Goal: Task Accomplishment & Management: Manage account settings

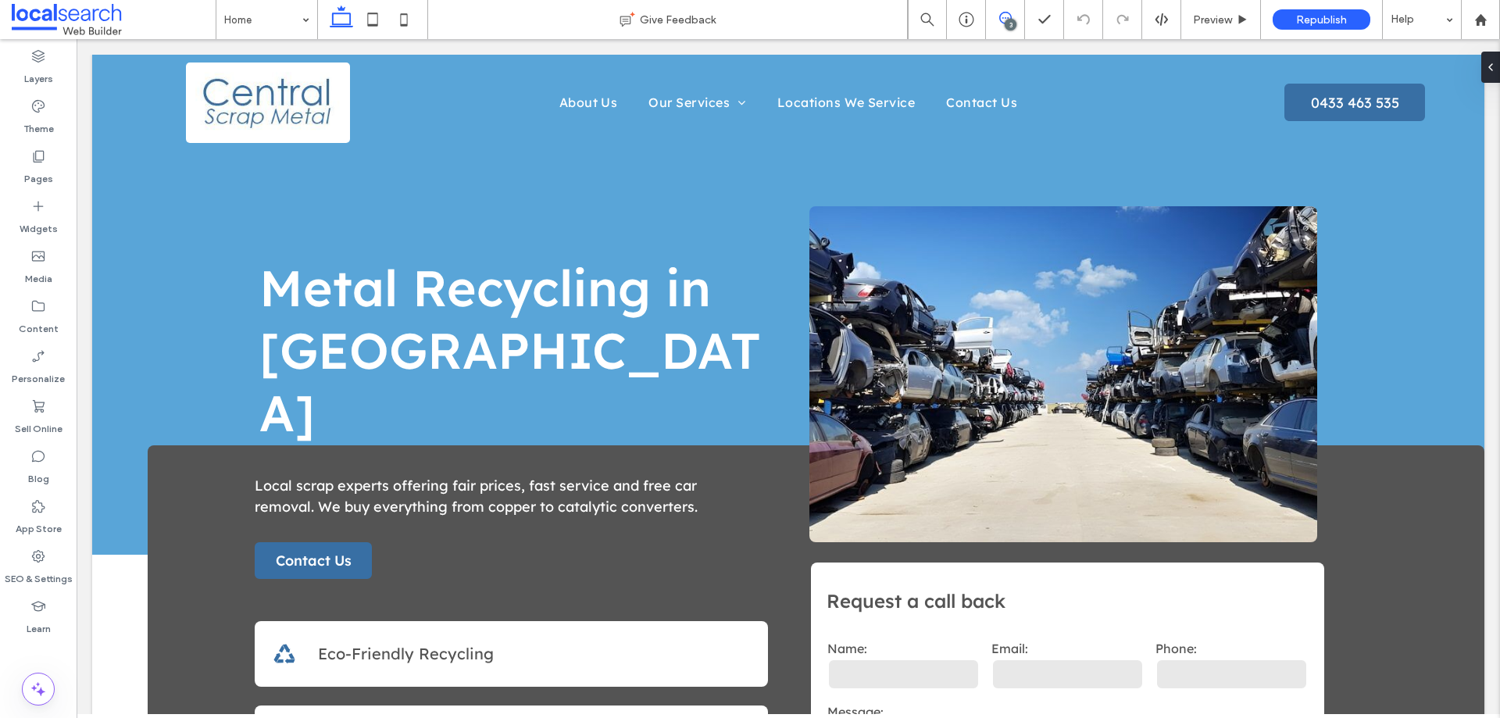
click at [999, 20] on use at bounding box center [1005, 18] width 13 height 13
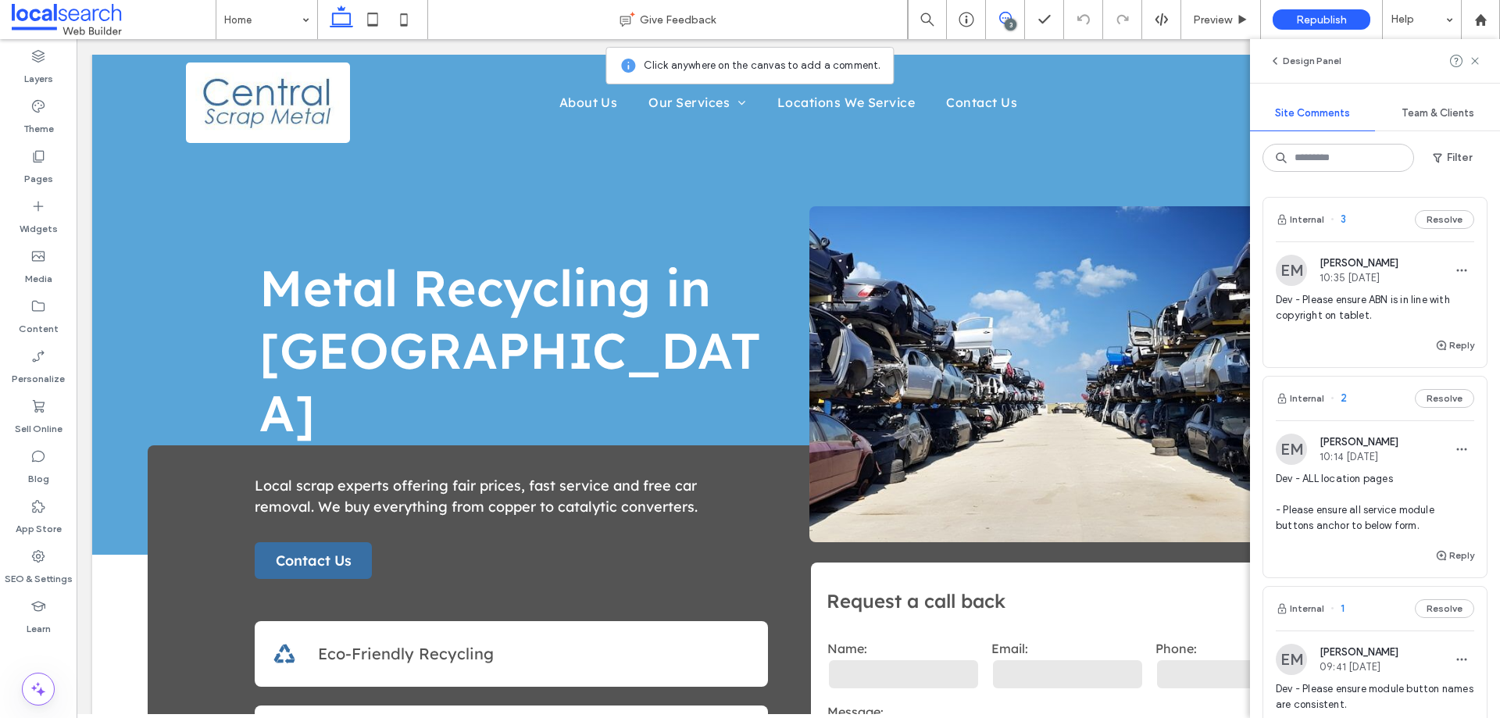
click at [1319, 305] on span "Dev - Please ensure ABN is in line with copyright on tablet." at bounding box center [1375, 307] width 198 height 31
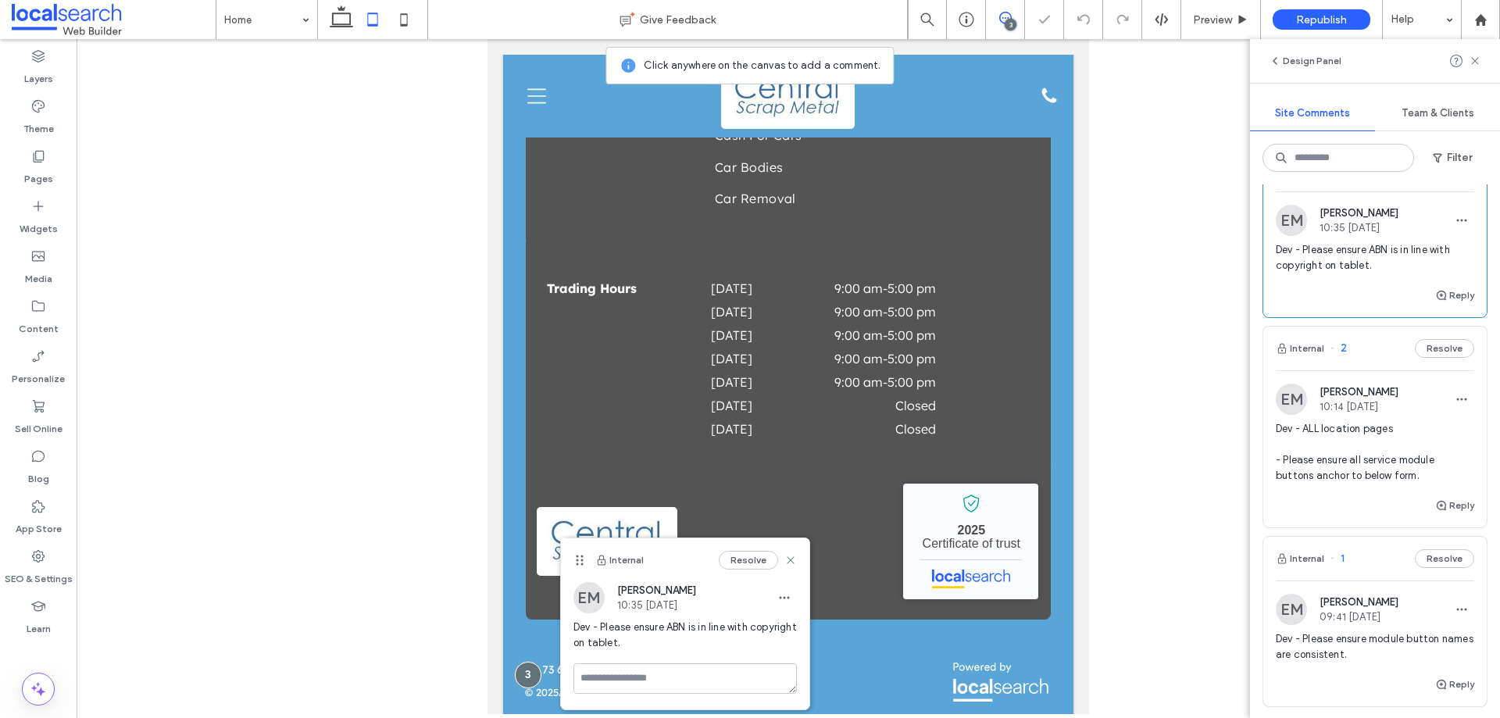
scroll to position [78, 0]
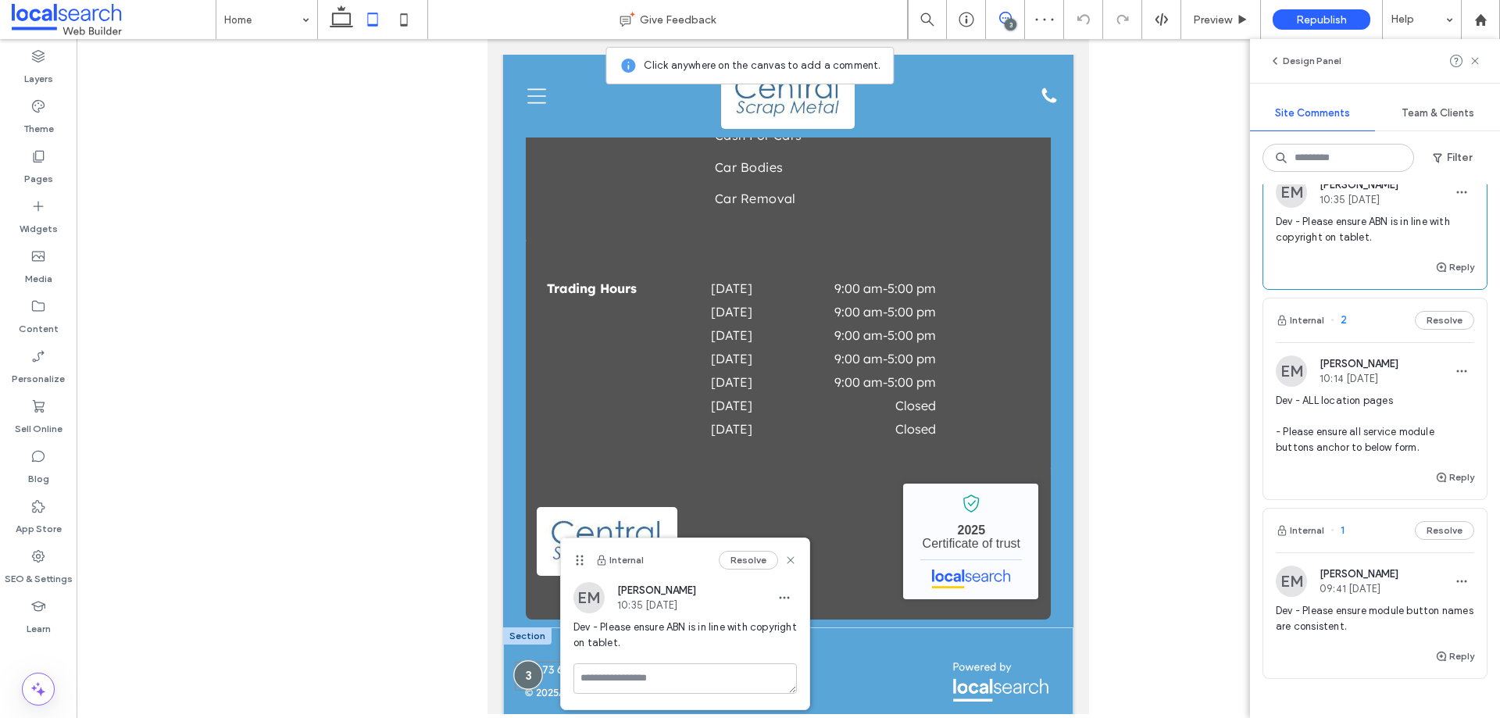
click at [529, 660] on div at bounding box center [527, 674] width 29 height 29
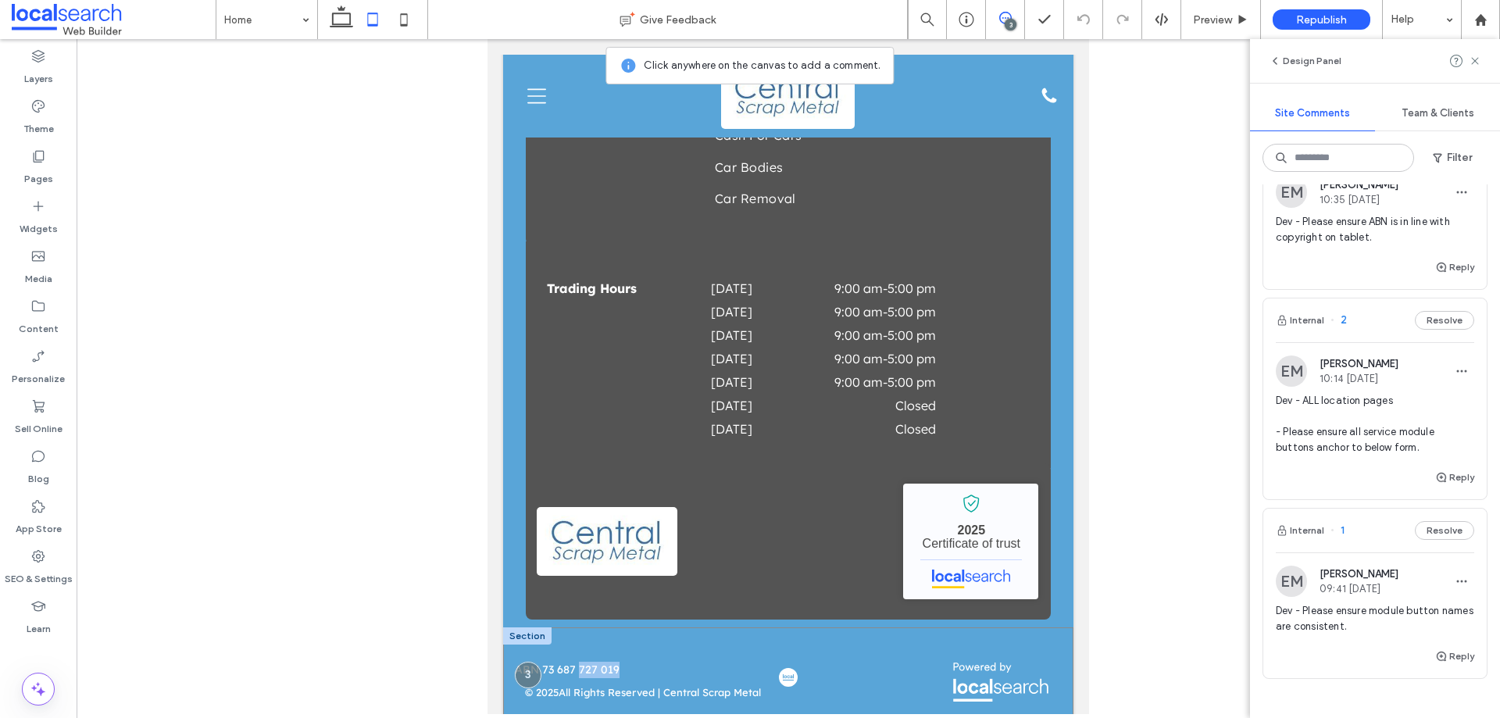
drag, startPoint x: 528, startPoint y: 652, endPoint x: 578, endPoint y: 620, distance: 59.0
click at [578, 628] on div "ABN 73 687 727 019 © 2025 All Rights Reserved | Central Scrap Metal" at bounding box center [788, 677] width 570 height 99
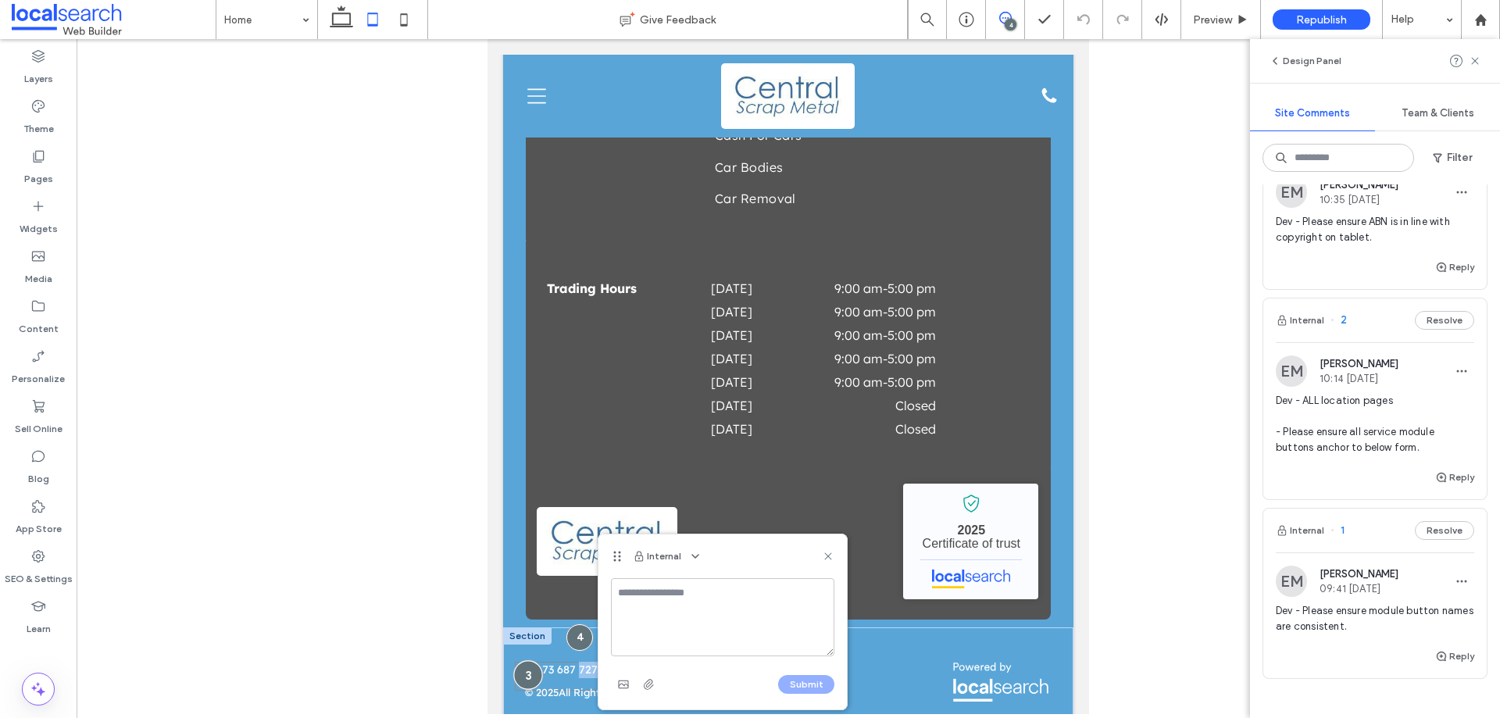
click at [520, 663] on div at bounding box center [527, 674] width 29 height 29
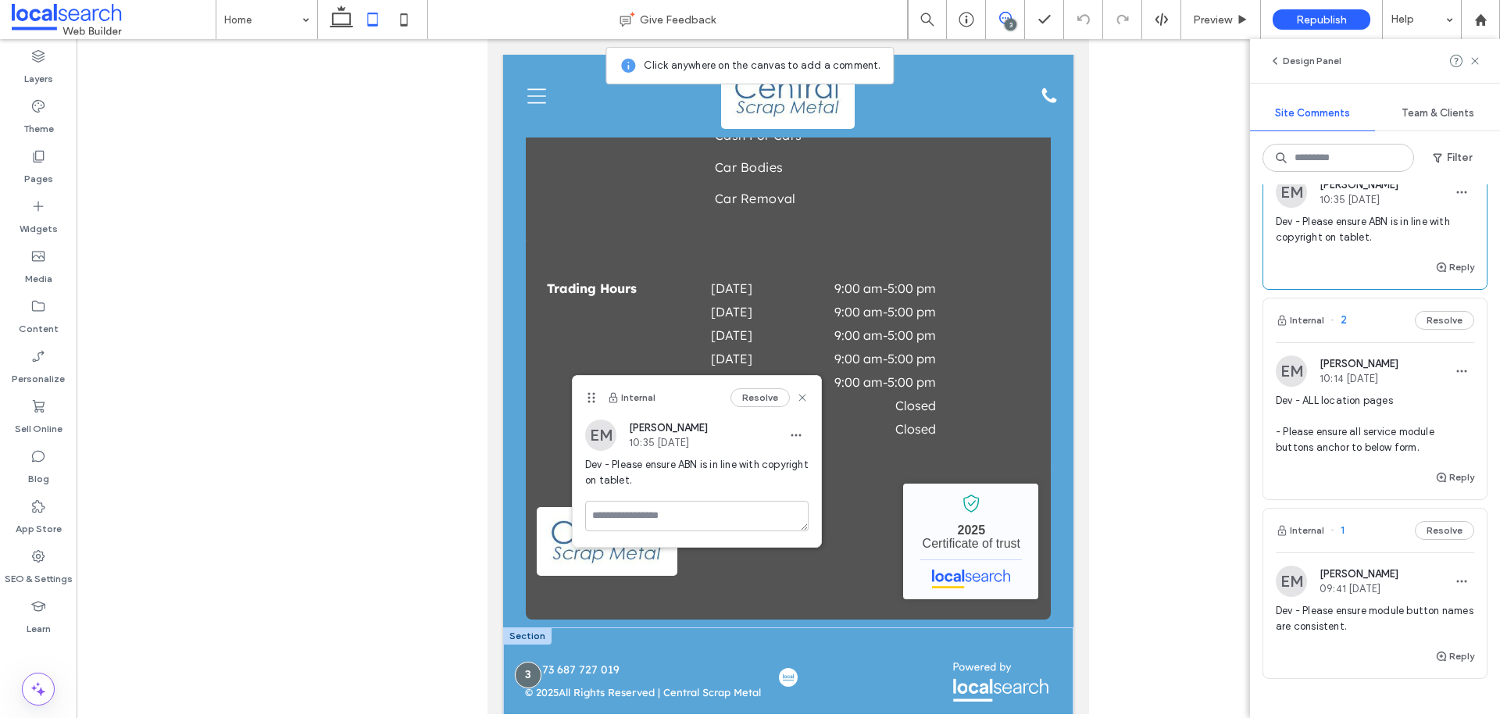
drag, startPoint x: 577, startPoint y: 560, endPoint x: 594, endPoint y: 377, distance: 184.4
click at [594, 393] on use at bounding box center [591, 398] width 7 height 10
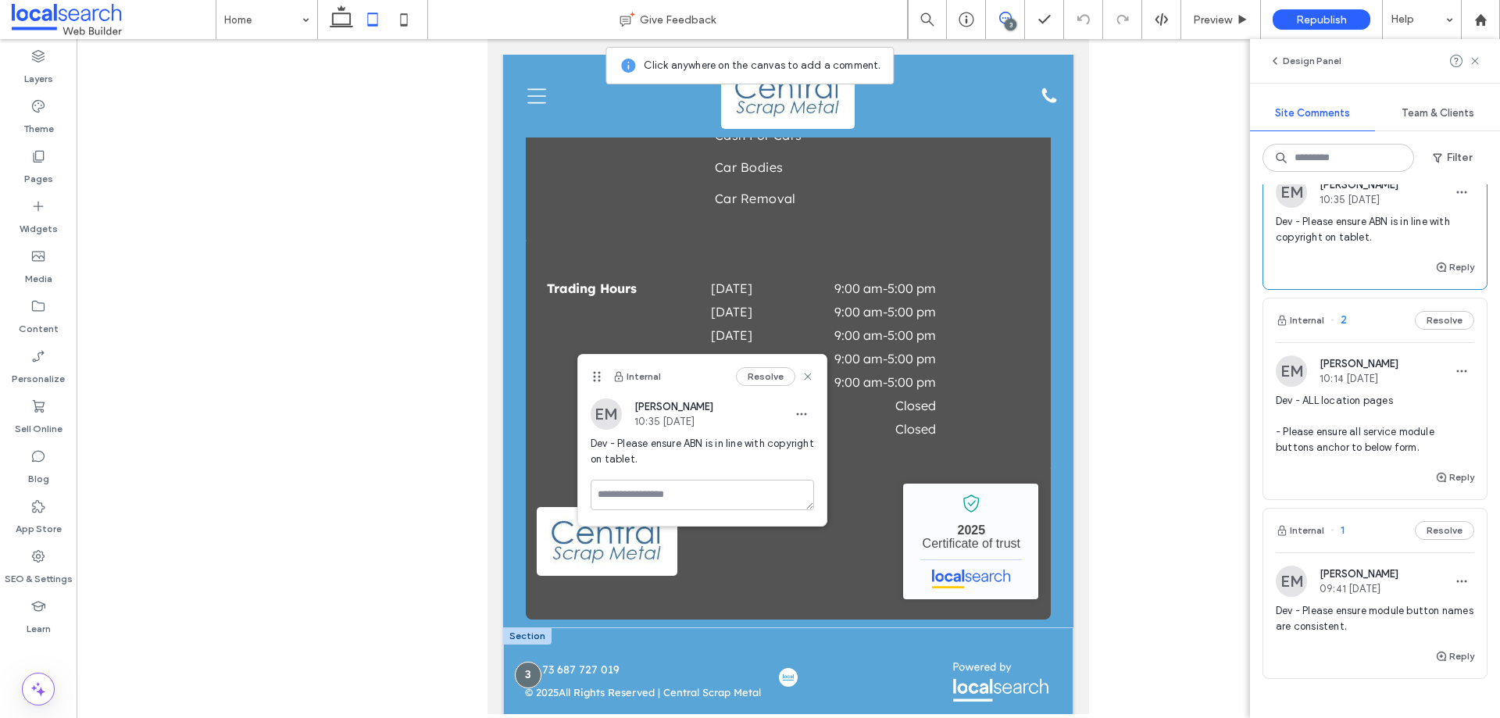
click at [1328, 430] on span "Dev - ALL location pages - Please ensure all service module buttons anchor to b…" at bounding box center [1375, 424] width 198 height 63
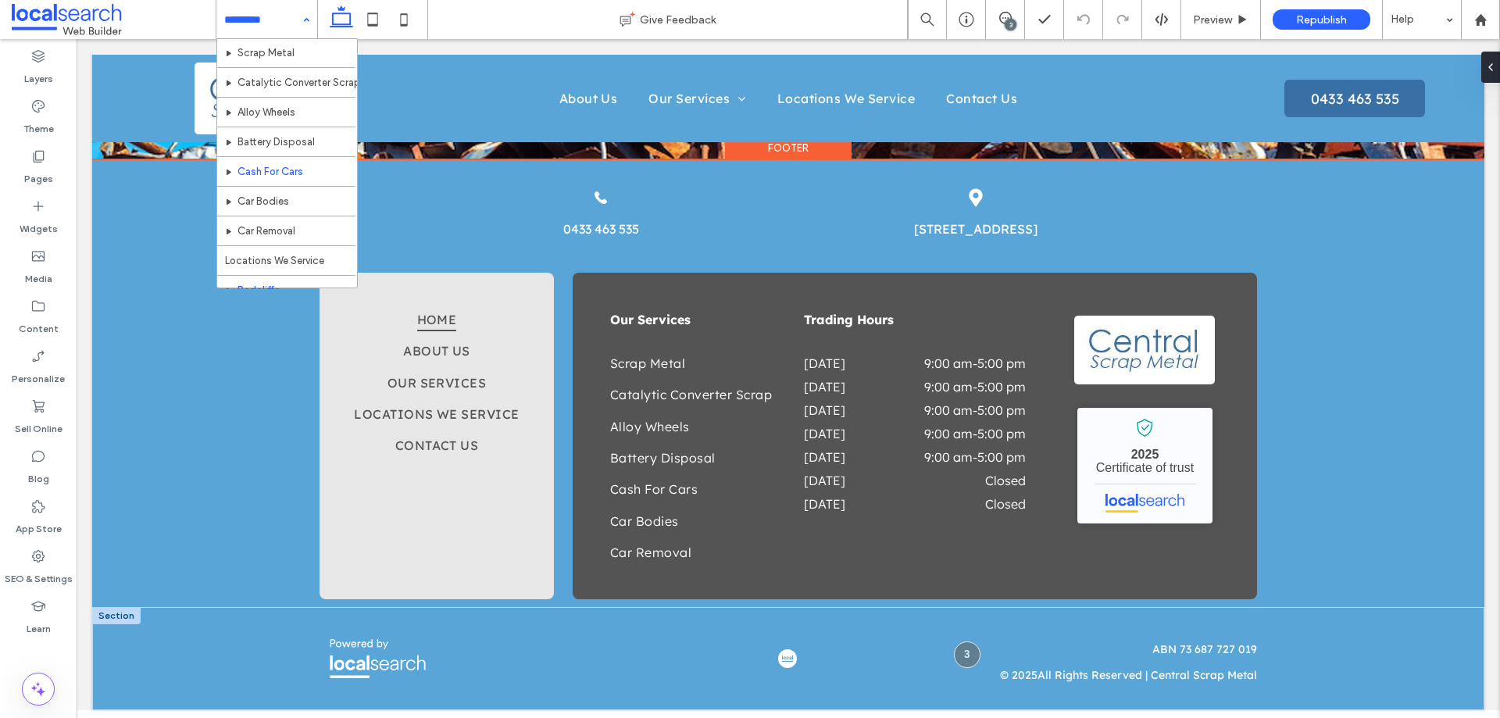
scroll to position [246, 0]
click at [1020, 13] on span at bounding box center [1005, 18] width 38 height 13
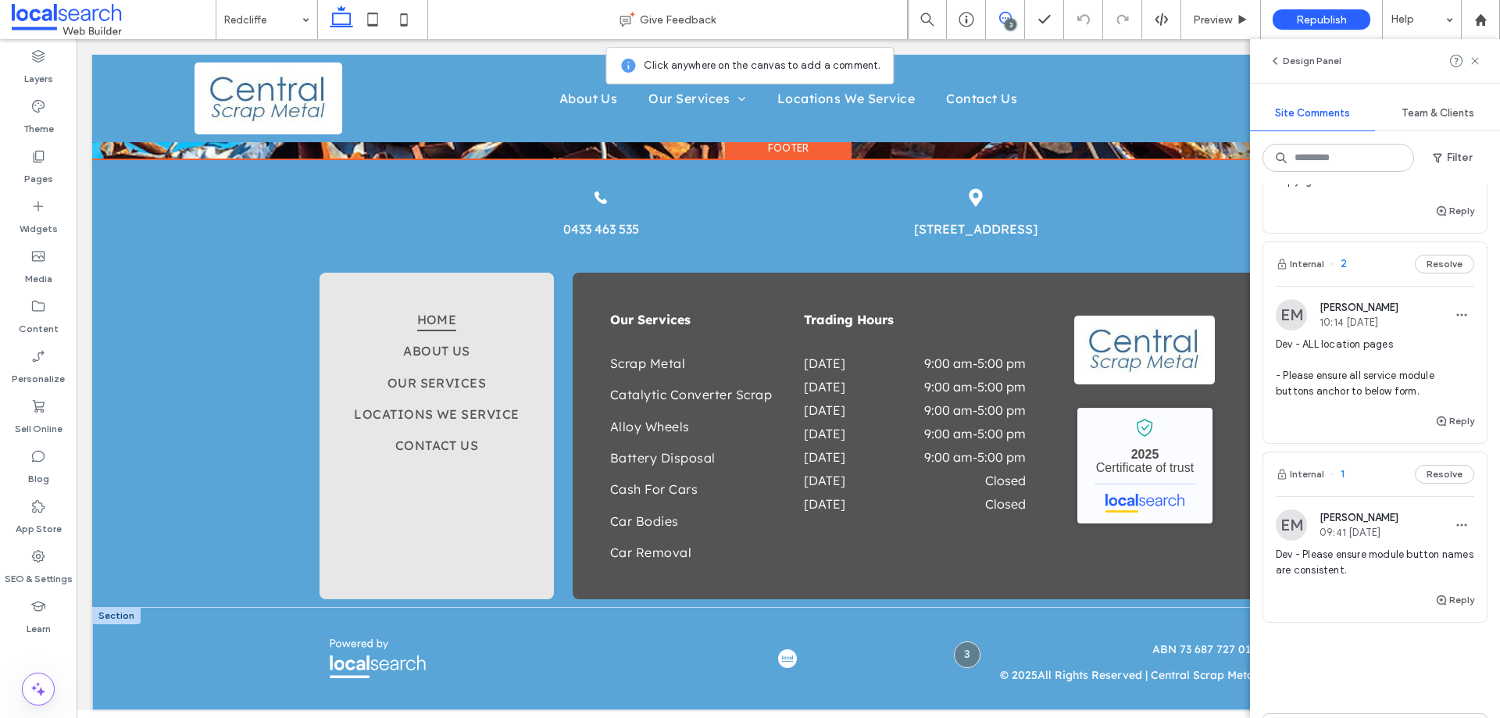
scroll to position [156, 0]
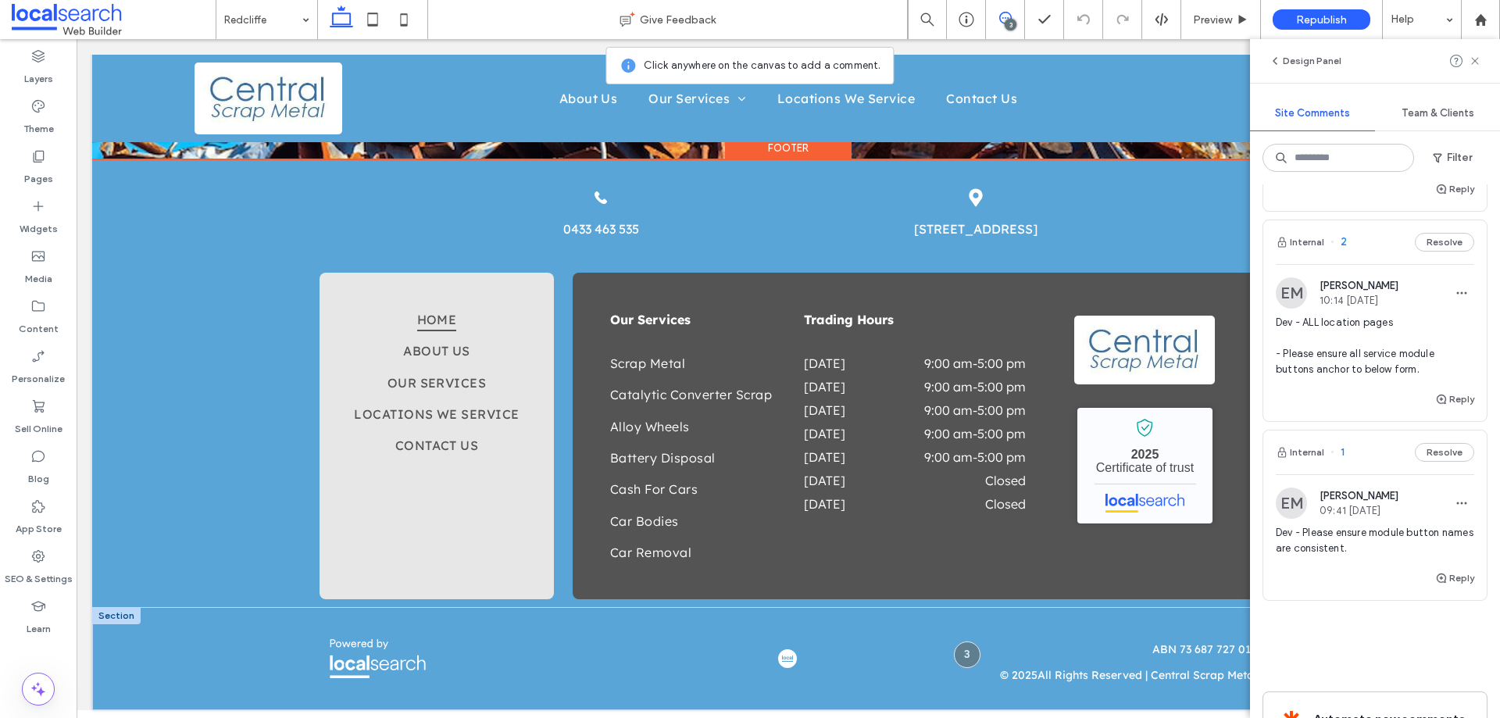
click at [1344, 548] on span "Dev - Please ensure module button names are consistent." at bounding box center [1375, 540] width 198 height 31
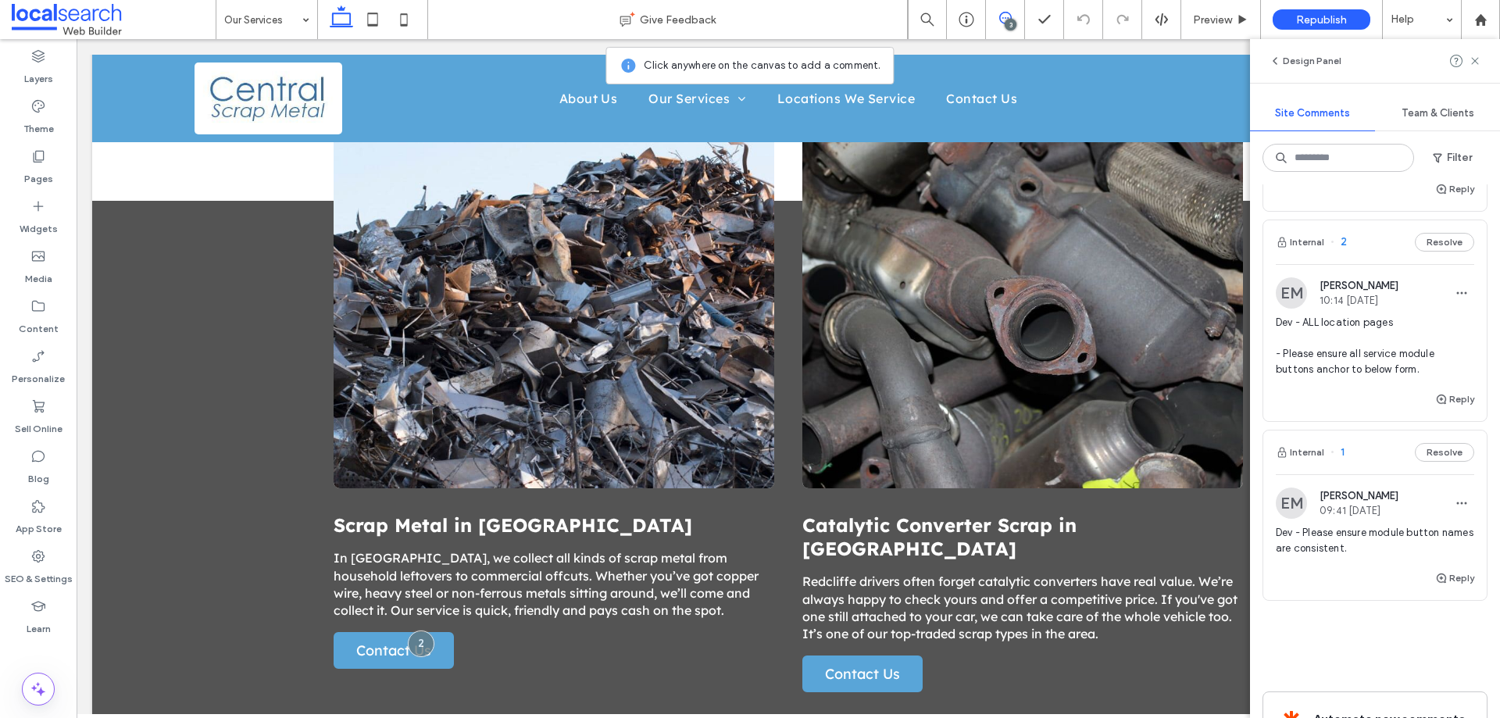
scroll to position [0, 0]
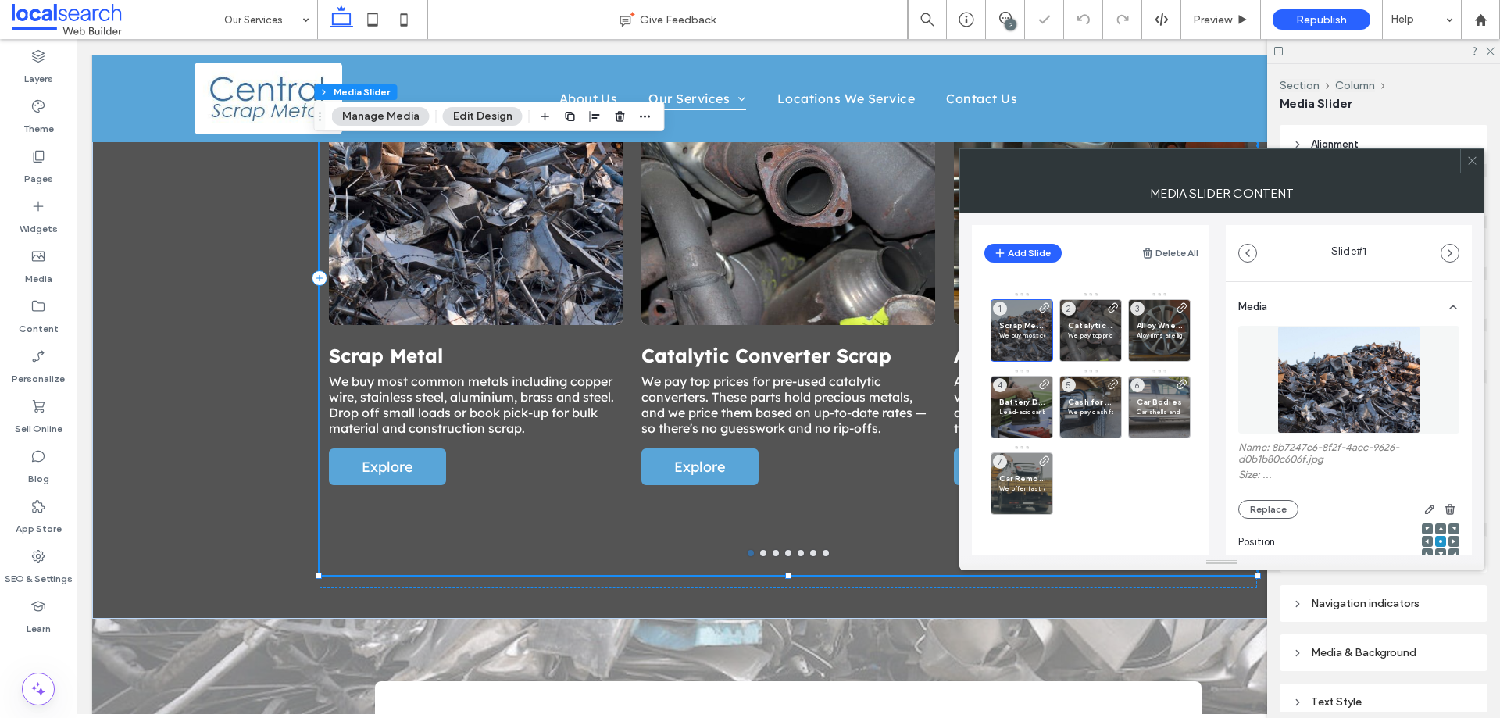
click at [774, 323] on div "Catalytic Converter Scrap We pay top prices for pre-used catalytic converters. …" at bounding box center [789, 256] width 294 height 550
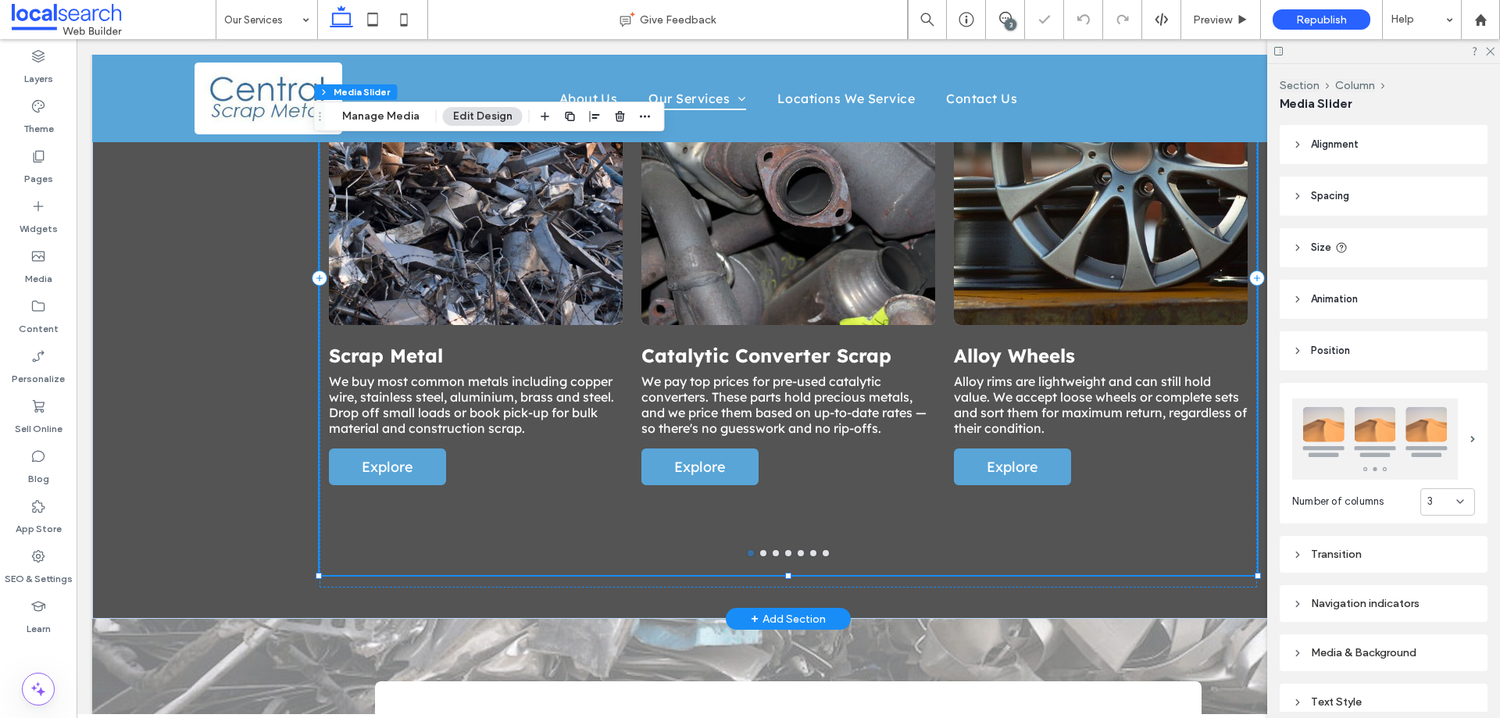
click at [788, 503] on div "Catalytic Converter Scrap We pay top prices for pre-used catalytic converters. …" at bounding box center [789, 438] width 294 height 188
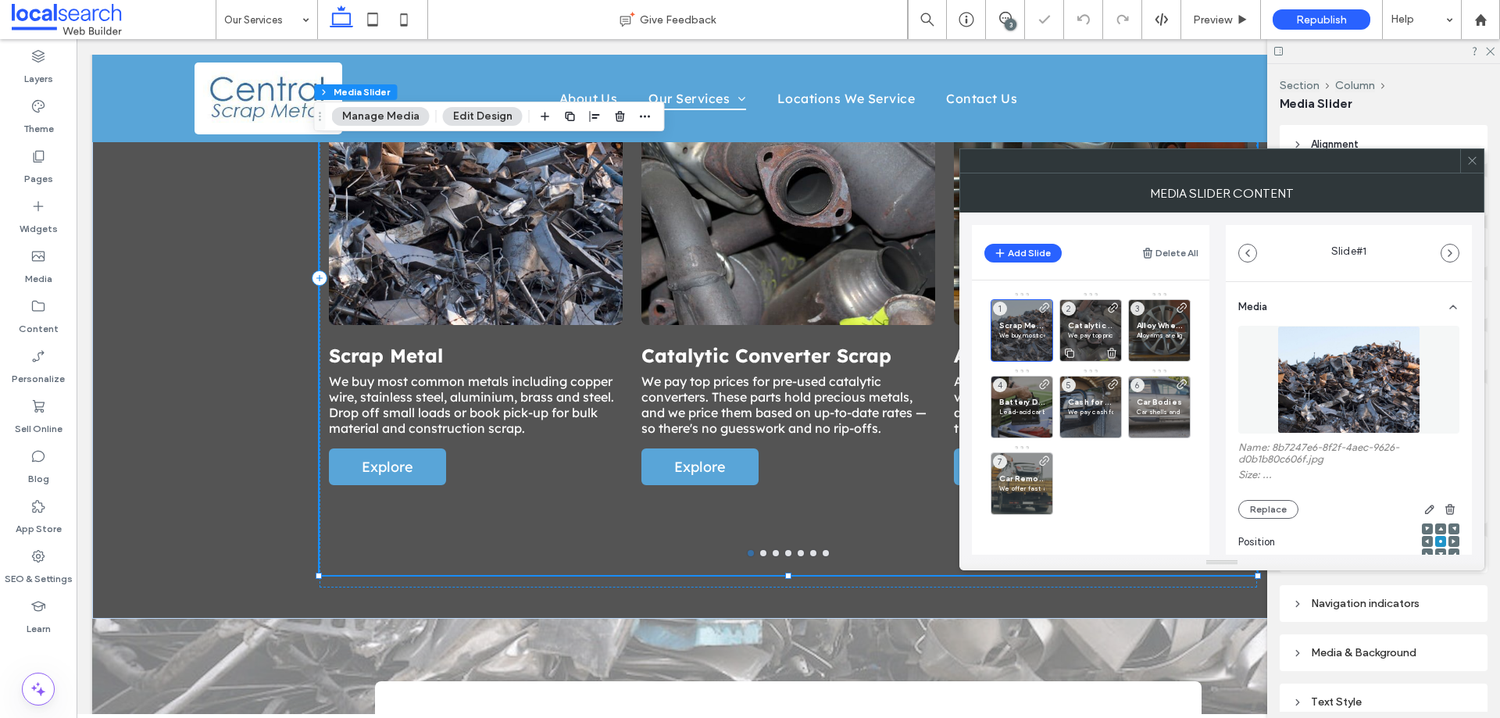
click at [1092, 321] on span "Catalytic Converter Scrap" at bounding box center [1090, 325] width 45 height 10
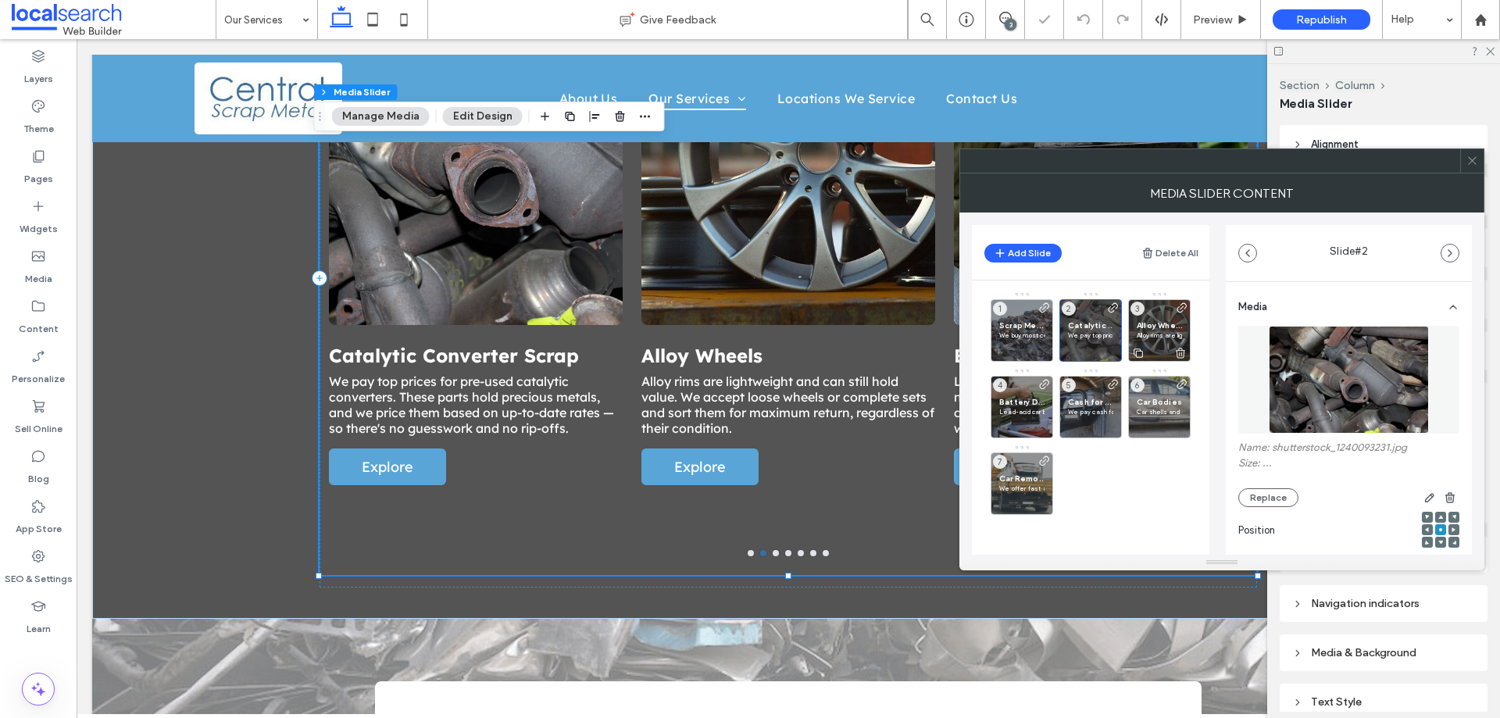
click at [1164, 331] on p "Alloy rims are lightweight and can still hold value. We accept loose wheels or …" at bounding box center [1159, 335] width 45 height 9
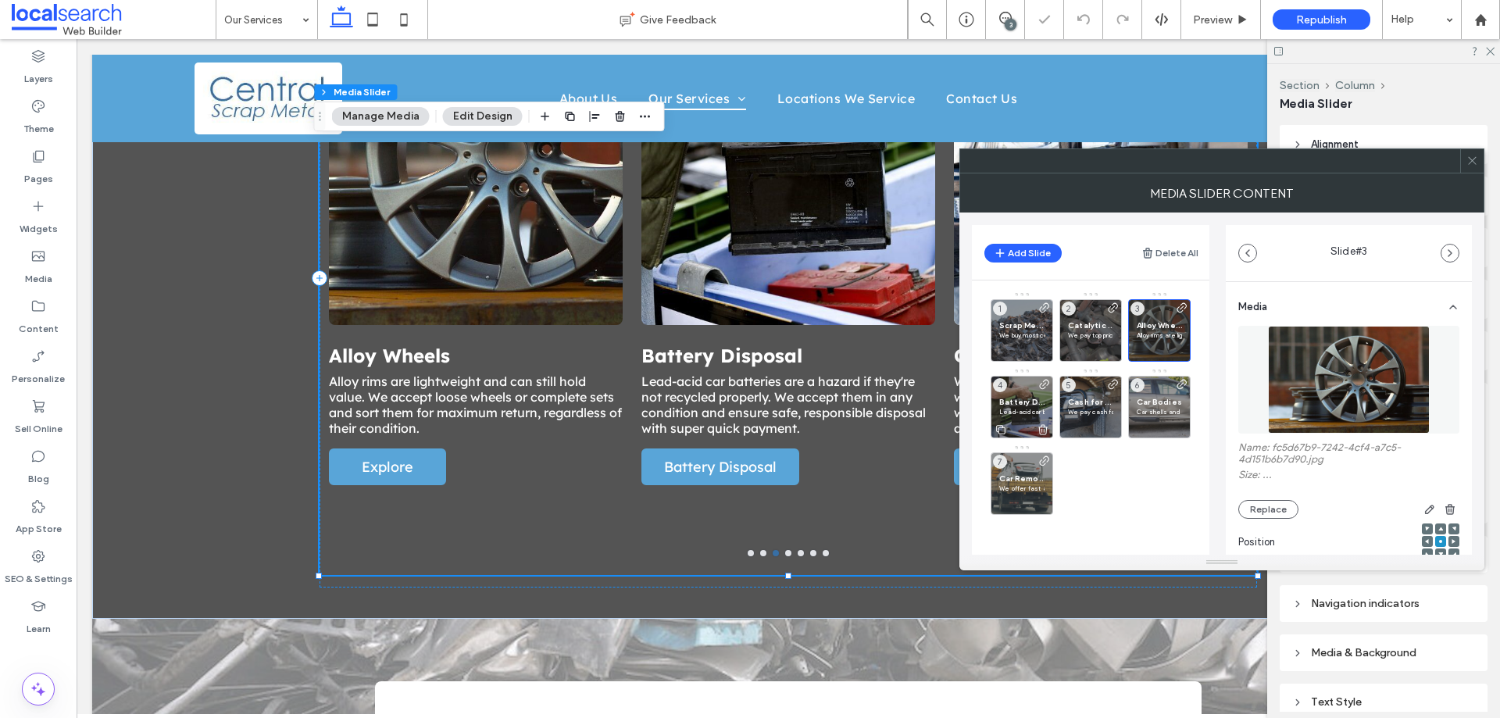
click at [1026, 416] on p "Lead-acid car batteries are a hazard if they're not recycled properly. We accep…" at bounding box center [1021, 411] width 45 height 9
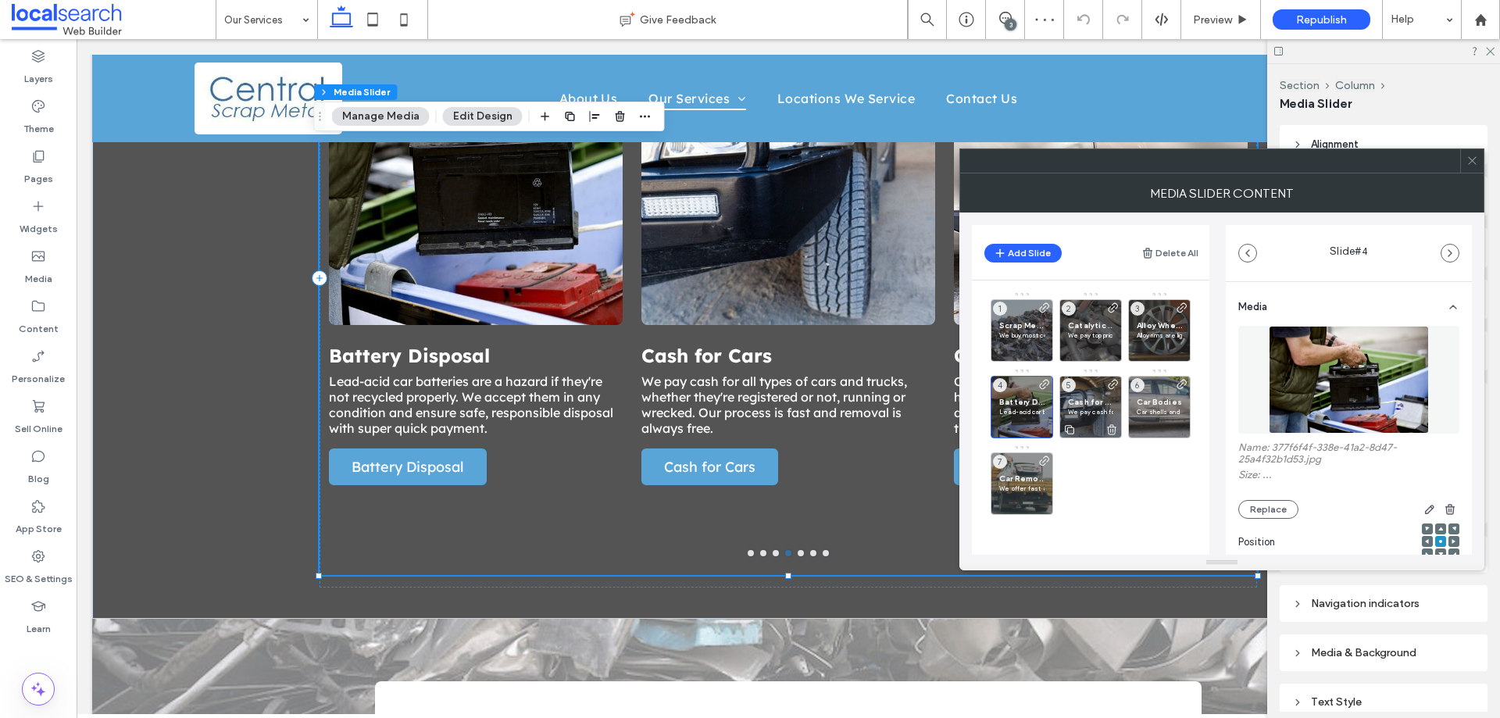
click at [1100, 397] on span "Cash for Cars" at bounding box center [1090, 402] width 45 height 10
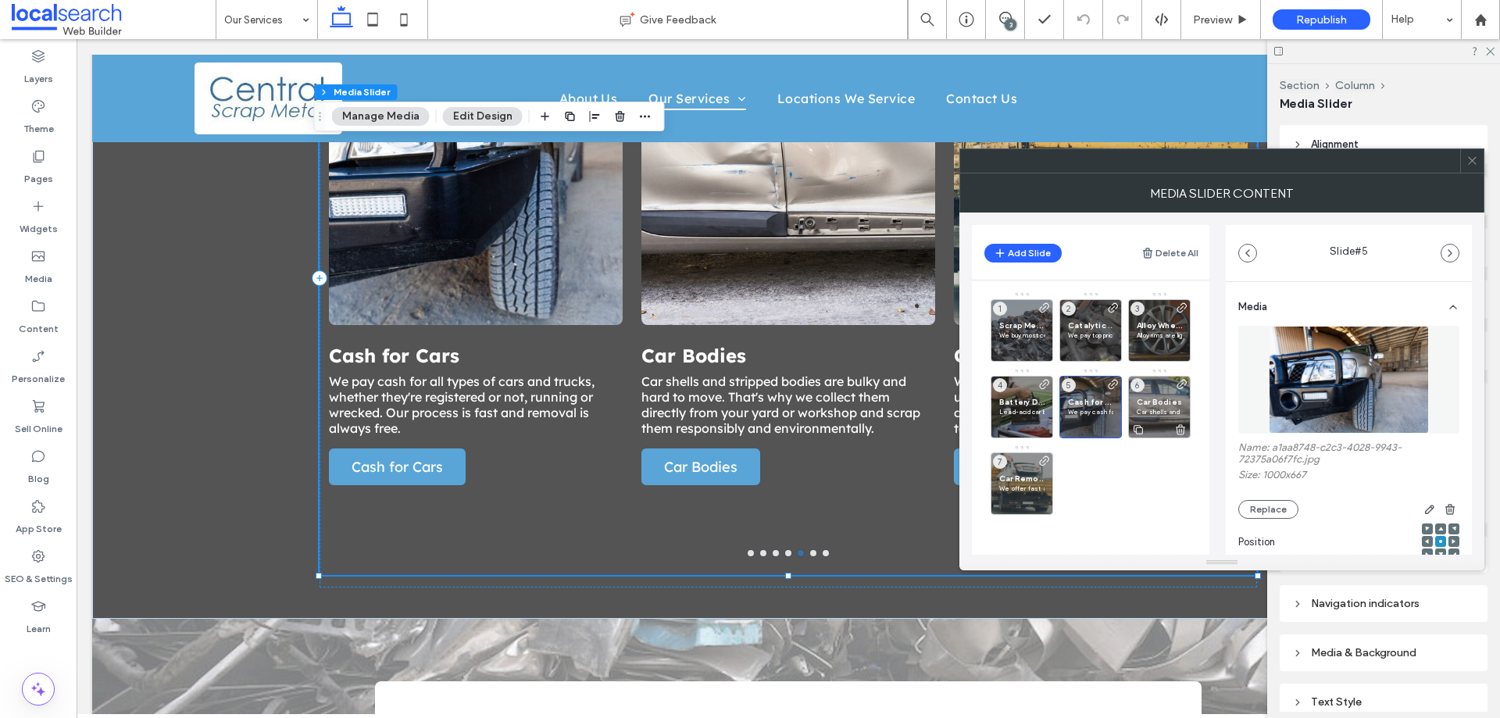
click at [1160, 403] on span "Car Bodies" at bounding box center [1159, 402] width 45 height 10
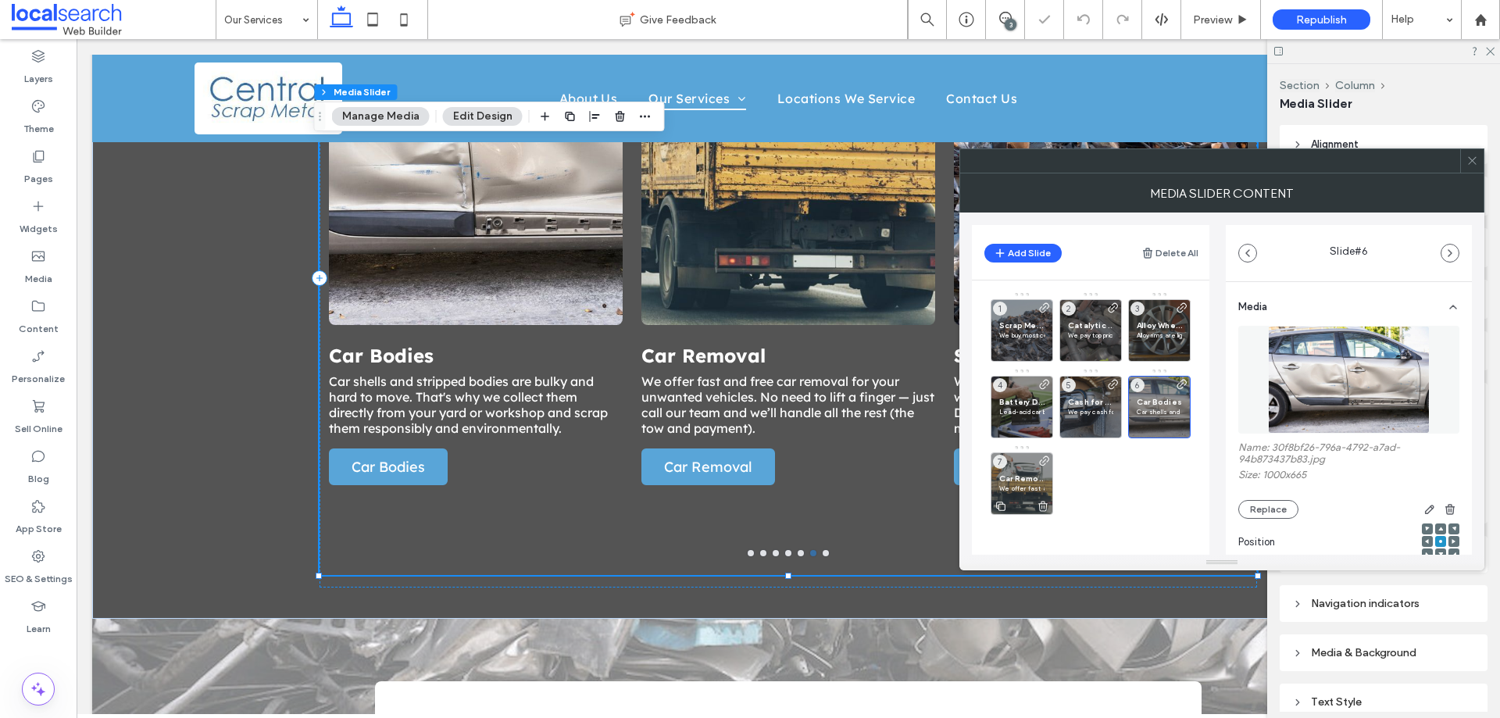
click at [1018, 476] on span "Car Removal" at bounding box center [1021, 479] width 45 height 10
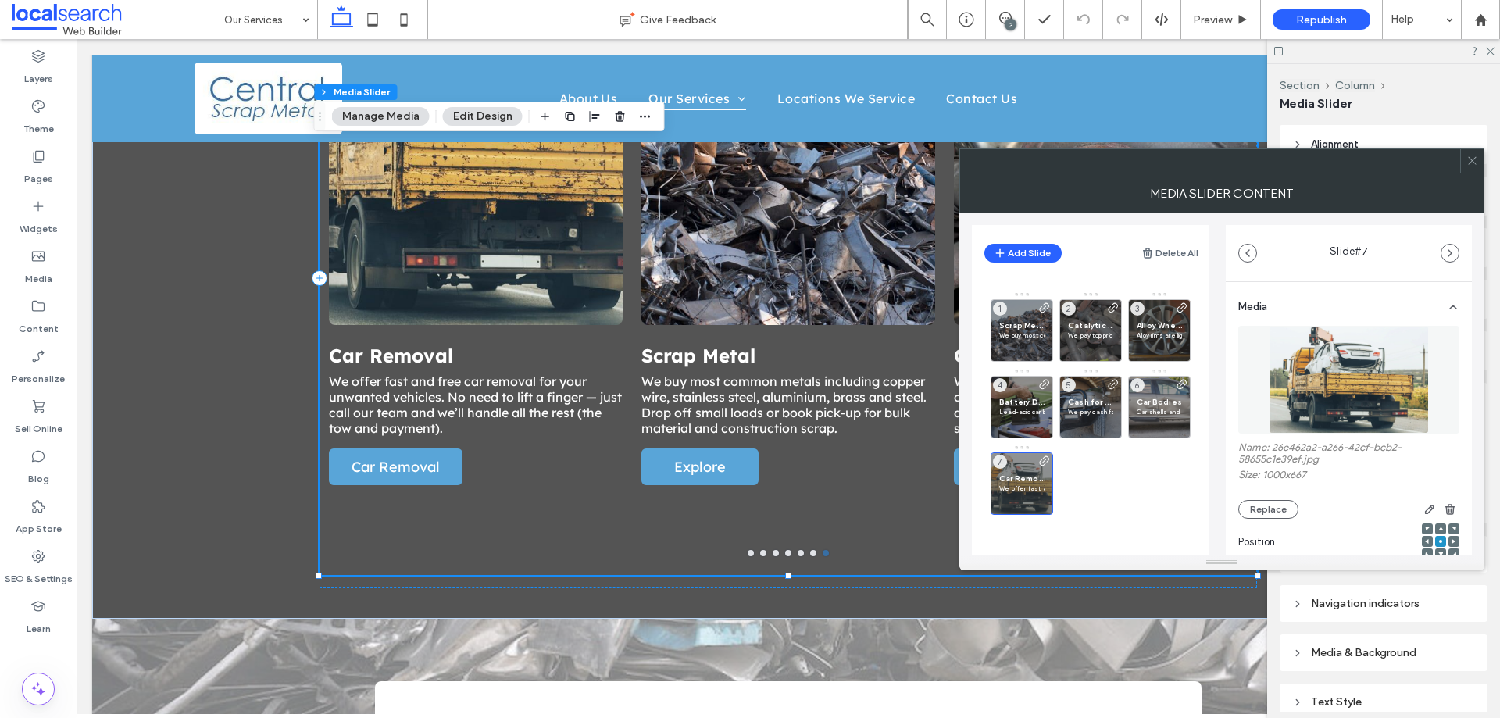
click at [1474, 162] on use at bounding box center [1472, 161] width 8 height 8
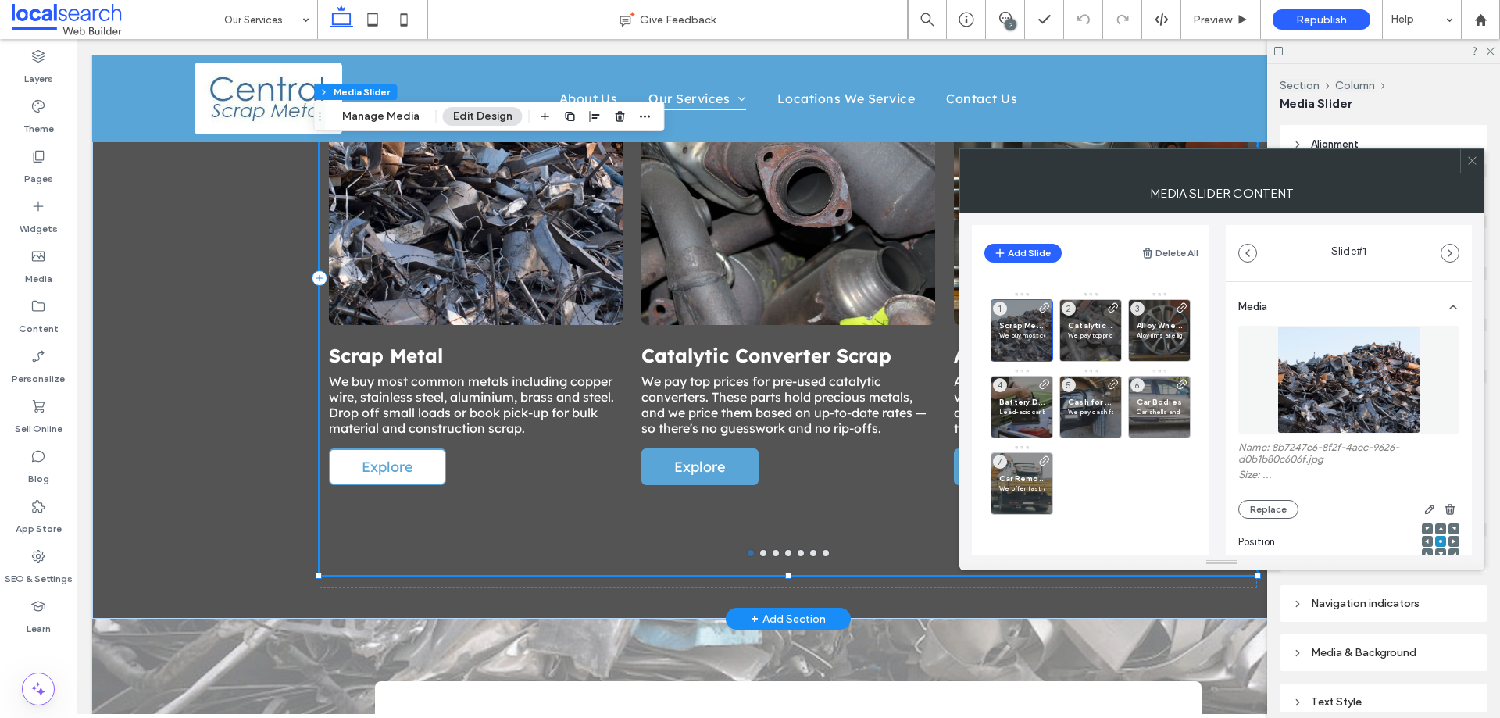
click at [412, 459] on span "Explore" at bounding box center [387, 467] width 83 height 34
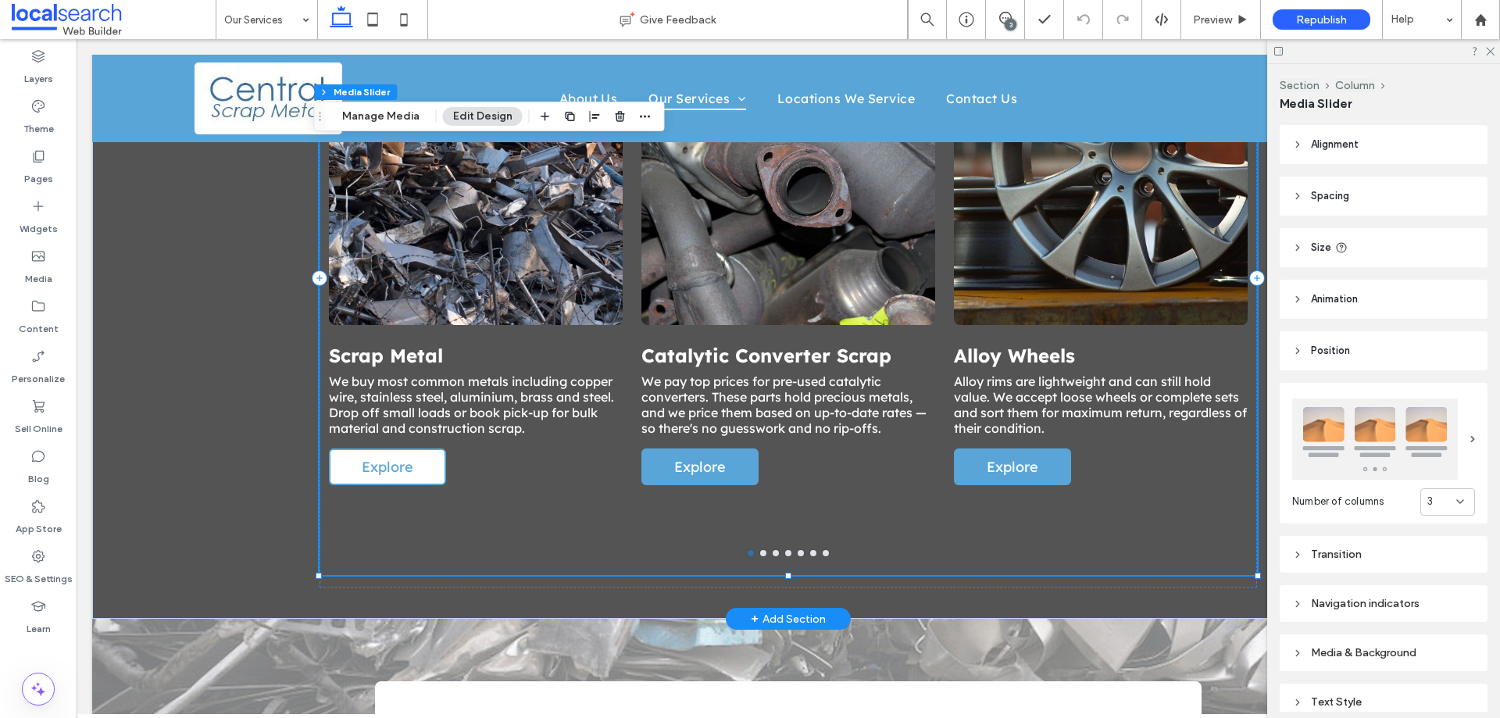
click at [410, 452] on span "Explore" at bounding box center [387, 467] width 83 height 34
drag, startPoint x: 410, startPoint y: 452, endPoint x: 396, endPoint y: 448, distance: 14.6
click at [410, 452] on span "Explore" at bounding box center [387, 467] width 83 height 34
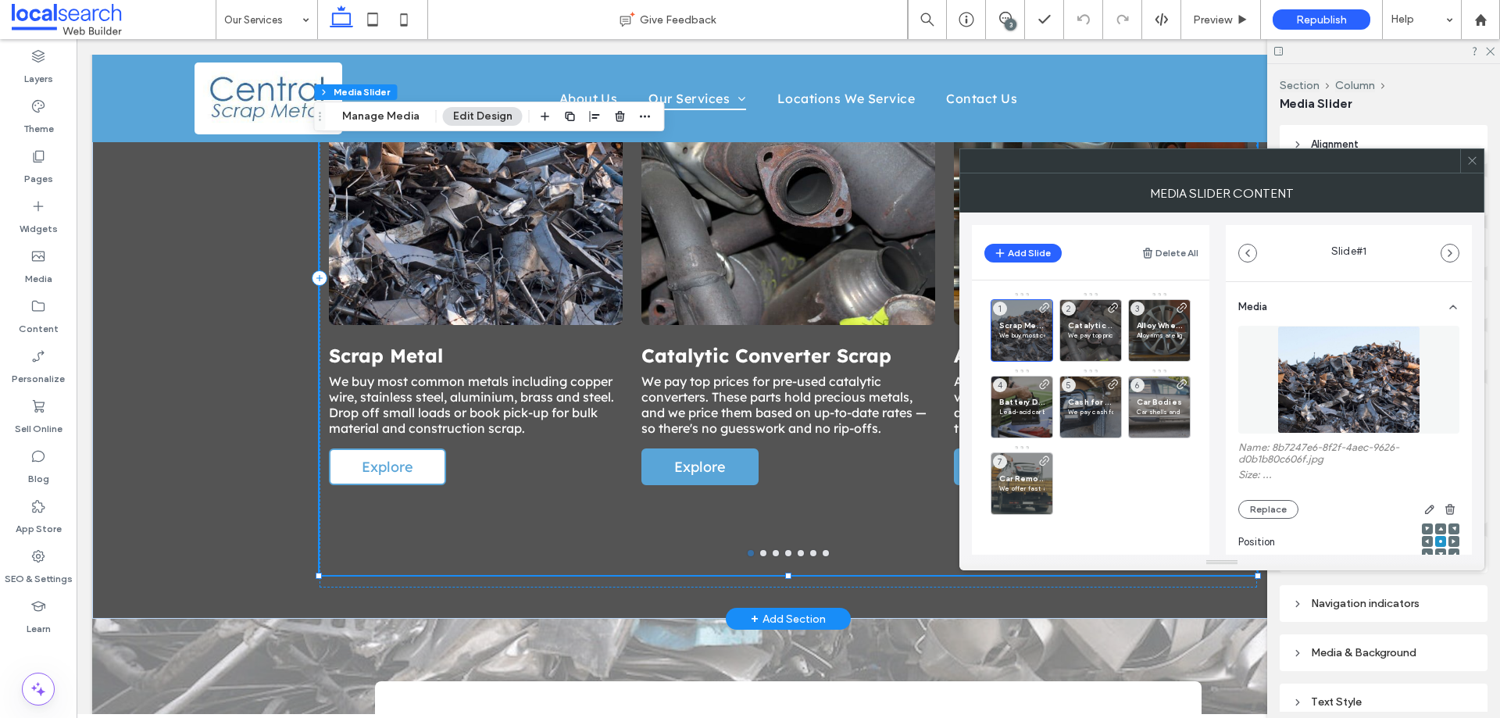
click at [395, 450] on span "Explore" at bounding box center [387, 467] width 83 height 34
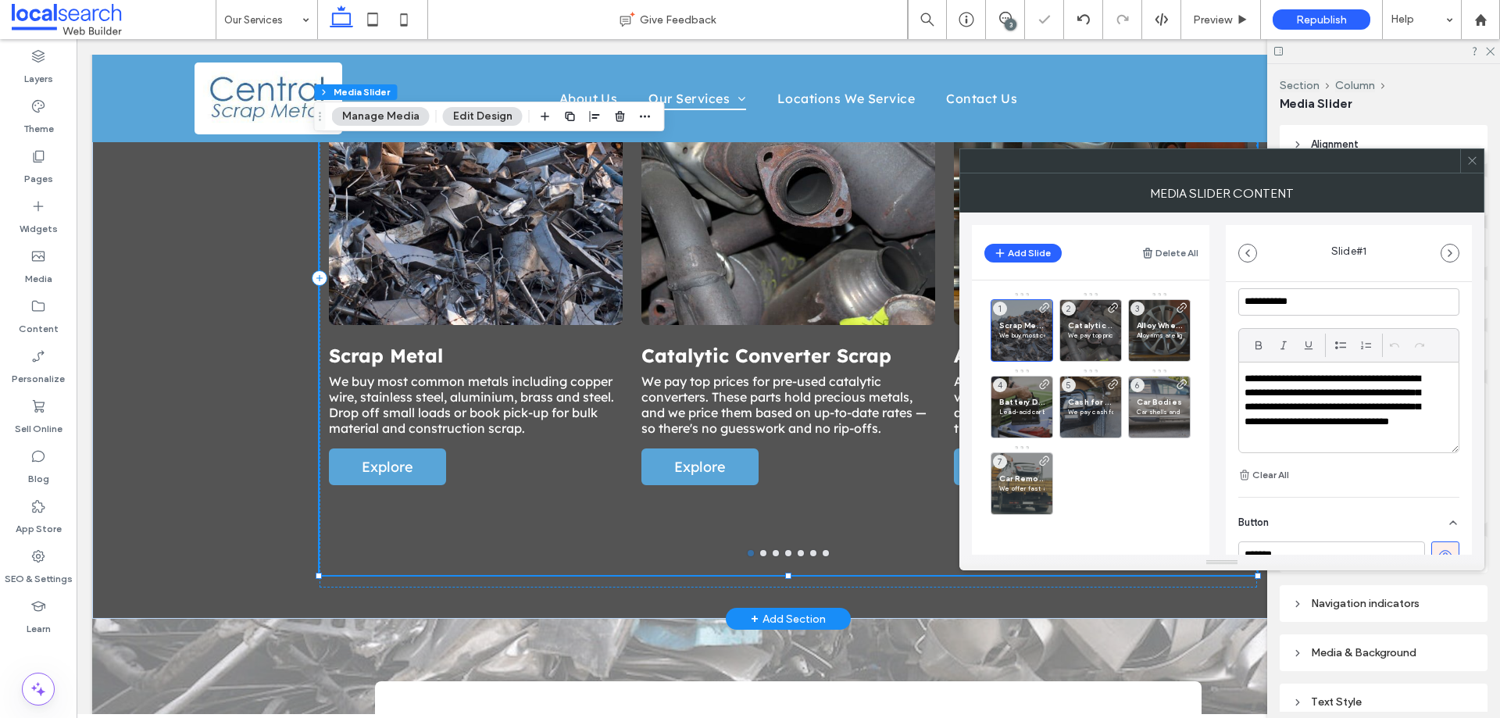
scroll to position [567, 0]
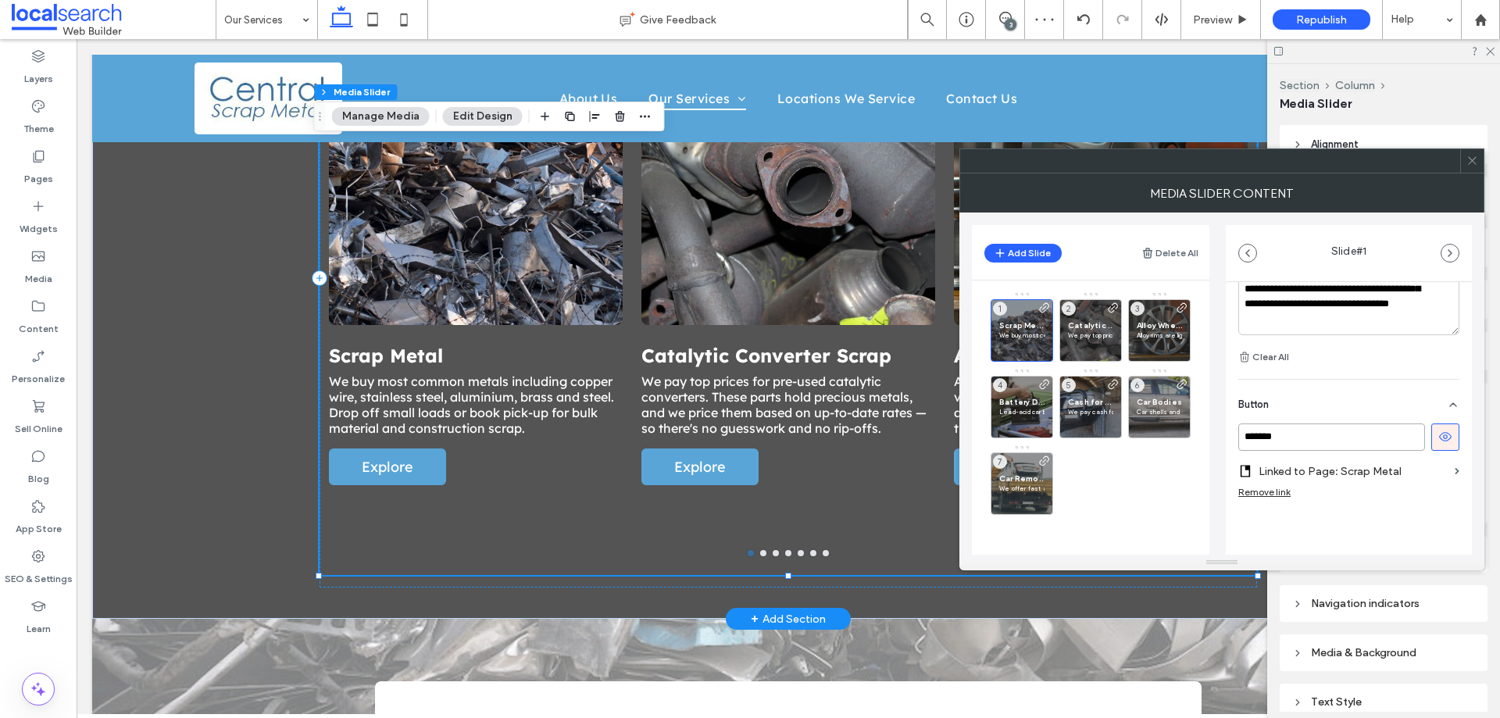
click at [1287, 433] on input "*******" at bounding box center [1332, 437] width 187 height 27
type input "*"
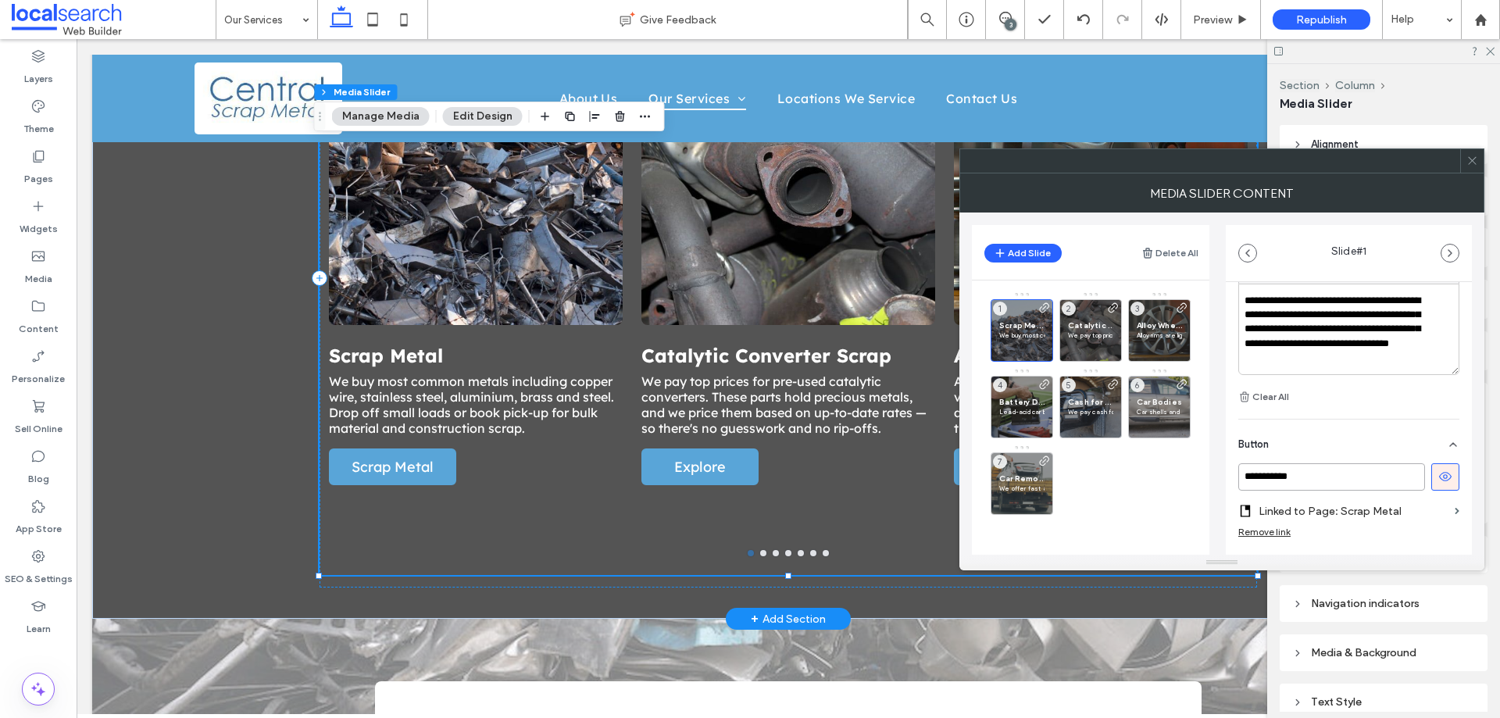
scroll to position [488, 0]
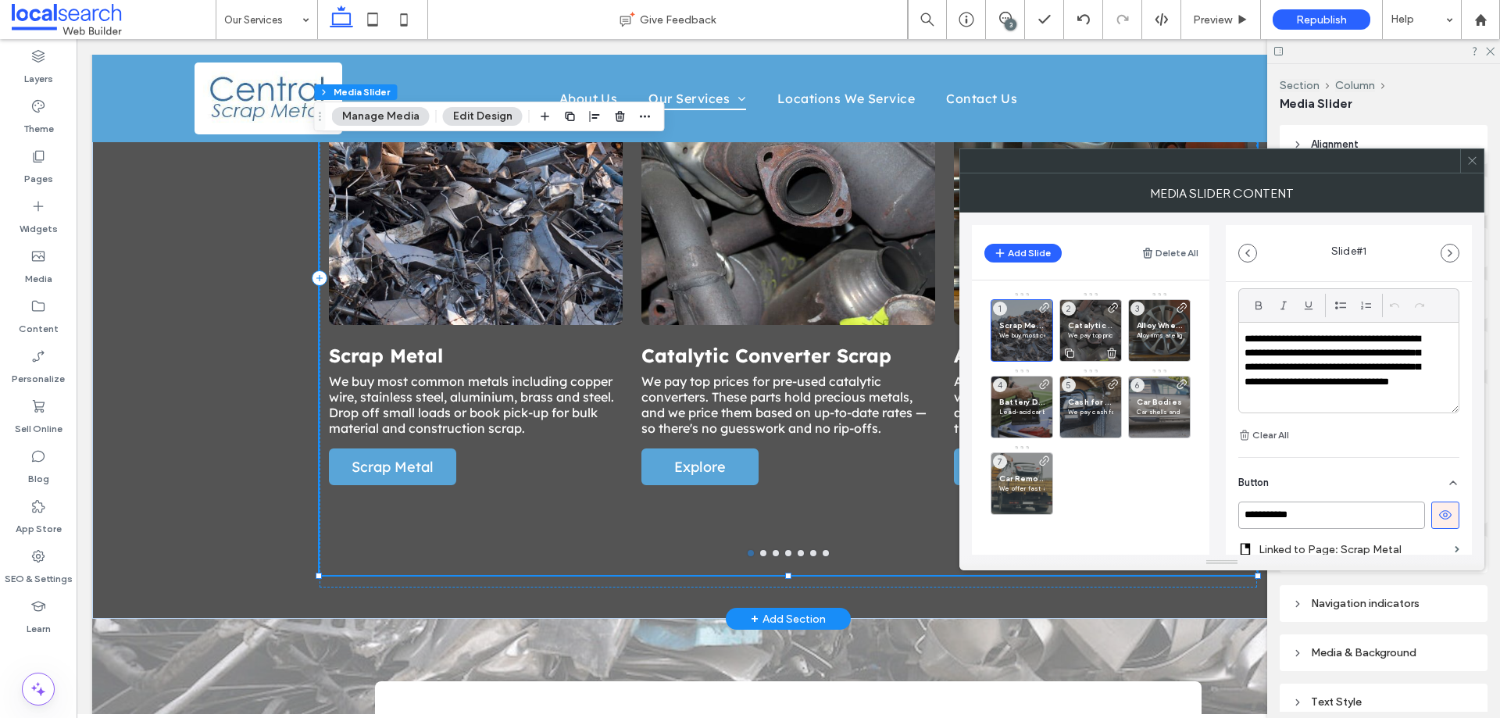
type input "**********"
click at [1092, 330] on span "Catalytic Converter Scrap" at bounding box center [1090, 325] width 45 height 10
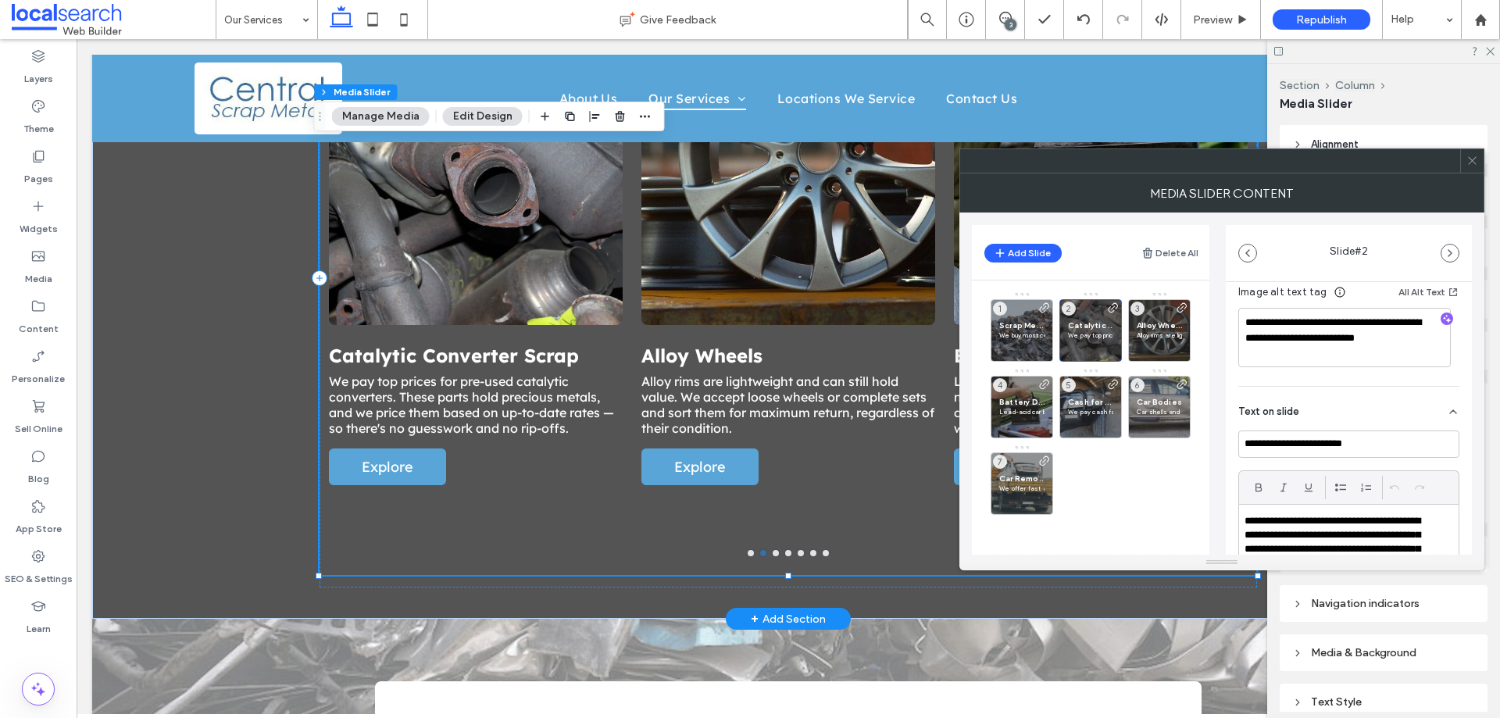
scroll to position [313, 0]
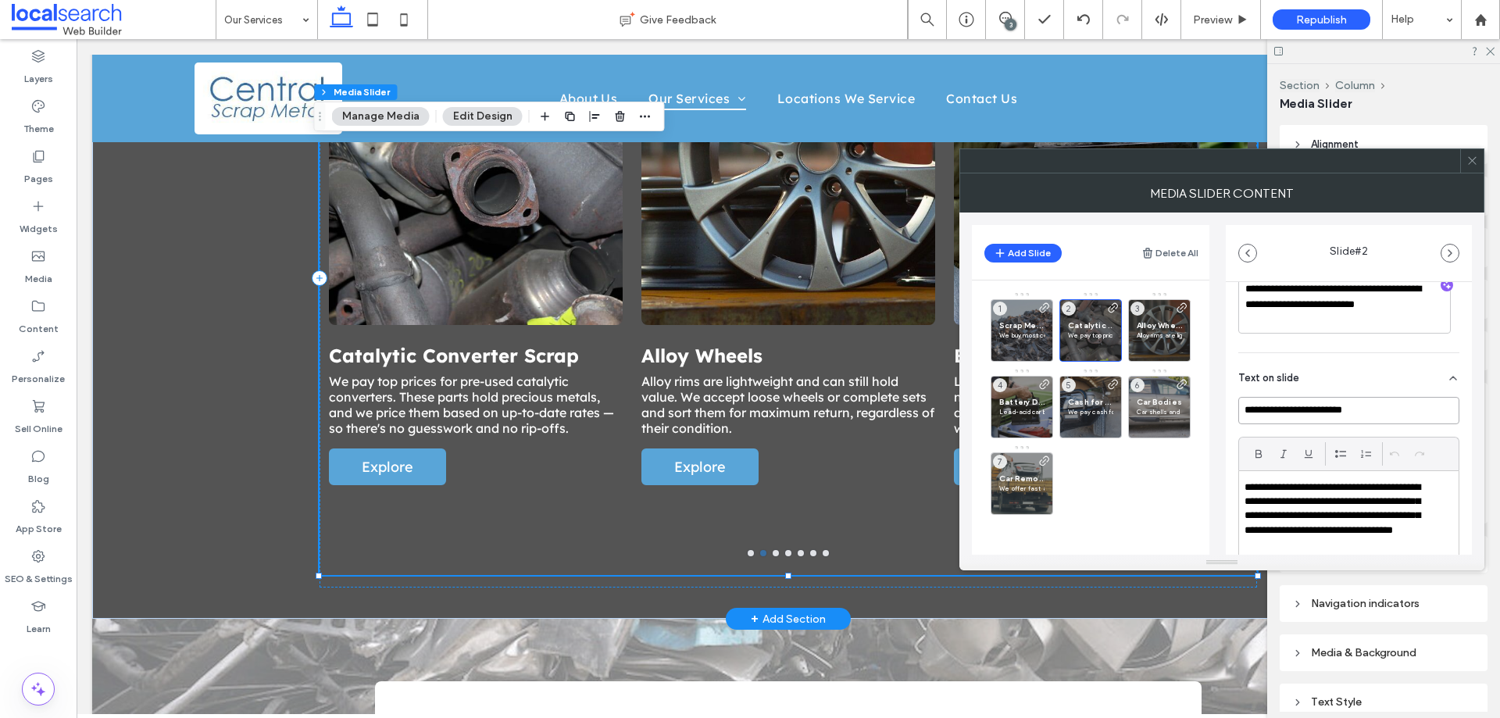
click at [1382, 410] on input "**********" at bounding box center [1349, 410] width 221 height 27
click at [1079, 324] on span "Catalytic Converter Scrap" at bounding box center [1090, 325] width 45 height 10
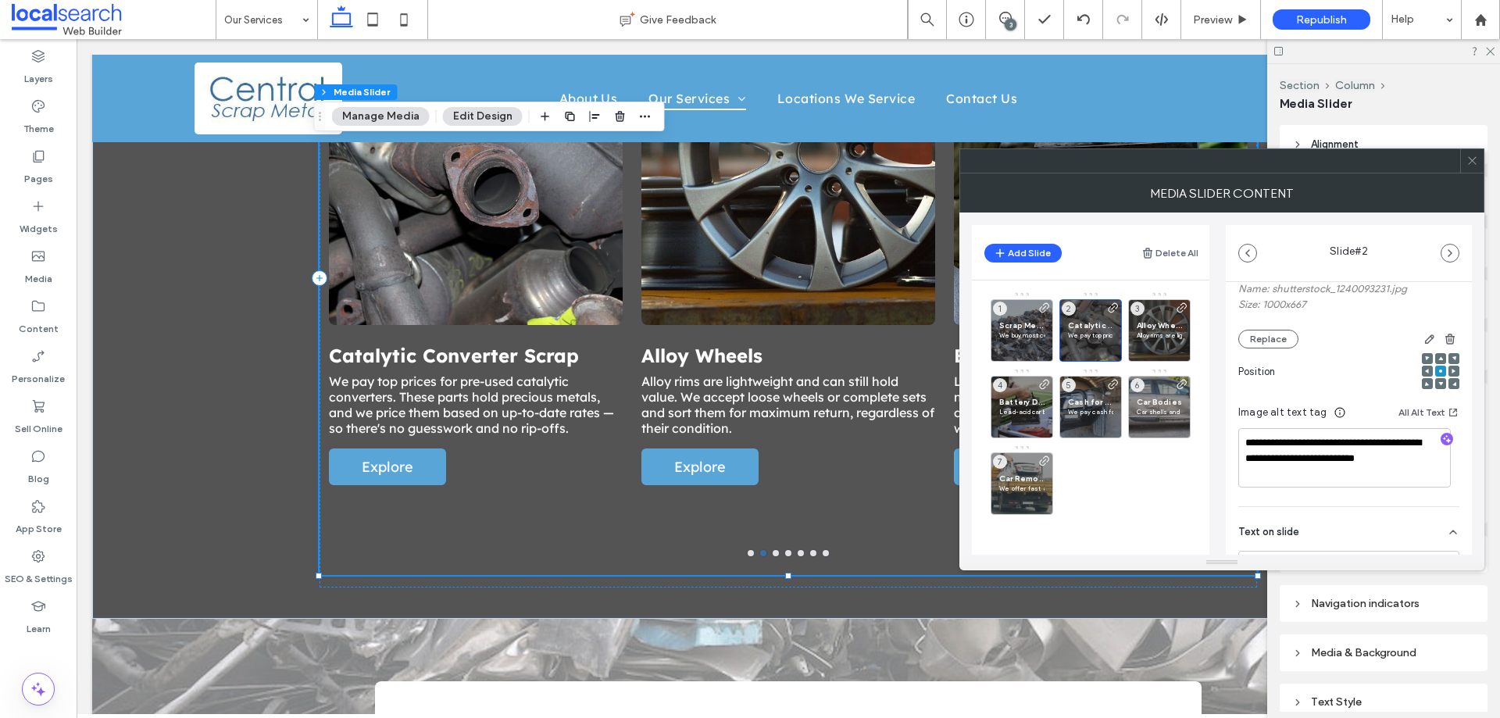
scroll to position [156, 0]
click at [422, 456] on span "Explore" at bounding box center [387, 467] width 83 height 34
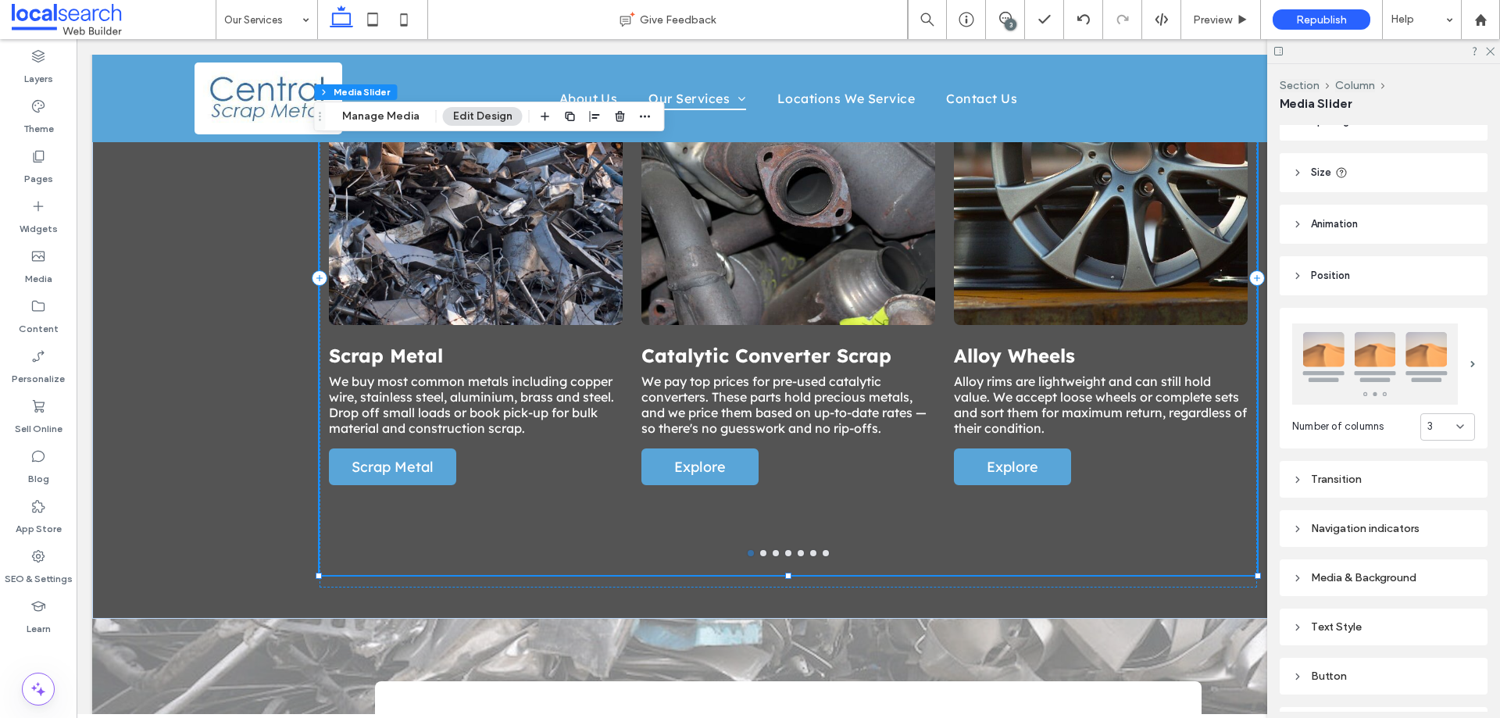
scroll to position [166, 0]
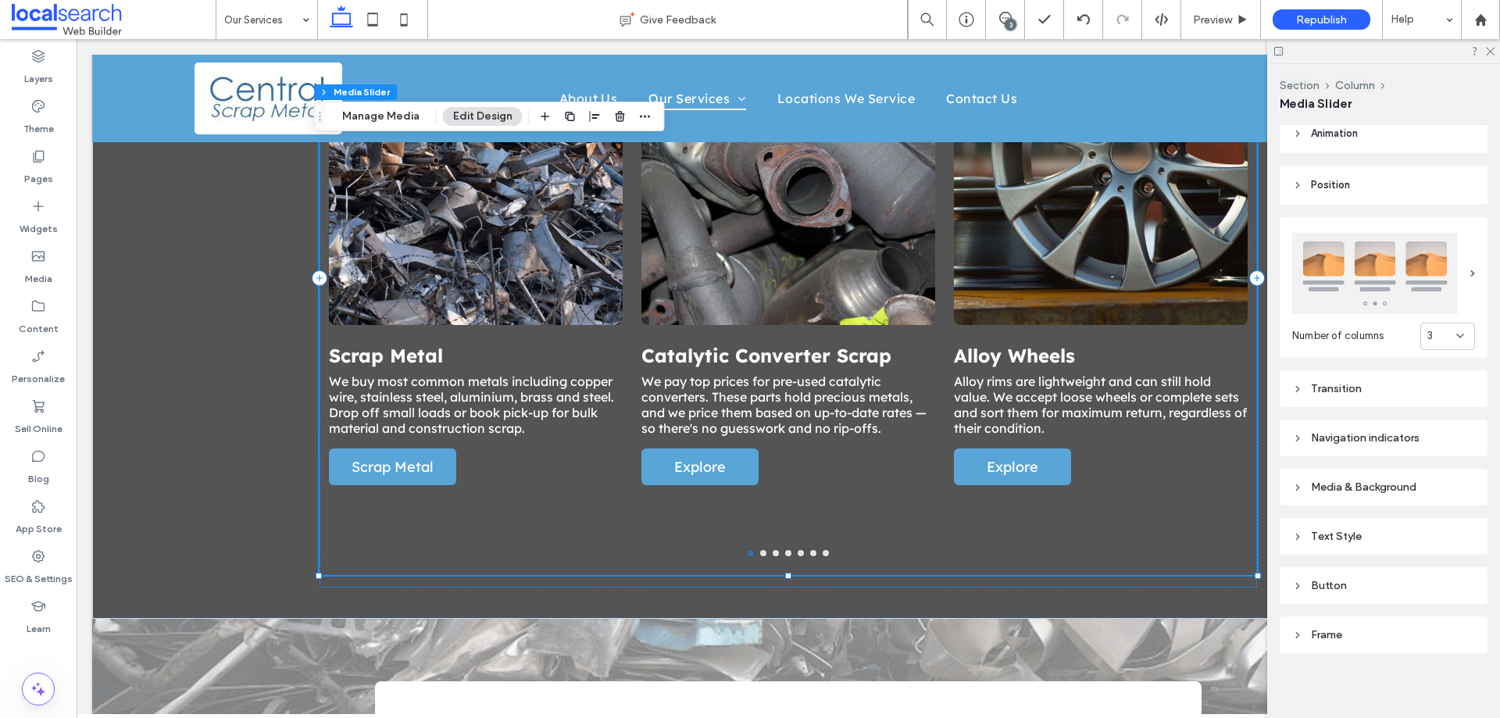
click at [1380, 593] on div "Button" at bounding box center [1384, 585] width 208 height 37
click at [1399, 585] on div "Button" at bounding box center [1384, 585] width 183 height 13
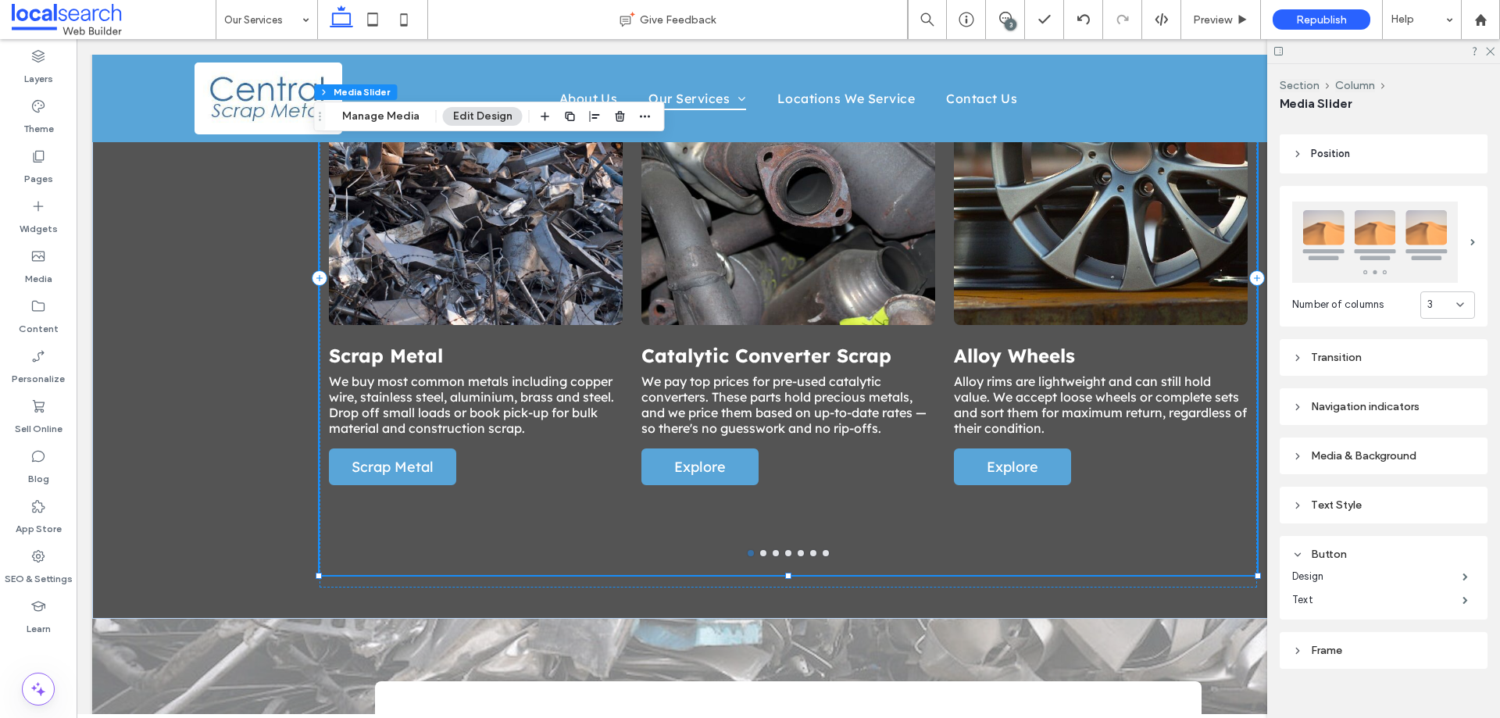
scroll to position [213, 0]
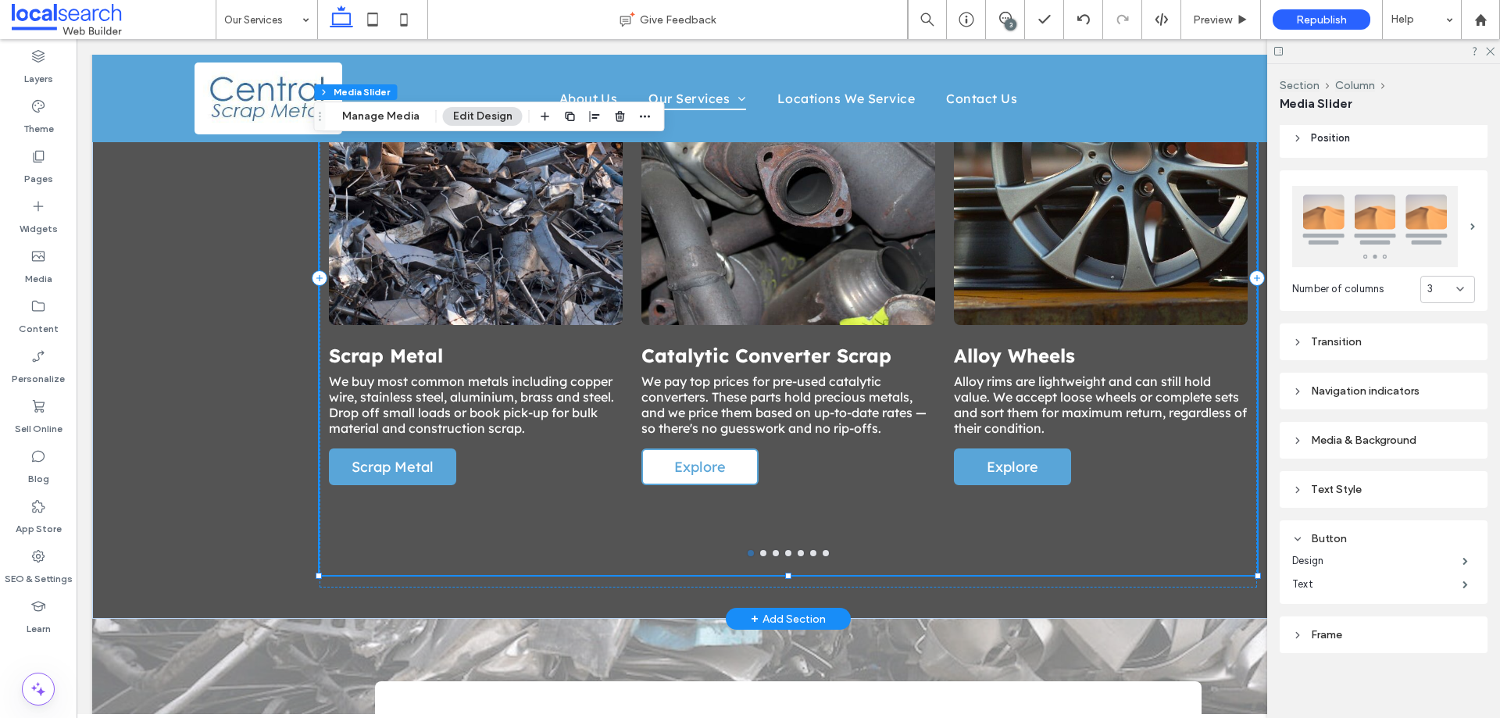
click at [715, 450] on span "Explore" at bounding box center [700, 467] width 83 height 34
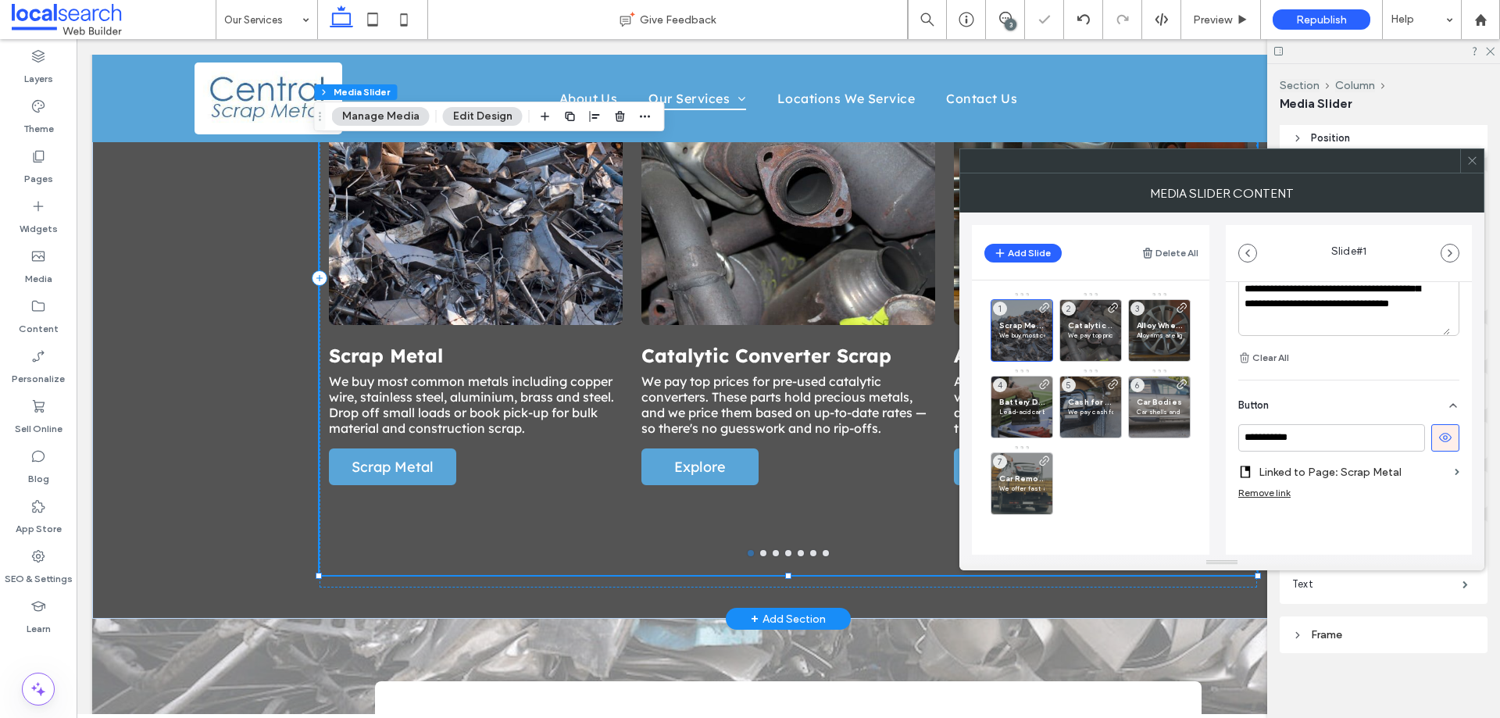
scroll to position [567, 0]
click at [1346, 438] on input "**********" at bounding box center [1332, 437] width 187 height 27
click at [1085, 329] on span "Catalytic Converter Scrap" at bounding box center [1090, 325] width 45 height 10
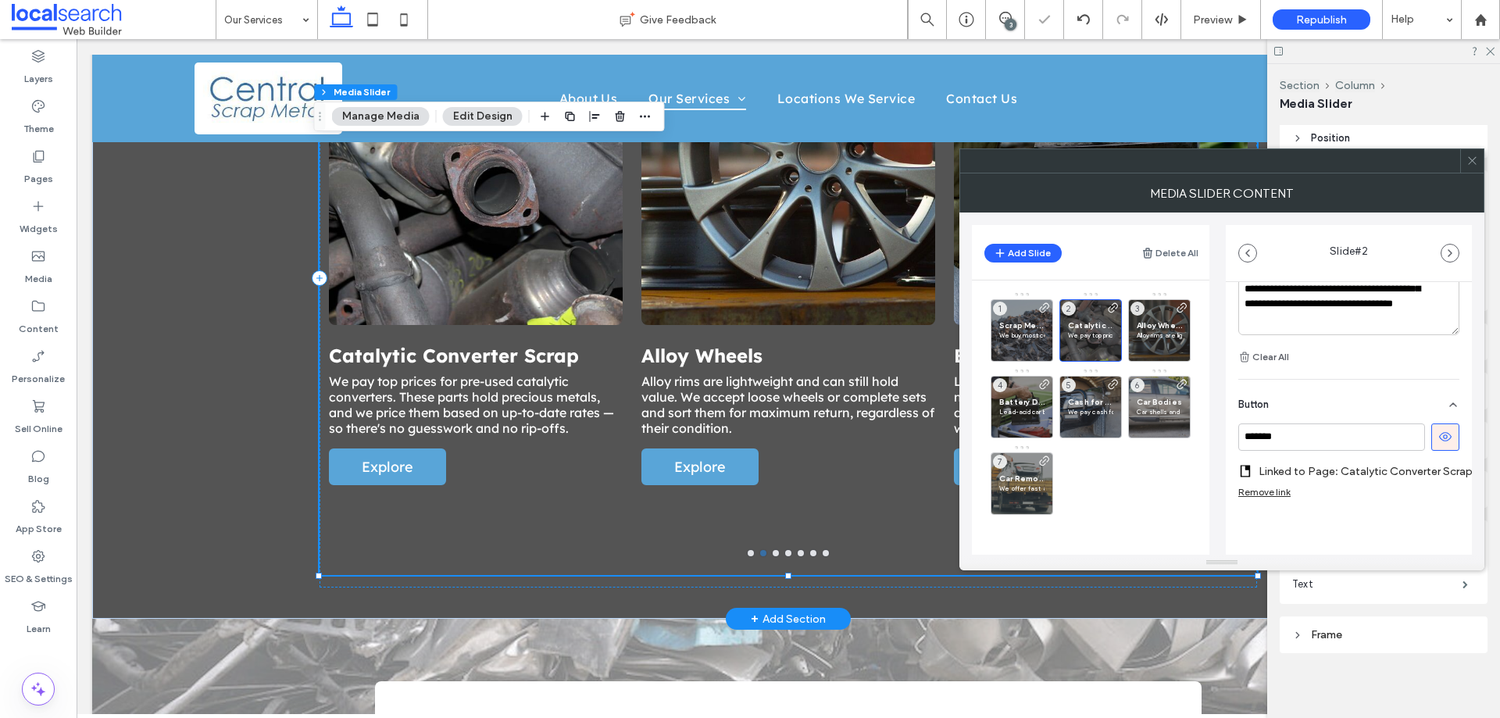
scroll to position [551, 0]
click at [1332, 437] on input "*******" at bounding box center [1332, 437] width 187 height 27
paste input "**********"
type input "**********"
click at [1147, 331] on p "Alloy rims are lightweight and can still hold value. We accept loose wheels or …" at bounding box center [1159, 335] width 45 height 9
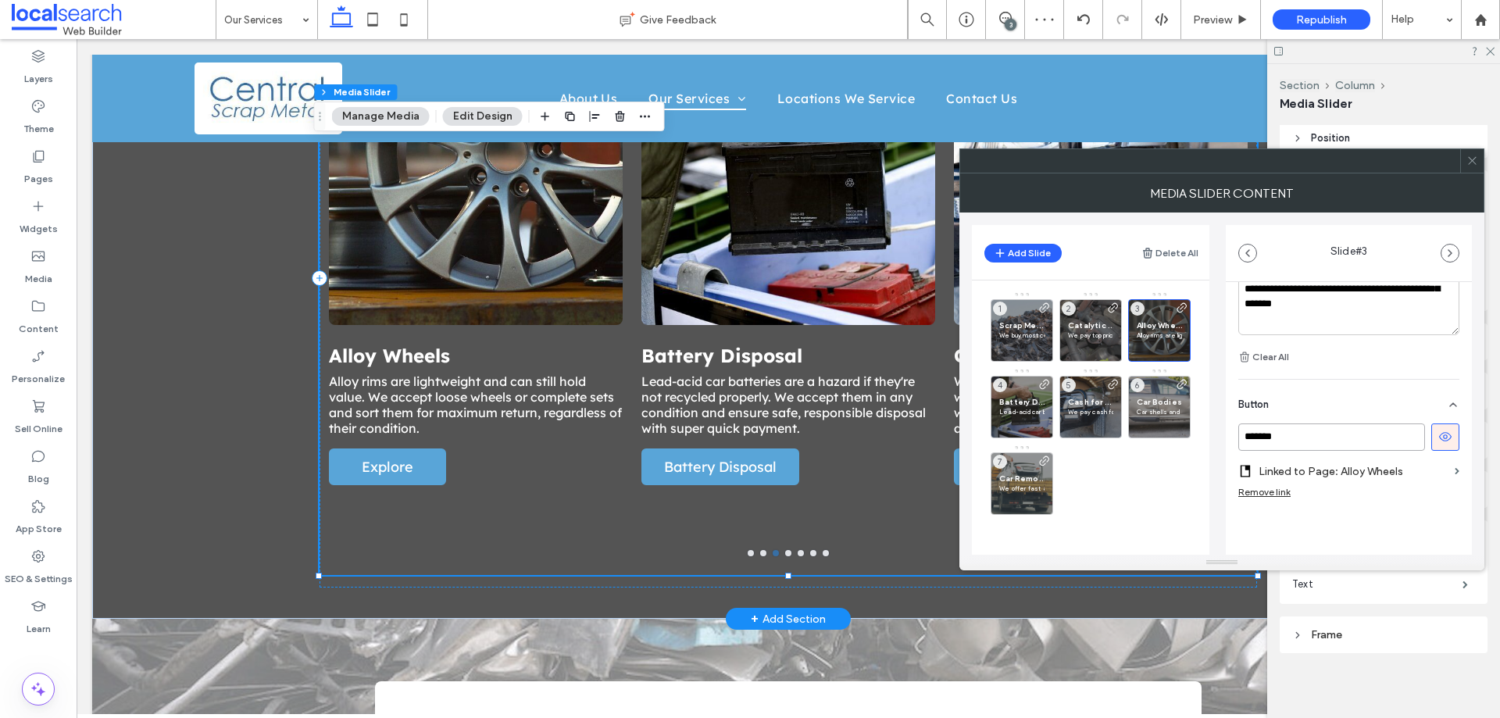
click at [1377, 436] on input "*******" at bounding box center [1332, 437] width 187 height 27
paste input "**********"
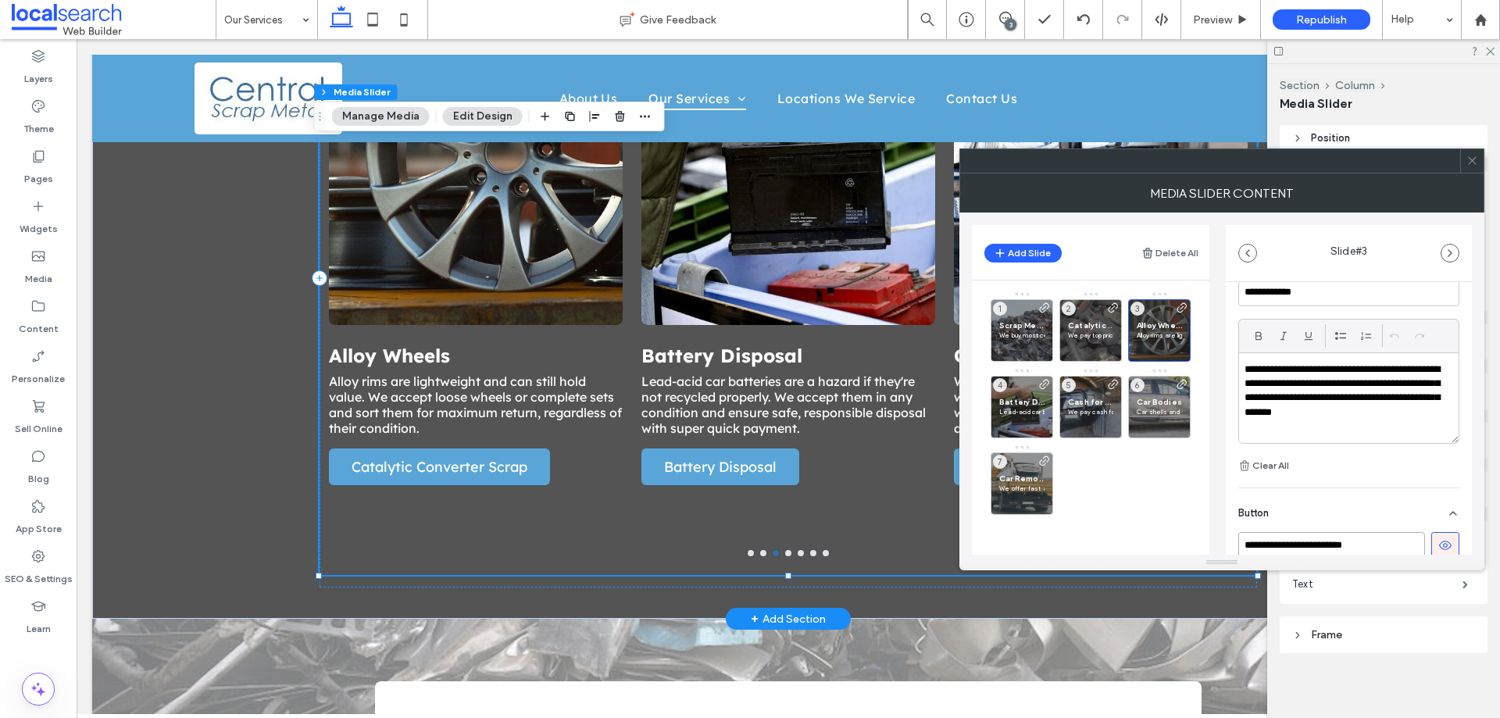
scroll to position [395, 0]
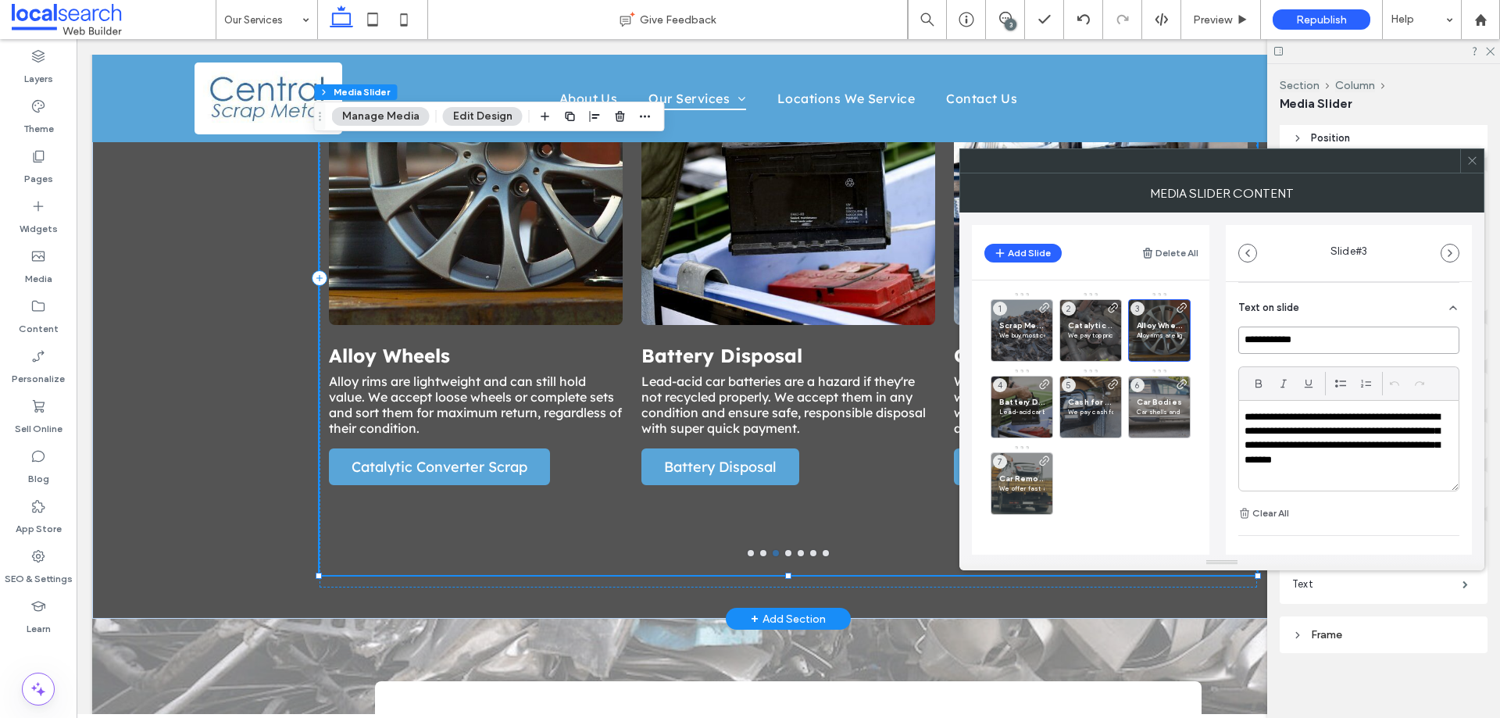
click at [1323, 340] on input "**********" at bounding box center [1349, 340] width 221 height 27
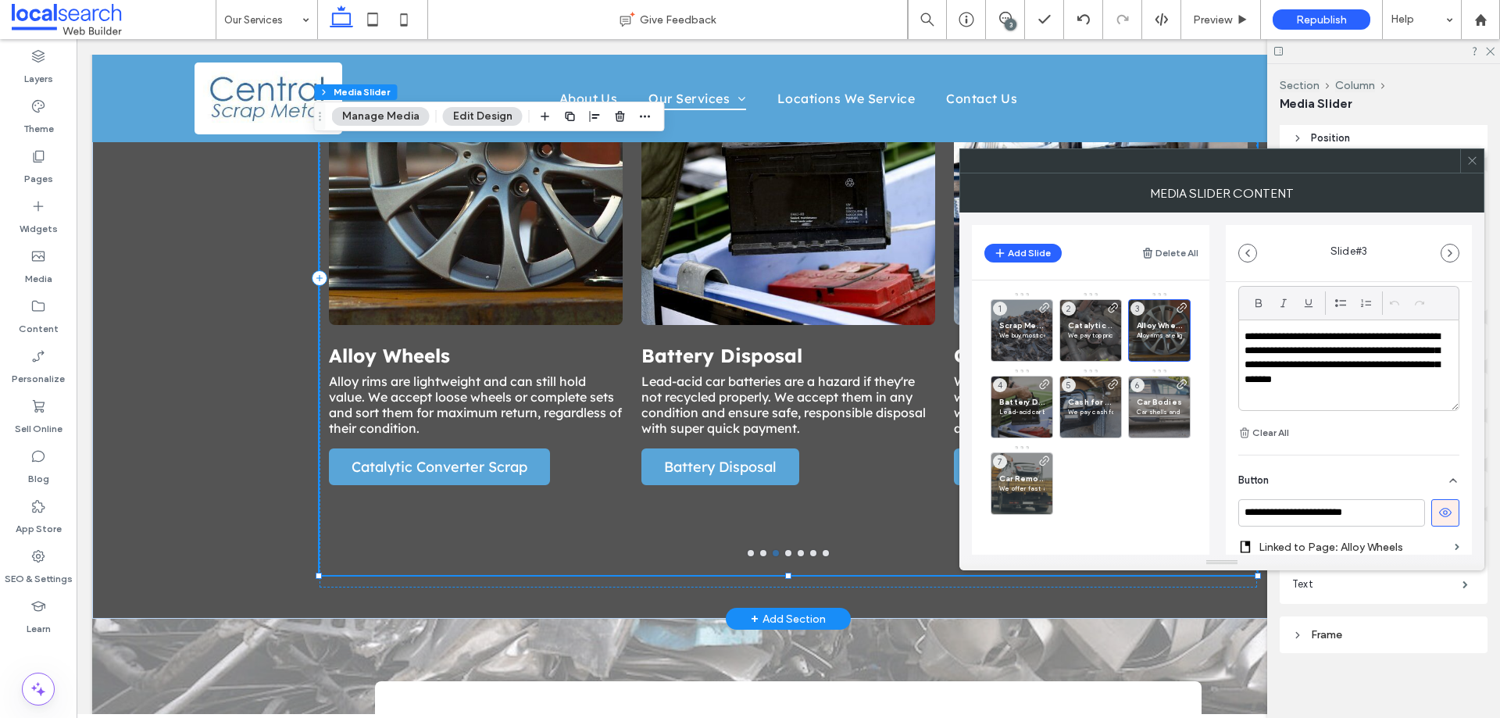
scroll to position [551, 0]
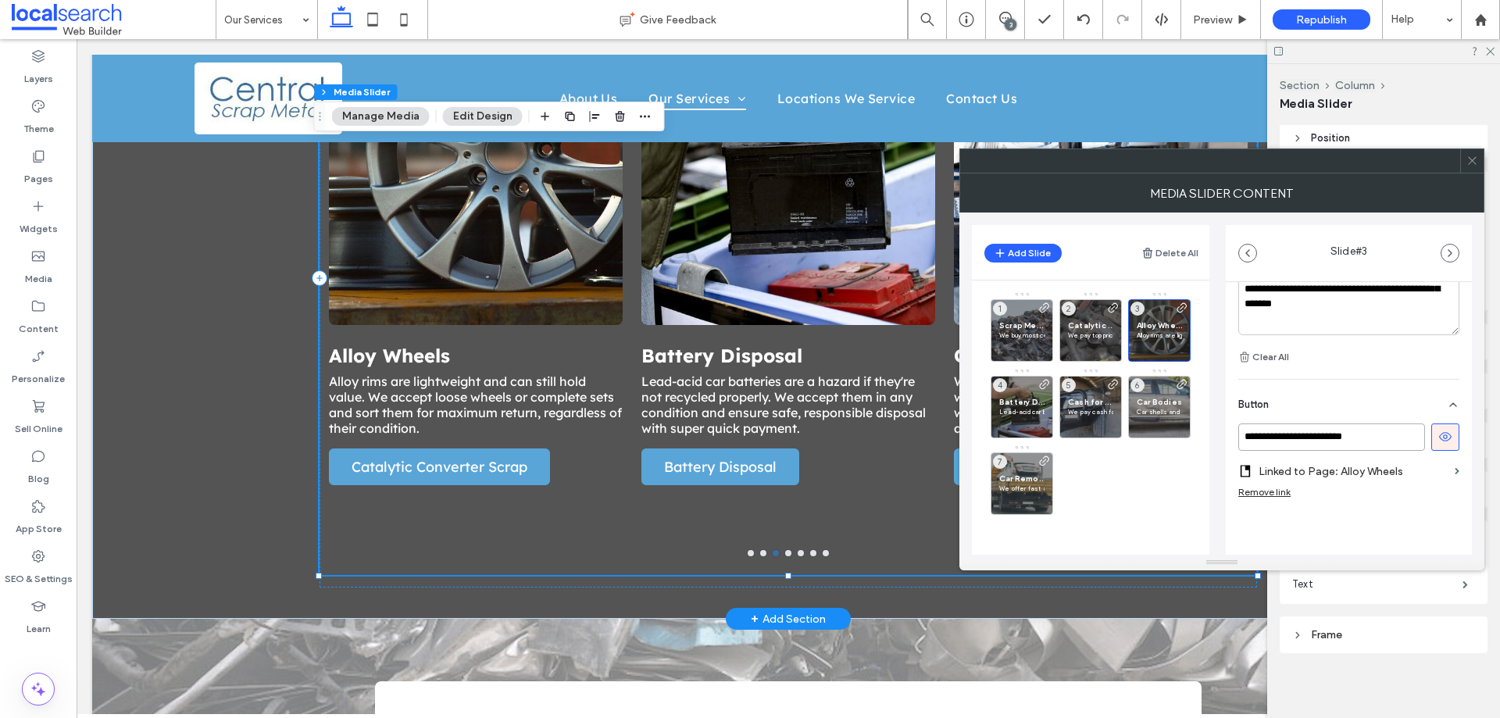
click at [1359, 438] on input "**********" at bounding box center [1332, 437] width 187 height 27
paste input
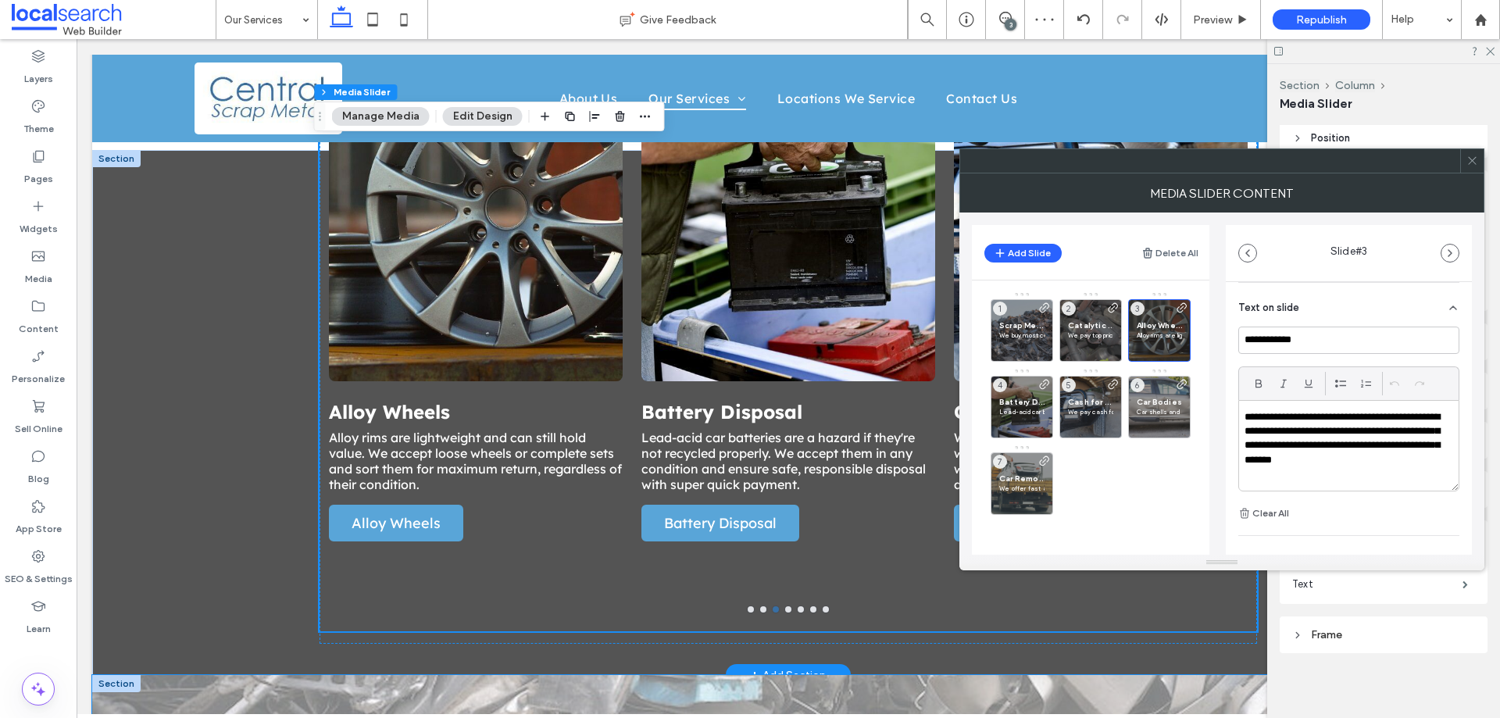
scroll to position [1125, 0]
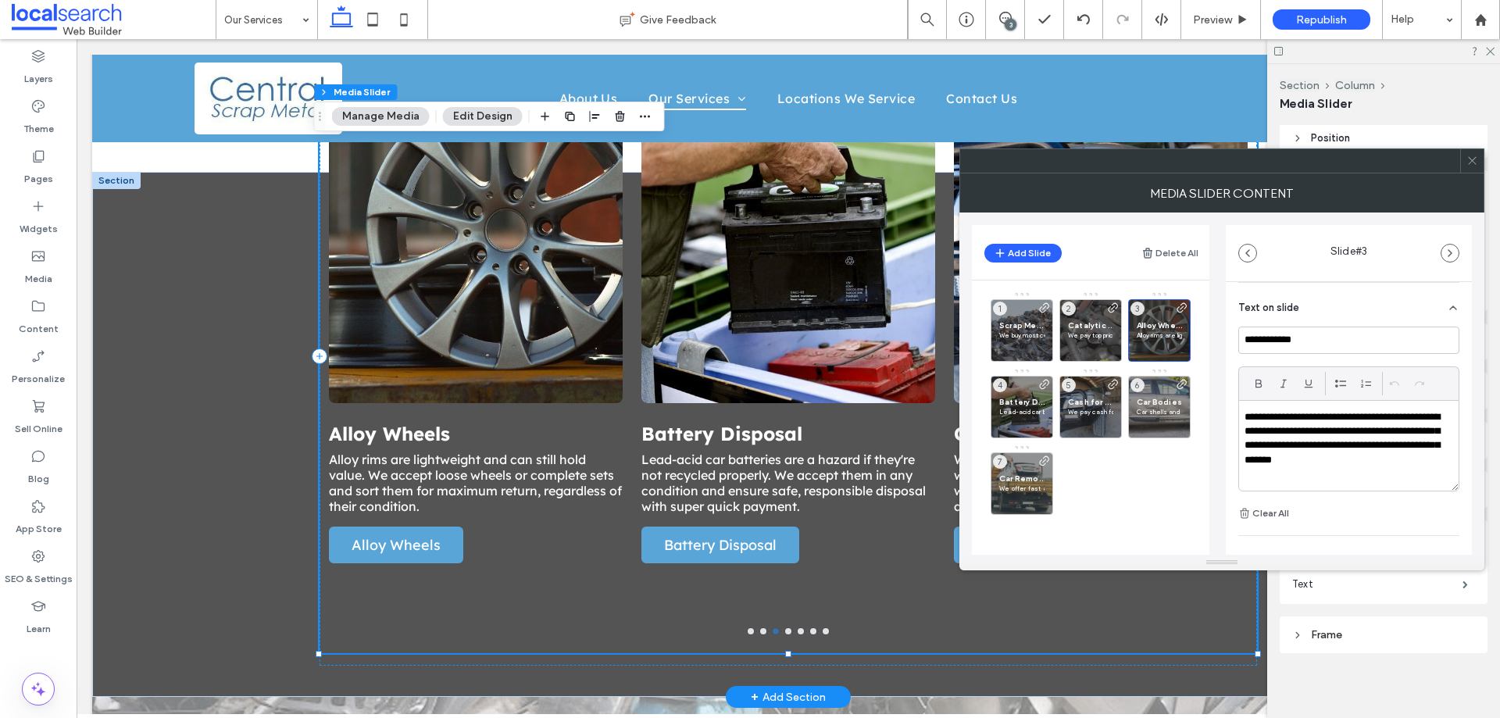
type input "**********"
click at [1474, 156] on icon at bounding box center [1473, 161] width 12 height 12
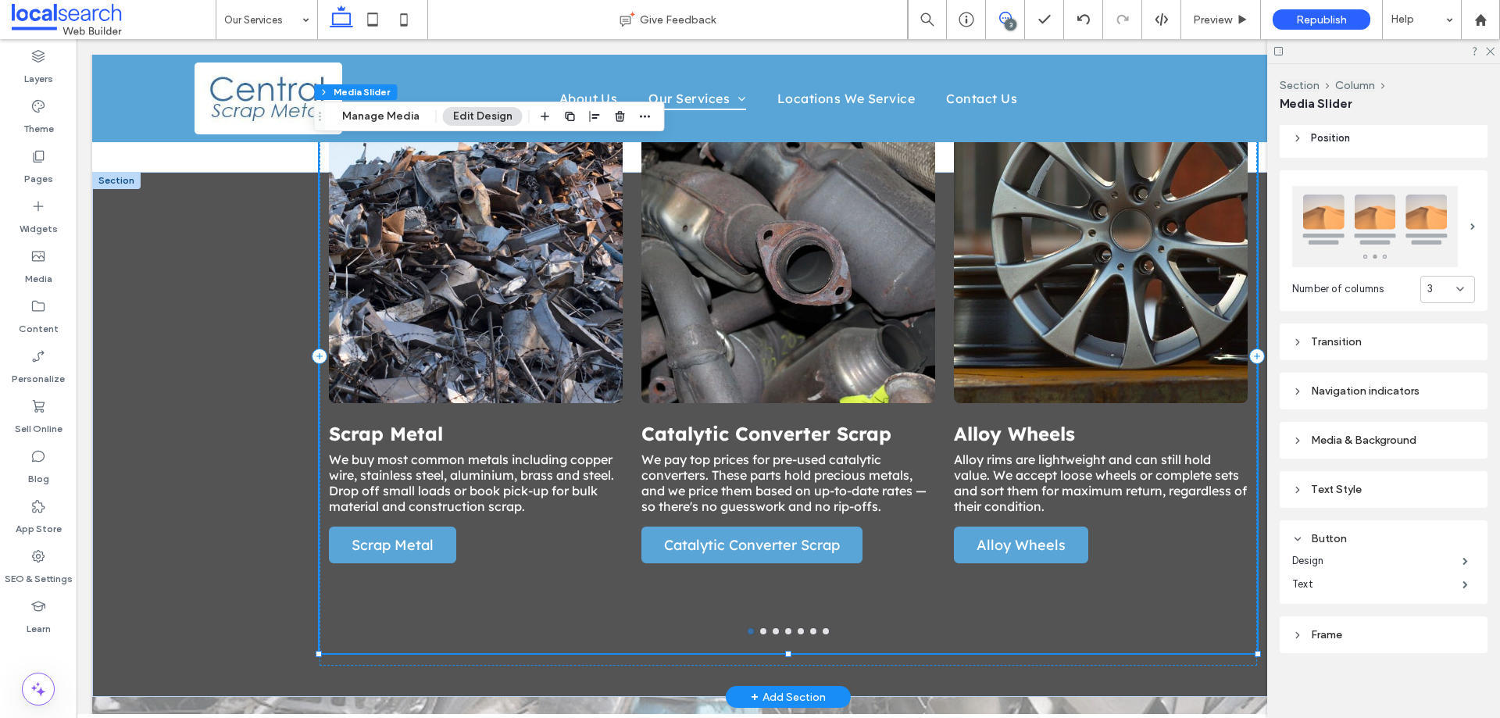
click at [1013, 17] on span at bounding box center [1005, 18] width 38 height 13
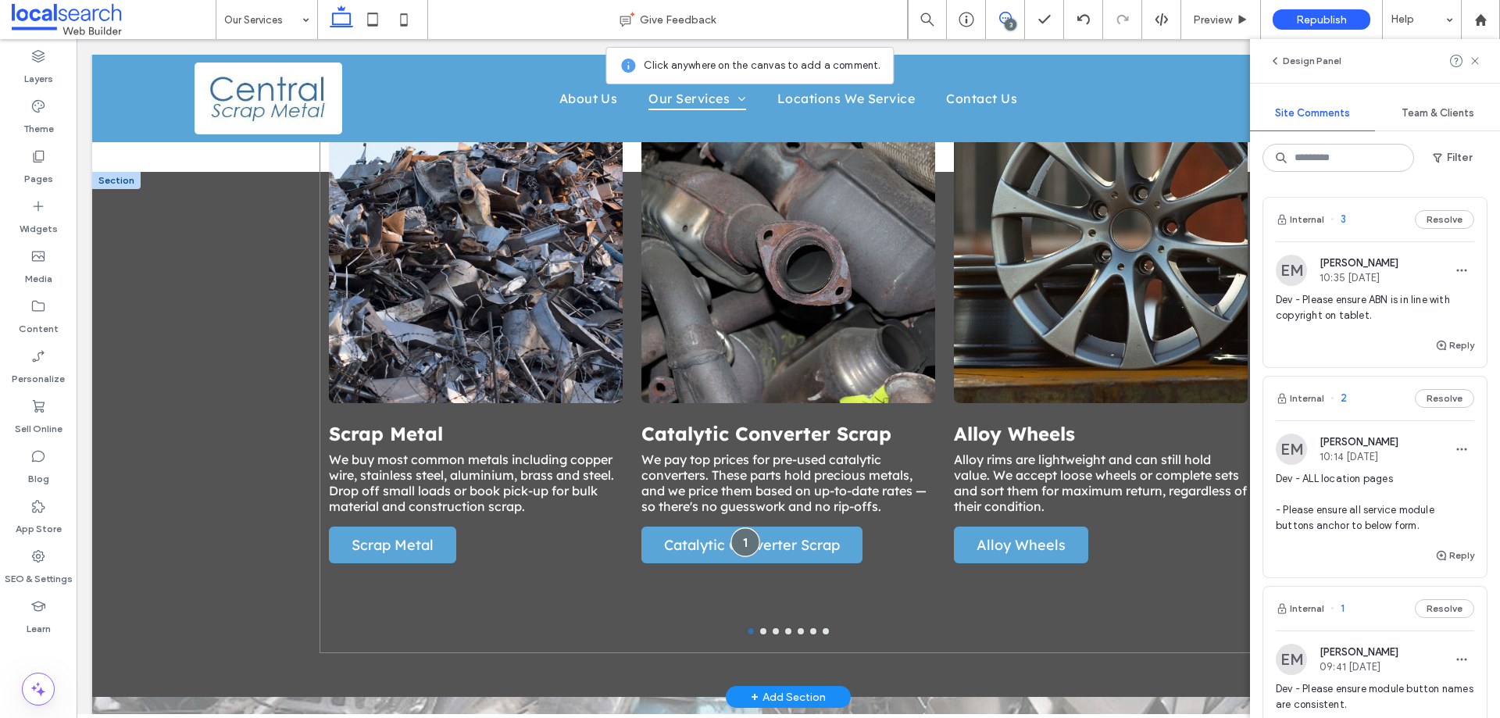
click at [738, 527] on div at bounding box center [745, 541] width 29 height 29
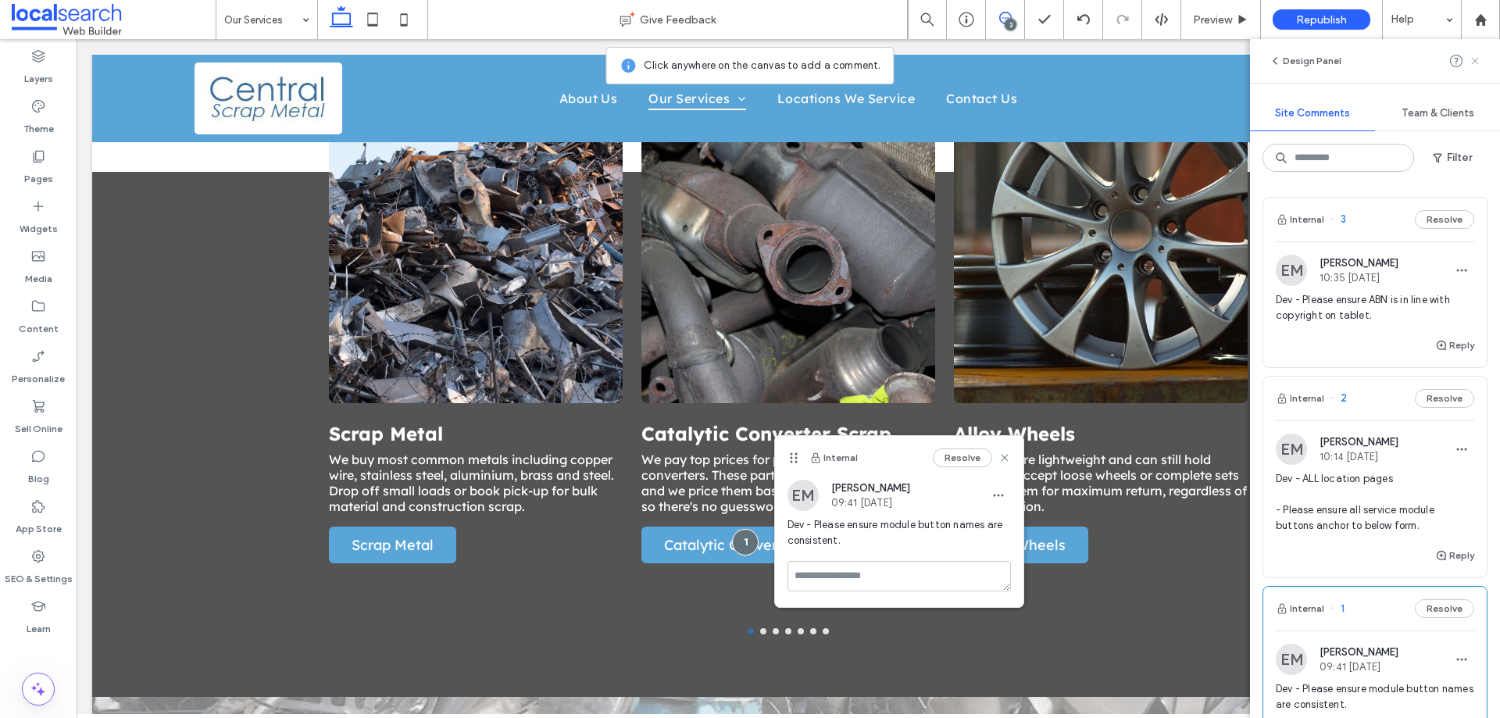
click at [1476, 54] on span at bounding box center [1475, 61] width 13 height 19
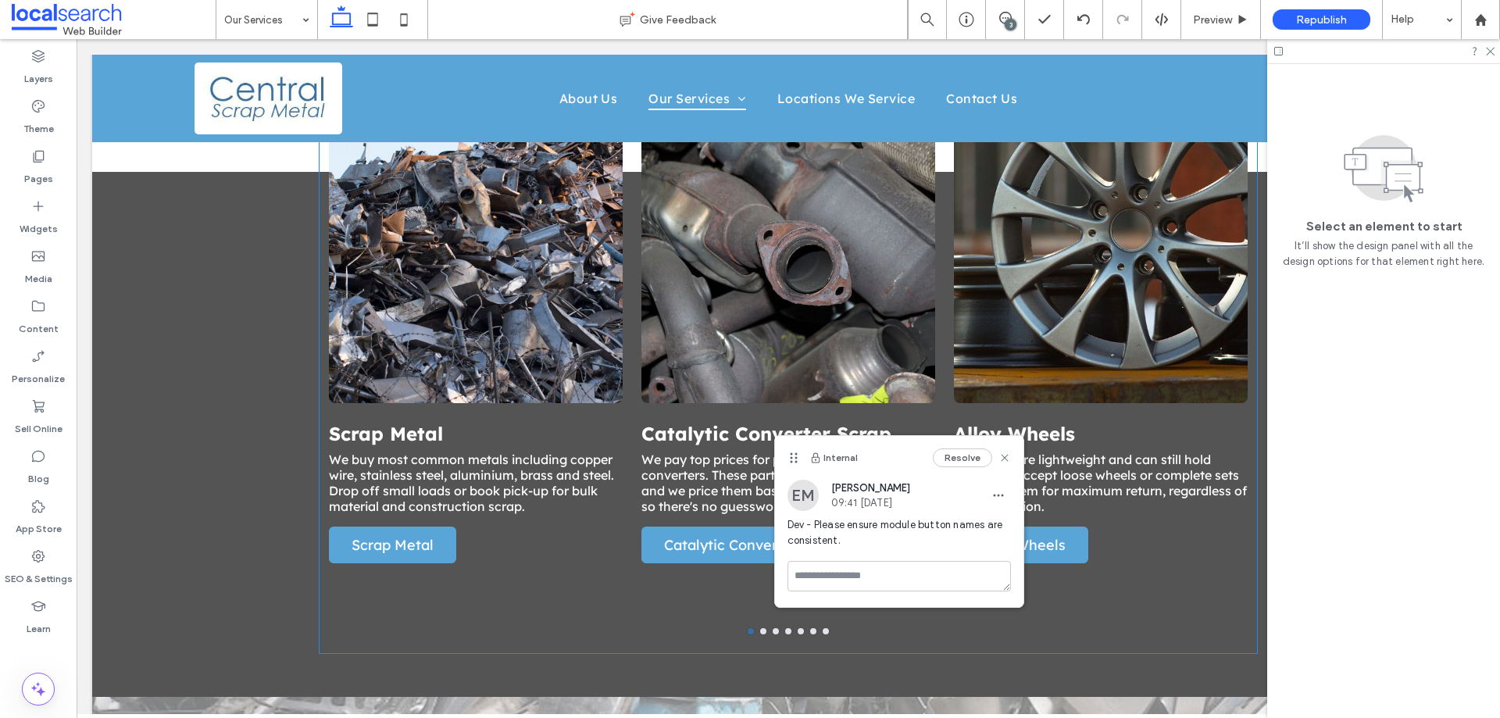
click at [760, 621] on div "Scrap Metal We buy most common metals including copper wire, stainless steel, a…" at bounding box center [789, 356] width 938 height 594
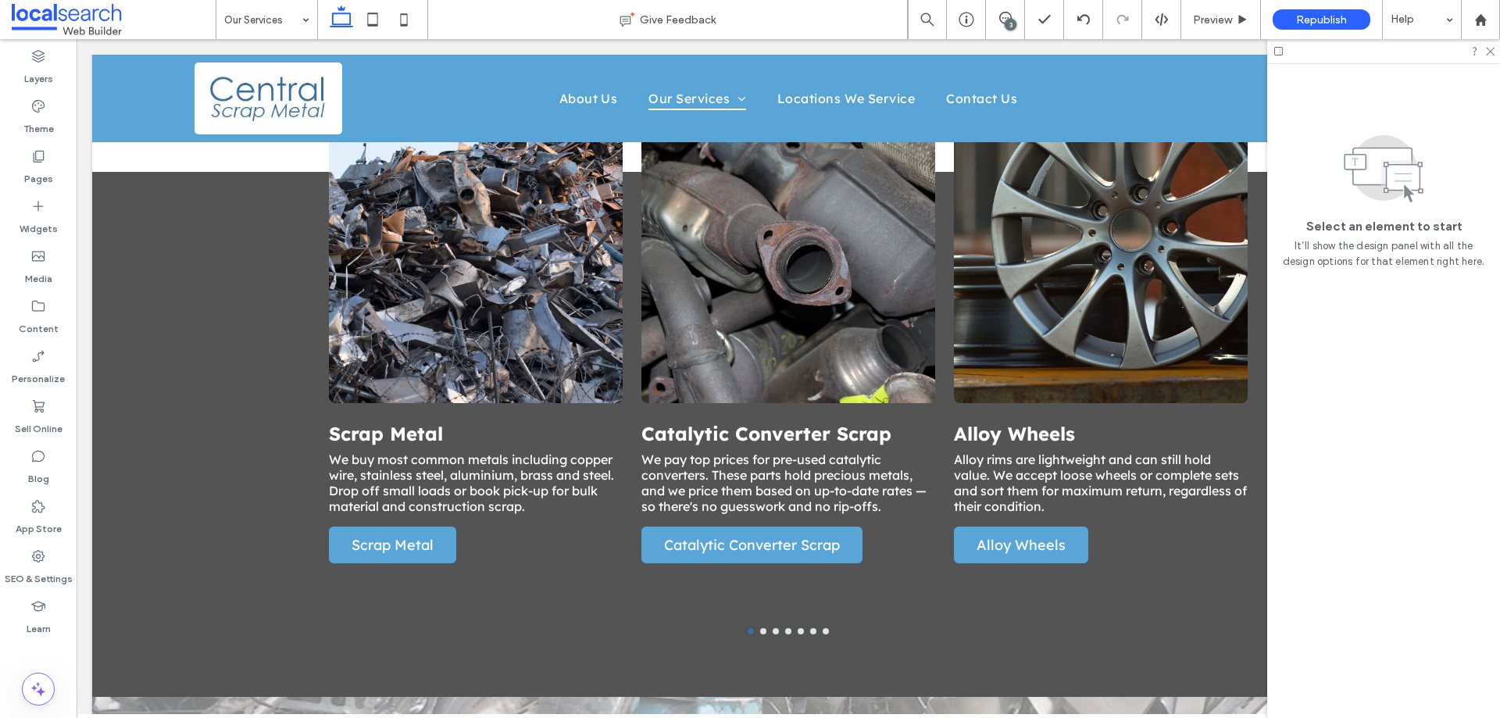
click at [1013, 19] on div "3" at bounding box center [1011, 25] width 12 height 12
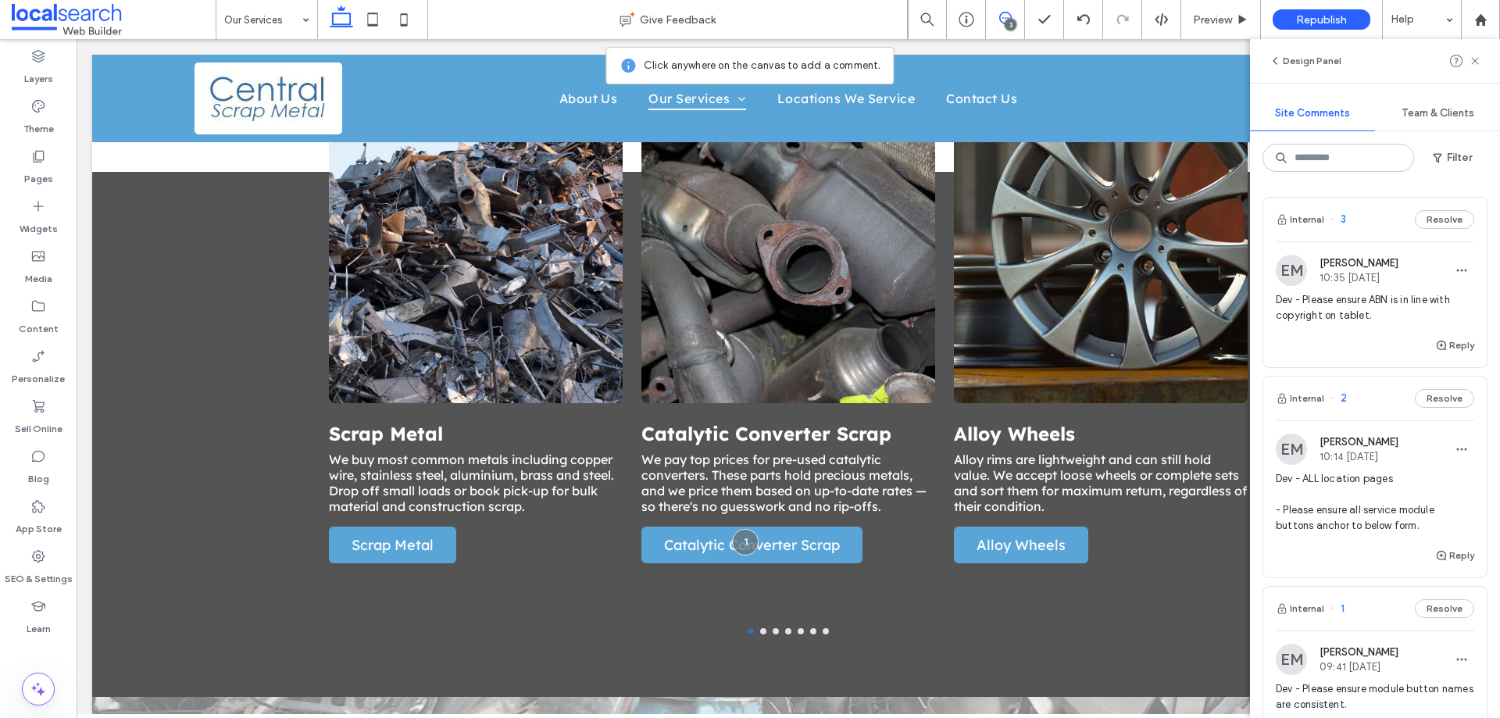
scroll to position [302, 0]
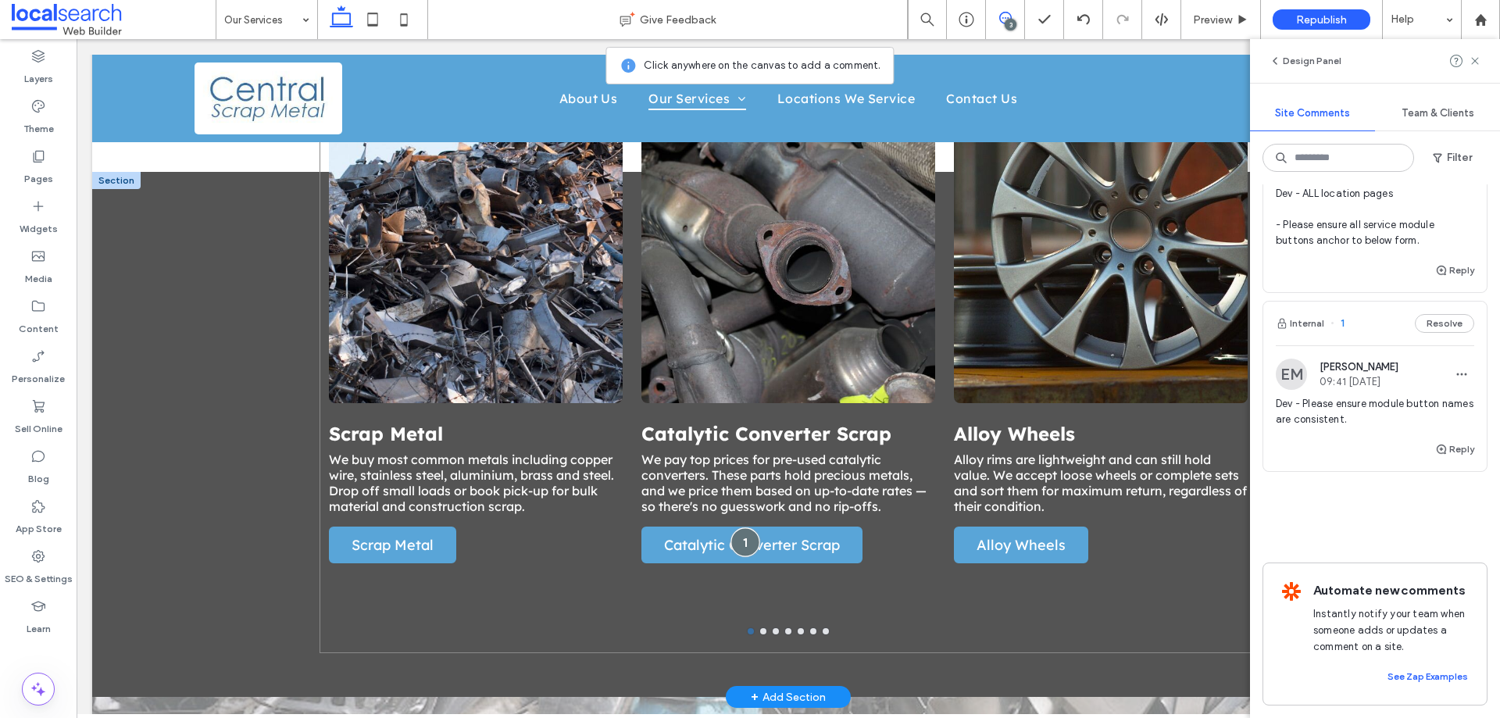
click at [741, 527] on div at bounding box center [745, 541] width 29 height 29
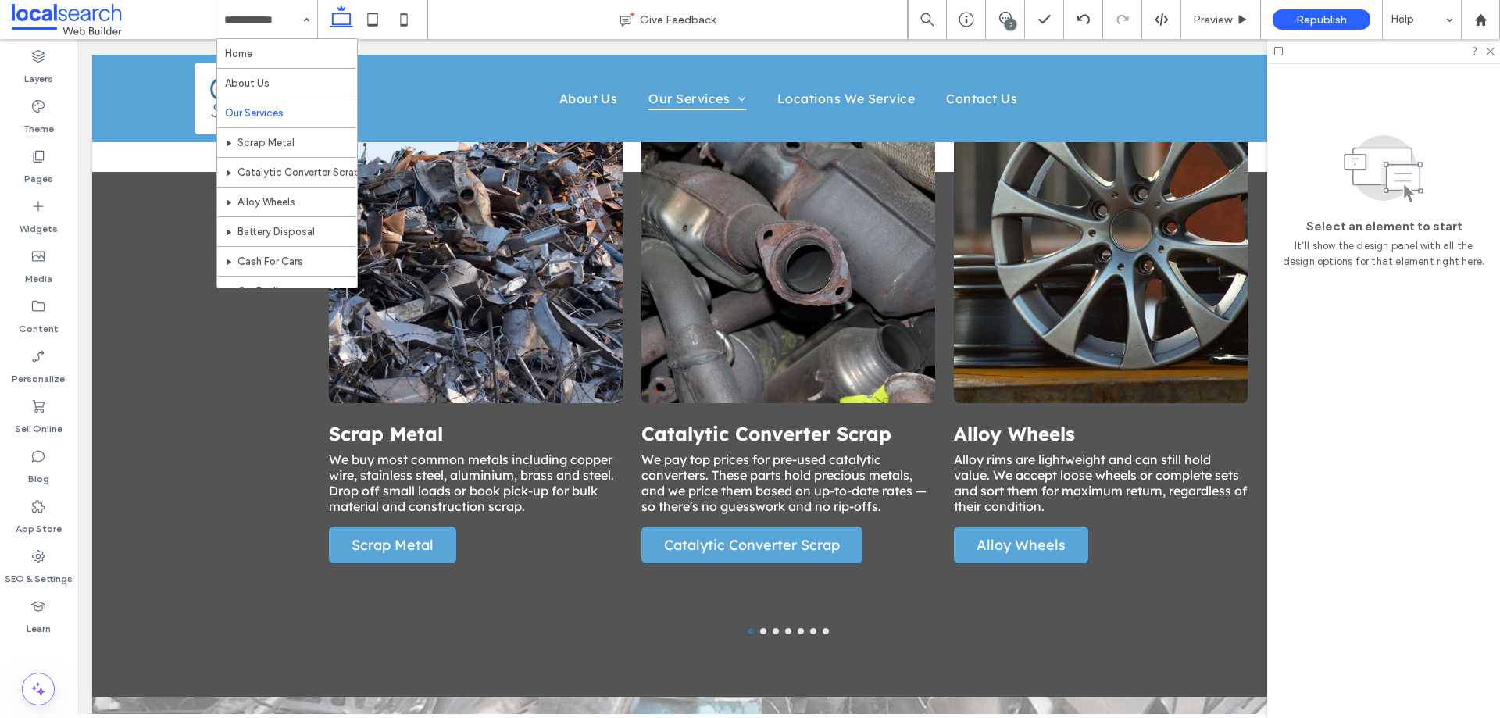
scroll to position [0, 0]
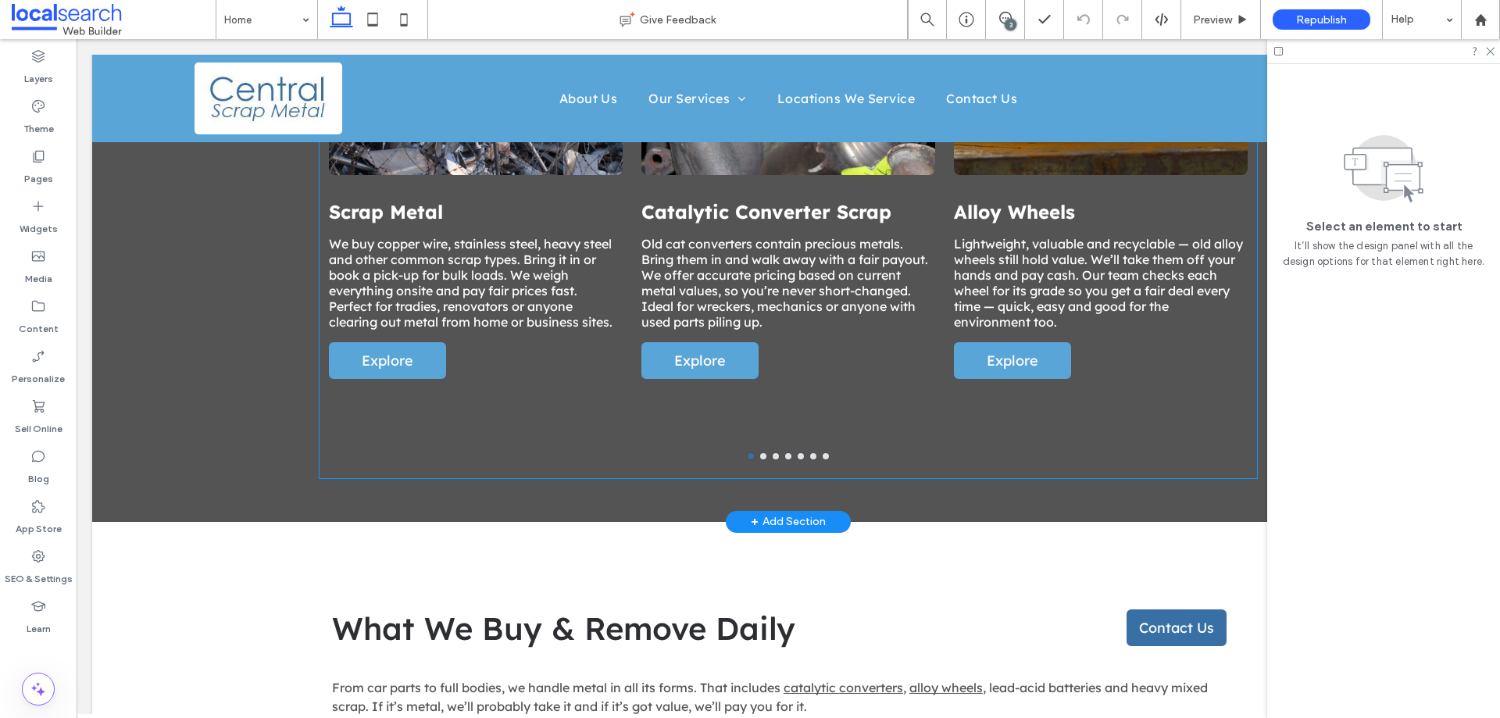
scroll to position [1641, 0]
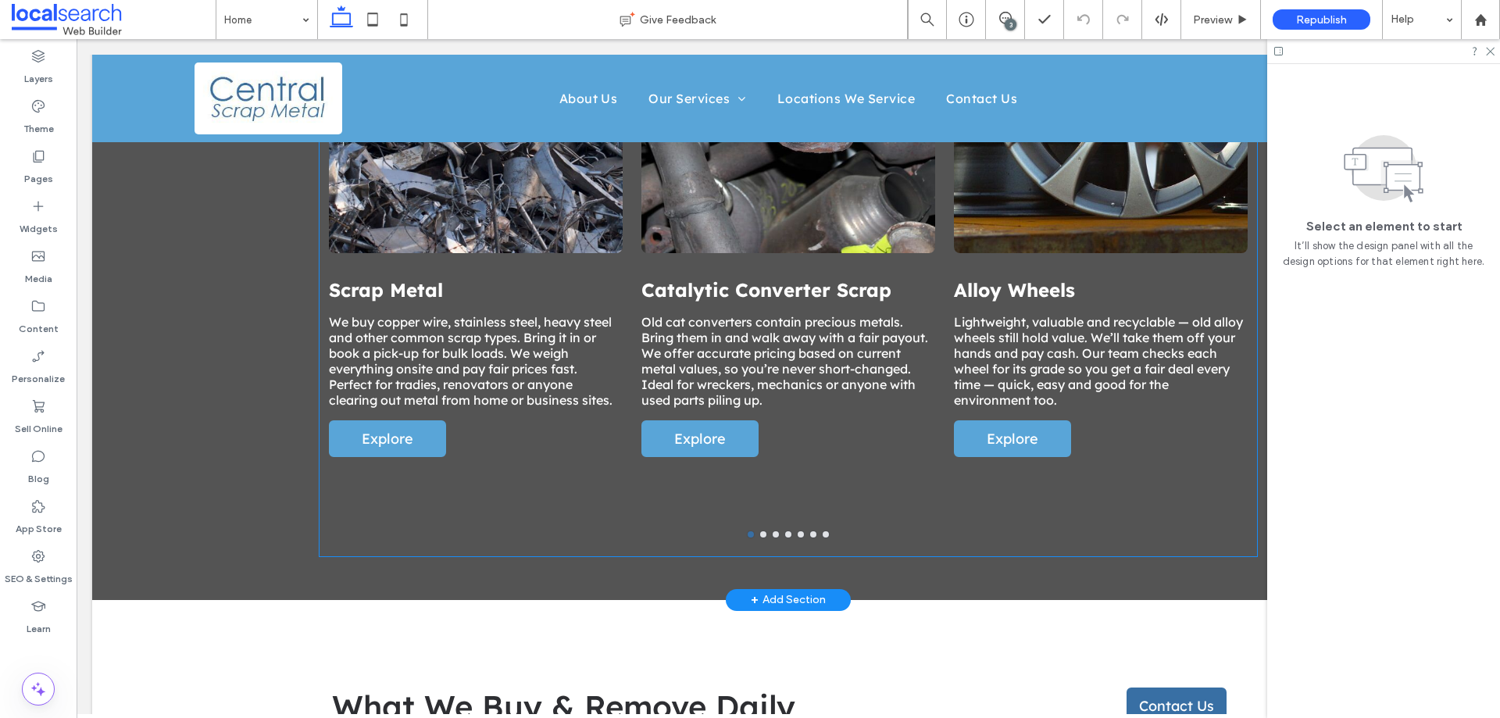
click at [810, 220] on div at bounding box center [789, 76] width 294 height 353
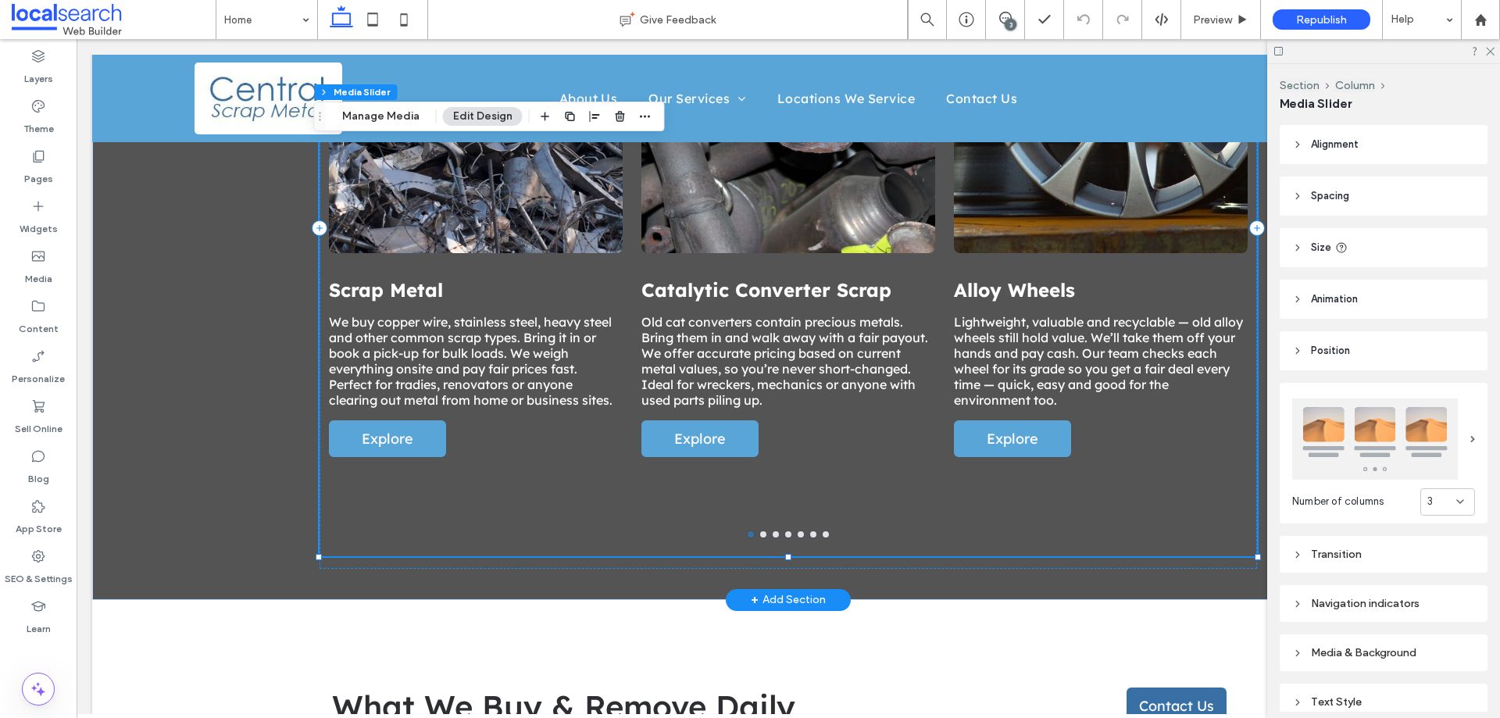
click at [810, 220] on div at bounding box center [789, 76] width 294 height 353
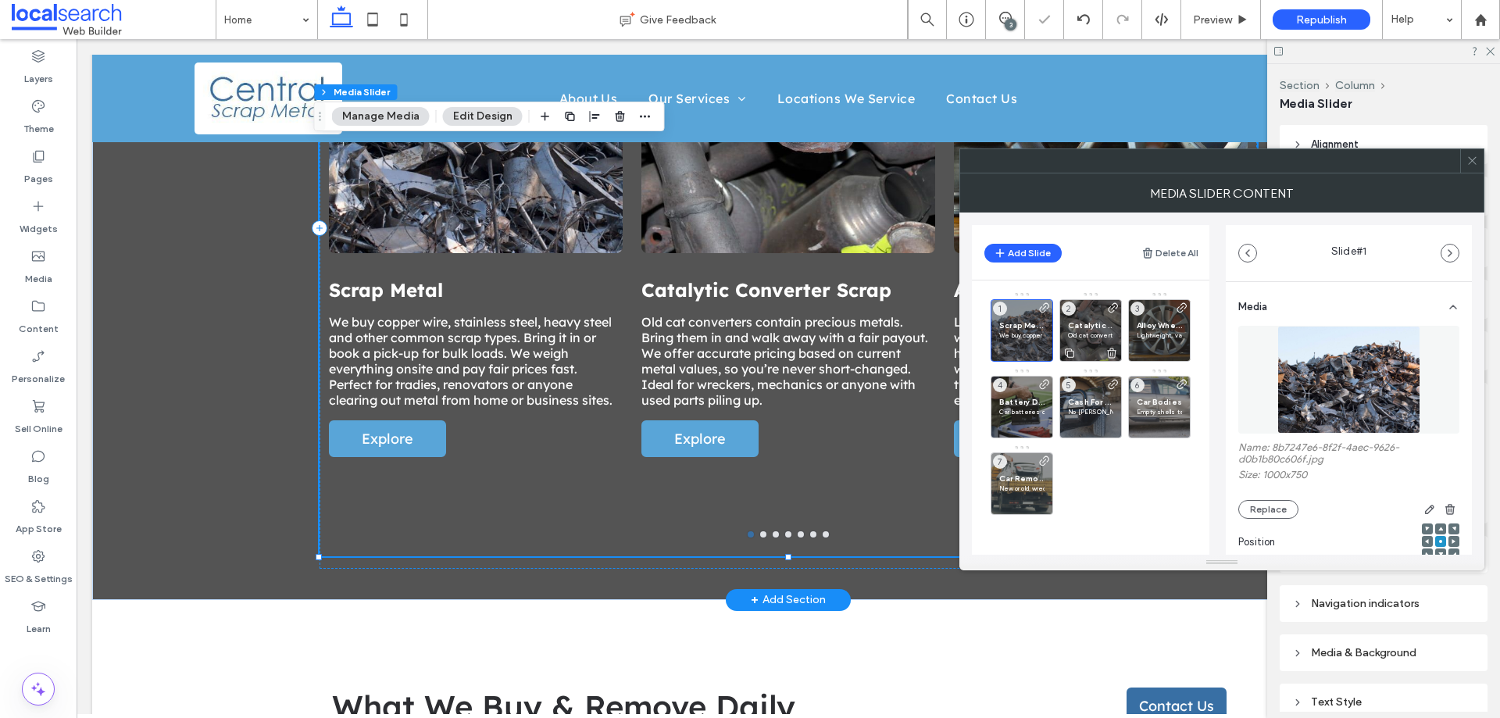
click at [1103, 329] on span "Catalytic Converter Scrap" at bounding box center [1090, 325] width 45 height 10
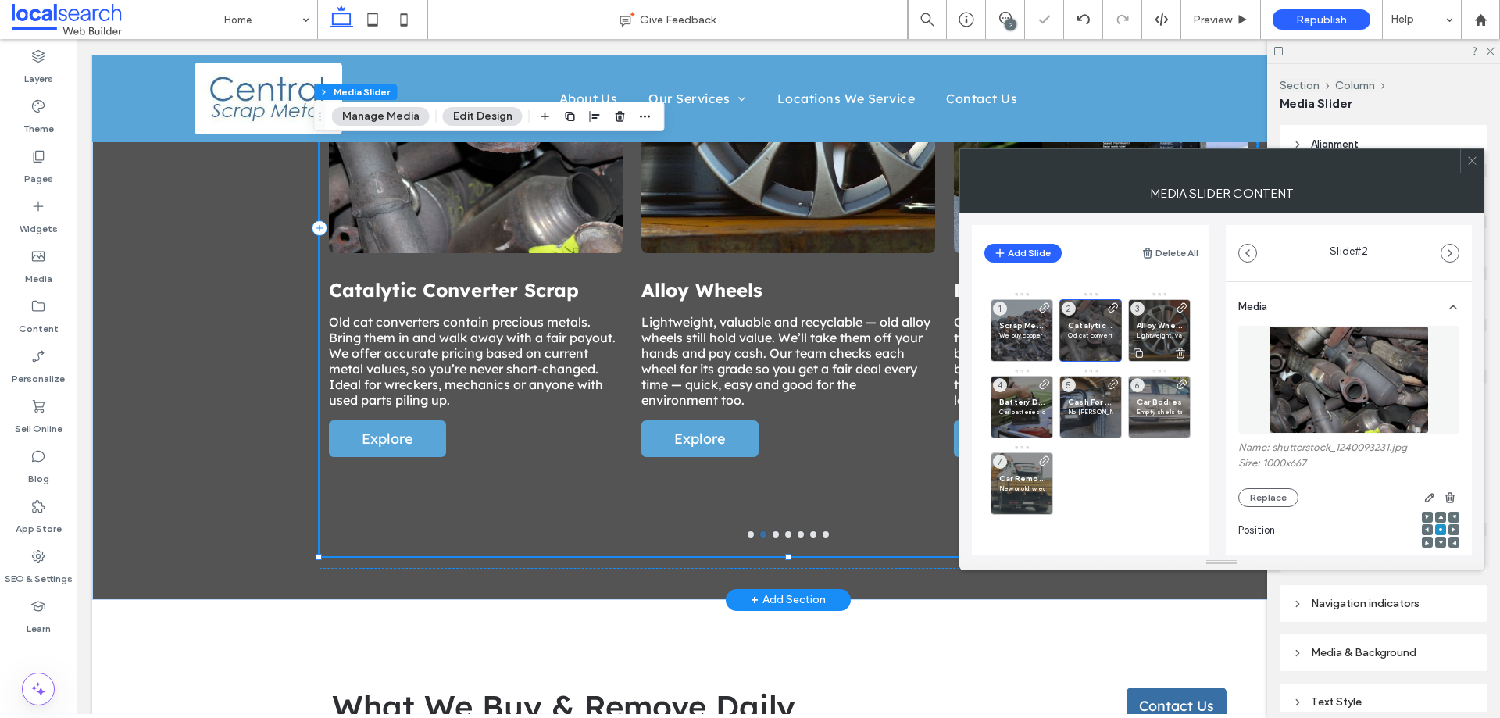
click at [1150, 323] on span "Alloy Wheels" at bounding box center [1159, 325] width 45 height 10
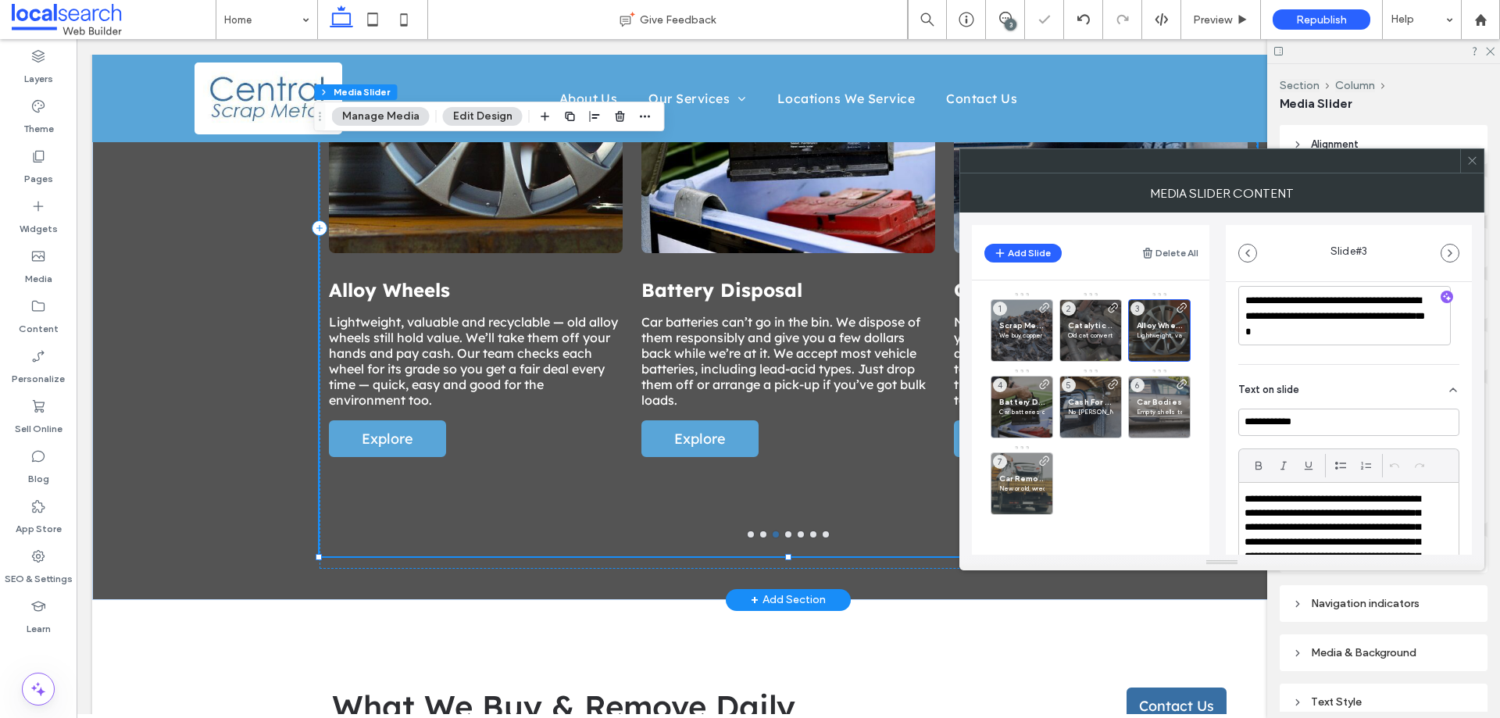
scroll to position [551, 0]
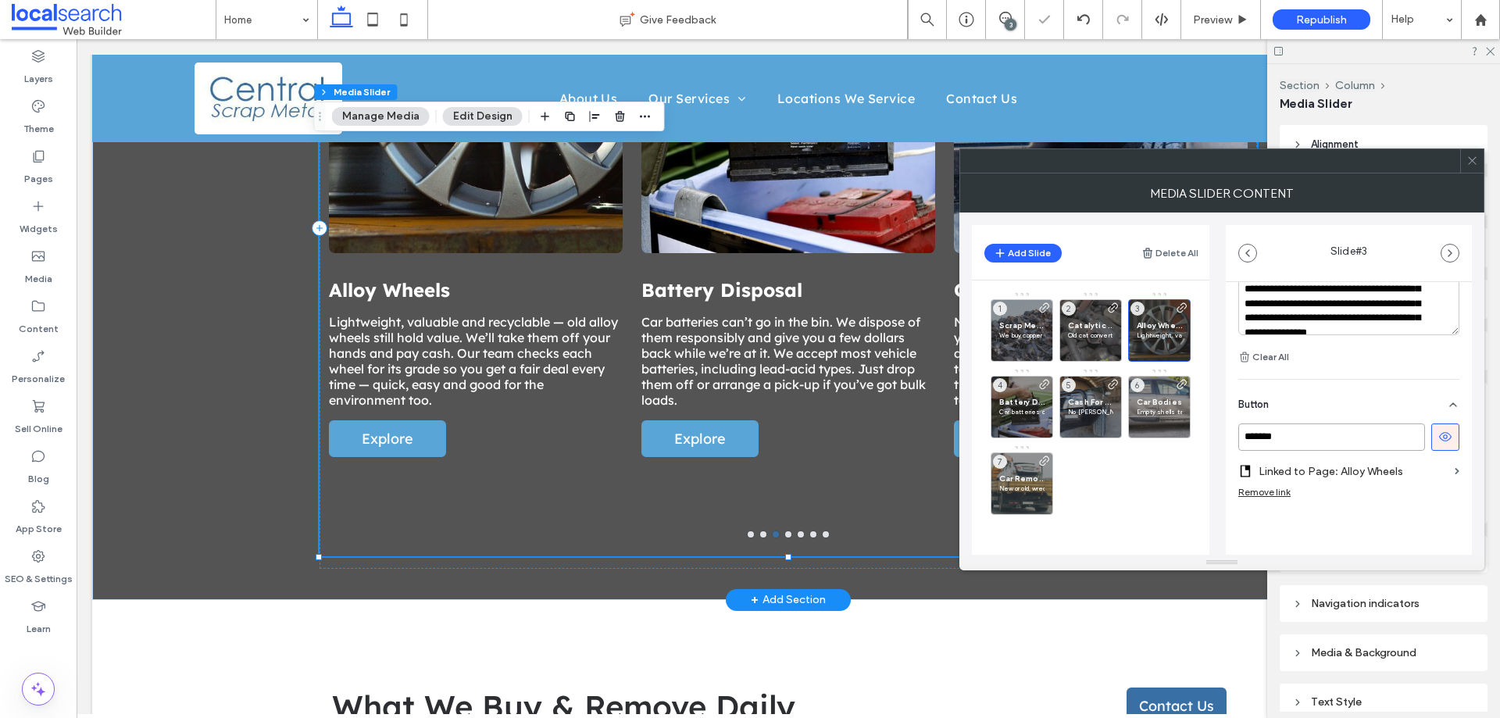
click at [1316, 439] on input "*******" at bounding box center [1332, 437] width 187 height 27
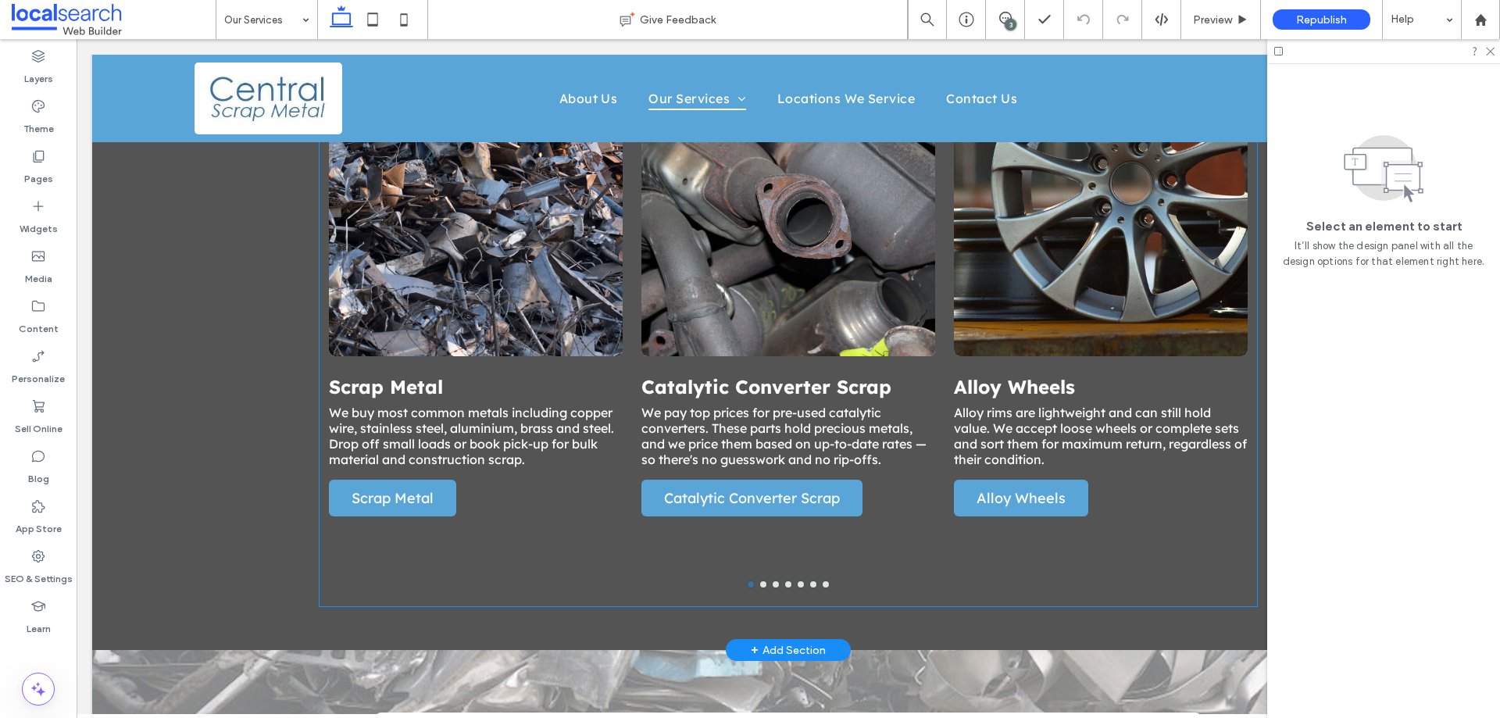
scroll to position [1328, 0]
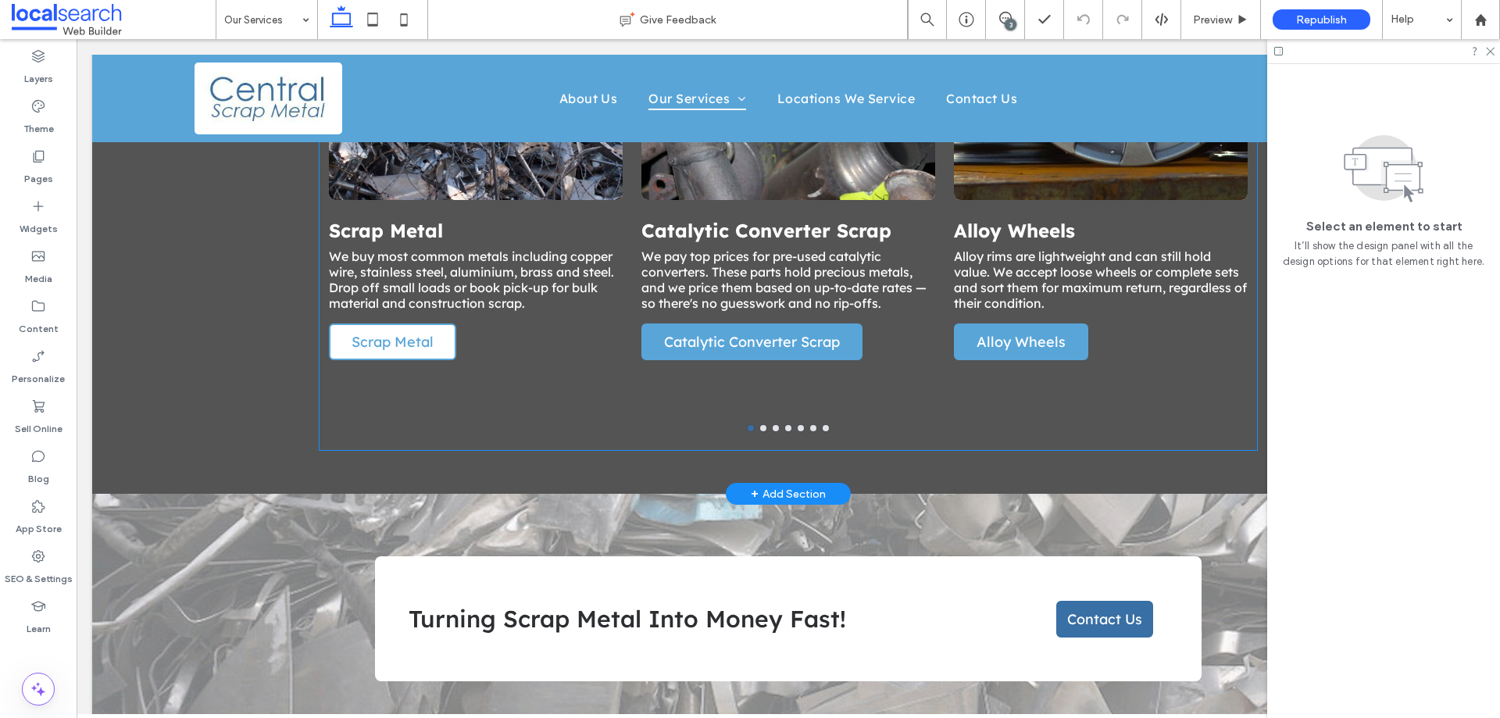
click at [409, 325] on span "Scrap Metal" at bounding box center [392, 342] width 93 height 34
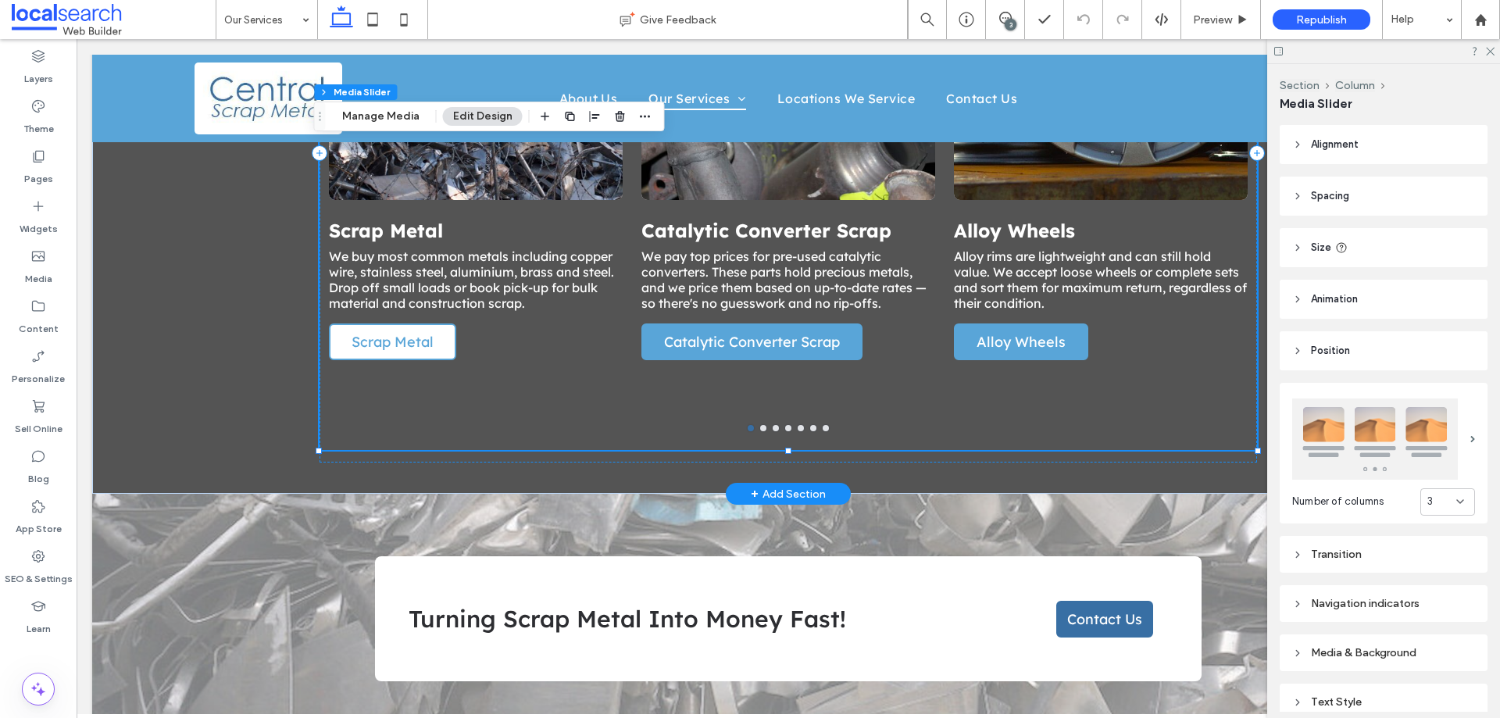
click at [409, 325] on span "Scrap Metal" at bounding box center [392, 342] width 93 height 34
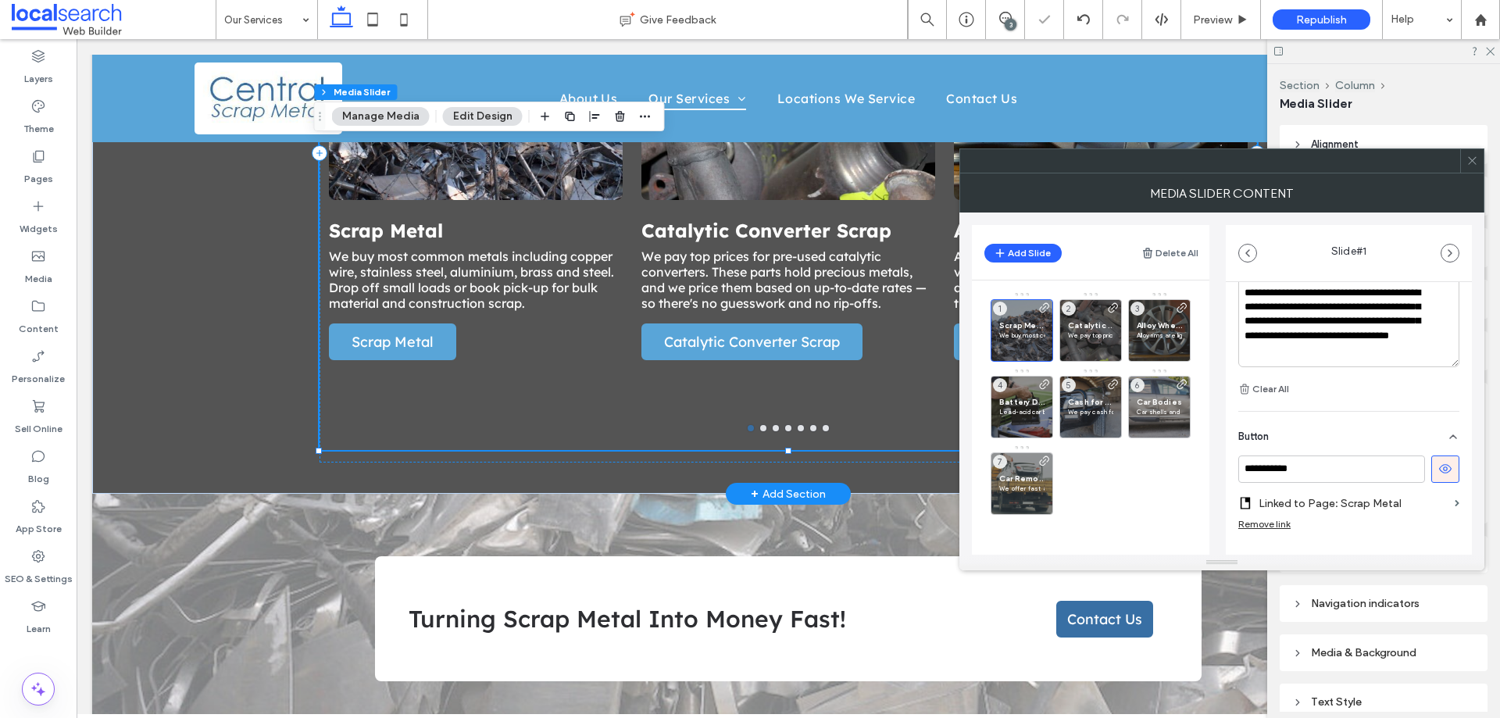
scroll to position [567, 0]
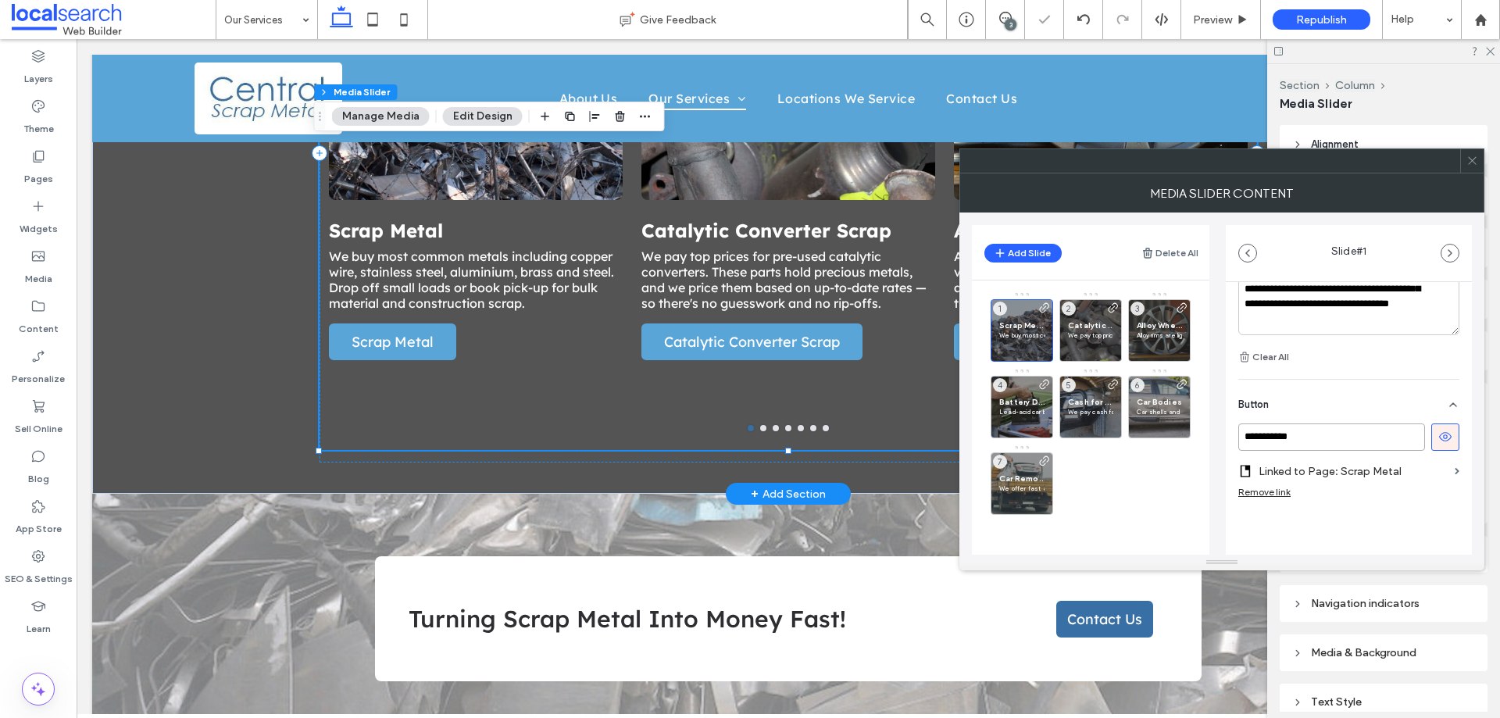
click at [1325, 438] on input "**********" at bounding box center [1332, 437] width 187 height 27
paste input
type input "*******"
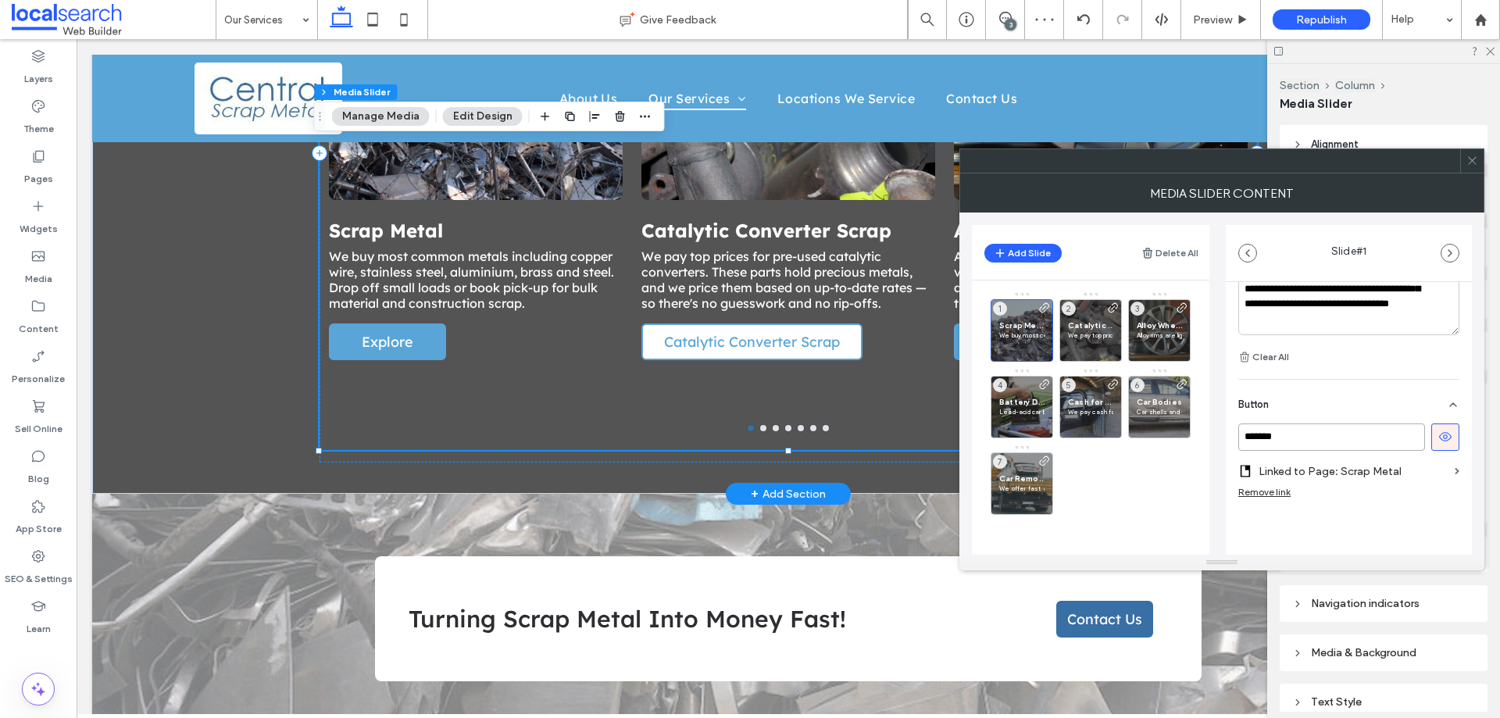
click at [697, 325] on span "Catalytic Converter Scrap" at bounding box center [752, 342] width 187 height 34
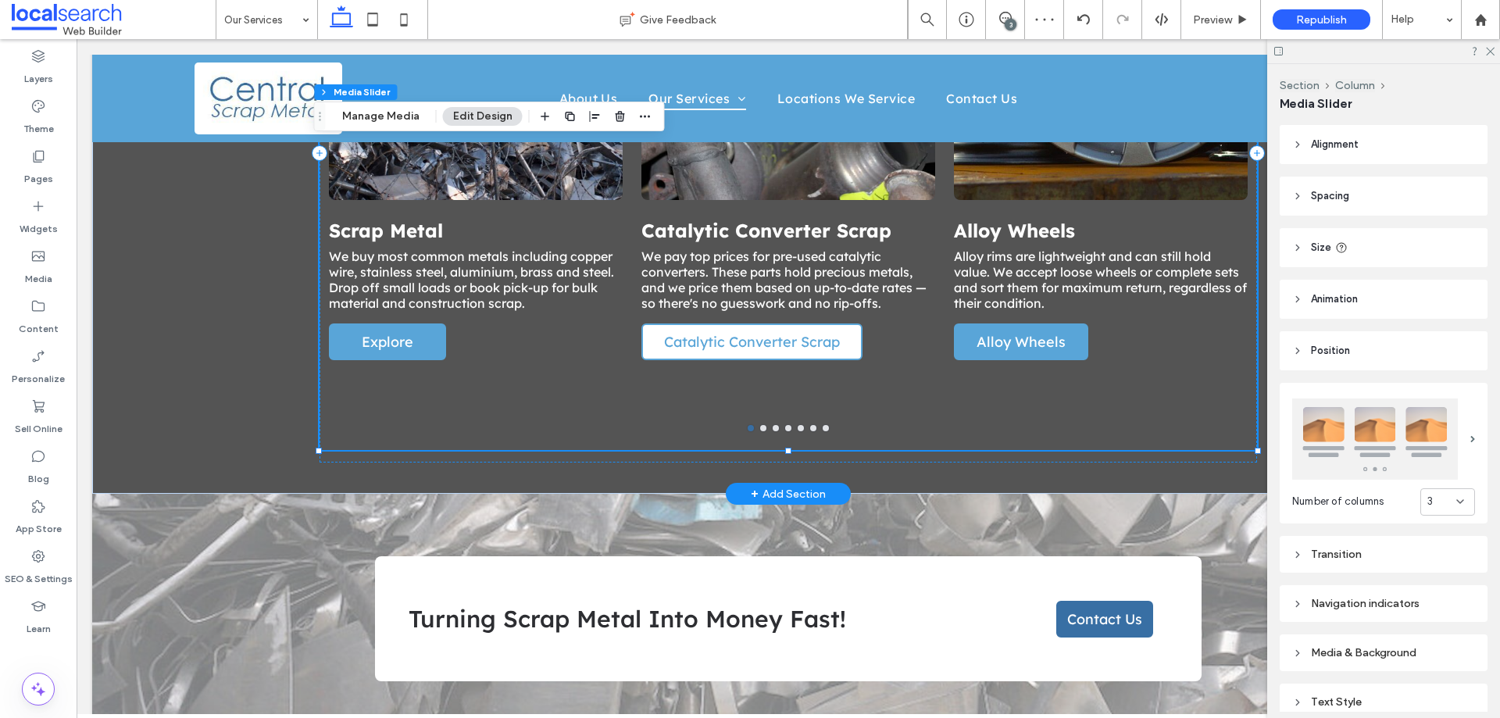
click at [756, 325] on span "Catalytic Converter Scrap" at bounding box center [752, 342] width 187 height 34
click at [774, 325] on span "Catalytic Converter Scrap" at bounding box center [752, 342] width 187 height 34
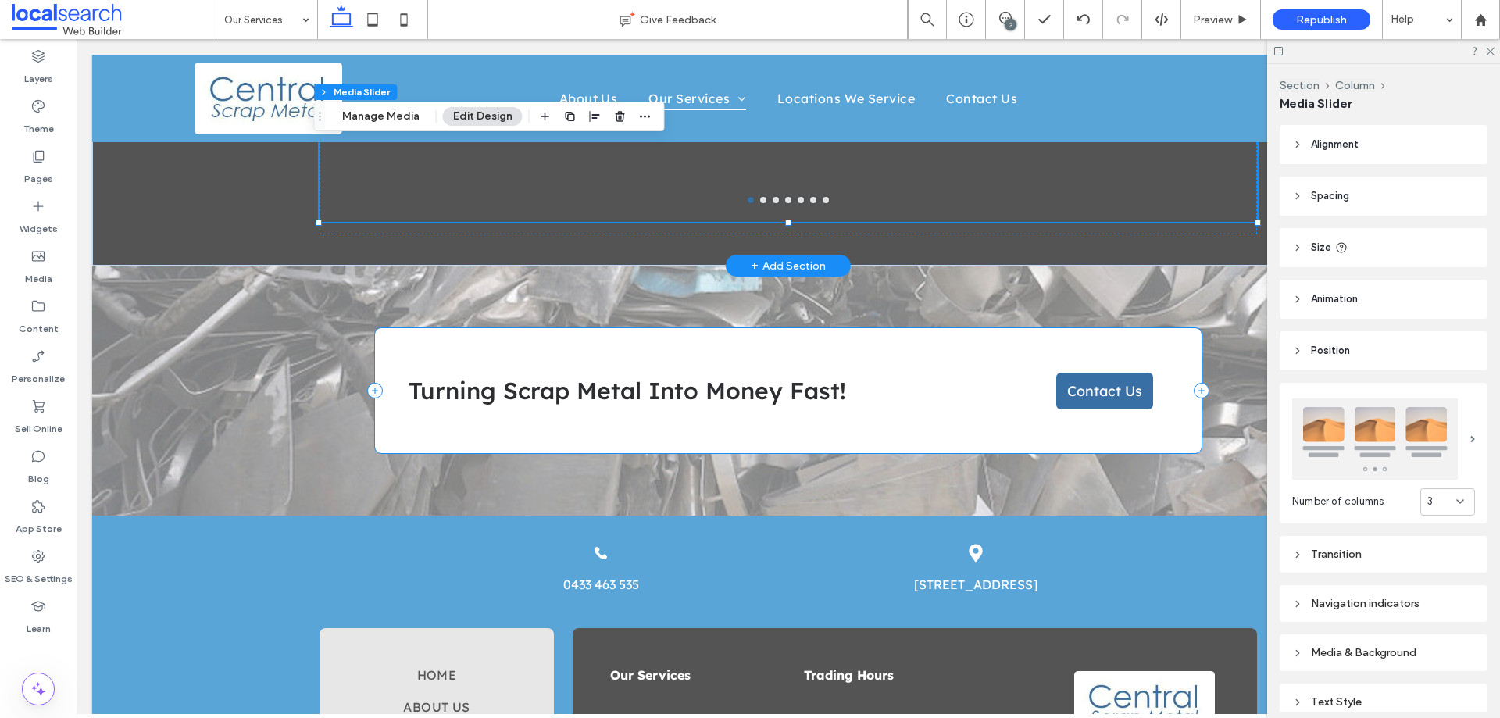
scroll to position [1250, 0]
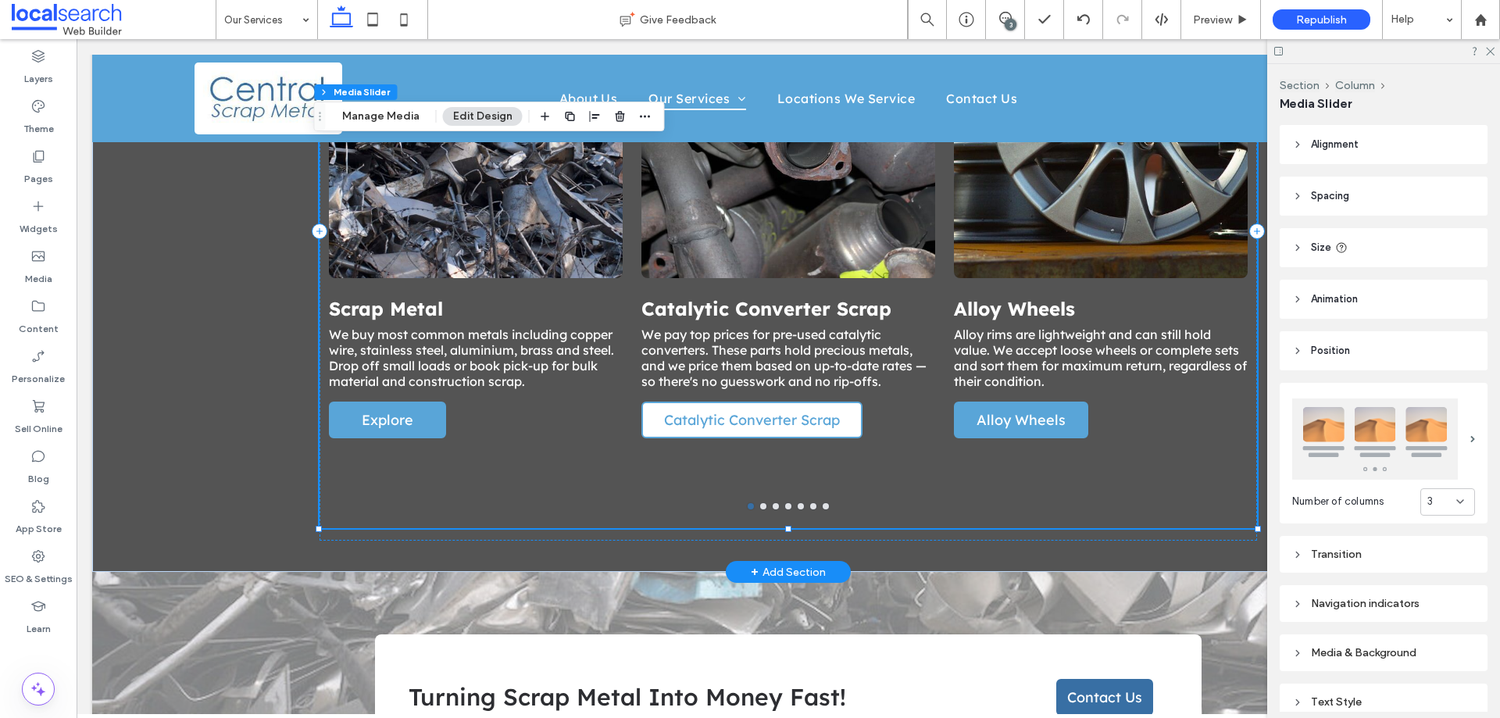
click at [816, 409] on span "Catalytic Converter Scrap" at bounding box center [752, 420] width 187 height 34
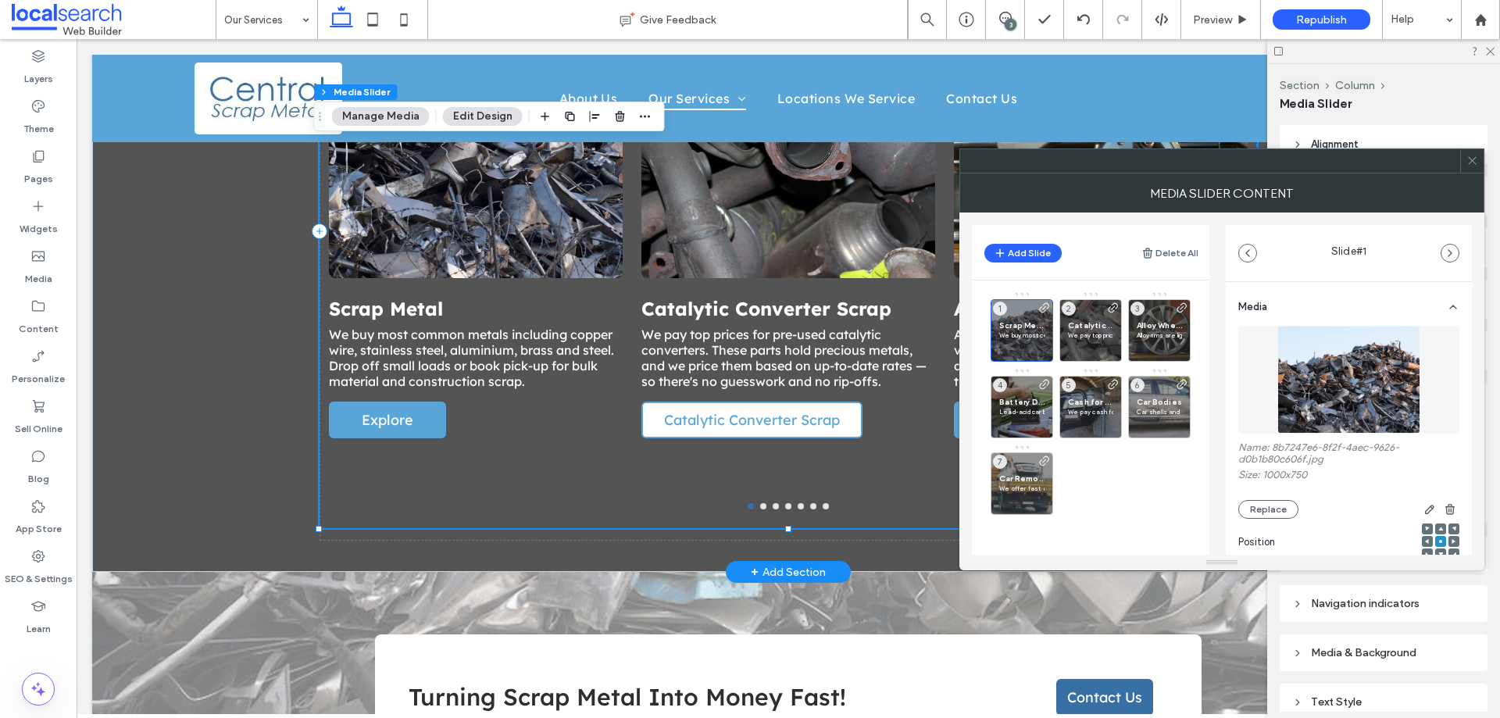
click at [816, 409] on span "Catalytic Converter Scrap" at bounding box center [752, 420] width 187 height 34
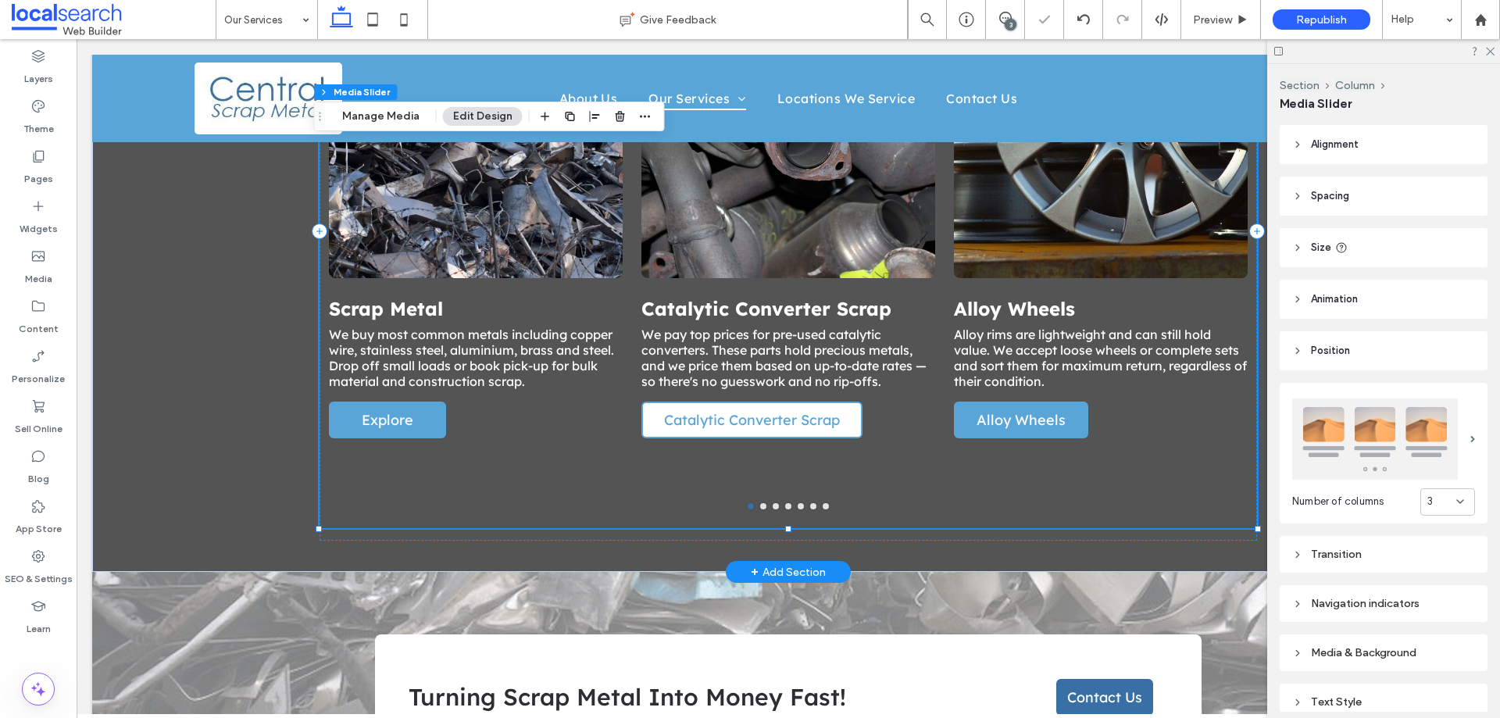
click at [792, 403] on span "Catalytic Converter Scrap" at bounding box center [752, 420] width 187 height 34
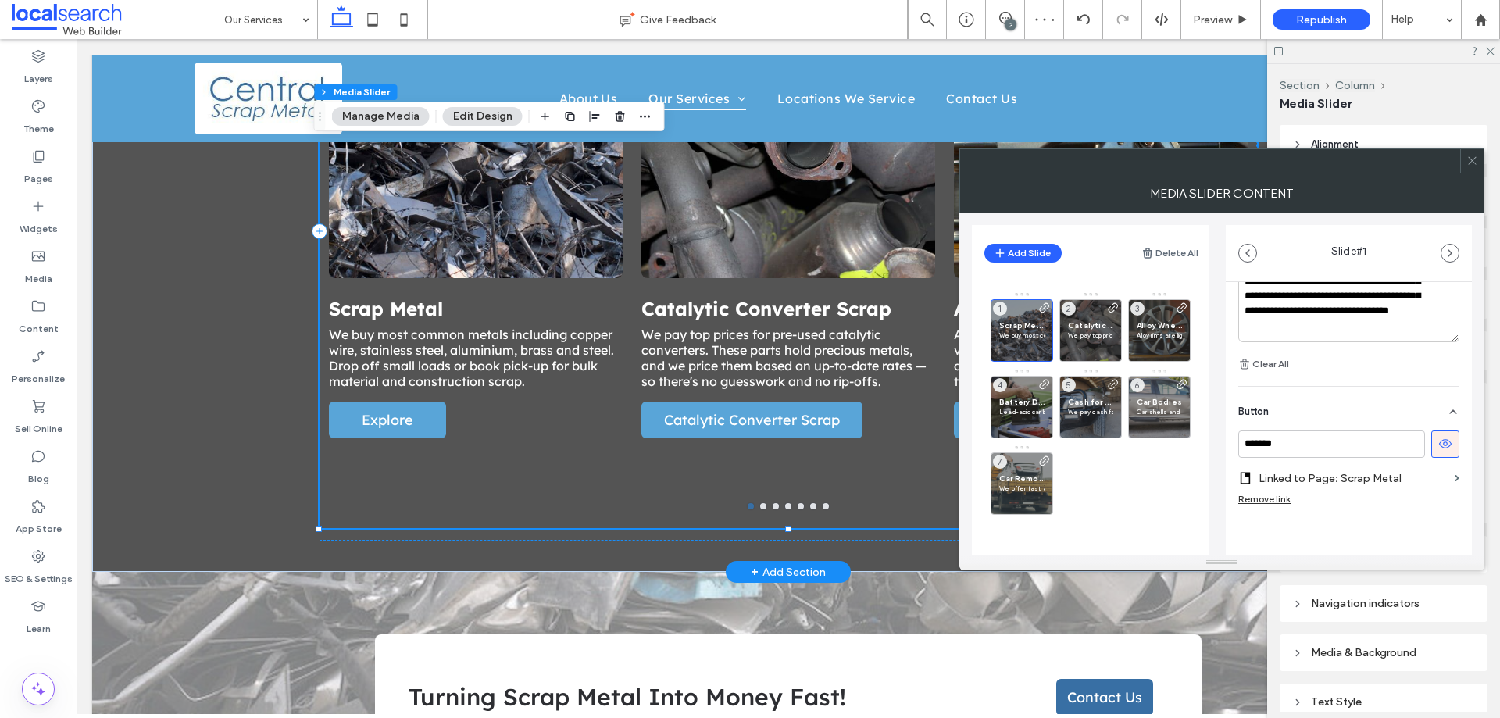
scroll to position [567, 0]
click at [1294, 439] on input "*******" at bounding box center [1332, 437] width 187 height 27
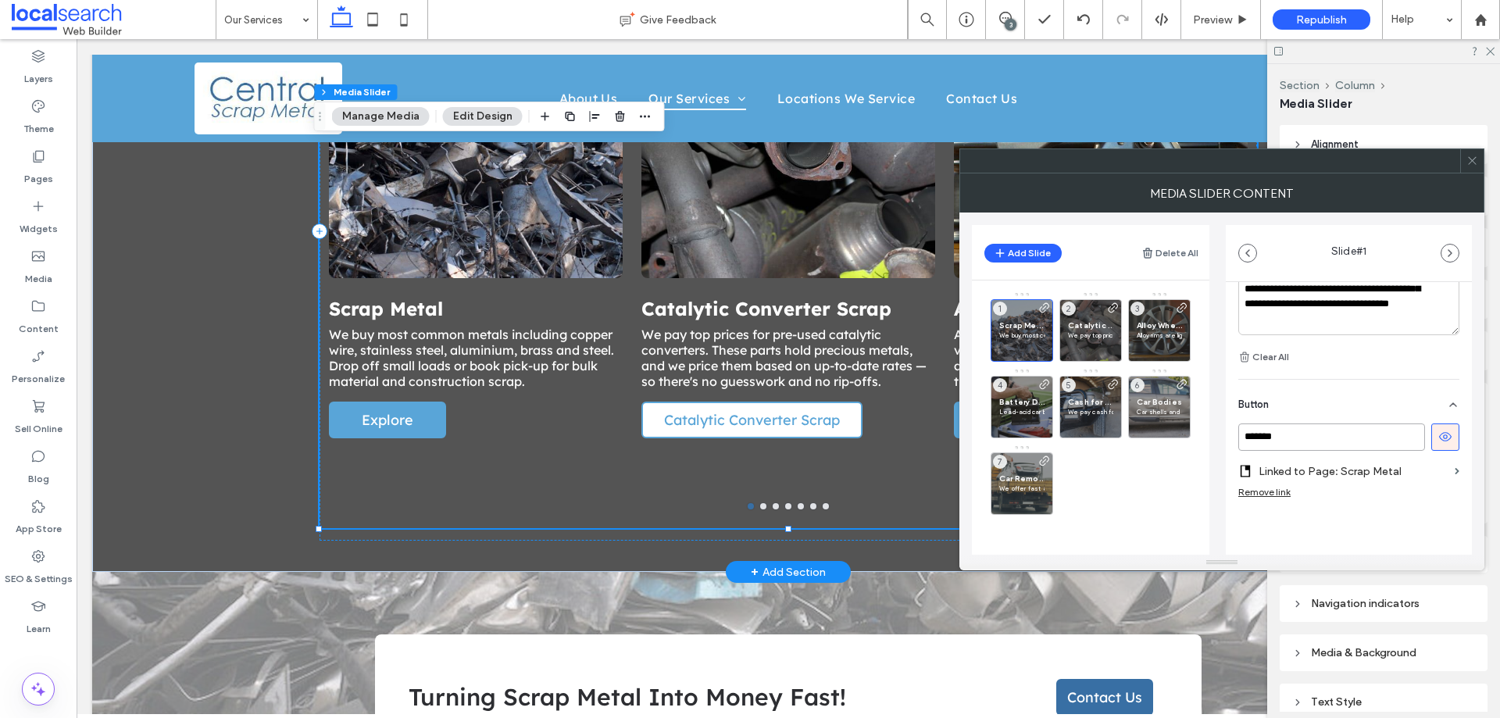
click at [760, 405] on span "Catalytic Converter Scrap" at bounding box center [752, 420] width 187 height 34
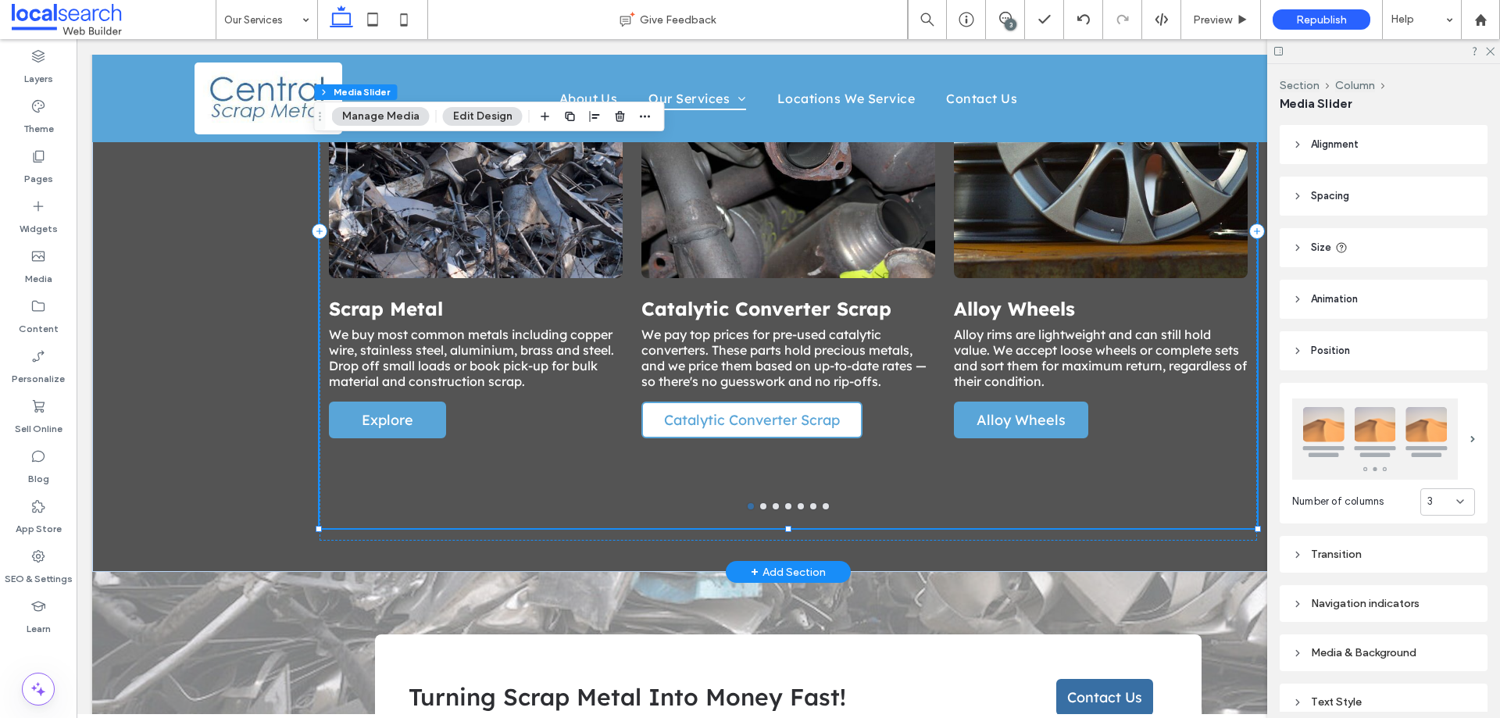
click at [760, 405] on span "Catalytic Converter Scrap" at bounding box center [752, 420] width 187 height 34
click at [760, 404] on span "Catalytic Converter Scrap" at bounding box center [752, 420] width 187 height 34
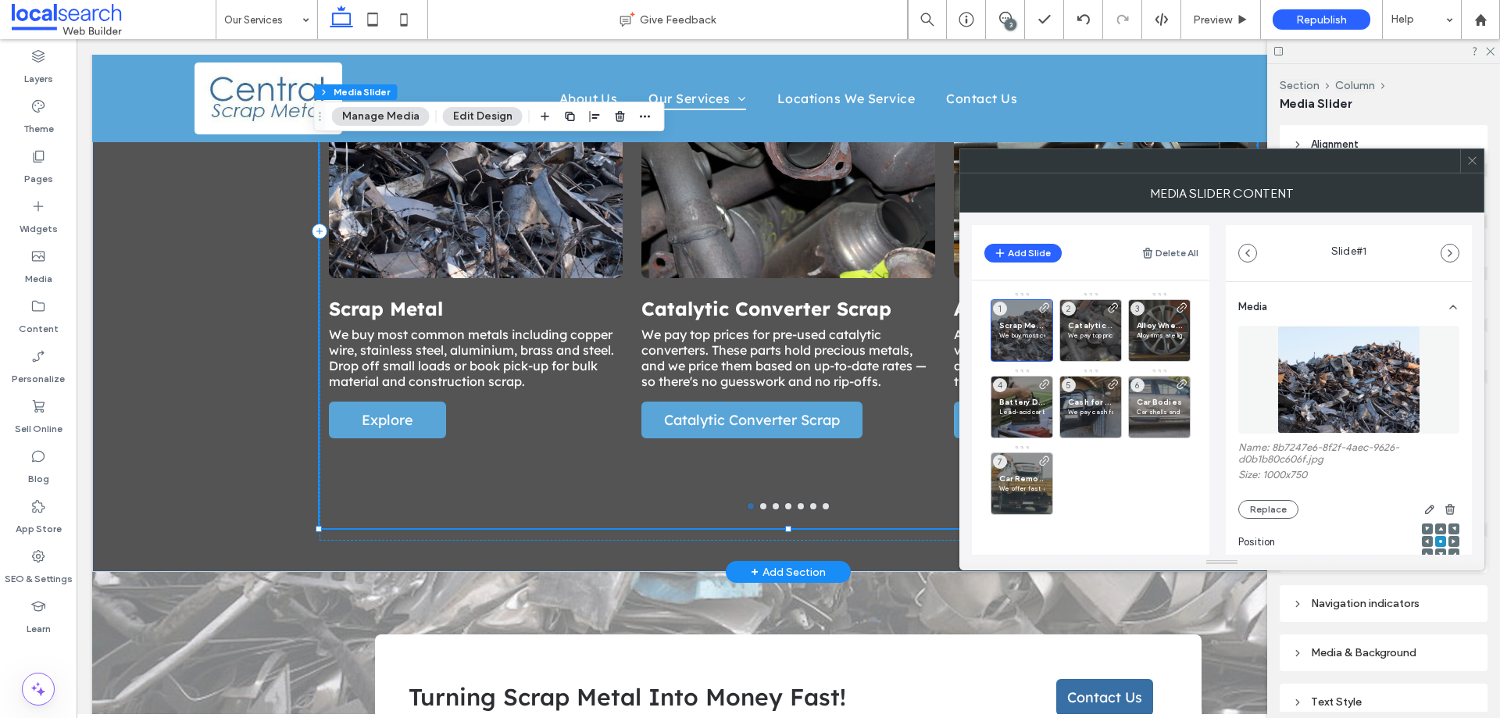
click at [1007, 19] on div "3" at bounding box center [1011, 25] width 12 height 12
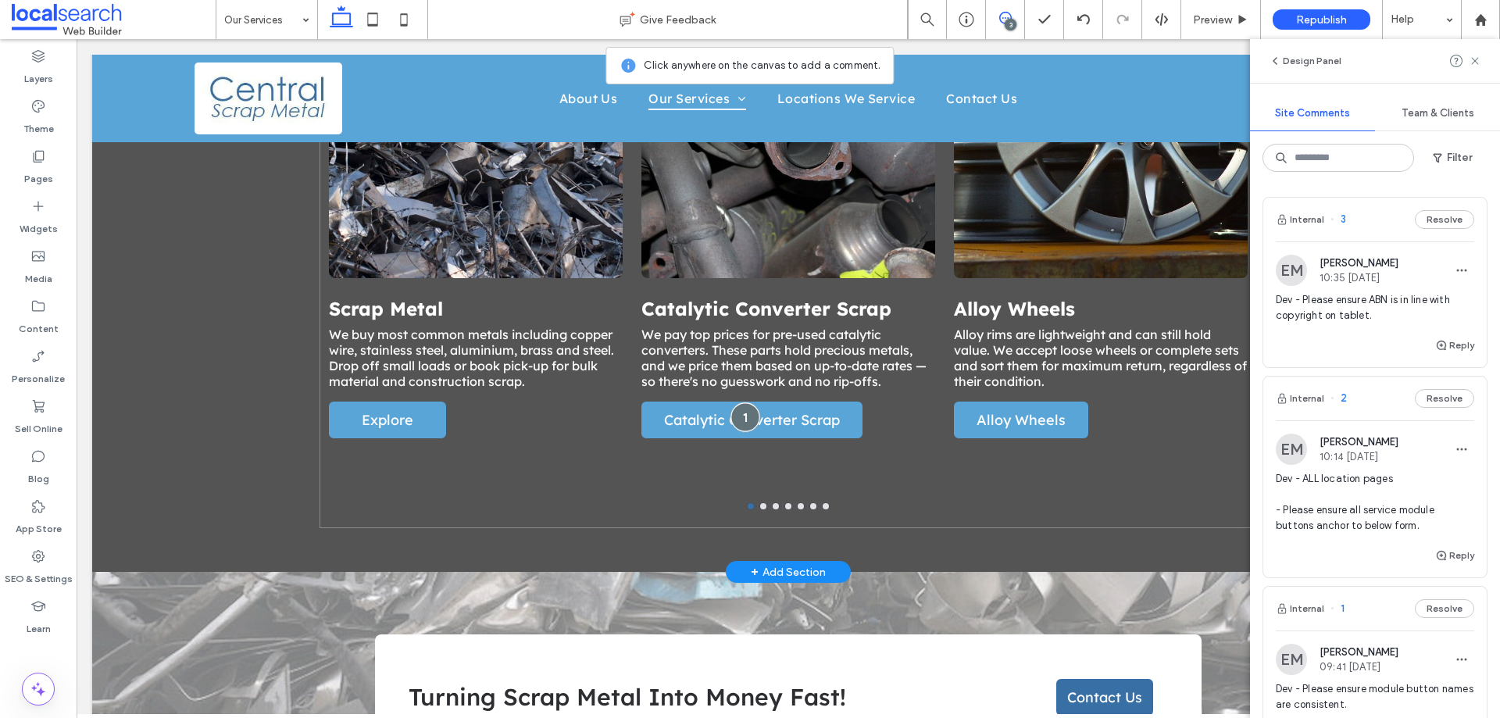
click at [736, 402] on div at bounding box center [745, 416] width 29 height 29
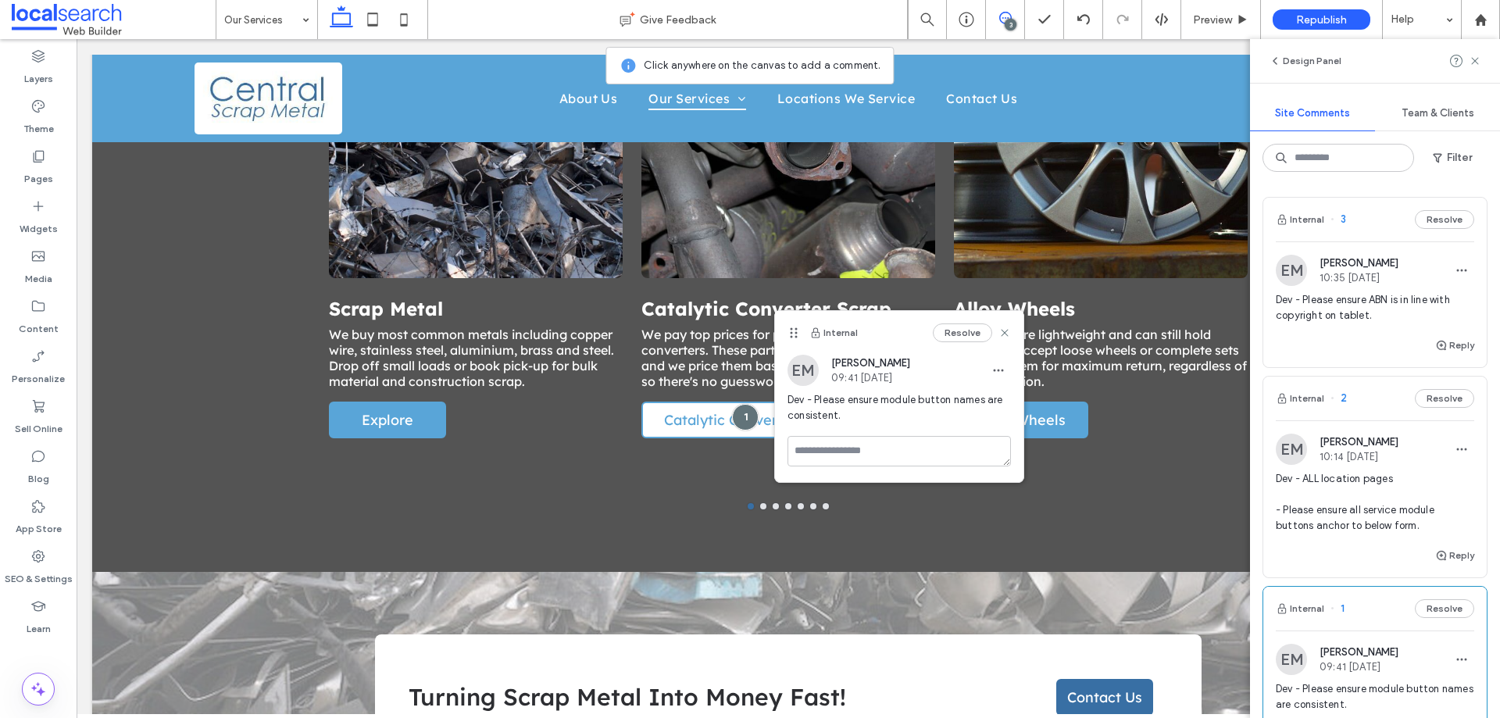
click at [672, 403] on span "Catalytic Converter Scrap" at bounding box center [752, 420] width 187 height 34
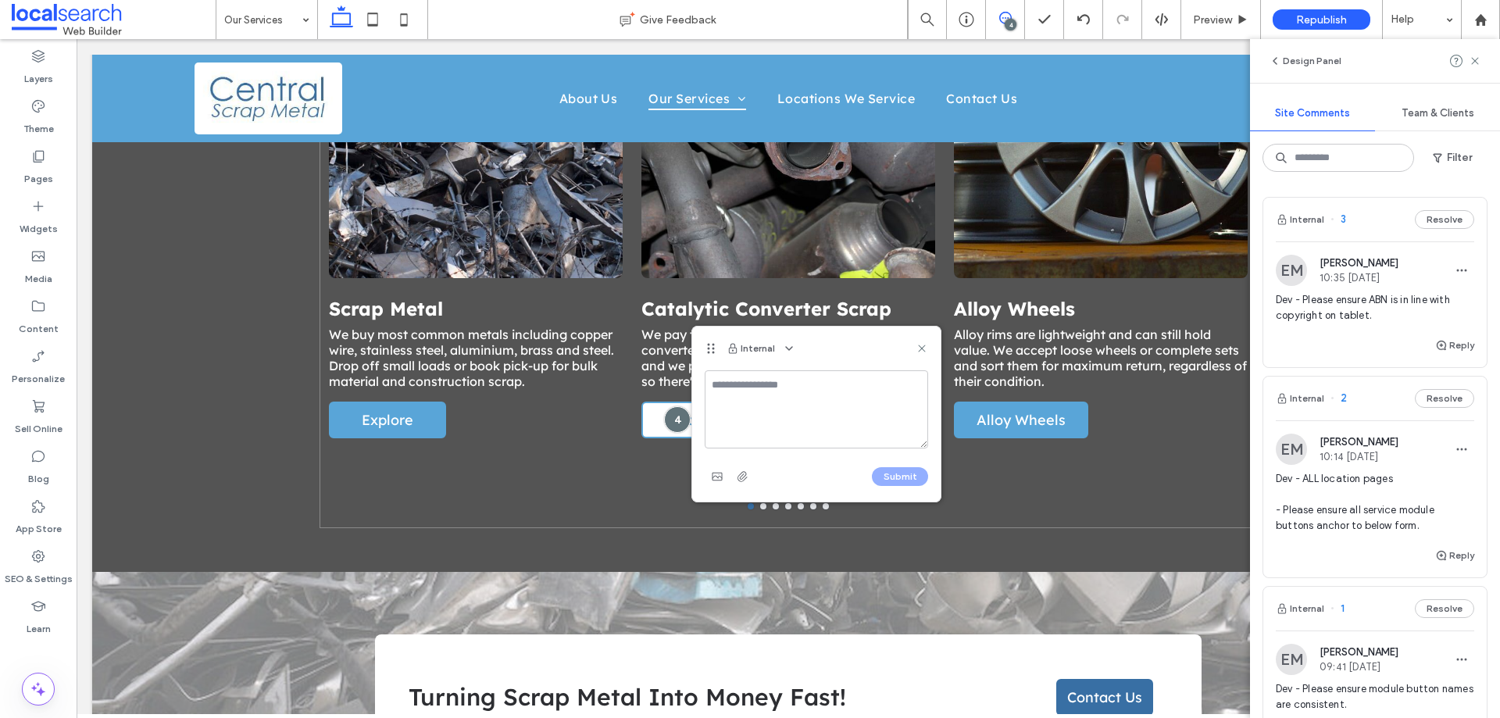
click at [672, 406] on div at bounding box center [677, 419] width 27 height 27
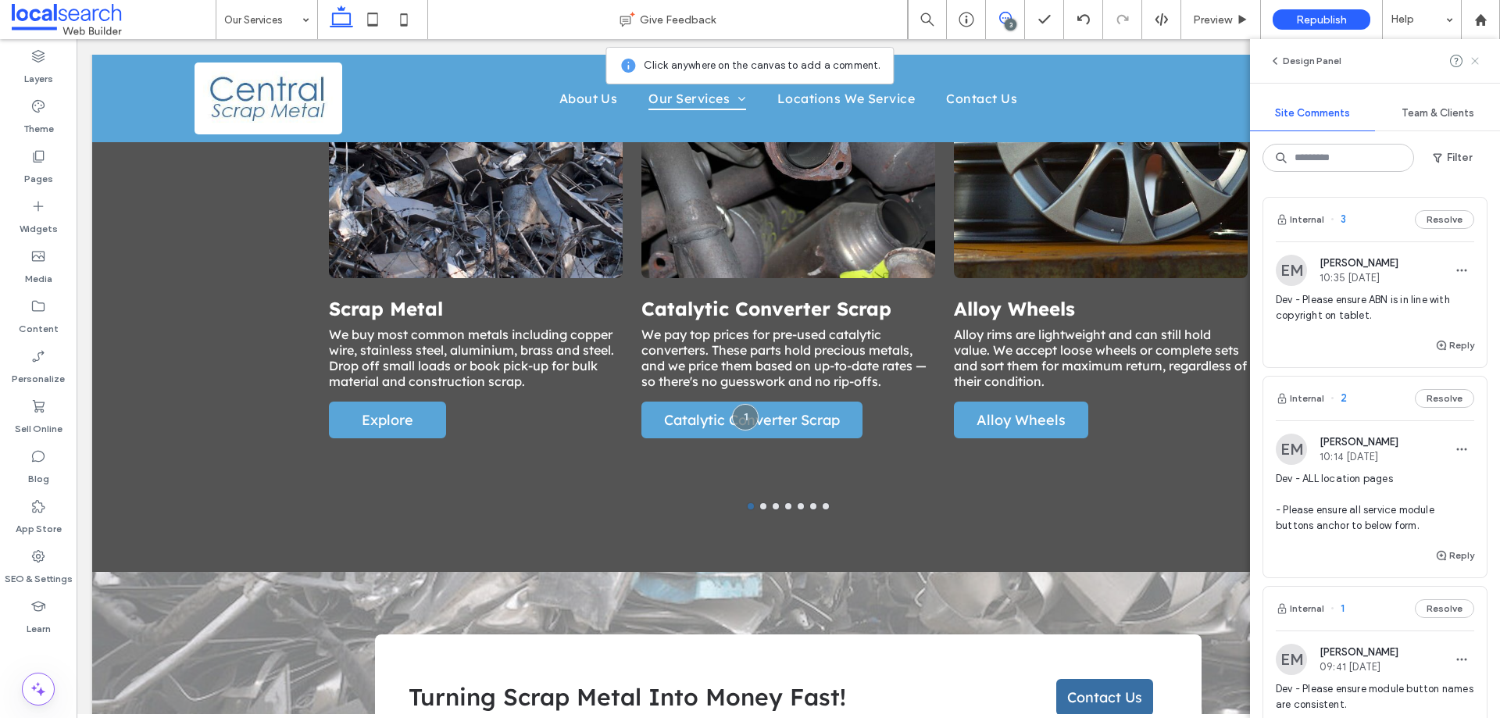
click at [1472, 56] on icon at bounding box center [1475, 61] width 13 height 13
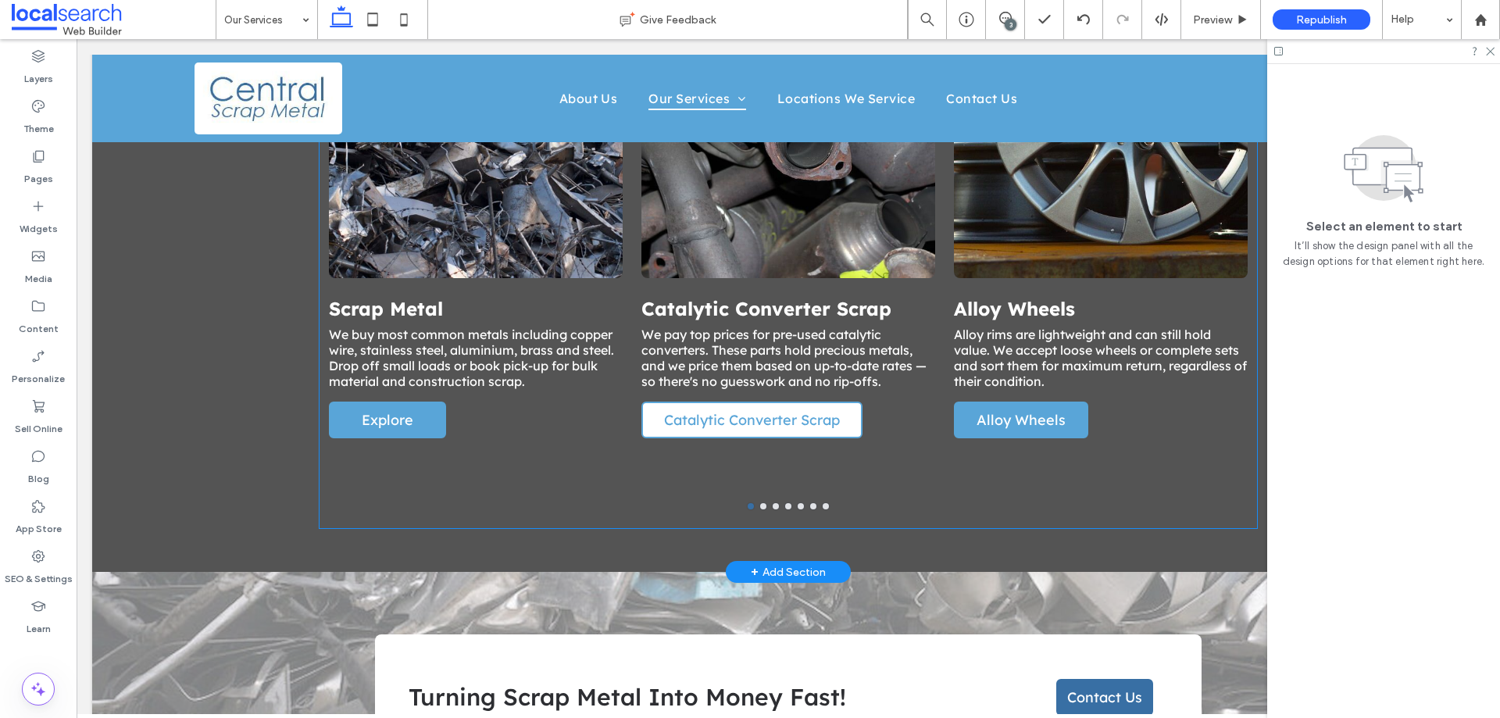
click at [844, 402] on link "Catalytic Converter Scrap" at bounding box center [752, 420] width 221 height 37
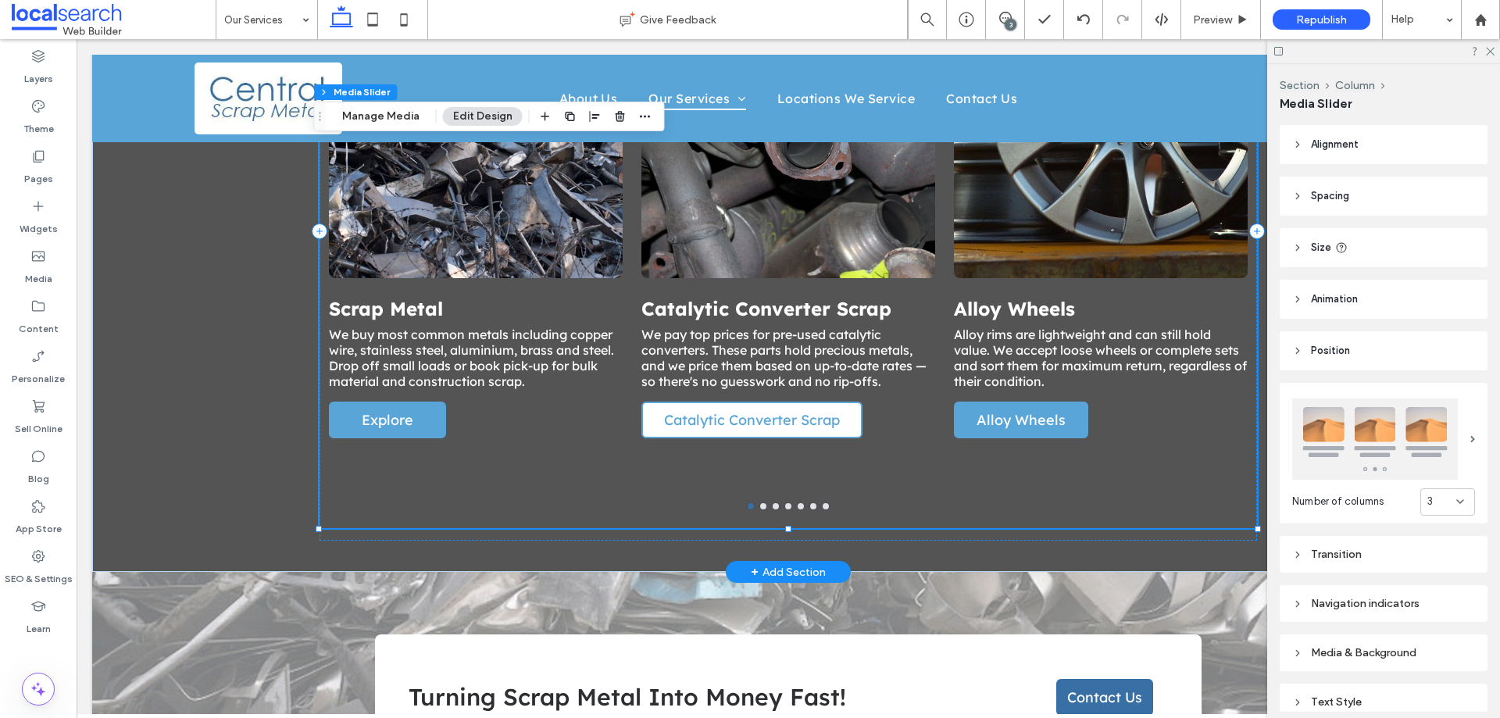
click at [844, 402] on link "Catalytic Converter Scrap" at bounding box center [752, 420] width 221 height 37
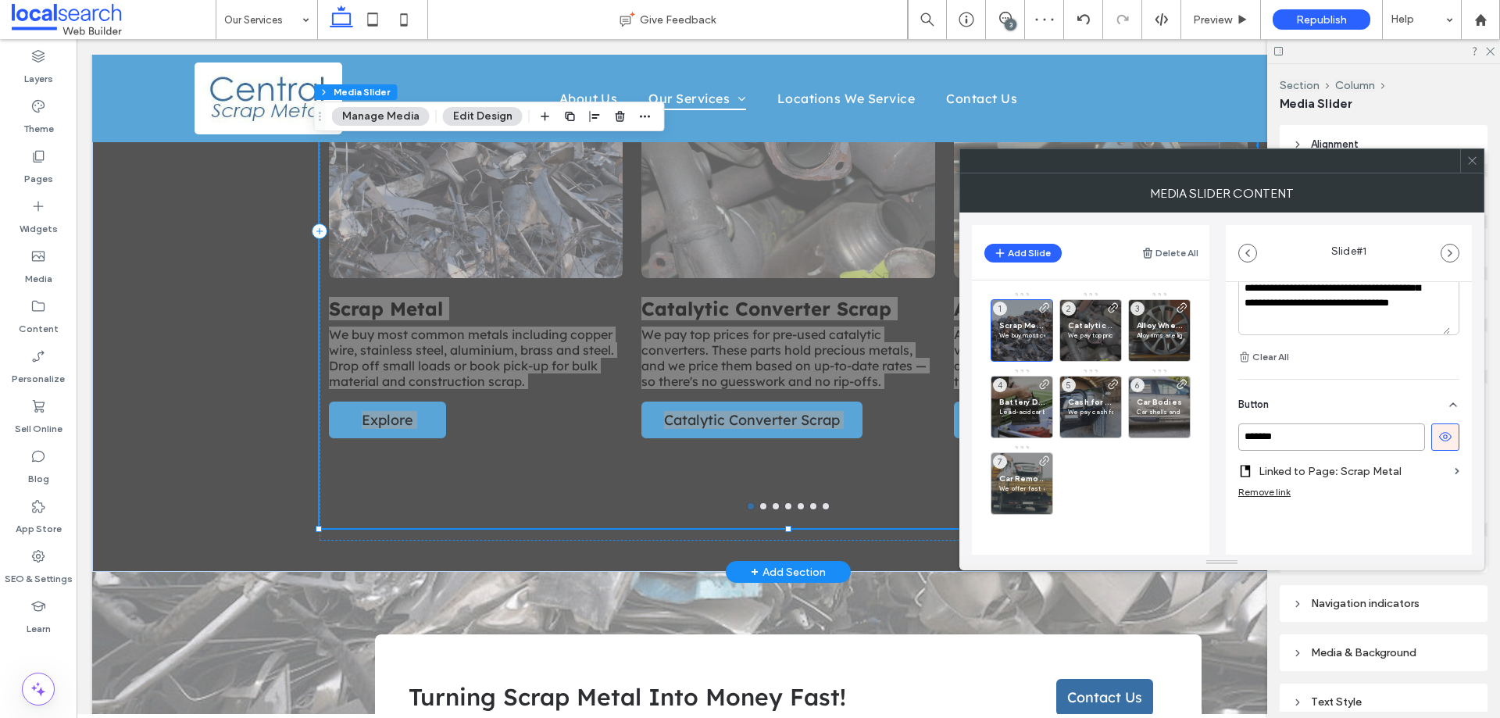
click at [1318, 444] on input "*******" at bounding box center [1332, 437] width 187 height 27
click at [1101, 320] on span "Catalytic Converter Scrap" at bounding box center [1090, 325] width 45 height 10
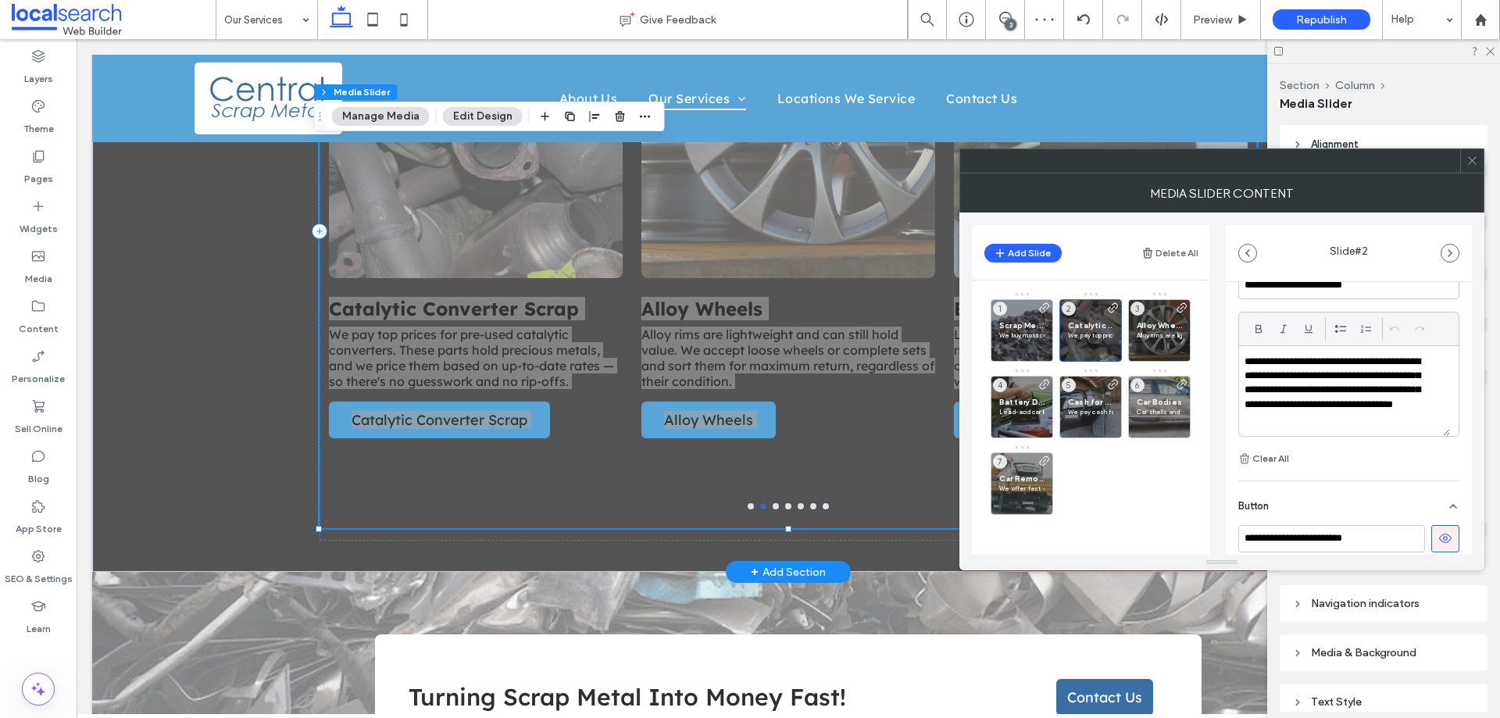
scroll to position [551, 0]
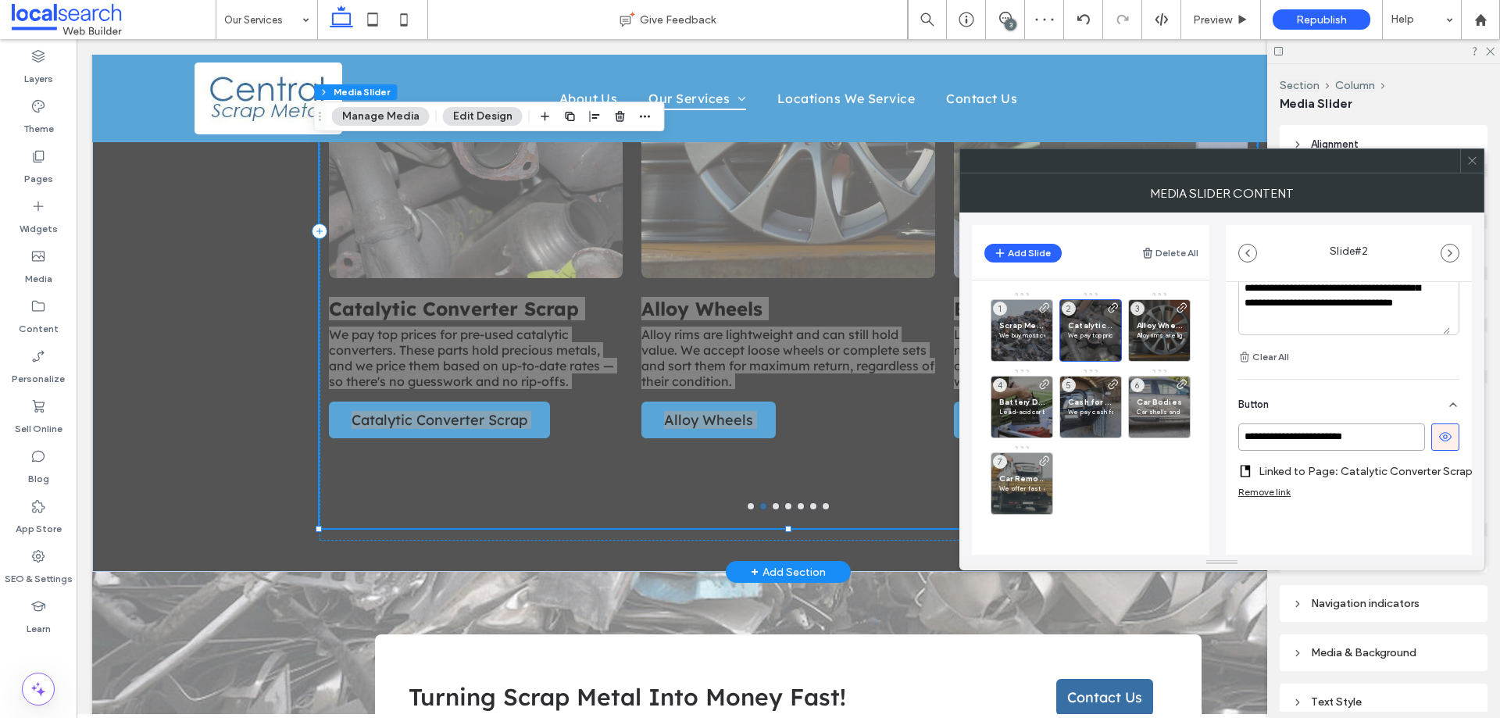
click at [1356, 425] on input "**********" at bounding box center [1332, 437] width 187 height 27
paste input
type input "*******"
click at [1166, 334] on p "Alloy rims are lightweight and can still hold value. We accept loose wheels or …" at bounding box center [1159, 335] width 45 height 9
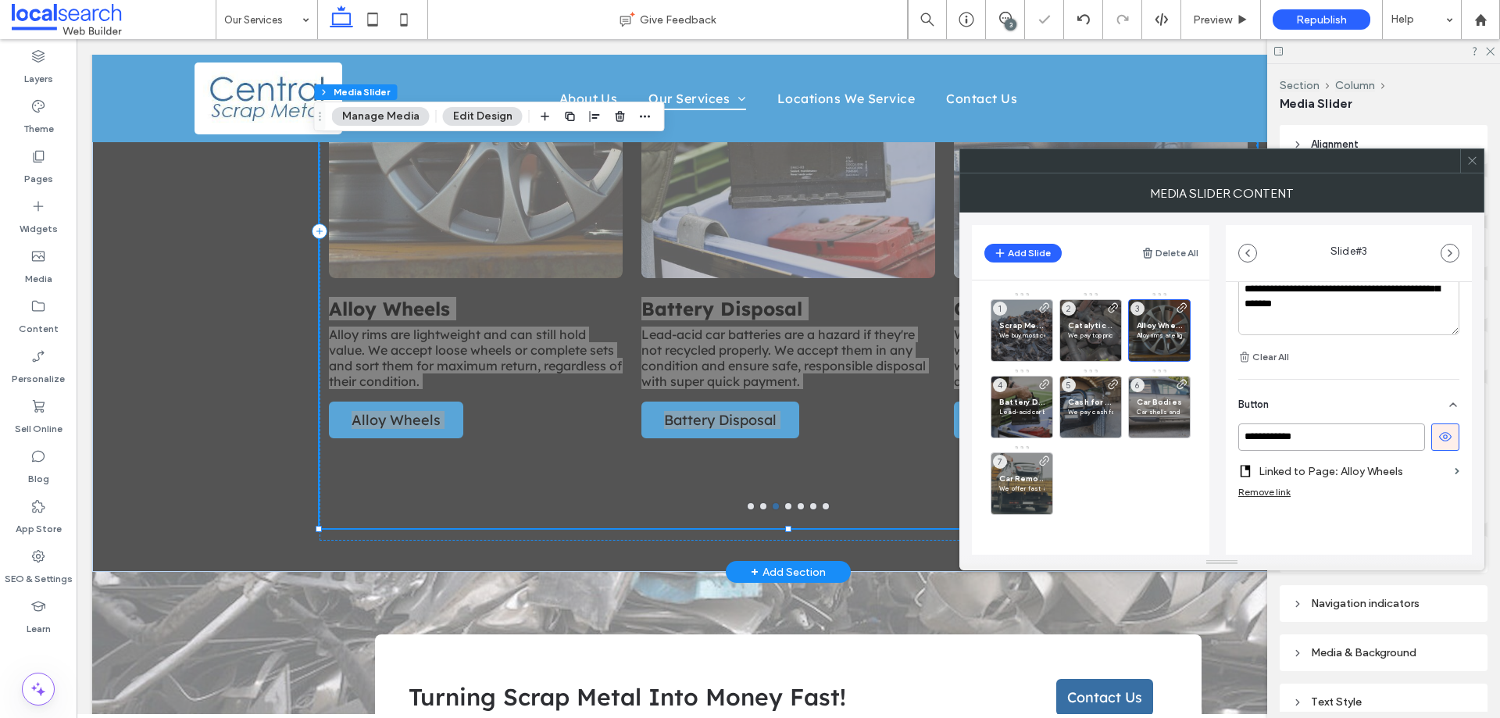
click at [1341, 445] on input "**********" at bounding box center [1332, 437] width 187 height 27
paste input
type input "*******"
click at [1006, 408] on p "Lead-acid car batteries are a hazard if they're not recycled properly. We accep…" at bounding box center [1021, 411] width 45 height 9
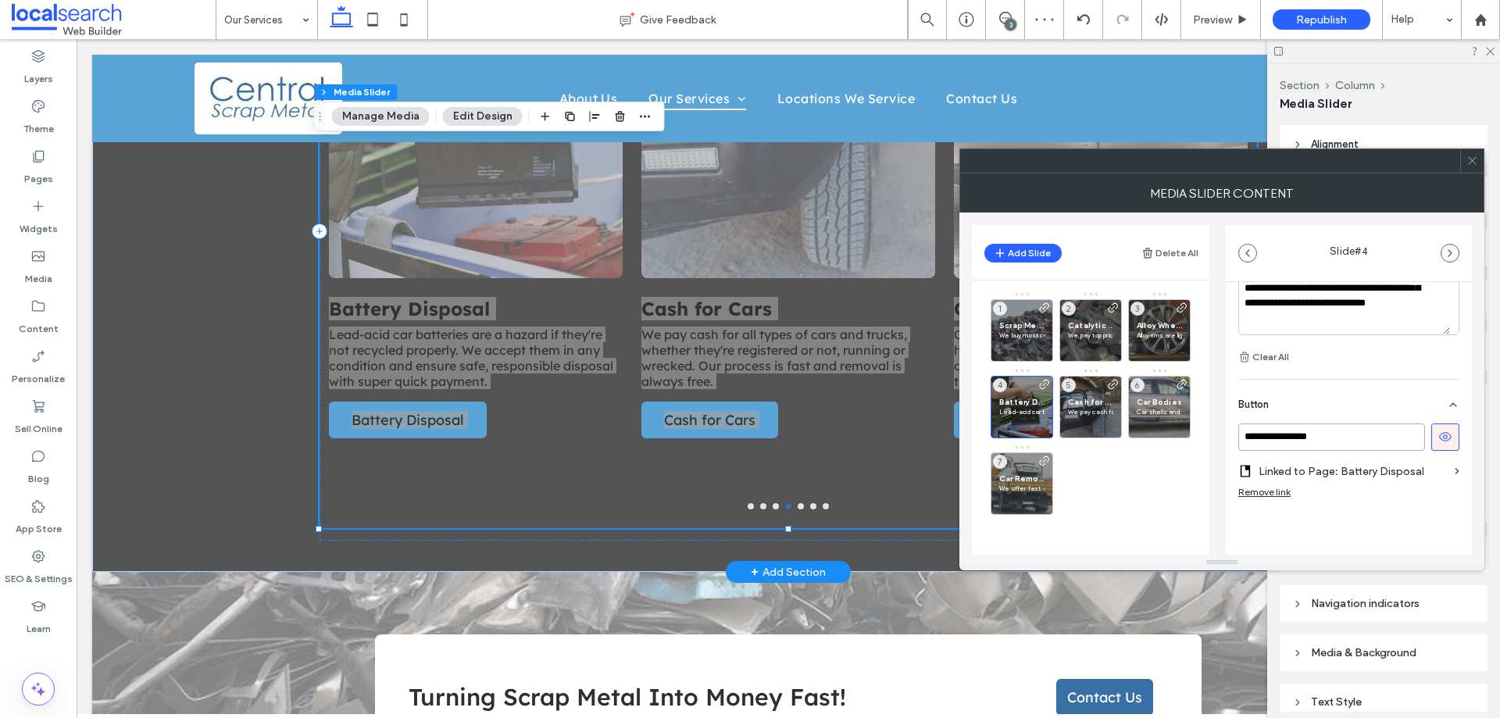
click at [1321, 437] on input "**********" at bounding box center [1332, 437] width 187 height 27
paste input
type input "*******"
click at [1080, 399] on span "Cash for Cars" at bounding box center [1090, 402] width 45 height 10
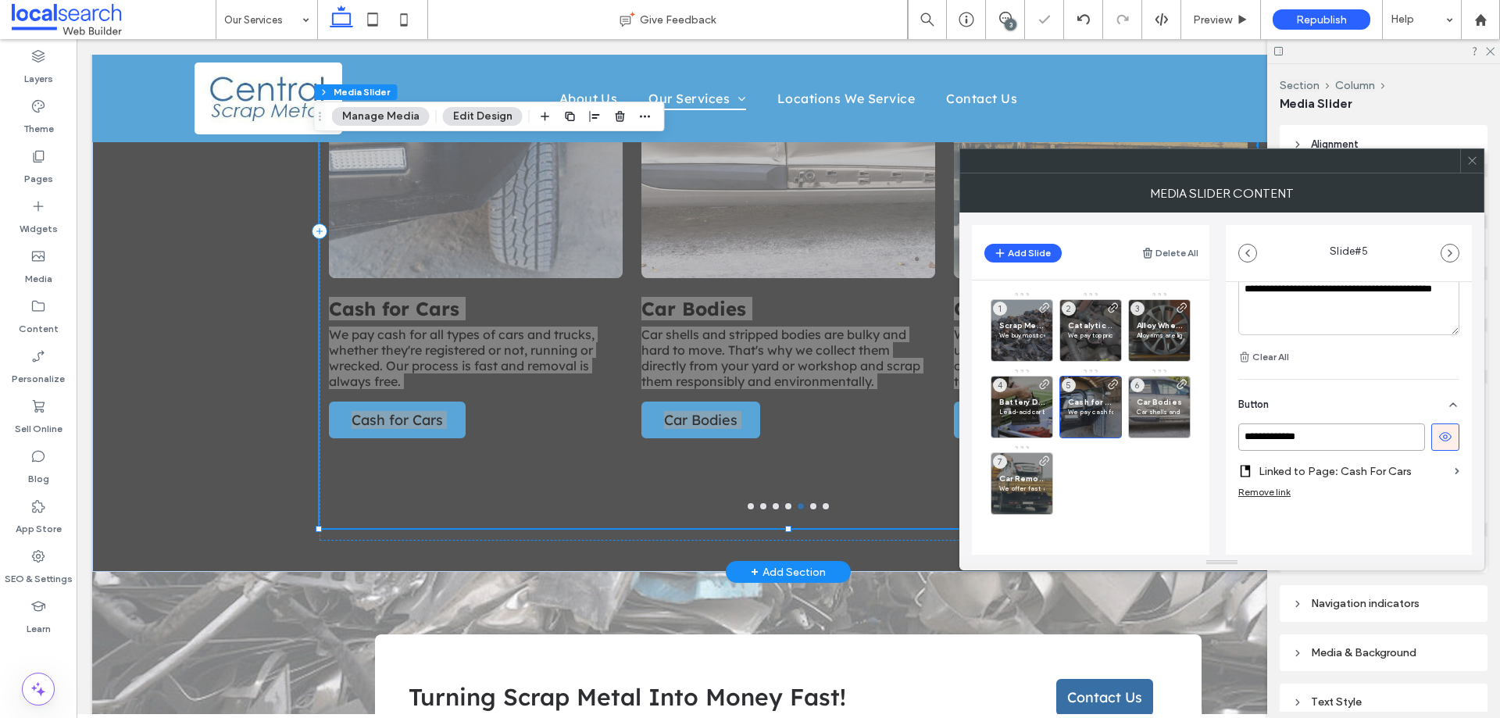
click at [1338, 436] on input "**********" at bounding box center [1332, 437] width 187 height 27
paste input
type input "*******"
click at [1159, 407] on p "Car shells and stripped bodies are bulky and hard to move. That's why we collec…" at bounding box center [1159, 411] width 45 height 9
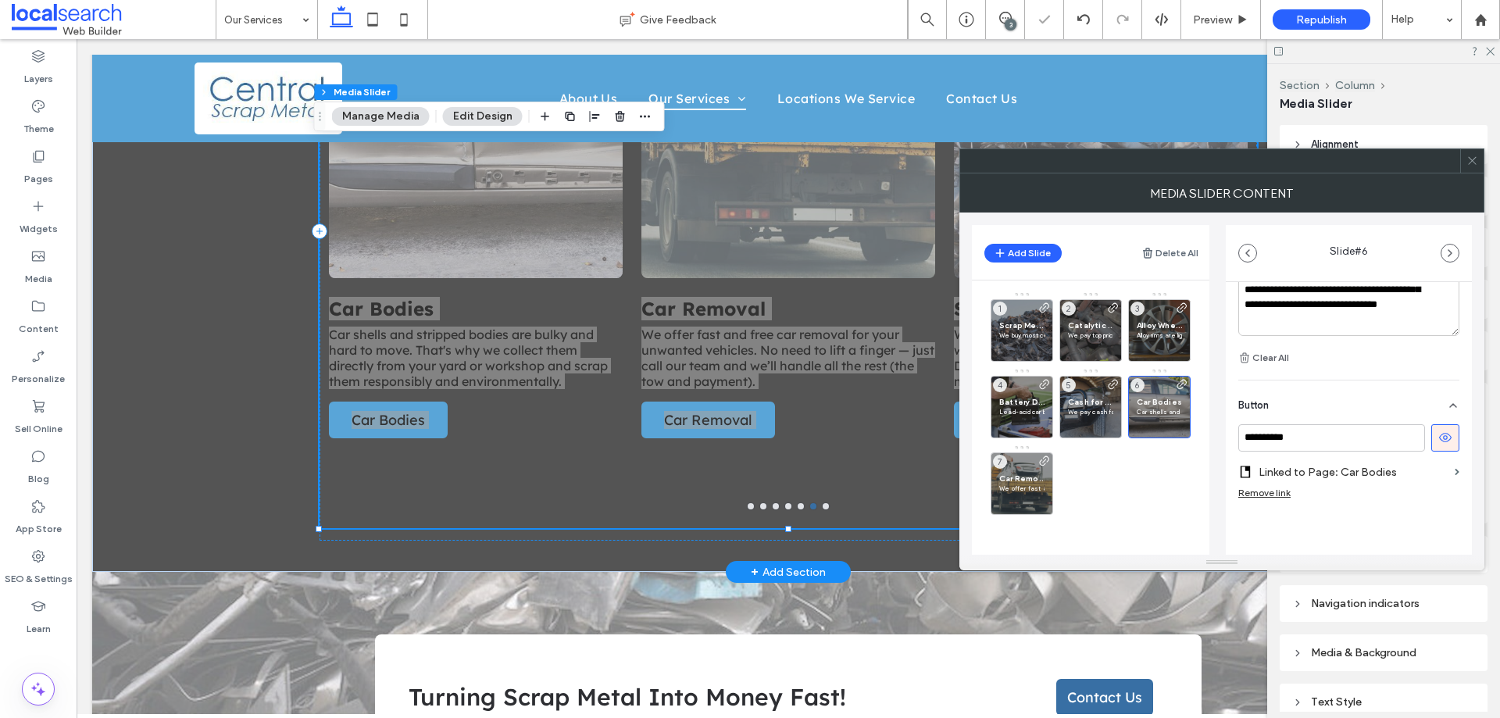
scroll to position [567, 0]
click at [1312, 434] on input "**********" at bounding box center [1332, 437] width 187 height 27
paste input
type input "*******"
click at [1017, 490] on p "We offer fast and free car removal for your unwanted vehicles. No need to lift …" at bounding box center [1021, 488] width 45 height 9
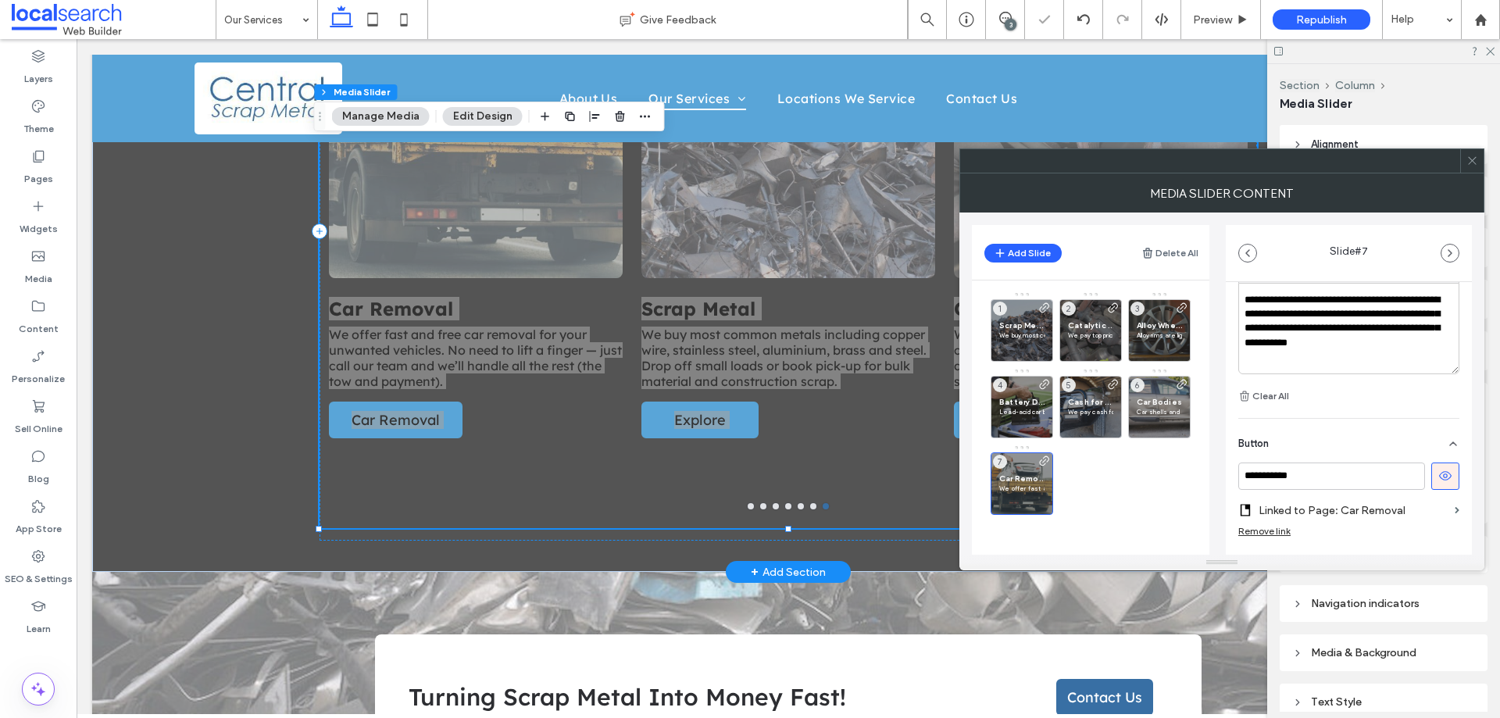
scroll to position [551, 0]
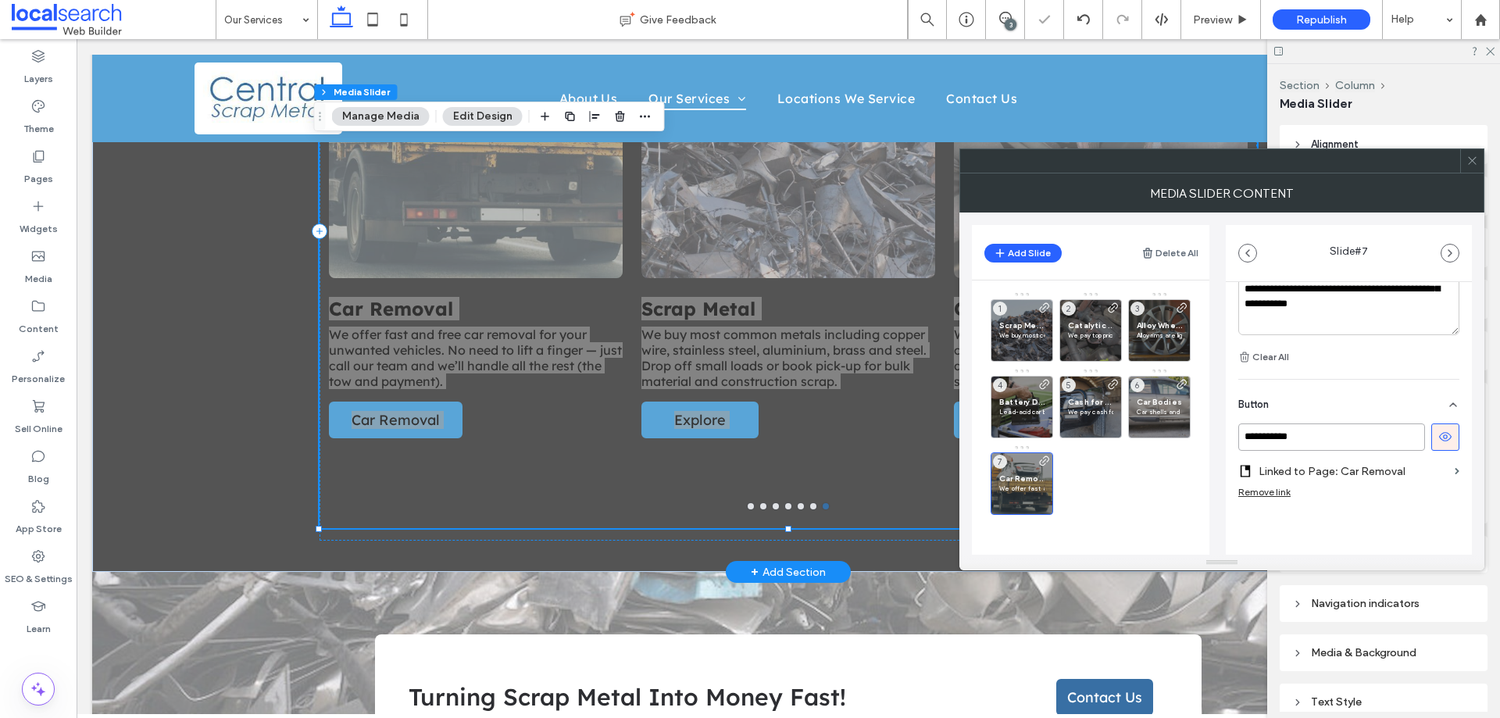
click at [1334, 438] on input "**********" at bounding box center [1332, 437] width 187 height 27
paste input
type input "*******"
click at [1476, 159] on icon at bounding box center [1473, 161] width 12 height 12
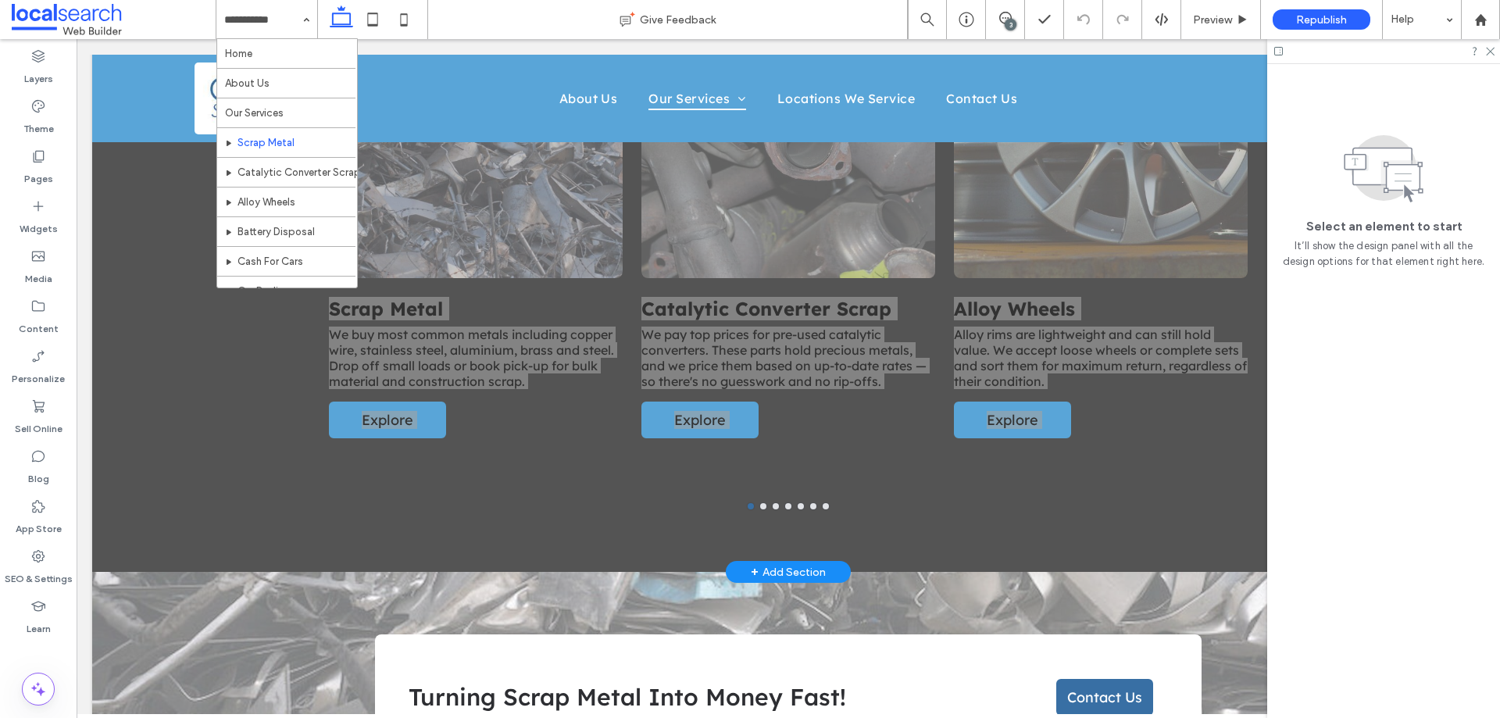
click at [266, 38] on div "Home About Us Our Services Scrap Metal Catalytic Converter Scrap Alloy Wheels B…" at bounding box center [266, 19] width 101 height 39
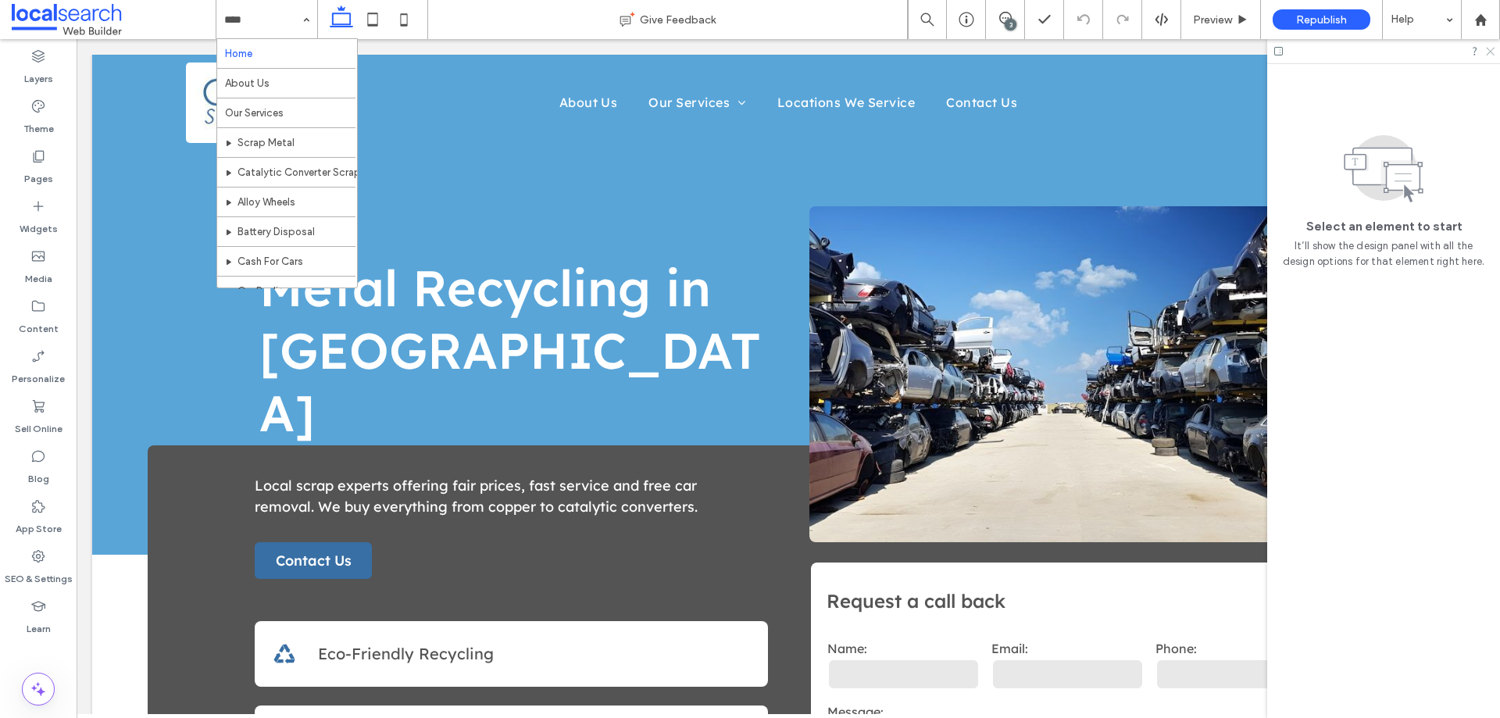
click at [1490, 54] on icon at bounding box center [1490, 50] width 10 height 10
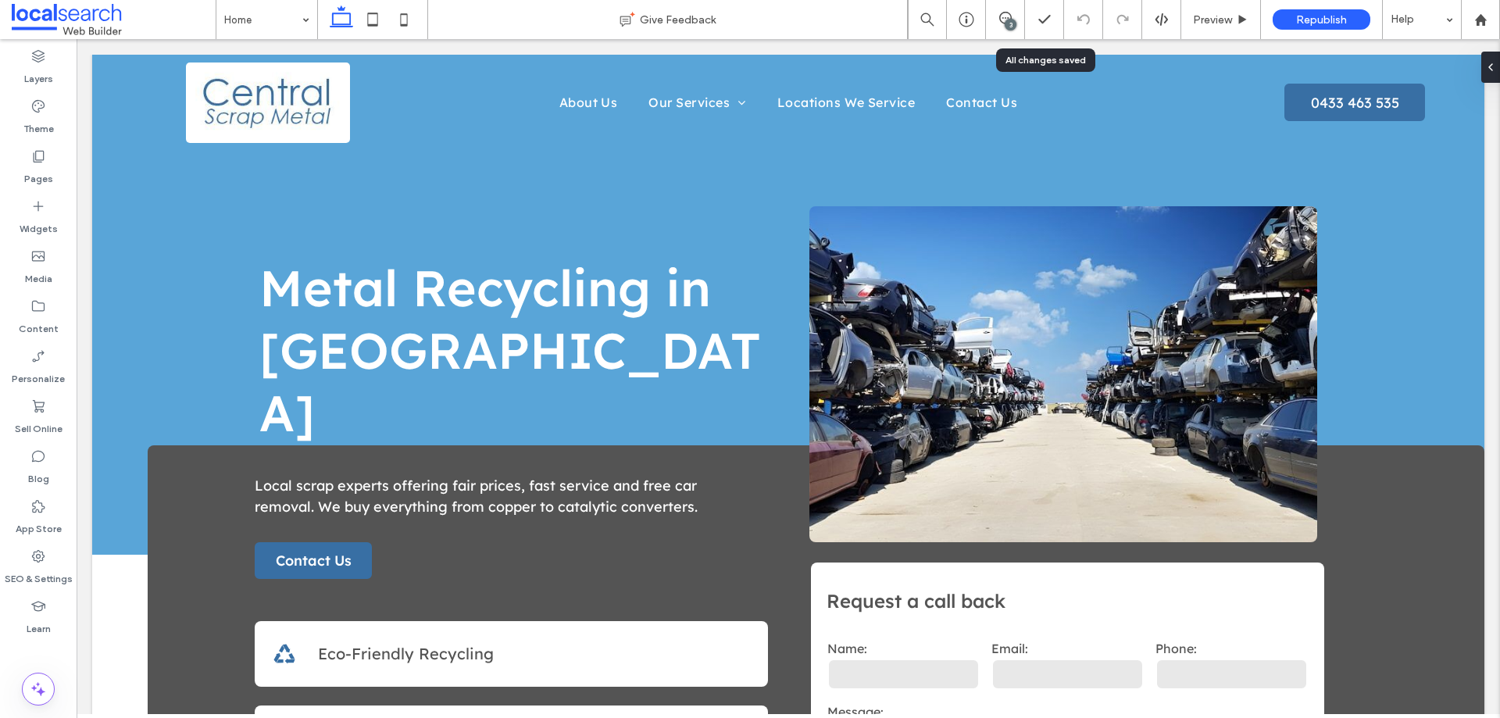
click at [1008, 20] on div "3" at bounding box center [1011, 25] width 12 height 12
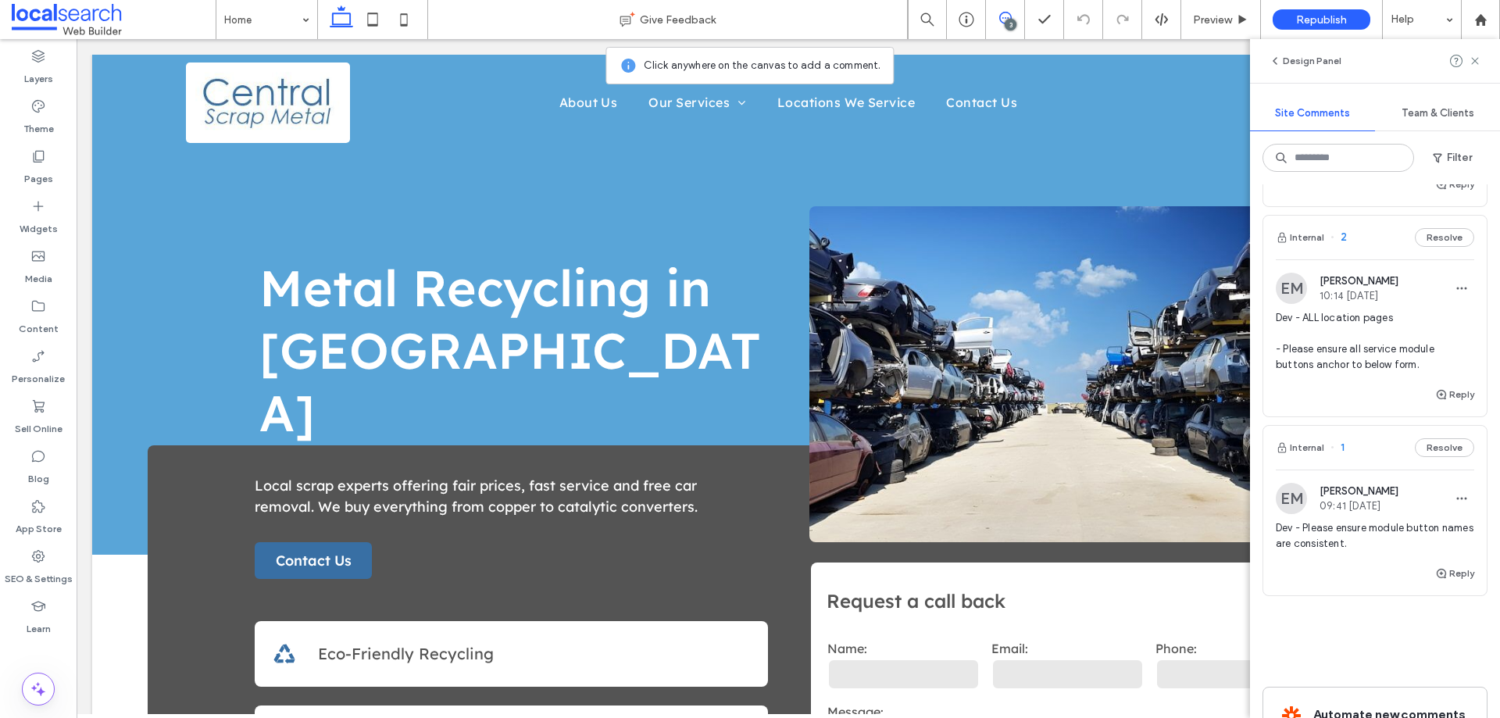
scroll to position [302, 0]
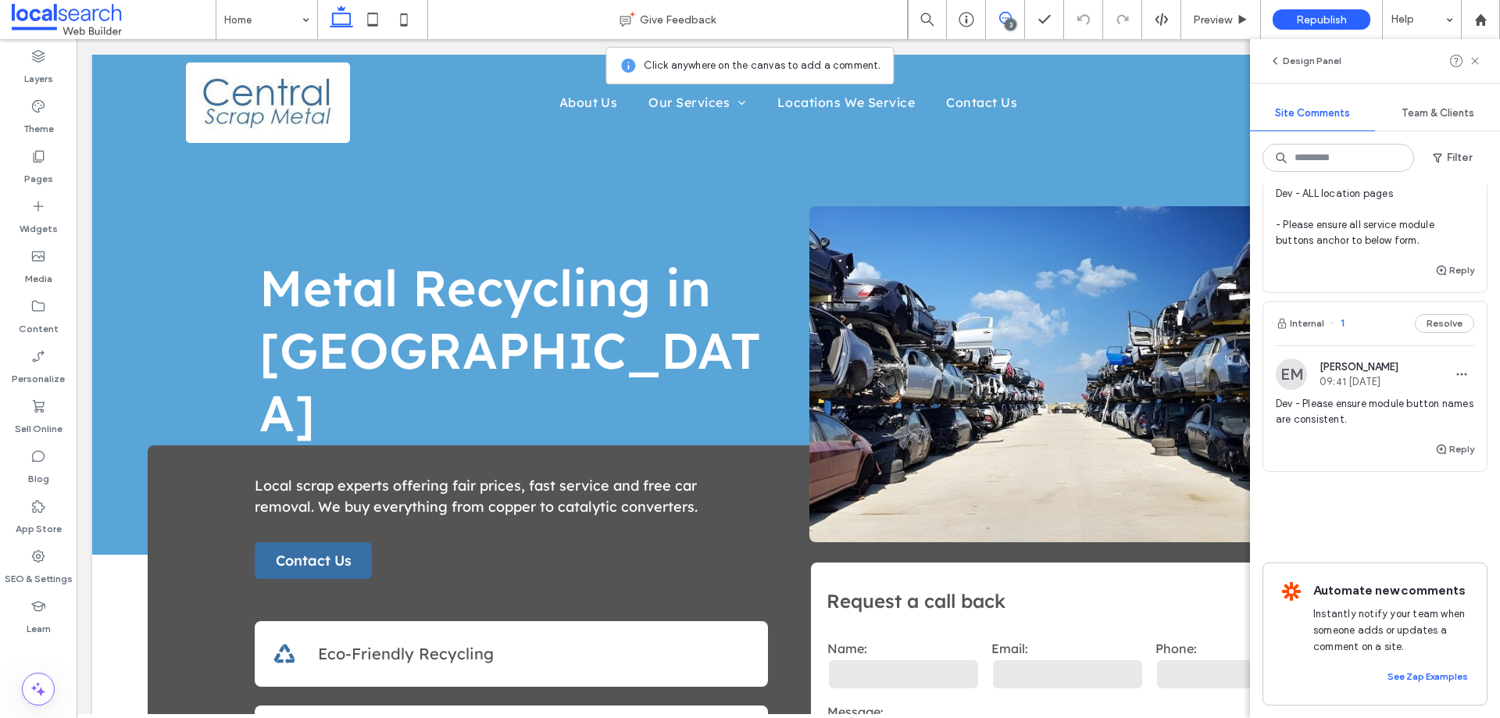
click at [1334, 396] on span "Dev - Please ensure module button names are consistent." at bounding box center [1375, 411] width 198 height 31
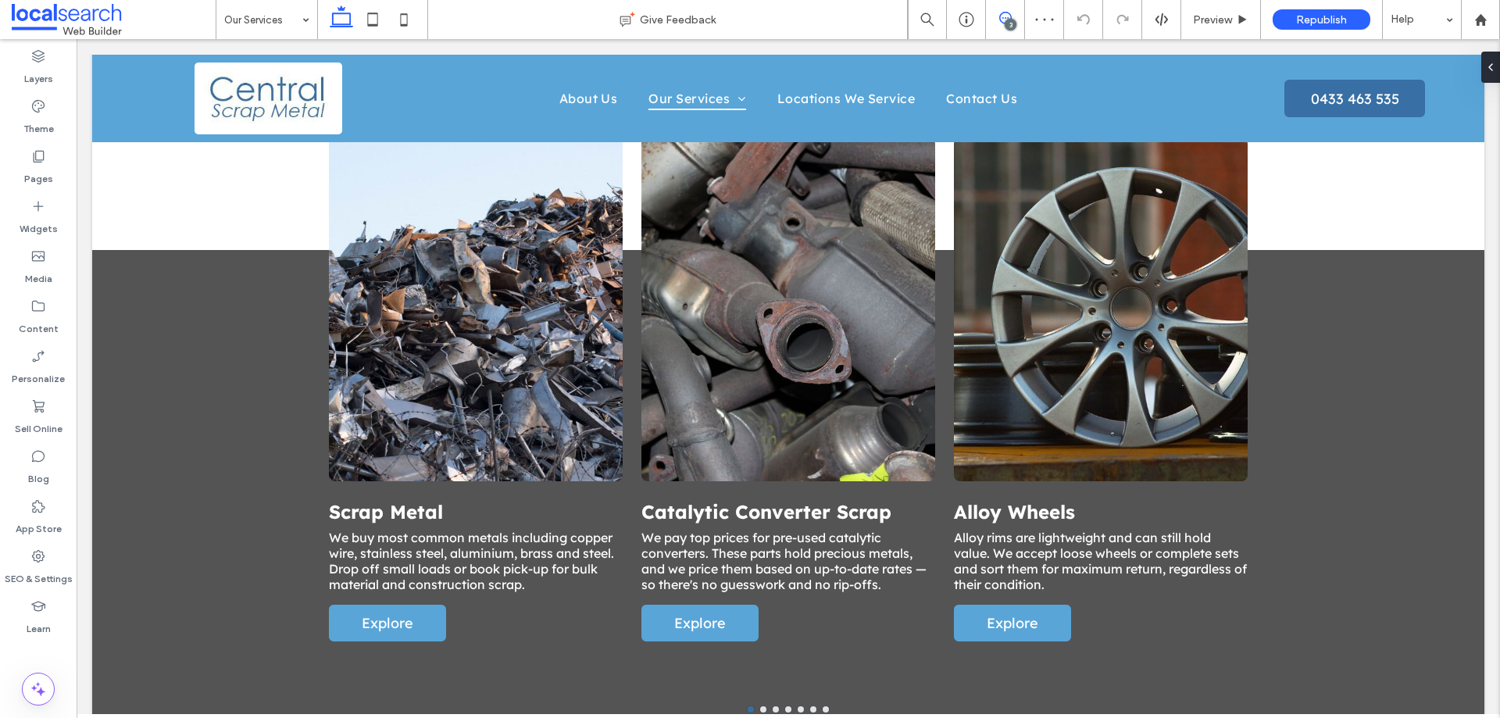
click at [1013, 17] on span at bounding box center [1005, 18] width 38 height 13
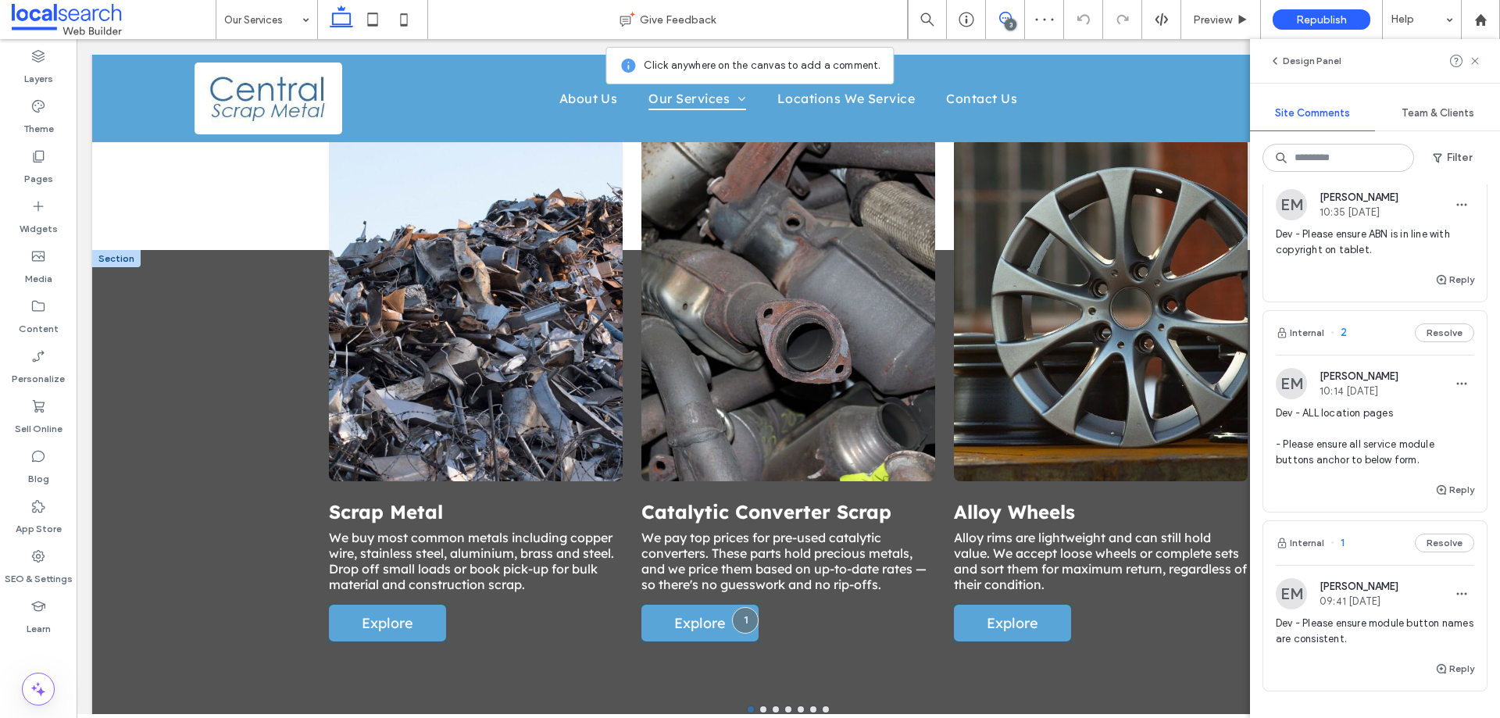
scroll to position [156, 0]
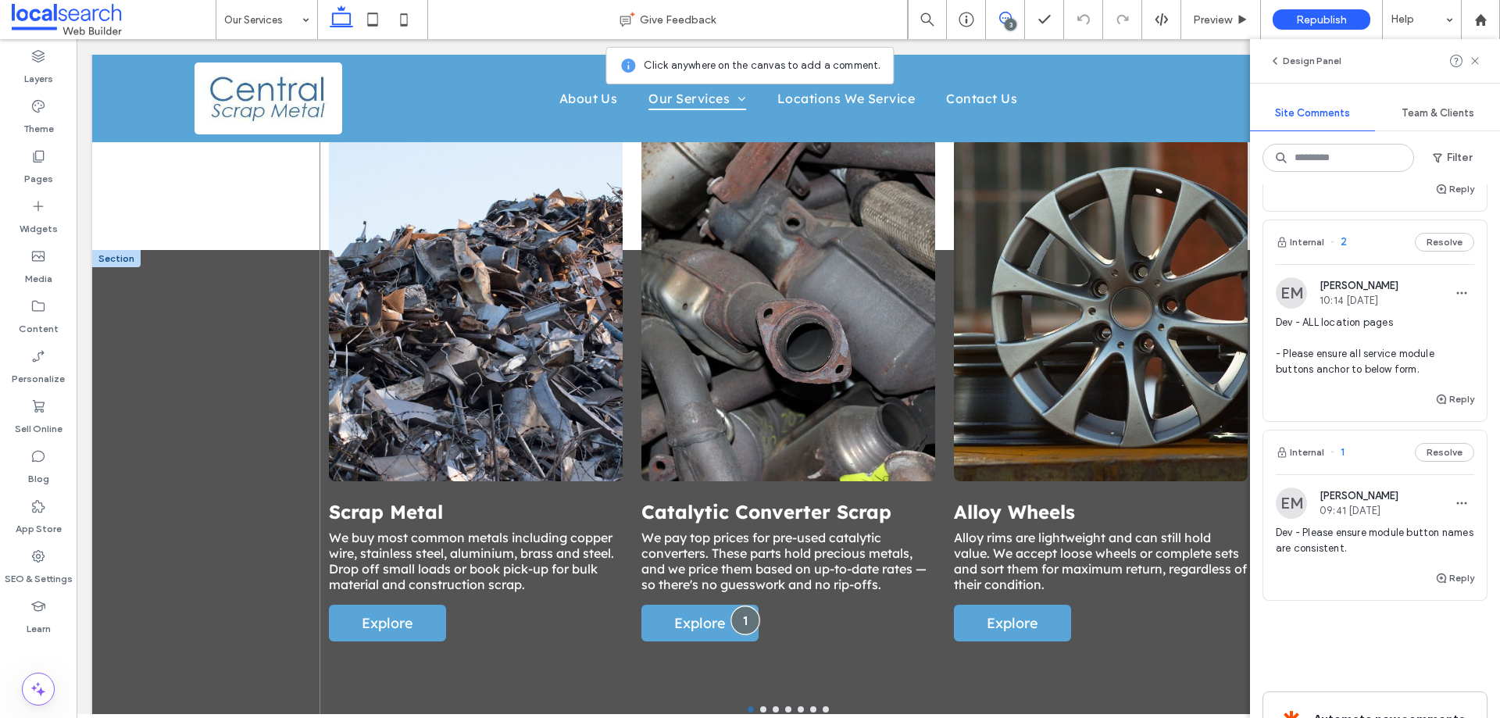
click at [742, 606] on div at bounding box center [745, 620] width 29 height 29
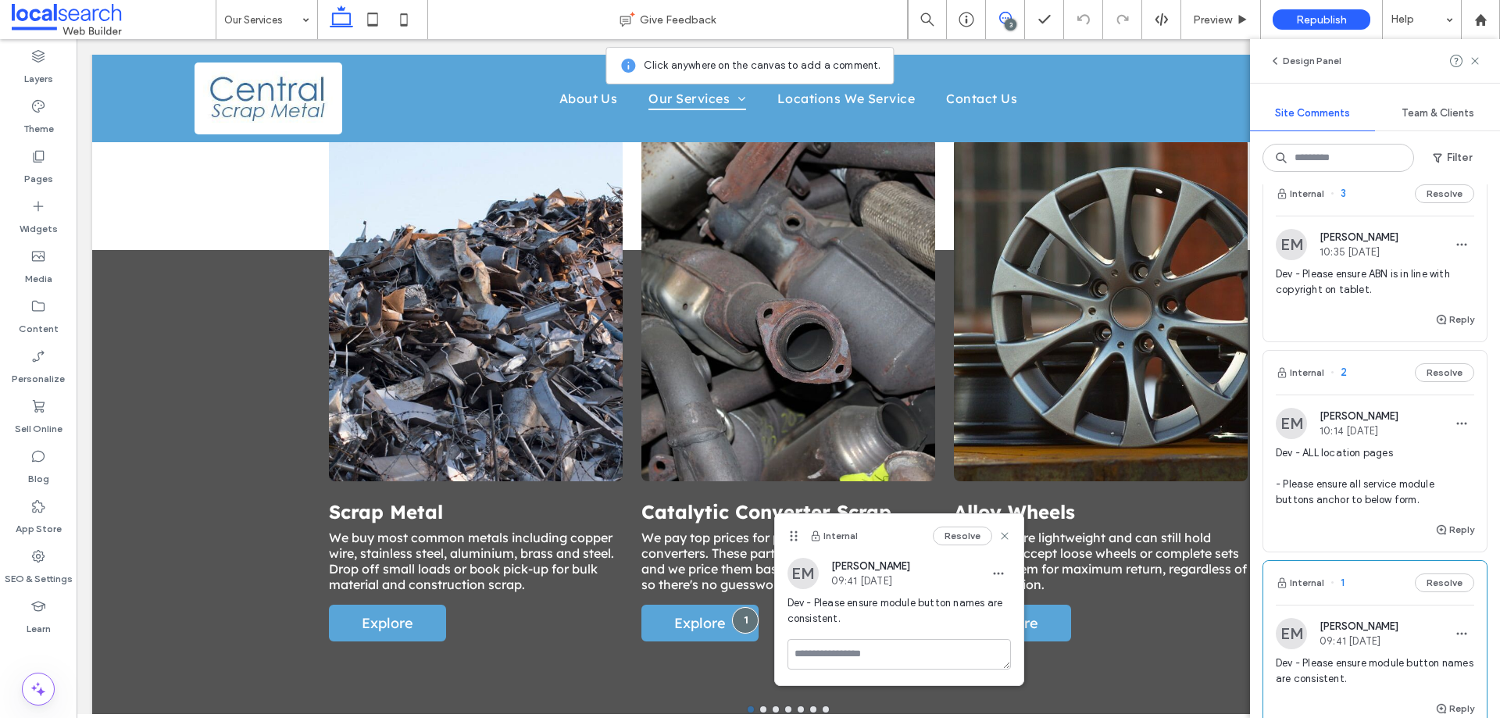
scroll to position [0, 0]
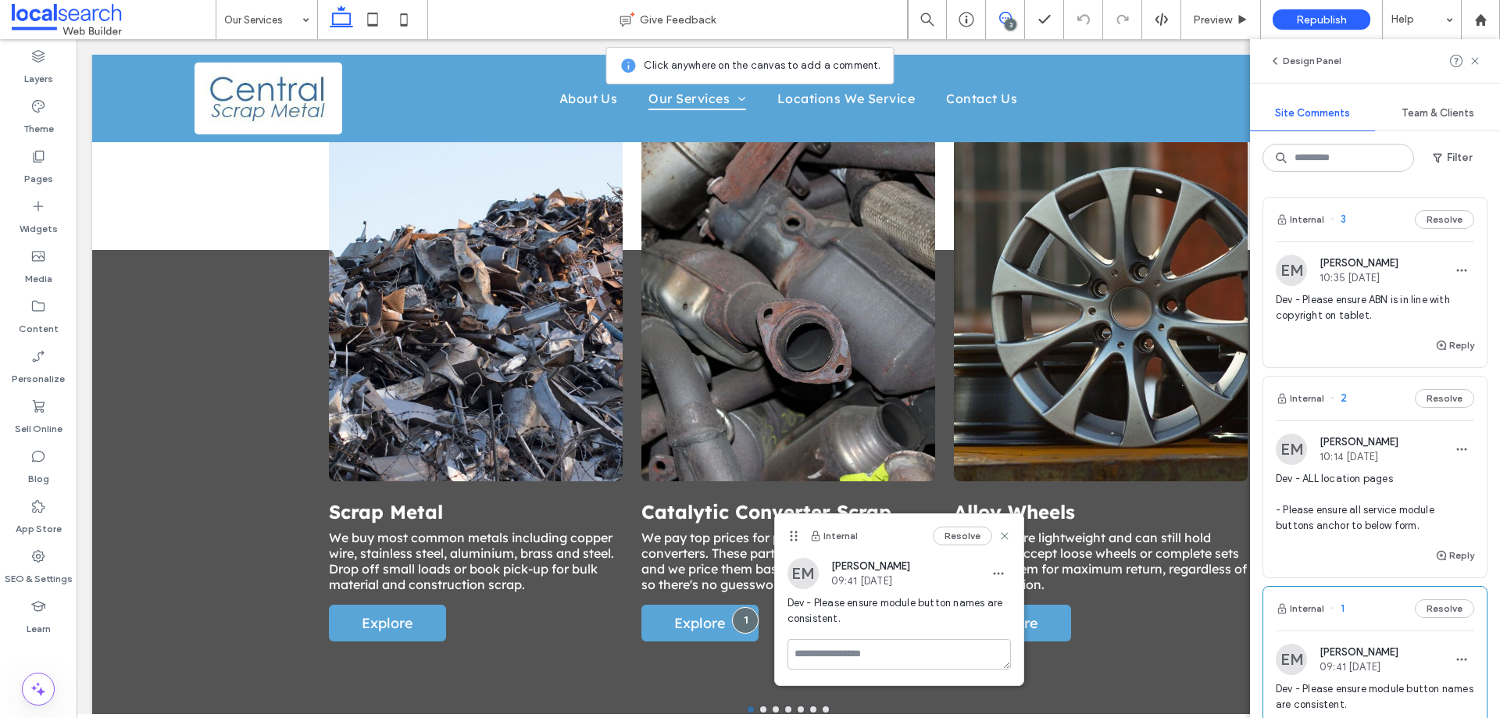
click at [1357, 306] on span "Dev - Please ensure ABN is in line with copyright on tablet." at bounding box center [1375, 307] width 198 height 31
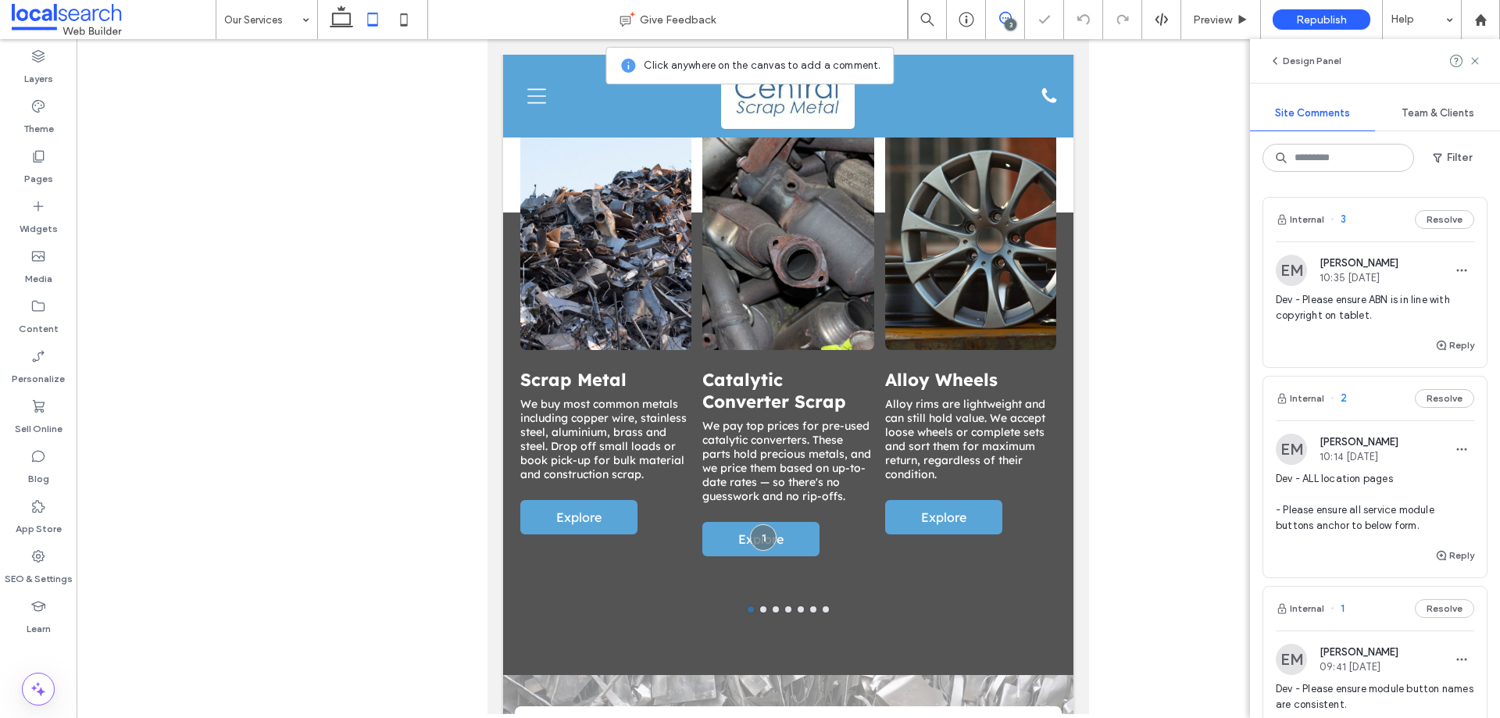
scroll to position [2312, 0]
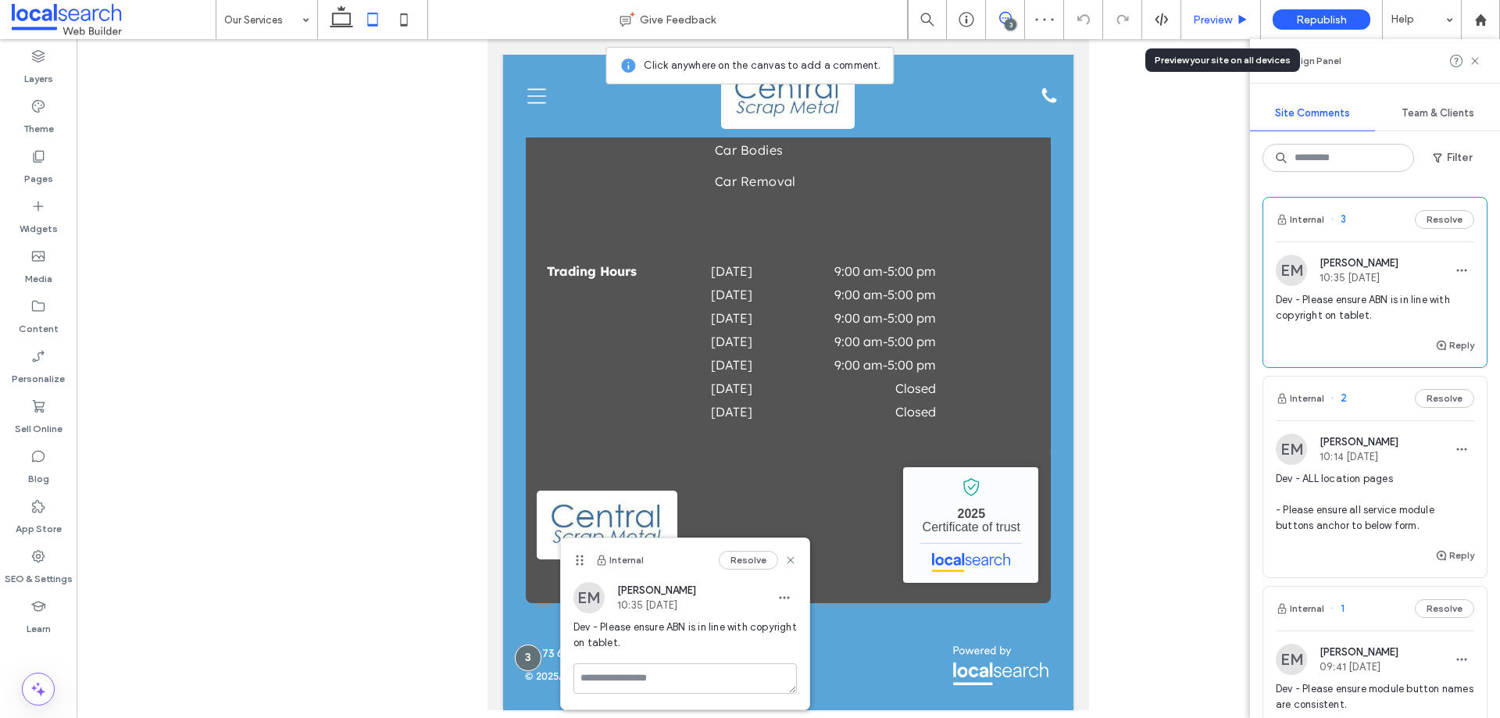
click at [1207, 19] on span "Preview" at bounding box center [1212, 19] width 39 height 13
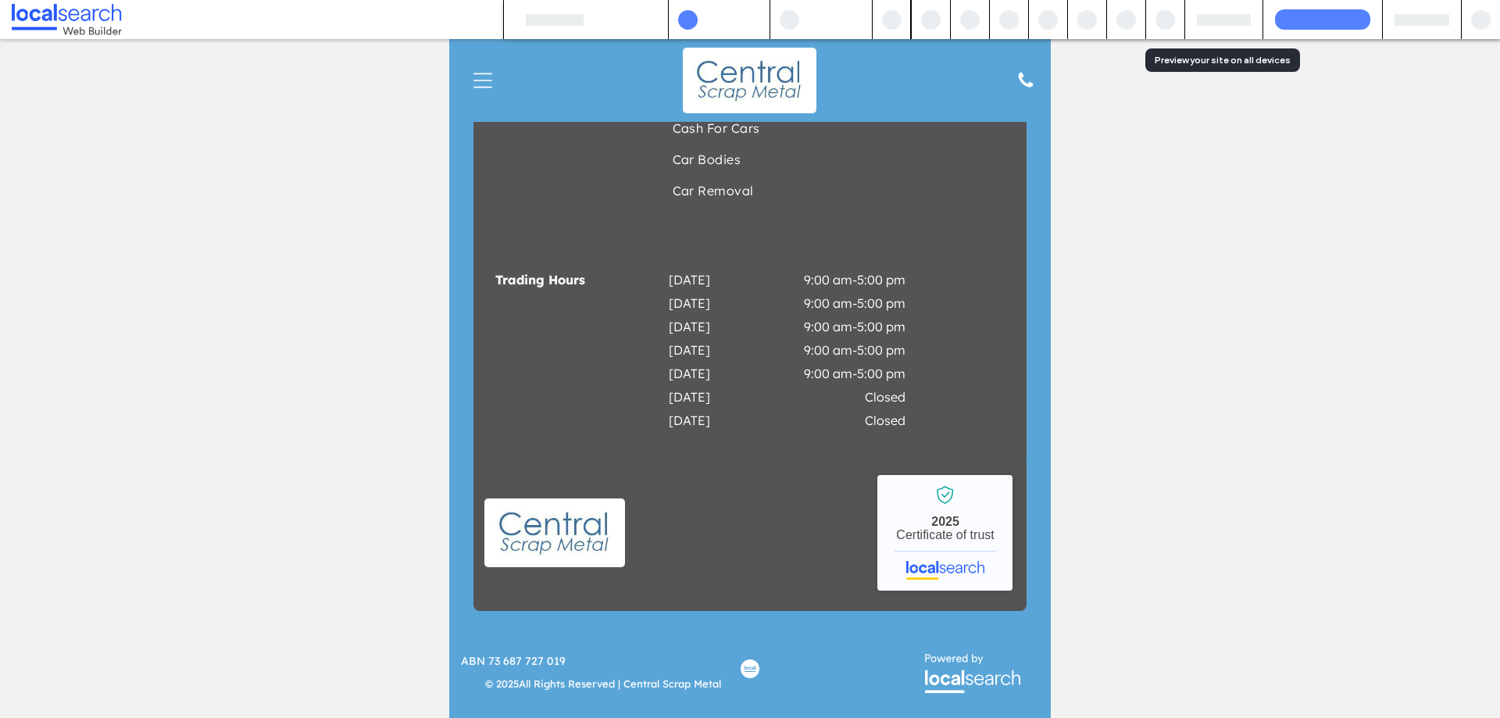
scroll to position [2287, 0]
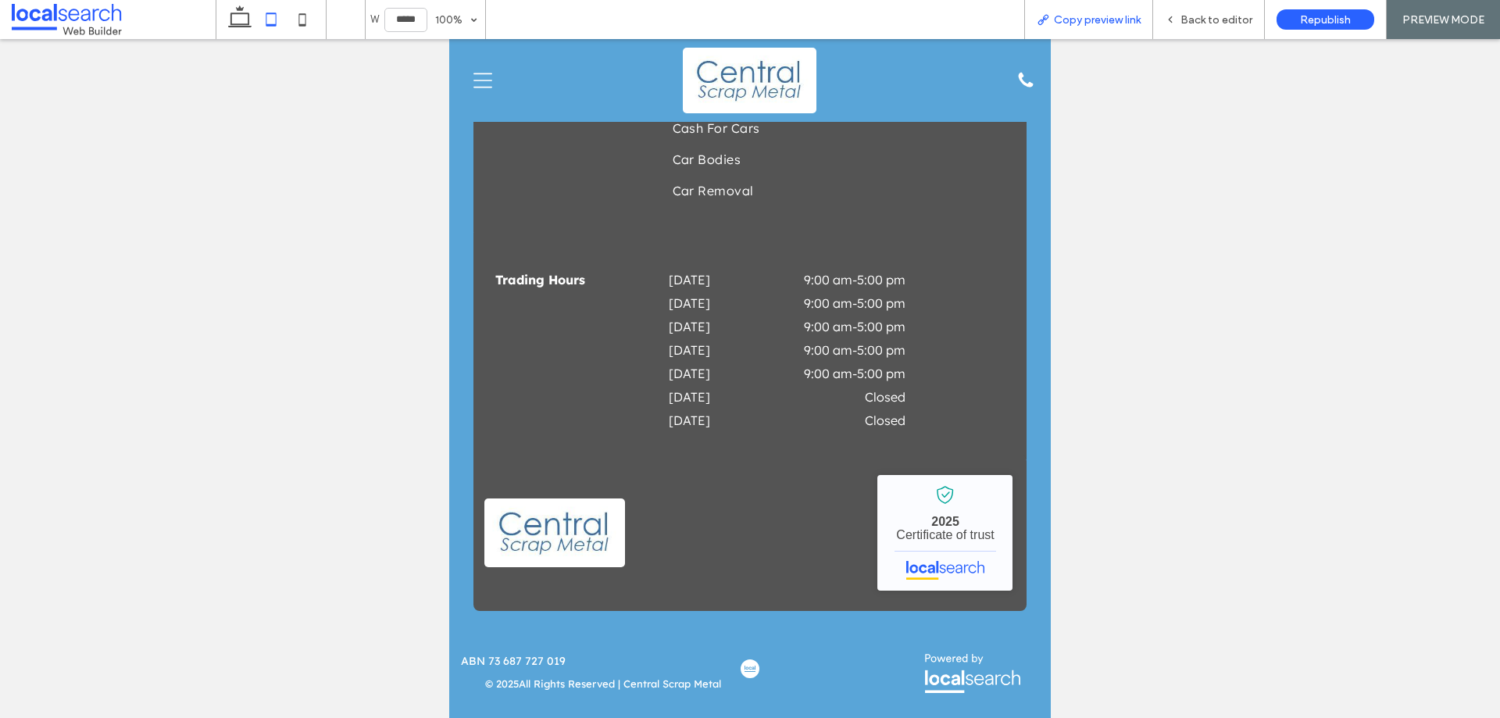
click at [1111, 22] on span "Copy preview link" at bounding box center [1097, 19] width 87 height 13
click at [1196, 23] on span "Back to editor" at bounding box center [1217, 19] width 72 height 13
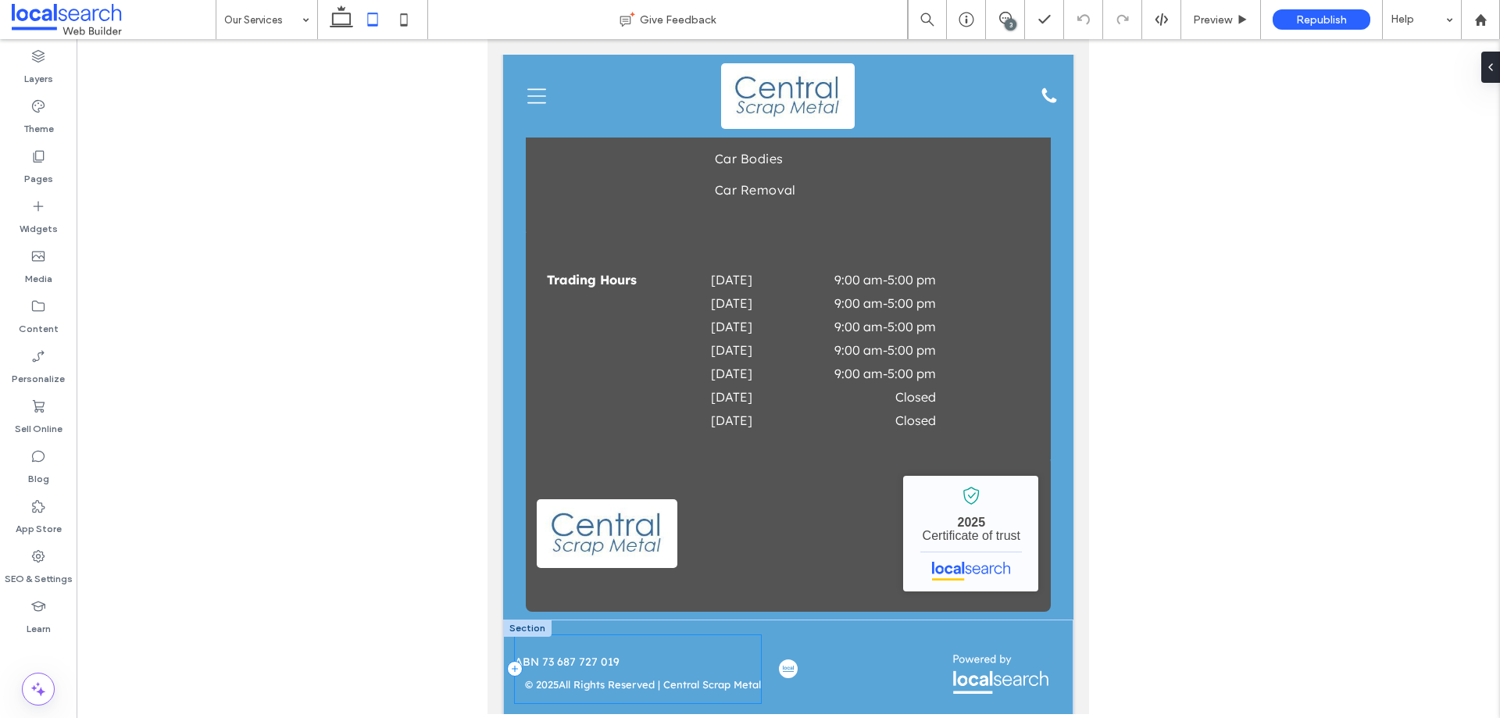
scroll to position [2312, 0]
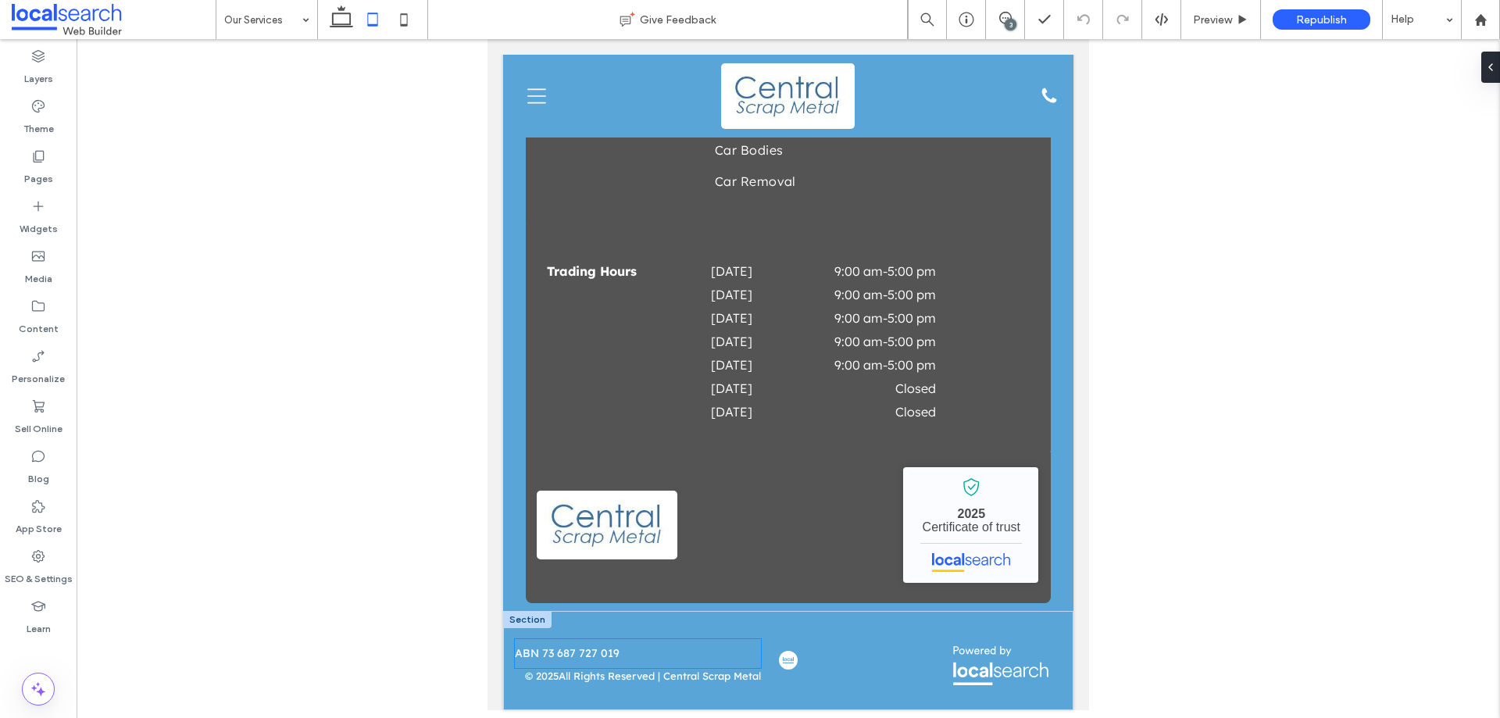
click at [570, 662] on p "ABN 73 687 727 019" at bounding box center [638, 653] width 246 height 16
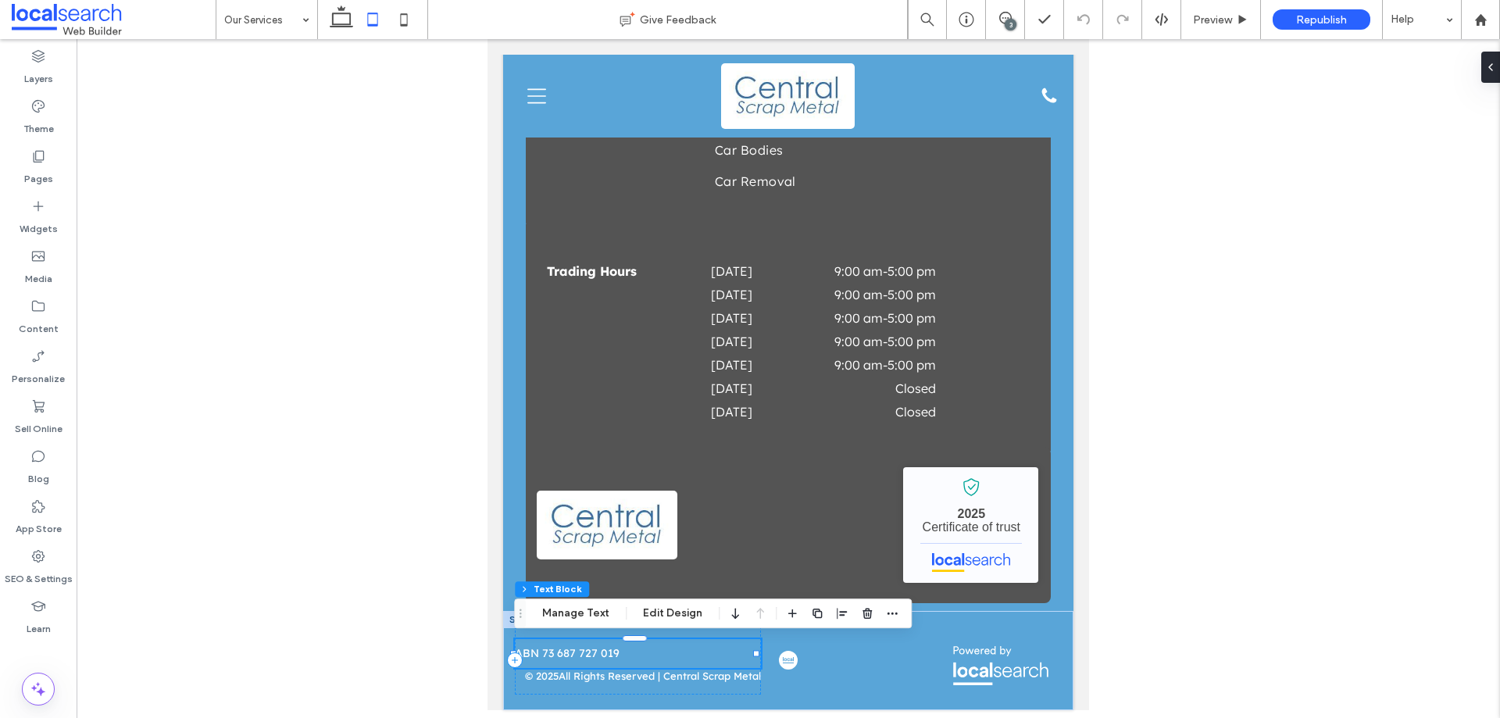
click at [570, 662] on p "ABN 73 687 727 019" at bounding box center [638, 653] width 246 height 16
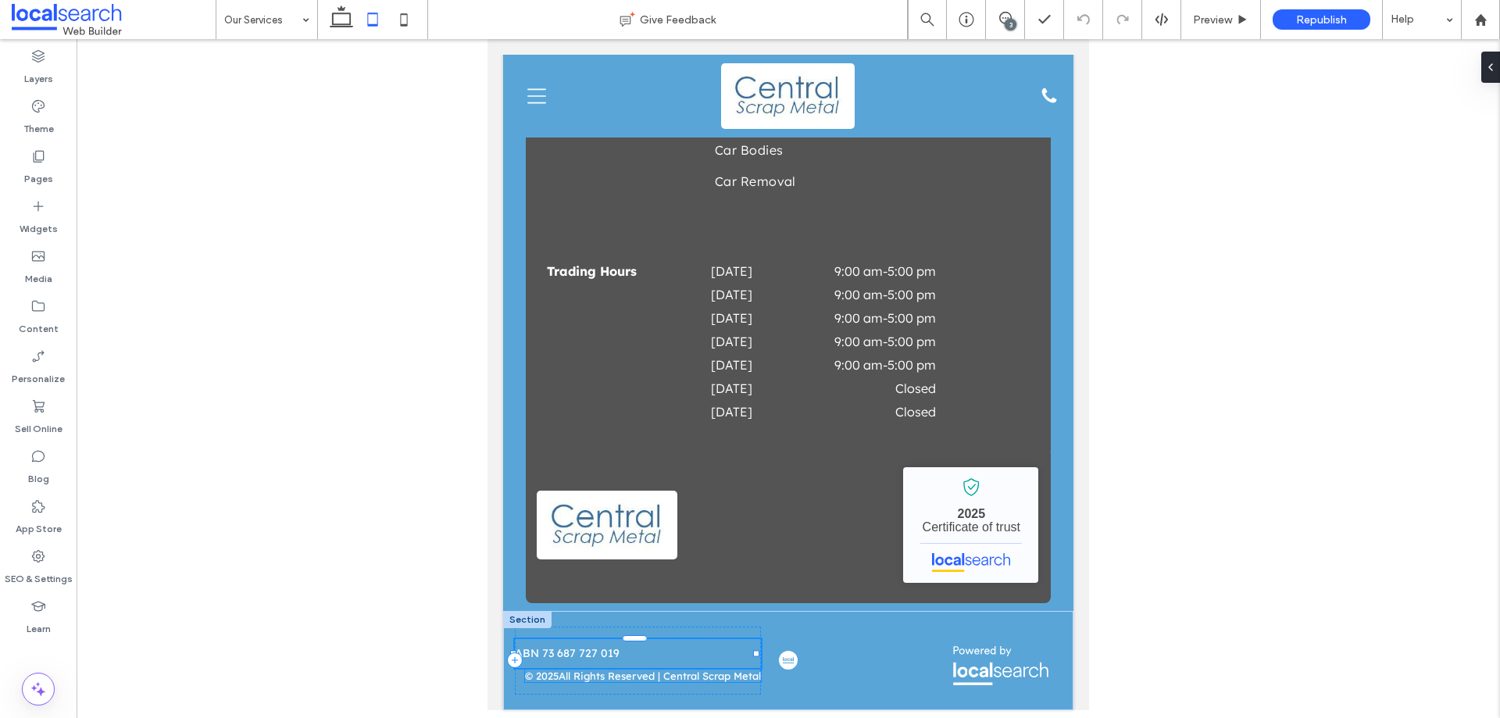
click at [572, 676] on p "All Rights Reserved | Central Scrap Metal" at bounding box center [660, 676] width 202 height 13
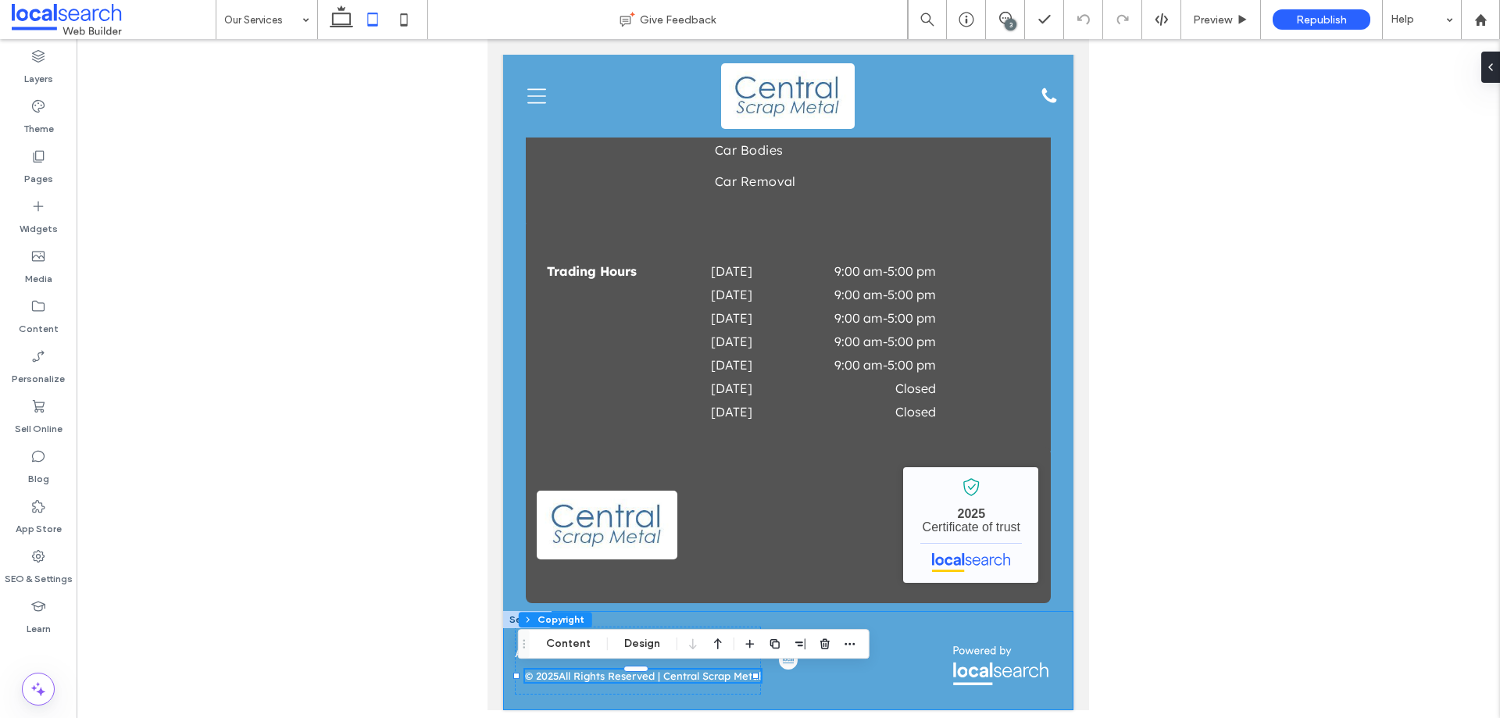
click at [643, 615] on div "ABN 73 687 727 019 © 2025 All Rights Reserved | Central Scrap Metal" at bounding box center [788, 660] width 570 height 99
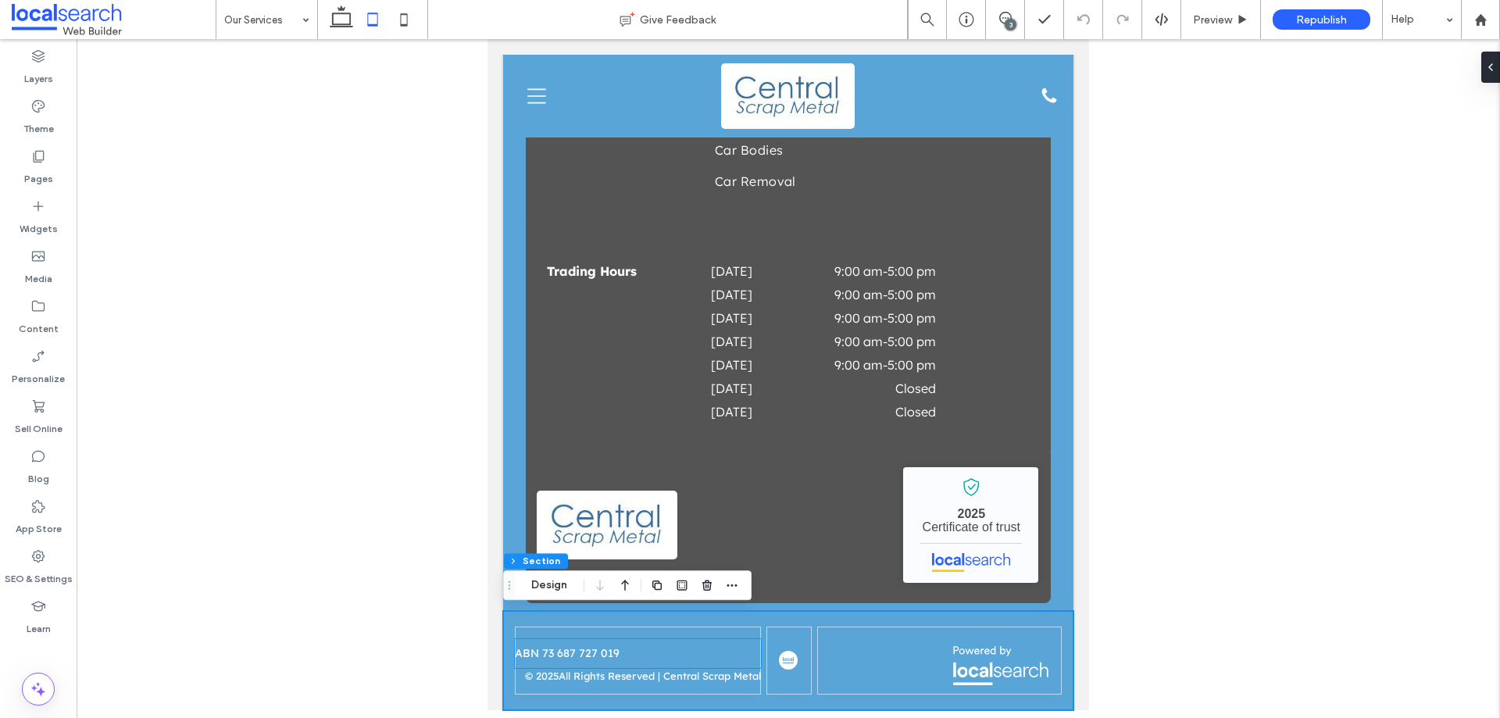
click at [575, 660] on span "ABN 73 687 727 019" at bounding box center [567, 653] width 105 height 14
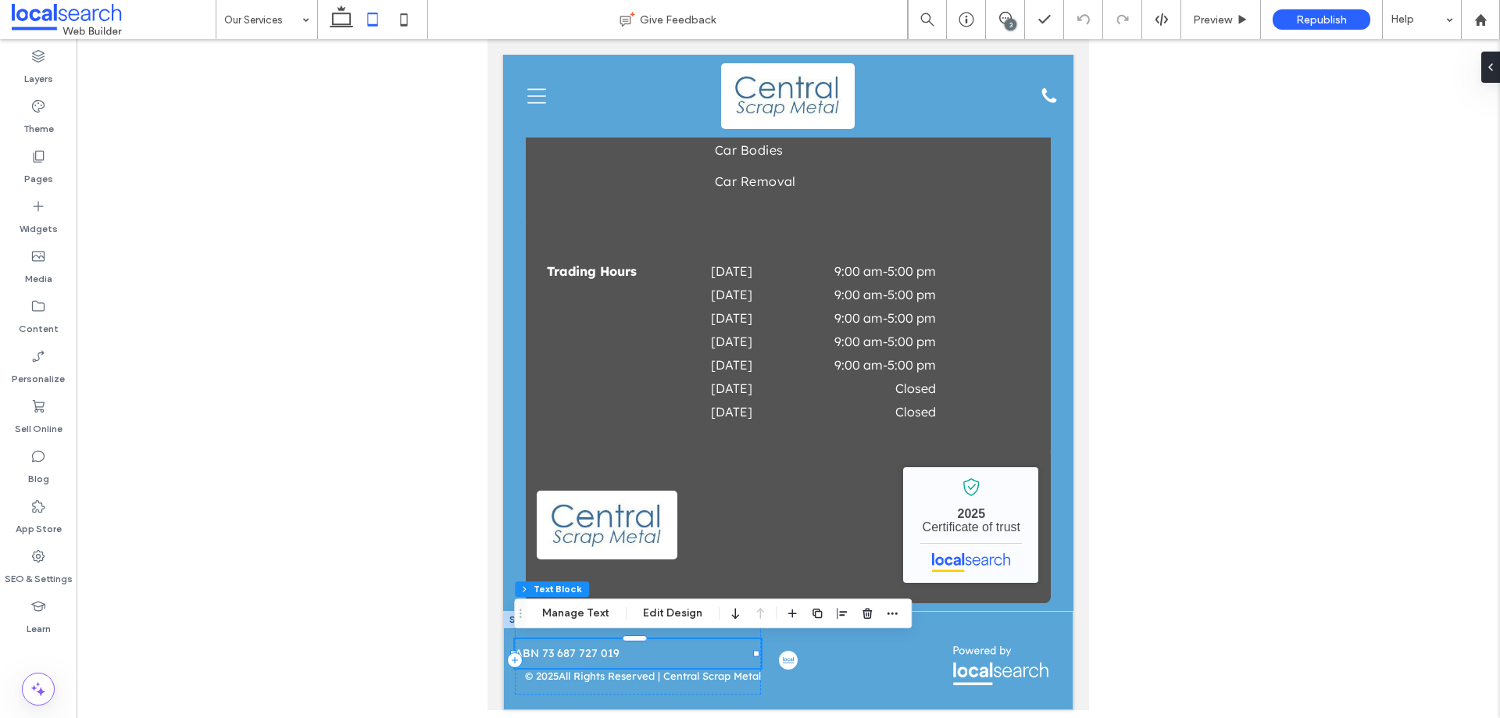
click at [575, 660] on span "ABN 73 687 727 019" at bounding box center [567, 653] width 105 height 14
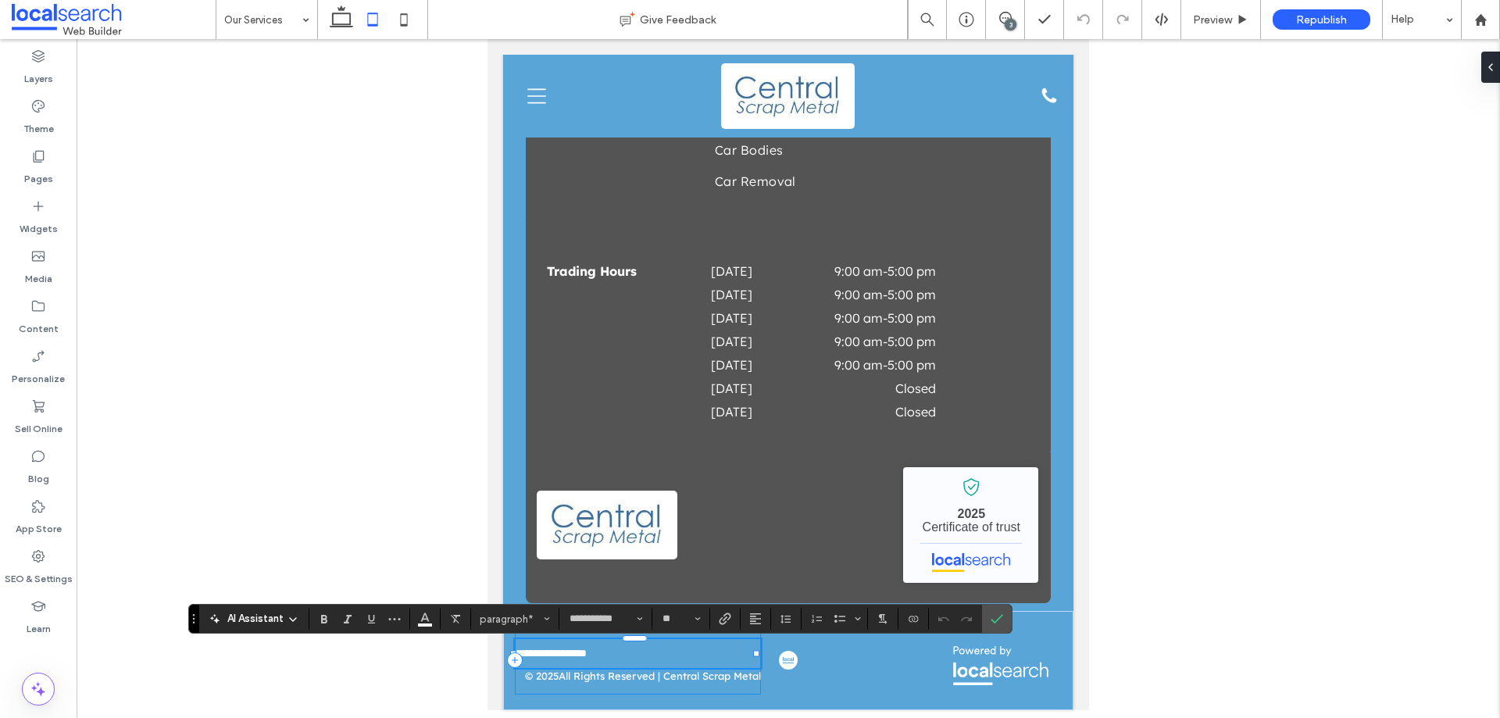
click at [645, 685] on div "**********" at bounding box center [638, 661] width 246 height 68
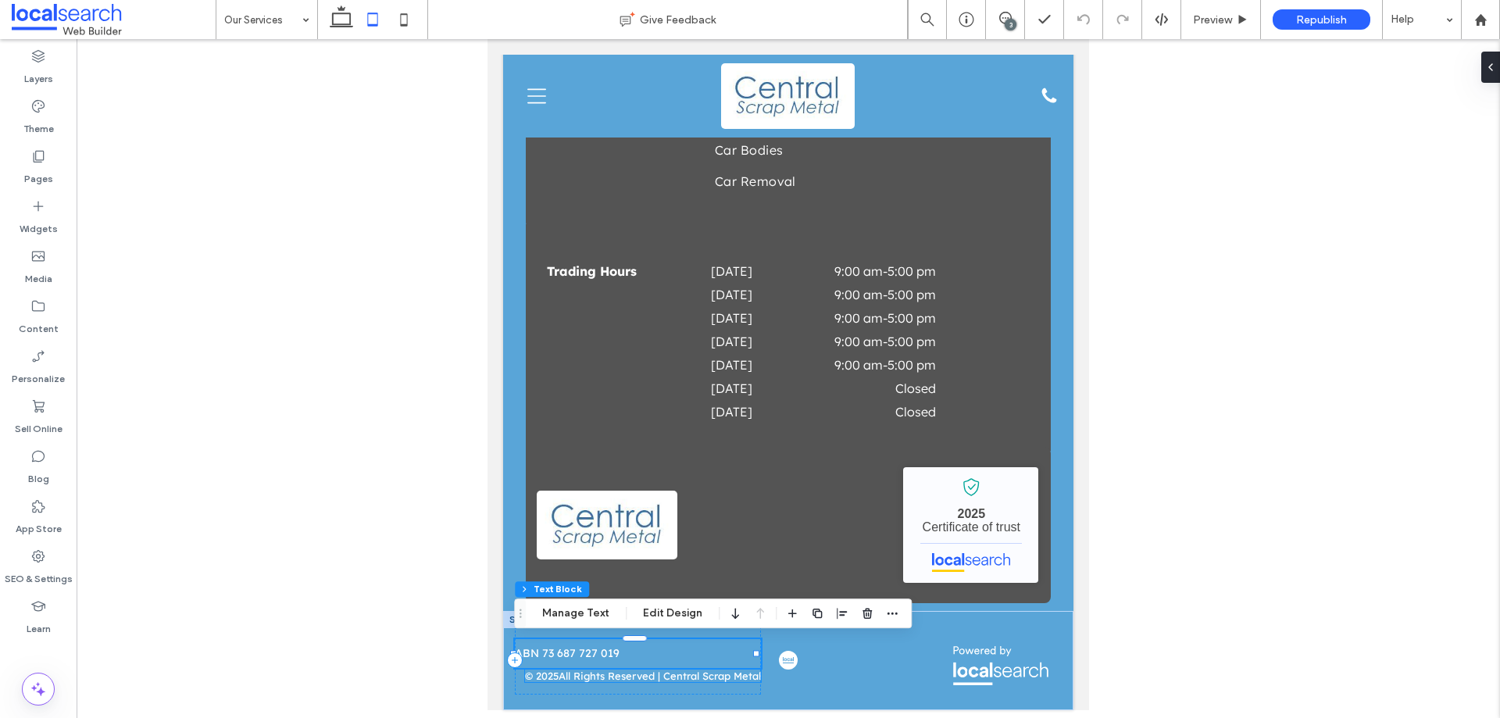
click at [674, 678] on p "All Rights Reserved | Central Scrap Metal" at bounding box center [660, 676] width 202 height 13
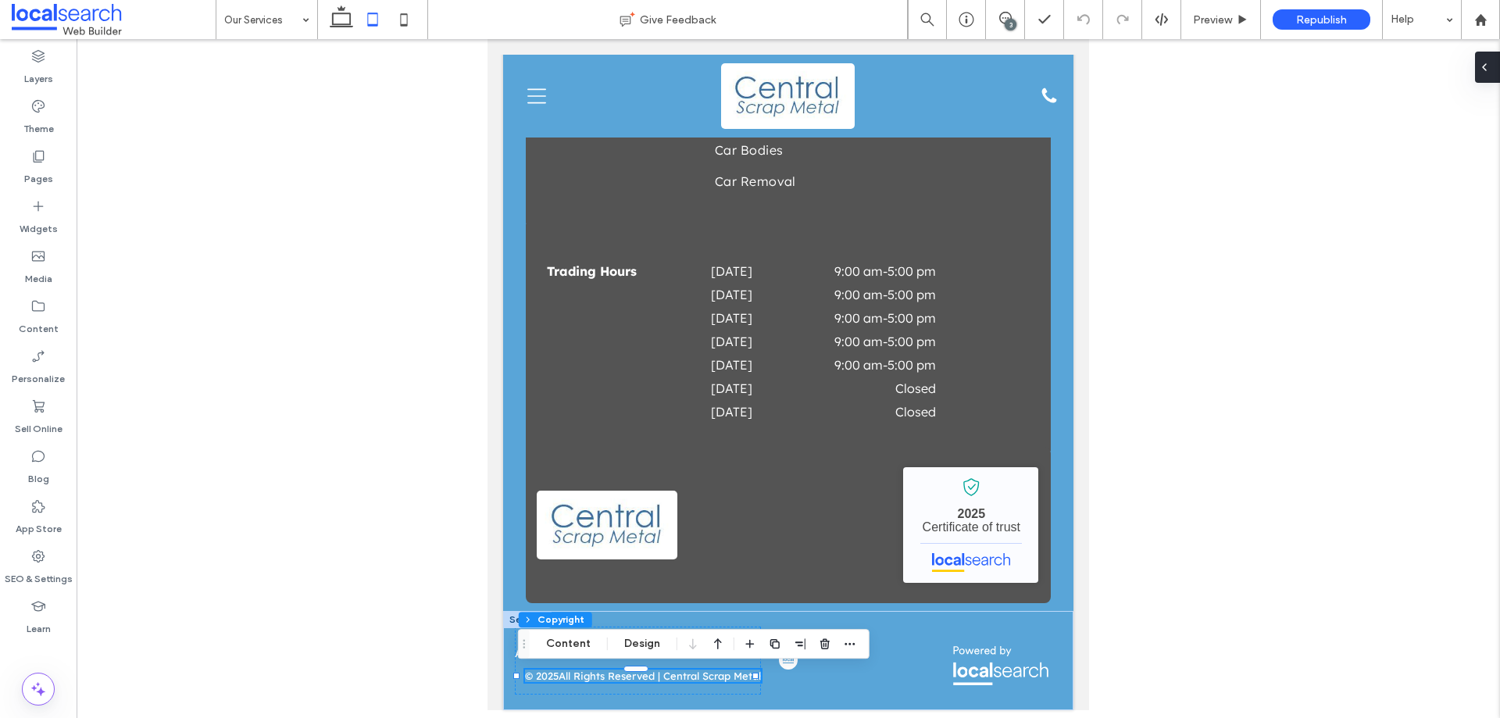
click at [1498, 69] on div at bounding box center [1487, 67] width 25 height 31
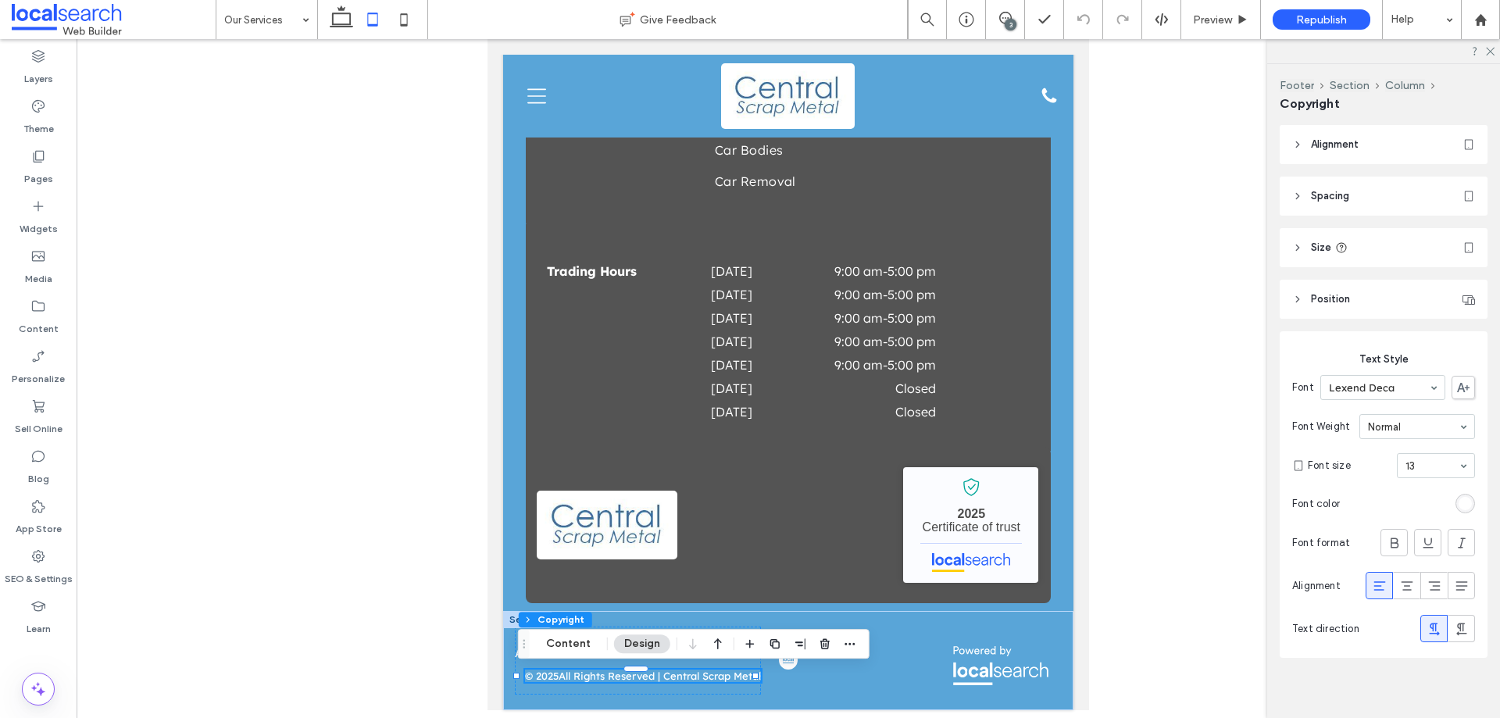
click at [1356, 145] on span "Alignment" at bounding box center [1335, 145] width 48 height 16
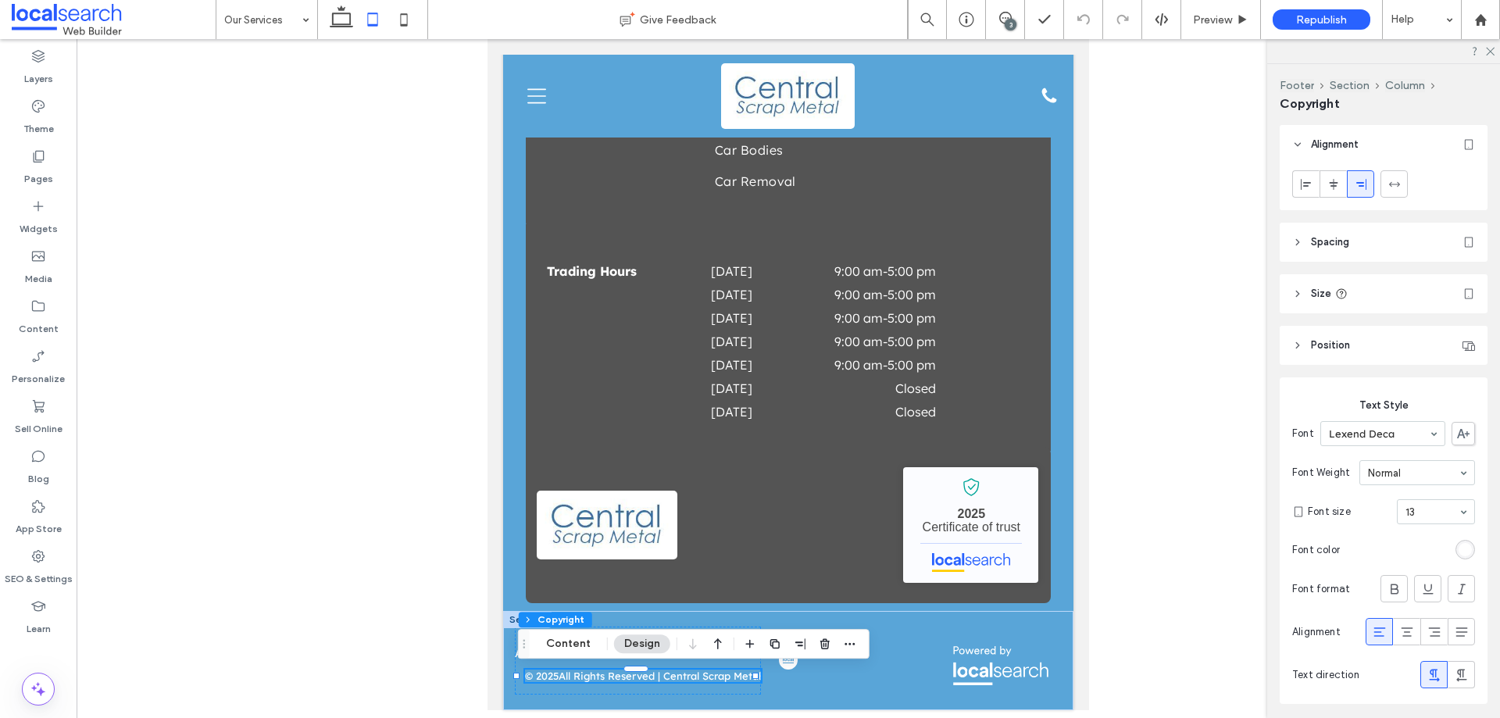
click at [1341, 227] on header "Spacing" at bounding box center [1384, 242] width 208 height 39
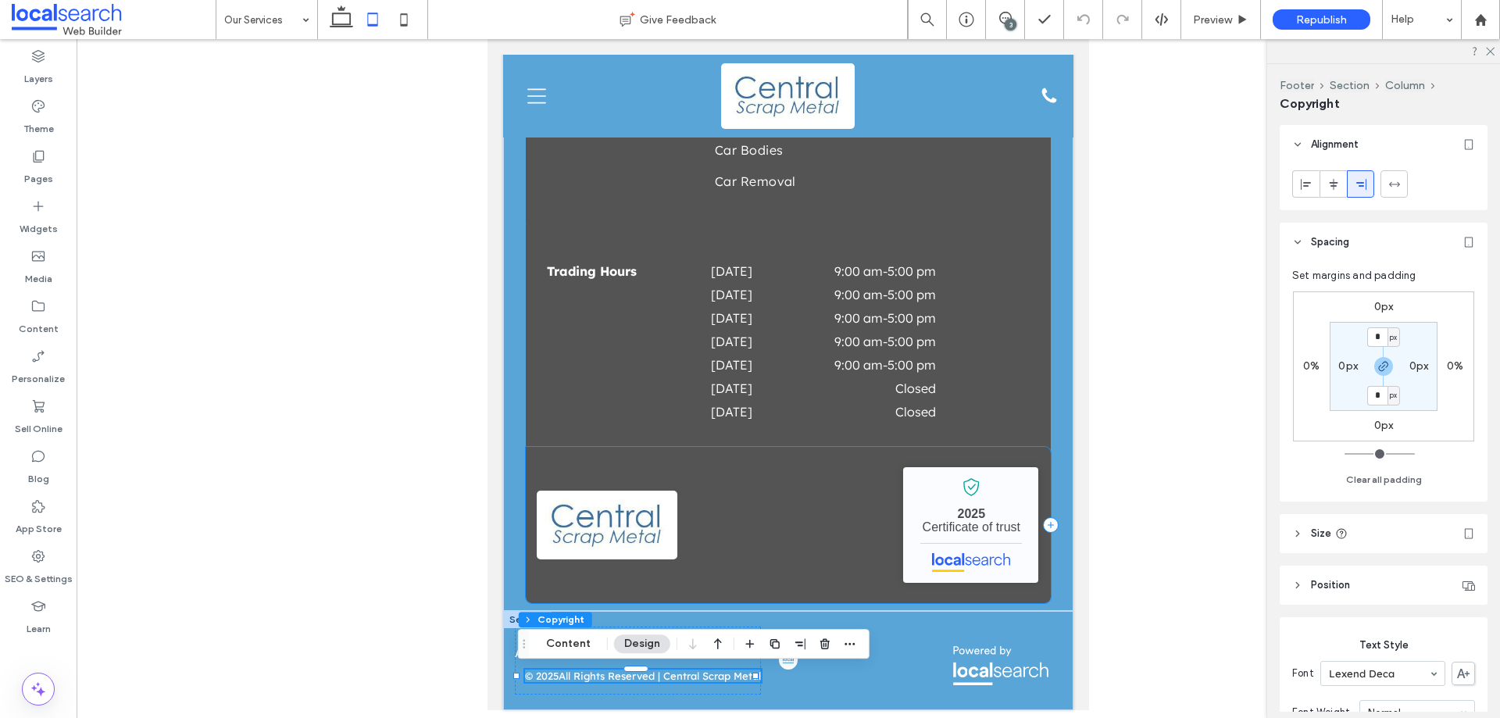
click at [707, 521] on div "Central Scrap Metal - Localsearch verified business 2025 Certificate of trust" at bounding box center [788, 525] width 525 height 156
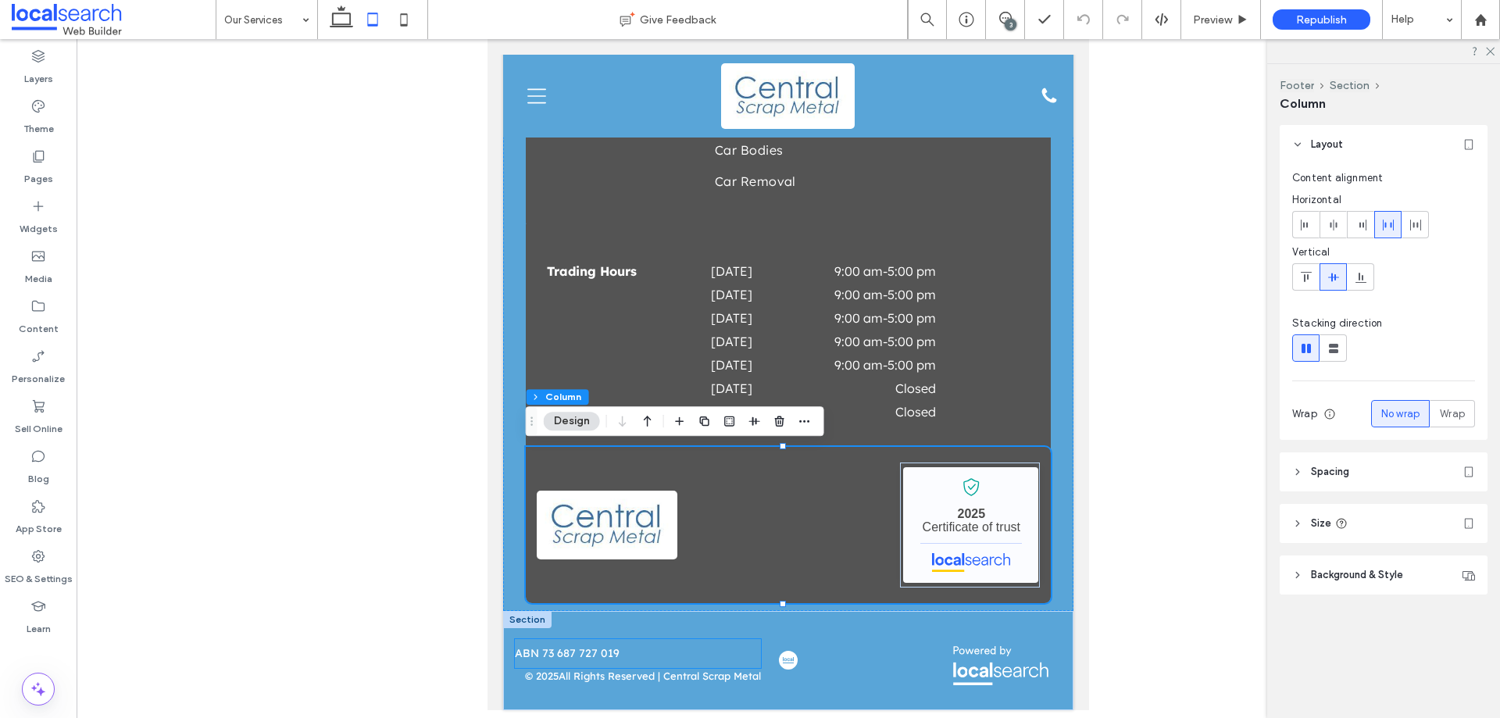
click at [620, 651] on p "ABN 73 687 727 019" at bounding box center [638, 653] width 246 height 16
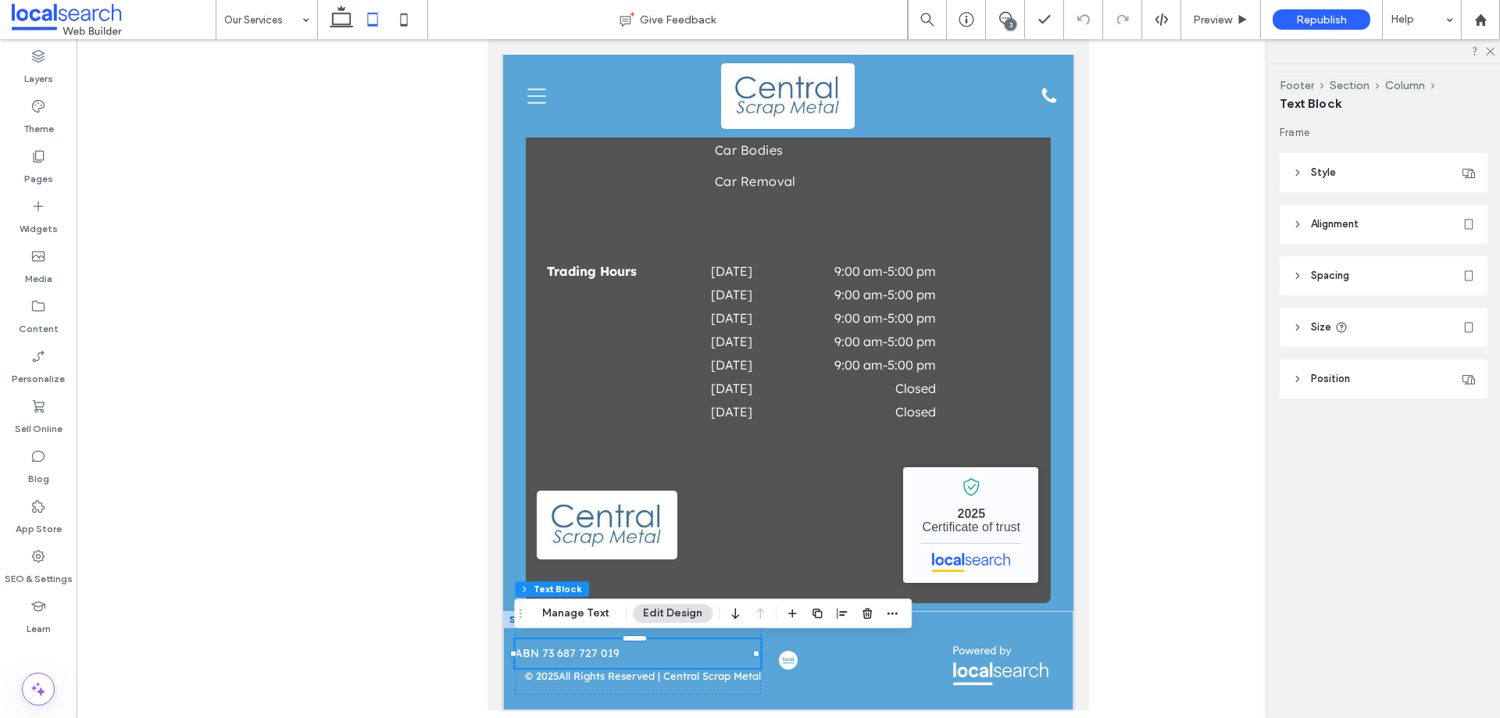
click at [1355, 172] on header "Style" at bounding box center [1384, 172] width 208 height 39
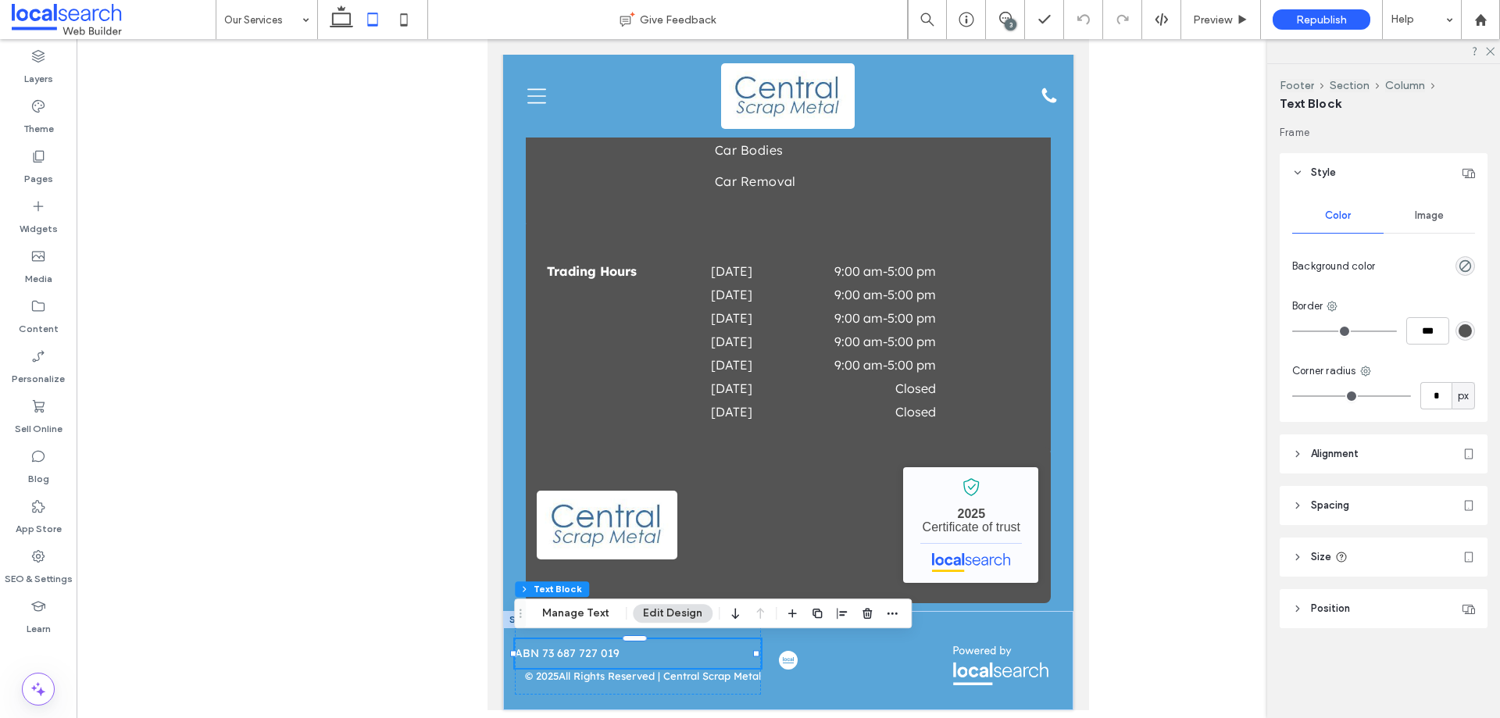
click at [1314, 454] on span "Alignment" at bounding box center [1335, 454] width 48 height 16
click at [1336, 493] on icon at bounding box center [1334, 494] width 13 height 13
click at [1355, 493] on icon at bounding box center [1361, 494] width 13 height 13
click at [650, 676] on p "All Rights Reserved | Central Scrap Metal" at bounding box center [660, 676] width 202 height 13
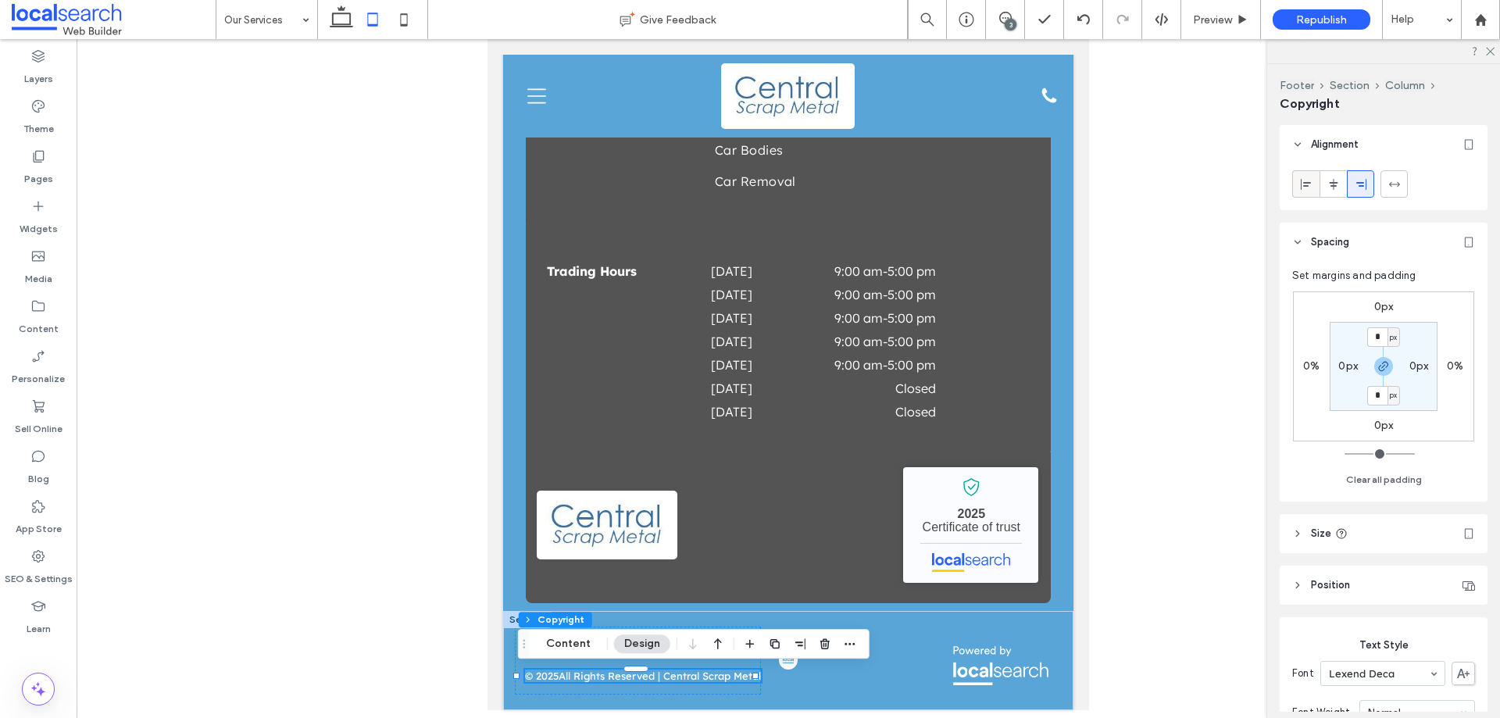
click at [1311, 193] on span at bounding box center [1306, 184] width 13 height 26
click at [815, 554] on div "Central Scrap Metal - Localsearch verified business 2025 Certificate of trust" at bounding box center [788, 525] width 525 height 156
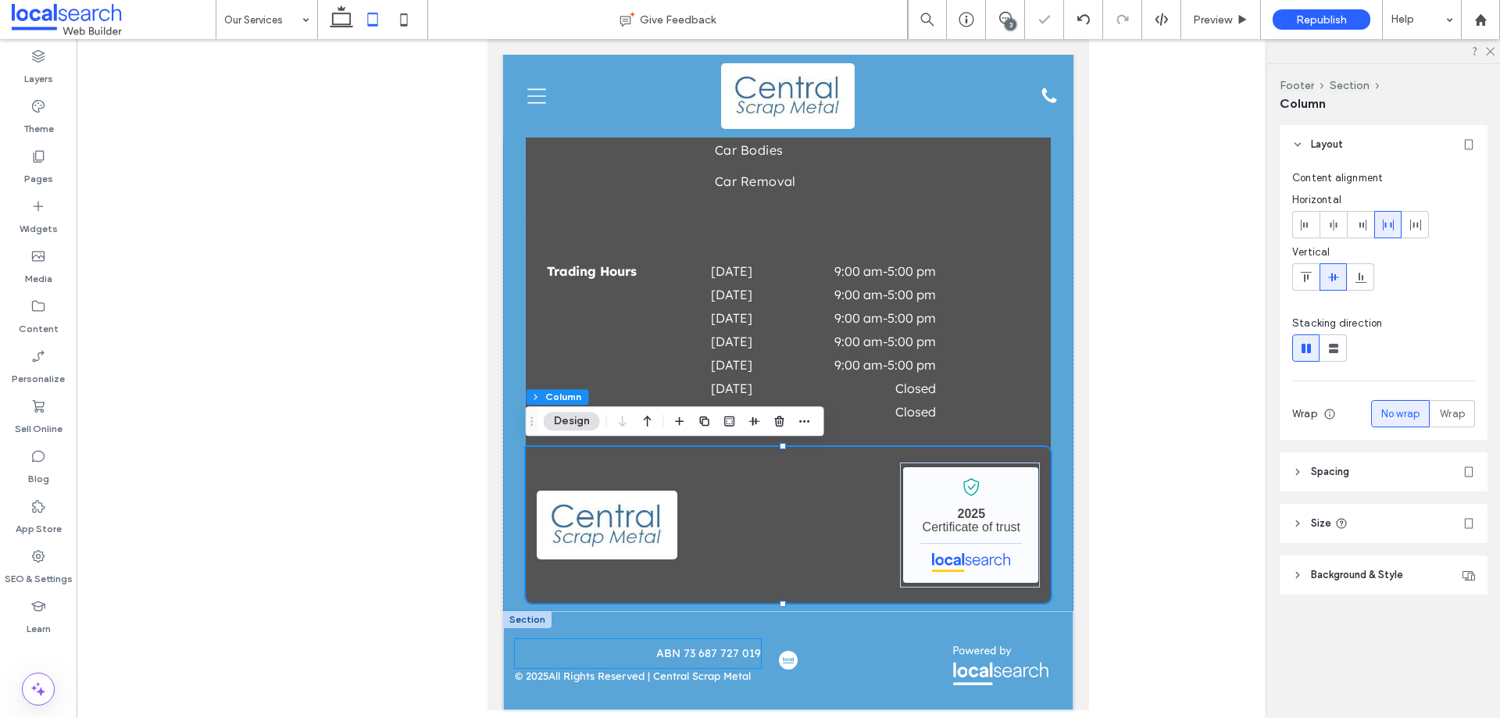
click at [737, 653] on span "ABN 73 687 727 019" at bounding box center [708, 653] width 105 height 14
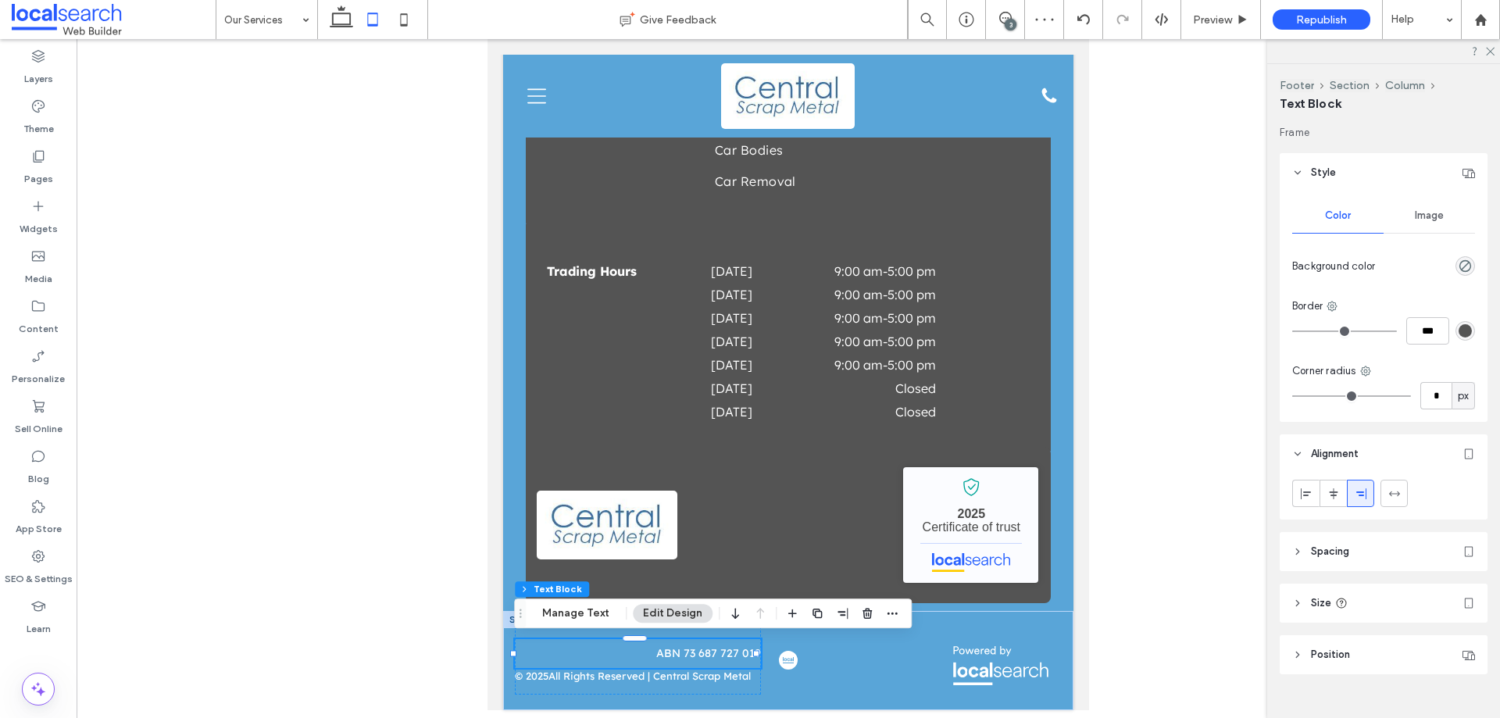
click at [1306, 172] on header "Style" at bounding box center [1384, 172] width 208 height 39
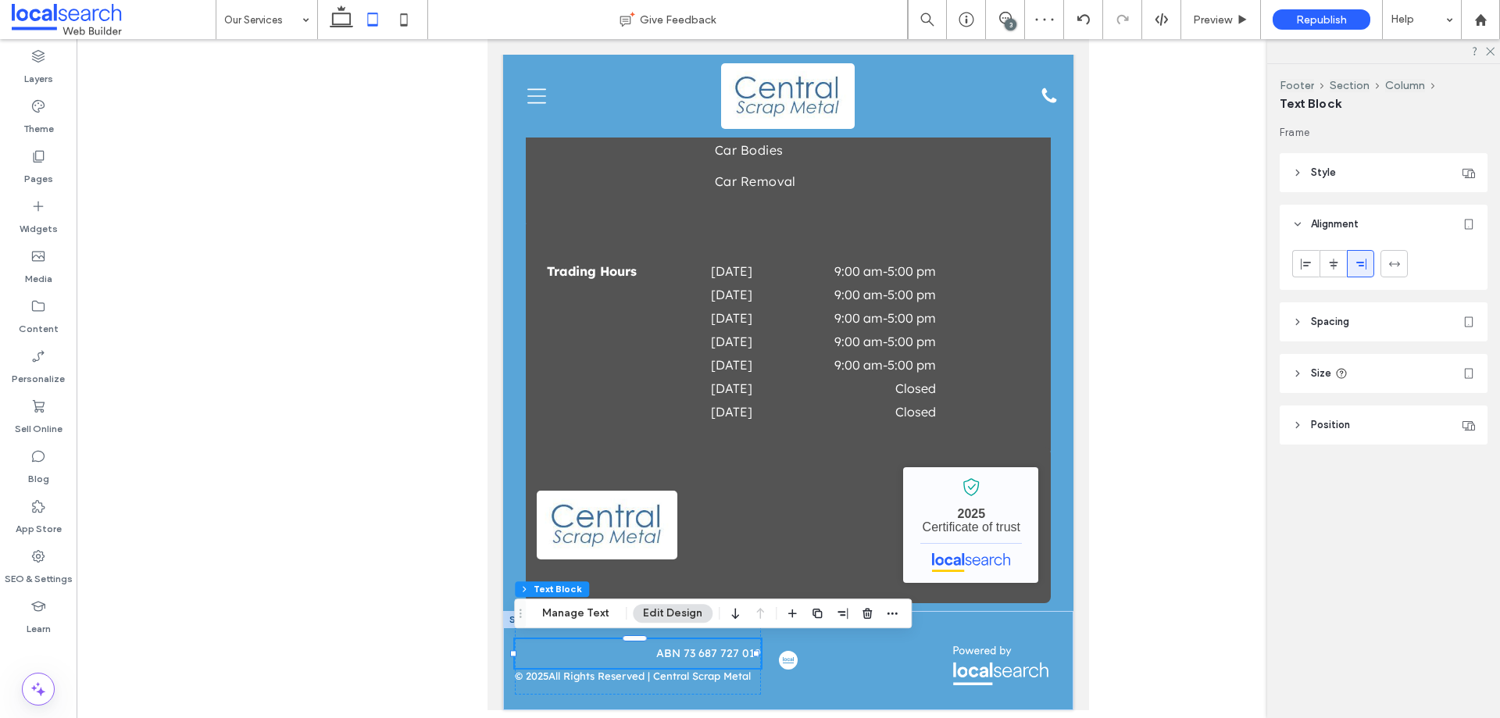
drag, startPoint x: 1301, startPoint y: 263, endPoint x: 1264, endPoint y: 274, distance: 39.3
click at [1303, 260] on icon at bounding box center [1306, 264] width 13 height 13
click at [1153, 369] on div at bounding box center [789, 376] width 1424 height 675
click at [839, 668] on div at bounding box center [939, 661] width 245 height 68
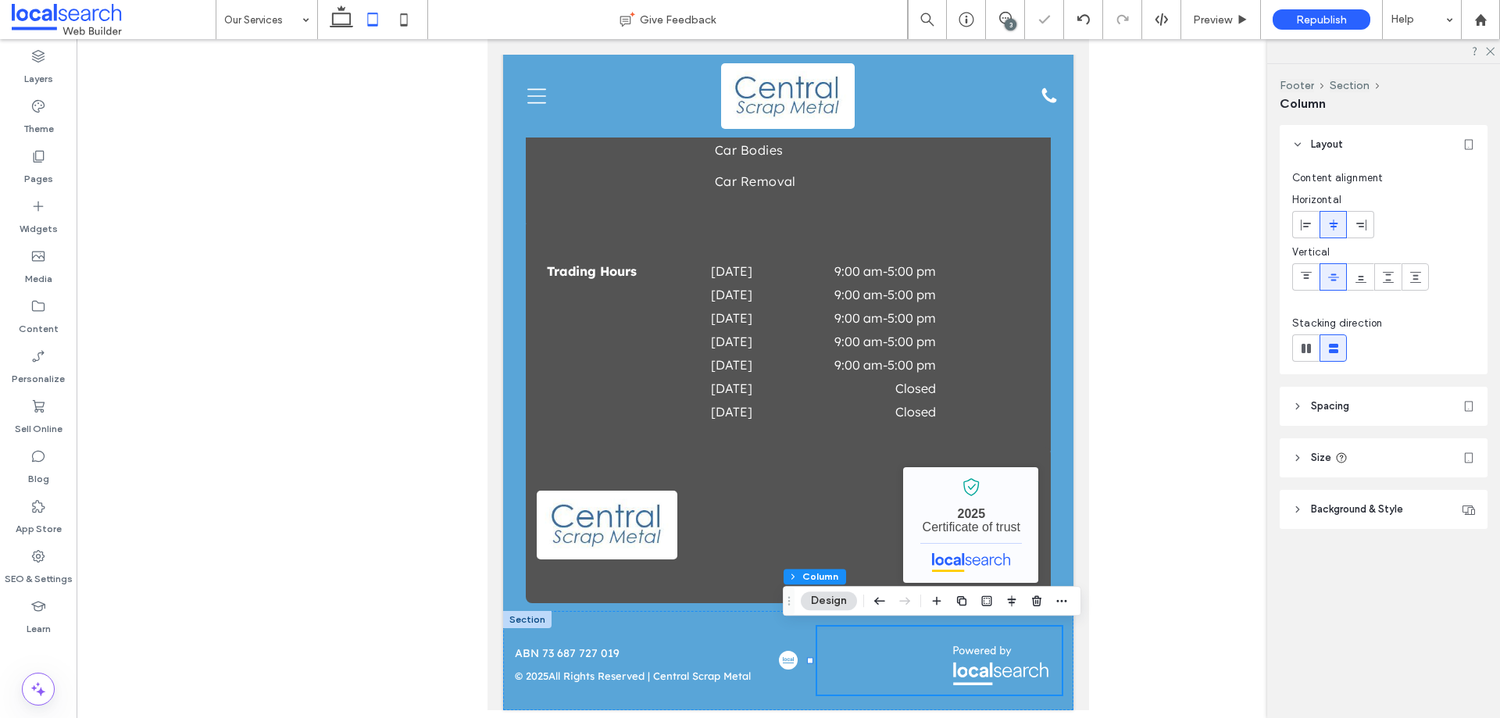
click at [1219, 359] on div at bounding box center [789, 376] width 1424 height 675
click at [991, 20] on span at bounding box center [1005, 18] width 38 height 13
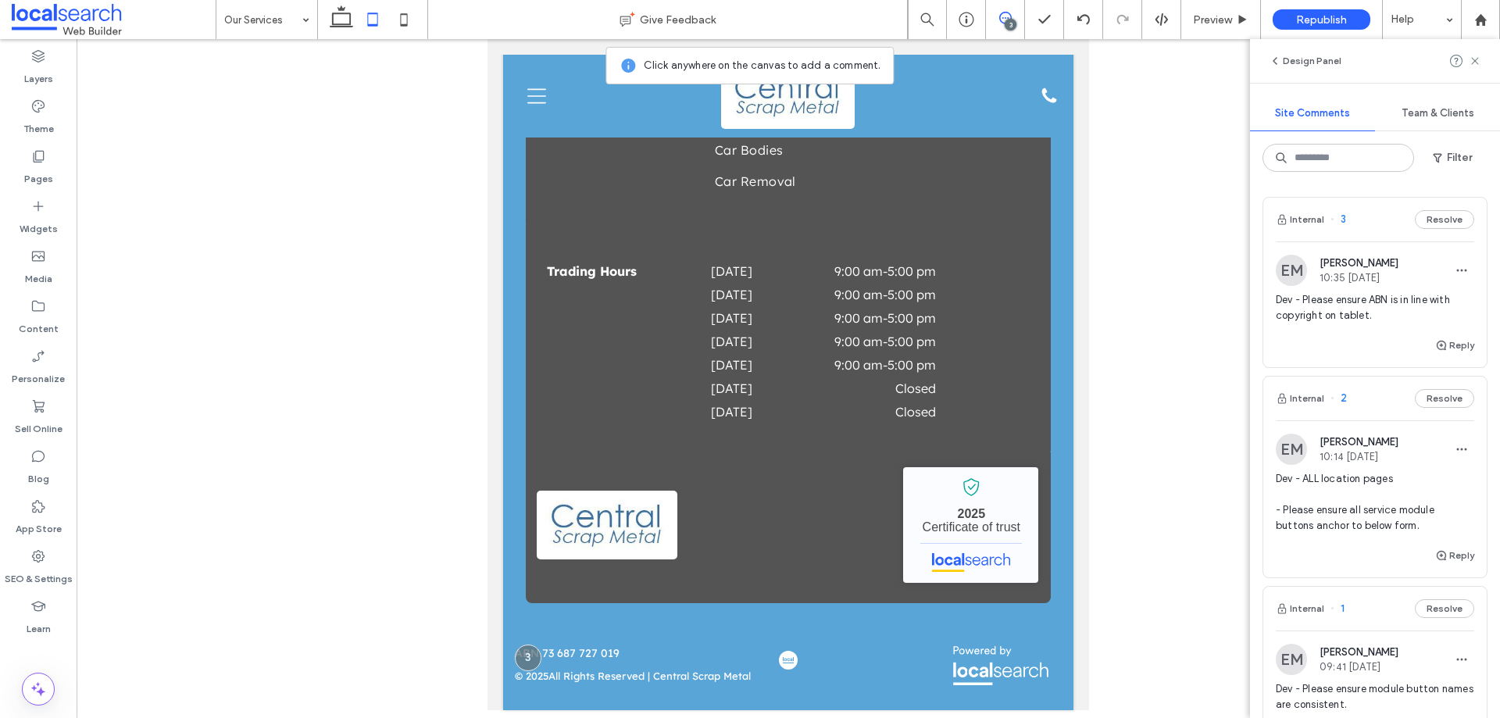
click at [1343, 518] on span "Dev - ALL location pages - Please ensure all service module buttons anchor to b…" at bounding box center [1375, 502] width 198 height 63
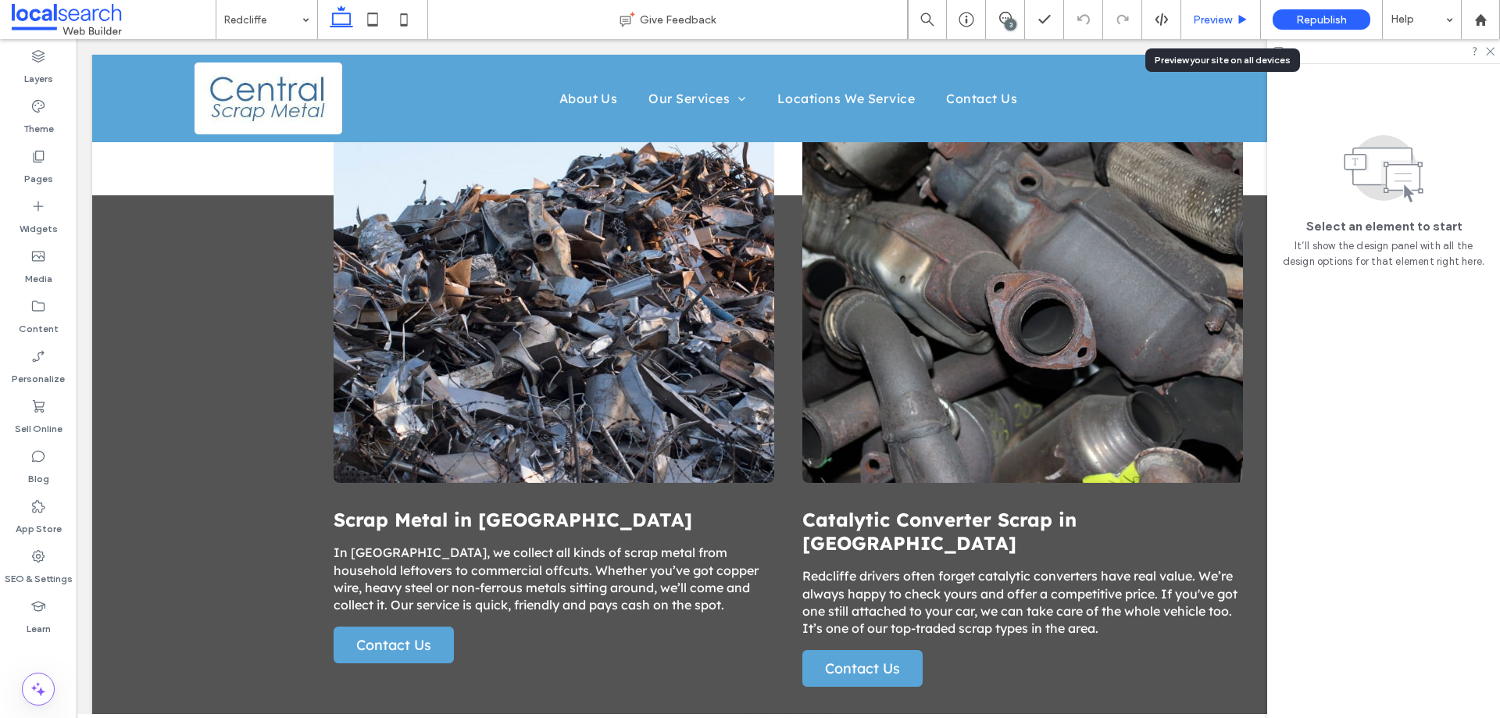
click at [1205, 16] on span "Preview" at bounding box center [1212, 19] width 39 height 13
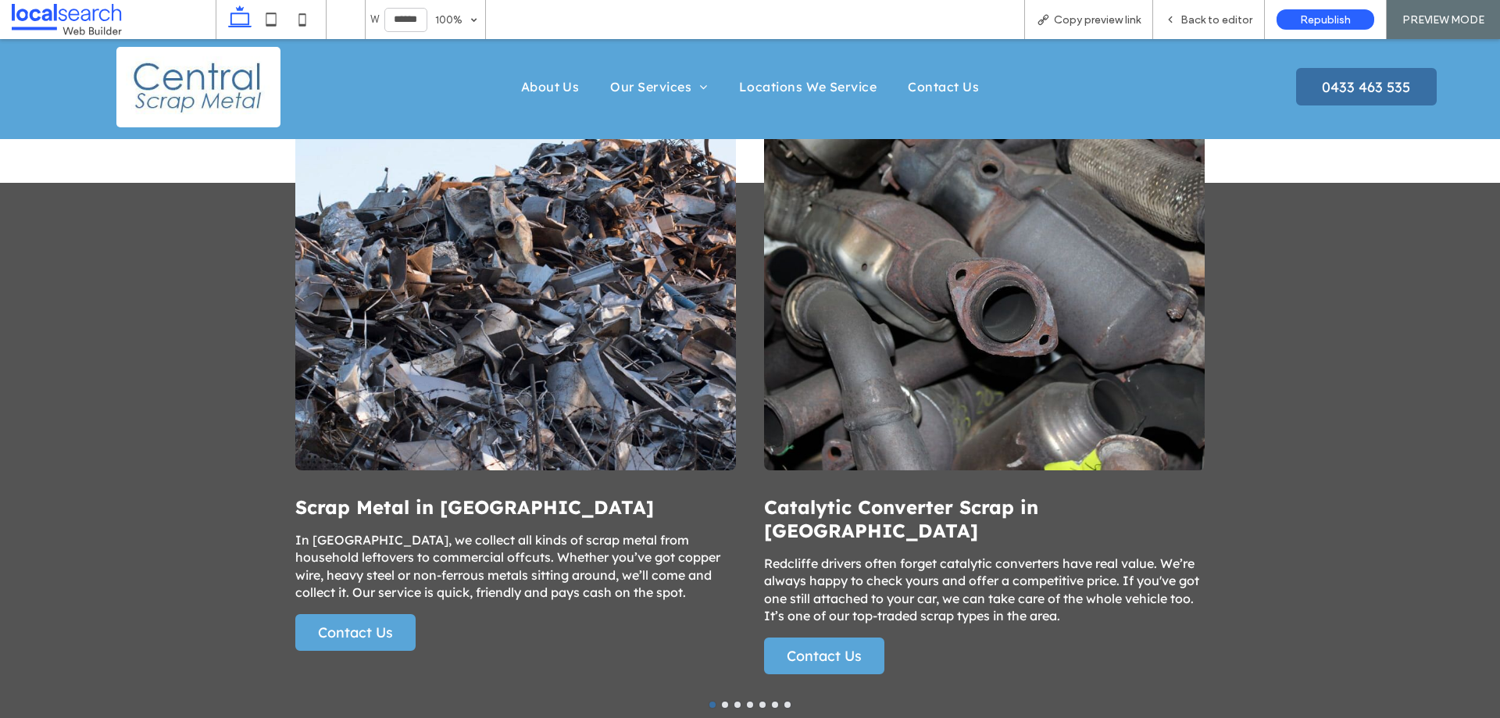
click at [1210, 26] on span "Back to editor" at bounding box center [1217, 19] width 72 height 13
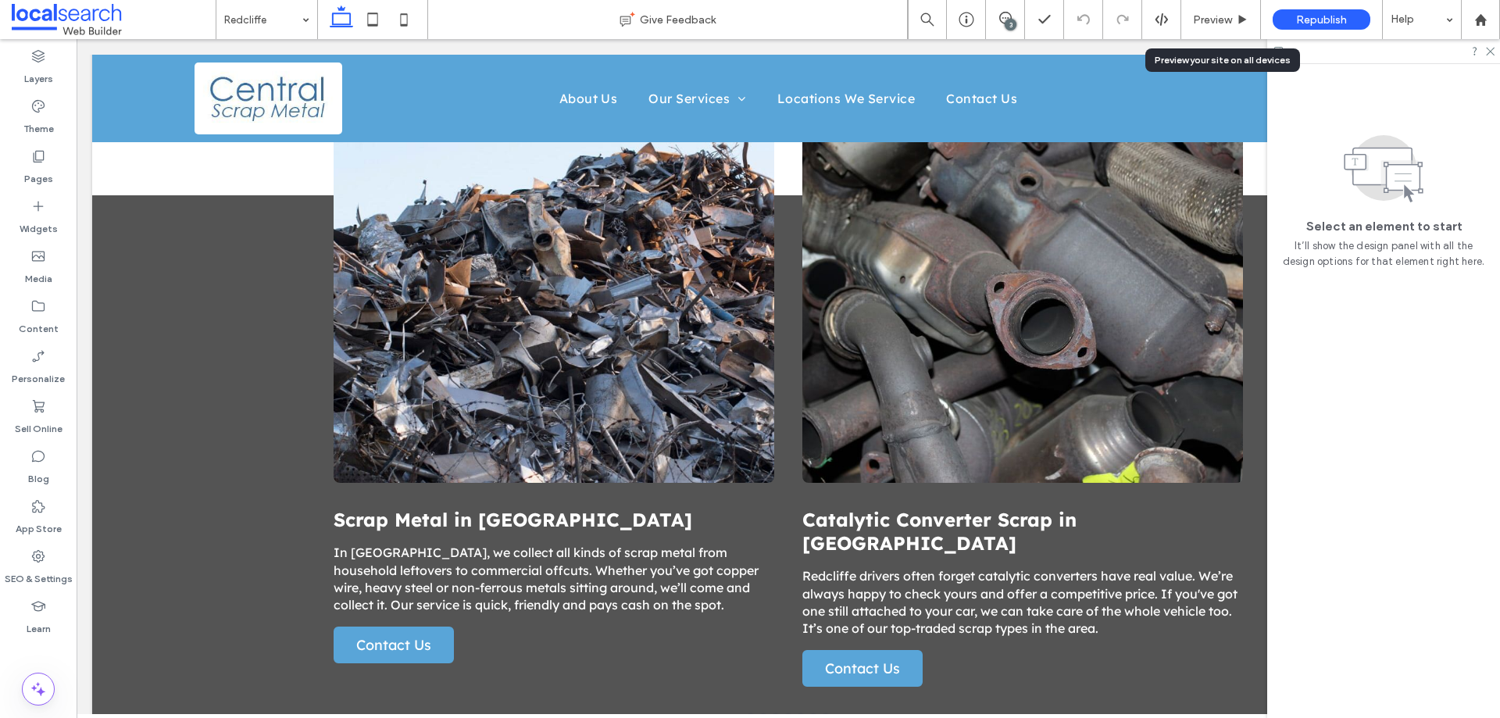
click at [1210, 26] on span "Preview" at bounding box center [1212, 19] width 39 height 13
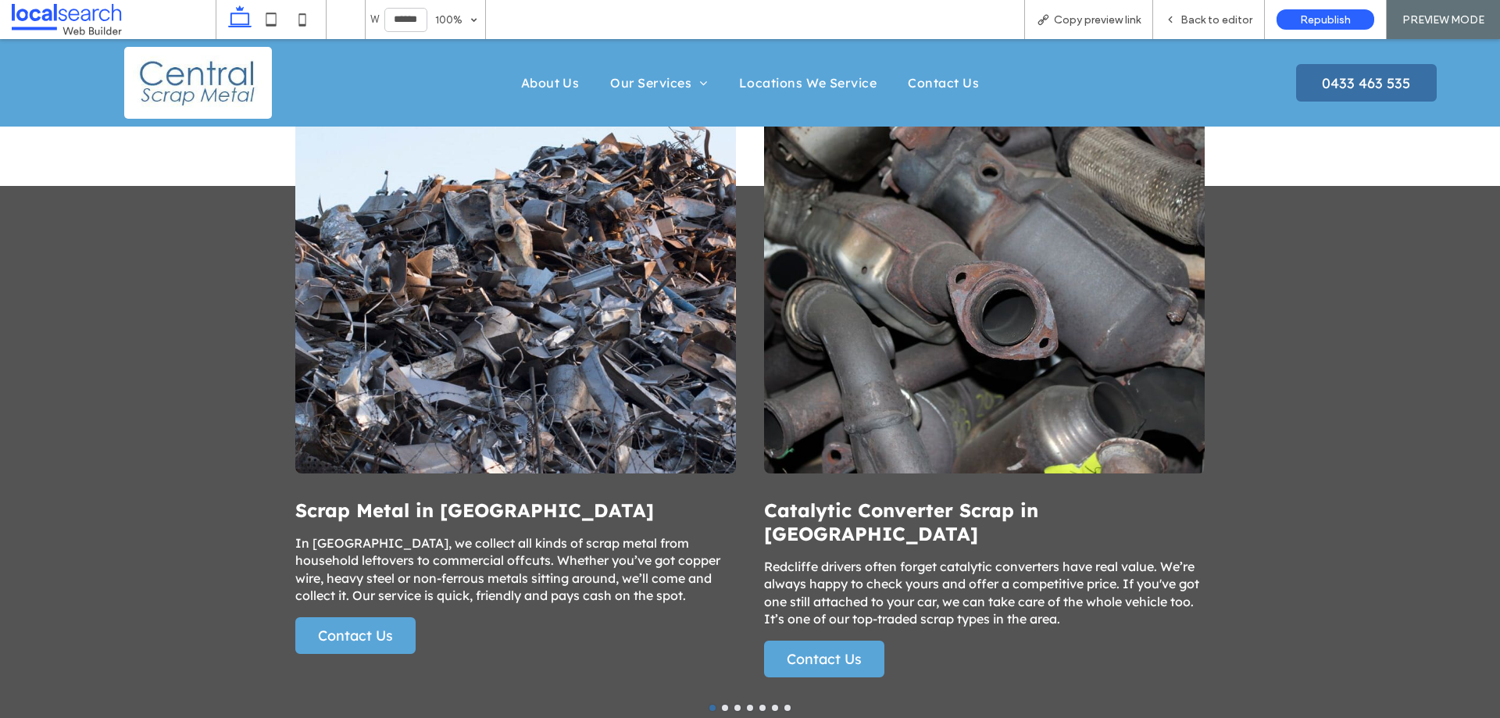
scroll to position [1028, 0]
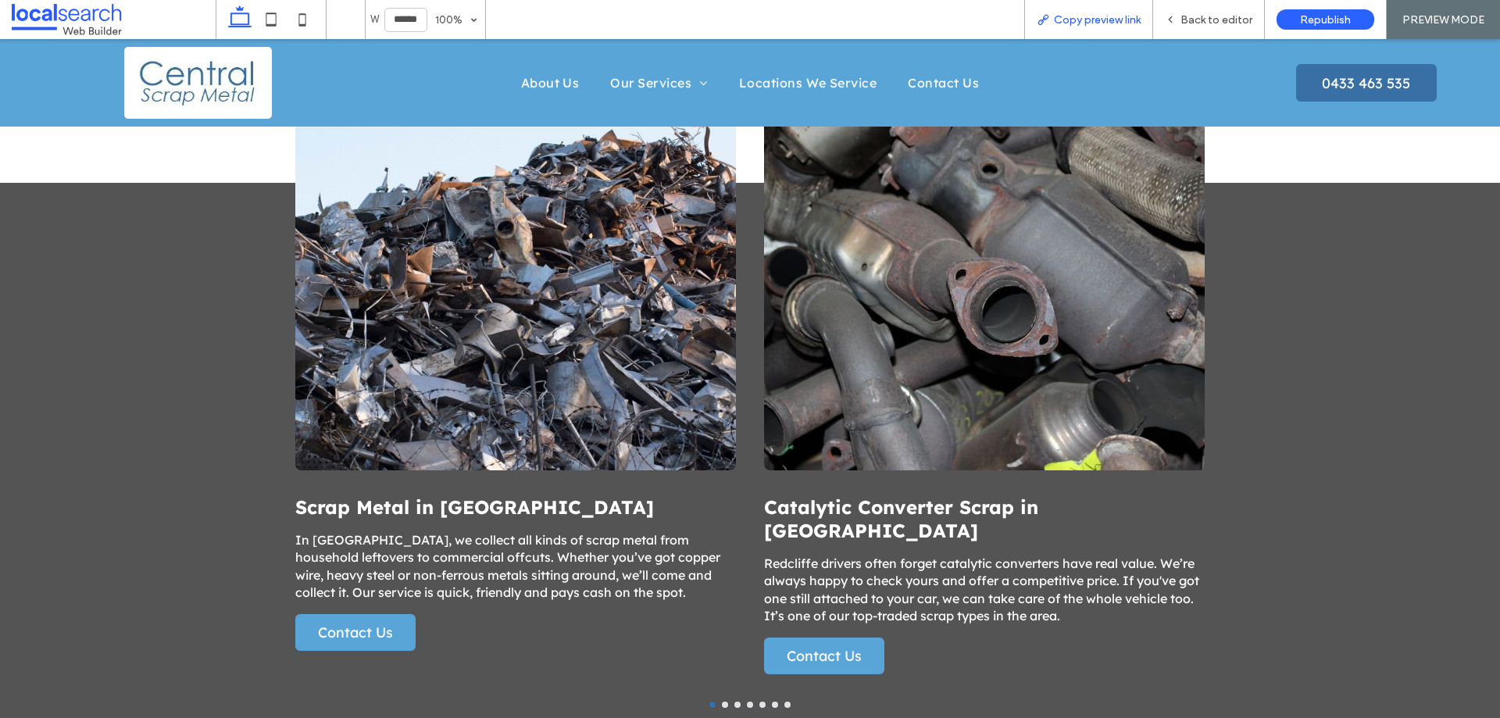
click at [1046, 16] on use at bounding box center [1044, 20] width 10 height 10
click at [1236, 16] on span "Back to editor" at bounding box center [1217, 19] width 72 height 13
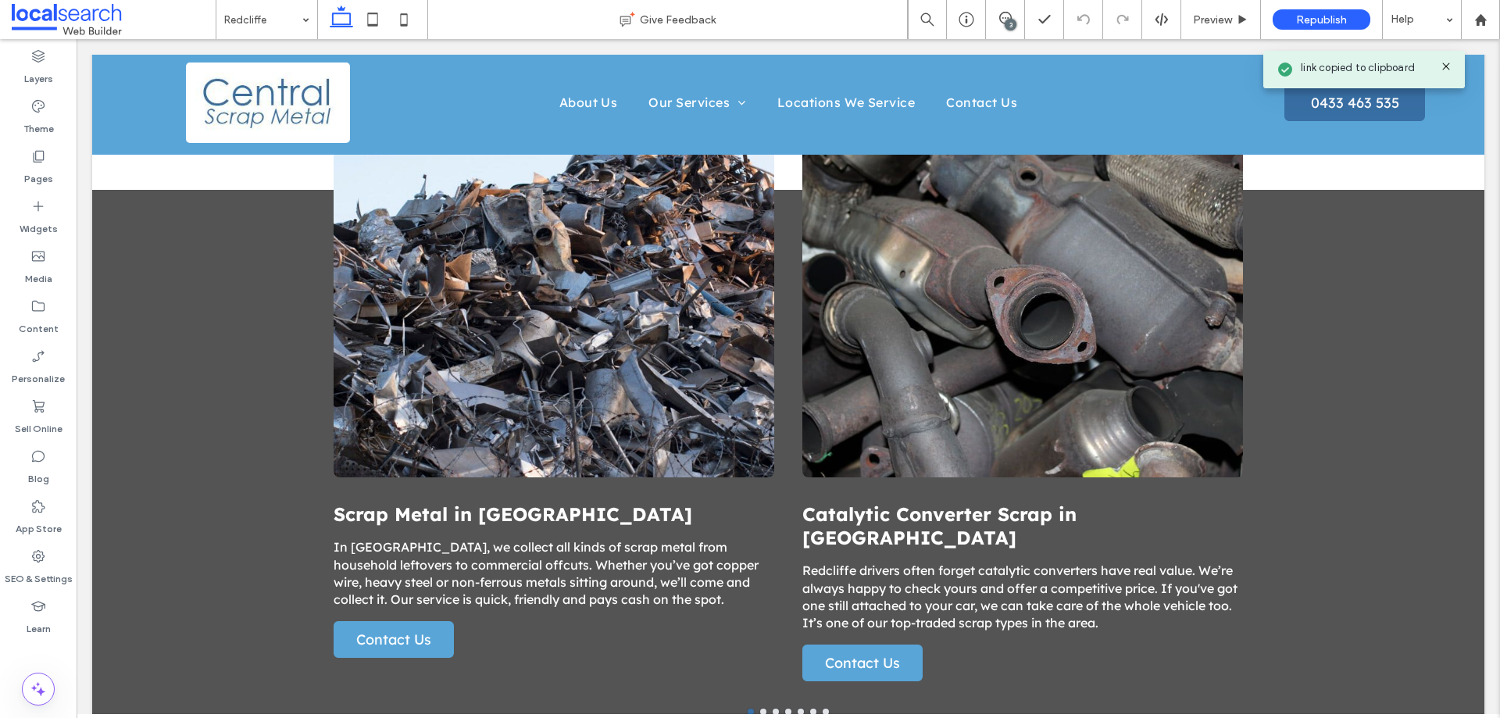
scroll to position [1021, 0]
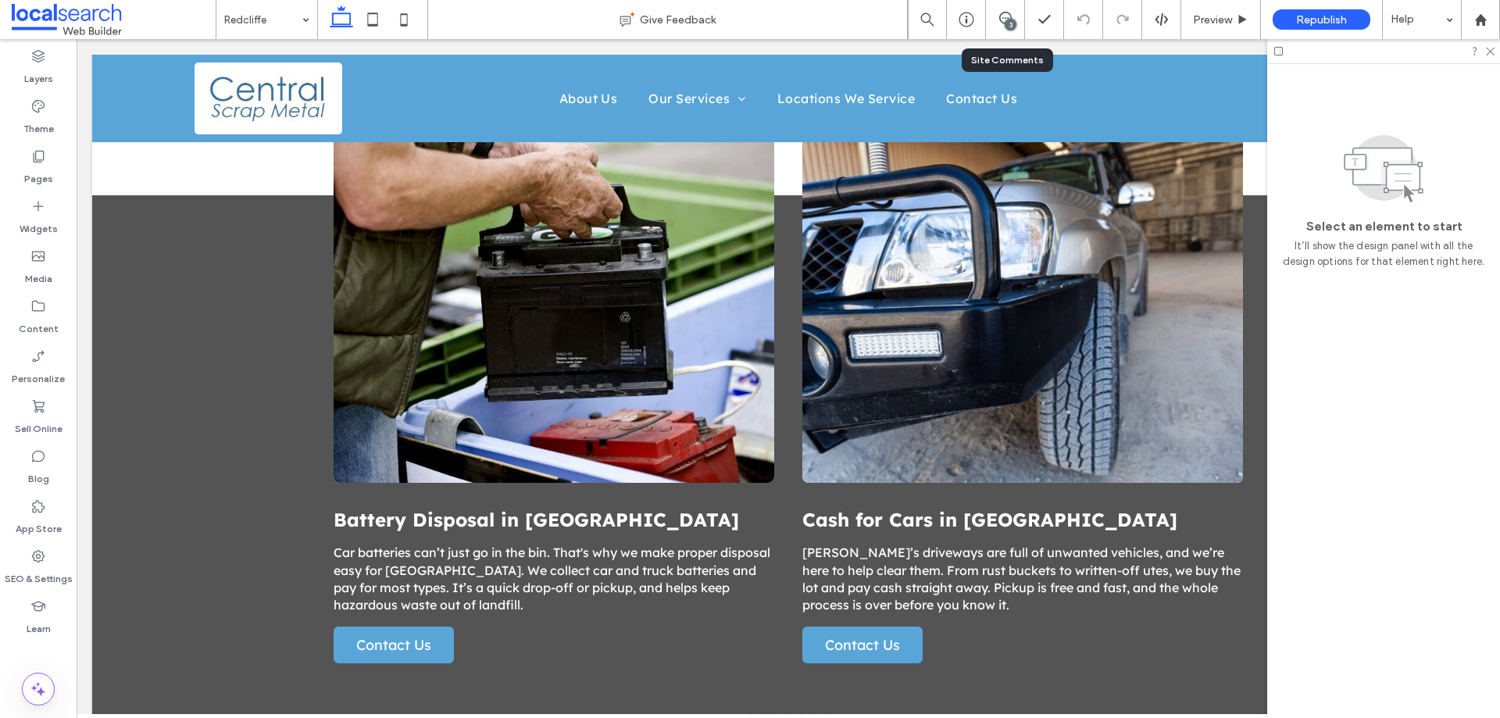
click at [1017, 9] on div "3" at bounding box center [1005, 19] width 39 height 39
click at [1011, 10] on div "3" at bounding box center [1005, 19] width 39 height 39
click at [997, 18] on span at bounding box center [1005, 18] width 38 height 13
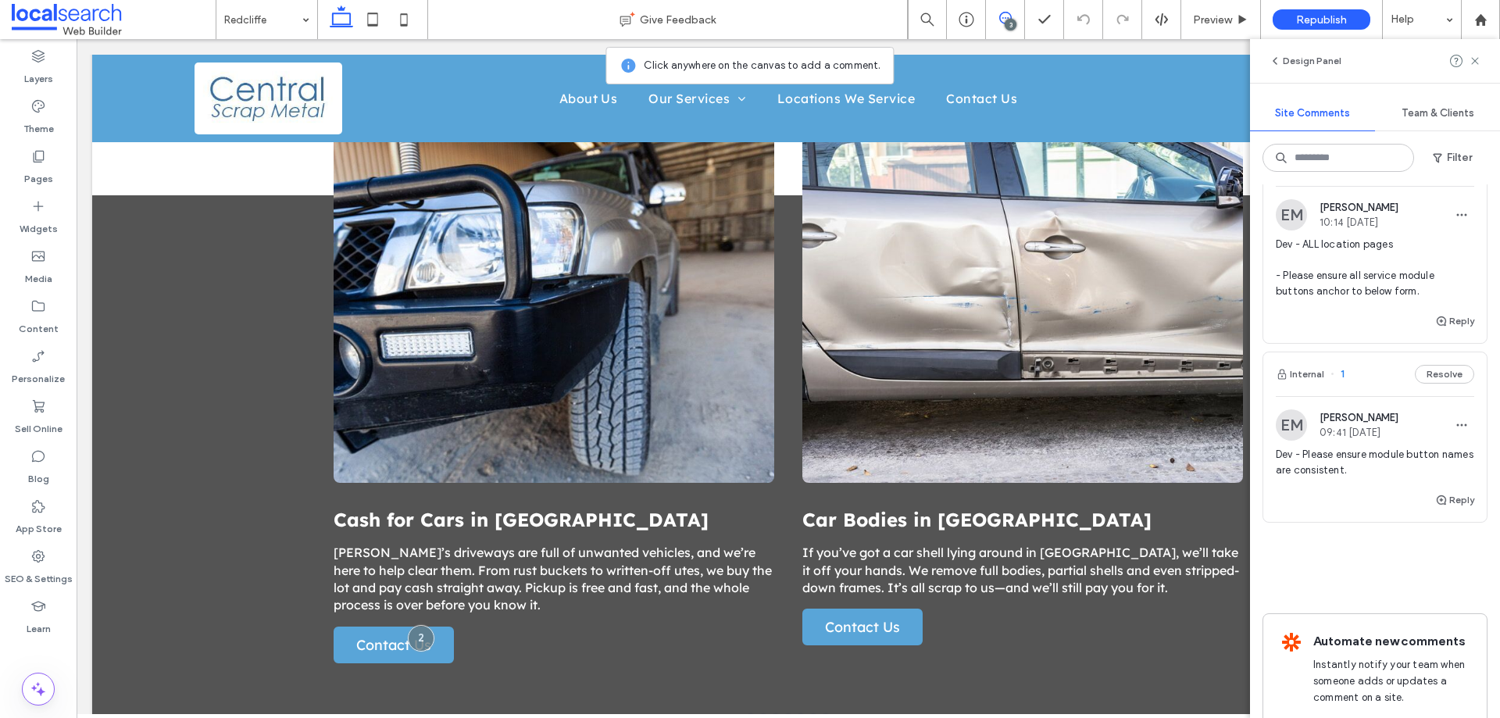
scroll to position [0, 0]
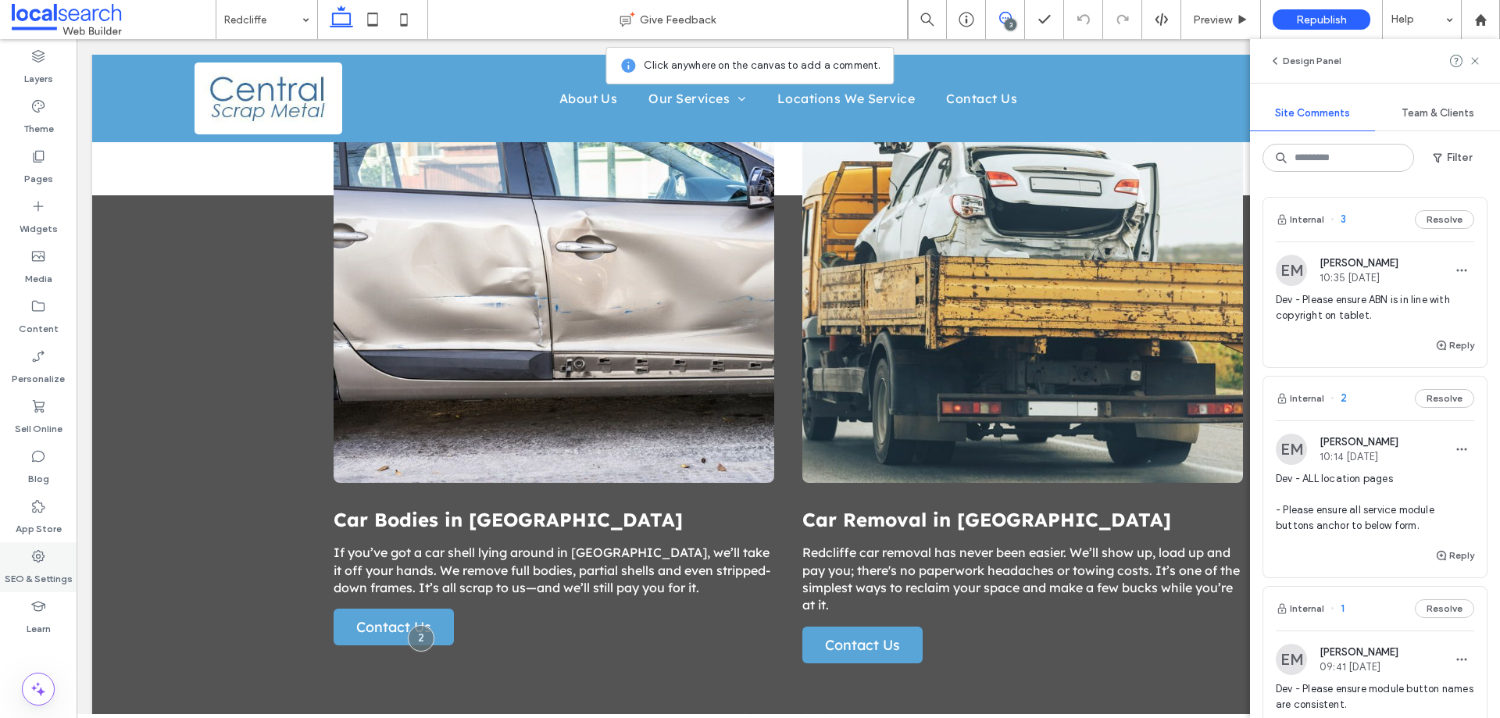
click at [41, 549] on icon at bounding box center [38, 557] width 16 height 16
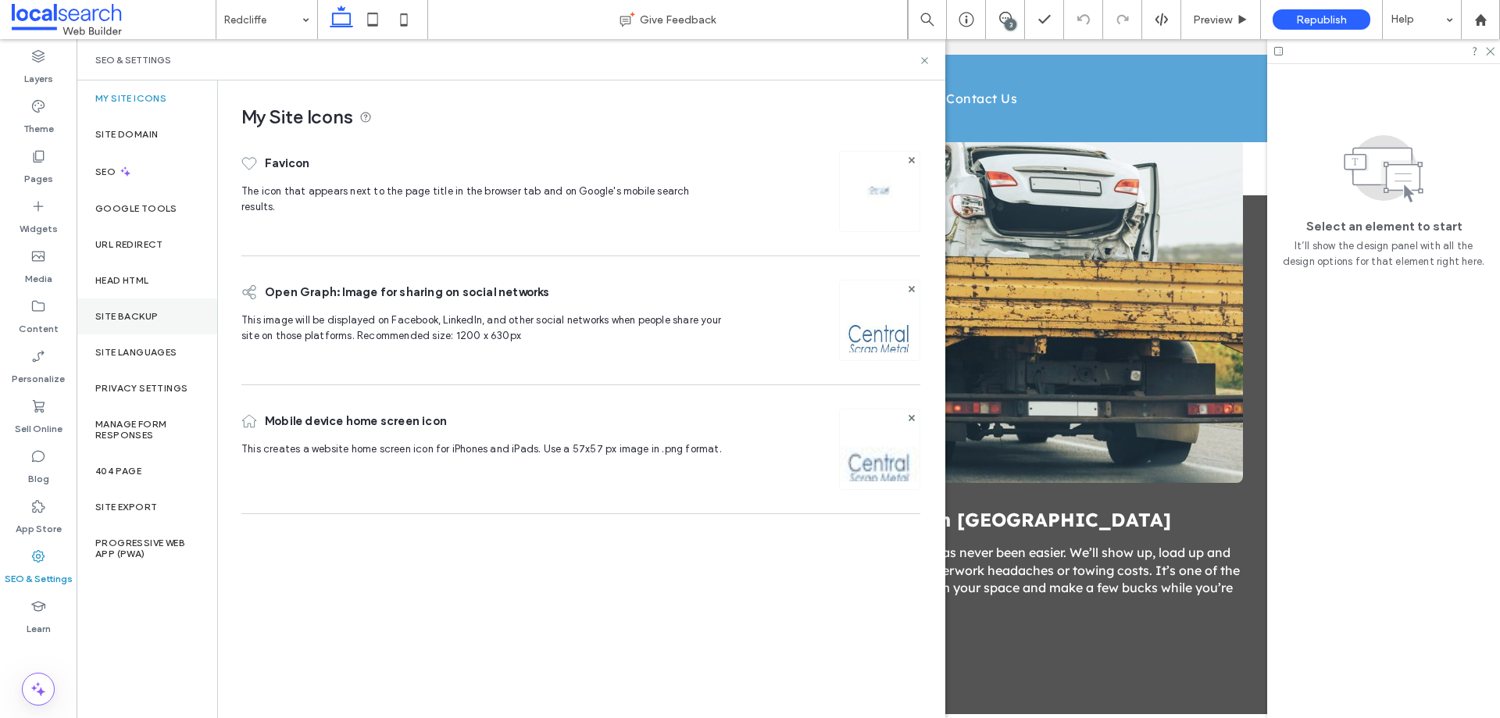
click at [167, 311] on div "Site Backup" at bounding box center [147, 317] width 141 height 36
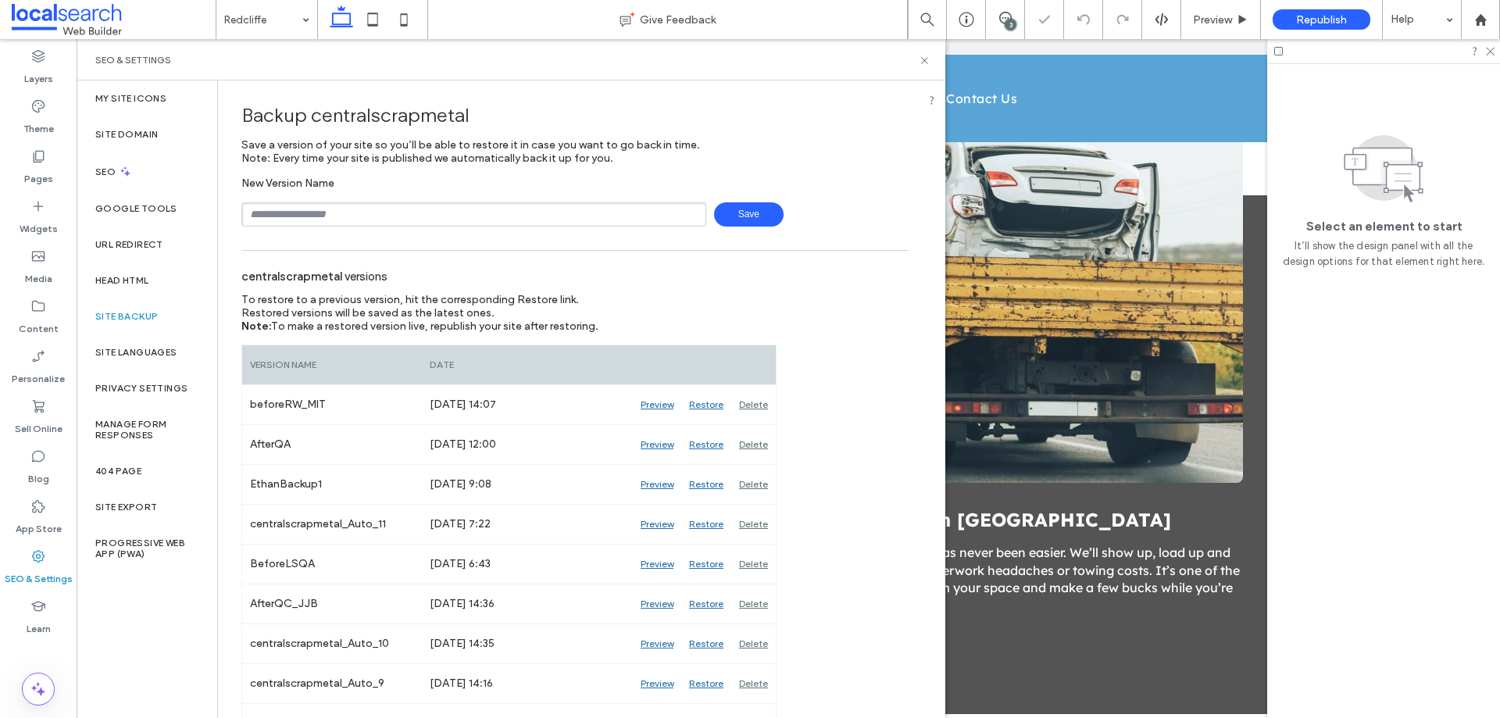
click at [757, 207] on span "Save" at bounding box center [749, 214] width 70 height 24
click at [924, 62] on icon at bounding box center [925, 61] width 12 height 12
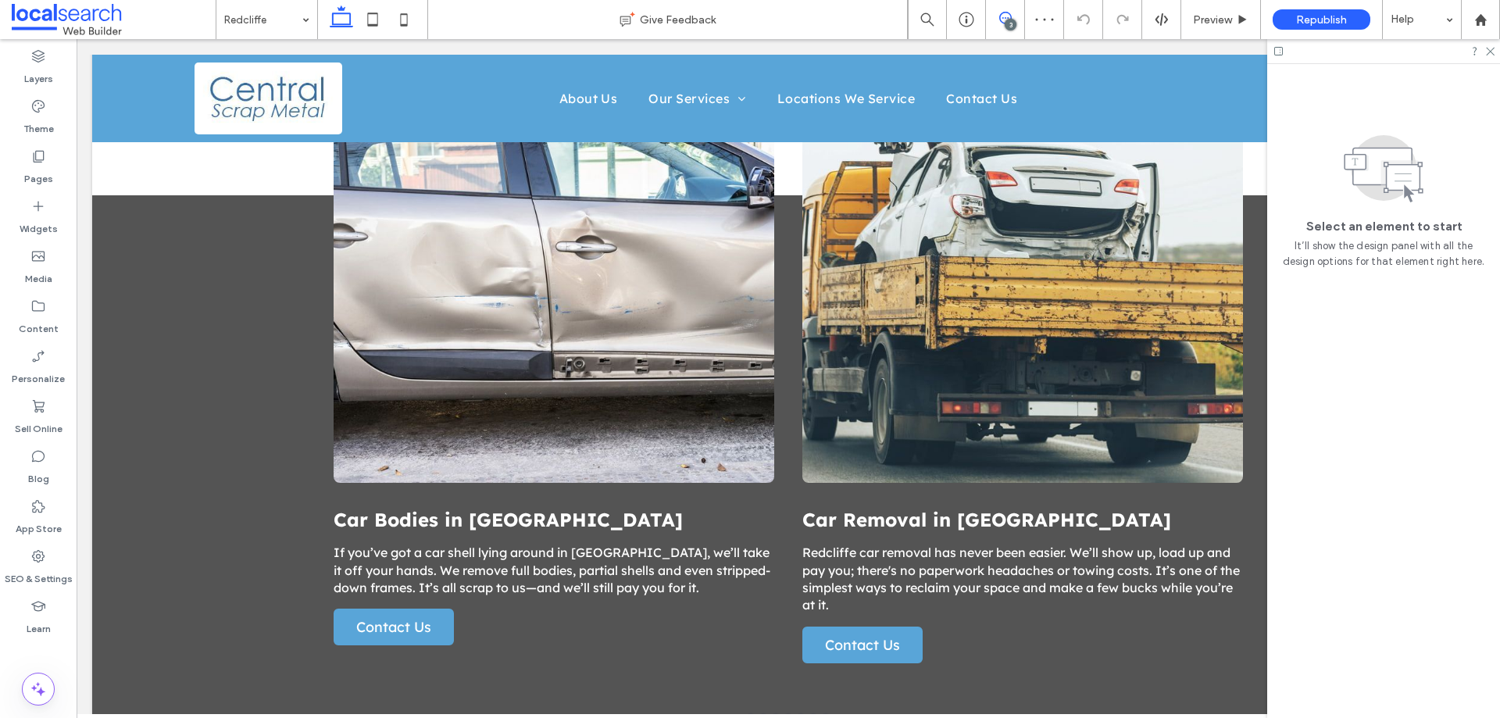
click at [1003, 20] on icon at bounding box center [1005, 18] width 13 height 13
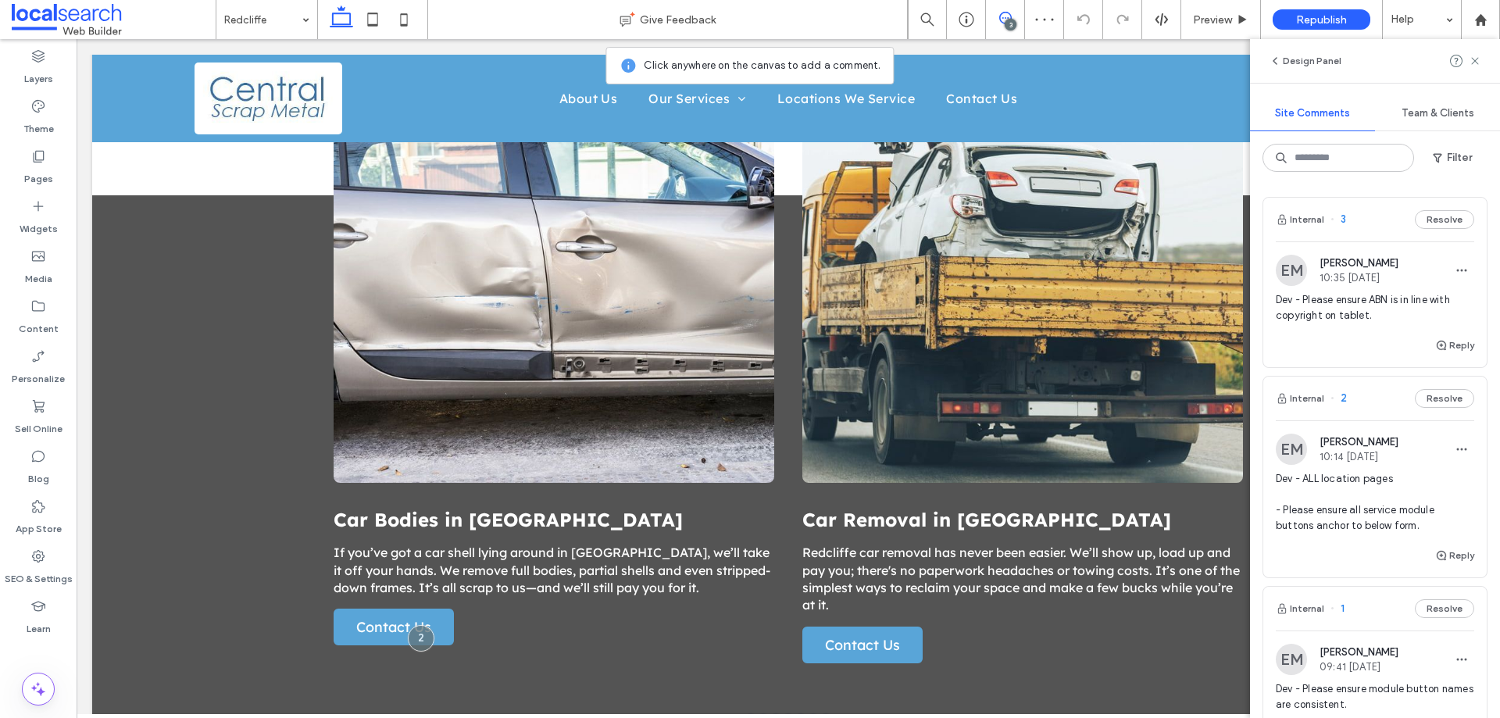
click at [1371, 521] on span "Dev - ALL location pages - Please ensure all service module buttons anchor to b…" at bounding box center [1375, 502] width 198 height 63
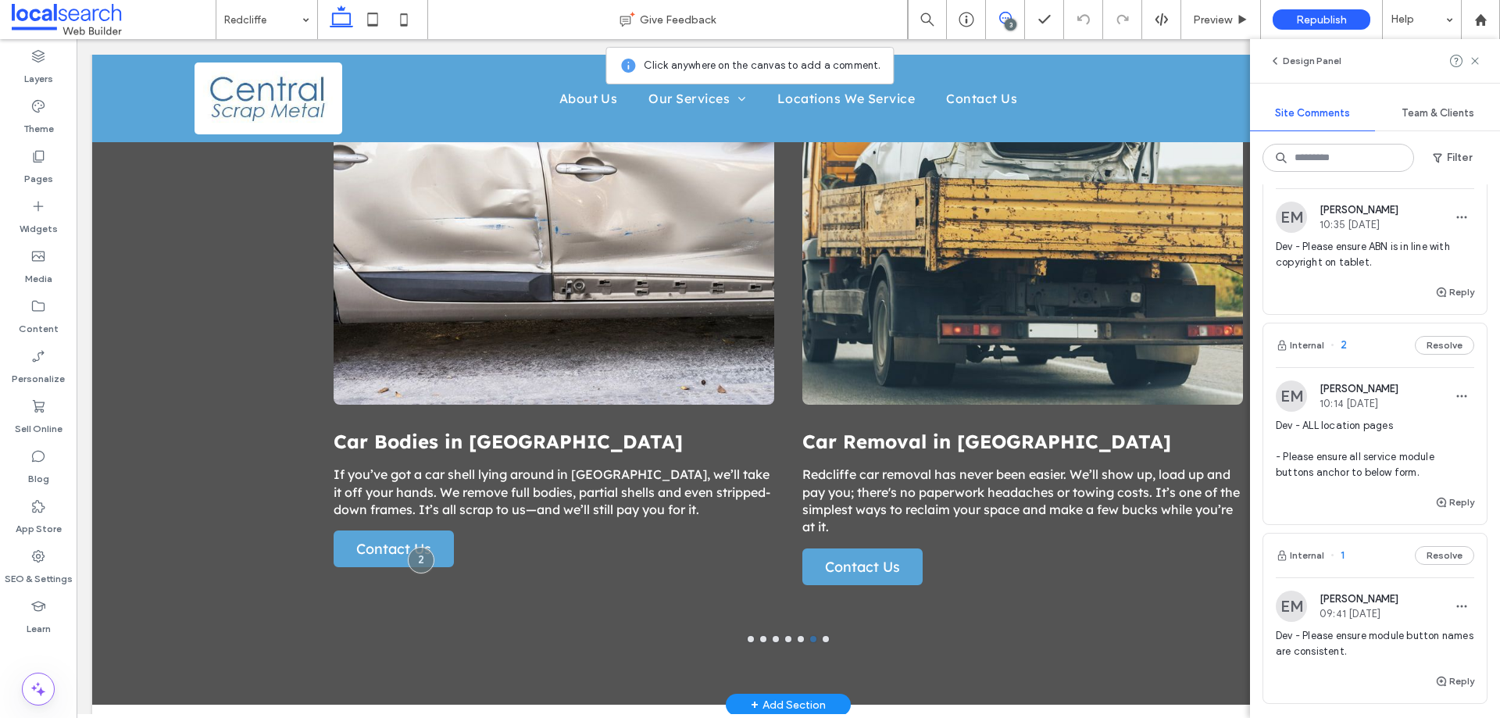
scroll to position [78, 0]
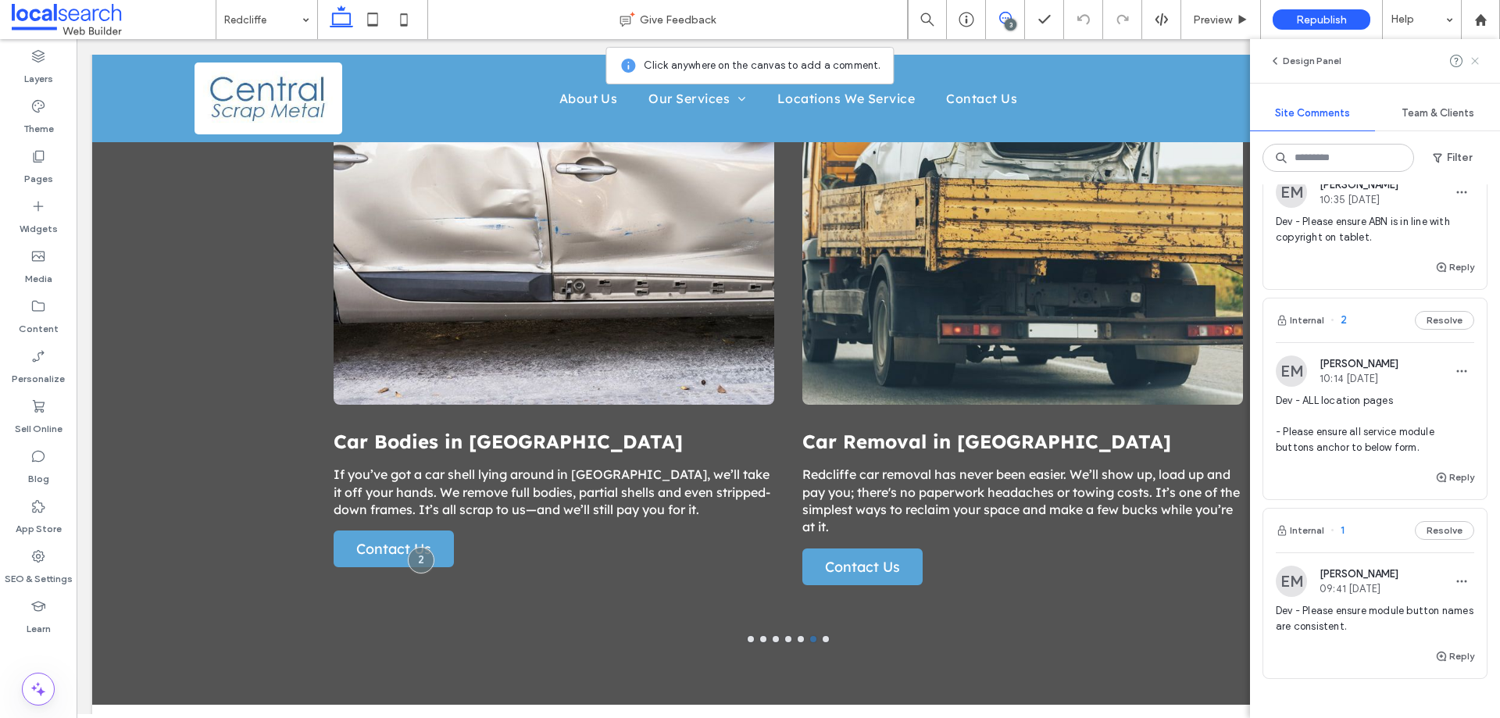
click at [1477, 58] on icon at bounding box center [1475, 61] width 13 height 13
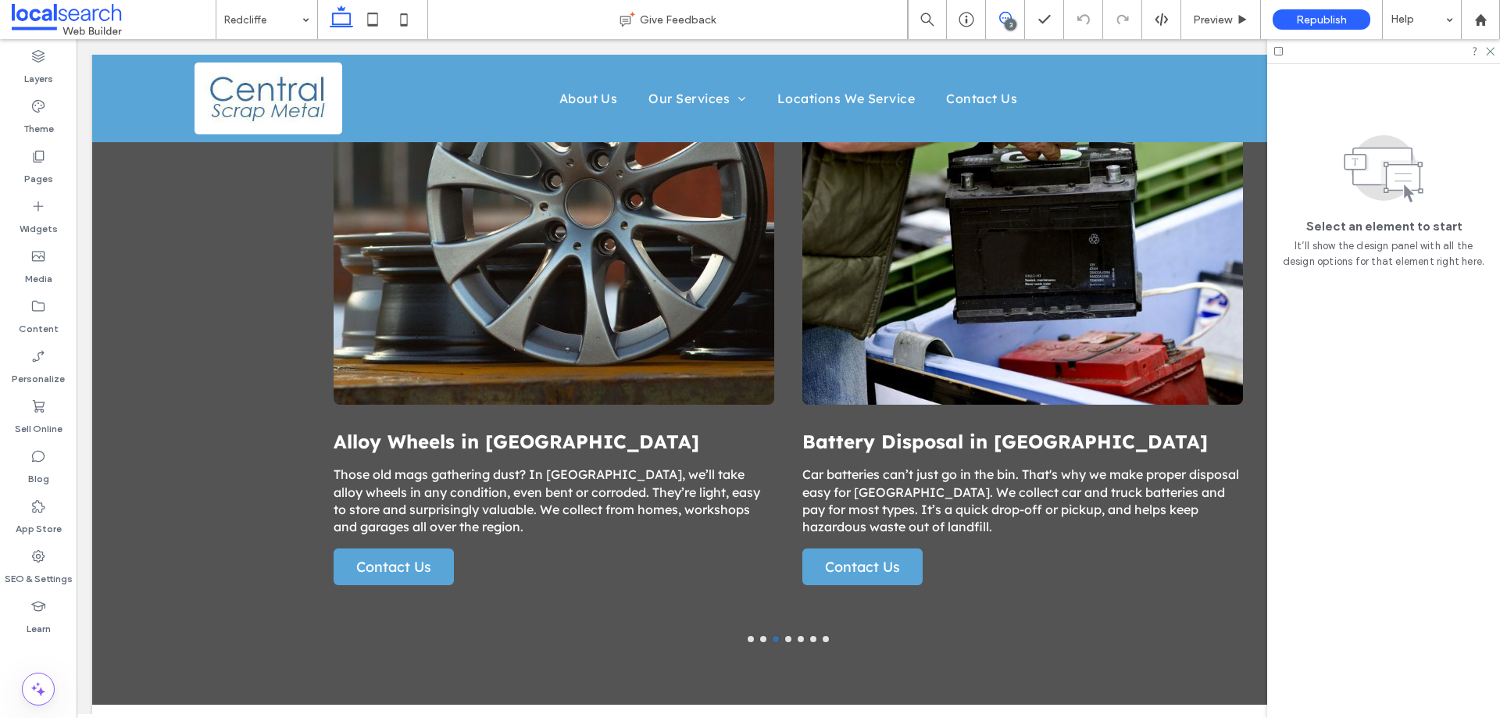
click at [1007, 18] on icon at bounding box center [1005, 18] width 13 height 13
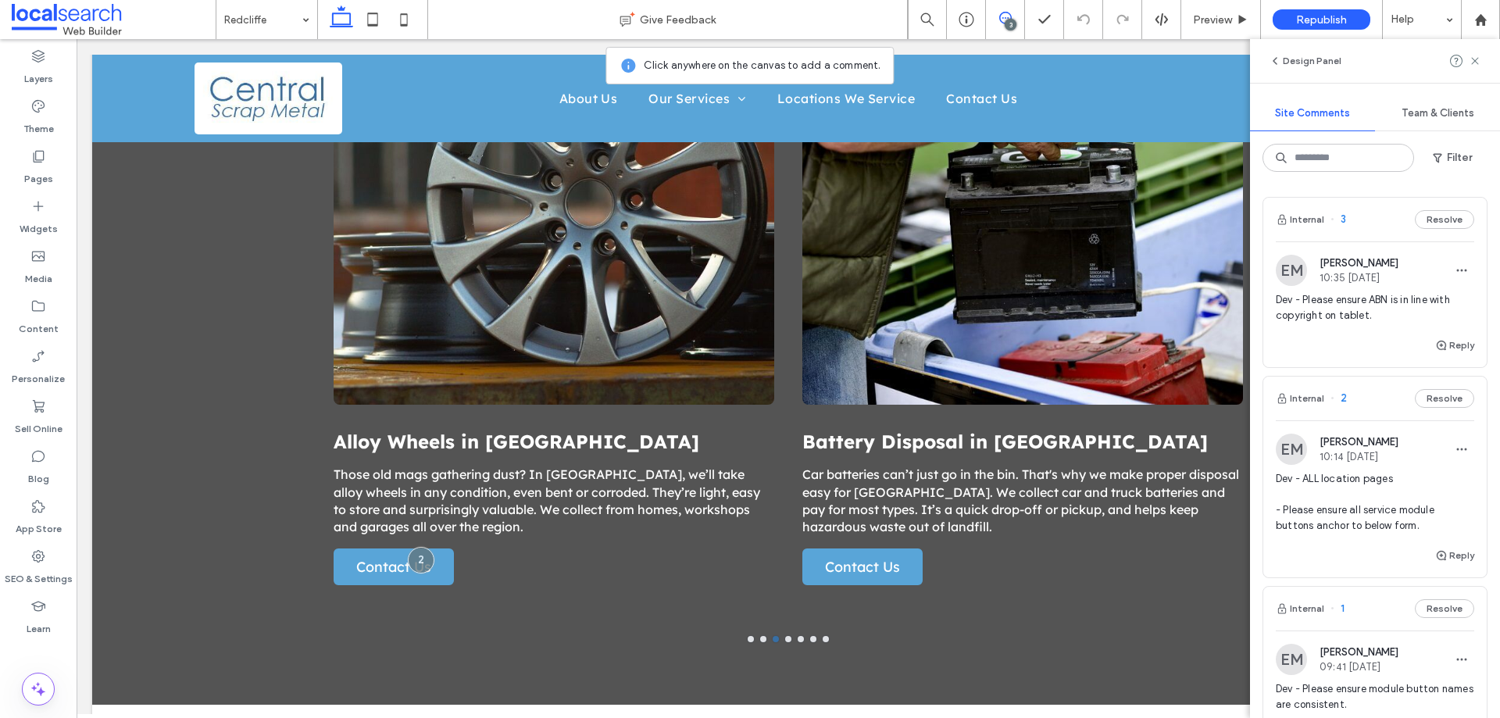
click at [1386, 525] on span "Dev - ALL location pages - Please ensure all service module buttons anchor to b…" at bounding box center [1375, 502] width 198 height 63
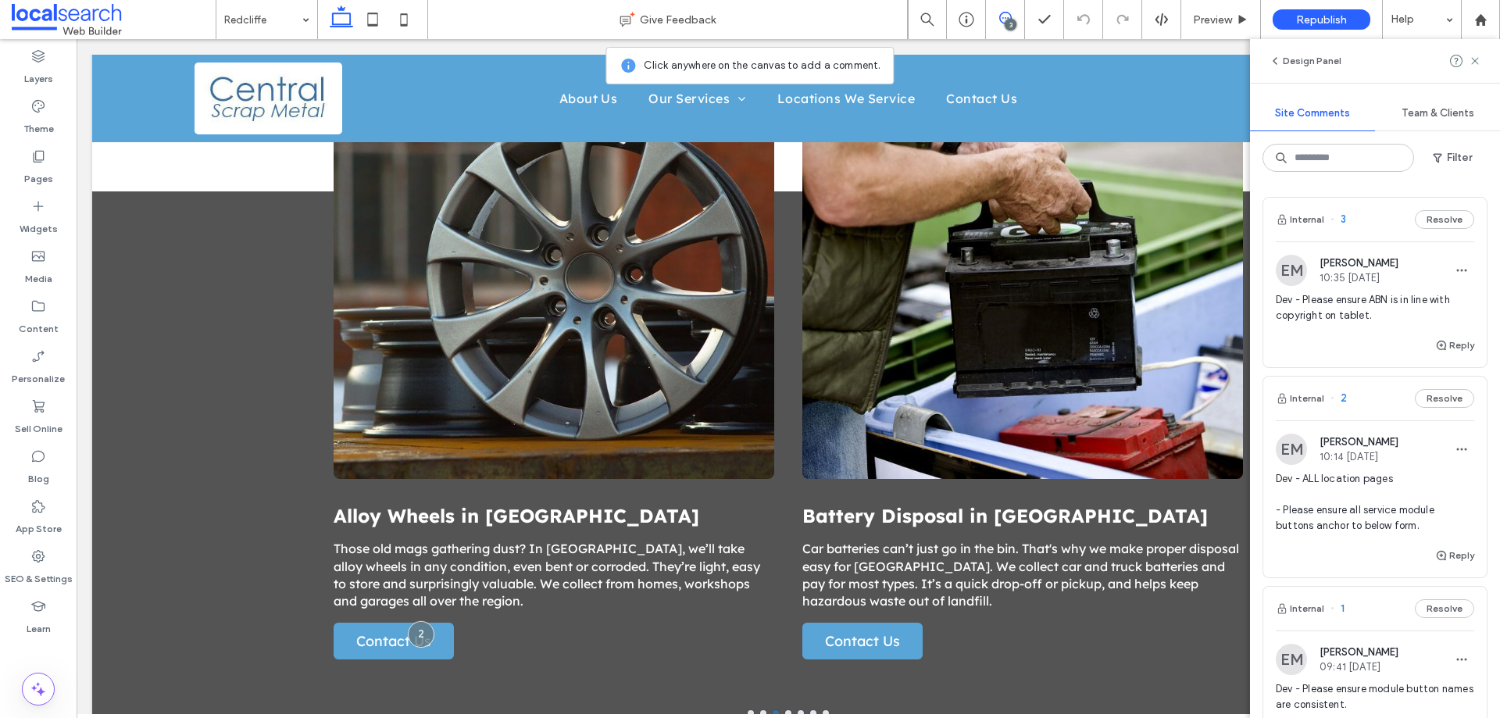
scroll to position [1021, 0]
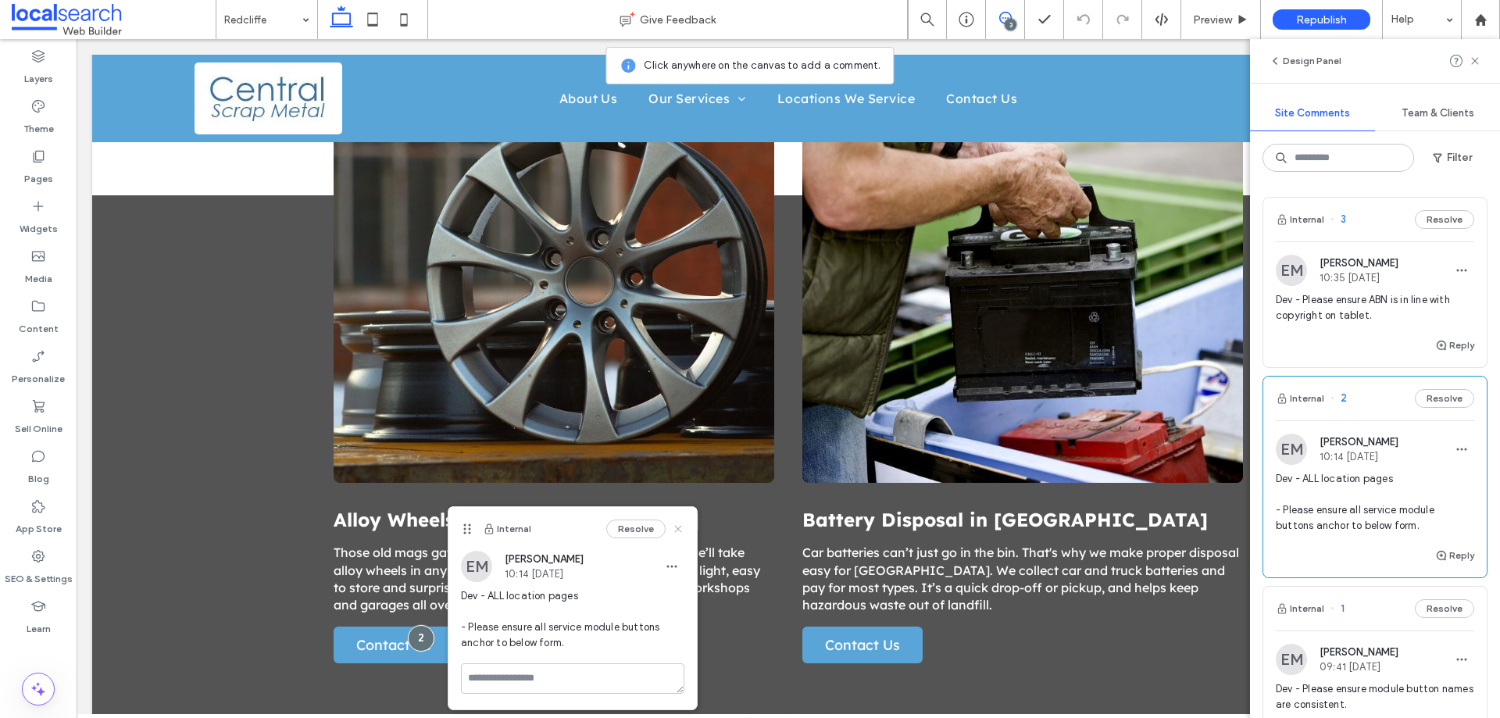
click at [682, 524] on icon at bounding box center [678, 529] width 13 height 13
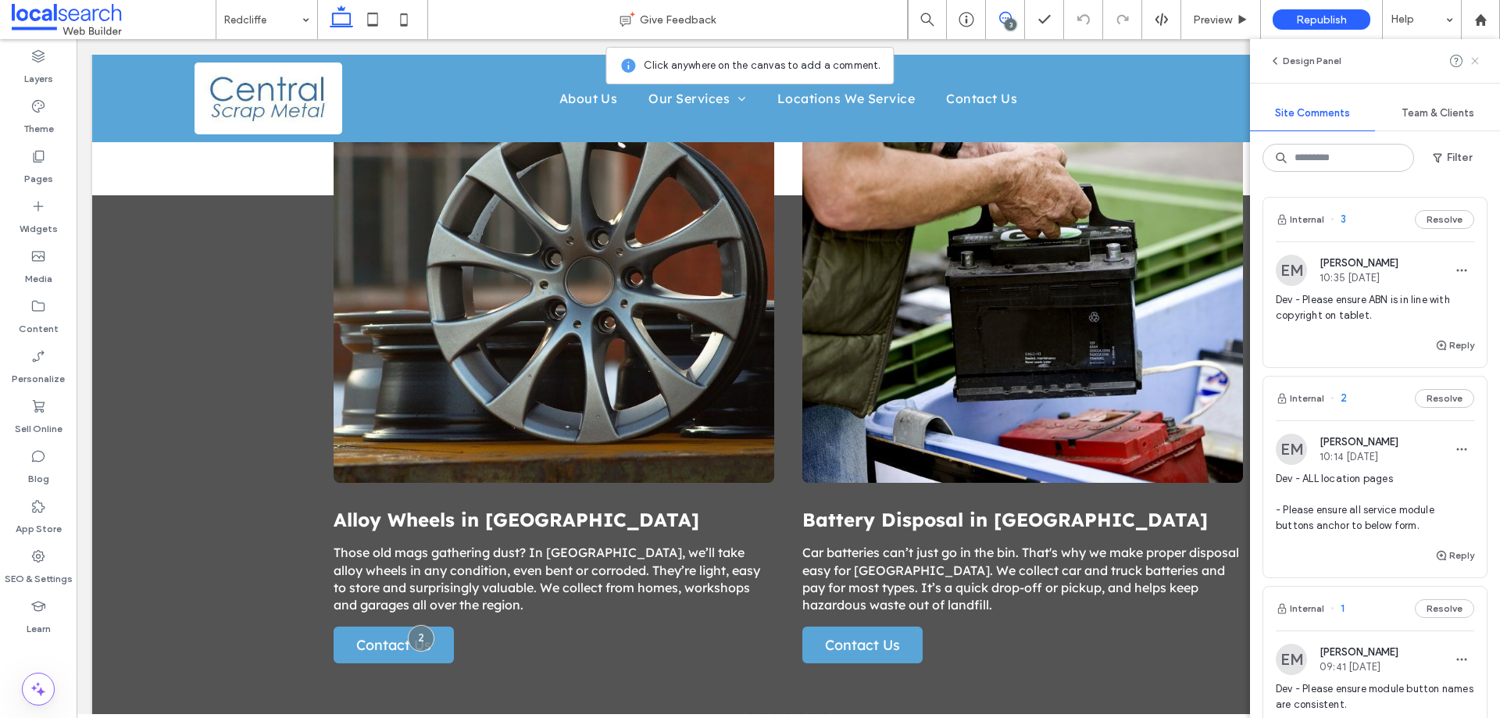
click at [1479, 62] on icon at bounding box center [1475, 61] width 13 height 13
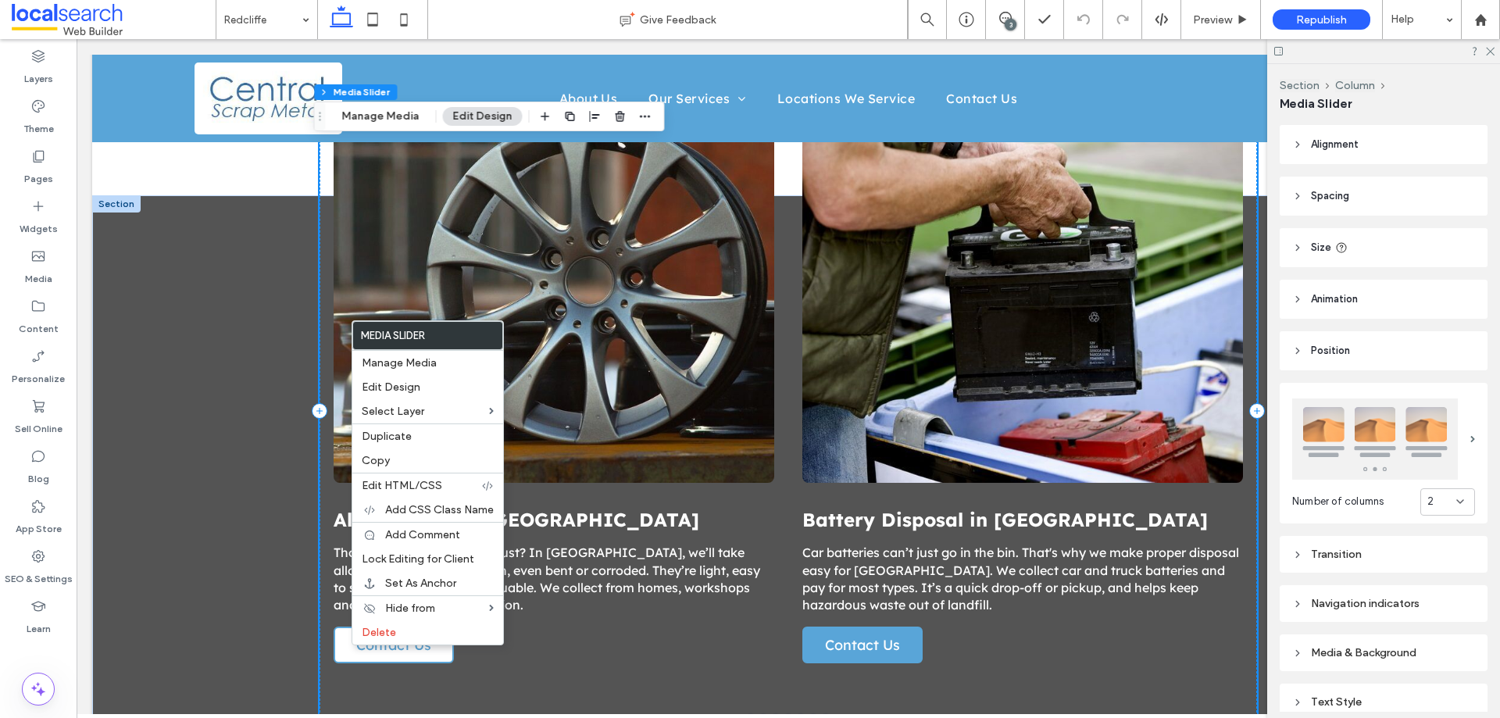
click at [351, 645] on span "Contact Us" at bounding box center [394, 645] width 86 height 34
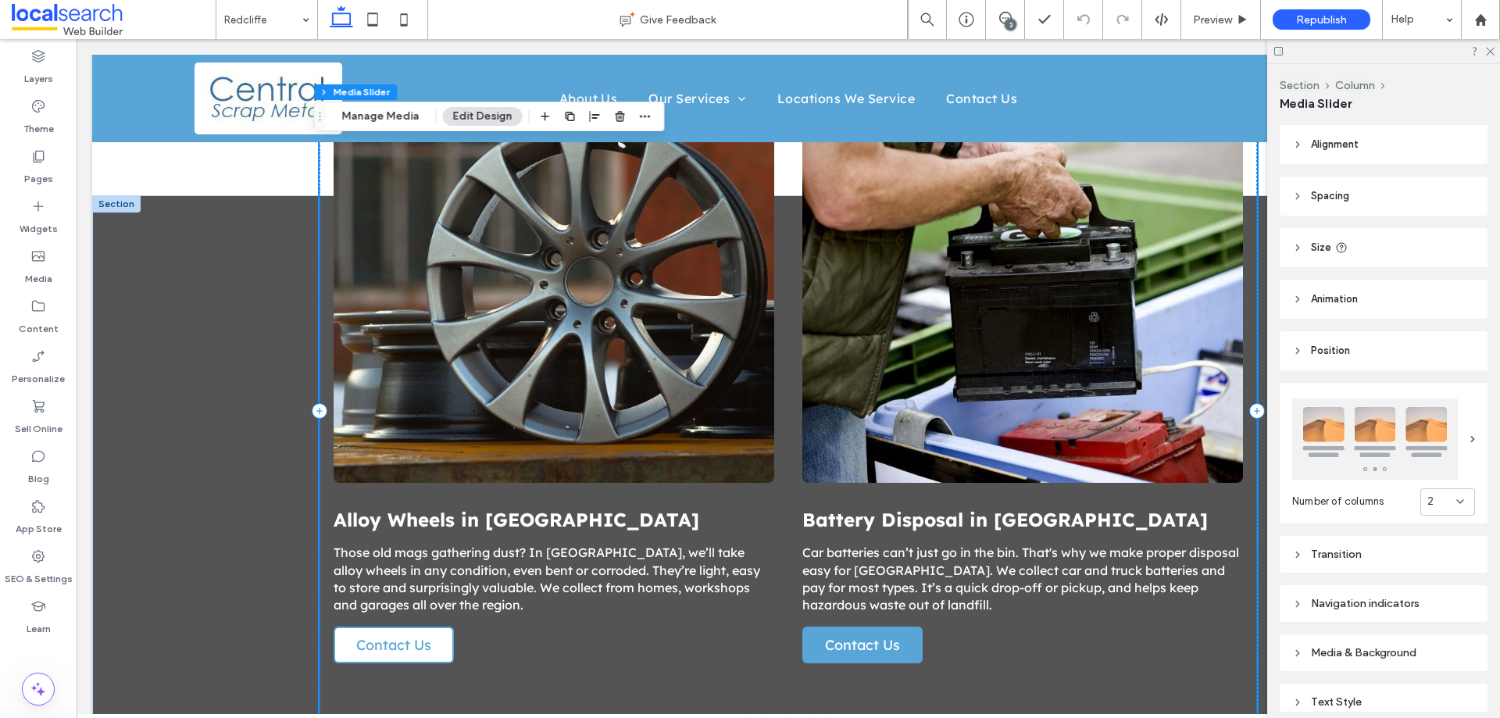
click at [351, 645] on span "Contact Us" at bounding box center [394, 645] width 86 height 34
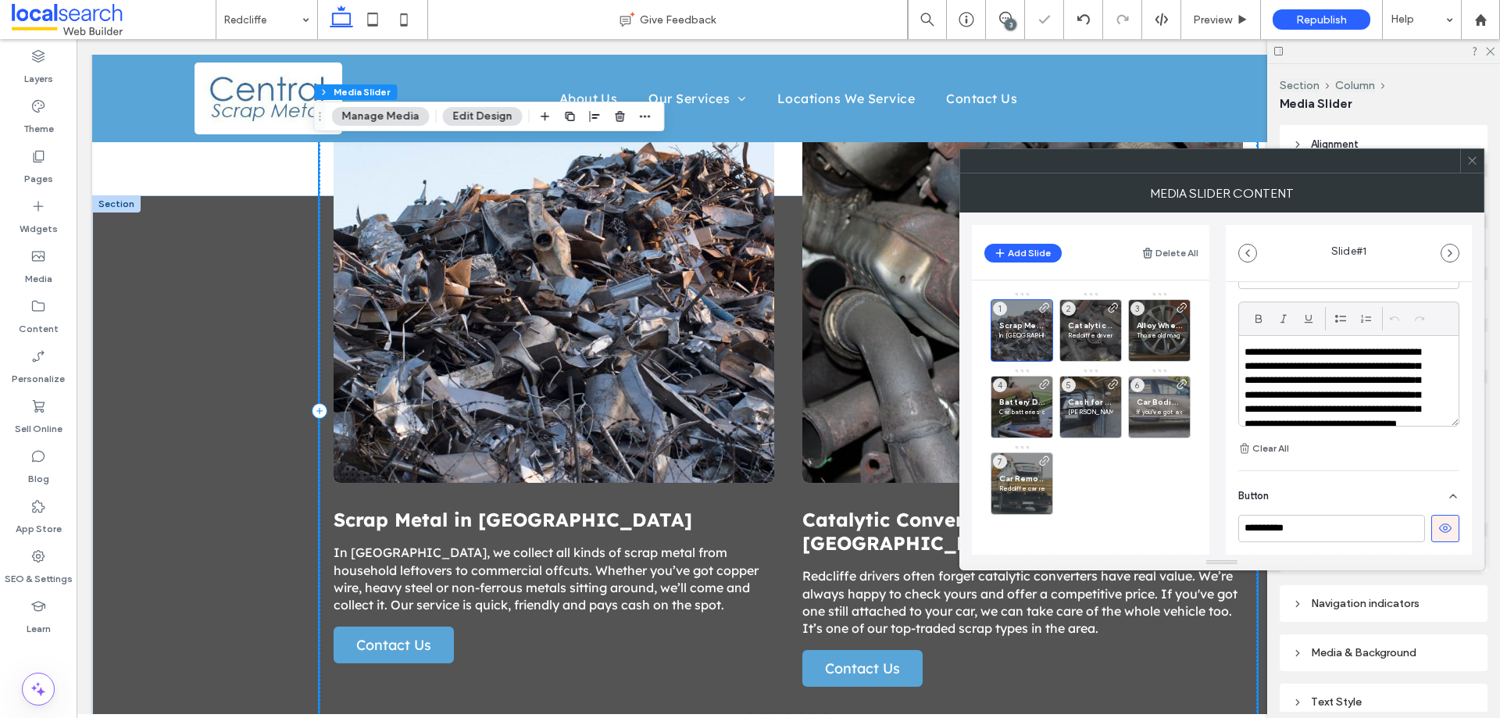
scroll to position [567, 0]
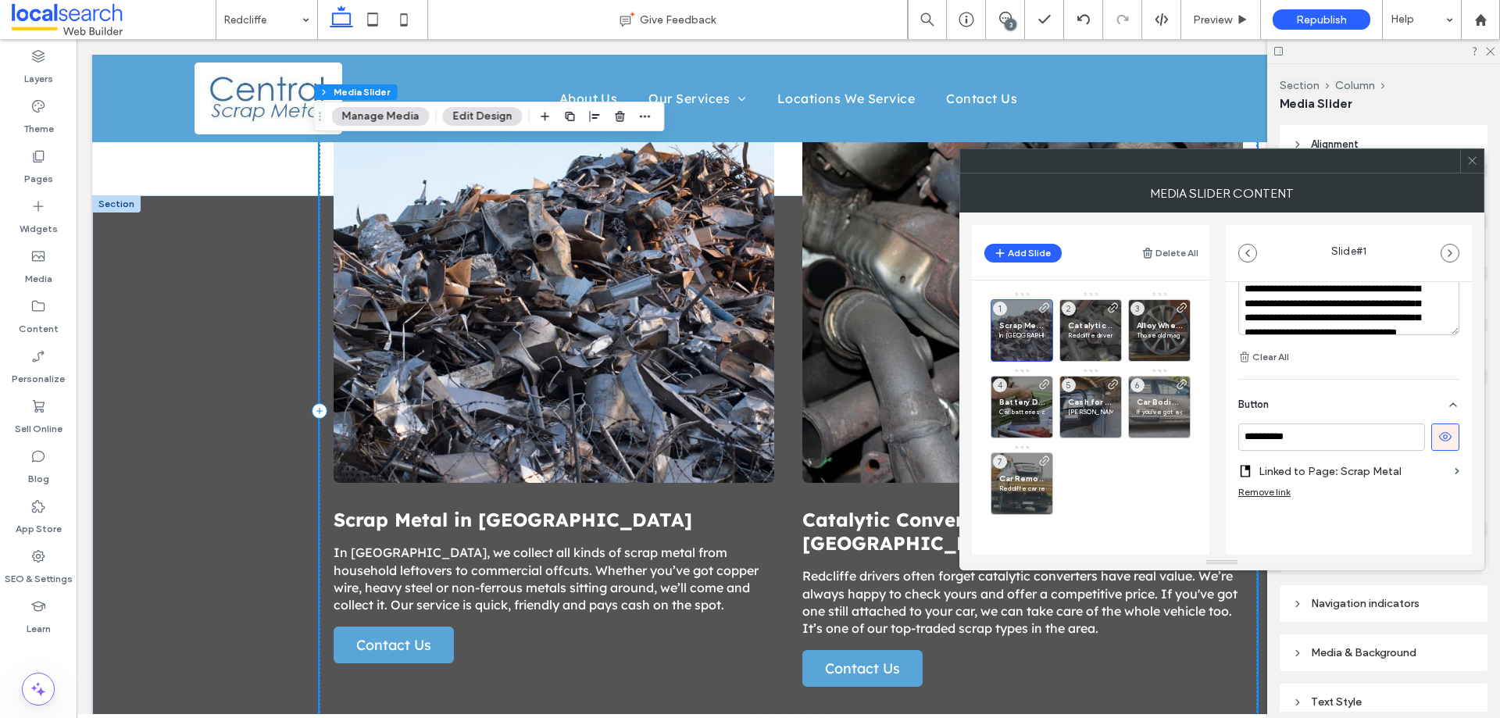
click at [1441, 470] on section "Linked to Page: Scrap Metal" at bounding box center [1349, 471] width 221 height 29
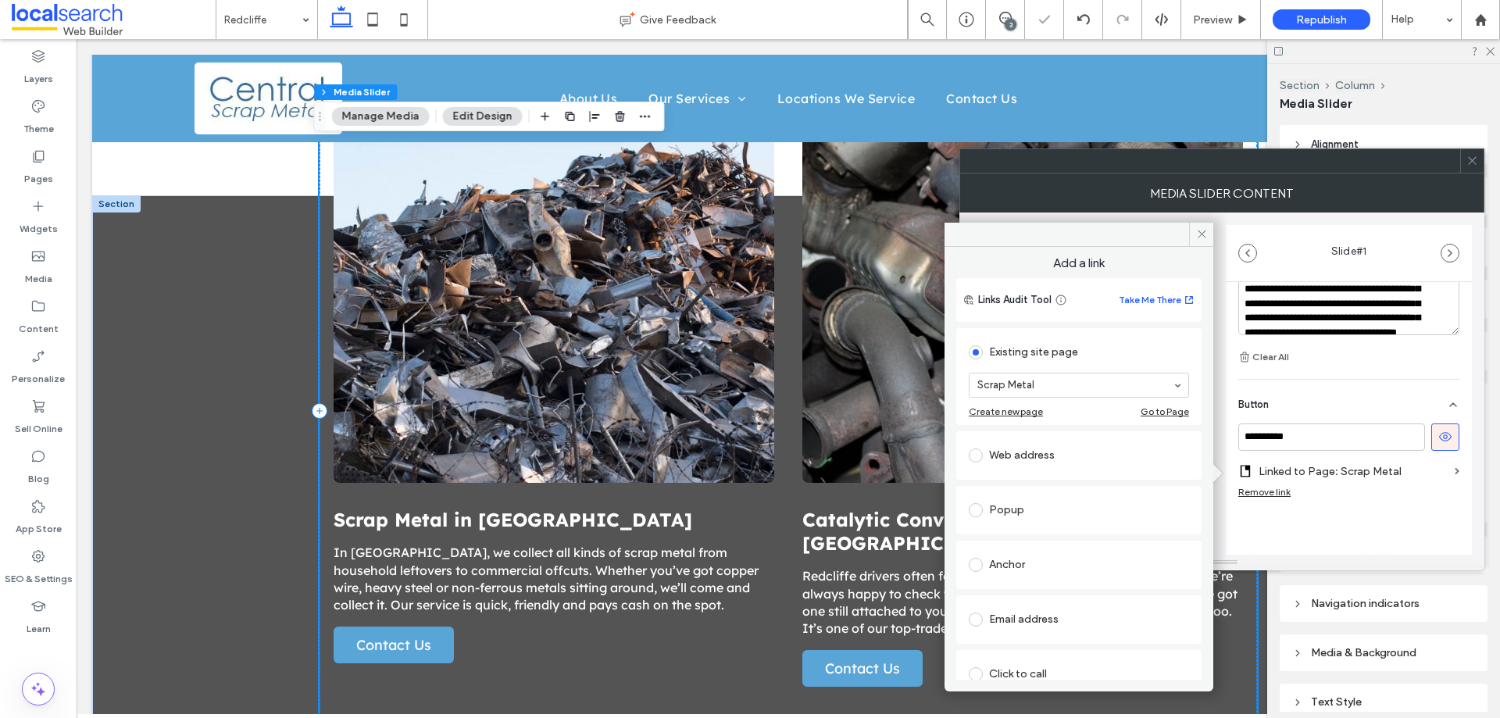
scroll to position [102, 0]
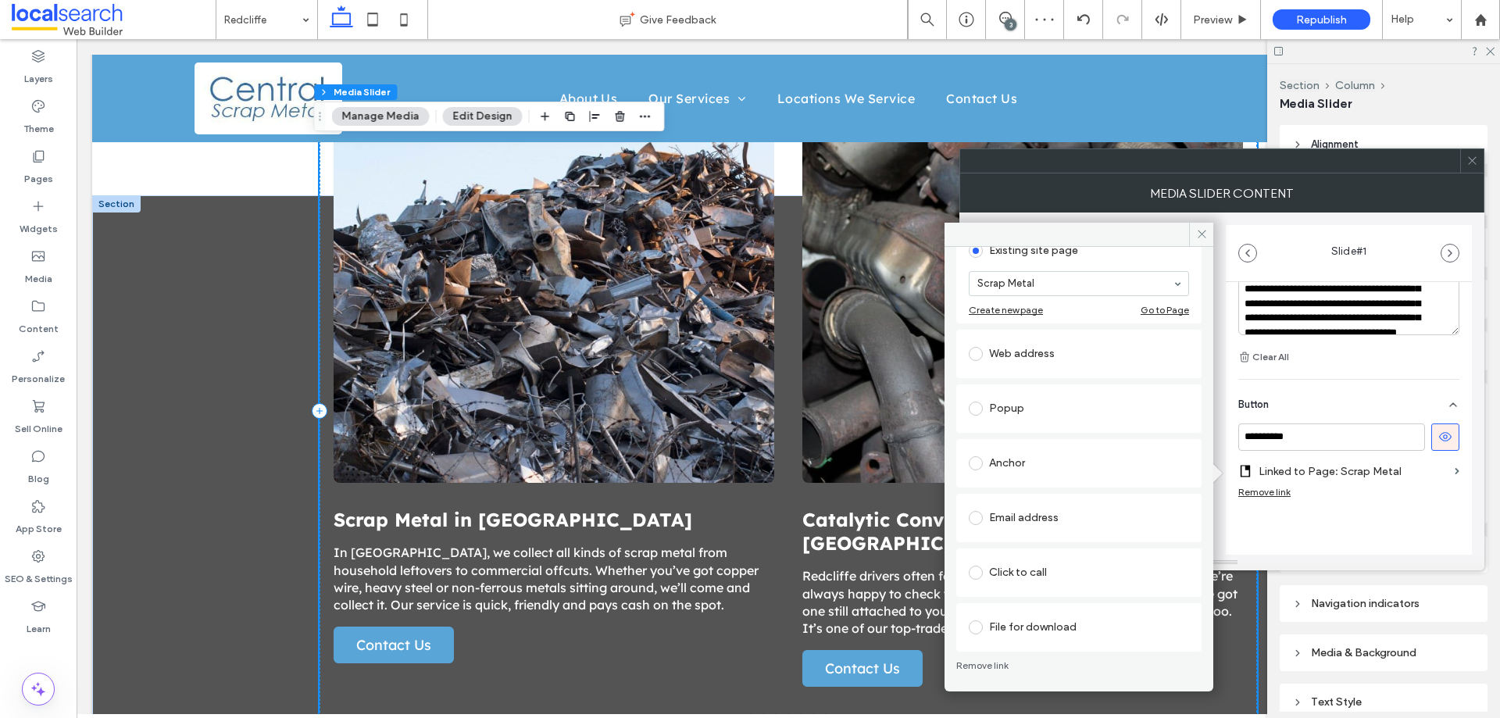
click at [1082, 449] on div "Anchor" at bounding box center [1079, 463] width 220 height 33
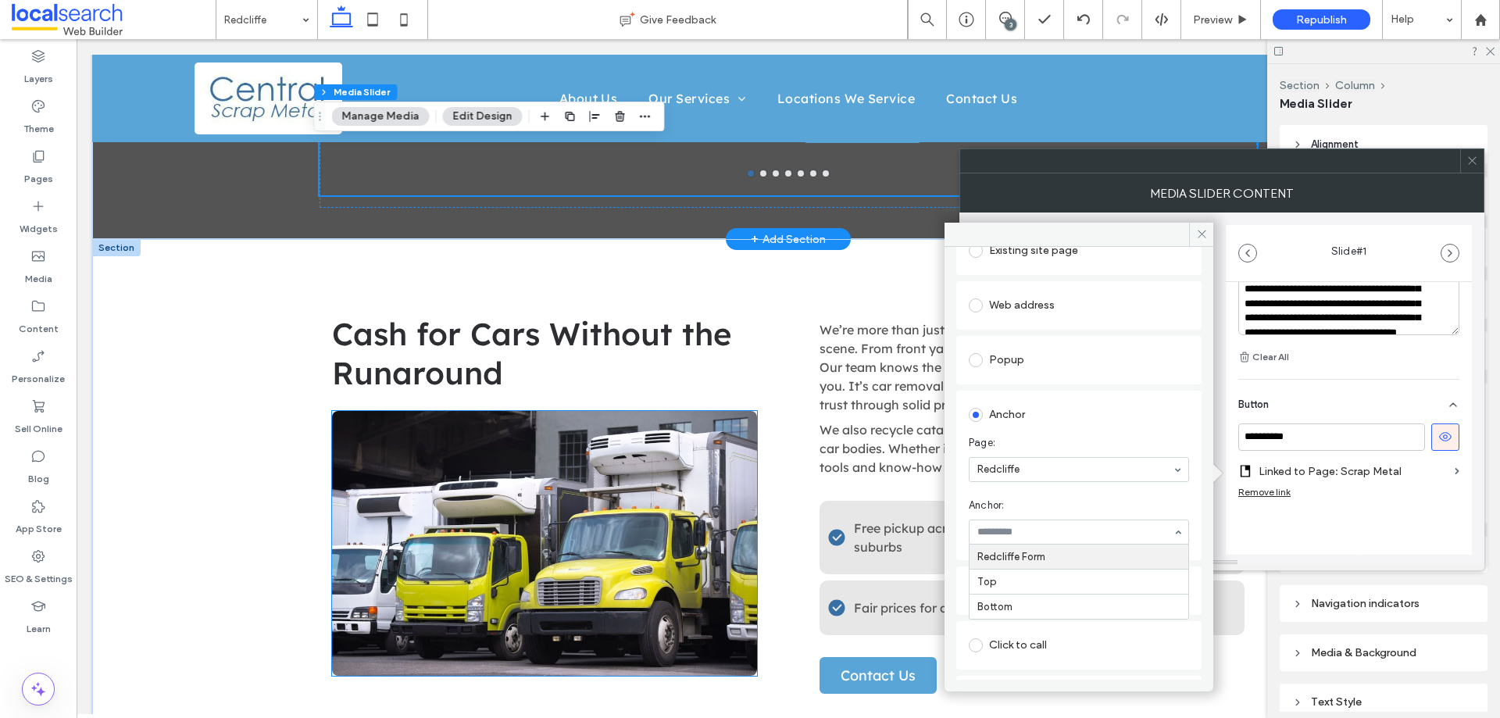
scroll to position [1568, 0]
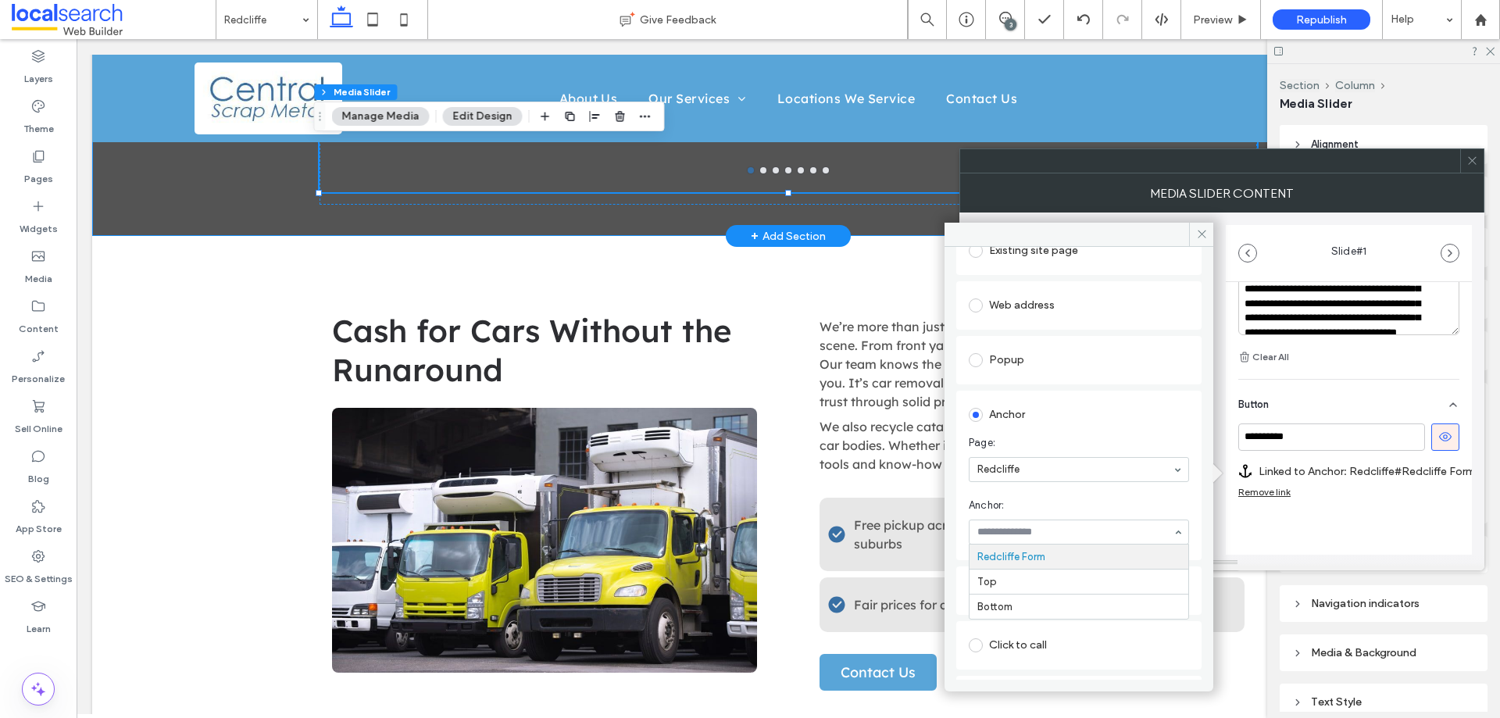
click at [91, 352] on body "Home About Us Our Services Scrap Metal Catalytic Converter Scrap Alloy Wheels B…" at bounding box center [789, 641] width 1424 height 4340
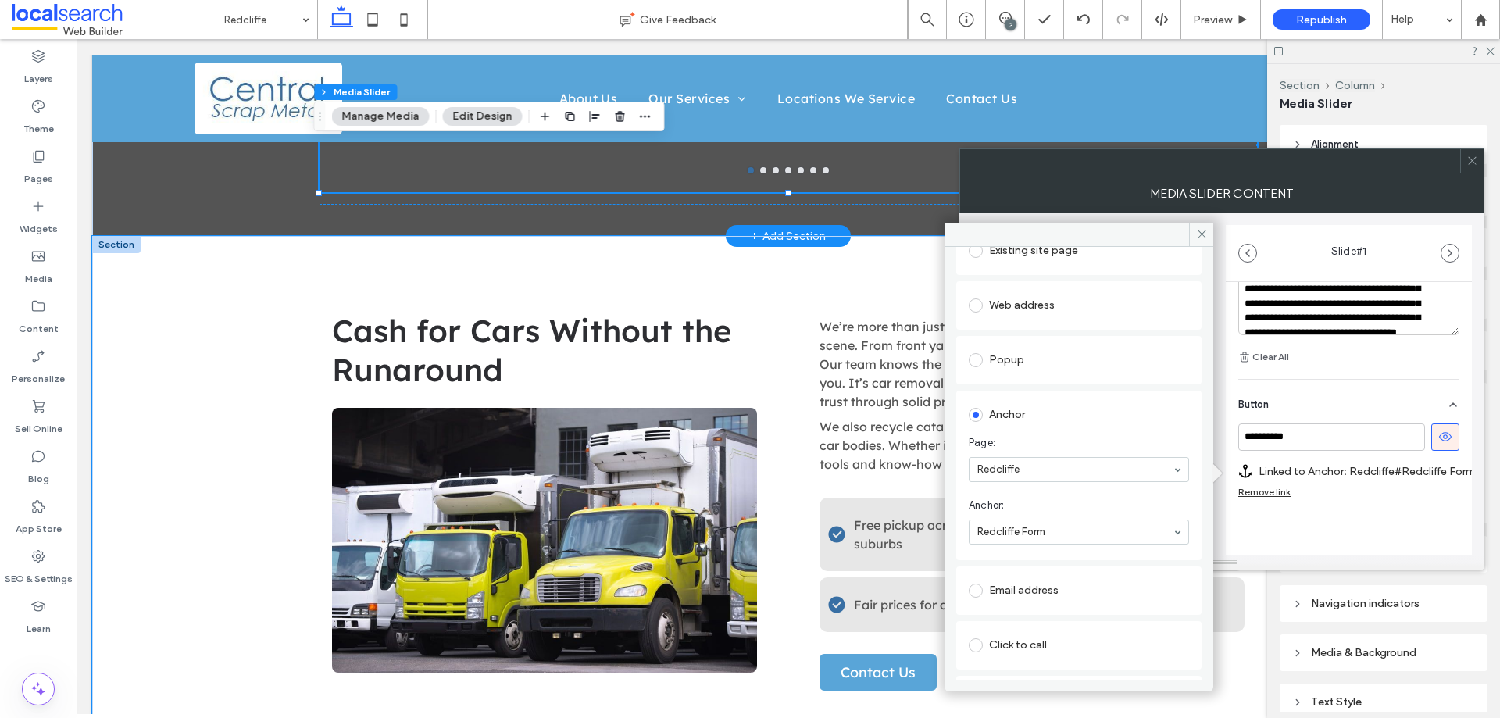
click at [216, 364] on div "Cash for Cars Without the Runaround We’re more than just a scrap yard, we’re pa…" at bounding box center [788, 508] width 1393 height 545
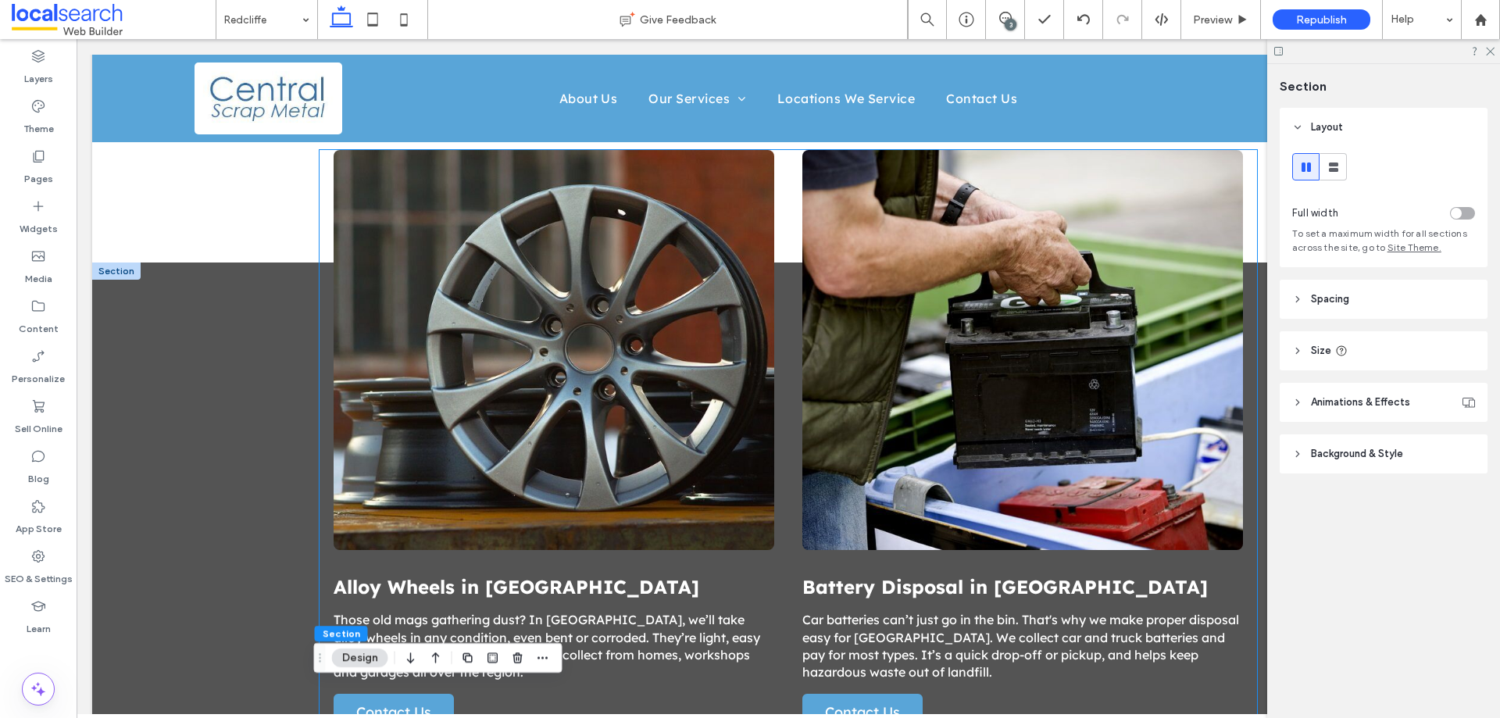
scroll to position [1099, 0]
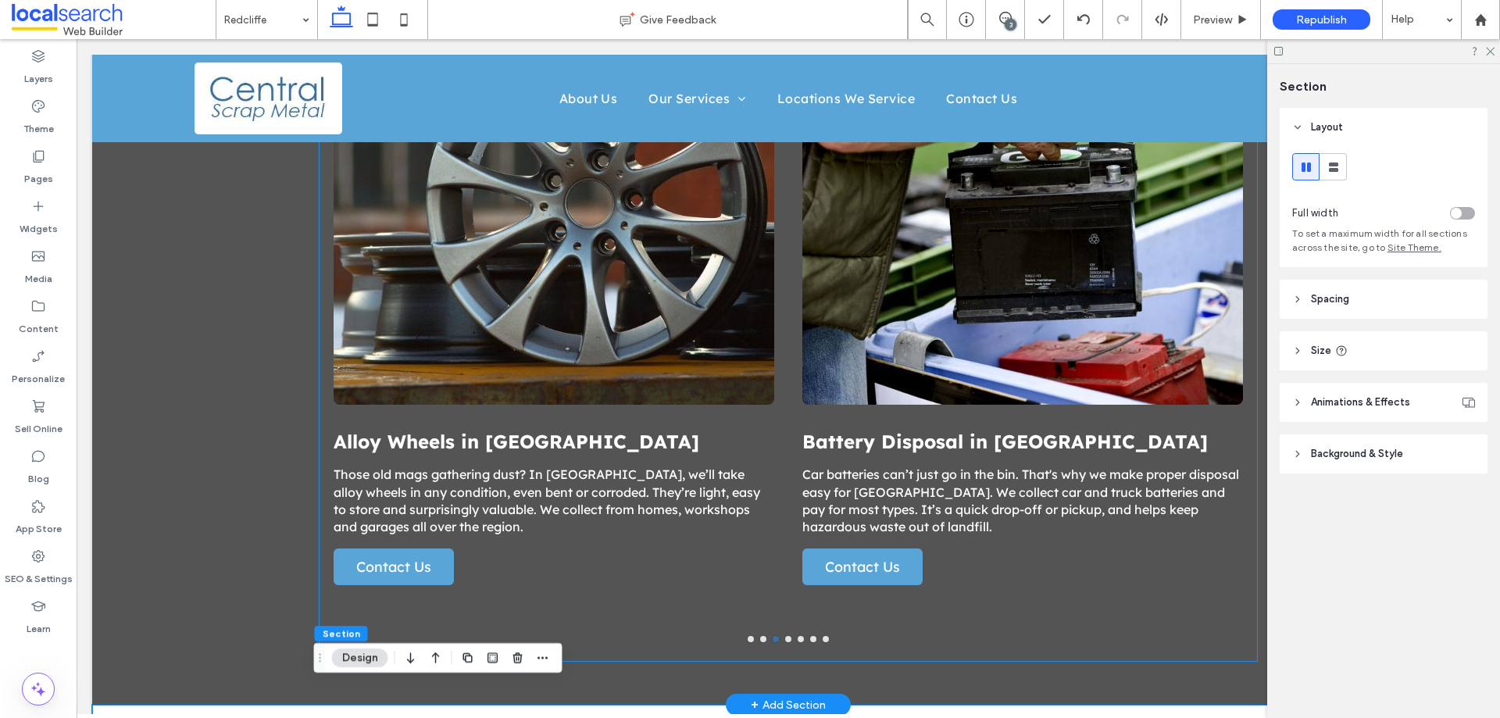
click at [507, 552] on div "Alloy Wheels in Redcliffe Those old mags gathering dust? In Redcliffe, we’ll ta…" at bounding box center [554, 524] width 441 height 188
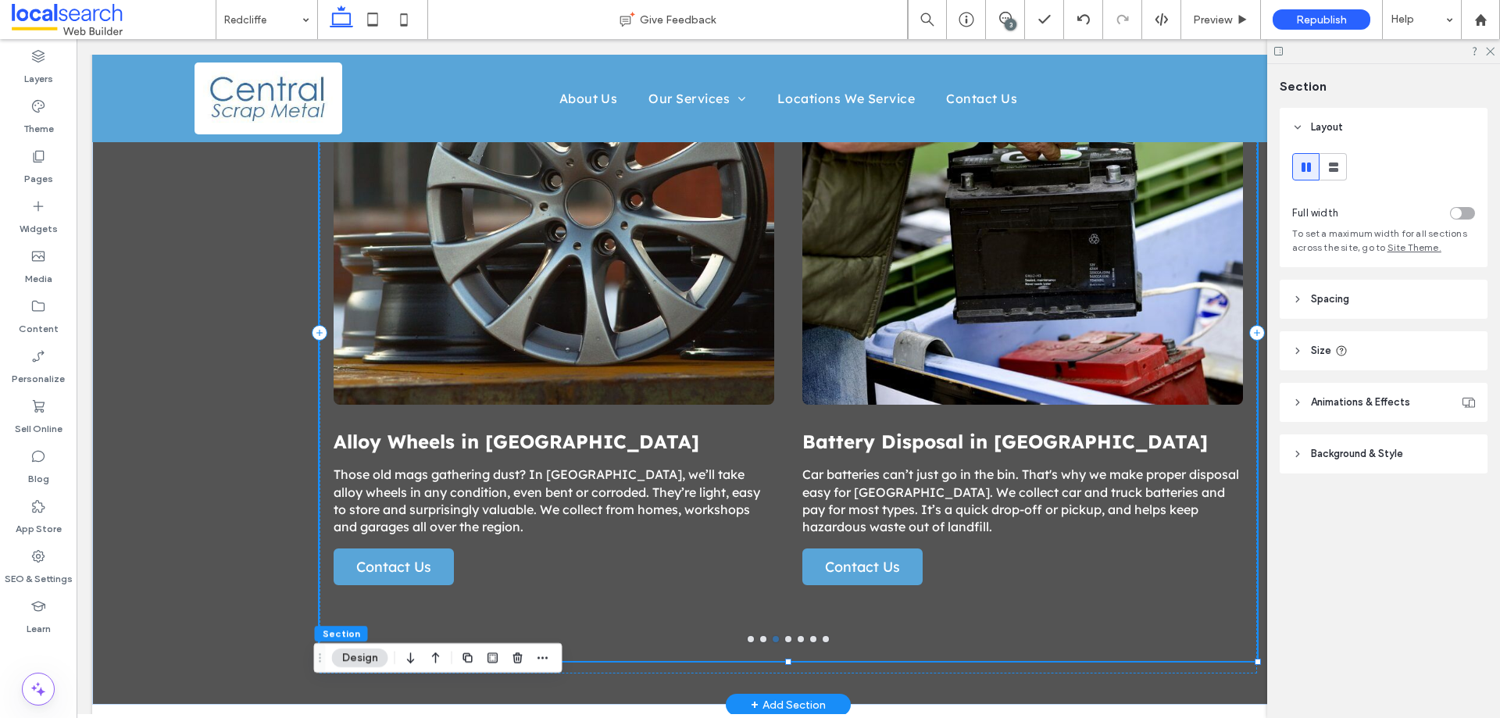
click at [507, 552] on div "Alloy Wheels in Redcliffe Those old mags gathering dust? In Redcliffe, we’ll ta…" at bounding box center [554, 524] width 441 height 188
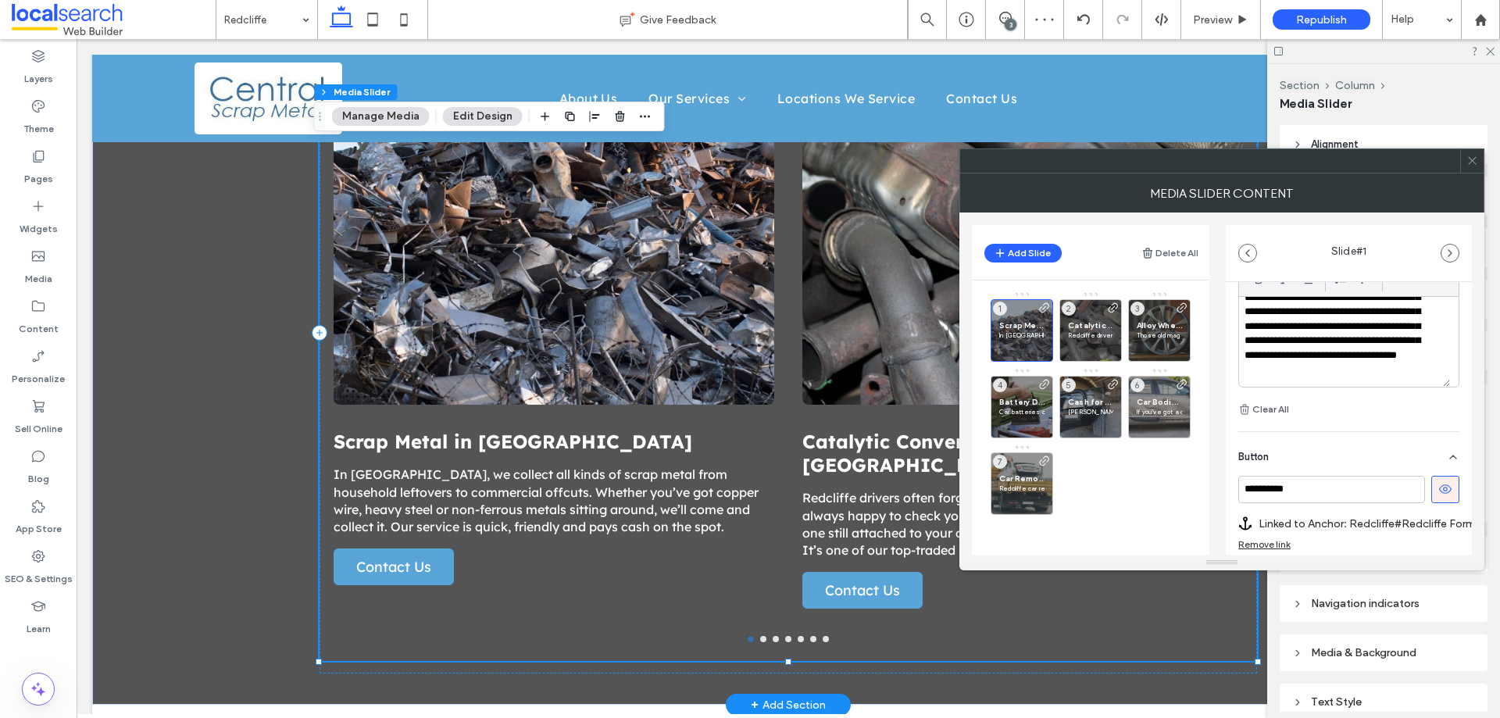
scroll to position [578, 0]
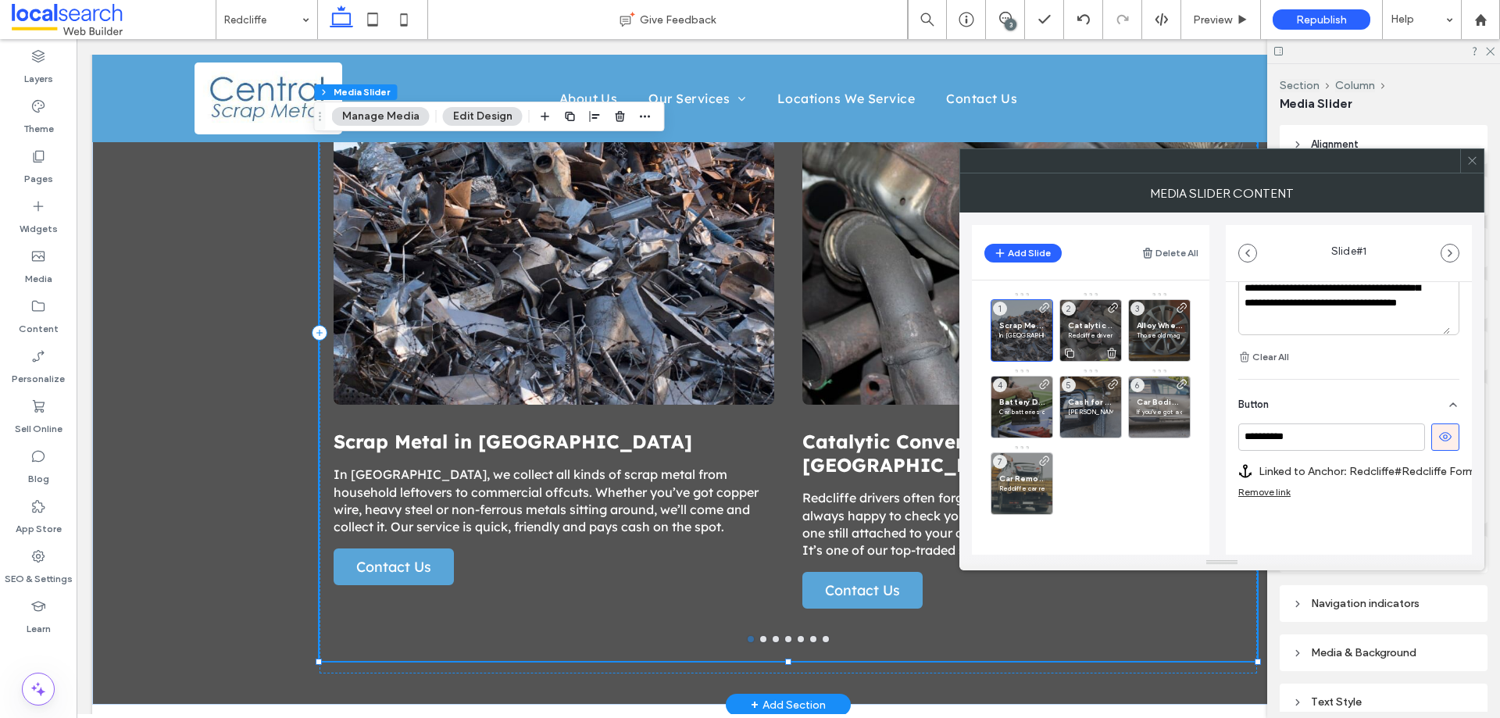
click at [1097, 324] on span "Catalytic Converter Scrap in [GEOGRAPHIC_DATA]" at bounding box center [1090, 325] width 45 height 10
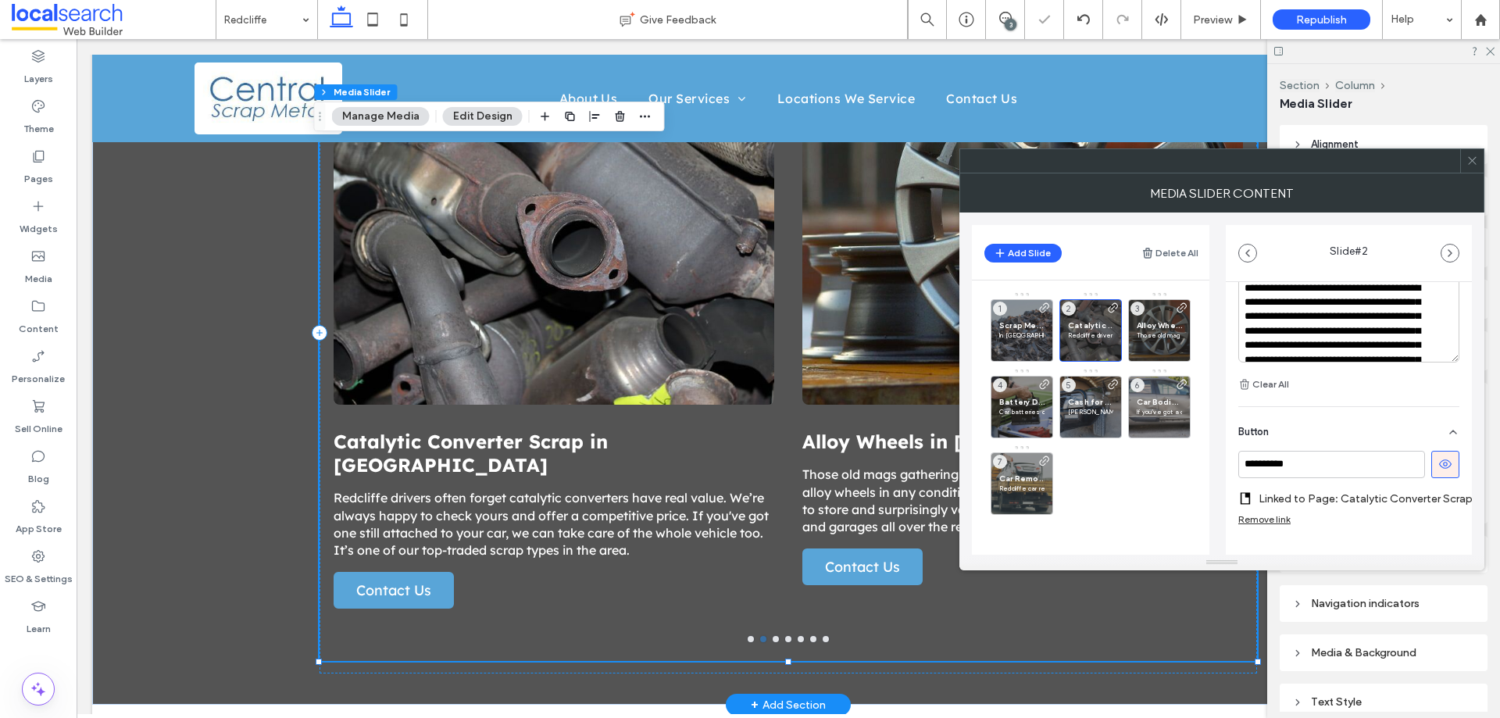
scroll to position [551, 0]
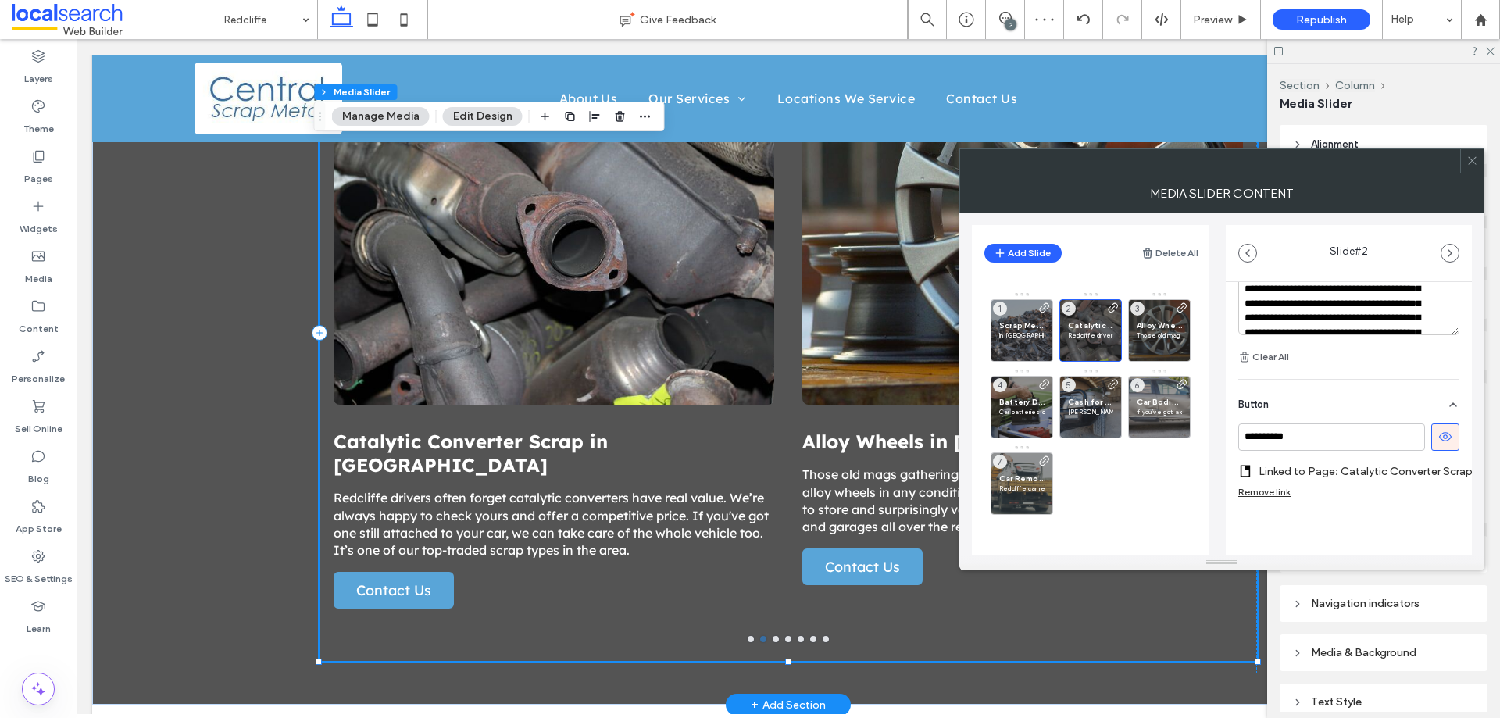
click at [1295, 457] on label "Linked to Page: Catalytic Converter Scrap" at bounding box center [1366, 471] width 214 height 29
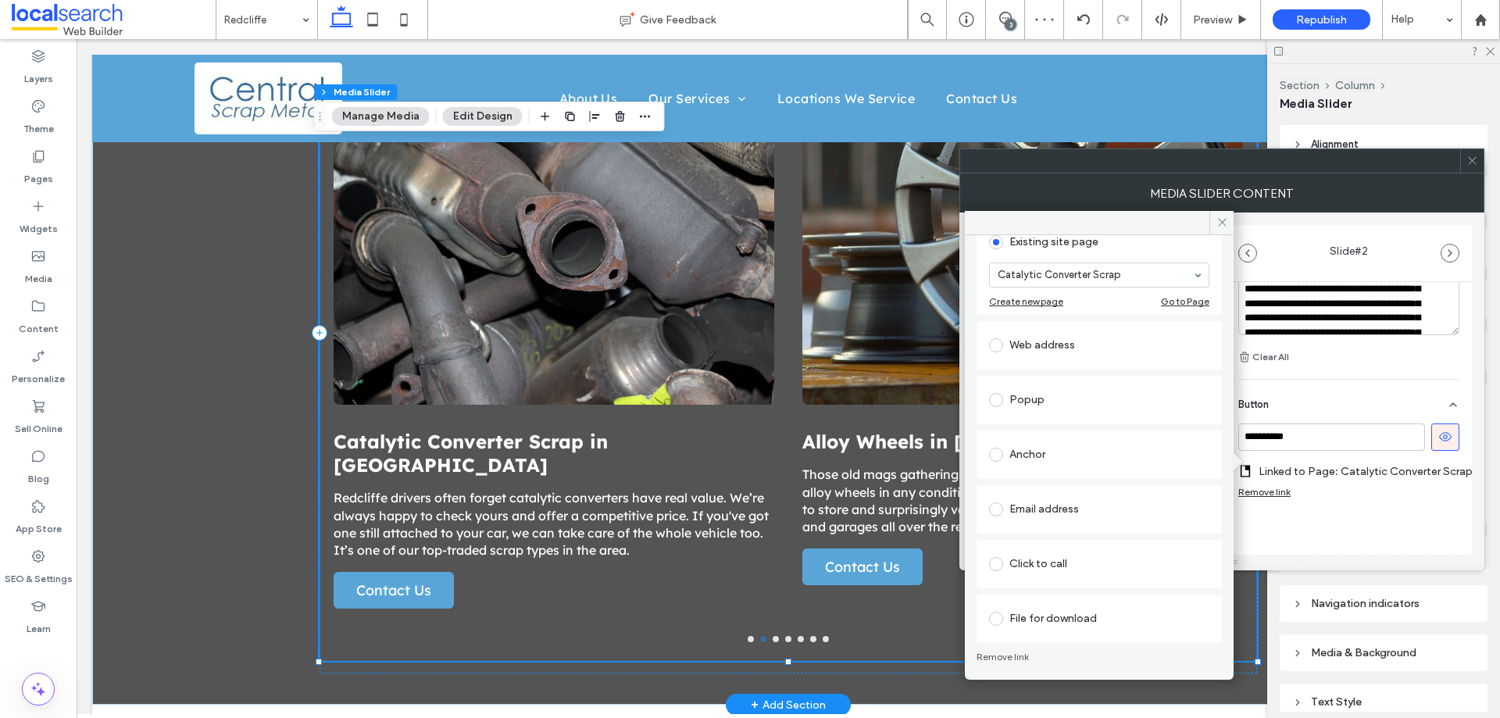
scroll to position [102, 0]
click at [1059, 471] on div "Anchor" at bounding box center [1099, 451] width 245 height 48
click at [1059, 460] on div "Anchor" at bounding box center [1099, 451] width 220 height 25
drag, startPoint x: 1063, startPoint y: 519, endPoint x: 1068, endPoint y: 530, distance: 12.2
click at [1080, 513] on div at bounding box center [1099, 520] width 219 height 23
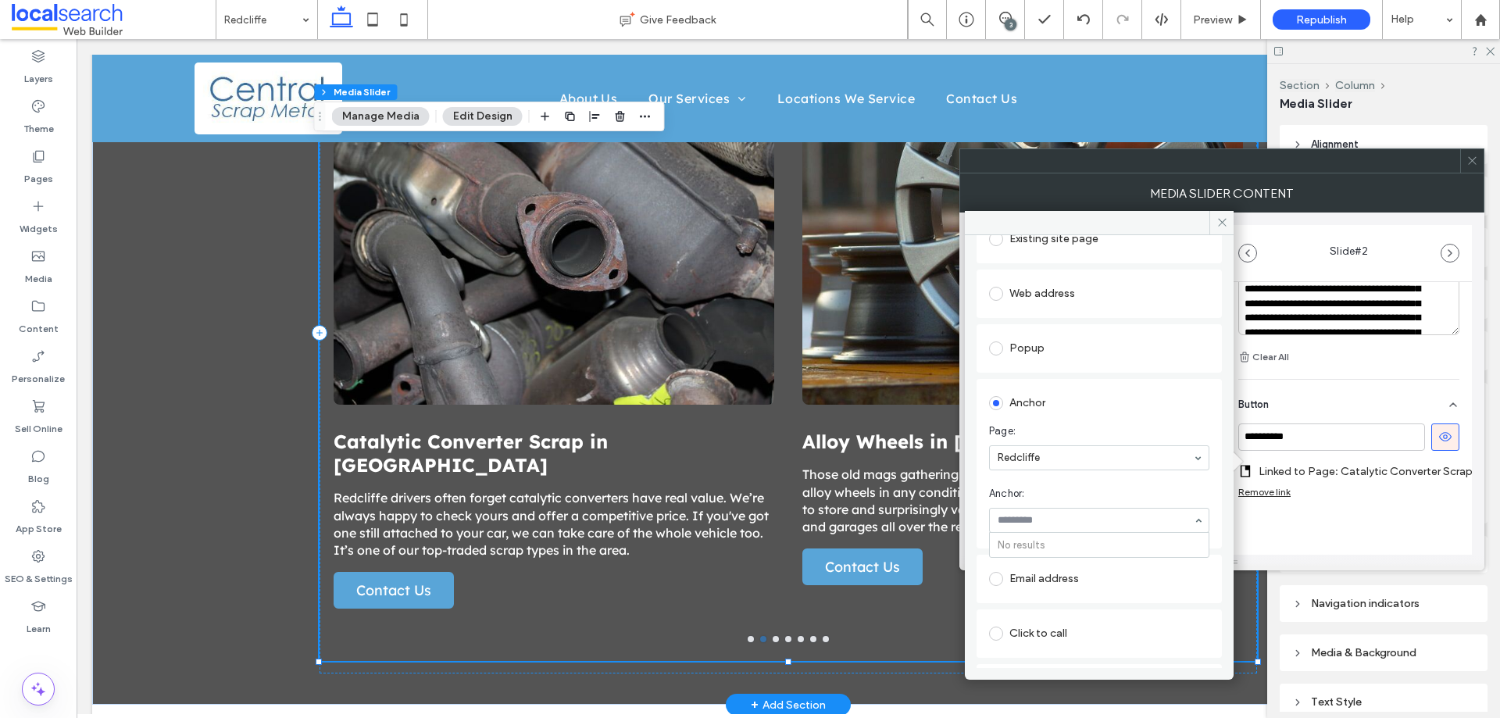
click at [1171, 506] on section "Anchor: No results" at bounding box center [1099, 509] width 220 height 63
click at [1182, 518] on div "No results" at bounding box center [1099, 520] width 220 height 25
click at [1192, 492] on span "Anchor:" at bounding box center [1096, 494] width 214 height 16
click at [1148, 443] on section "Page: Redcliffe" at bounding box center [1099, 447] width 220 height 63
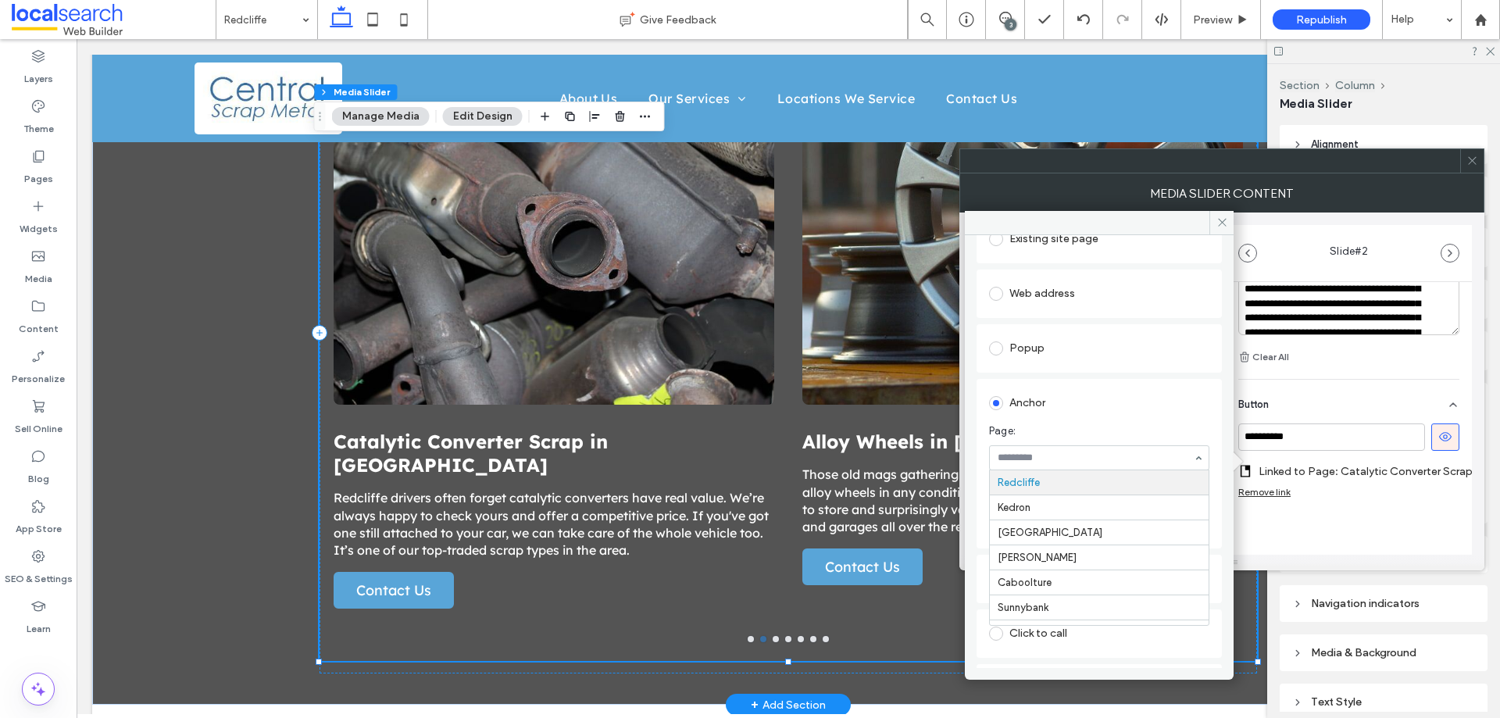
click at [1182, 457] on div "Home About Us Our Services Scrap Metal Catalytic Converter Scrap Alloy Wheels B…" at bounding box center [1099, 457] width 220 height 25
click at [1225, 222] on icon at bounding box center [1223, 222] width 12 height 12
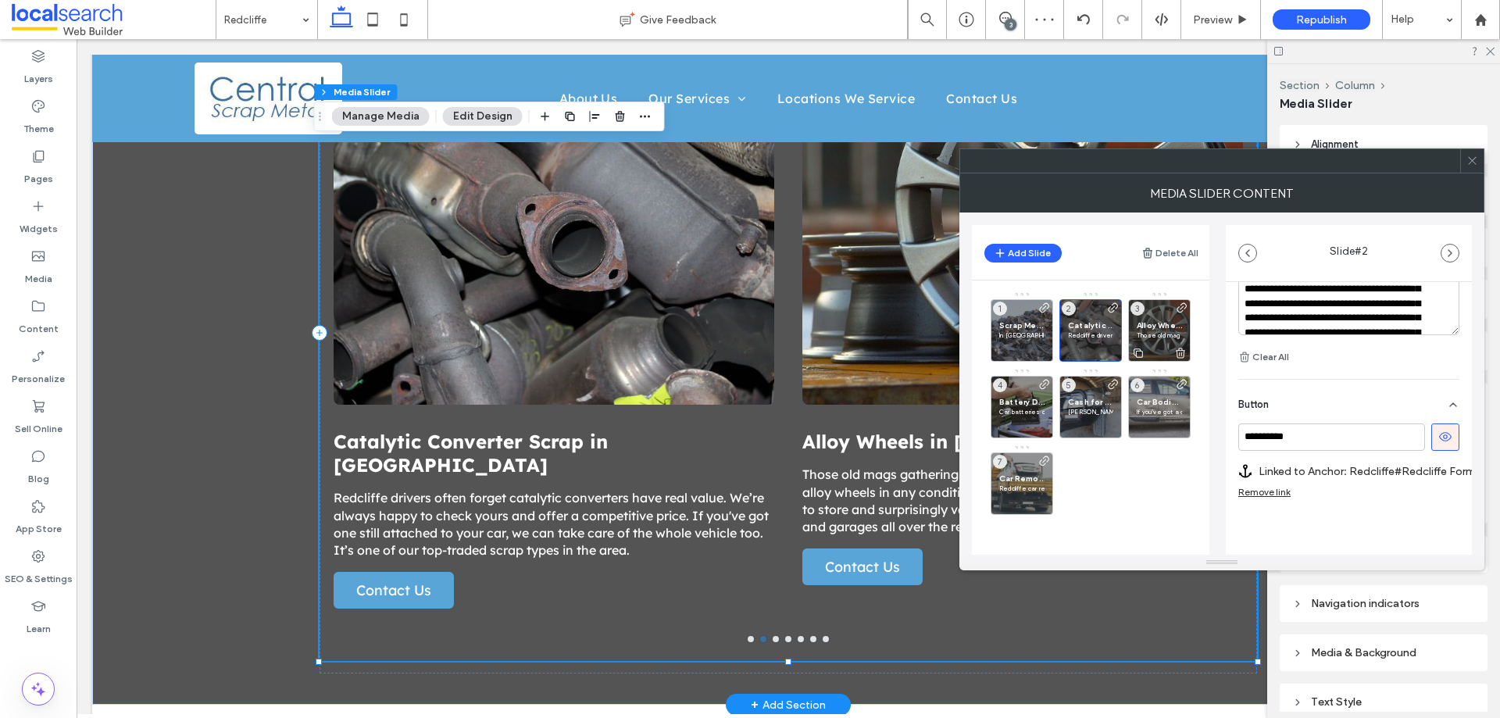
click at [1152, 326] on span "Alloy Wheels in [GEOGRAPHIC_DATA]" at bounding box center [1159, 325] width 45 height 10
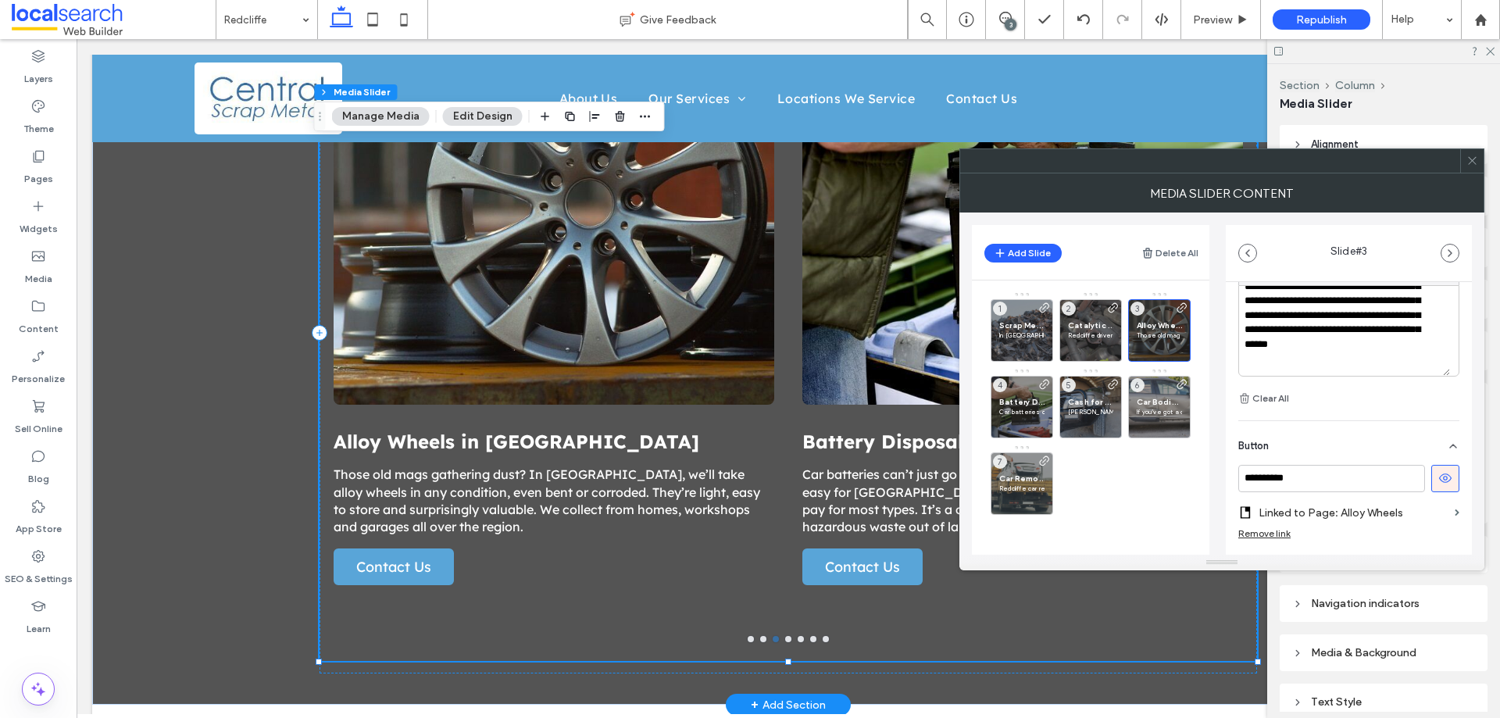
scroll to position [547, 0]
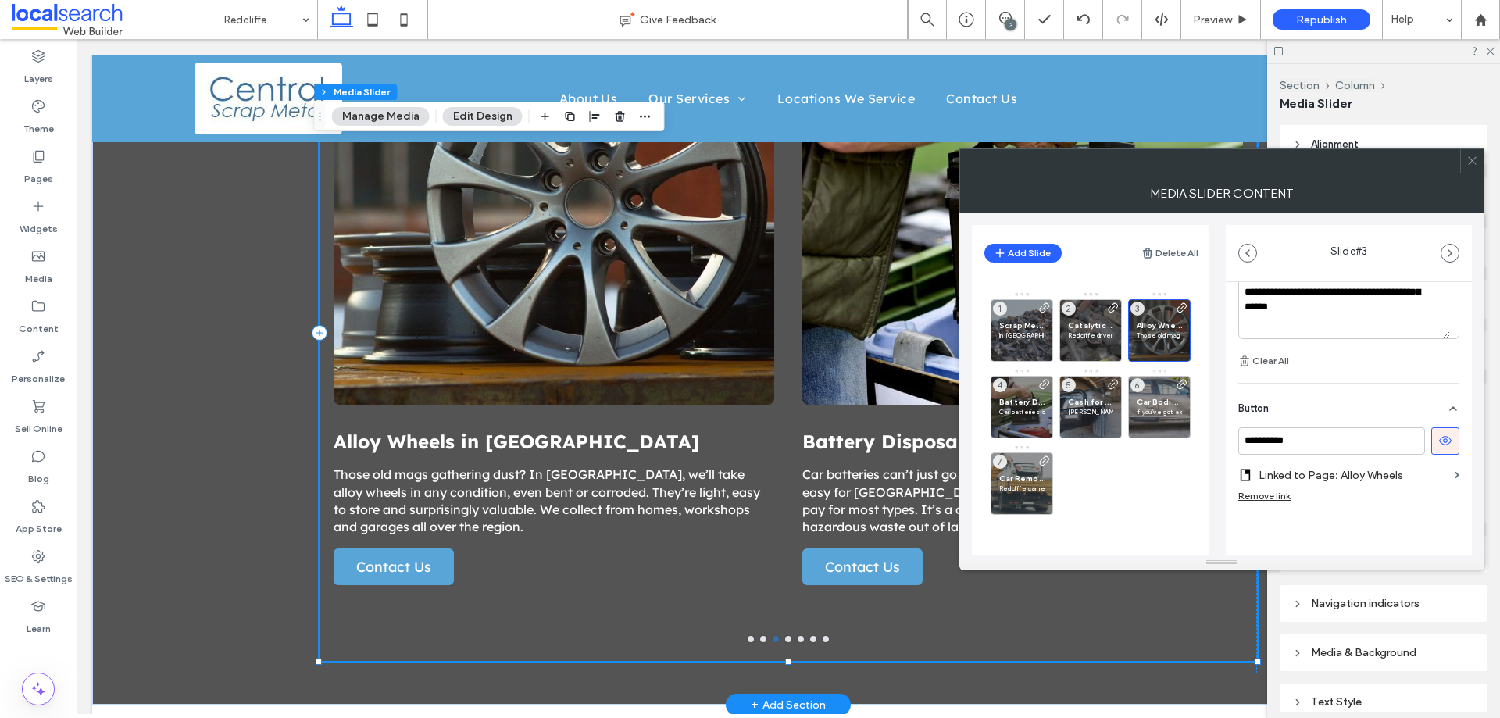
click at [1422, 474] on label "Linked to Page: Alloy Wheels" at bounding box center [1354, 475] width 190 height 29
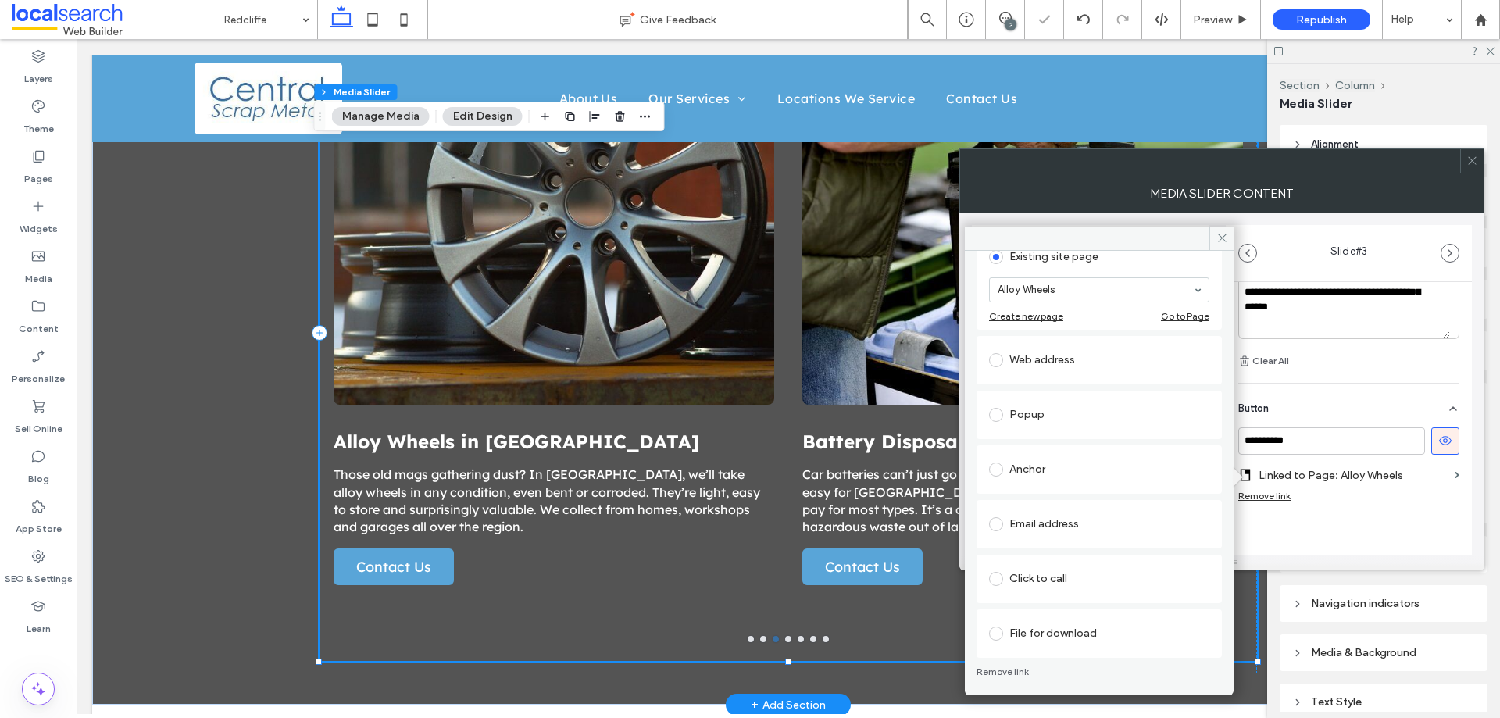
scroll to position [102, 0]
click at [1075, 476] on div "Anchor" at bounding box center [1099, 467] width 220 height 25
click at [1220, 234] on icon at bounding box center [1223, 238] width 12 height 12
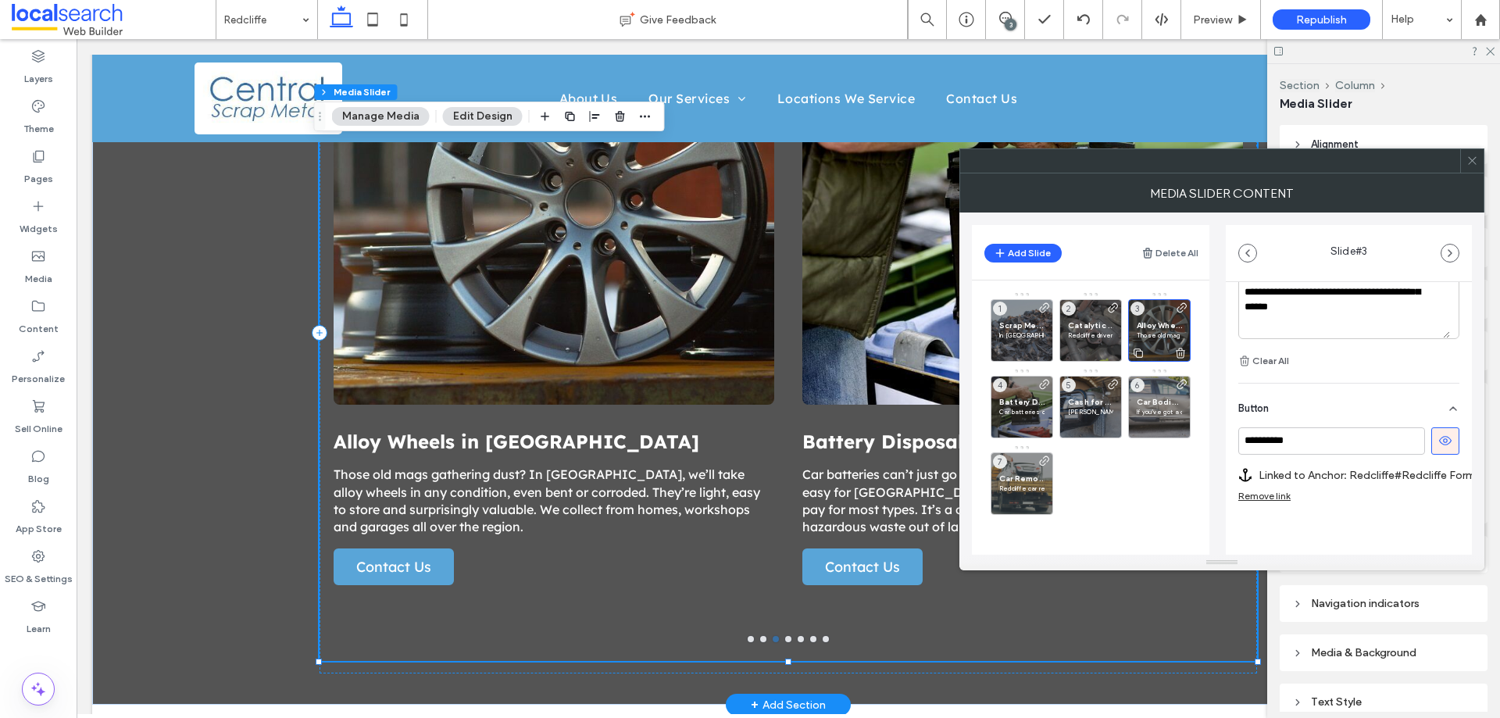
click at [1157, 334] on p "Those old mags gathering dust? In [GEOGRAPHIC_DATA], we’ll take alloy wheels in…" at bounding box center [1159, 335] width 45 height 9
click at [1039, 397] on span at bounding box center [1045, 408] width 13 height 61
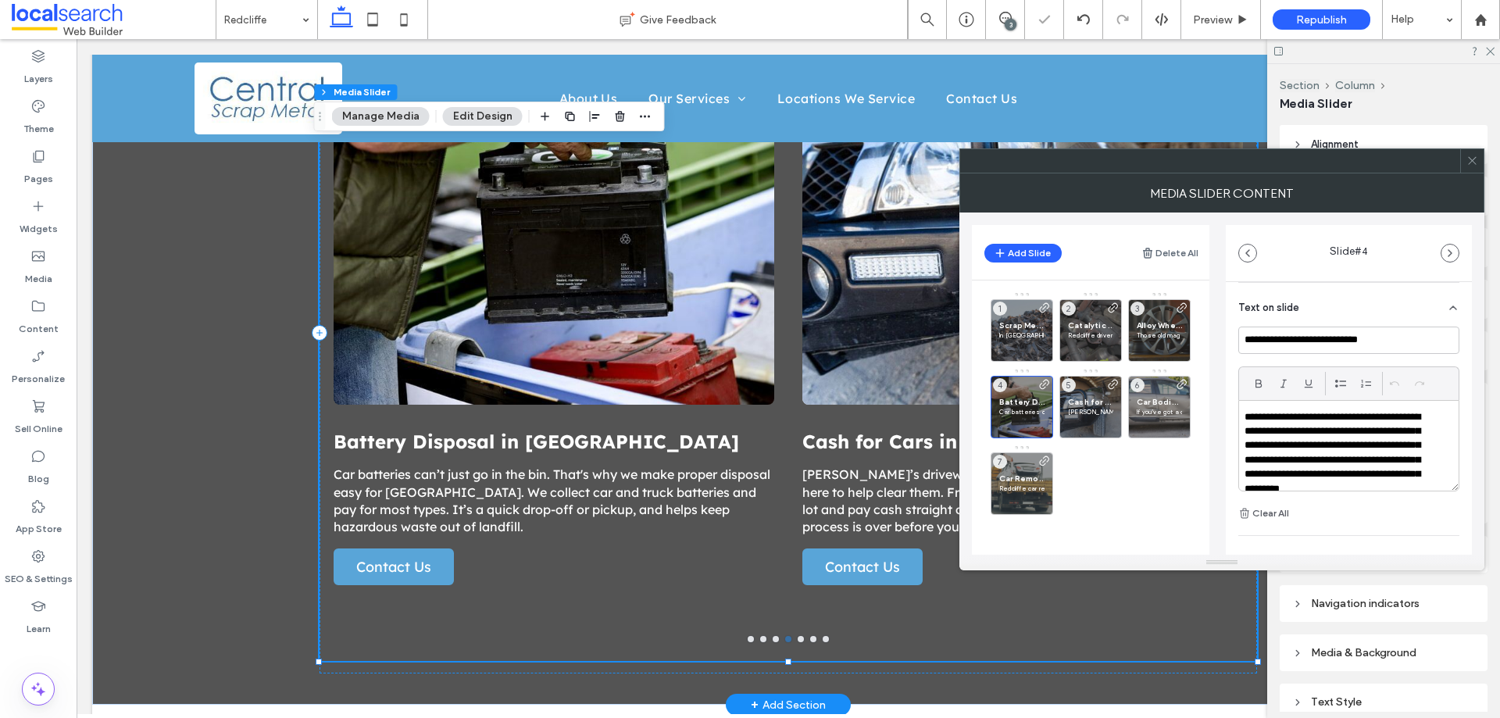
scroll to position [551, 0]
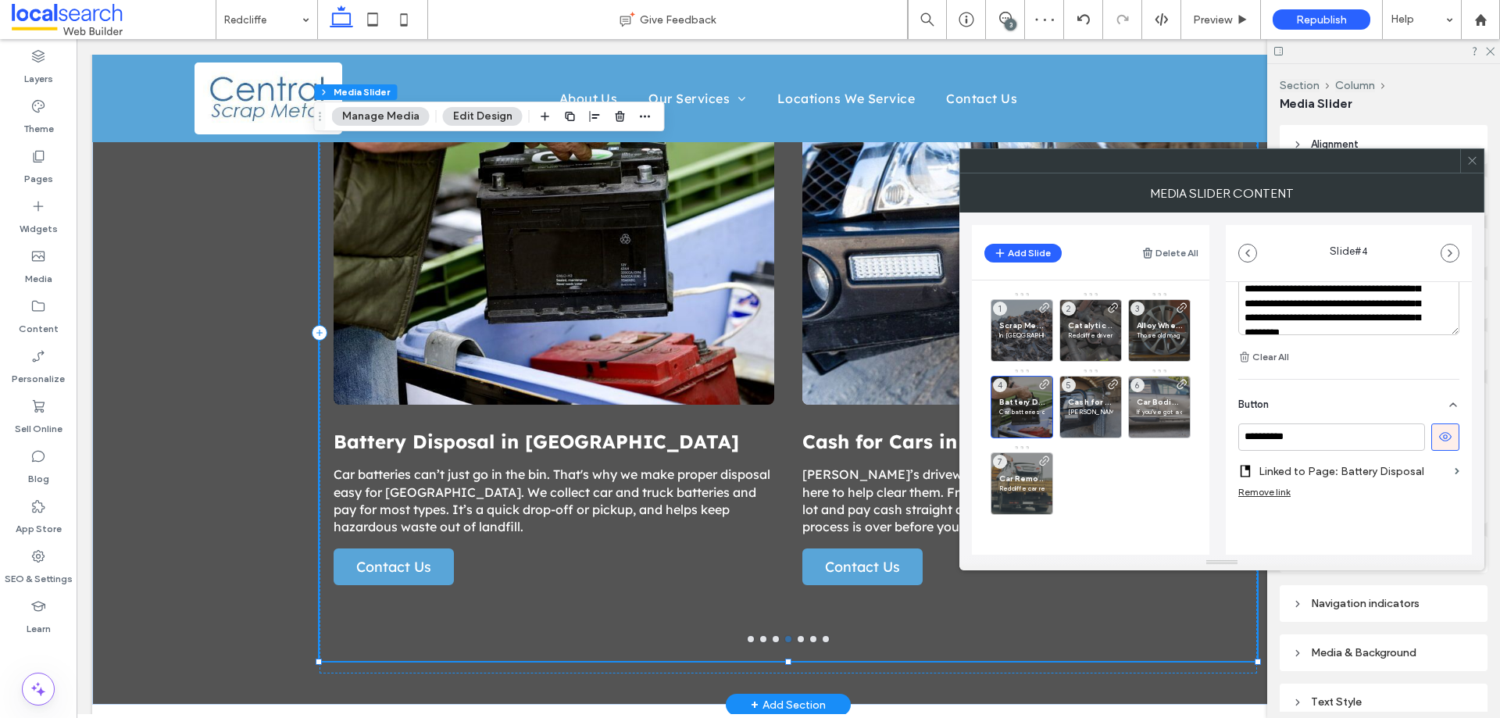
click at [1435, 474] on label "Linked to Page: Battery Disposal" at bounding box center [1354, 471] width 190 height 29
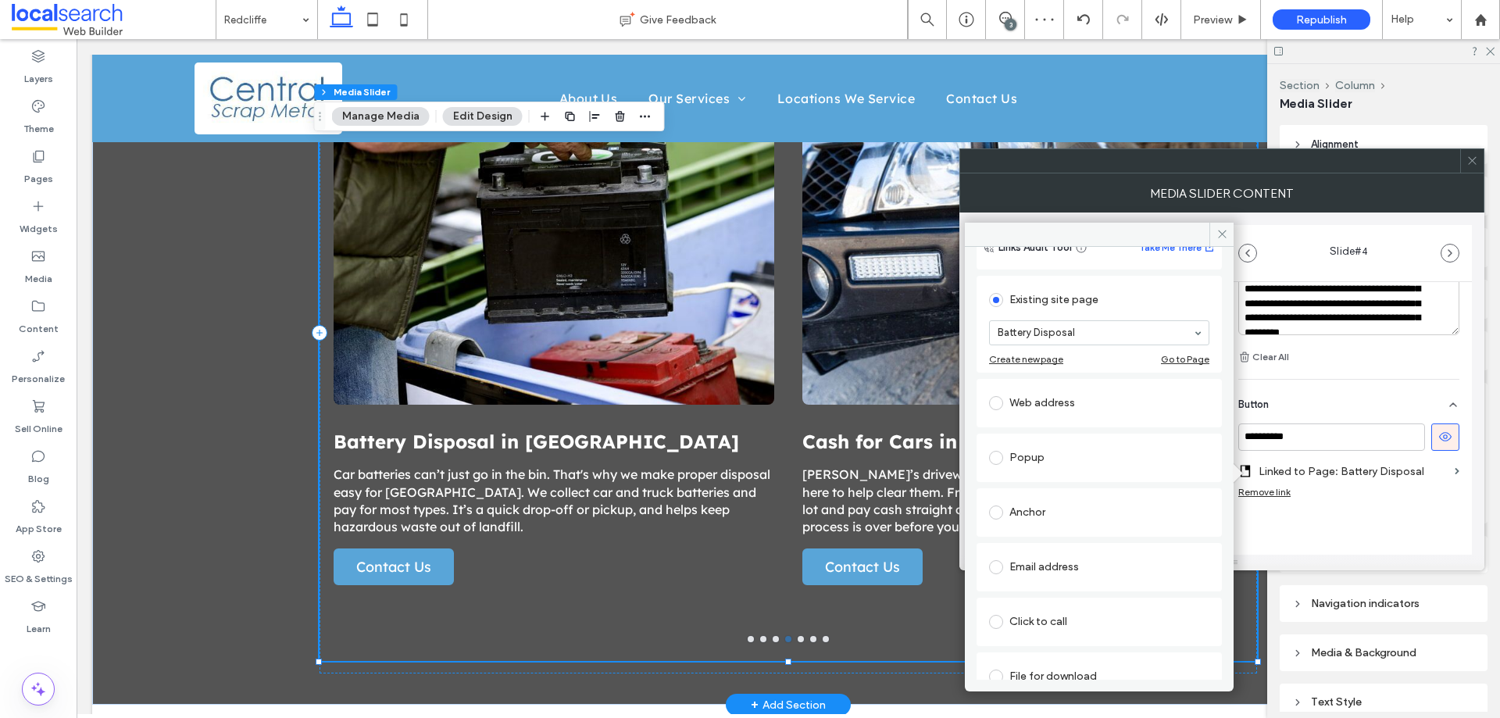
scroll to position [102, 0]
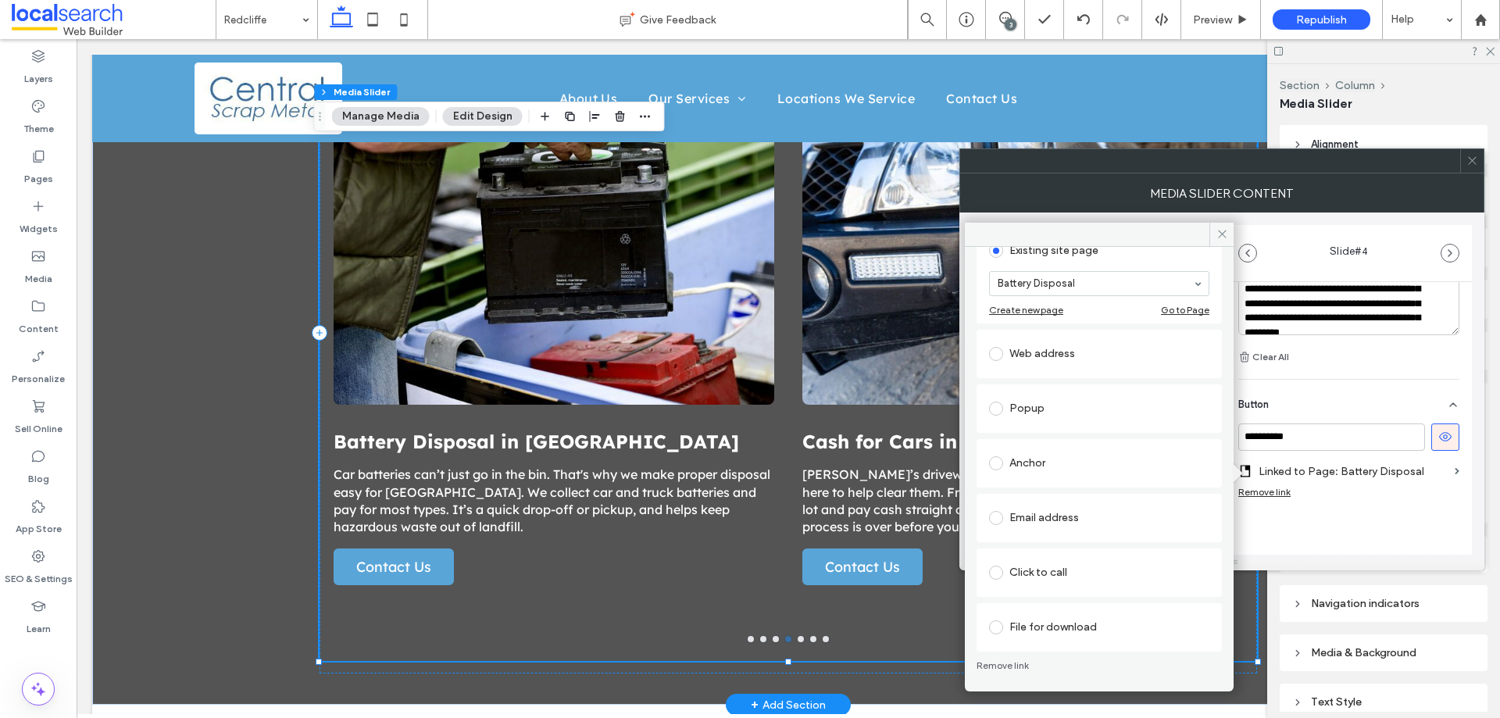
click at [1068, 463] on div "Anchor" at bounding box center [1099, 463] width 220 height 25
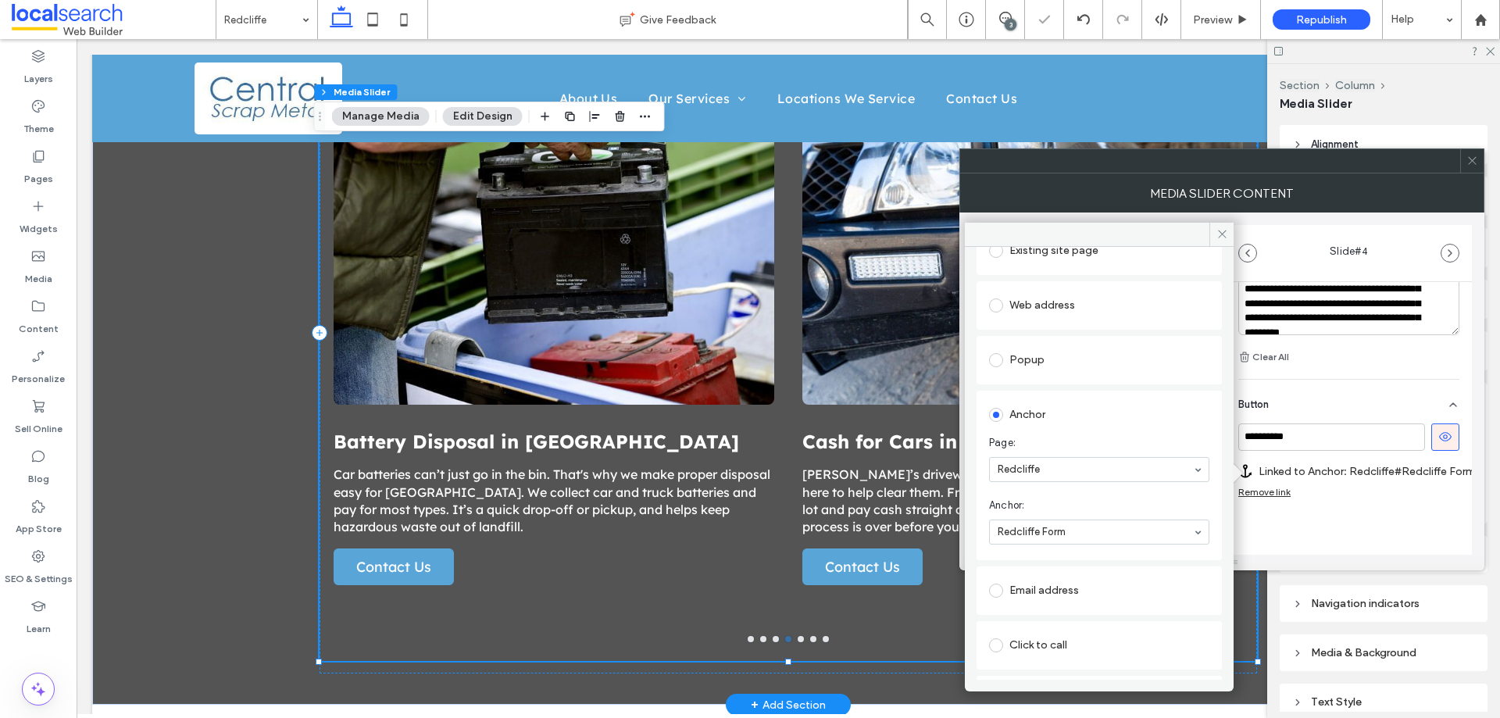
click at [1221, 238] on icon at bounding box center [1223, 234] width 12 height 12
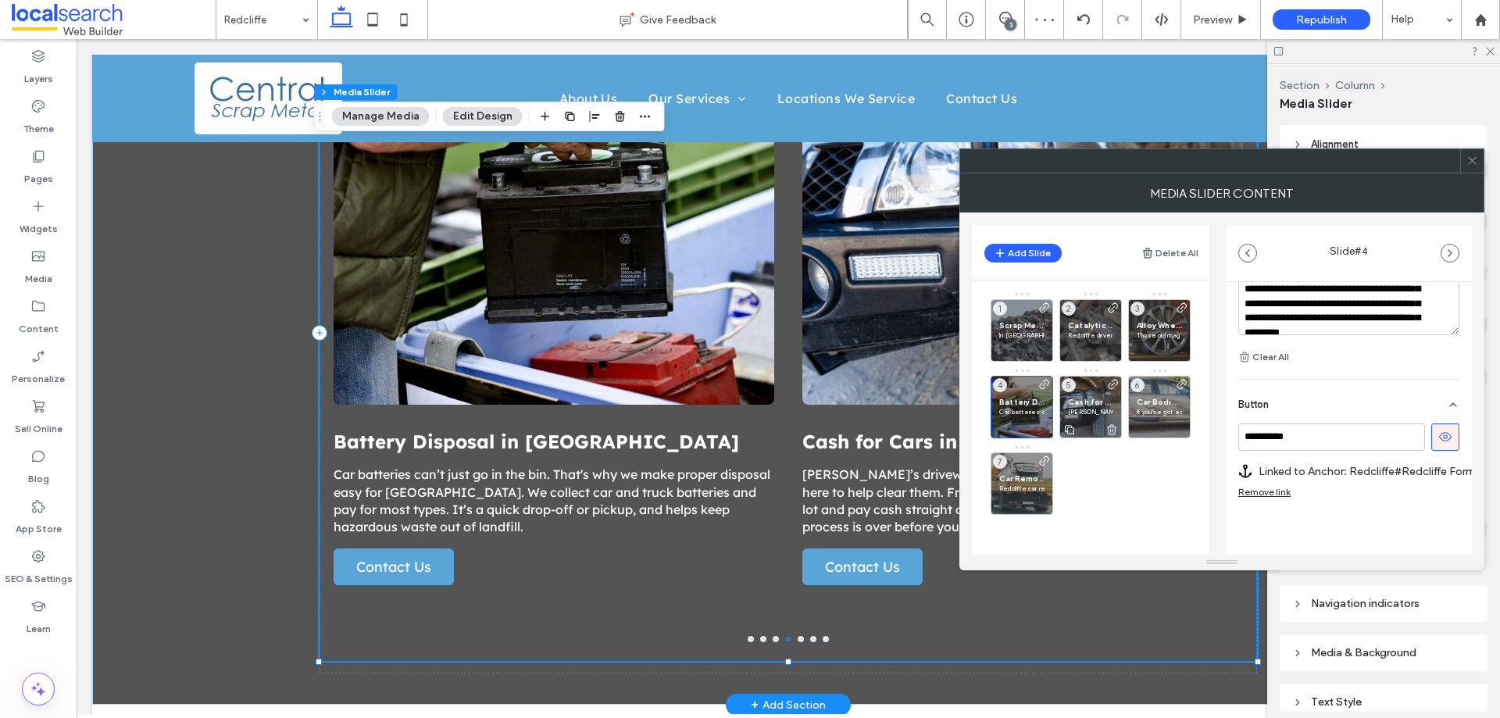
click at [1093, 394] on div "Cash for Cars in Redcliffe Redcliffe’s driveways are full of unwanted vehicles,…" at bounding box center [1091, 407] width 63 height 63
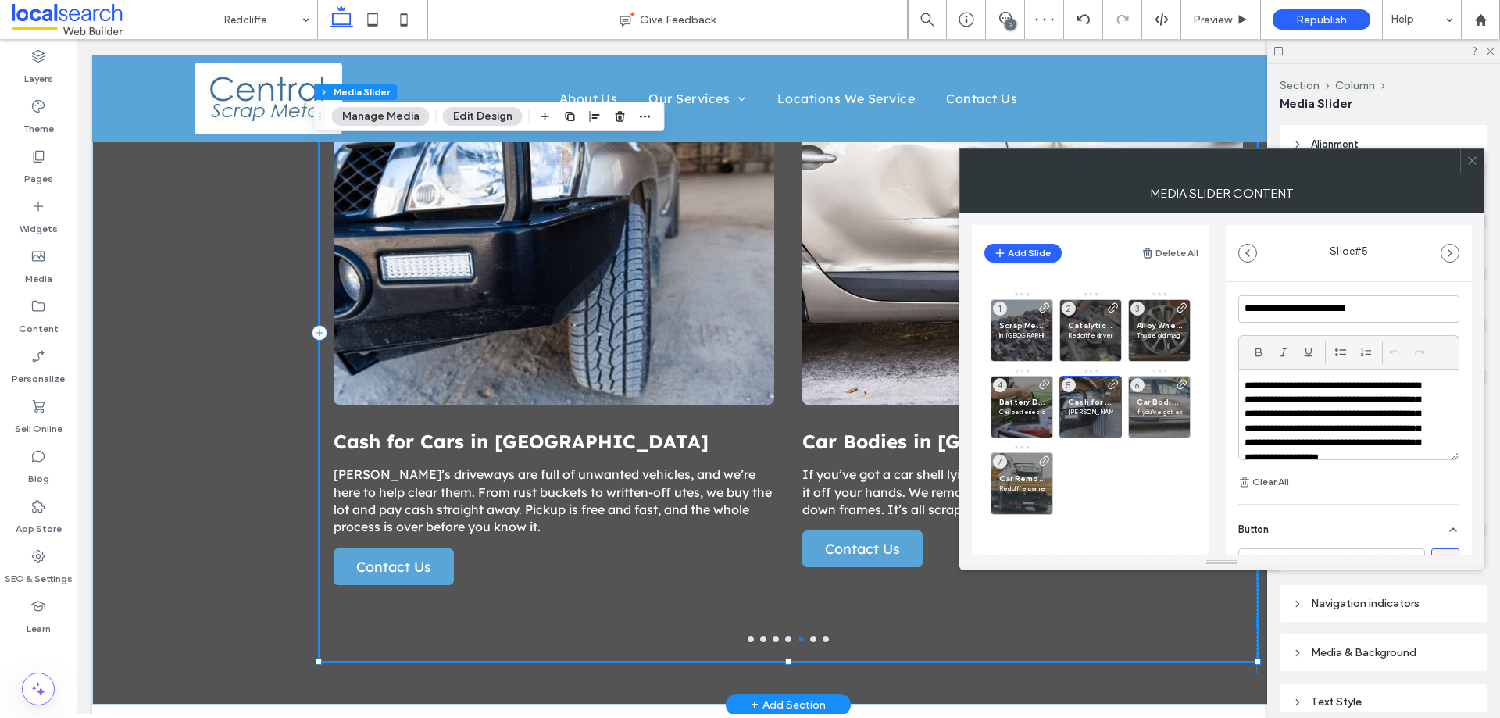
scroll to position [551, 0]
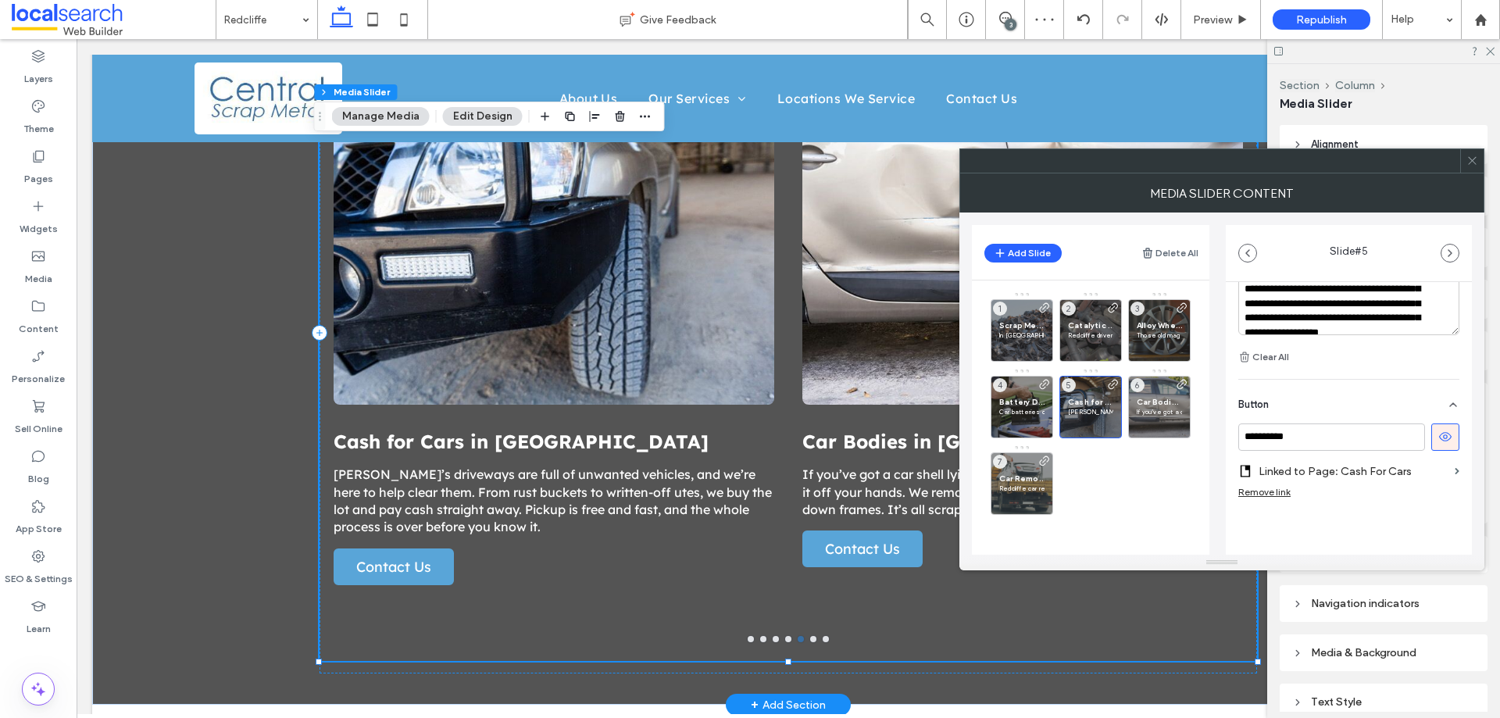
click at [1416, 474] on label "Linked to Page: Cash For Cars" at bounding box center [1354, 471] width 190 height 29
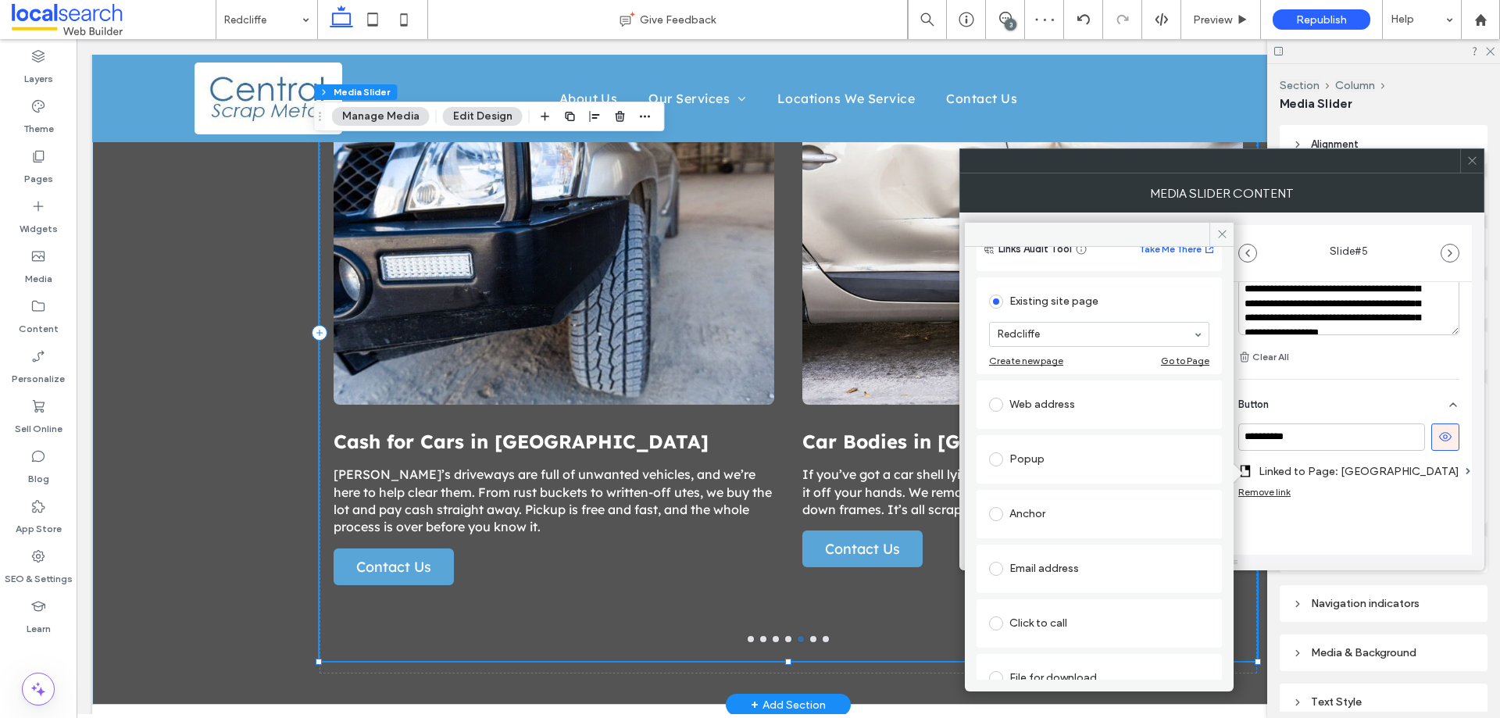
scroll to position [78, 0]
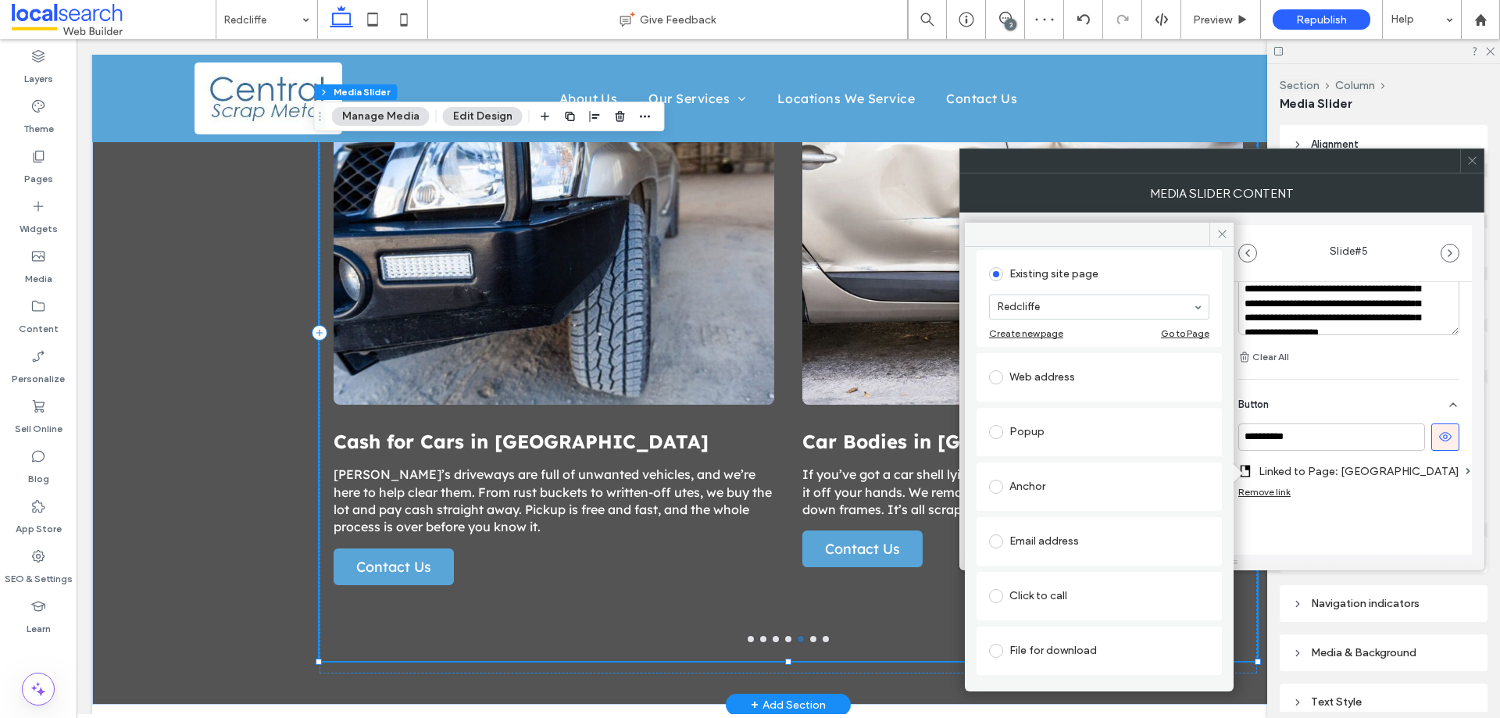
click at [1057, 471] on div "Anchor" at bounding box center [1099, 486] width 220 height 33
click at [1224, 235] on icon at bounding box center [1223, 234] width 12 height 12
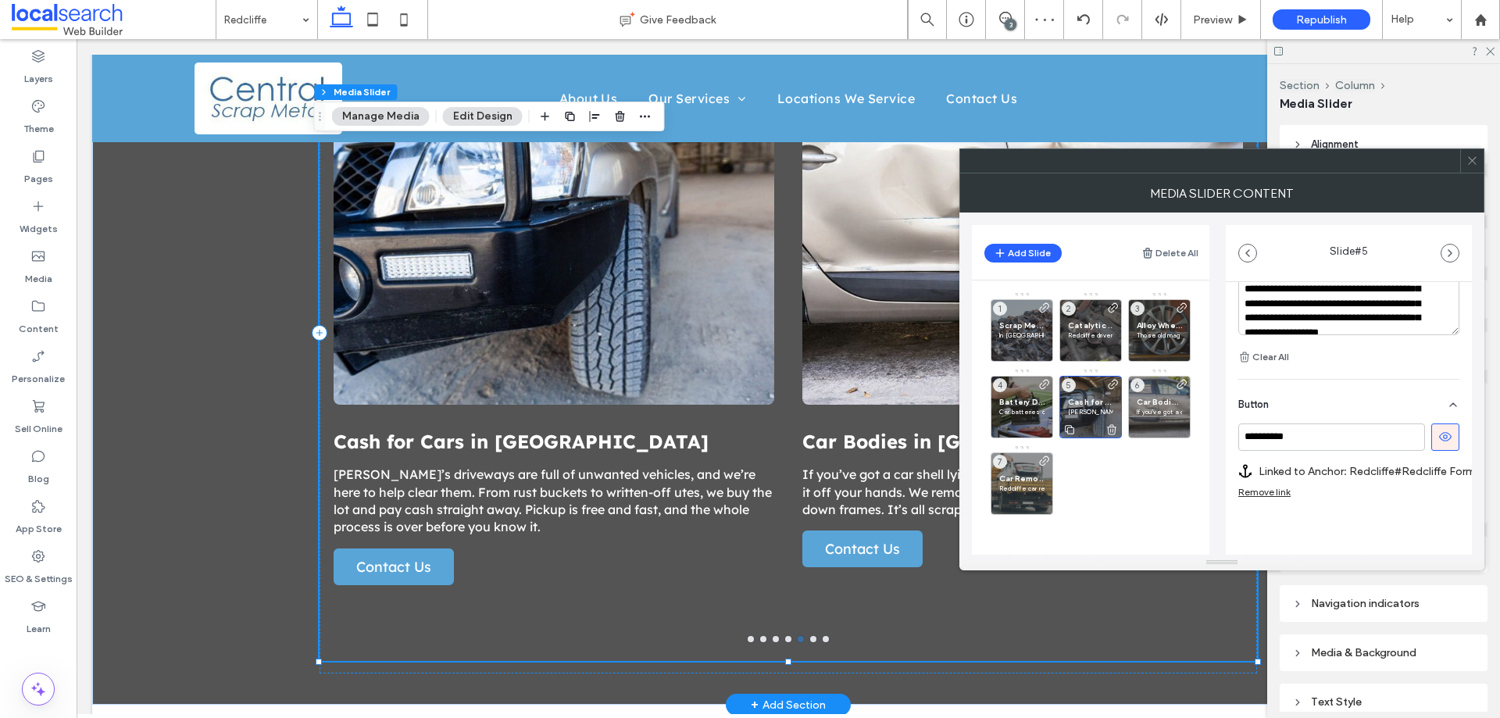
click at [1096, 397] on span "Cash for Cars in [GEOGRAPHIC_DATA]" at bounding box center [1090, 402] width 45 height 10
click at [1162, 401] on span "Car Bodies in [GEOGRAPHIC_DATA]" at bounding box center [1159, 402] width 45 height 10
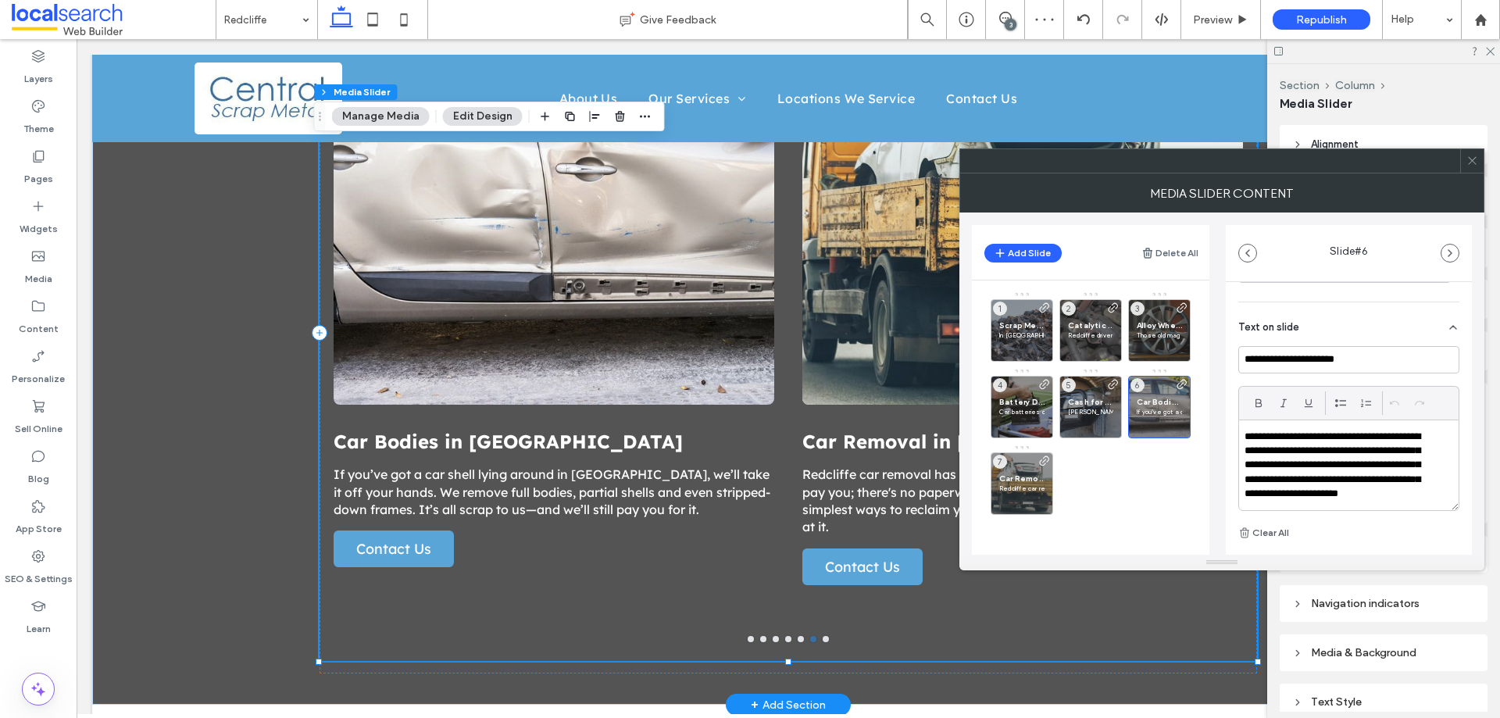
scroll to position [567, 0]
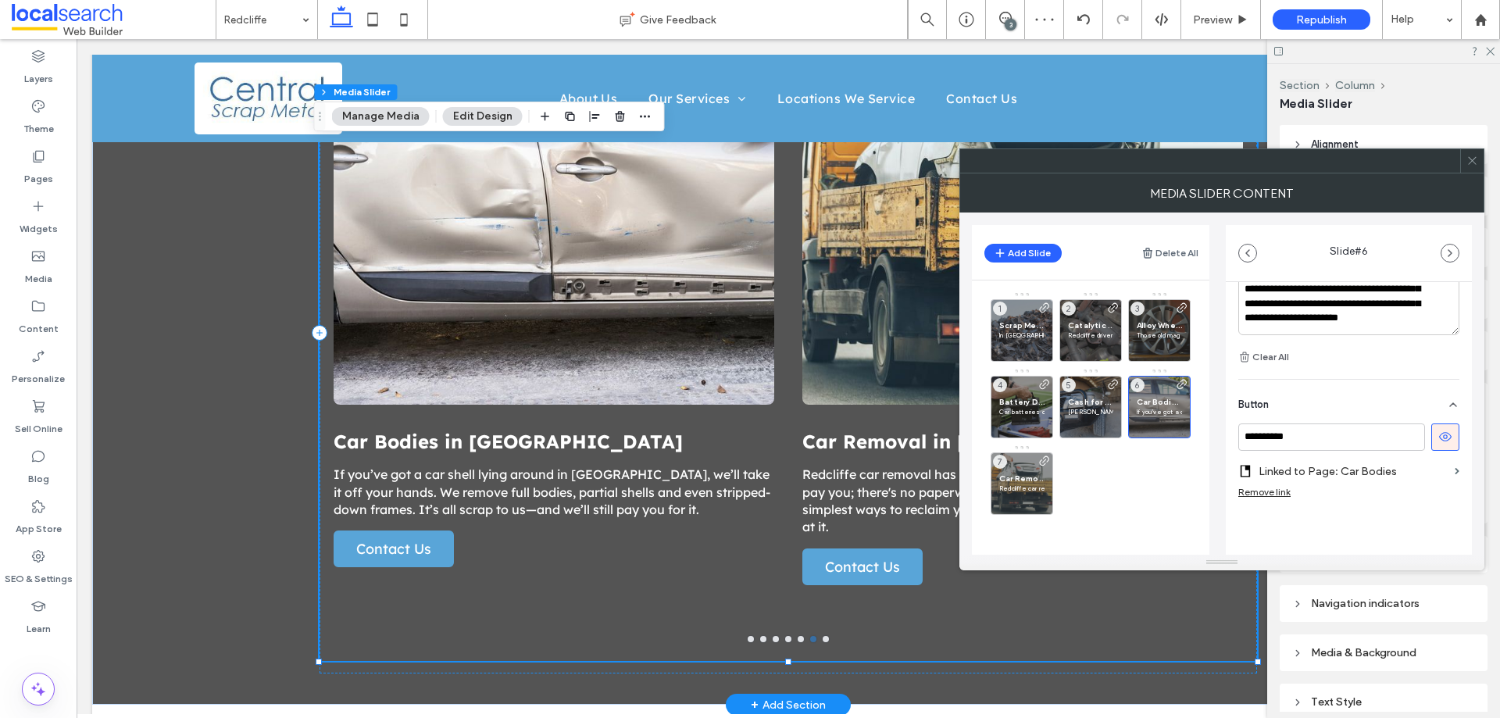
click at [1372, 470] on label "Linked to Page: Car Bodies" at bounding box center [1354, 471] width 190 height 29
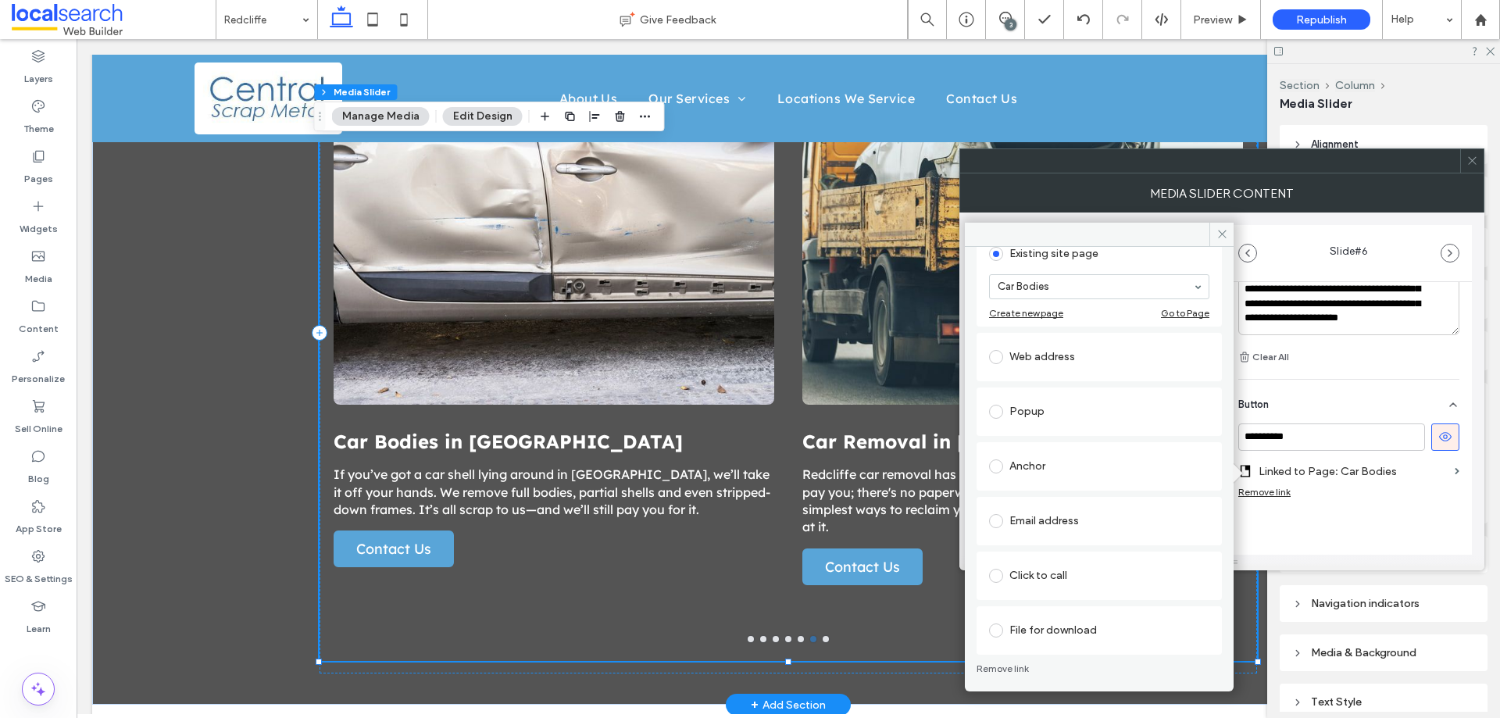
scroll to position [102, 0]
click at [1080, 458] on div "Anchor" at bounding box center [1099, 463] width 220 height 25
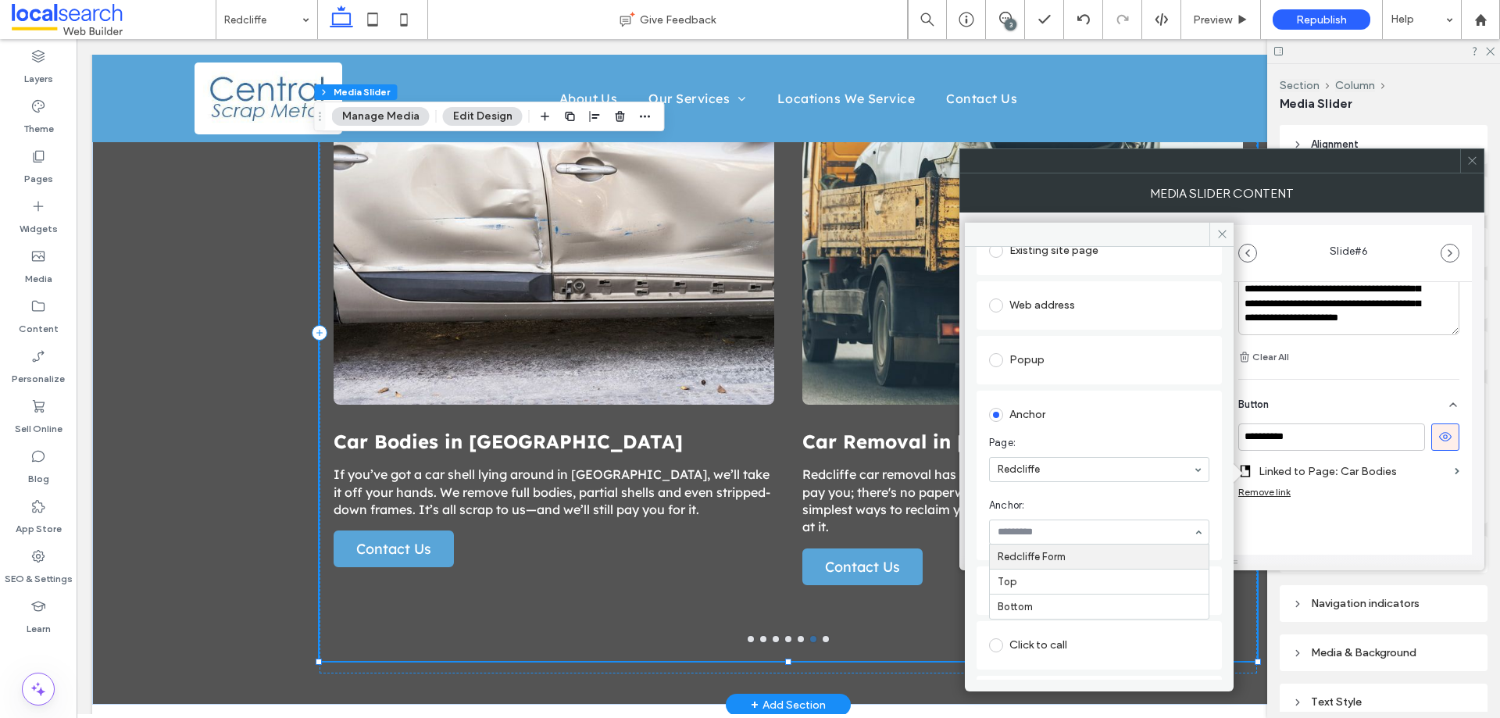
scroll to position [174, 0]
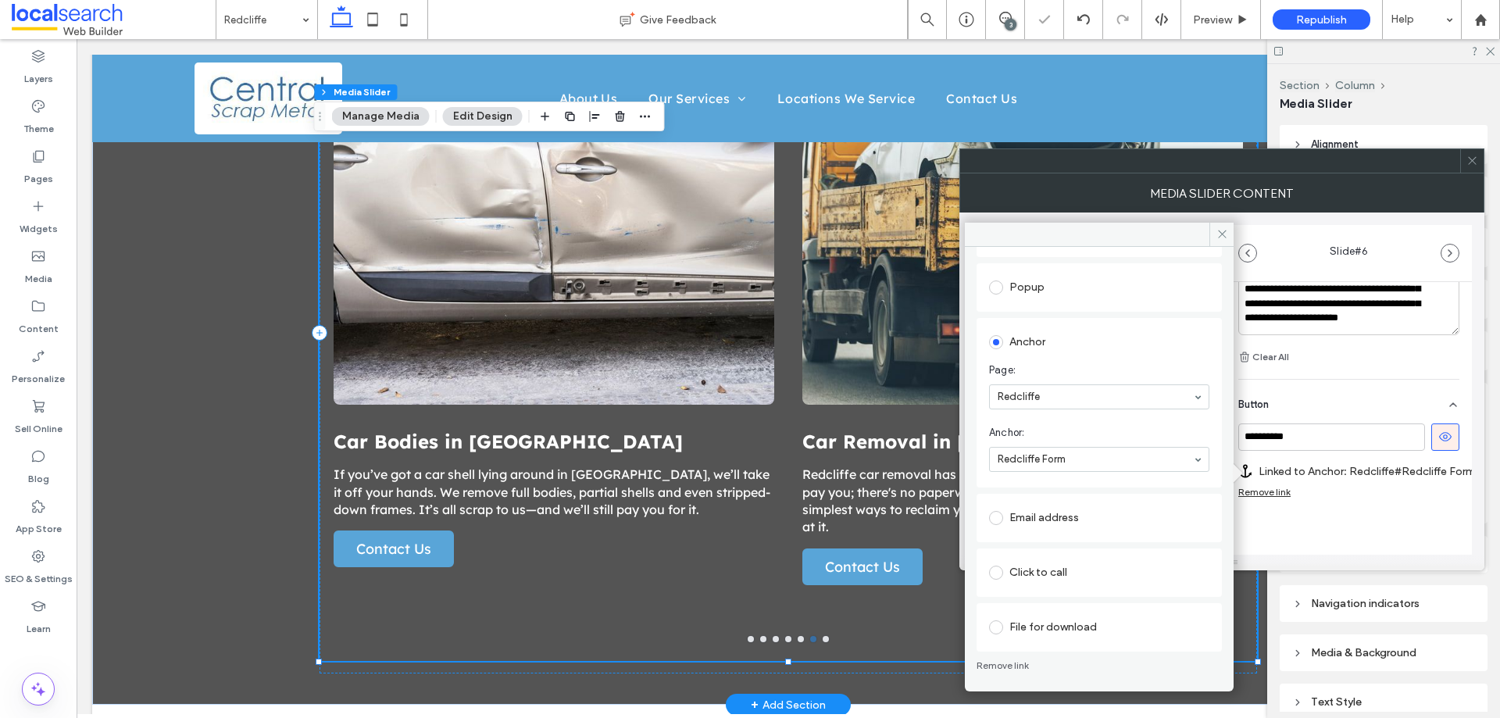
click at [1325, 526] on div "**********" at bounding box center [1349, 164] width 246 height 896
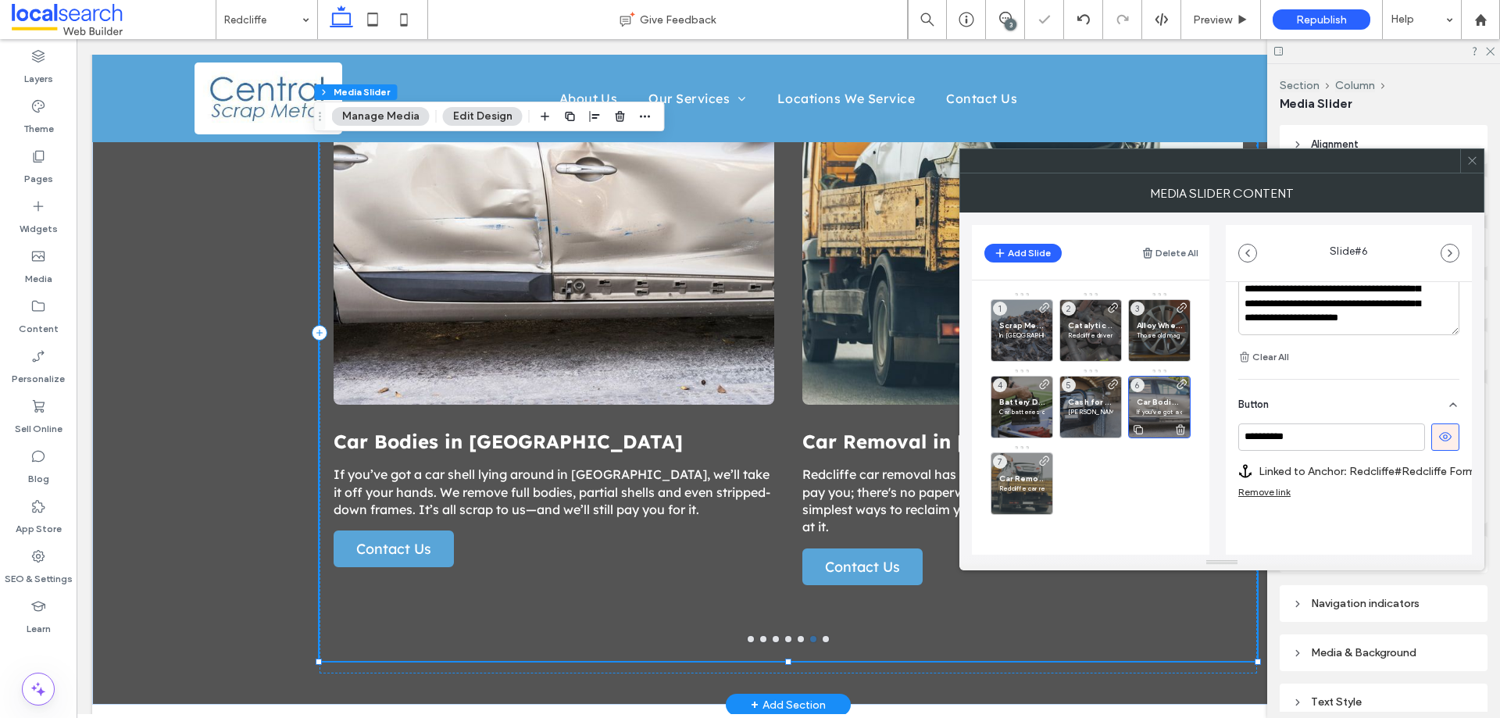
click at [1153, 404] on span "Car Bodies in [GEOGRAPHIC_DATA]" at bounding box center [1159, 402] width 45 height 10
click at [1161, 384] on div "Car Bodies in Redcliffe If you’ve got a car shell lying around in Redcliffe, we…" at bounding box center [1159, 407] width 63 height 63
click at [1178, 389] on icon at bounding box center [1182, 384] width 13 height 13
click at [1105, 394] on div "Cash for Cars in Redcliffe Redcliffe’s driveways are full of unwanted vehicles,…" at bounding box center [1091, 407] width 63 height 63
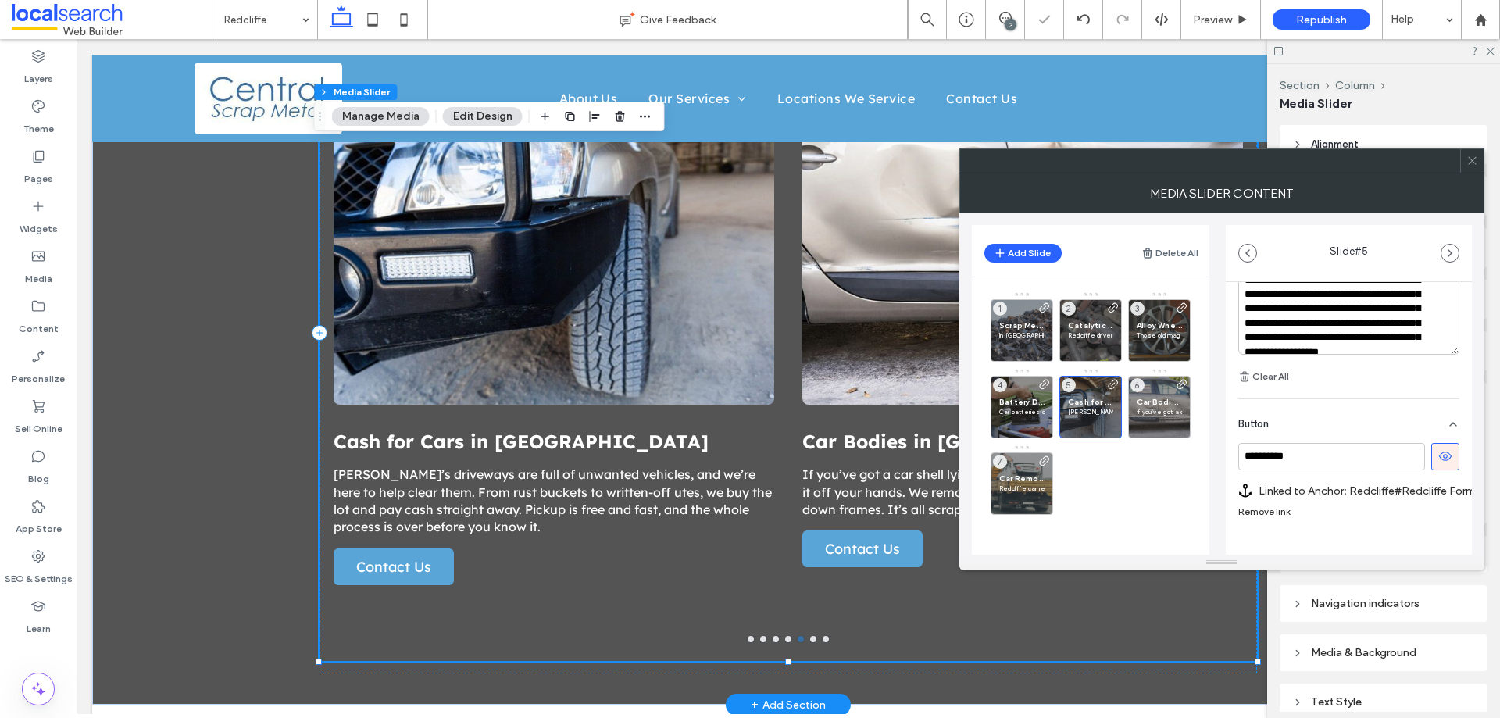
scroll to position [563, 0]
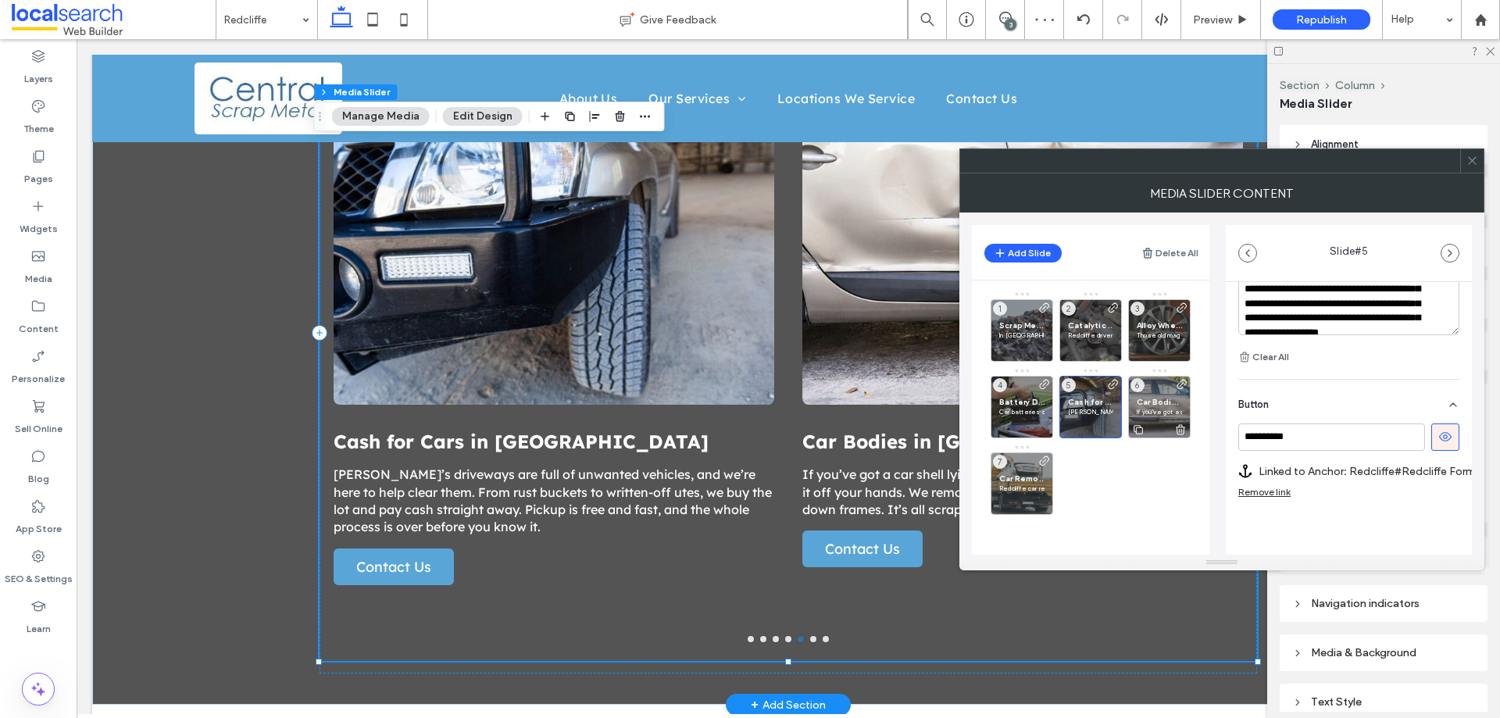
click at [1158, 406] on span "Car Bodies in [GEOGRAPHIC_DATA]" at bounding box center [1159, 402] width 45 height 10
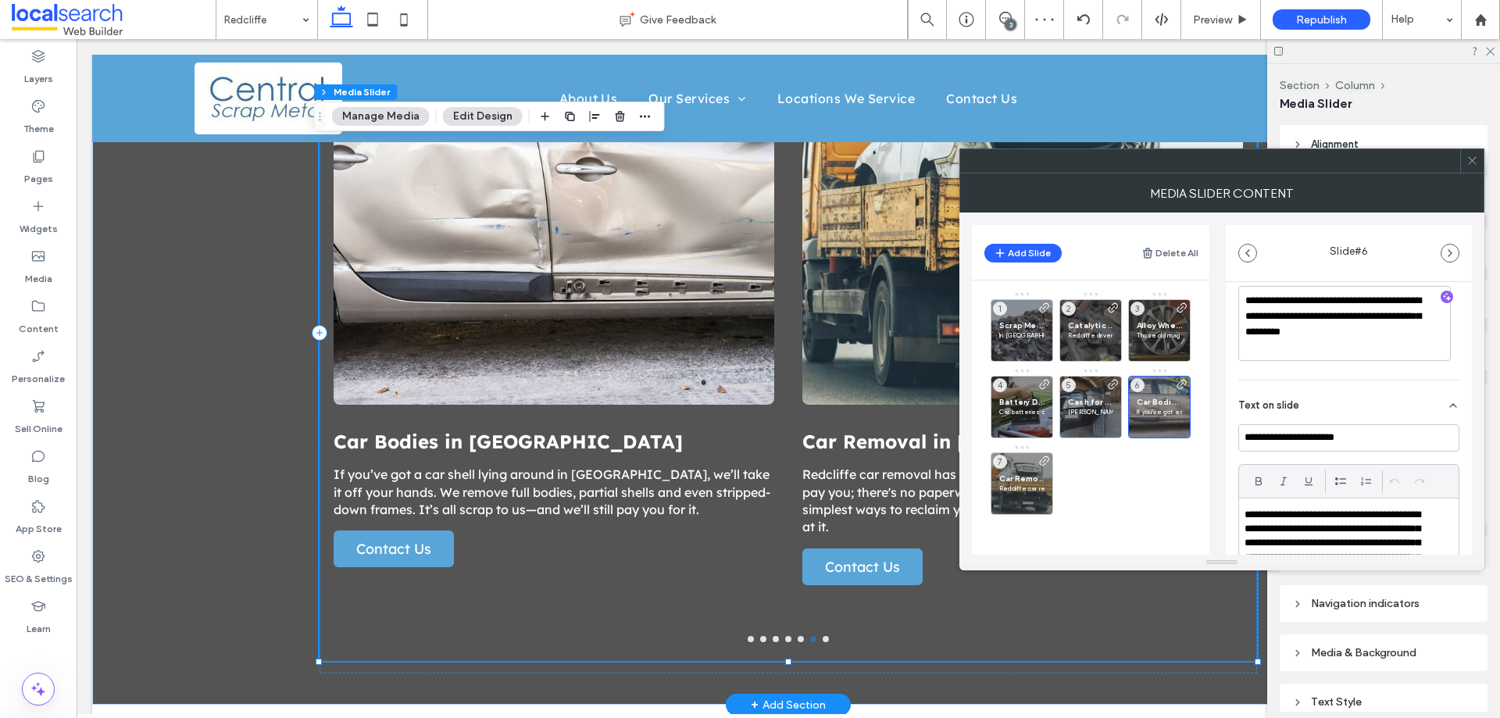
scroll to position [578, 0]
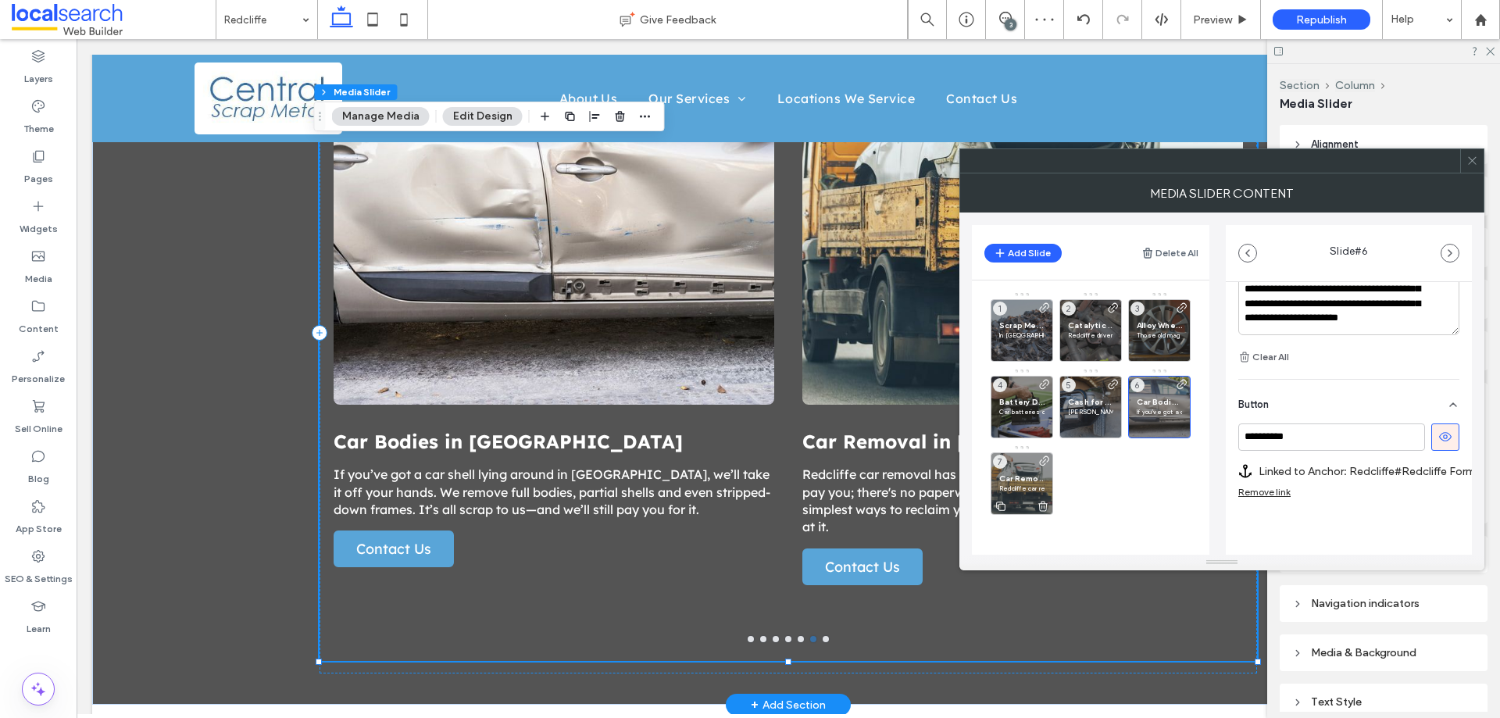
click at [1010, 475] on span "Car Removal in [GEOGRAPHIC_DATA]" at bounding box center [1021, 479] width 45 height 10
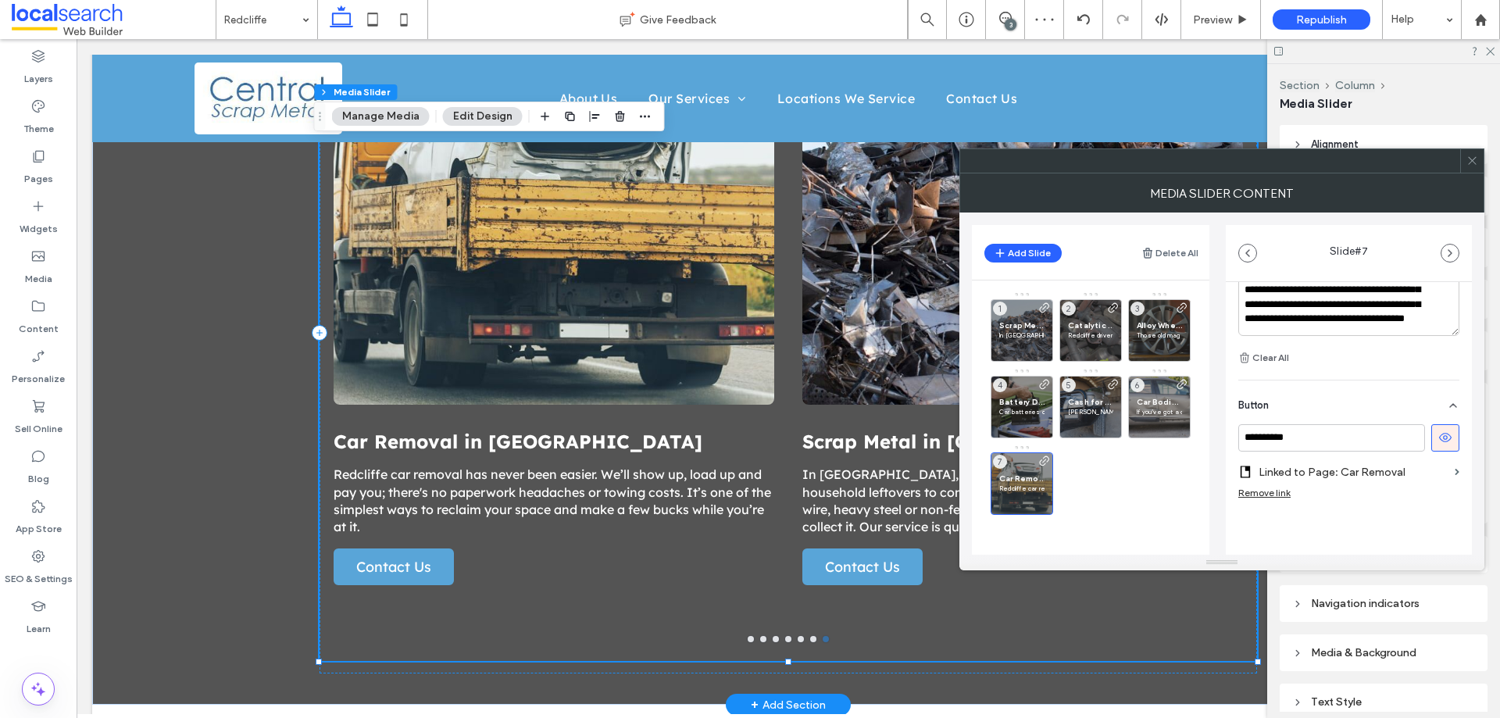
scroll to position [551, 0]
click at [1422, 476] on label "Linked to Page: Car Removal" at bounding box center [1354, 471] width 190 height 29
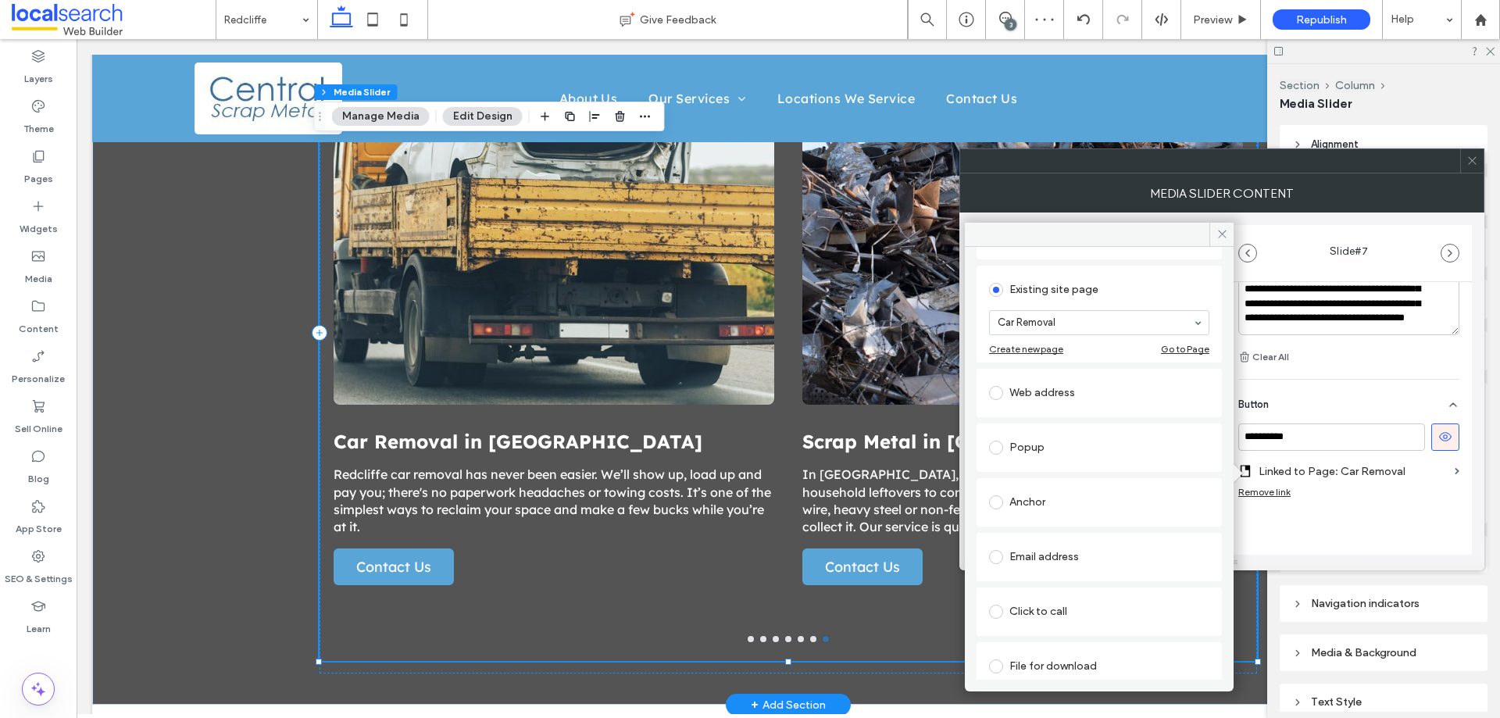
scroll to position [102, 0]
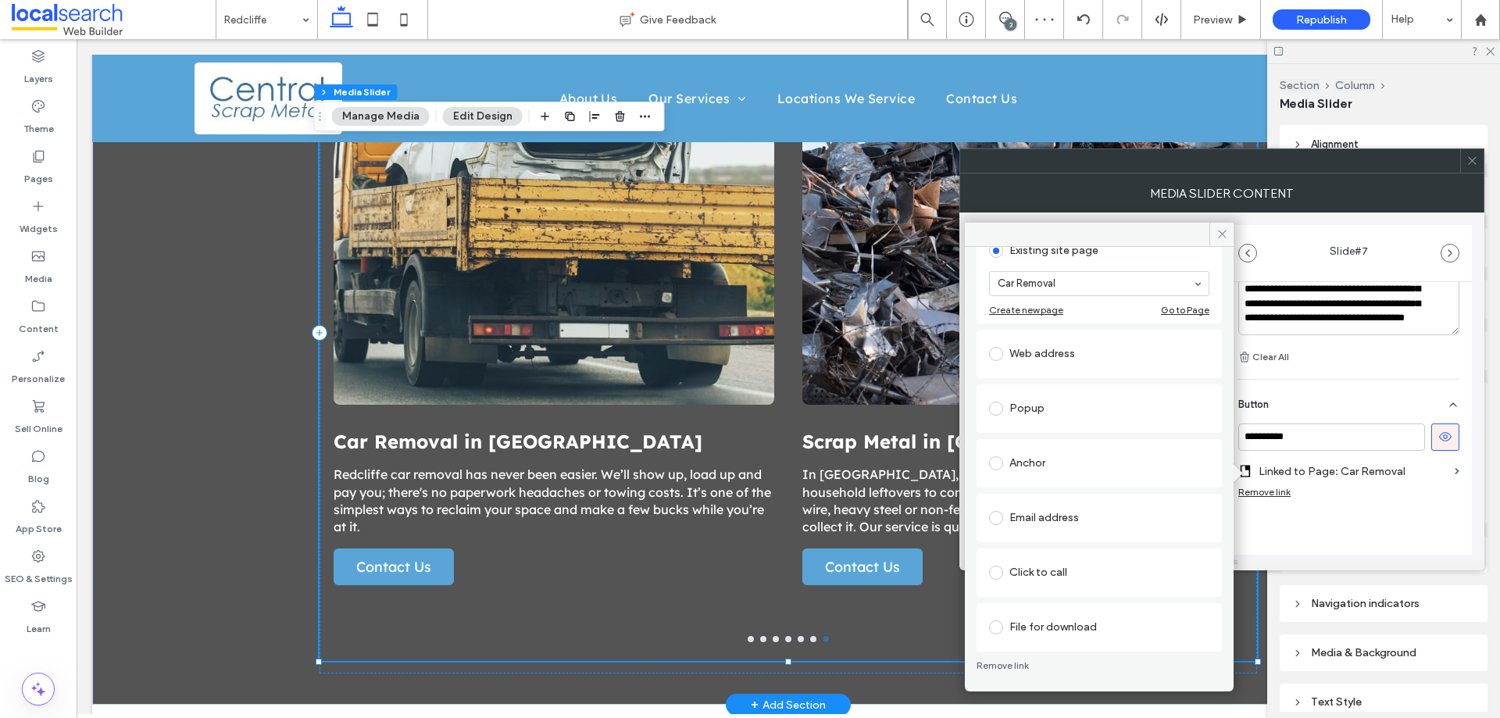
click at [1074, 462] on div "Anchor" at bounding box center [1099, 463] width 220 height 25
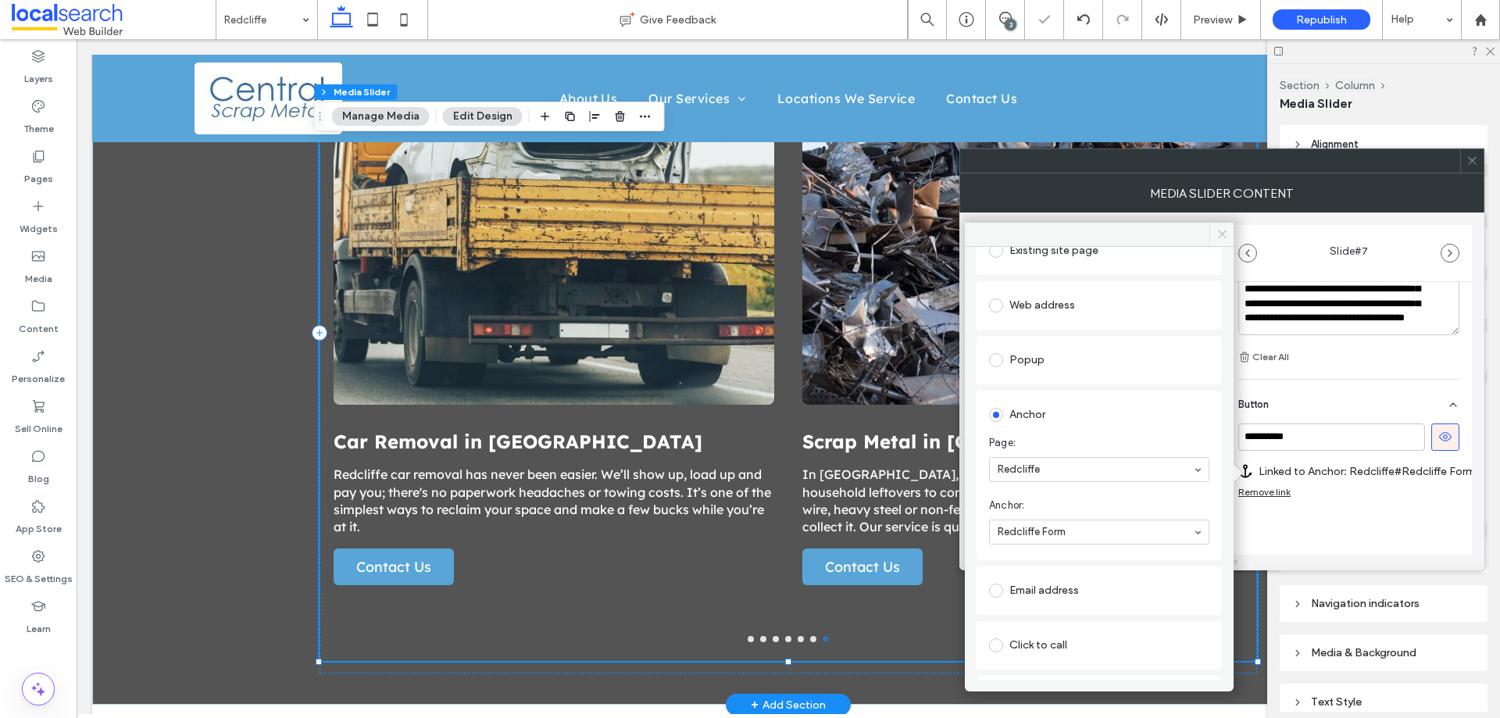
click at [1227, 234] on icon at bounding box center [1223, 234] width 12 height 12
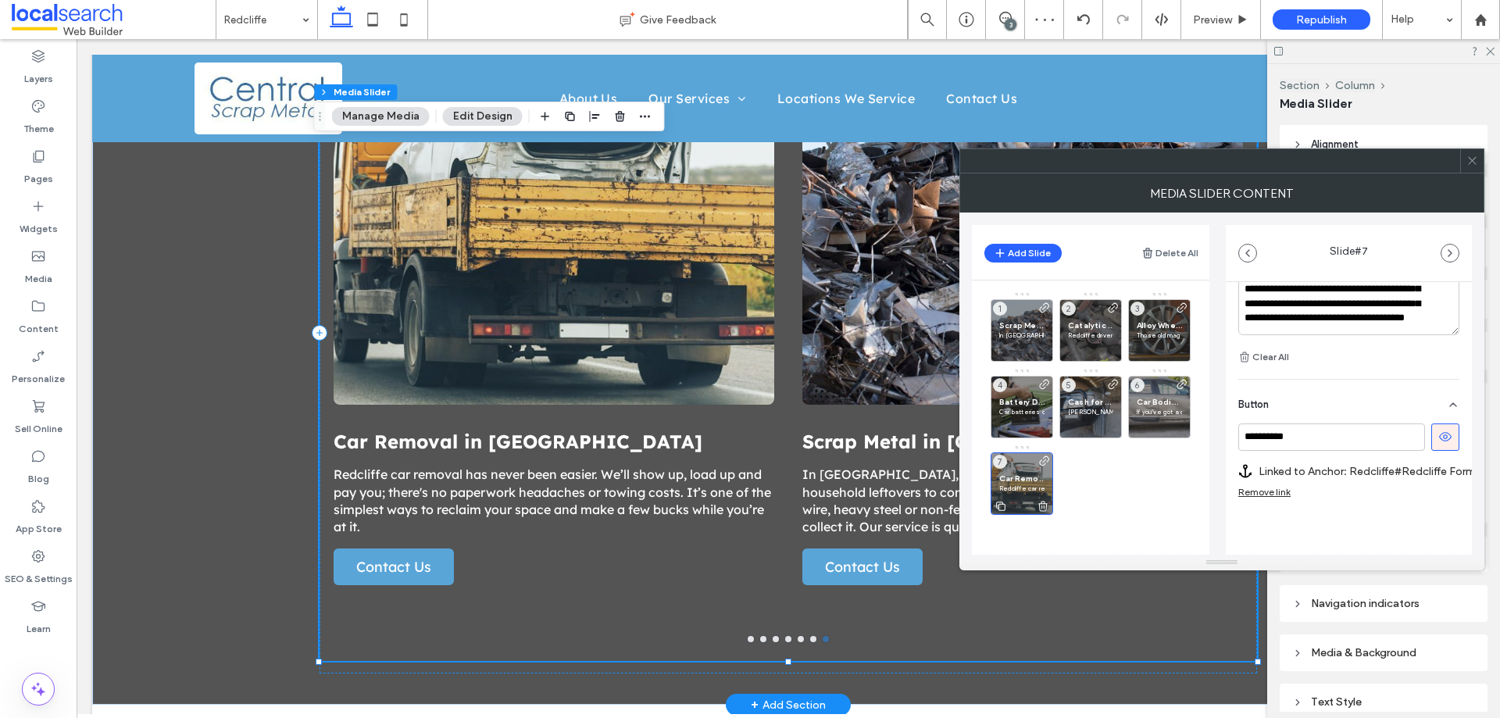
click at [1027, 474] on span "Car Removal in [GEOGRAPHIC_DATA]" at bounding box center [1021, 479] width 45 height 10
click at [1475, 168] on span at bounding box center [1473, 160] width 12 height 23
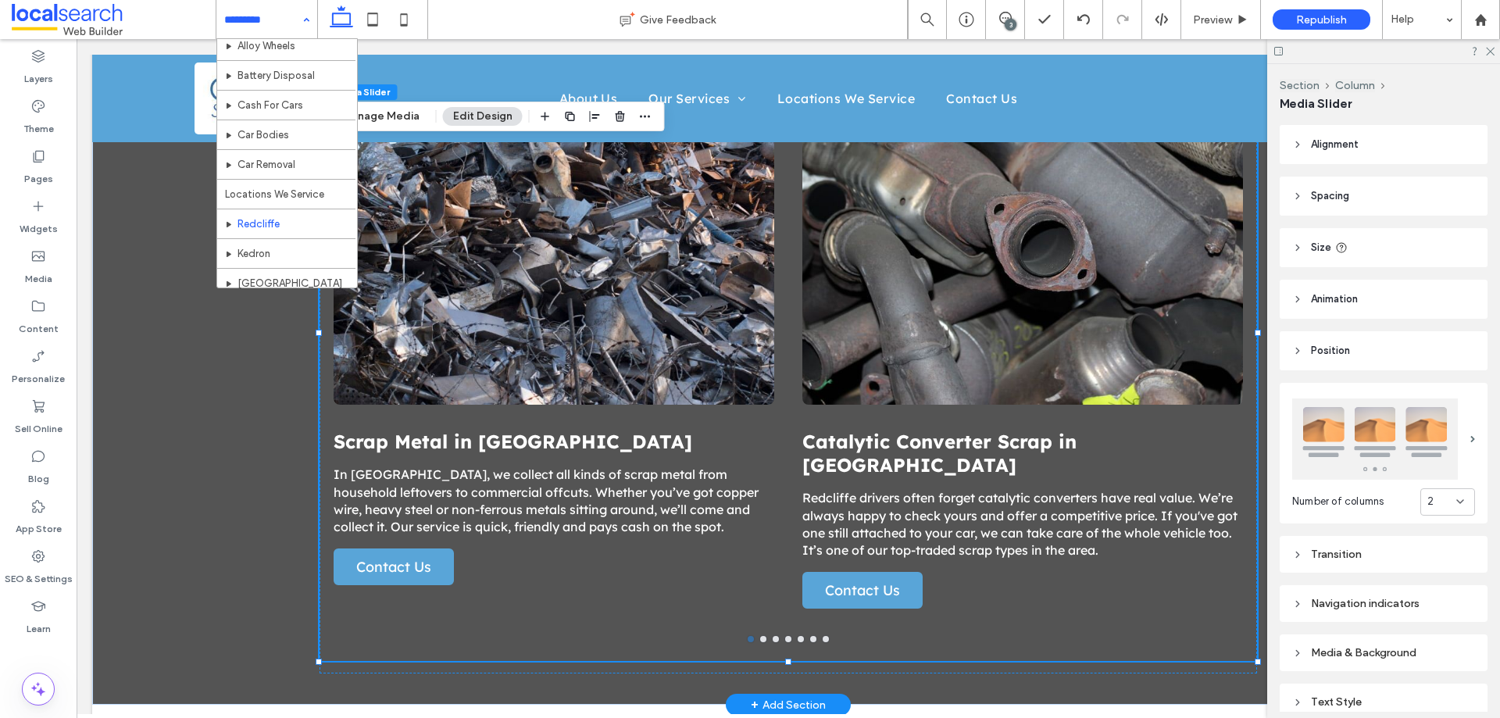
scroll to position [234, 0]
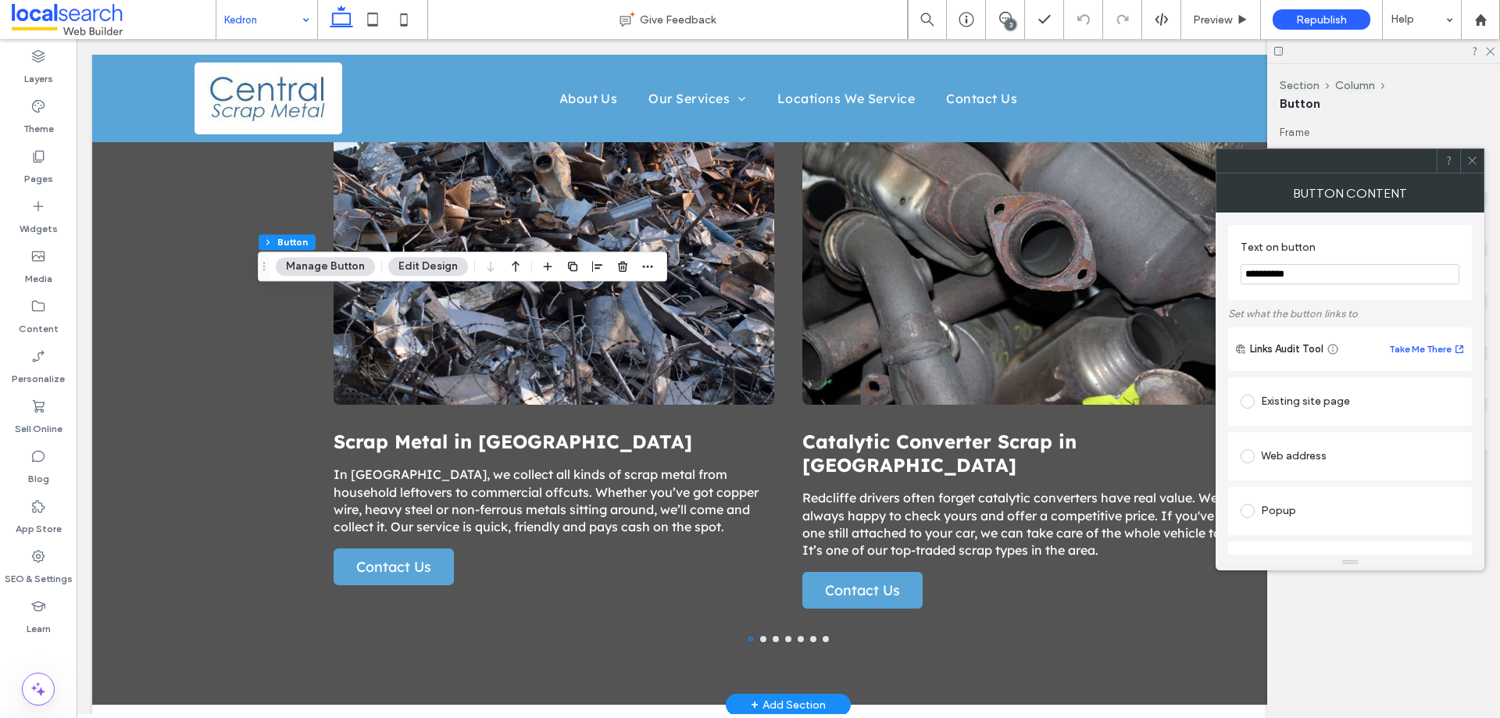
click at [1472, 164] on icon at bounding box center [1473, 161] width 12 height 12
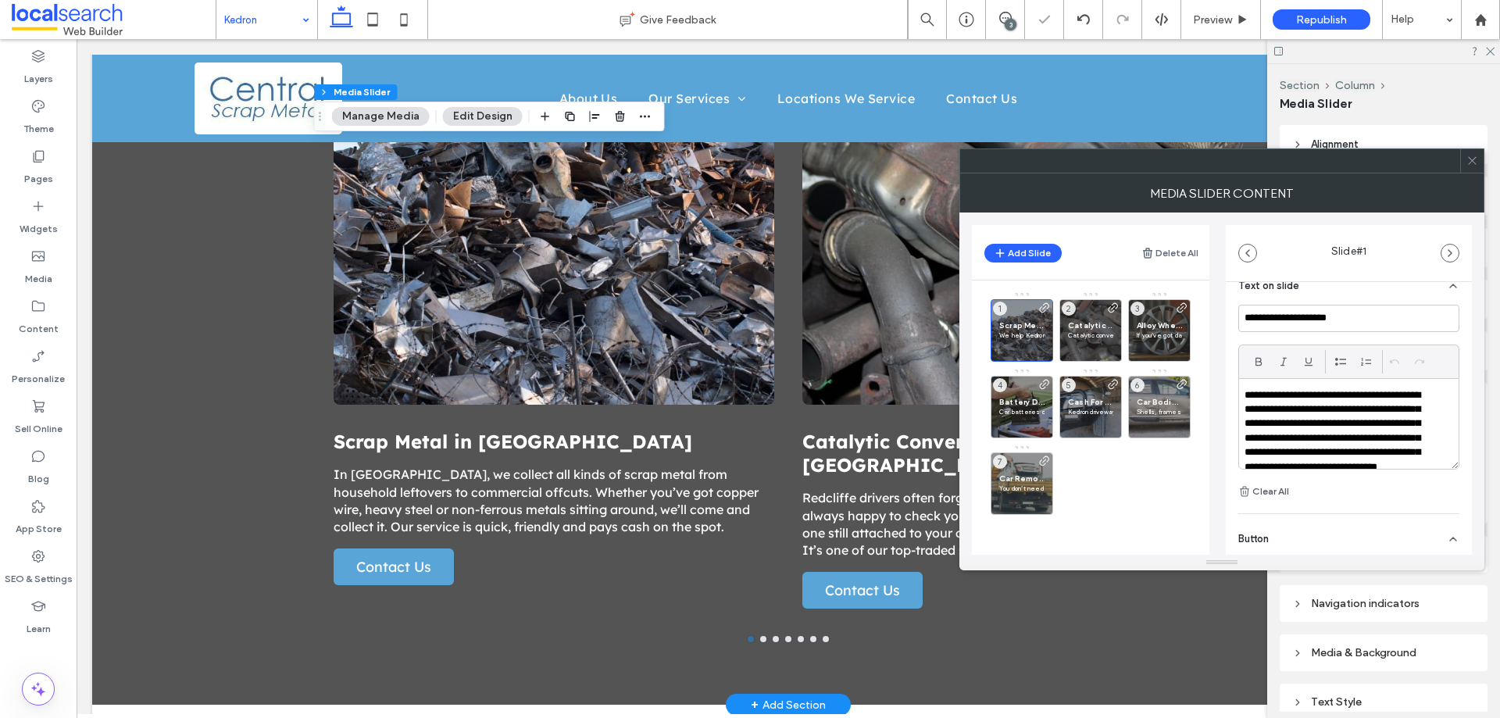
scroll to position [567, 0]
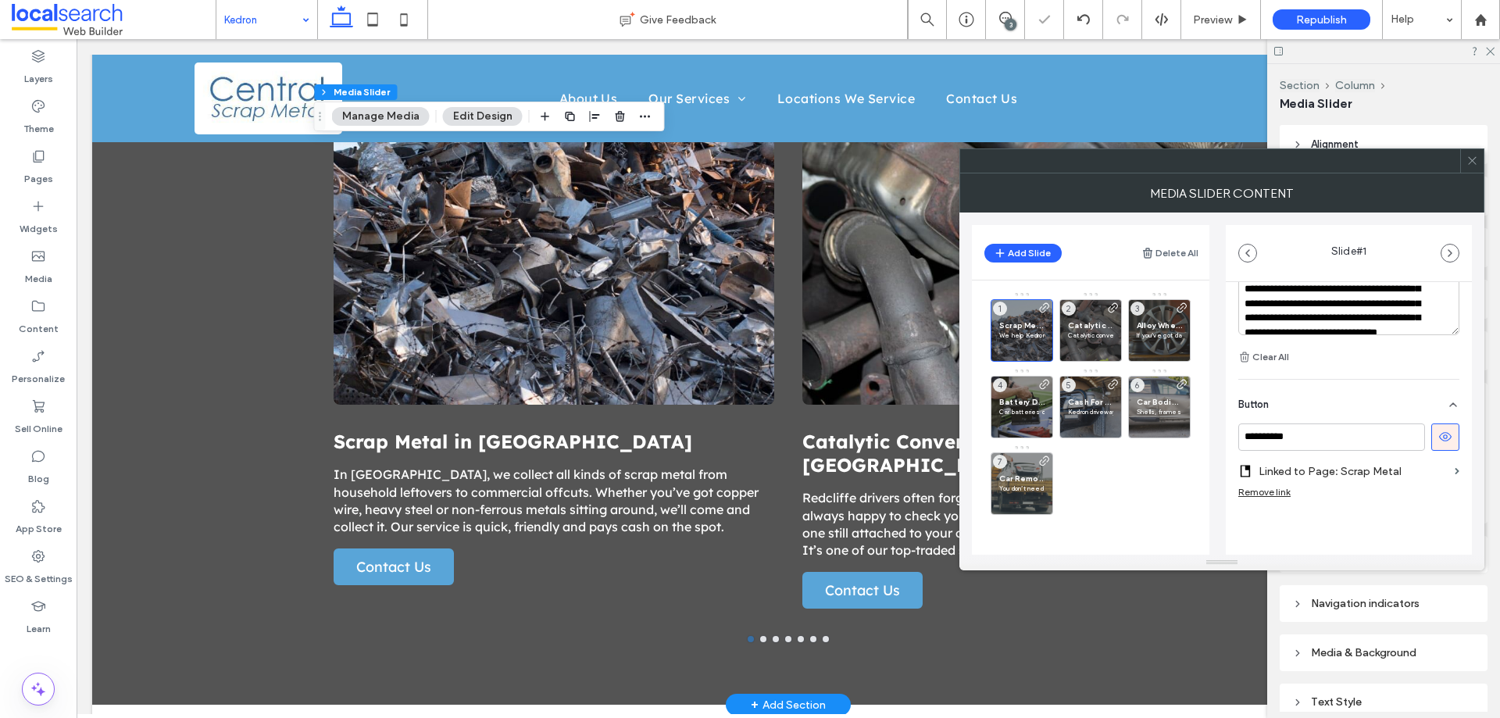
click at [1427, 479] on label "Linked to Page: Scrap Metal" at bounding box center [1354, 471] width 190 height 29
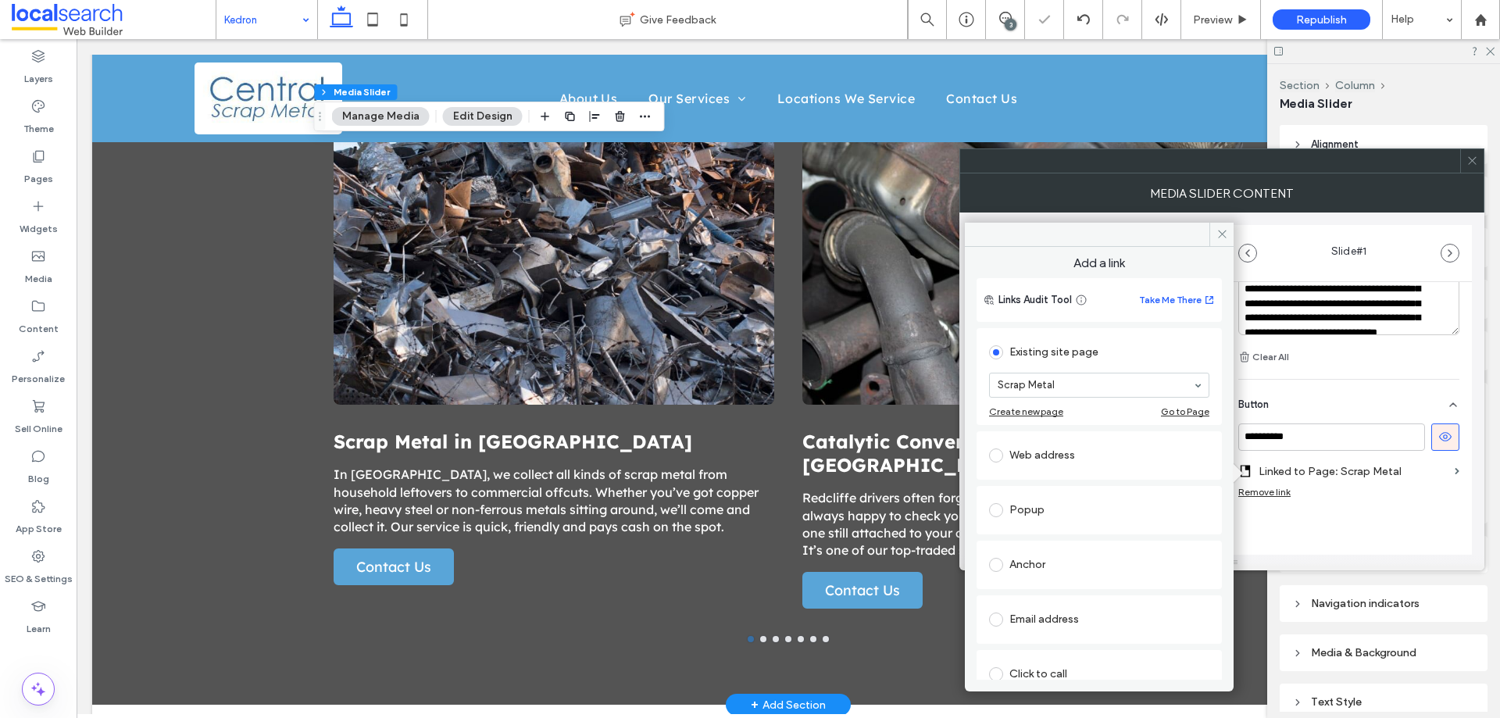
click at [1096, 564] on div "Anchor" at bounding box center [1099, 564] width 220 height 25
click at [1196, 542] on section "Page: Home About Us Our Services Scrap Metal Catalytic Converter Scrap Alloy Wh…" at bounding box center [1099, 560] width 220 height 63
click at [1172, 645] on div "Select..." at bounding box center [1099, 633] width 220 height 25
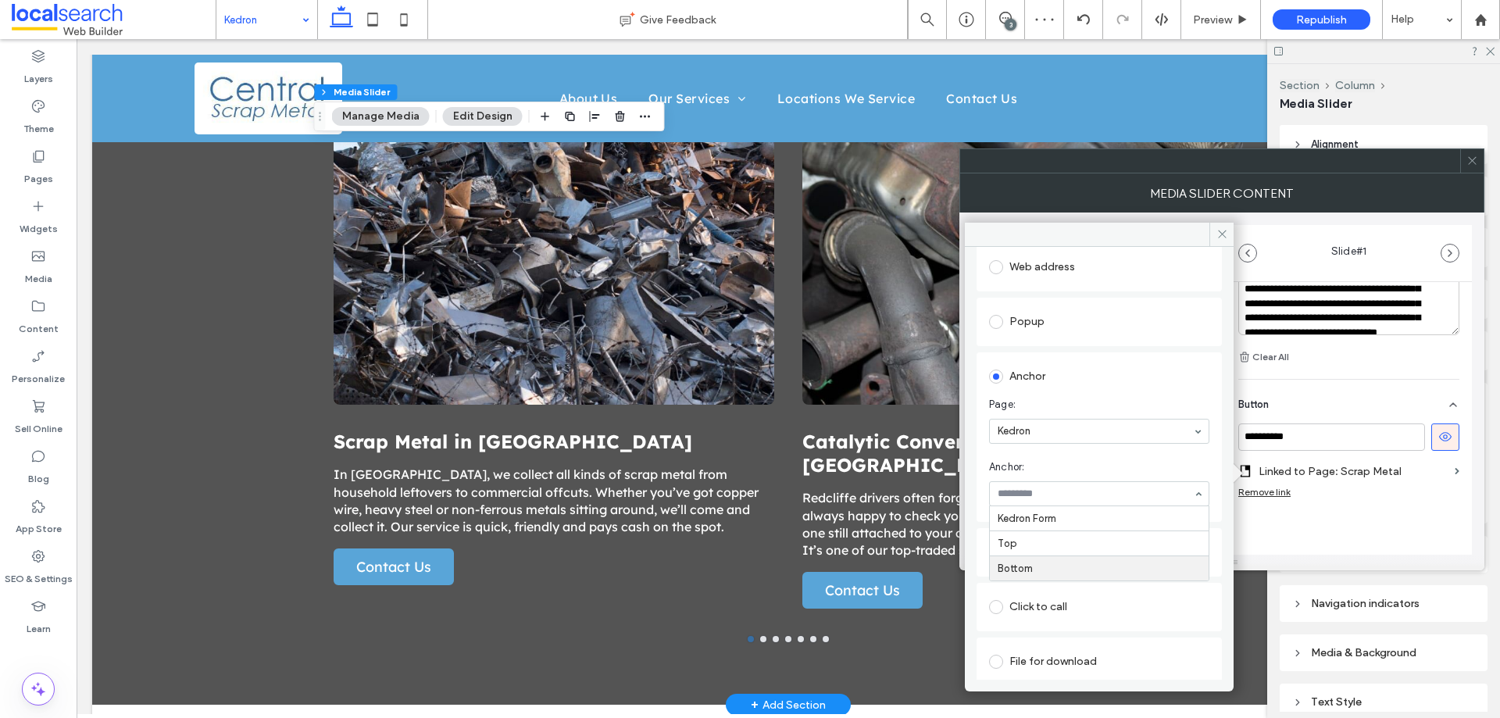
scroll to position [156, 0]
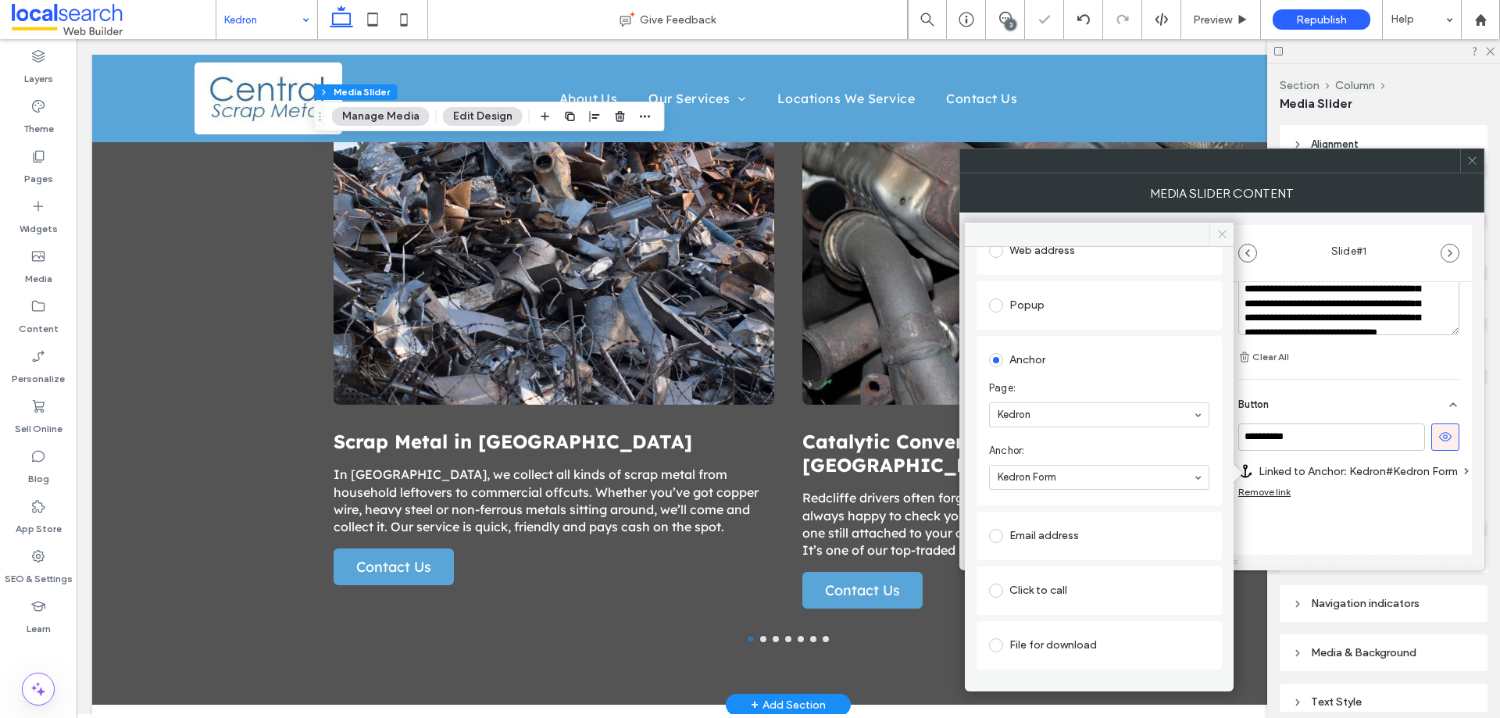
click at [1221, 230] on icon at bounding box center [1223, 234] width 12 height 12
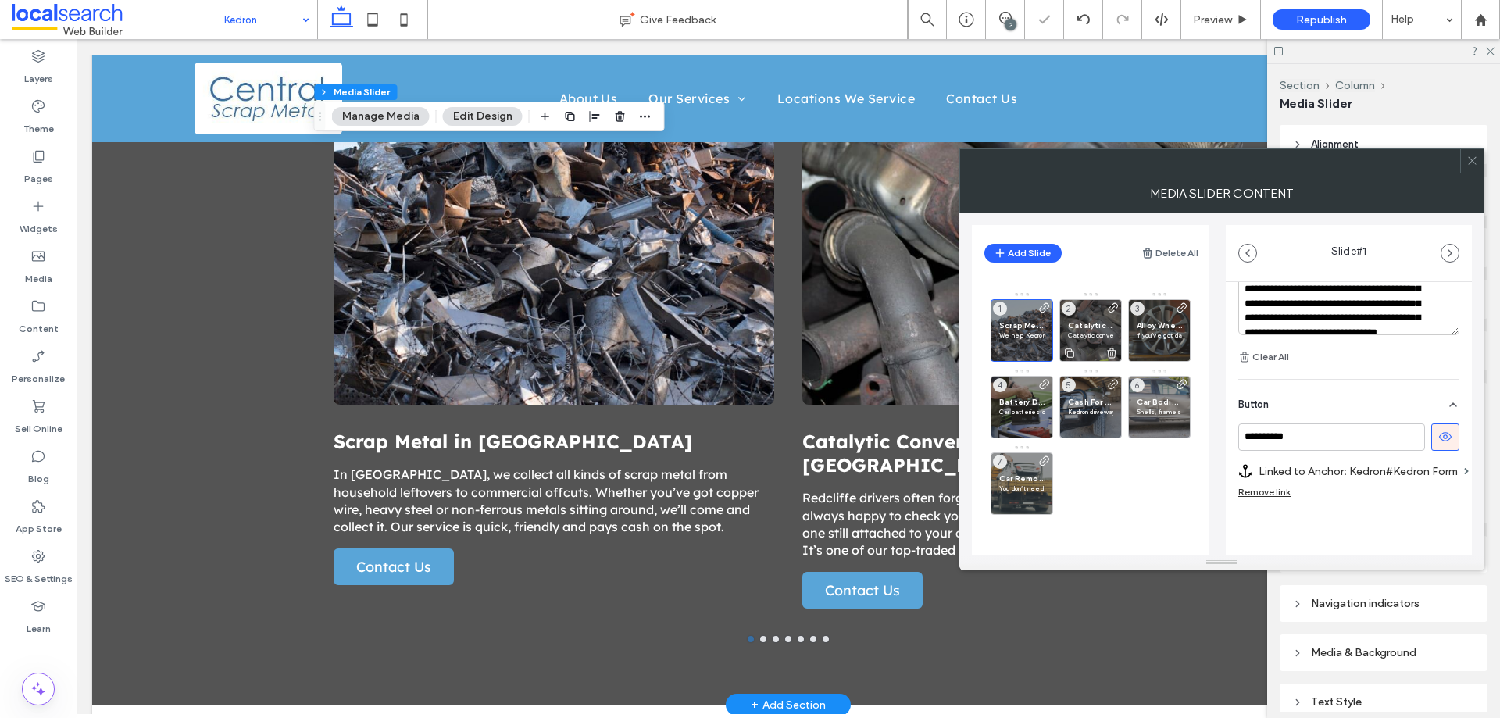
click at [1105, 326] on span "Catalytic Converter Scrap in Kedron" at bounding box center [1090, 325] width 45 height 10
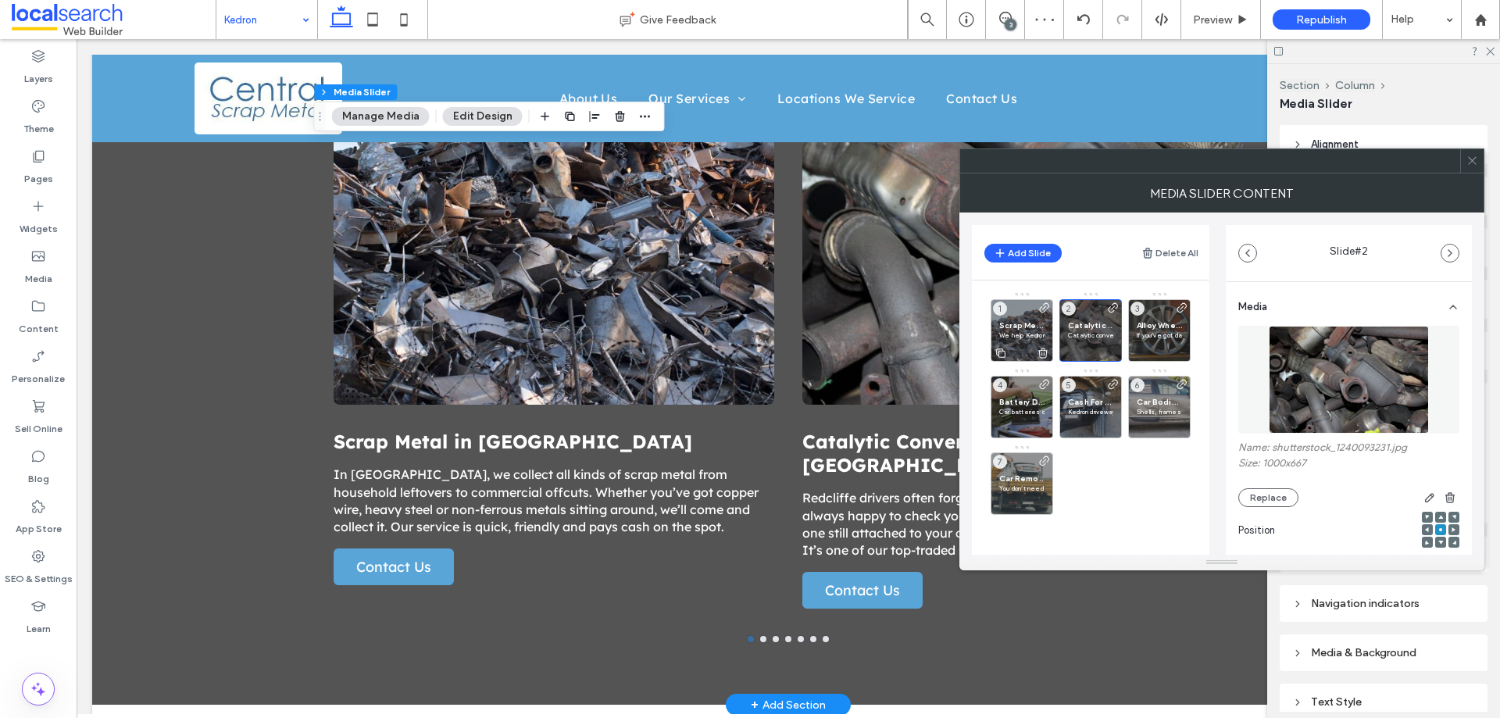
click at [1025, 318] on div "Scrap Metal in Kedron We help Kedron locals clean up yards, sheds and garages b…" at bounding box center [1022, 330] width 63 height 63
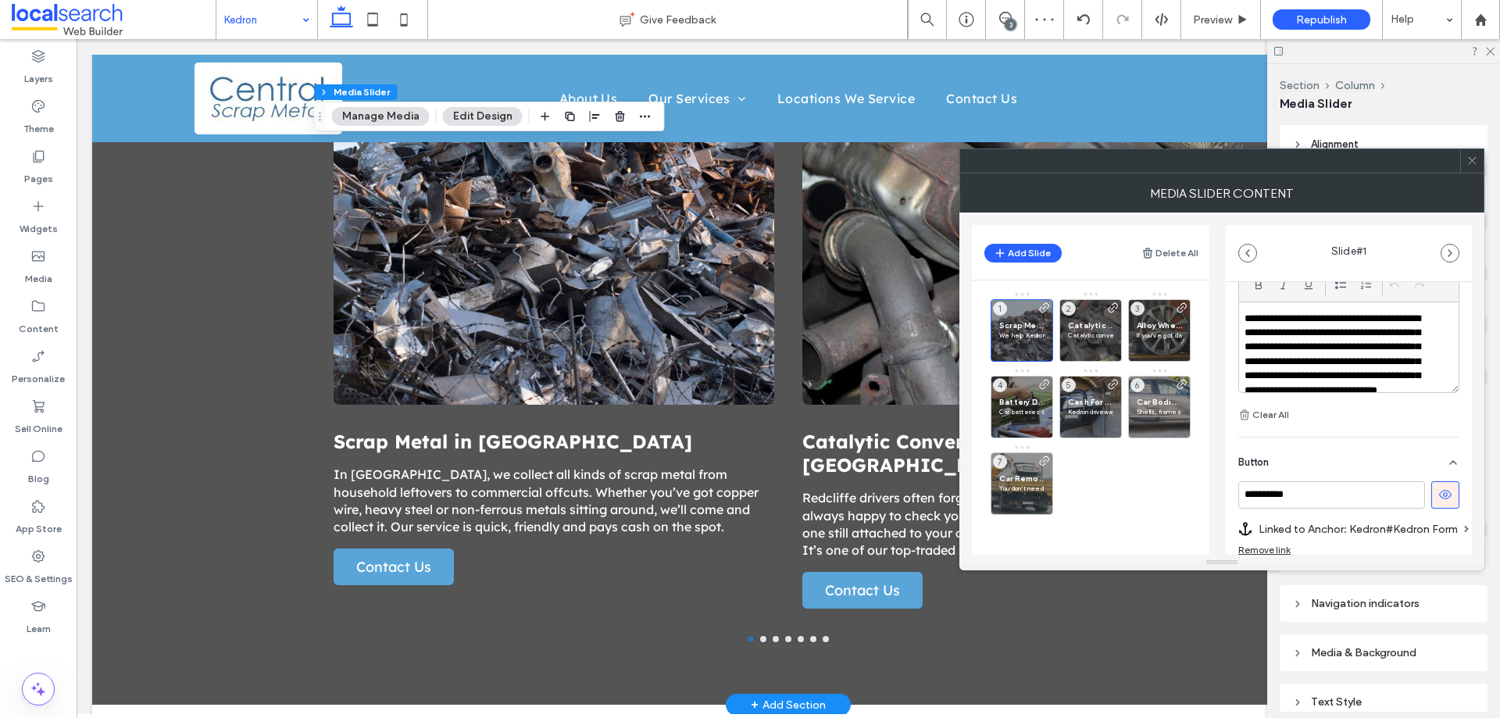
scroll to position [547, 0]
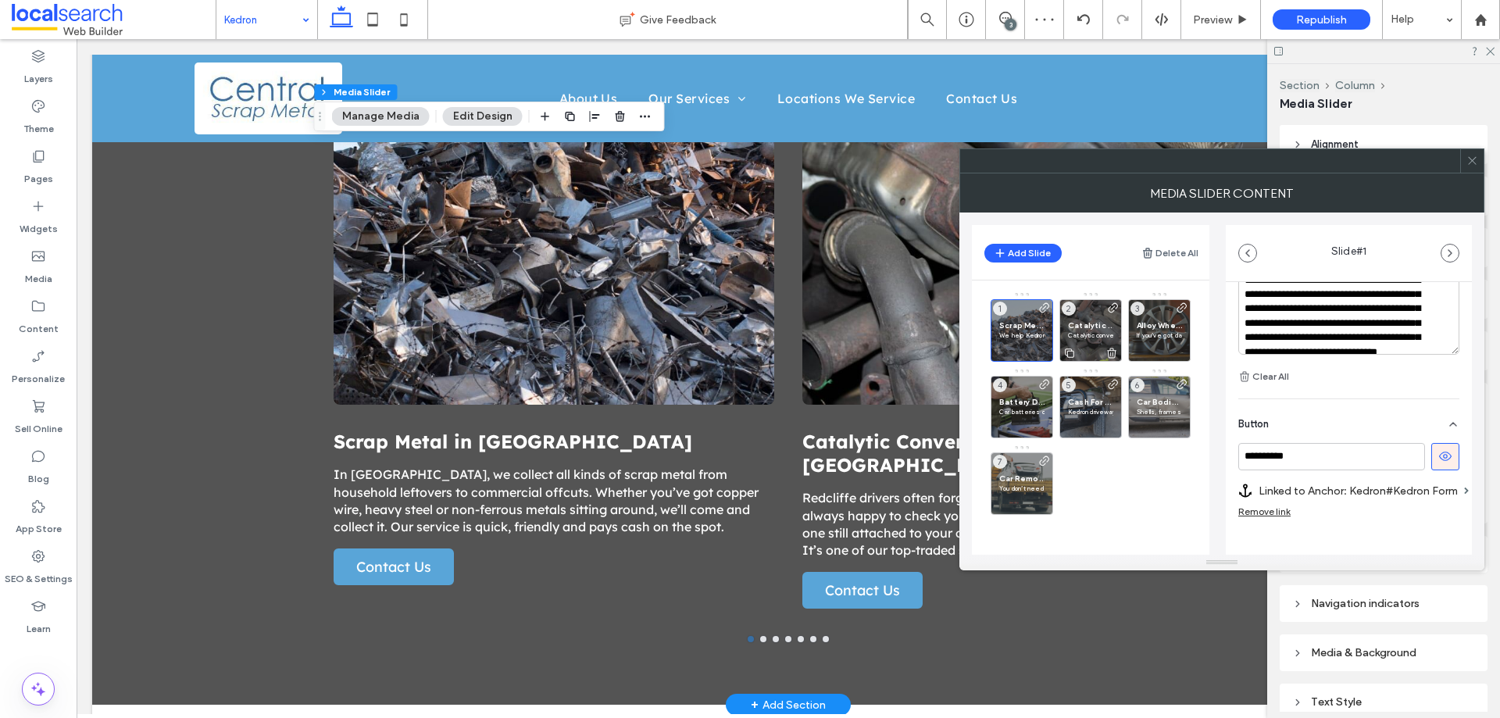
click at [1104, 328] on span "Catalytic Converter Scrap in Kedron" at bounding box center [1090, 325] width 45 height 10
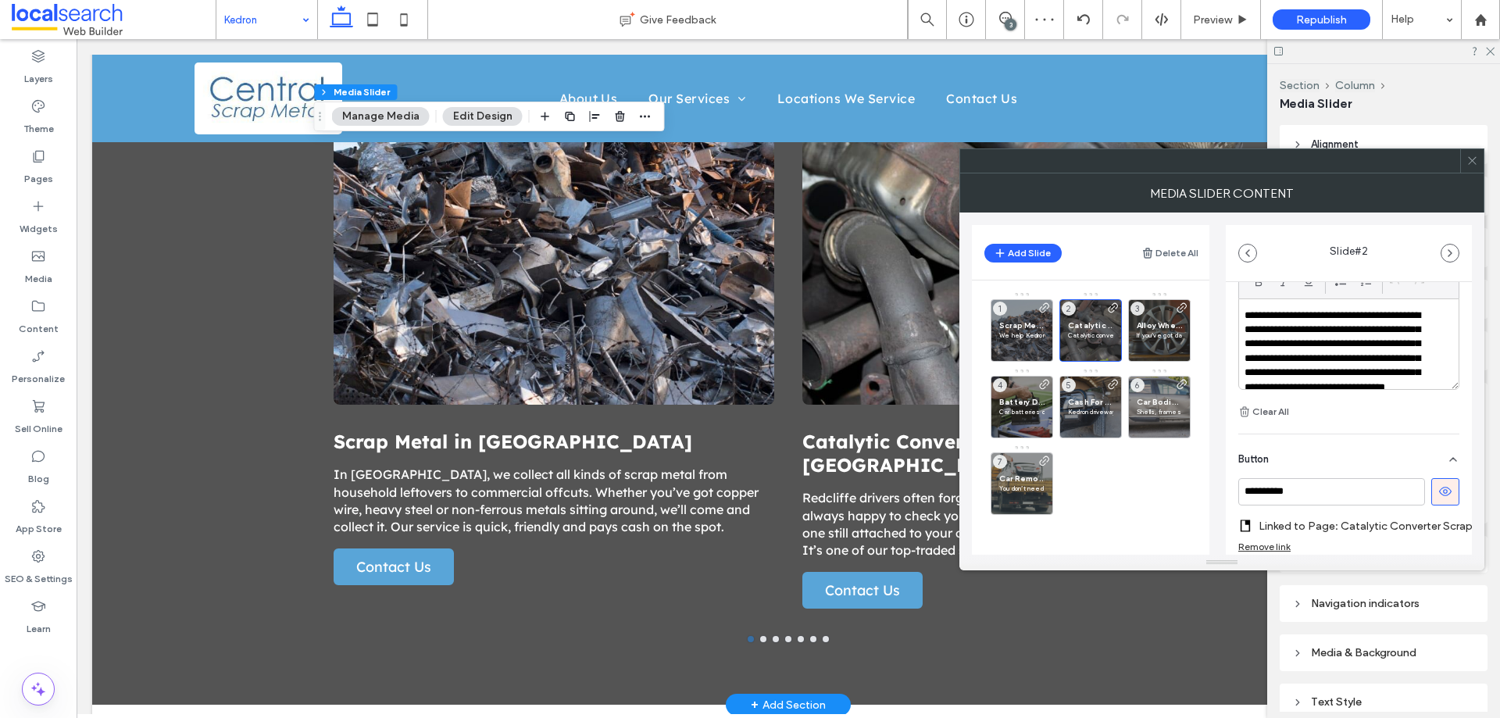
scroll to position [535, 0]
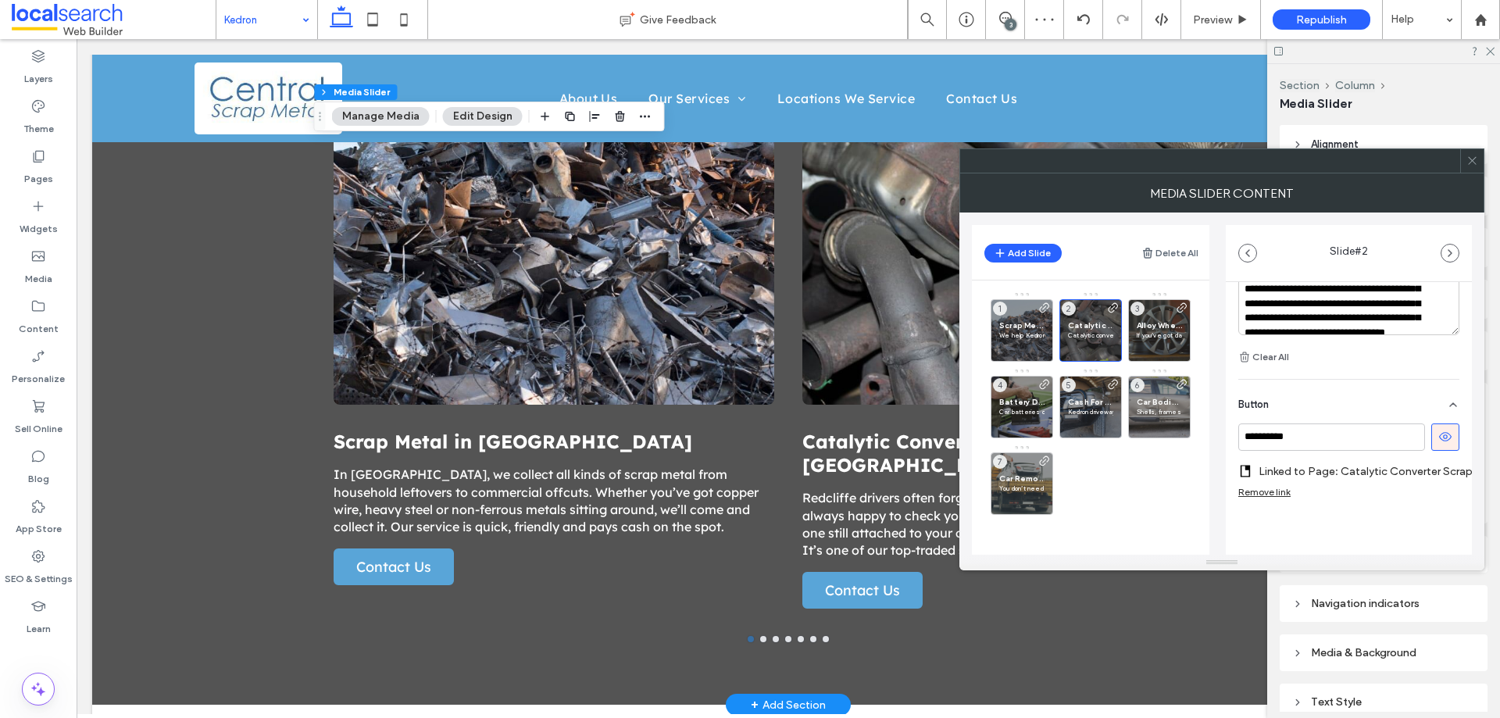
click at [1421, 460] on label "Linked to Page: Catalytic Converter Scrap" at bounding box center [1366, 471] width 214 height 29
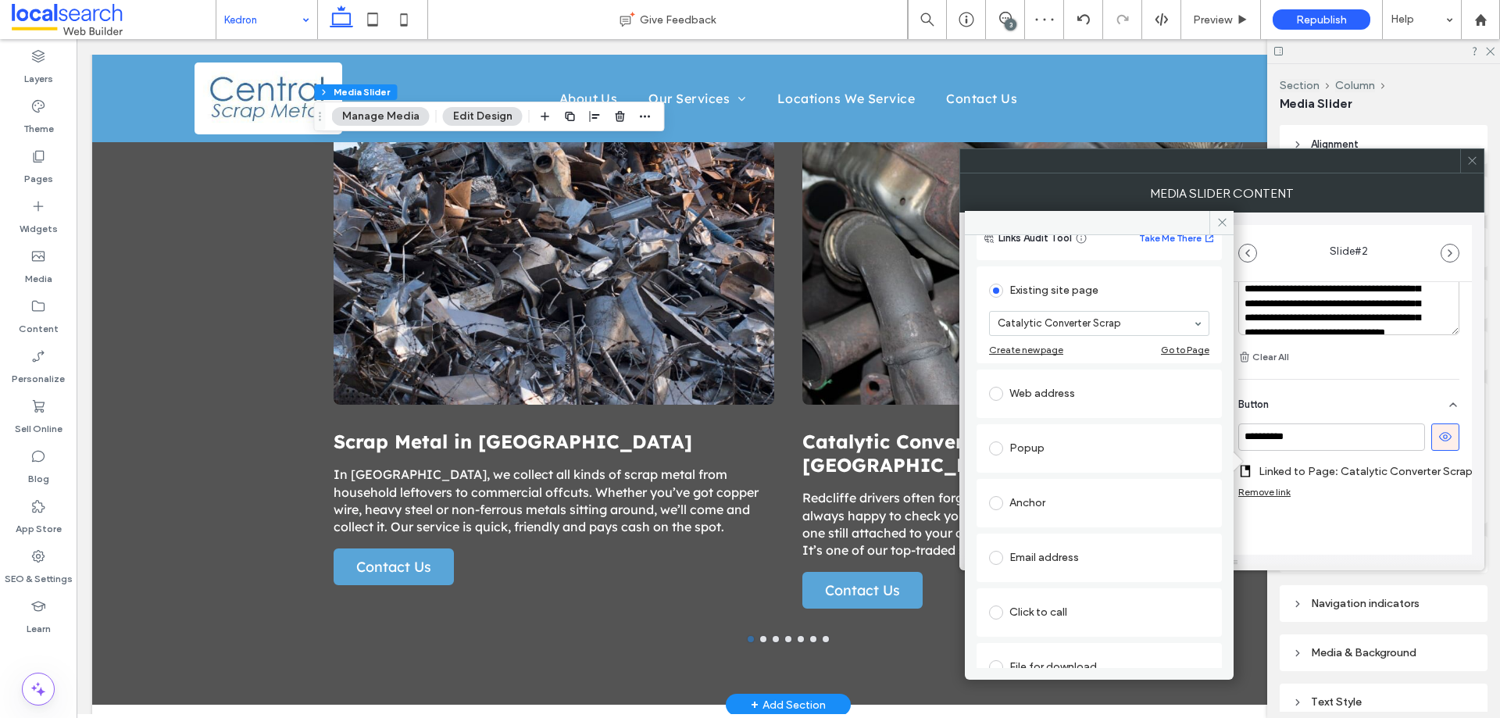
scroll to position [102, 0]
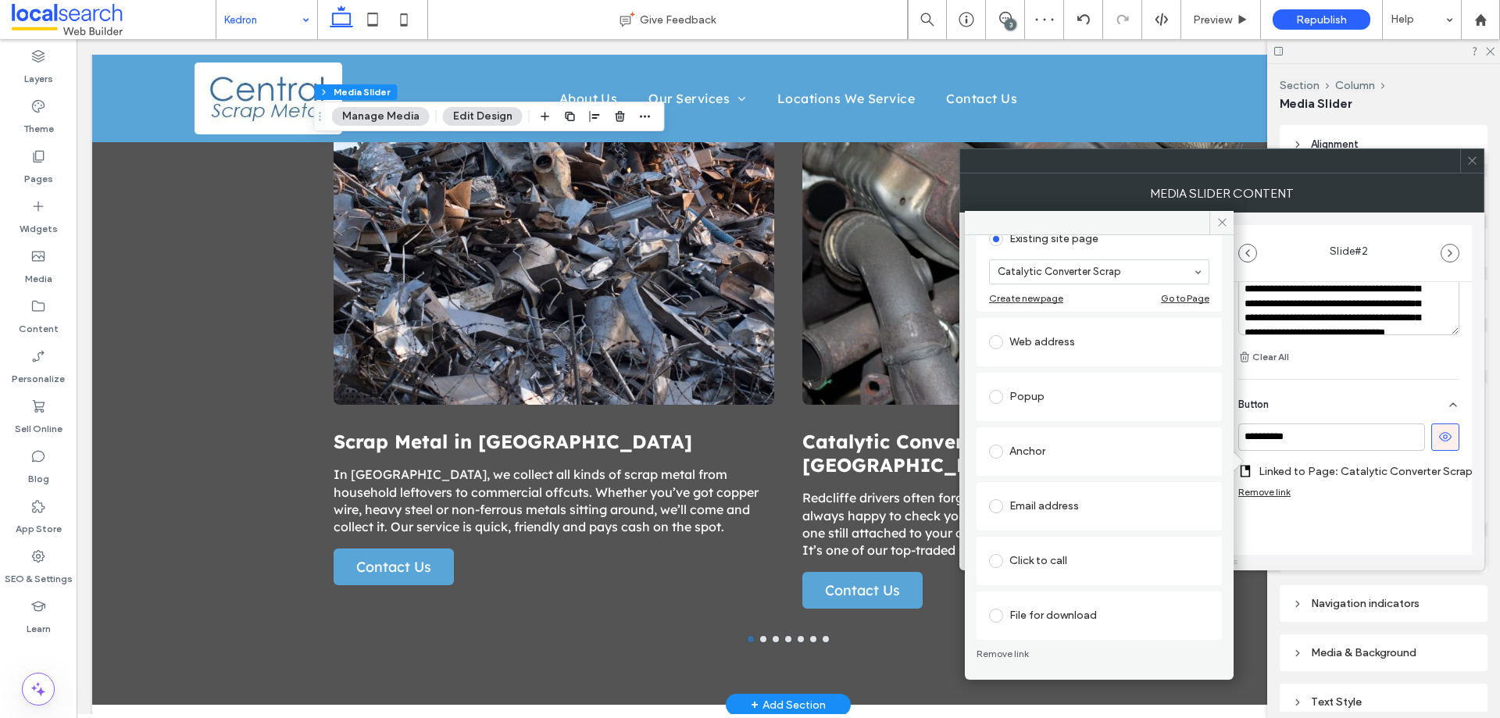
click at [1063, 459] on div "Anchor" at bounding box center [1099, 451] width 220 height 25
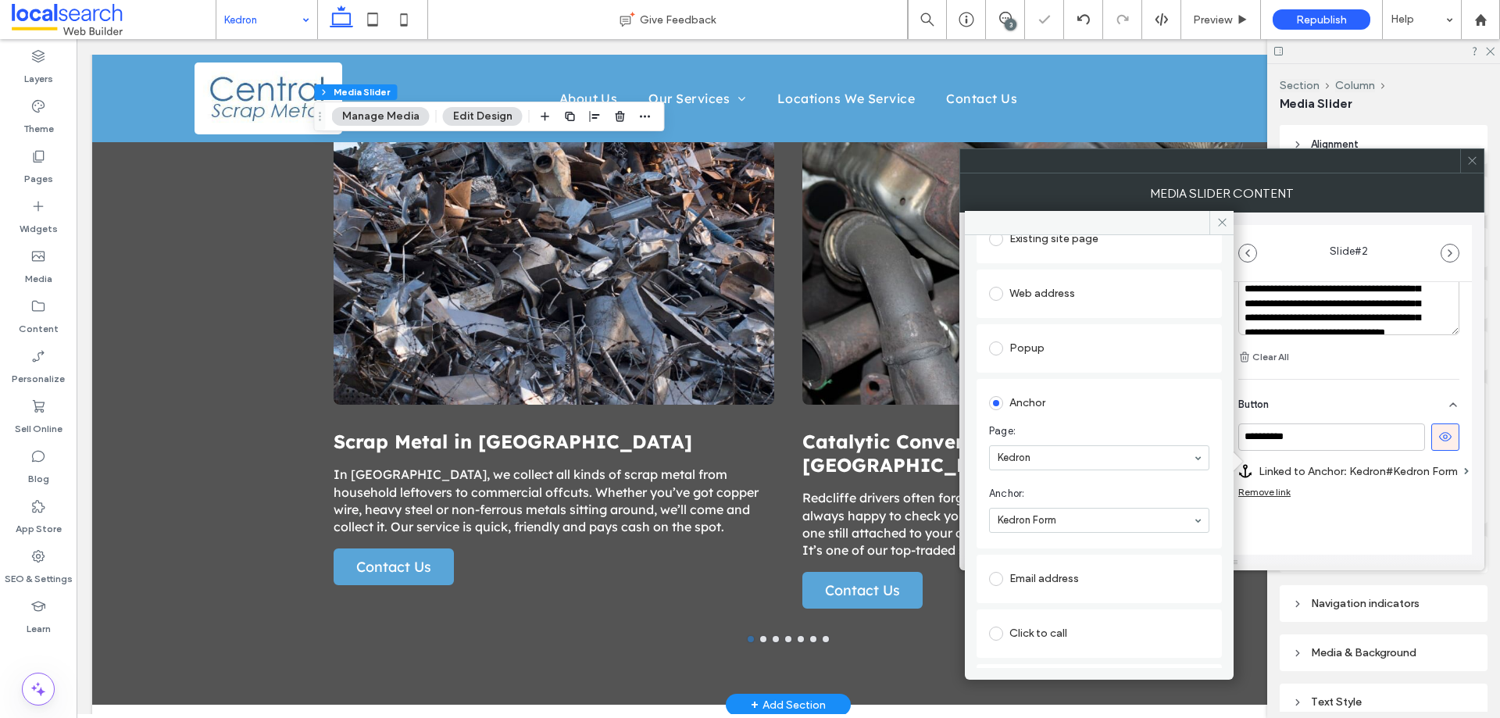
click at [1357, 522] on div "**********" at bounding box center [1349, 185] width 246 height 853
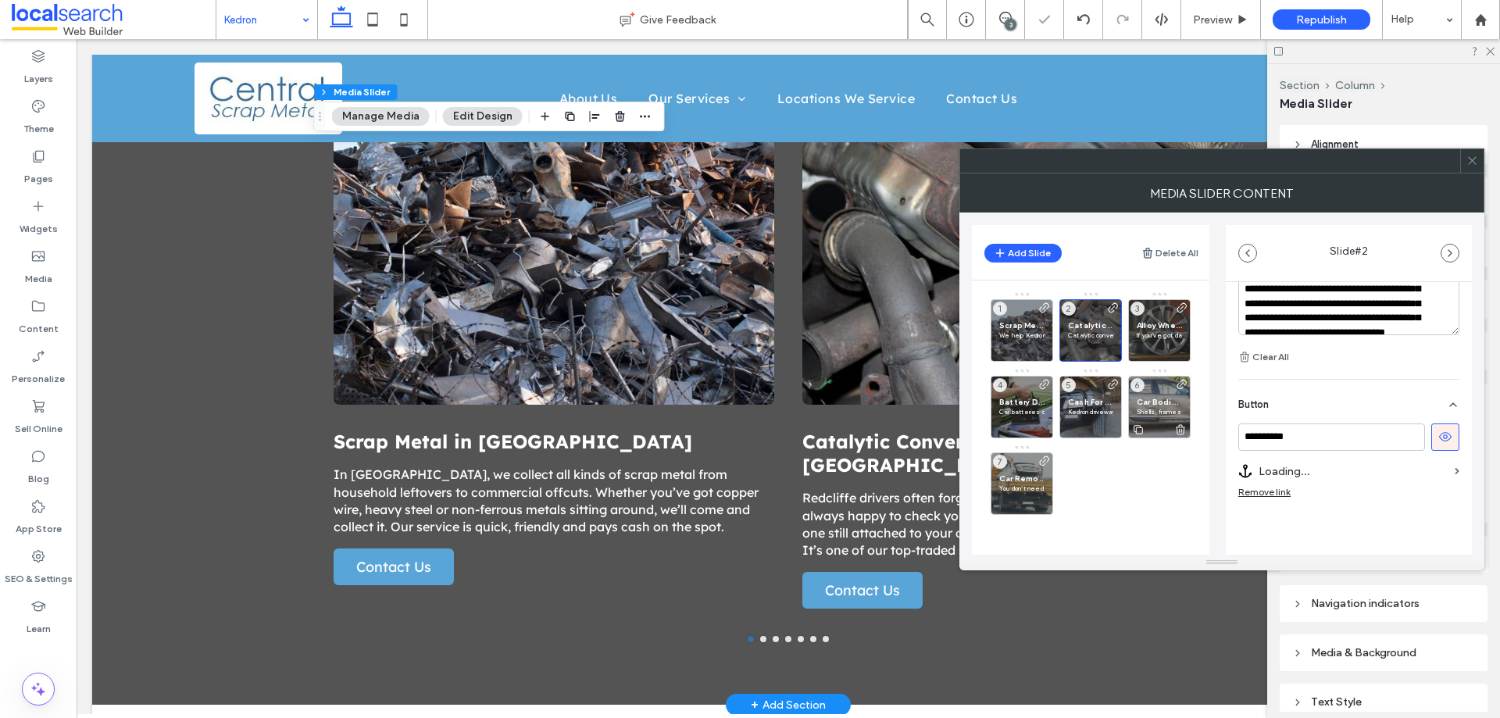
scroll to position [535, 0]
click at [1158, 328] on span "Alloy Wheels in Kedron" at bounding box center [1159, 325] width 45 height 10
click at [1421, 472] on label "Linked to Page: Alloy Wheels" at bounding box center [1354, 471] width 190 height 29
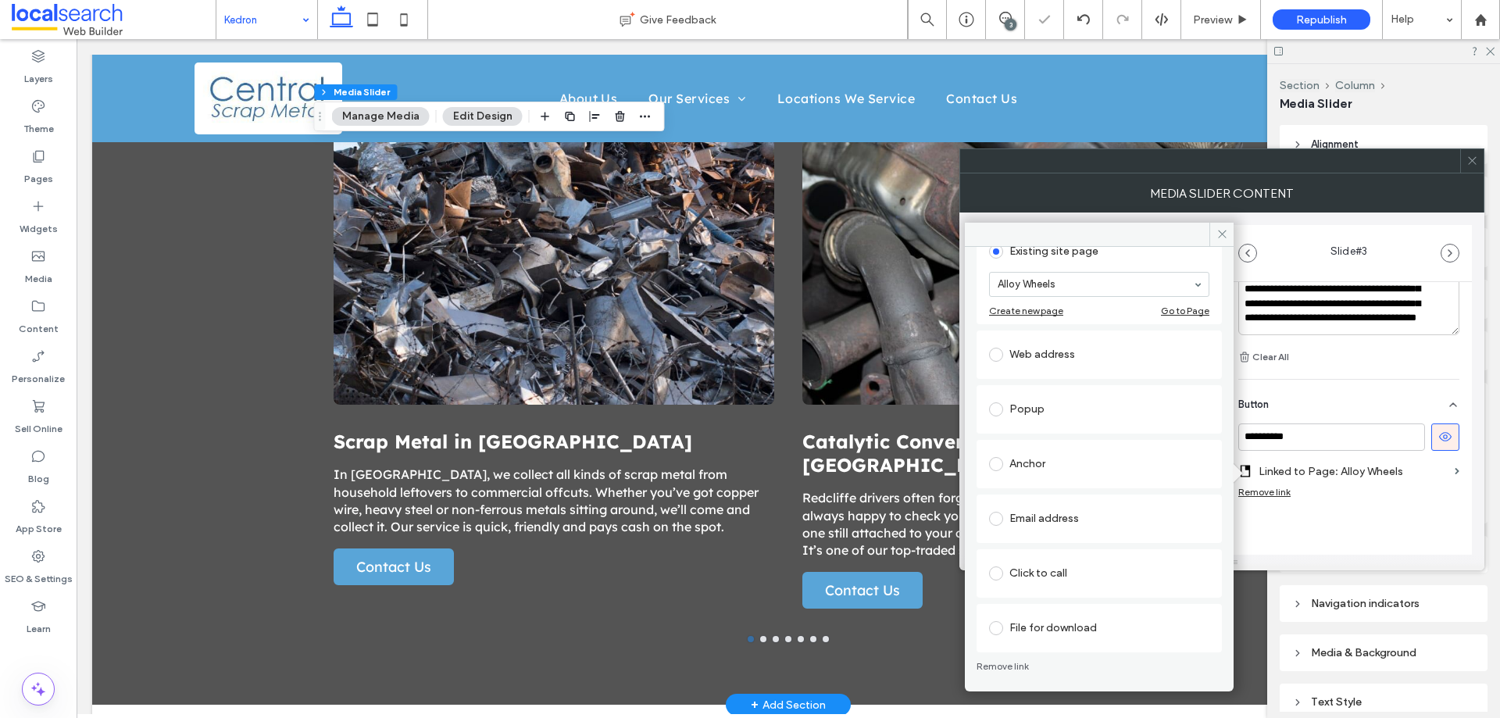
scroll to position [102, 0]
click at [1077, 477] on div "Anchor" at bounding box center [1099, 463] width 220 height 33
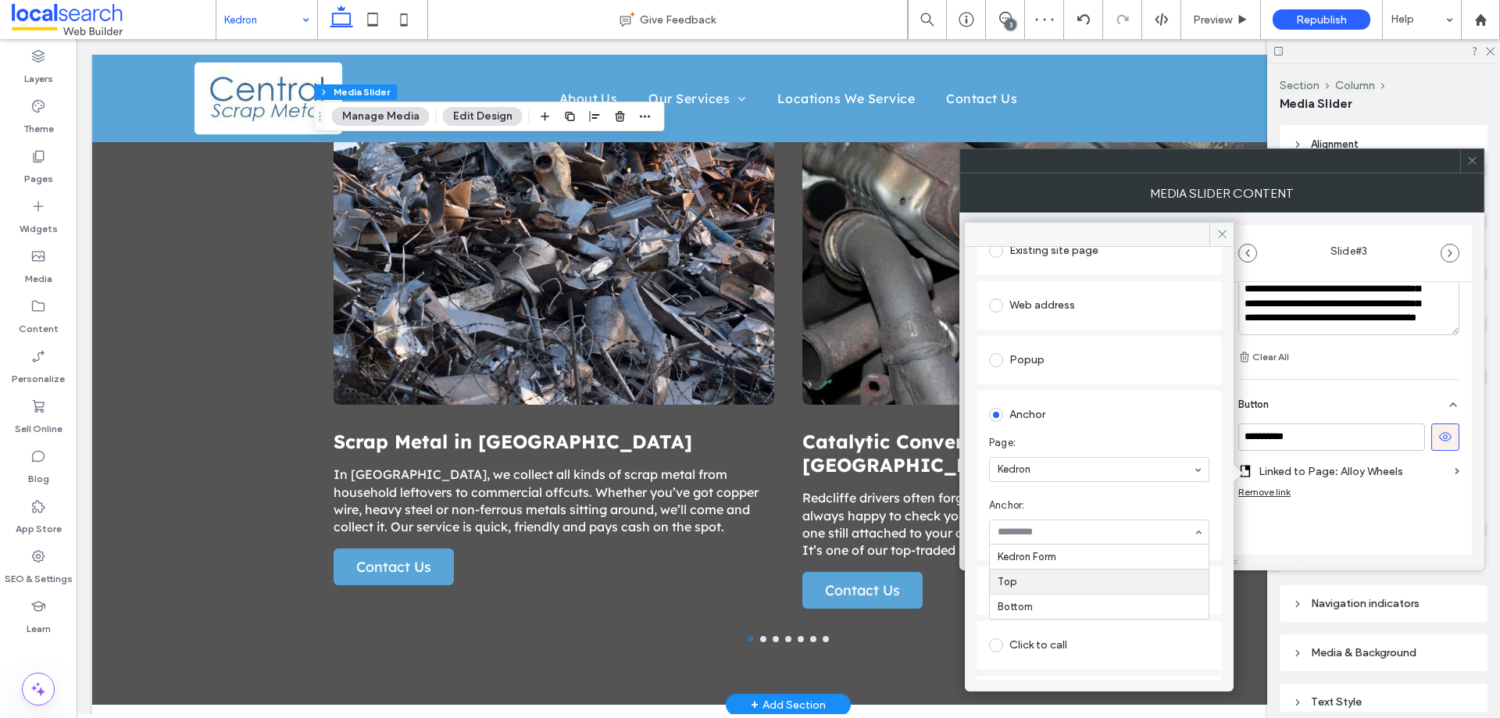
click at [1112, 569] on hr at bounding box center [1099, 569] width 219 height 1
click at [1221, 234] on use at bounding box center [1222, 235] width 8 height 8
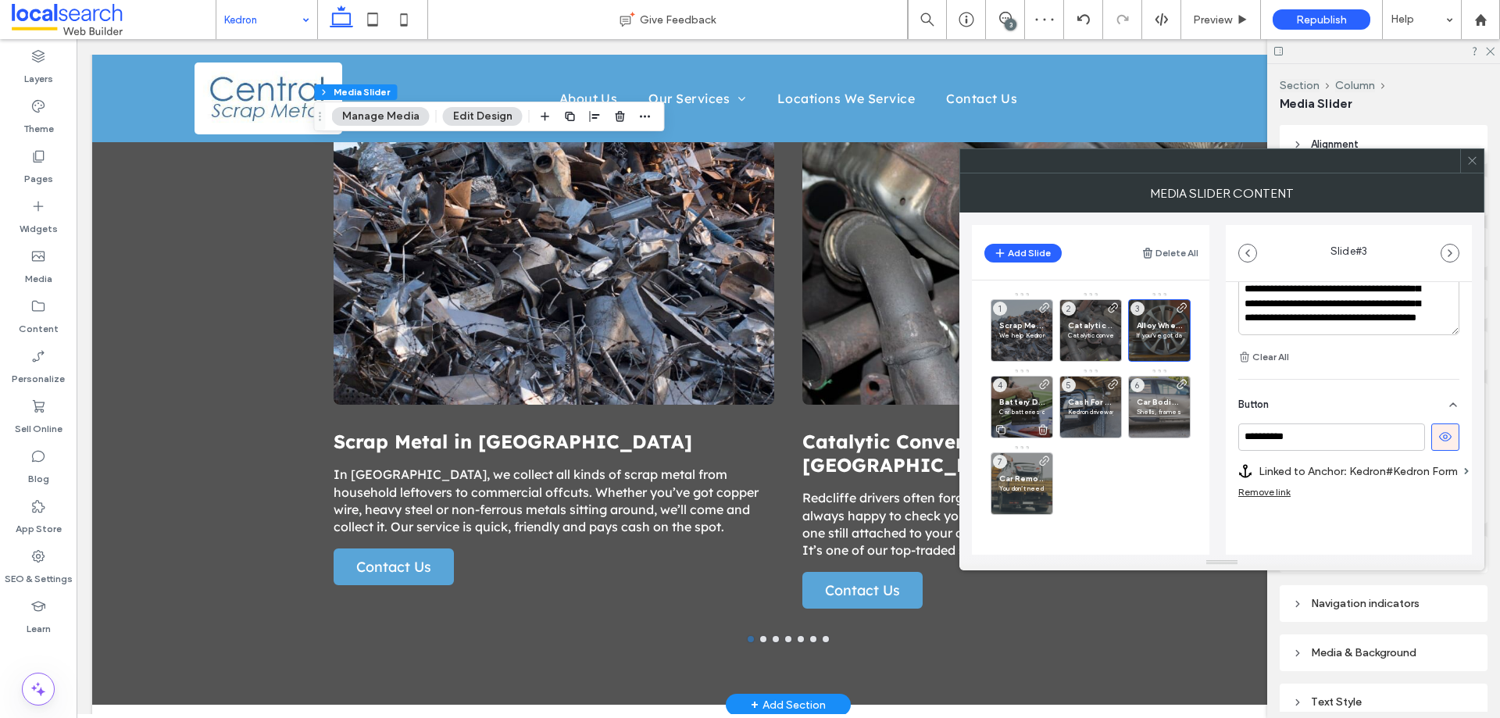
click at [1014, 405] on span "Battery Disposal in Kedron" at bounding box center [1021, 402] width 45 height 10
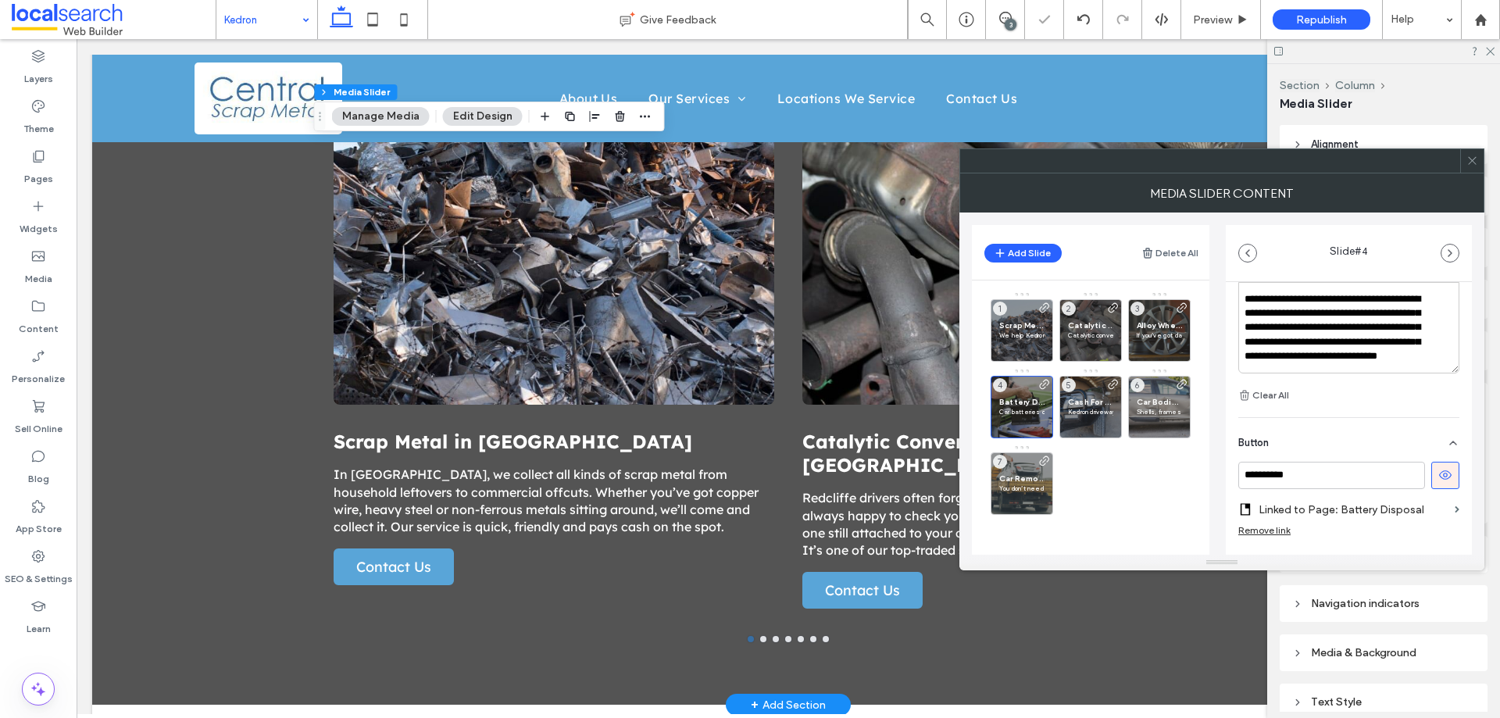
scroll to position [551, 0]
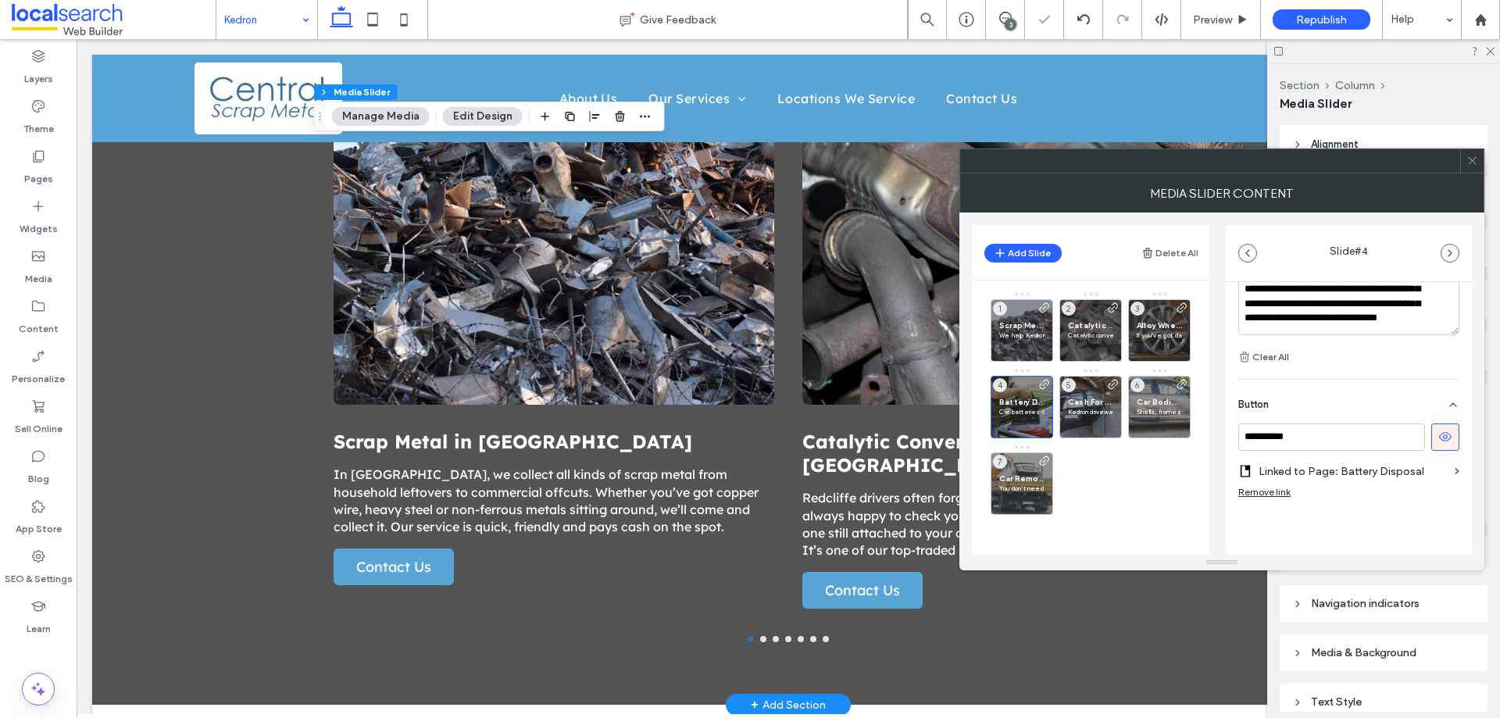
click at [1419, 472] on label "Linked to Page: Battery Disposal" at bounding box center [1354, 471] width 190 height 29
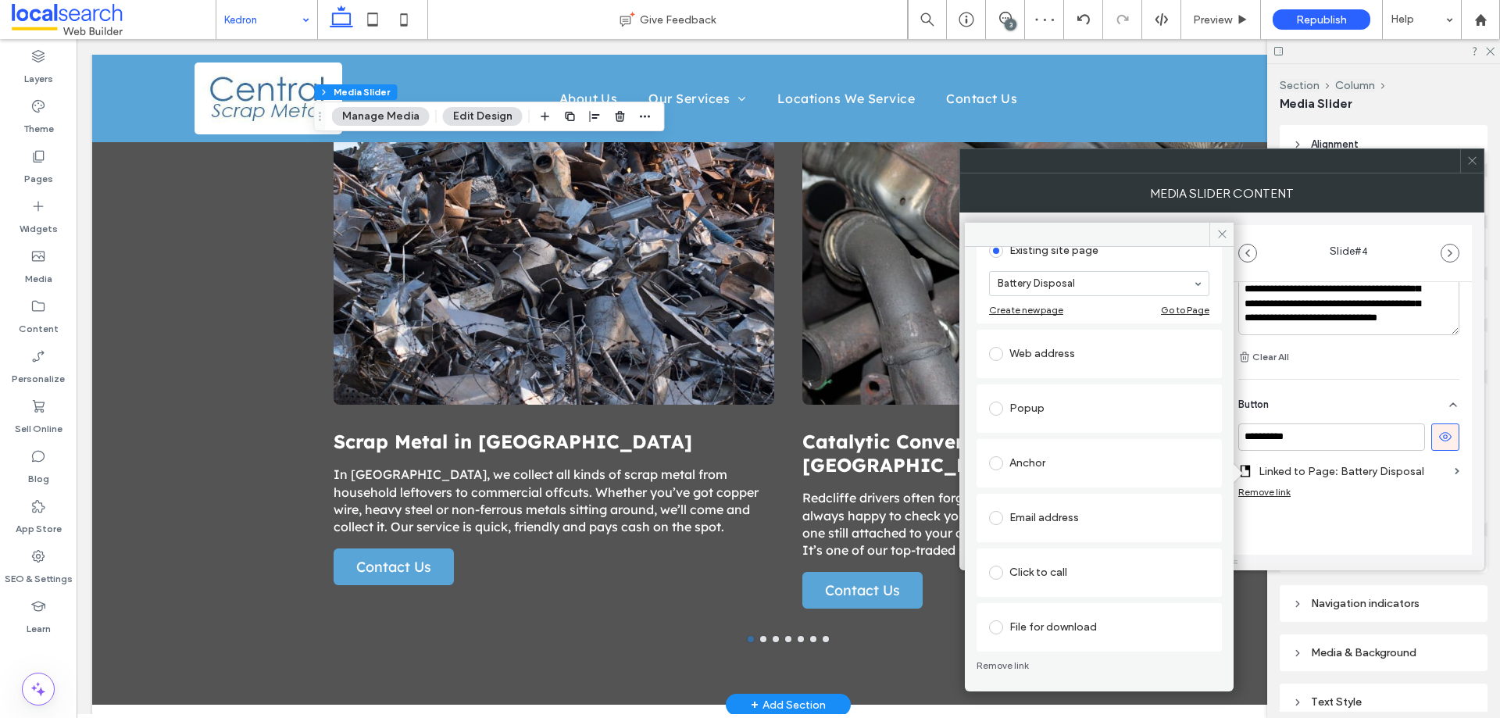
click at [1057, 564] on div "Click to call" at bounding box center [1099, 572] width 220 height 25
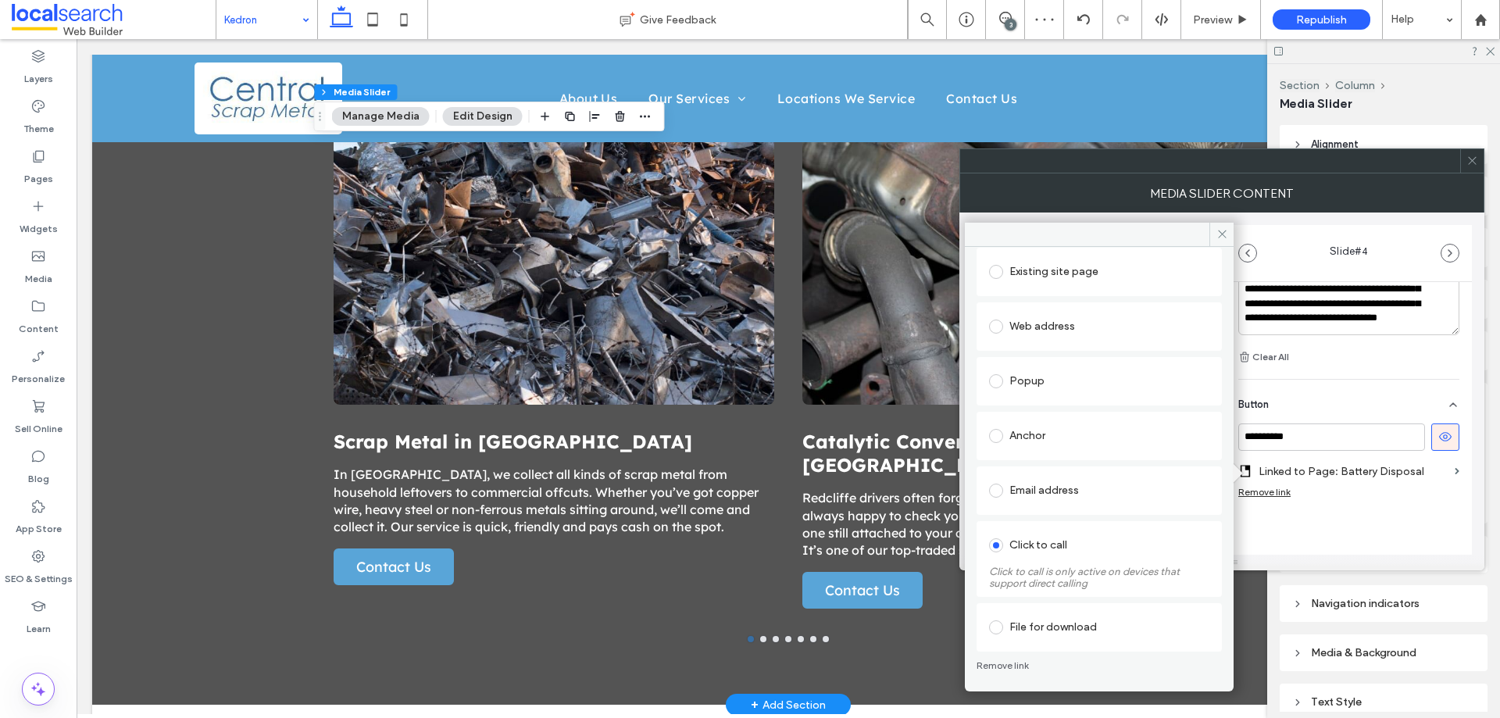
scroll to position [80, 0]
click at [1030, 422] on div "Anchor" at bounding box center [1099, 436] width 220 height 33
click at [1366, 527] on div "**********" at bounding box center [1349, 171] width 246 height 881
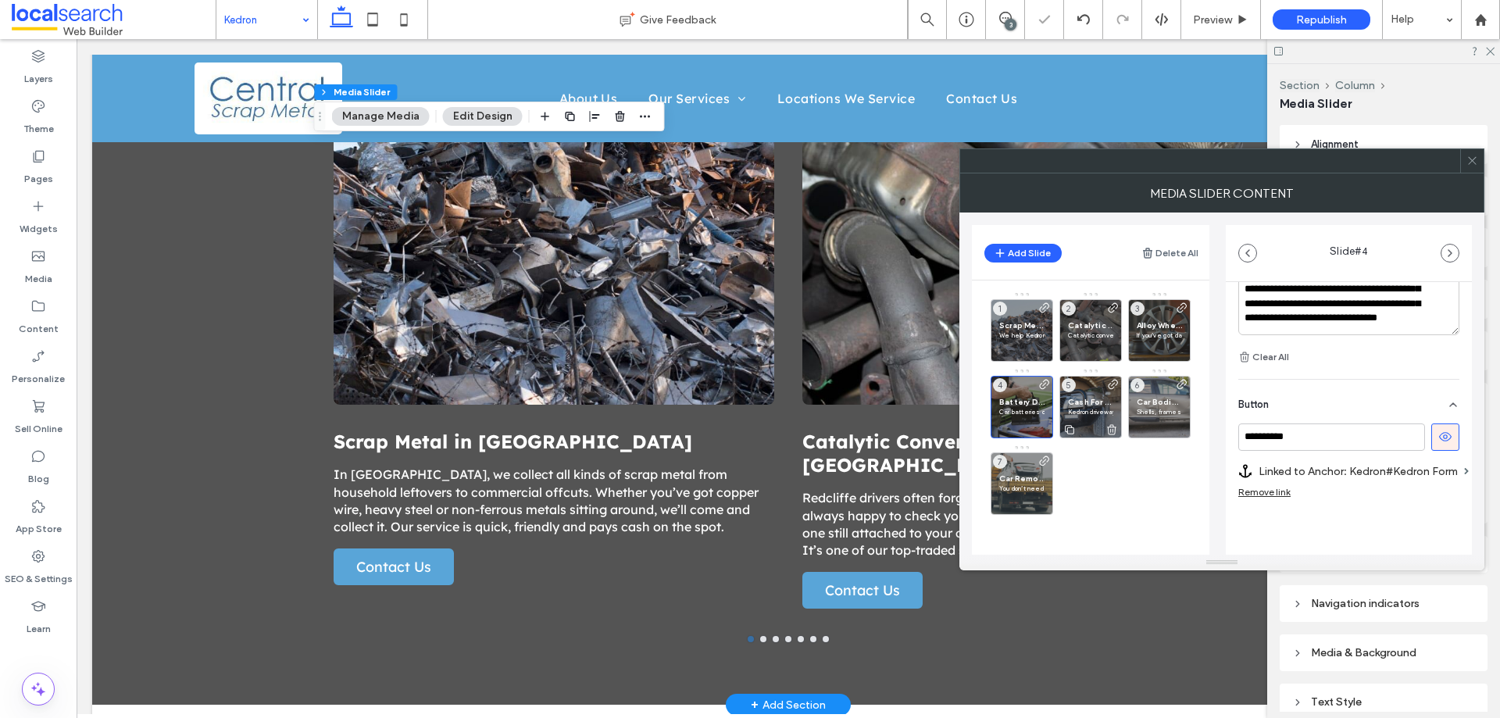
click at [1087, 396] on div "Cash For Cars in Kedron Kedron driveways are no stranger to unused vehicles and…" at bounding box center [1091, 407] width 63 height 63
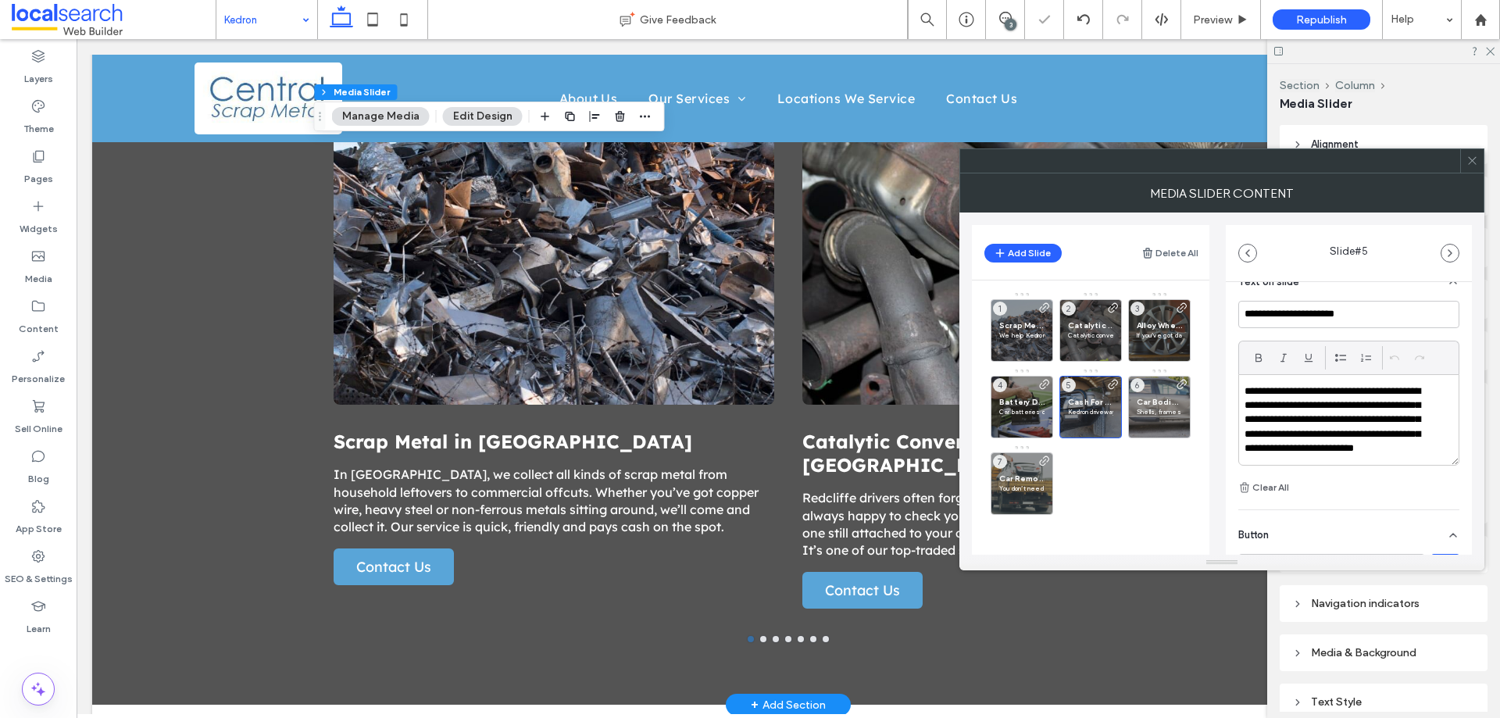
scroll to position [551, 0]
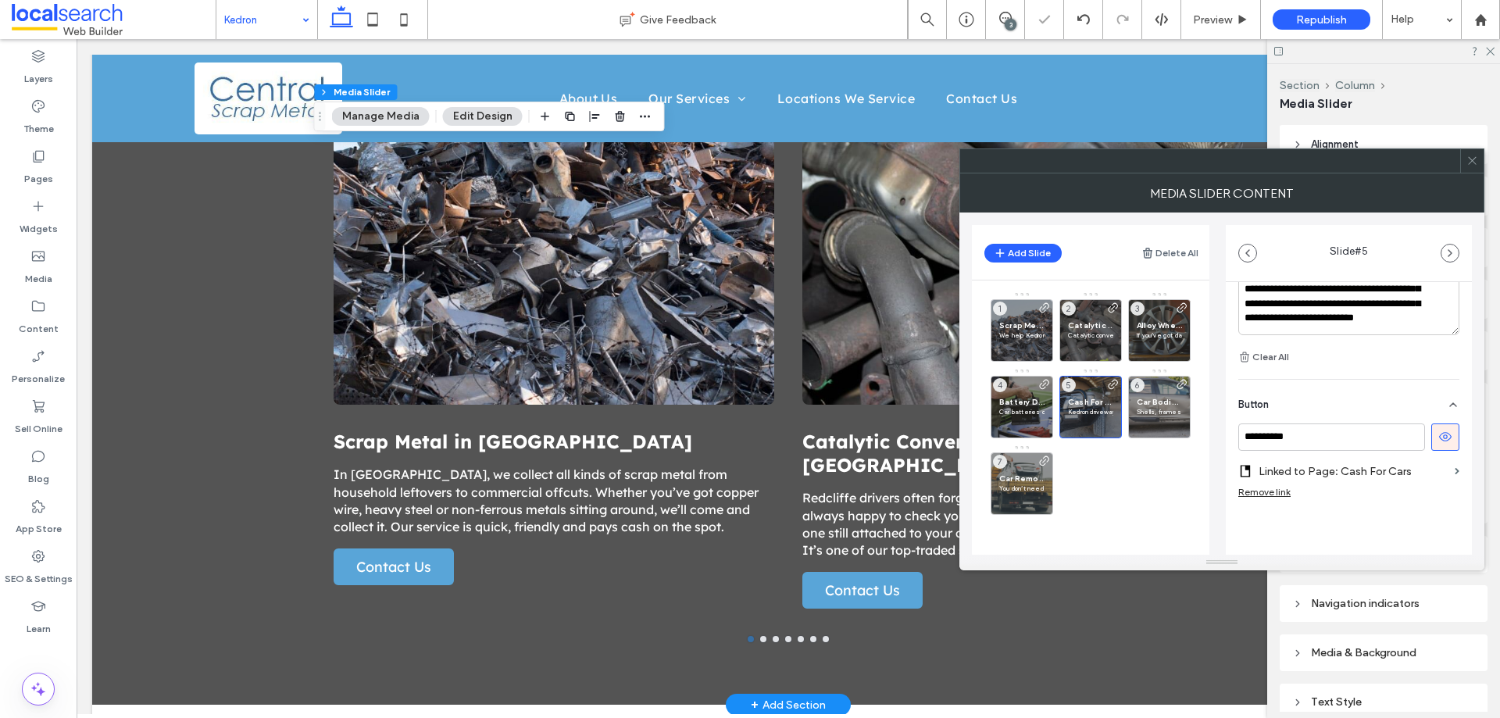
click at [1406, 468] on label "Linked to Page: Cash For Cars" at bounding box center [1354, 471] width 190 height 29
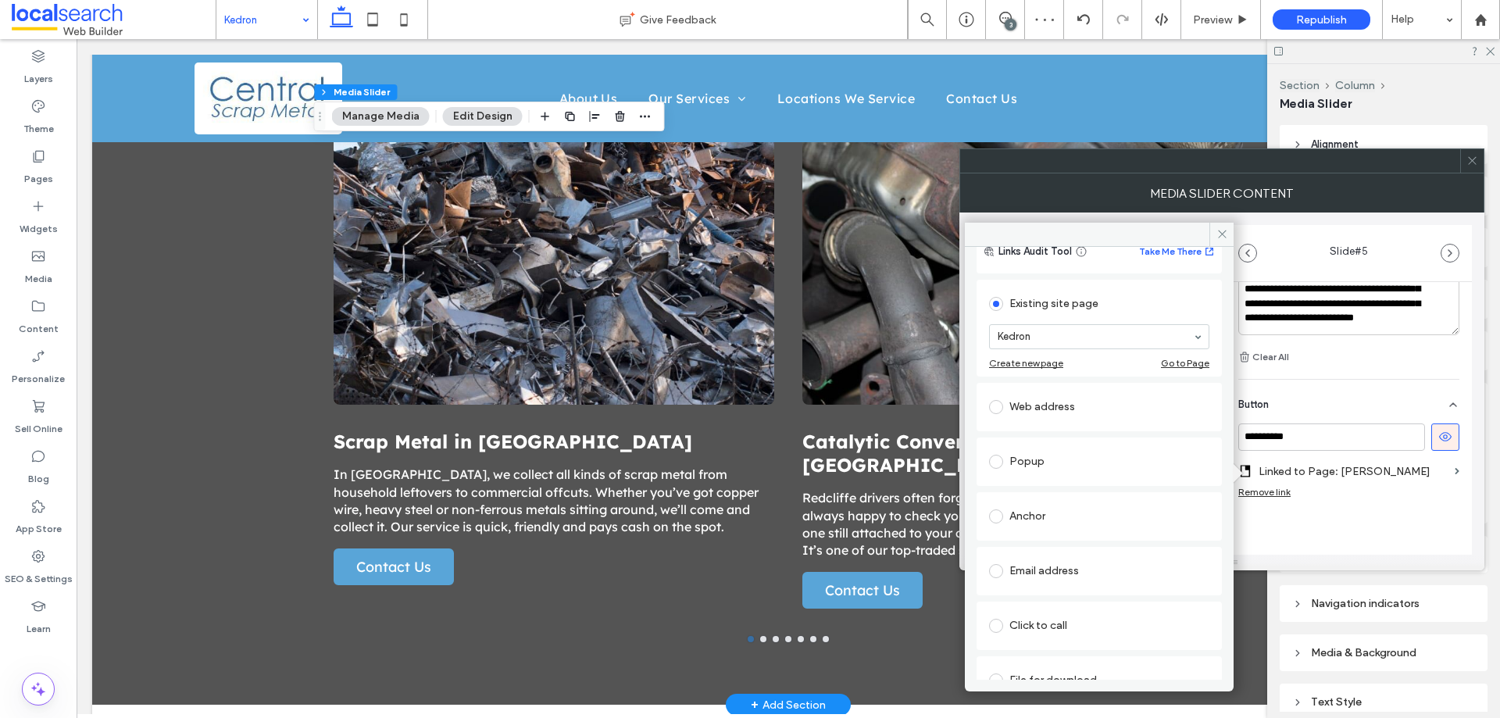
scroll to position [102, 0]
click at [1102, 465] on div "Anchor" at bounding box center [1099, 463] width 220 height 25
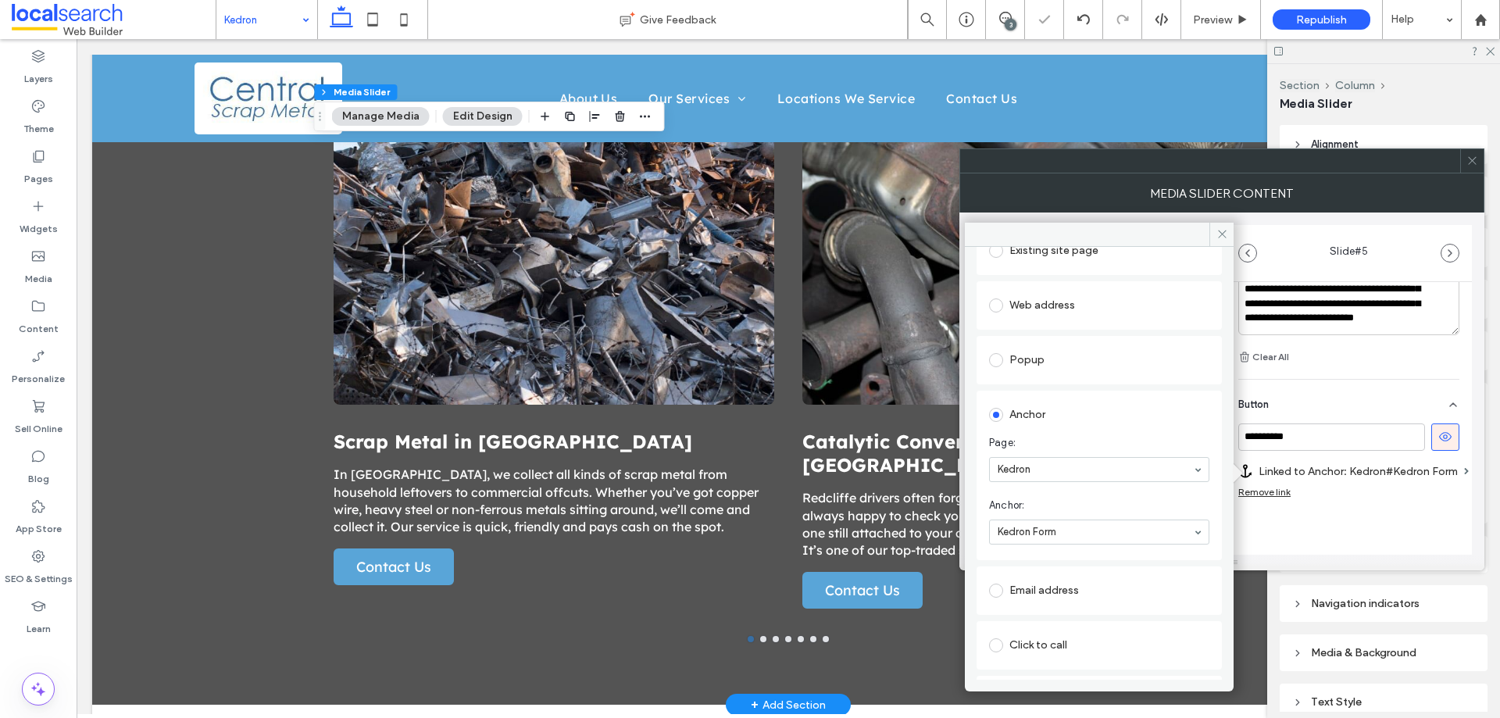
click at [1350, 527] on div "**********" at bounding box center [1349, 171] width 246 height 881
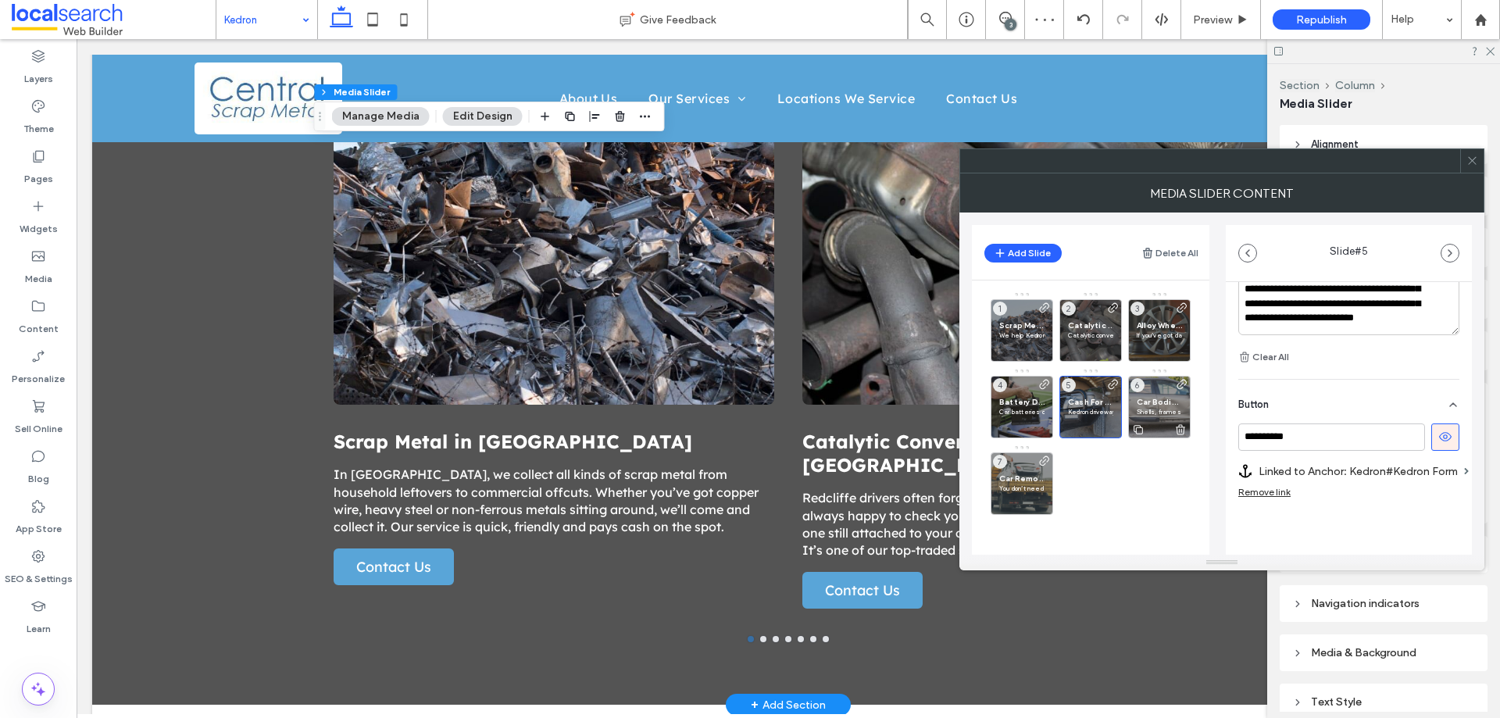
click at [1150, 400] on span "Car Bodies in Kedron" at bounding box center [1159, 402] width 45 height 10
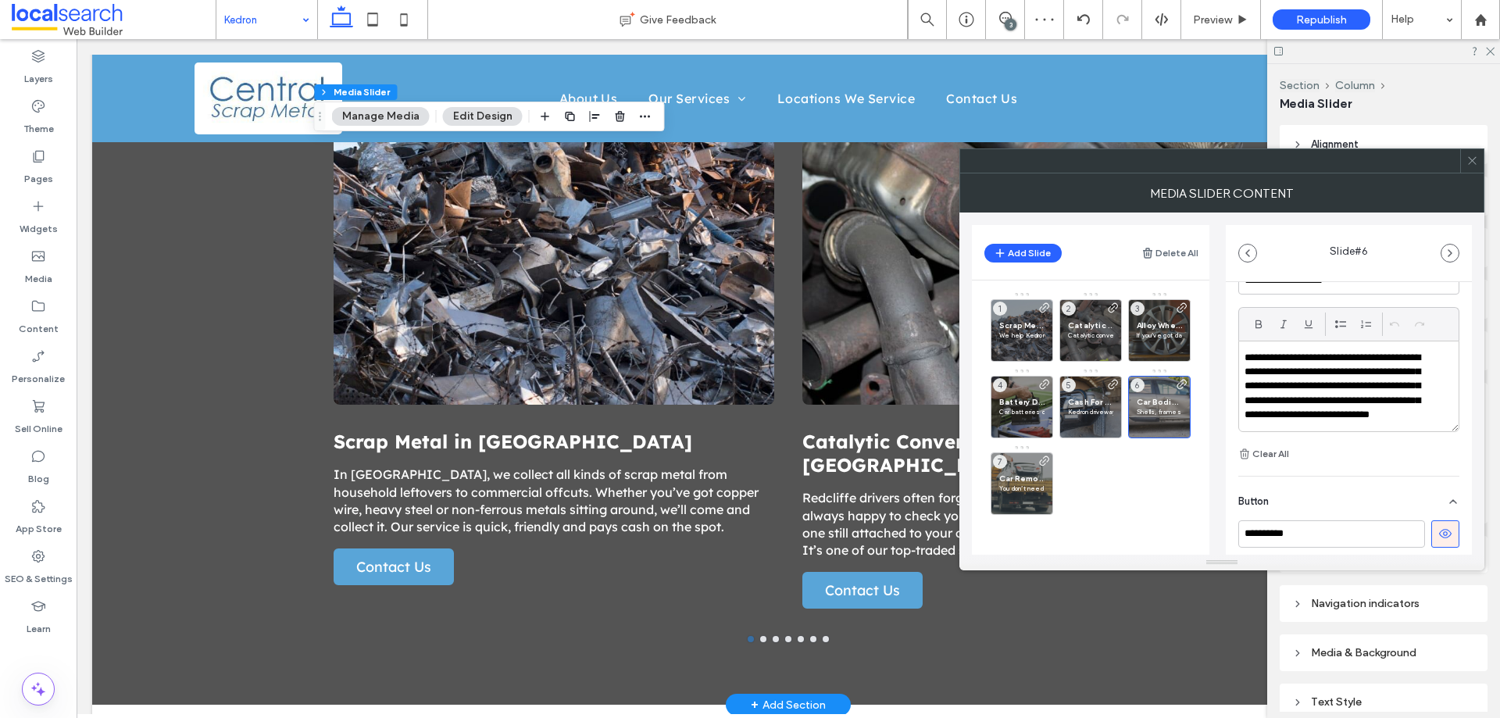
scroll to position [551, 0]
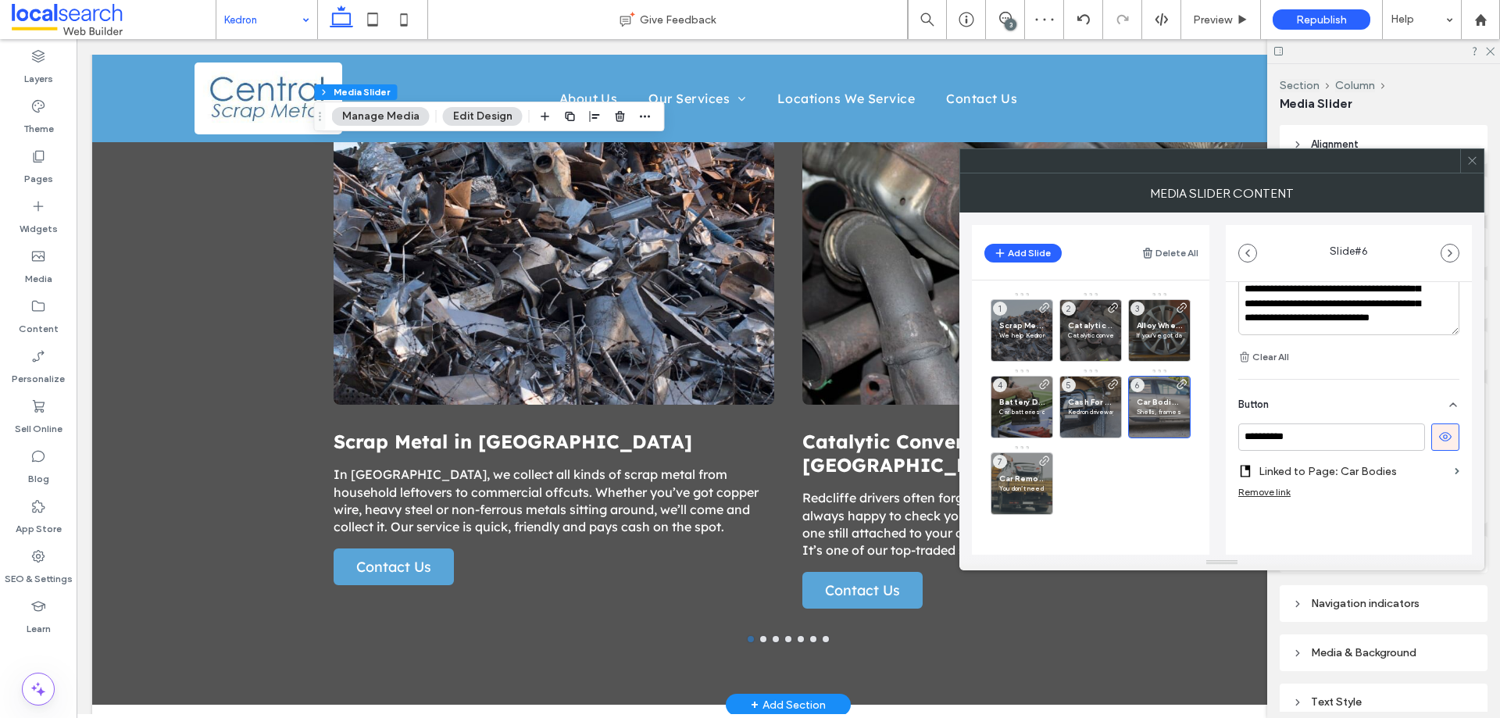
click at [1462, 476] on div "**********" at bounding box center [1349, 171] width 246 height 881
click at [1455, 473] on div "**********" at bounding box center [1349, 171] width 246 height 881
click at [1455, 470] on span at bounding box center [1457, 471] width 5 height 7
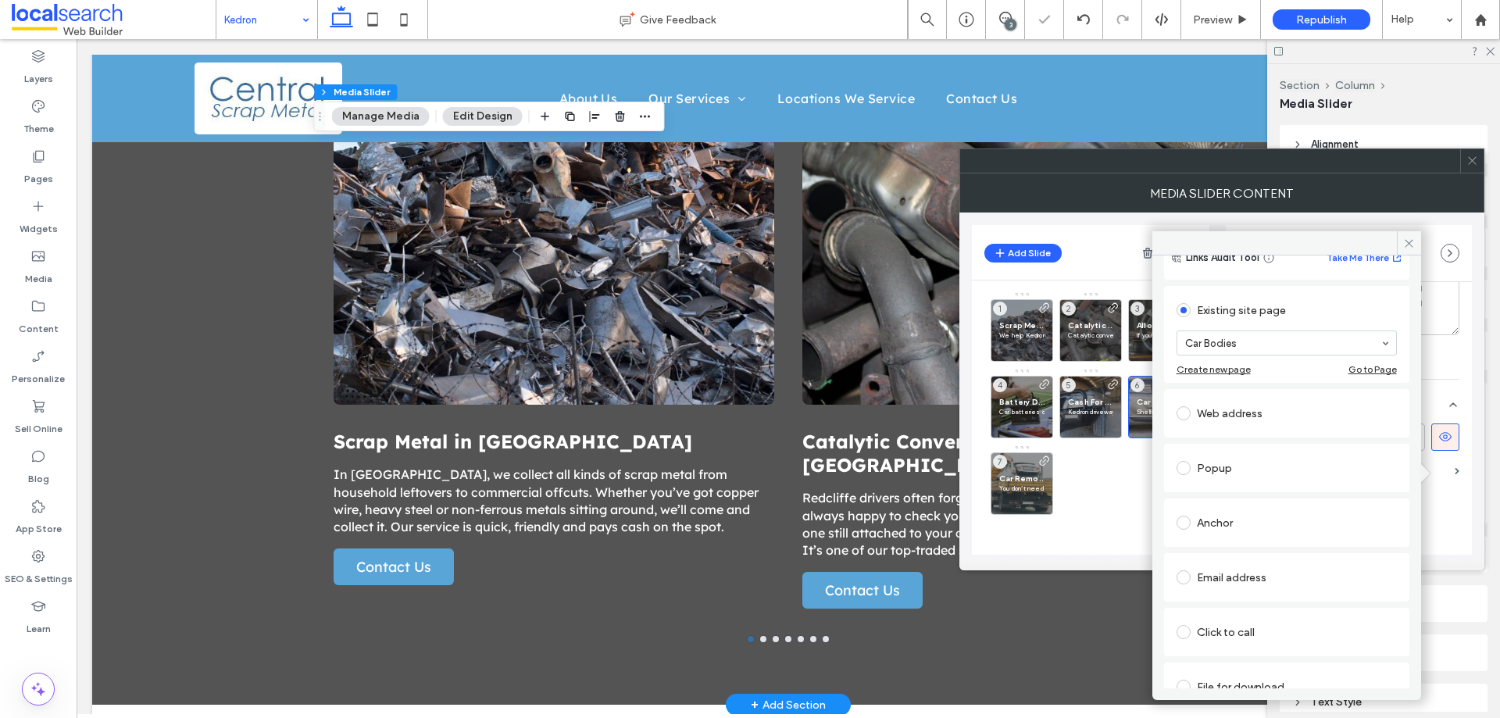
scroll to position [102, 0]
click at [1249, 477] on div "Anchor" at bounding box center [1287, 472] width 220 height 25
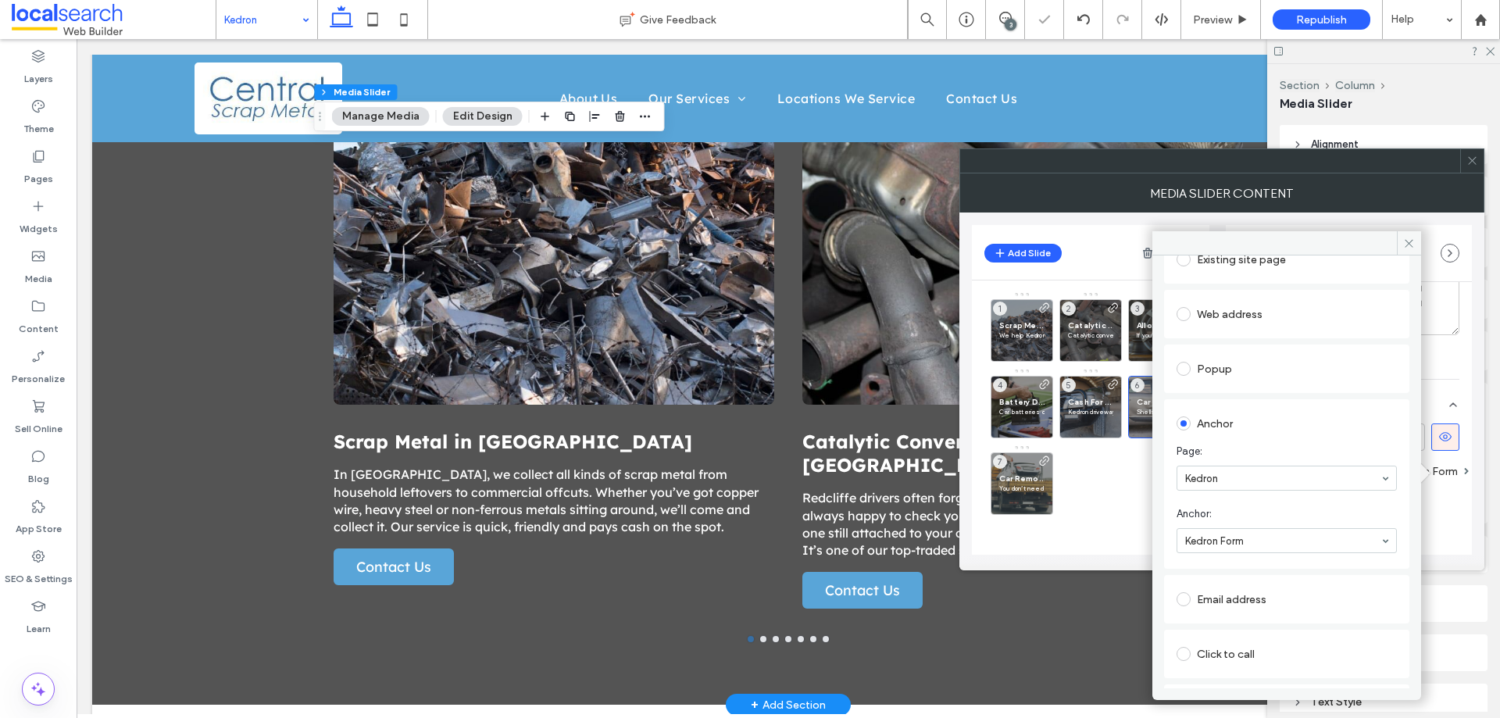
click at [1463, 530] on div "**********" at bounding box center [1349, 171] width 246 height 881
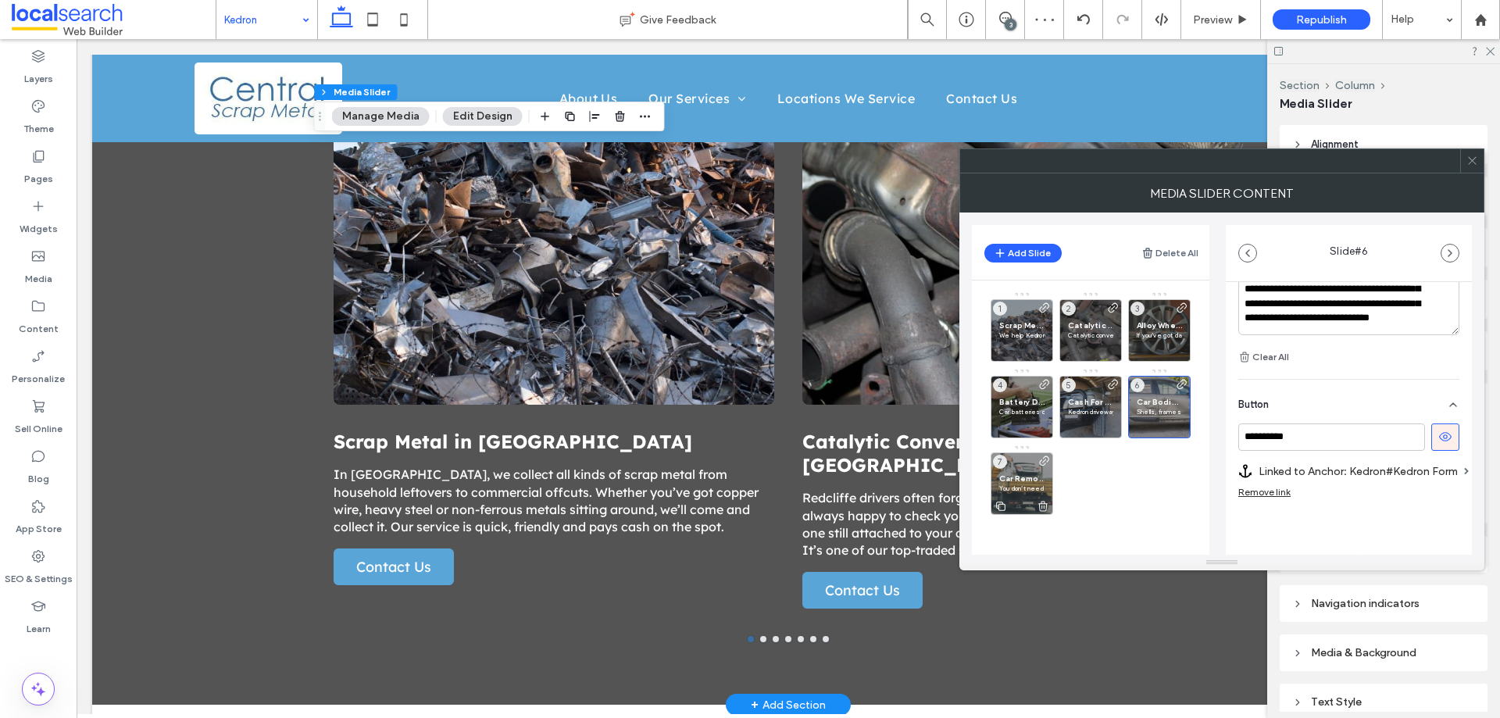
click at [1006, 476] on span "Car Removal in Kedron" at bounding box center [1021, 479] width 45 height 10
click at [1412, 476] on label "Linked to Page: Car Removal" at bounding box center [1354, 471] width 190 height 29
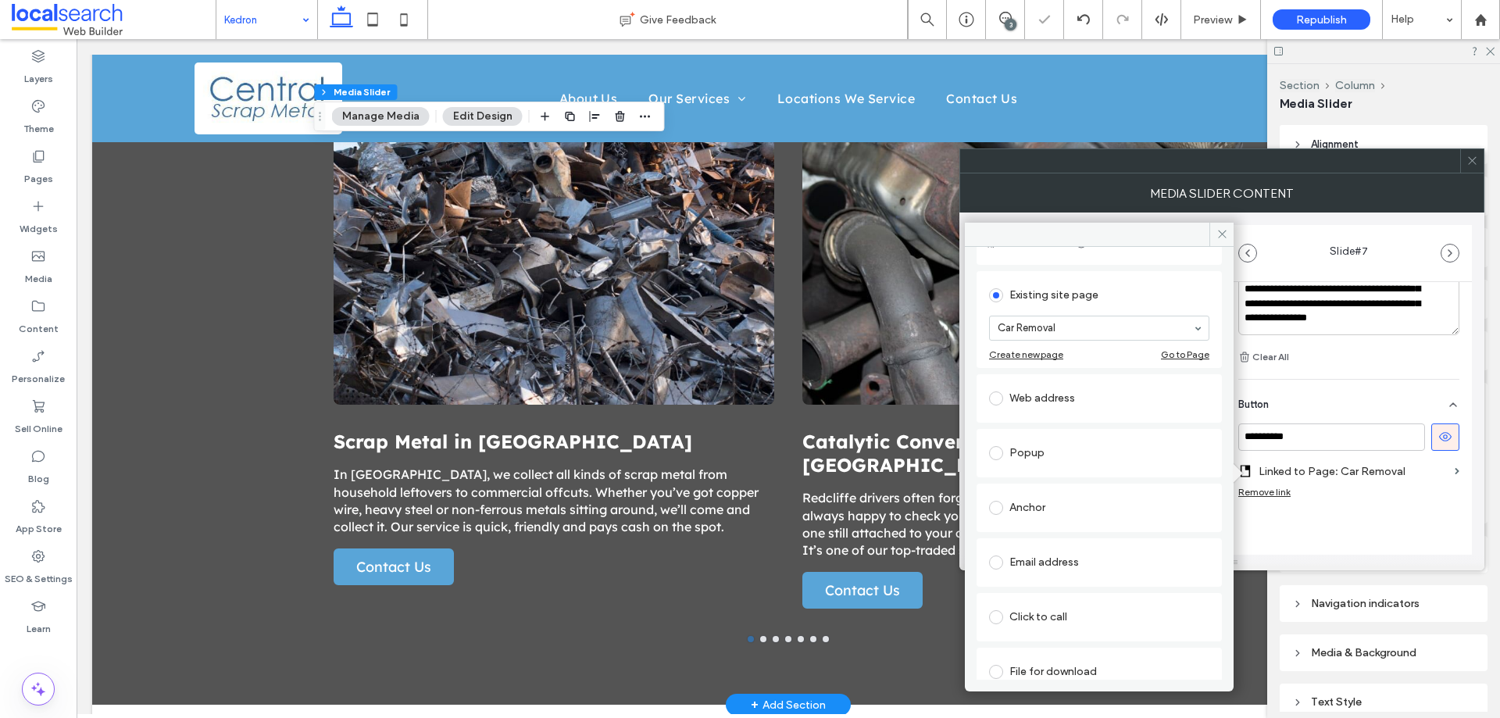
scroll to position [102, 0]
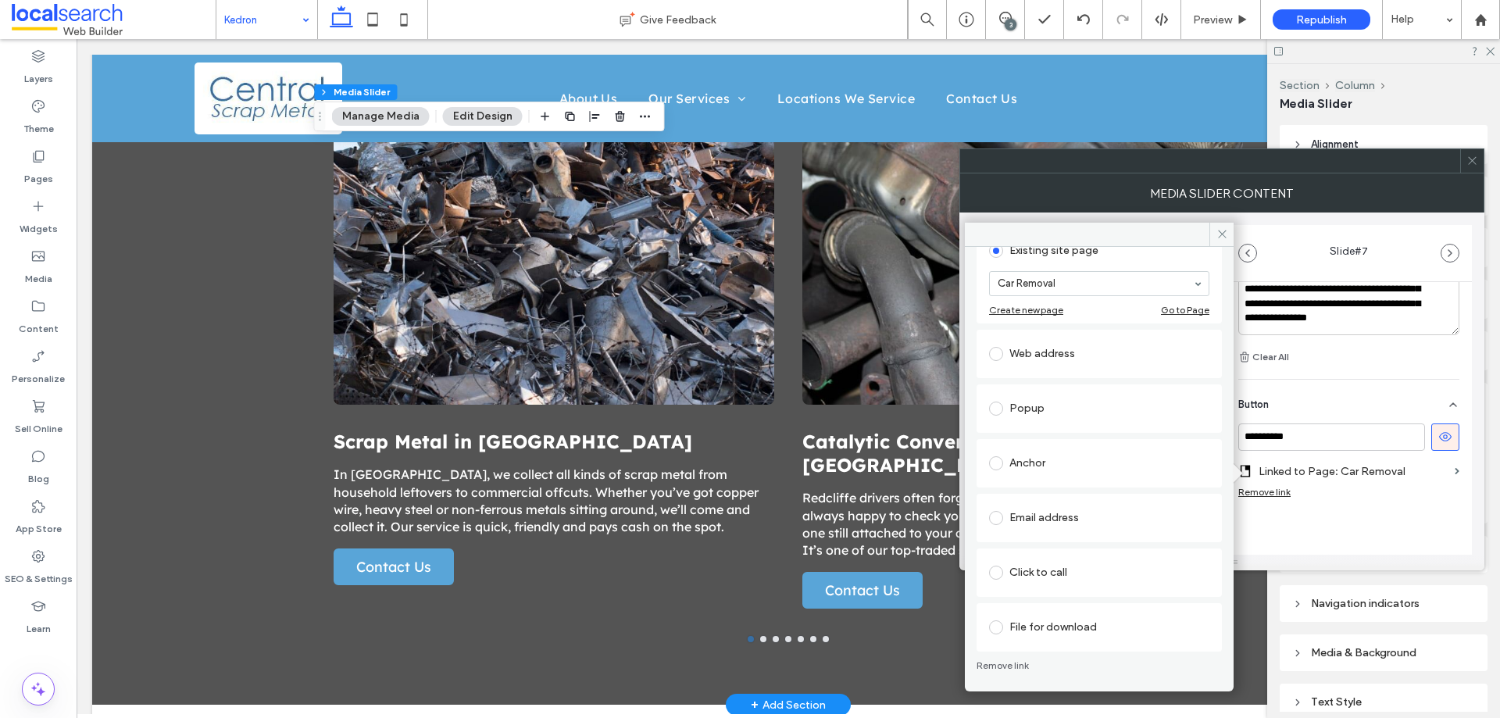
click at [1082, 460] on div "Anchor" at bounding box center [1099, 463] width 220 height 25
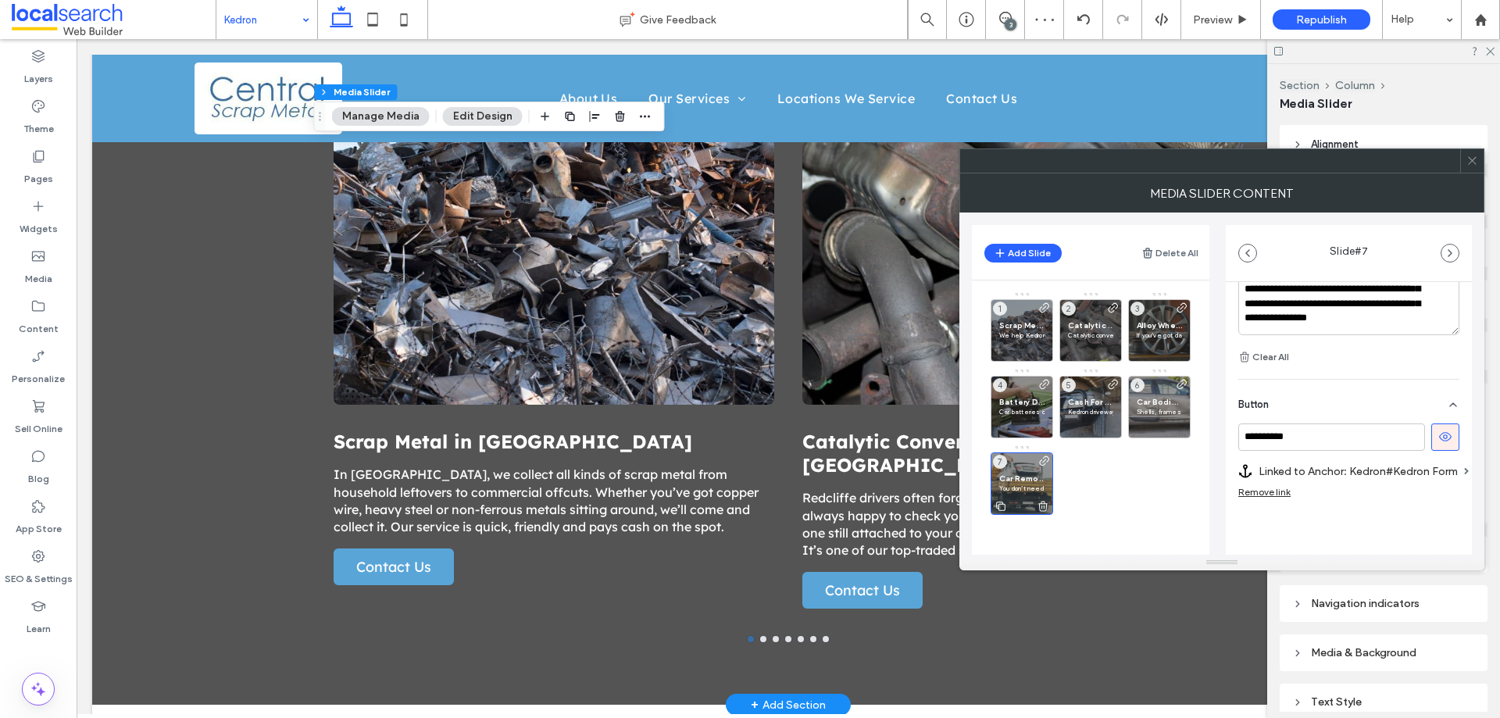
click at [1031, 475] on span "Car Removal in Kedron" at bounding box center [1021, 479] width 45 height 10
click at [1472, 162] on use at bounding box center [1472, 161] width 8 height 8
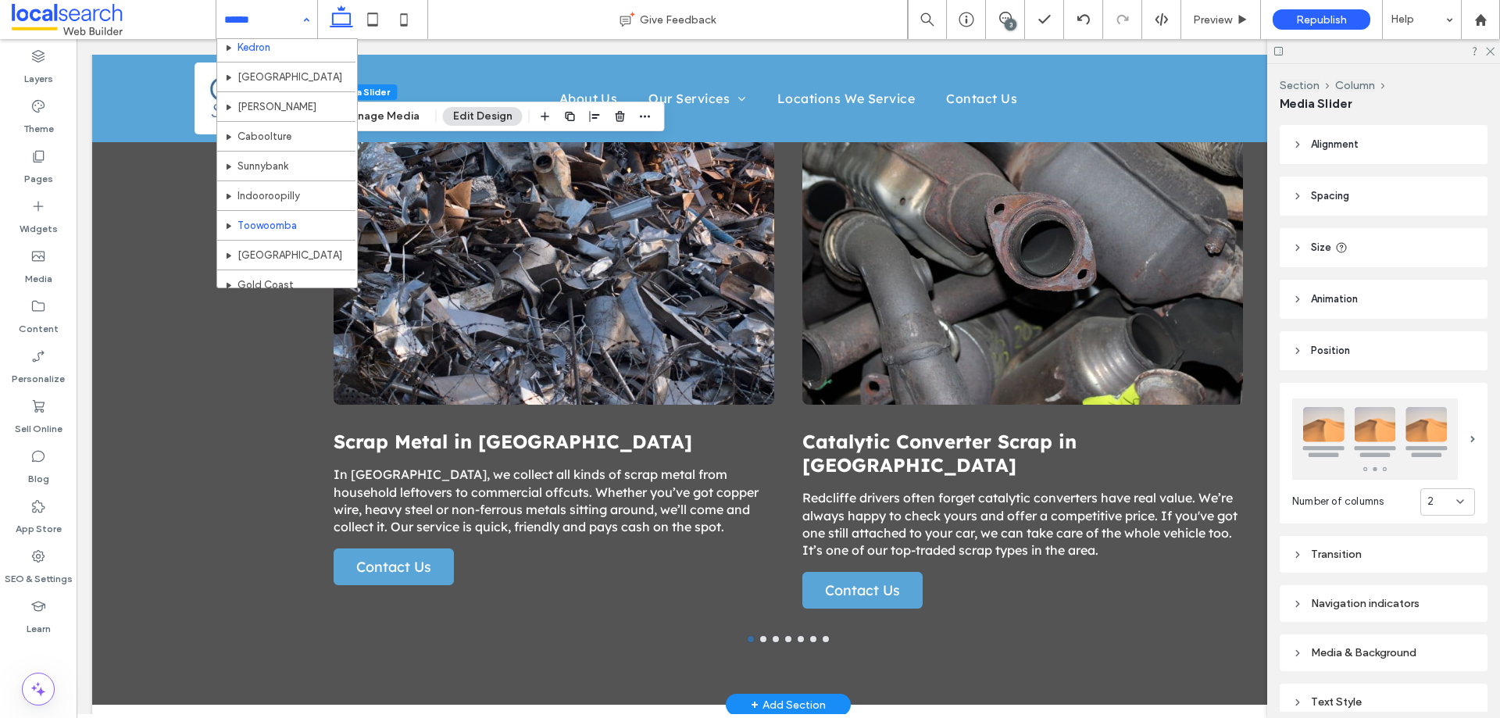
scroll to position [324, 0]
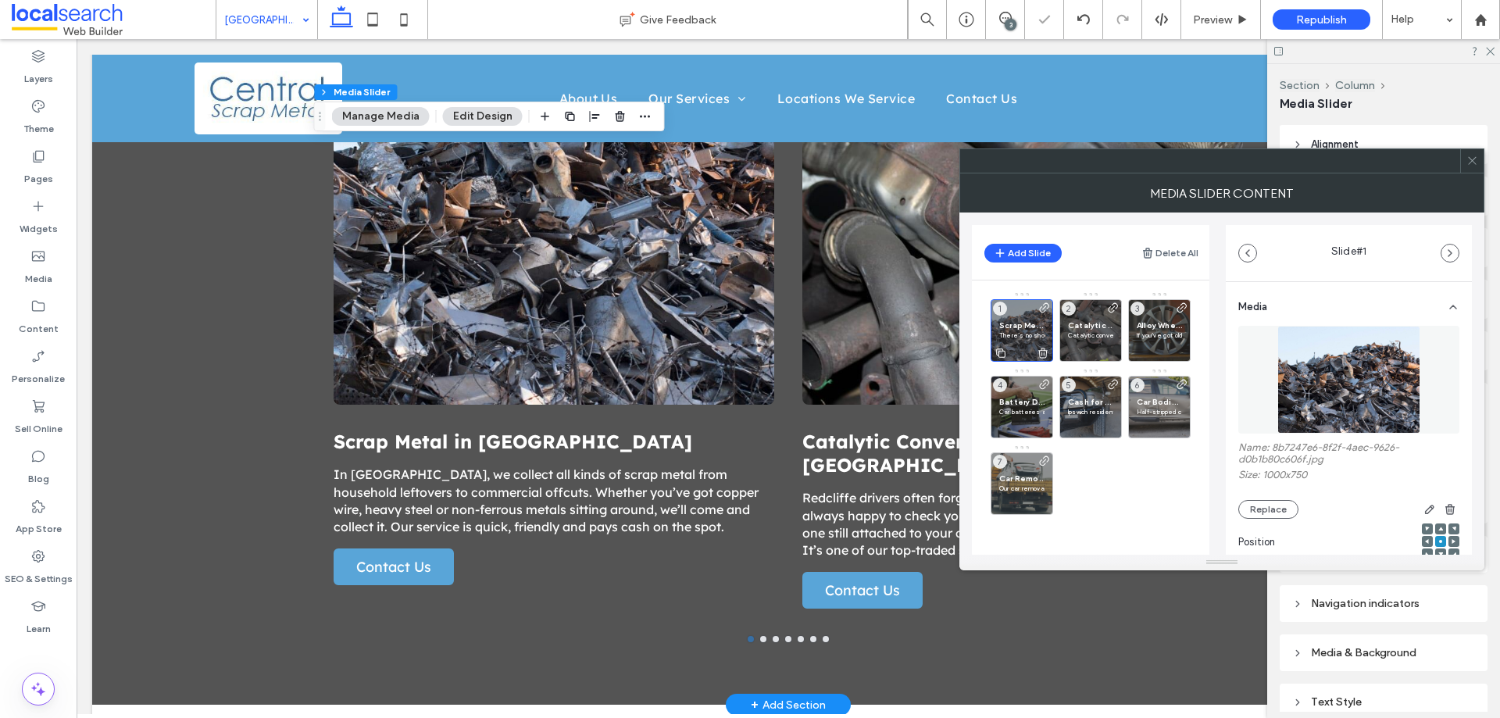
click at [1025, 326] on span "Scrap Metal in Ipswich" at bounding box center [1021, 325] width 45 height 10
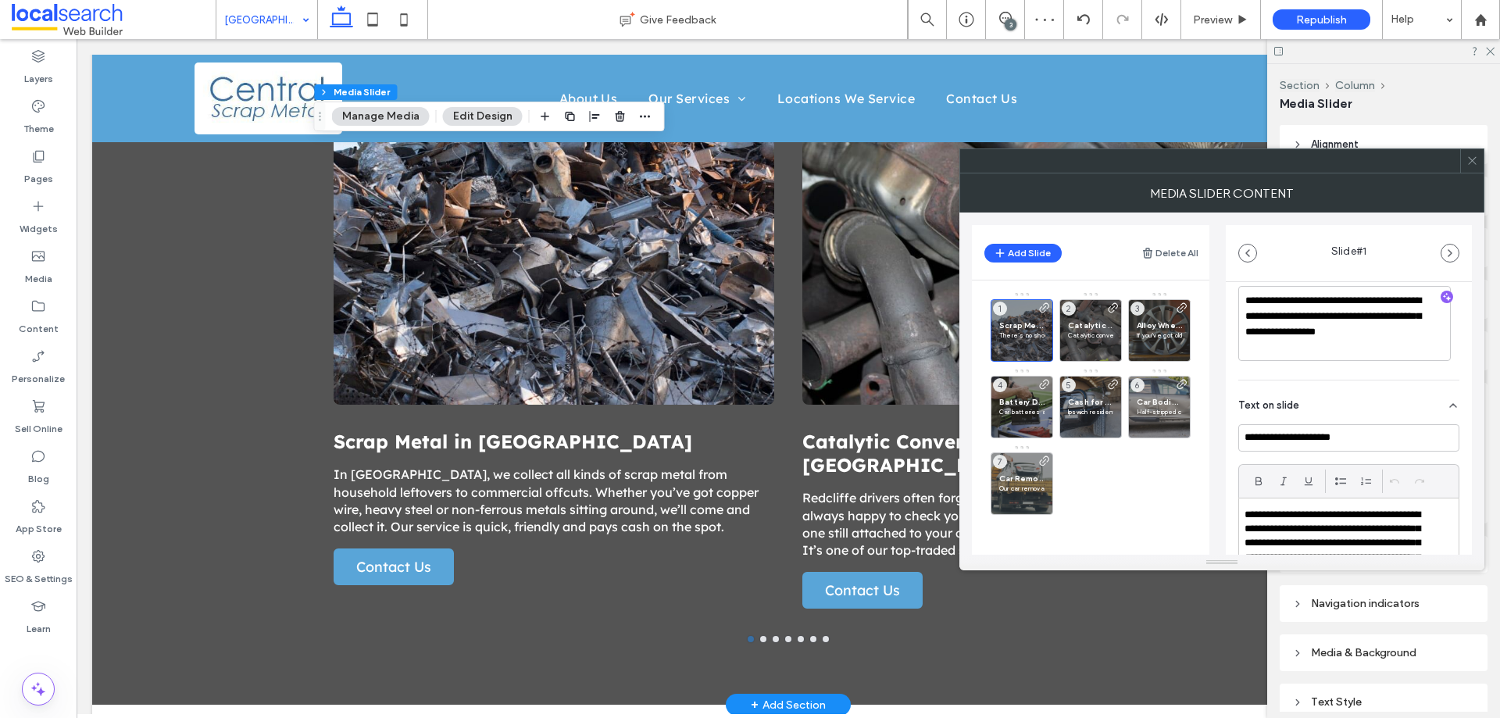
scroll to position [567, 0]
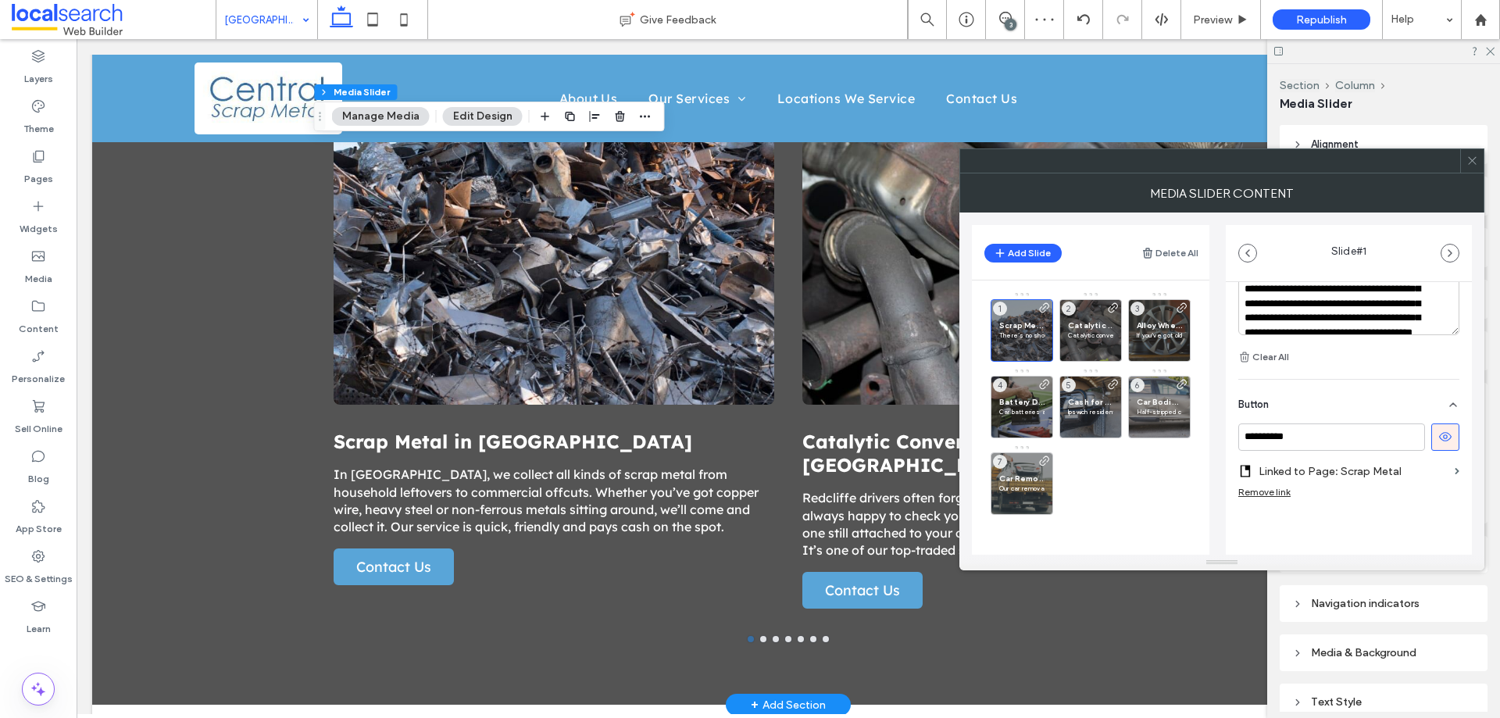
click at [1425, 463] on label "Linked to Page: Scrap Metal" at bounding box center [1354, 471] width 190 height 29
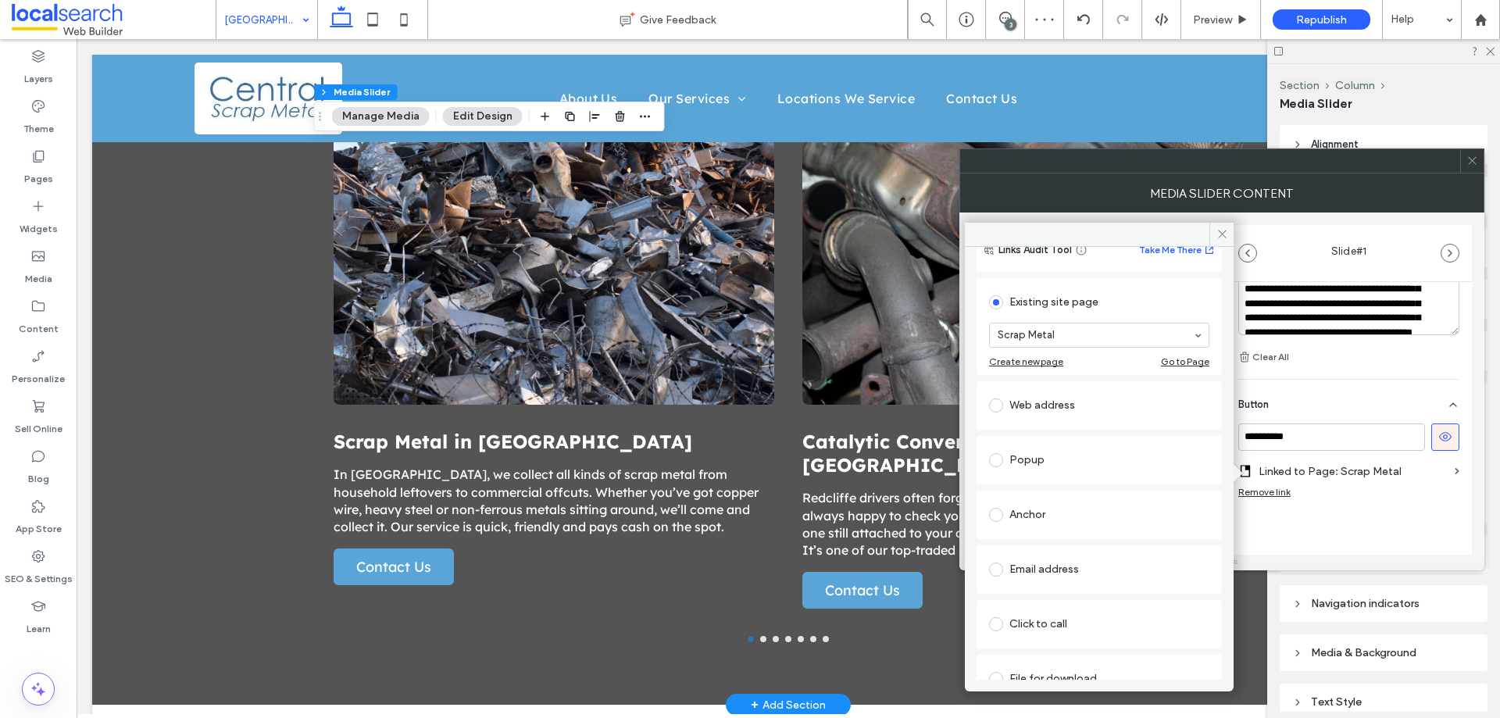
scroll to position [102, 0]
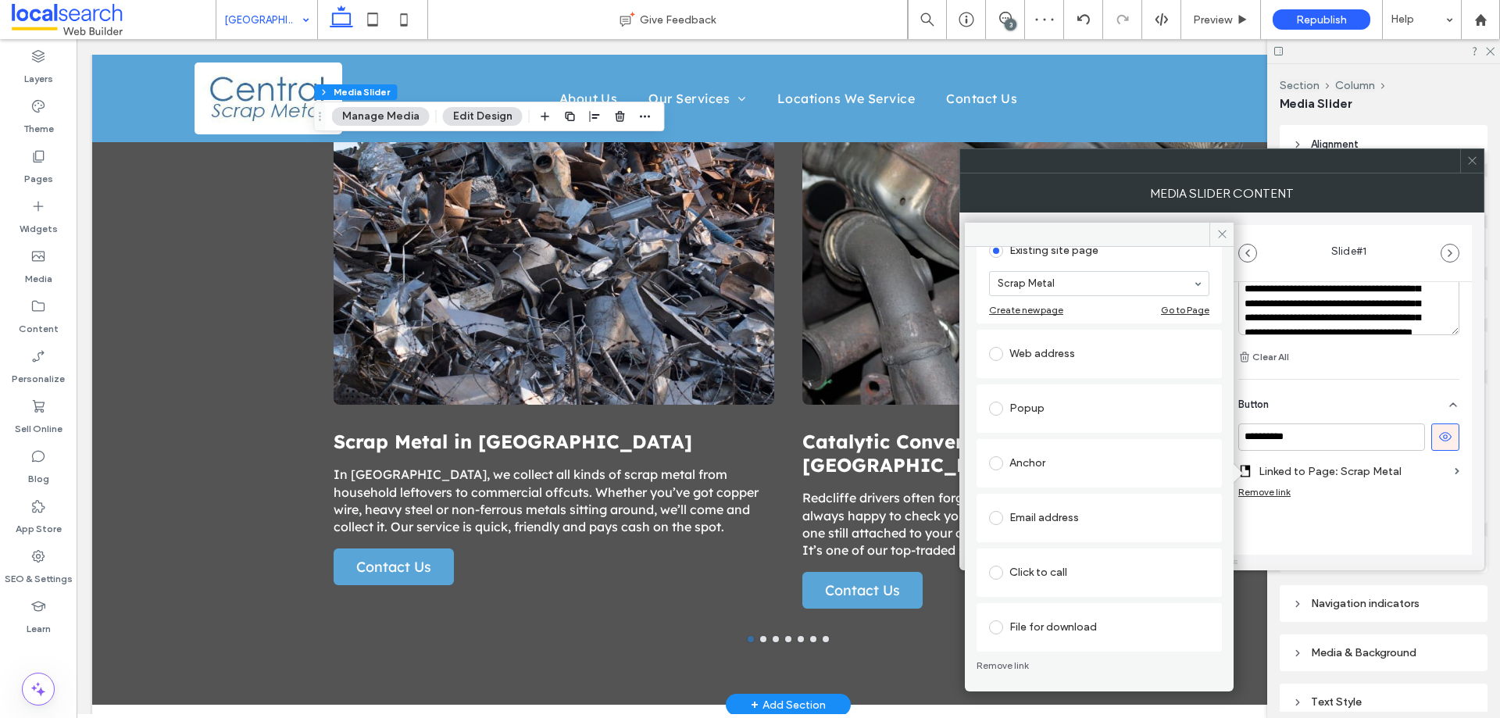
click at [1094, 451] on div "Anchor" at bounding box center [1099, 463] width 220 height 25
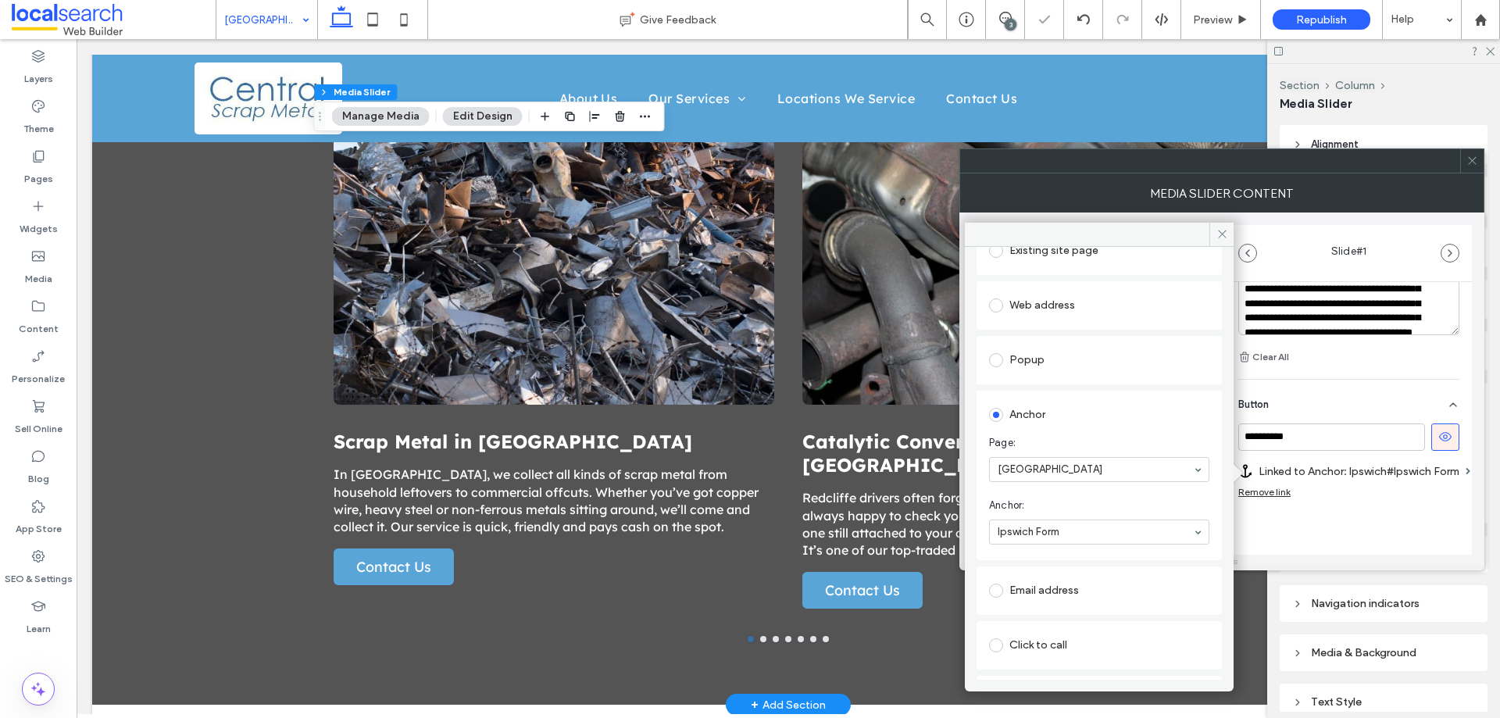
click at [1361, 535] on div "**********" at bounding box center [1349, 164] width 246 height 896
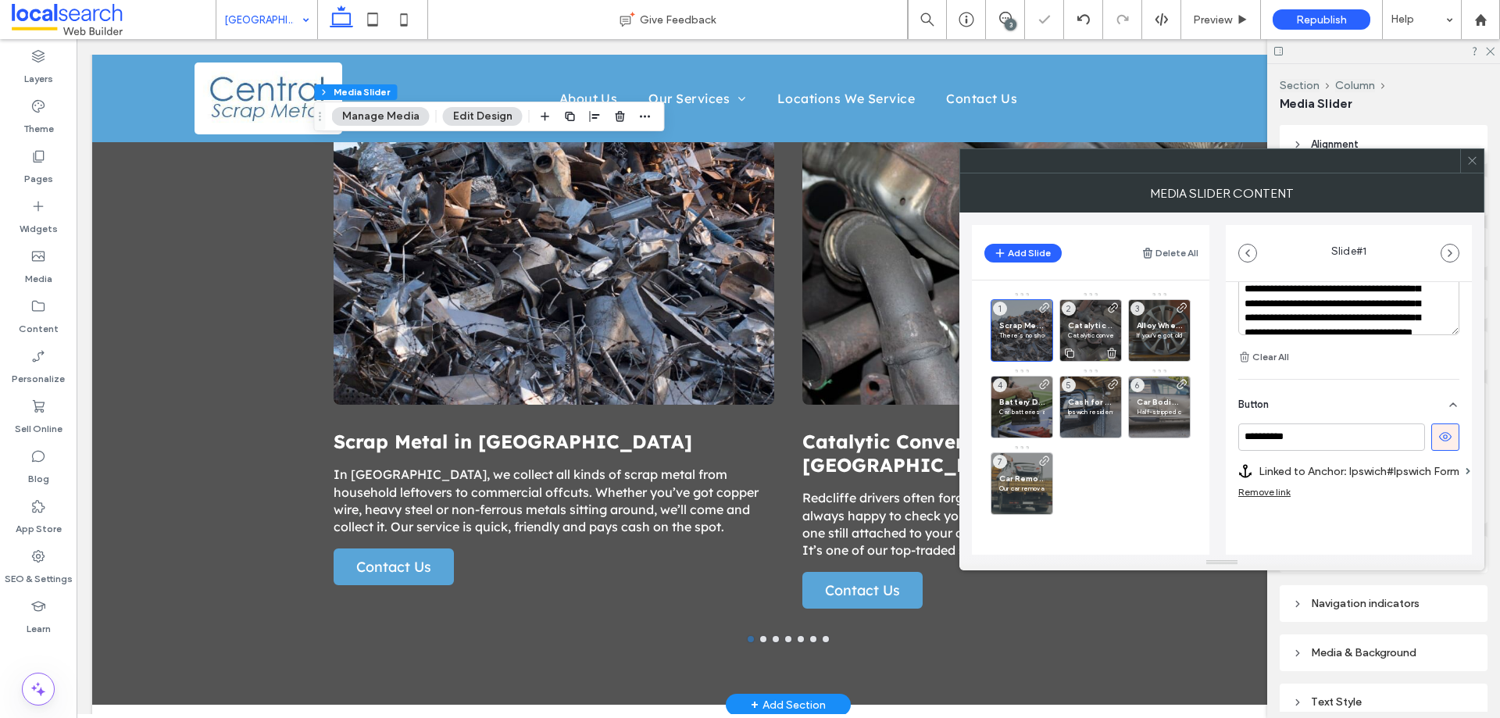
click at [1092, 338] on p "Catalytic converters are small but valuable. We collect these from Ipswich home…" at bounding box center [1090, 335] width 45 height 9
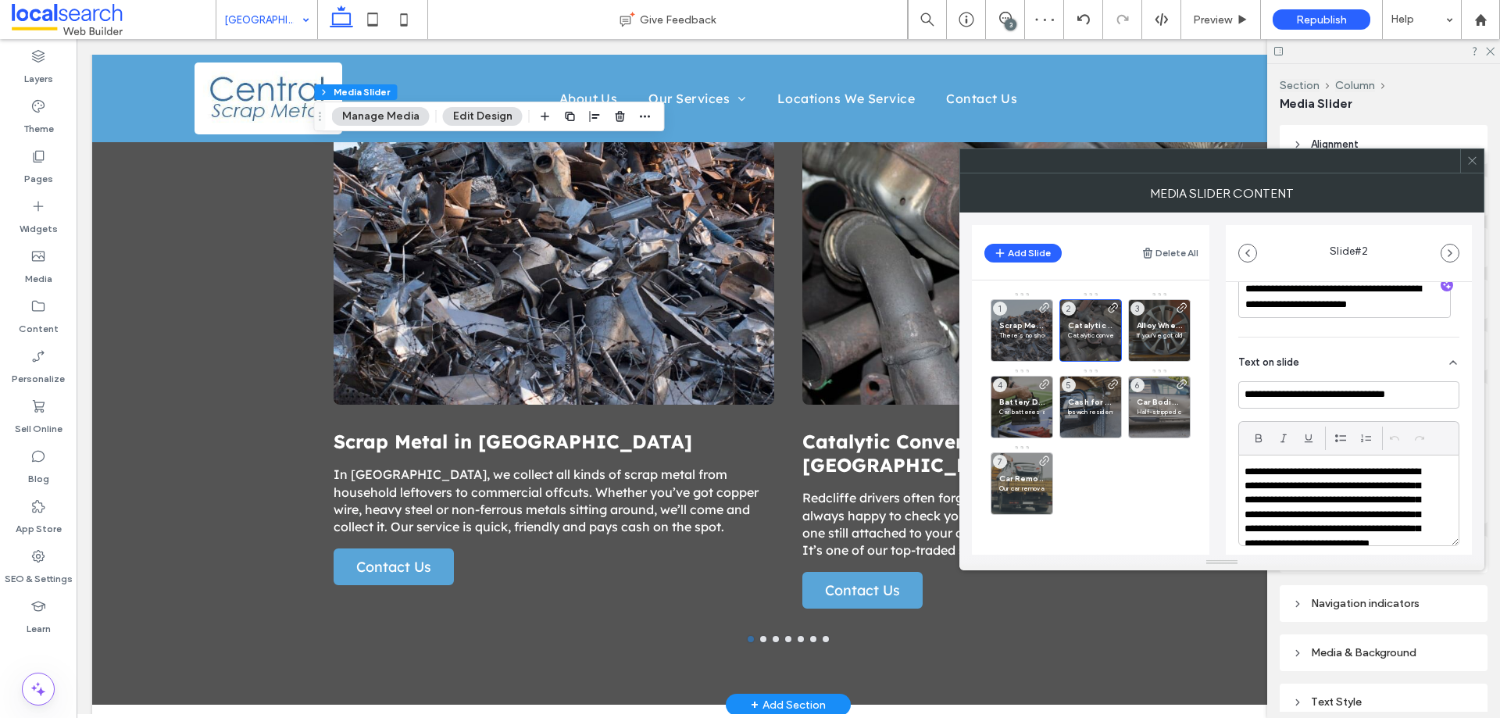
scroll to position [535, 0]
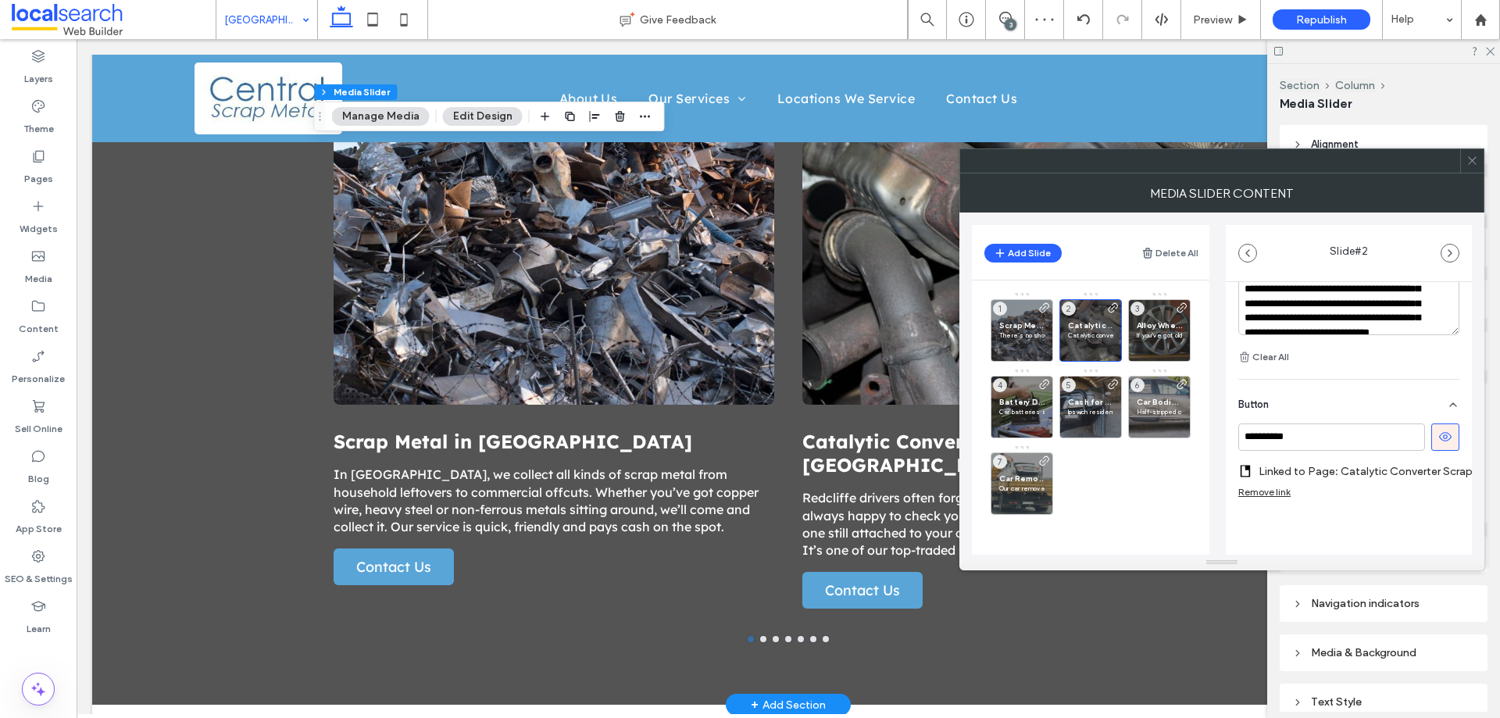
click at [1426, 457] on label "Linked to Page: Catalytic Converter Scrap" at bounding box center [1366, 471] width 214 height 29
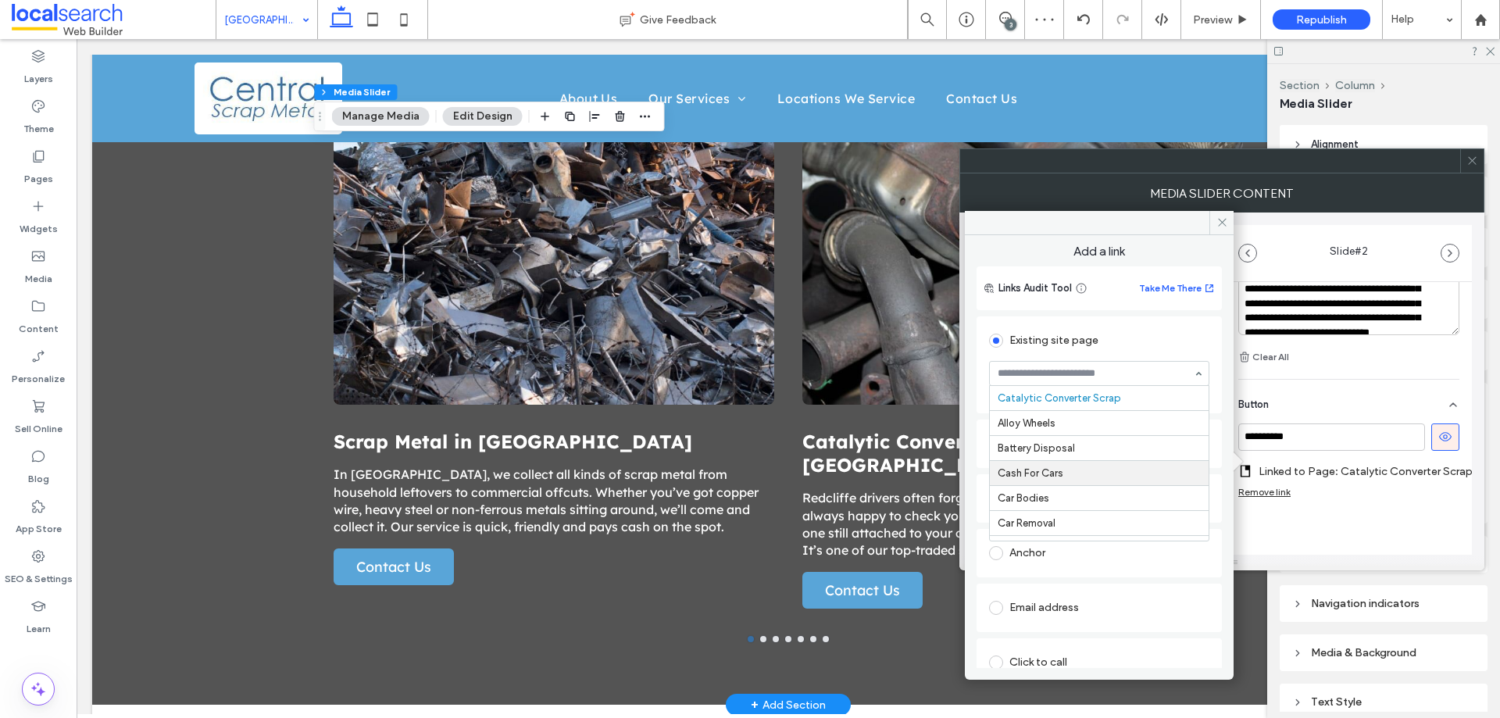
scroll to position [395, 0]
click at [1297, 527] on div "**********" at bounding box center [1349, 185] width 246 height 853
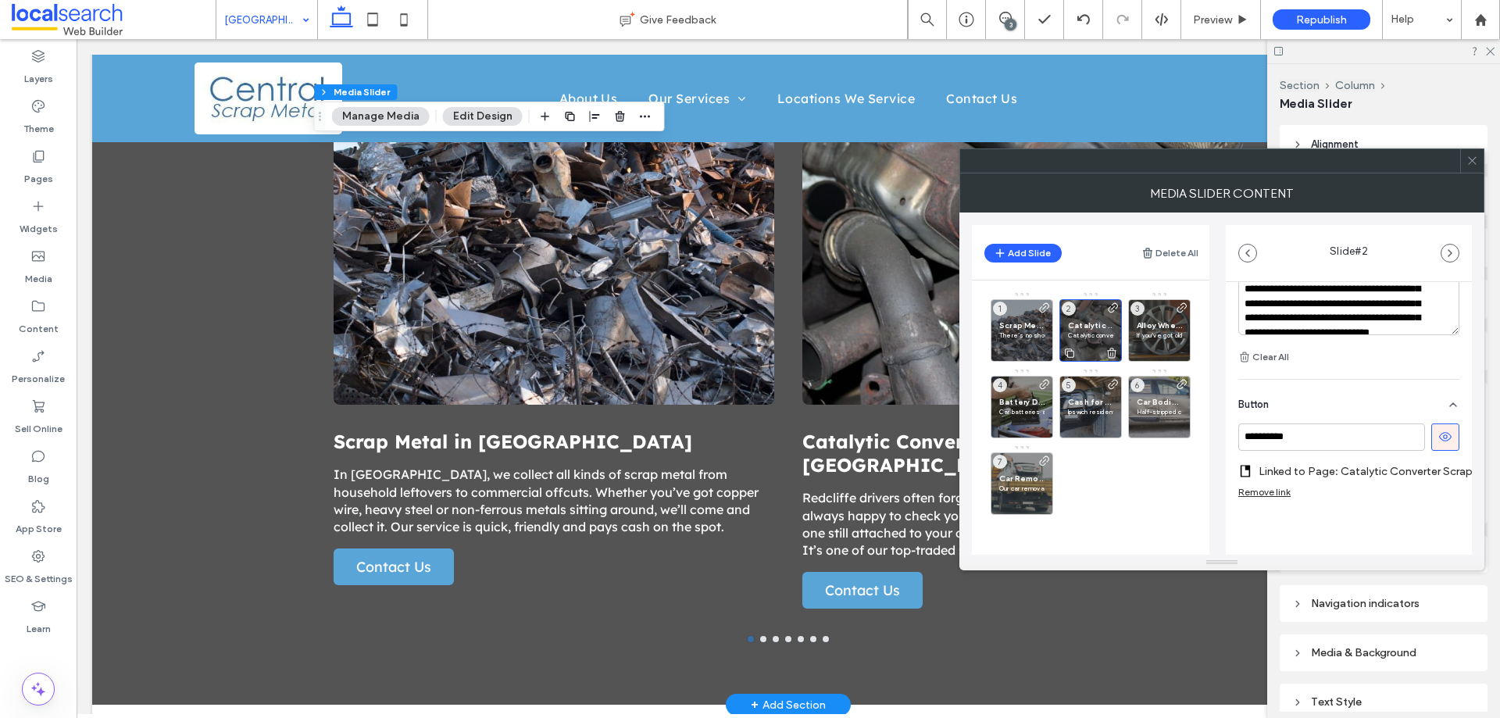
click at [1090, 331] on p "Catalytic converters are small but valuable. We collect these from Ipswich home…" at bounding box center [1090, 335] width 45 height 9
click at [1310, 457] on label "Linked to Page: Catalytic Converter Scrap" at bounding box center [1366, 471] width 214 height 29
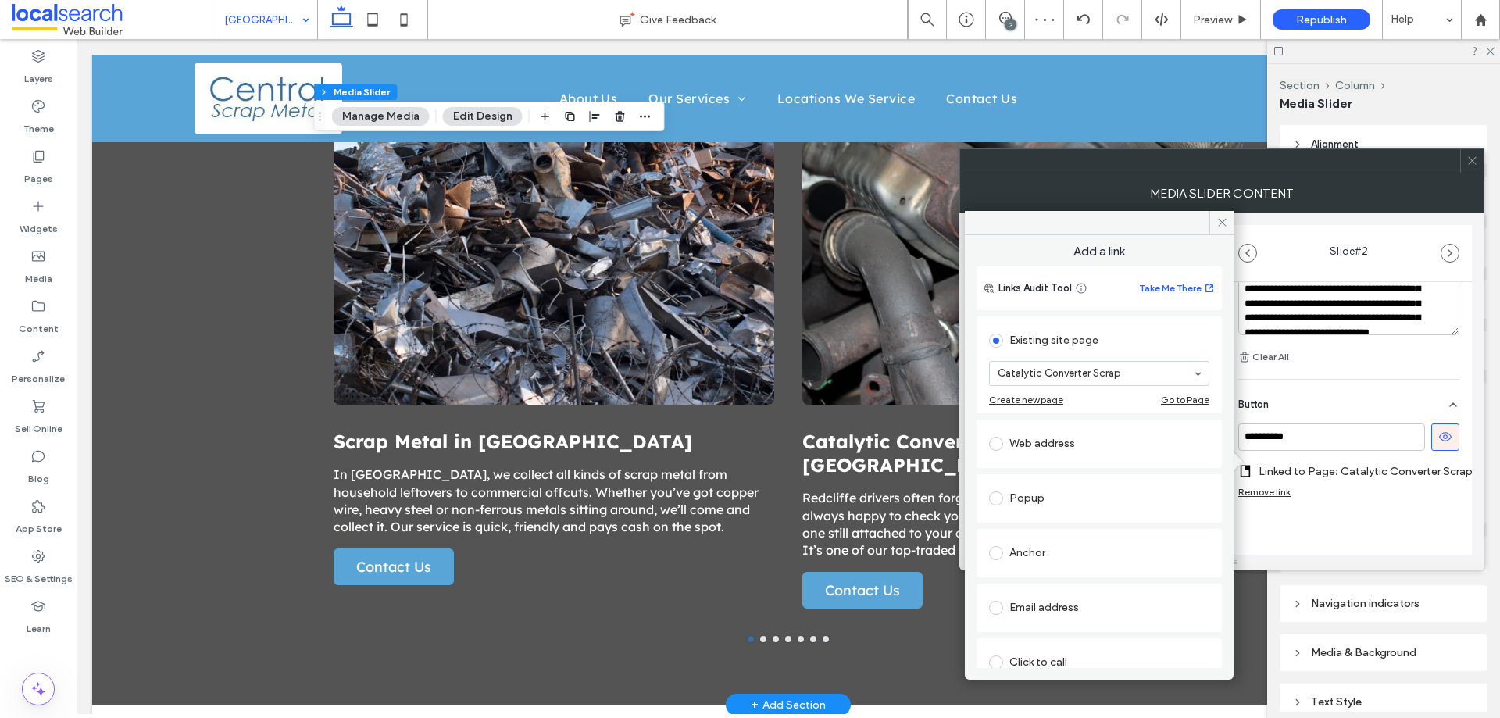
click at [1064, 553] on div "Anchor" at bounding box center [1099, 553] width 220 height 25
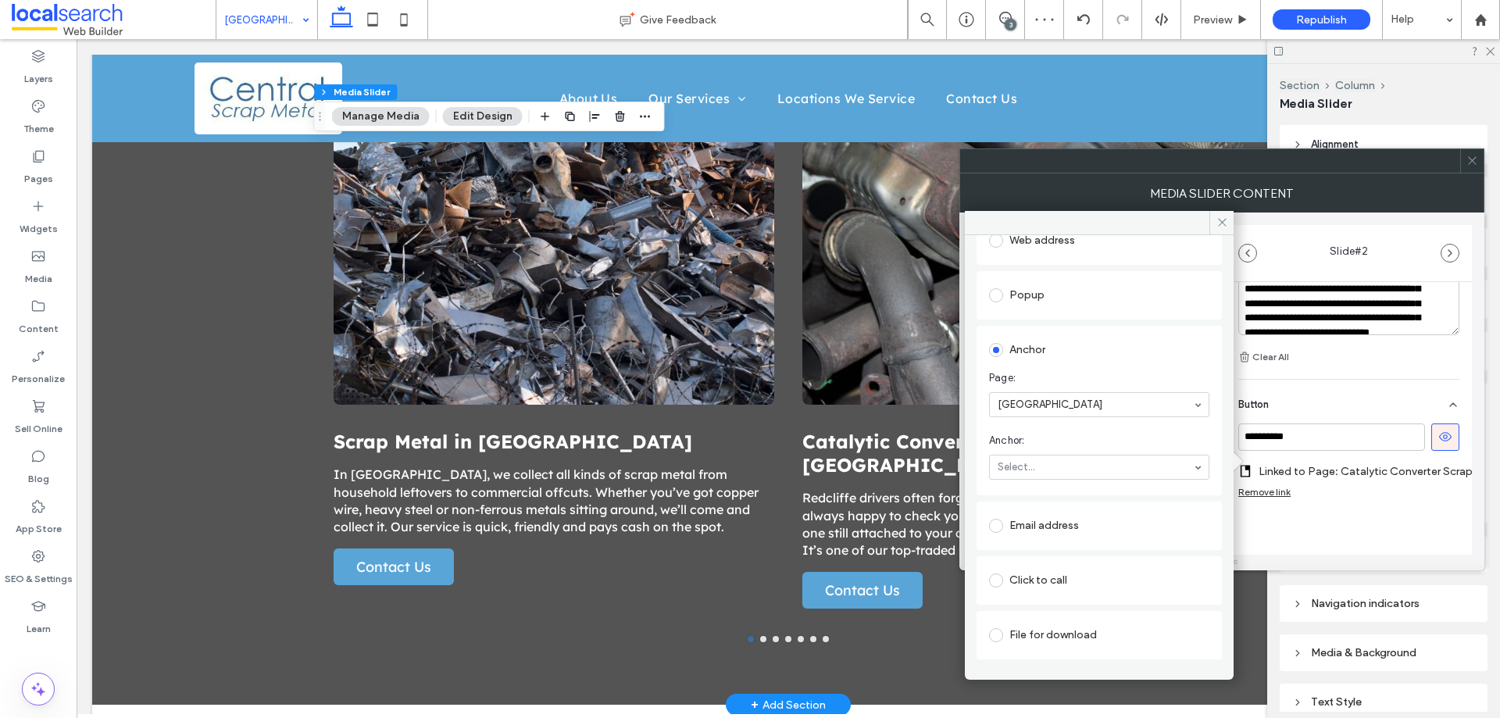
scroll to position [156, 0]
click at [1352, 520] on div "**********" at bounding box center [1349, 185] width 246 height 853
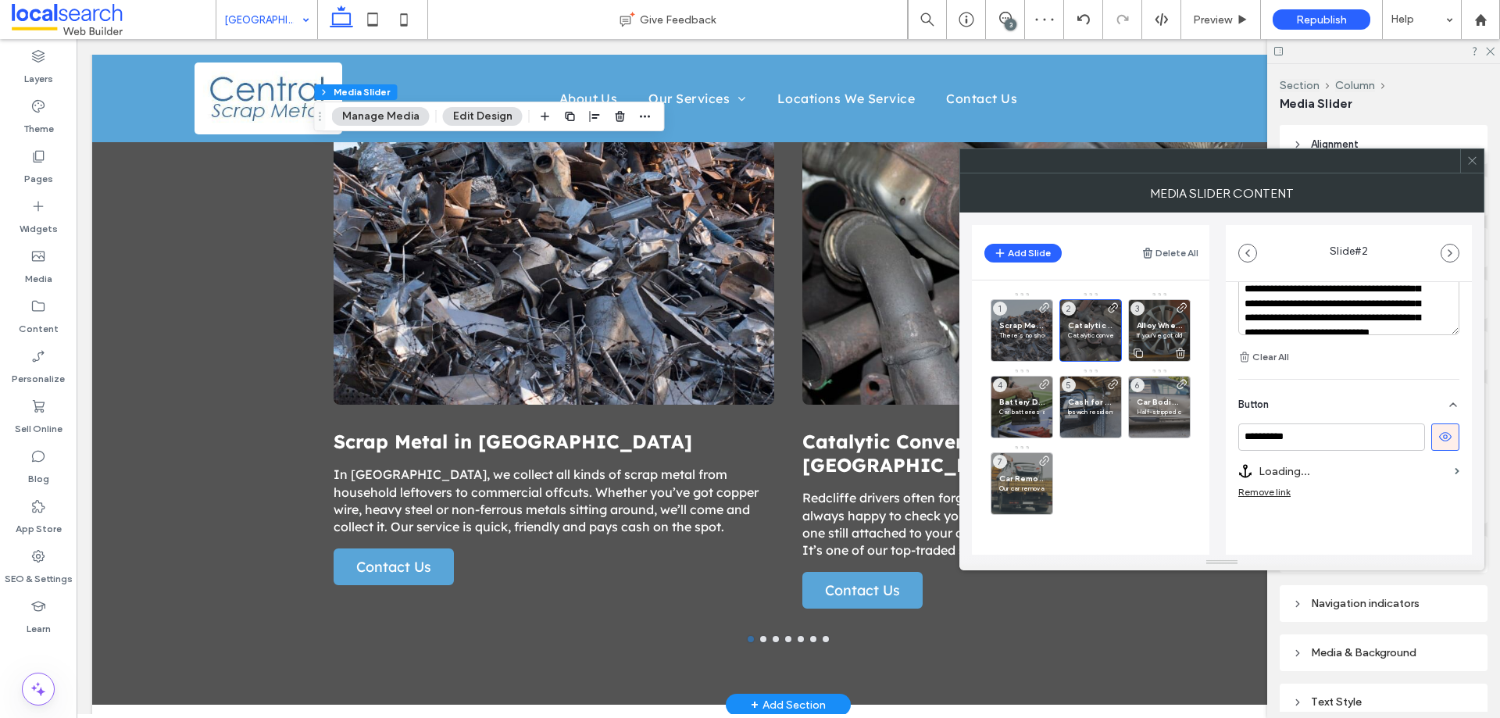
scroll to position [535, 0]
click at [1155, 332] on p "If you’ve got old alloy wheels sitting around in Ipswich, they’re probably wort…" at bounding box center [1159, 335] width 45 height 9
click at [1425, 464] on label "Linked to Page: Alloy Wheels" at bounding box center [1354, 471] width 190 height 29
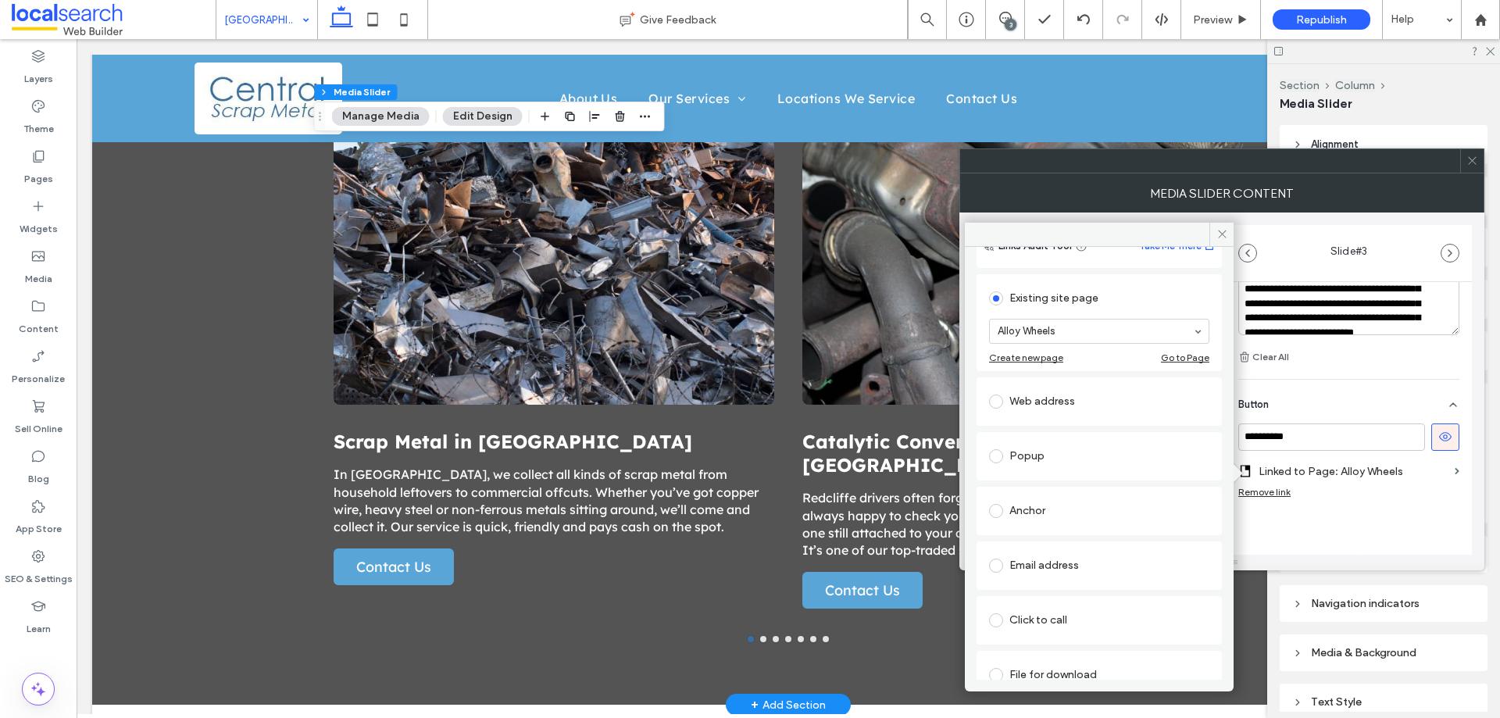
scroll to position [78, 0]
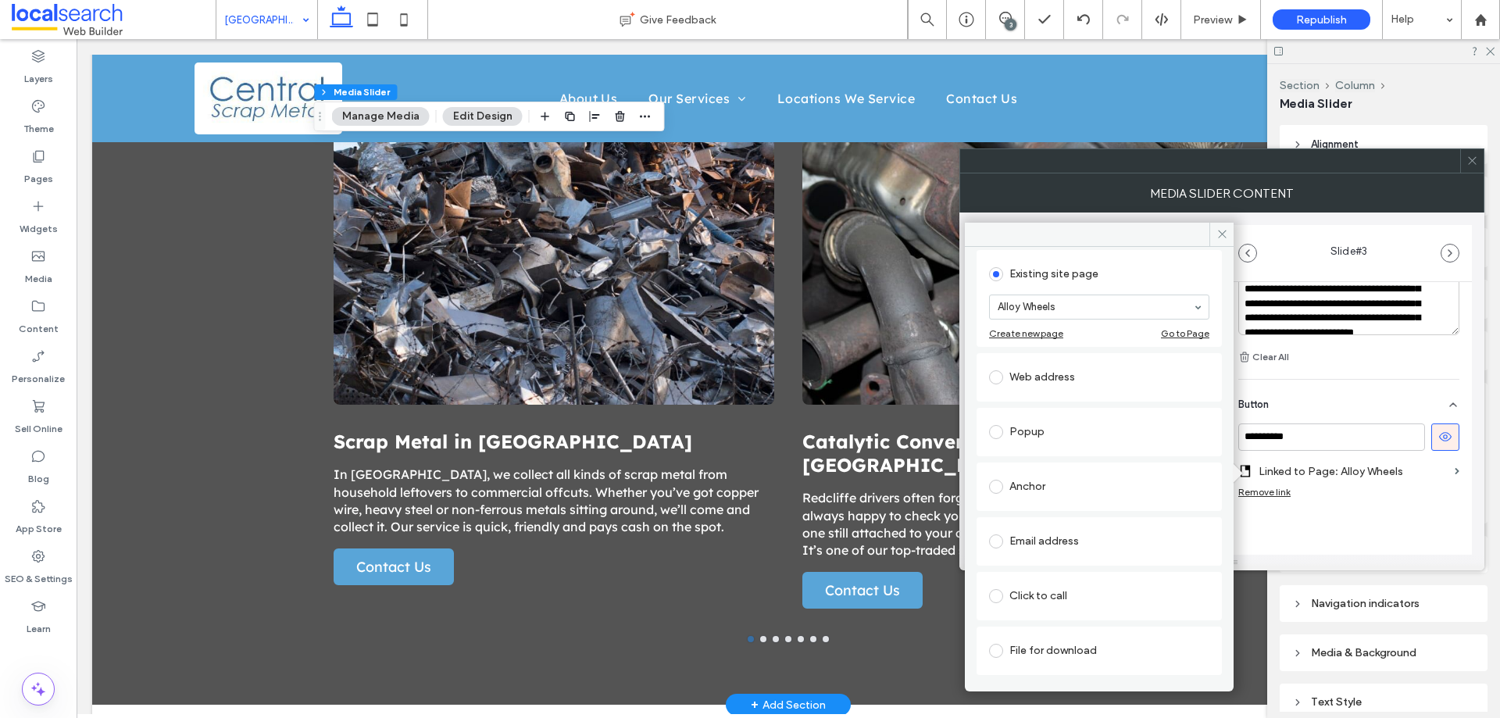
click at [1057, 479] on div "Anchor" at bounding box center [1099, 486] width 220 height 25
click at [1356, 531] on div "**********" at bounding box center [1349, 171] width 246 height 881
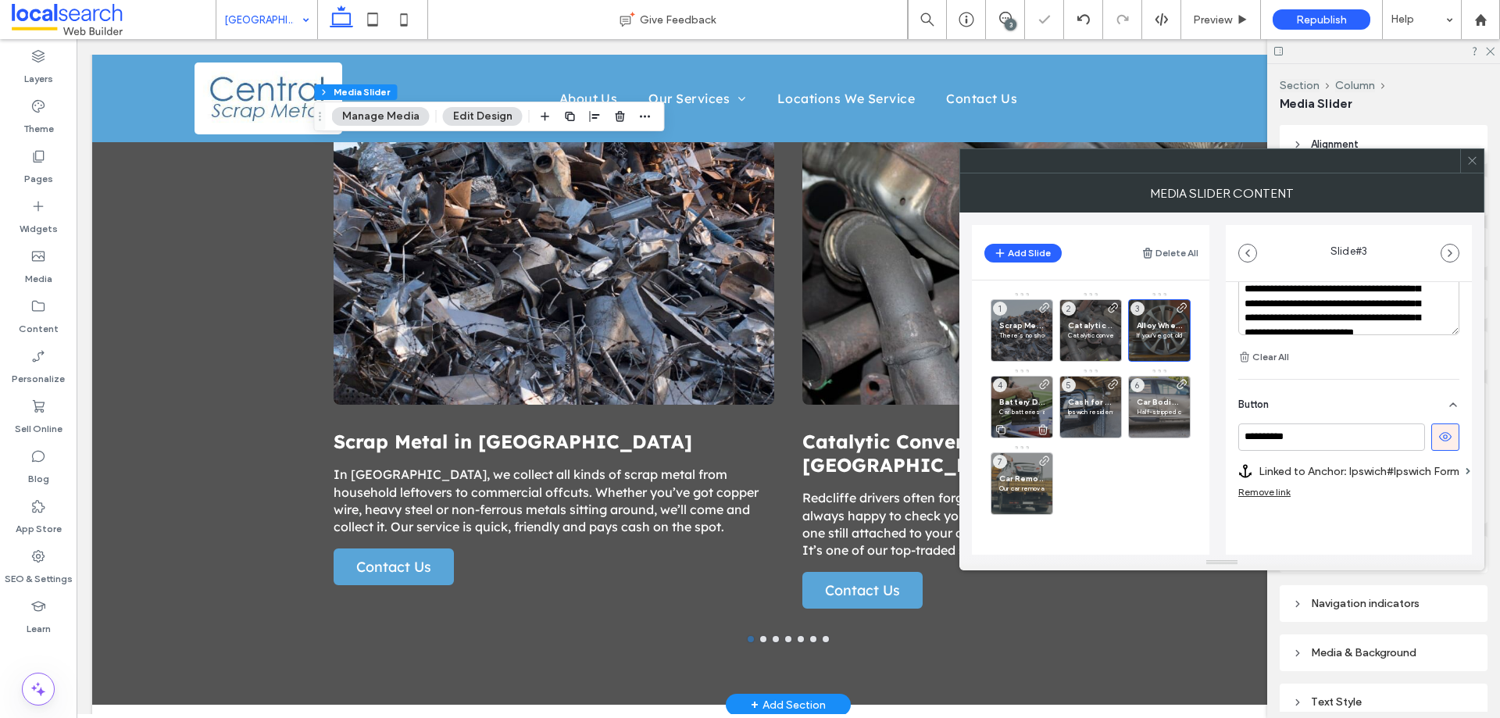
click at [1021, 399] on span "Battery Disposal in Ipswich" at bounding box center [1021, 402] width 45 height 10
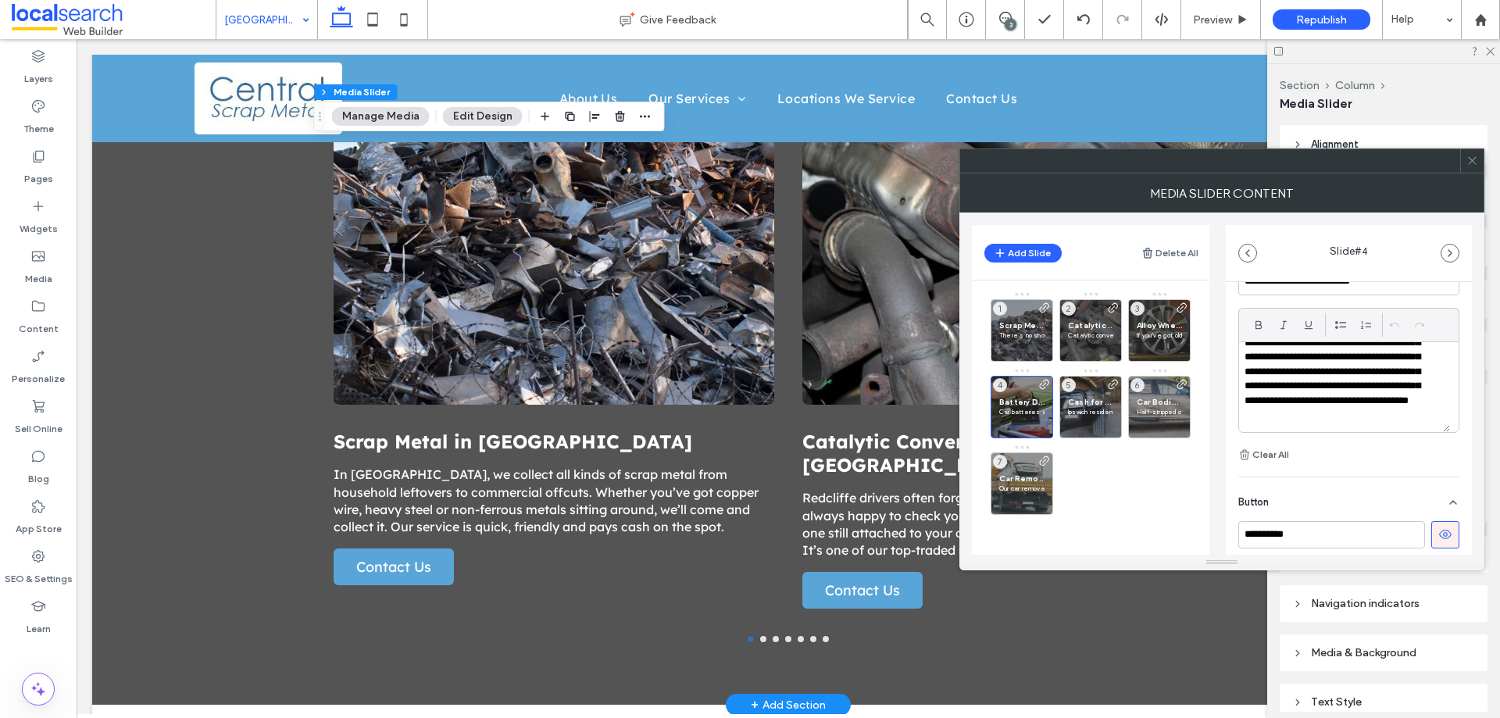
scroll to position [551, 0]
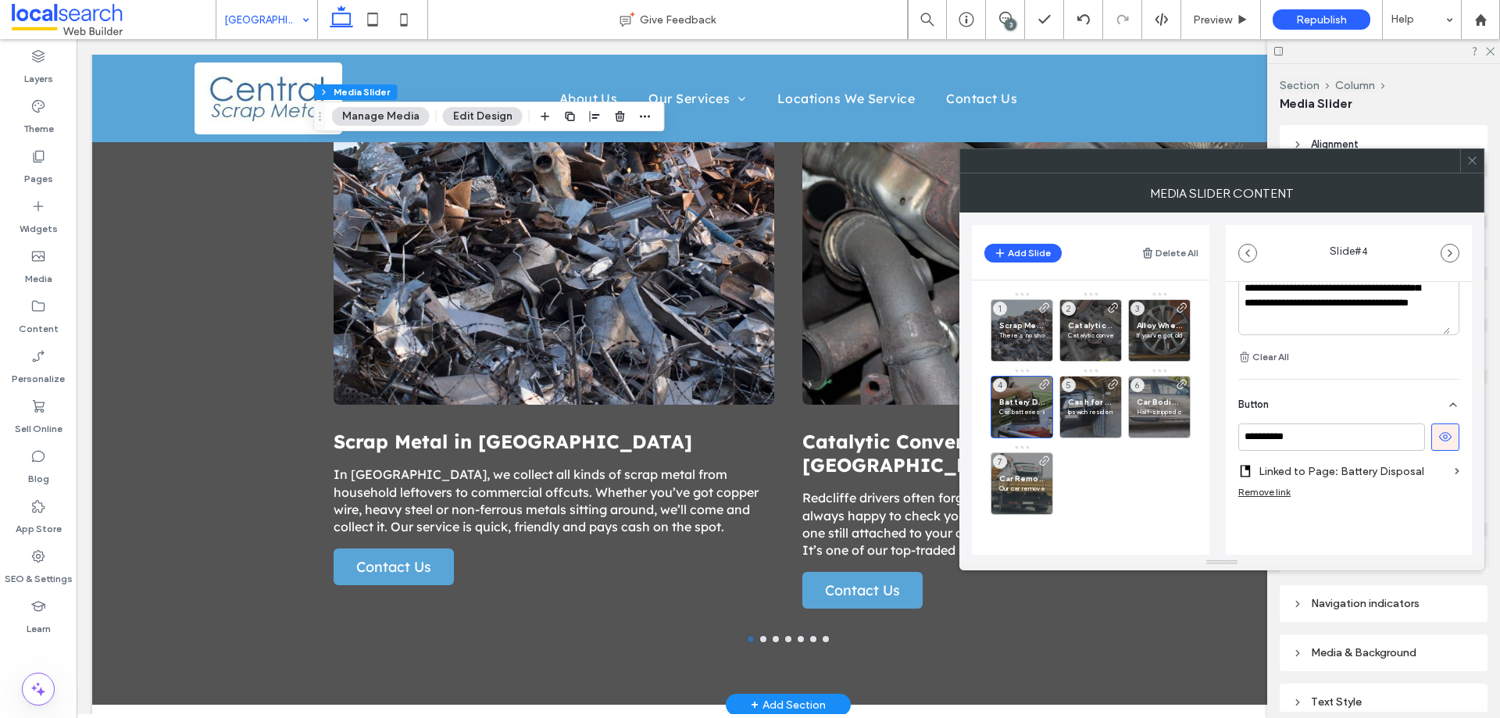
click at [1385, 481] on label "Linked to Page: Battery Disposal" at bounding box center [1354, 471] width 190 height 29
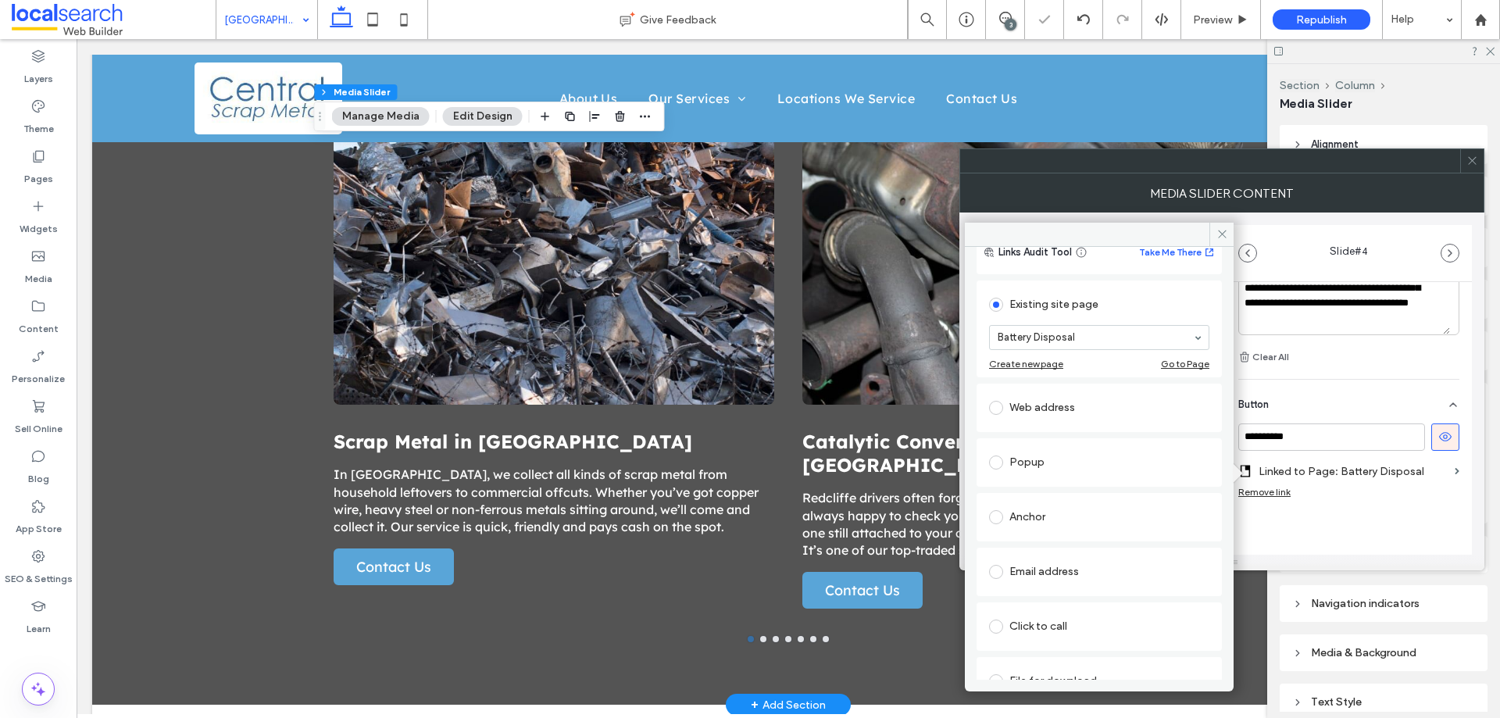
scroll to position [102, 0]
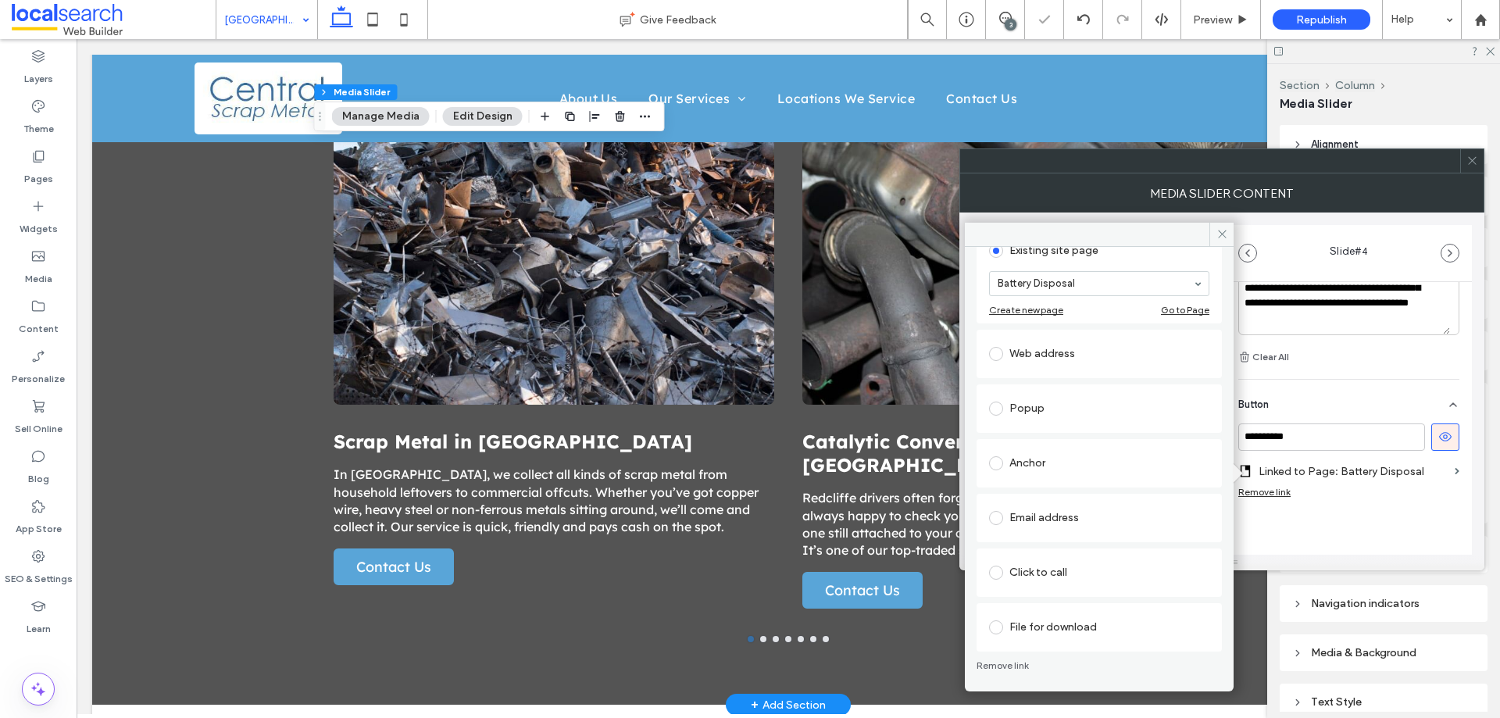
click at [1103, 470] on div "Anchor" at bounding box center [1099, 463] width 220 height 25
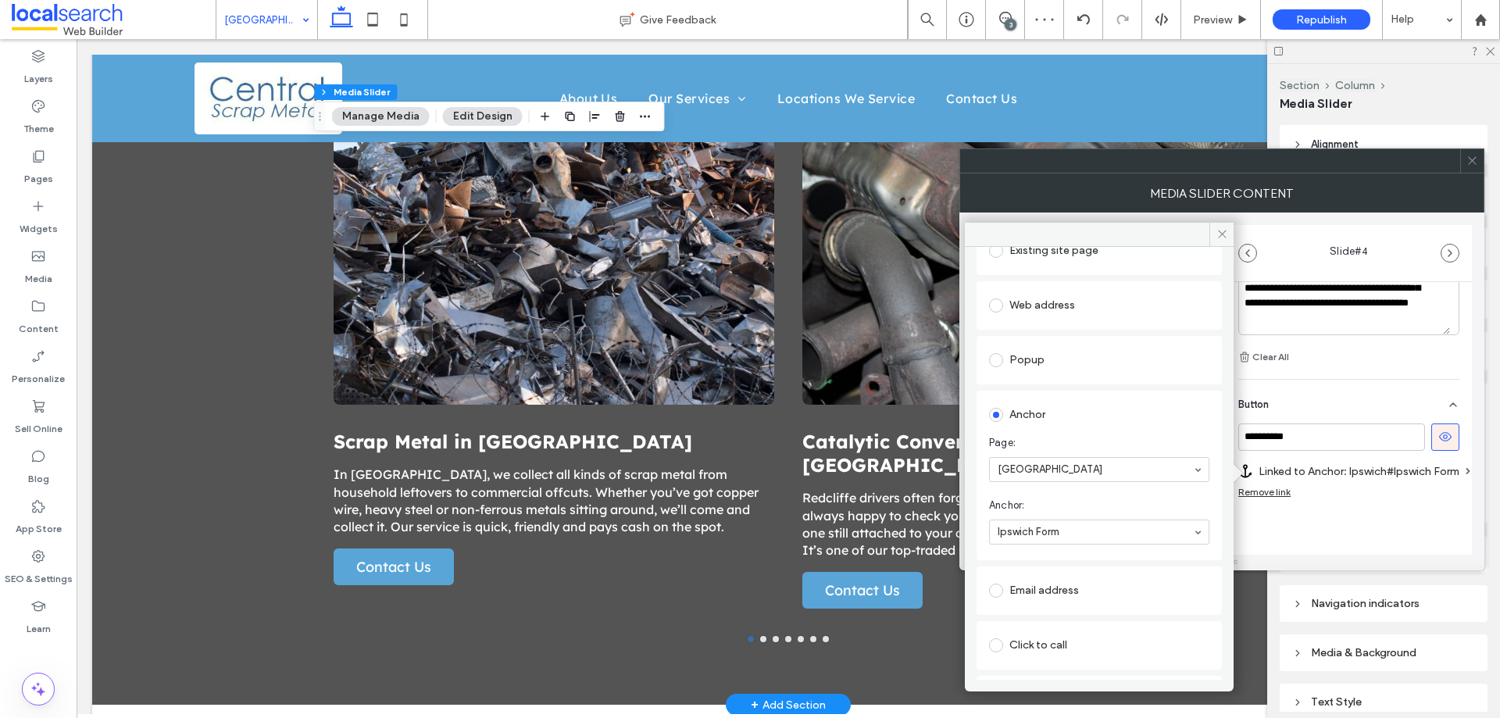
click at [1416, 536] on div "**********" at bounding box center [1349, 171] width 246 height 881
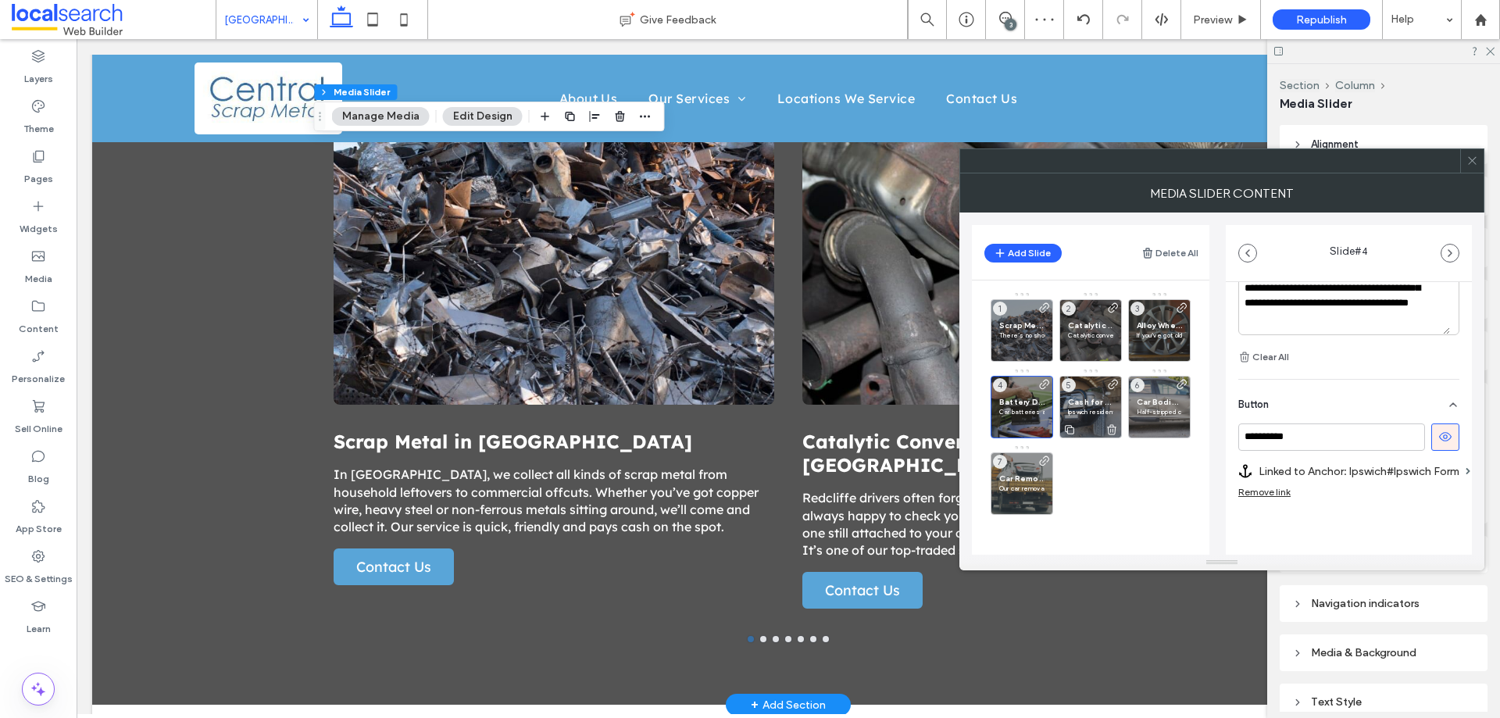
click at [1089, 399] on span "Cash for Cars in Ipswich" at bounding box center [1090, 402] width 45 height 10
click at [1412, 477] on label "Linked to Page: Cash For Cars" at bounding box center [1354, 471] width 190 height 29
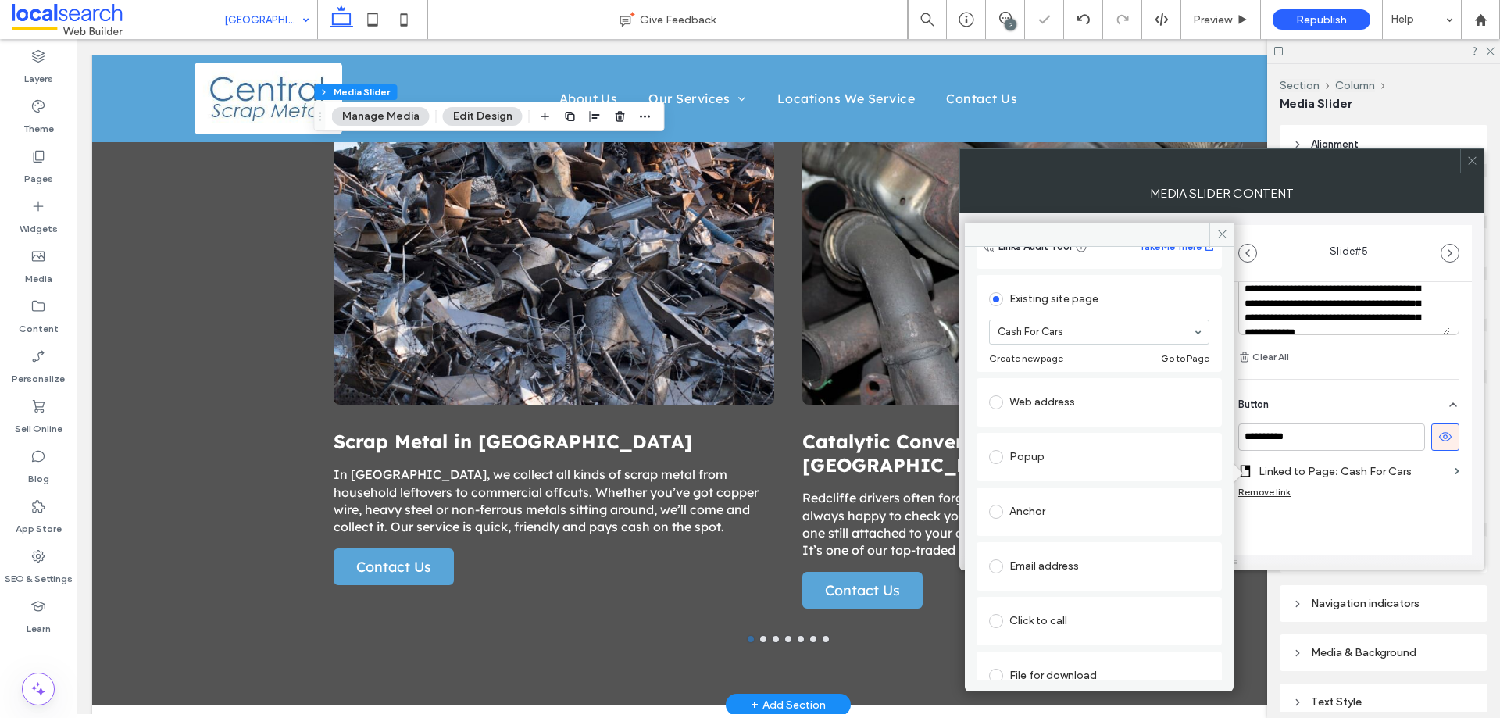
scroll to position [102, 0]
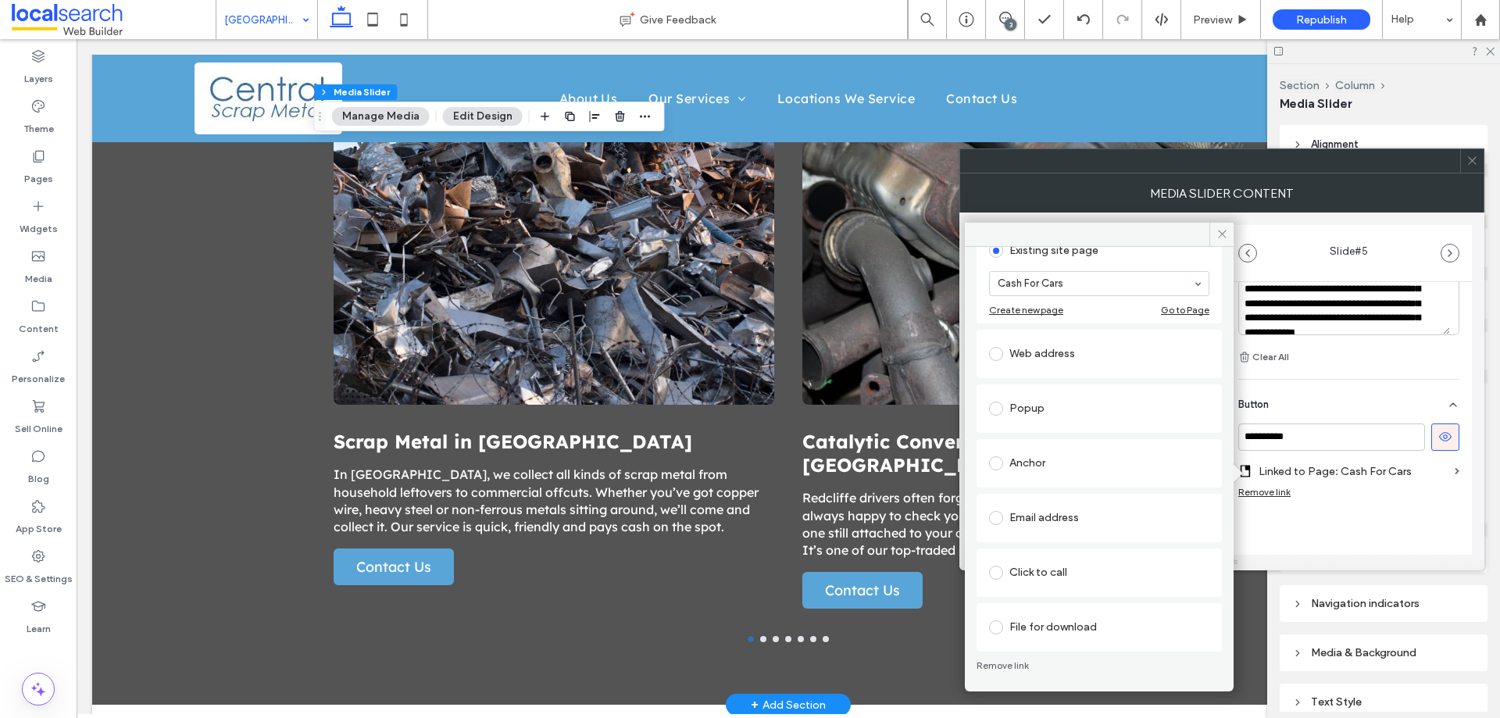
click at [1112, 470] on div "Anchor" at bounding box center [1099, 463] width 220 height 25
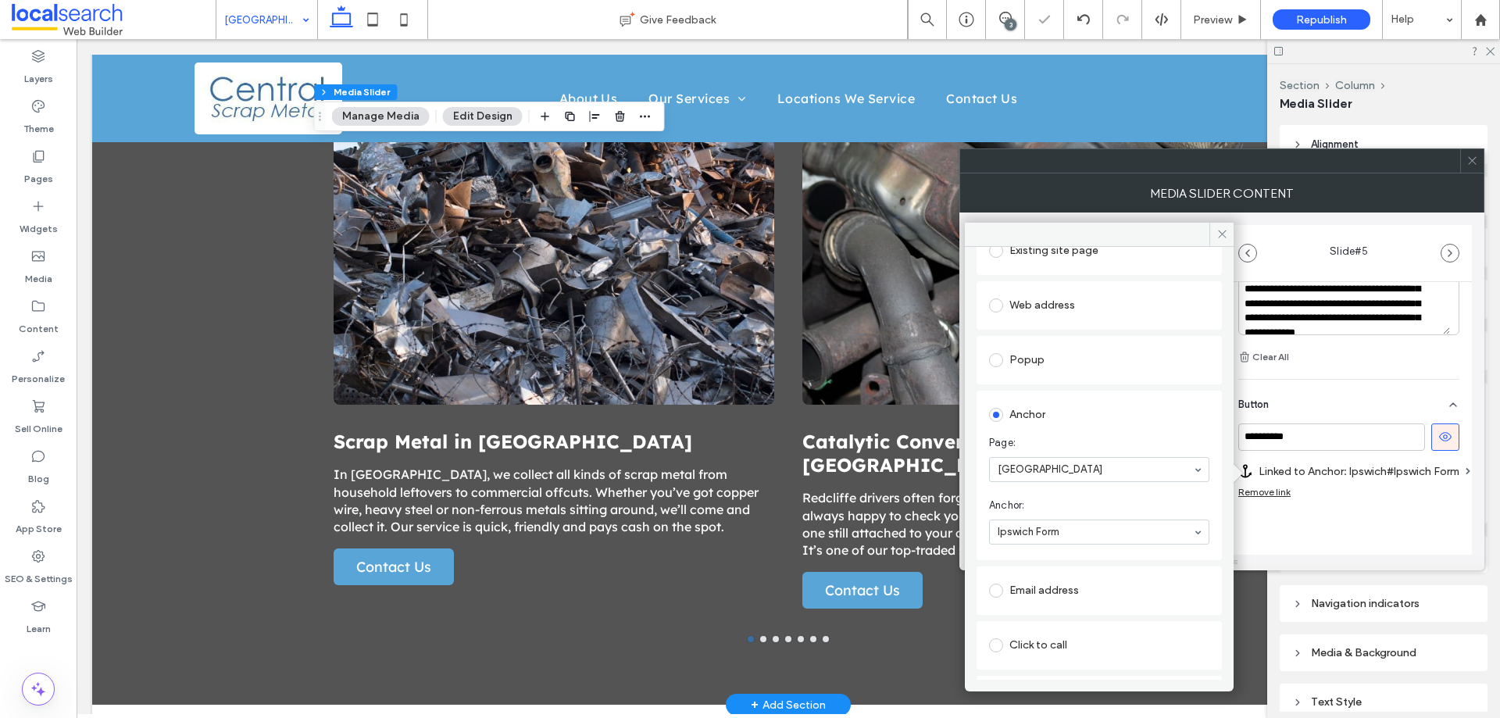
click at [1381, 541] on div "**********" at bounding box center [1349, 171] width 246 height 881
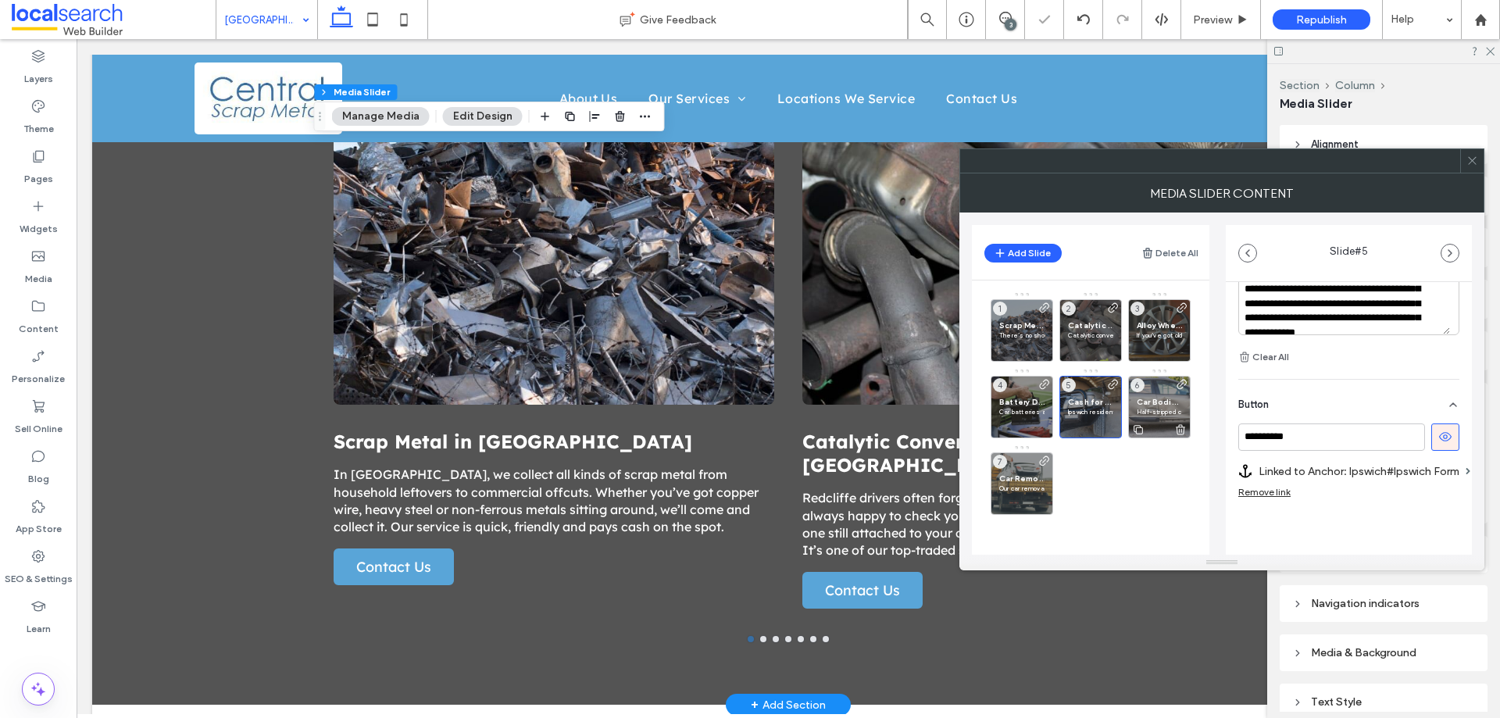
click at [1149, 409] on p "Half-stripped car? Full shell? No problem. We collect car bodies of all shapes …" at bounding box center [1159, 411] width 45 height 9
click at [1343, 475] on label "Linked to Page: Car Bodies" at bounding box center [1354, 471] width 190 height 29
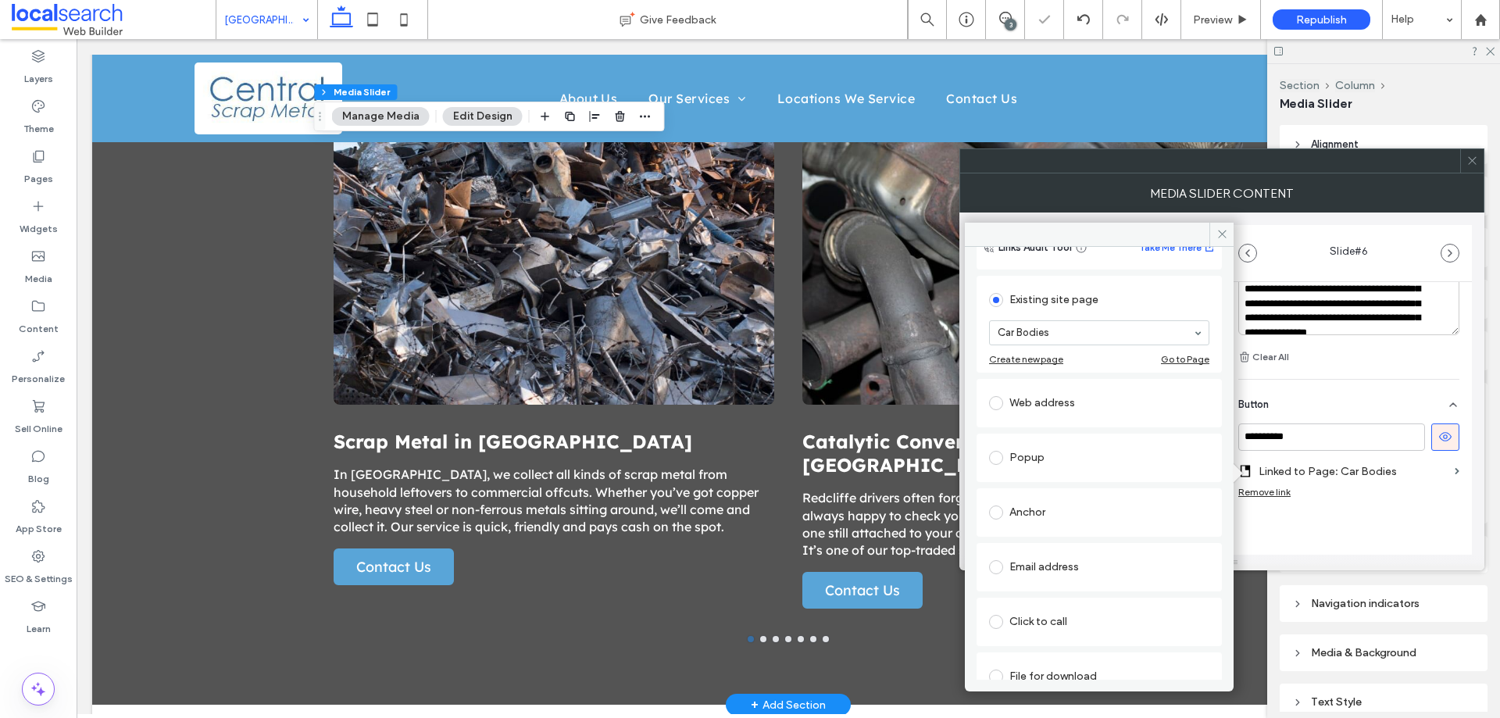
scroll to position [102, 0]
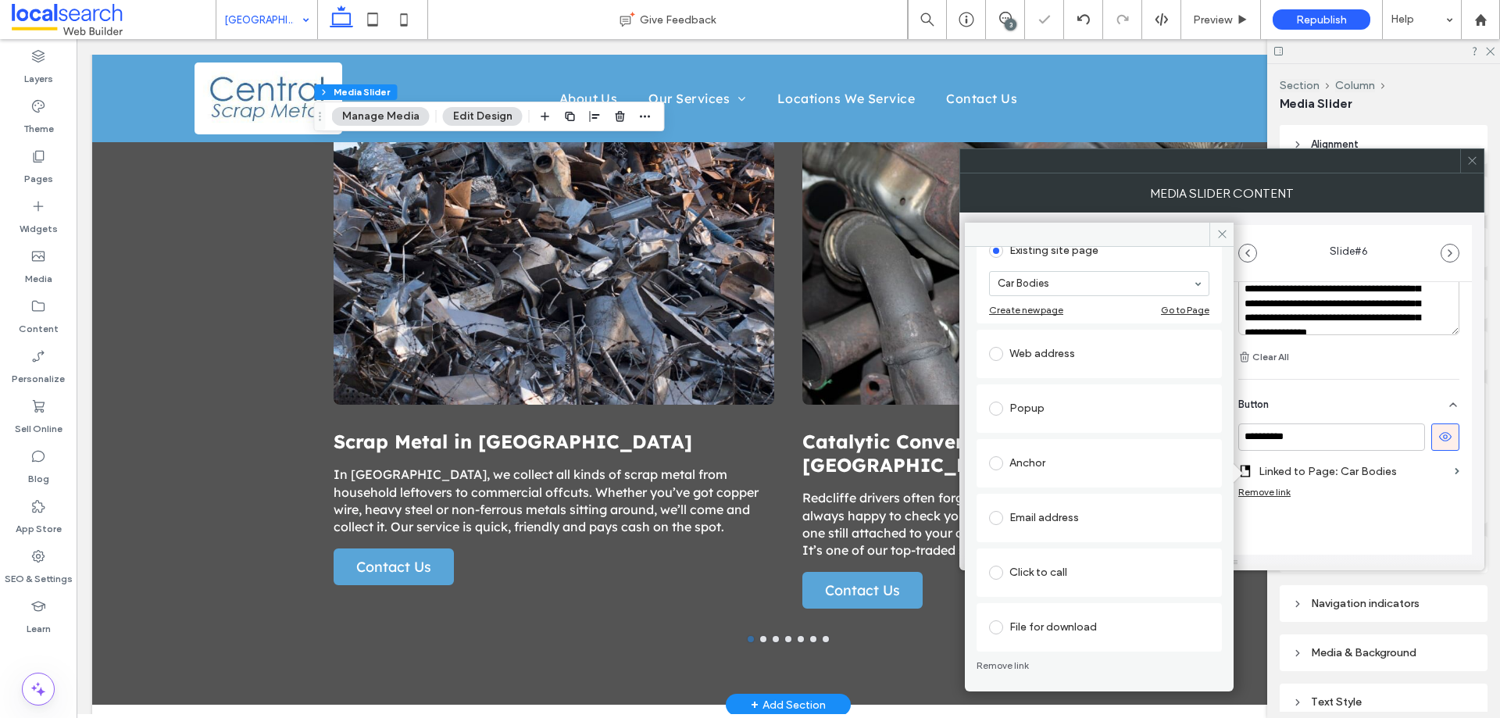
click at [1081, 470] on div "Anchor" at bounding box center [1099, 463] width 220 height 25
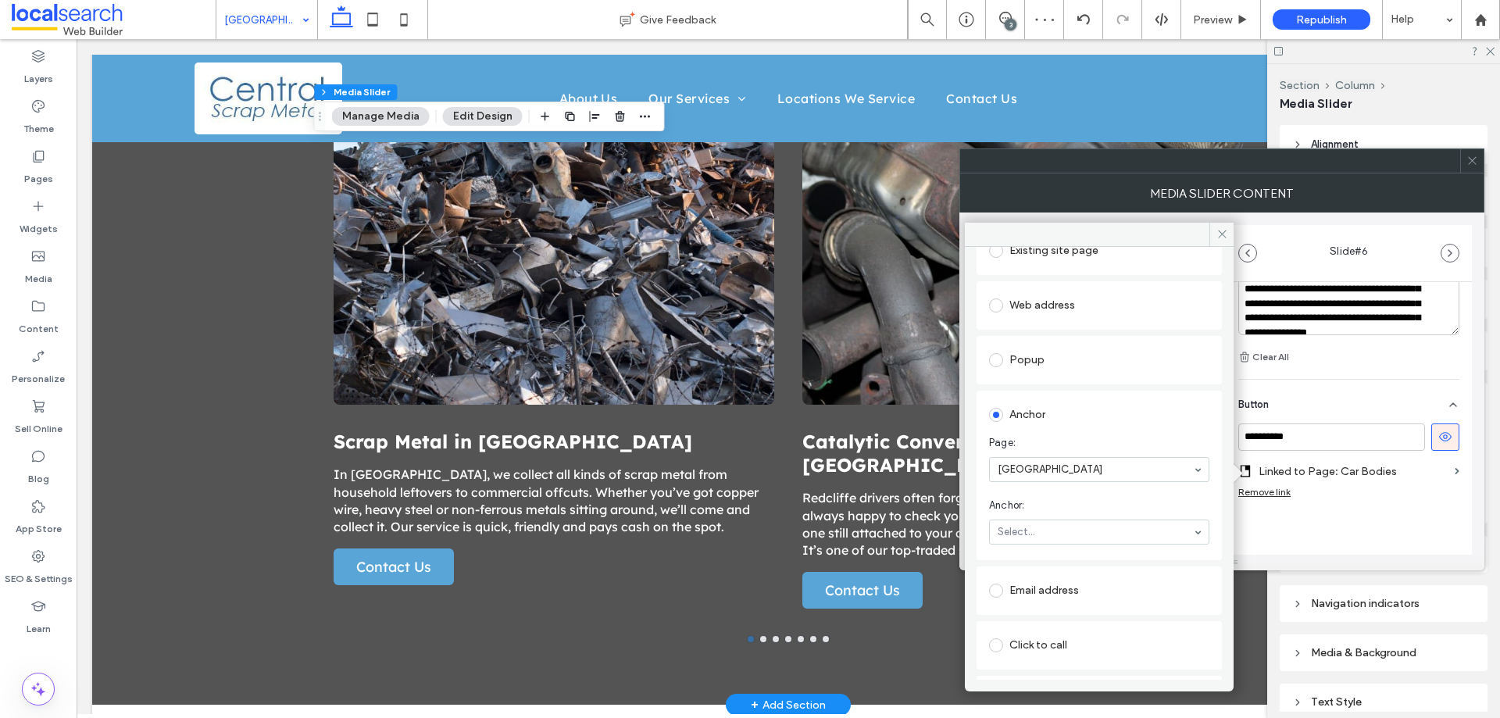
click at [1098, 452] on section "Page: Ipswich" at bounding box center [1099, 458] width 220 height 63
click at [1312, 533] on div "**********" at bounding box center [1349, 171] width 246 height 881
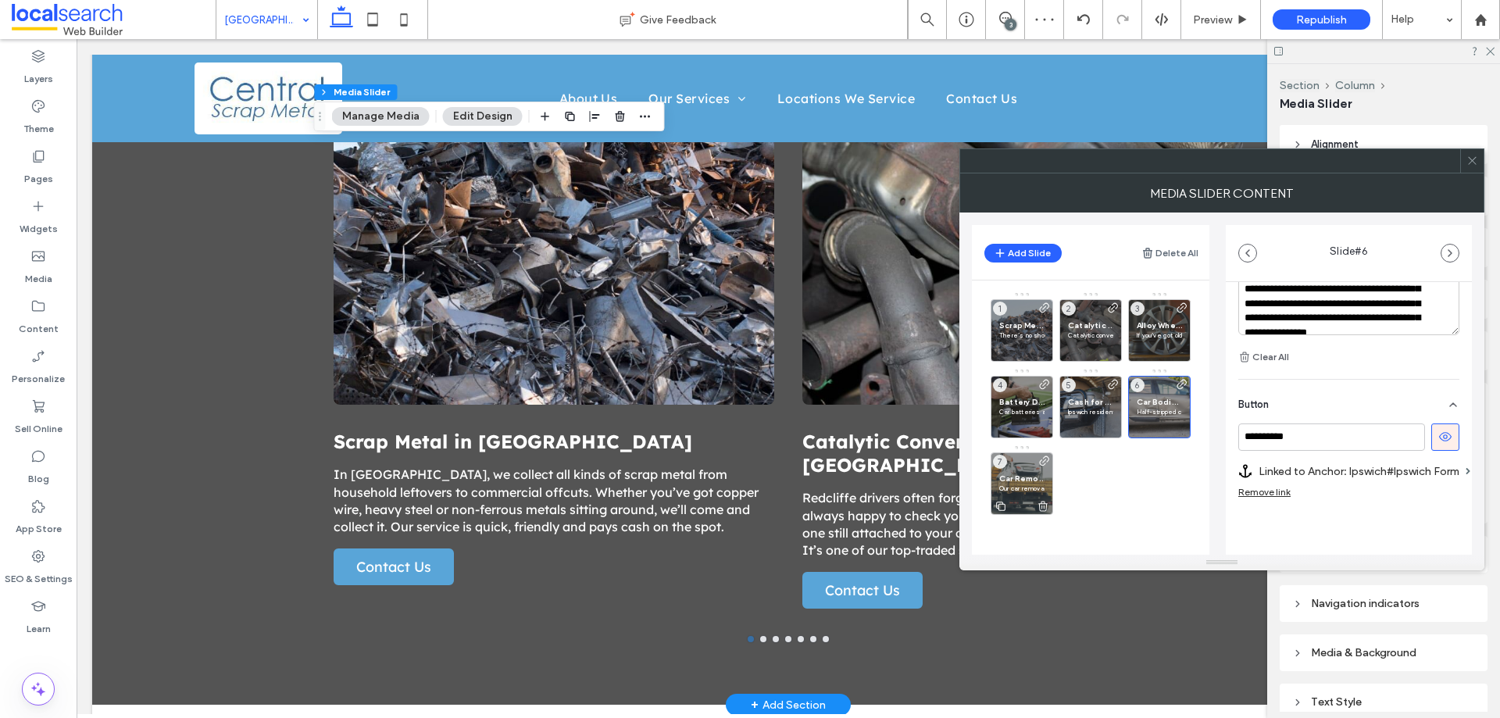
click at [1012, 481] on span "Car Removal in Ipswich" at bounding box center [1021, 479] width 45 height 10
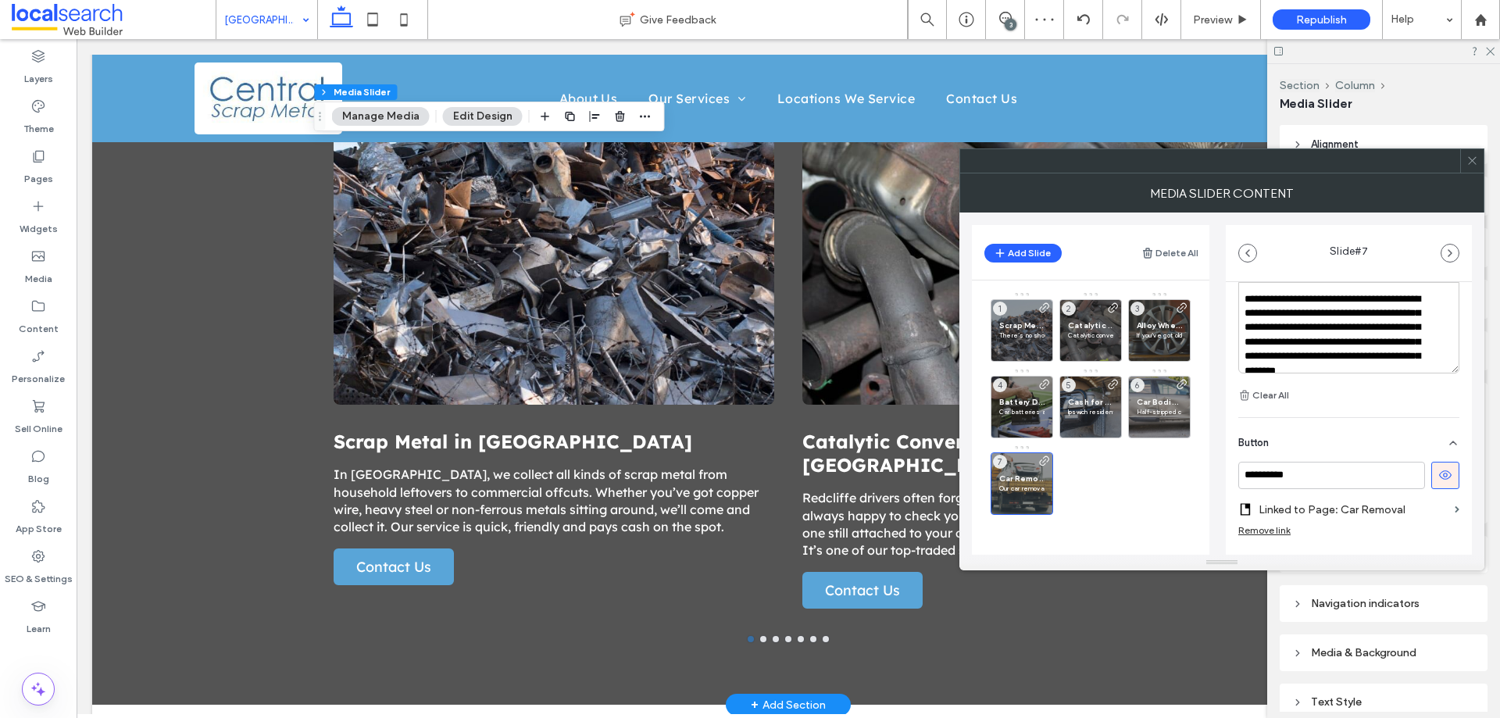
scroll to position [551, 0]
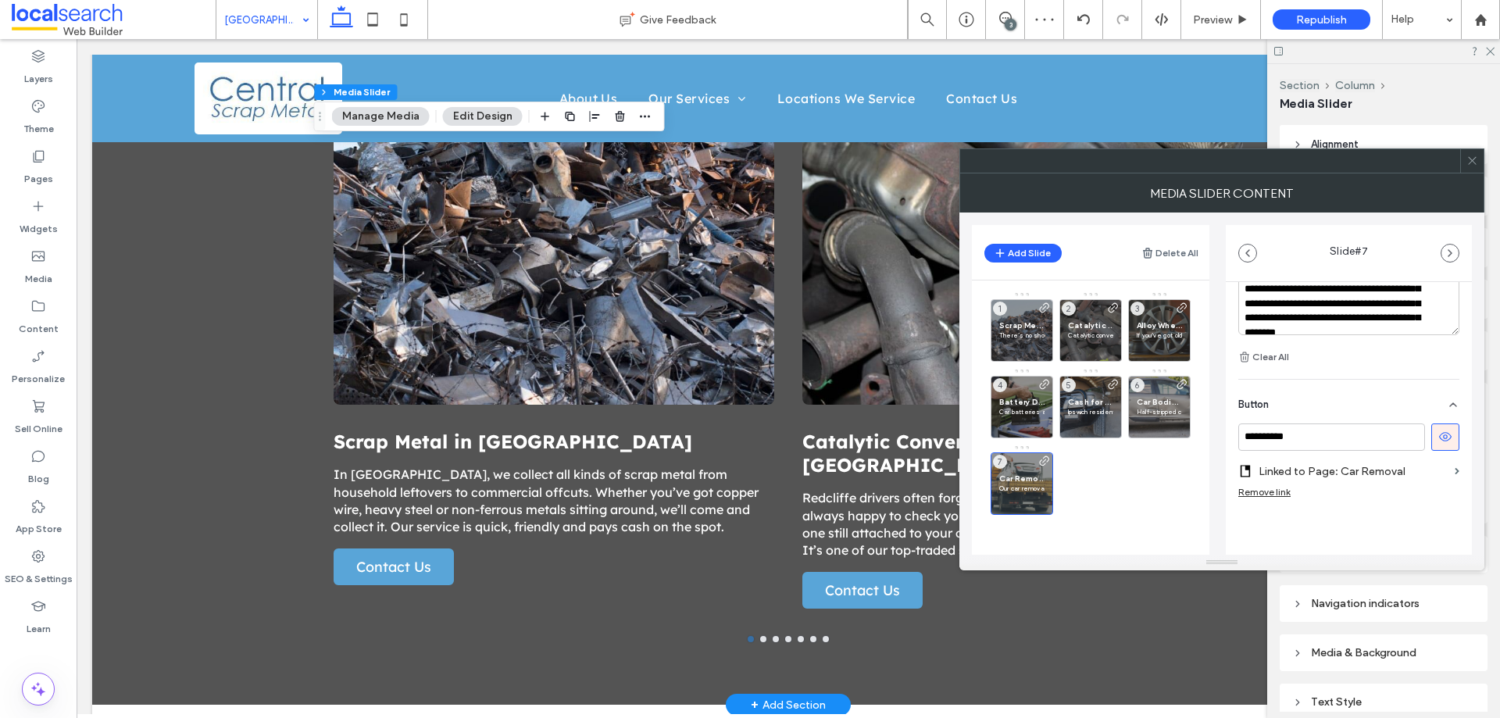
click at [1365, 474] on label "Linked to Page: Car Removal" at bounding box center [1354, 471] width 190 height 29
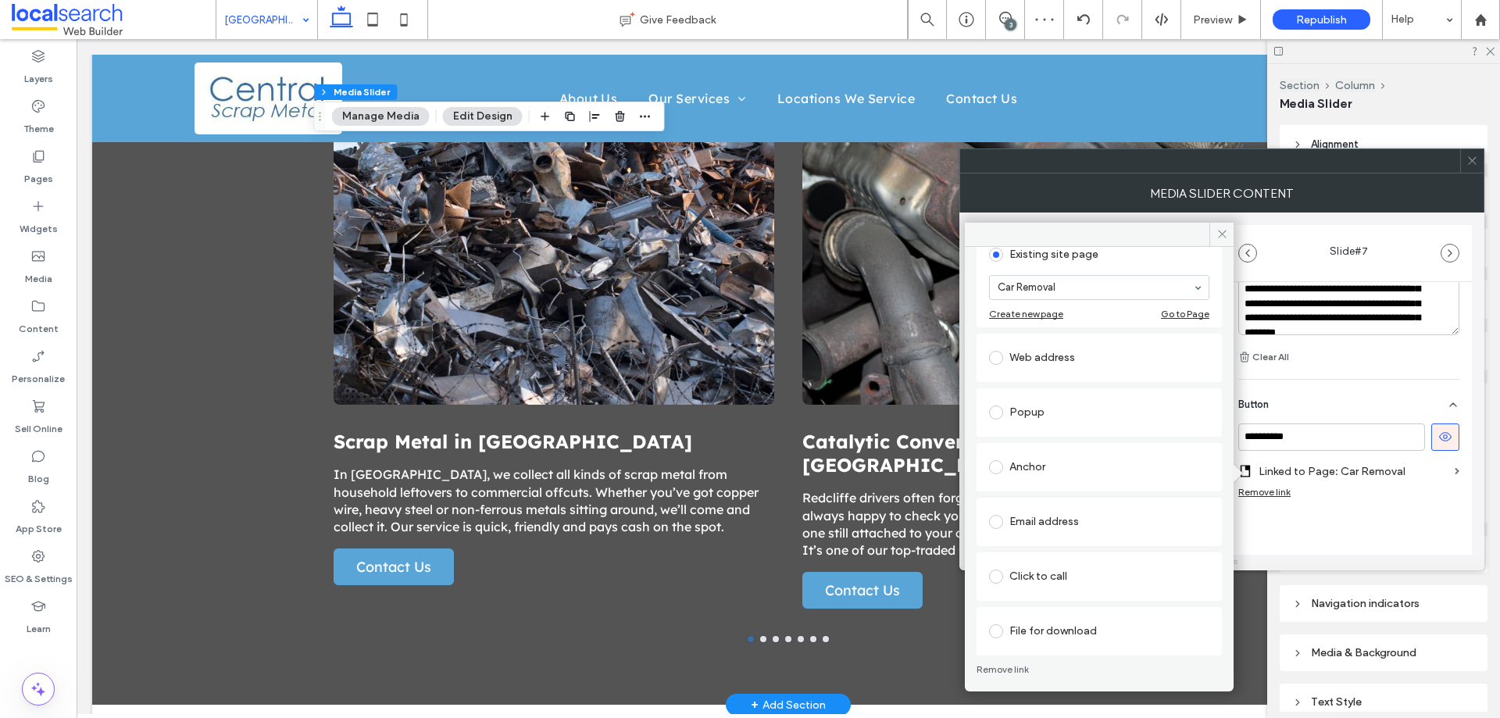
scroll to position [102, 0]
click at [1010, 461] on div "Anchor" at bounding box center [1099, 463] width 220 height 25
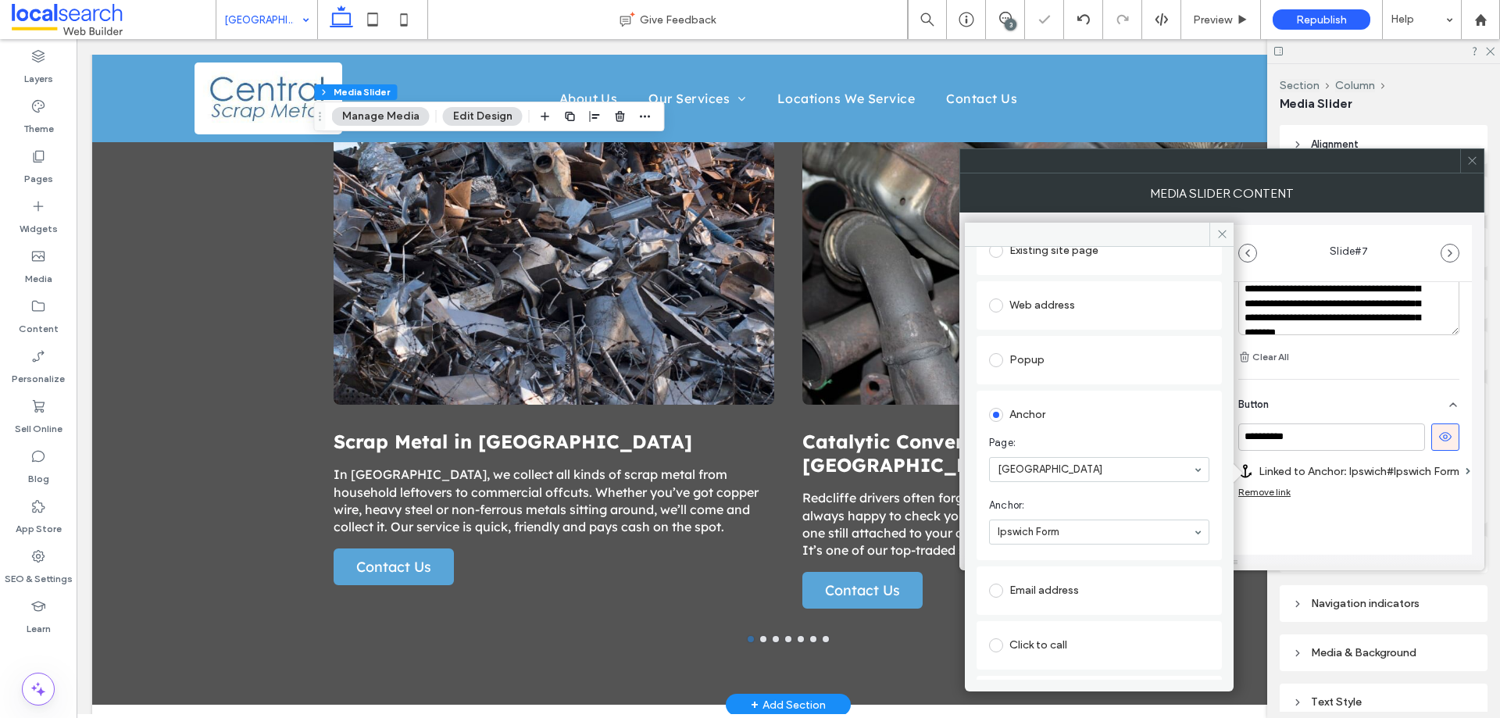
click at [1357, 536] on div "**********" at bounding box center [1349, 171] width 246 height 881
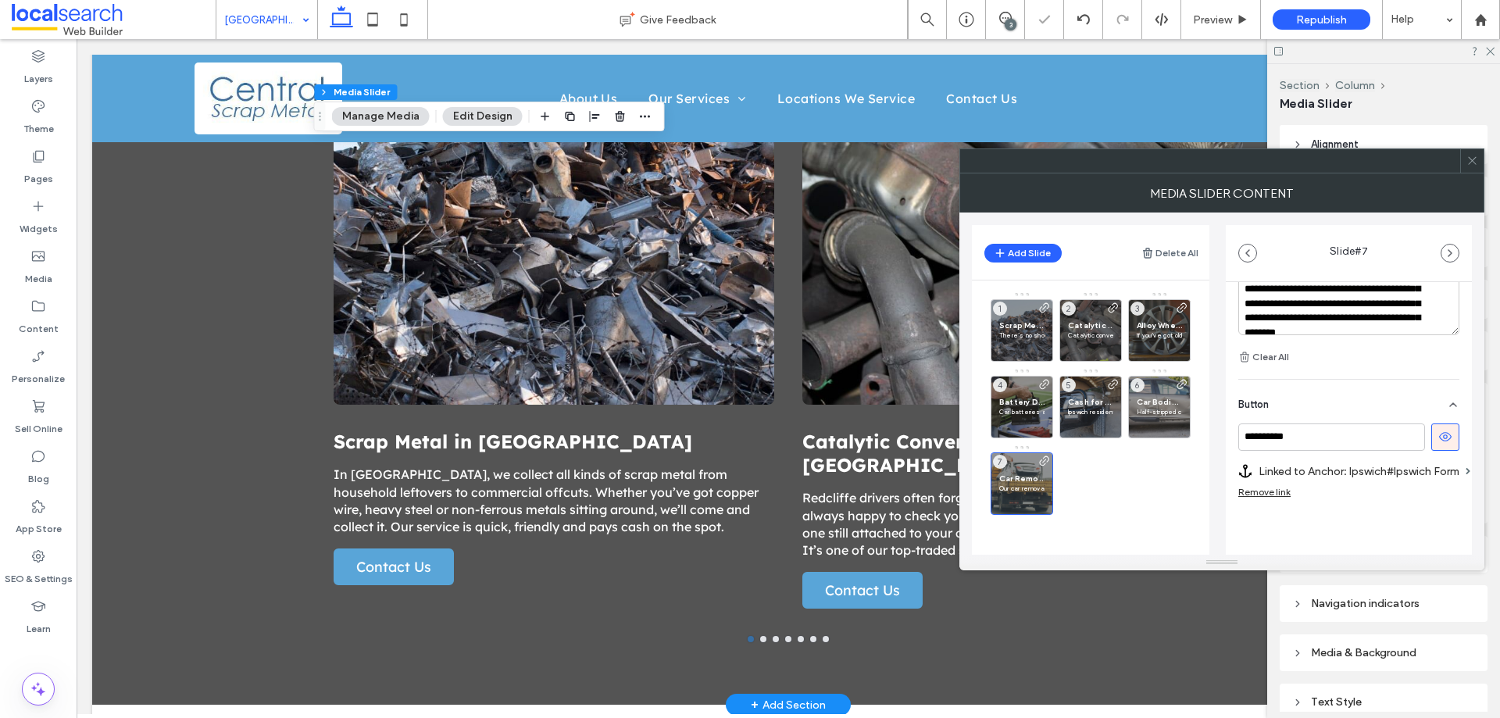
scroll to position [563, 0]
click at [1475, 166] on icon at bounding box center [1473, 161] width 12 height 12
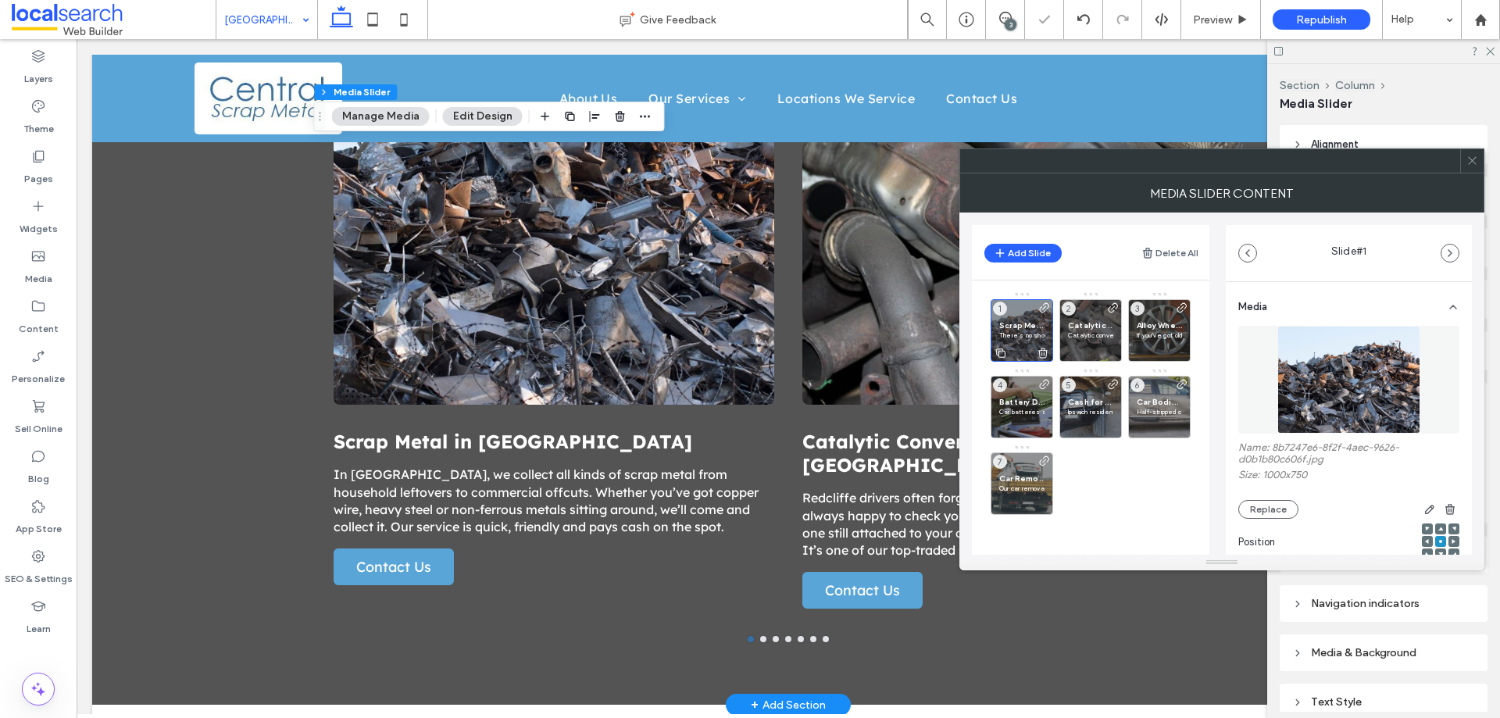
click at [1009, 332] on p "There’s no shortage of sheds and backyards full of unused metal in Ipswich. We …" at bounding box center [1021, 335] width 45 height 9
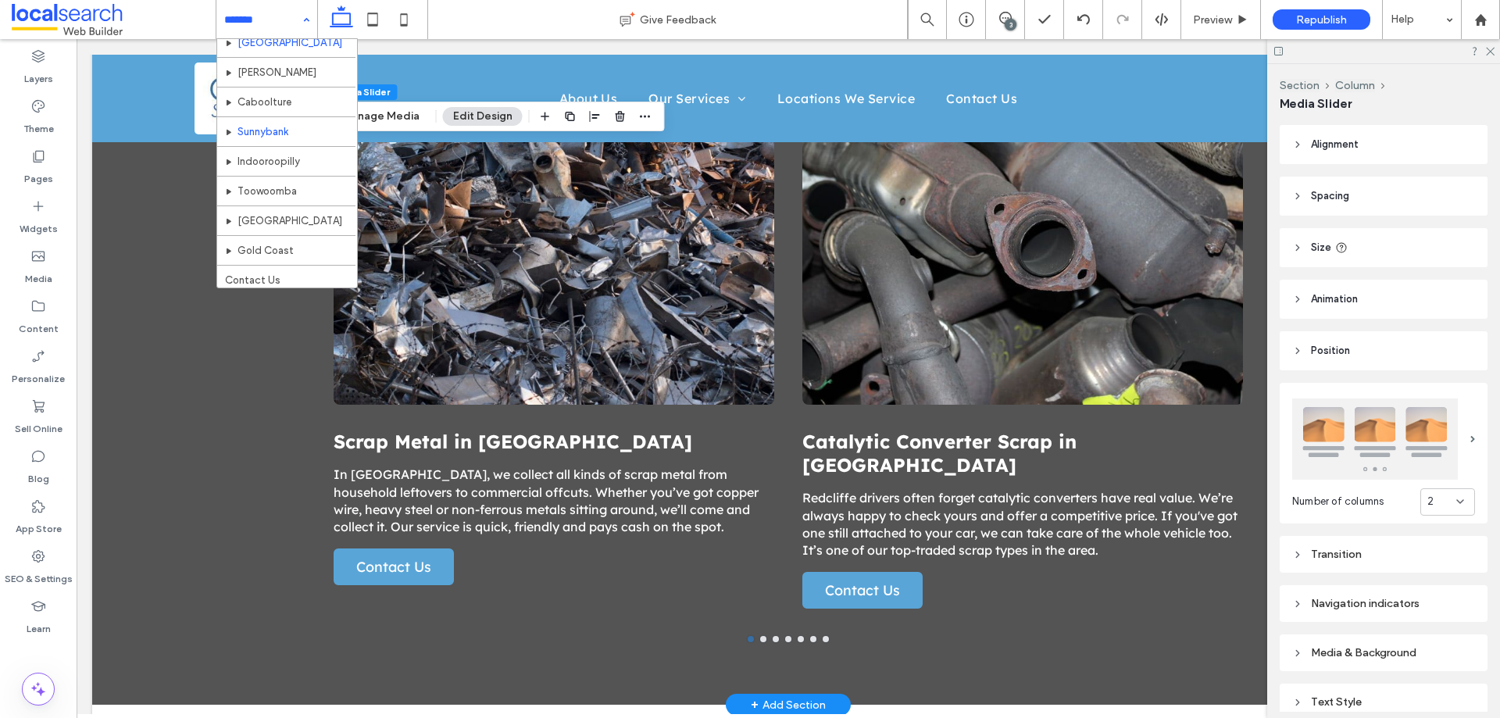
scroll to position [402, 0]
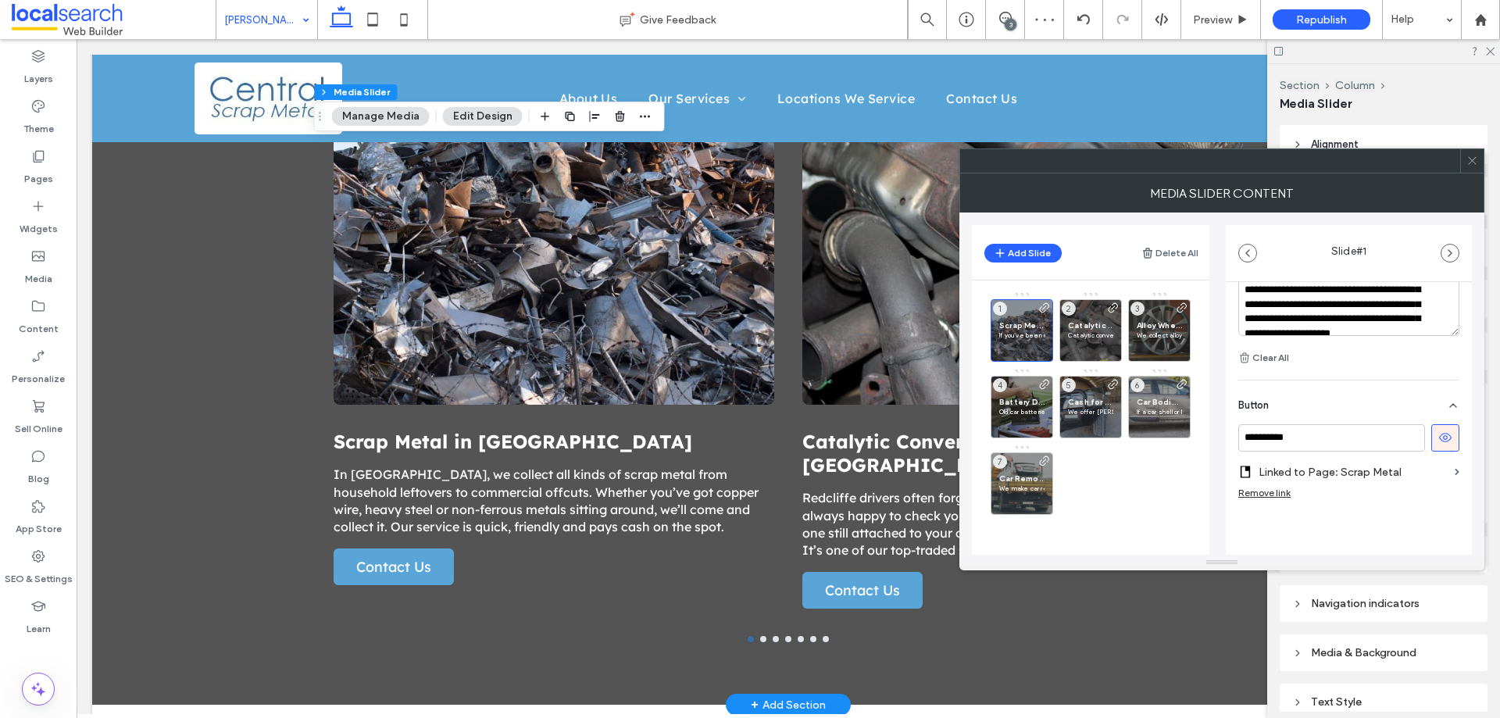
scroll to position [551, 0]
click at [1394, 476] on label "Linked to Page: Scrap Metal" at bounding box center [1354, 471] width 190 height 29
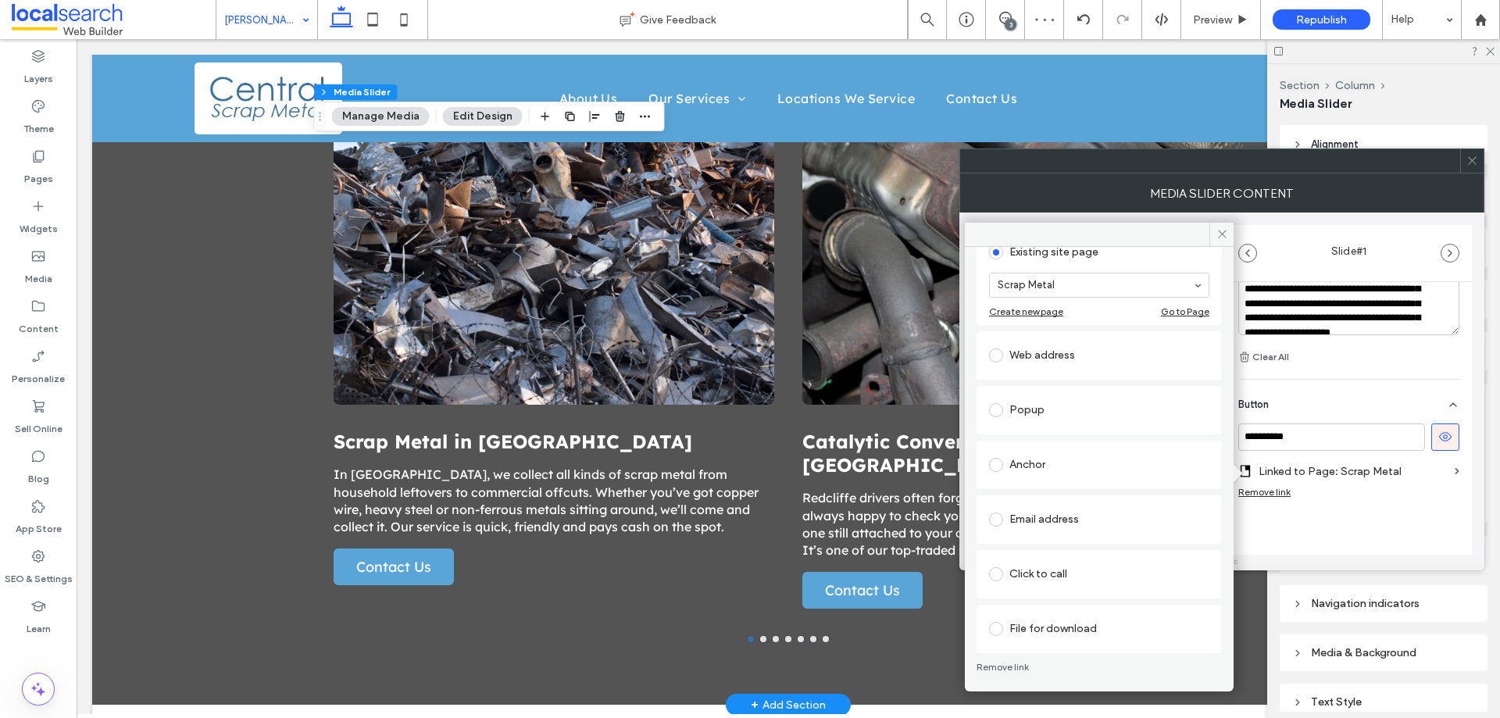
scroll to position [102, 0]
click at [1078, 462] on div "Anchor" at bounding box center [1099, 463] width 220 height 25
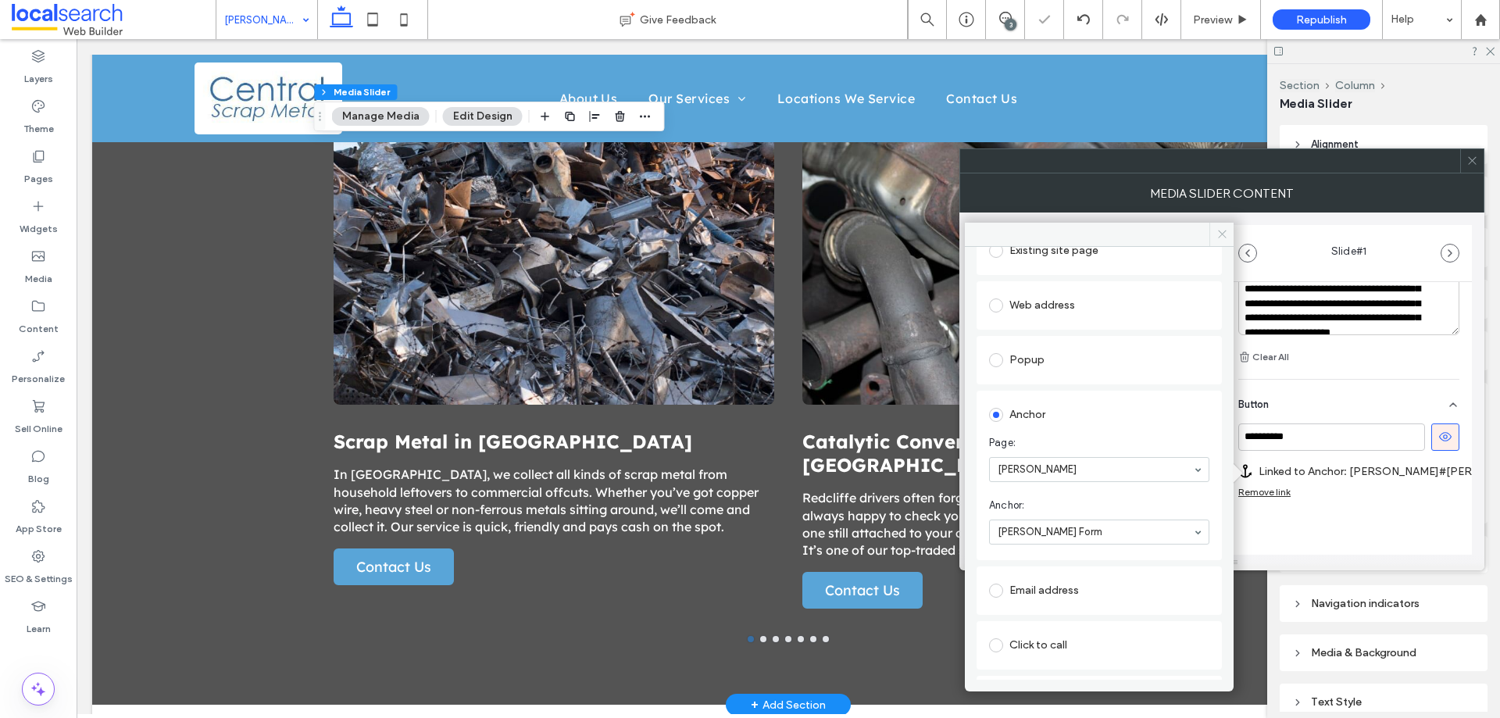
click at [1225, 234] on icon at bounding box center [1223, 234] width 12 height 12
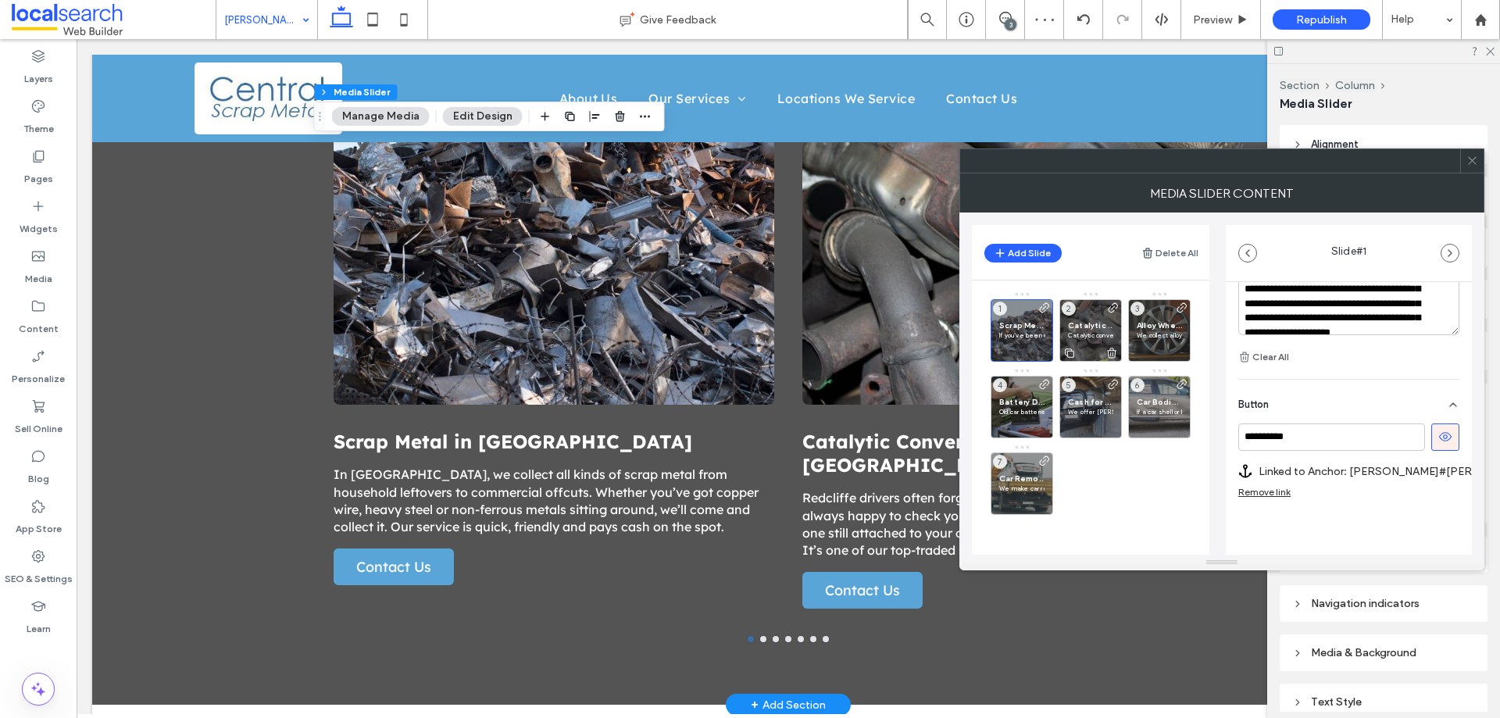
click at [1099, 324] on span "Catalytic Converter Scrap in Logan" at bounding box center [1090, 325] width 45 height 10
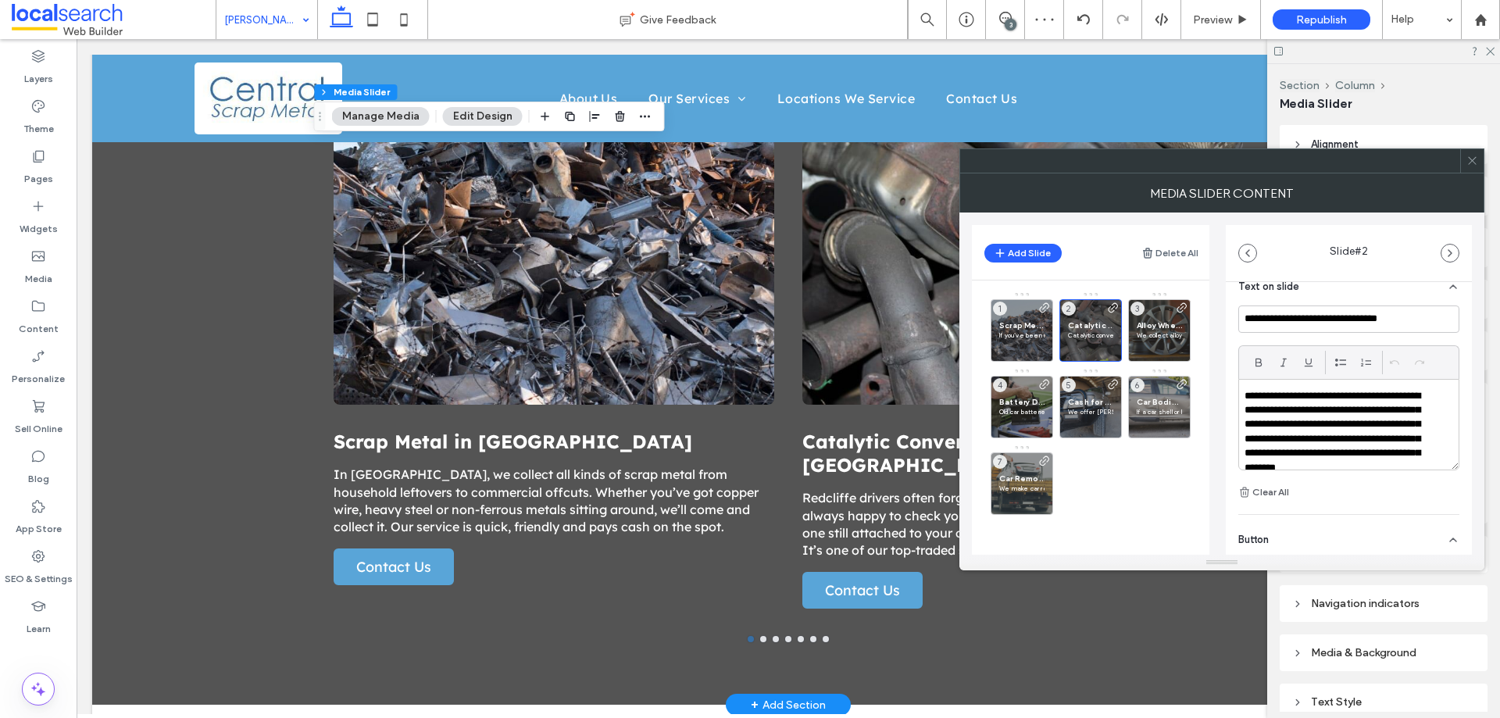
scroll to position [535, 0]
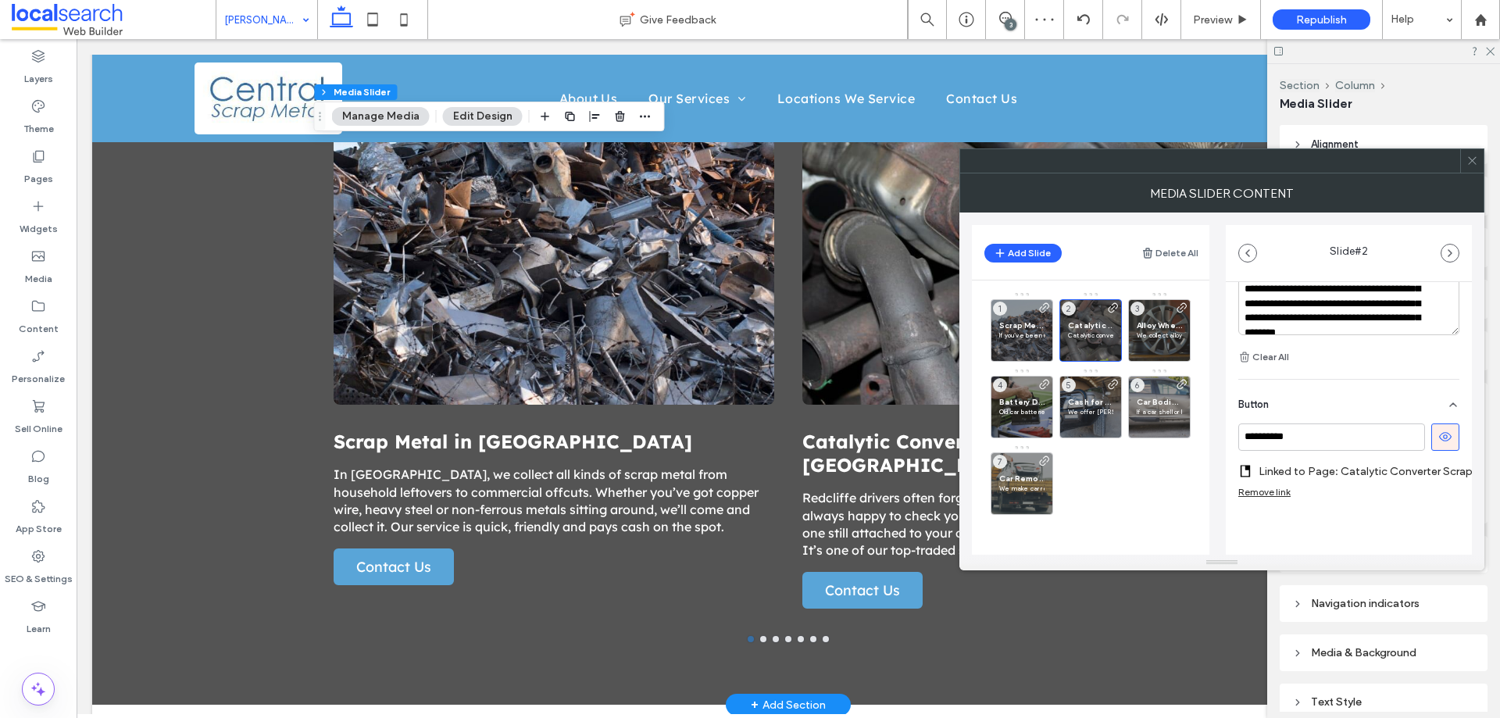
click at [1363, 457] on label "Linked to Page: Catalytic Converter Scrap" at bounding box center [1366, 471] width 214 height 29
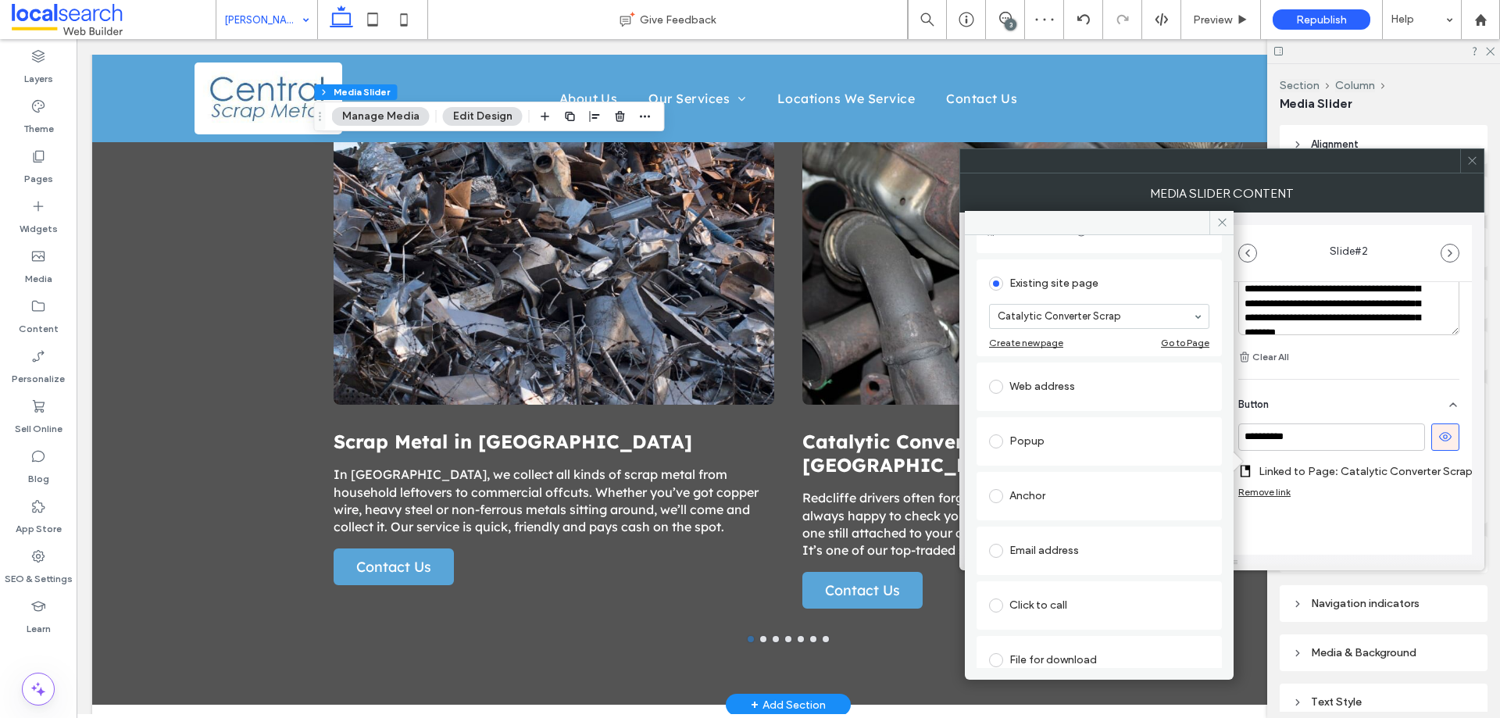
scroll to position [102, 0]
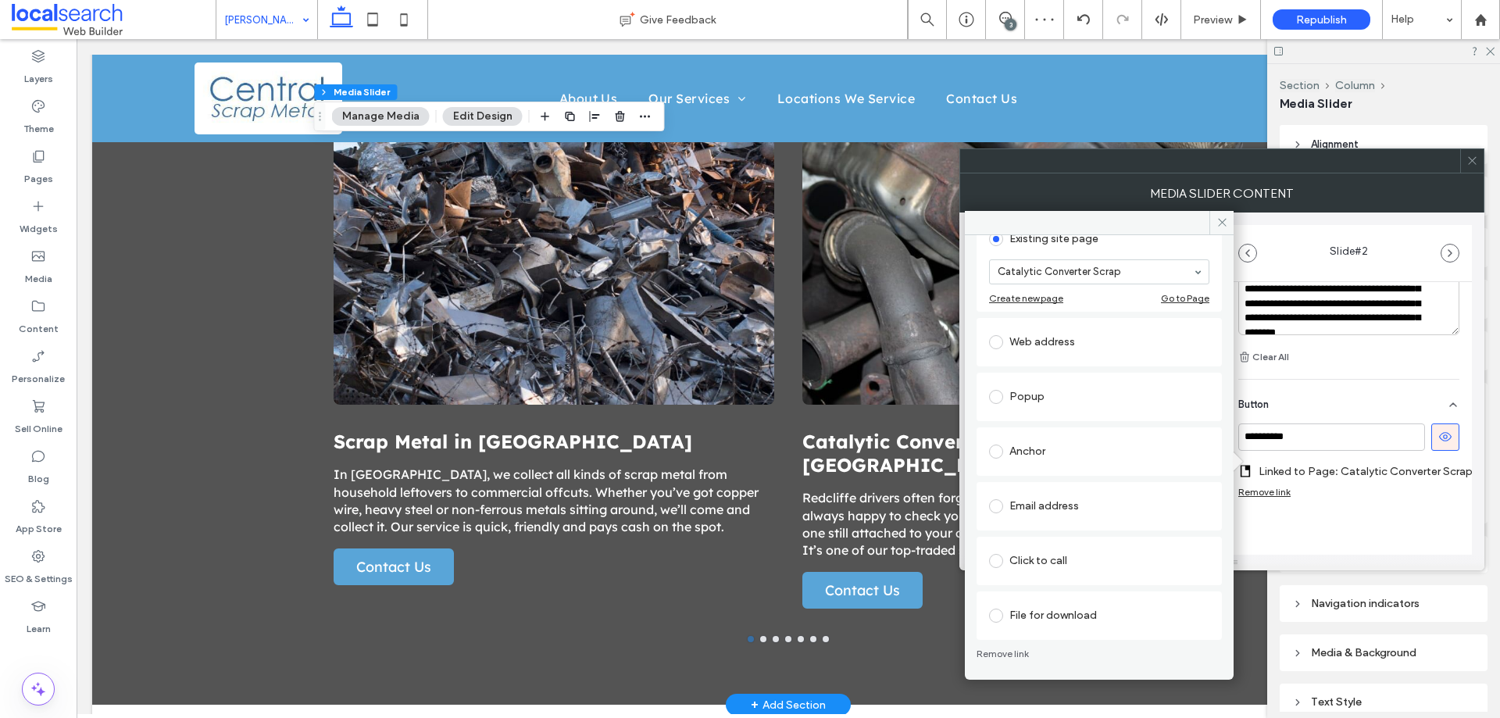
click at [1035, 457] on div "Anchor" at bounding box center [1099, 451] width 220 height 25
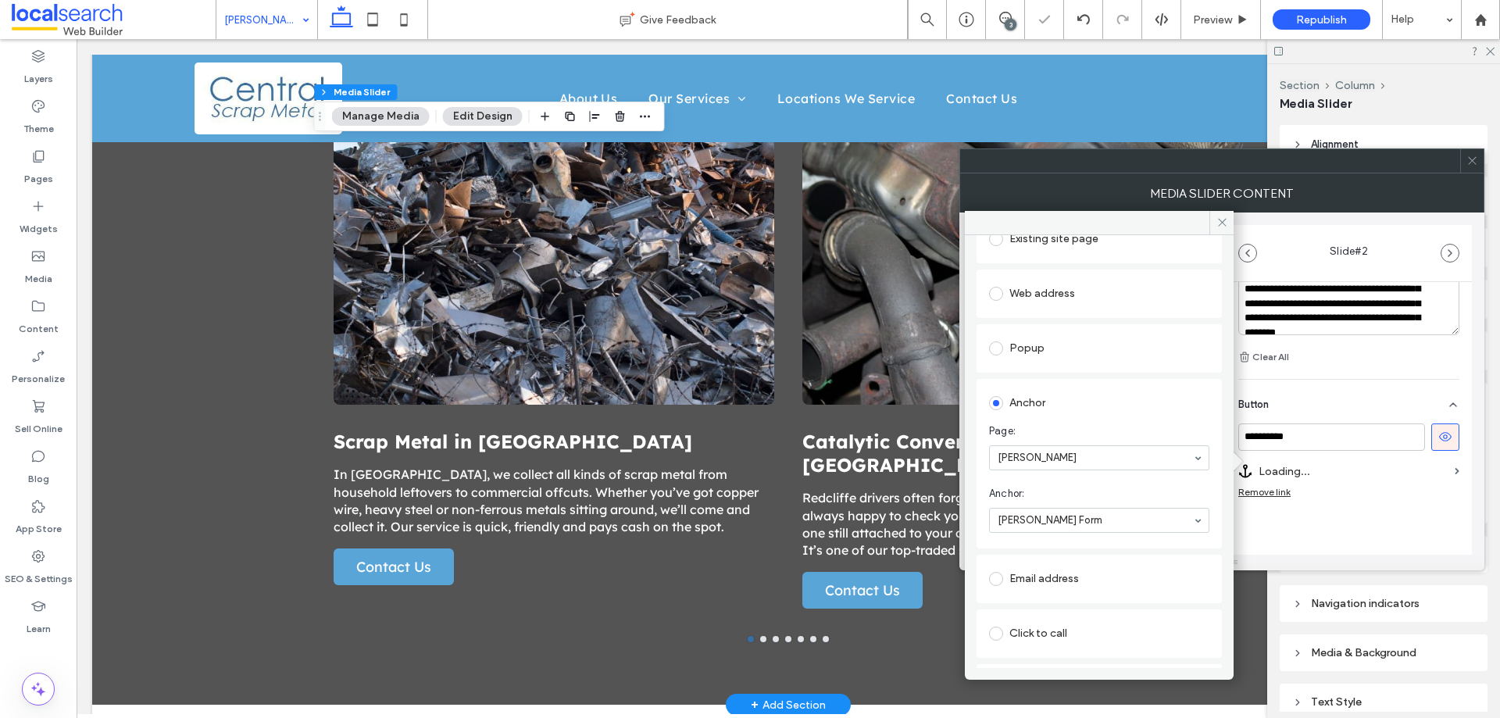
scroll to position [524, 0]
click at [1349, 523] on div "**********" at bounding box center [1349, 185] width 246 height 853
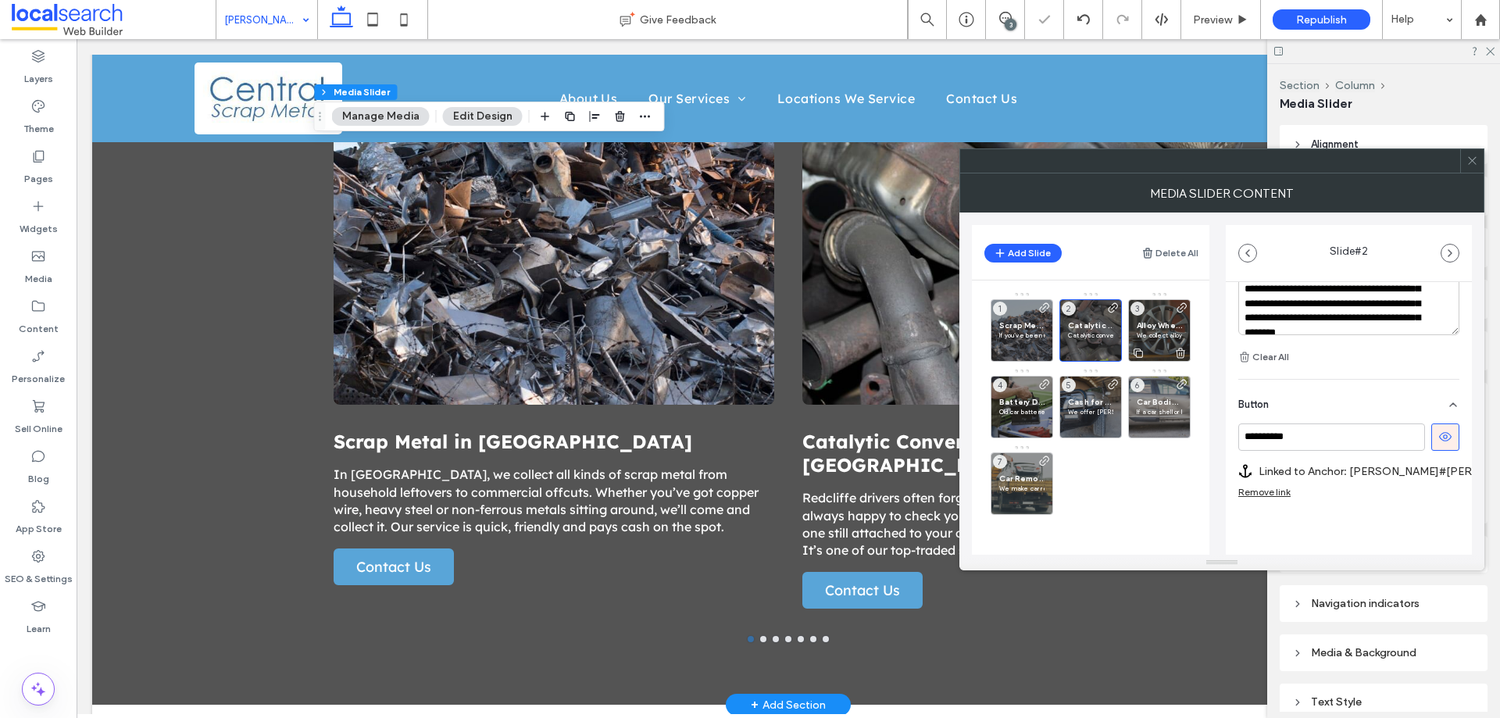
click at [1155, 324] on span "Alloy Wheels in Logan" at bounding box center [1159, 325] width 45 height 10
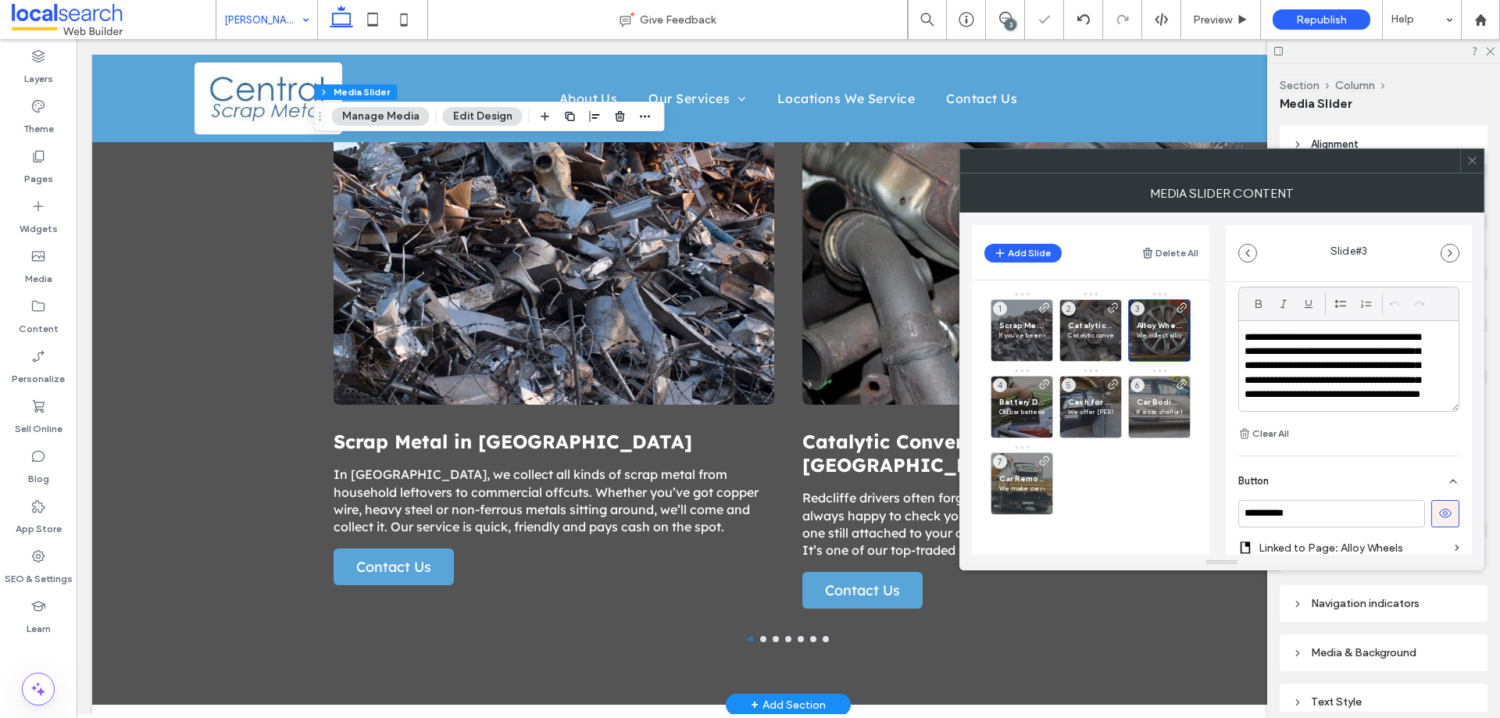
scroll to position [551, 0]
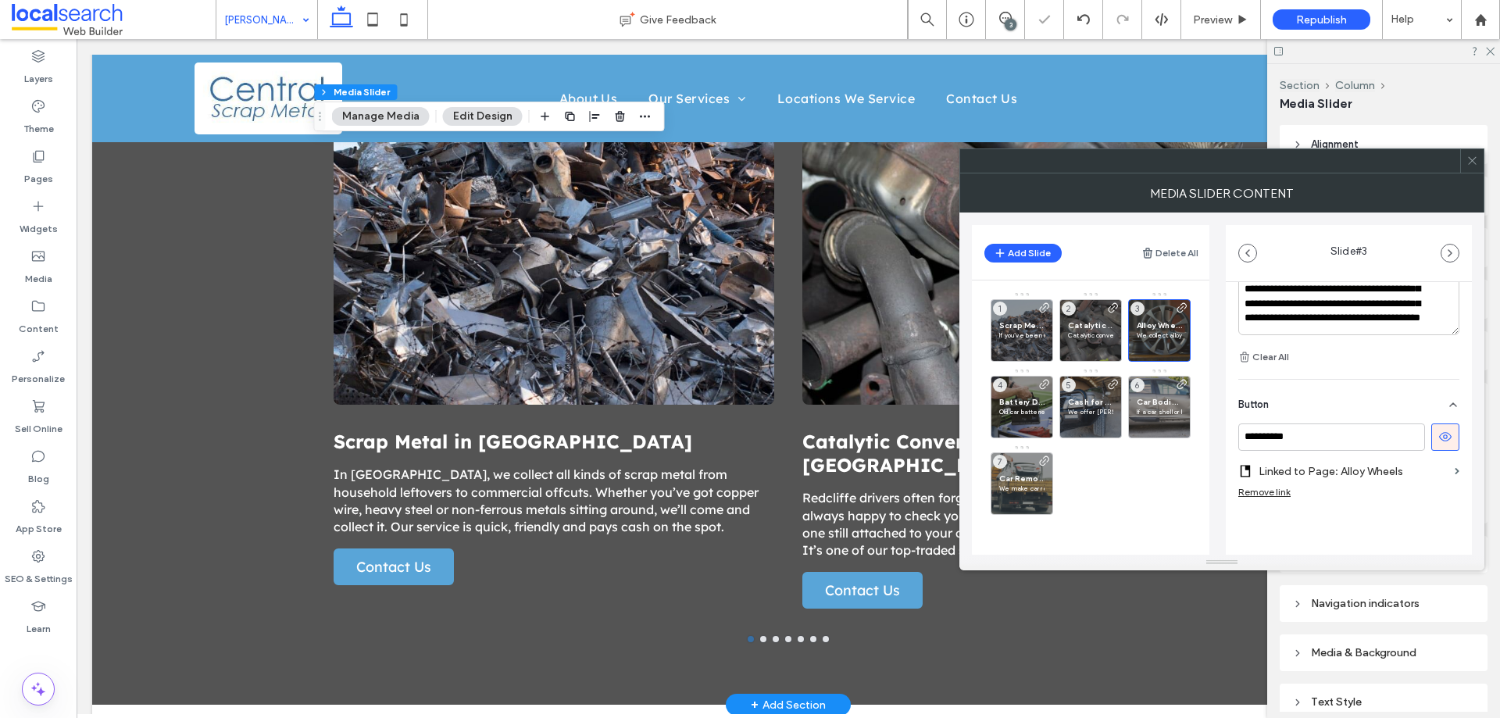
click at [1294, 471] on label "Linked to Page: Alloy Wheels" at bounding box center [1354, 471] width 190 height 29
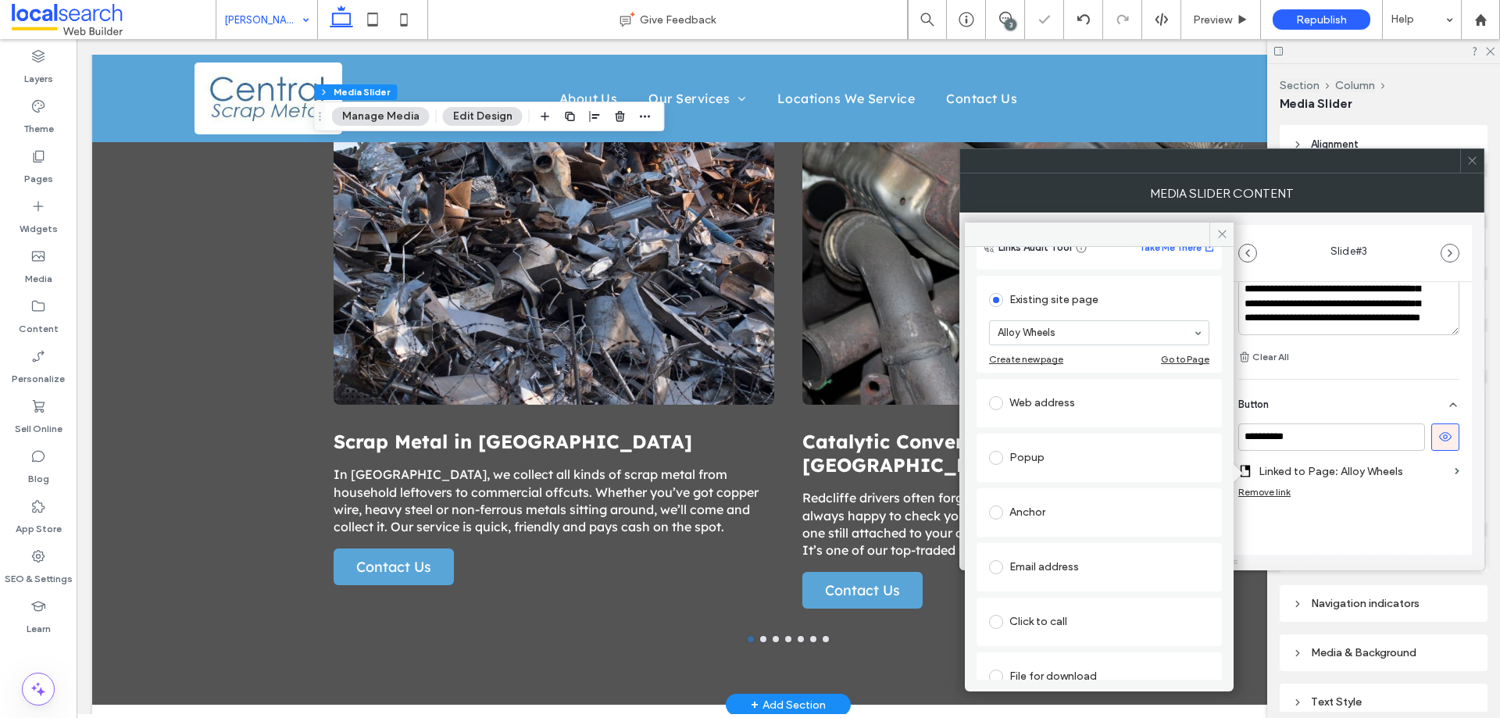
scroll to position [102, 0]
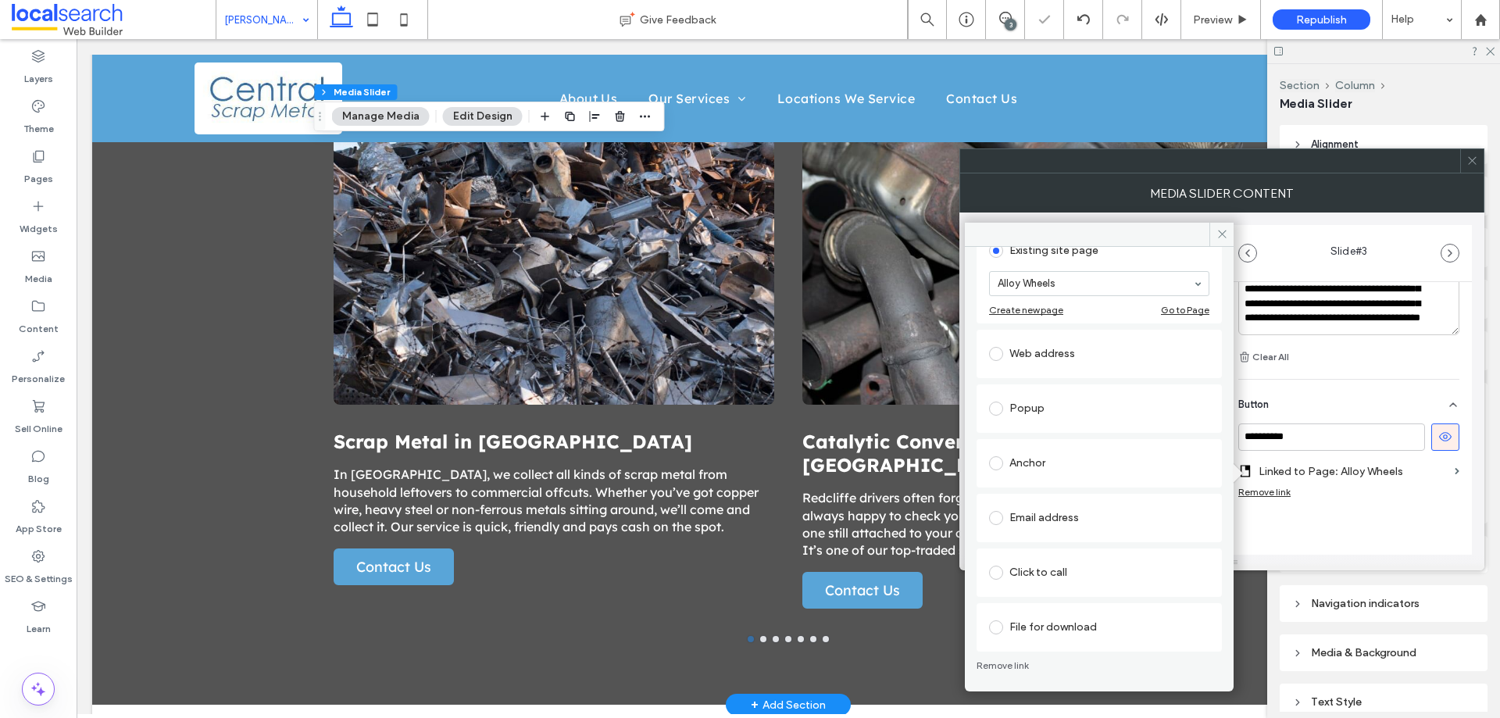
click at [1034, 445] on div "Anchor" at bounding box center [1099, 463] width 245 height 48
click at [1032, 452] on div "Anchor" at bounding box center [1099, 463] width 220 height 25
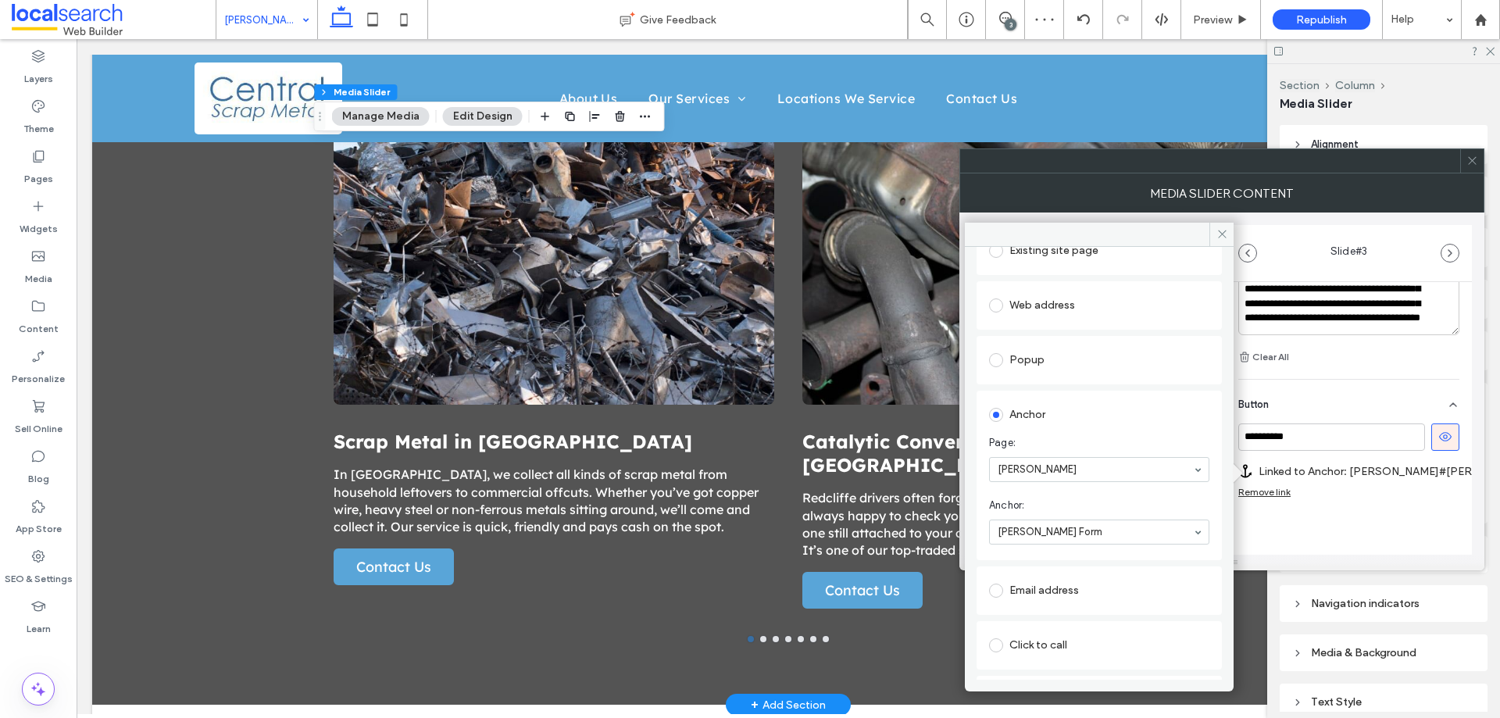
click at [1339, 539] on div "**********" at bounding box center [1349, 171] width 246 height 881
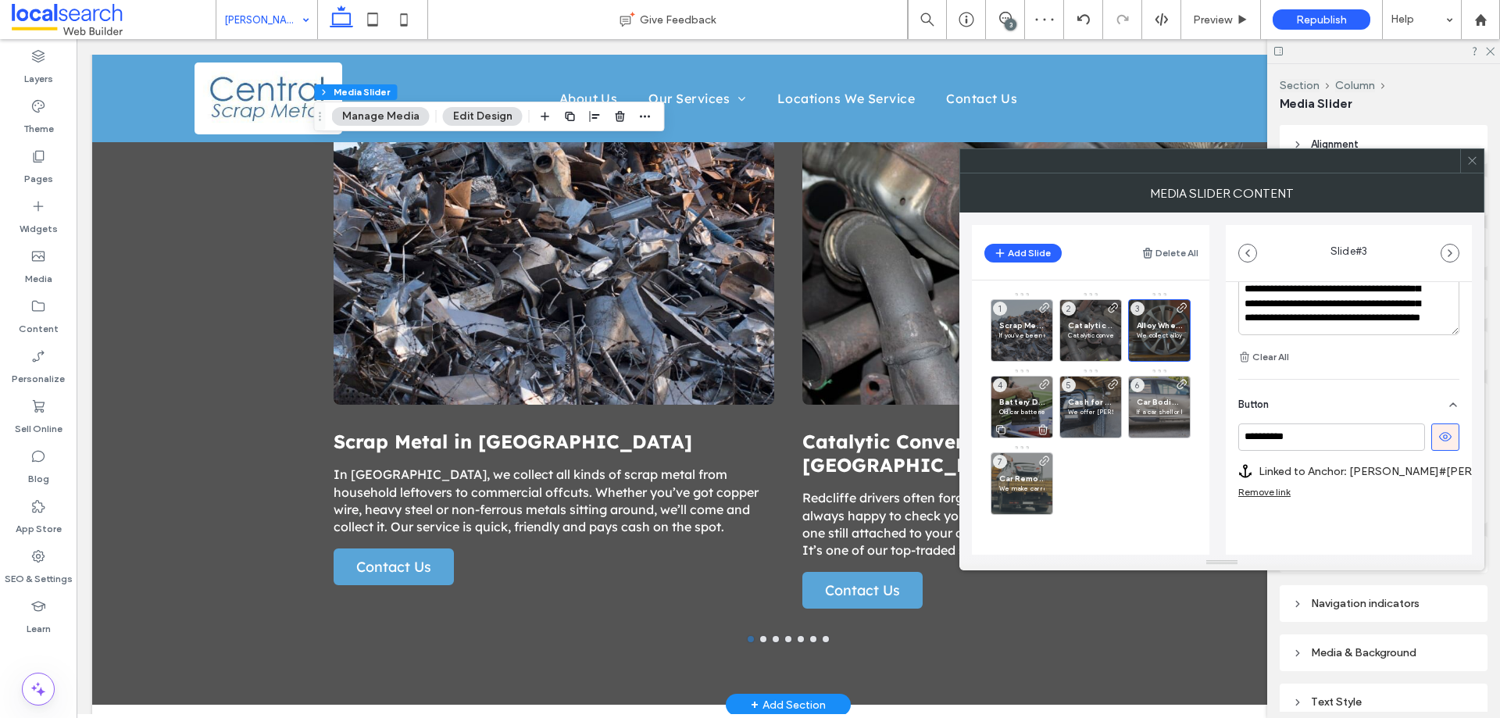
click at [1005, 407] on p "Old car batteries need to be disposed of responsibly. We collect them from Loga…" at bounding box center [1021, 411] width 45 height 9
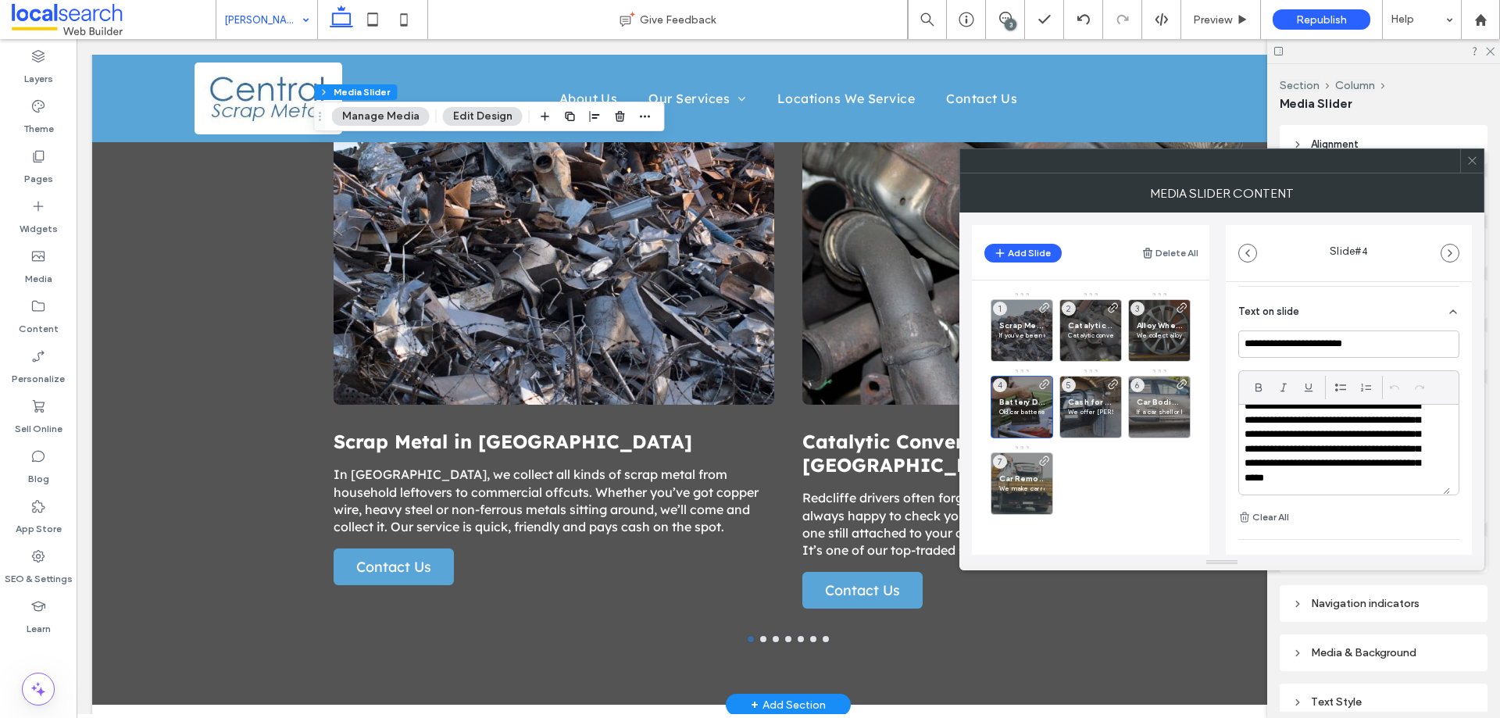
scroll to position [551, 0]
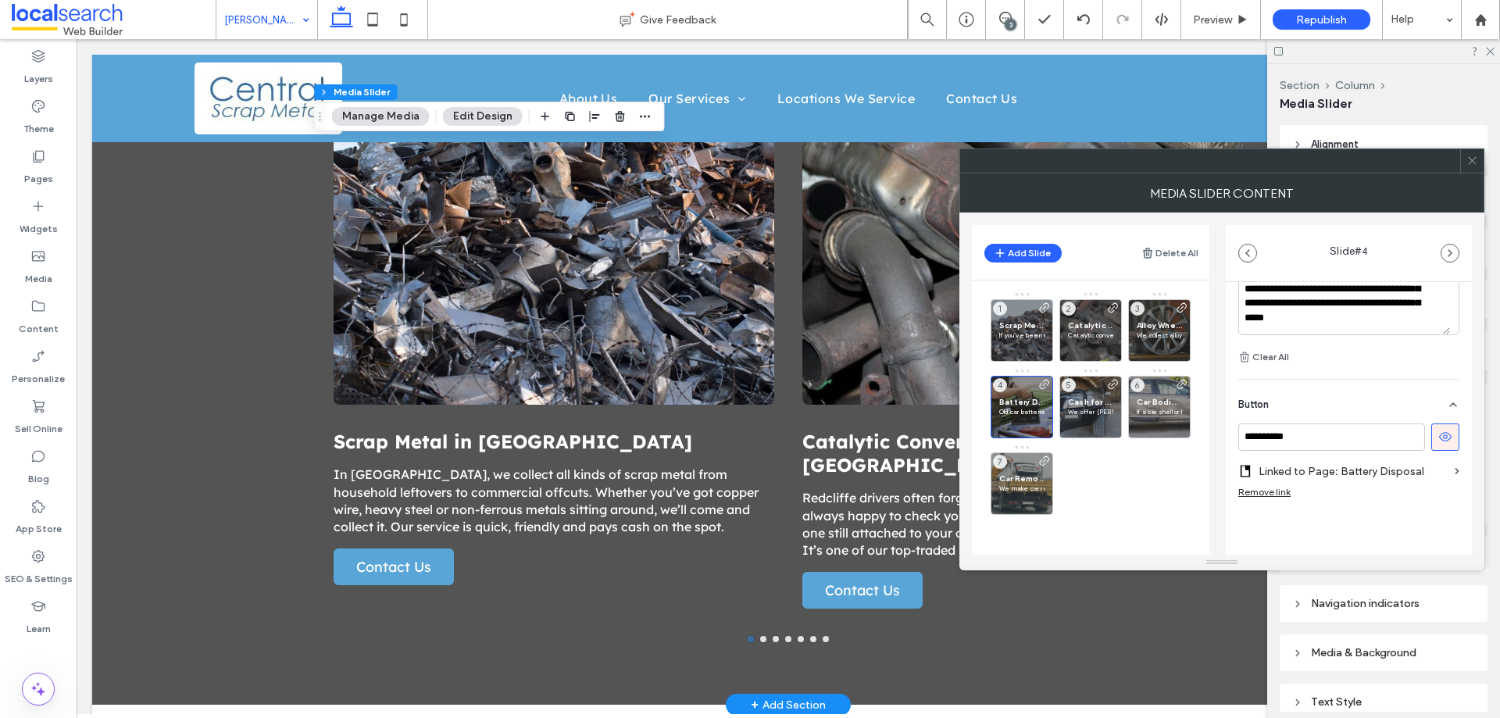
click at [1430, 477] on label "Linked to Page: Battery Disposal" at bounding box center [1354, 471] width 190 height 29
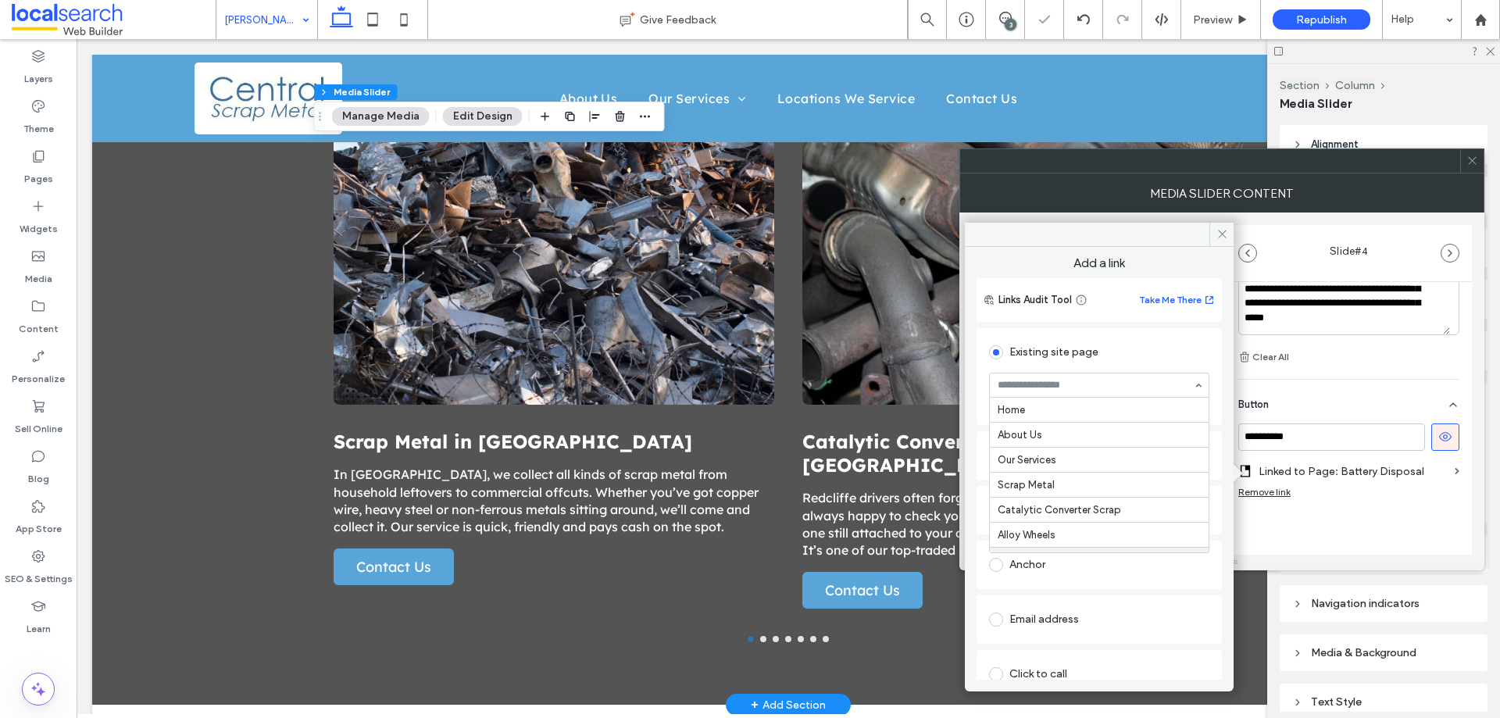
scroll to position [150, 0]
click at [1217, 556] on div "Add a link Links Audit Tool Take Me There Existing site page Battery Disposal C…" at bounding box center [1099, 463] width 269 height 433
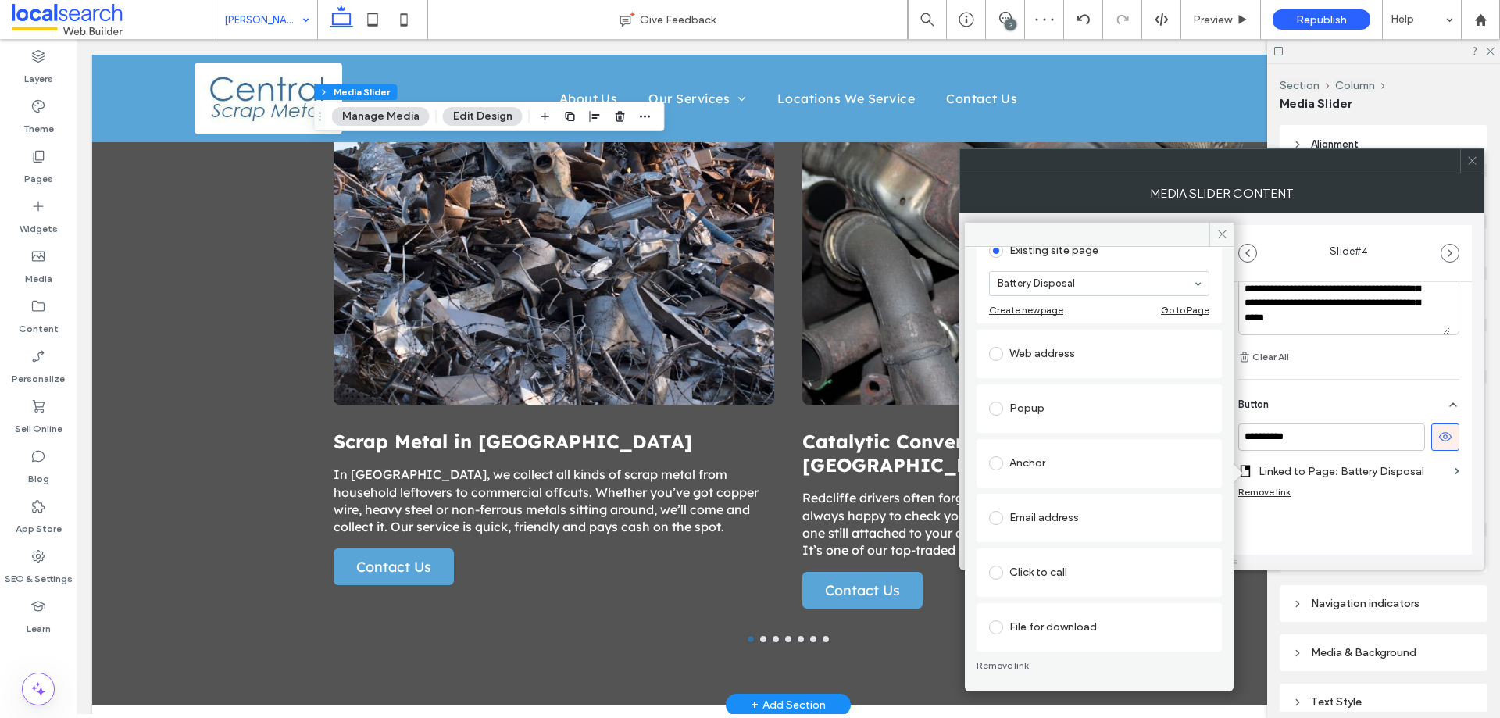
click at [1085, 530] on div "Email address" at bounding box center [1099, 518] width 220 height 25
click at [1030, 343] on div "Web address" at bounding box center [1099, 358] width 220 height 33
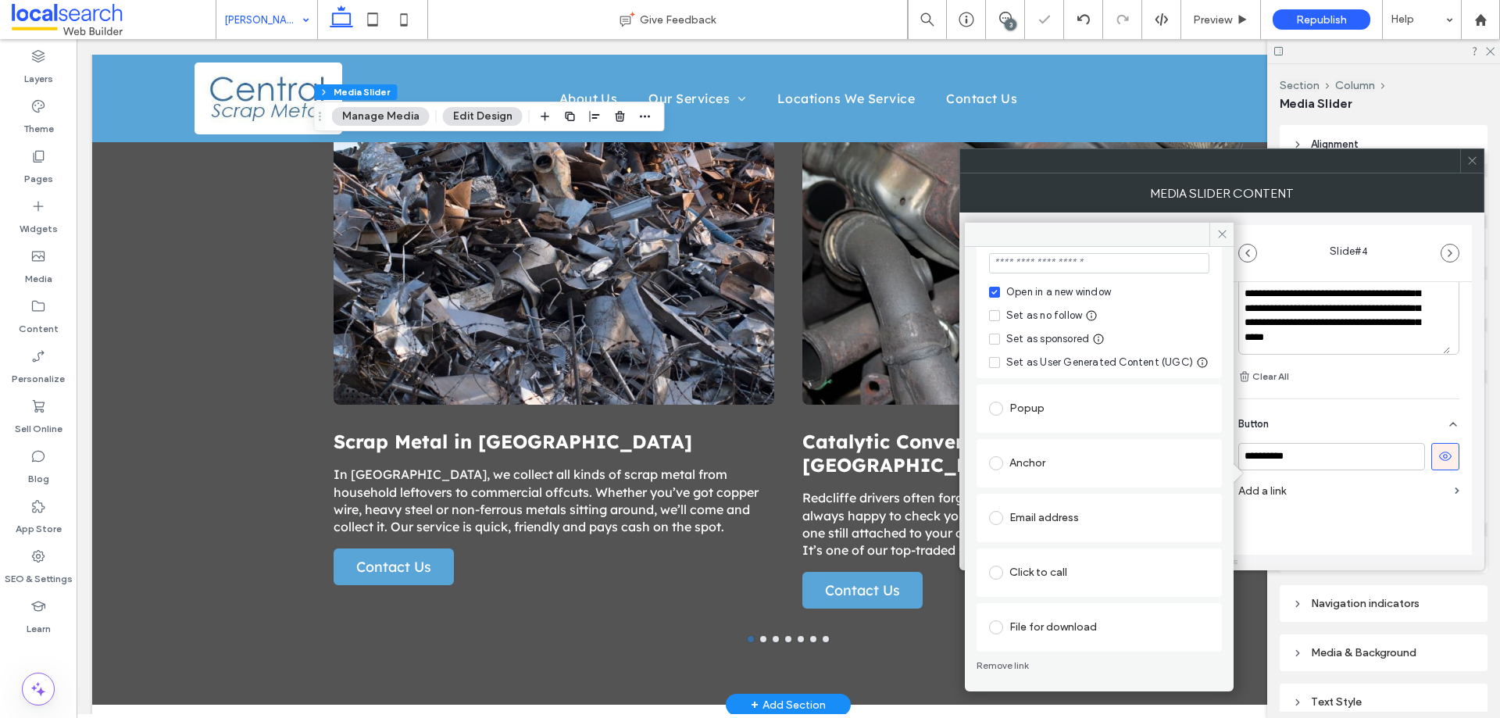
click at [1057, 464] on div "Anchor" at bounding box center [1099, 463] width 220 height 25
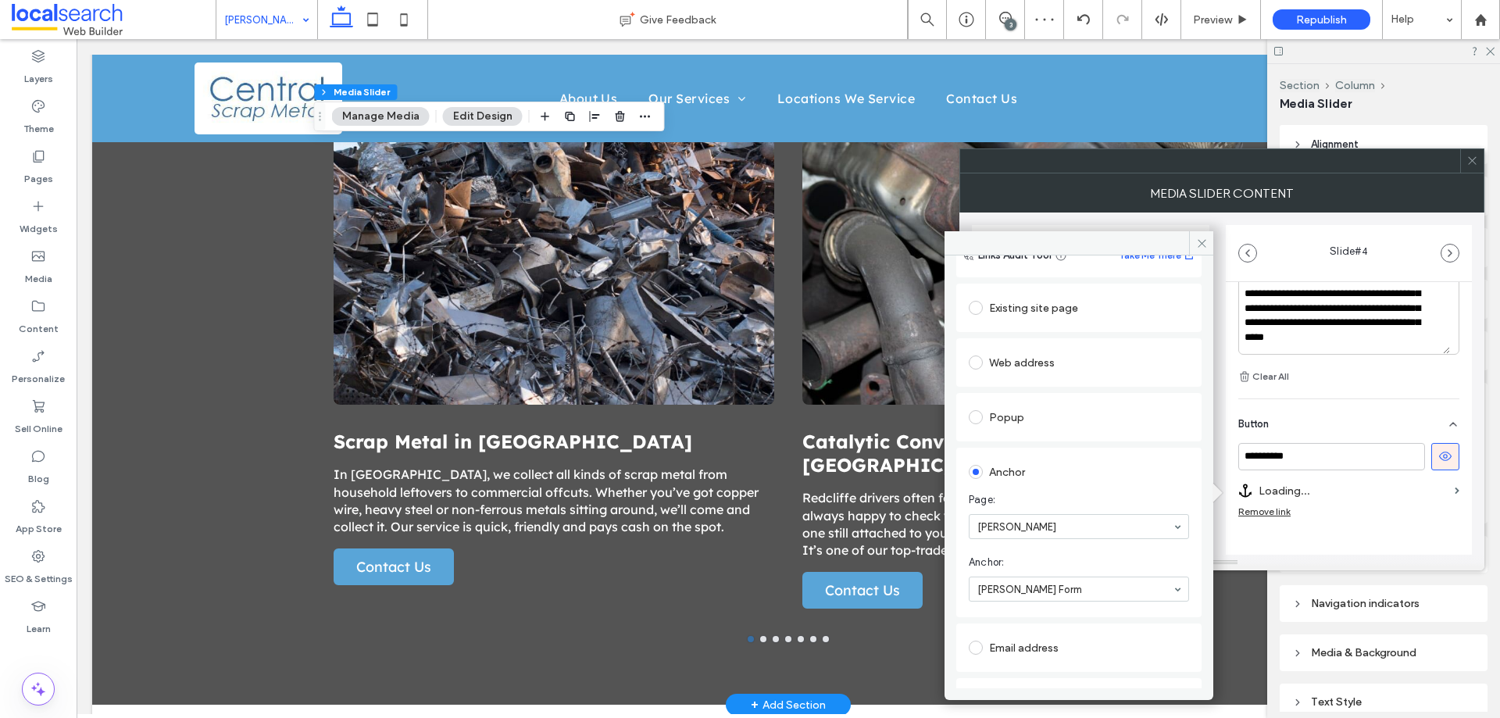
scroll to position [551, 0]
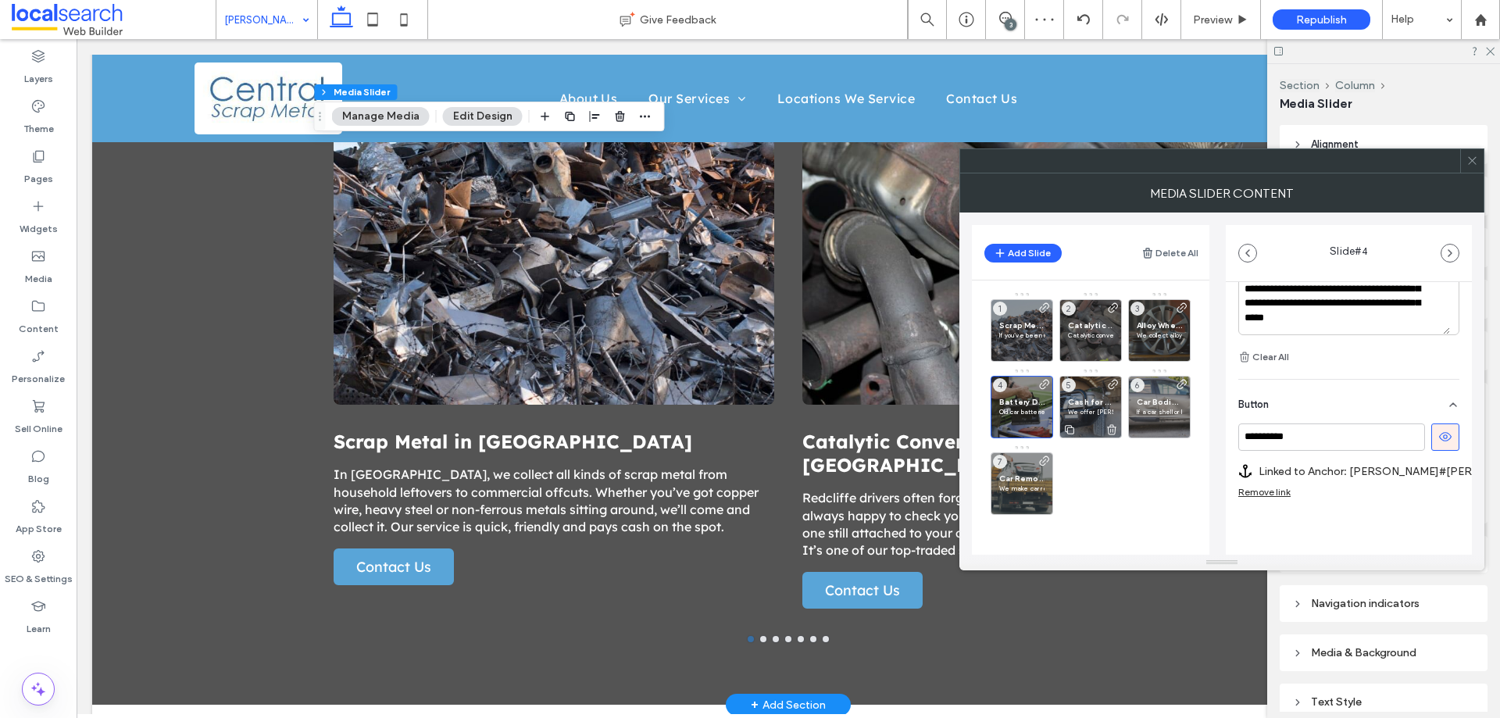
click at [1092, 389] on div "Cash for Cars in Logan We offer Logan residents a simple way to turn unwanted v…" at bounding box center [1091, 407] width 63 height 63
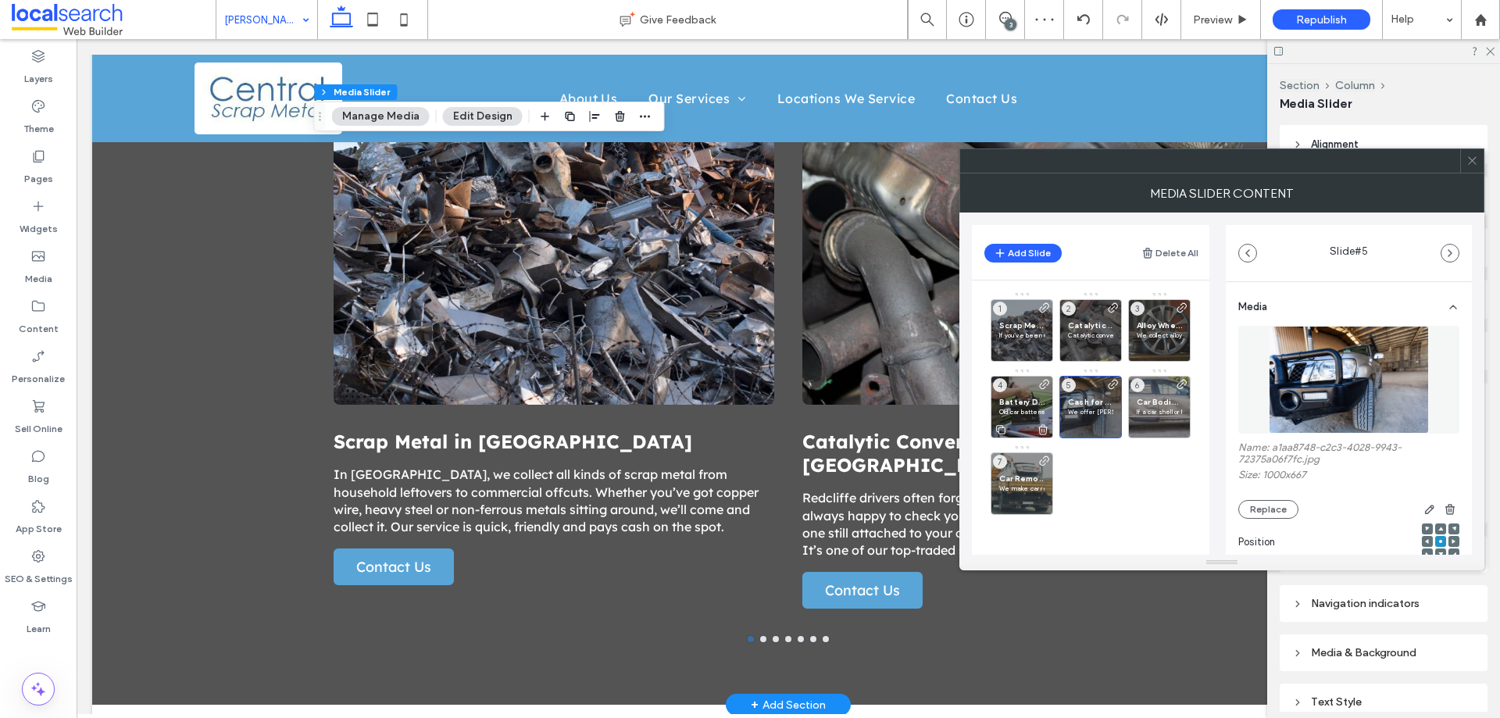
click at [1029, 388] on div "Battery Disposal in Logan Old car batteries need to be disposed of responsibly.…" at bounding box center [1022, 407] width 63 height 63
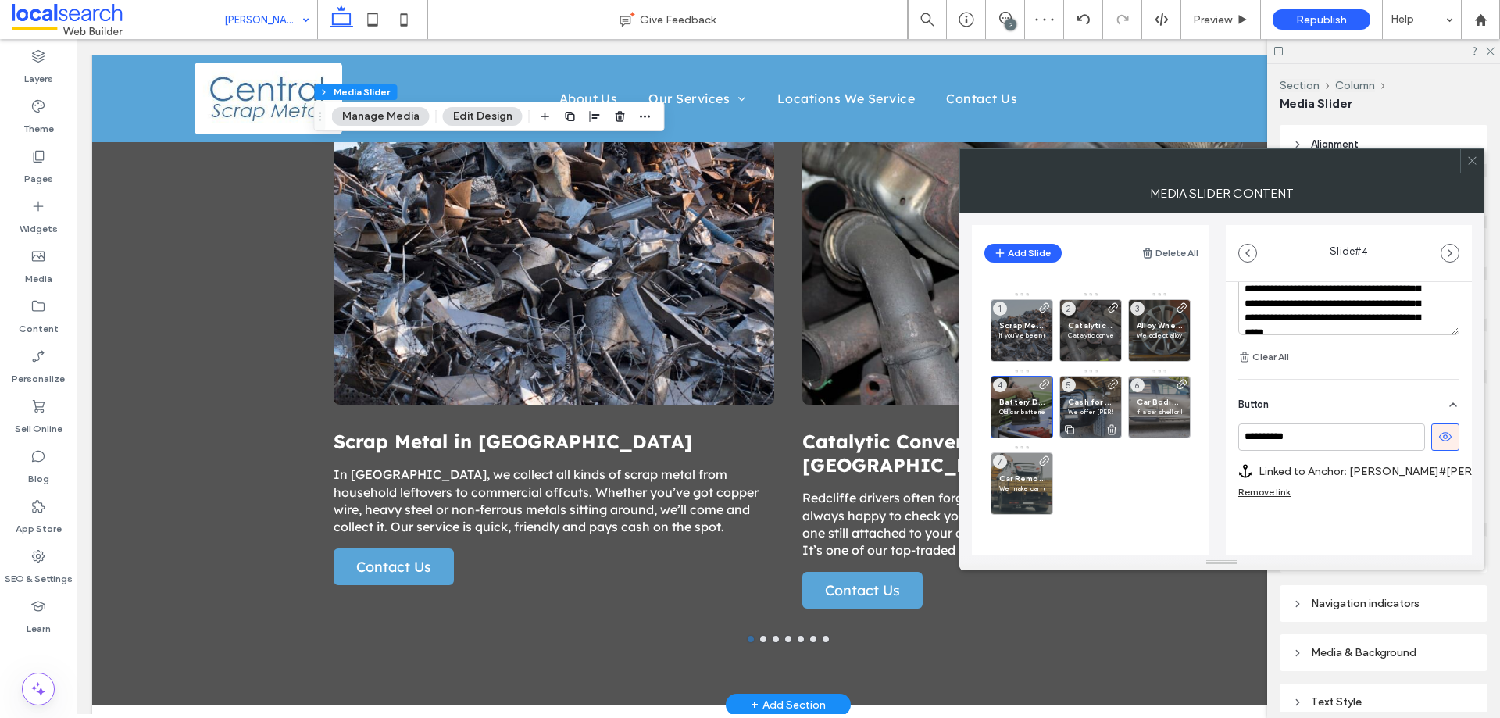
click at [1084, 389] on div "Cash for Cars in Logan We offer Logan residents a simple way to turn unwanted v…" at bounding box center [1091, 407] width 63 height 63
click at [1286, 469] on label "Linked to Page: Cash For Cars" at bounding box center [1354, 471] width 190 height 29
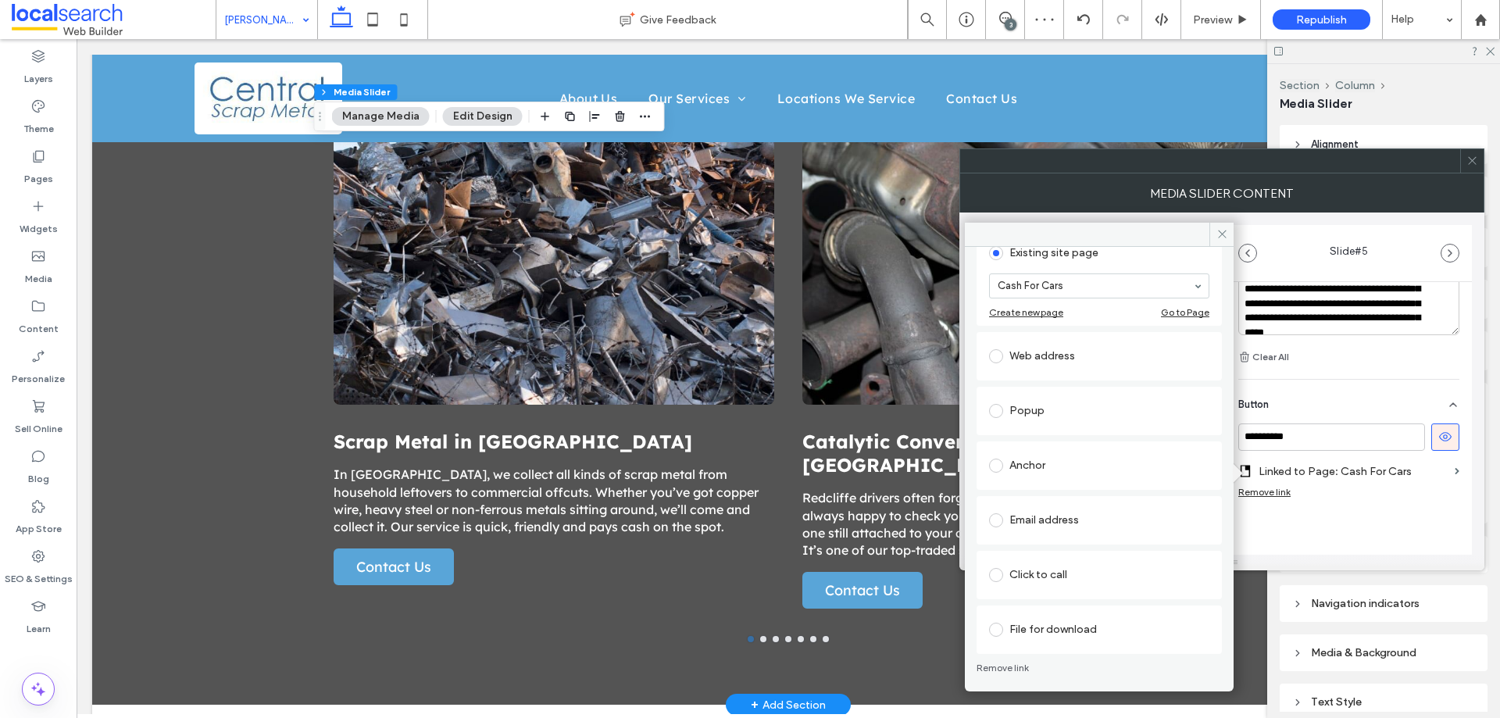
scroll to position [102, 0]
click at [1064, 460] on div "Anchor" at bounding box center [1099, 463] width 220 height 25
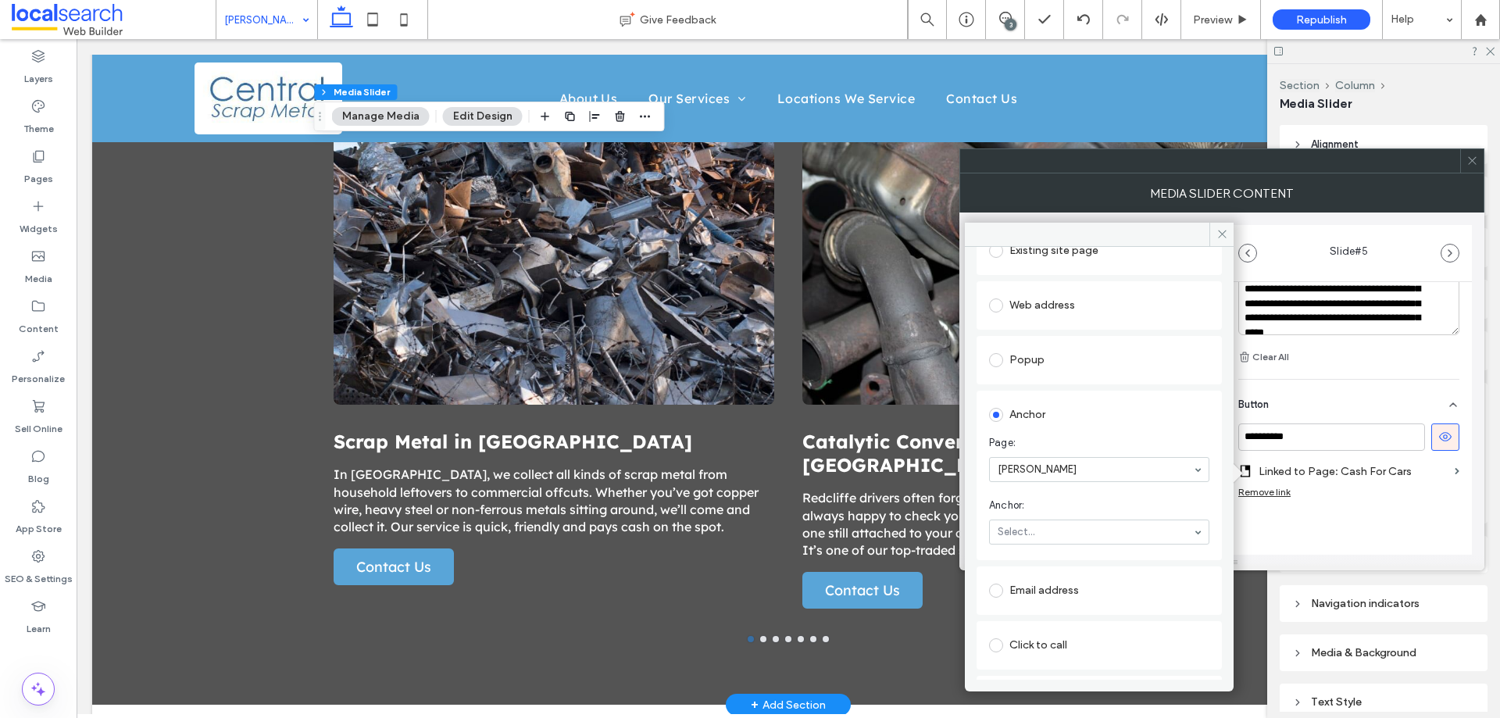
click at [1147, 518] on section "Anchor: Select..." at bounding box center [1099, 521] width 220 height 63
drag, startPoint x: 1084, startPoint y: 561, endPoint x: 1246, endPoint y: 552, distance: 162.0
click at [1368, 546] on div "**********" at bounding box center [1349, 171] width 246 height 881
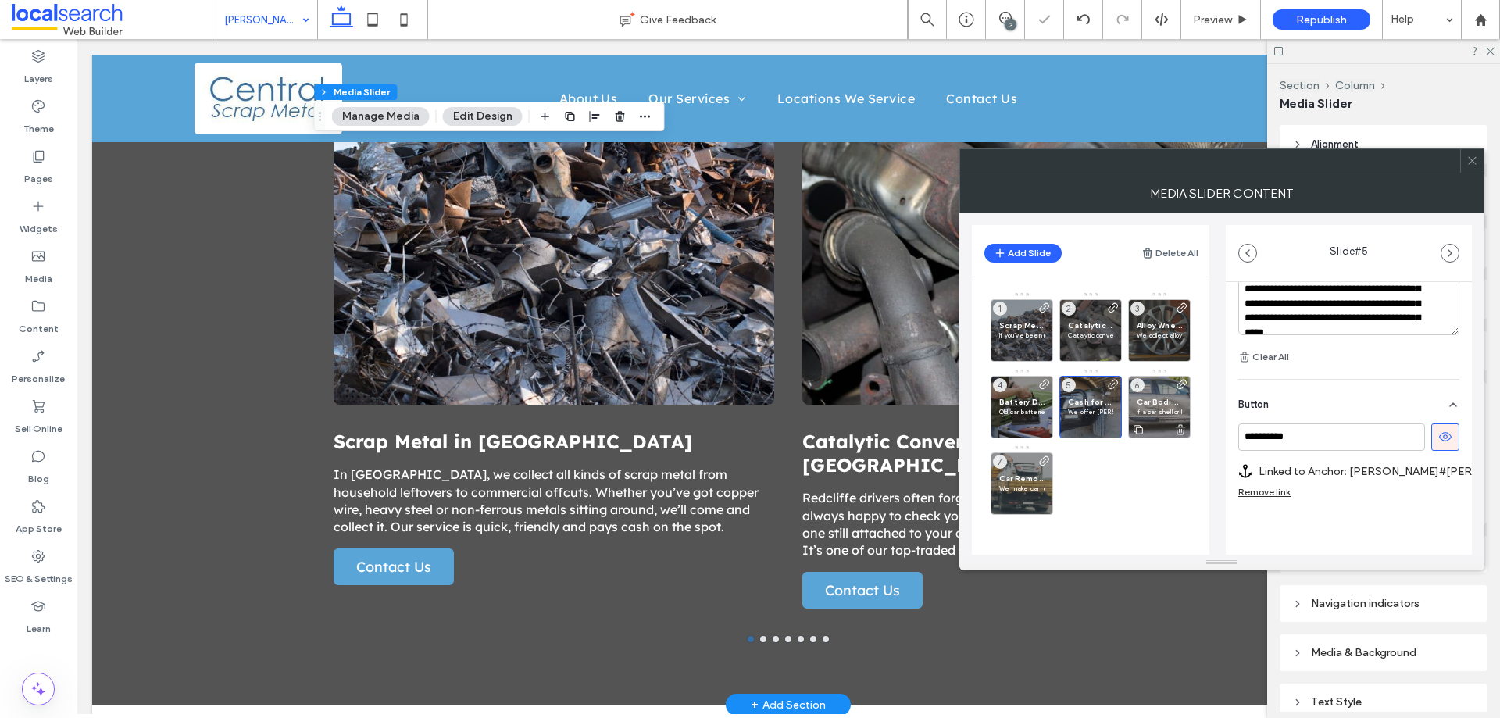
click at [1169, 403] on span "Car Bodies in Logan" at bounding box center [1159, 402] width 45 height 10
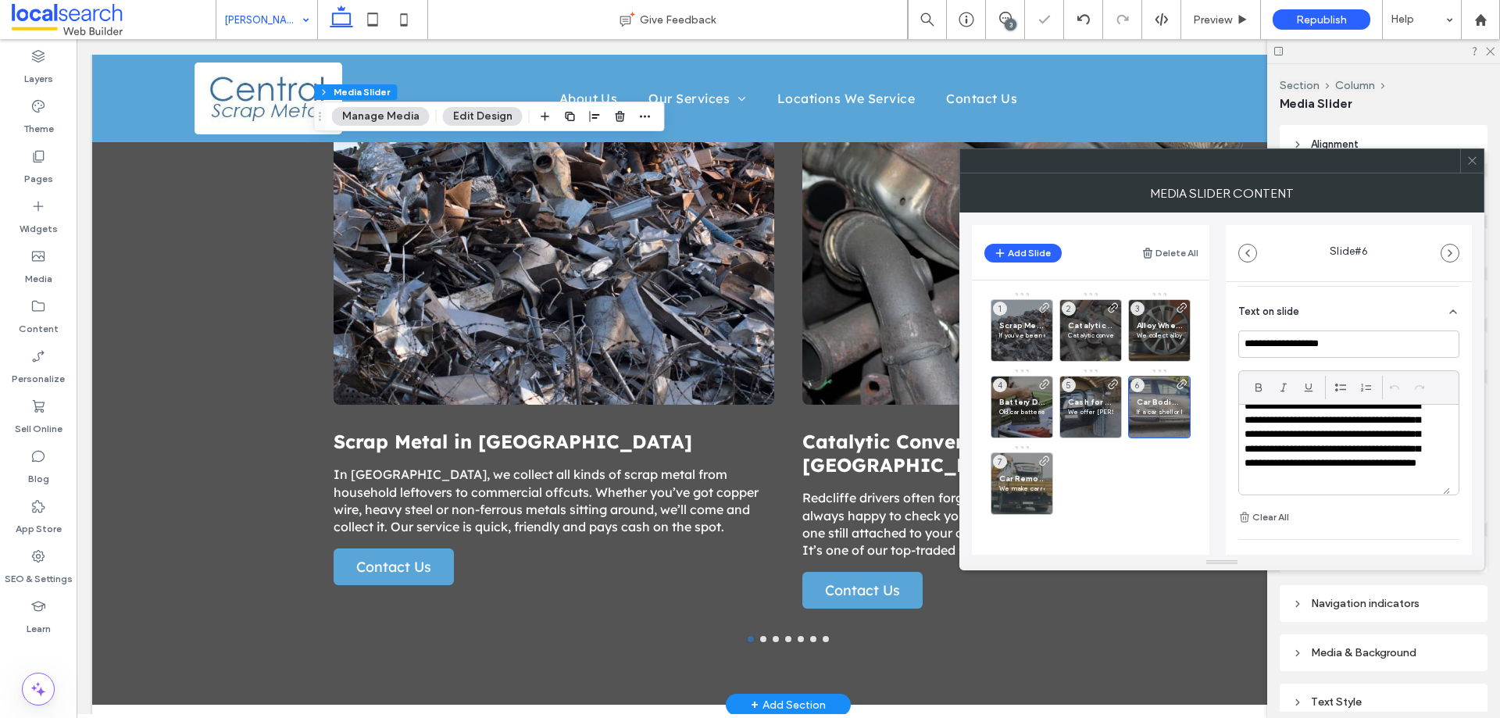
scroll to position [551, 0]
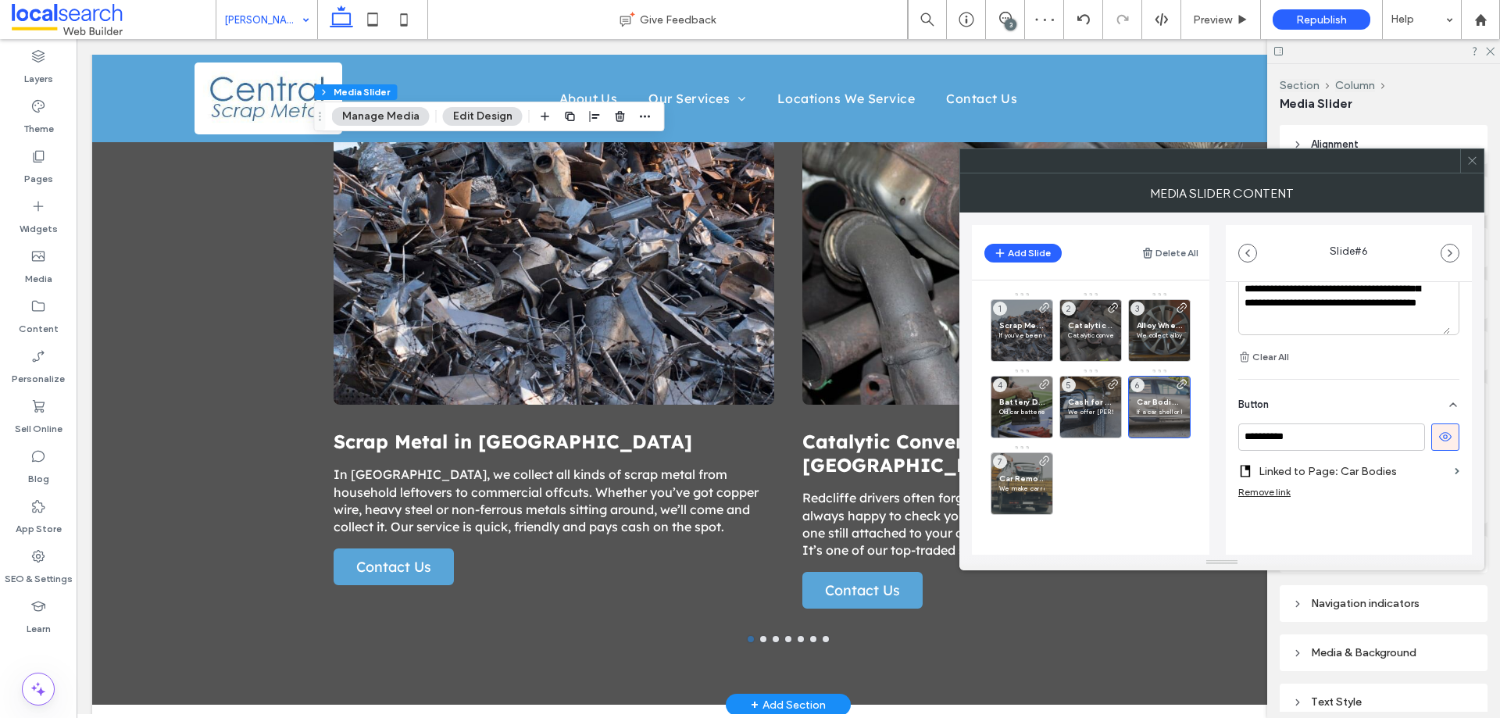
click at [1401, 467] on label "Linked to Page: Car Bodies" at bounding box center [1354, 471] width 190 height 29
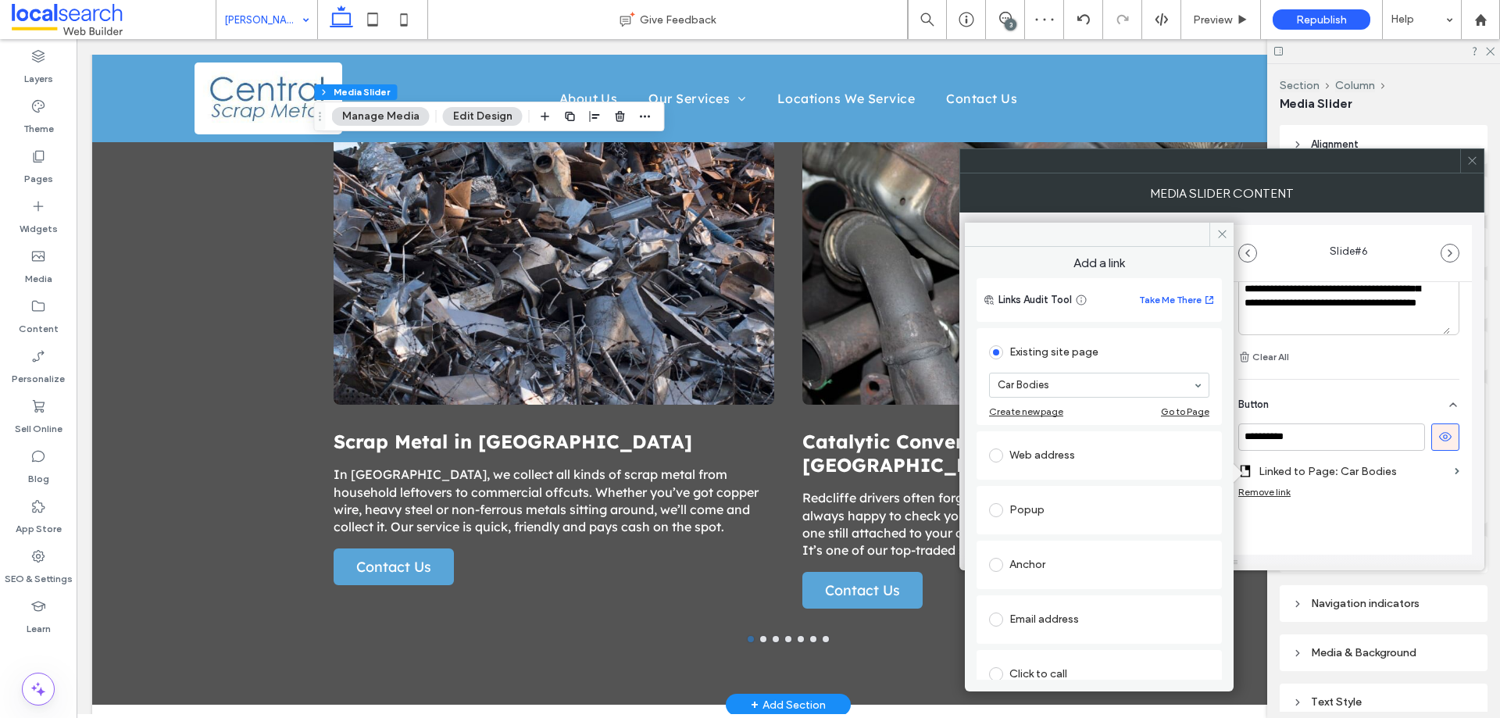
click at [1072, 556] on div "Anchor" at bounding box center [1099, 564] width 220 height 25
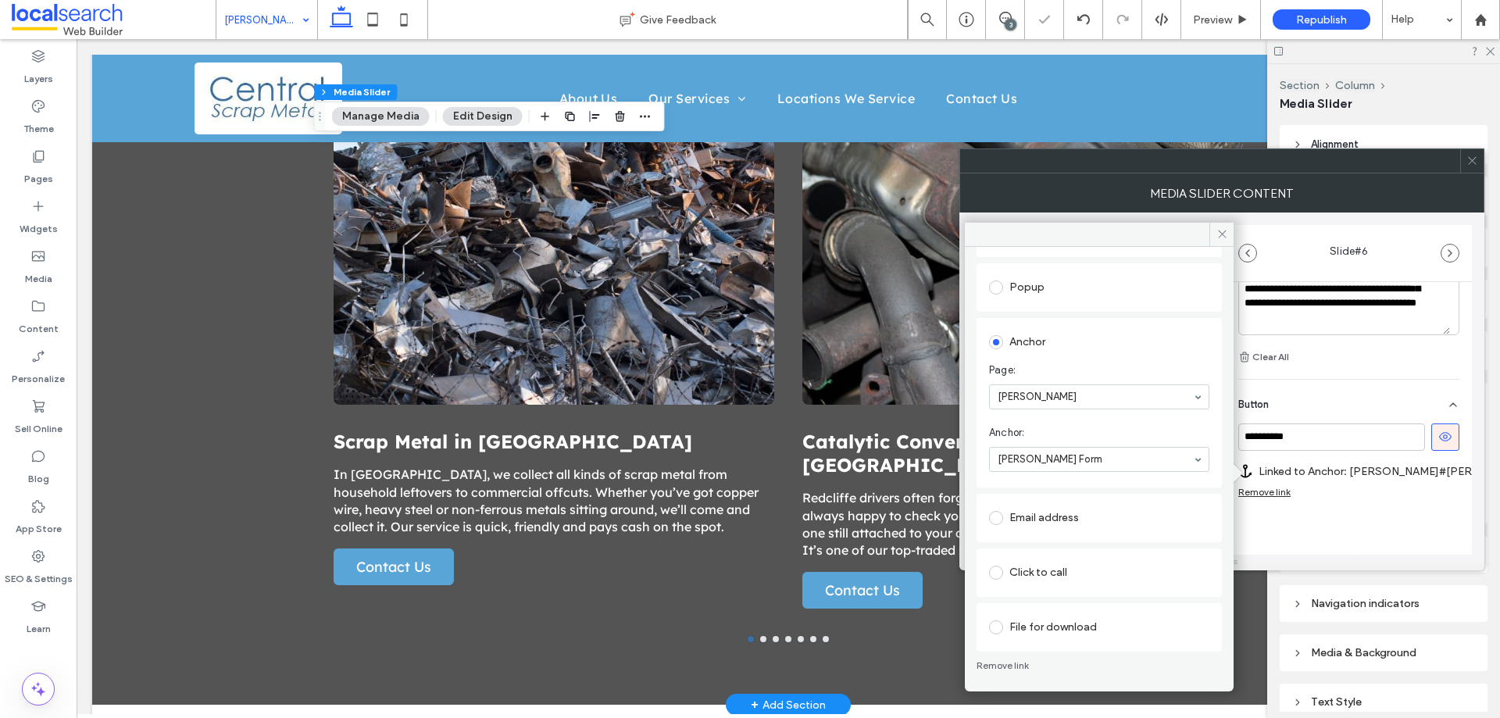
click at [1382, 526] on div "**********" at bounding box center [1349, 171] width 246 height 881
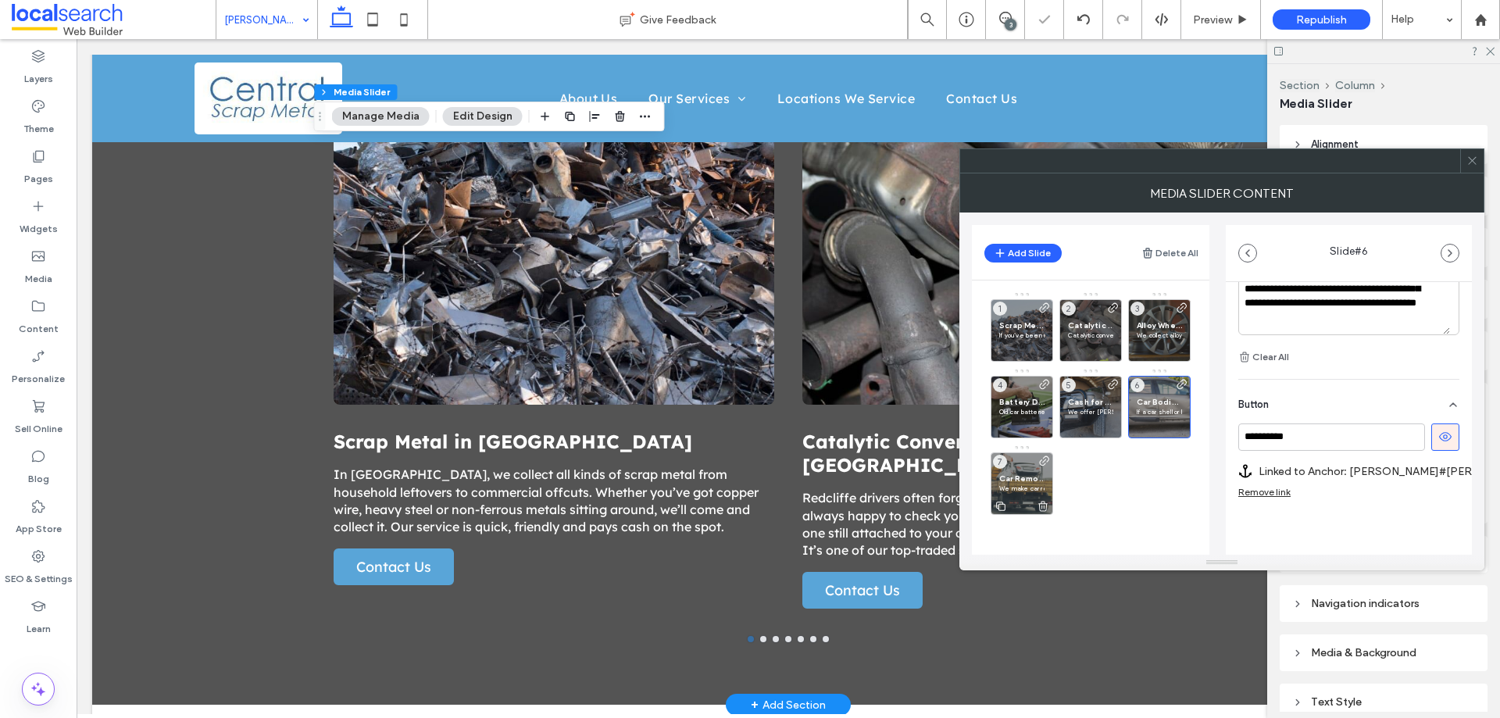
click at [1000, 475] on span "Car Removal in Logan" at bounding box center [1021, 479] width 45 height 10
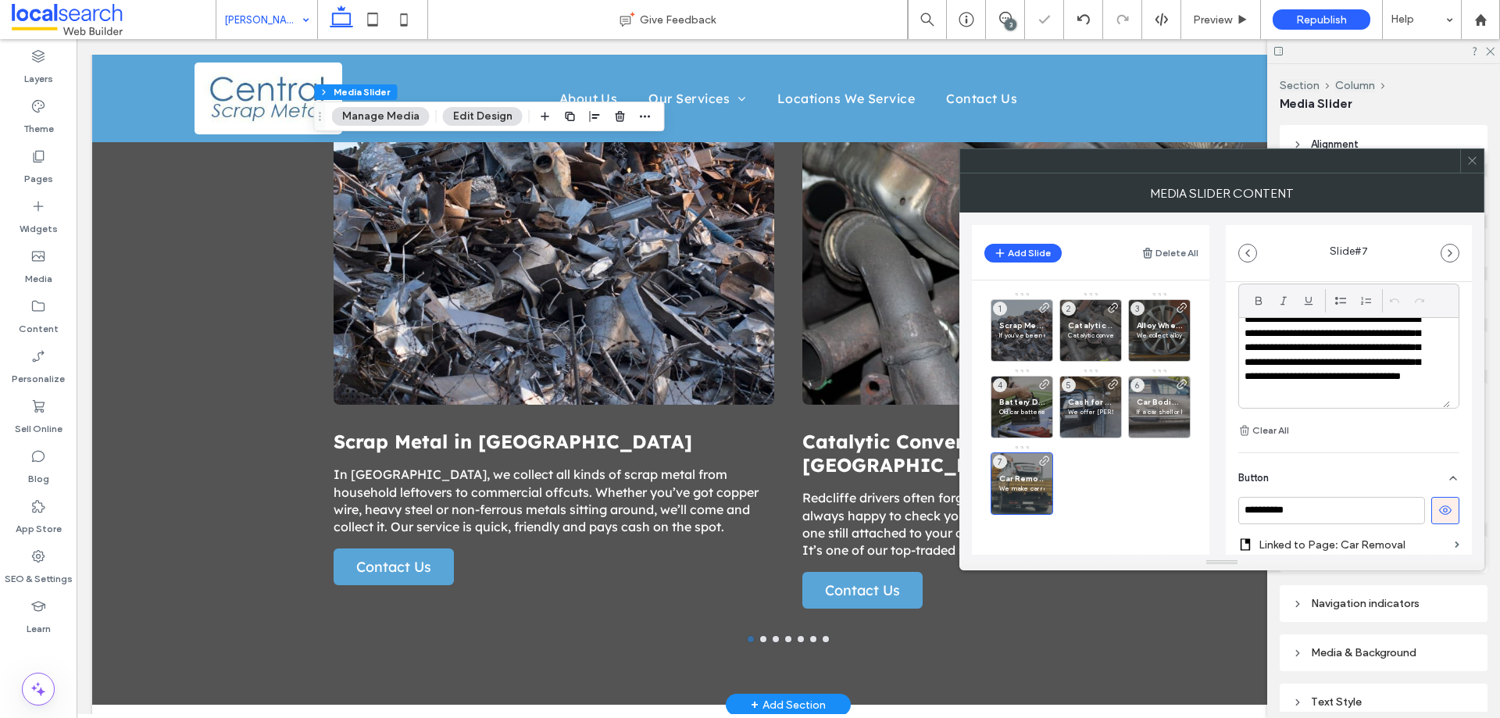
scroll to position [551, 0]
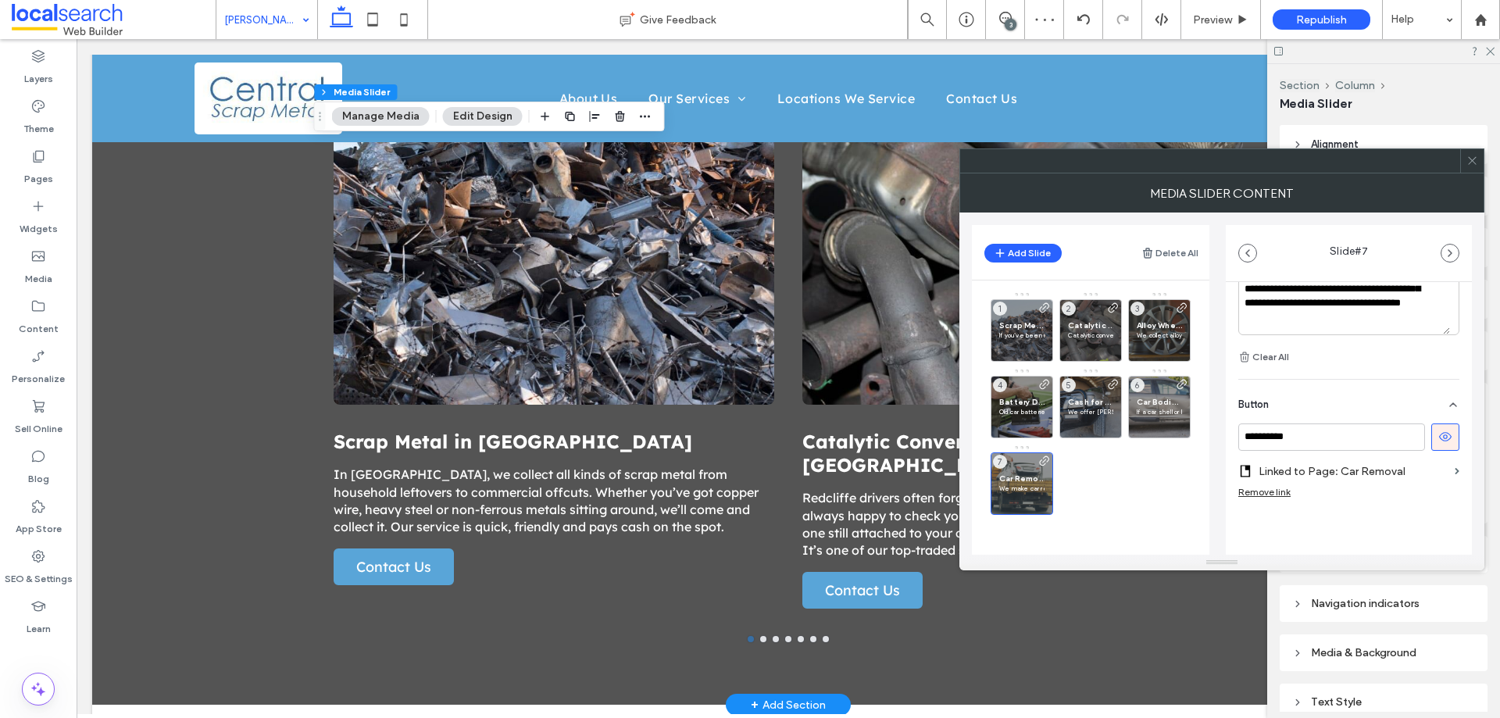
click at [1368, 473] on label "Linked to Page: Car Removal" at bounding box center [1354, 471] width 190 height 29
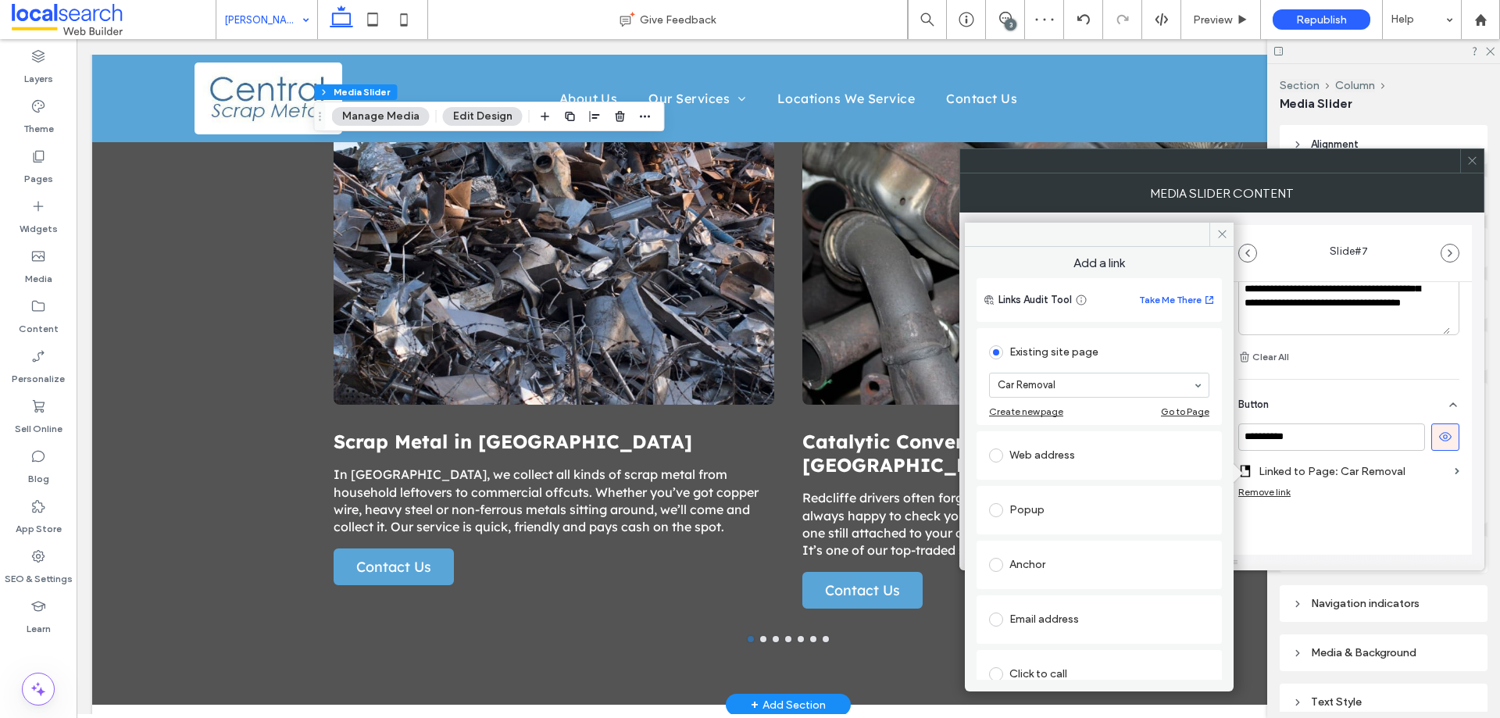
click at [1039, 565] on div "Anchor" at bounding box center [1099, 564] width 220 height 25
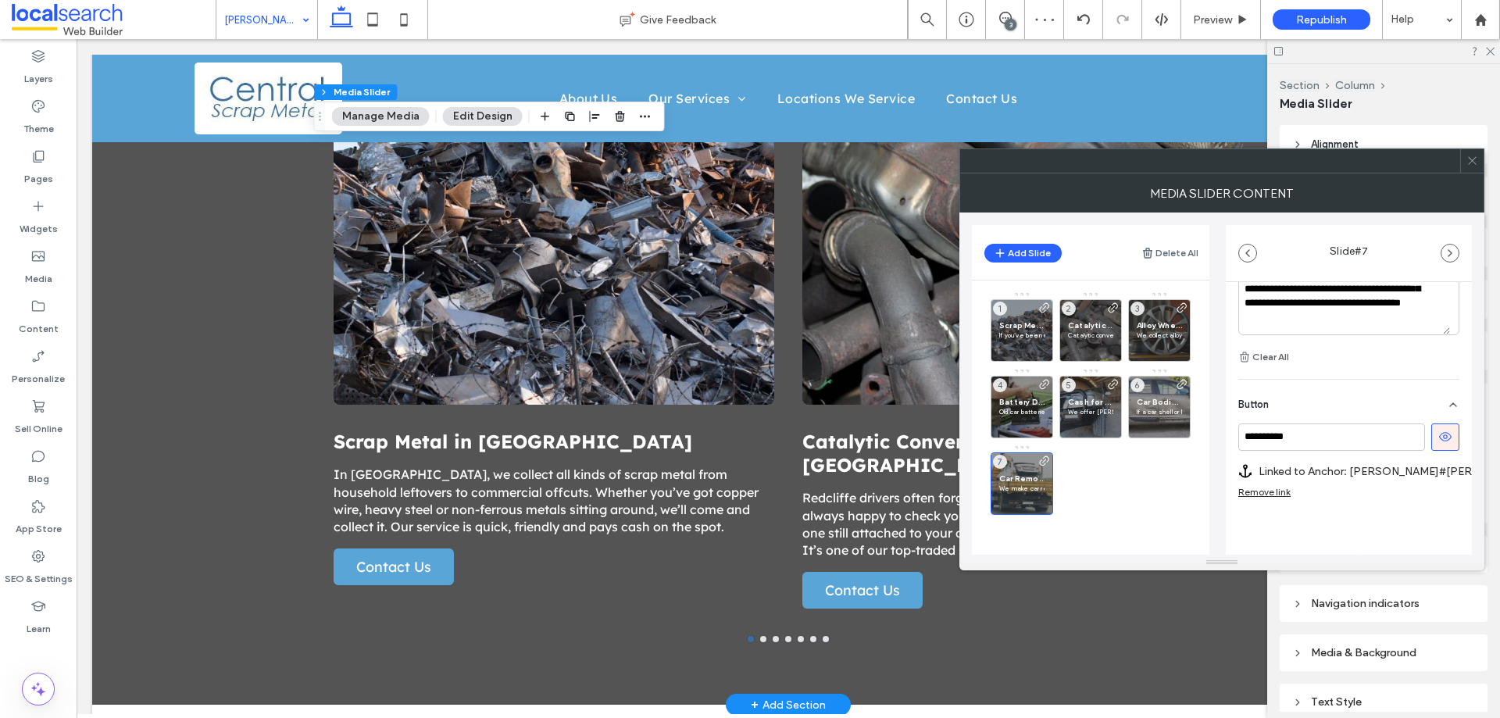
click at [1480, 155] on div at bounding box center [1472, 160] width 23 height 23
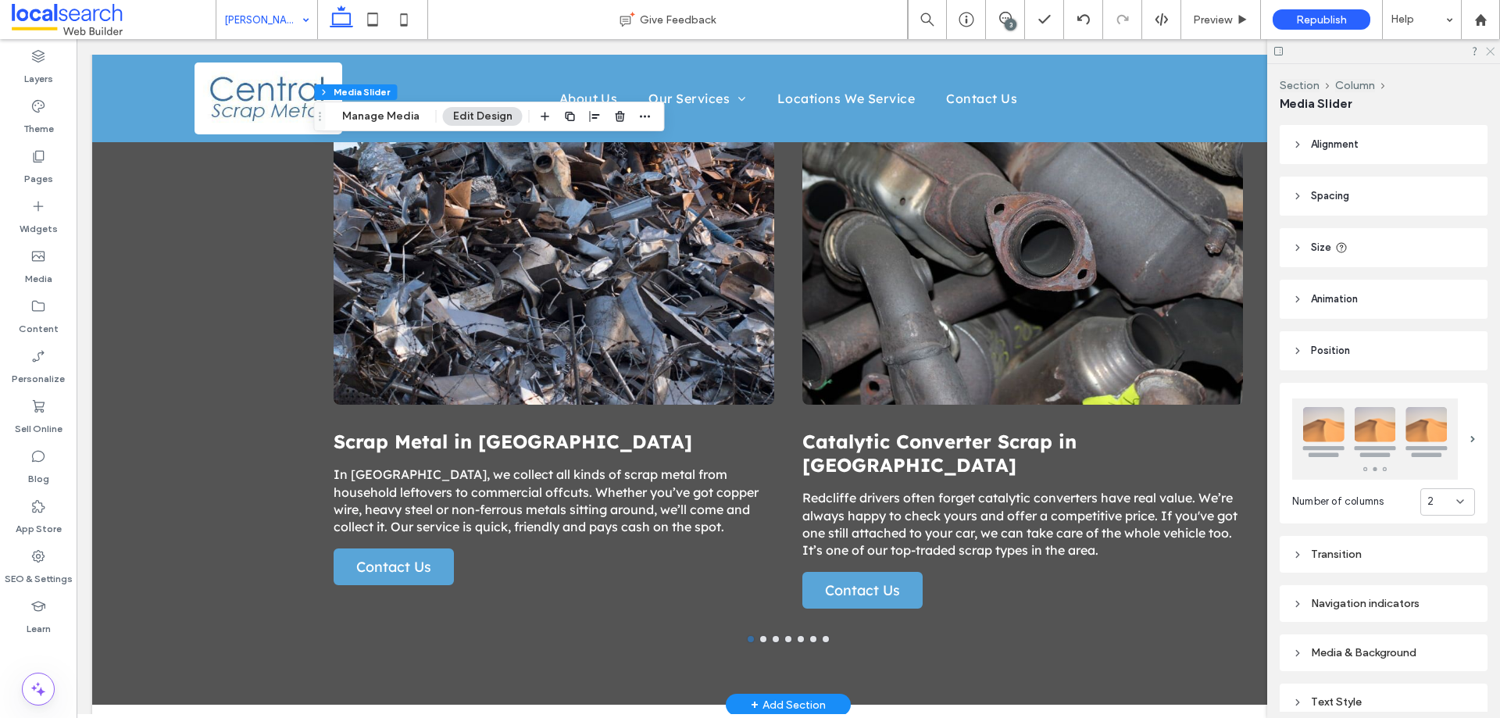
click at [1489, 54] on use at bounding box center [1490, 52] width 9 height 9
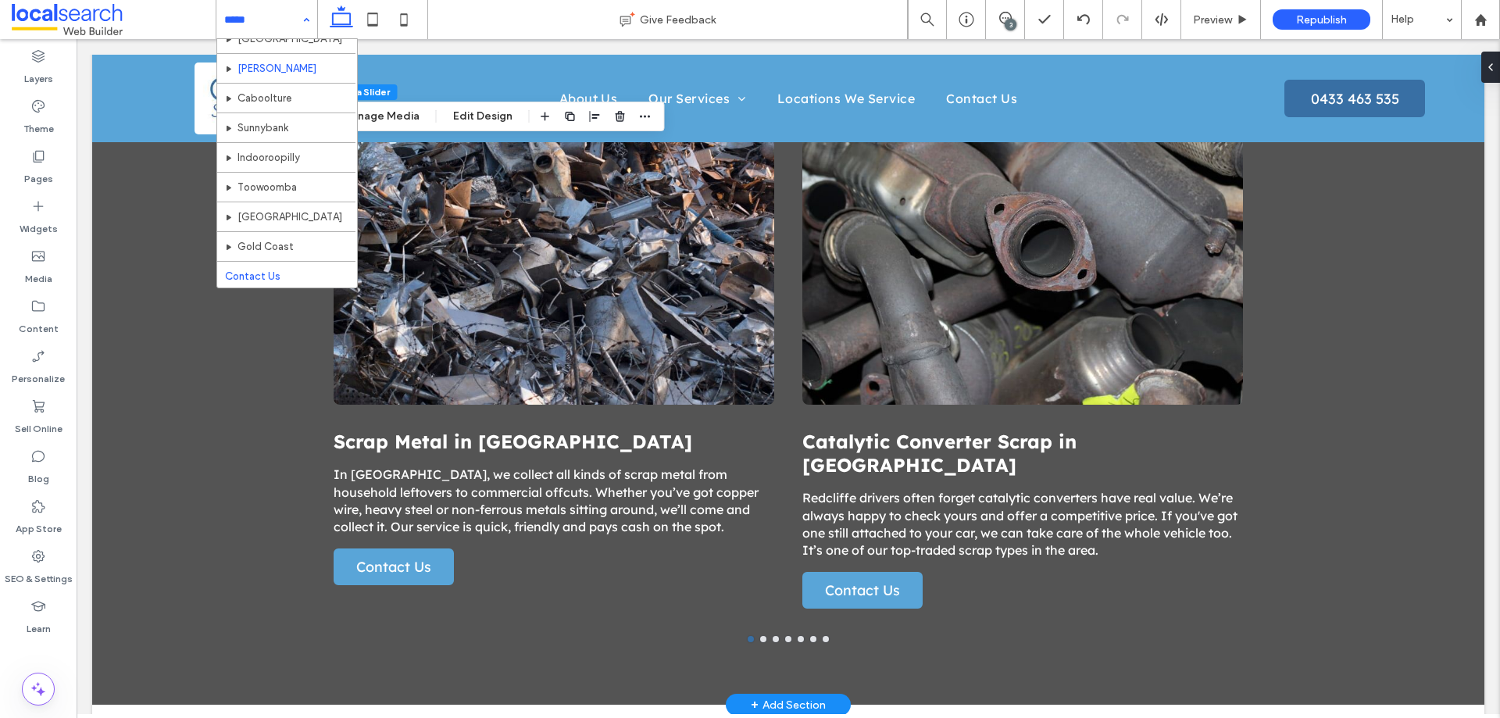
scroll to position [402, 0]
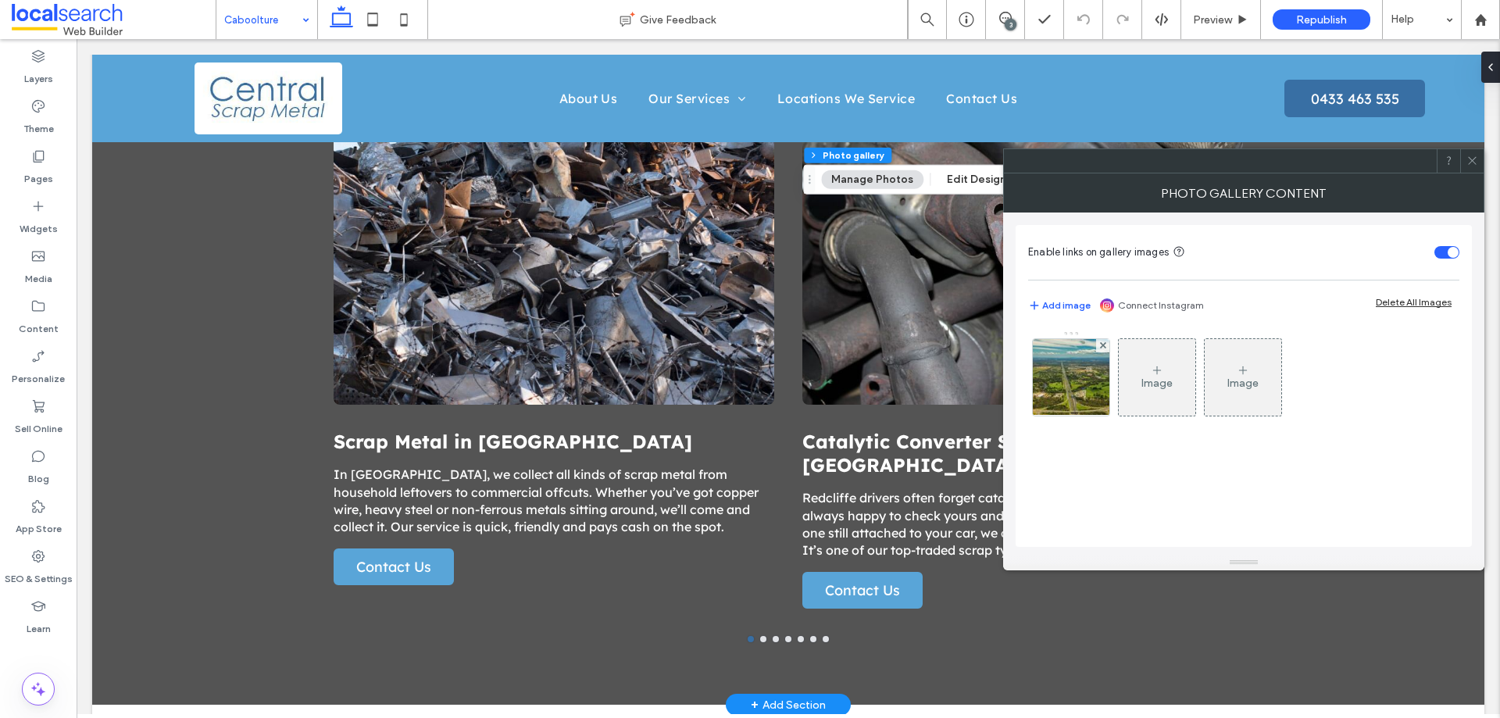
click at [1471, 159] on use at bounding box center [1472, 161] width 8 height 8
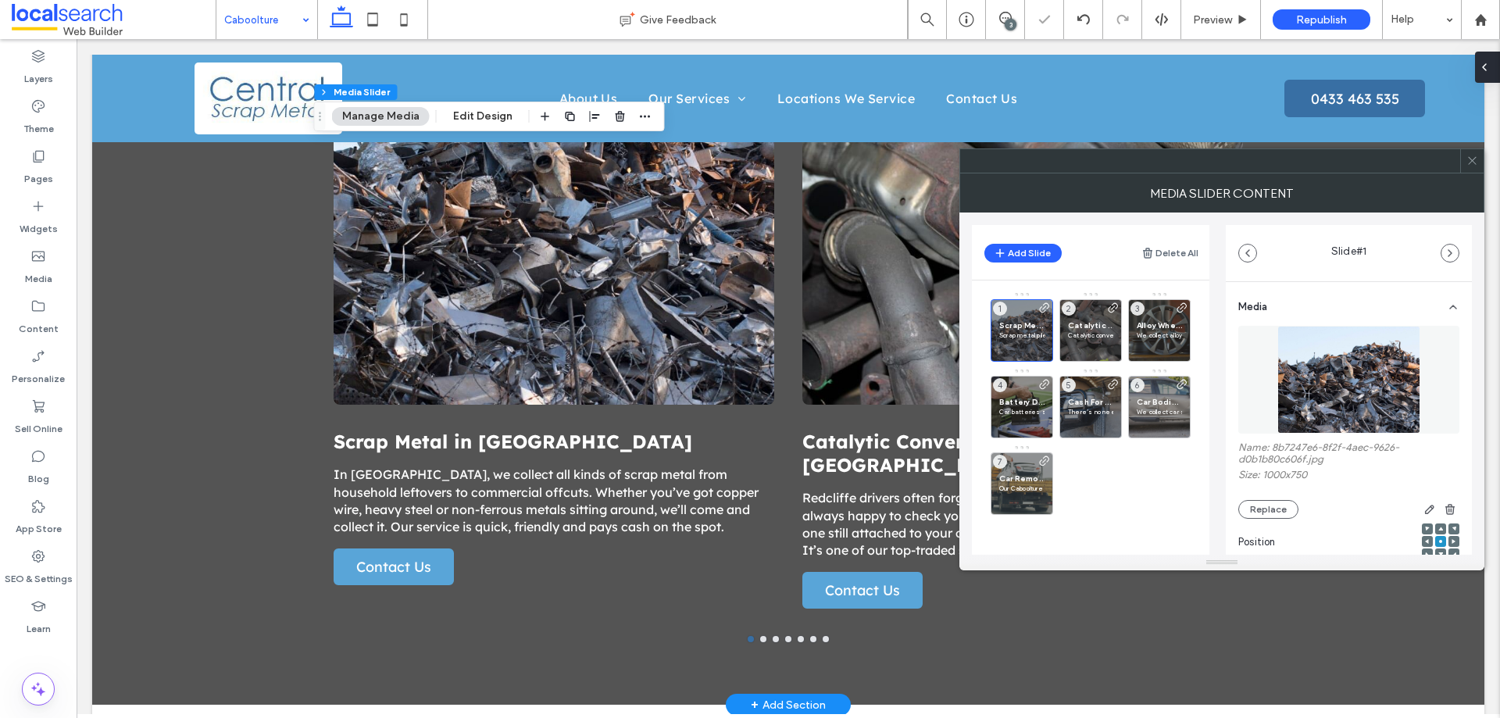
click at [1489, 74] on span at bounding box center [1485, 67] width 13 height 31
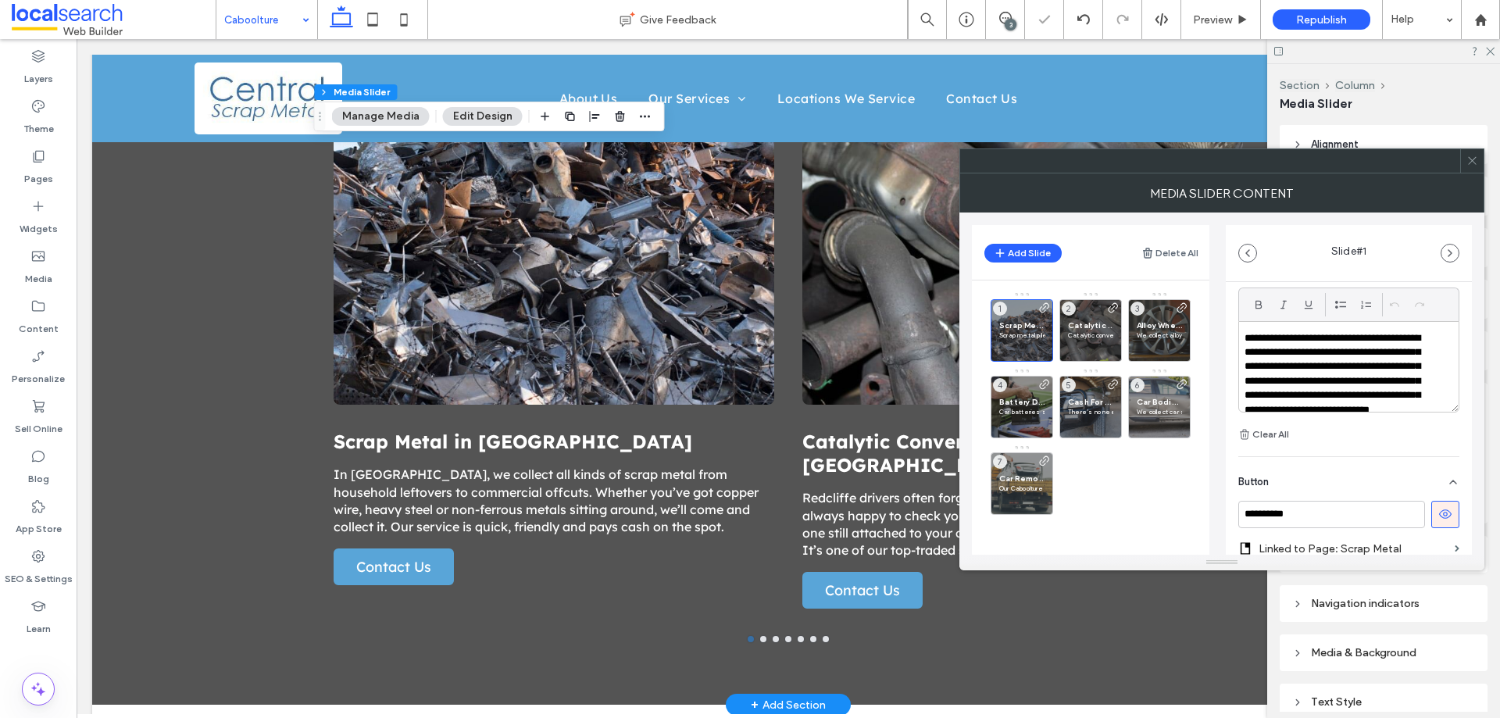
scroll to position [567, 0]
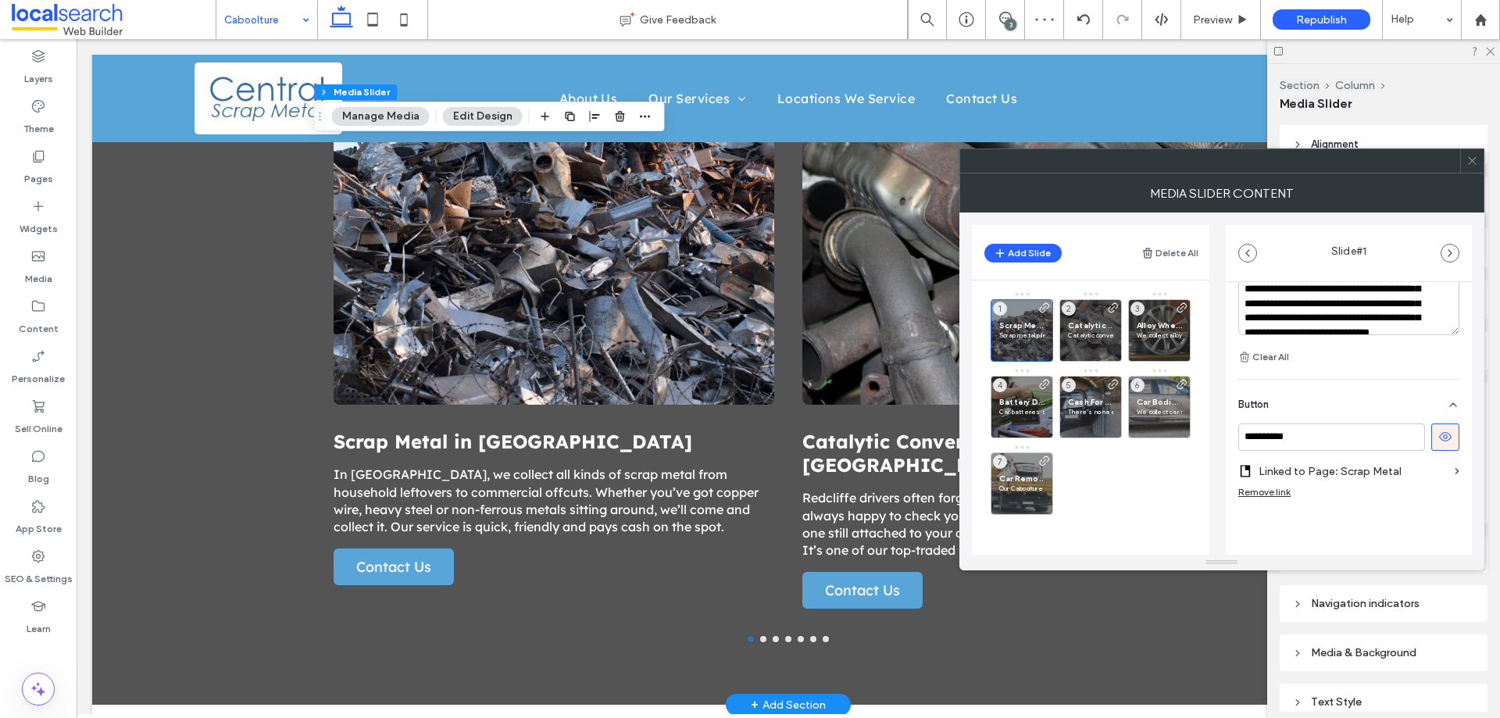
click at [1379, 473] on label "Linked to Page: Scrap Metal" at bounding box center [1354, 471] width 190 height 29
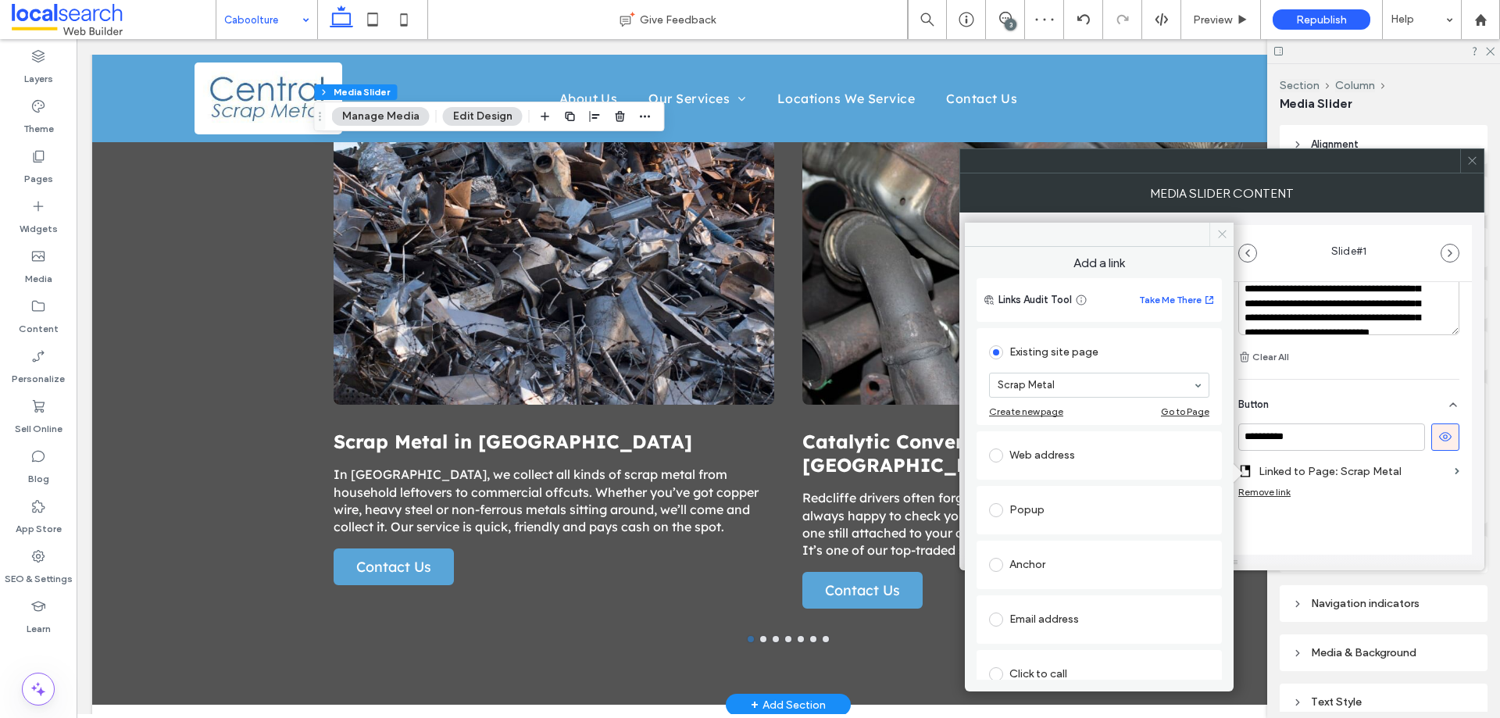
click at [1214, 234] on span at bounding box center [1222, 234] width 24 height 23
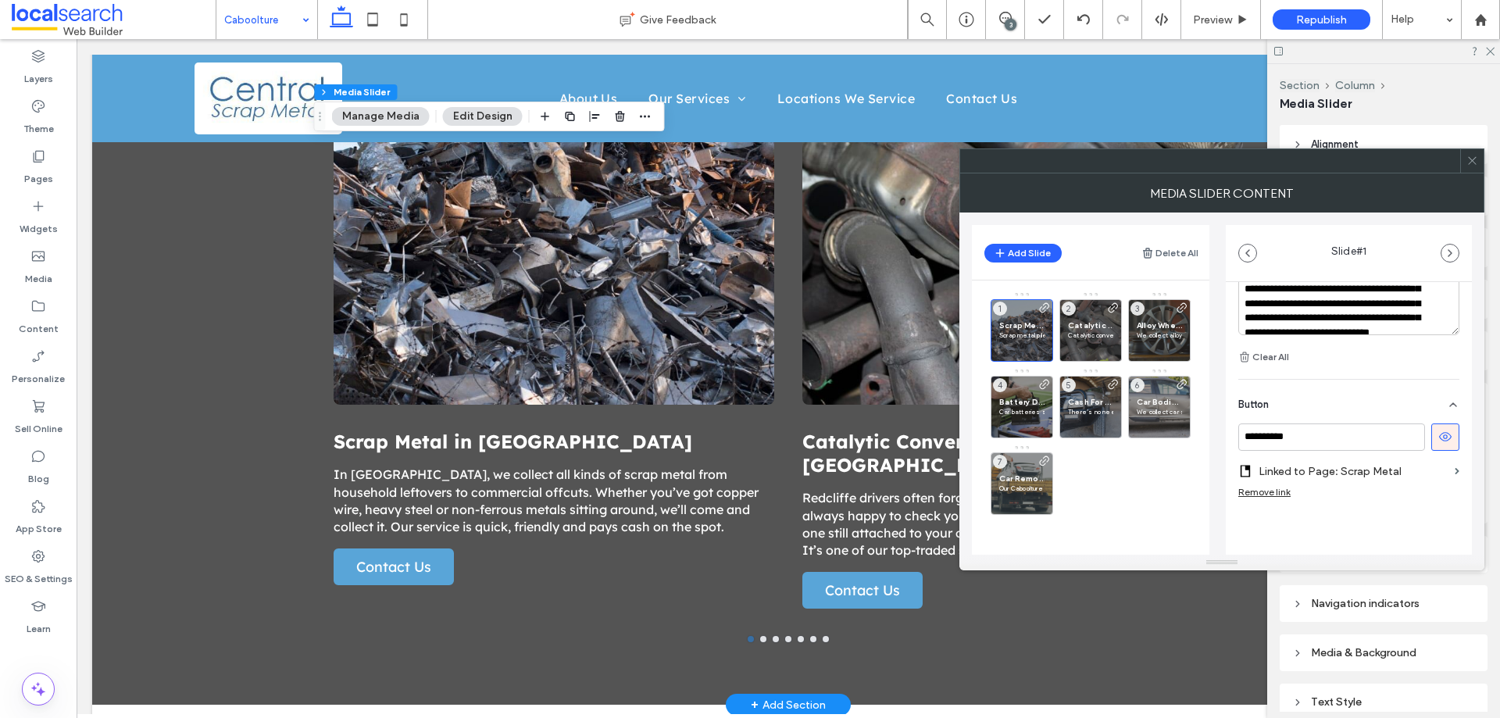
click at [1343, 465] on label "Linked to Page: Scrap Metal" at bounding box center [1354, 471] width 190 height 29
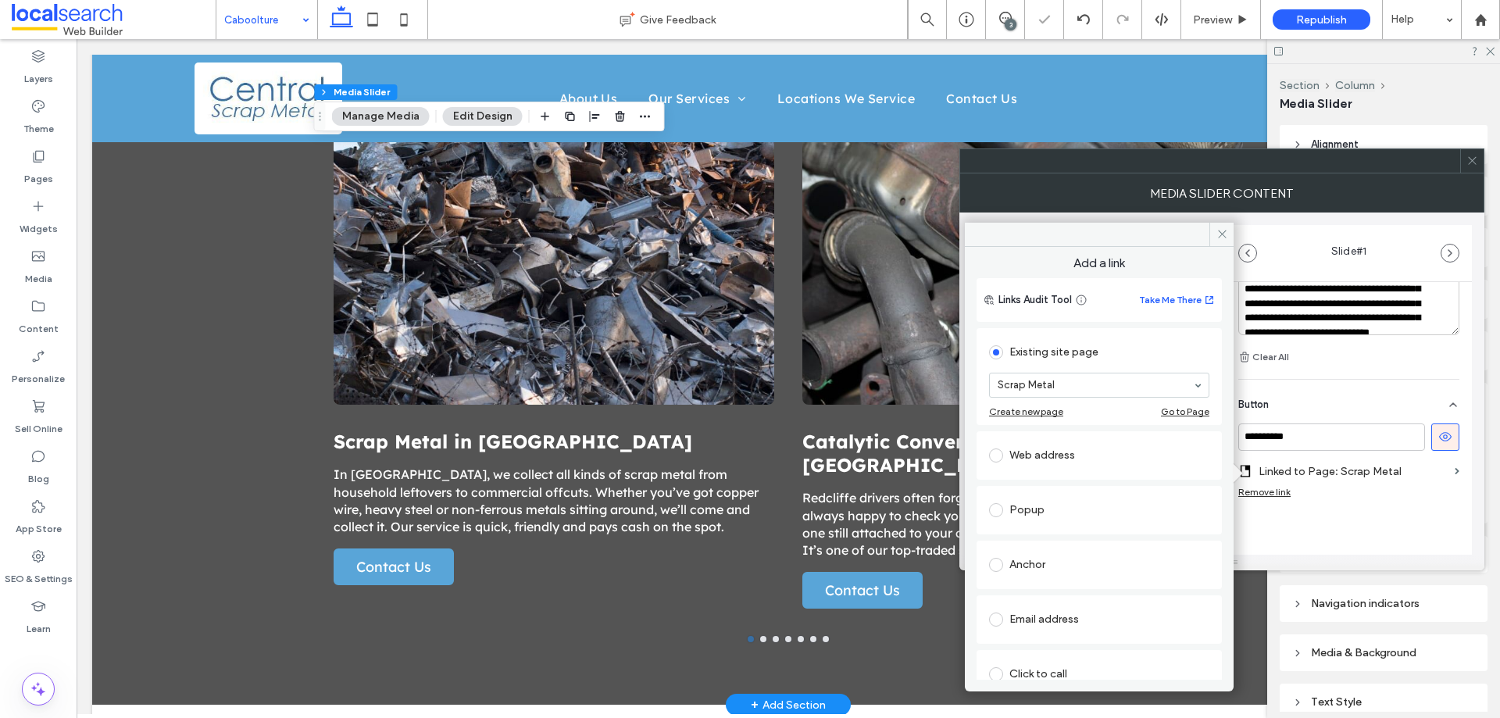
scroll to position [102, 0]
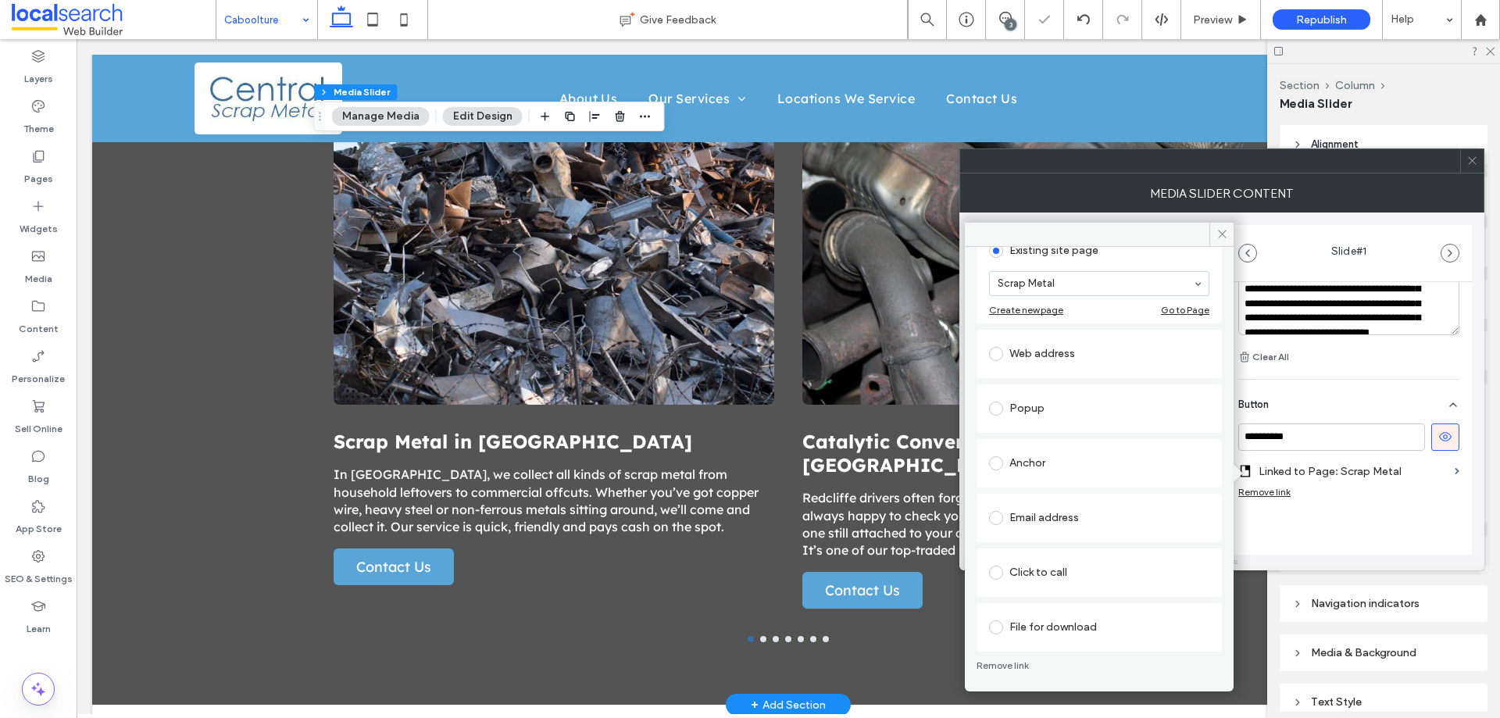
click at [1068, 468] on div "Anchor" at bounding box center [1099, 463] width 220 height 25
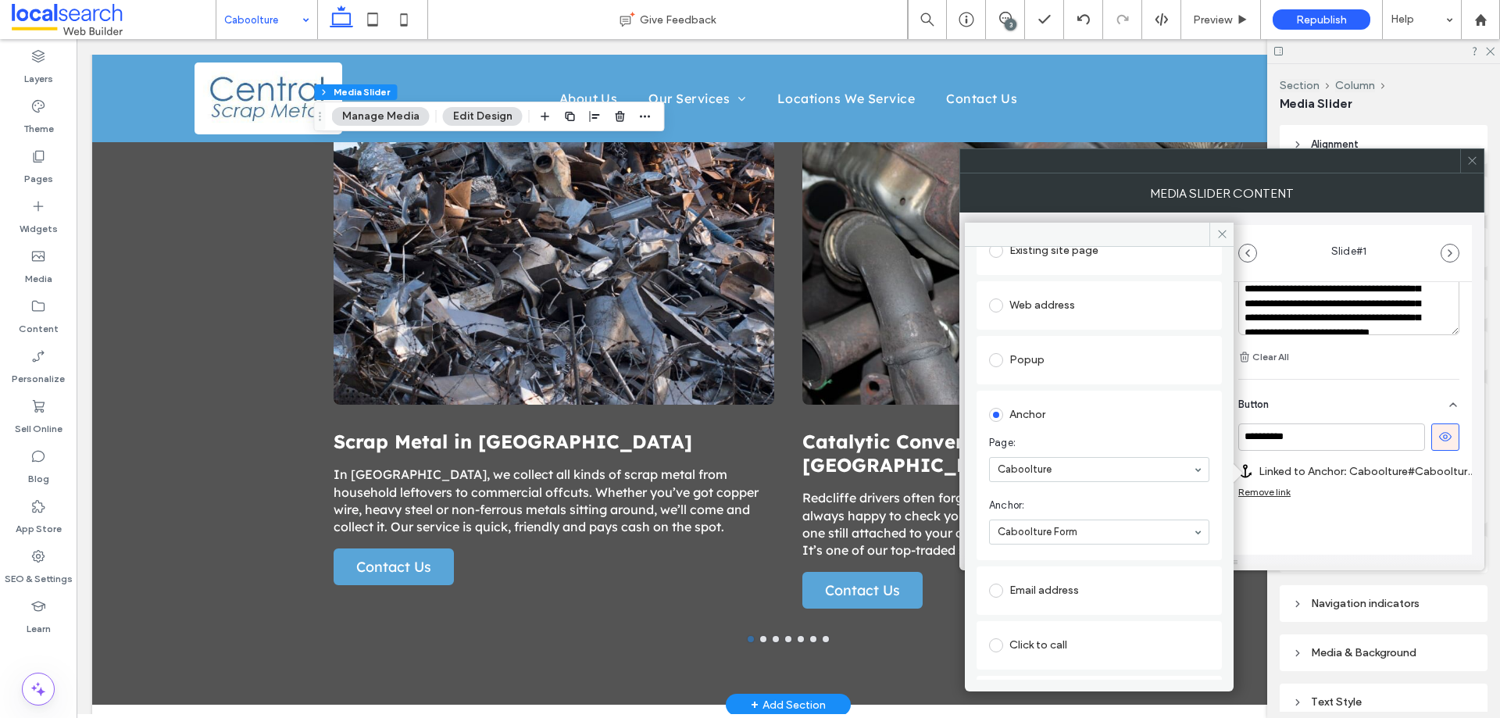
scroll to position [0, 0]
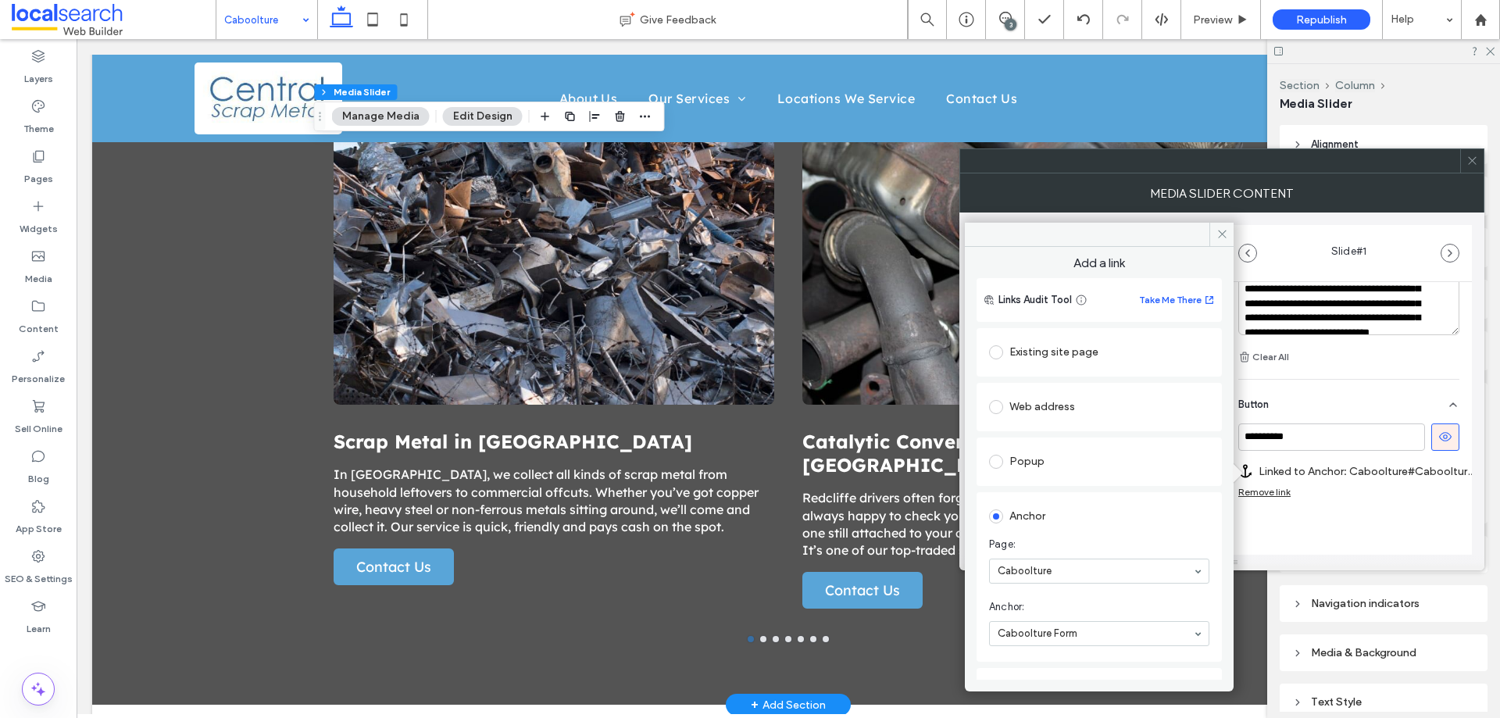
click at [1372, 552] on div "**********" at bounding box center [1349, 164] width 246 height 896
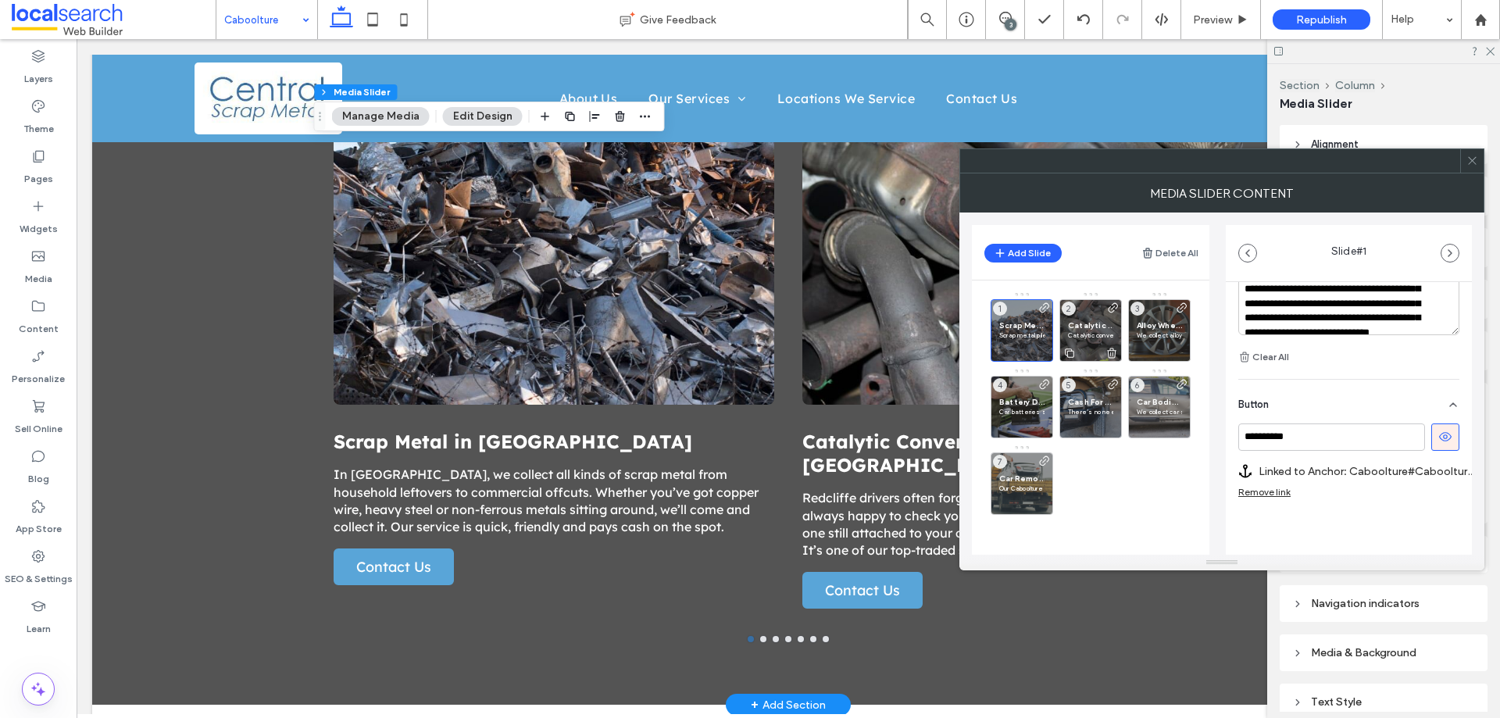
click at [1096, 327] on span "Catalytic Converter Scrap in Caboolture" at bounding box center [1090, 325] width 45 height 10
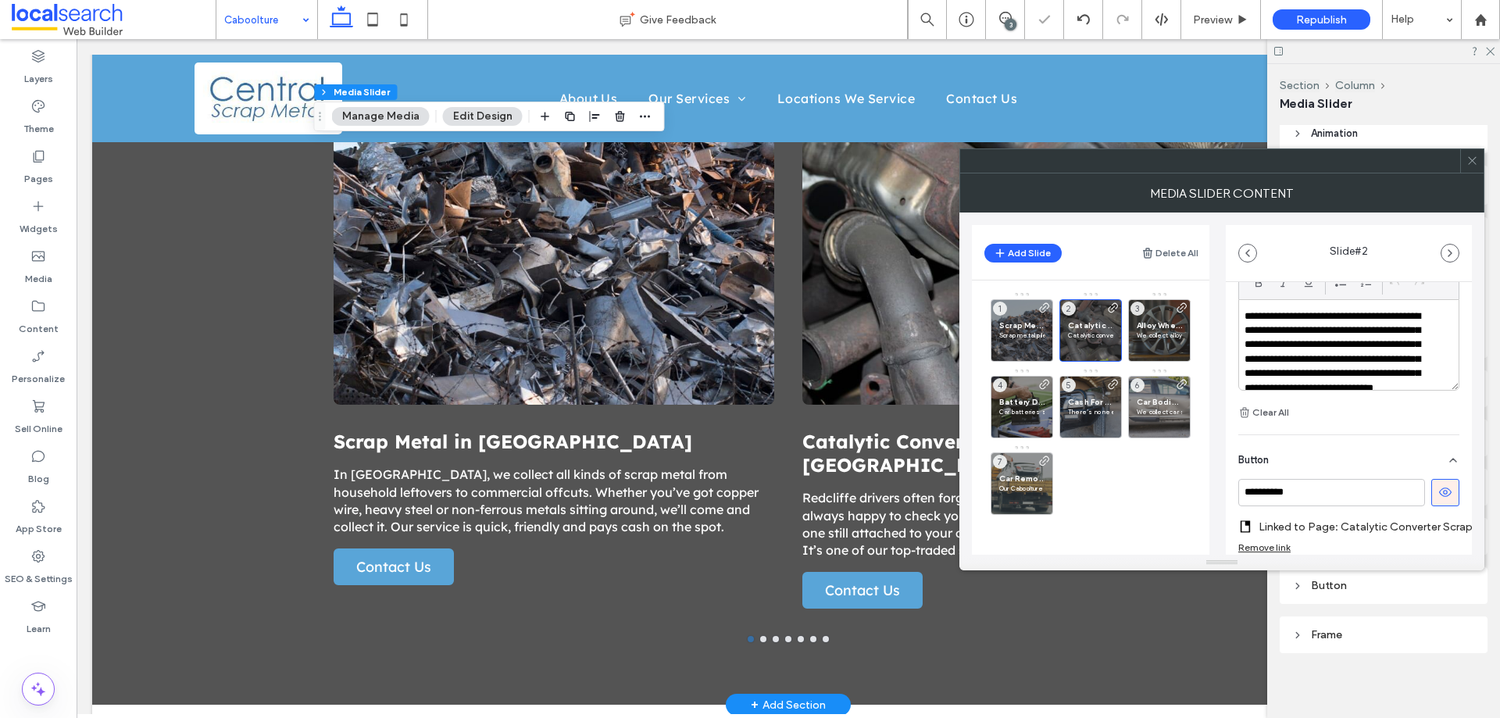
scroll to position [551, 0]
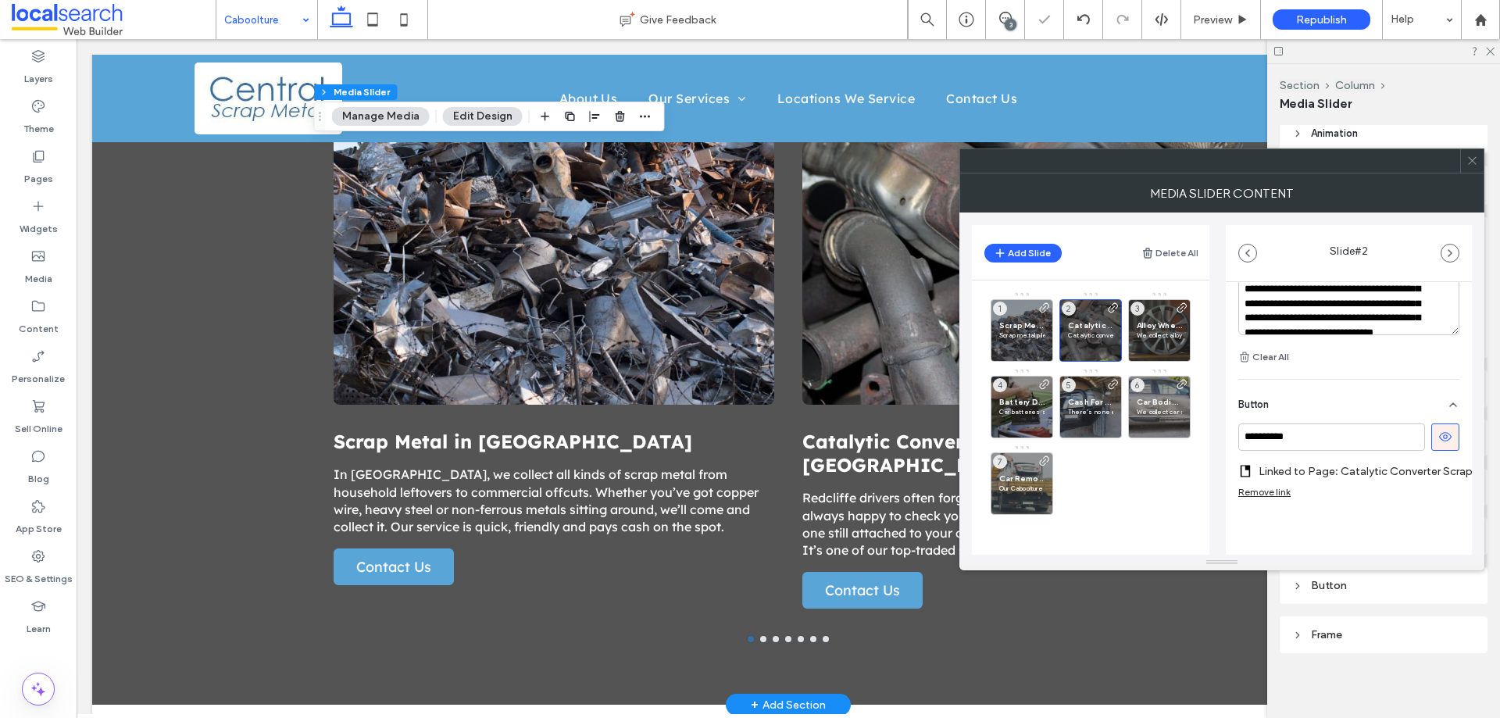
click at [1379, 460] on label "Linked to Page: Catalytic Converter Scrap" at bounding box center [1366, 471] width 214 height 29
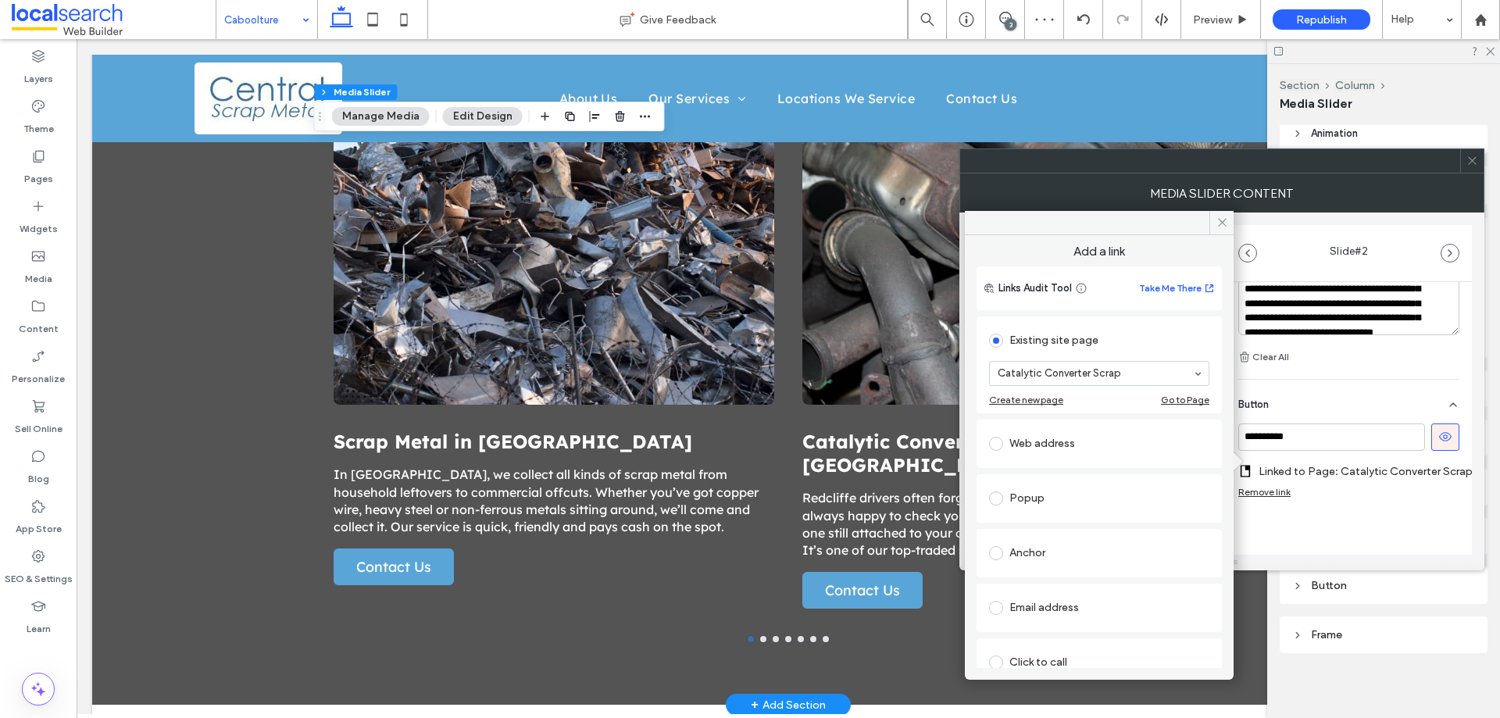
click at [1125, 541] on div "Anchor" at bounding box center [1099, 553] width 220 height 25
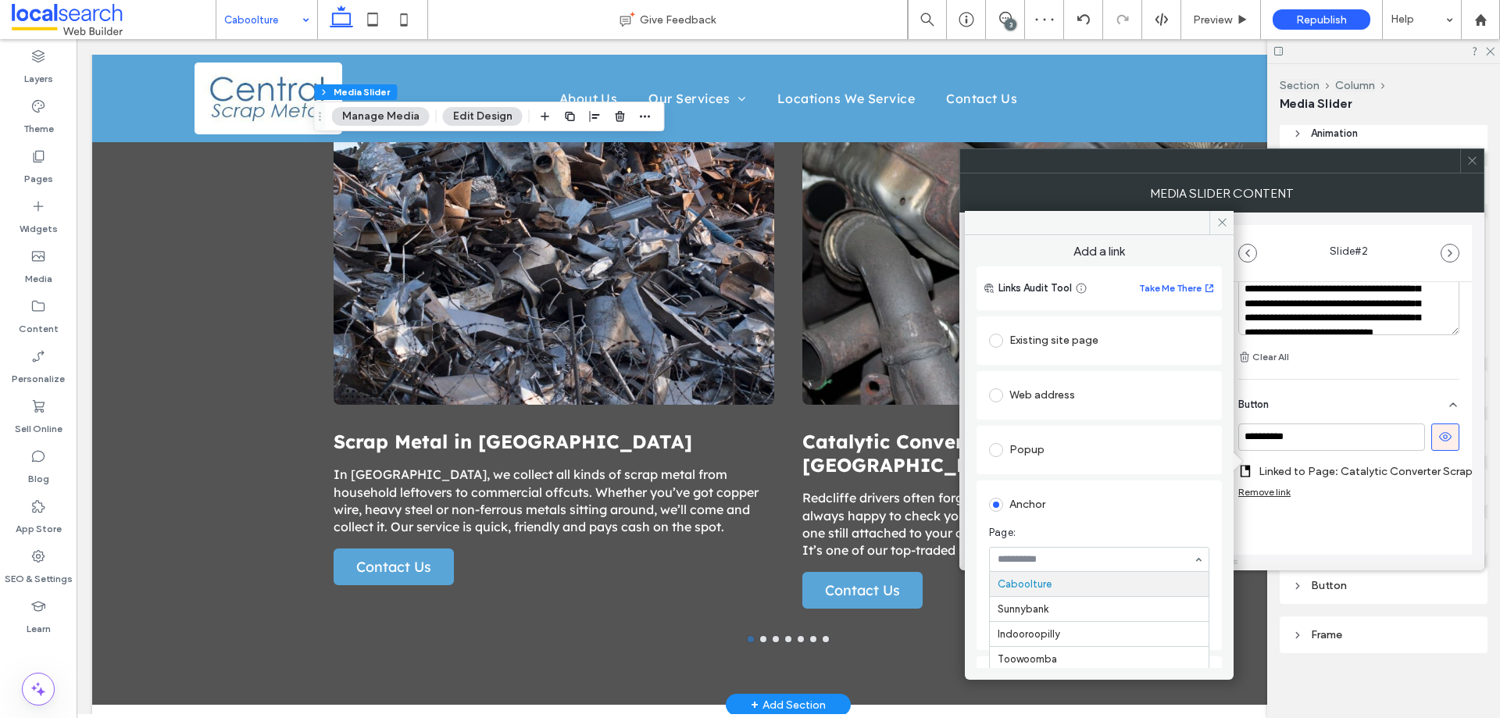
click at [1208, 552] on div "Anchor Page: Home About Us Our Services Scrap Metal Catalytic Converter Scrap A…" at bounding box center [1099, 566] width 245 height 170
click at [1350, 533] on div "**********" at bounding box center [1349, 177] width 246 height 869
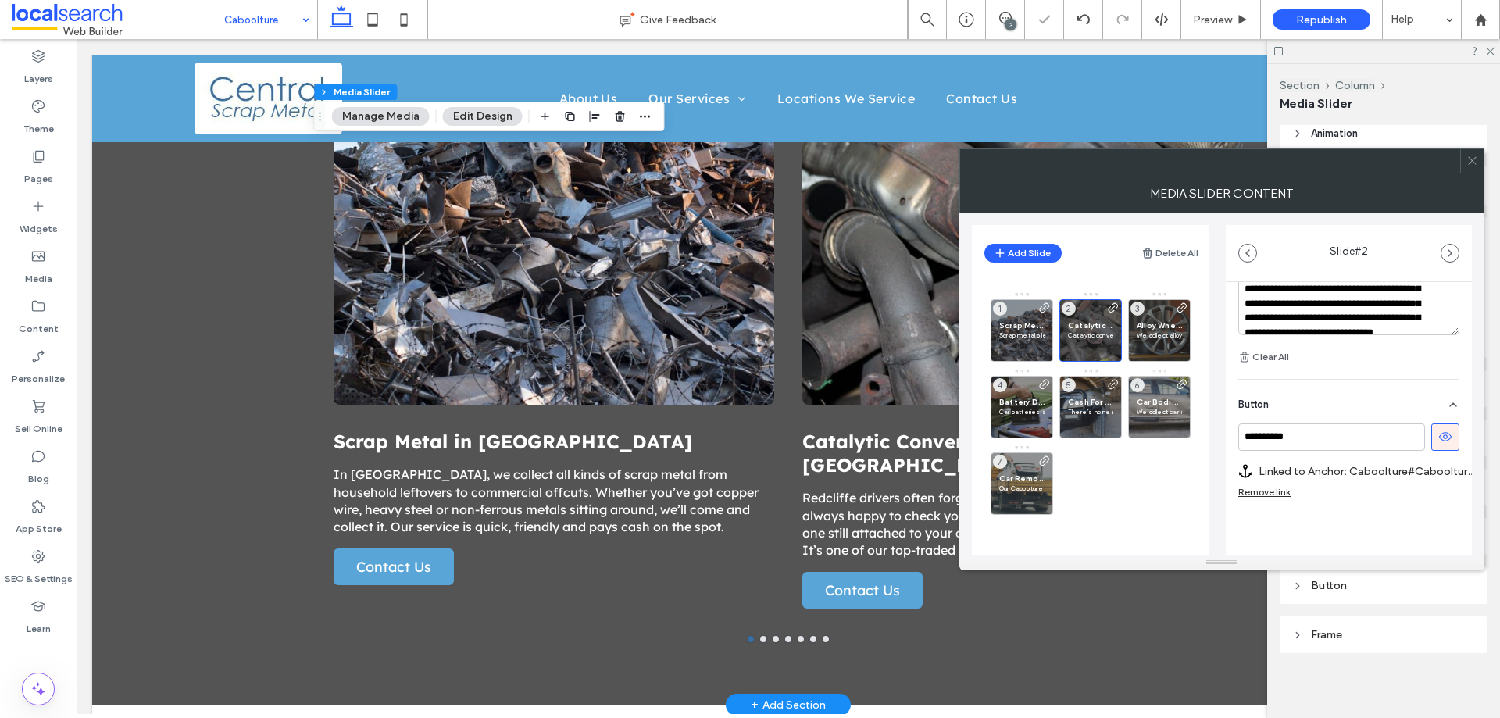
scroll to position [551, 0]
click at [1160, 319] on div "Alloy Wheels in Caboolture We collect alloy wheels across Caboolture, whether y…" at bounding box center [1159, 330] width 63 height 63
click at [1330, 477] on label "Linked to Page: Alloy Wheels" at bounding box center [1354, 471] width 190 height 29
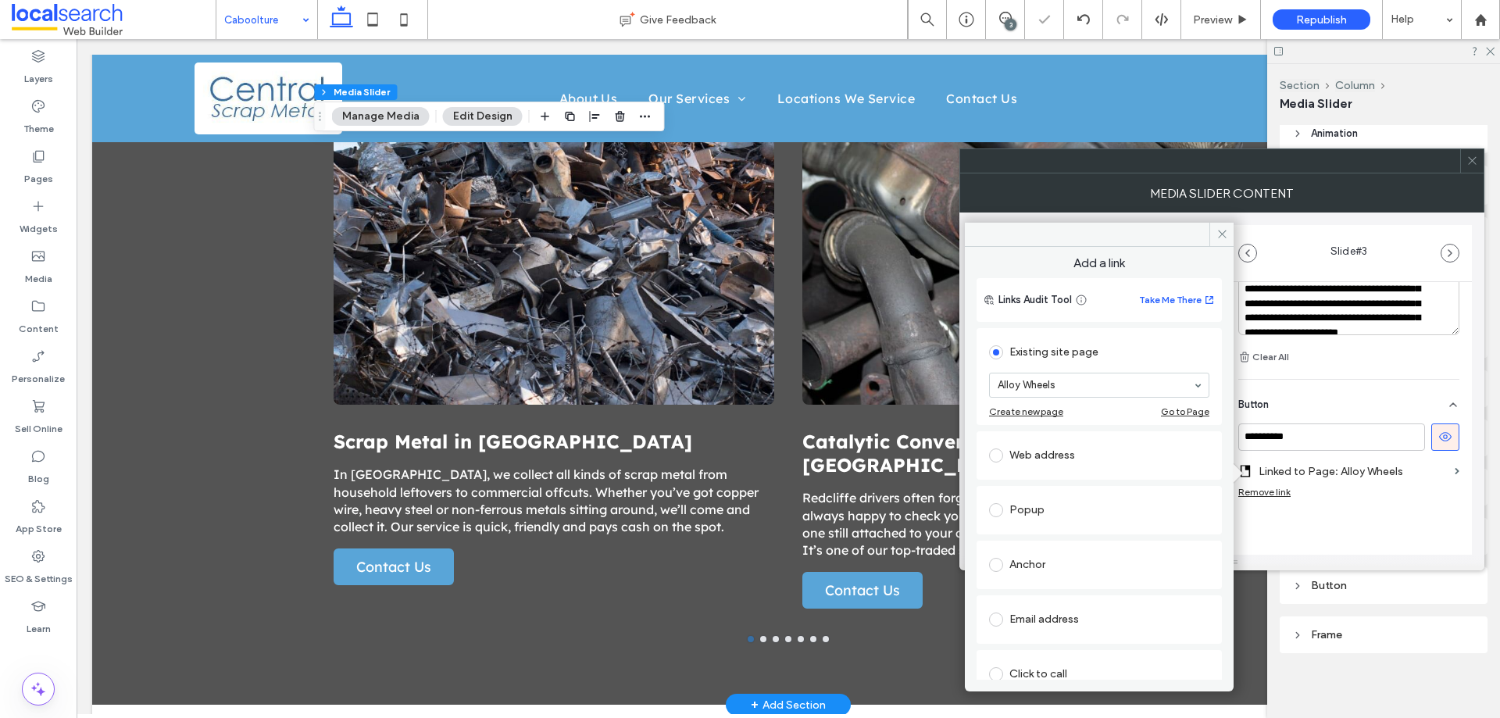
scroll to position [102, 0]
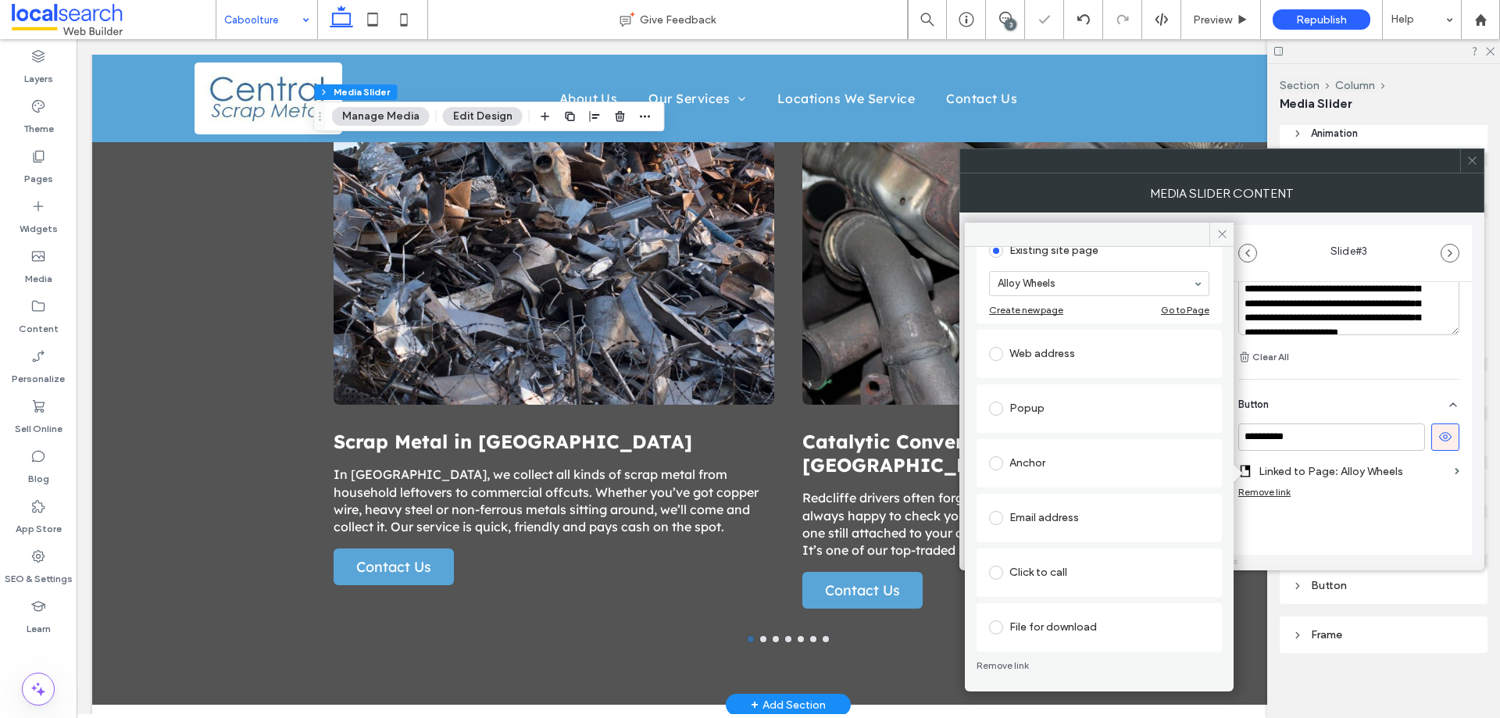
click at [1074, 462] on div "Anchor" at bounding box center [1099, 463] width 220 height 25
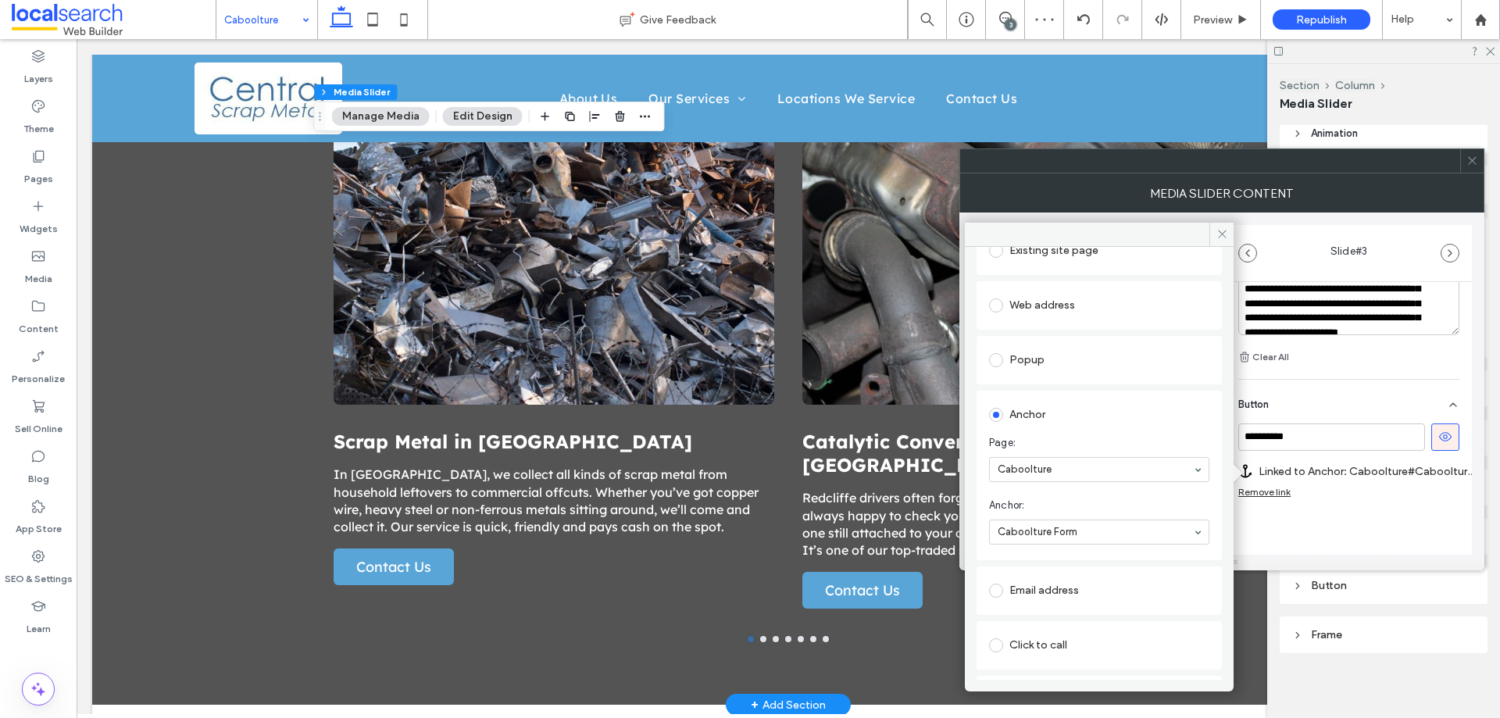
click at [1401, 530] on div "**********" at bounding box center [1349, 171] width 246 height 881
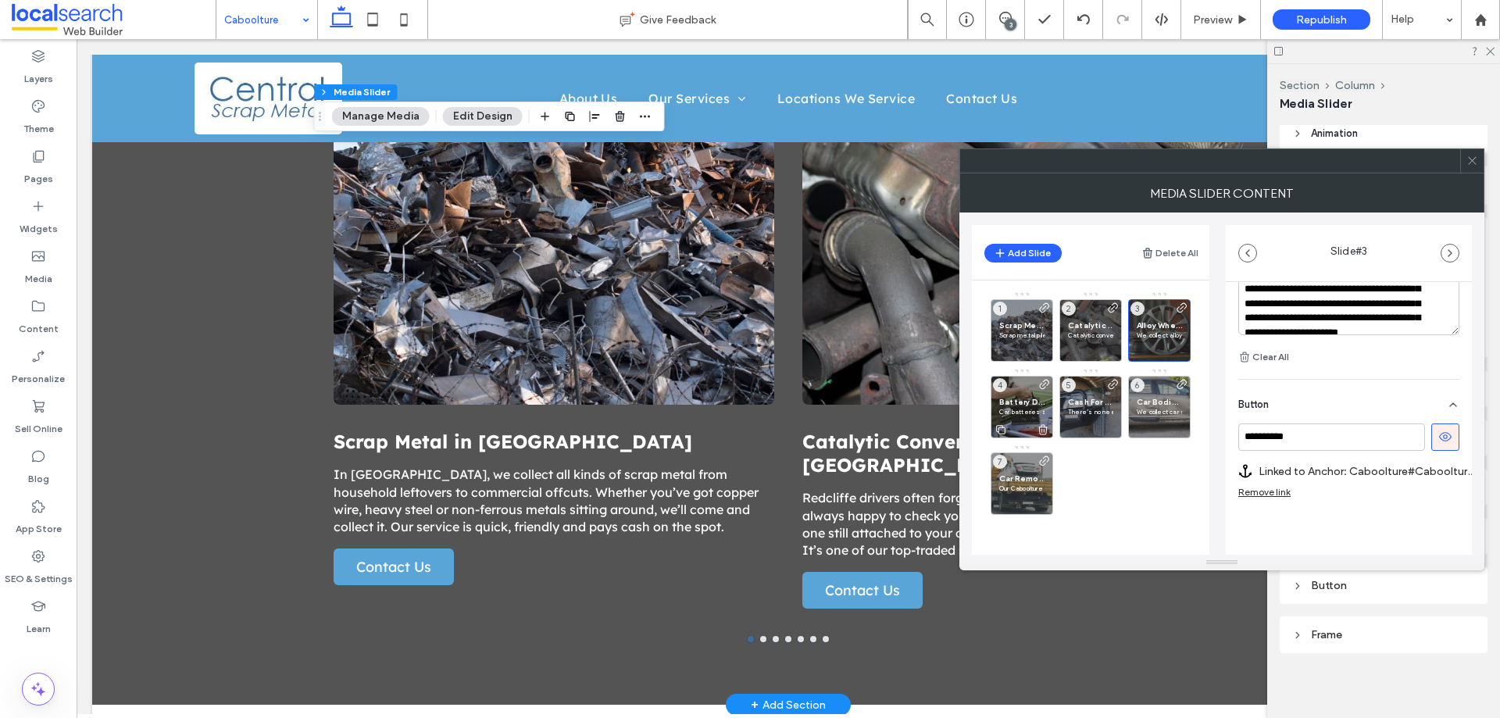
click at [1019, 388] on div "Battery Disposal in Caboolture Car batteries shouldn’t be left sitting around b…" at bounding box center [1022, 407] width 63 height 63
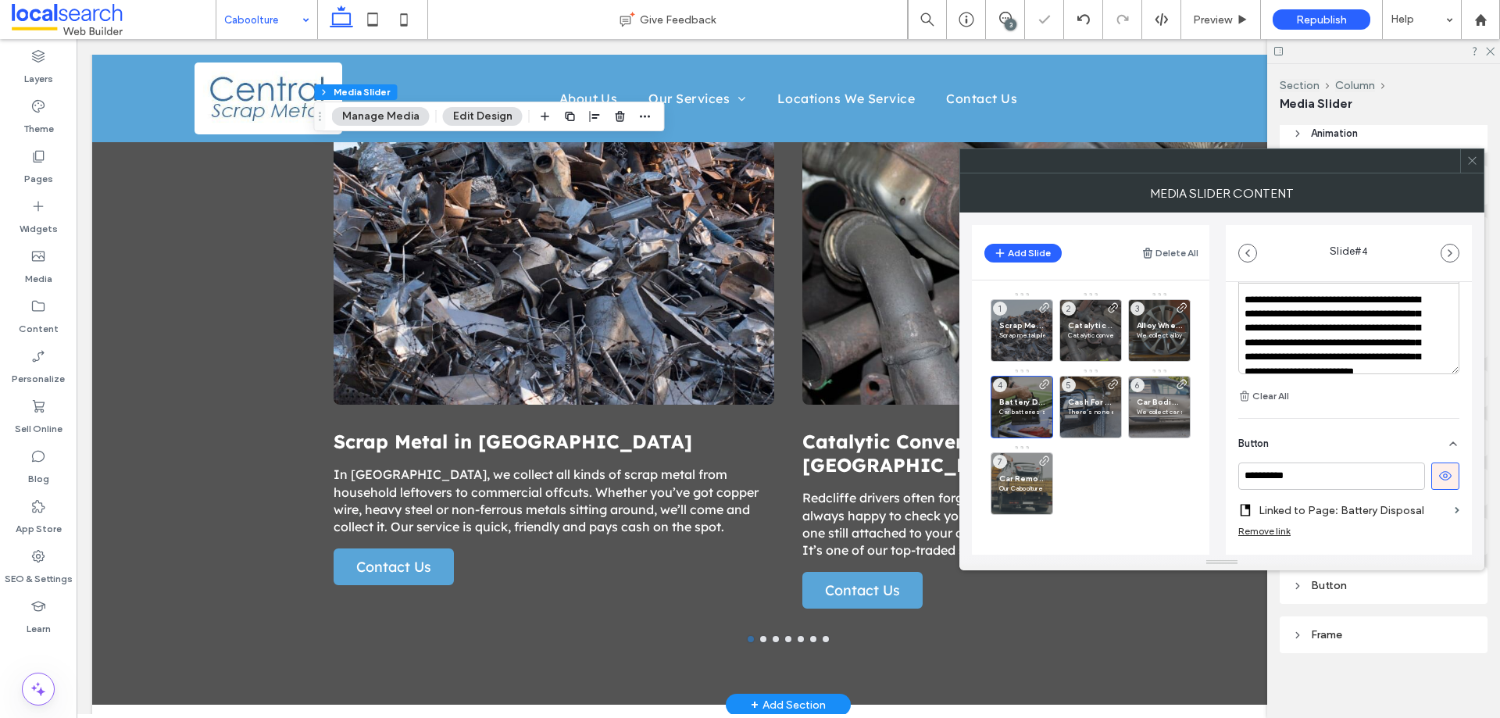
scroll to position [551, 0]
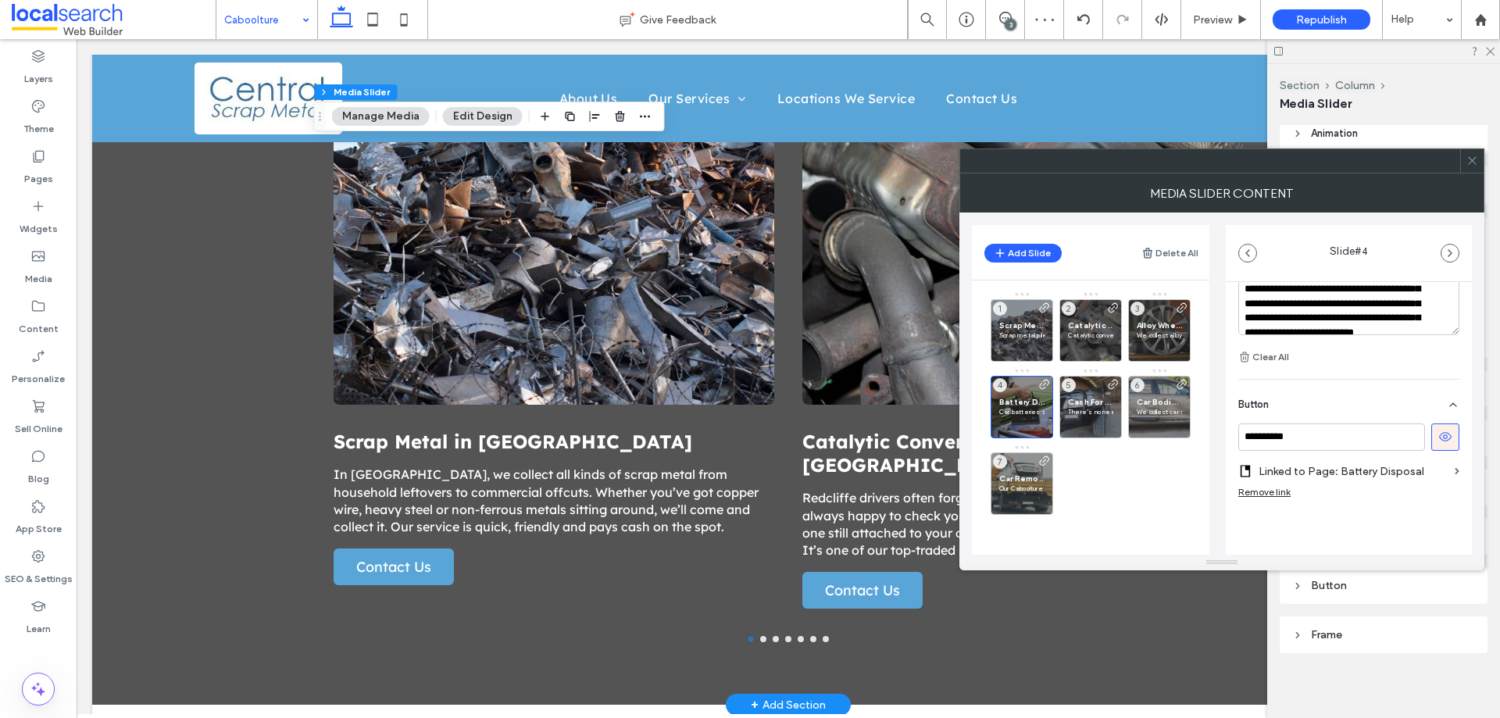
click at [1393, 473] on label "Linked to Page: Battery Disposal" at bounding box center [1354, 471] width 190 height 29
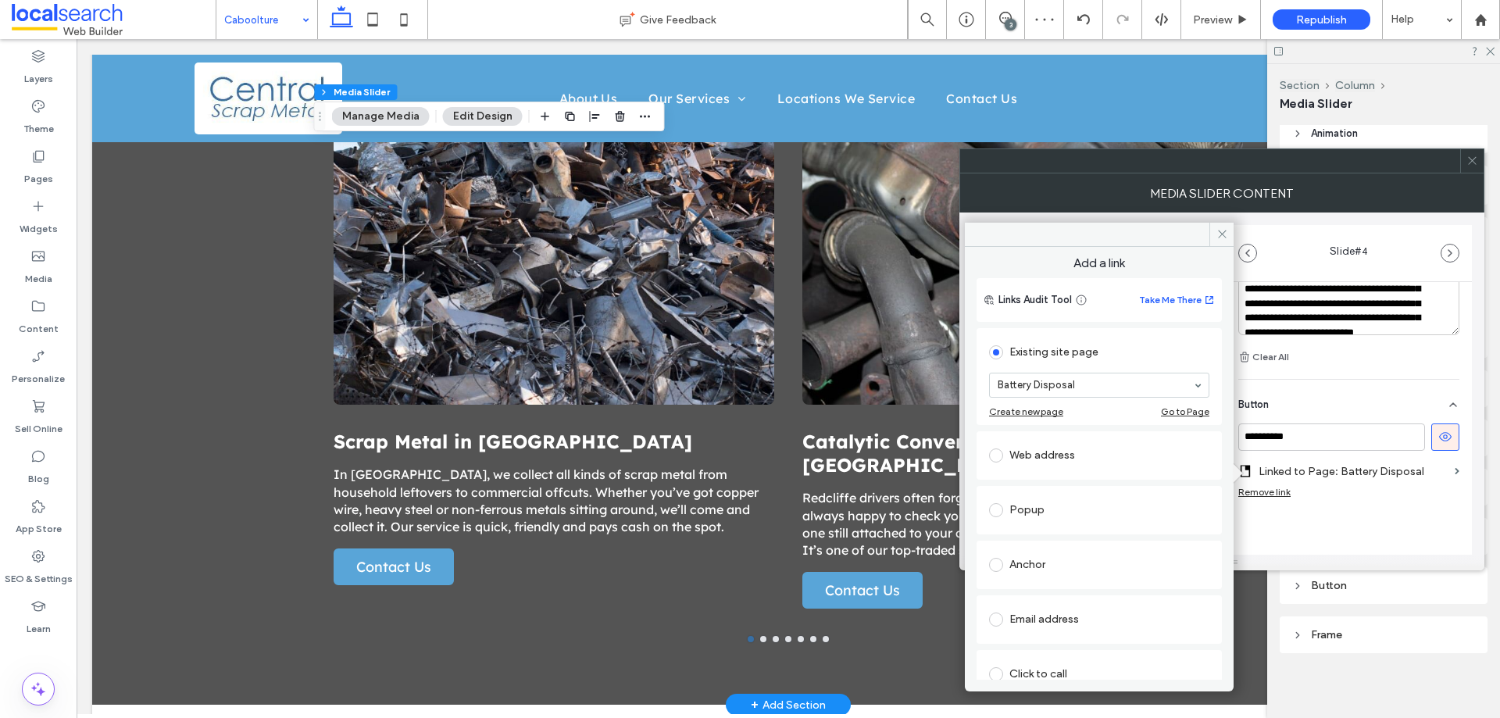
click at [1077, 467] on div "Web address" at bounding box center [1099, 455] width 220 height 25
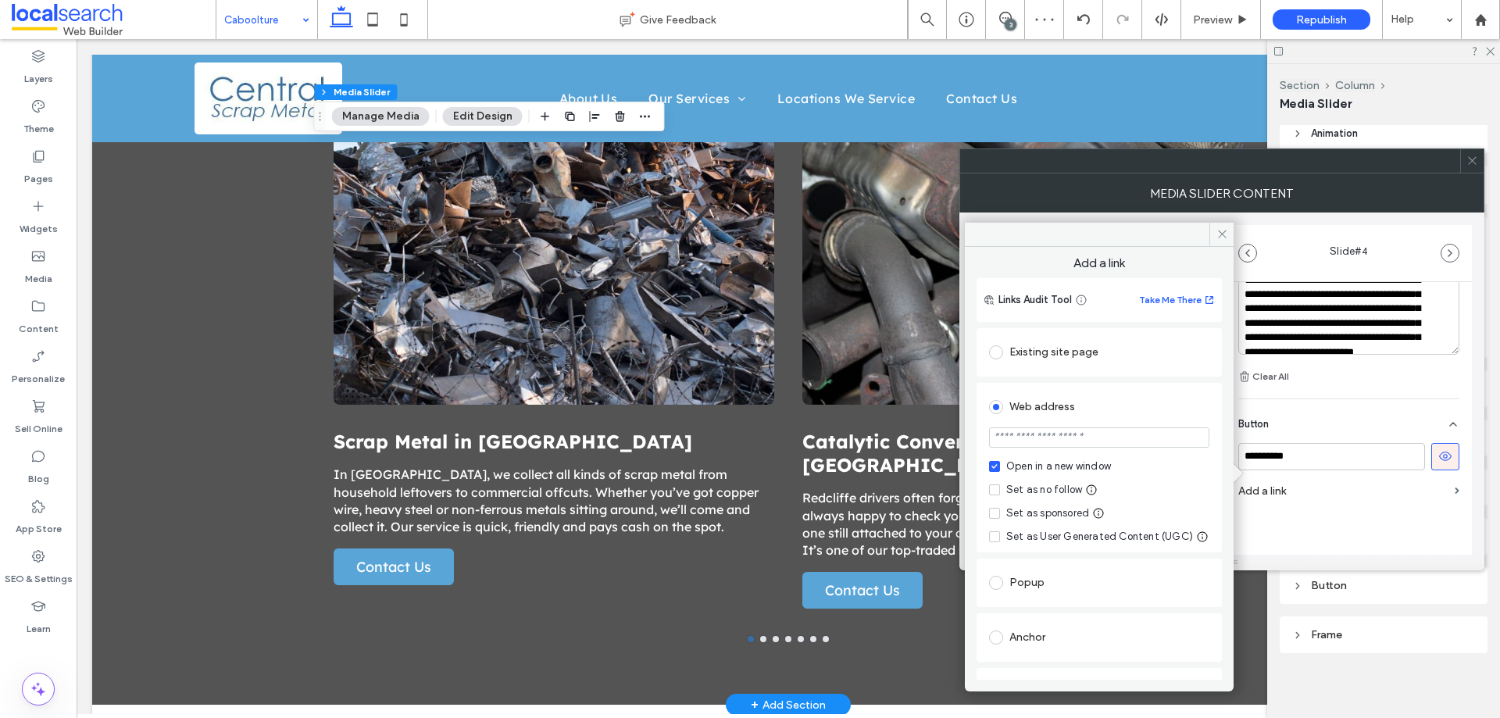
scroll to position [531, 0]
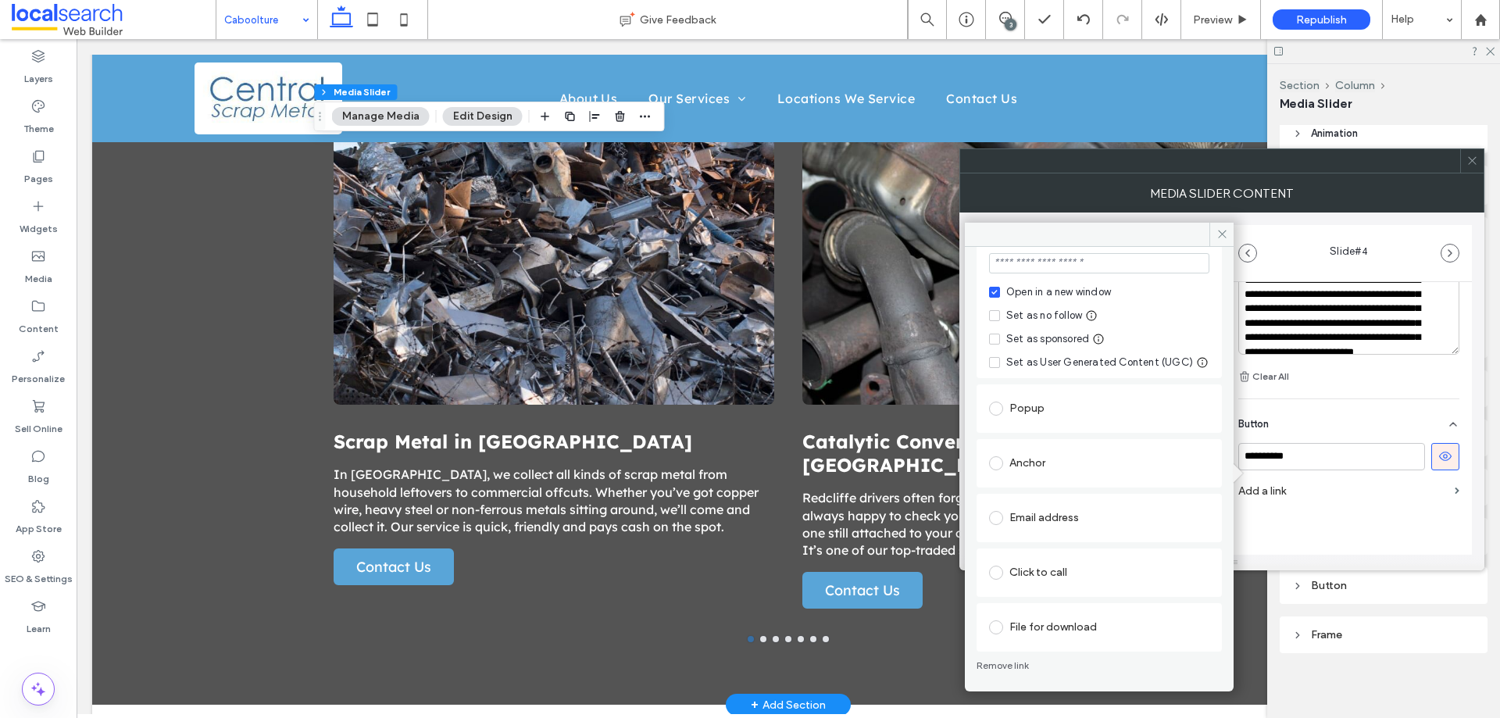
click at [1092, 470] on div "Anchor" at bounding box center [1099, 463] width 220 height 25
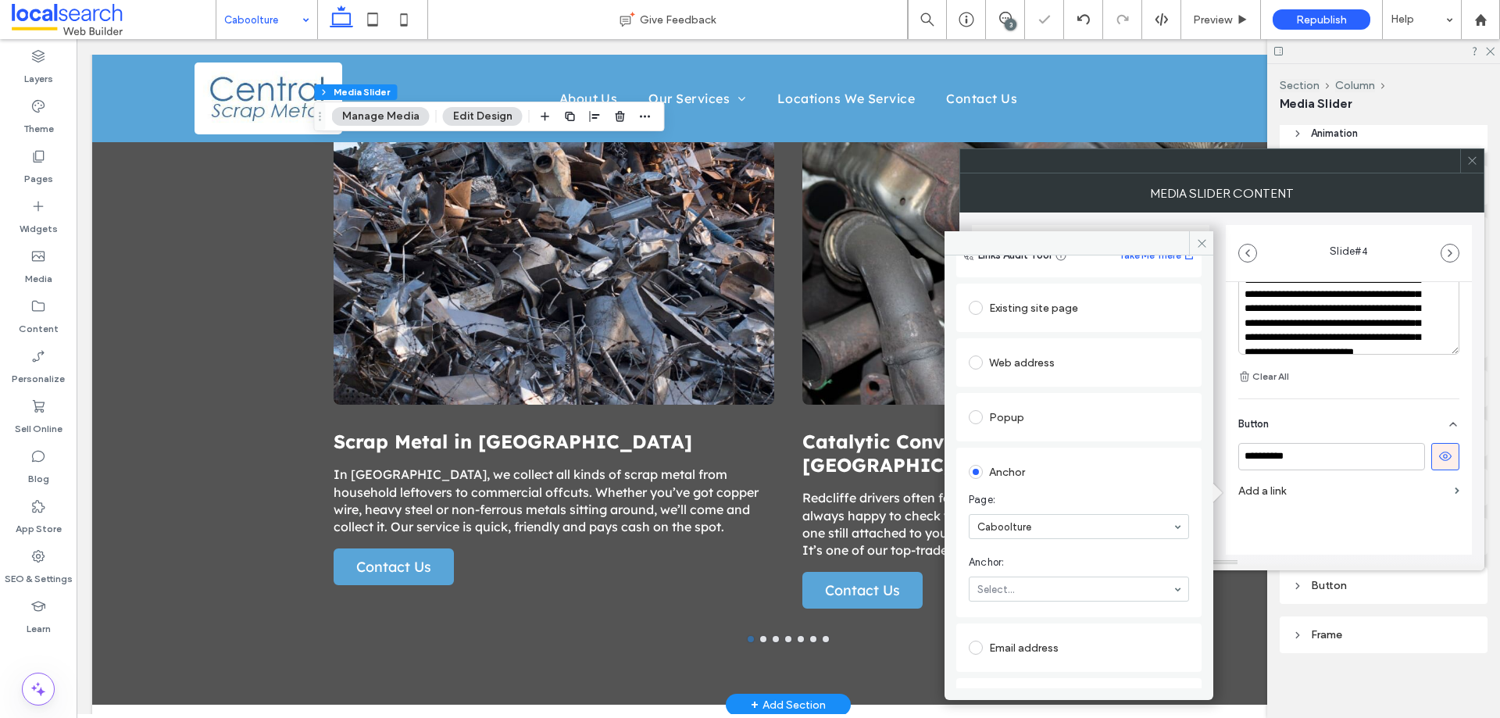
click at [1187, 593] on div "Anchor Page: Caboolture Anchor: Select..." at bounding box center [1079, 533] width 245 height 170
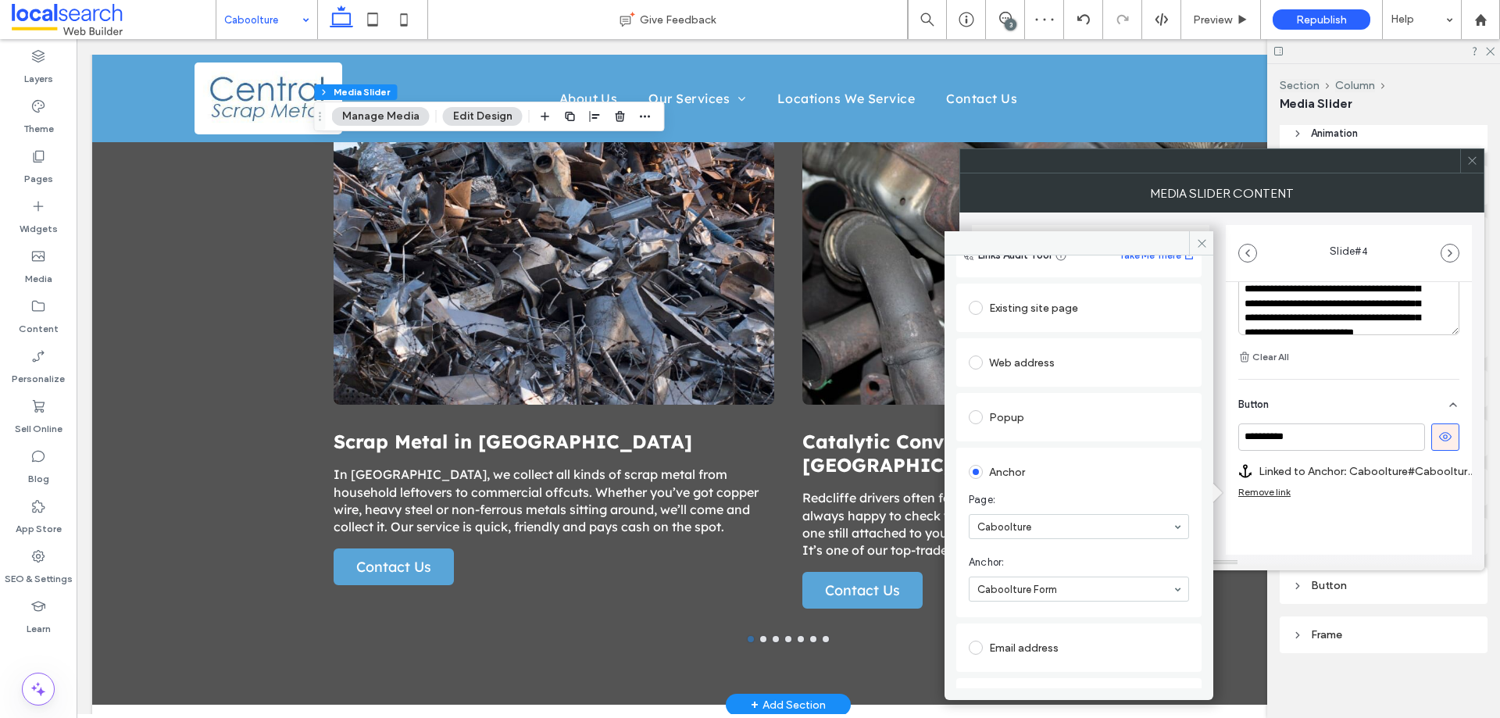
click at [1360, 521] on div "**********" at bounding box center [1349, 171] width 246 height 881
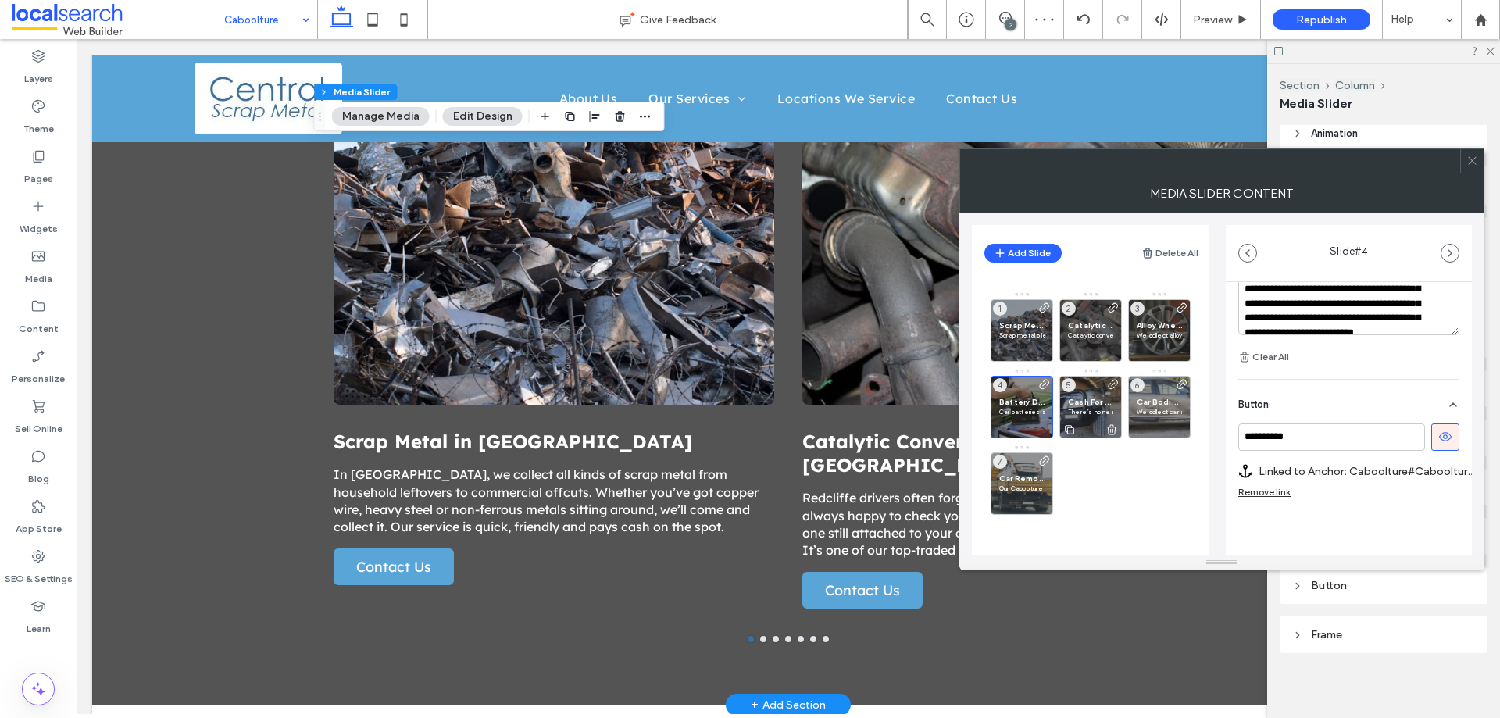
click at [1089, 399] on span "Cash For Cars in Caboolture" at bounding box center [1090, 402] width 45 height 10
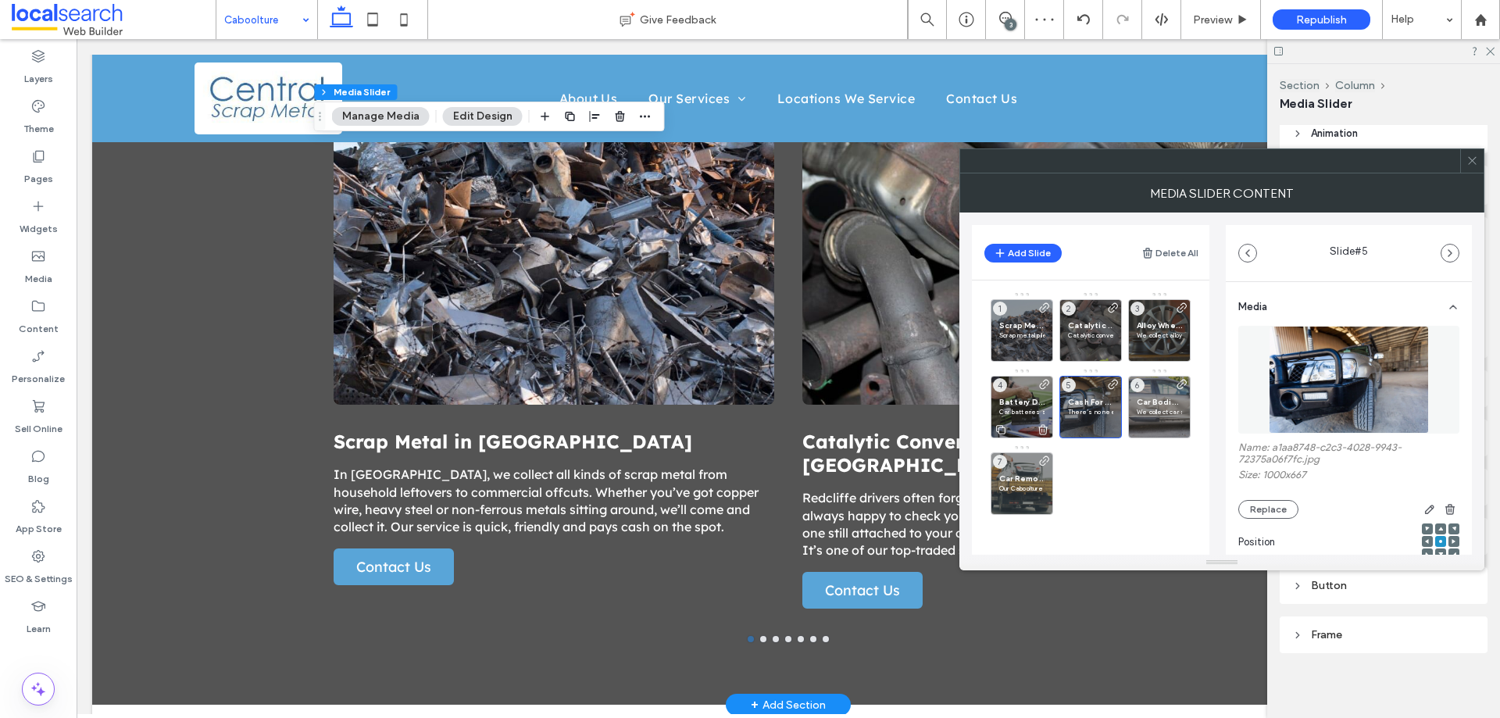
click at [1017, 399] on span "Battery Disposal in Caboolture" at bounding box center [1021, 402] width 45 height 10
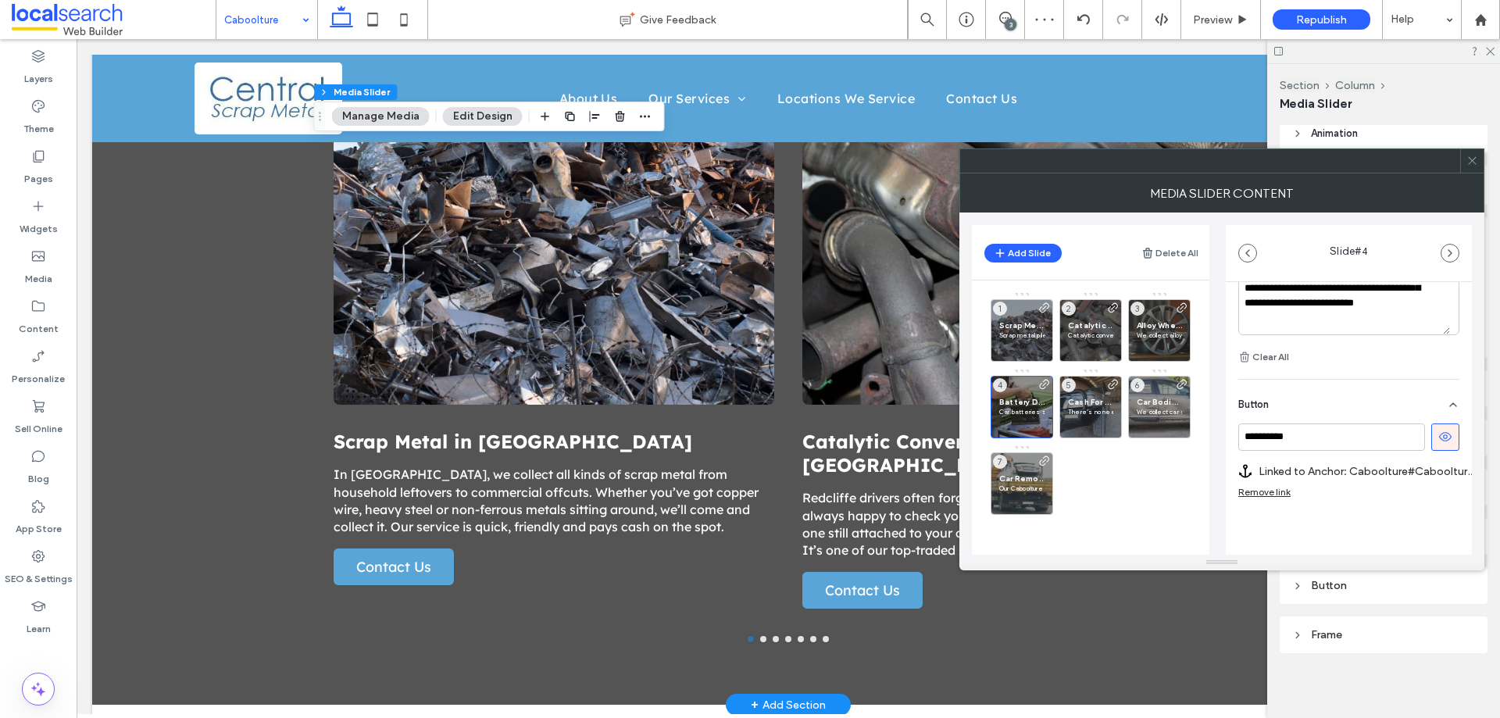
scroll to position [563, 0]
click at [1103, 401] on span "Cash For Cars in Caboolture" at bounding box center [1090, 402] width 45 height 10
click at [1374, 468] on label "Linked to Page: Cash For Cars" at bounding box center [1354, 471] width 190 height 29
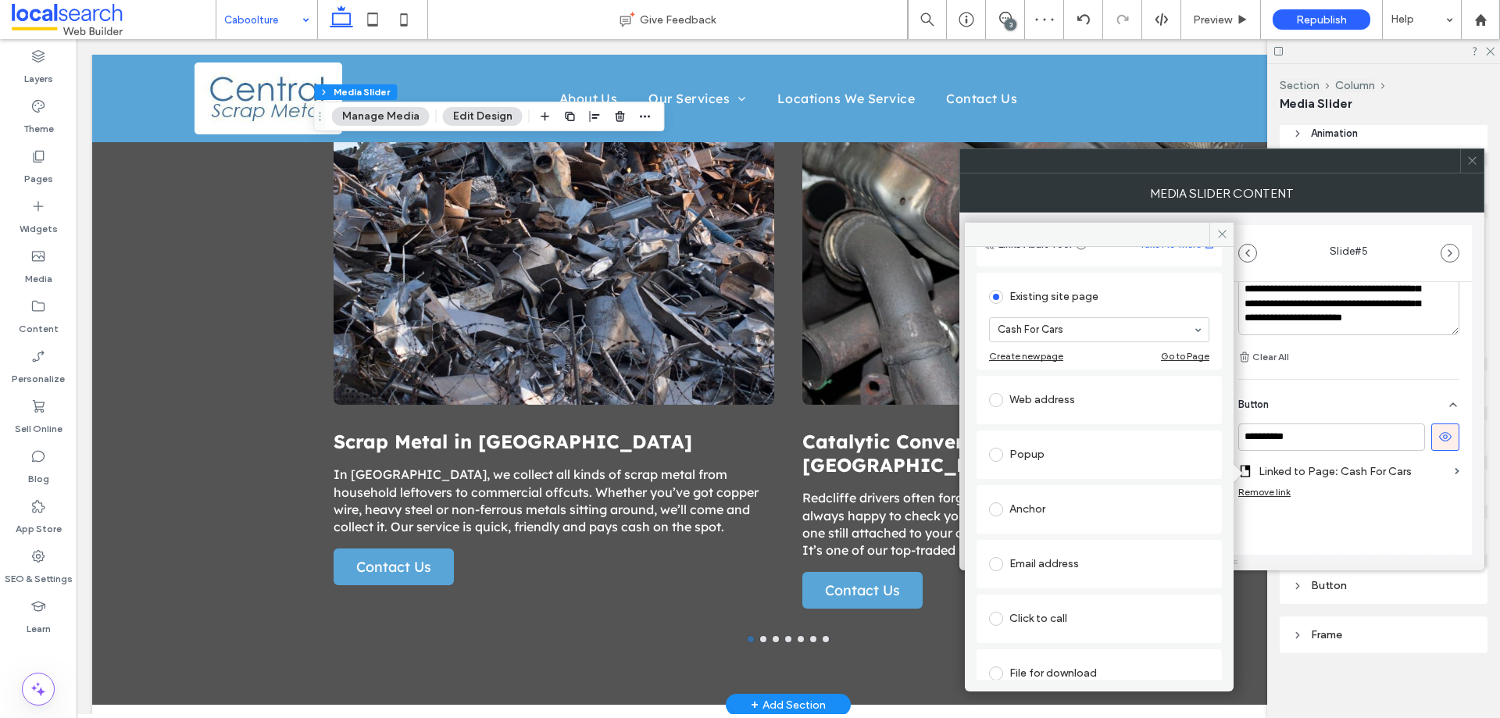
scroll to position [102, 0]
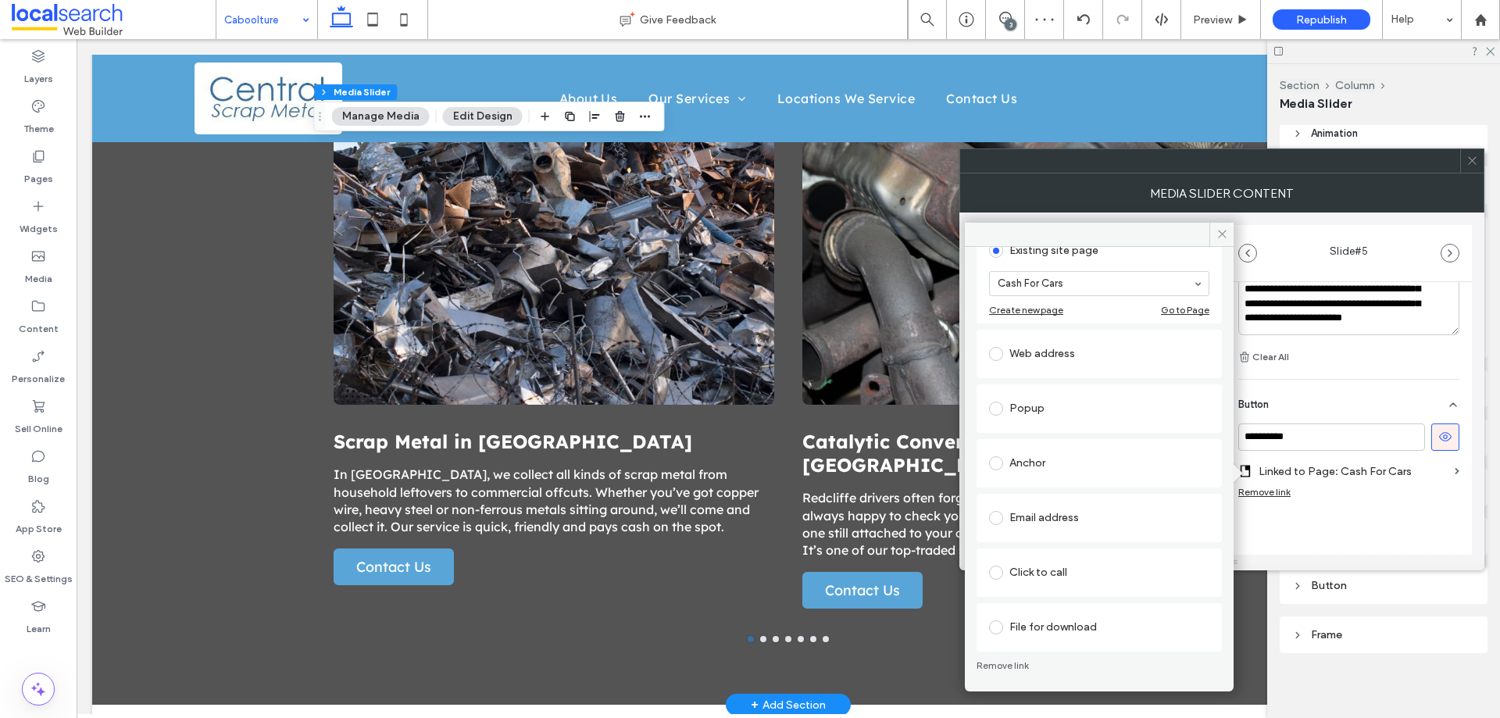
click at [1084, 578] on div "Click to call" at bounding box center [1099, 572] width 220 height 25
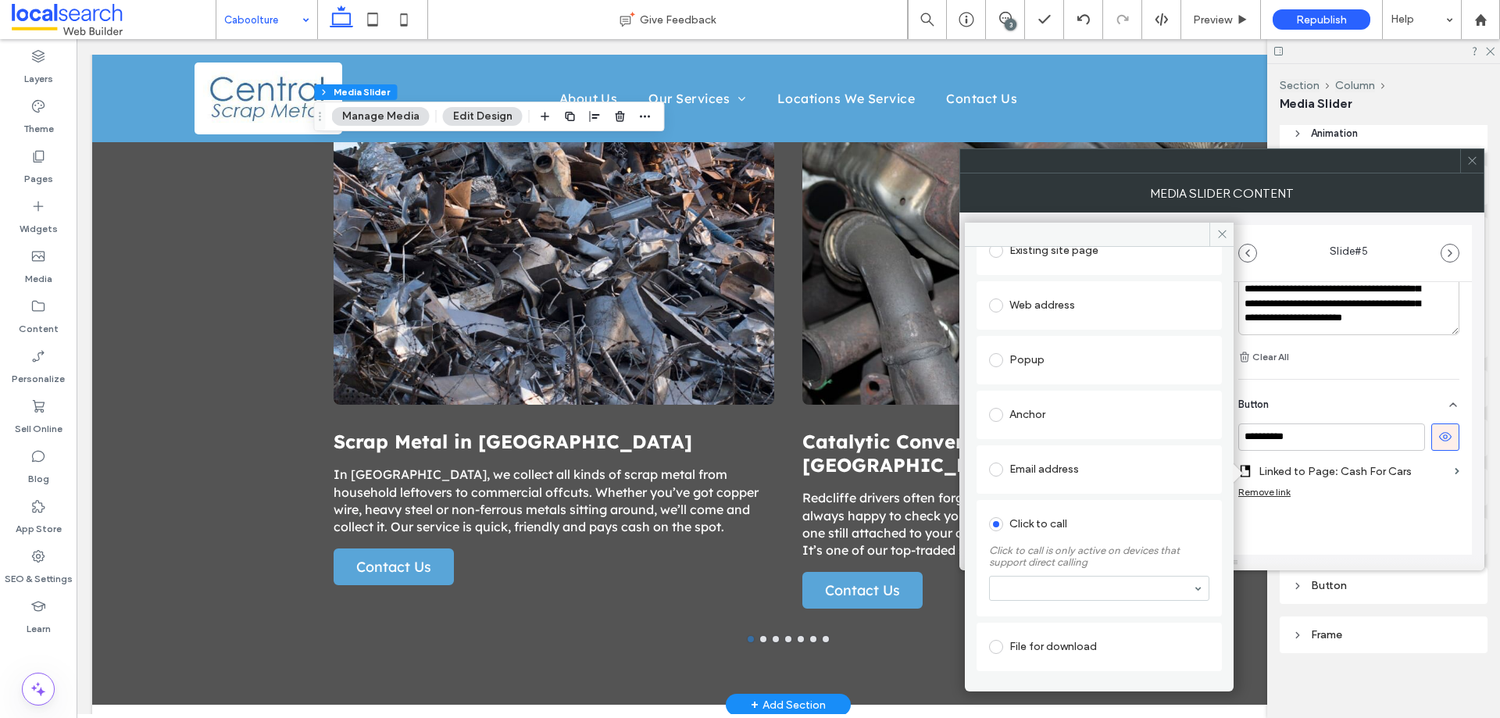
click at [1066, 473] on div "Email address" at bounding box center [1099, 469] width 220 height 25
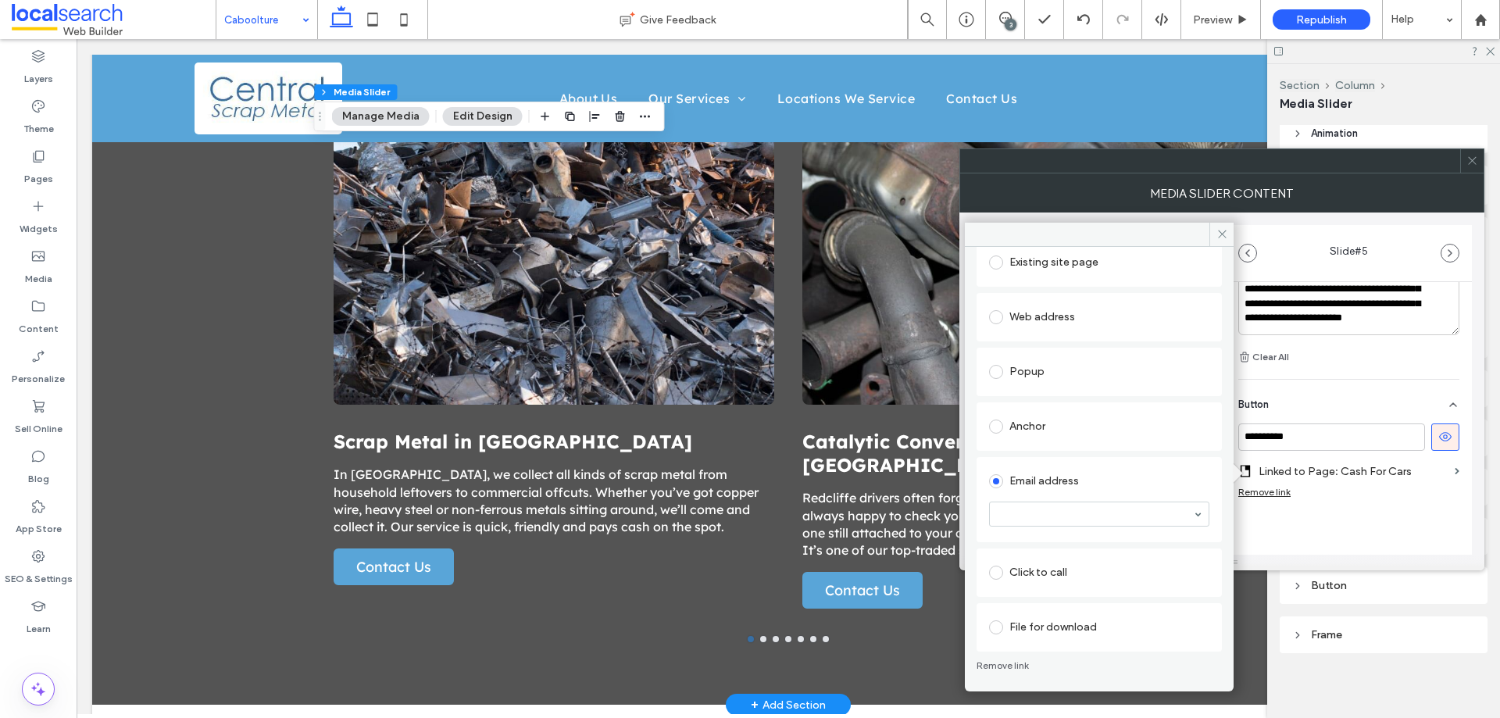
click at [1071, 427] on div "Anchor" at bounding box center [1099, 426] width 220 height 25
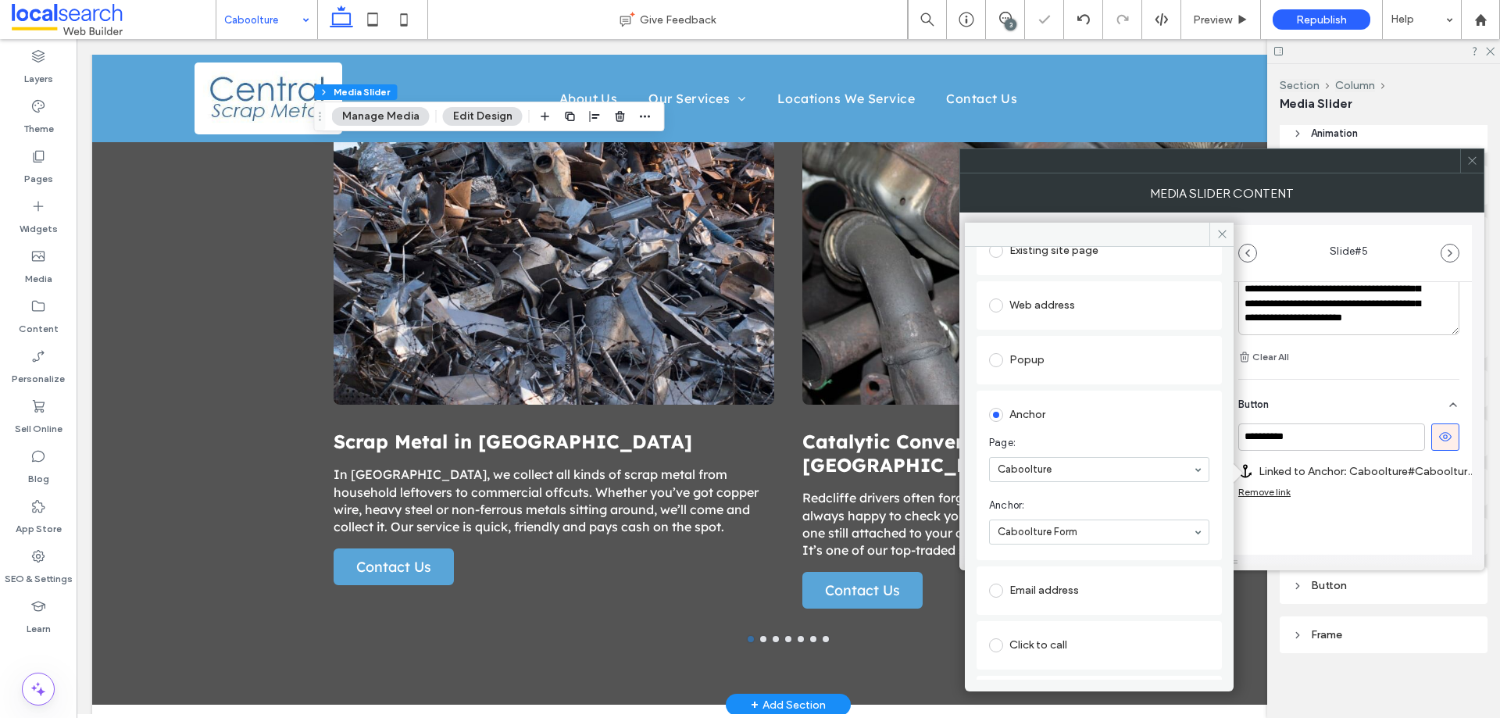
drag, startPoint x: 1346, startPoint y: 526, endPoint x: 1267, endPoint y: 492, distance: 86.1
click at [1346, 527] on div "**********" at bounding box center [1349, 171] width 246 height 881
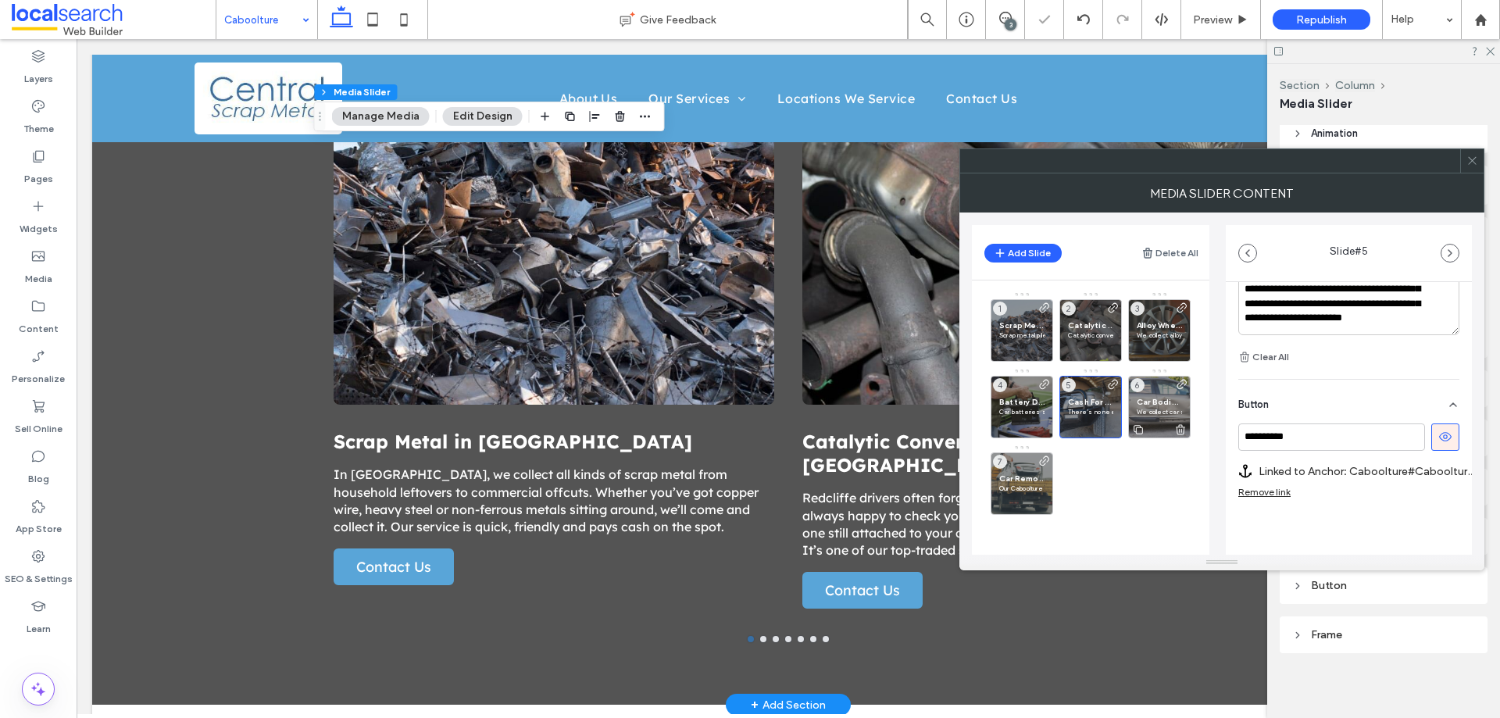
click at [1154, 385] on div "Car Bodies in Caboolture We collect car shells and stripped-down vehicles from …" at bounding box center [1159, 407] width 63 height 63
click at [1404, 470] on label "Linked to Page: Car Bodies" at bounding box center [1354, 471] width 190 height 29
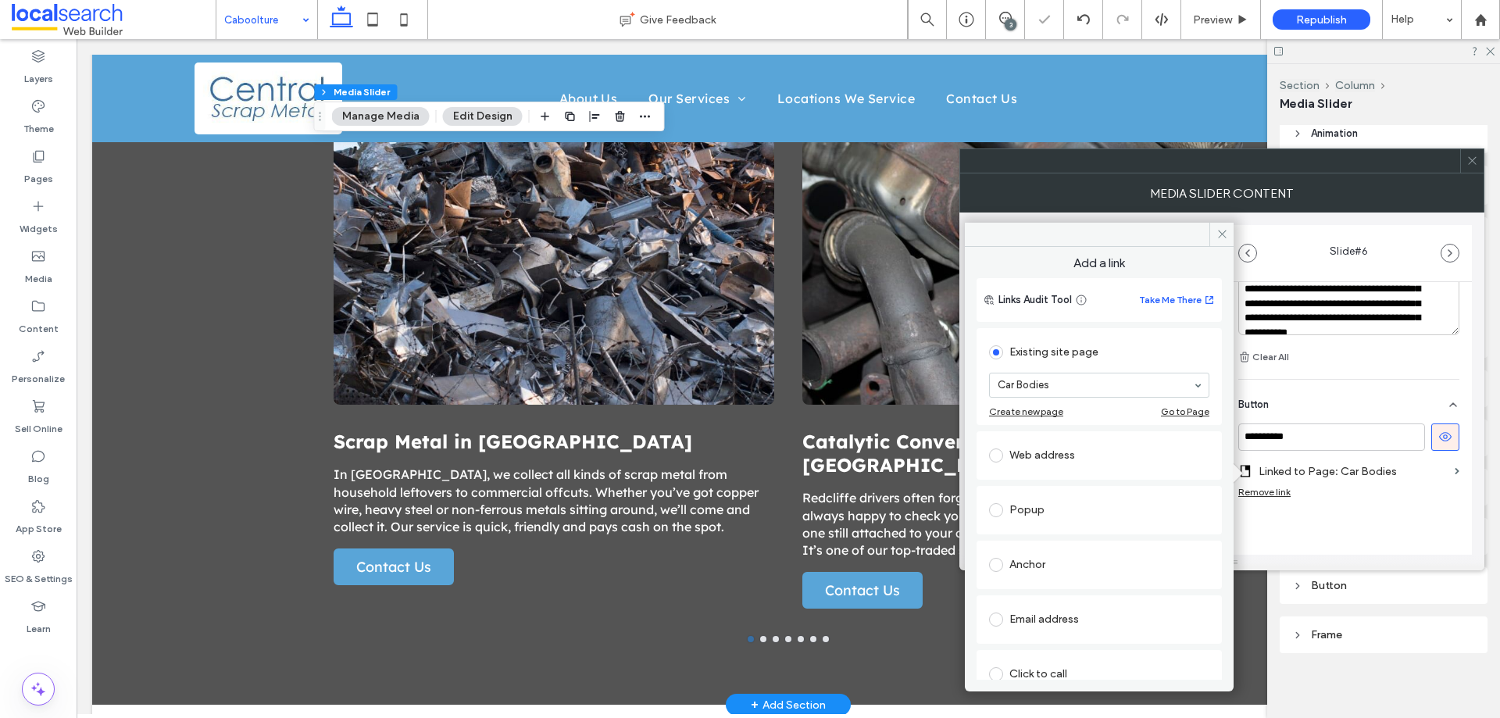
click at [1110, 549] on div "Anchor" at bounding box center [1099, 565] width 220 height 33
click at [1305, 540] on div "**********" at bounding box center [1349, 164] width 246 height 896
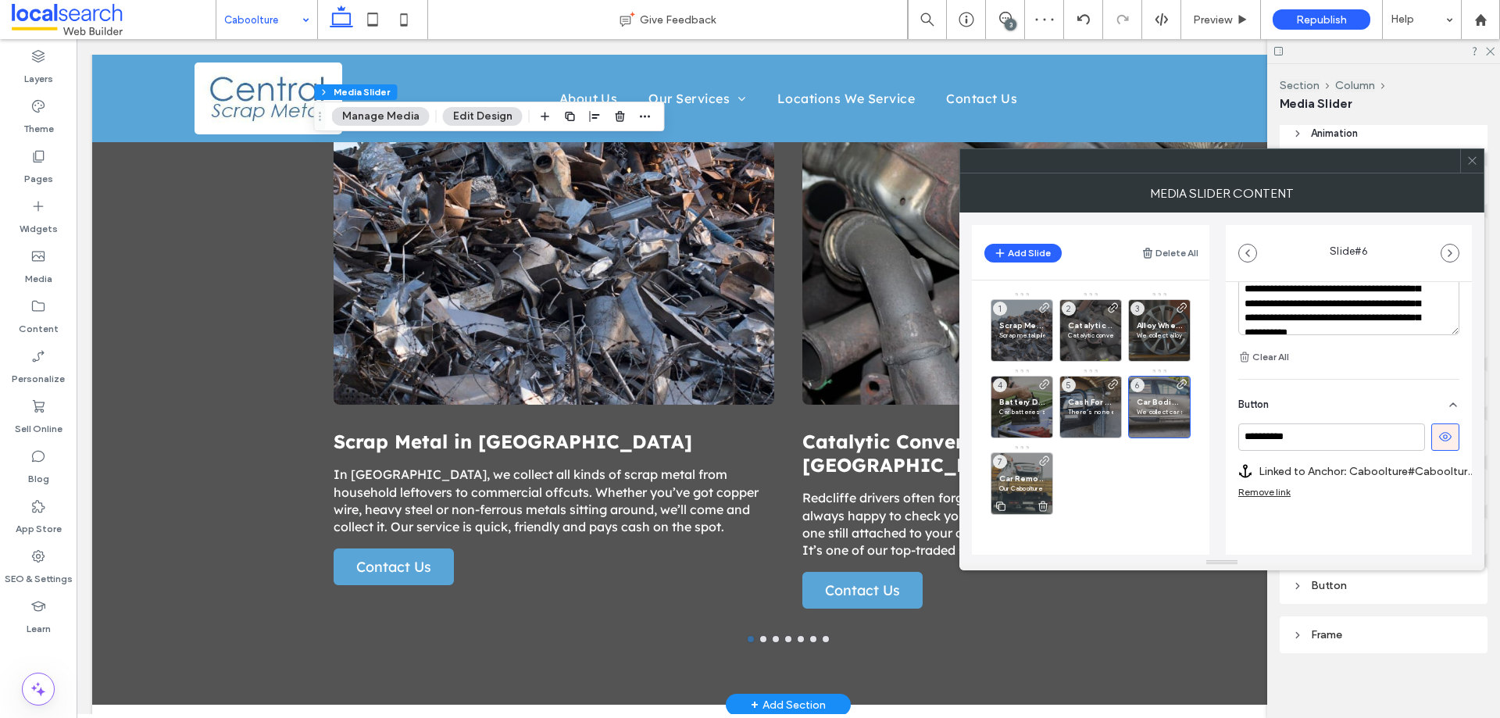
click at [1041, 479] on span at bounding box center [1045, 485] width 13 height 61
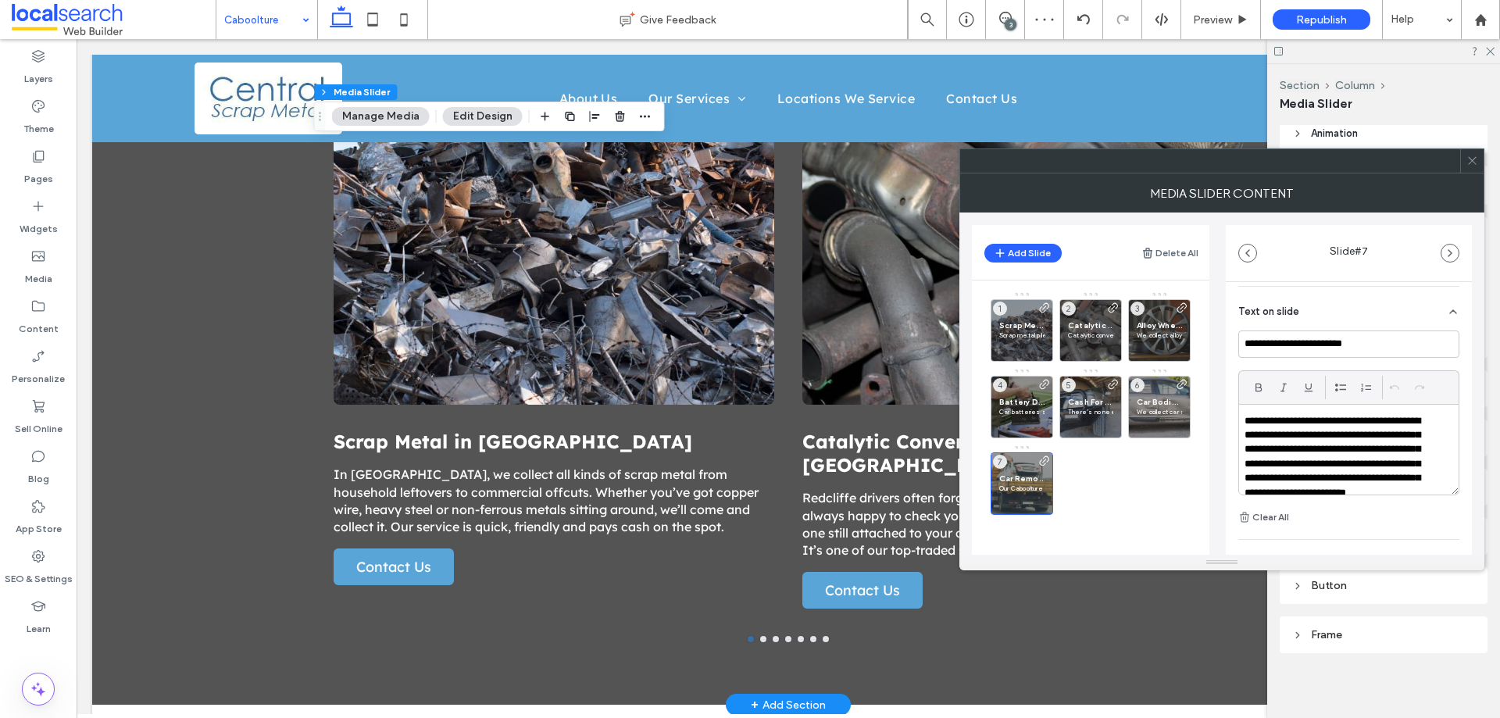
scroll to position [551, 0]
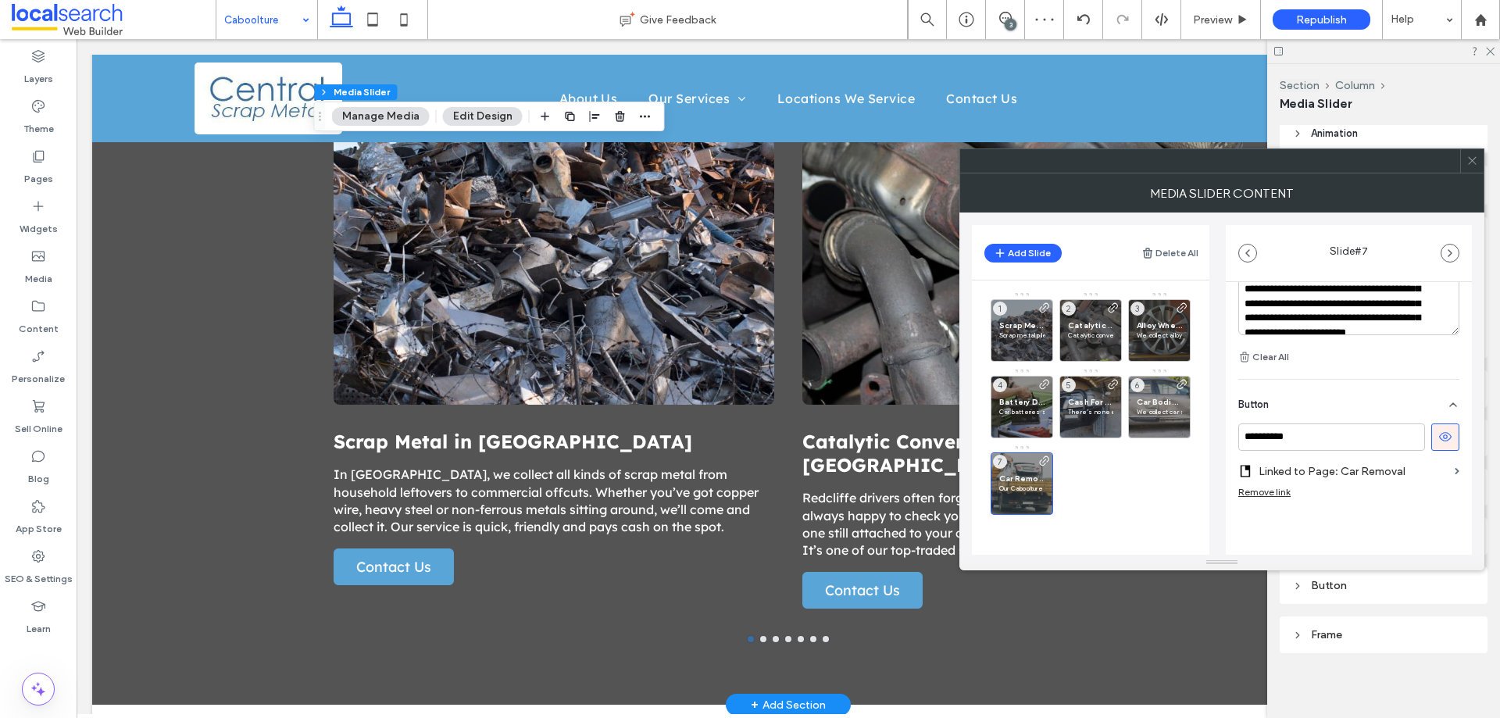
click at [1362, 474] on label "Linked to Page: Car Removal" at bounding box center [1354, 471] width 190 height 29
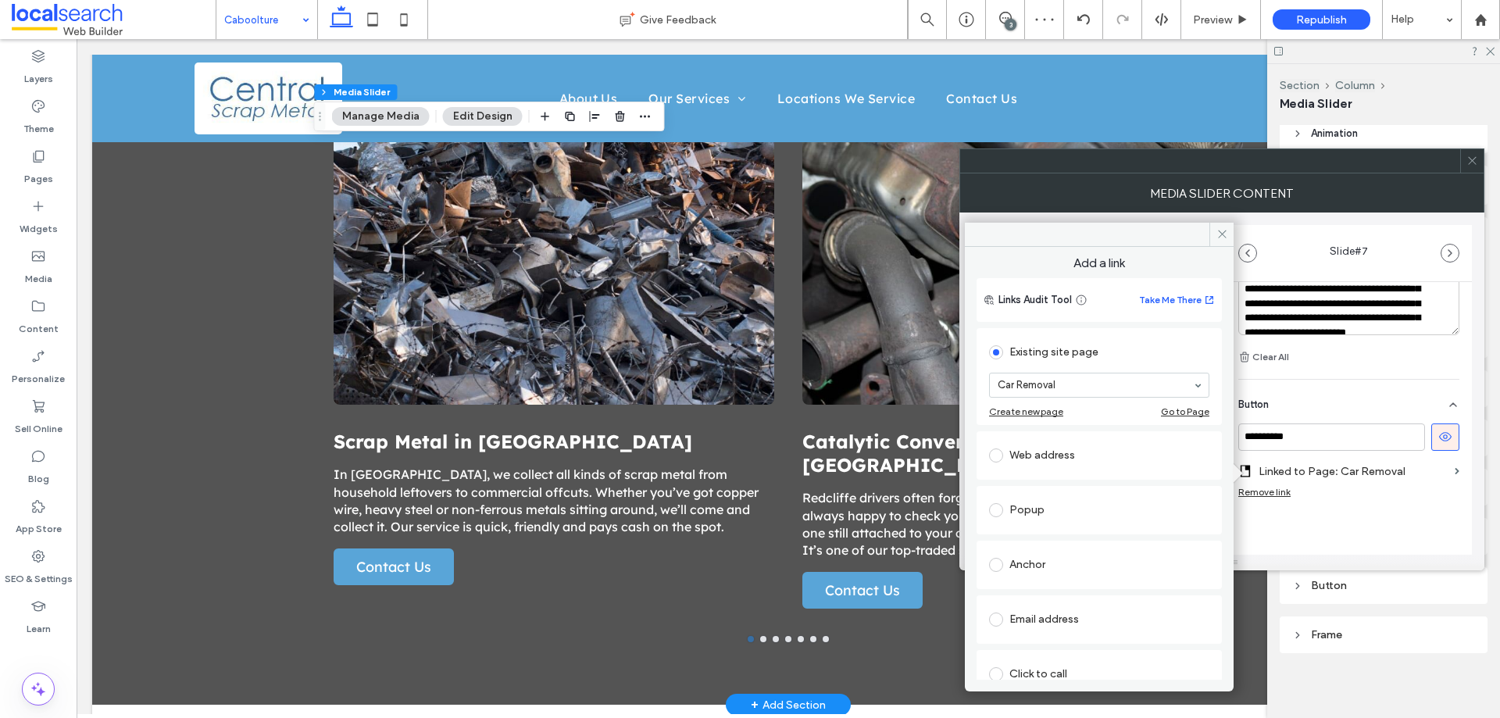
click at [1037, 556] on div "Anchor" at bounding box center [1099, 564] width 220 height 25
click at [1333, 515] on div "**********" at bounding box center [1349, 471] width 221 height 95
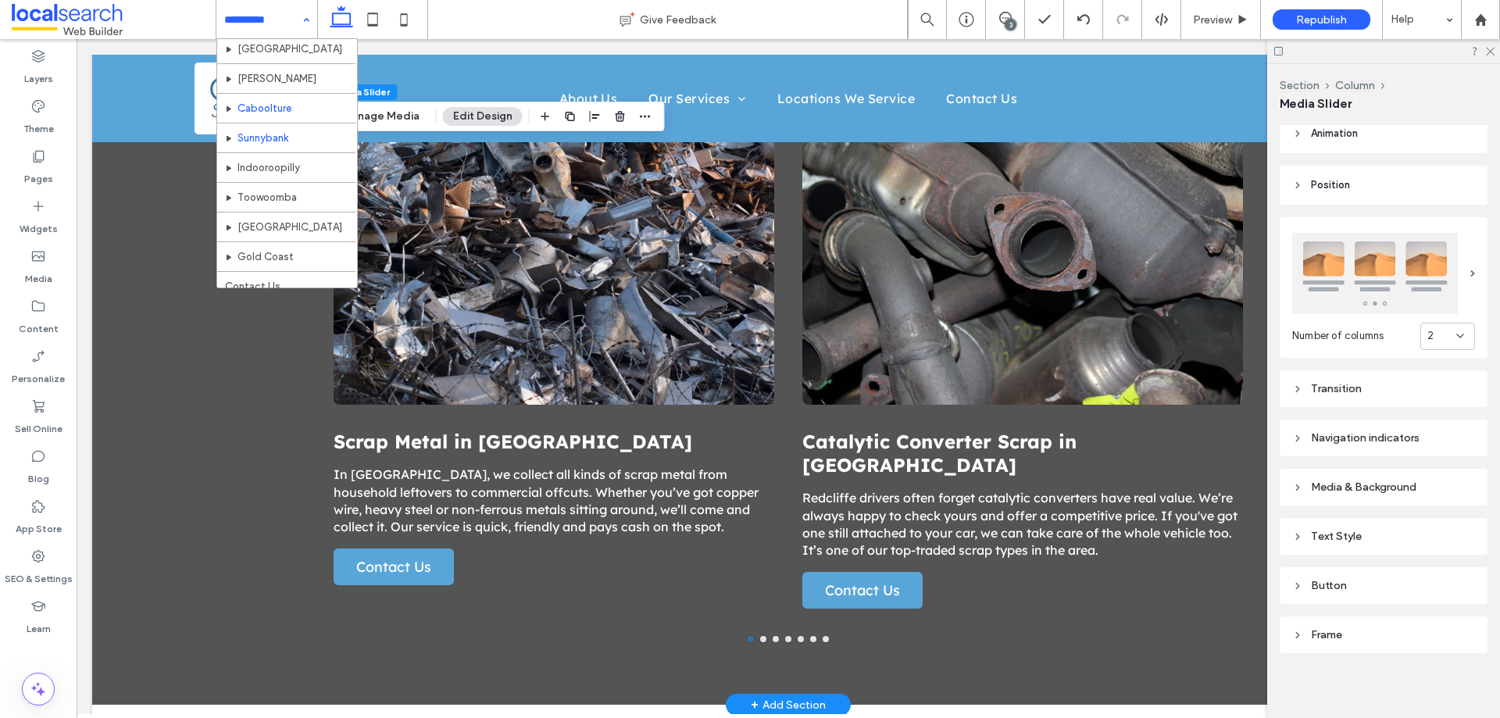
scroll to position [402, 0]
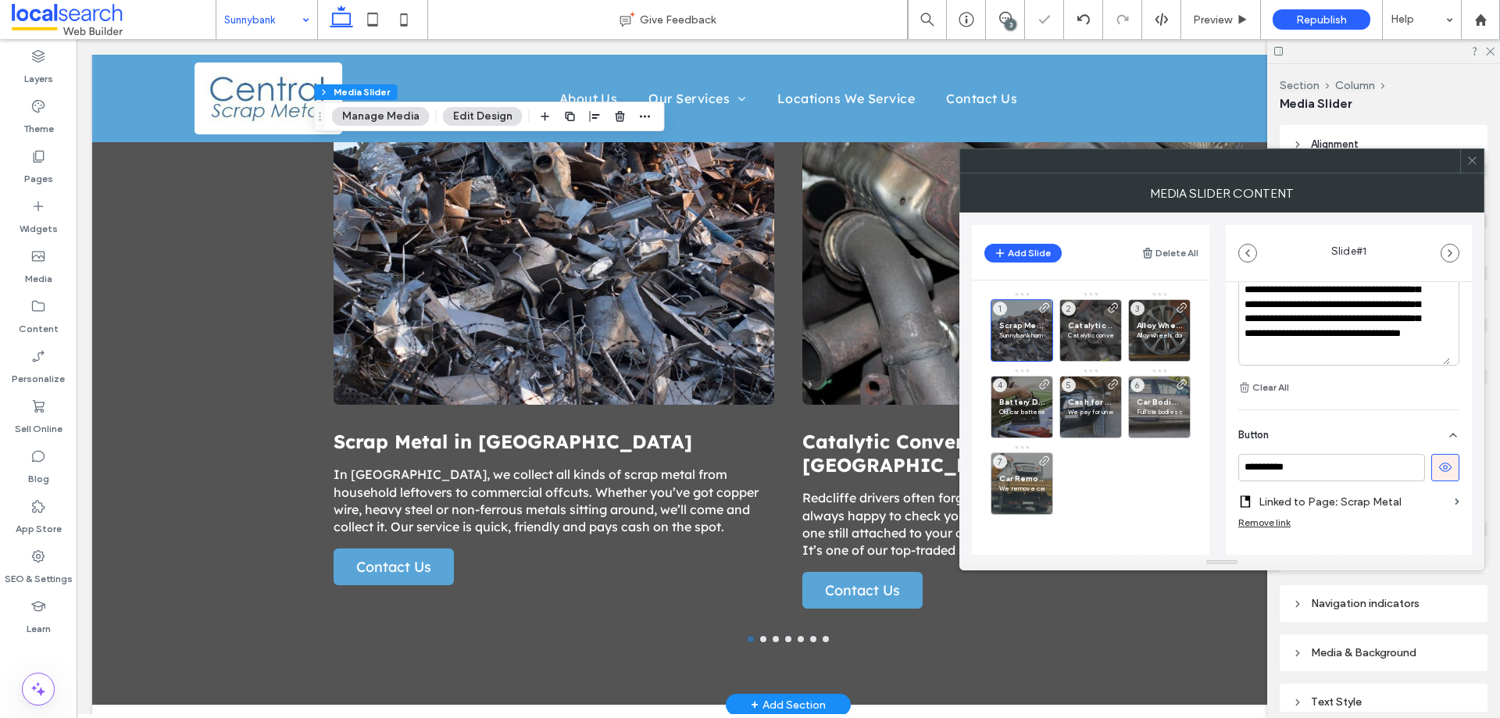
scroll to position [567, 0]
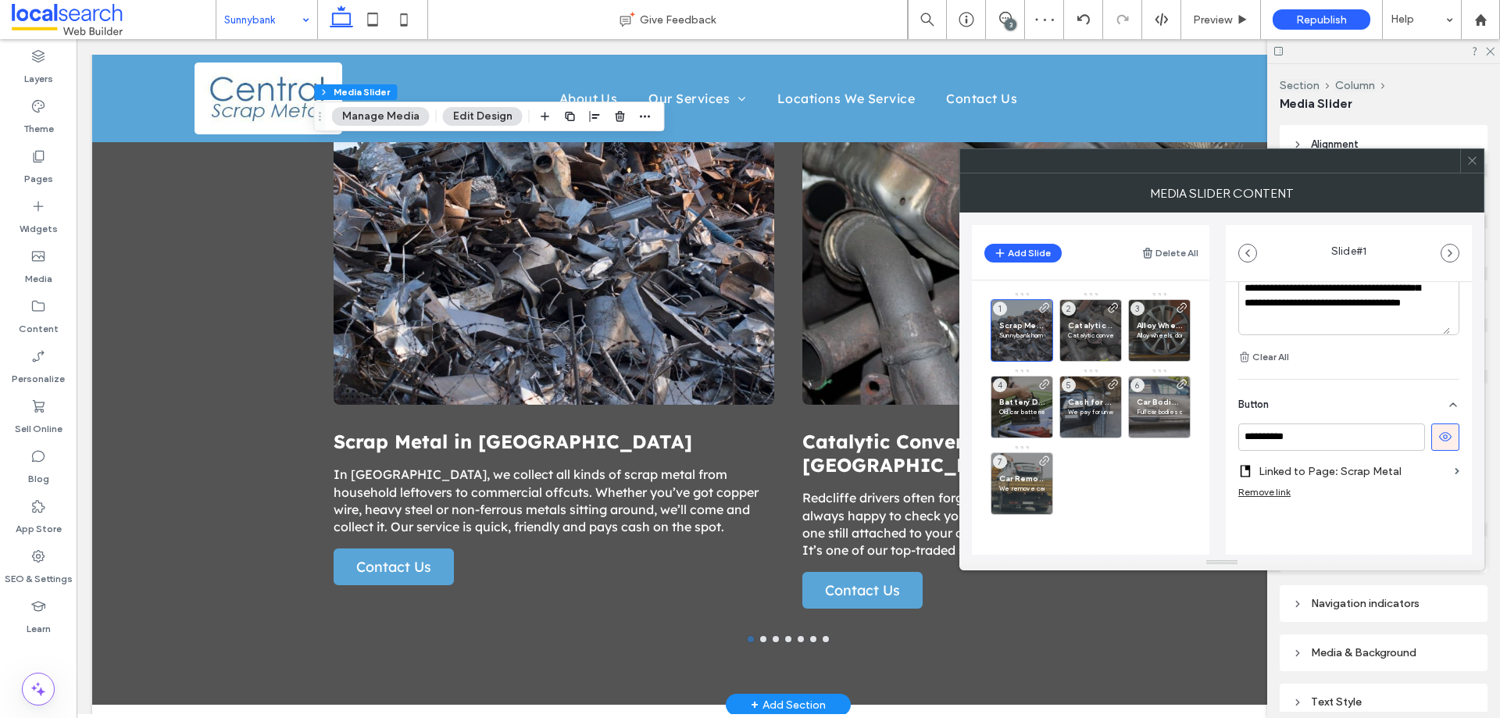
click at [1389, 475] on label "Linked to Page: Scrap Metal" at bounding box center [1354, 471] width 190 height 29
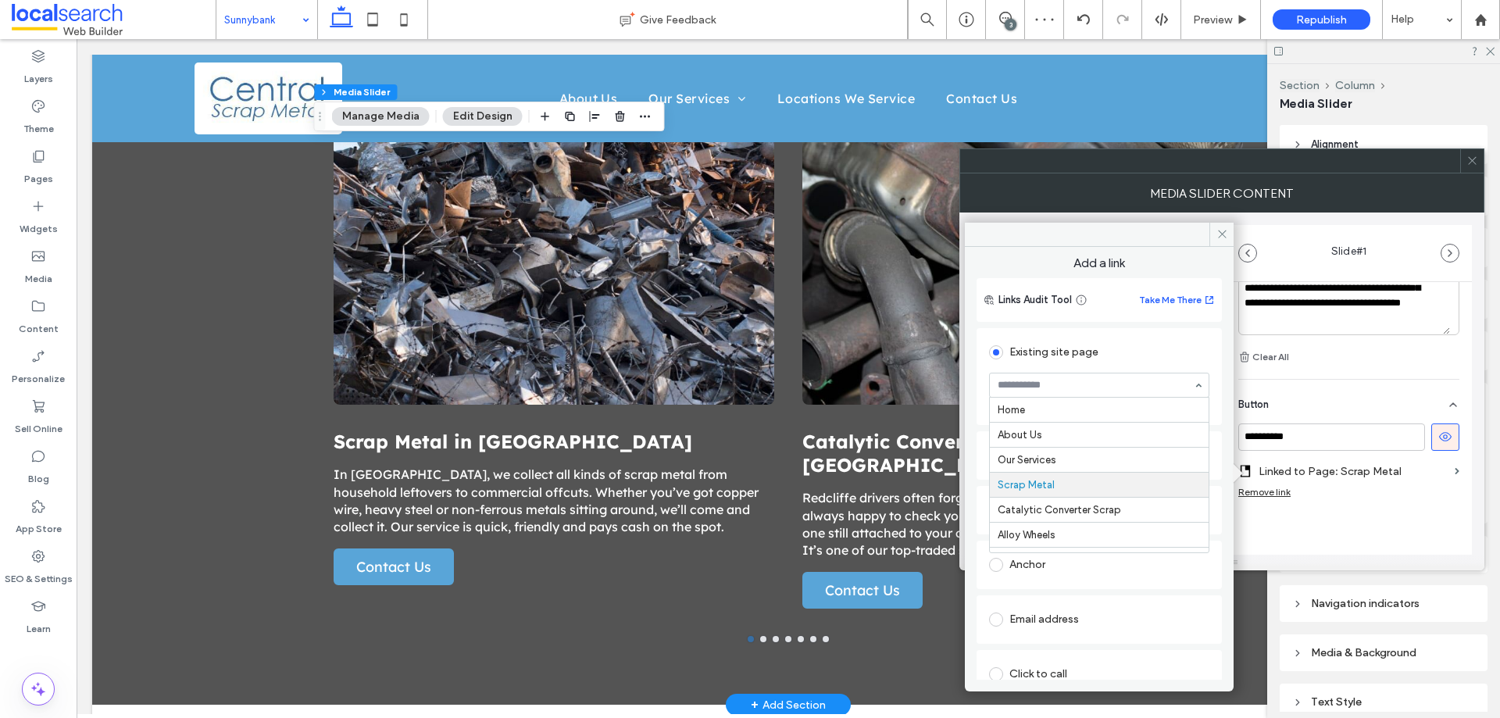
scroll to position [75, 0]
click at [1003, 576] on div at bounding box center [999, 564] width 20 height 25
click at [1010, 562] on div "Anchor" at bounding box center [1099, 564] width 220 height 25
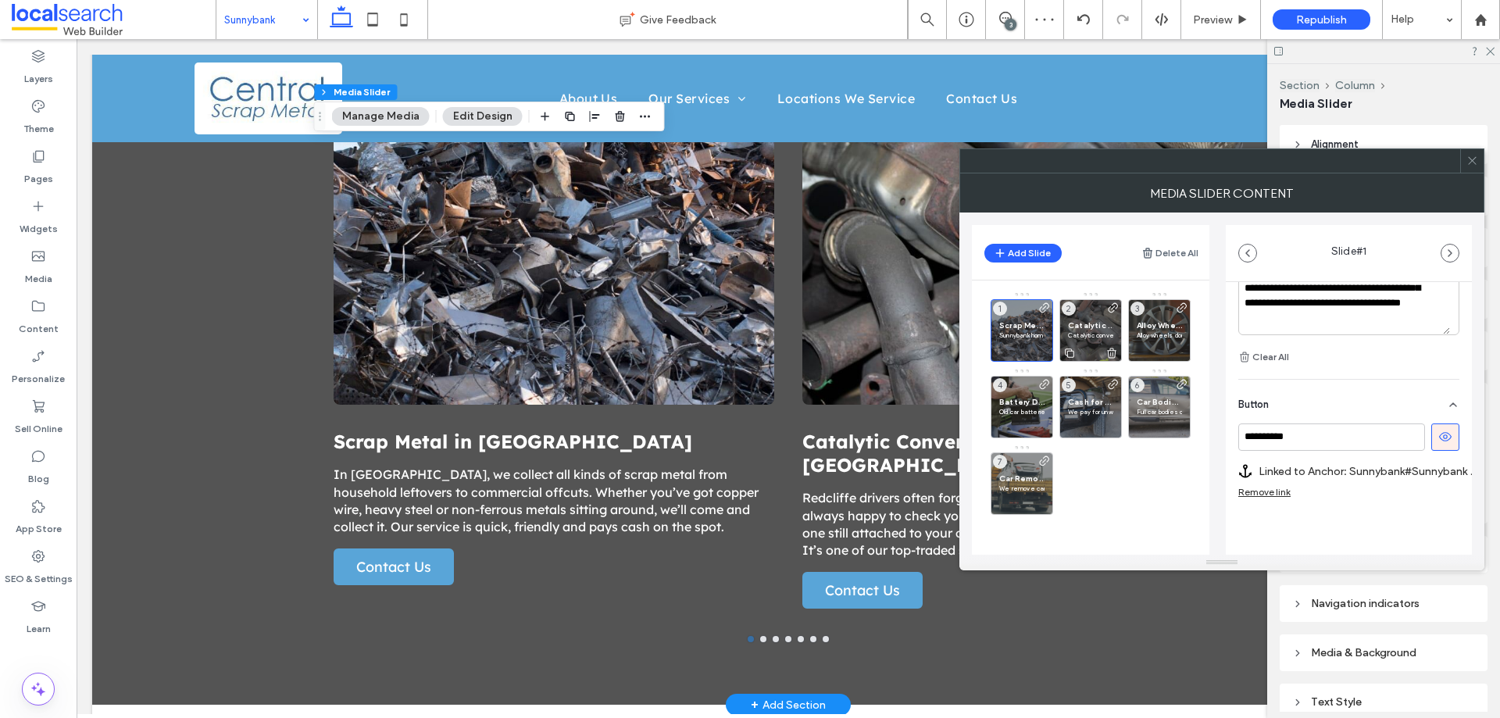
click at [1089, 330] on span "Catalytic Converter Scrap in Sunnybank" at bounding box center [1090, 325] width 45 height 10
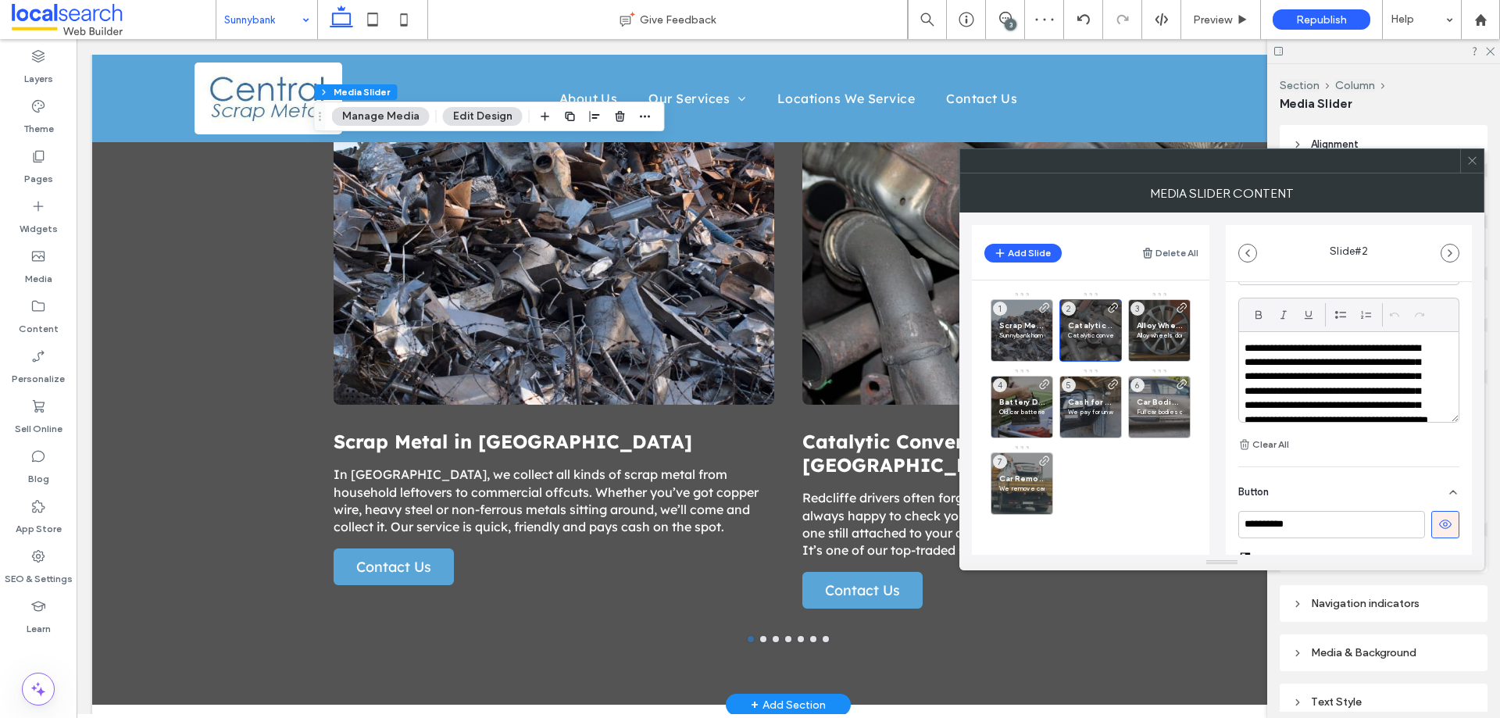
scroll to position [551, 0]
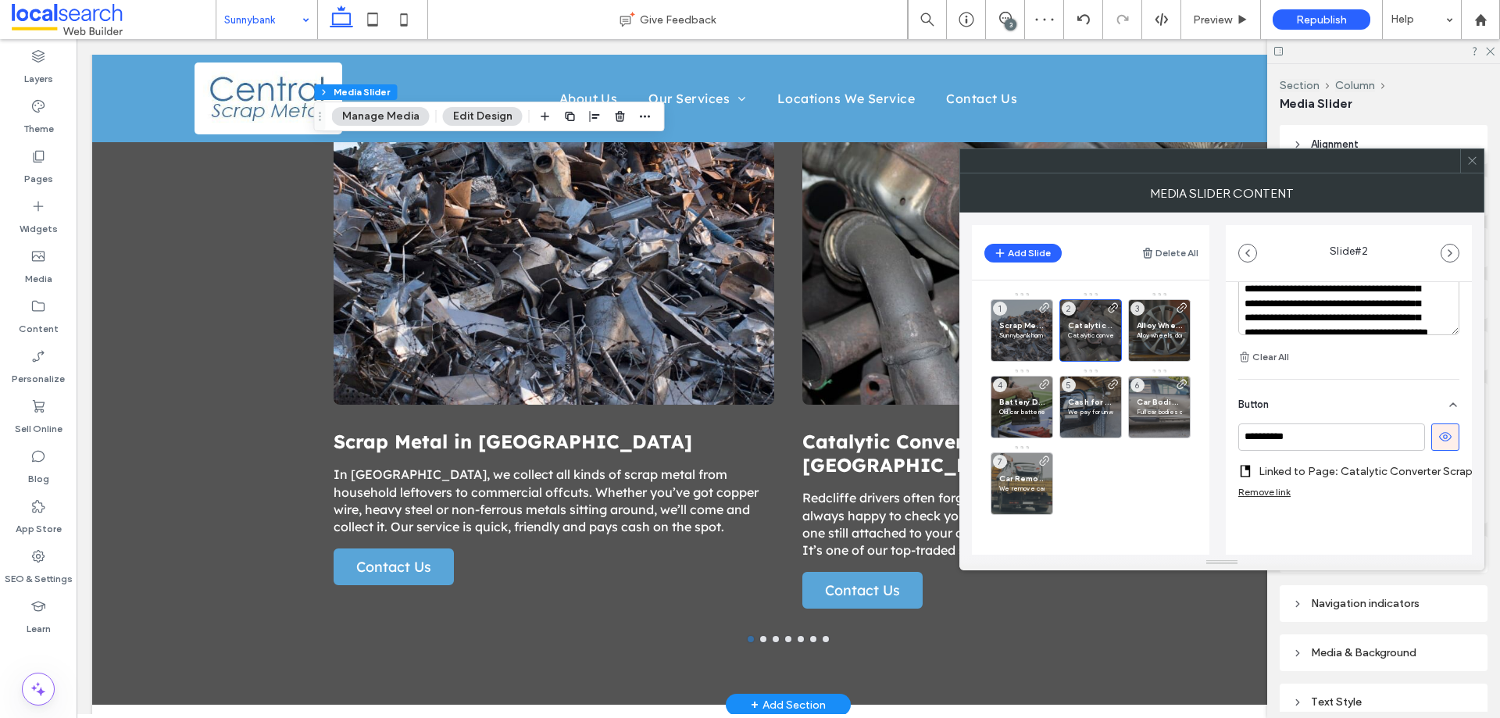
click at [1330, 459] on label "Linked to Page: Catalytic Converter Scrap" at bounding box center [1366, 471] width 214 height 29
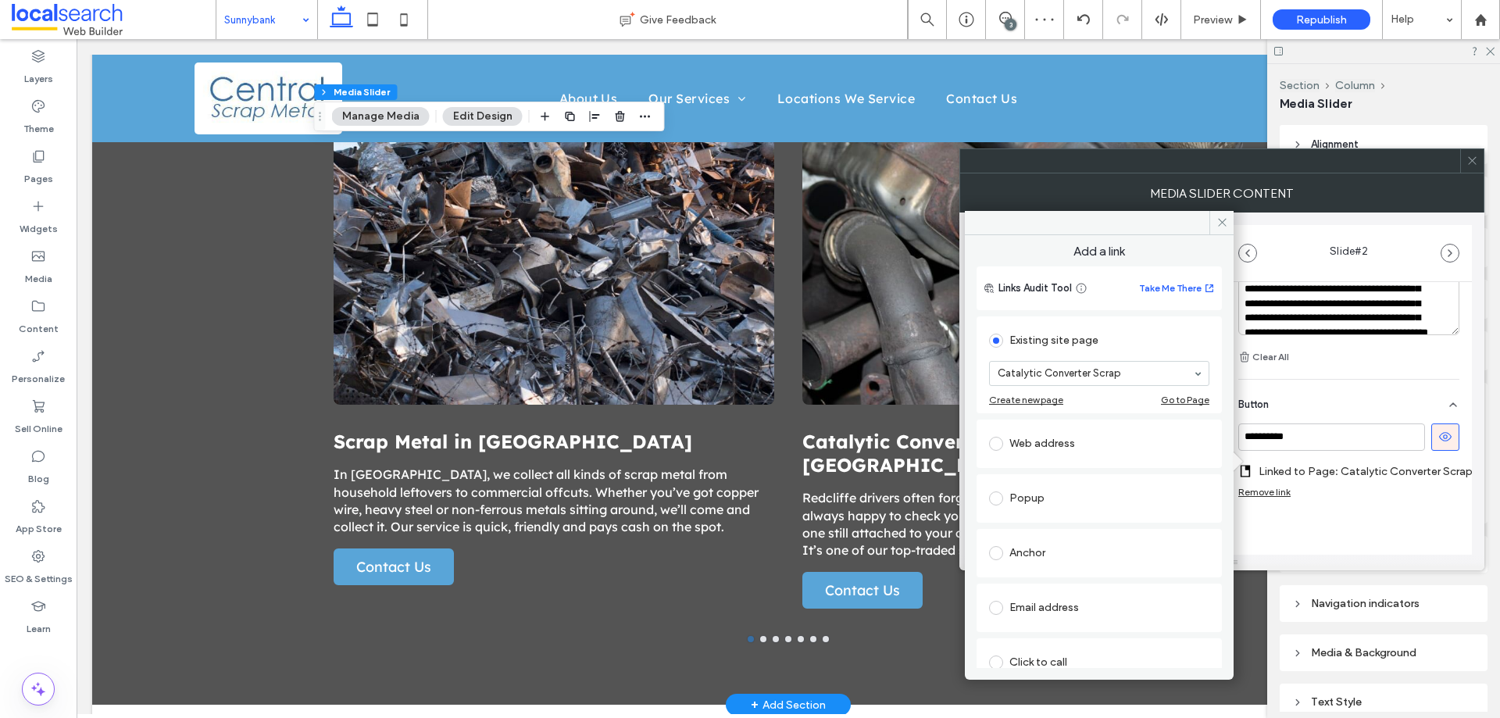
click at [1065, 559] on div "Anchor" at bounding box center [1099, 553] width 220 height 25
click at [1393, 542] on div "**********" at bounding box center [1349, 177] width 246 height 869
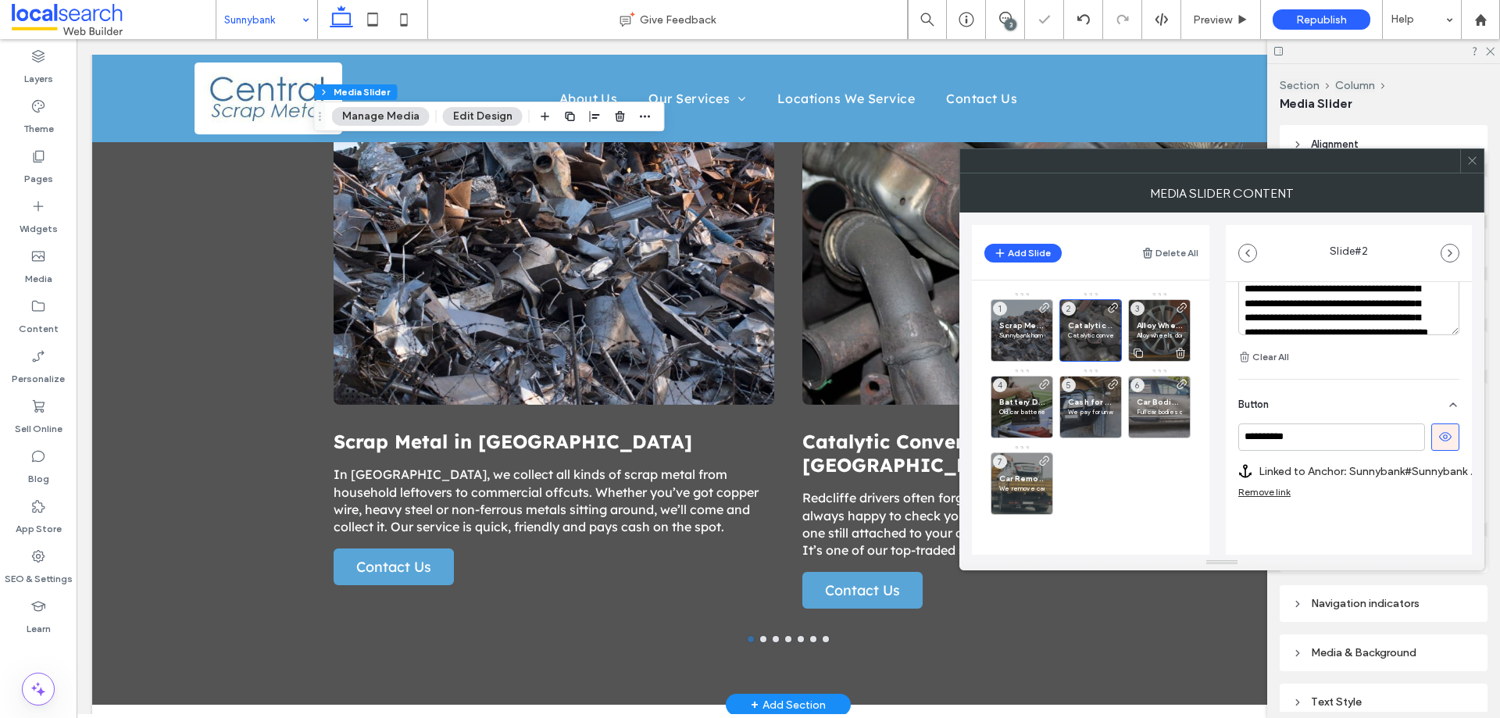
click at [1156, 332] on p "Alloy wheels don’t need to be perfect to be worth collecting. In Sunnybank, we …" at bounding box center [1159, 335] width 45 height 9
click at [1354, 473] on label "Linked to Page: Alloy Wheels" at bounding box center [1354, 471] width 190 height 29
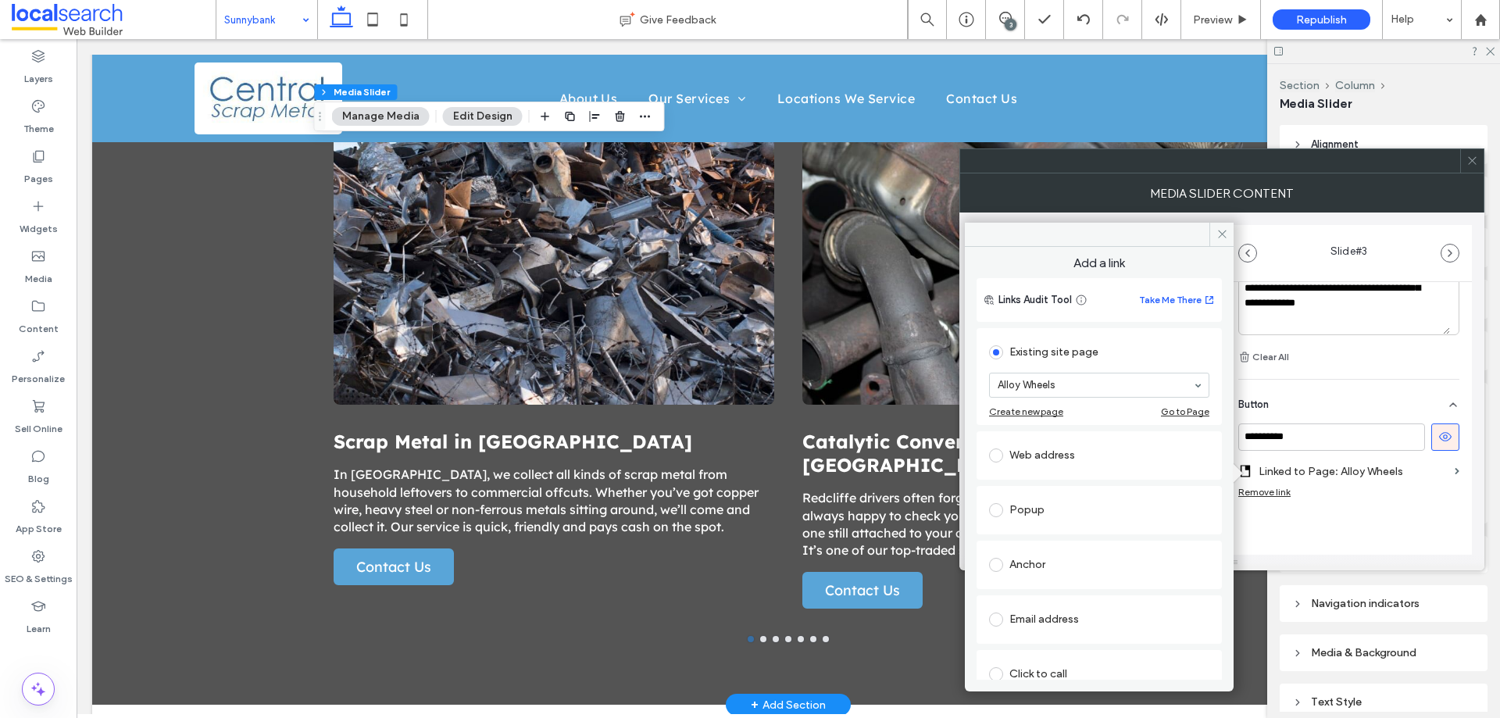
click at [1077, 563] on div "Anchor" at bounding box center [1099, 564] width 220 height 25
click at [1382, 523] on div "**********" at bounding box center [1349, 171] width 246 height 881
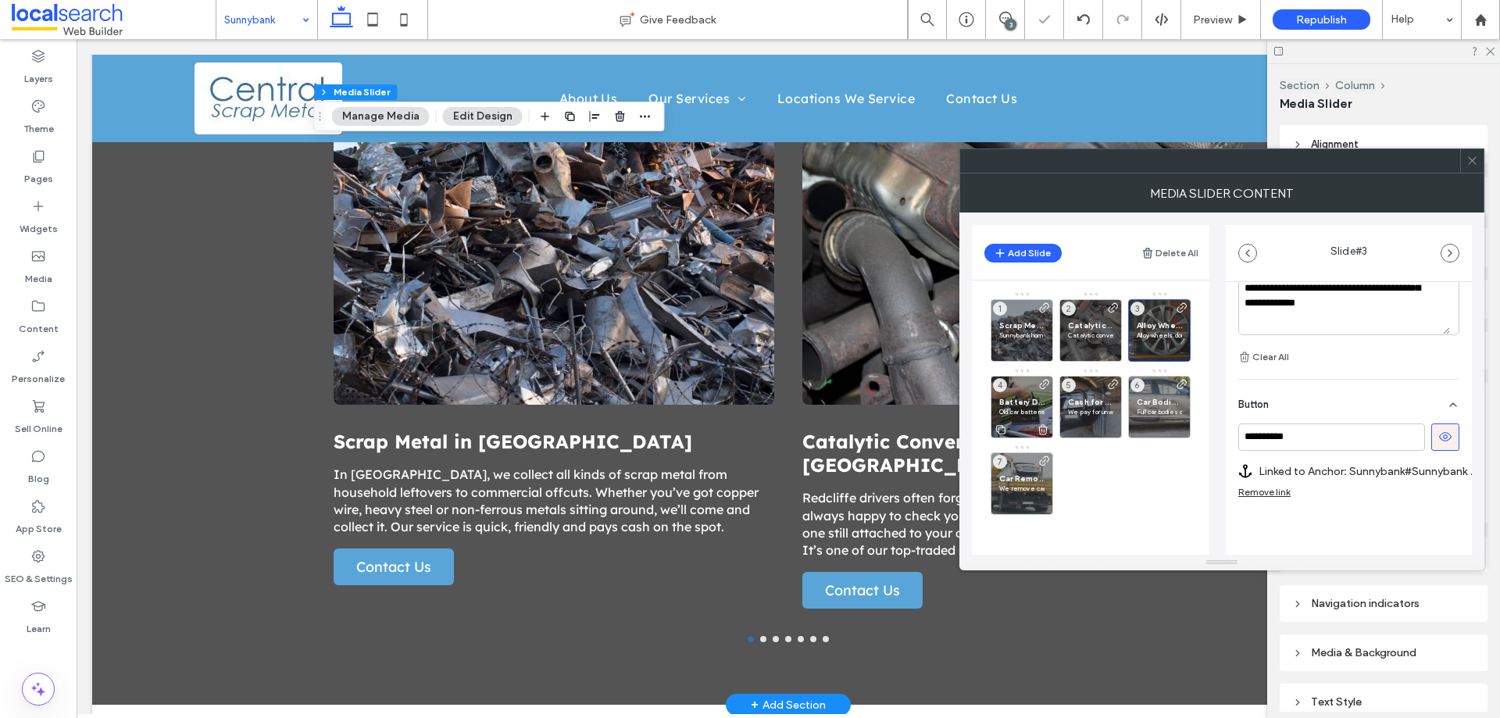
click at [1024, 398] on span "Battery Disposal in Sunnybank" at bounding box center [1021, 402] width 45 height 10
click at [1367, 470] on label "Linked to Page: Battery Disposal" at bounding box center [1354, 471] width 190 height 29
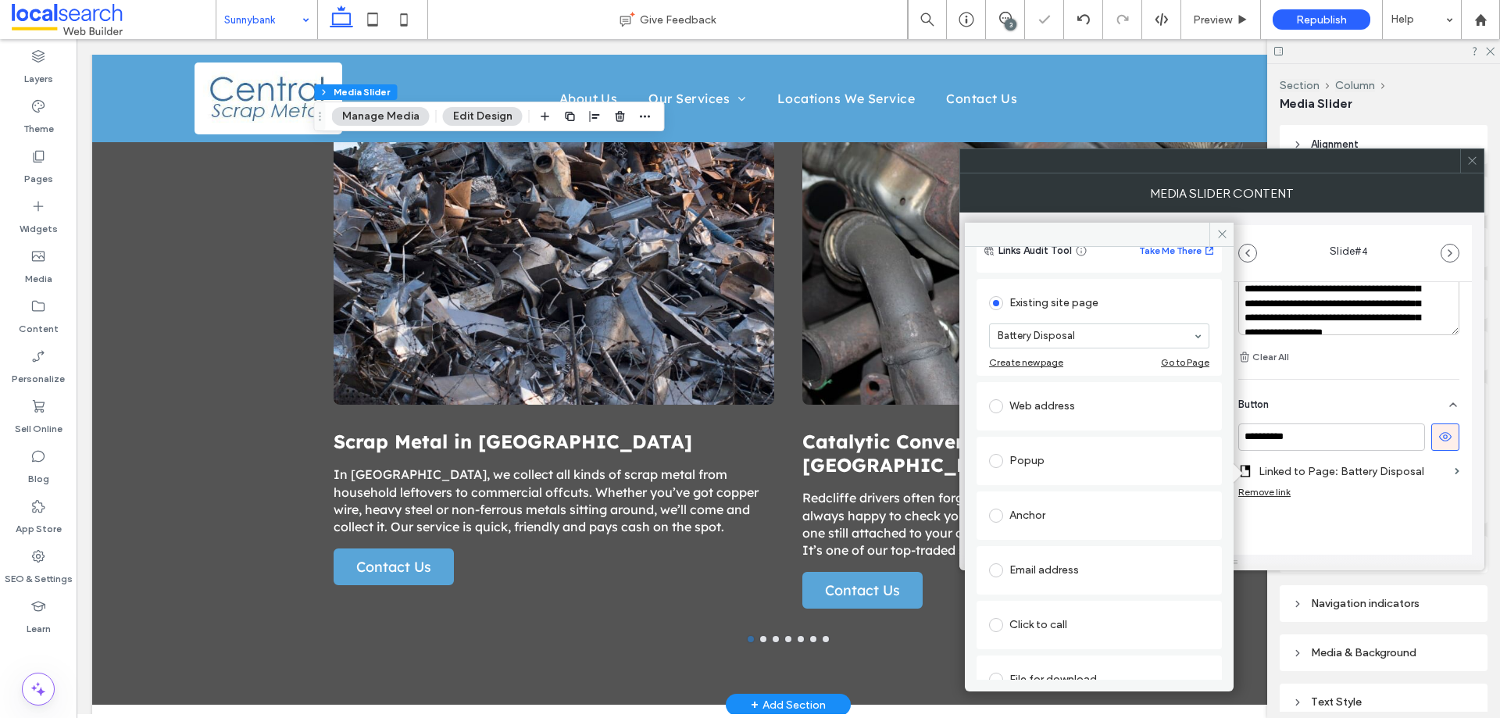
scroll to position [102, 0]
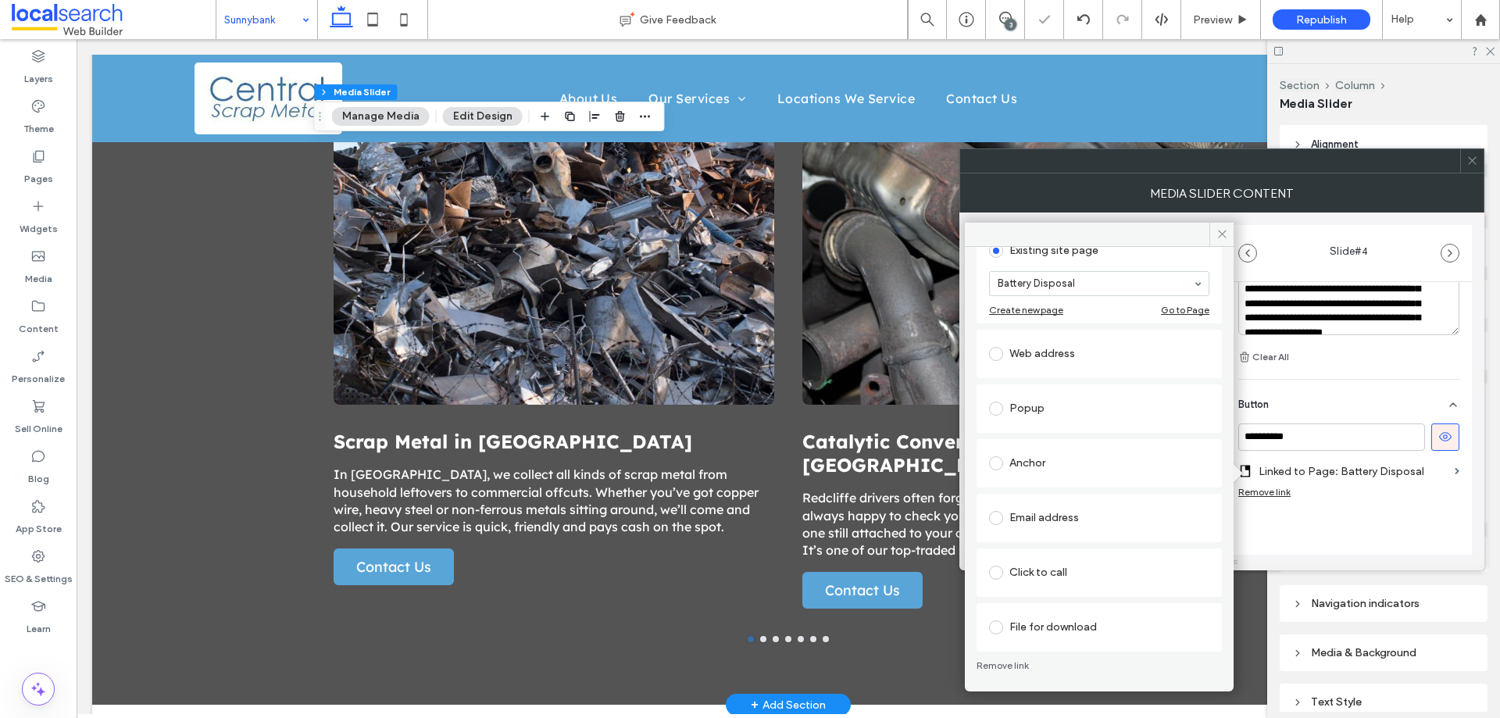
click at [1052, 479] on div "Anchor" at bounding box center [1099, 463] width 220 height 33
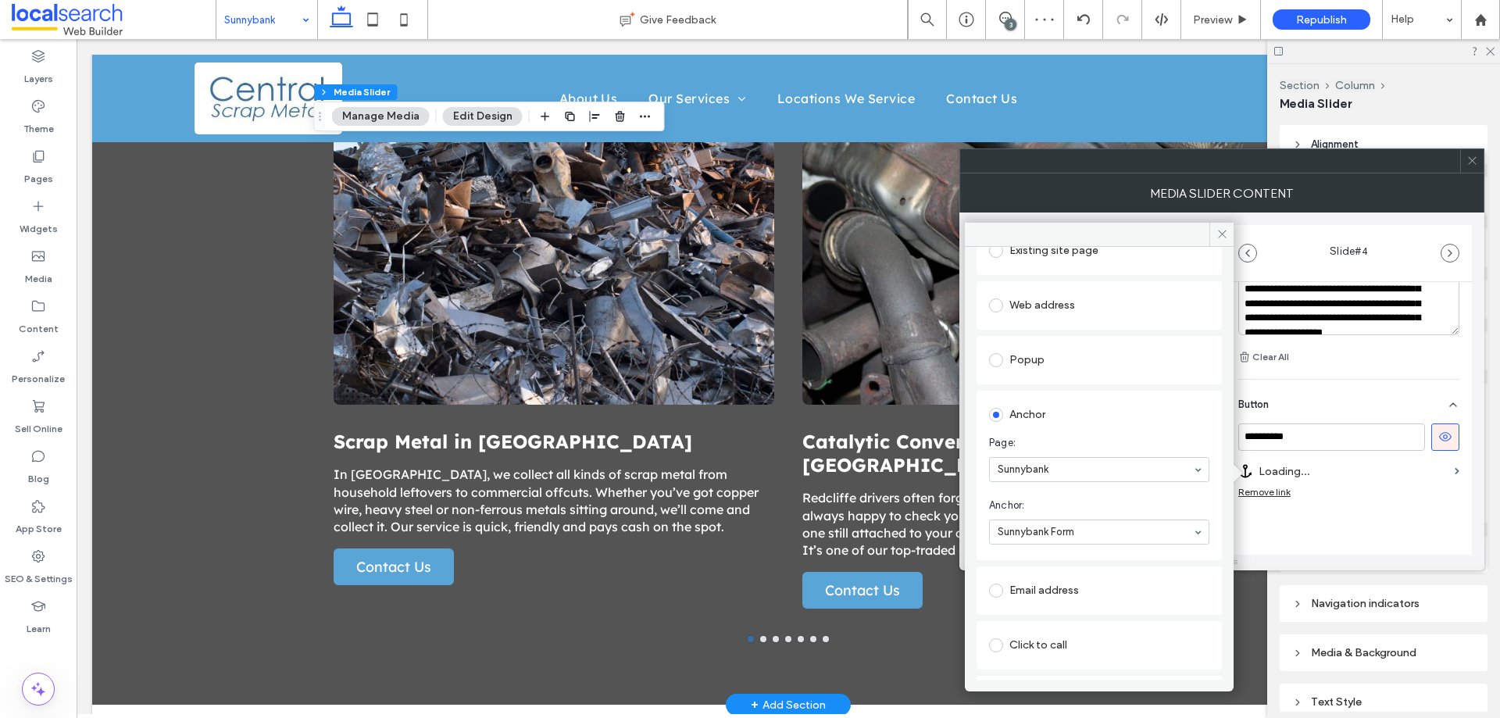
click at [1393, 545] on div "**********" at bounding box center [1349, 171] width 246 height 881
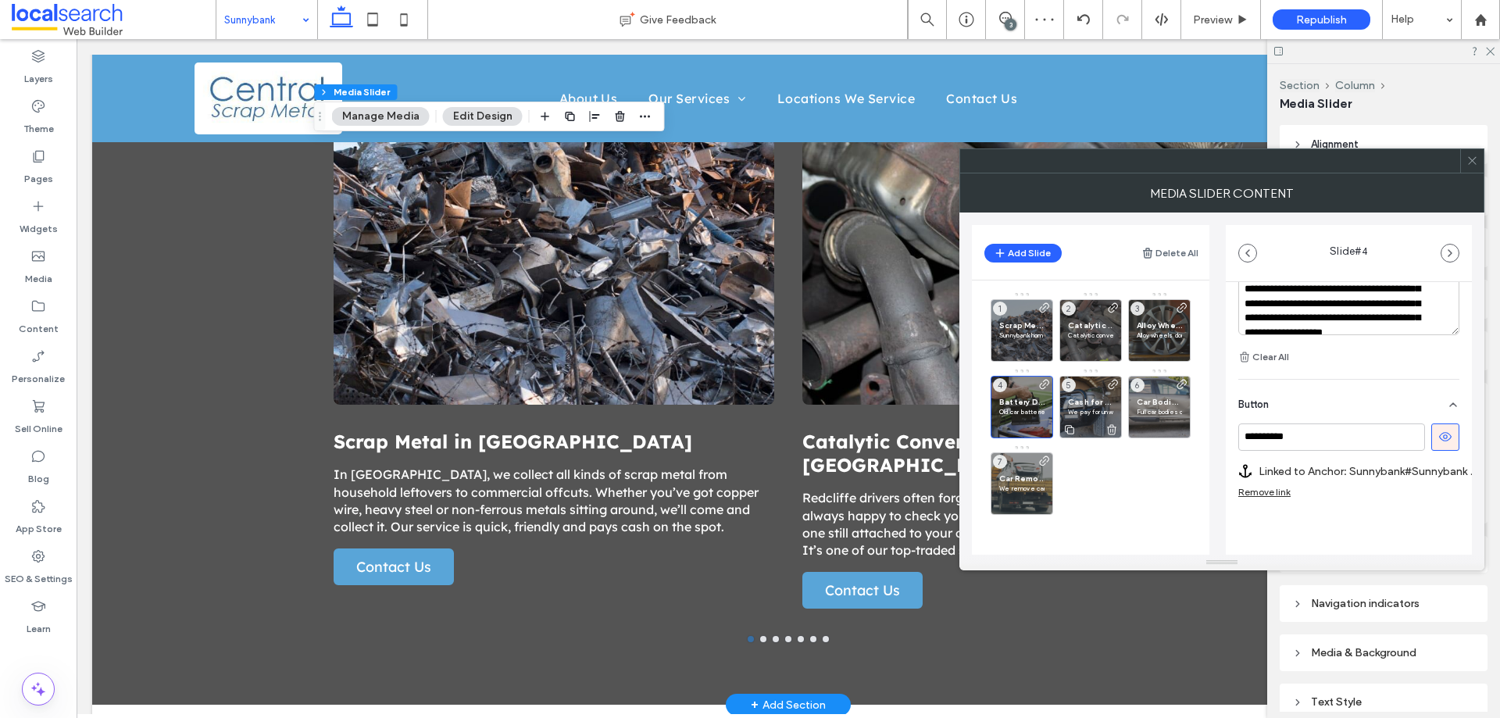
click at [1101, 400] on span "Cash for Cars in Sunnybank" at bounding box center [1090, 402] width 45 height 10
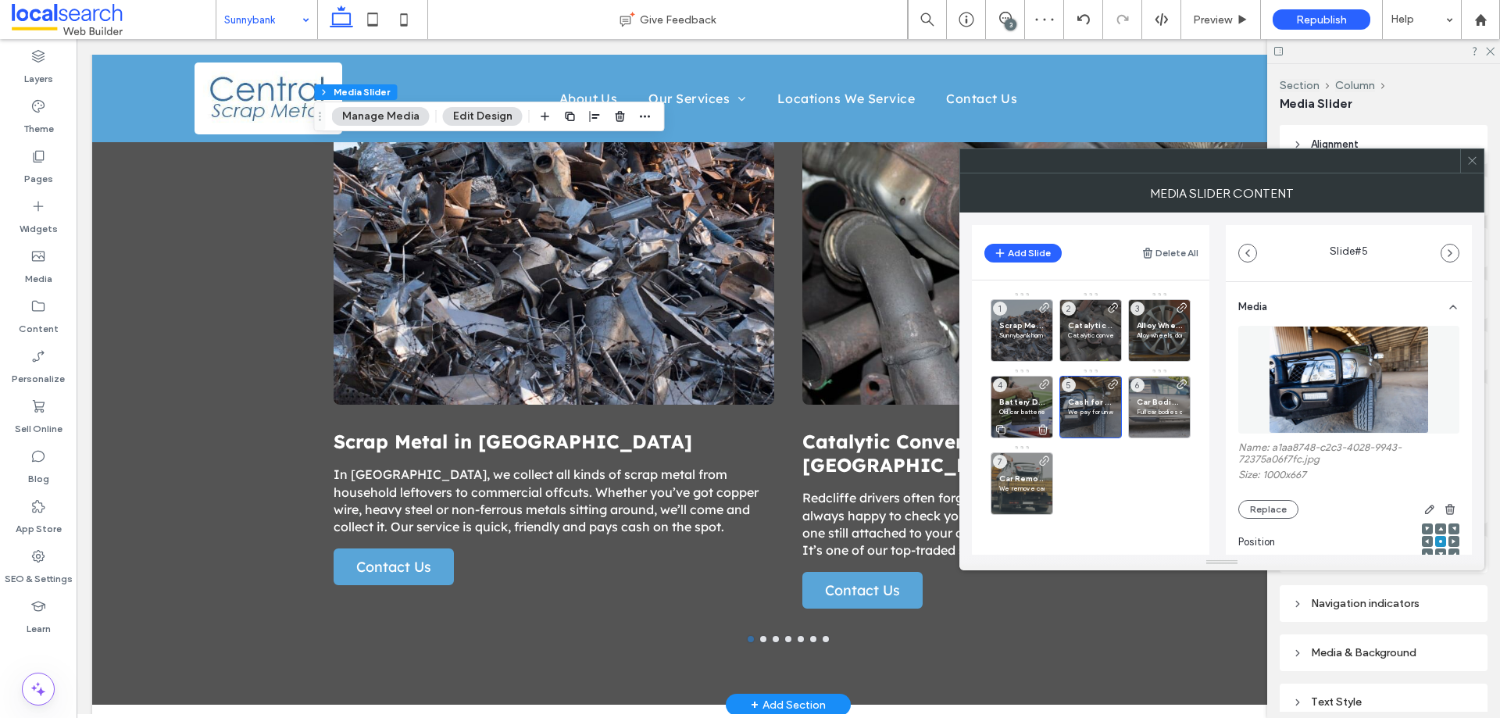
click at [1013, 396] on div "Battery Disposal in Sunnybank Old car batteries are bulky and unsafe to store. …" at bounding box center [1022, 407] width 63 height 63
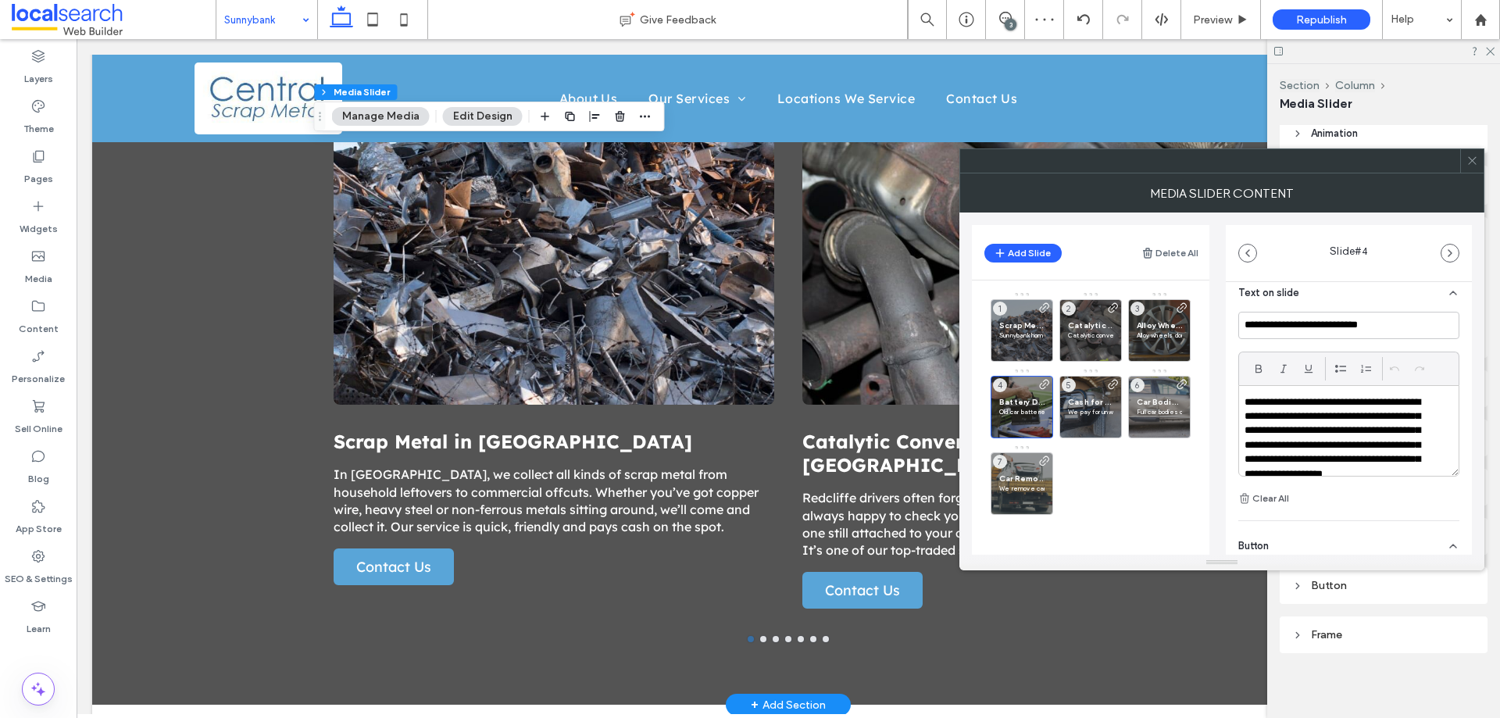
scroll to position [547, 0]
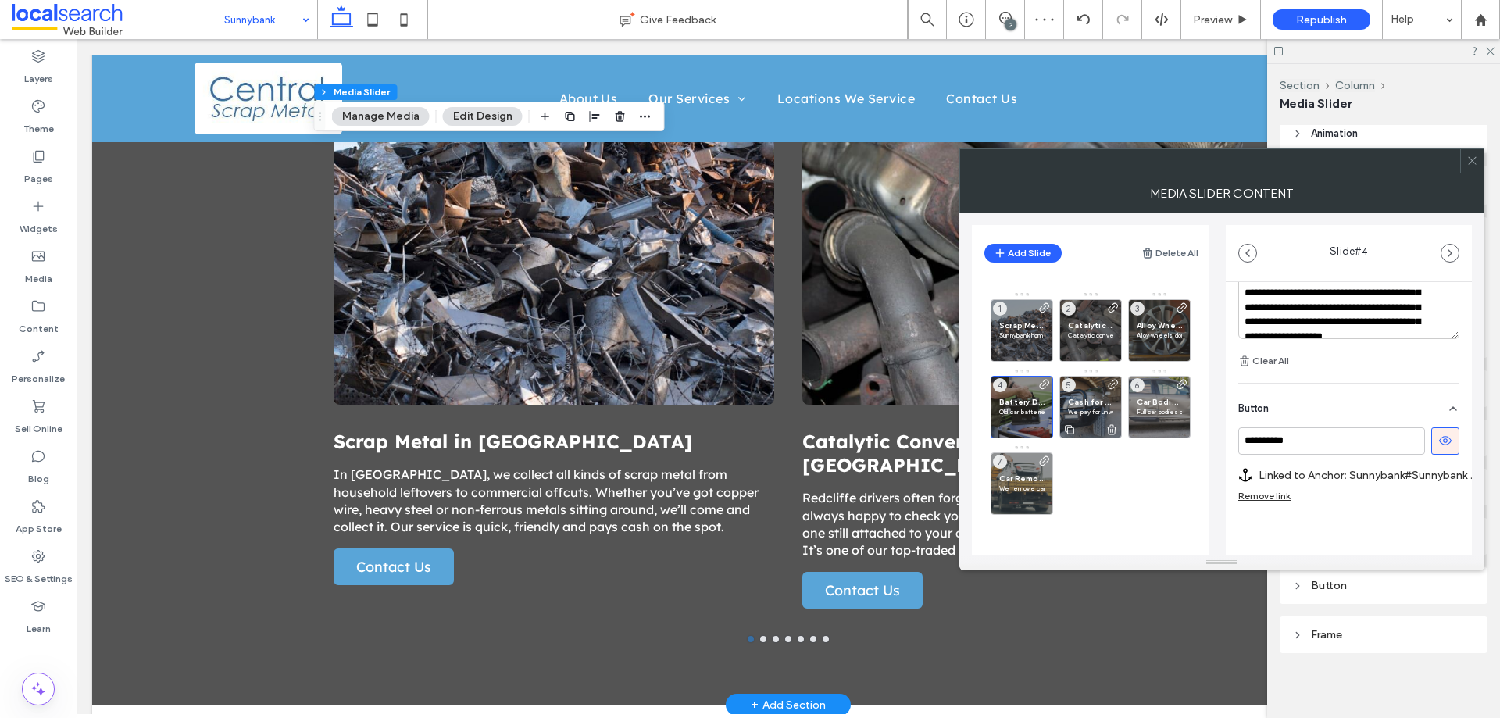
click at [1109, 395] on span at bounding box center [1113, 408] width 13 height 61
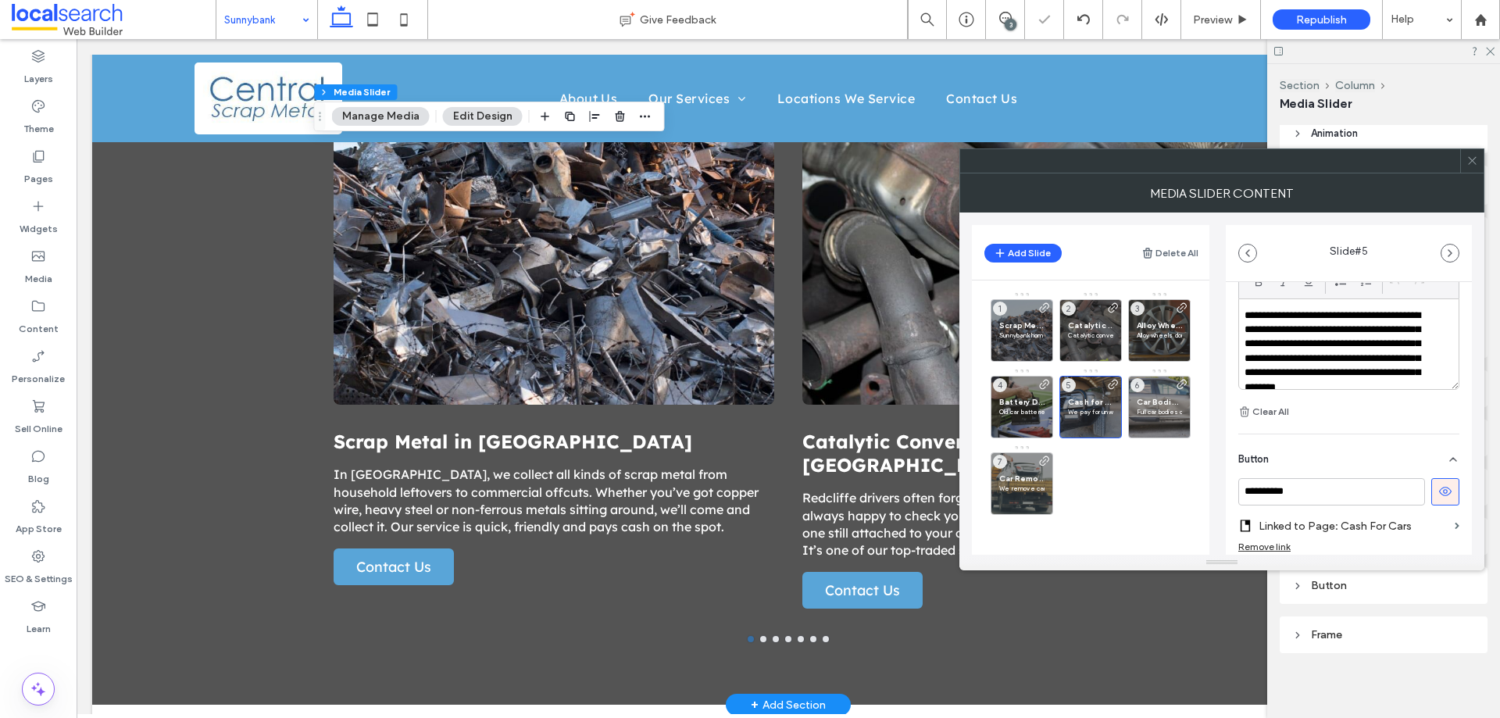
scroll to position [551, 0]
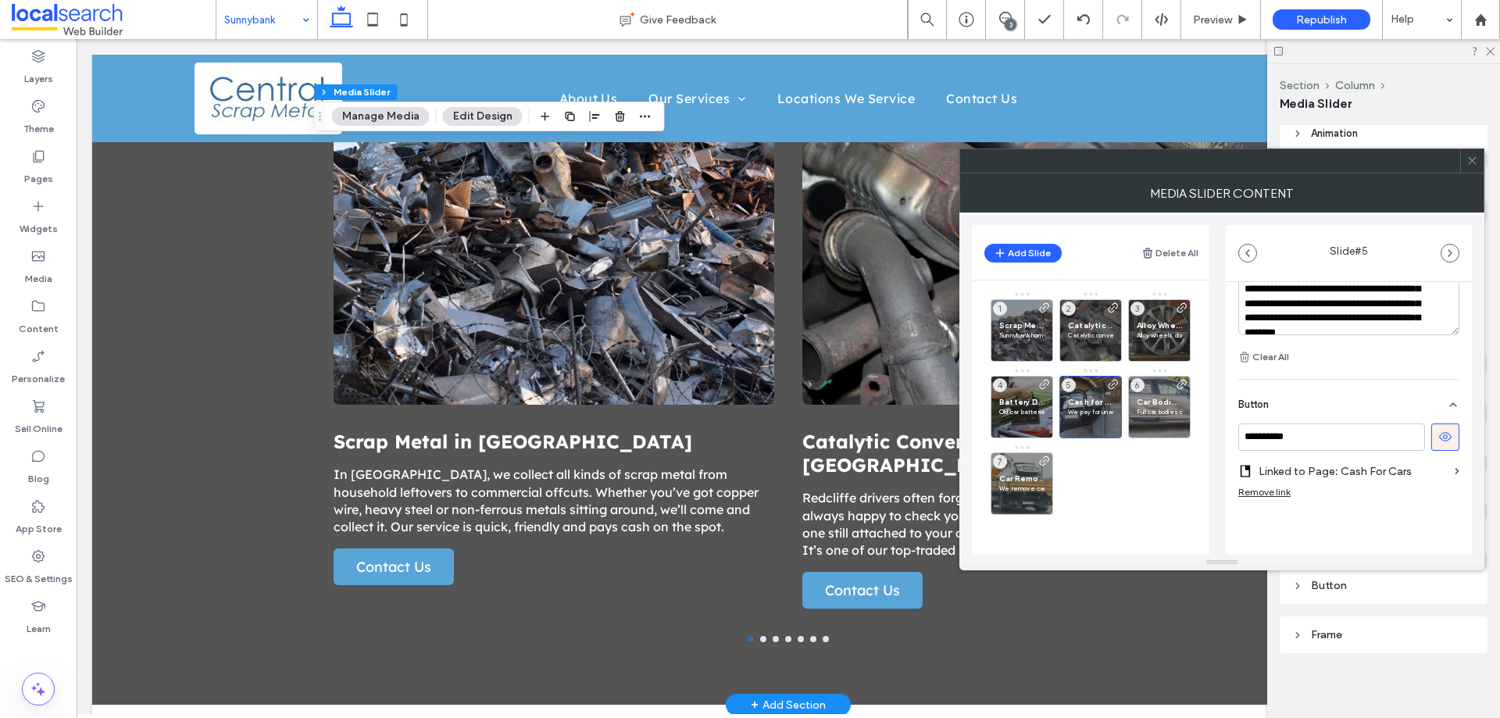
click at [1345, 470] on label "Linked to Page: Cash For Cars" at bounding box center [1354, 471] width 190 height 29
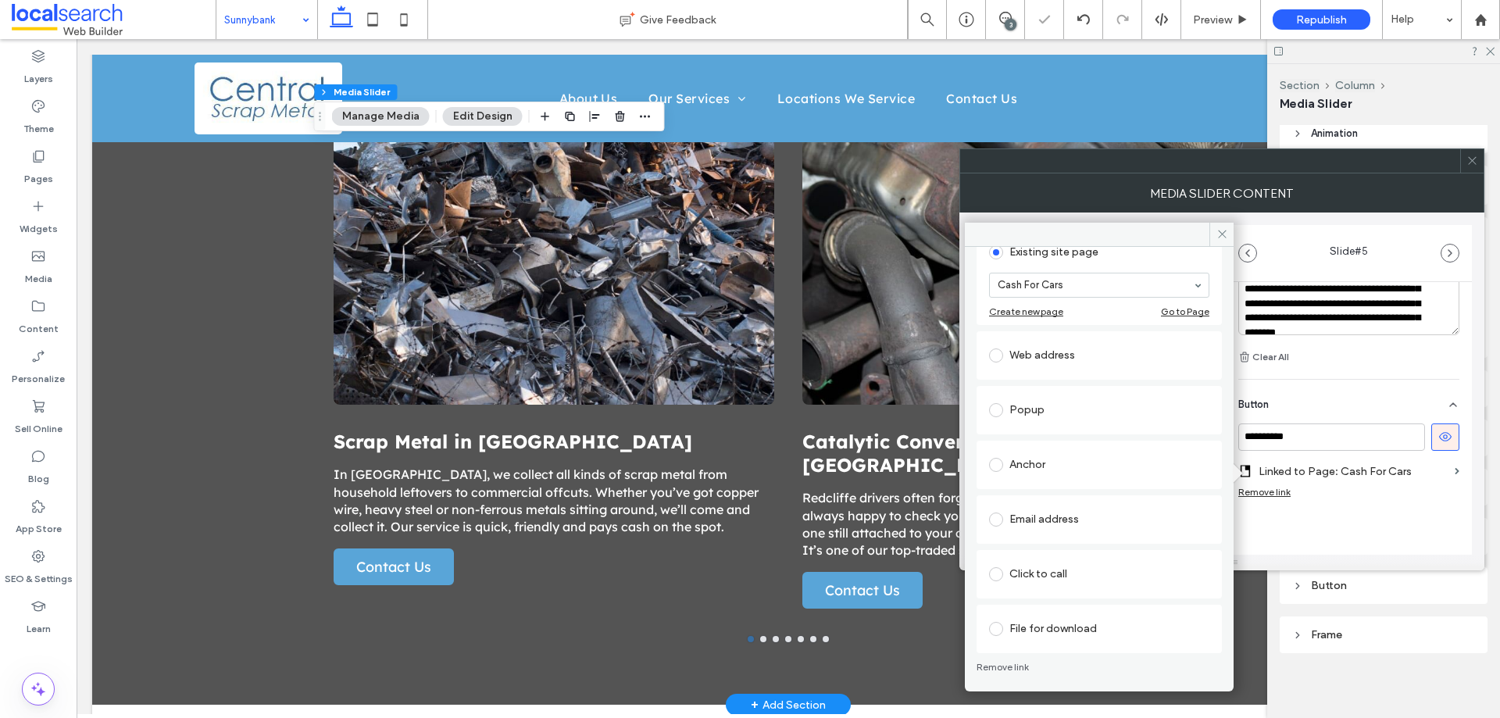
scroll to position [102, 0]
click at [1101, 455] on div "Anchor" at bounding box center [1099, 463] width 220 height 25
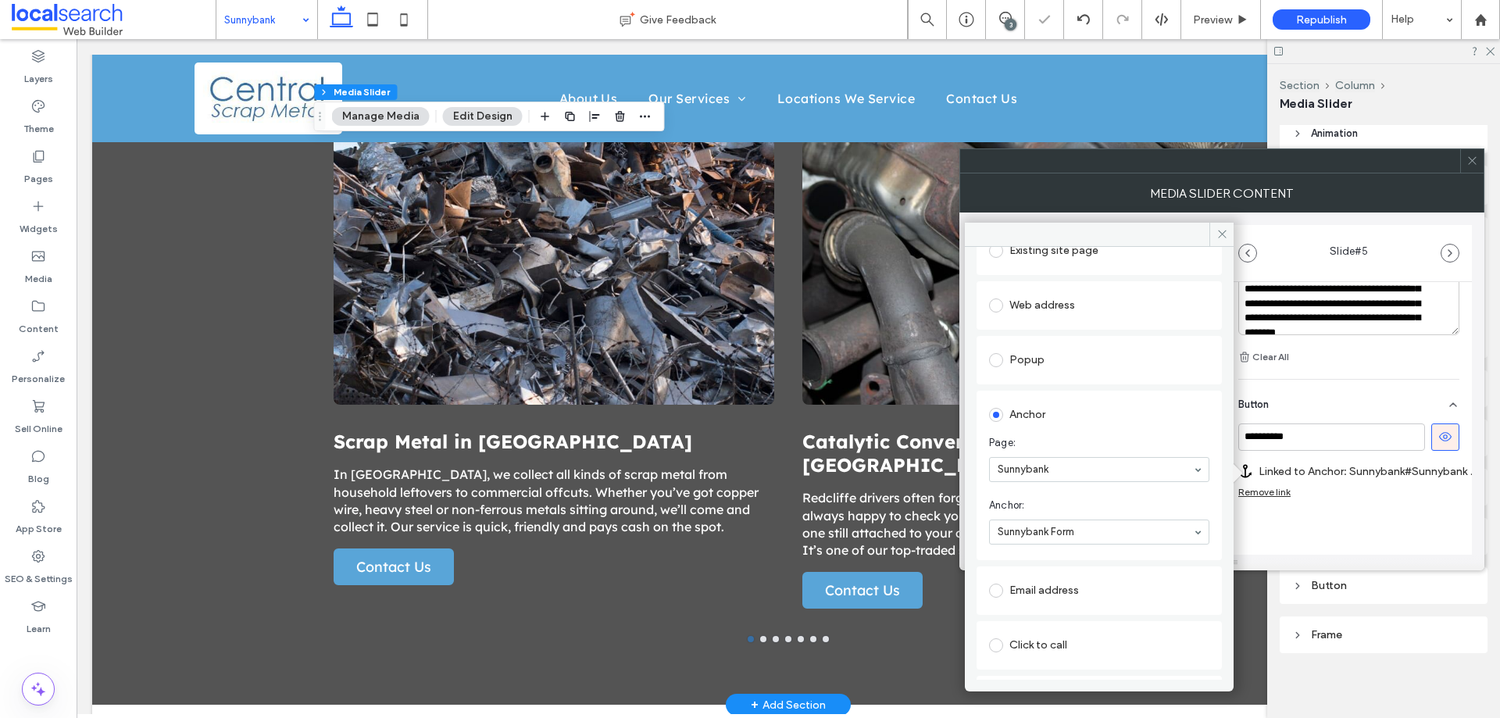
click at [1280, 530] on div "**********" at bounding box center [1349, 171] width 246 height 881
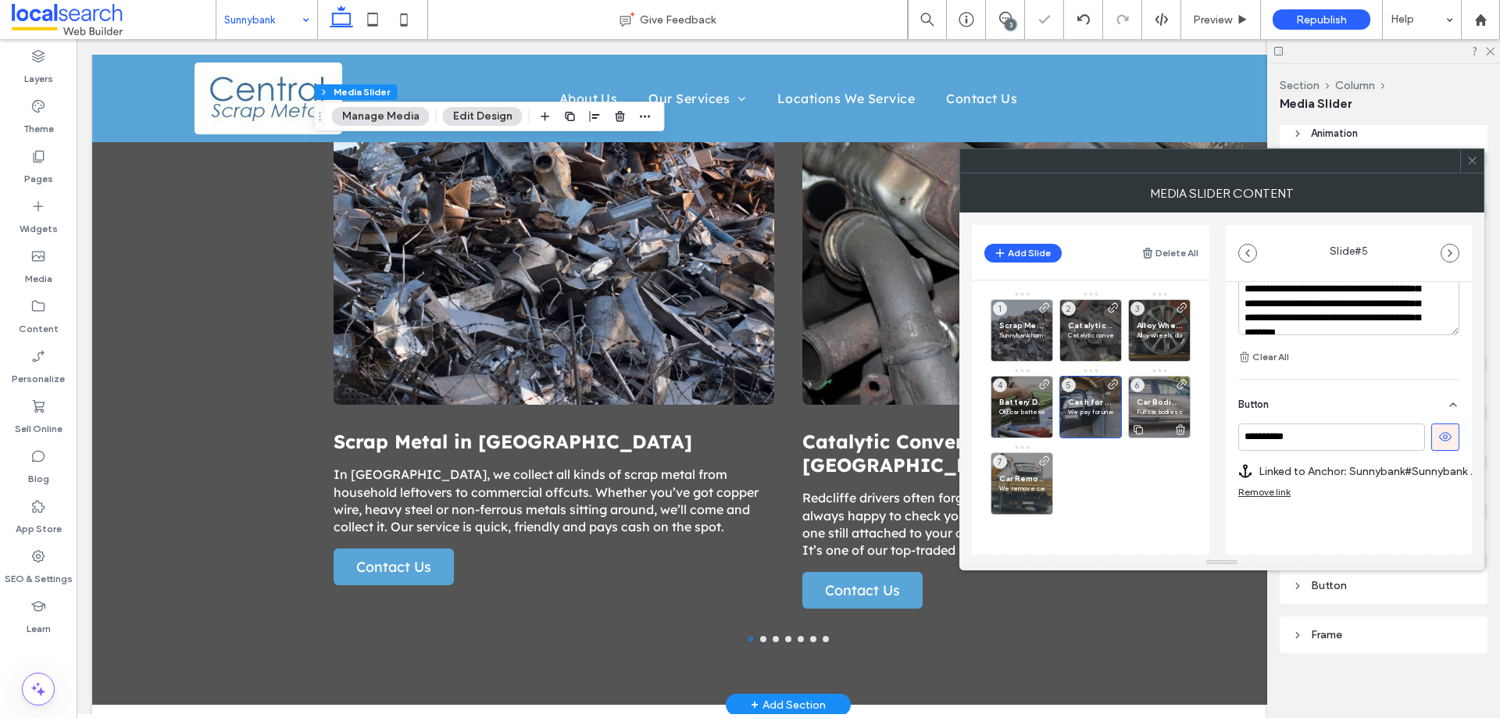
click at [1153, 419] on div "Car Bodies in Sunnybank Full car bodies or half-stripped shells, we collect the…" at bounding box center [1159, 407] width 63 height 63
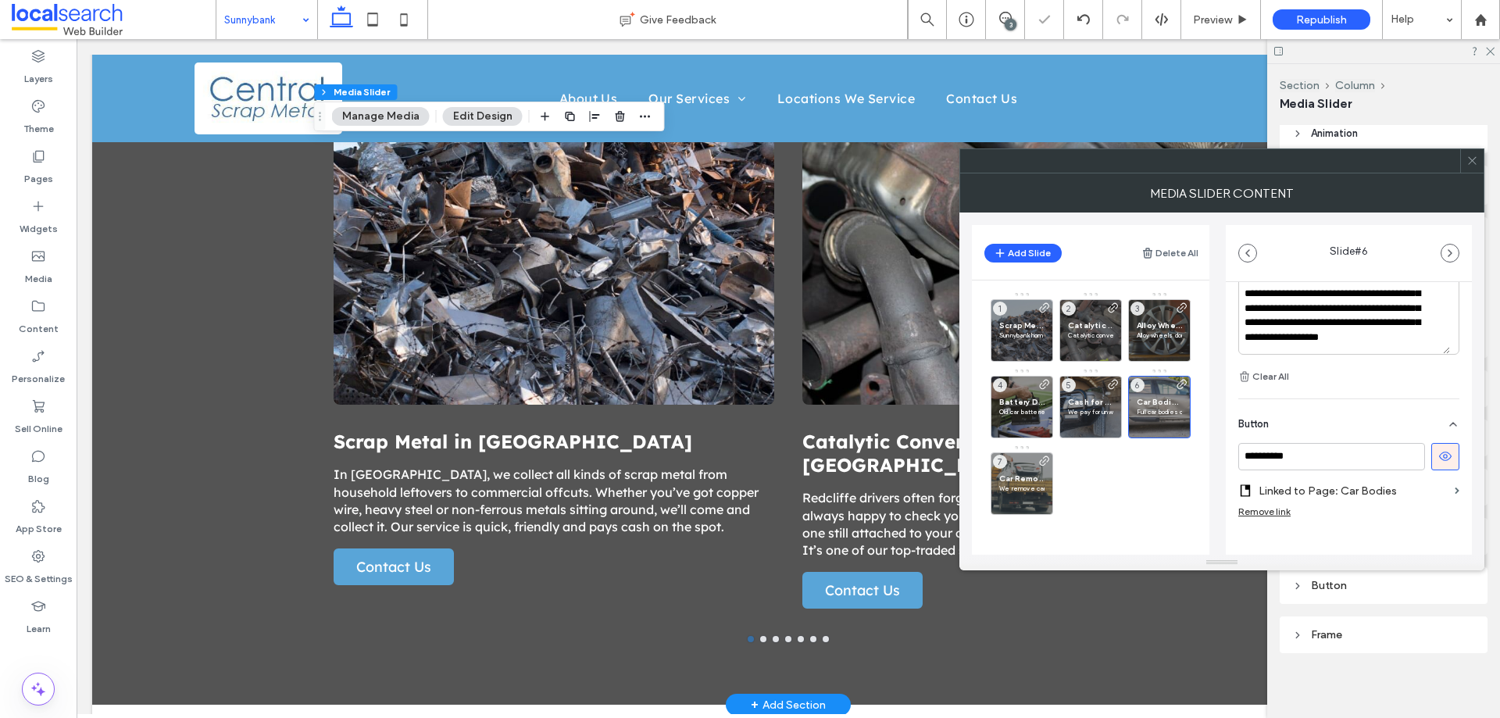
scroll to position [567, 0]
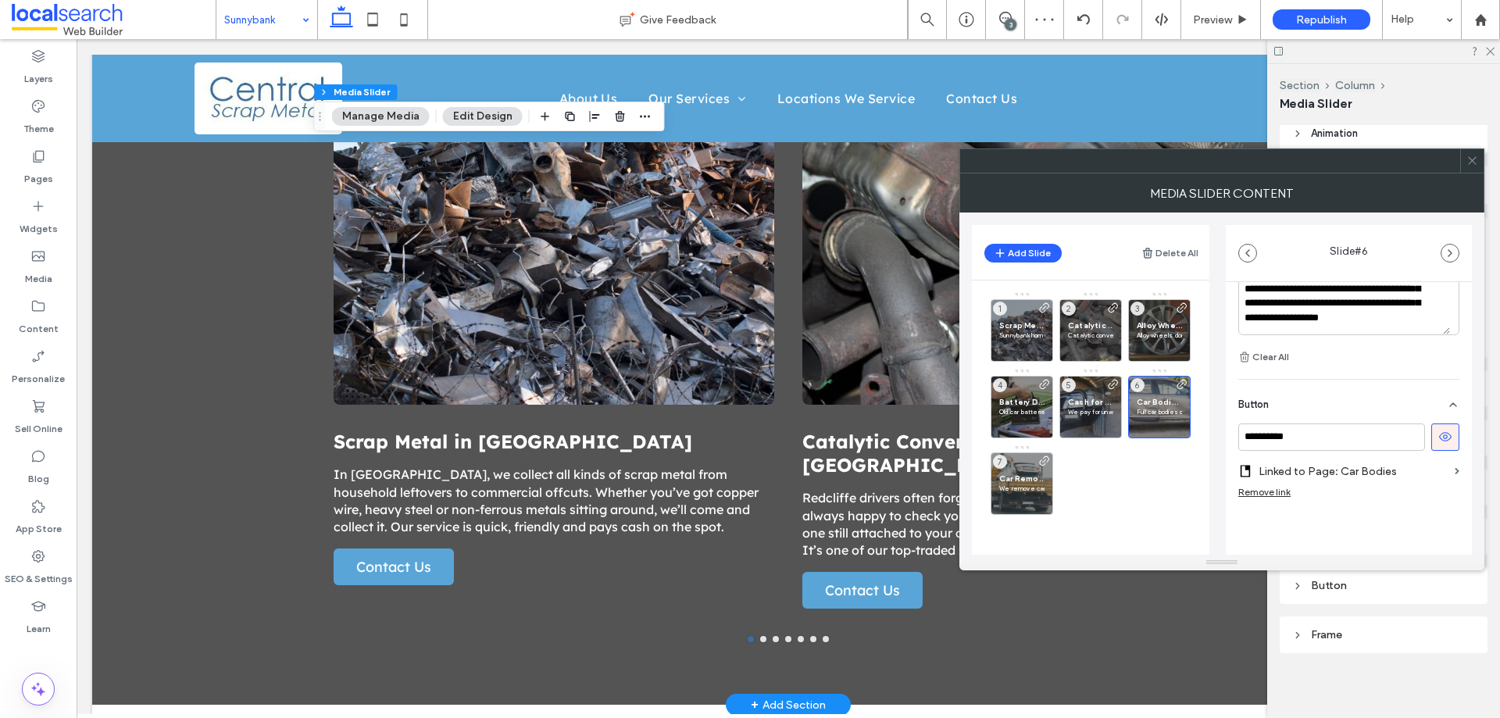
click at [1371, 476] on label "Linked to Page: Car Bodies" at bounding box center [1354, 471] width 190 height 29
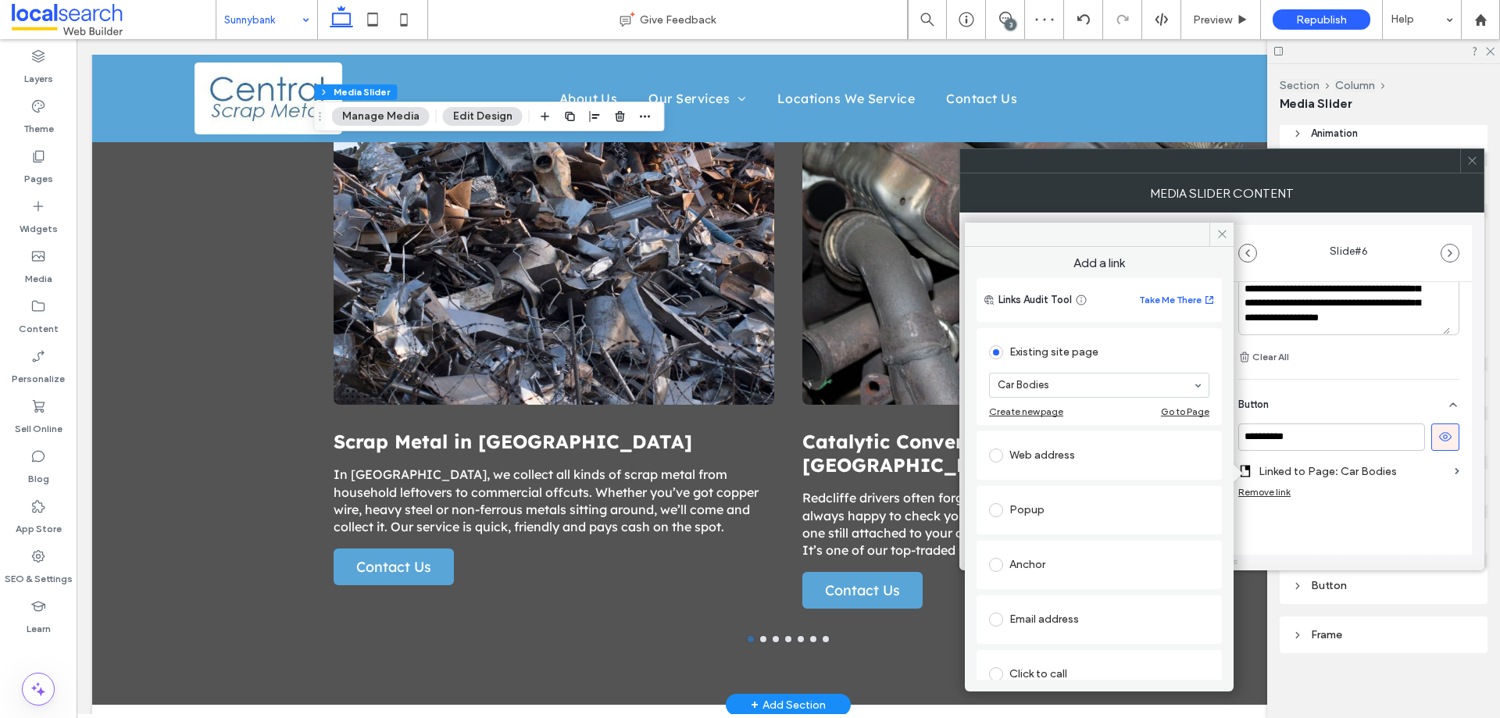
click at [1067, 453] on div "Web address" at bounding box center [1099, 455] width 220 height 25
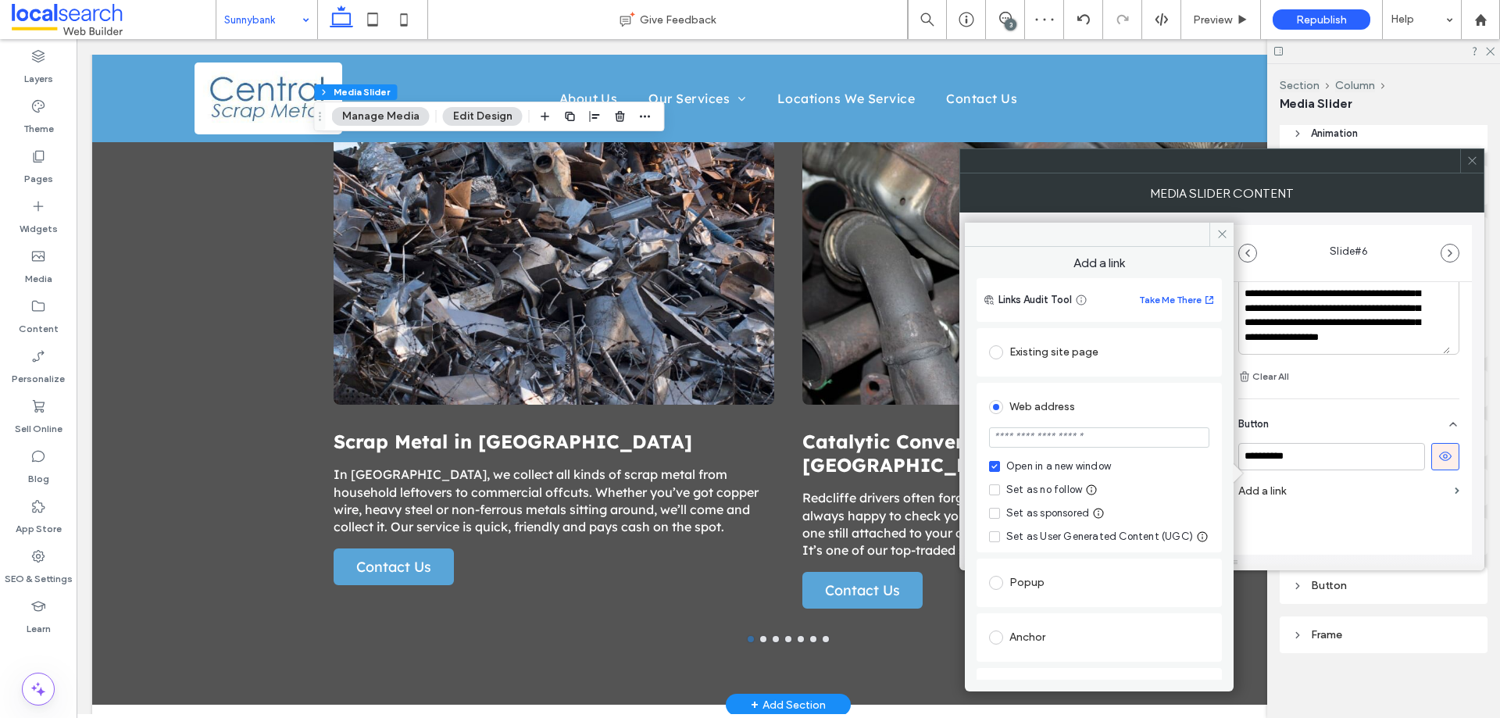
scroll to position [547, 0]
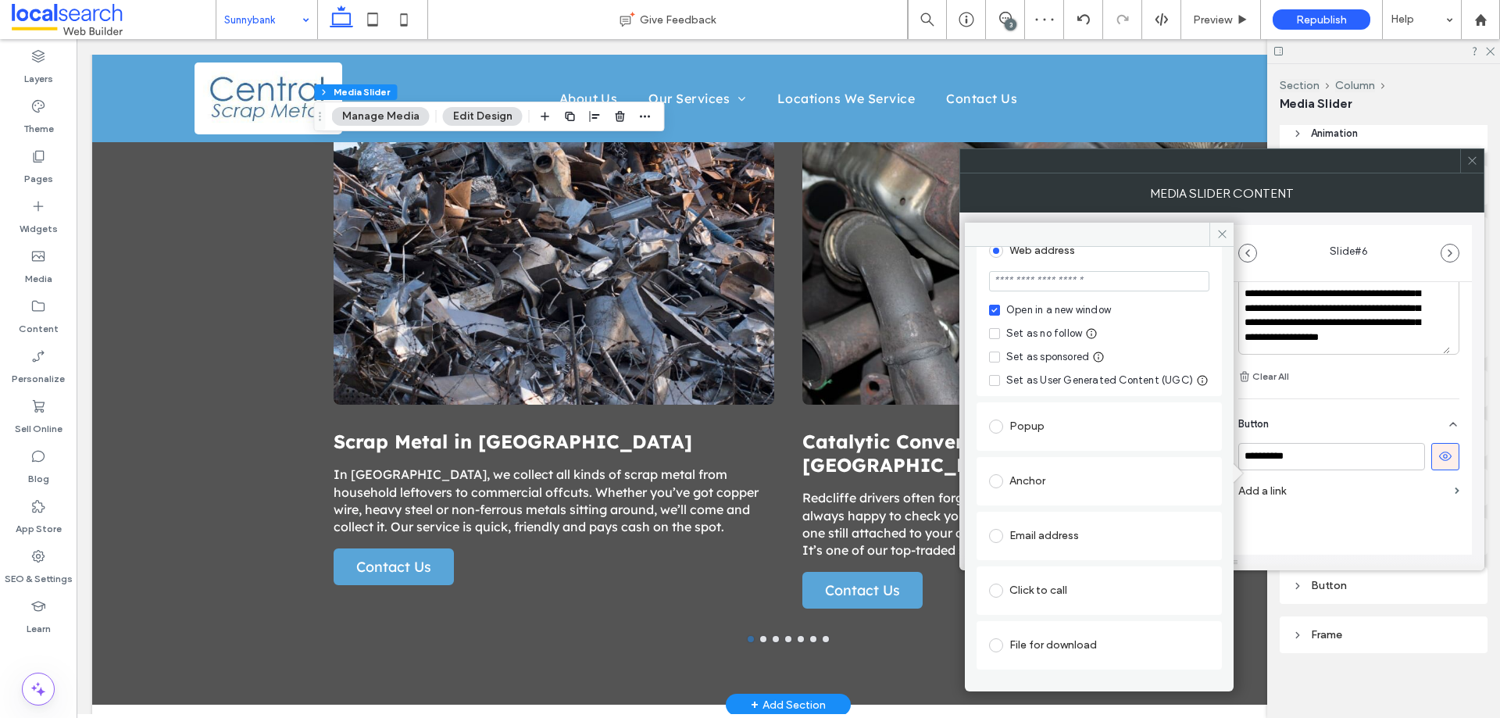
click at [1037, 494] on div "Anchor" at bounding box center [1099, 481] width 220 height 25
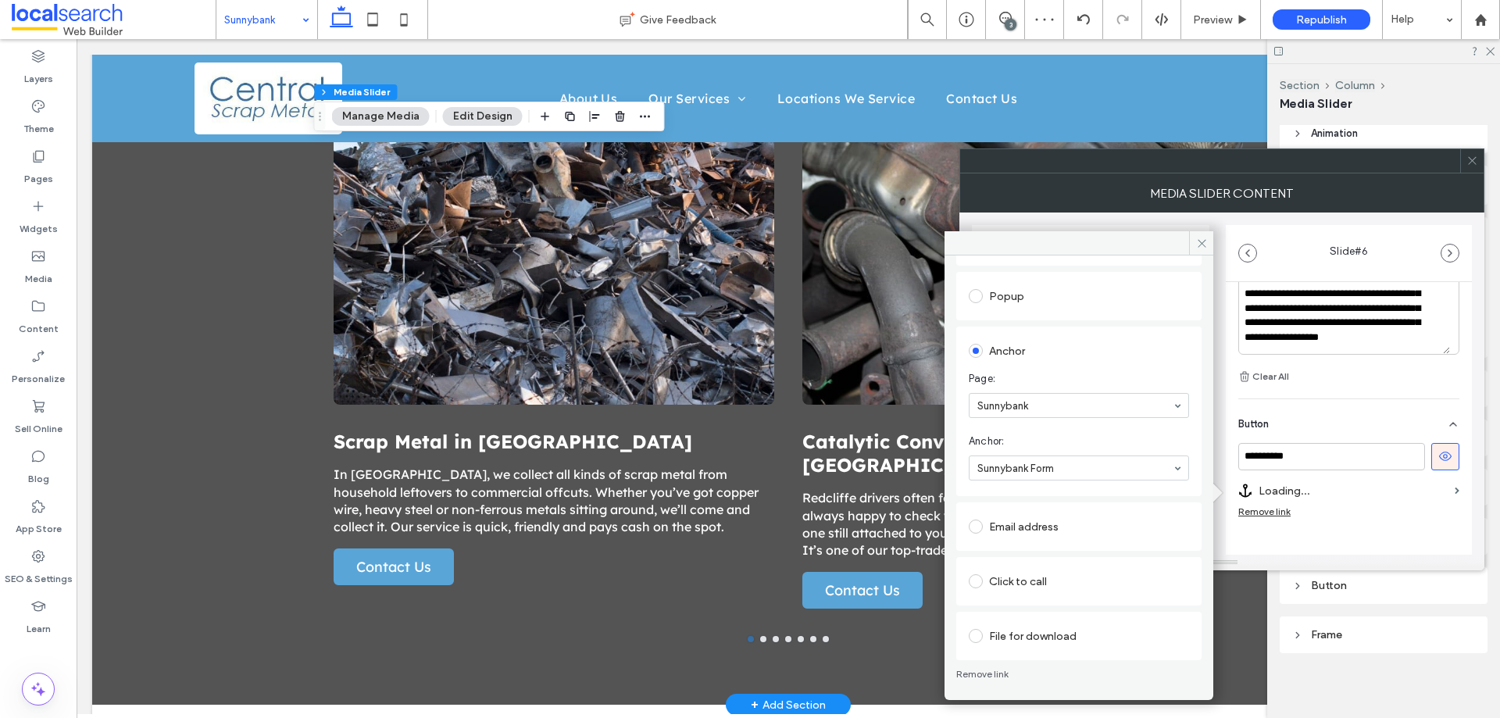
scroll to position [567, 0]
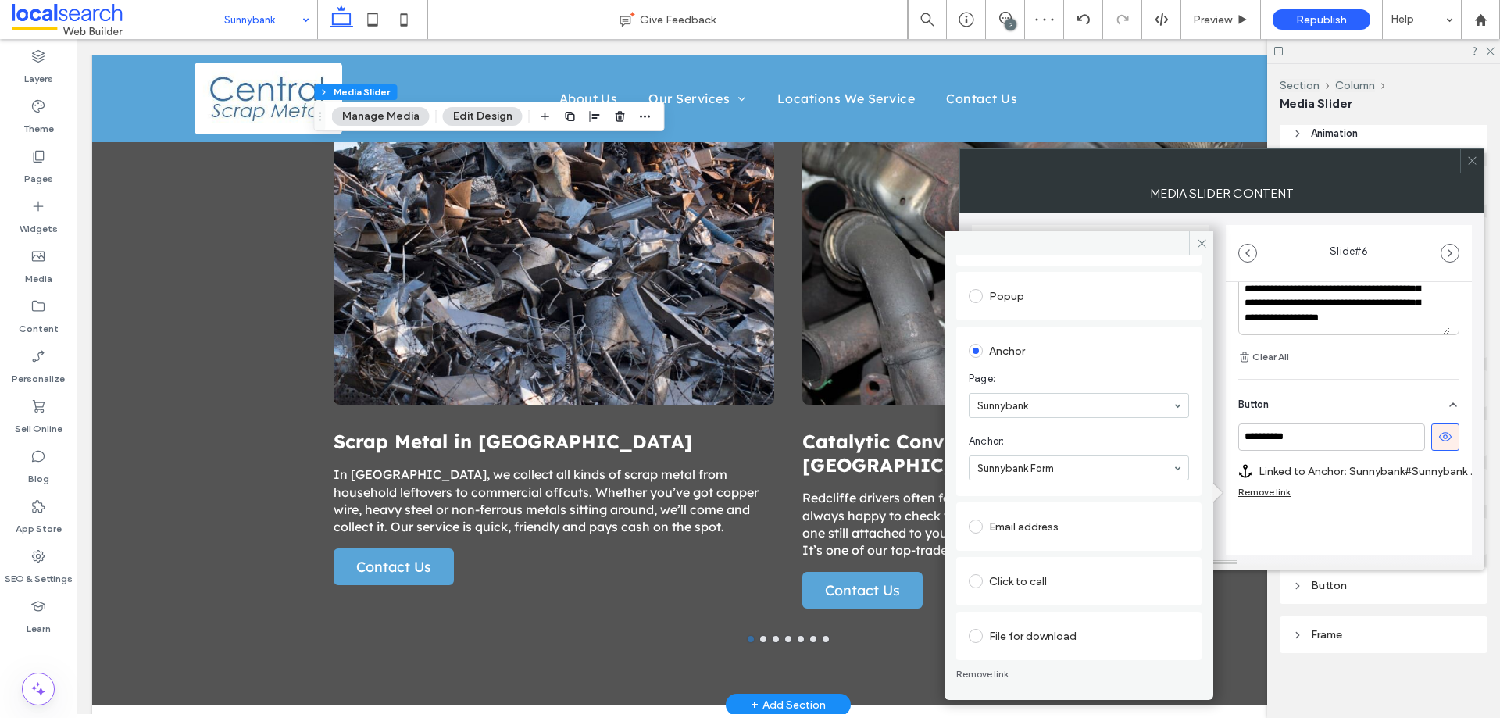
click at [1196, 241] on span at bounding box center [1201, 242] width 24 height 23
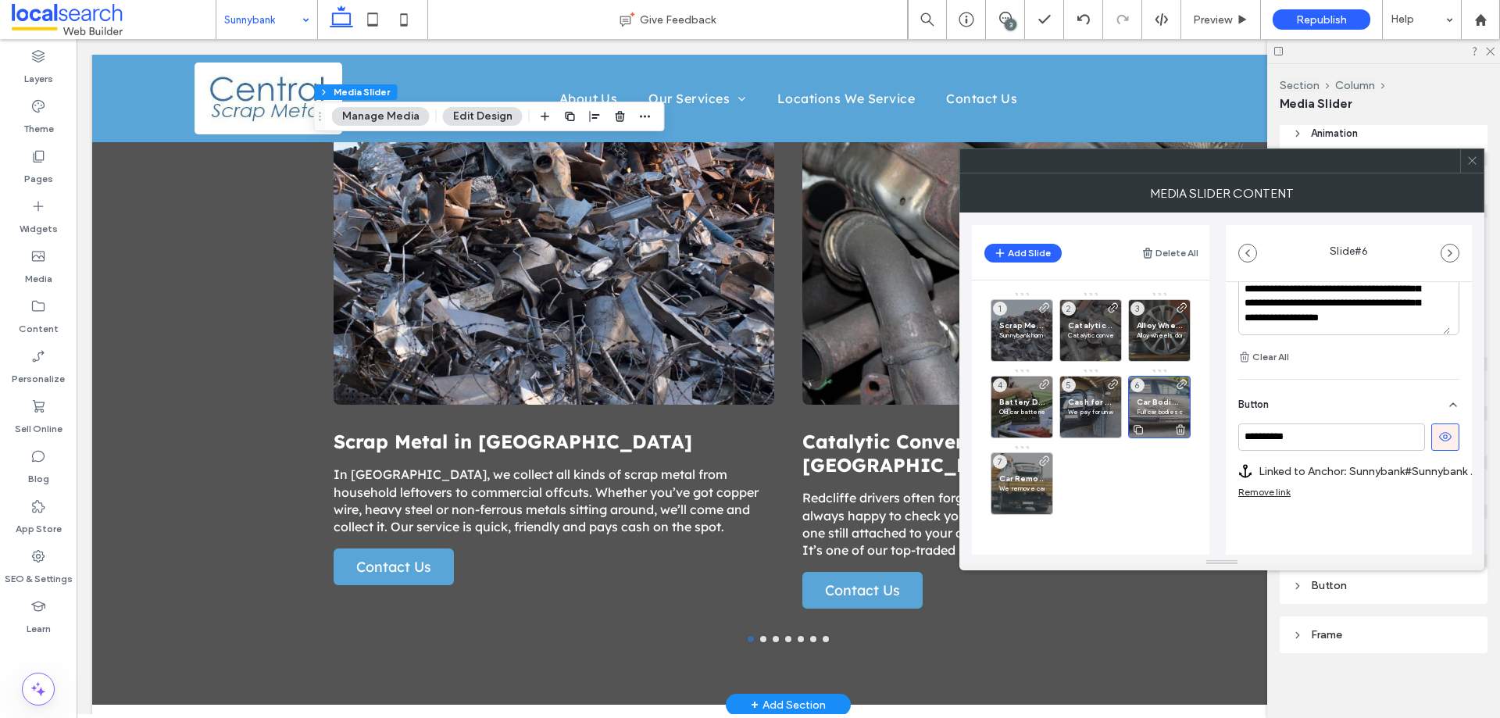
click at [1161, 403] on span "Car Bodies in Sunnybank" at bounding box center [1159, 402] width 45 height 10
click at [1033, 474] on span "Car Removal in Sunnybank" at bounding box center [1021, 479] width 45 height 10
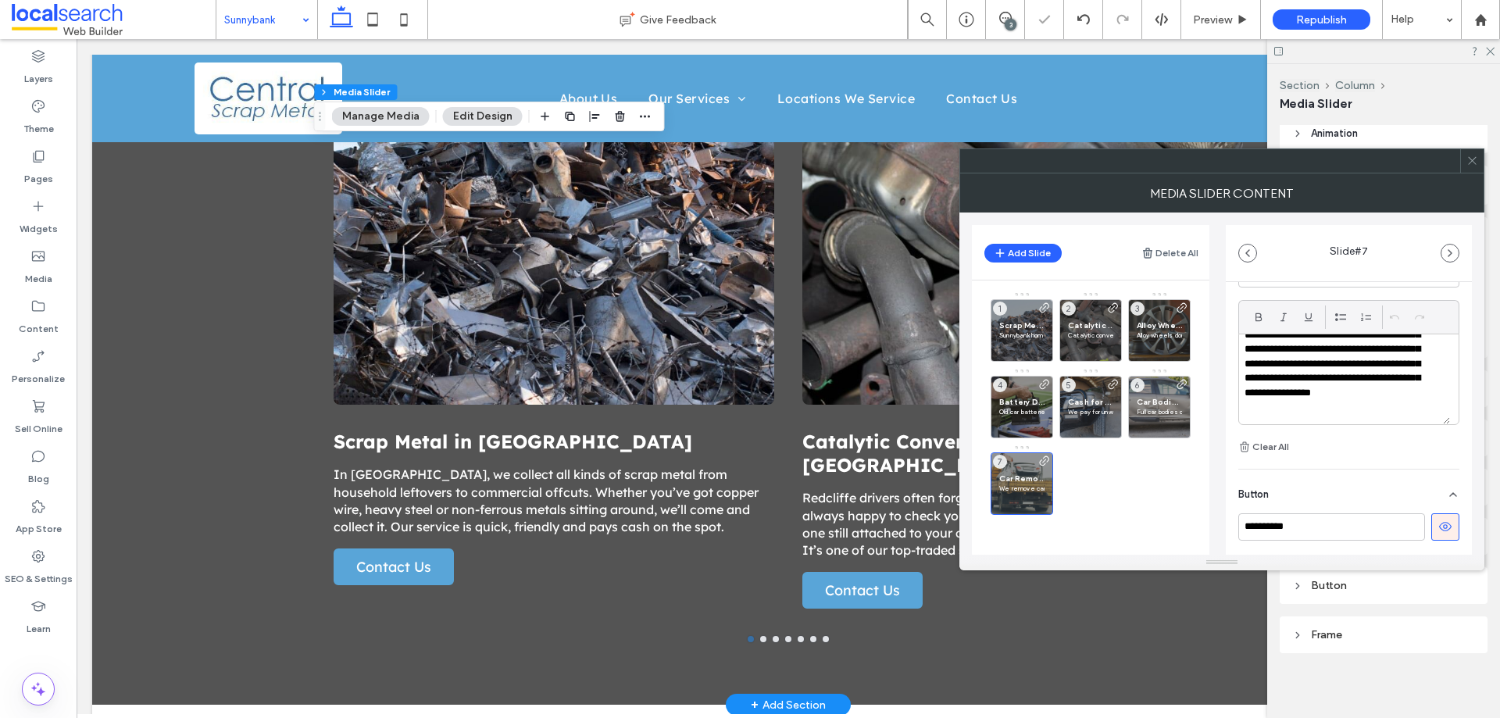
scroll to position [551, 0]
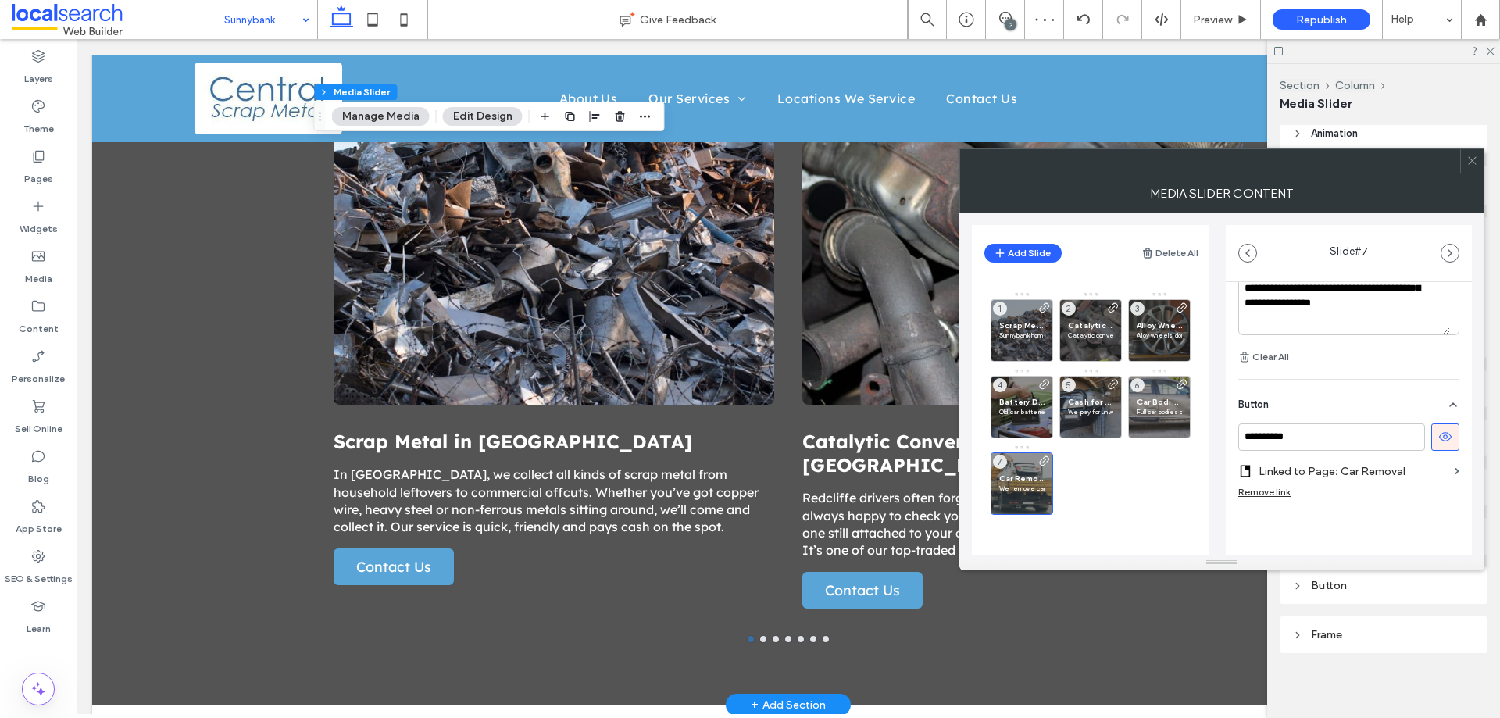
click at [1330, 471] on label "Linked to Page: Car Removal" at bounding box center [1354, 471] width 190 height 29
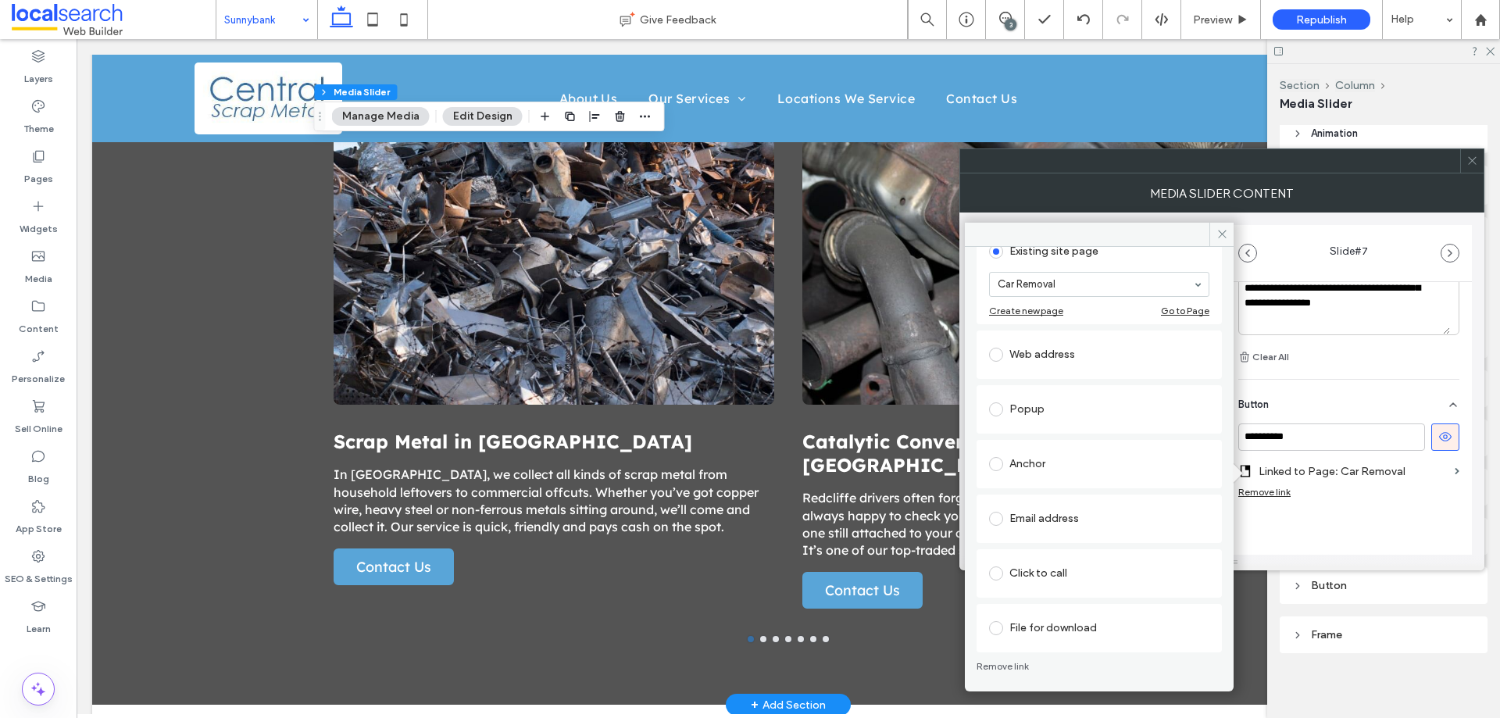
scroll to position [102, 0]
click at [1035, 467] on div "Anchor" at bounding box center [1099, 463] width 220 height 25
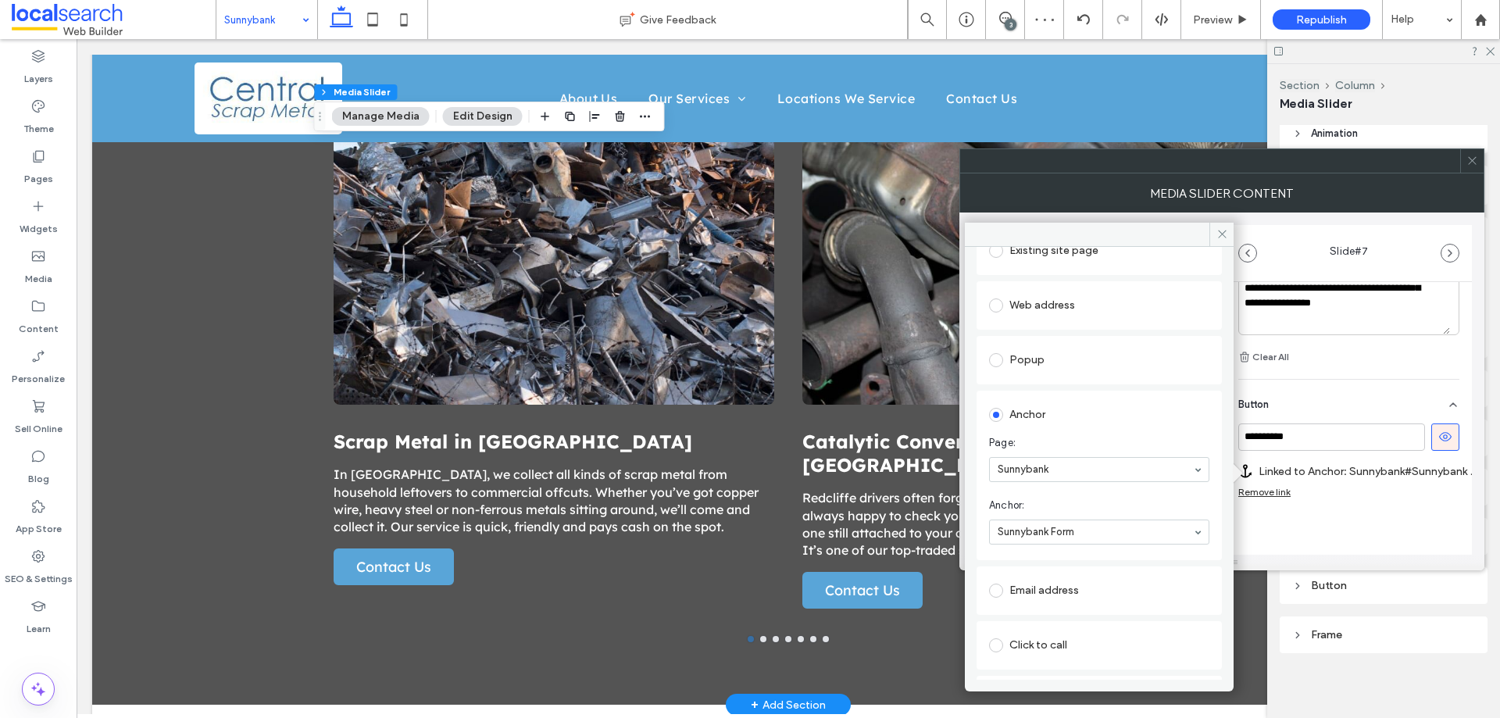
click at [1228, 232] on icon at bounding box center [1223, 234] width 12 height 12
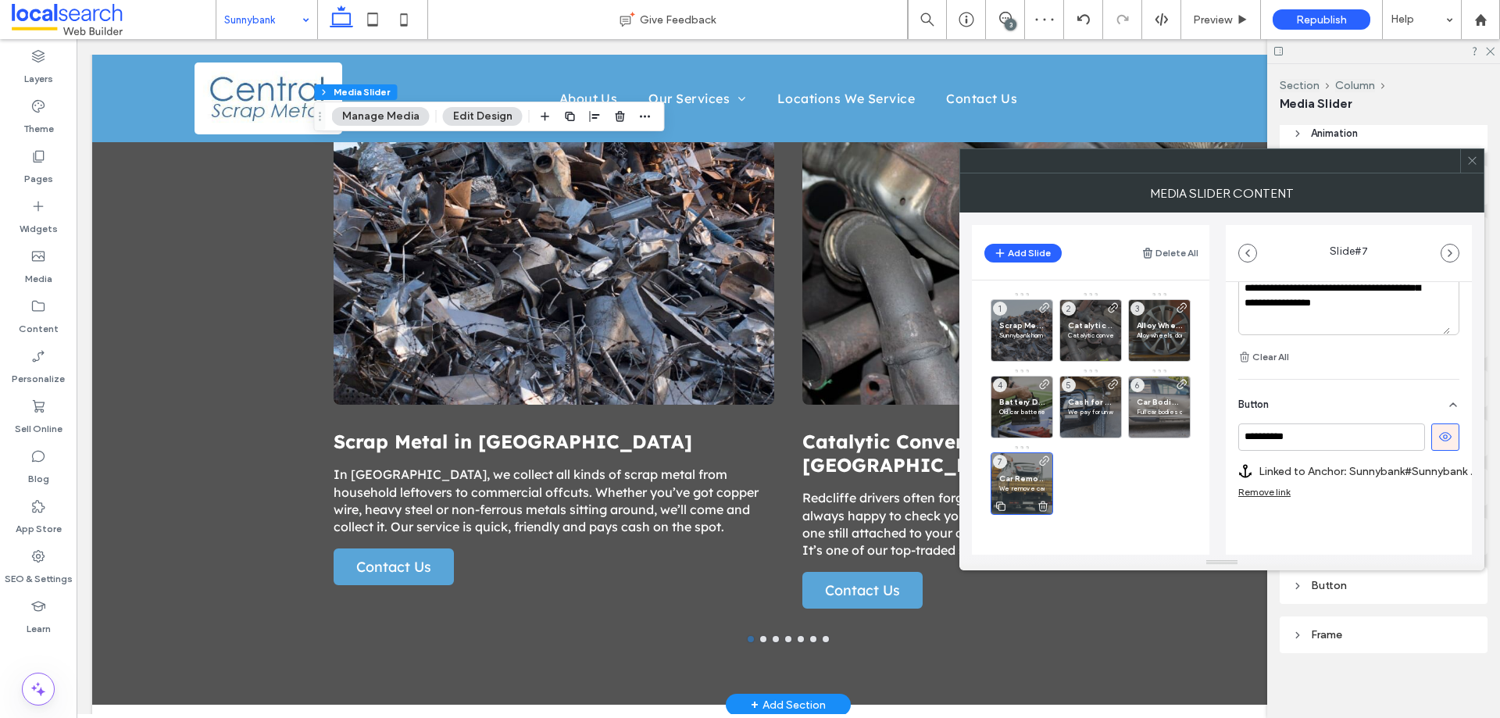
click at [1026, 477] on span "Car Removal in Sunnybank" at bounding box center [1021, 479] width 45 height 10
click at [1155, 406] on span "Car Bodies in Sunnybank" at bounding box center [1159, 402] width 45 height 10
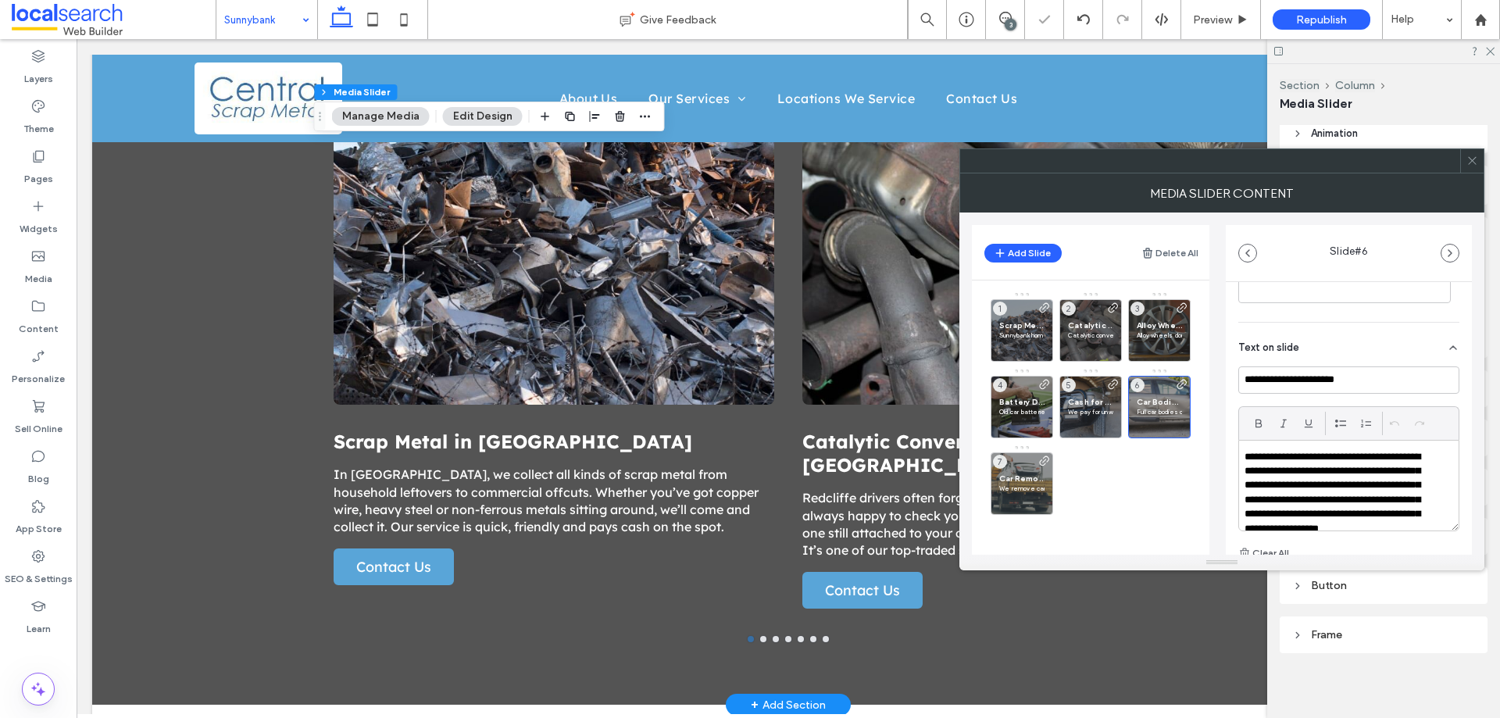
scroll to position [578, 0]
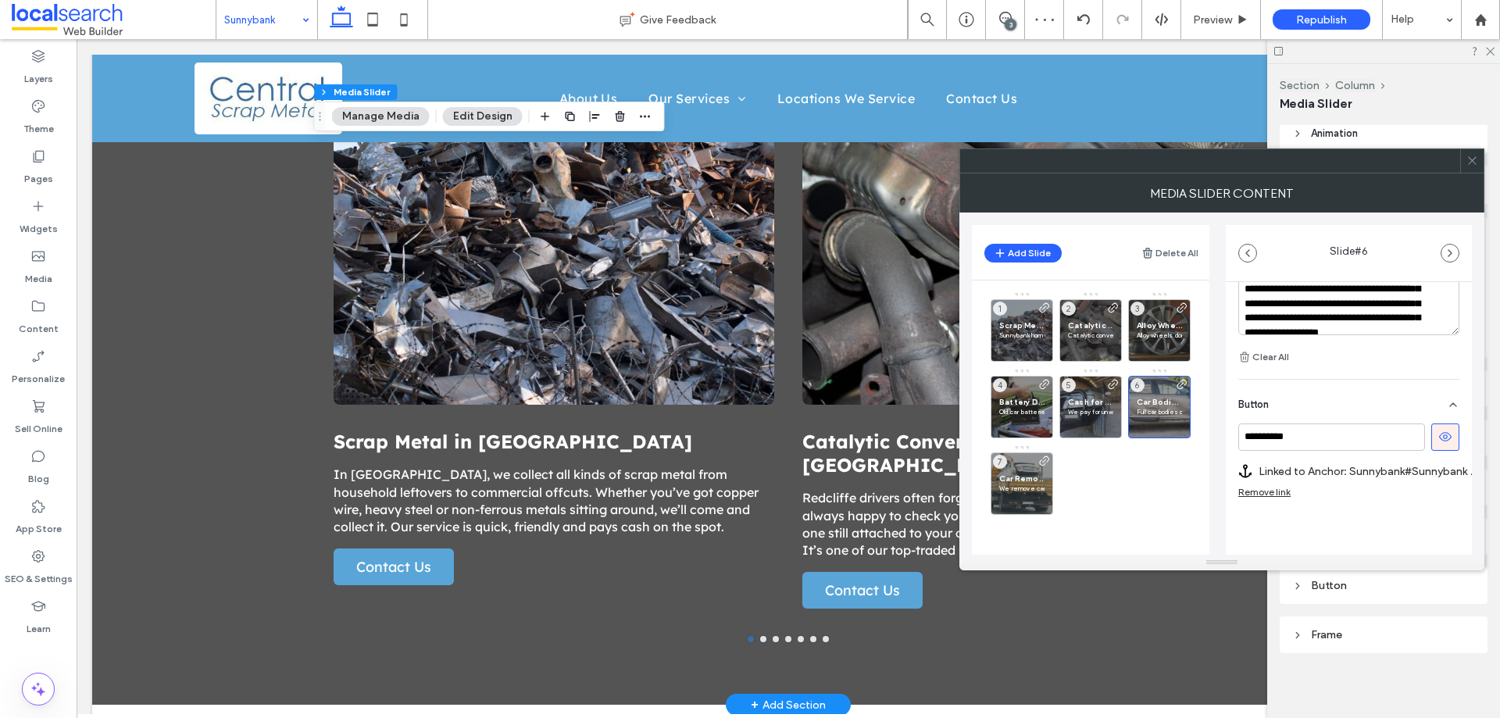
click at [1475, 169] on span at bounding box center [1473, 160] width 12 height 23
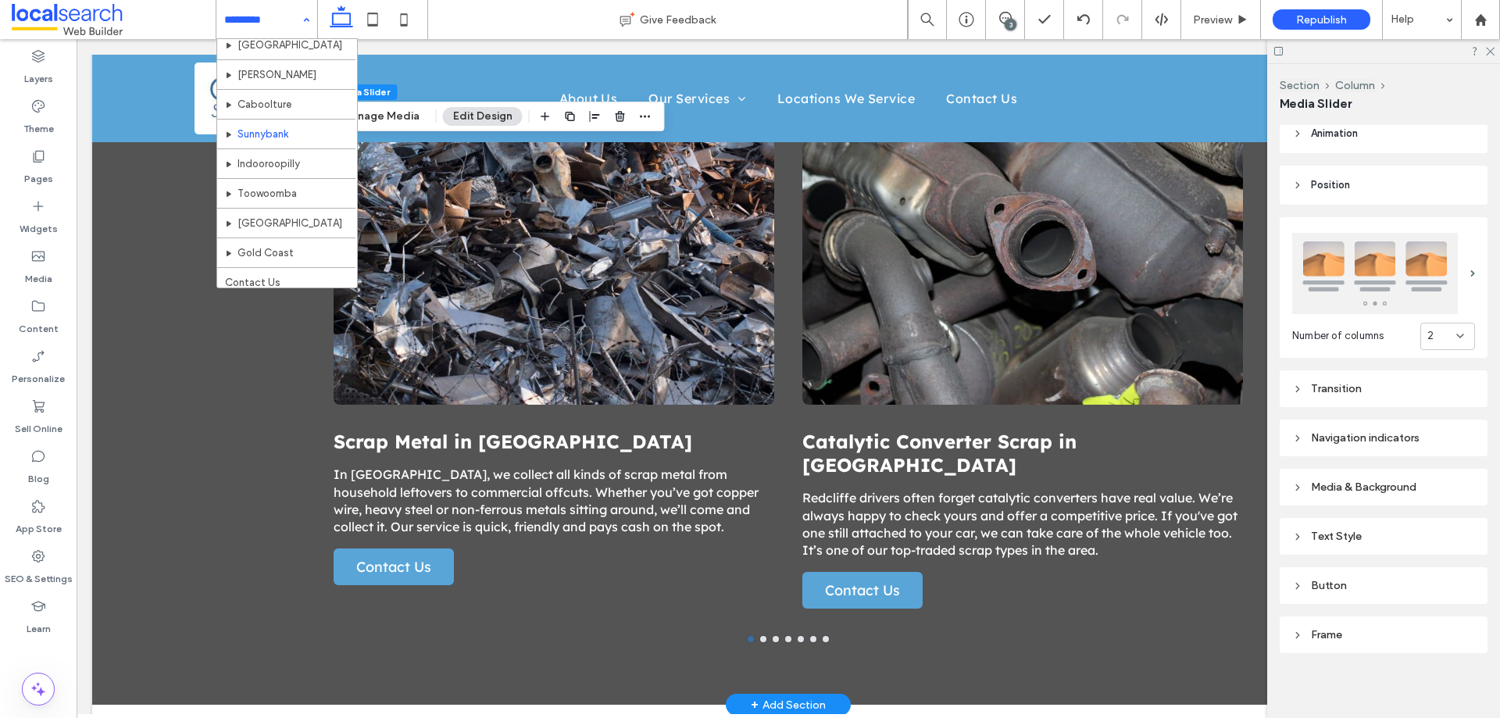
scroll to position [402, 0]
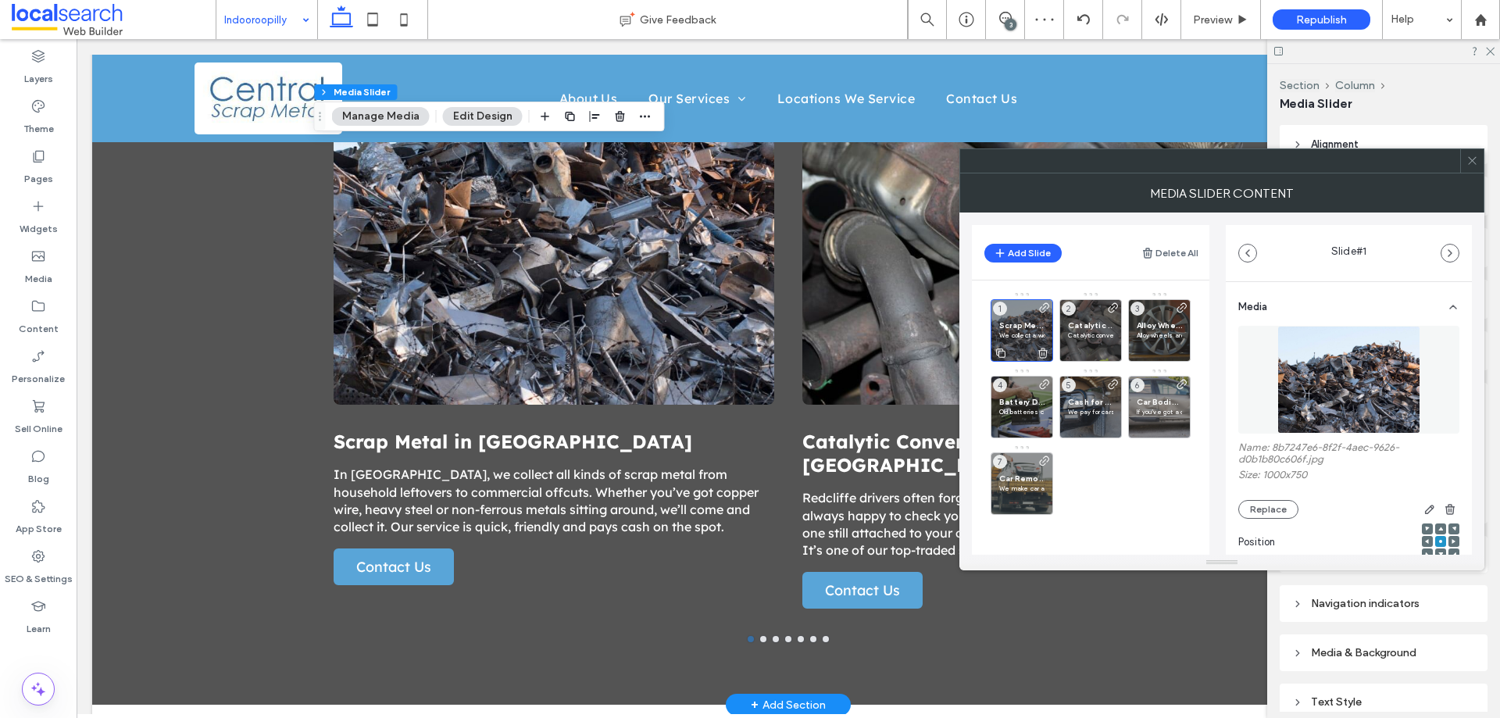
click at [1034, 338] on p "We collect a wide range of scrap metal across Indooroopilly, whether it’s lefto…" at bounding box center [1021, 335] width 45 height 9
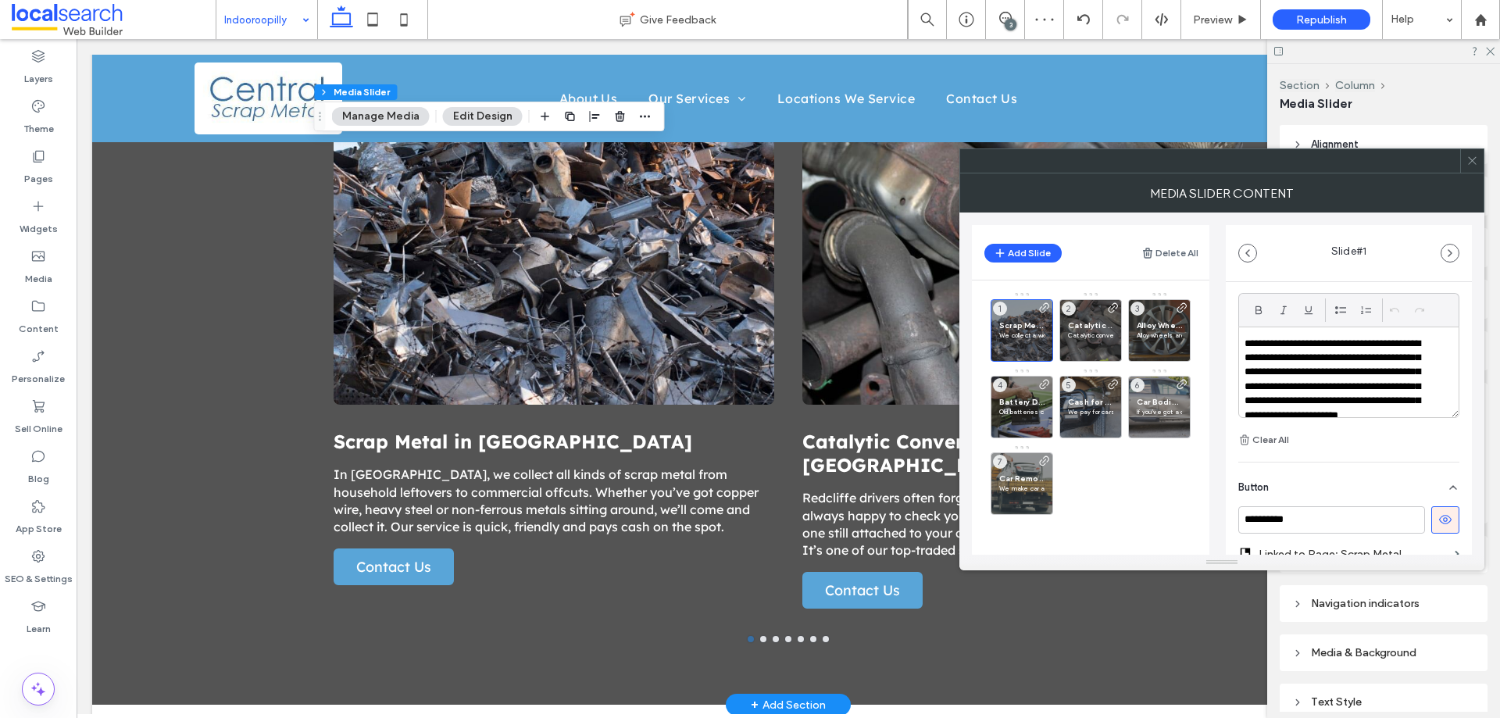
scroll to position [567, 0]
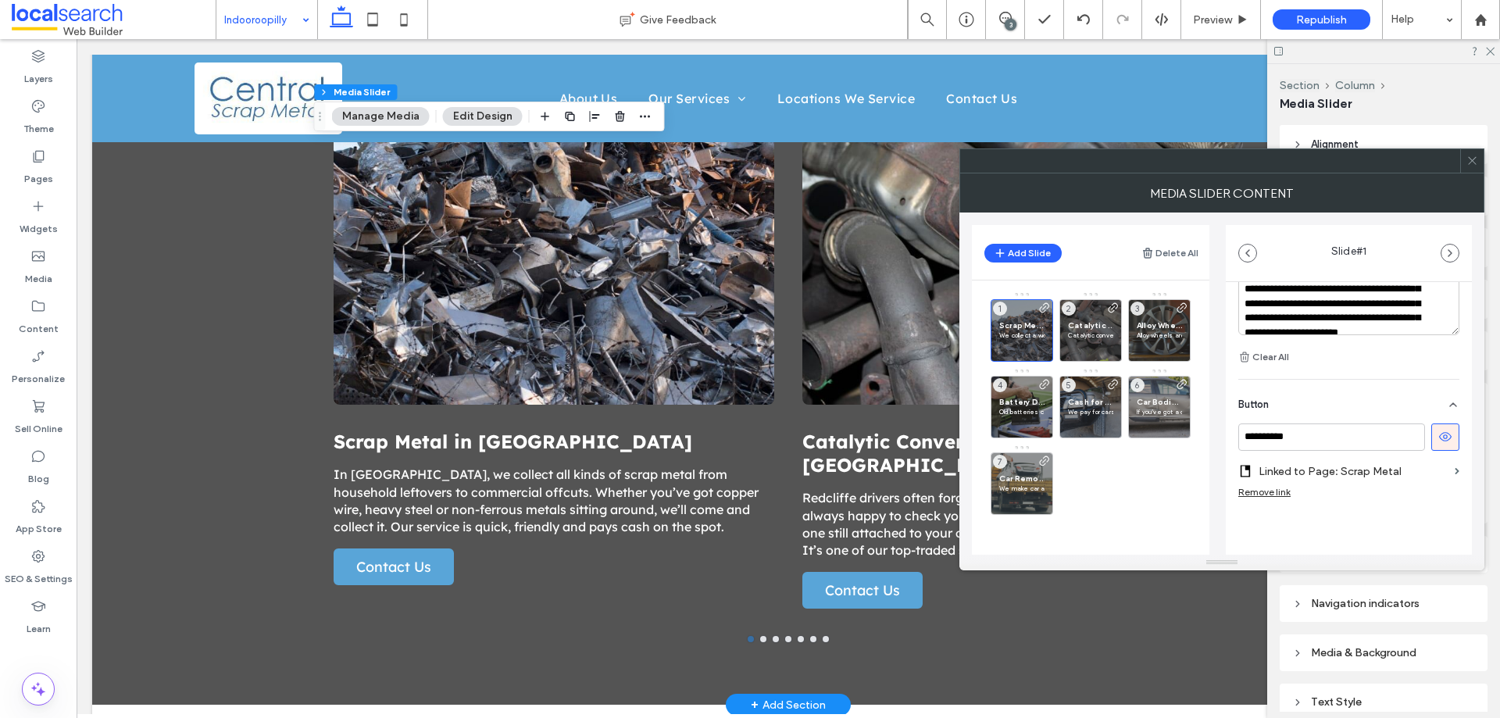
click at [1386, 465] on label "Linked to Page: Scrap Metal" at bounding box center [1354, 471] width 190 height 29
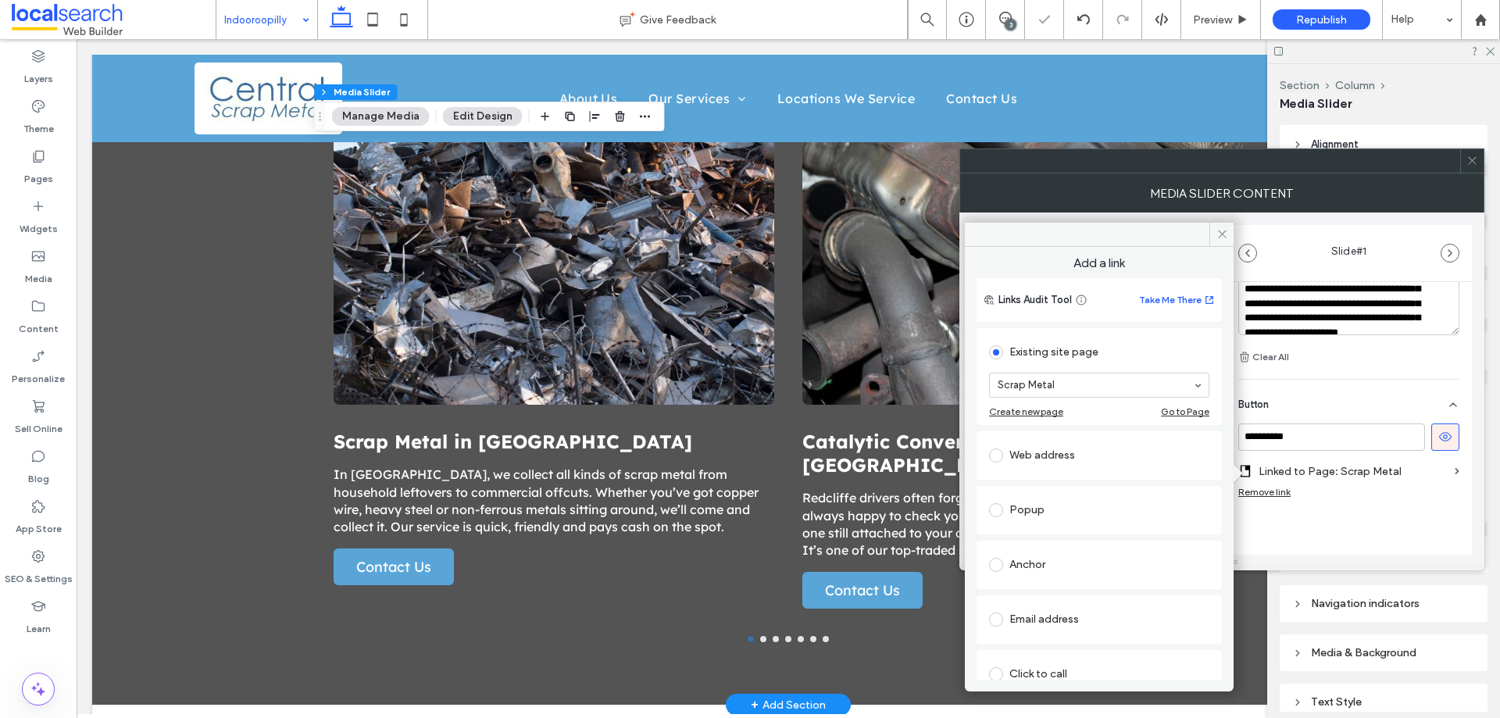
click at [1046, 578] on div "Anchor" at bounding box center [1099, 565] width 220 height 33
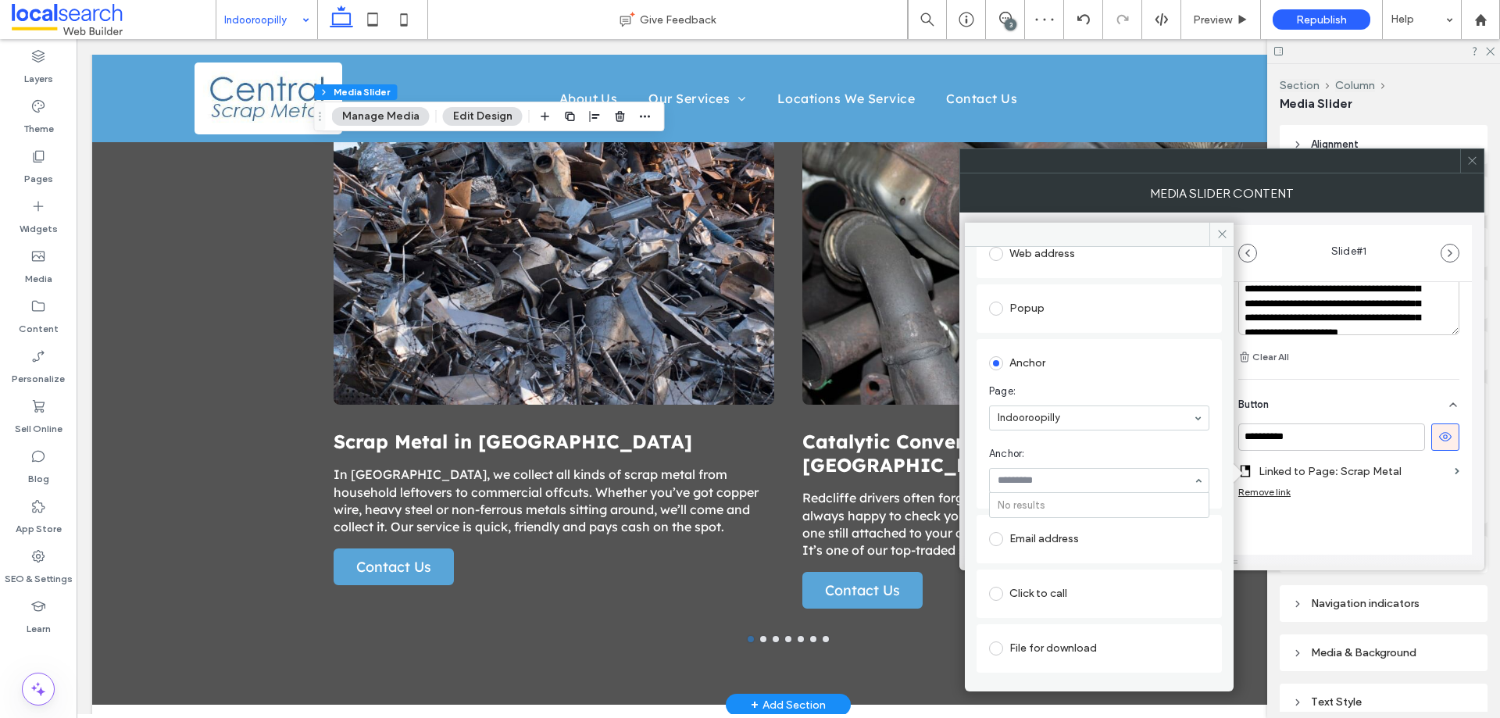
scroll to position [156, 0]
click at [1220, 232] on use at bounding box center [1222, 235] width 8 height 8
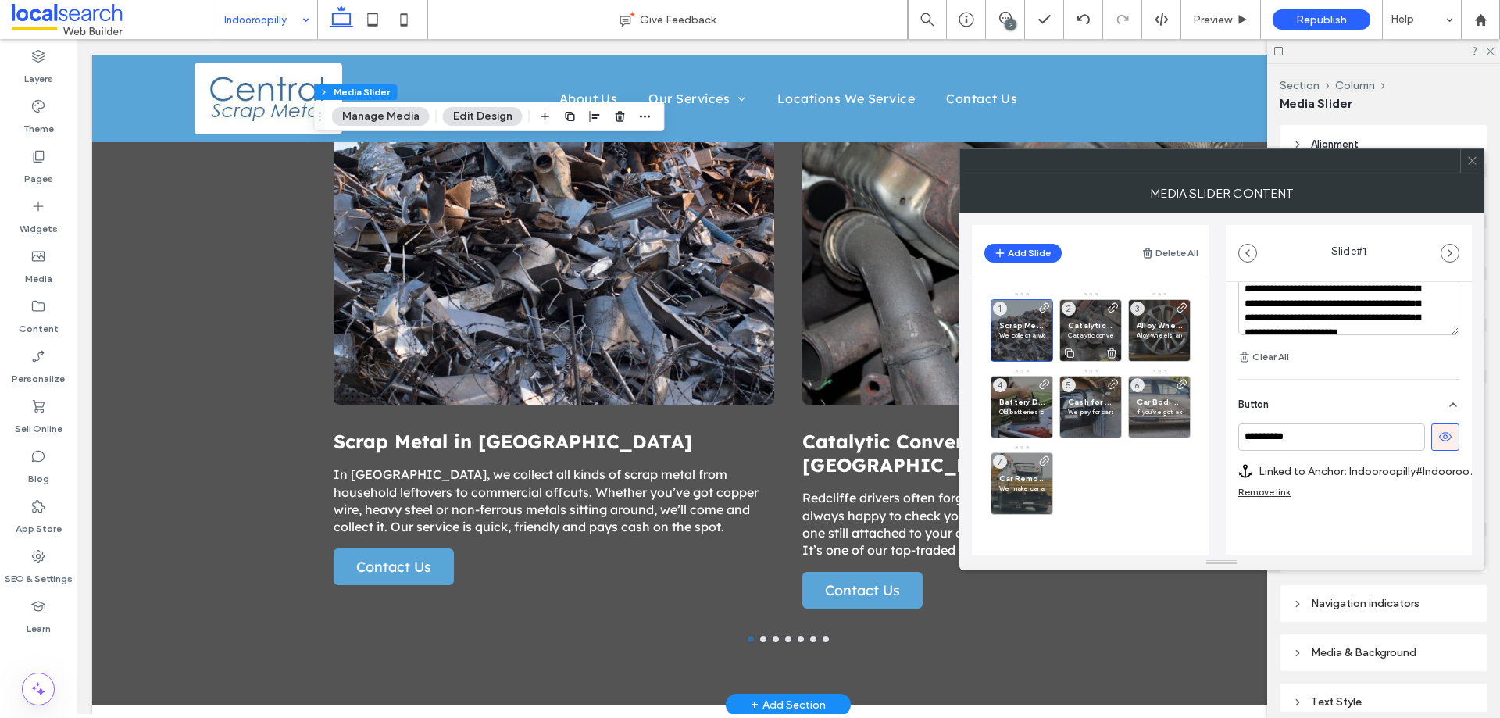
click at [1102, 320] on span "Catalytic Converter Scrap in Indooroopilly" at bounding box center [1090, 325] width 45 height 10
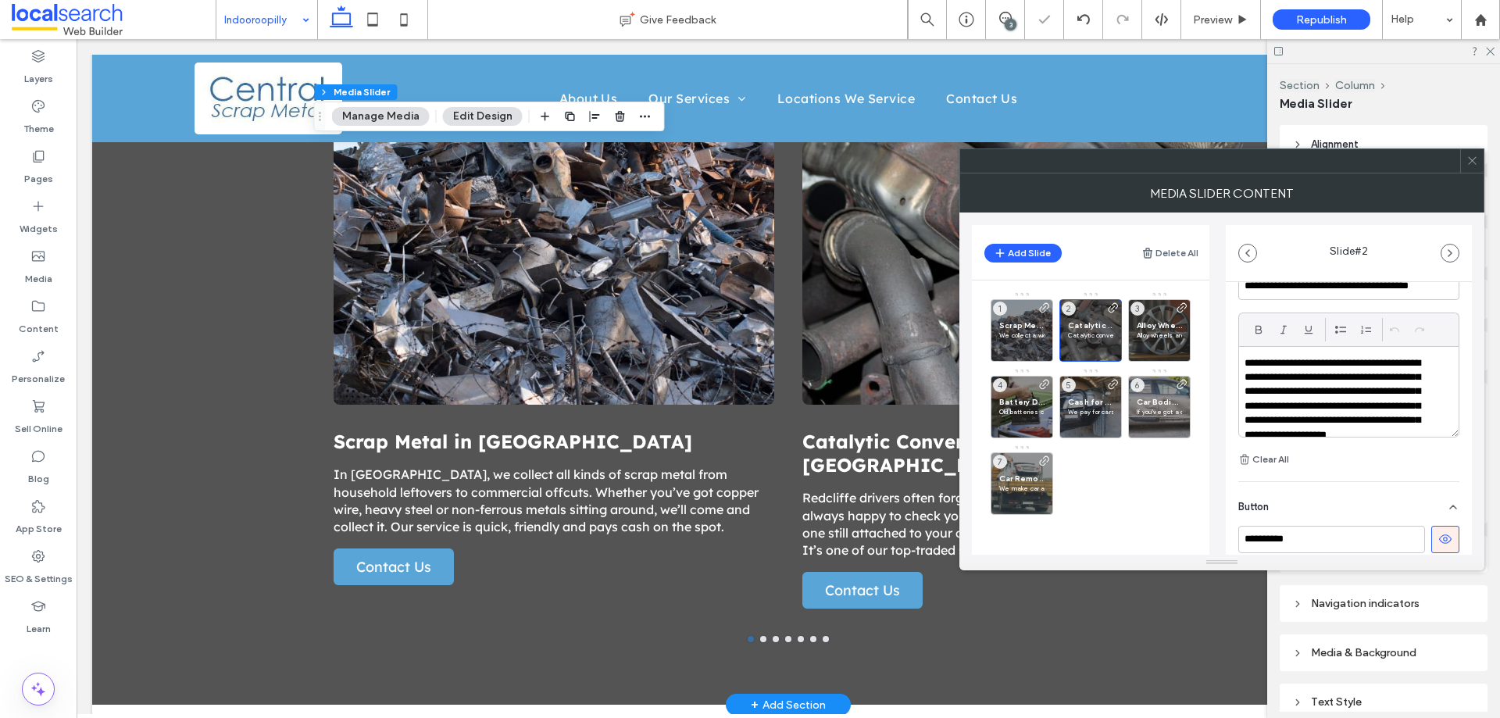
scroll to position [551, 0]
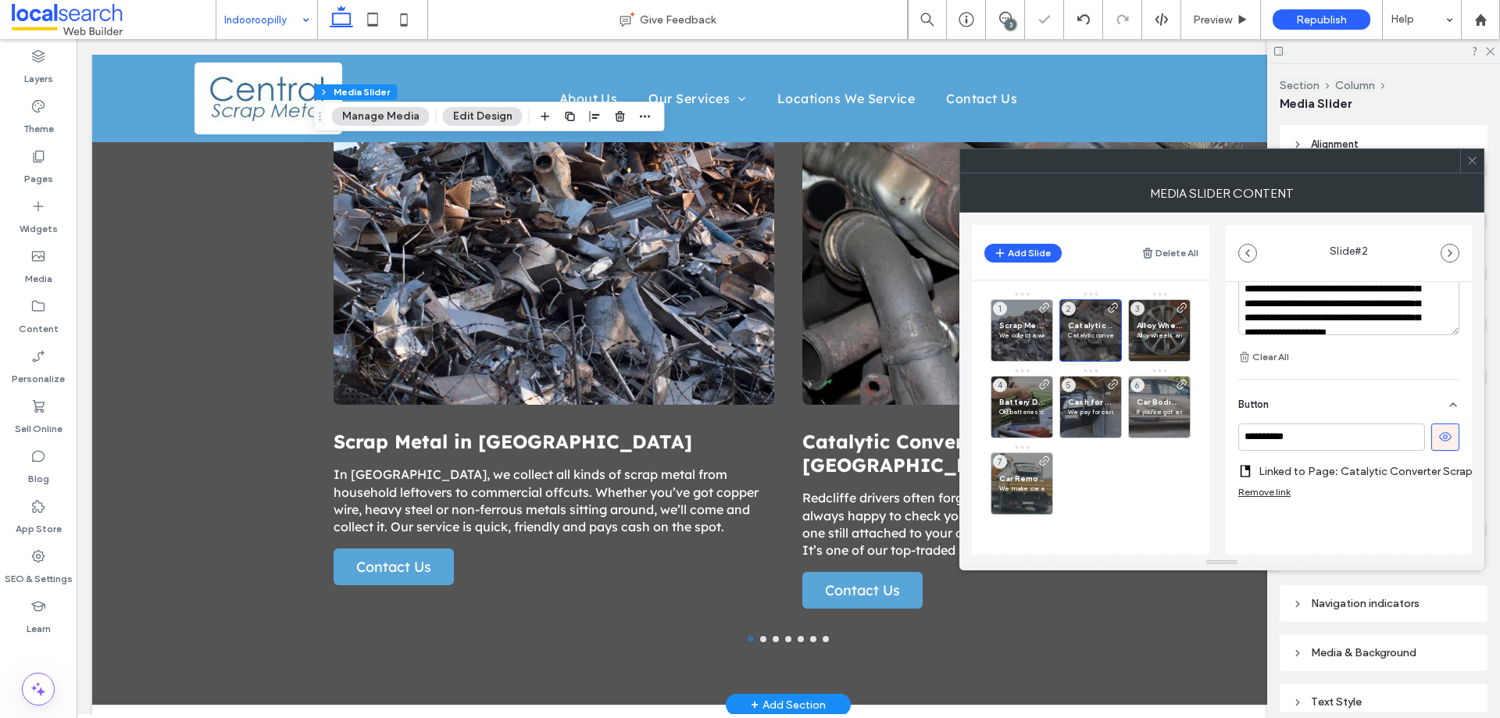
click at [1307, 457] on label "Linked to Page: Catalytic Converter Scrap" at bounding box center [1366, 471] width 214 height 29
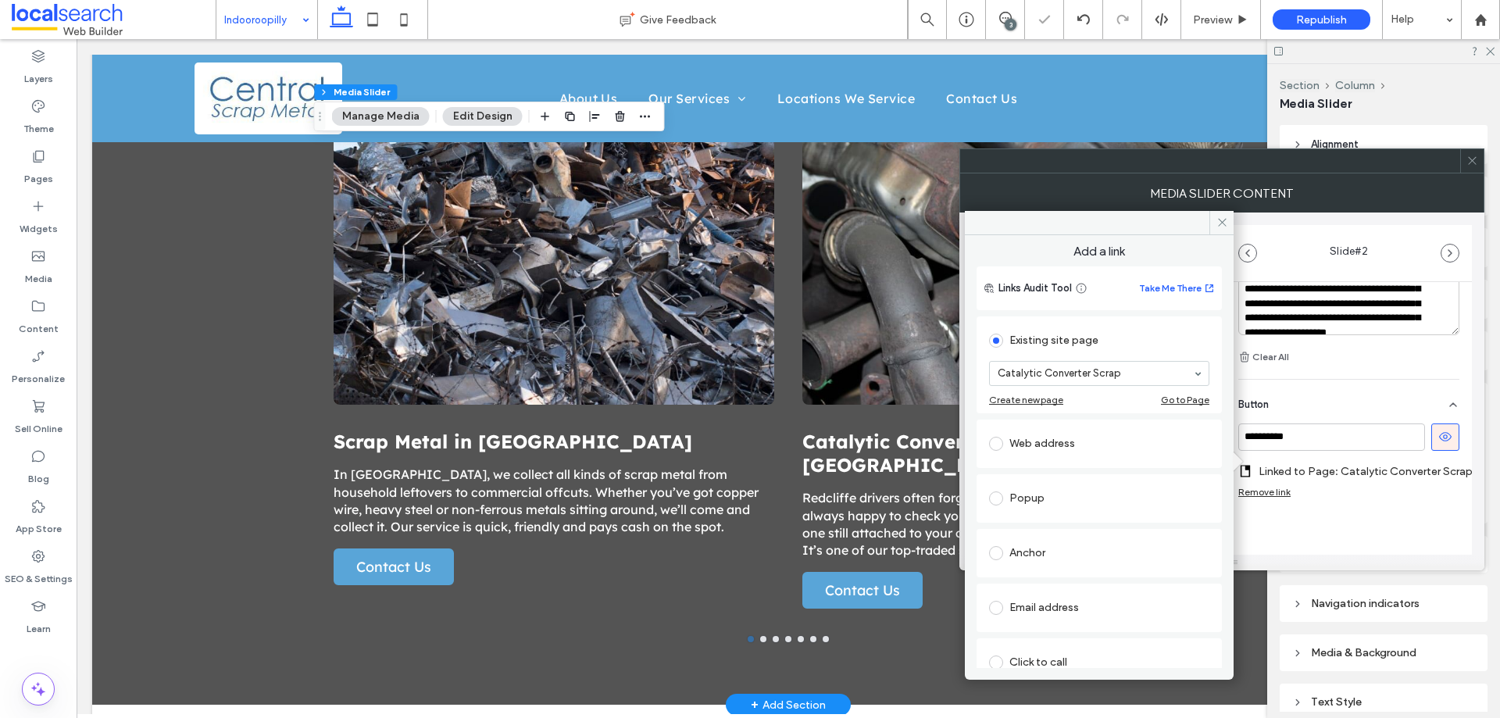
click at [1059, 544] on div "Anchor" at bounding box center [1099, 553] width 220 height 25
drag, startPoint x: 1112, startPoint y: 609, endPoint x: 1123, endPoint y: 614, distance: 12.2
click at [1117, 612] on div at bounding box center [1099, 622] width 220 height 25
drag, startPoint x: 1375, startPoint y: 534, endPoint x: 1363, endPoint y: 526, distance: 14.1
click at [1380, 531] on div "**********" at bounding box center [1349, 177] width 246 height 869
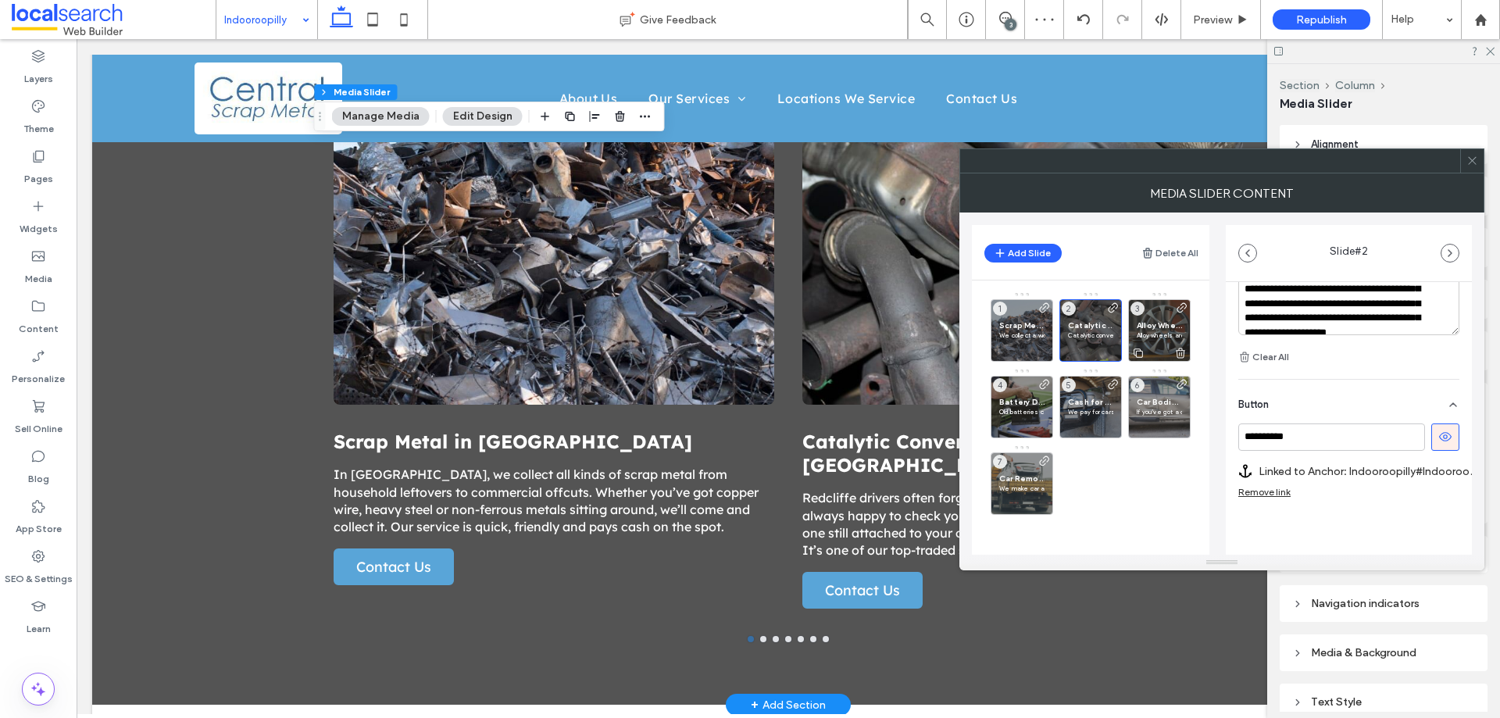
click at [1174, 328] on span "Alloy Wheels in Indooroopilly" at bounding box center [1159, 325] width 45 height 10
click at [1318, 476] on label "Linked to Page: Alloy Wheels" at bounding box center [1354, 471] width 190 height 29
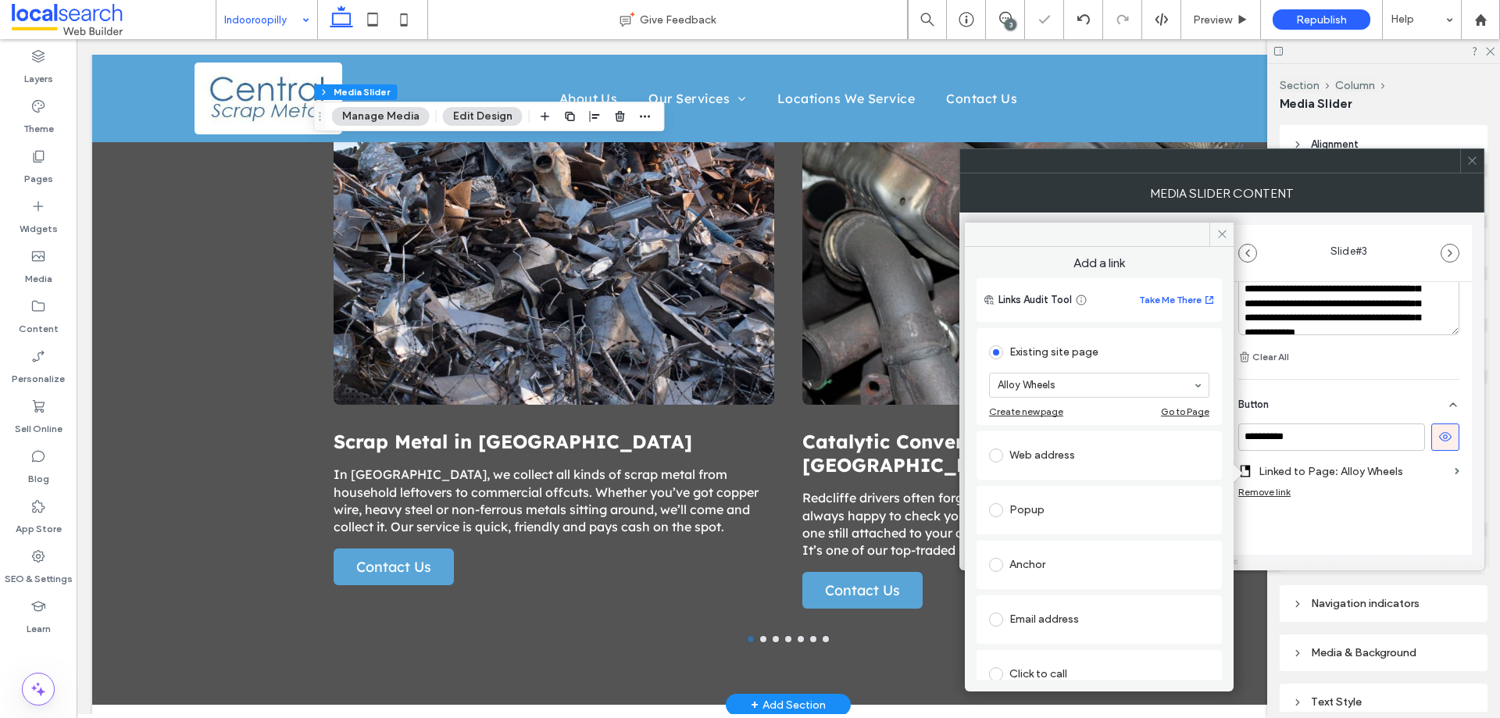
click at [1045, 565] on div "Anchor" at bounding box center [1099, 564] width 220 height 25
click at [1084, 620] on section "Anchor: Select..." at bounding box center [1099, 623] width 220 height 63
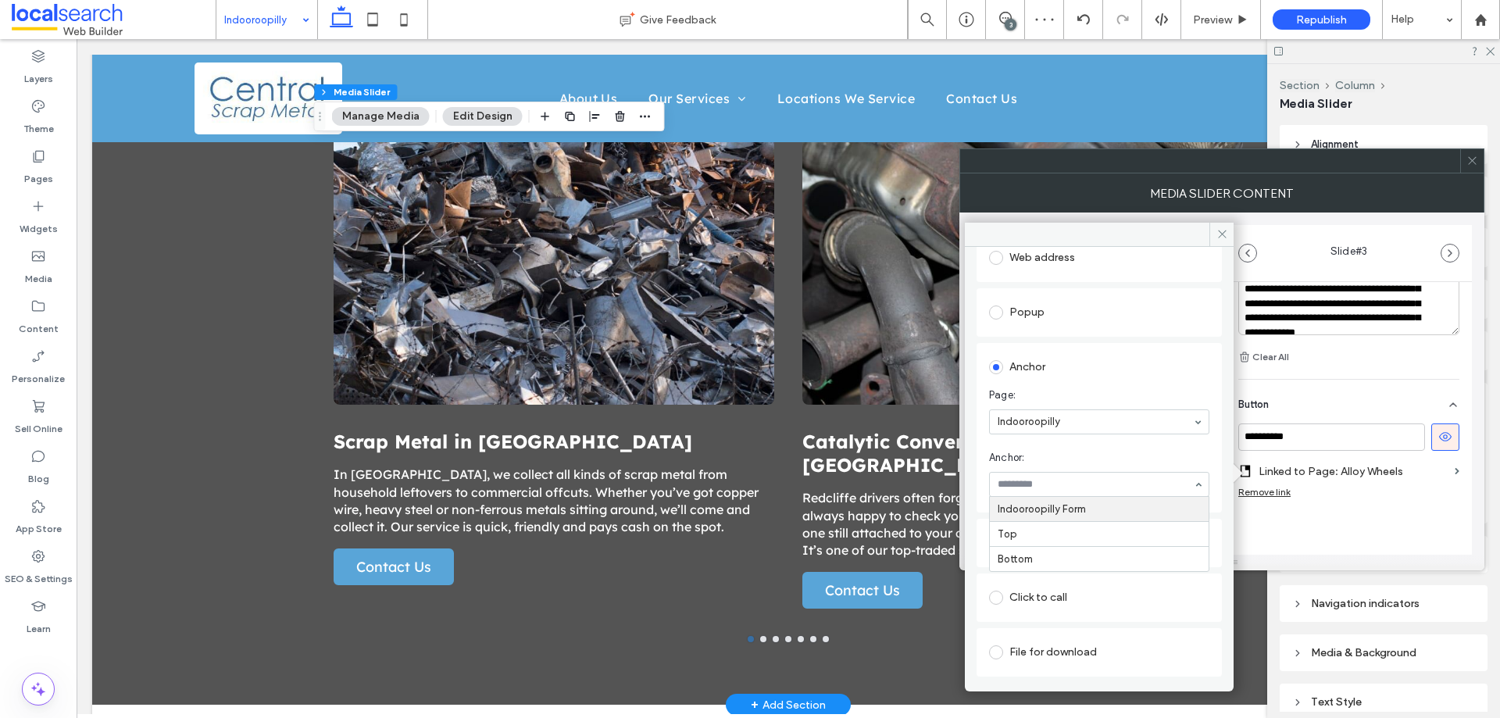
scroll to position [156, 0]
click at [1346, 520] on div "**********" at bounding box center [1349, 171] width 246 height 881
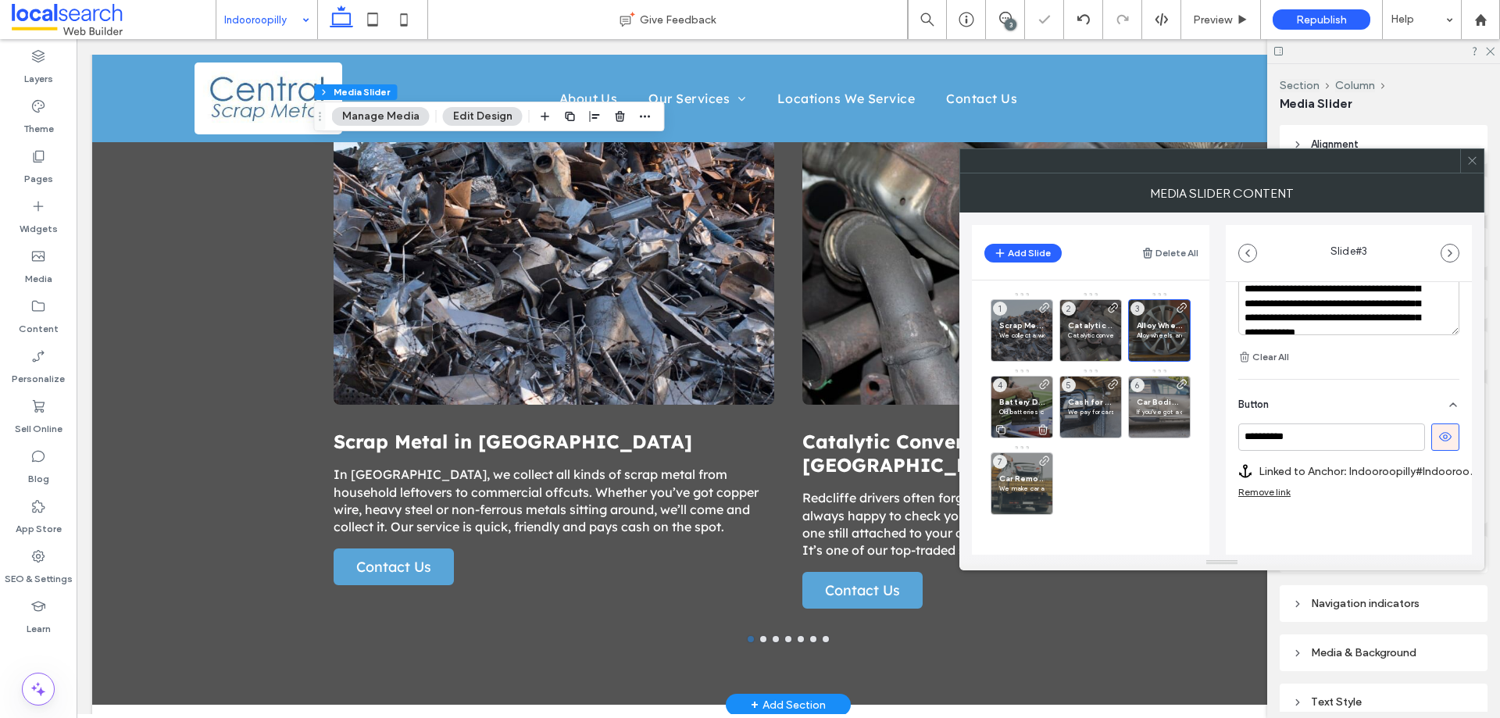
click at [1032, 384] on div "Battery Disposal in Indooroopilly Old batteries can’t just be thrown out. In In…" at bounding box center [1022, 407] width 63 height 63
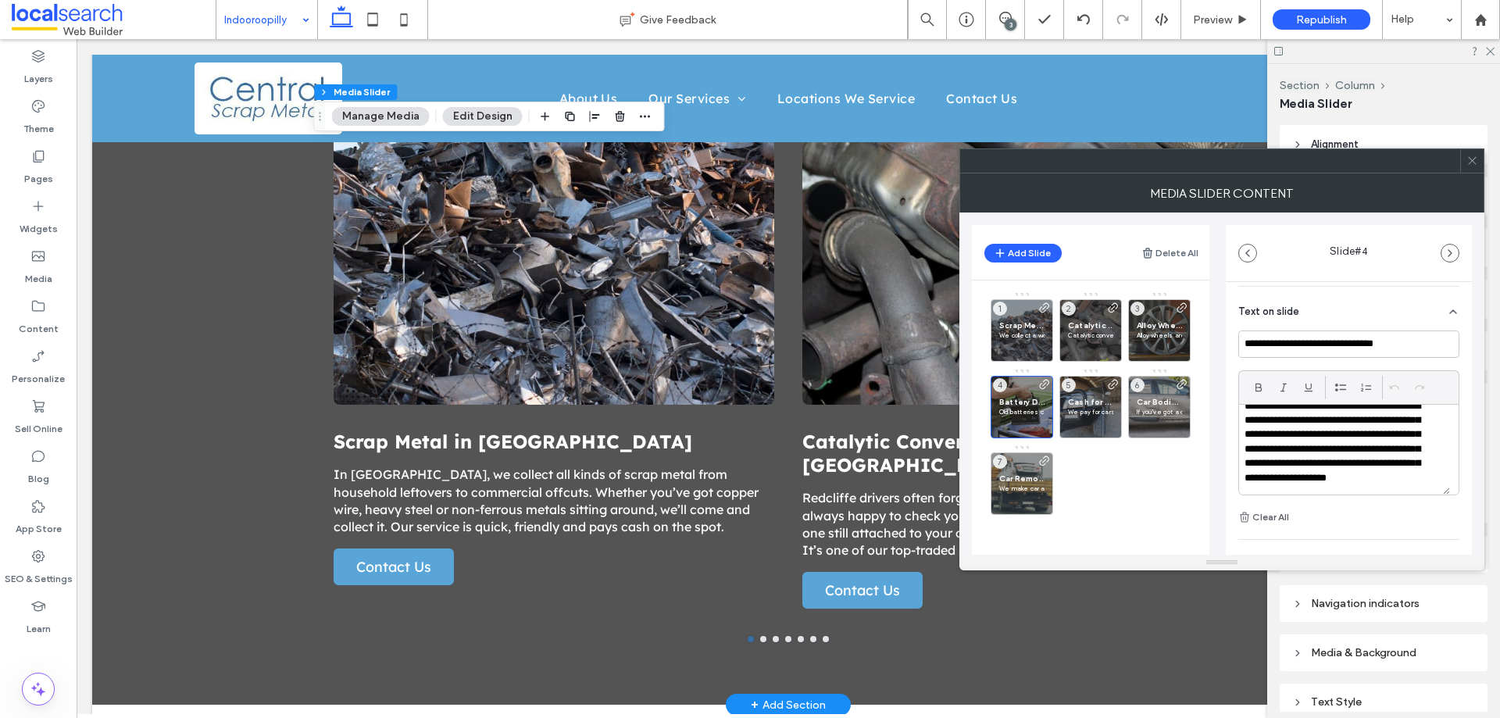
scroll to position [551, 0]
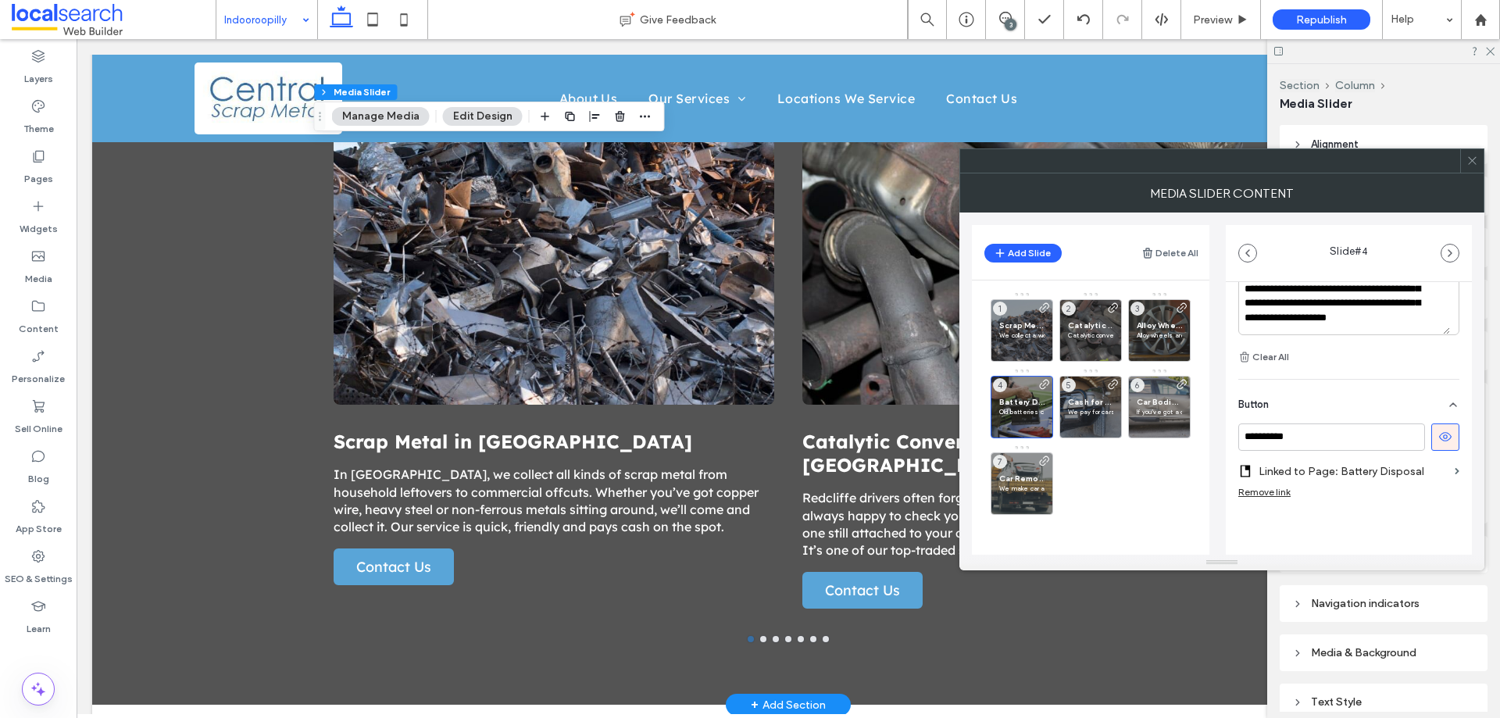
click at [1341, 478] on label "Linked to Page: Battery Disposal" at bounding box center [1354, 471] width 190 height 29
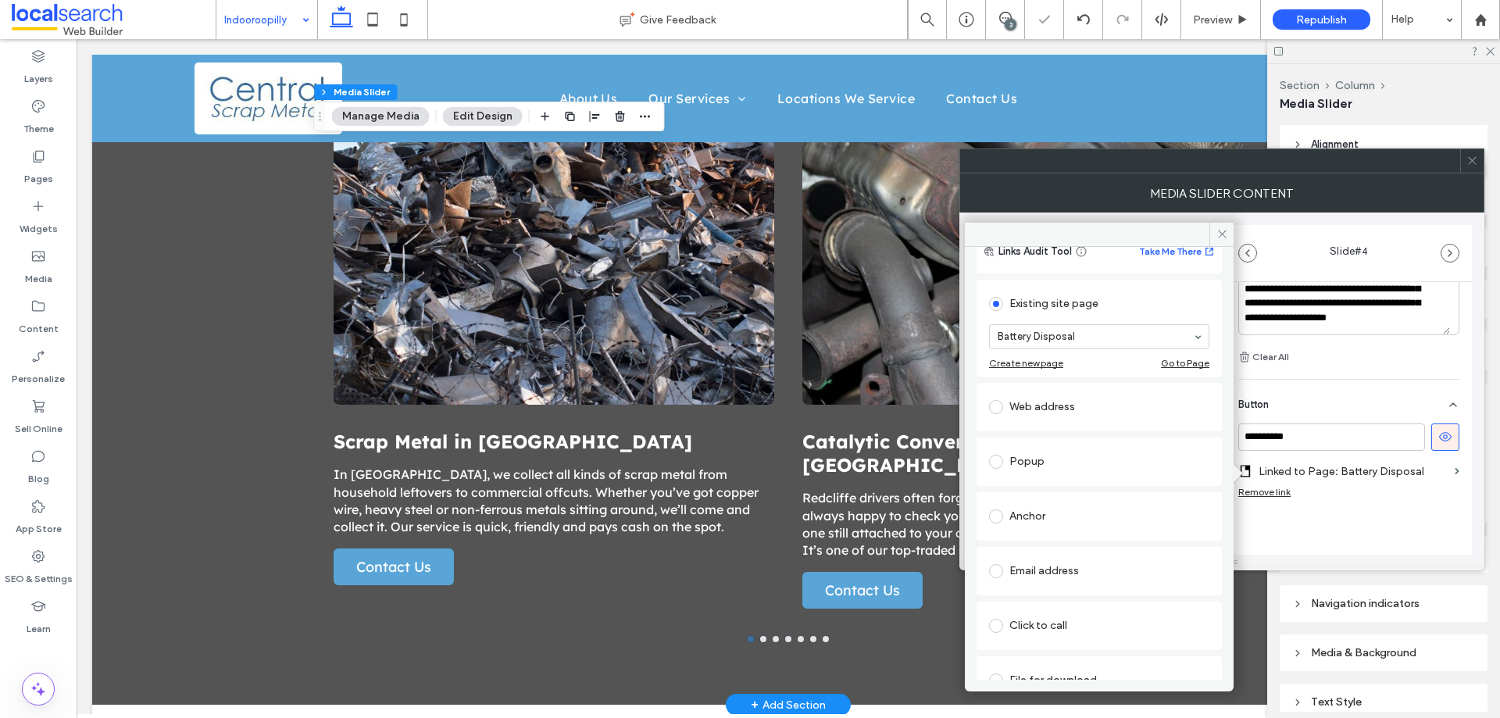
scroll to position [102, 0]
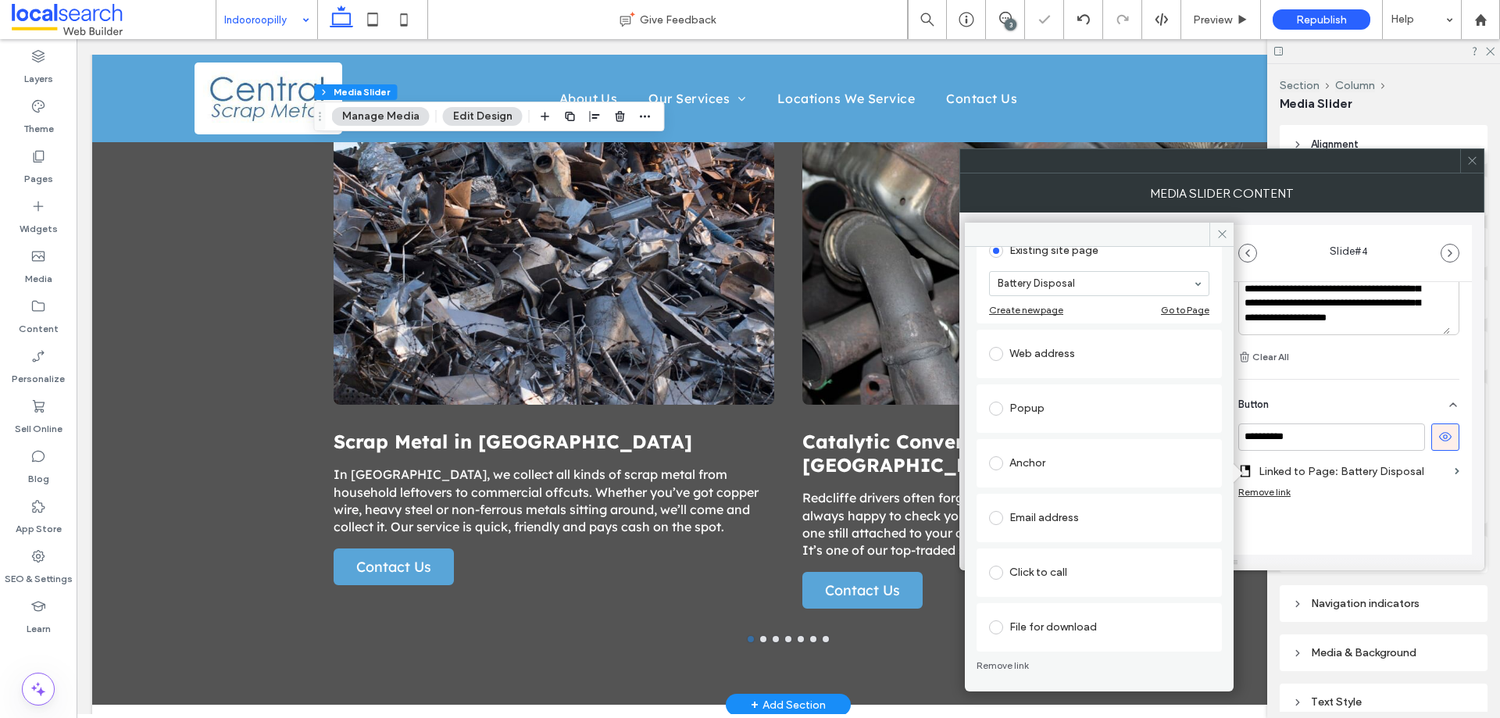
click at [1021, 457] on div "Anchor" at bounding box center [1099, 463] width 220 height 25
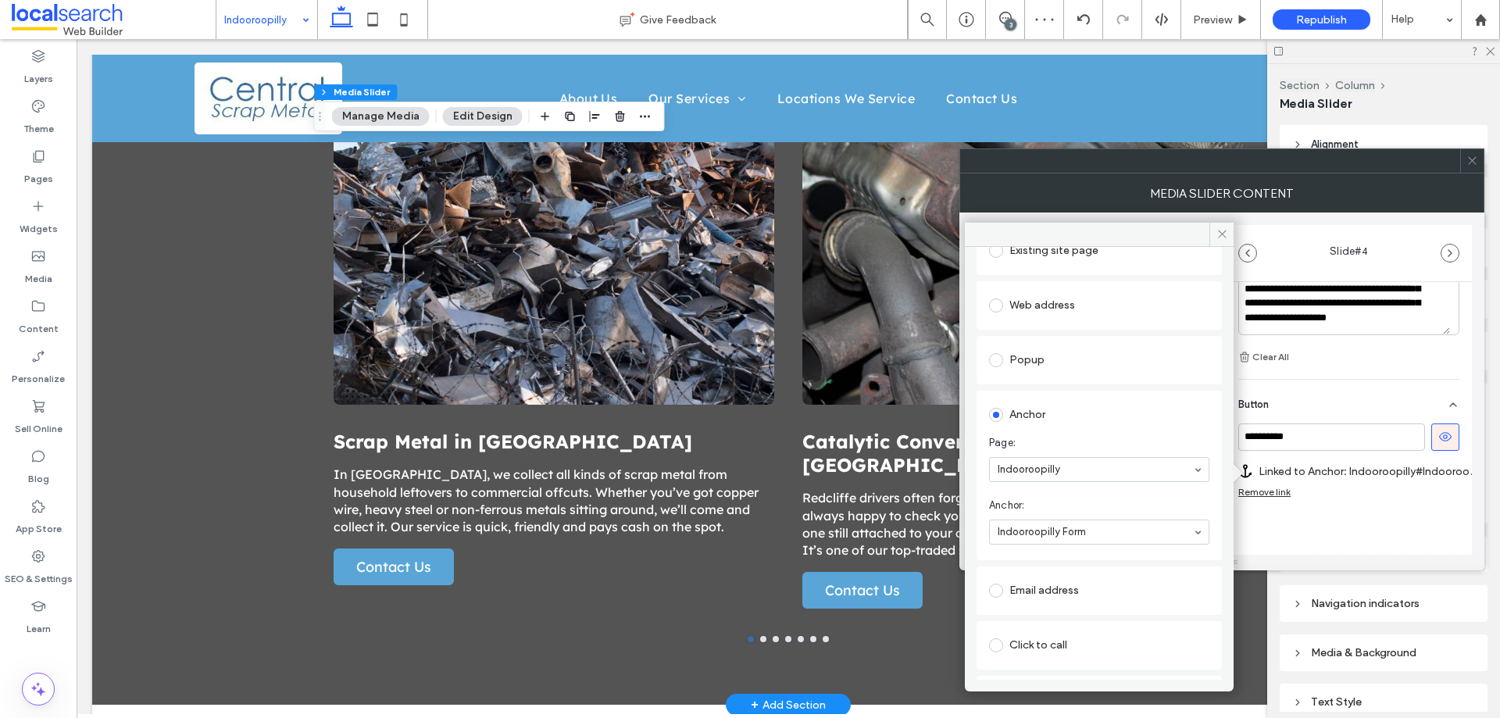
click at [1300, 542] on div "**********" at bounding box center [1349, 171] width 246 height 881
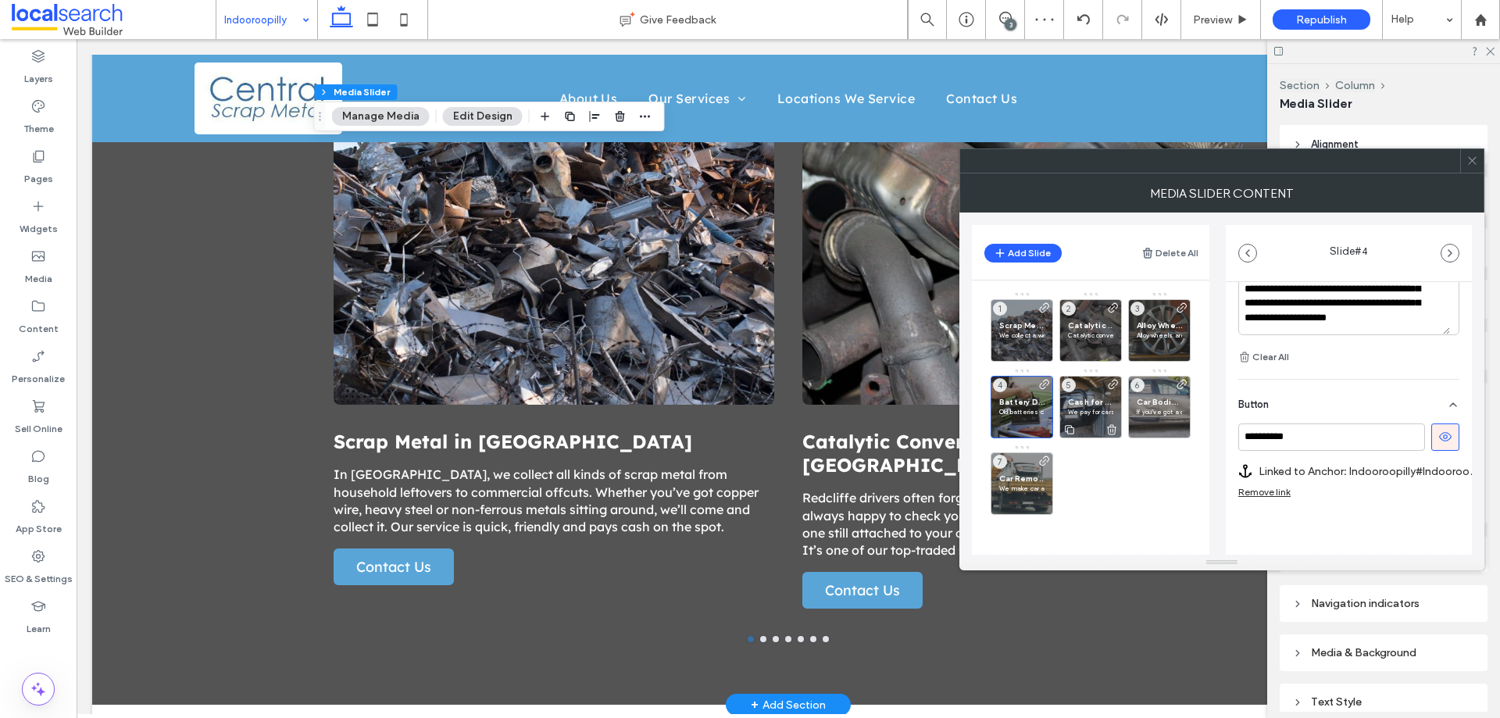
click at [1100, 417] on div "Cash for Cars in Indooroopilly We pay for cars and trucks across Indooroopilly …" at bounding box center [1091, 407] width 63 height 63
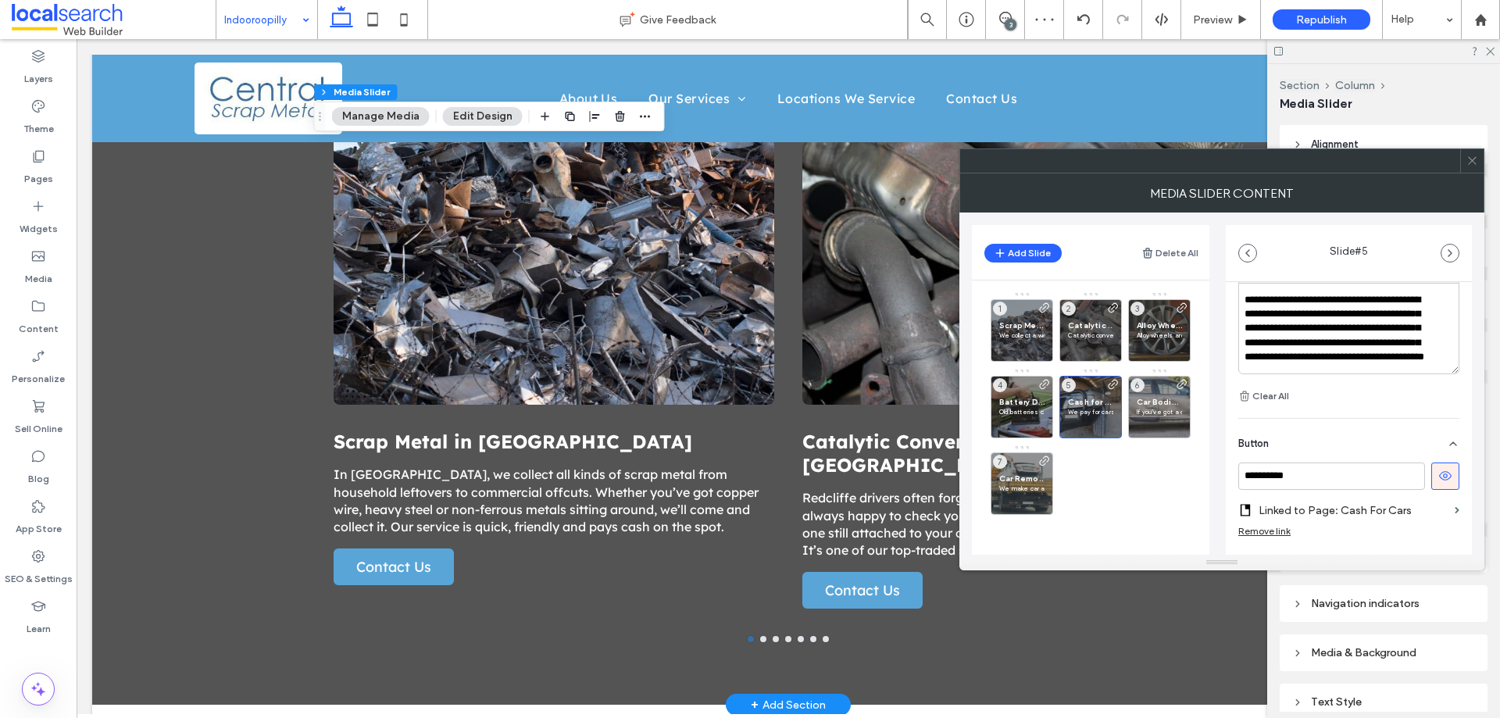
scroll to position [551, 0]
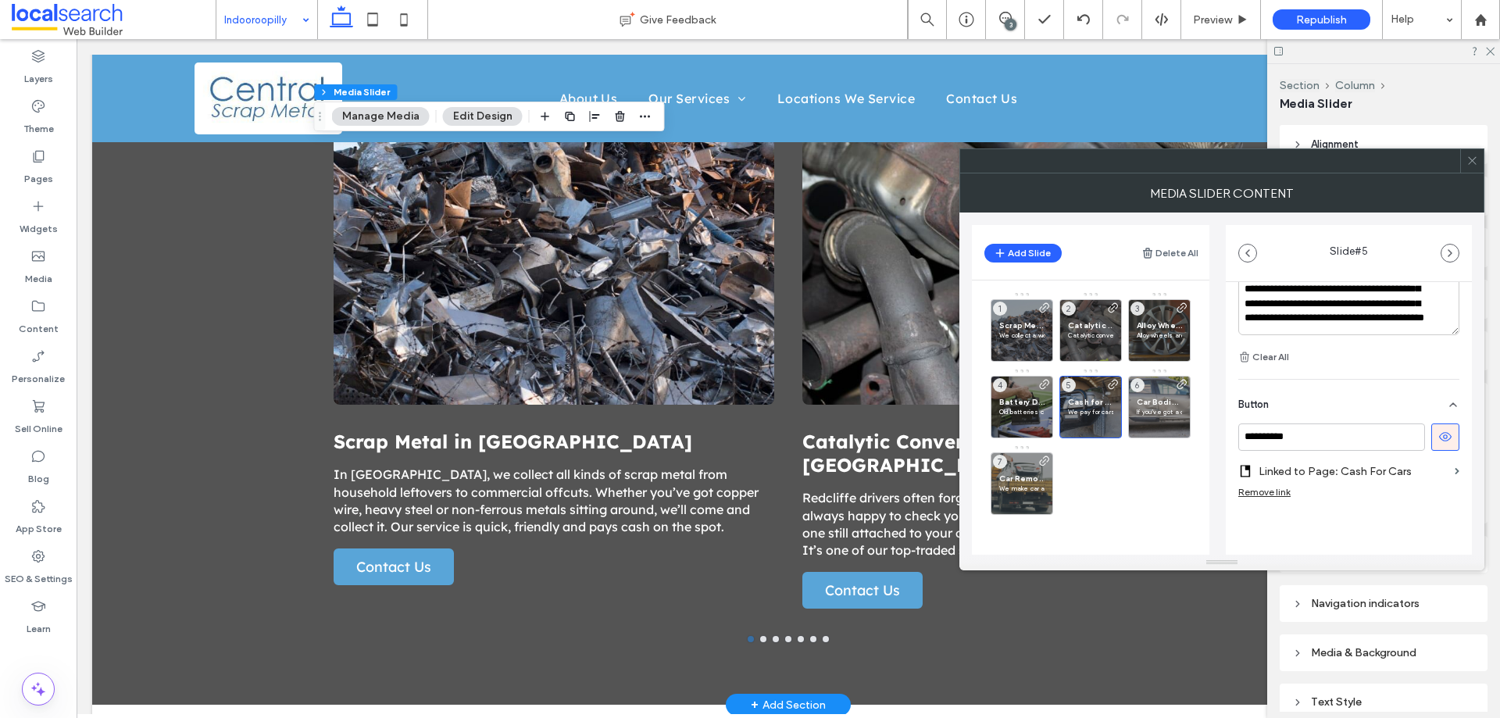
click at [1373, 470] on label "Linked to Page: Cash For Cars" at bounding box center [1354, 471] width 190 height 29
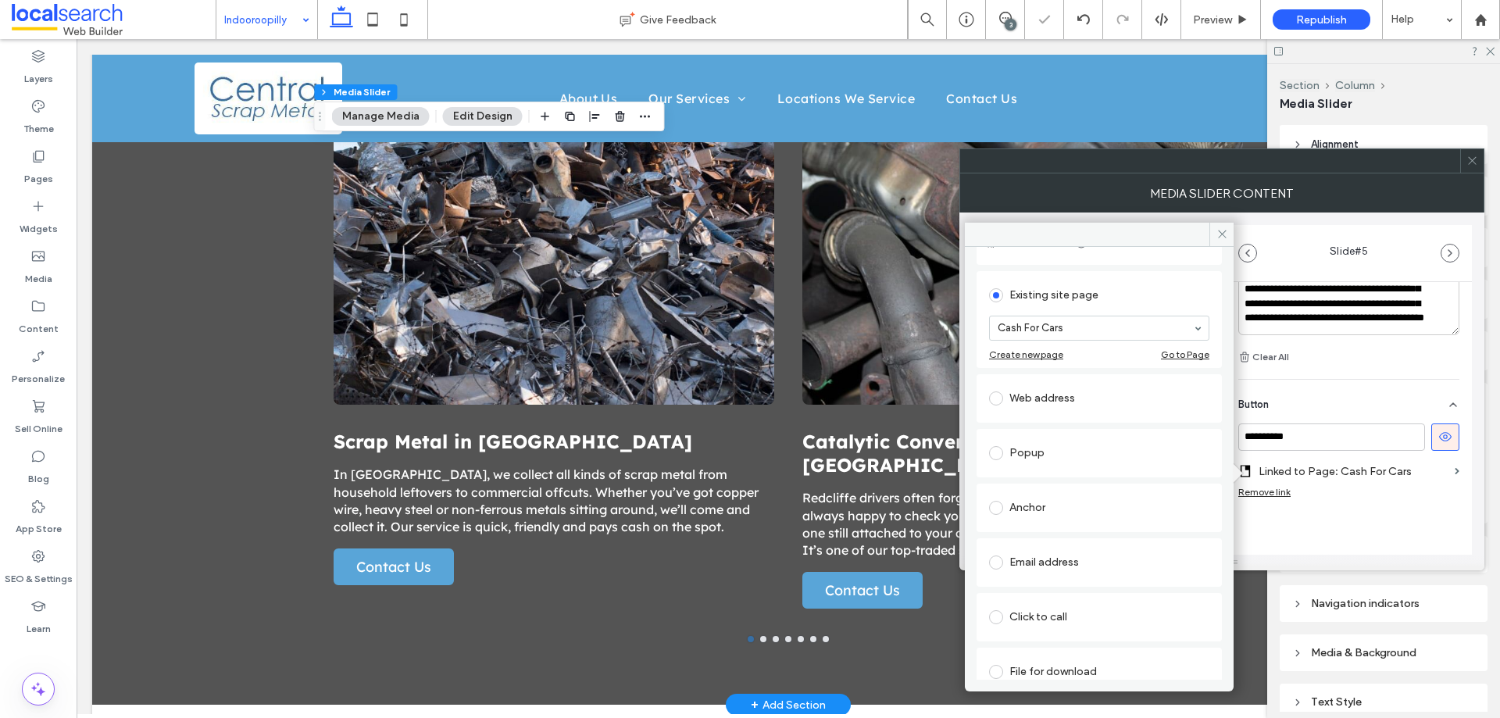
scroll to position [102, 0]
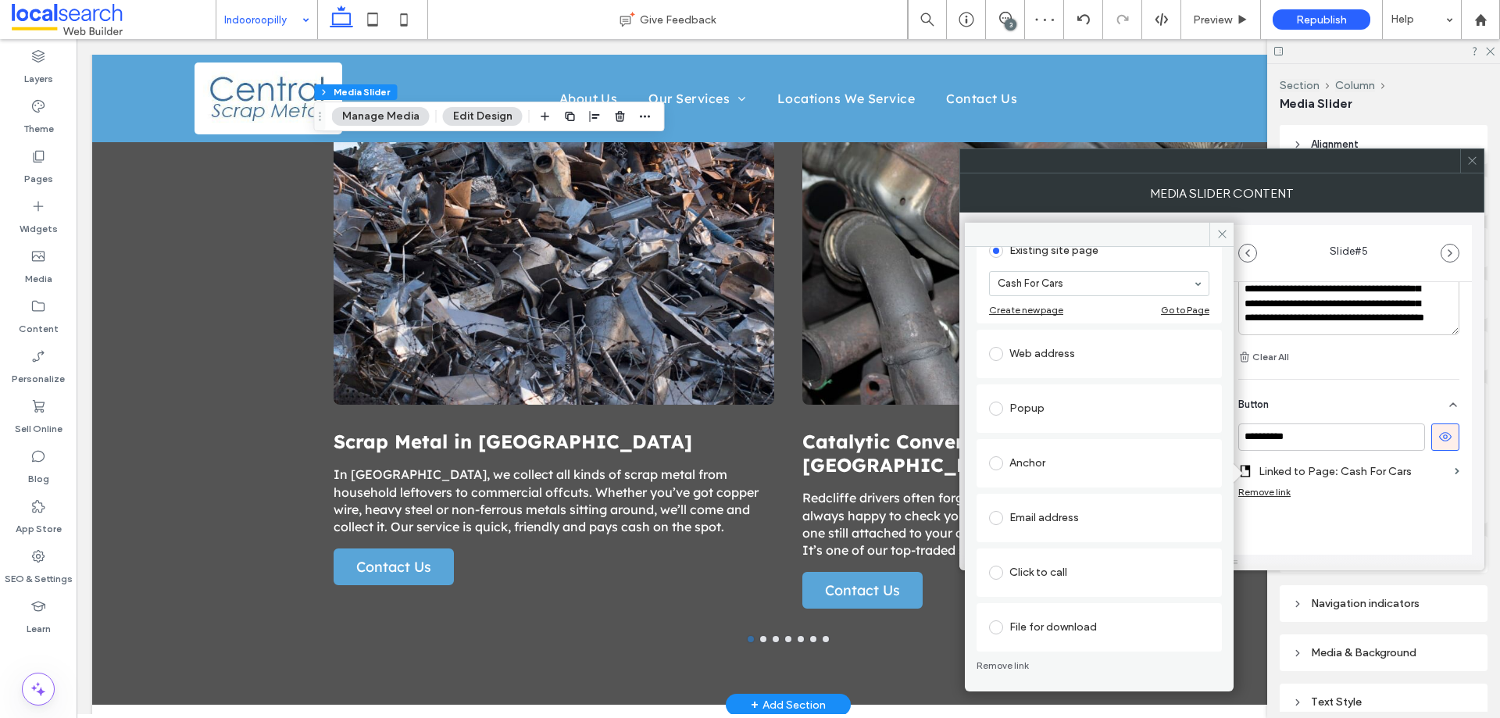
click at [1077, 473] on div "Anchor" at bounding box center [1099, 463] width 220 height 25
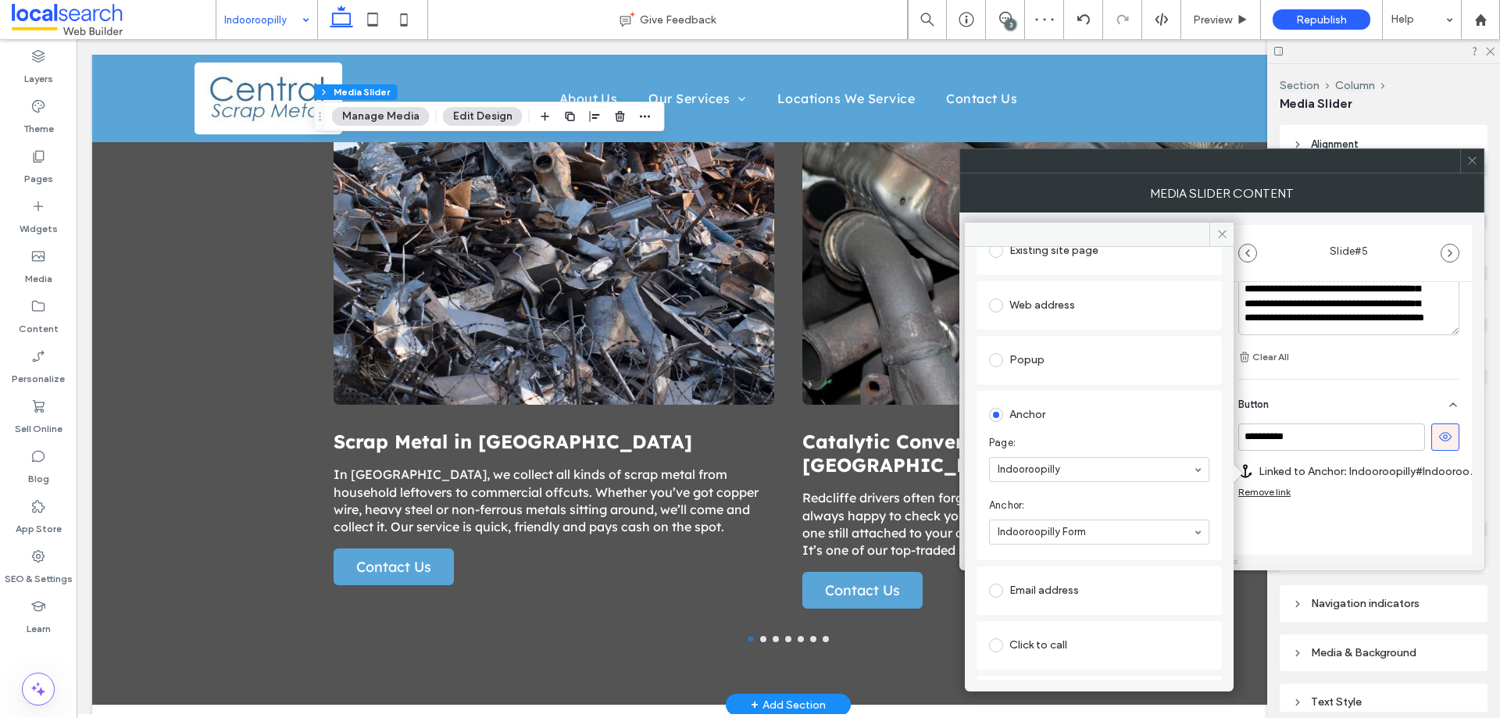
click at [1311, 538] on div "**********" at bounding box center [1349, 171] width 246 height 881
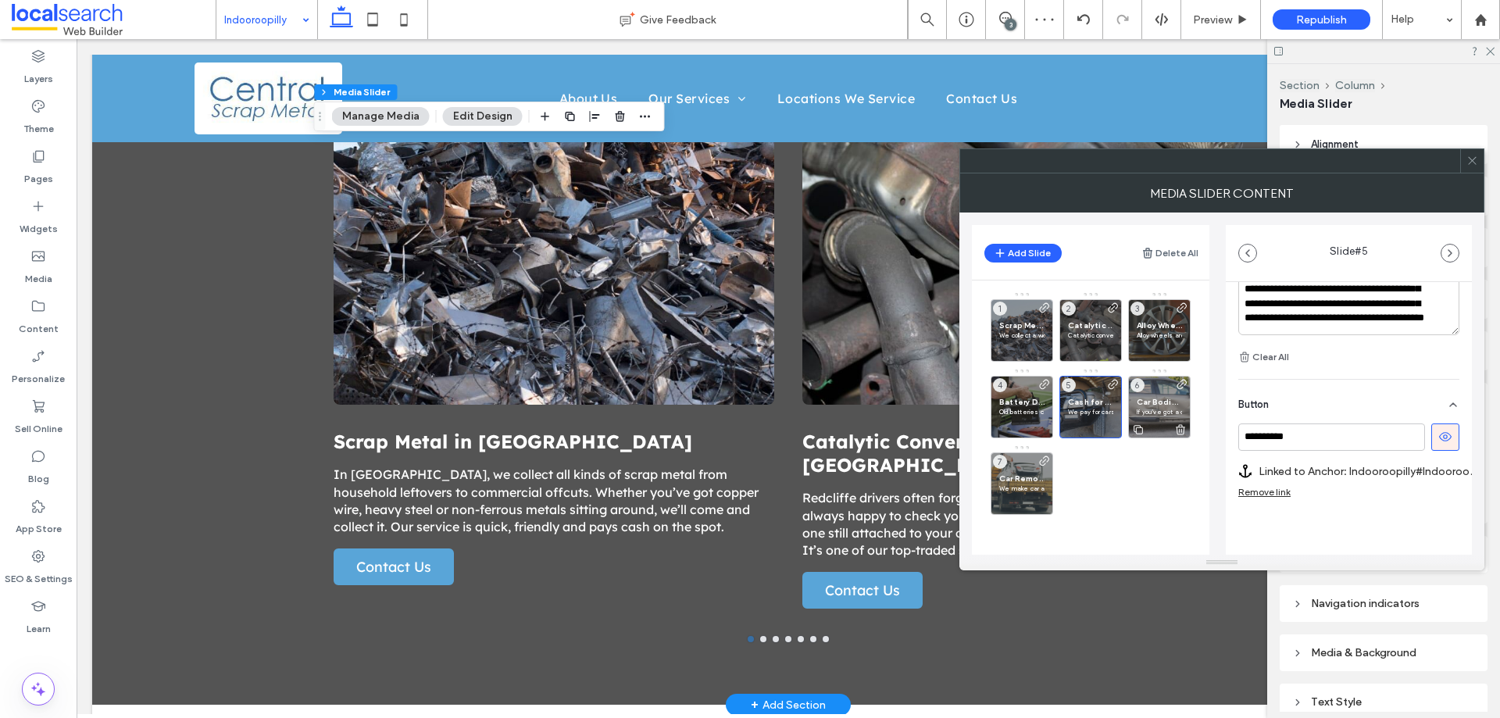
click at [1139, 406] on span "Car Bodies in Indooroopilly" at bounding box center [1159, 402] width 45 height 10
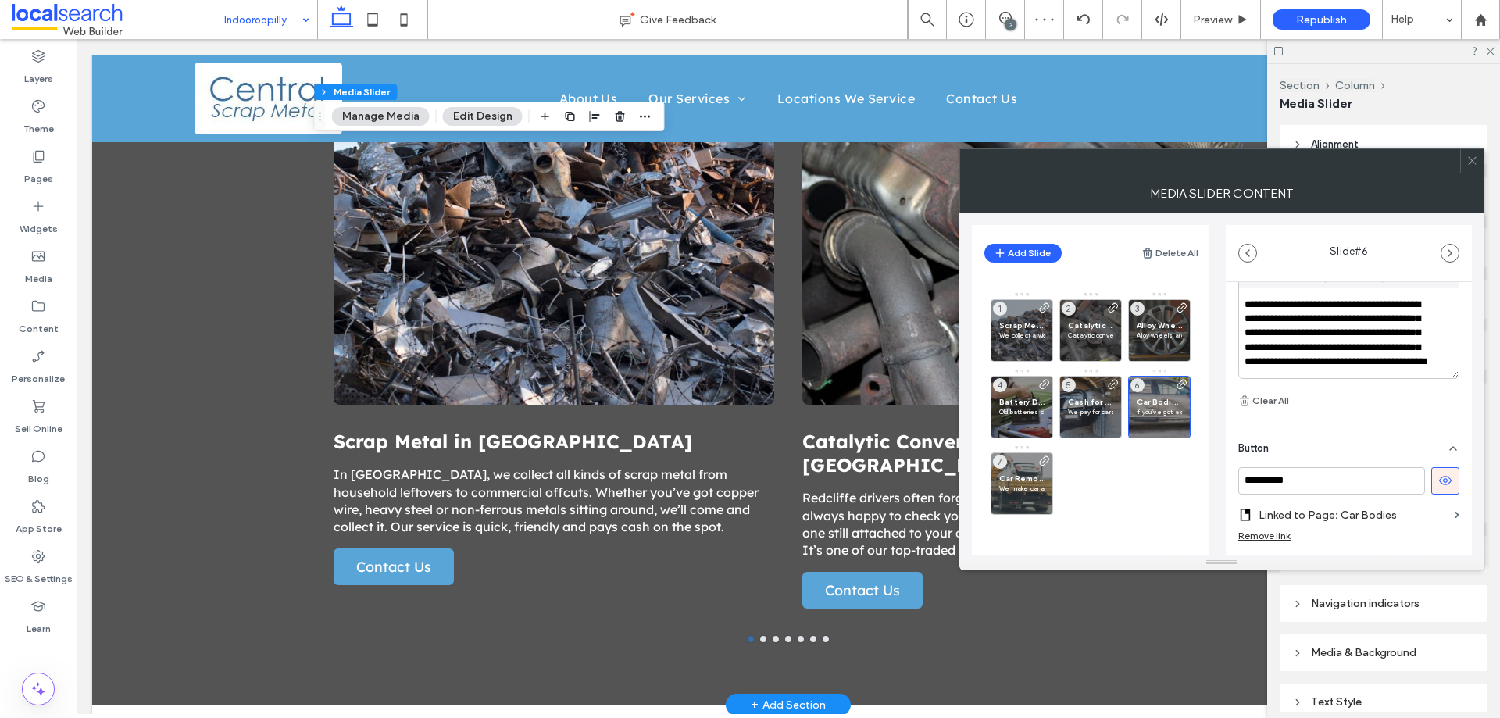
scroll to position [567, 0]
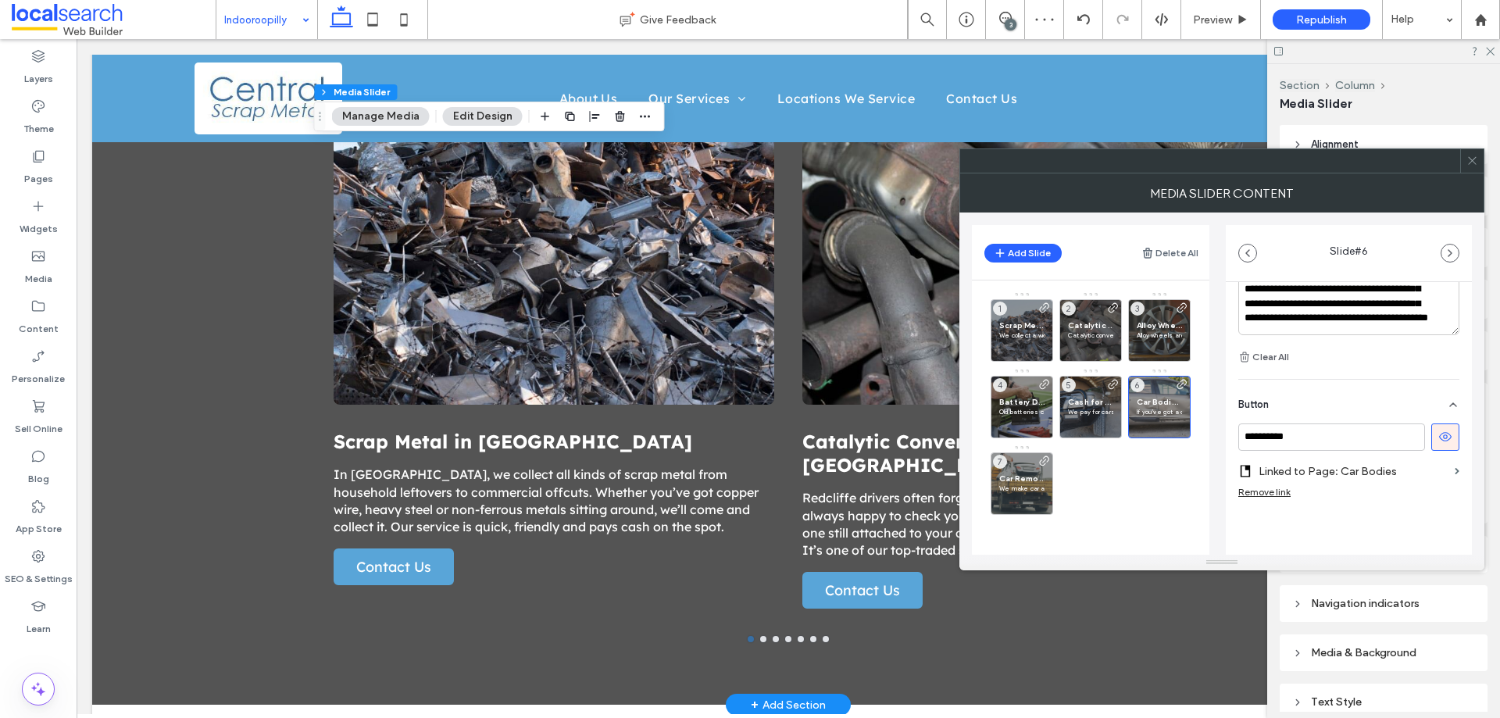
click at [1358, 474] on label "Linked to Page: Car Bodies" at bounding box center [1354, 471] width 190 height 29
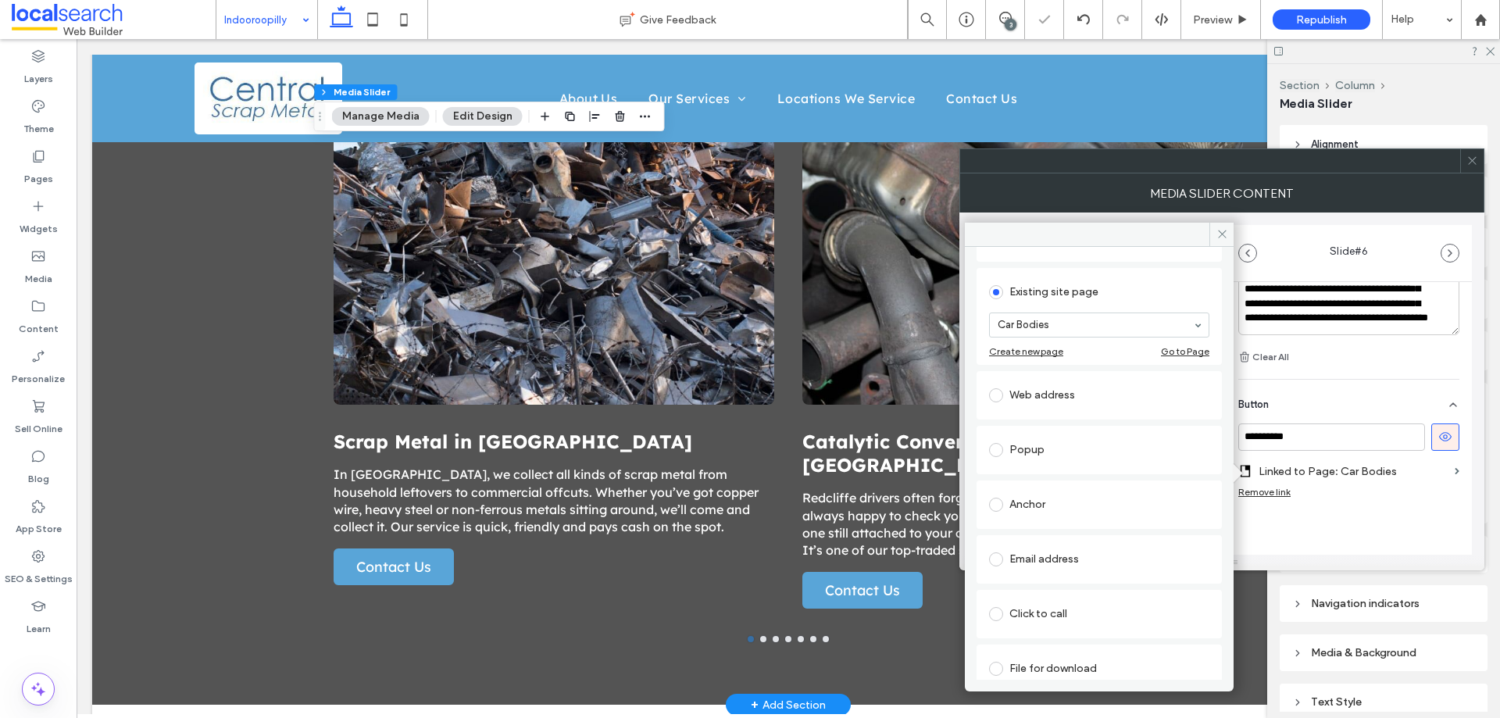
scroll to position [102, 0]
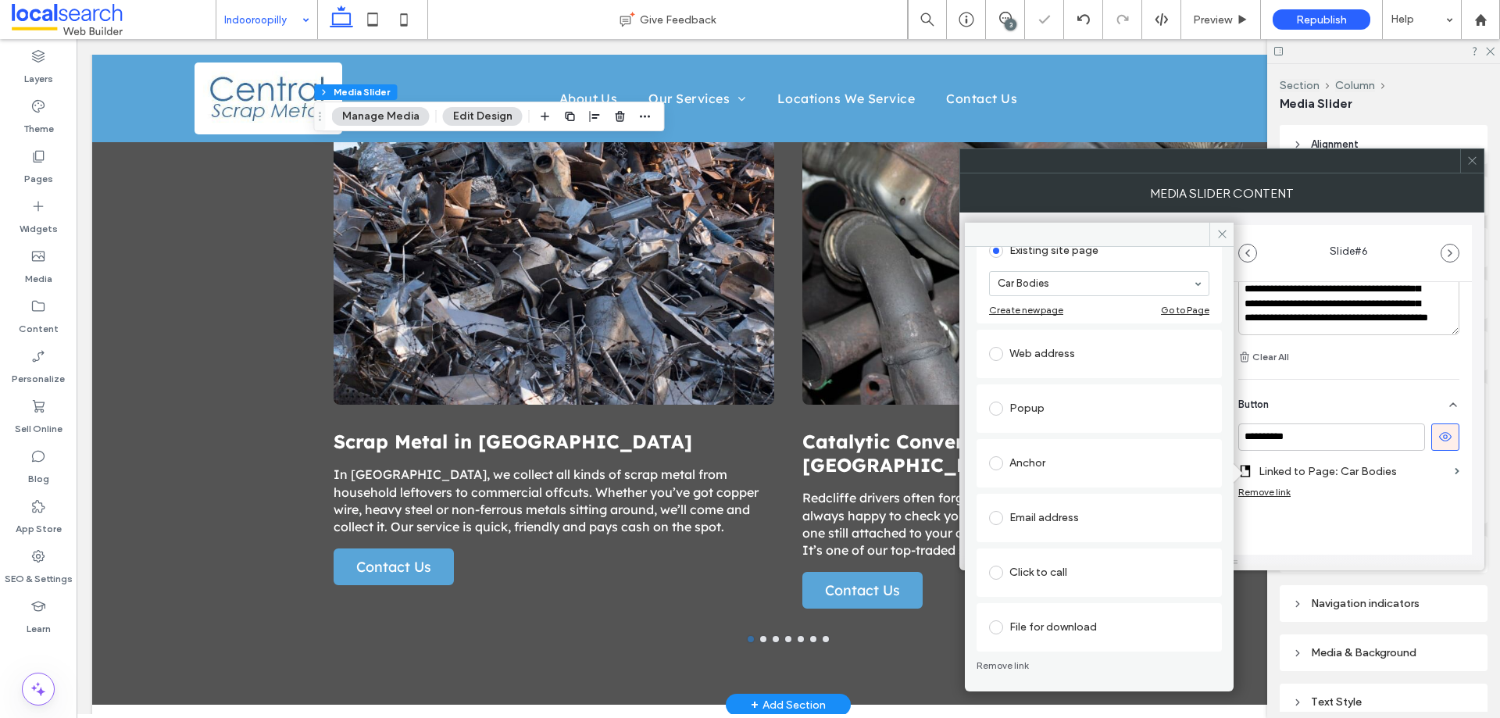
click at [1063, 458] on div "Anchor" at bounding box center [1099, 463] width 220 height 25
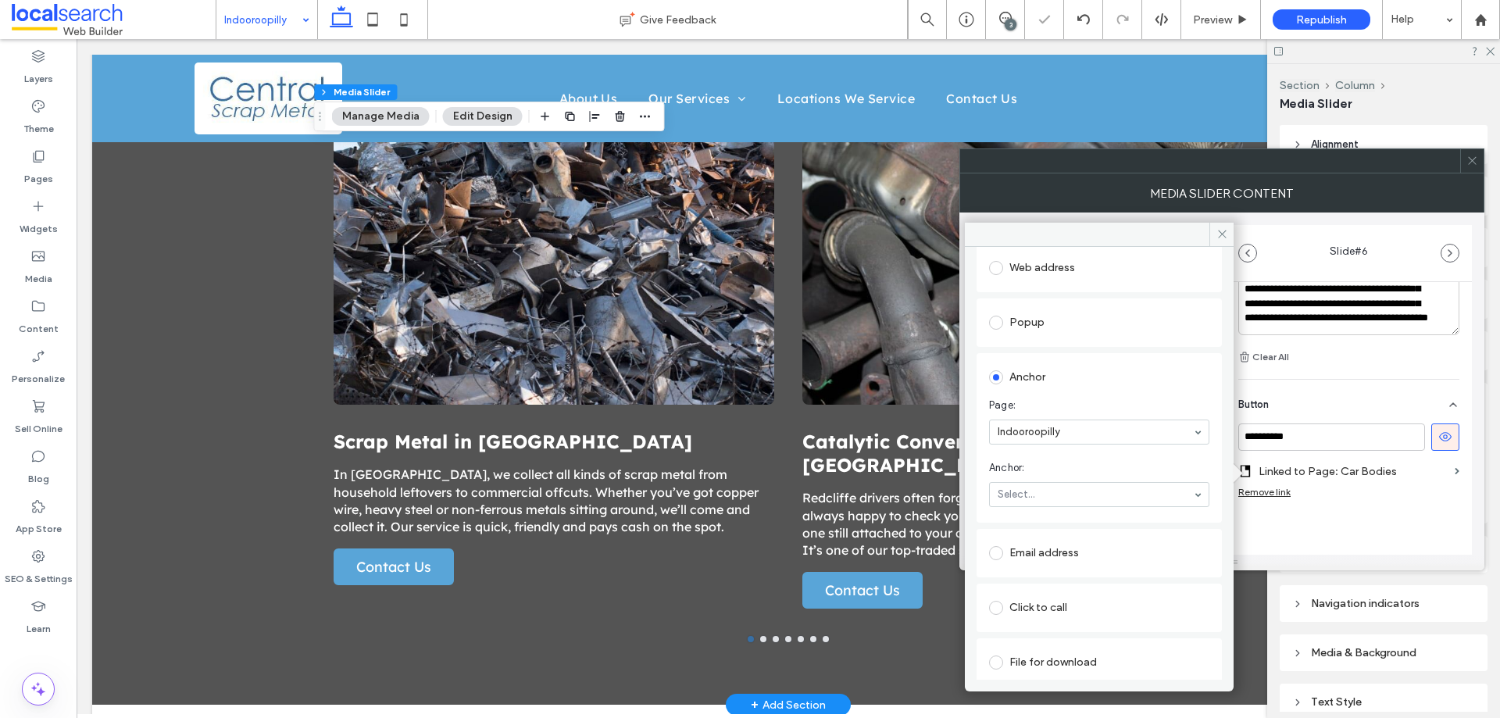
scroll to position [174, 0]
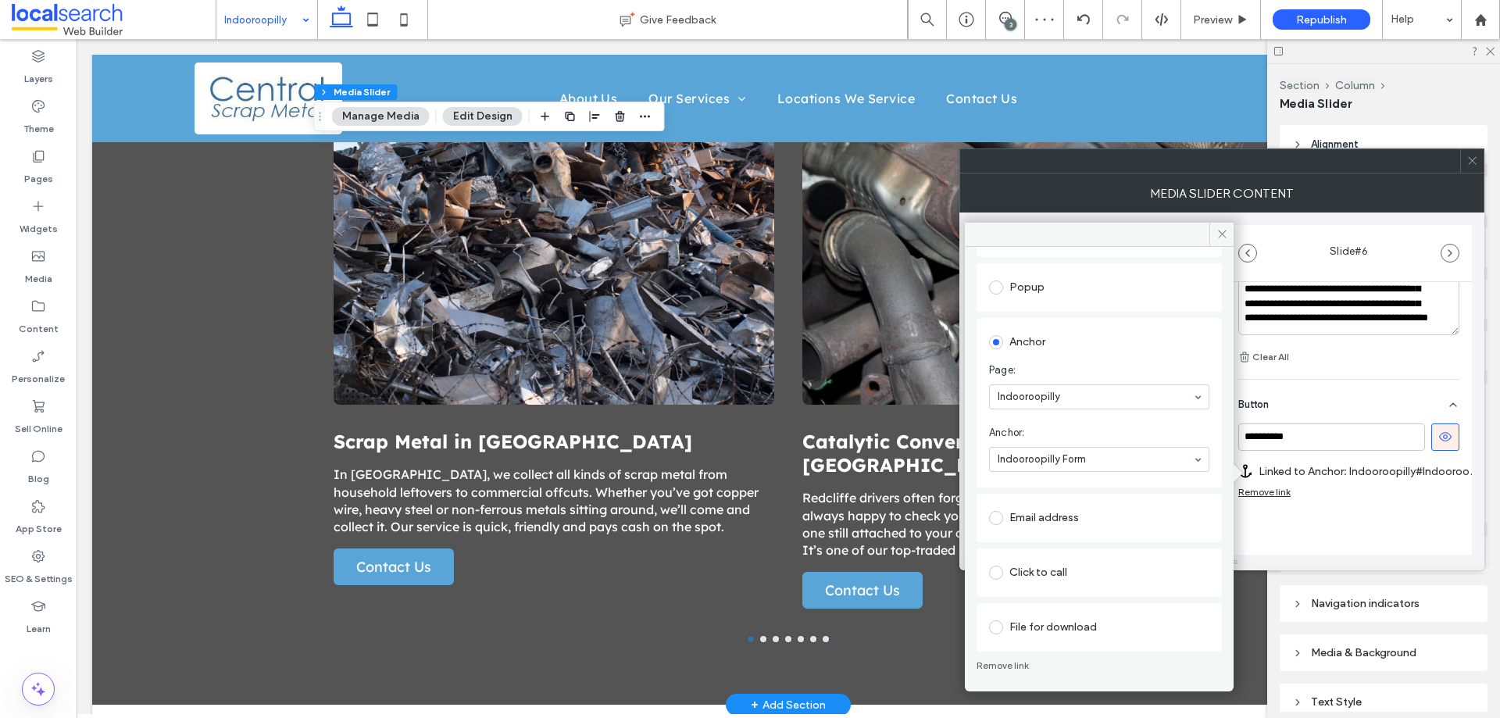
click at [1300, 528] on div "**********" at bounding box center [1349, 164] width 246 height 896
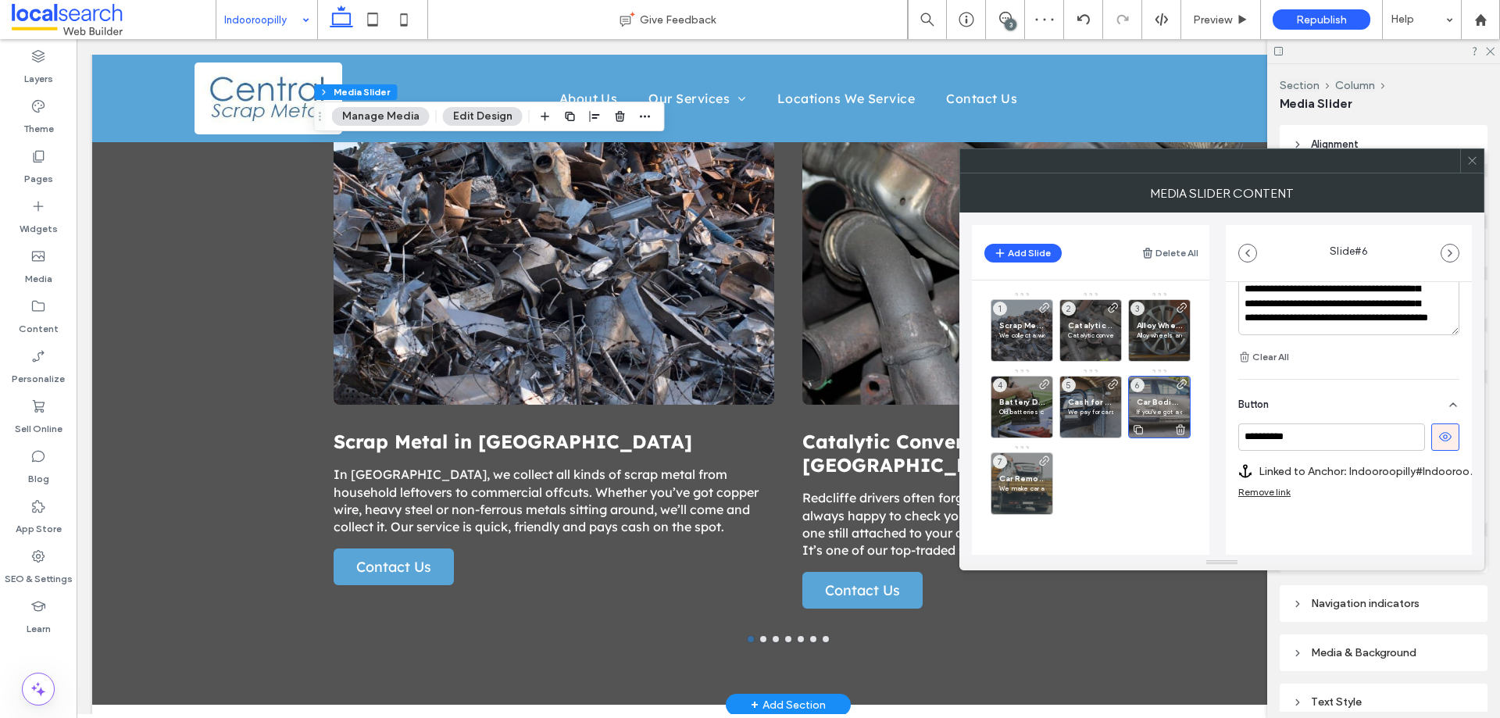
click at [1157, 410] on p "If you’ve got a car body sitting in the yard, we’ll collect it and offer paymen…" at bounding box center [1159, 411] width 45 height 9
click at [1010, 476] on span "Car Removal in Indooroopilly" at bounding box center [1021, 479] width 45 height 10
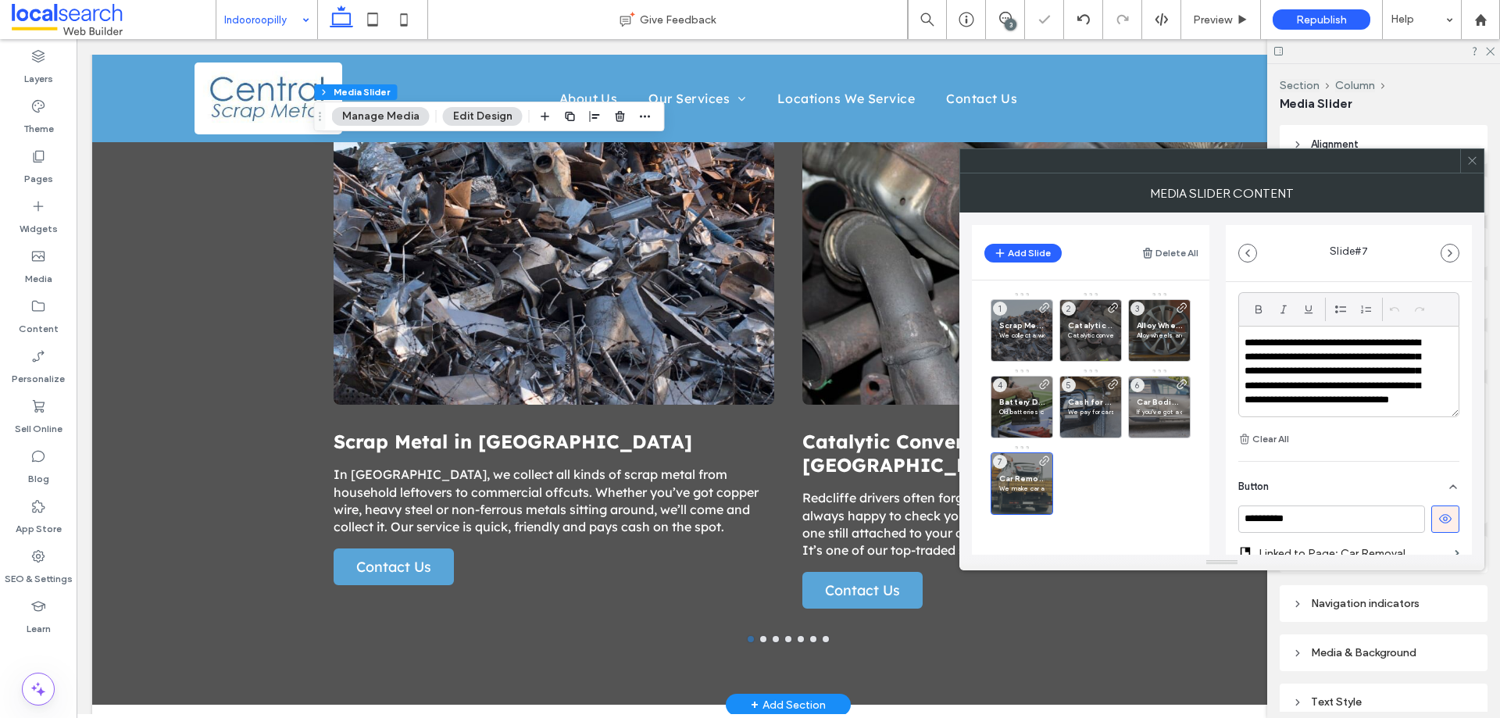
scroll to position [551, 0]
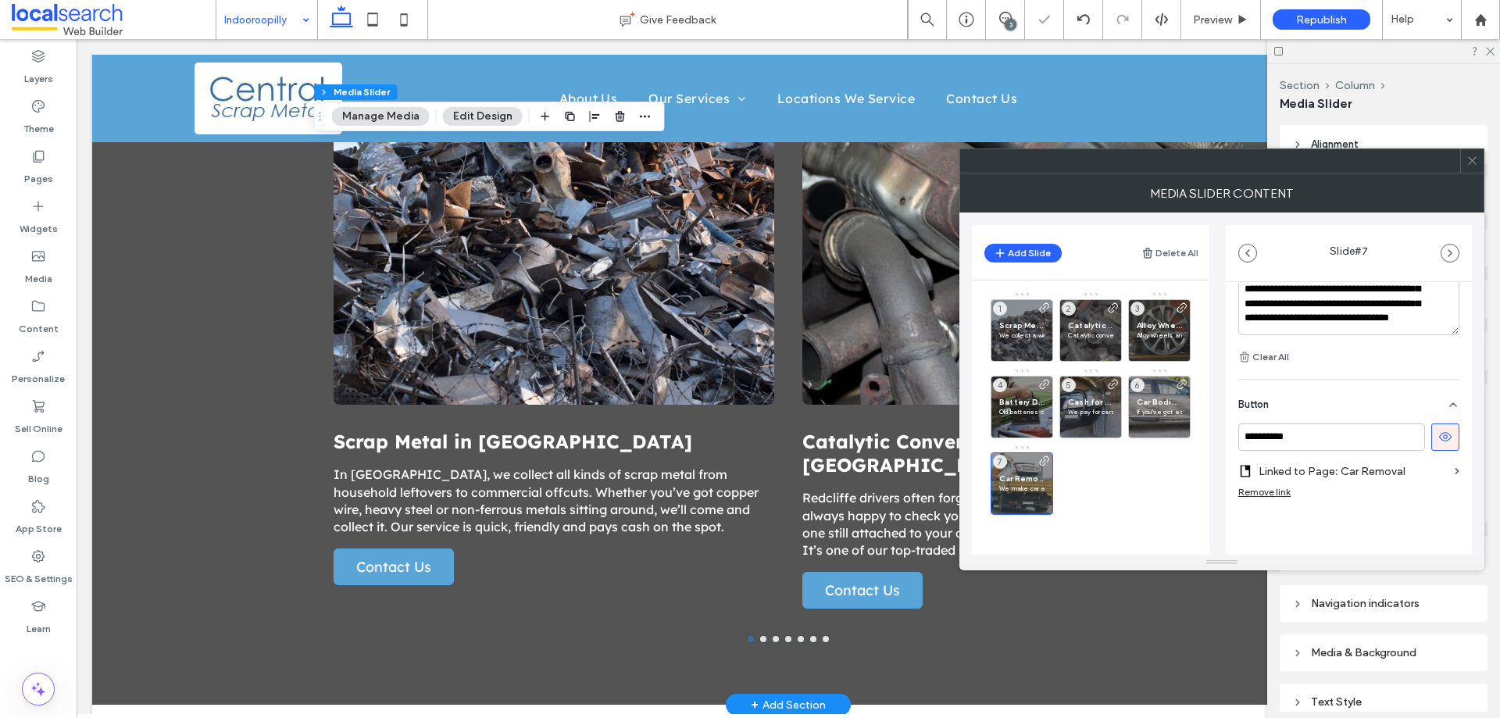
click at [1321, 468] on label "Linked to Page: Car Removal" at bounding box center [1354, 471] width 190 height 29
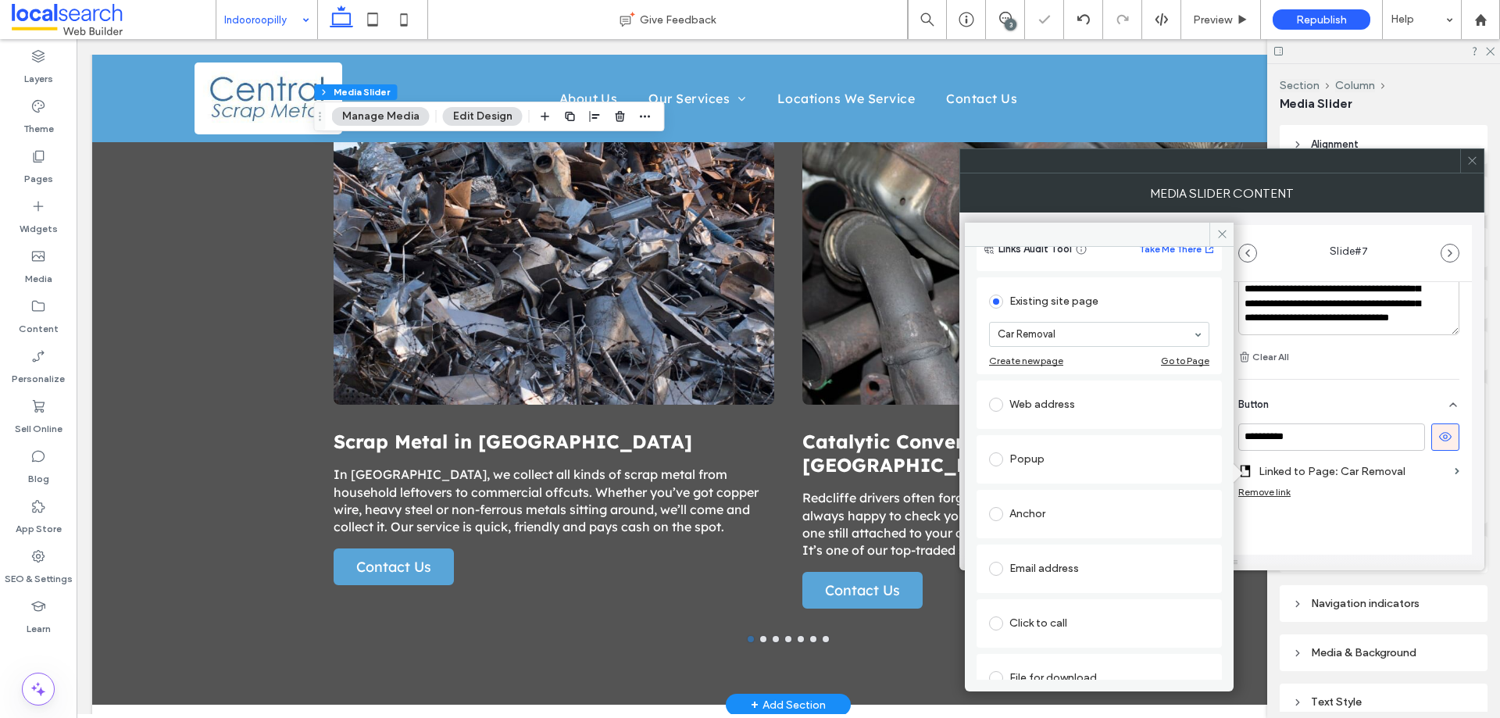
scroll to position [78, 0]
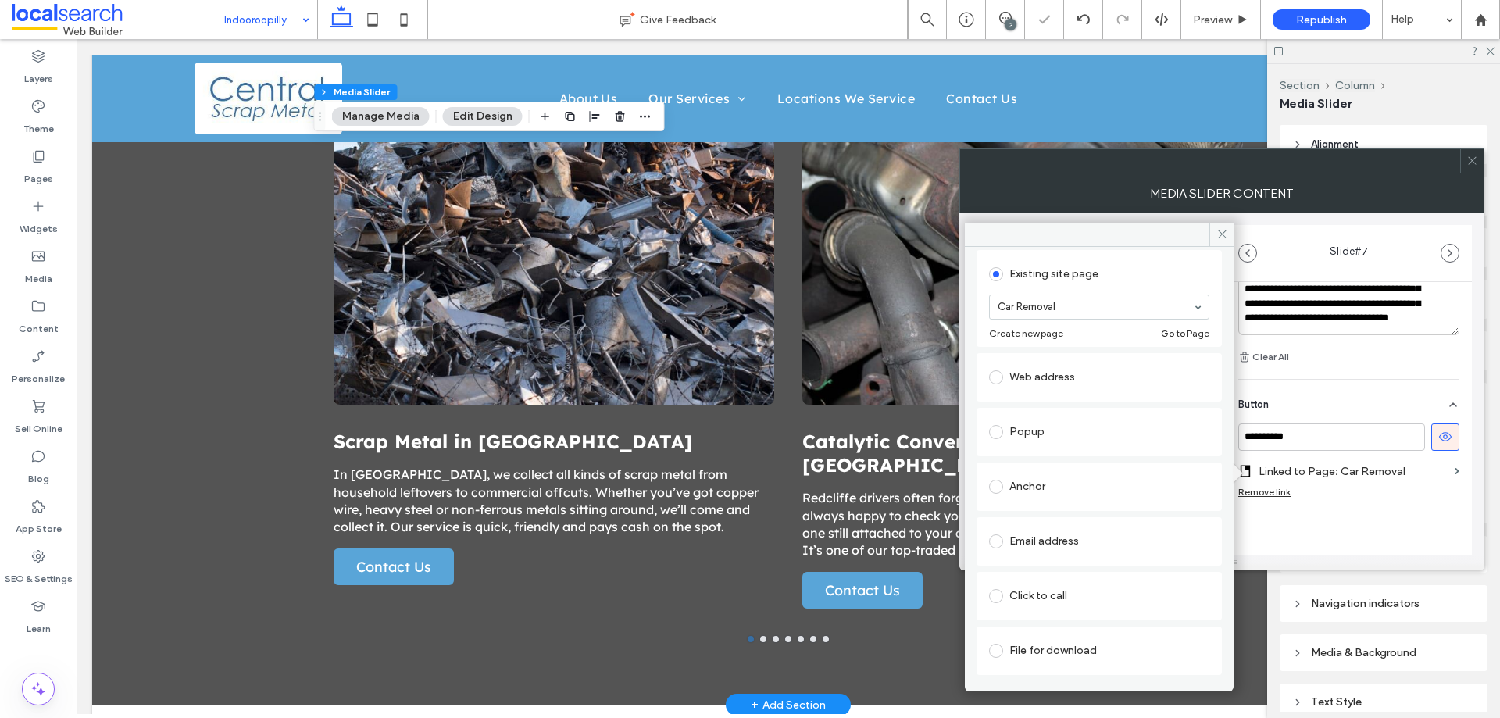
click at [1071, 466] on div "Anchor" at bounding box center [1099, 487] width 245 height 48
click at [1074, 485] on div "Anchor" at bounding box center [1099, 486] width 220 height 25
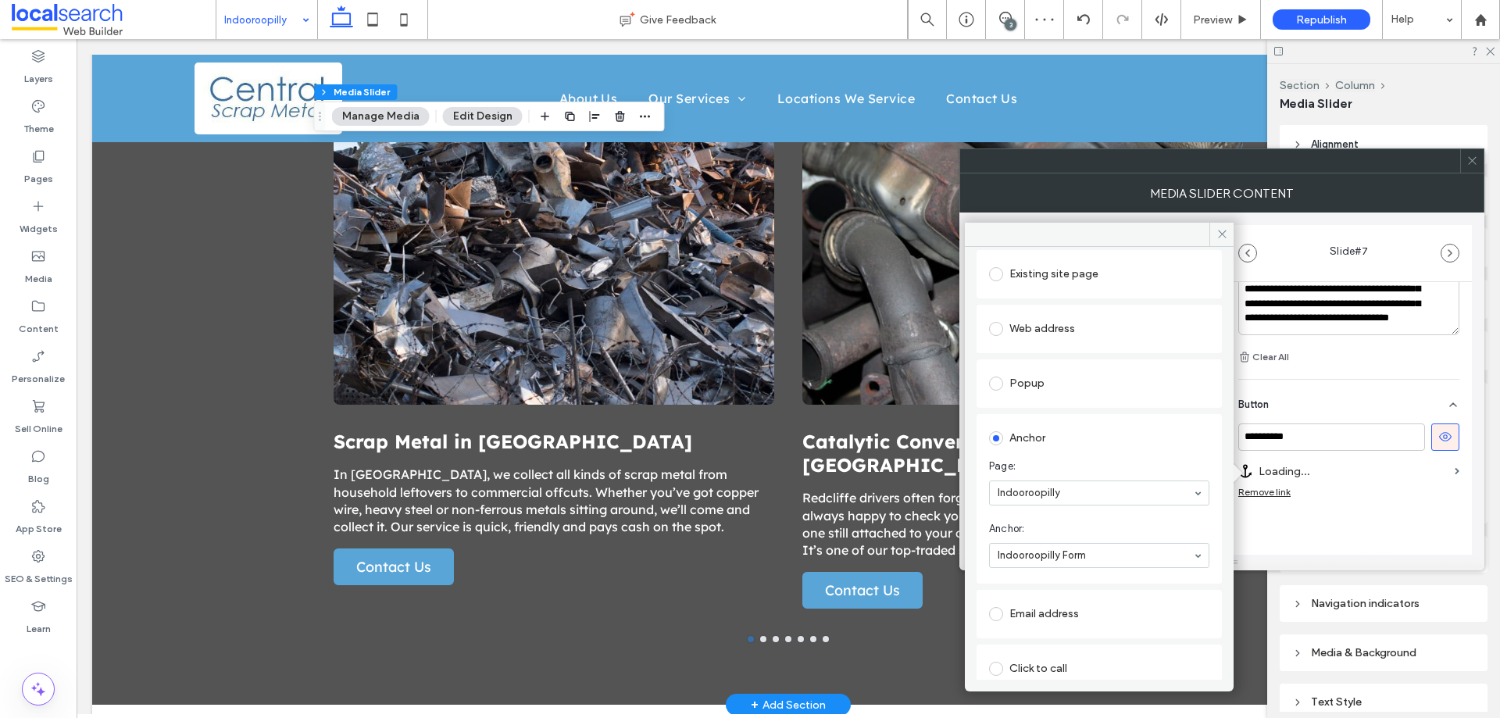
click at [1357, 526] on div "**********" at bounding box center [1349, 171] width 246 height 881
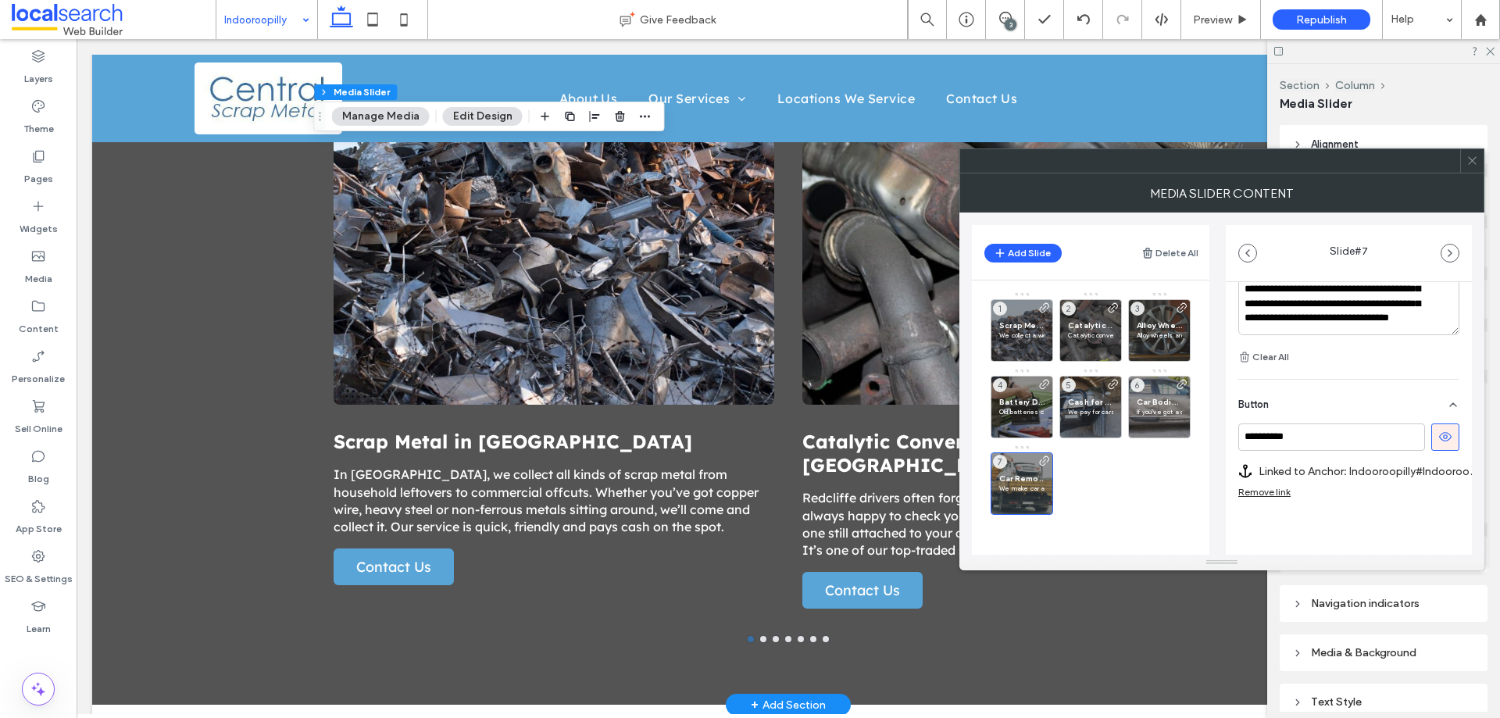
scroll to position [563, 0]
click at [1013, 468] on div "Car Removal in Indooroopilly We make car and truck removal easy for those in In…" at bounding box center [1022, 483] width 63 height 63
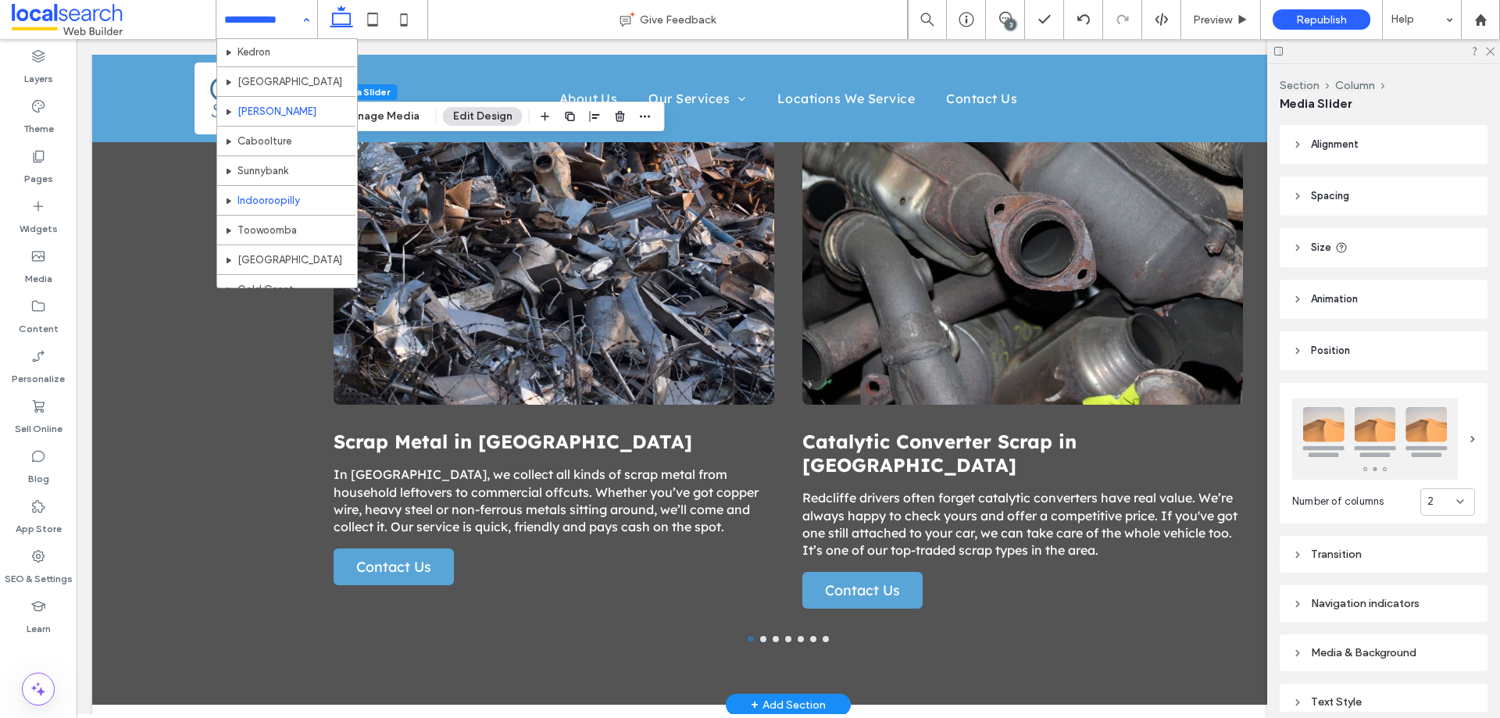
scroll to position [402, 0]
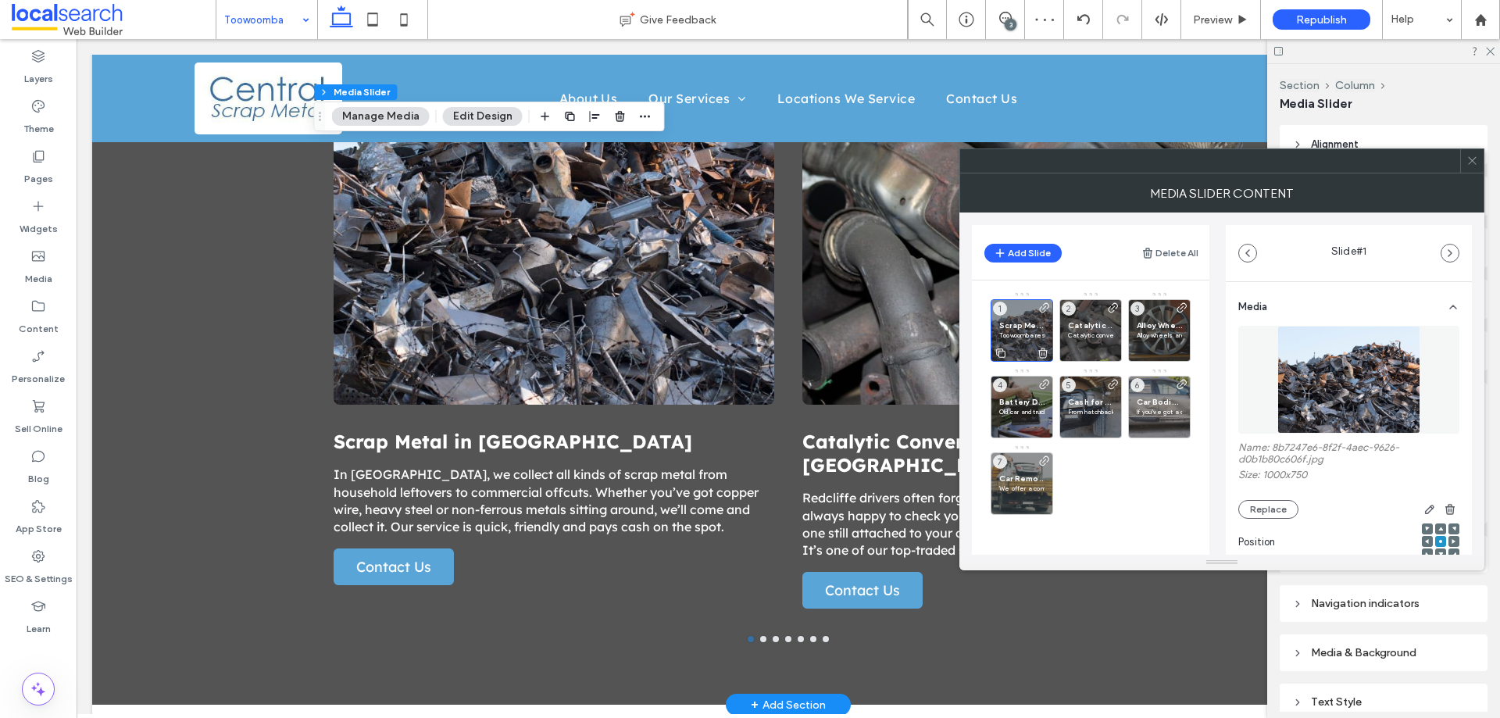
click at [1008, 333] on p "Toowoomba residents often collect scrap metal without realising how much it’s w…" at bounding box center [1021, 335] width 45 height 9
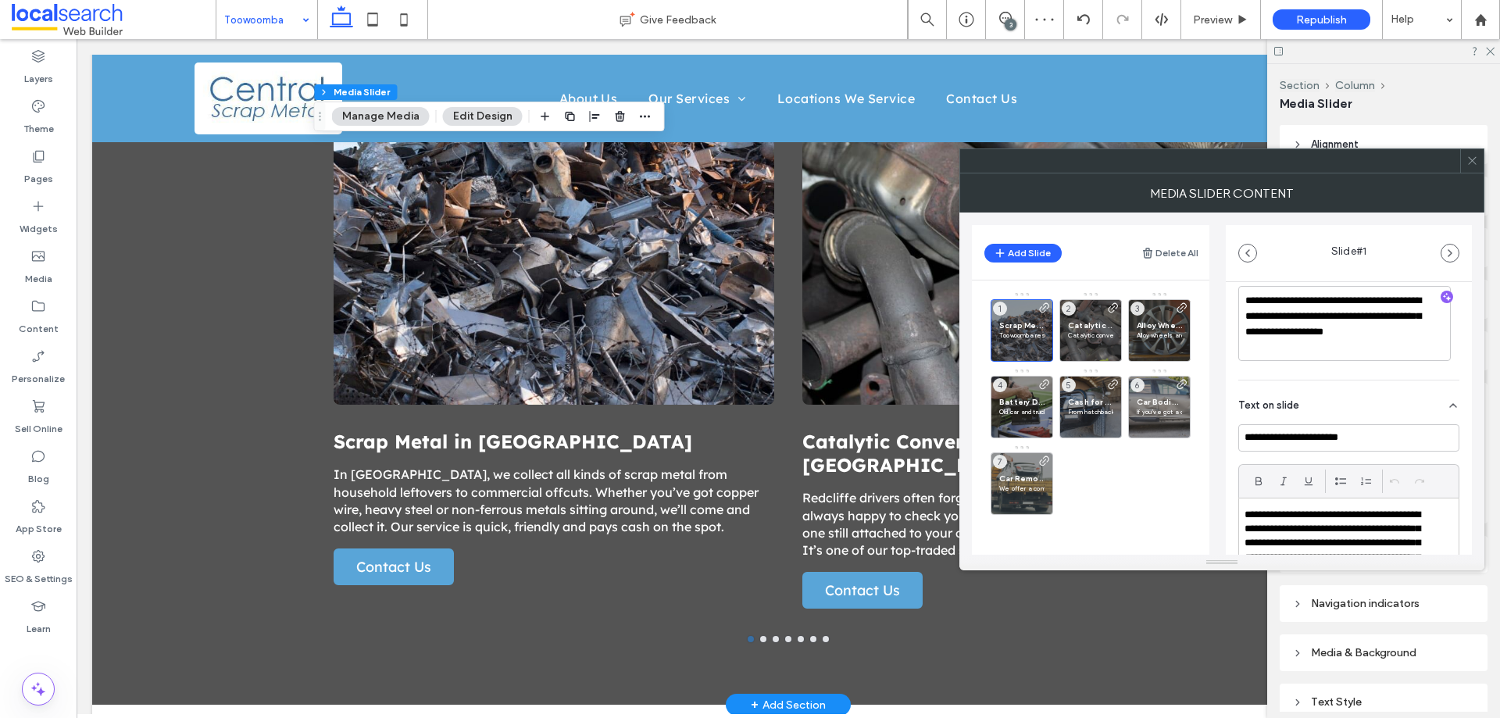
scroll to position [567, 0]
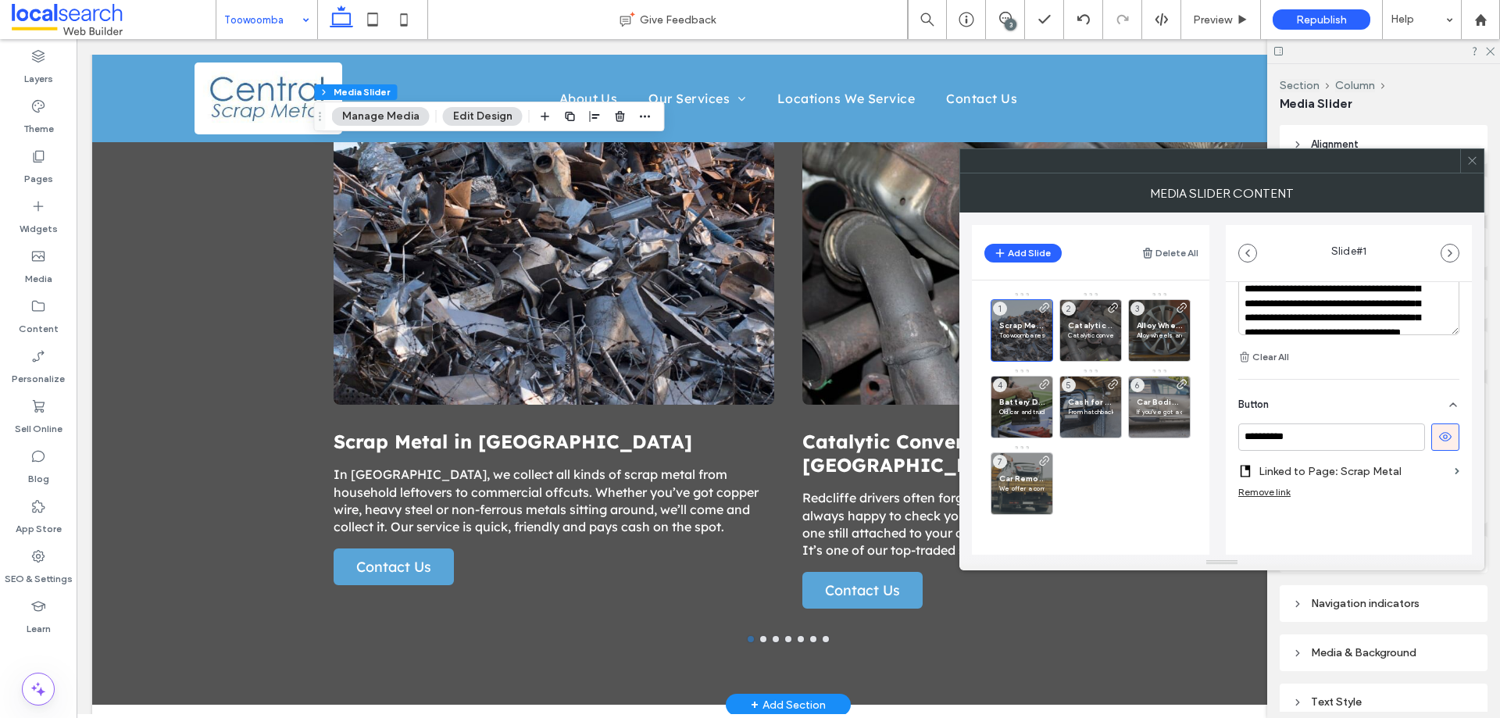
click at [1386, 467] on label "Linked to Page: Scrap Metal" at bounding box center [1354, 471] width 190 height 29
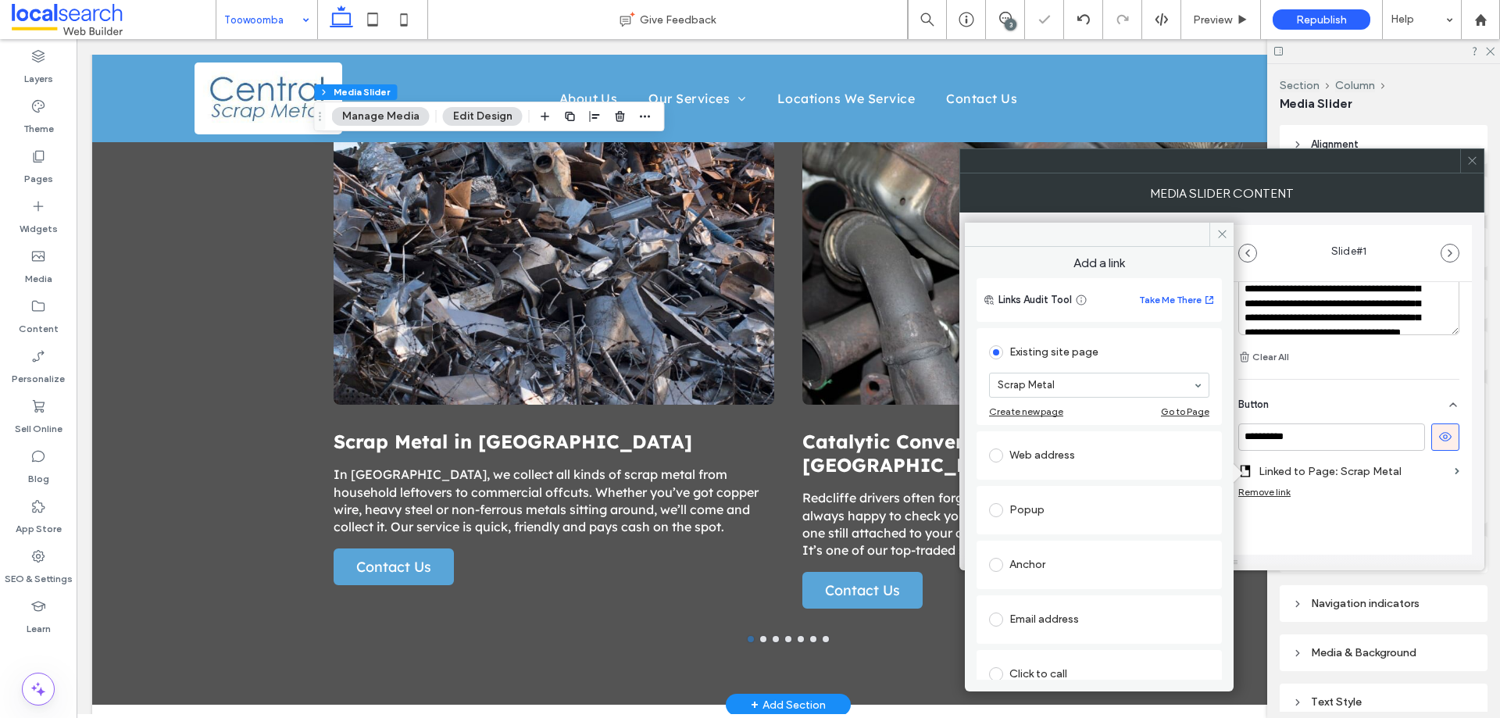
click at [1060, 556] on div "Anchor" at bounding box center [1099, 564] width 220 height 25
click at [1226, 231] on icon at bounding box center [1223, 234] width 12 height 12
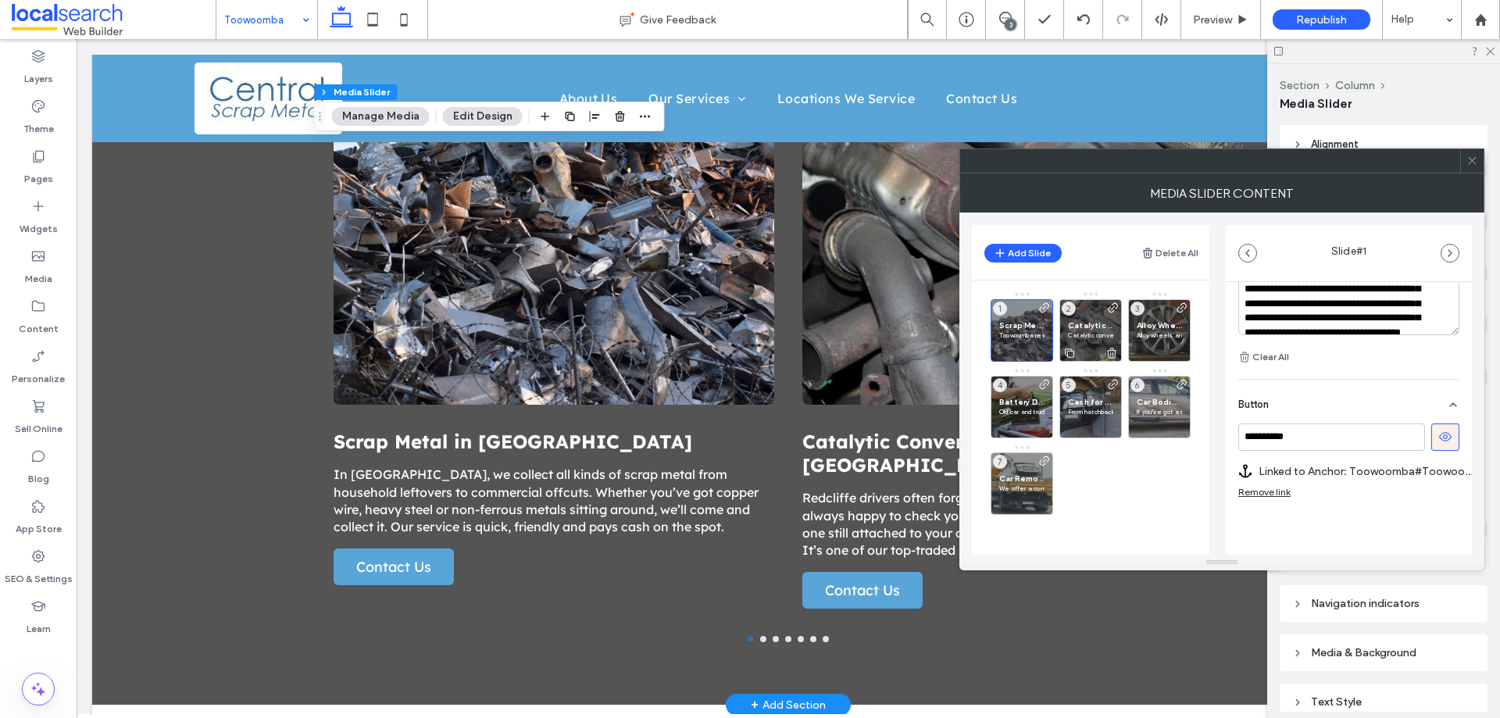
click at [1099, 325] on span "Catalytic Converter Scrap in Toowoomba" at bounding box center [1090, 325] width 45 height 10
click at [1370, 468] on label "Linked to Page: Catalytic Converter Scrap" at bounding box center [1366, 471] width 214 height 29
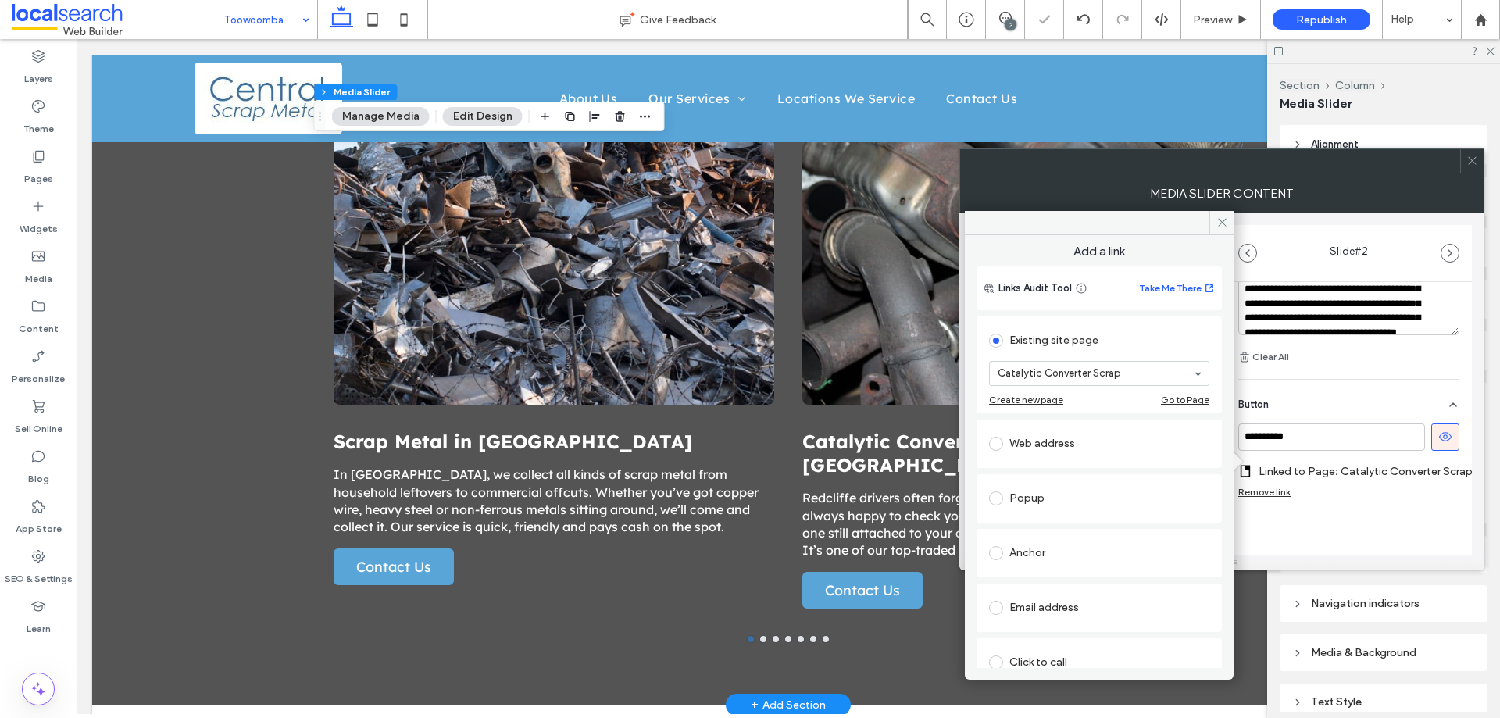
click at [1009, 556] on label at bounding box center [999, 553] width 20 height 14
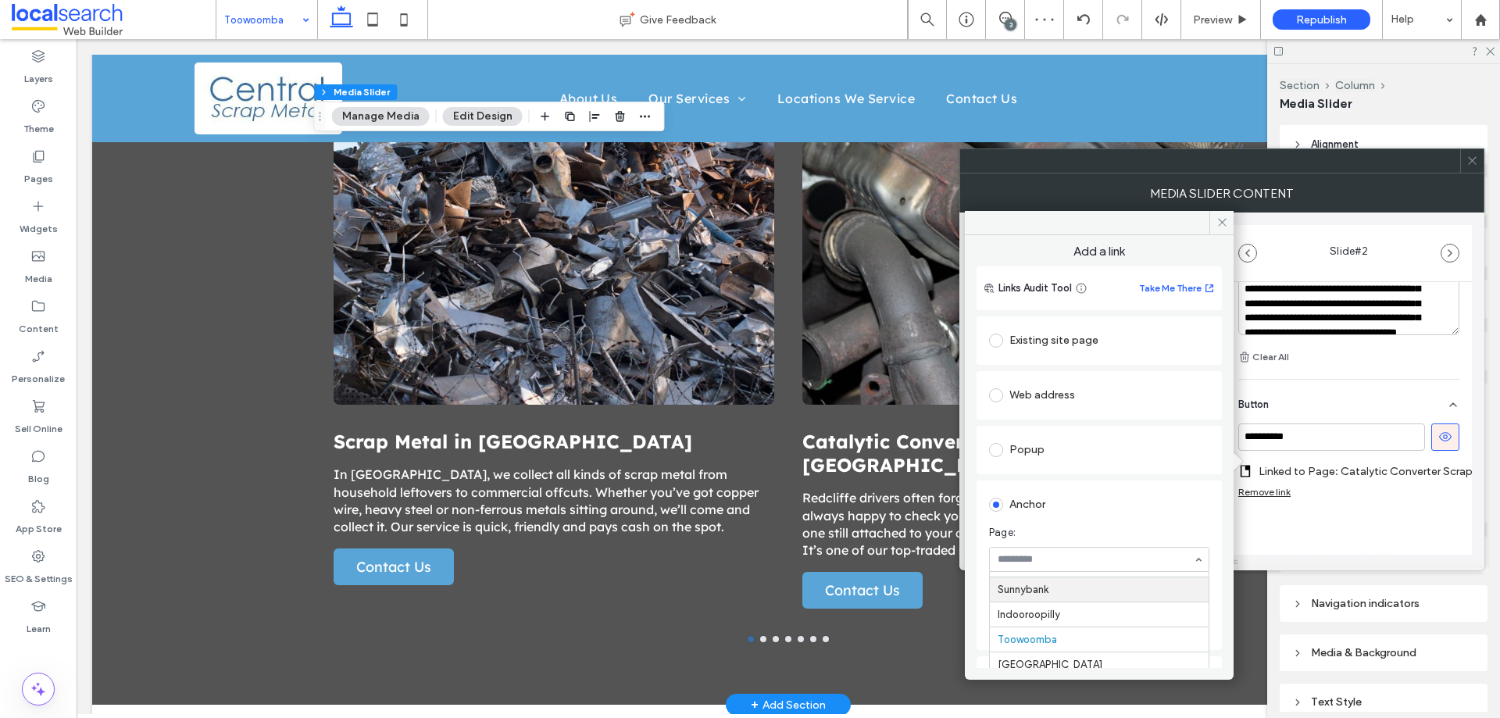
click at [1219, 510] on div "Add a link Links Audit Tool Take Me There Existing site page Catalytic Converte…" at bounding box center [1099, 451] width 269 height 433
click at [1393, 542] on div "**********" at bounding box center [1349, 177] width 246 height 869
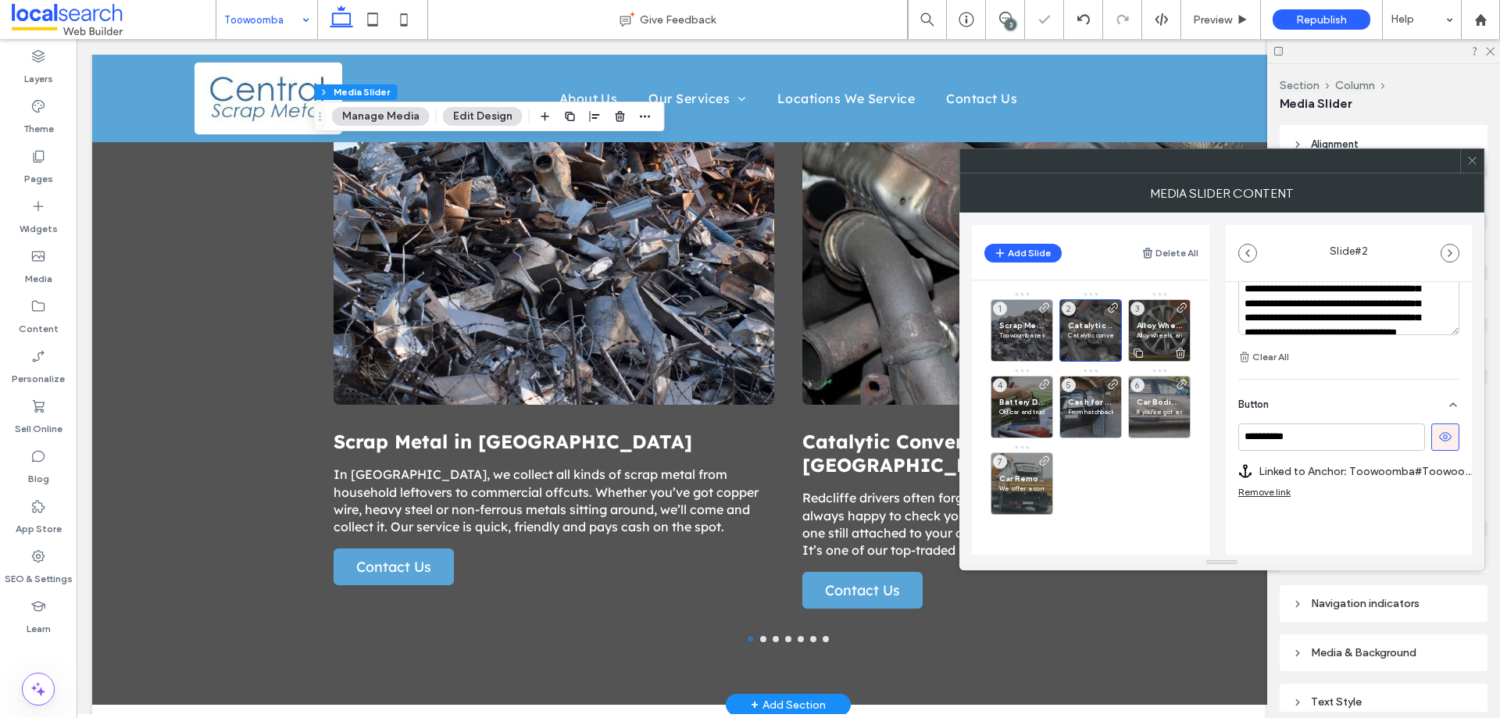
scroll to position [551, 0]
click at [1171, 324] on span "Alloy Wheels in Toowoomba" at bounding box center [1159, 325] width 45 height 10
click at [1393, 475] on label "Linked to Page: Alloy Wheels" at bounding box center [1354, 471] width 190 height 29
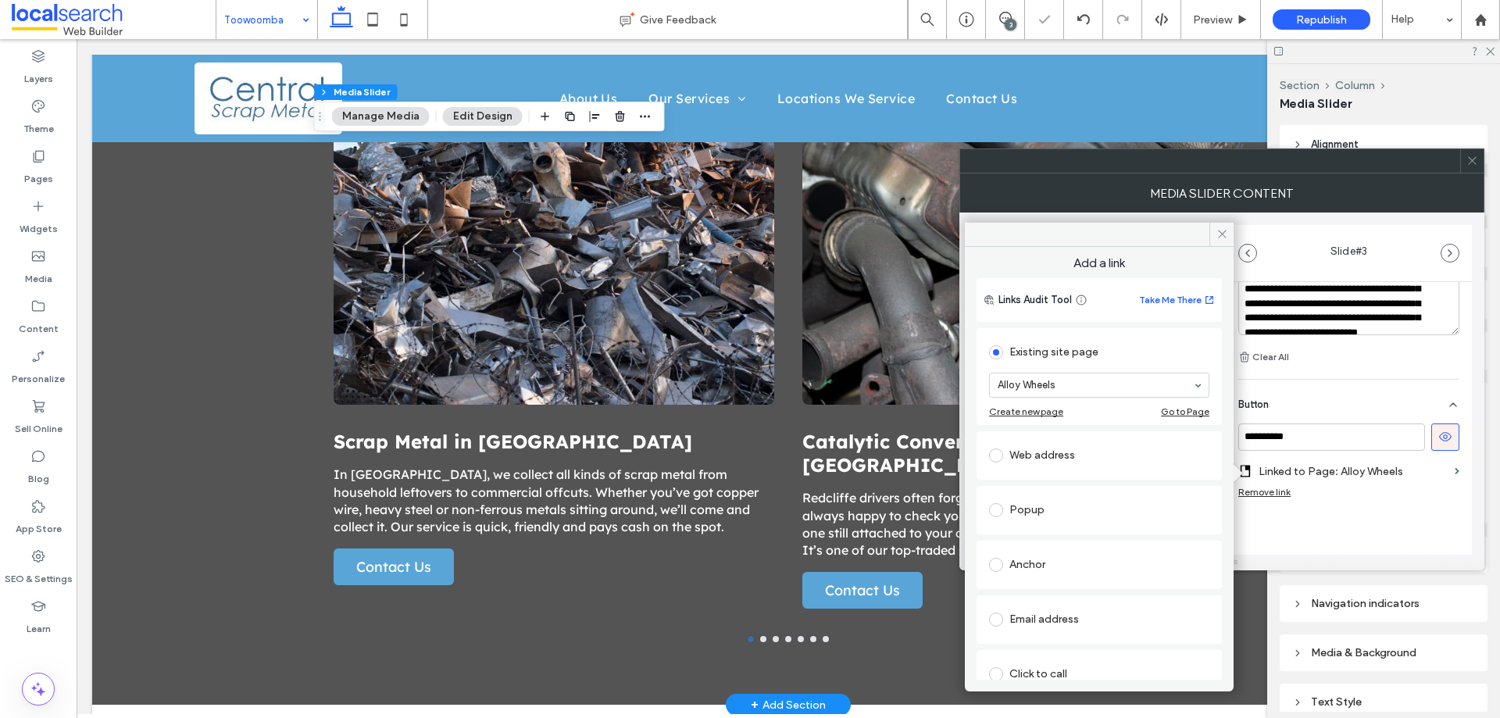
click at [1104, 573] on div "Anchor" at bounding box center [1099, 564] width 220 height 25
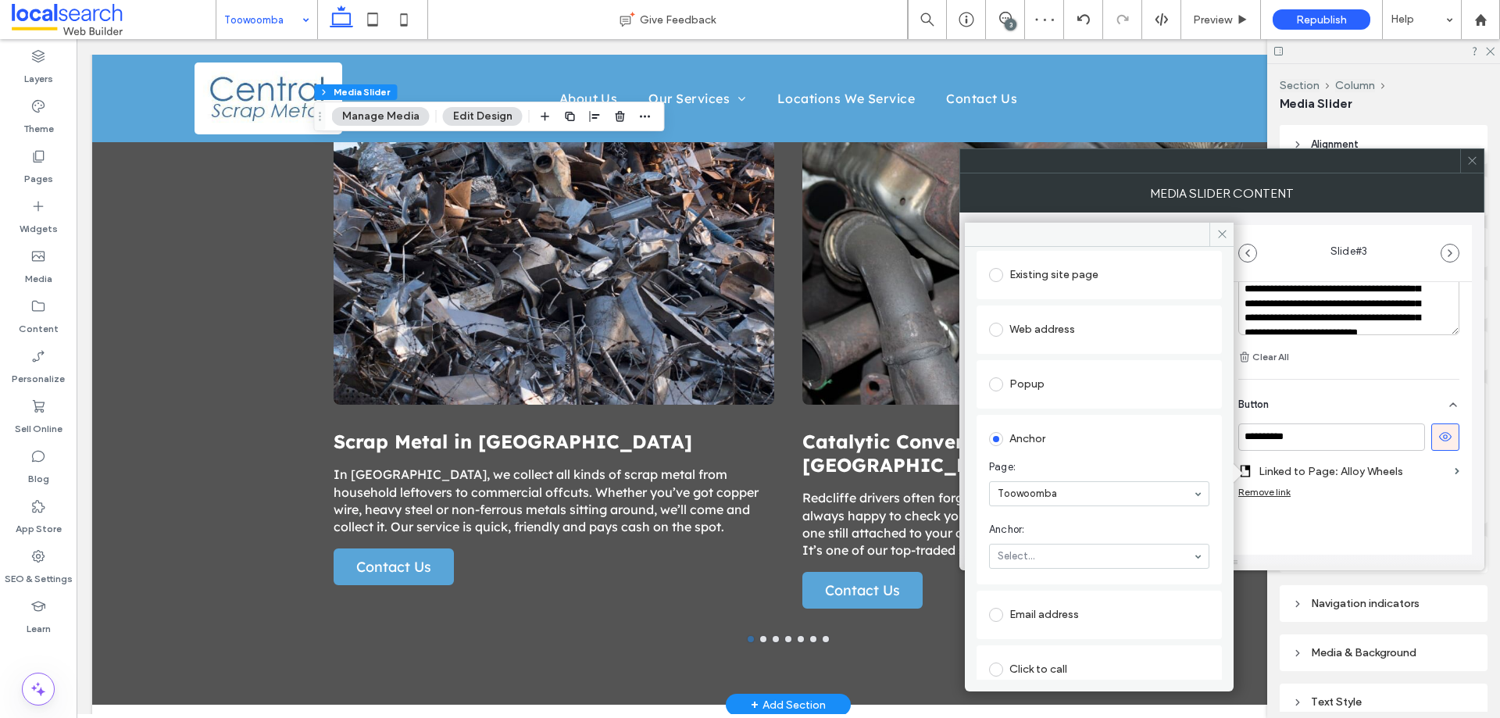
scroll to position [174, 0]
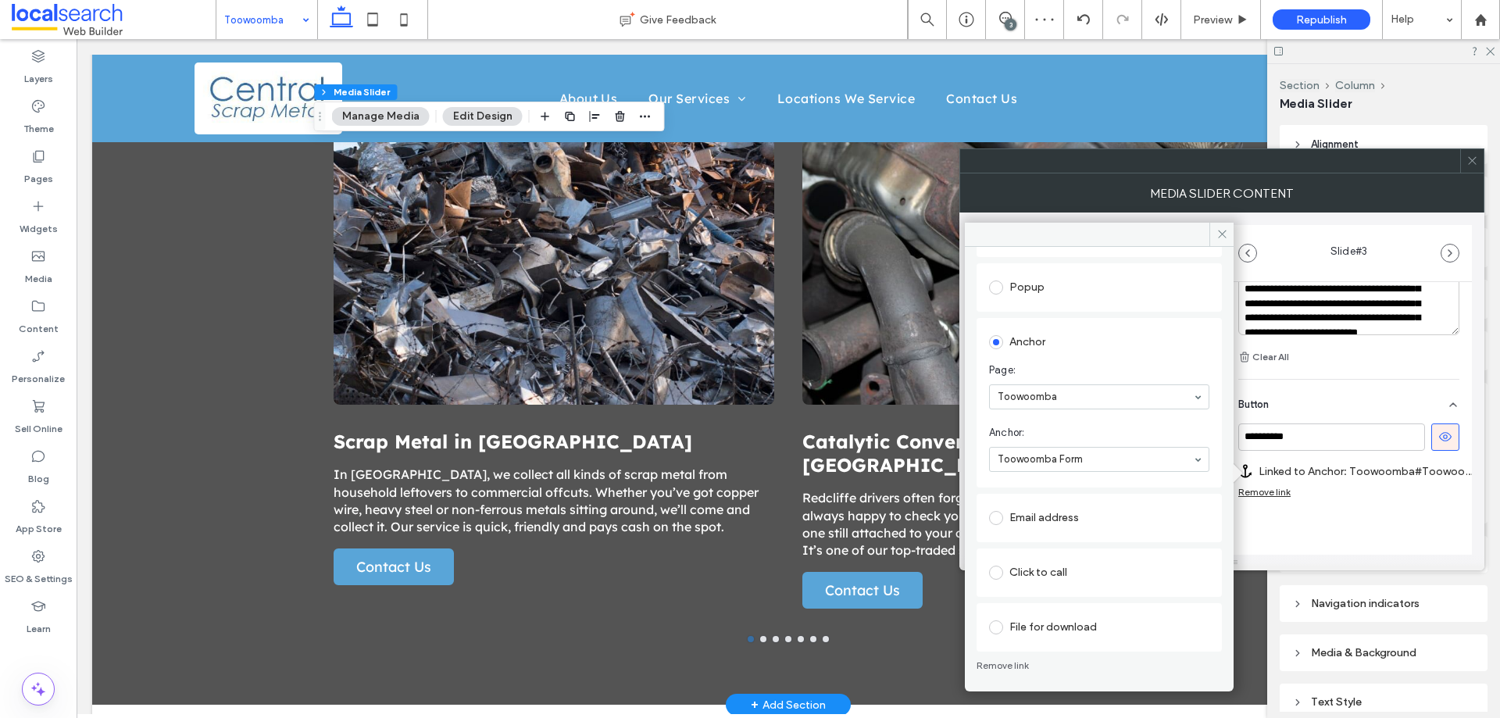
click at [1314, 528] on div "**********" at bounding box center [1349, 171] width 246 height 881
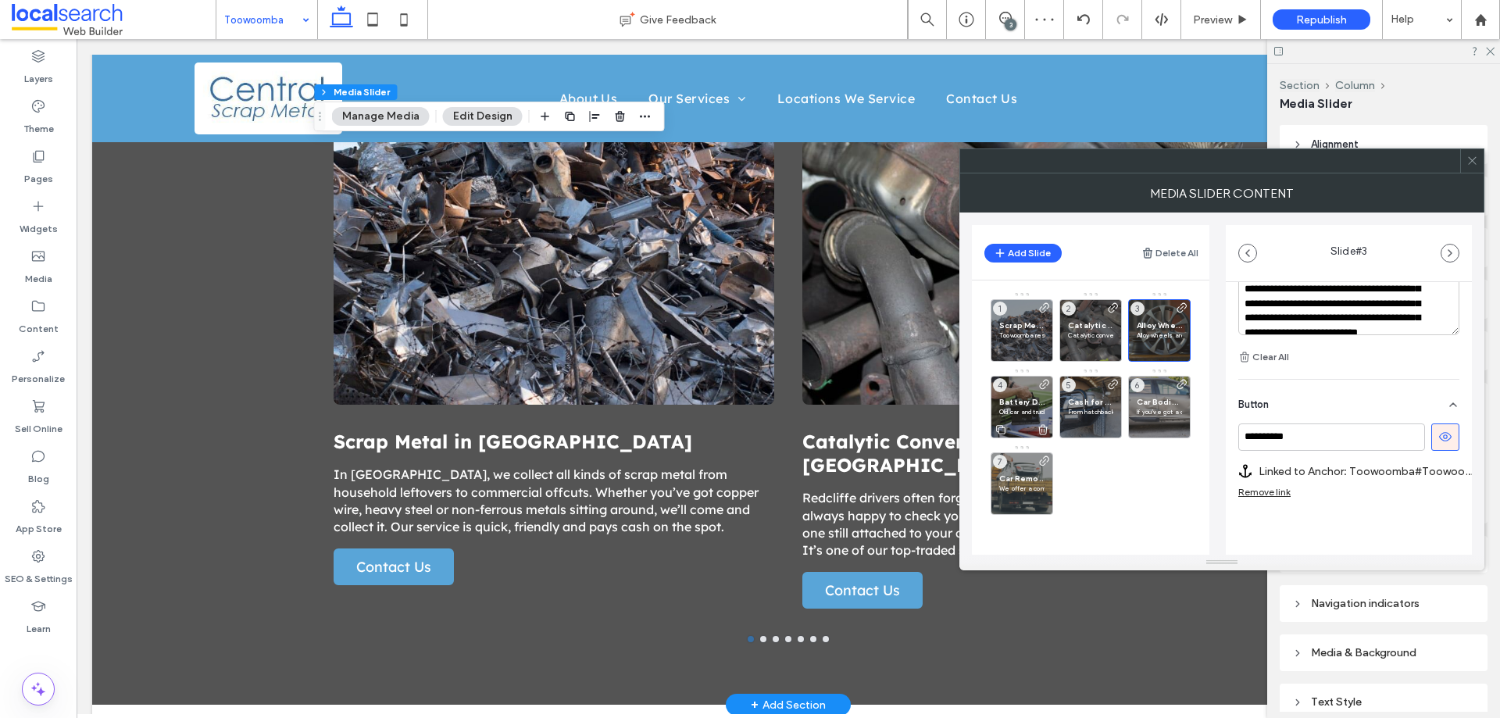
click at [1018, 405] on span "Battery Disposal in Toowoomba" at bounding box center [1021, 402] width 45 height 10
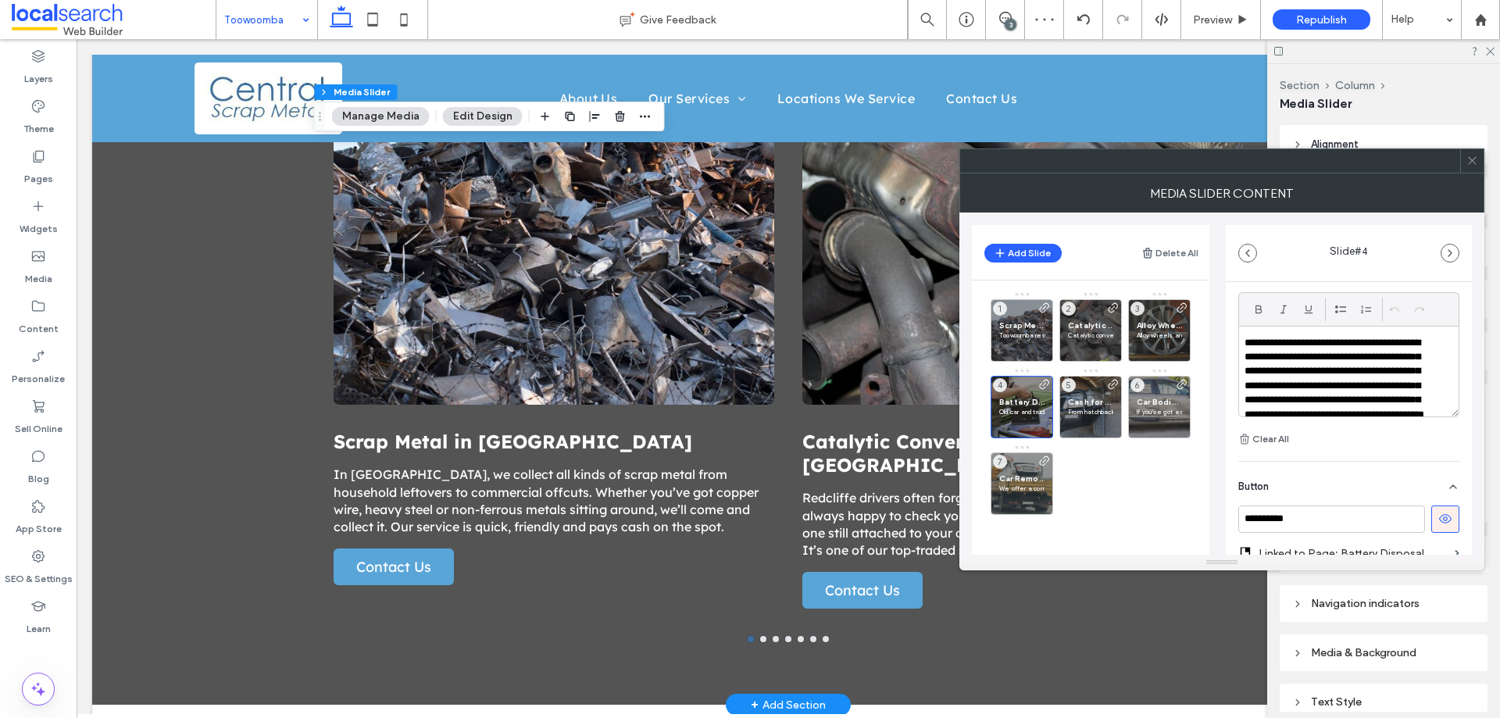
scroll to position [551, 0]
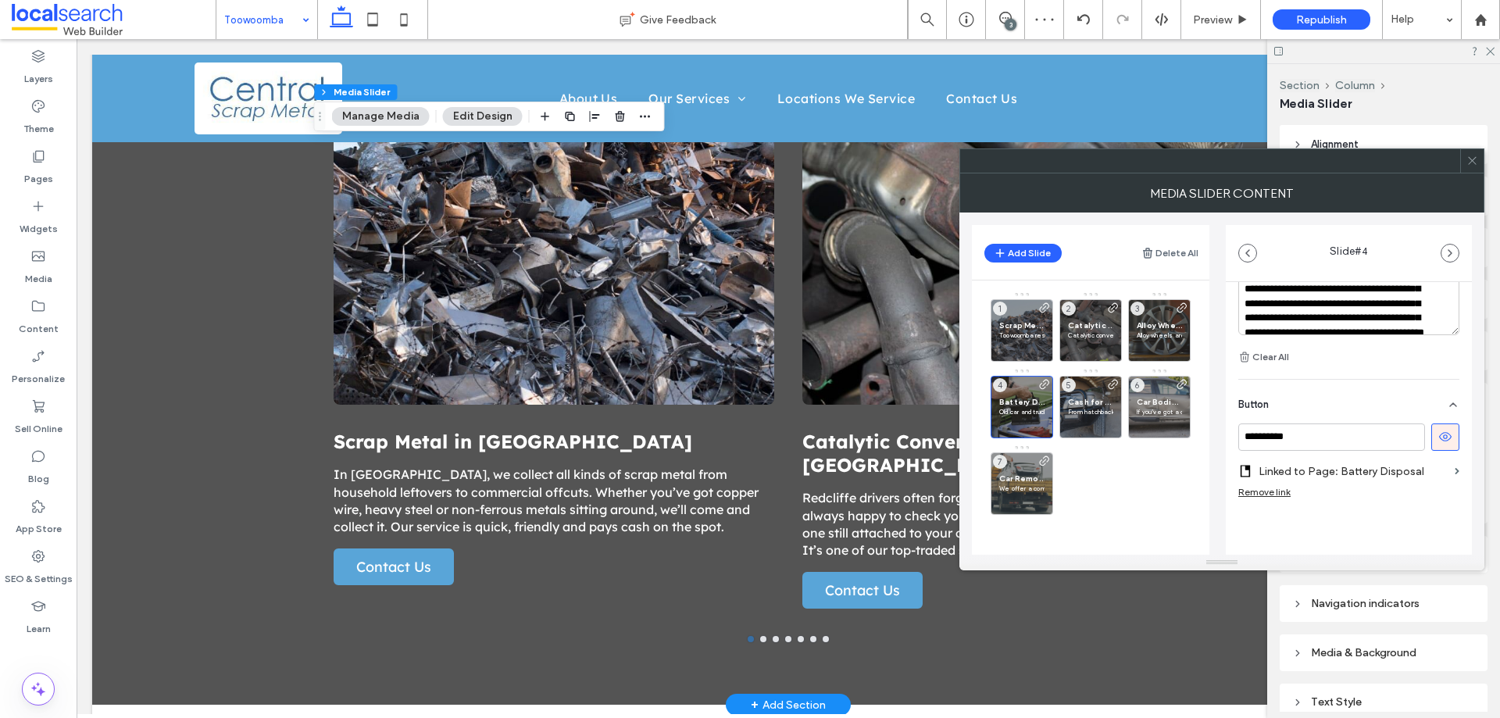
click at [1441, 470] on section "Linked to Page: Battery Disposal" at bounding box center [1349, 471] width 221 height 29
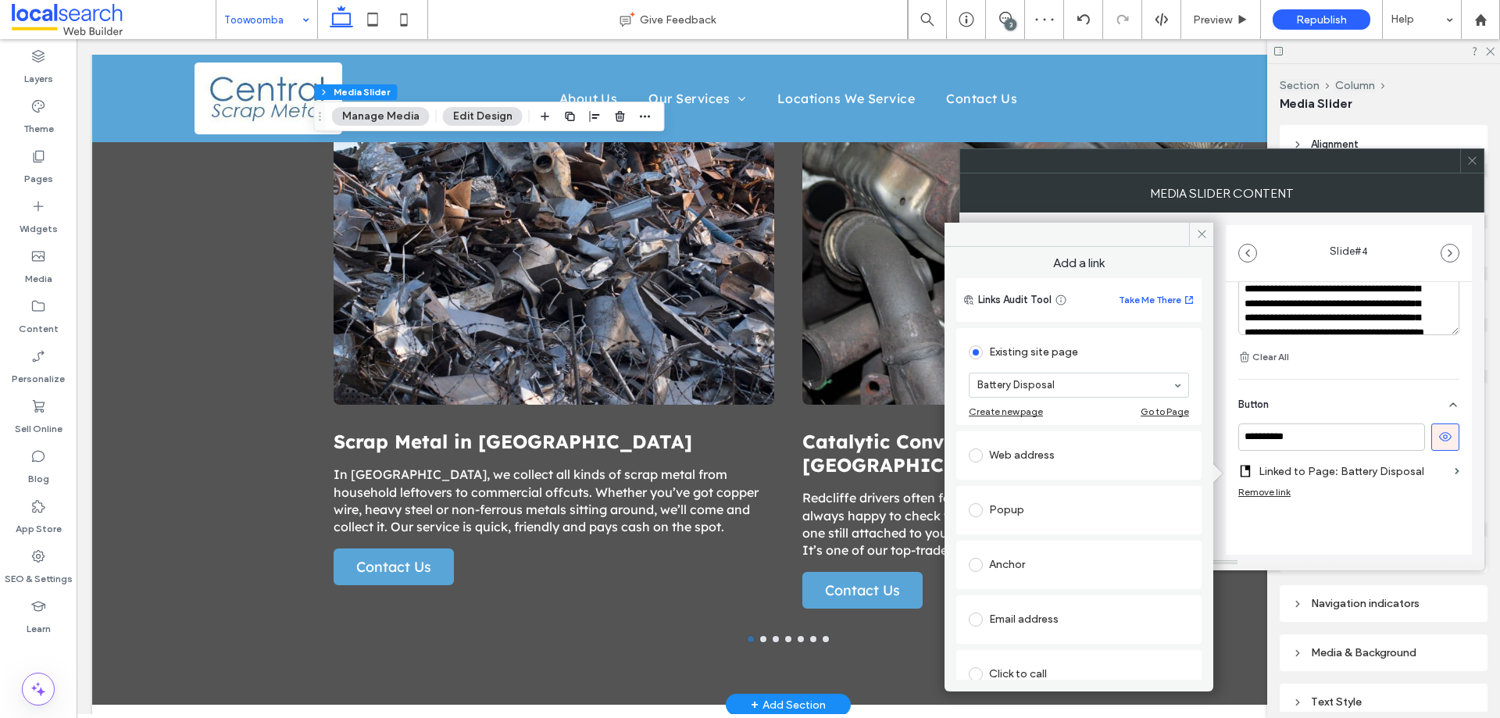
click at [1056, 558] on div "Anchor" at bounding box center [1079, 564] width 220 height 25
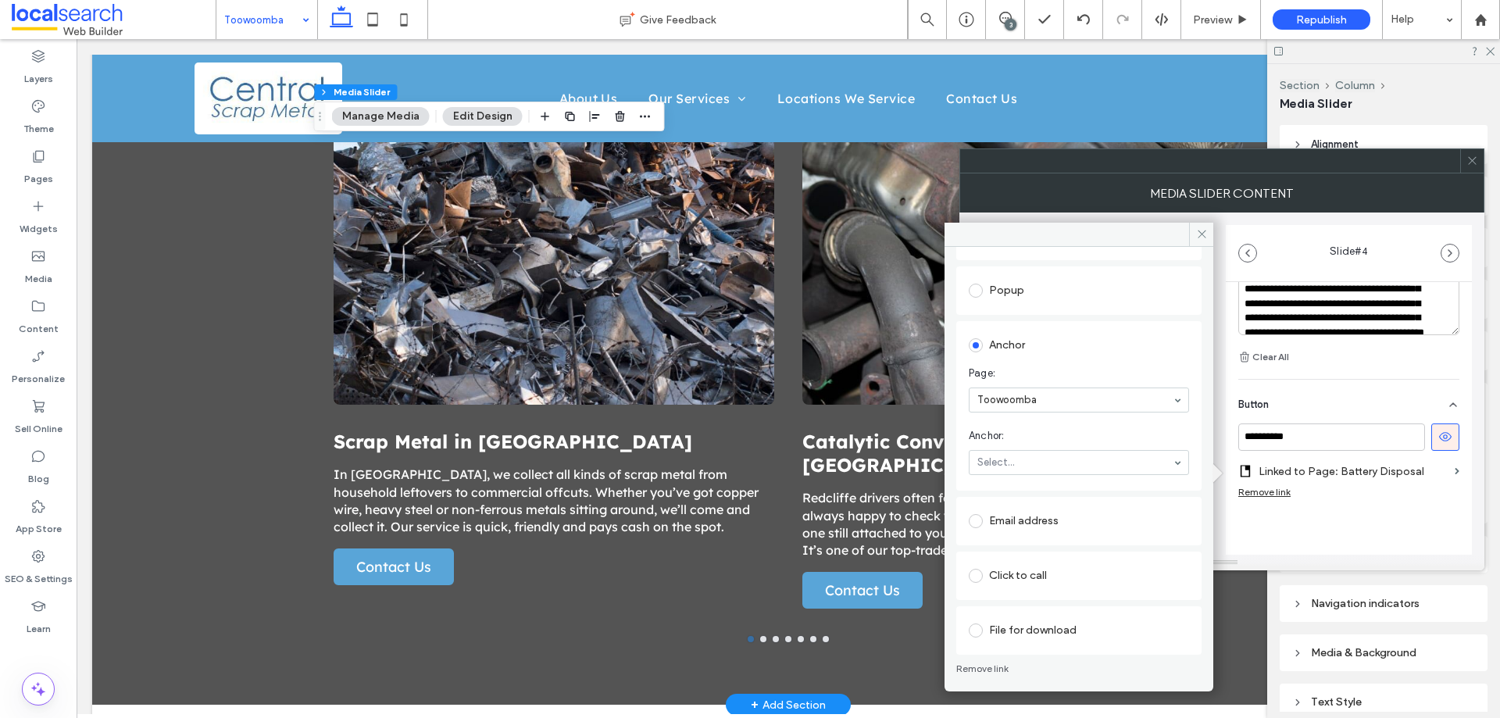
scroll to position [174, 0]
click at [1374, 539] on div "**********" at bounding box center [1349, 171] width 246 height 881
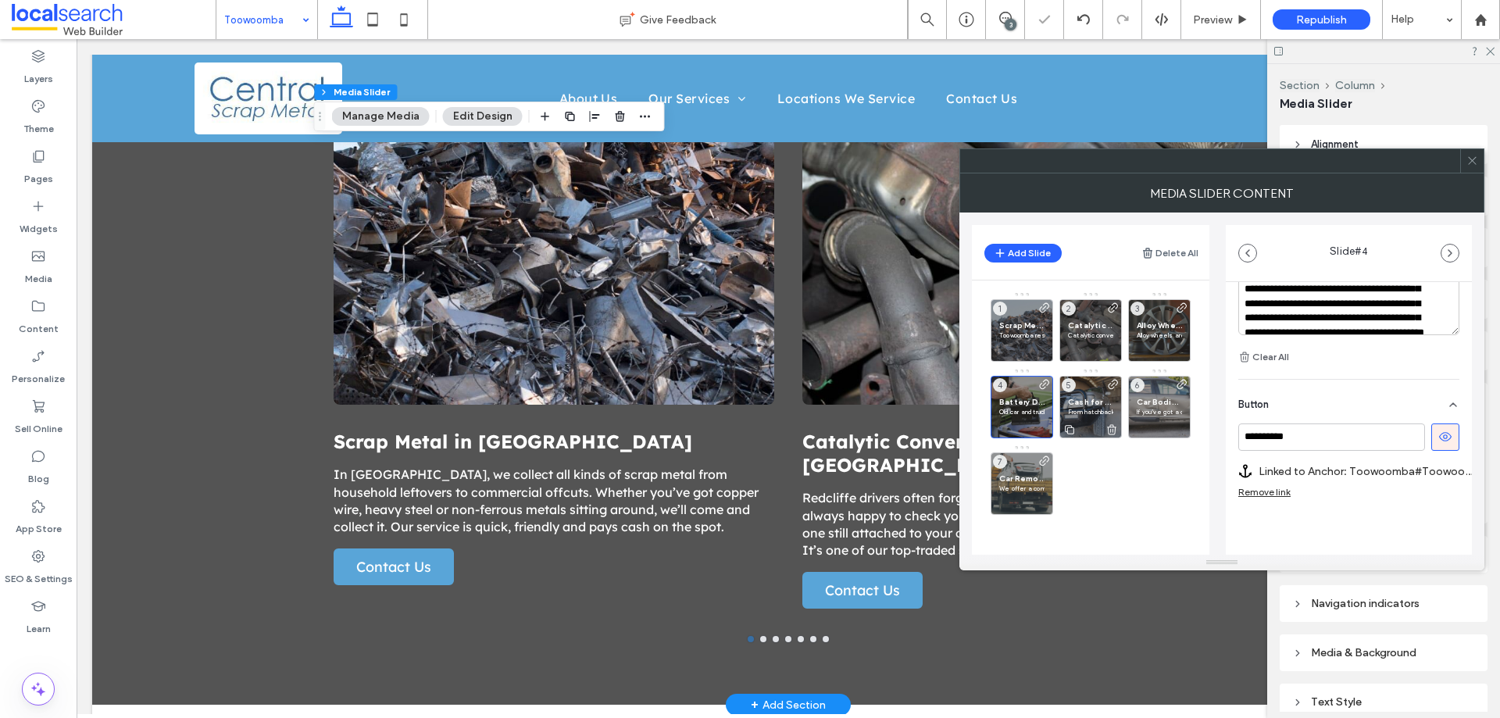
click at [1073, 407] on p "From hatchbacks to 4WDs and commercial vehicles, we pay cash for cars and truck…" at bounding box center [1090, 411] width 45 height 9
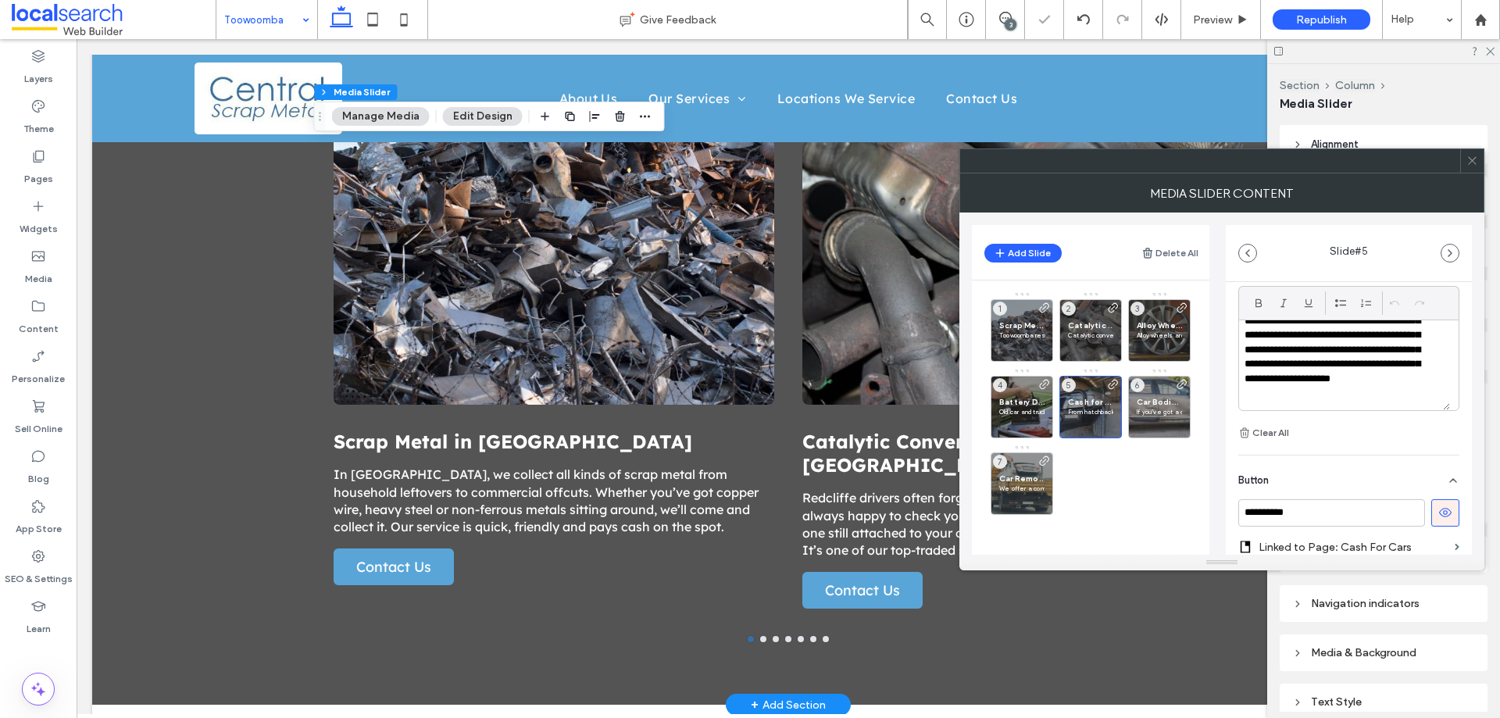
scroll to position [551, 0]
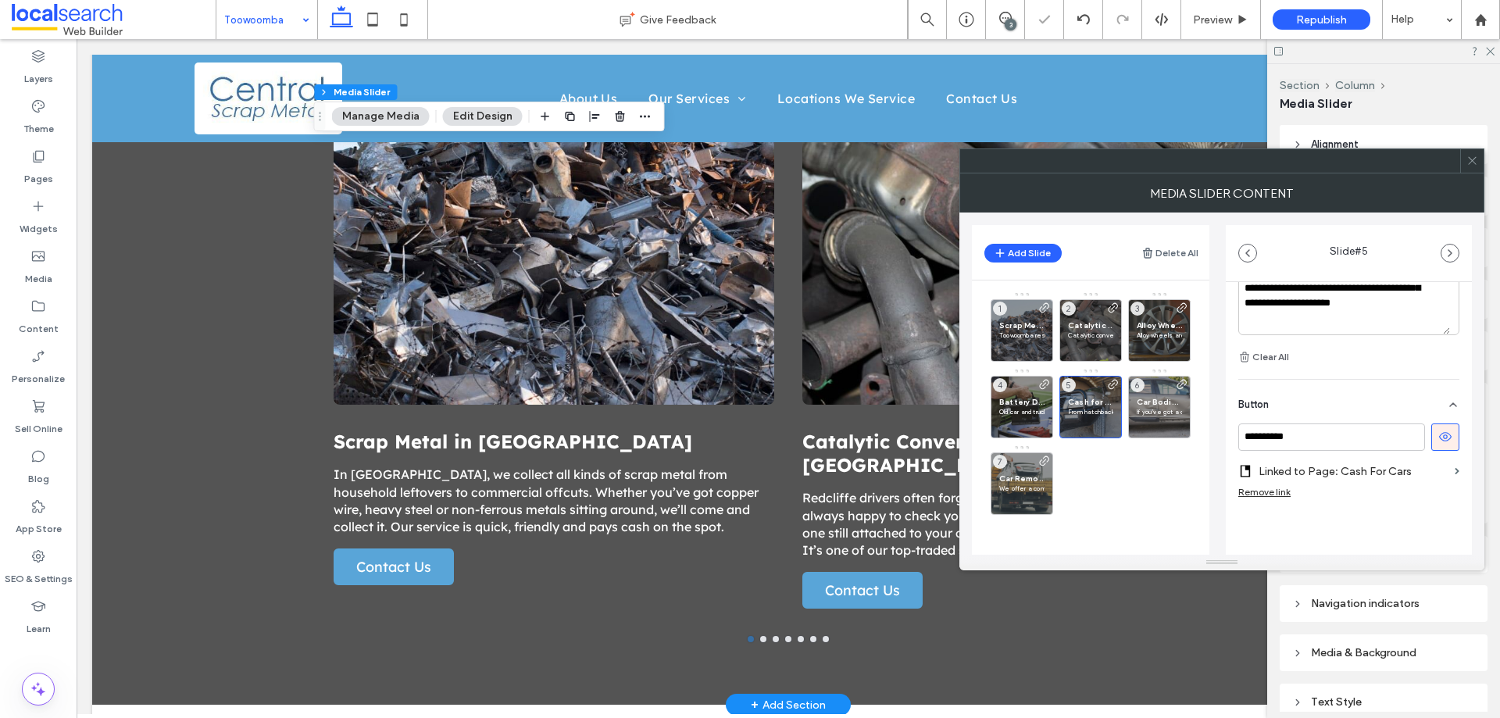
click at [1316, 467] on label "Linked to Page: Cash For Cars" at bounding box center [1354, 471] width 190 height 29
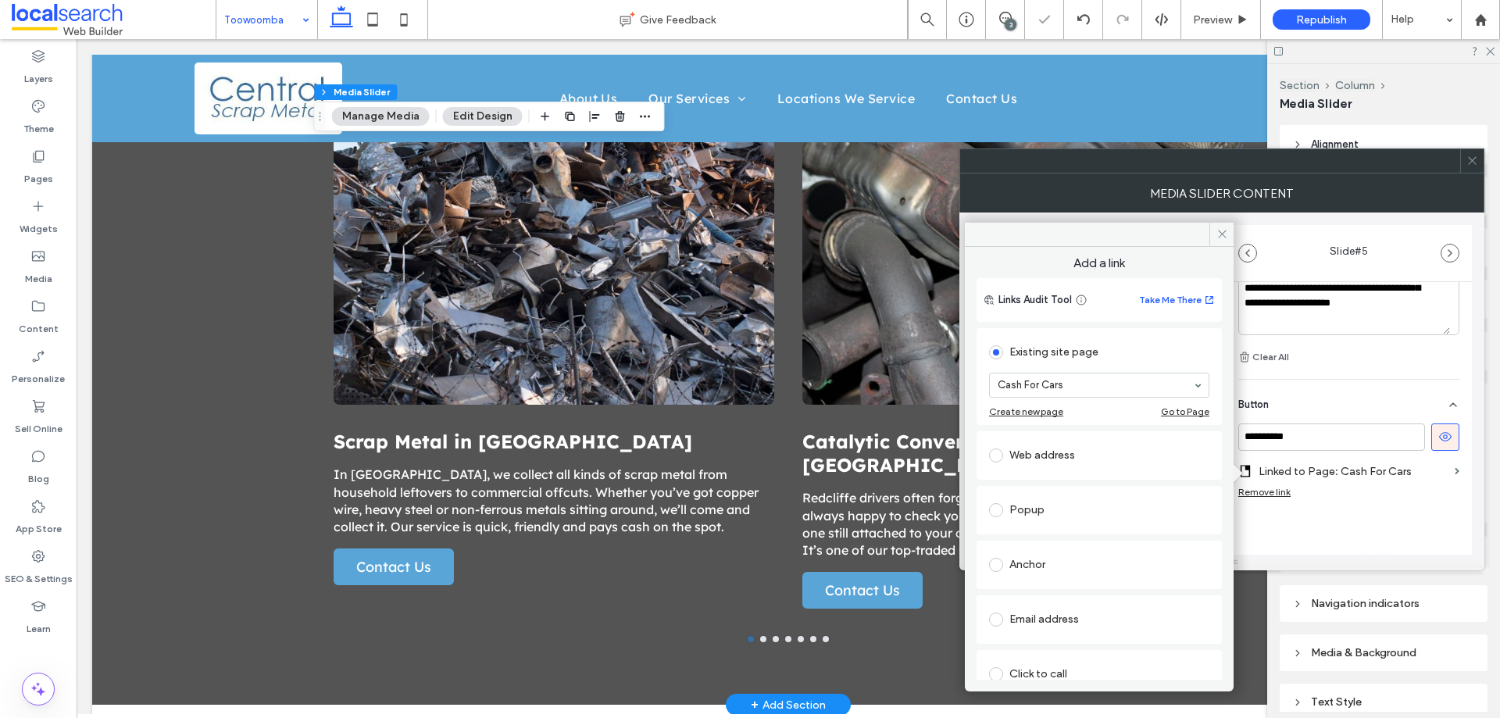
click at [1041, 549] on div "Anchor" at bounding box center [1099, 565] width 220 height 33
click at [1441, 515] on div "**********" at bounding box center [1349, 471] width 221 height 95
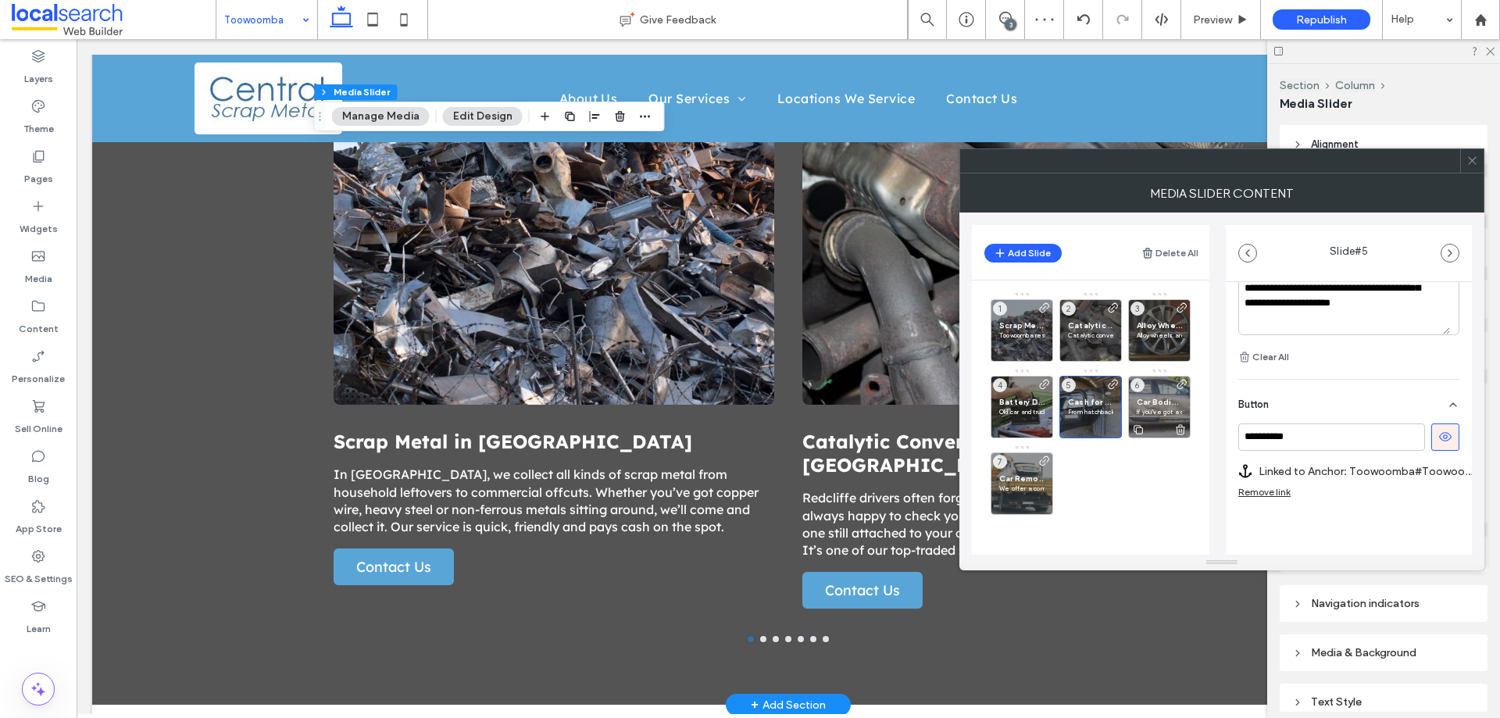
click at [1156, 403] on span "Car Bodies in Toowoomba" at bounding box center [1159, 402] width 45 height 10
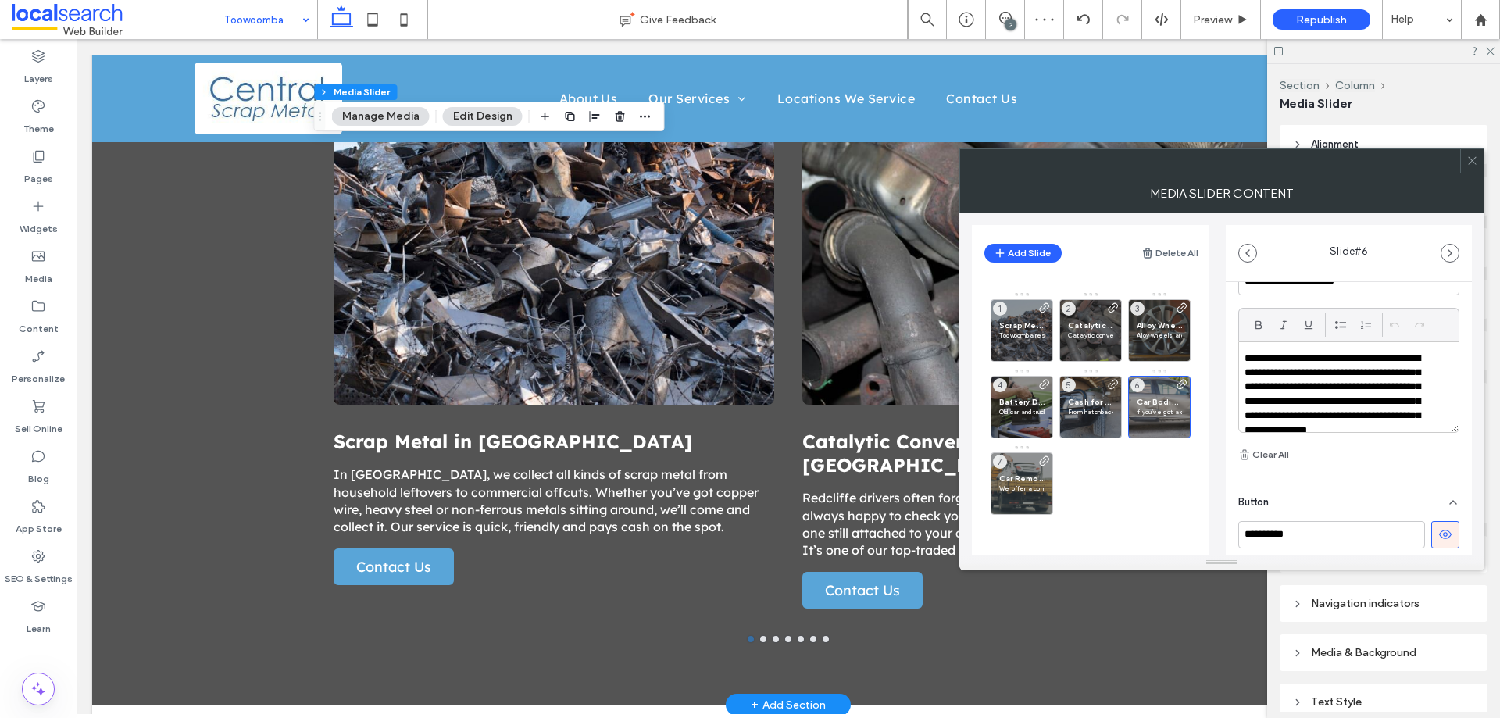
scroll to position [567, 0]
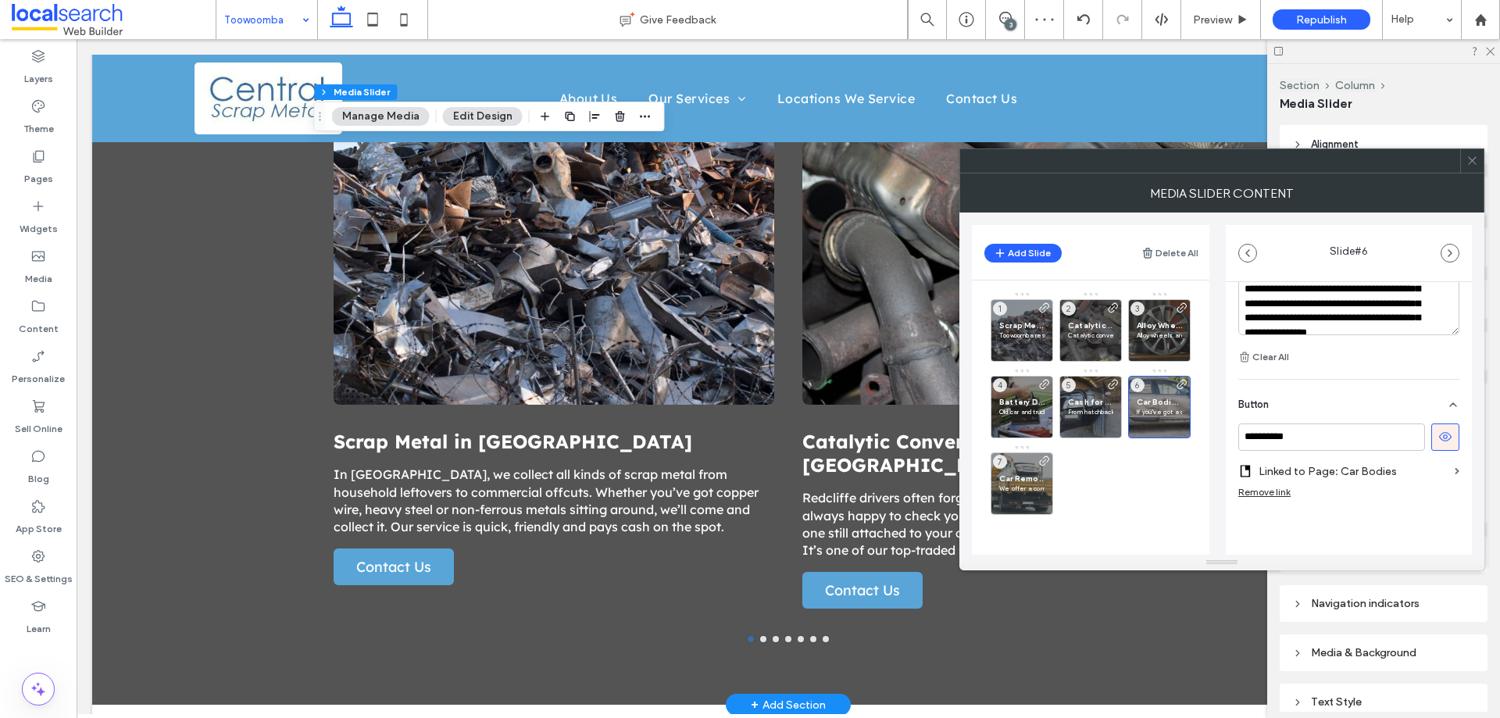
click at [1360, 476] on label "Linked to Page: Car Bodies" at bounding box center [1354, 471] width 190 height 29
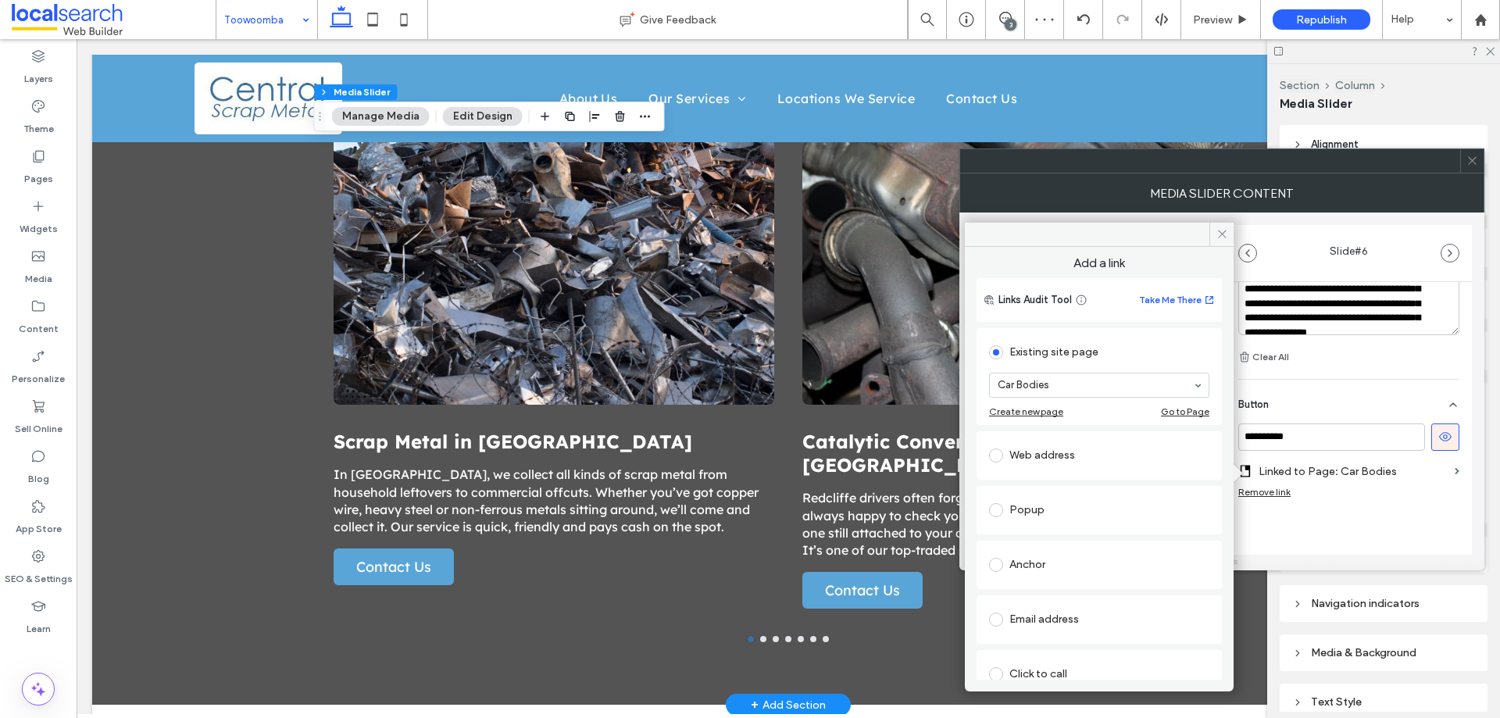
click at [1096, 561] on div "Anchor" at bounding box center [1099, 564] width 220 height 25
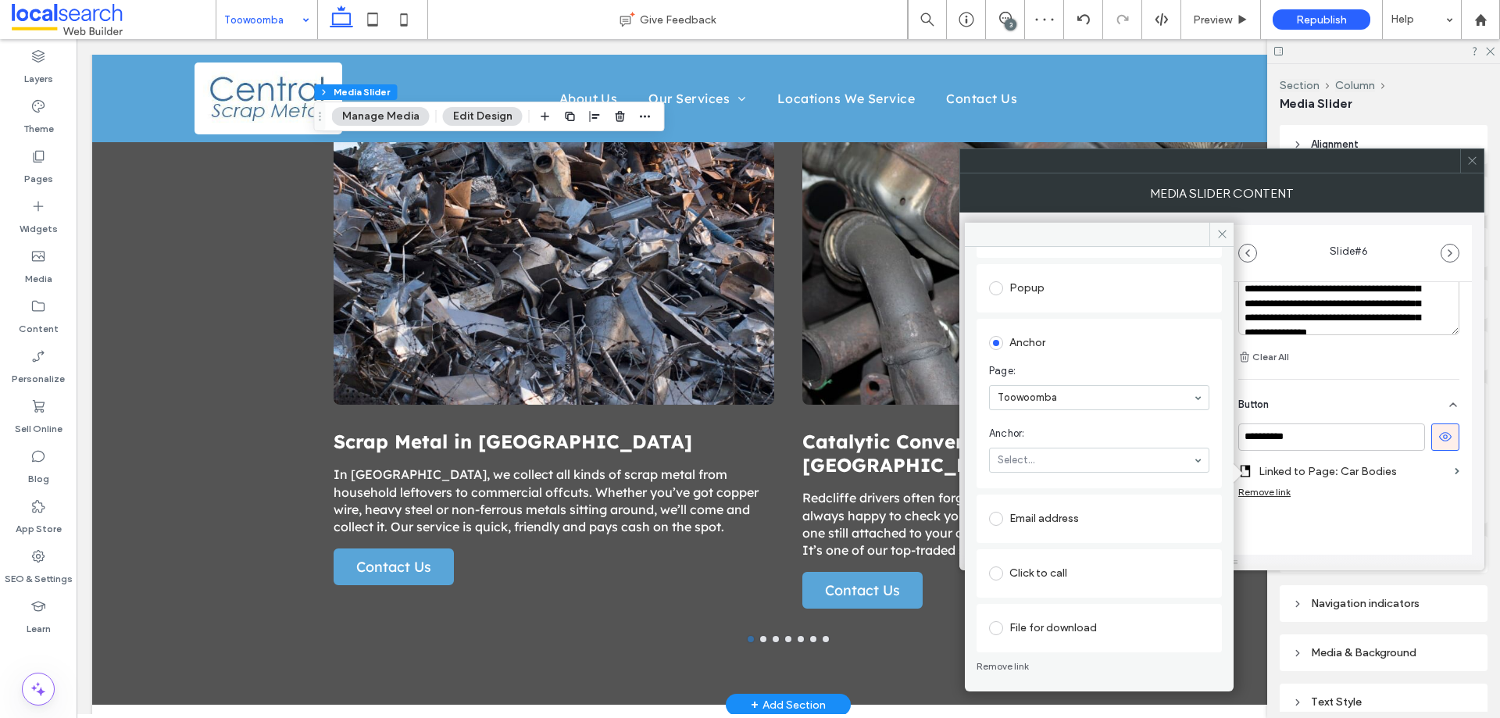
scroll to position [174, 0]
click at [1378, 524] on div "**********" at bounding box center [1349, 164] width 246 height 896
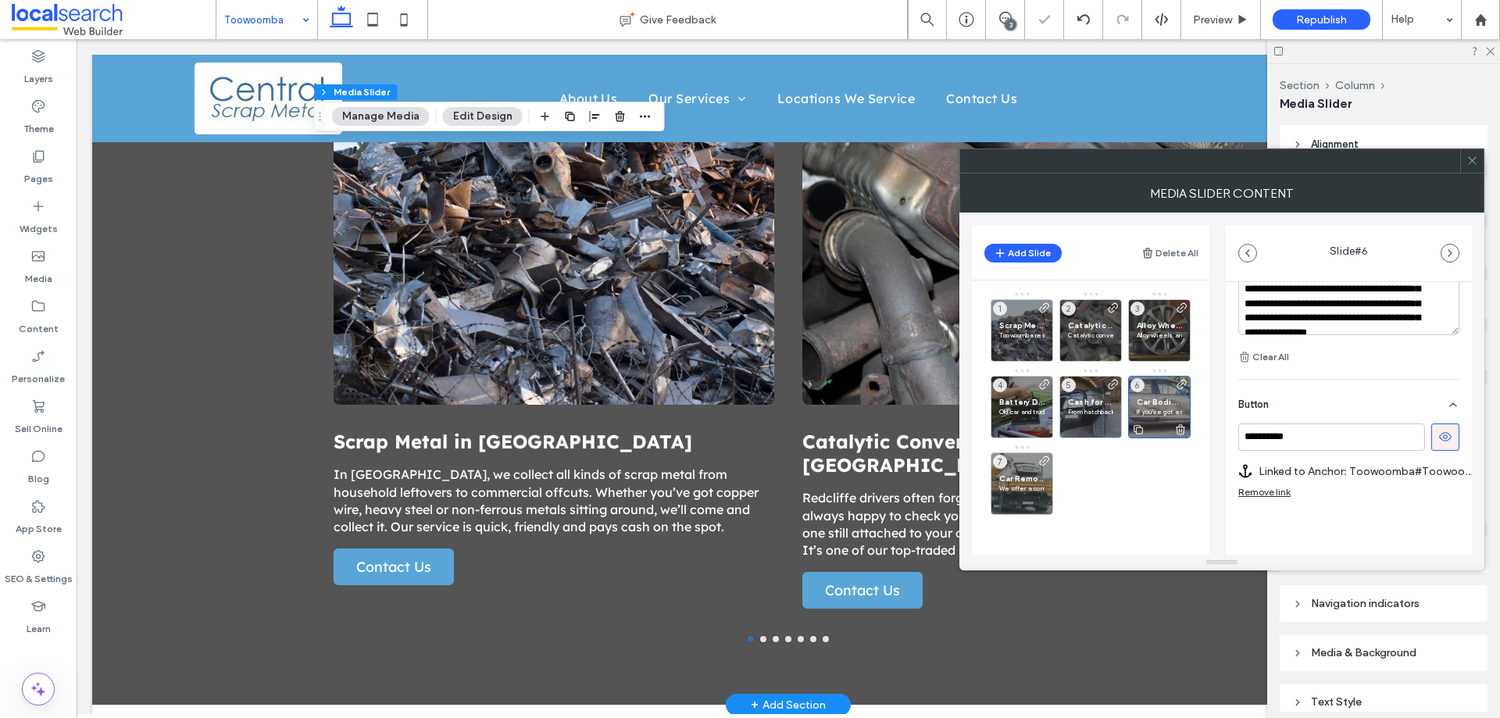
click at [1150, 407] on p "If you’ve got a car shell or stripped-down project taking up space, we’ll remov…" at bounding box center [1159, 411] width 45 height 9
click at [1003, 484] on p "We offer a complete car and truck removal service throughout Toowoomba. There’s…" at bounding box center [1021, 488] width 45 height 9
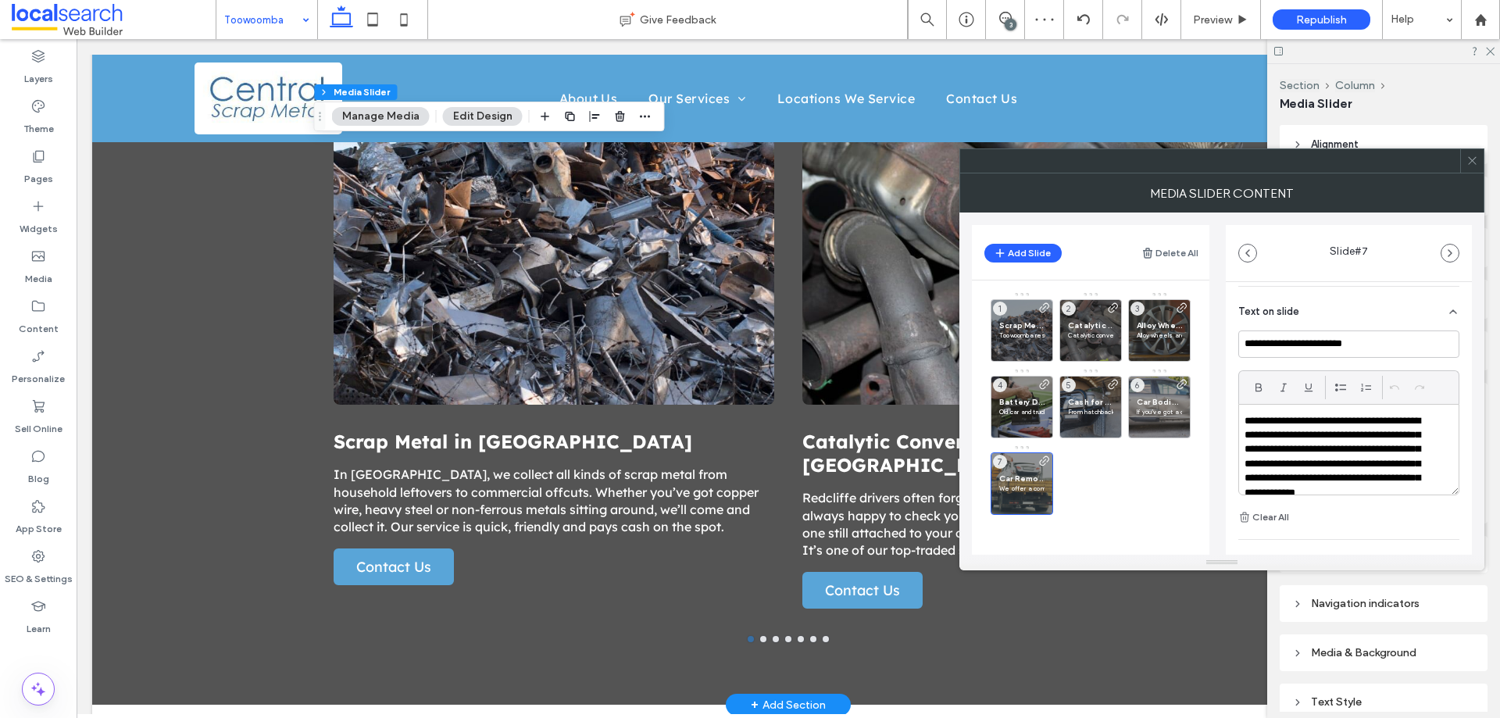
scroll to position [551, 0]
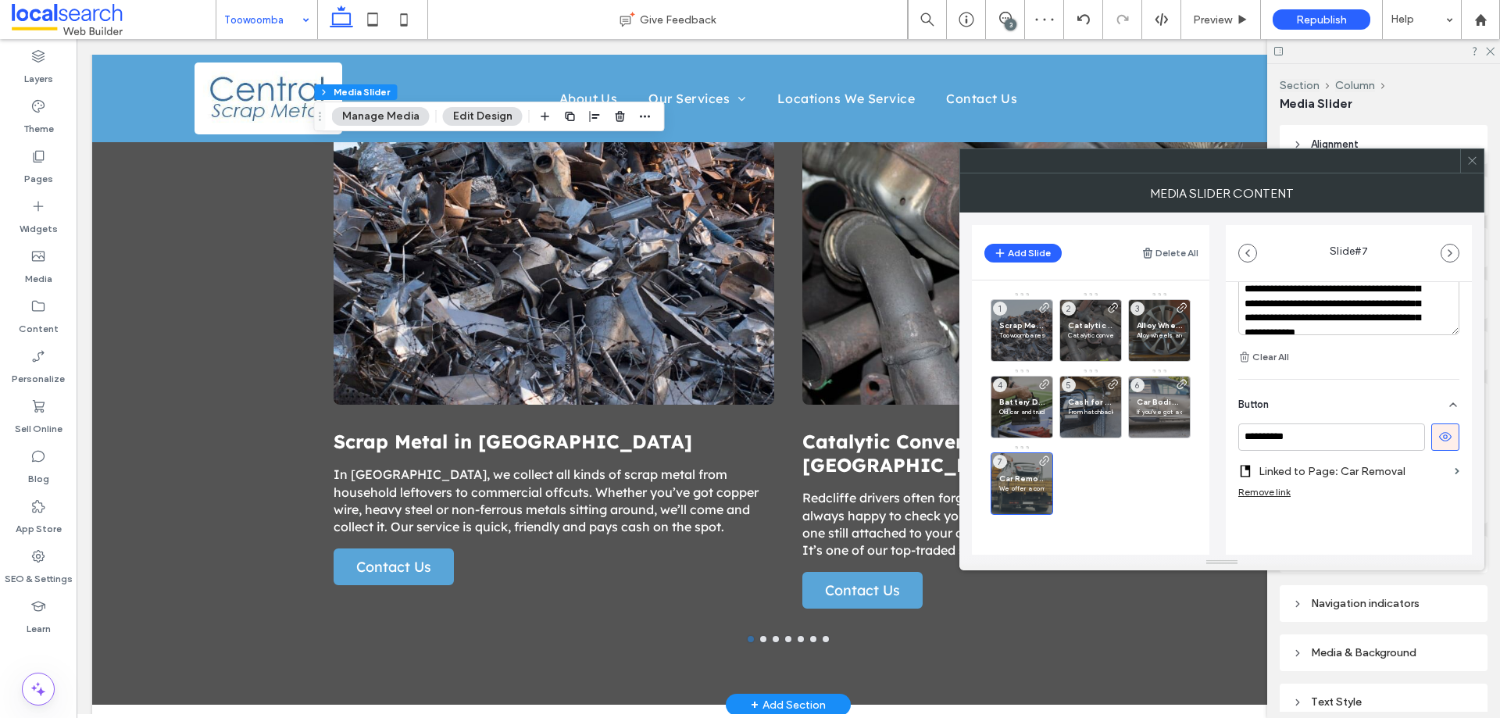
click at [1361, 473] on label "Linked to Page: Car Removal" at bounding box center [1354, 471] width 190 height 29
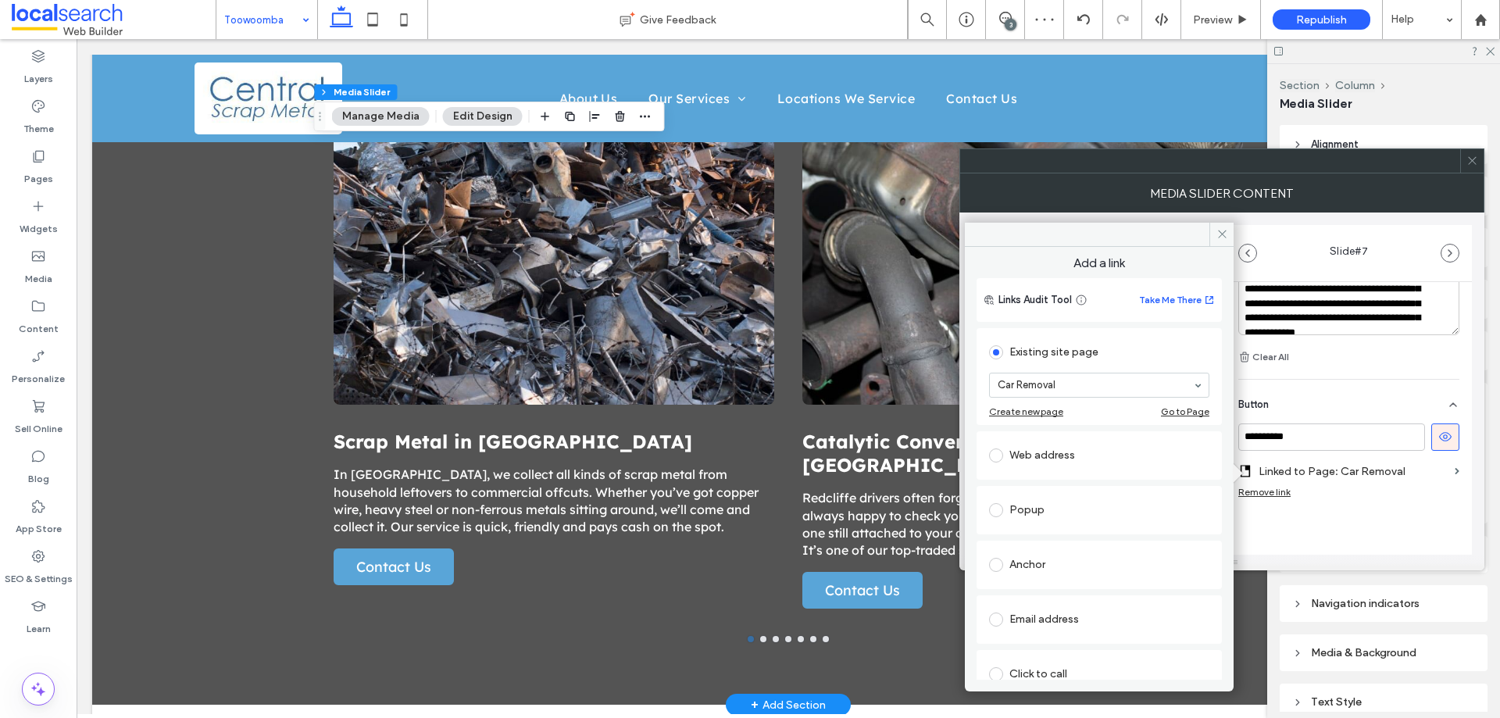
click at [1067, 560] on div "Anchor" at bounding box center [1099, 564] width 220 height 25
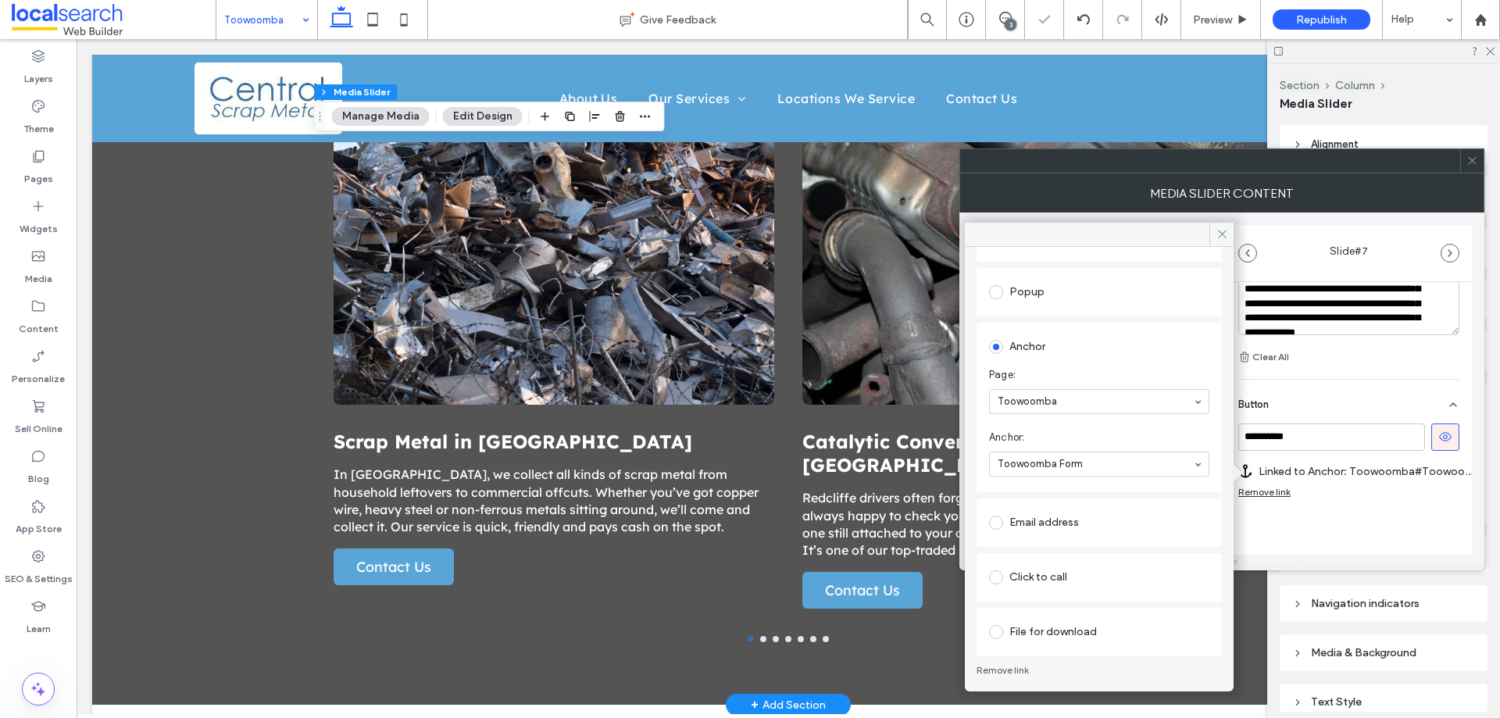
scroll to position [174, 0]
click at [1358, 531] on div "**********" at bounding box center [1349, 171] width 246 height 881
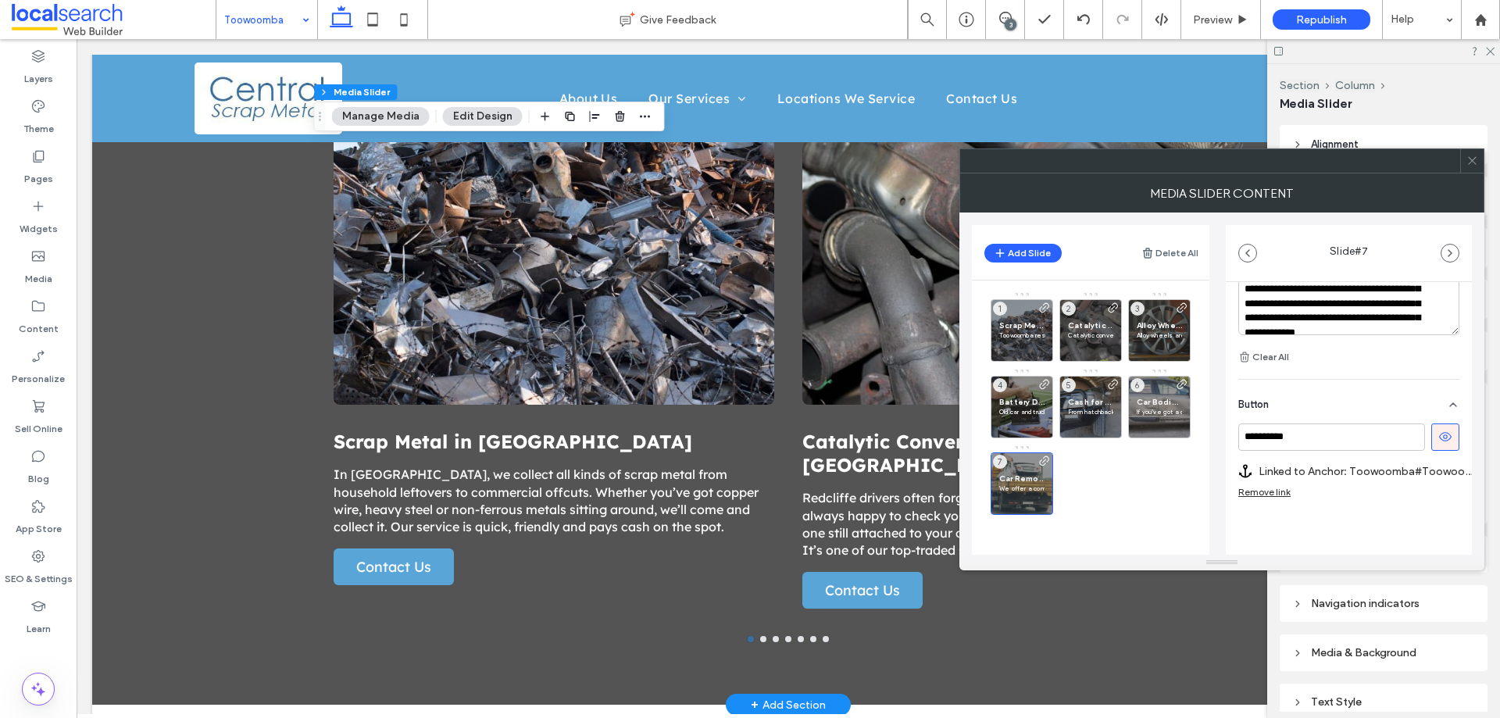
click at [1469, 159] on icon at bounding box center [1473, 161] width 12 height 12
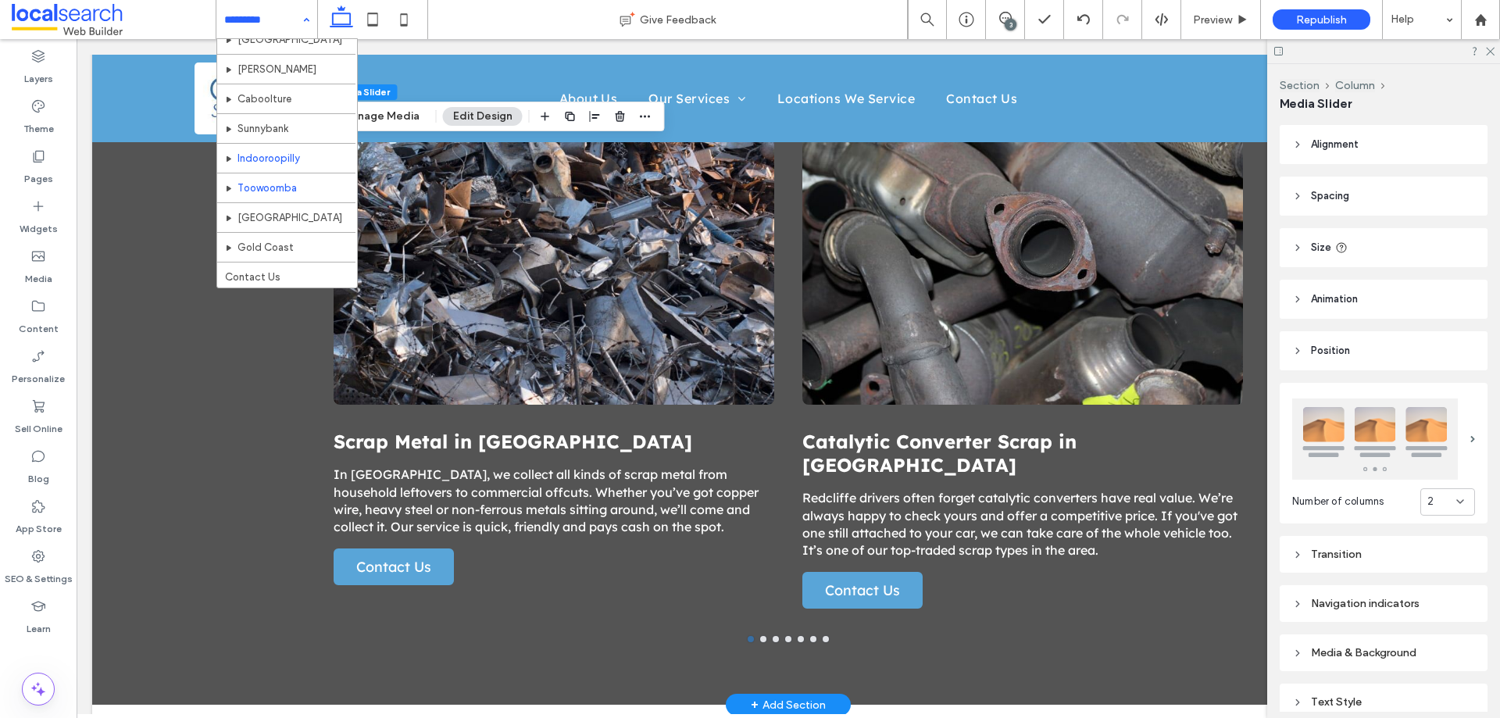
scroll to position [402, 0]
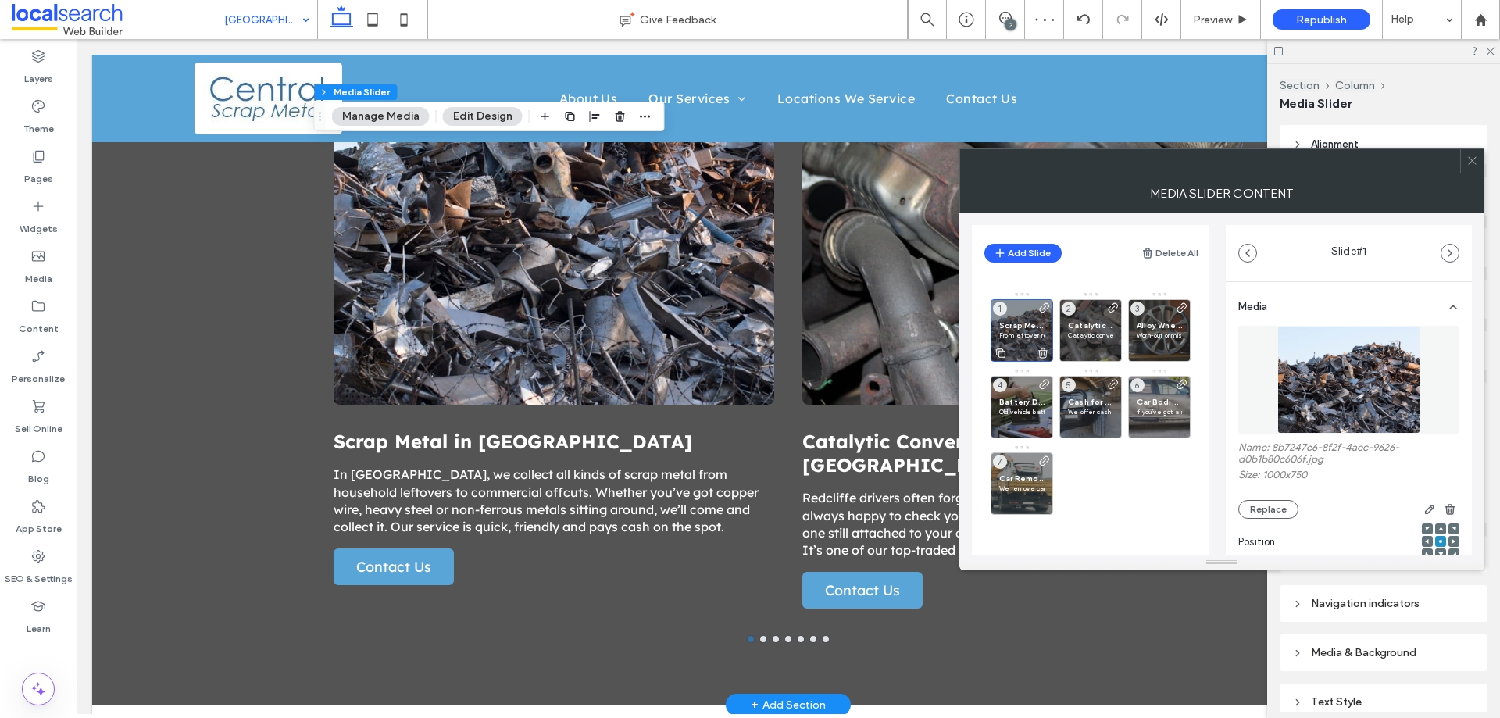
click at [1032, 320] on span "Scrap Metal on the Sunshine Coast" at bounding box center [1021, 325] width 45 height 10
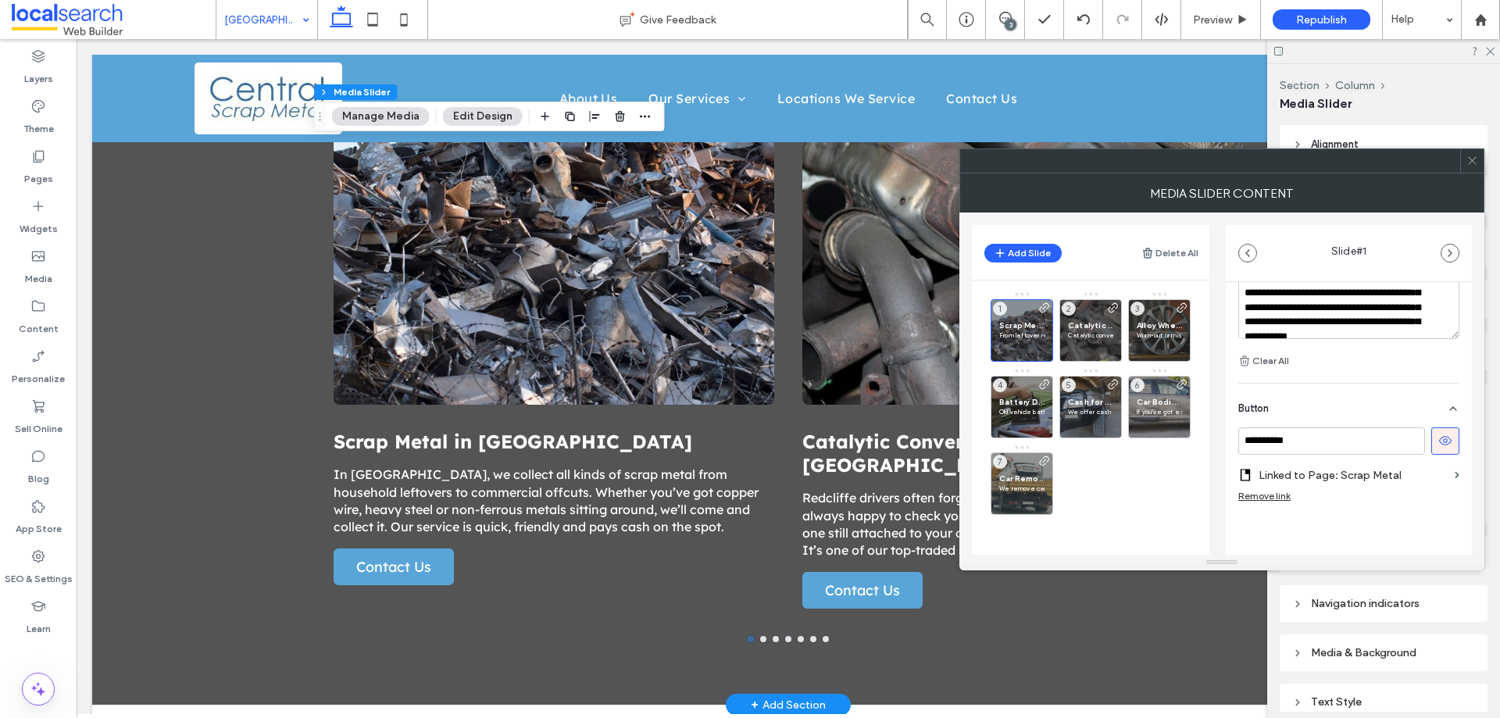
scroll to position [567, 0]
click at [1426, 468] on label "Linked to Page: Scrap Metal" at bounding box center [1354, 471] width 190 height 29
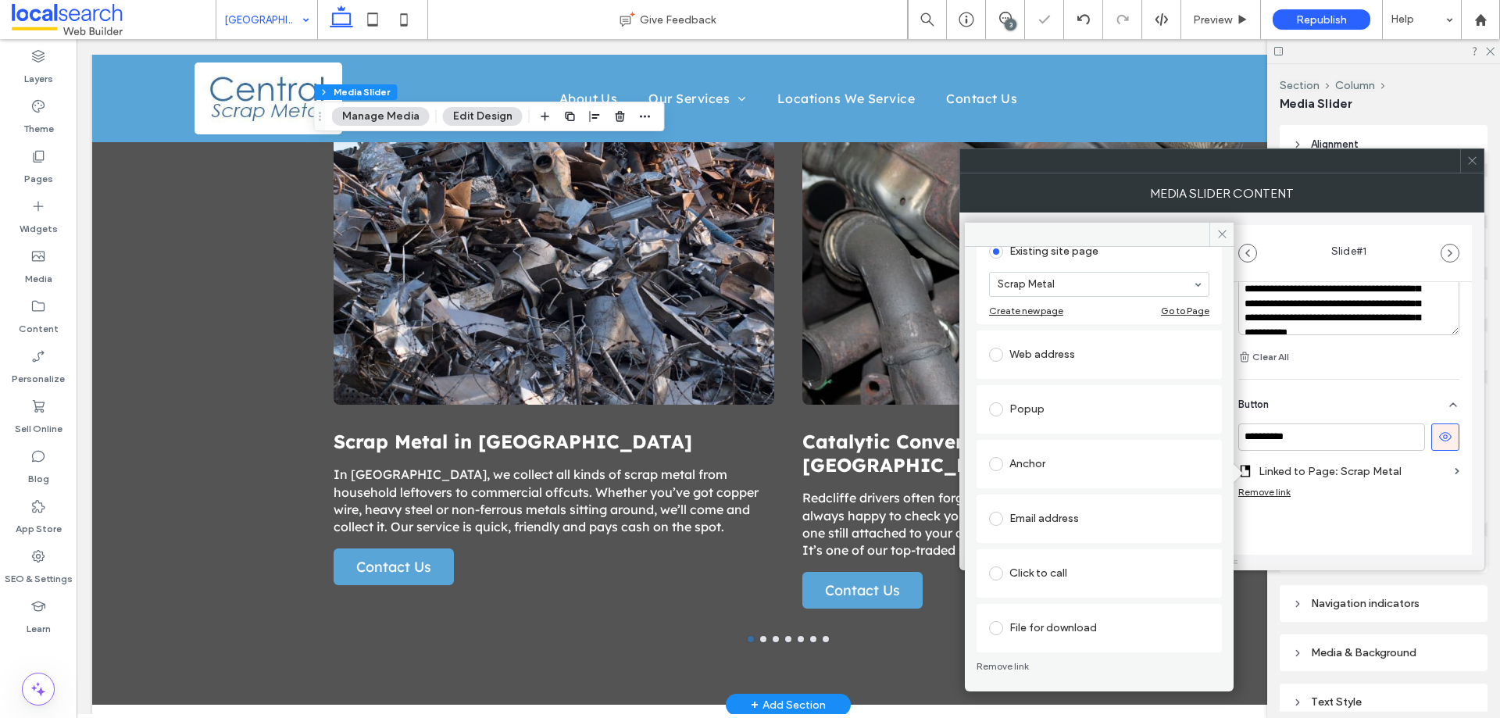
scroll to position [102, 0]
click at [1083, 439] on div "Anchor" at bounding box center [1099, 463] width 245 height 48
click at [1089, 449] on div "Anchor" at bounding box center [1099, 463] width 220 height 33
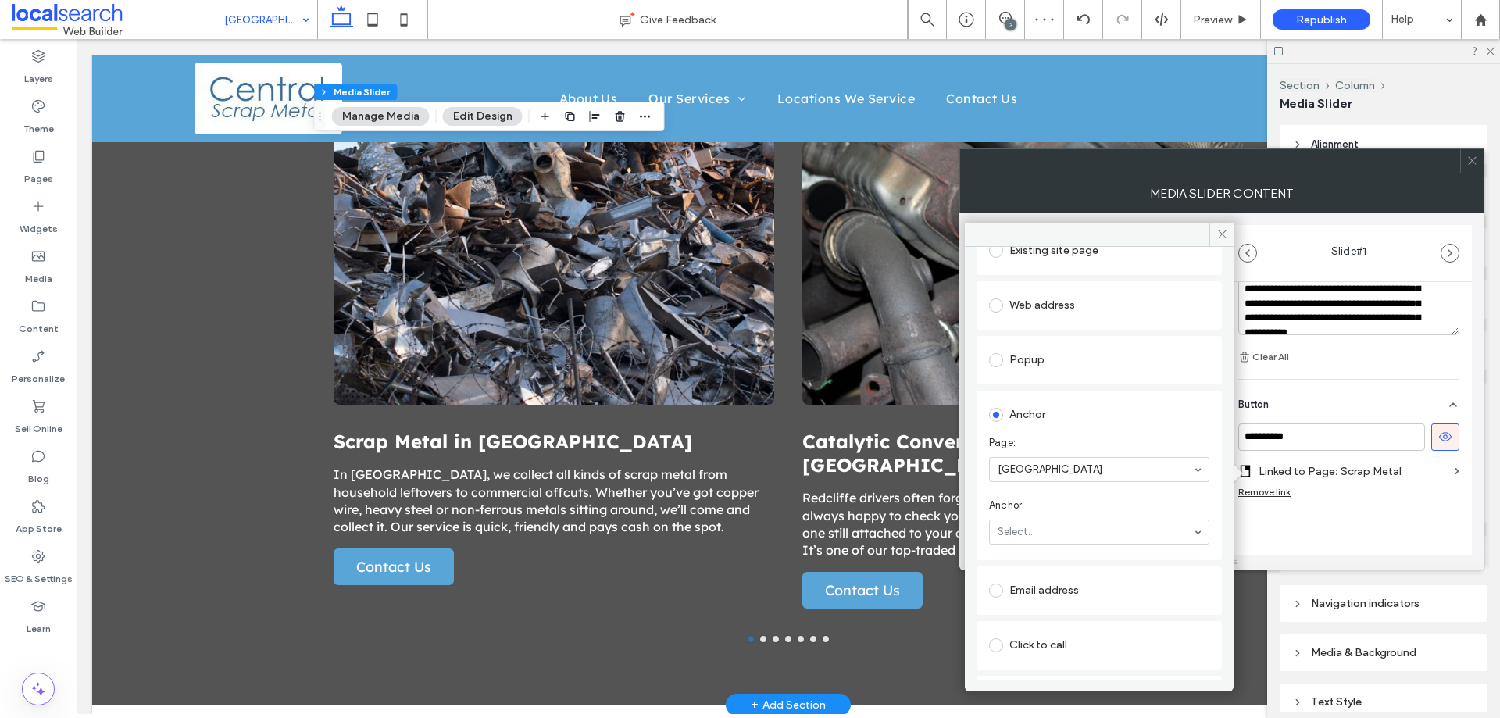
click at [1128, 516] on section "Anchor: Select..." at bounding box center [1099, 521] width 220 height 63
click at [1191, 535] on div "No results" at bounding box center [1099, 532] width 220 height 25
click at [1325, 497] on div "Remove link" at bounding box center [1349, 496] width 221 height 20
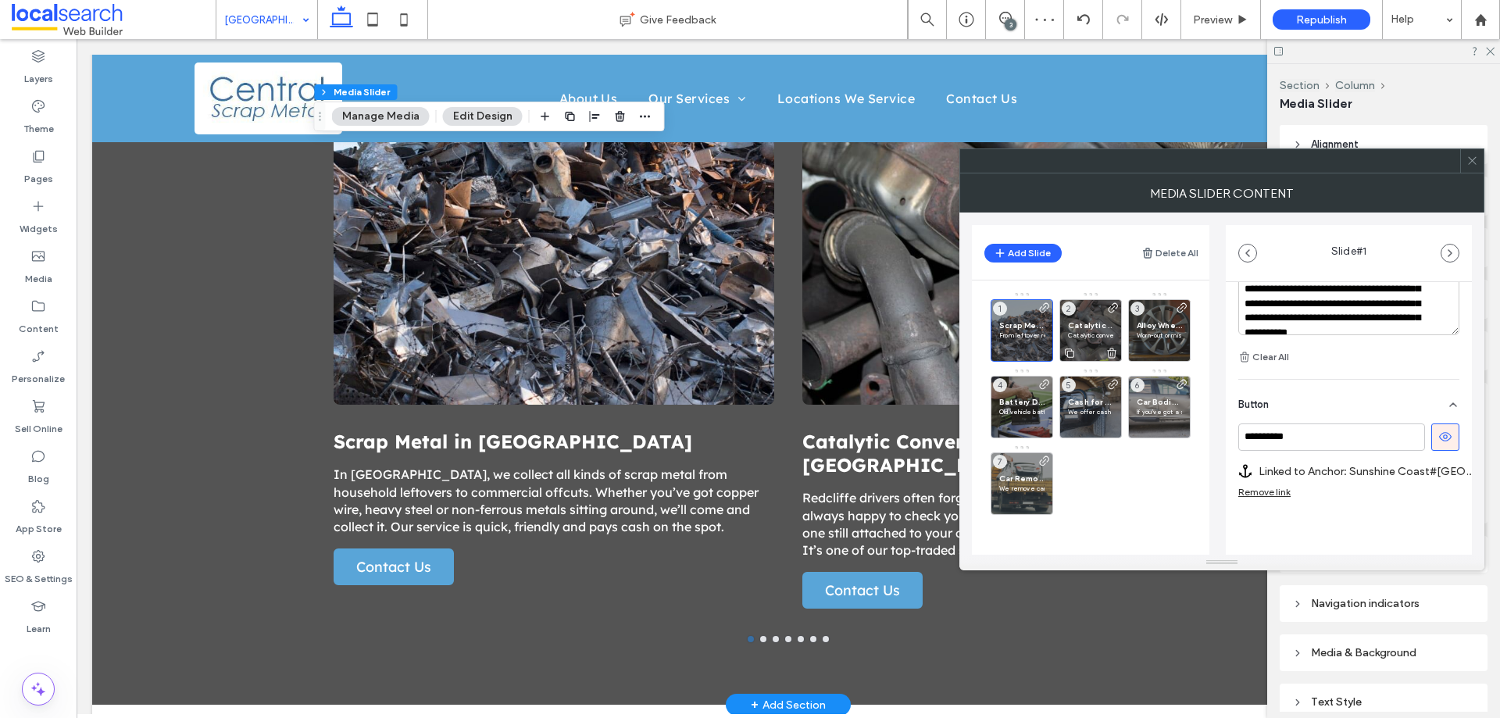
click at [1089, 320] on div "Catalytic Converter Scrap on the Sunshine Coast Catalytic converters can be sur…" at bounding box center [1091, 330] width 63 height 63
click at [1432, 457] on label "Linked to Page: Catalytic Converter Scrap" at bounding box center [1366, 471] width 214 height 29
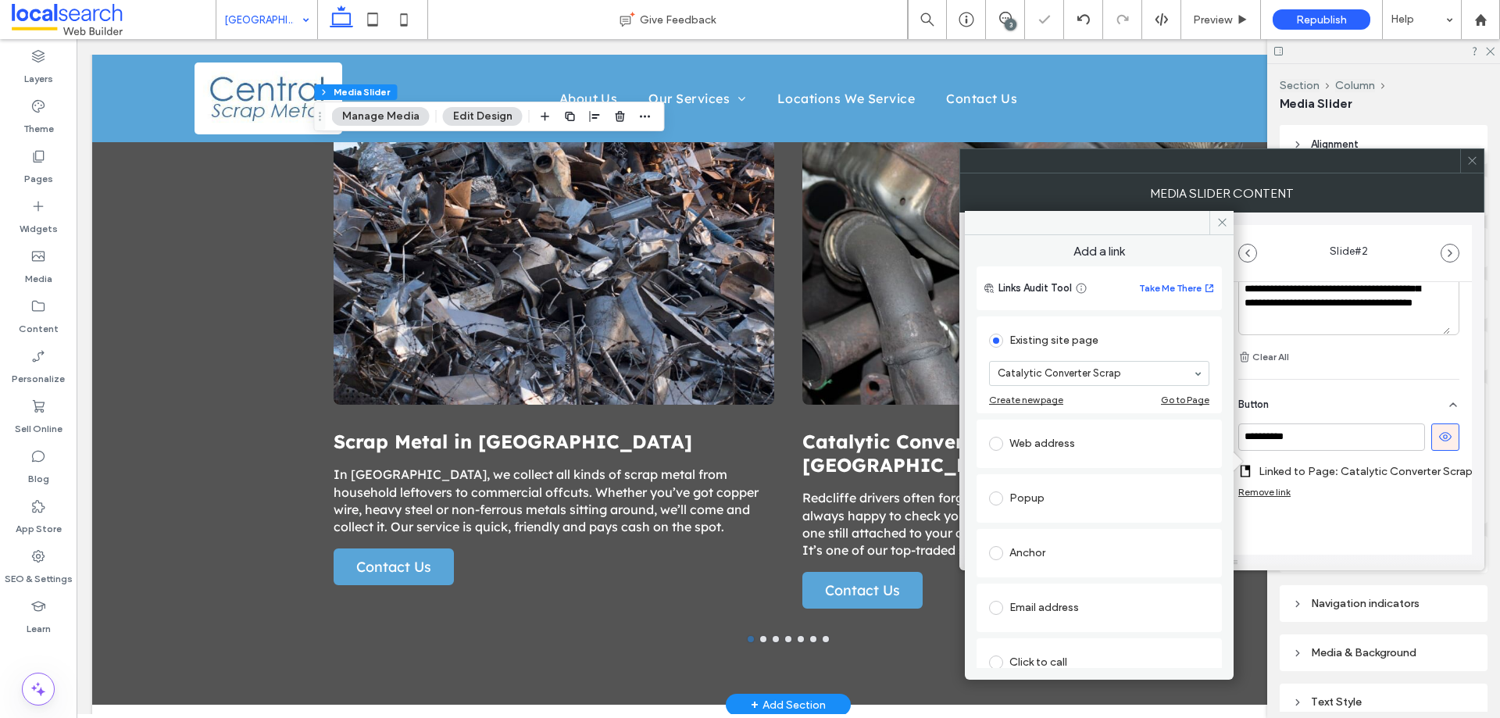
scroll to position [78, 0]
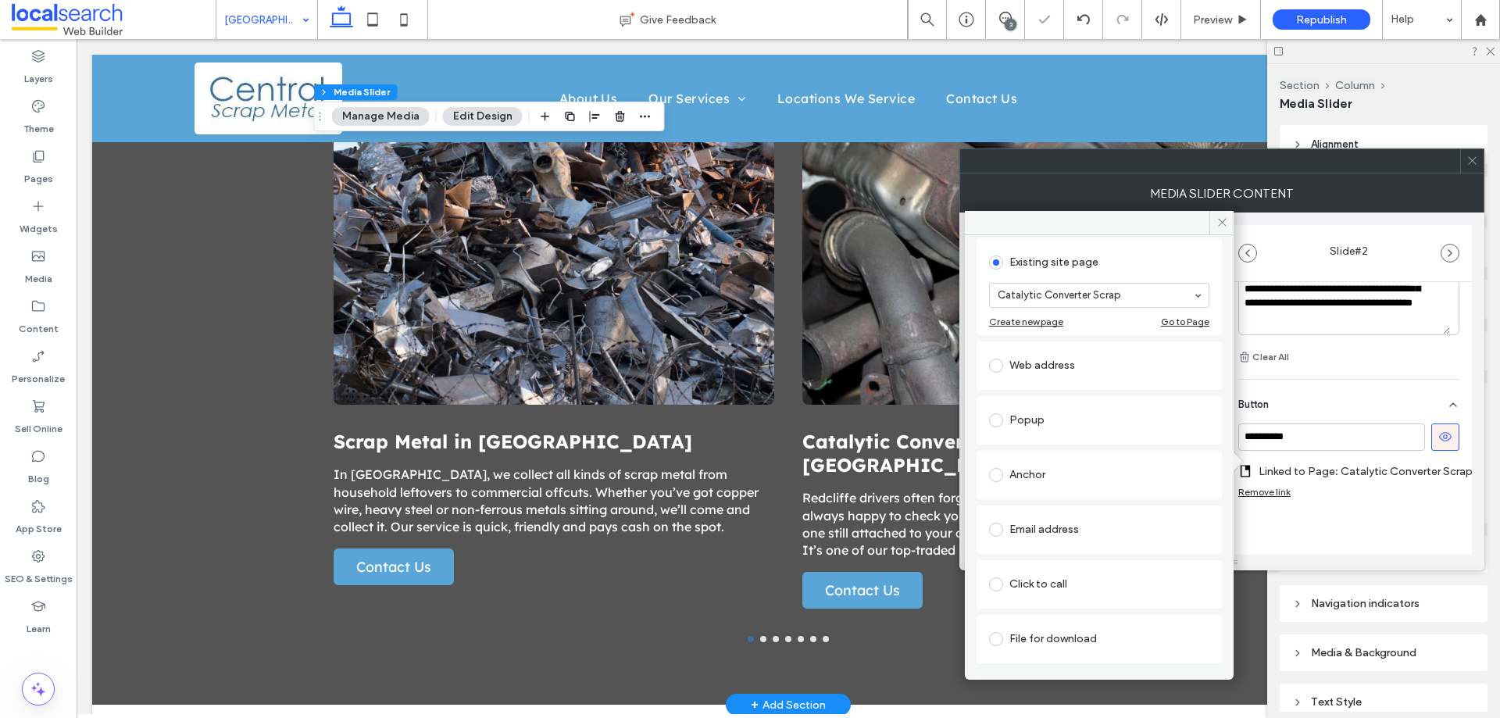
click at [1055, 467] on div "Anchor" at bounding box center [1099, 475] width 220 height 25
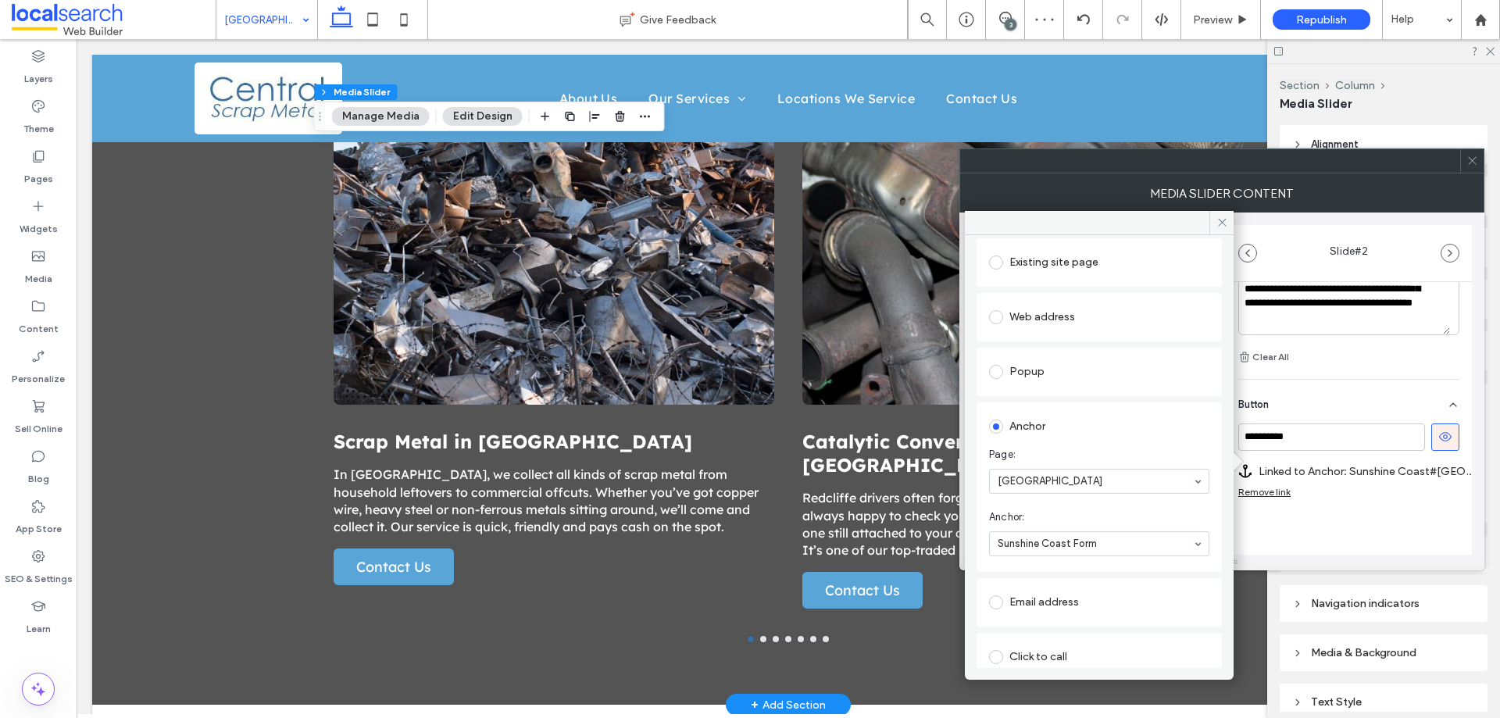
click at [1302, 552] on div "**********" at bounding box center [1349, 177] width 246 height 869
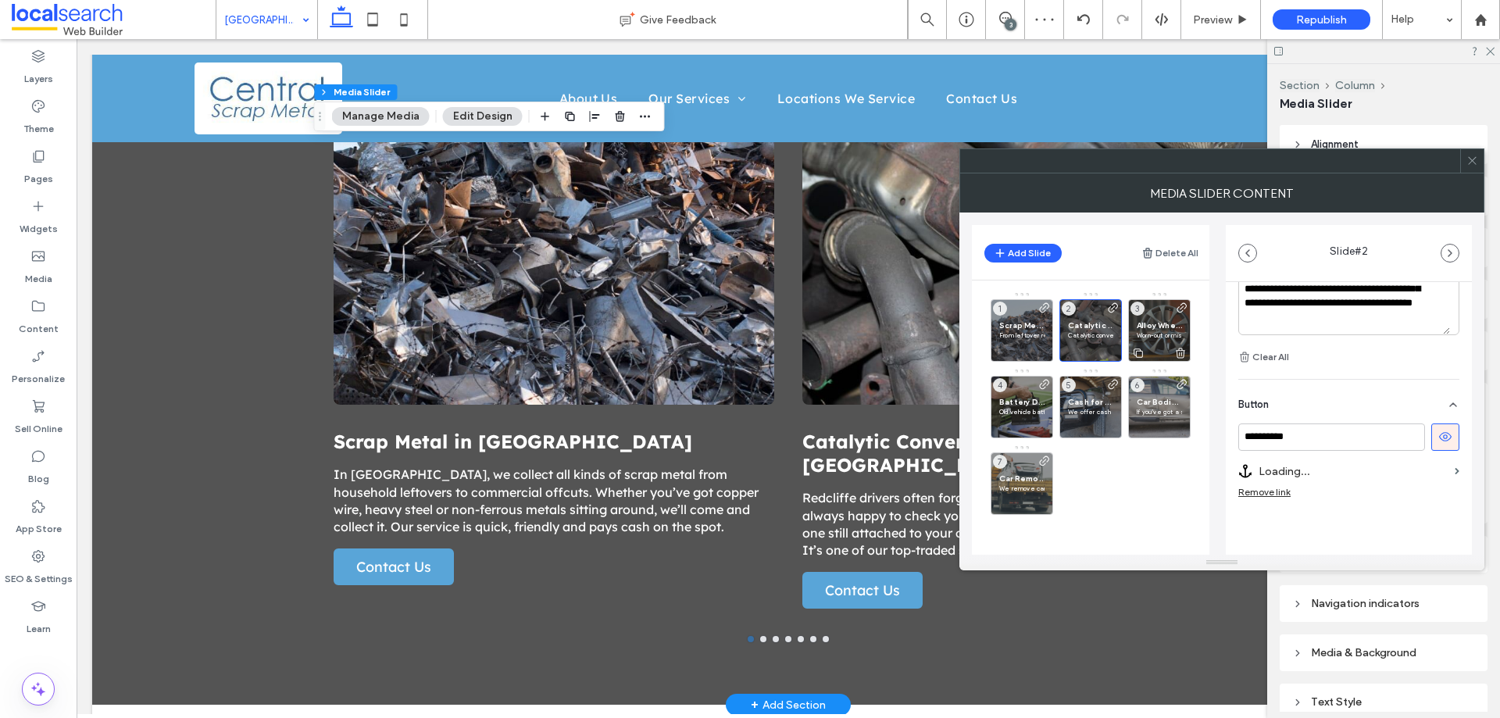
scroll to position [551, 0]
click at [1162, 320] on div "Alloy Wheels on the Sunshine Coast Worn-out or mismatched alloy wheels still ha…" at bounding box center [1159, 330] width 63 height 63
click at [1381, 471] on label "Linked to Page: Alloy Wheels" at bounding box center [1354, 471] width 190 height 29
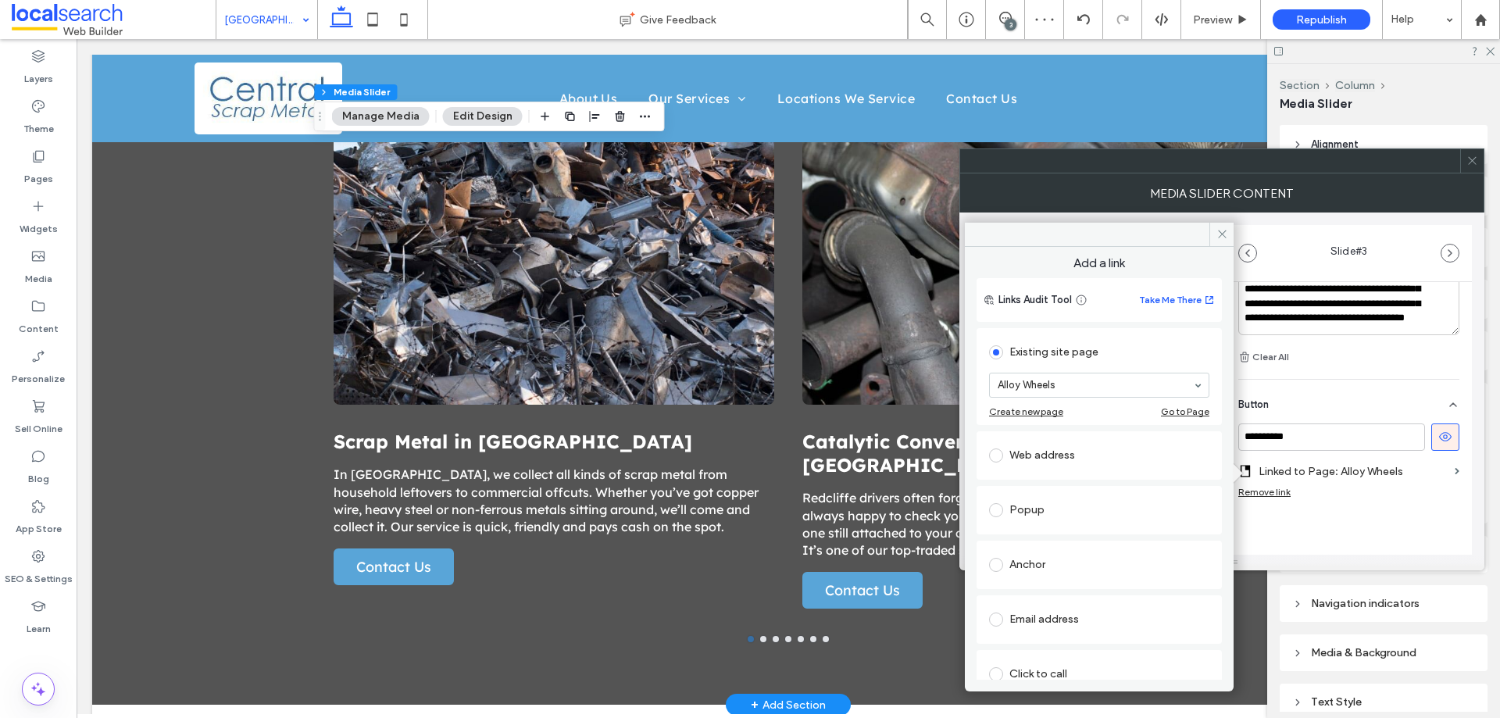
click at [1064, 553] on div "Anchor" at bounding box center [1099, 564] width 220 height 25
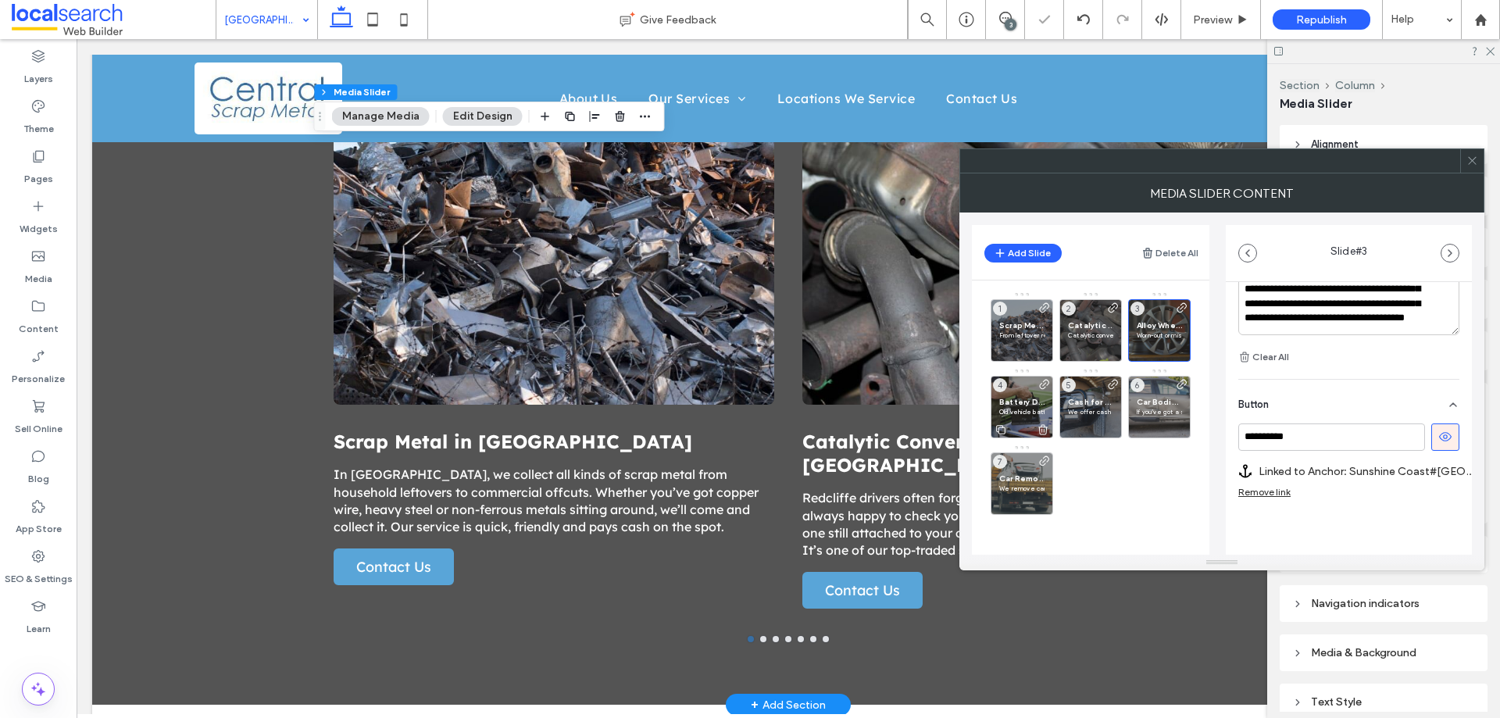
click at [1017, 408] on p "Old vehicle batteries are difficult to dispose of safely. We collect car and tr…" at bounding box center [1021, 411] width 45 height 9
click at [1433, 474] on label "Linked to Page: Battery Disposal" at bounding box center [1354, 471] width 190 height 29
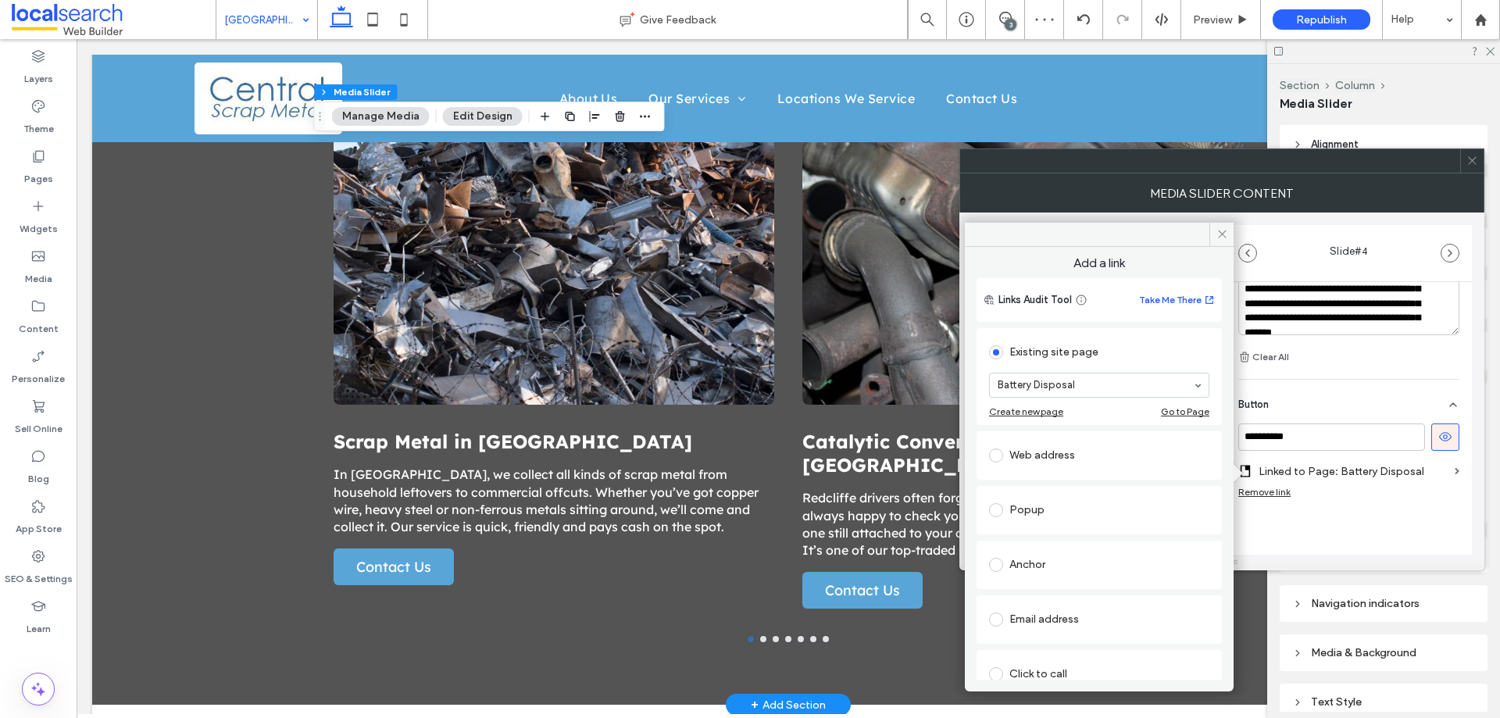
click at [1050, 560] on div "Anchor" at bounding box center [1099, 564] width 220 height 25
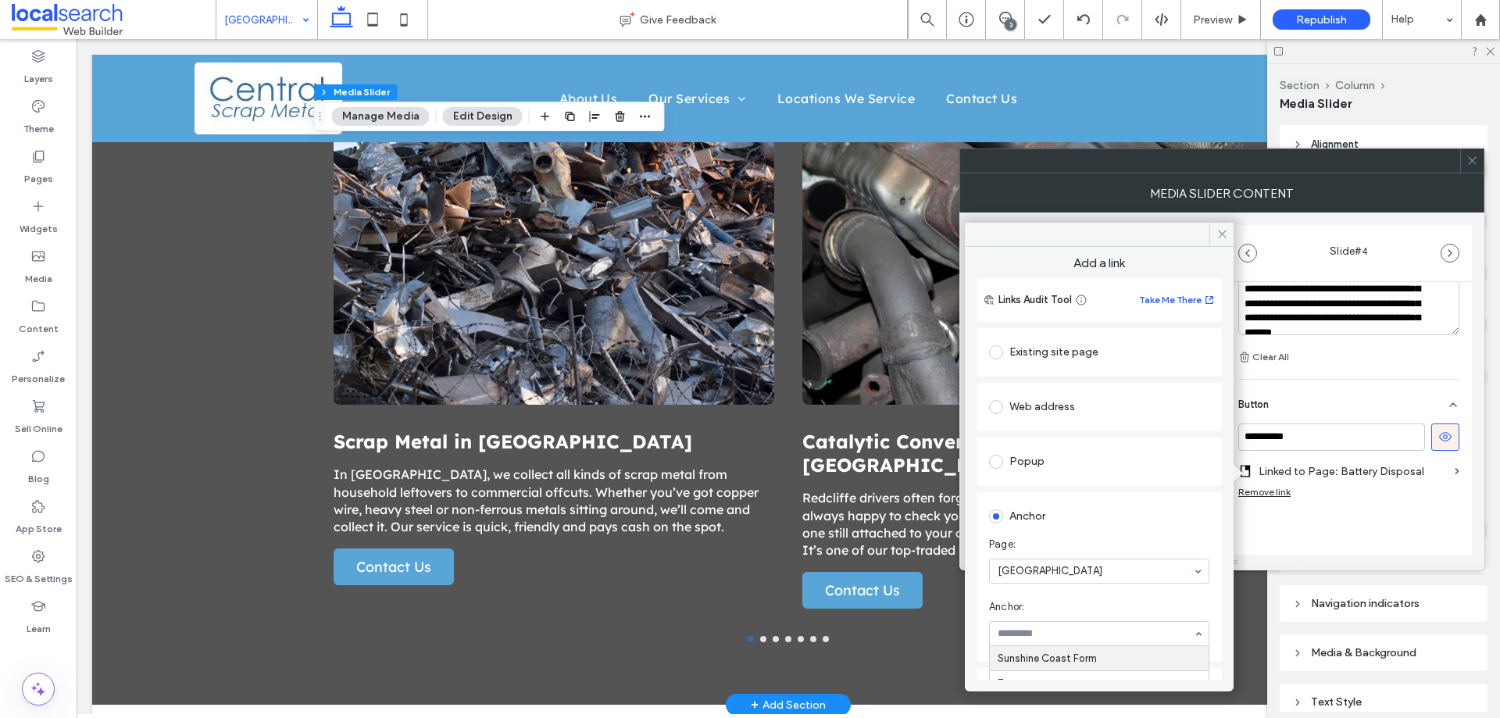
scroll to position [78, 0]
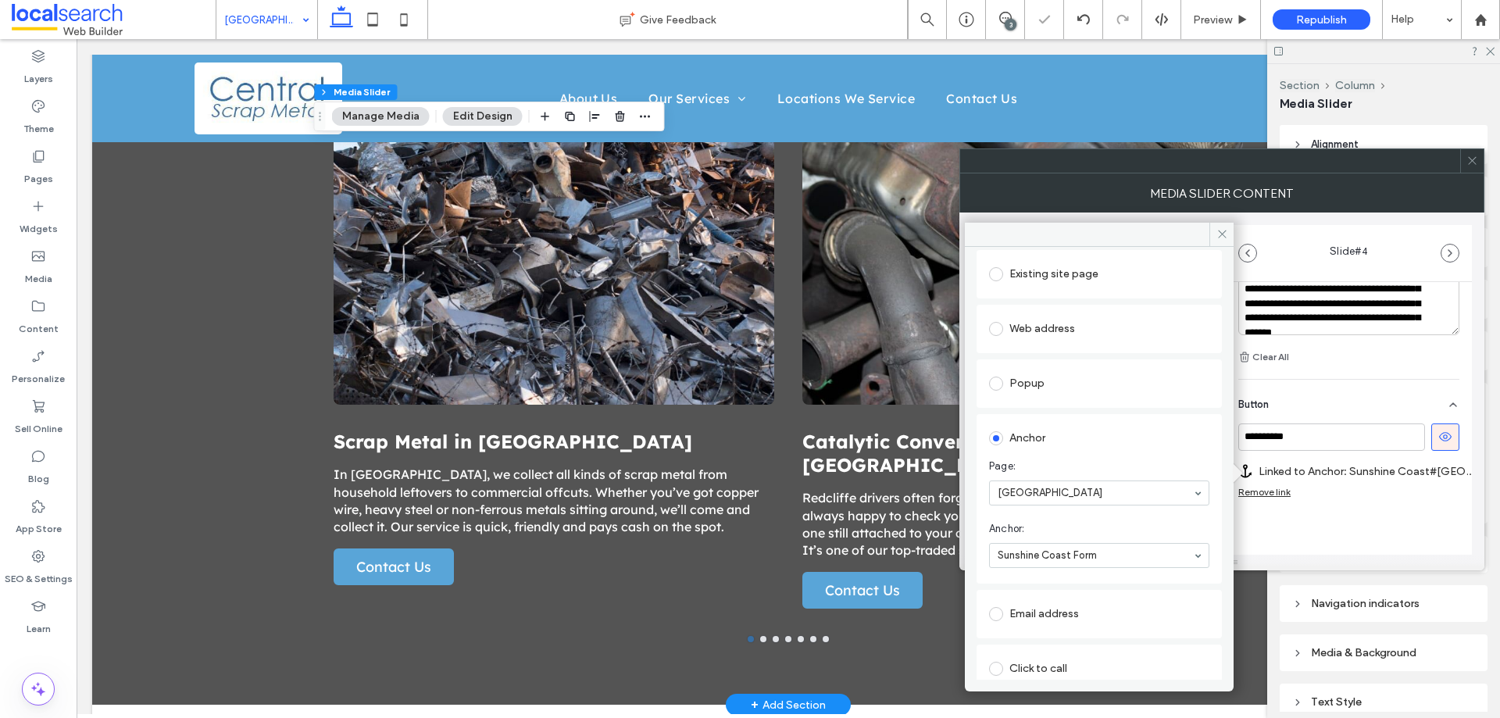
click at [1339, 527] on div "**********" at bounding box center [1349, 171] width 246 height 881
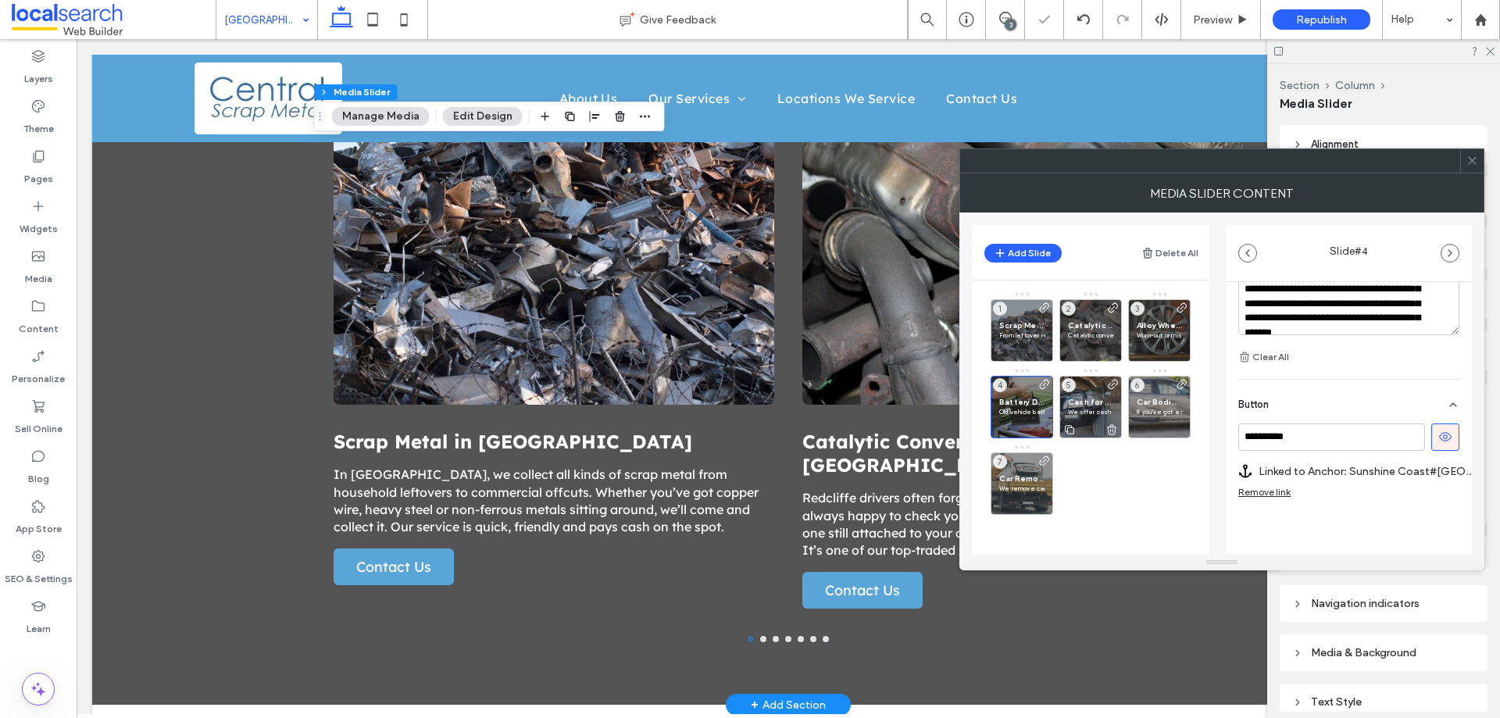
click at [1100, 402] on span "Cash for Cars on the Sunshine Coast" at bounding box center [1090, 402] width 45 height 10
click at [1455, 473] on span at bounding box center [1457, 471] width 5 height 7
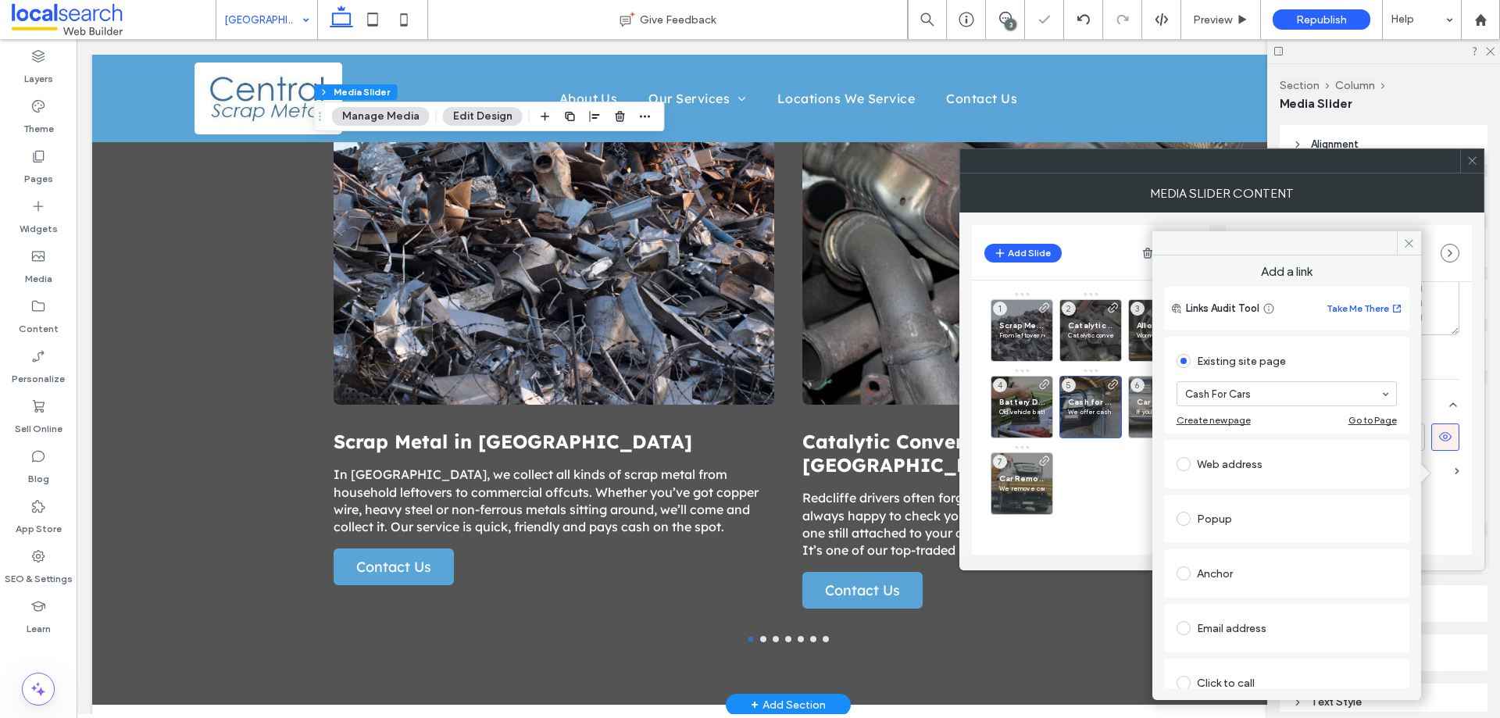
click at [1239, 581] on div "Anchor" at bounding box center [1287, 573] width 220 height 25
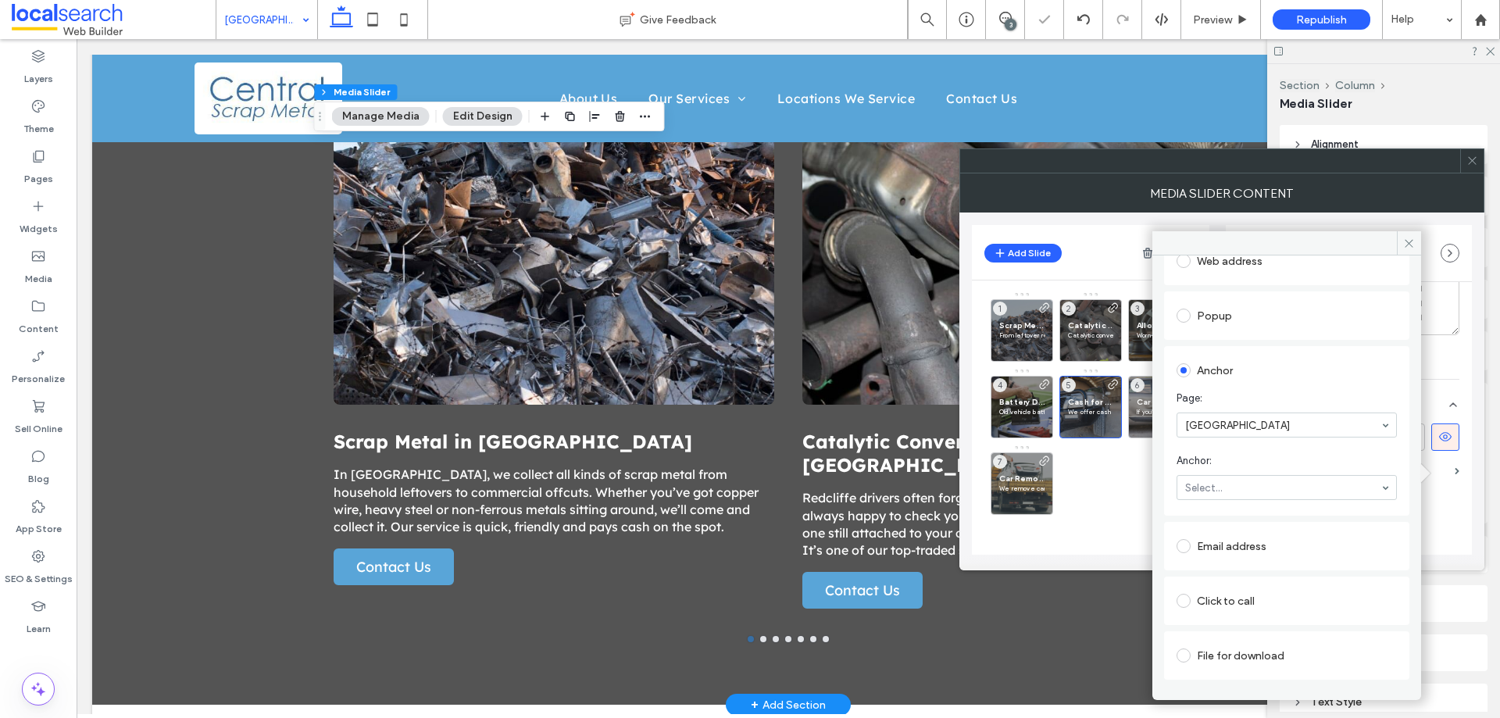
scroll to position [156, 0]
drag, startPoint x: 1236, startPoint y: 506, endPoint x: 1293, endPoint y: 504, distance: 57.9
click at [1438, 531] on div "**********" at bounding box center [1349, 171] width 246 height 881
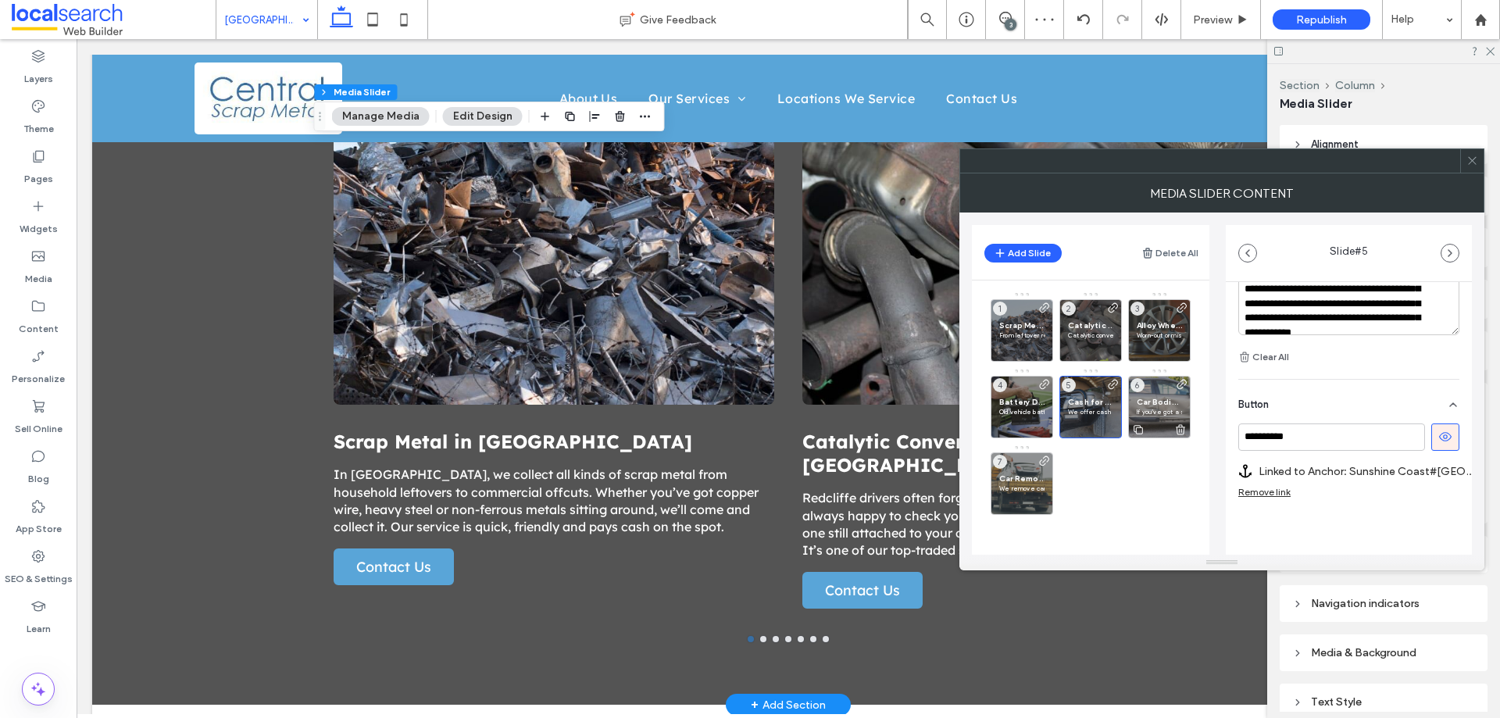
click at [1155, 392] on div "Car Bodies on the Sunshine Coast If you’ve got a stripped-out car body or shell…" at bounding box center [1159, 407] width 63 height 63
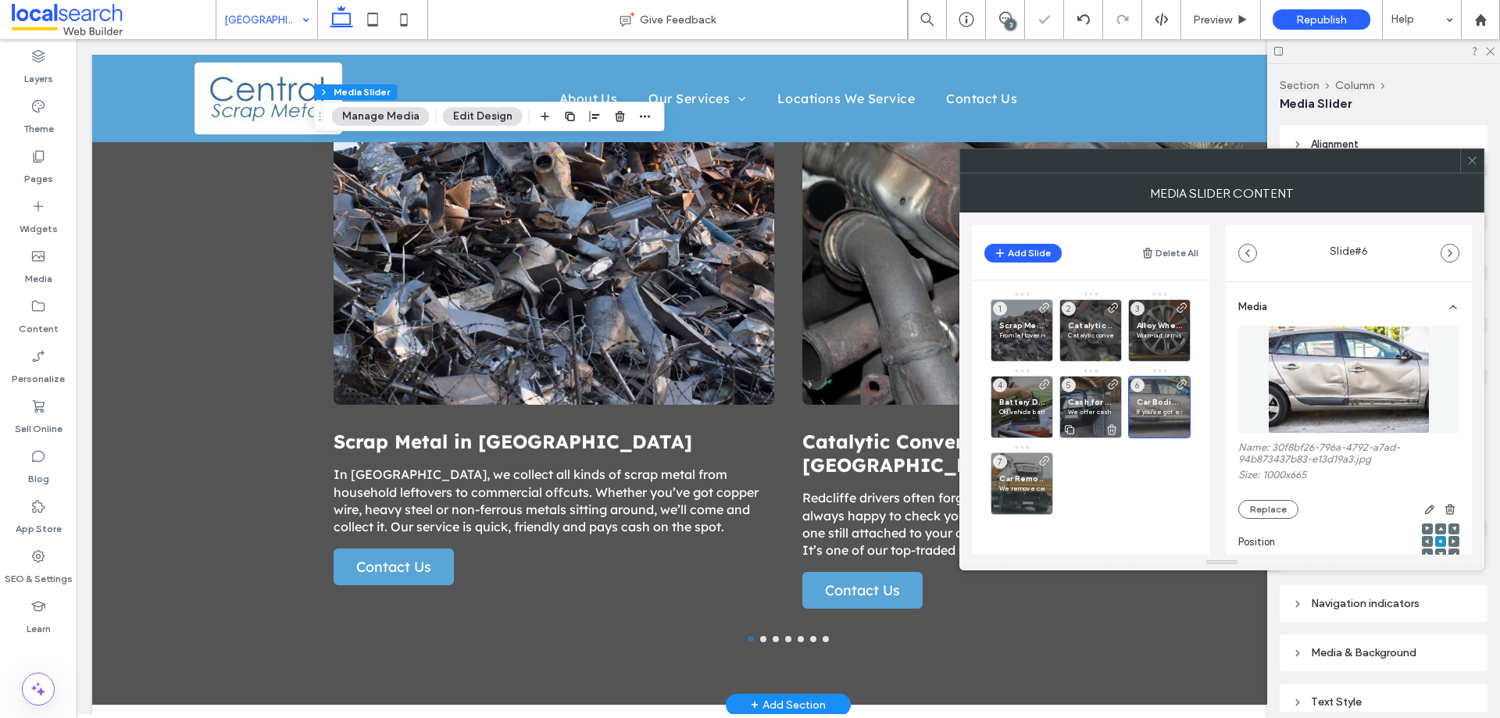
click at [1085, 397] on span "Cash for Cars on the Sunshine Coast" at bounding box center [1090, 402] width 45 height 10
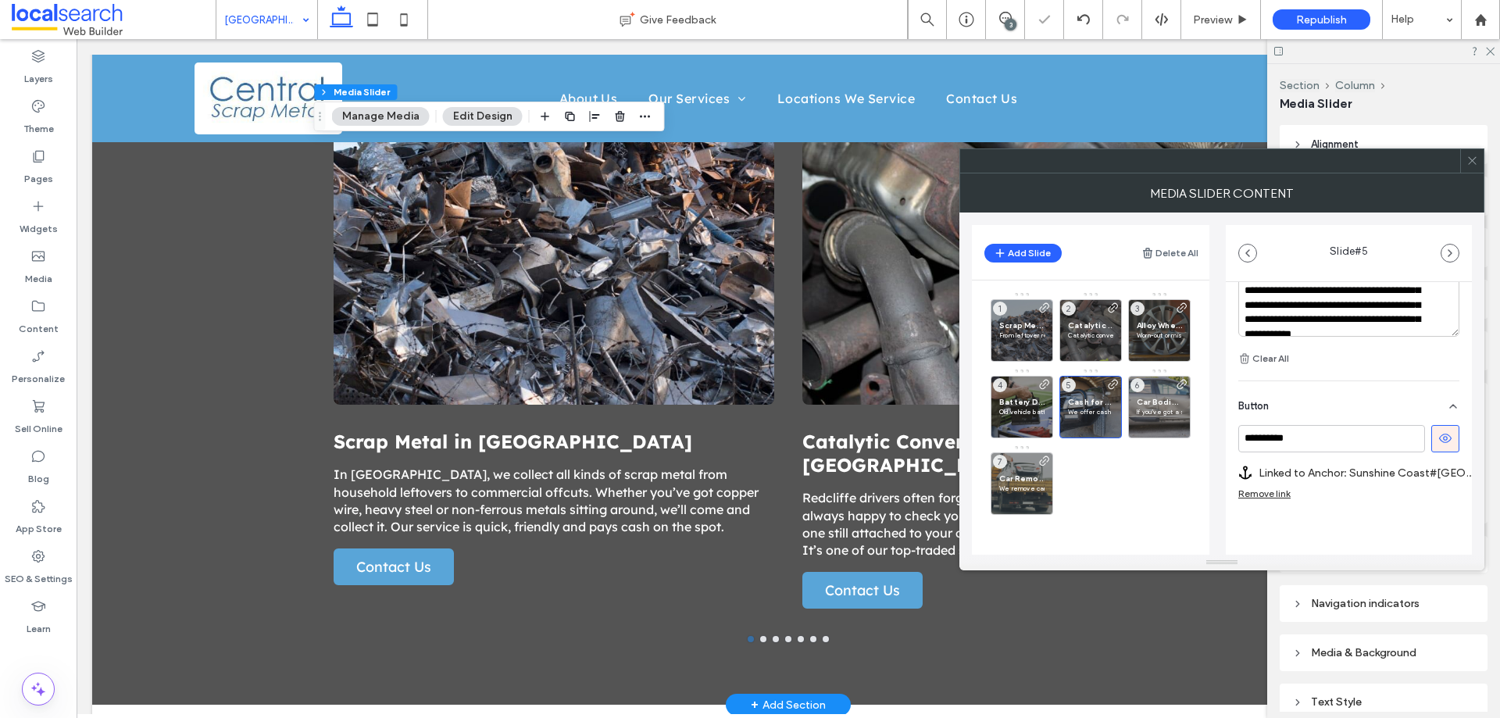
scroll to position [563, 0]
click at [1150, 391] on div "Car Bodies on the Sunshine Coast If you’ve got a stripped-out car body or shell…" at bounding box center [1159, 407] width 63 height 63
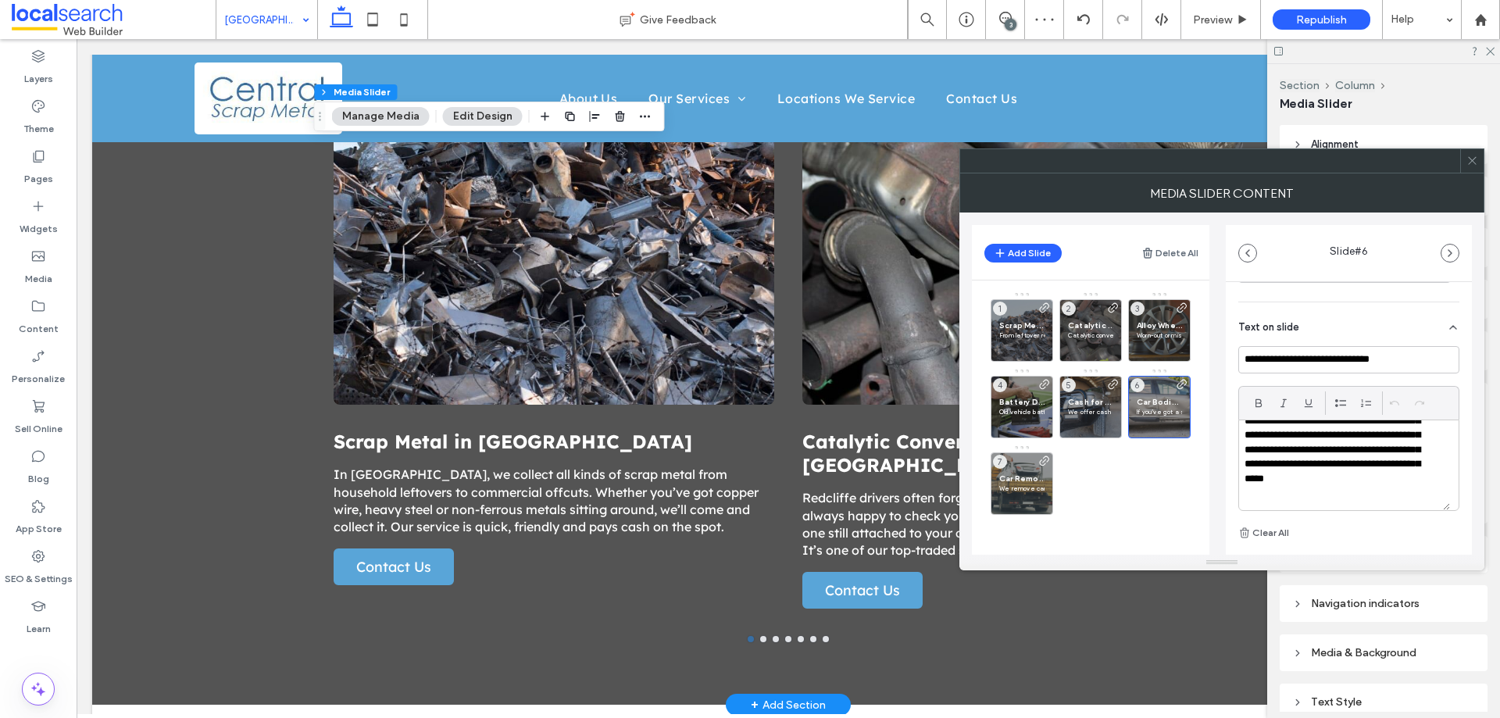
scroll to position [567, 0]
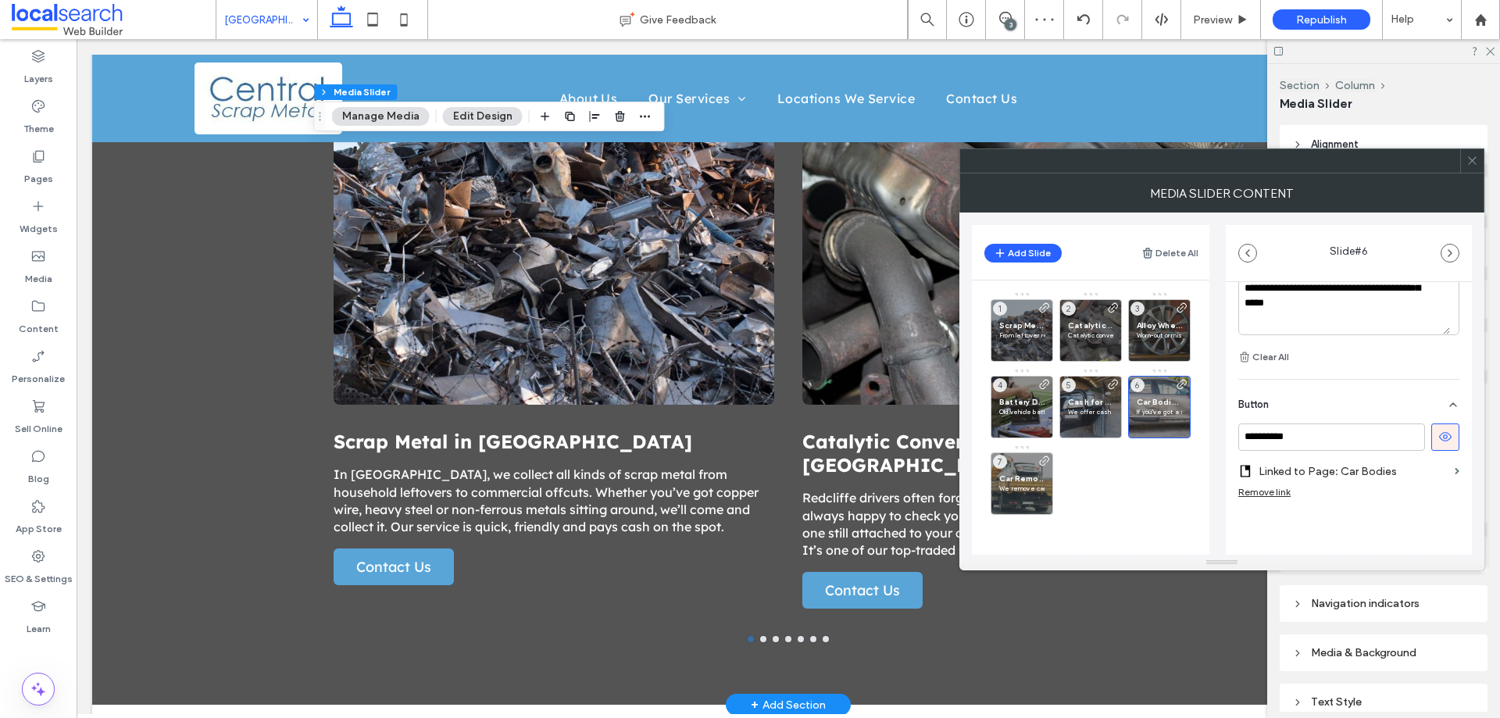
click at [1350, 471] on label "Linked to Page: Car Bodies" at bounding box center [1354, 471] width 190 height 29
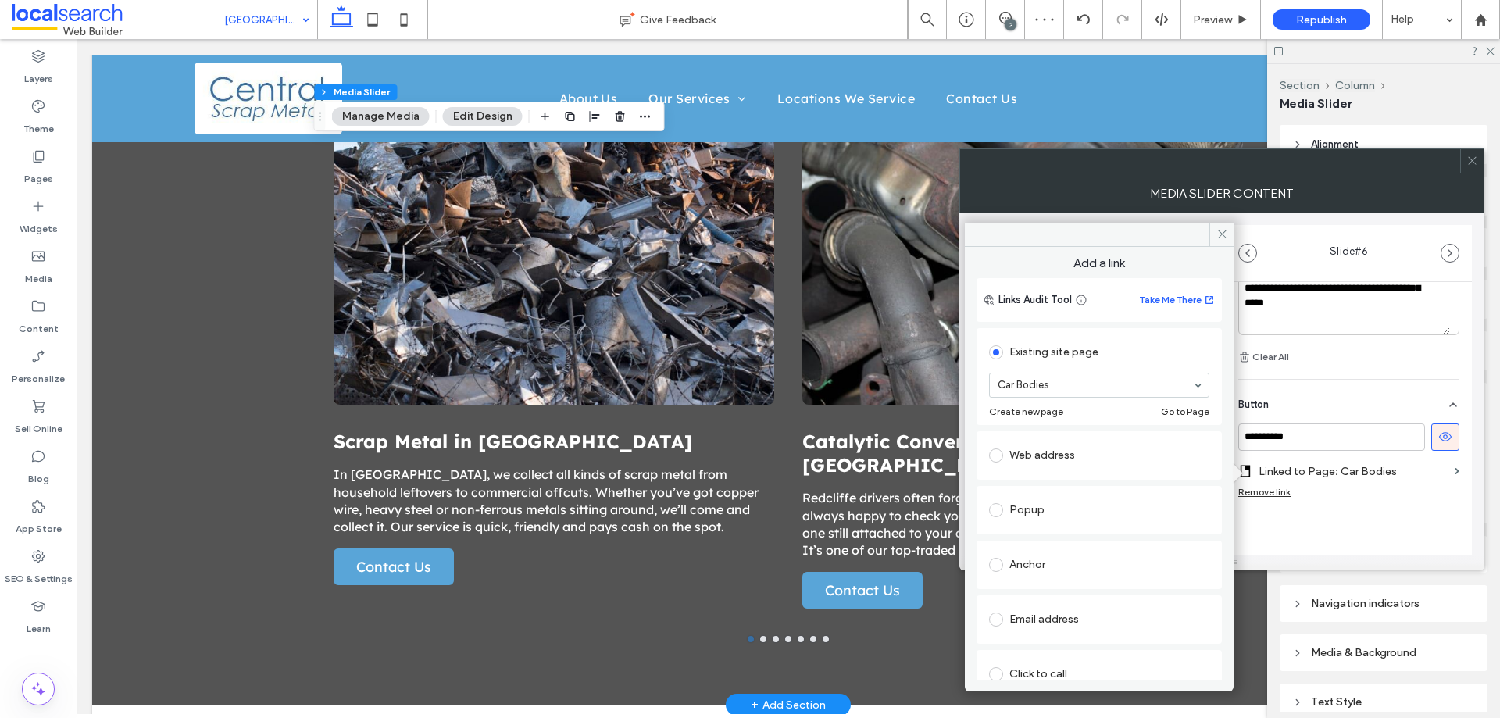
click at [1088, 561] on div "Anchor" at bounding box center [1099, 564] width 220 height 25
click at [1416, 531] on div "**********" at bounding box center [1349, 164] width 246 height 896
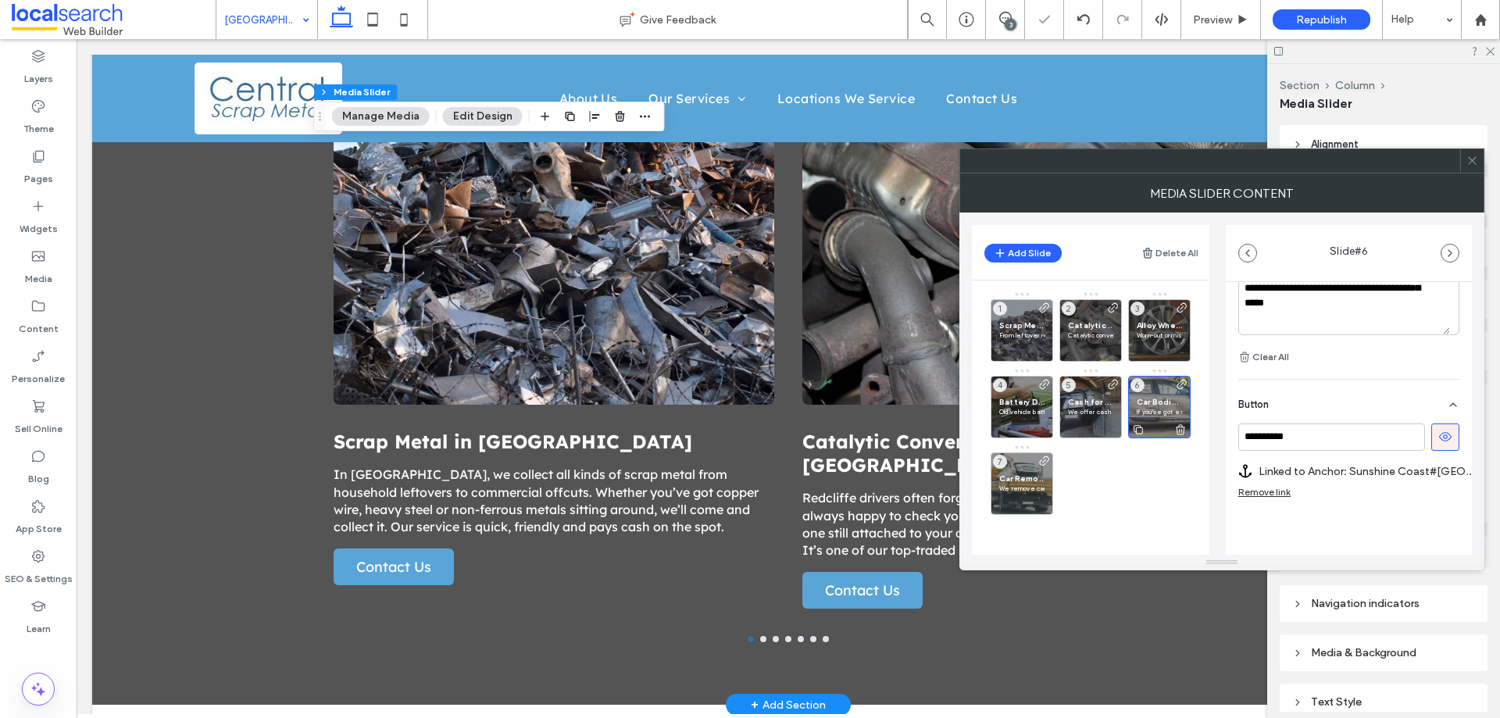
click at [1170, 408] on p "If you’ve got a stripped-out car body or shell sitting on your property, we’ll …" at bounding box center [1159, 411] width 45 height 9
click at [1046, 477] on span at bounding box center [1045, 485] width 13 height 61
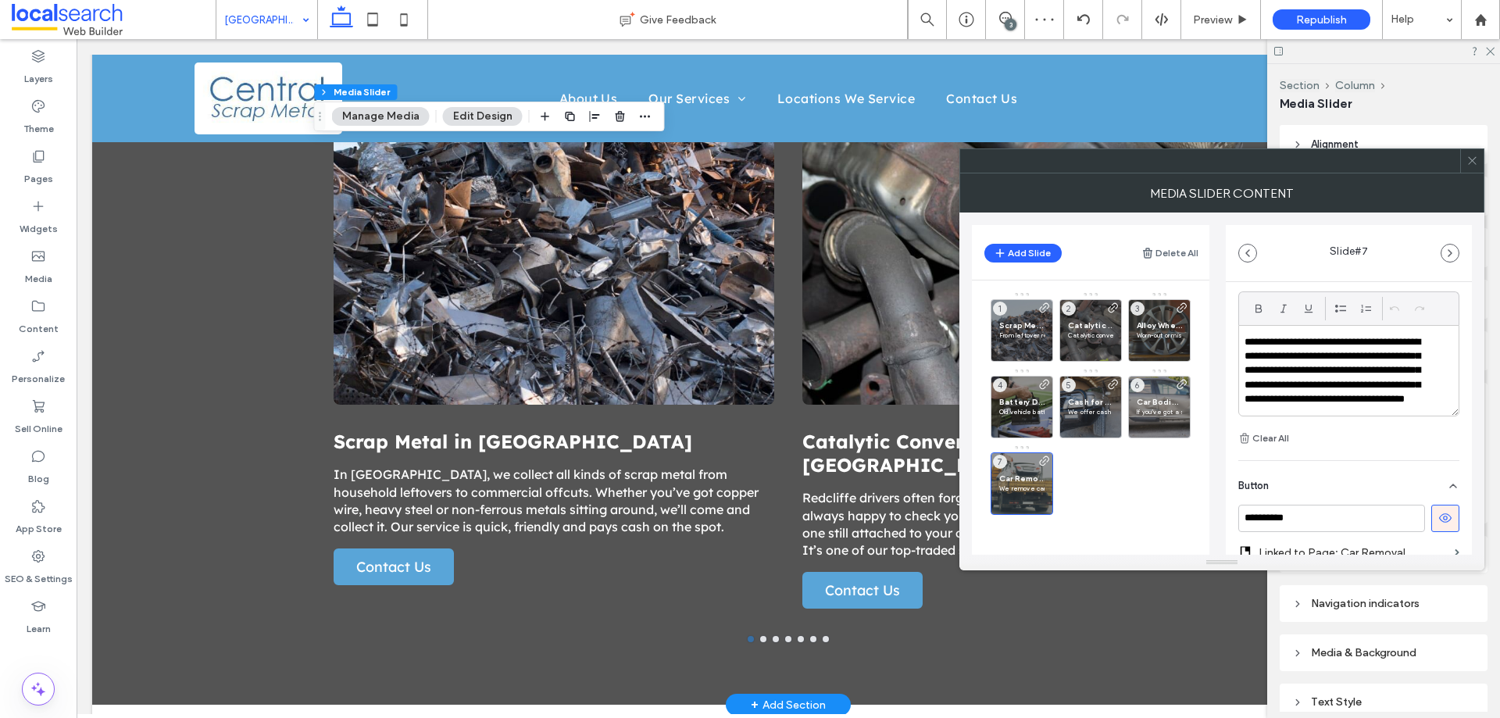
scroll to position [551, 0]
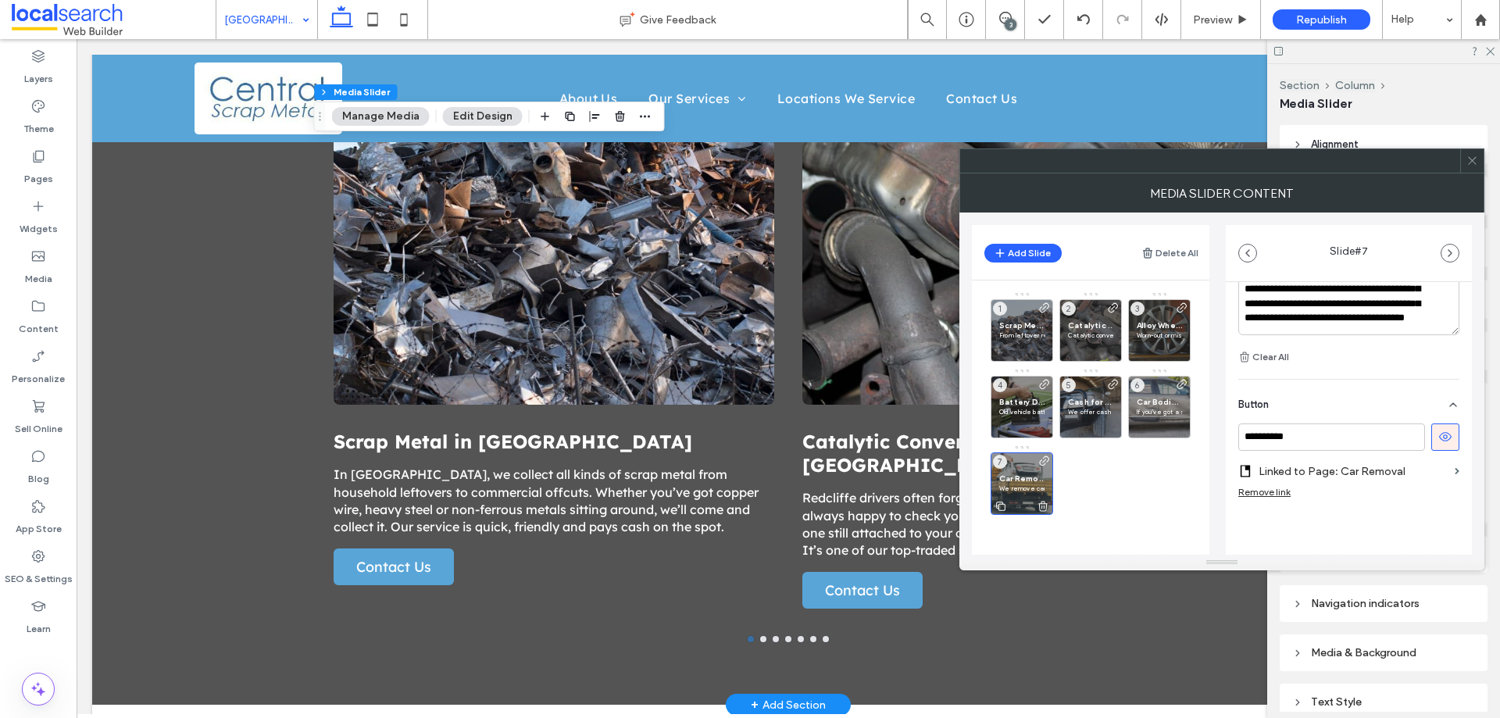
click at [1026, 483] on span "Car Removal on the Sunshine Coast" at bounding box center [1021, 479] width 45 height 10
click at [1389, 465] on label "Linked to Page: Car Removal" at bounding box center [1354, 471] width 190 height 29
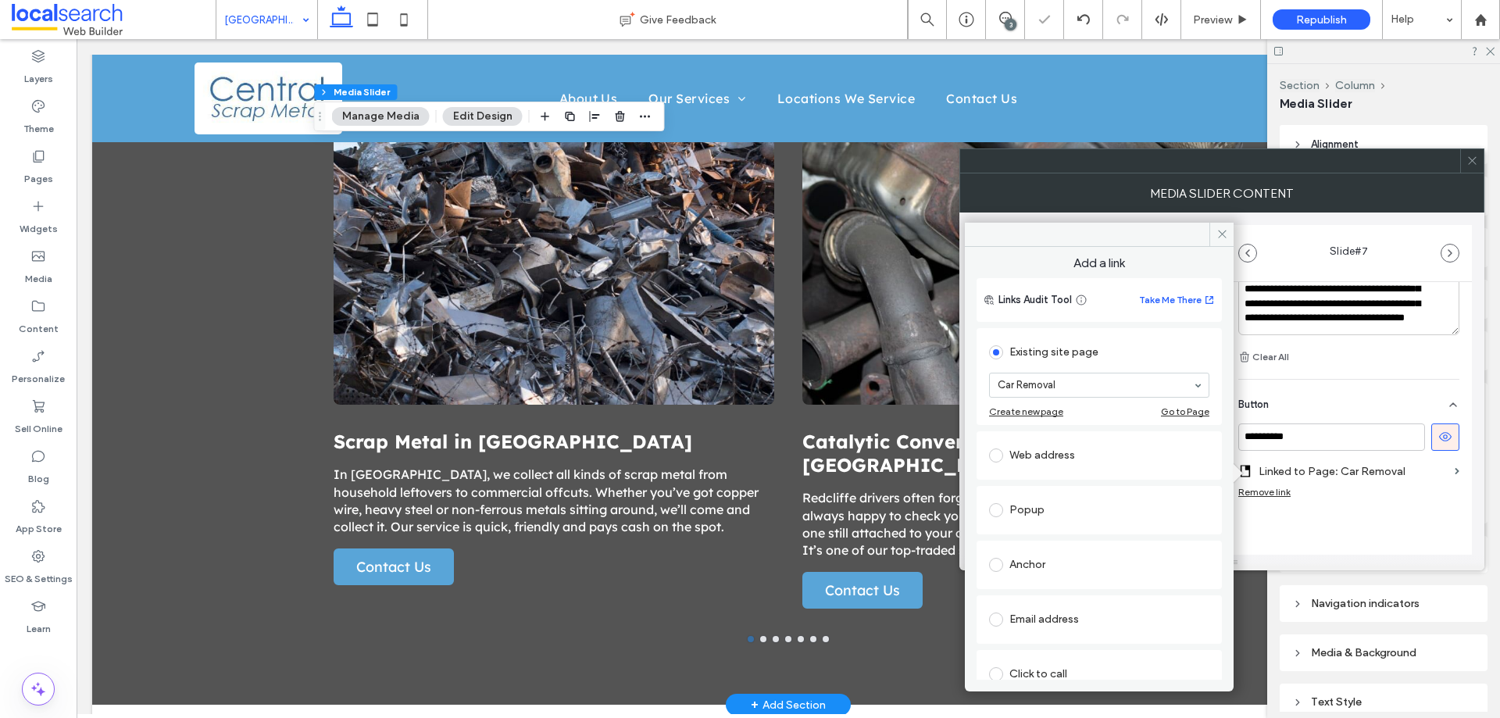
click at [1039, 563] on div "Anchor" at bounding box center [1099, 564] width 220 height 25
drag, startPoint x: 1032, startPoint y: 655, endPoint x: 1039, endPoint y: 638, distance: 18.6
click at [1308, 516] on div "**********" at bounding box center [1349, 471] width 221 height 95
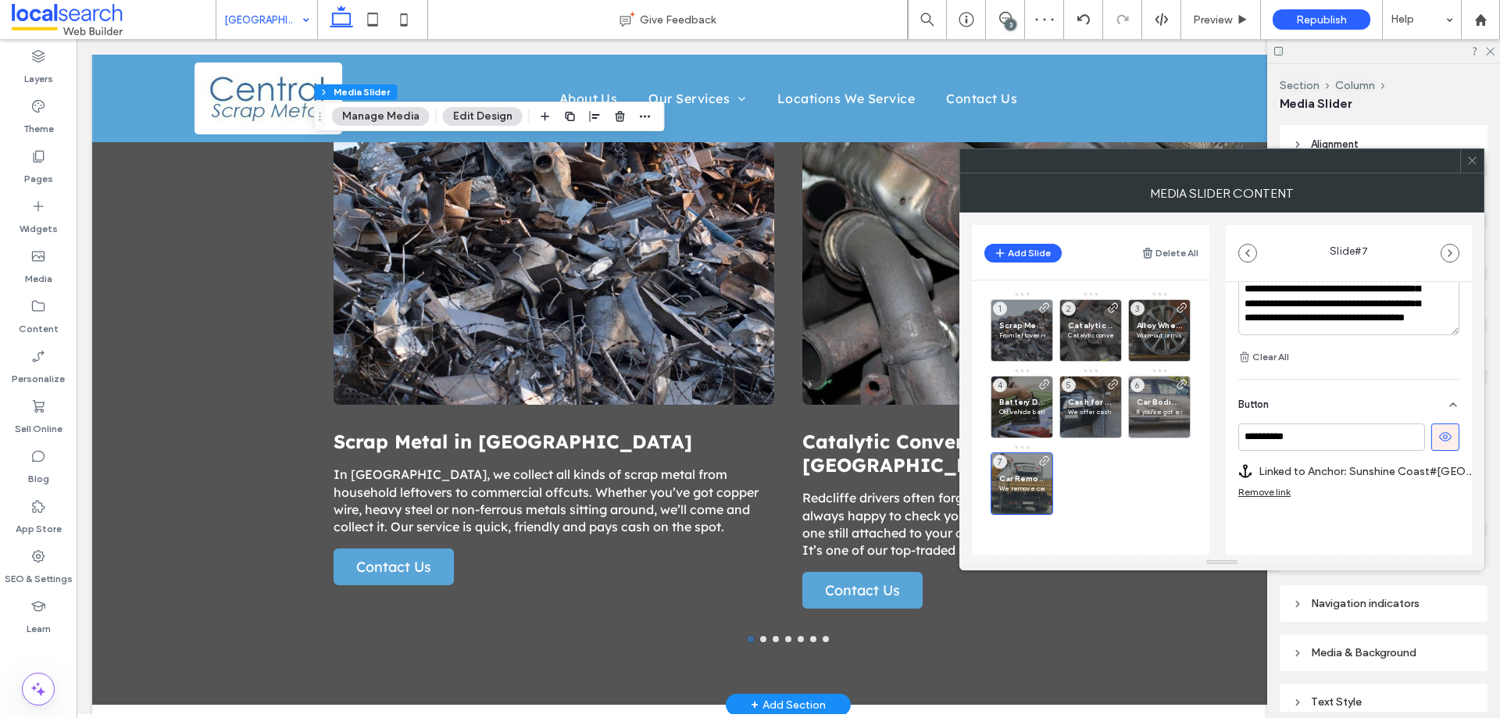
scroll to position [563, 0]
click at [1477, 162] on icon at bounding box center [1473, 161] width 12 height 12
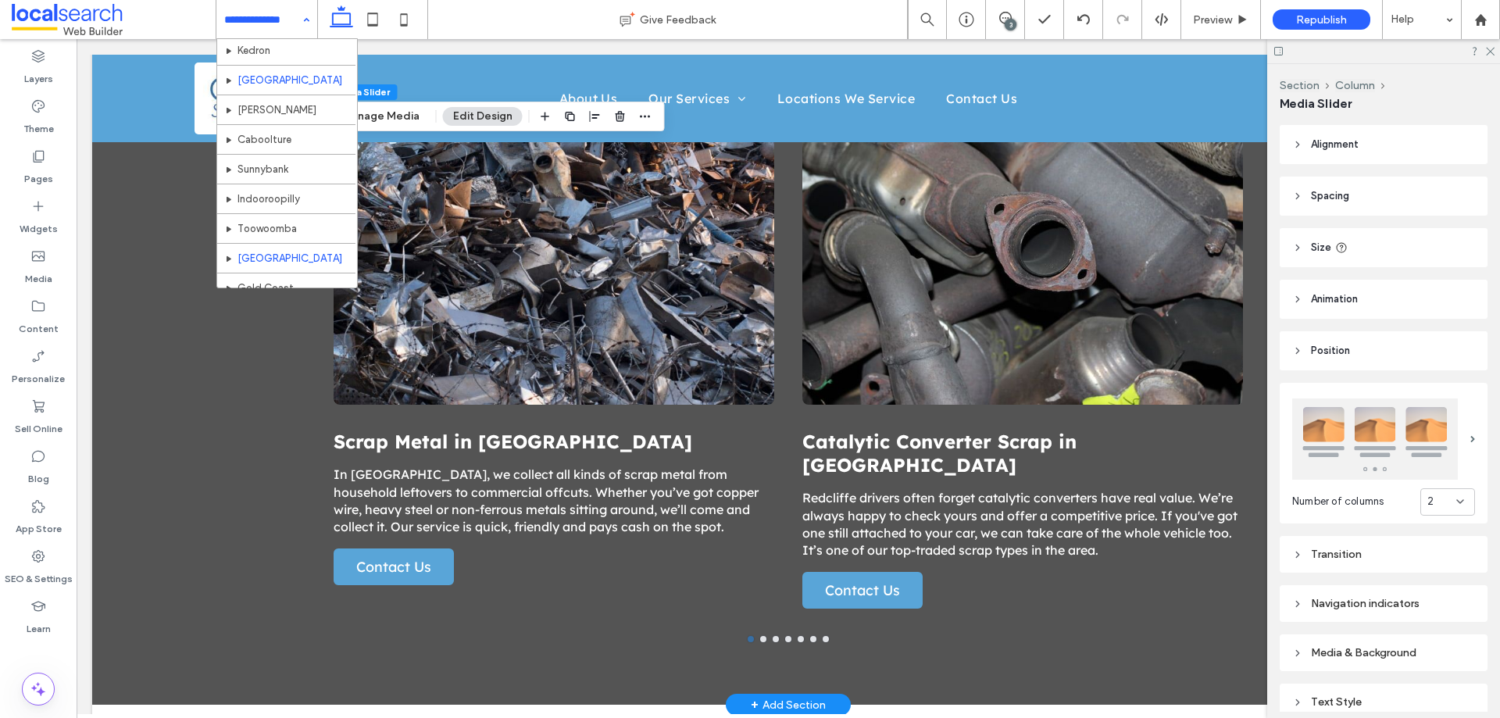
scroll to position [402, 0]
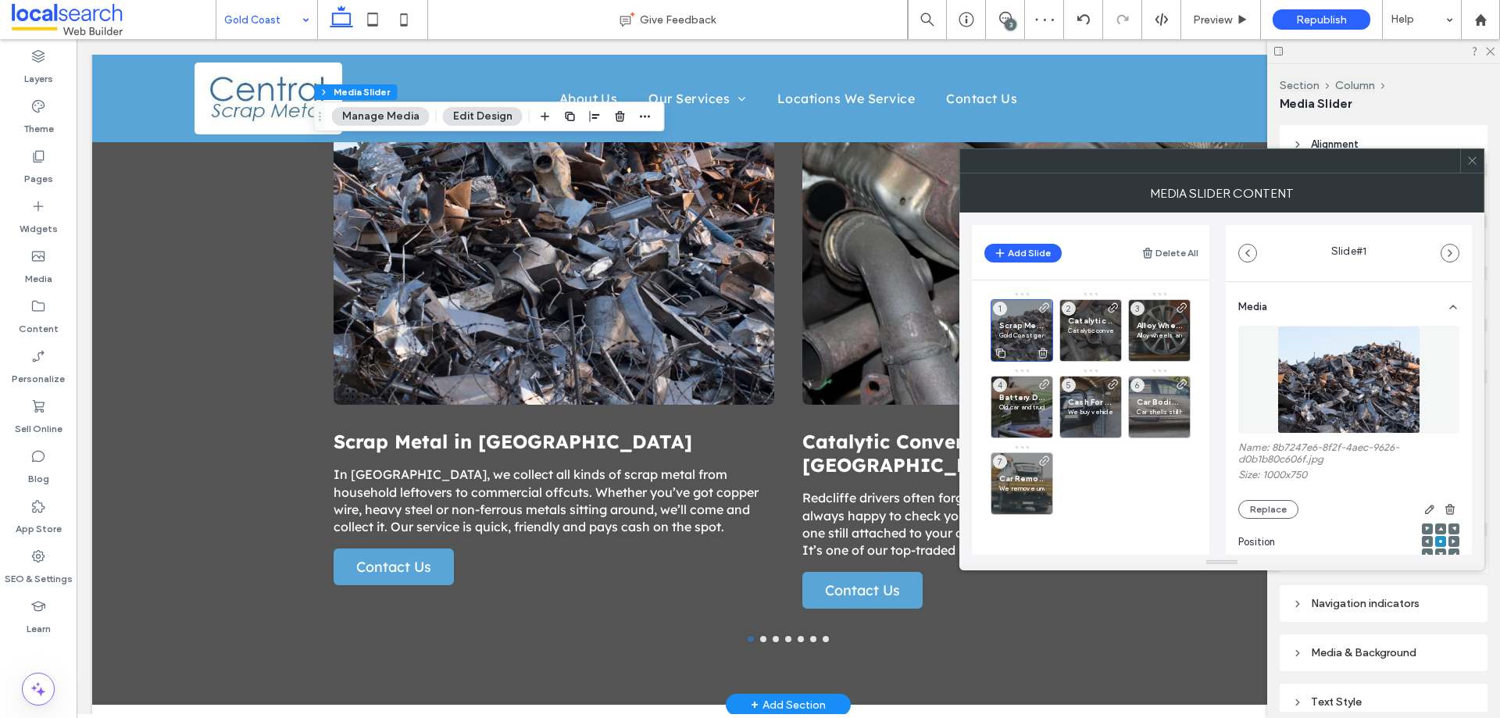
click at [1029, 339] on p "Gold Coast garages and work sites are full of forgotten metal like leftover mat…" at bounding box center [1021, 335] width 45 height 9
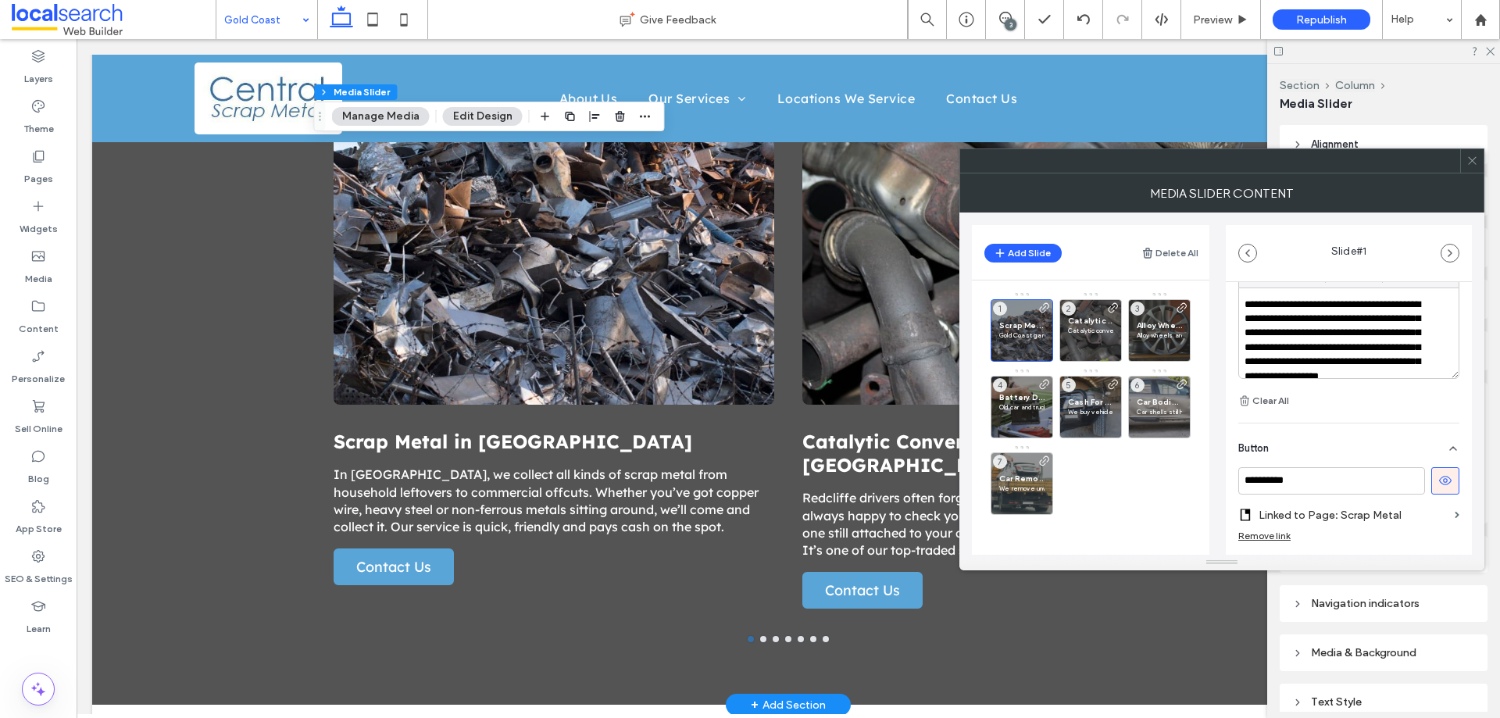
scroll to position [567, 0]
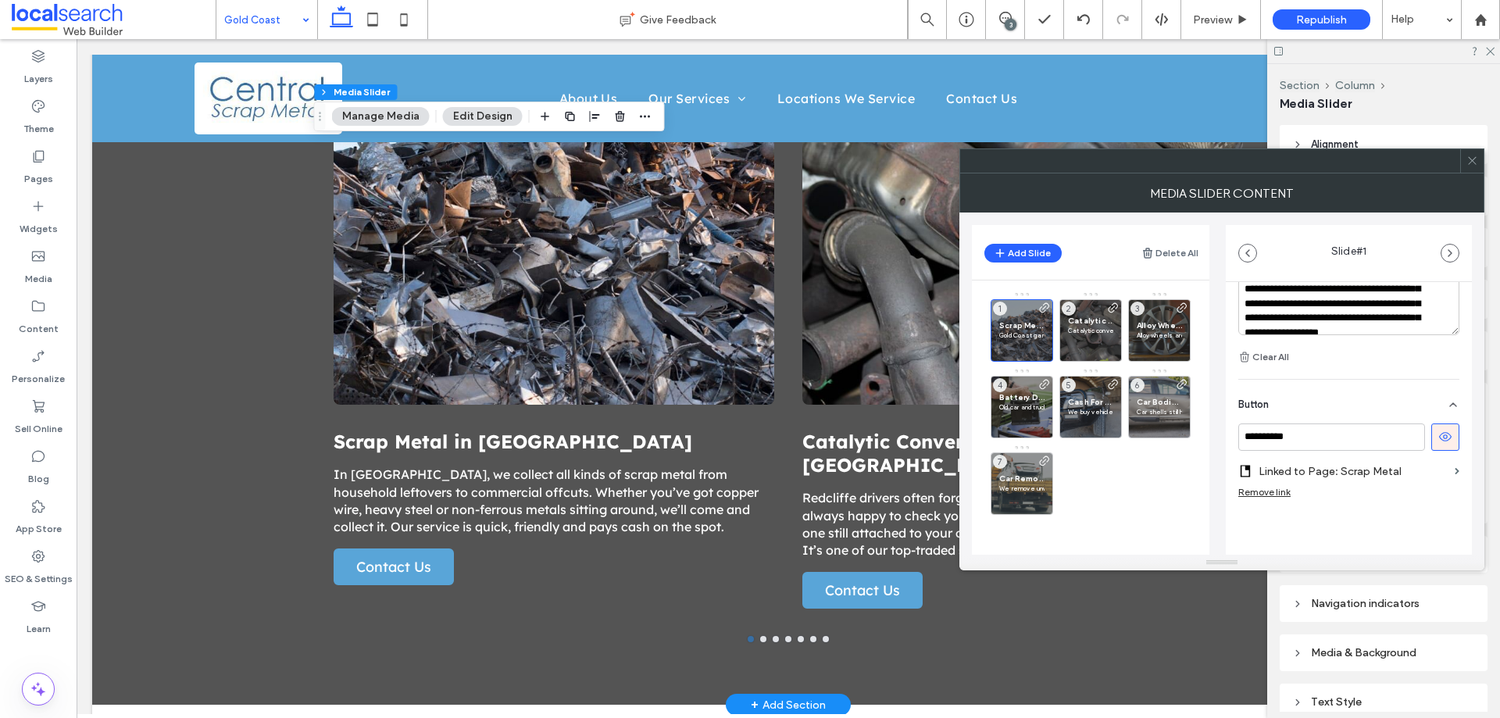
click at [1425, 470] on label "Linked to Page: Scrap Metal" at bounding box center [1354, 471] width 190 height 29
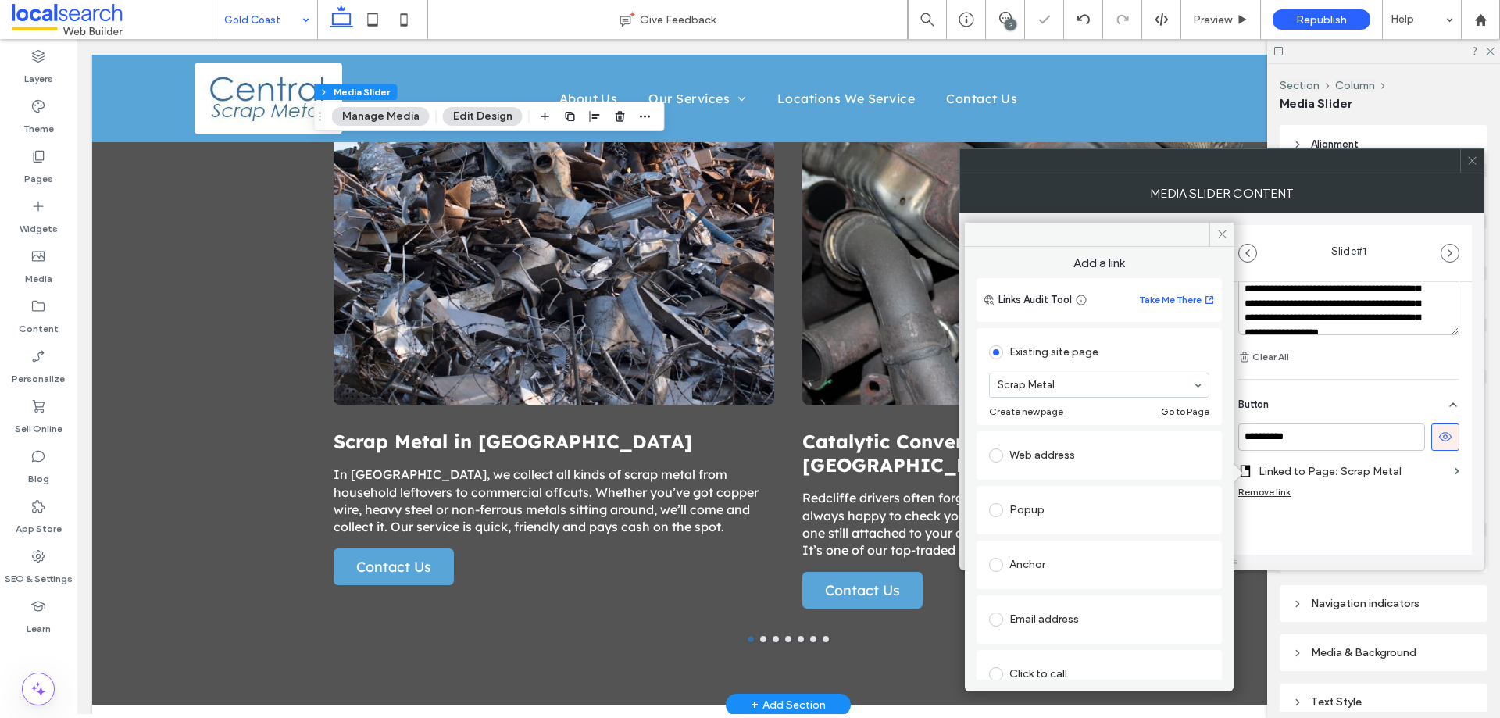
click at [1031, 565] on div "Anchor" at bounding box center [1099, 564] width 220 height 25
click at [1066, 621] on div "Select..." at bounding box center [1099, 633] width 220 height 25
click at [1079, 630] on input at bounding box center [1095, 633] width 195 height 11
click at [1207, 633] on div "Anchor Page: Gold Coast Anchor: No results" at bounding box center [1099, 577] width 245 height 170
click at [1193, 629] on div "No results" at bounding box center [1099, 633] width 220 height 25
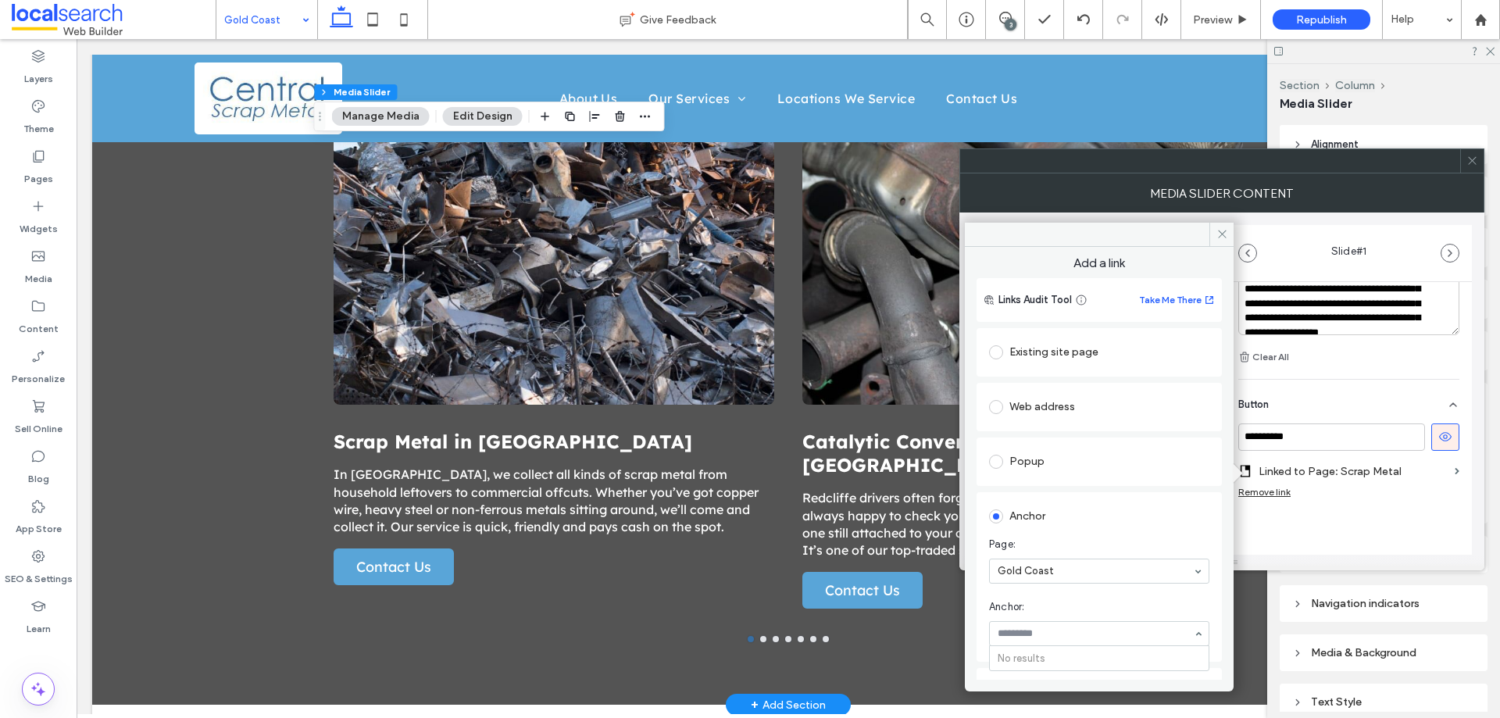
click at [1185, 634] on div "No results" at bounding box center [1099, 633] width 220 height 25
click at [1201, 626] on div "Anchor Page: Gold Coast Anchor: Select..." at bounding box center [1099, 577] width 245 height 170
click at [1196, 642] on div "No results" at bounding box center [1099, 633] width 220 height 25
click at [1207, 619] on div "Anchor Page: Gold Coast Anchor: Select..." at bounding box center [1099, 577] width 245 height 170
click at [1184, 634] on div "No results" at bounding box center [1099, 633] width 220 height 25
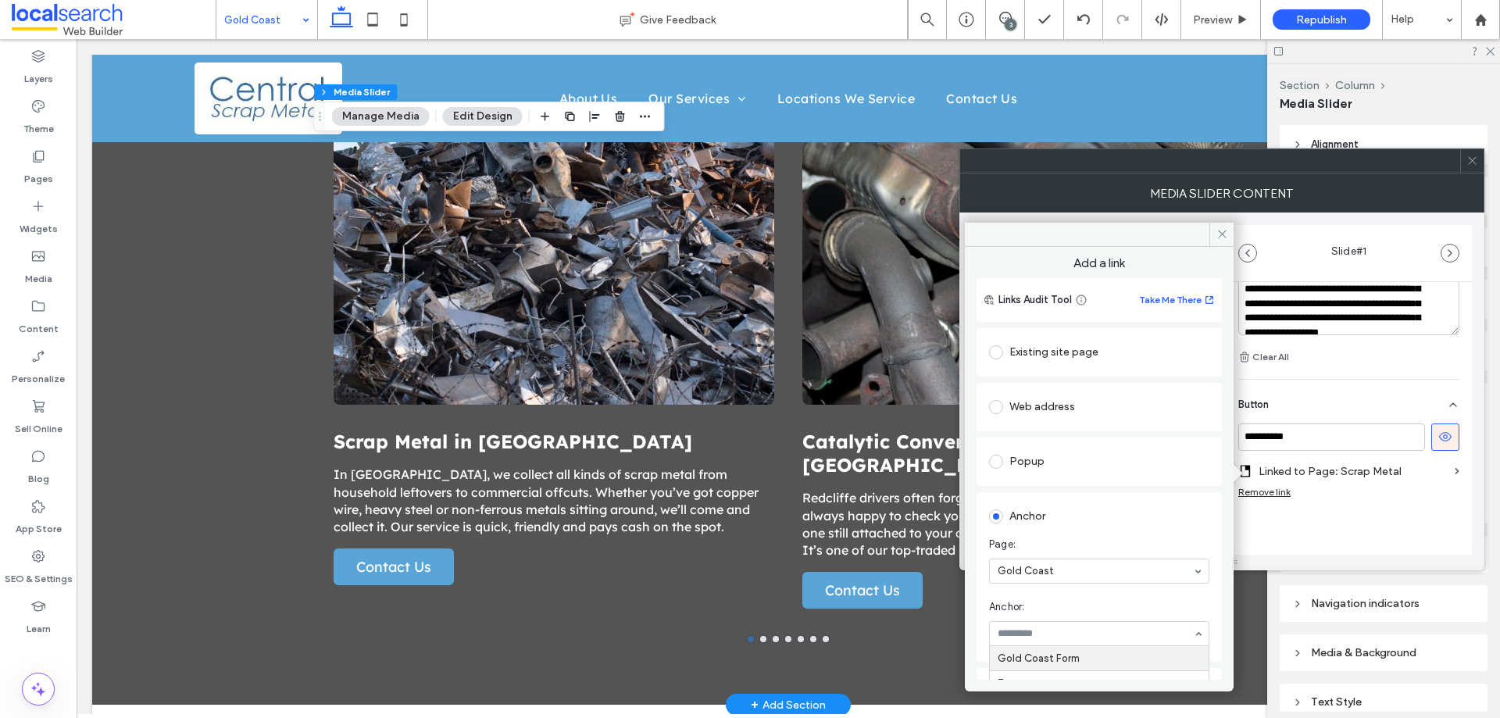
click at [1184, 634] on div "Gold Coast Form Top Bottom" at bounding box center [1099, 633] width 220 height 25
click at [1218, 225] on span at bounding box center [1222, 234] width 24 height 23
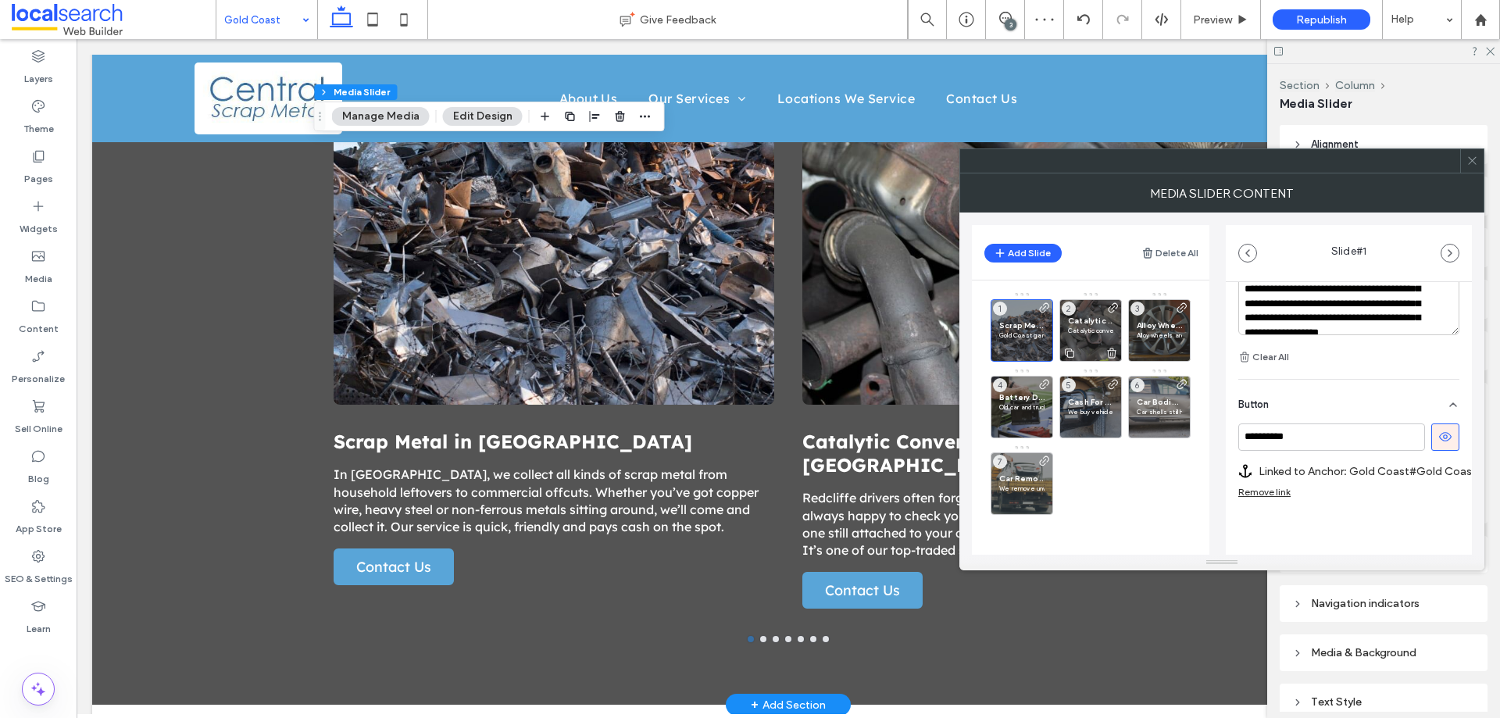
click at [1089, 320] on span "Catalytic Converter Scrap on the Gold Coast" at bounding box center [1090, 321] width 45 height 10
click at [1336, 460] on label "Linked to Page: Catalytic Converter Scrap" at bounding box center [1366, 471] width 214 height 29
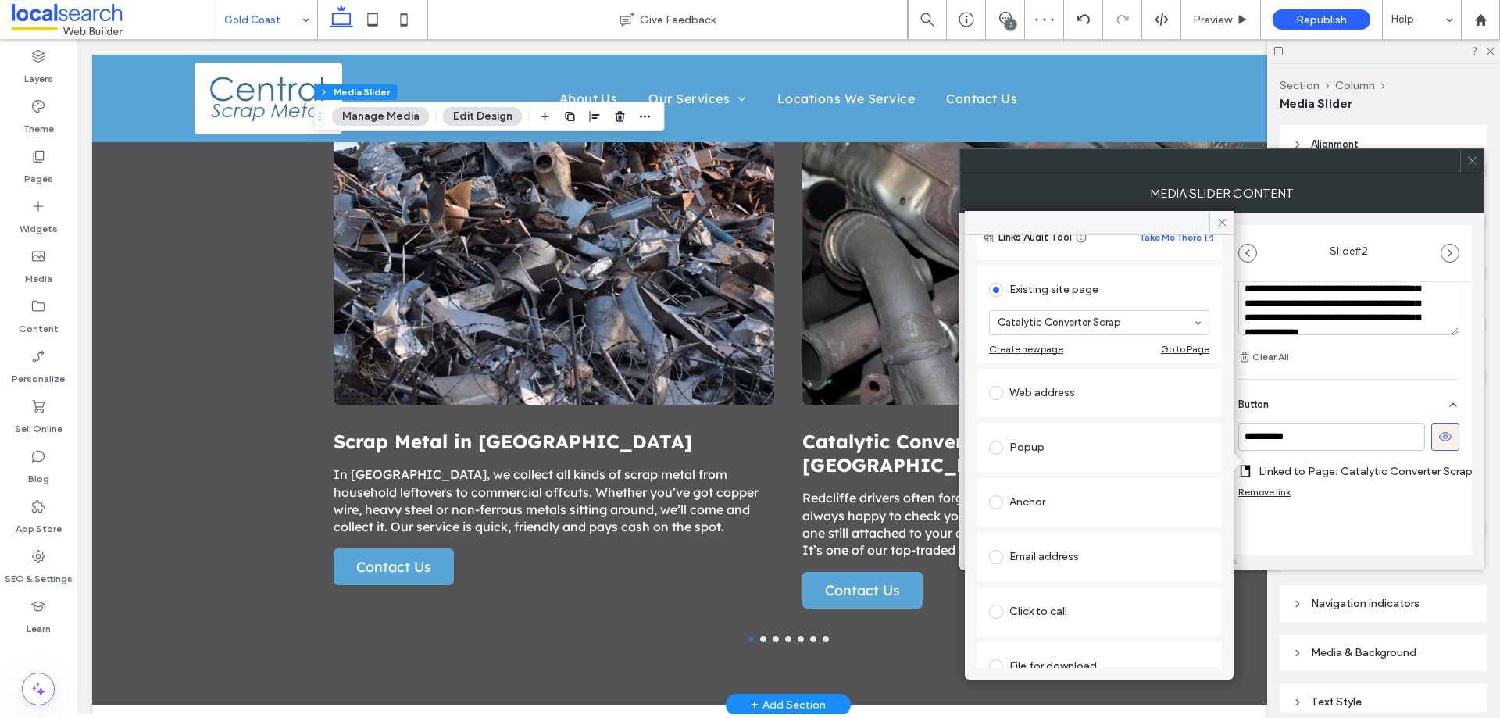
scroll to position [102, 0]
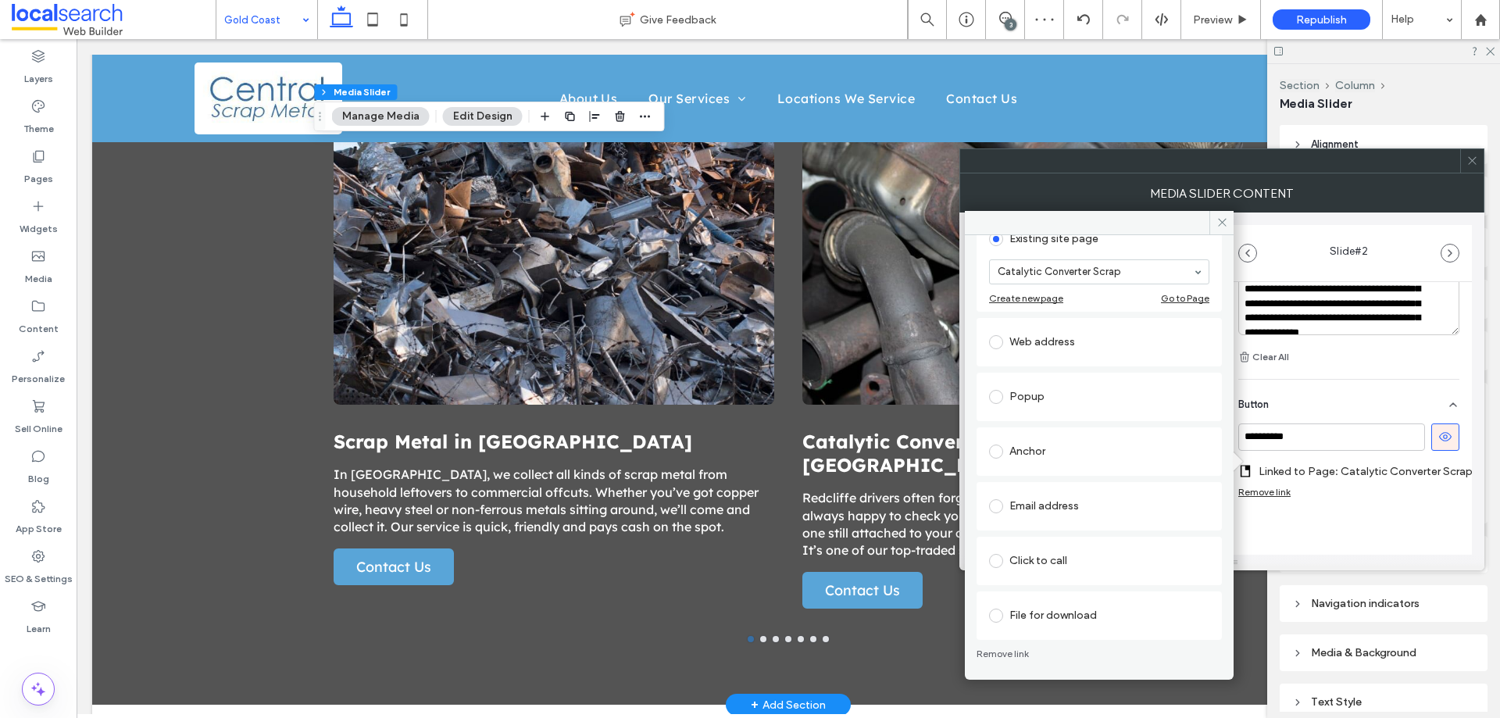
click at [1089, 460] on div "Anchor" at bounding box center [1099, 451] width 220 height 25
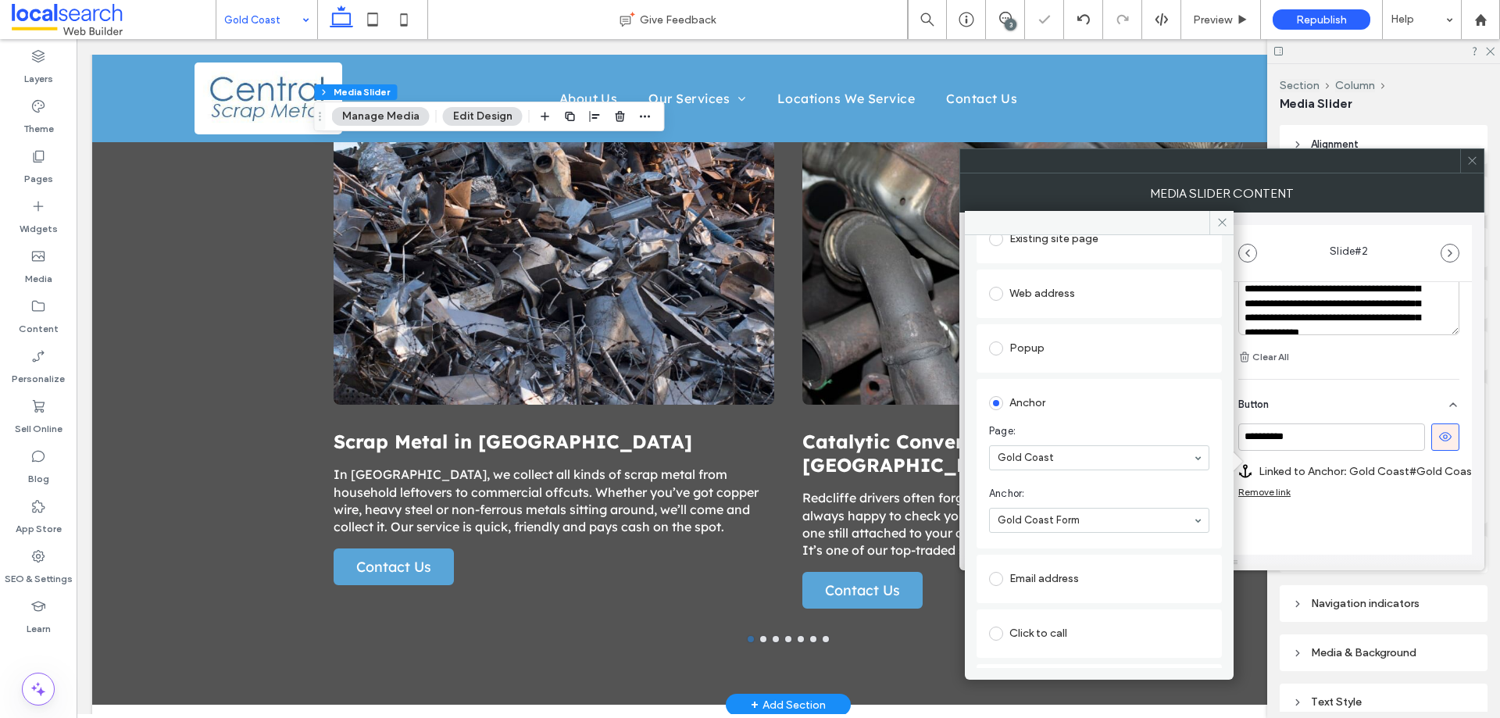
click at [1326, 527] on div "**********" at bounding box center [1349, 177] width 246 height 869
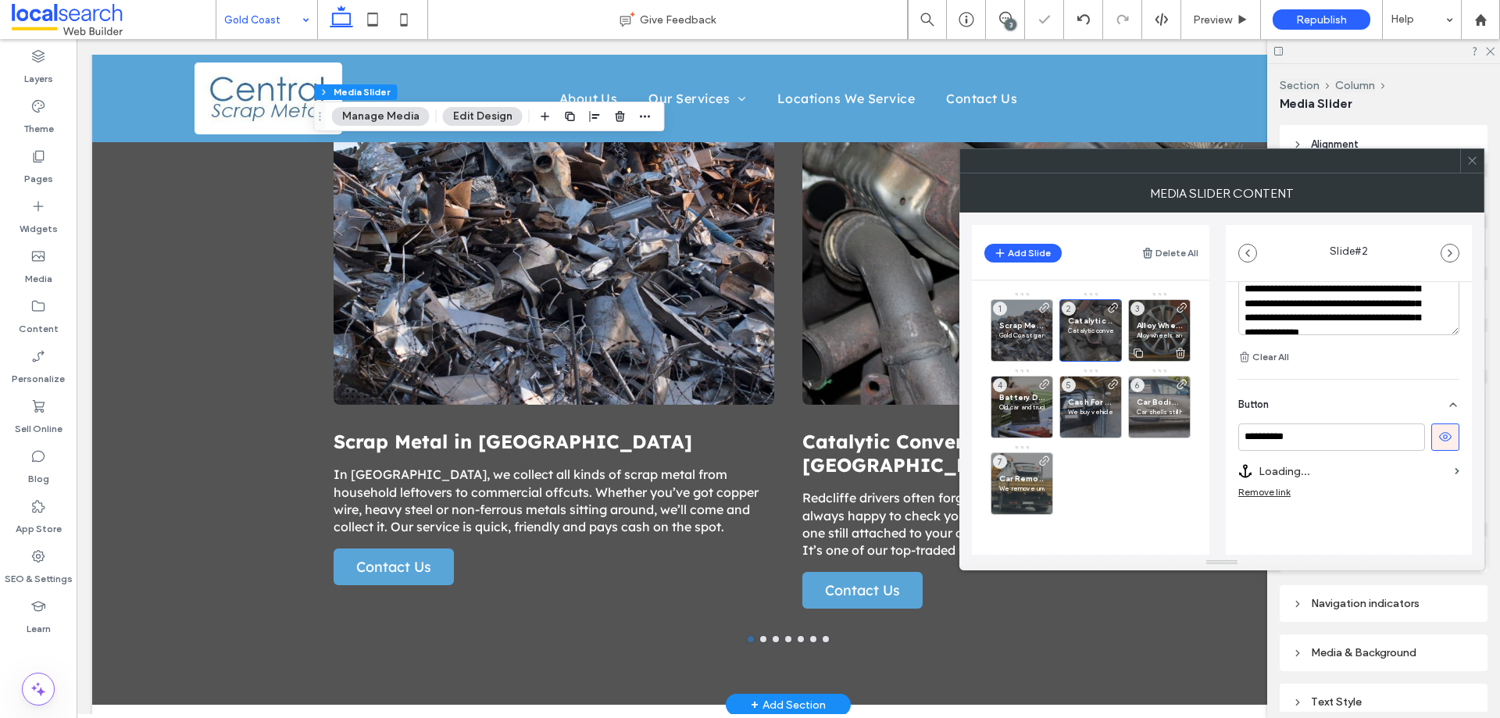
scroll to position [551, 0]
click at [1160, 308] on div "Alloy Wheels on the Gold Coast Alloy wheels are light, durable and worth scrapp…" at bounding box center [1159, 330] width 63 height 63
click at [1355, 469] on label "Linked to Page: Alloy Wheels" at bounding box center [1354, 471] width 190 height 29
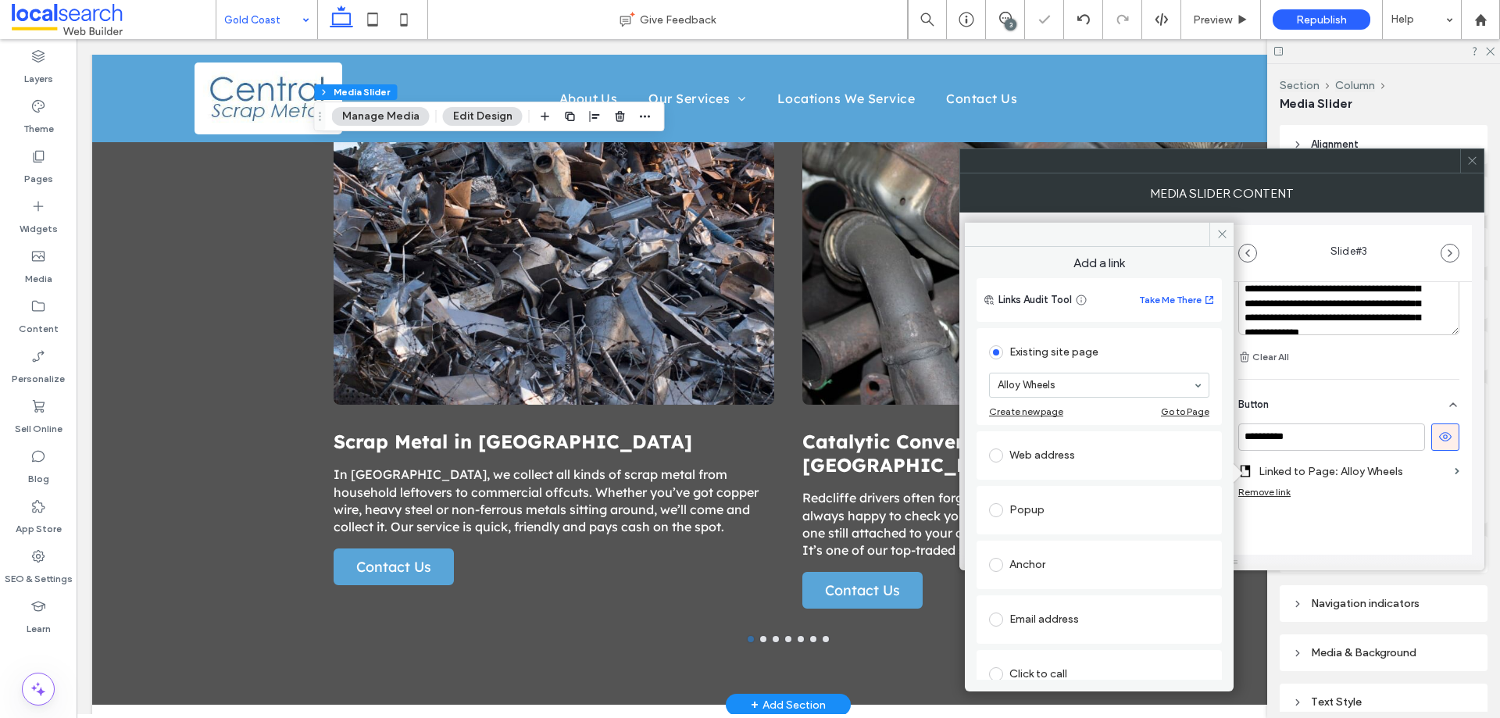
click at [1056, 567] on div "Anchor" at bounding box center [1099, 564] width 220 height 25
click at [1323, 530] on div "**********" at bounding box center [1349, 171] width 246 height 881
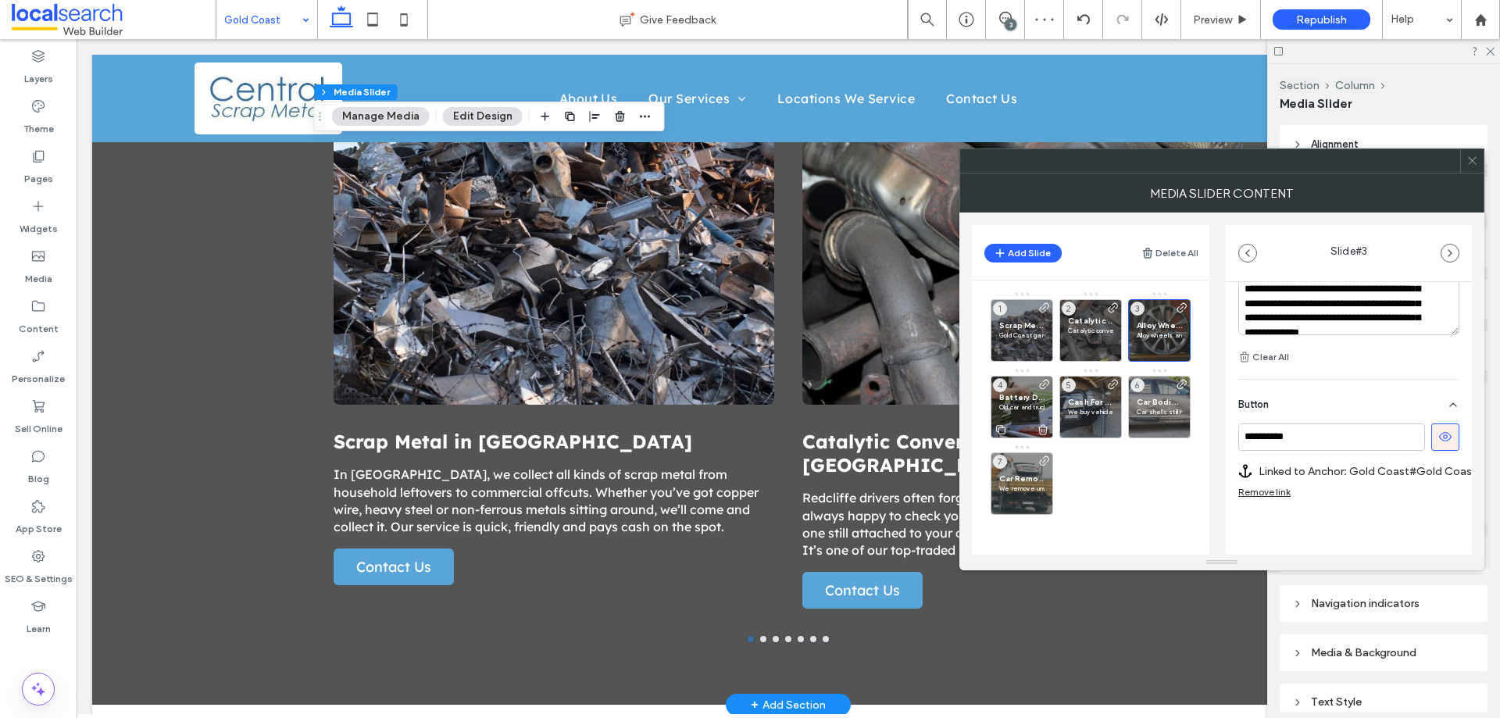
click at [1018, 413] on p at bounding box center [1021, 416] width 45 height 9
click at [1403, 474] on label "Linked to Page: Battery Disposal" at bounding box center [1354, 471] width 190 height 29
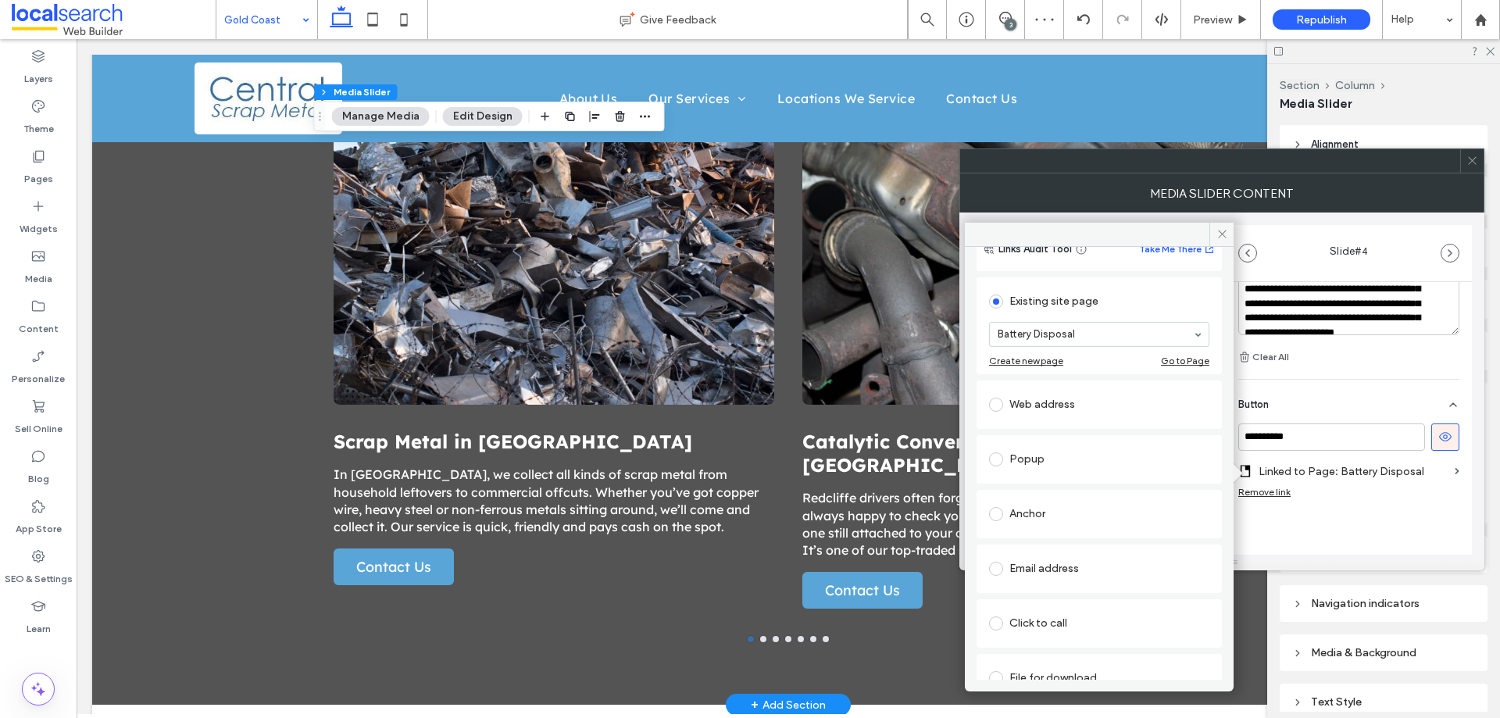
scroll to position [102, 0]
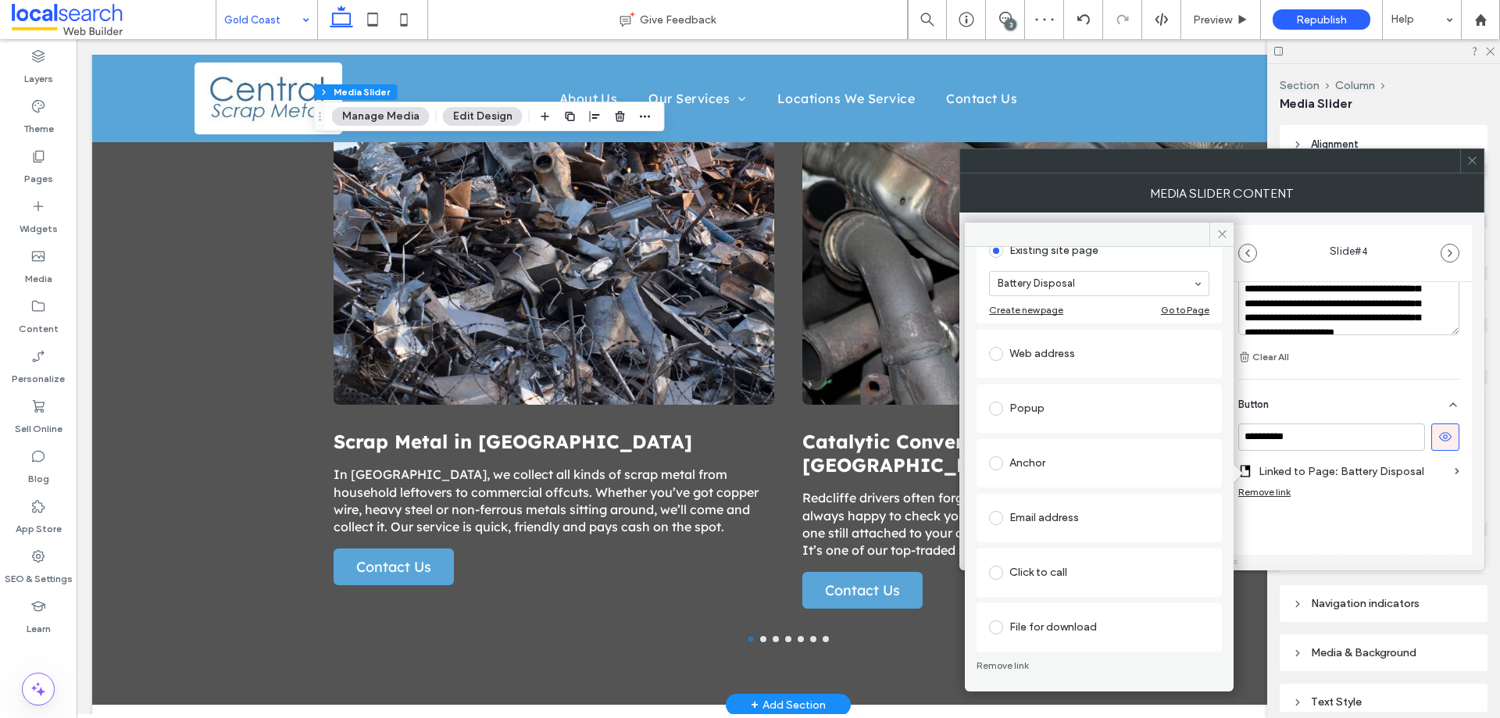
click at [1067, 462] on div "Anchor" at bounding box center [1099, 463] width 220 height 25
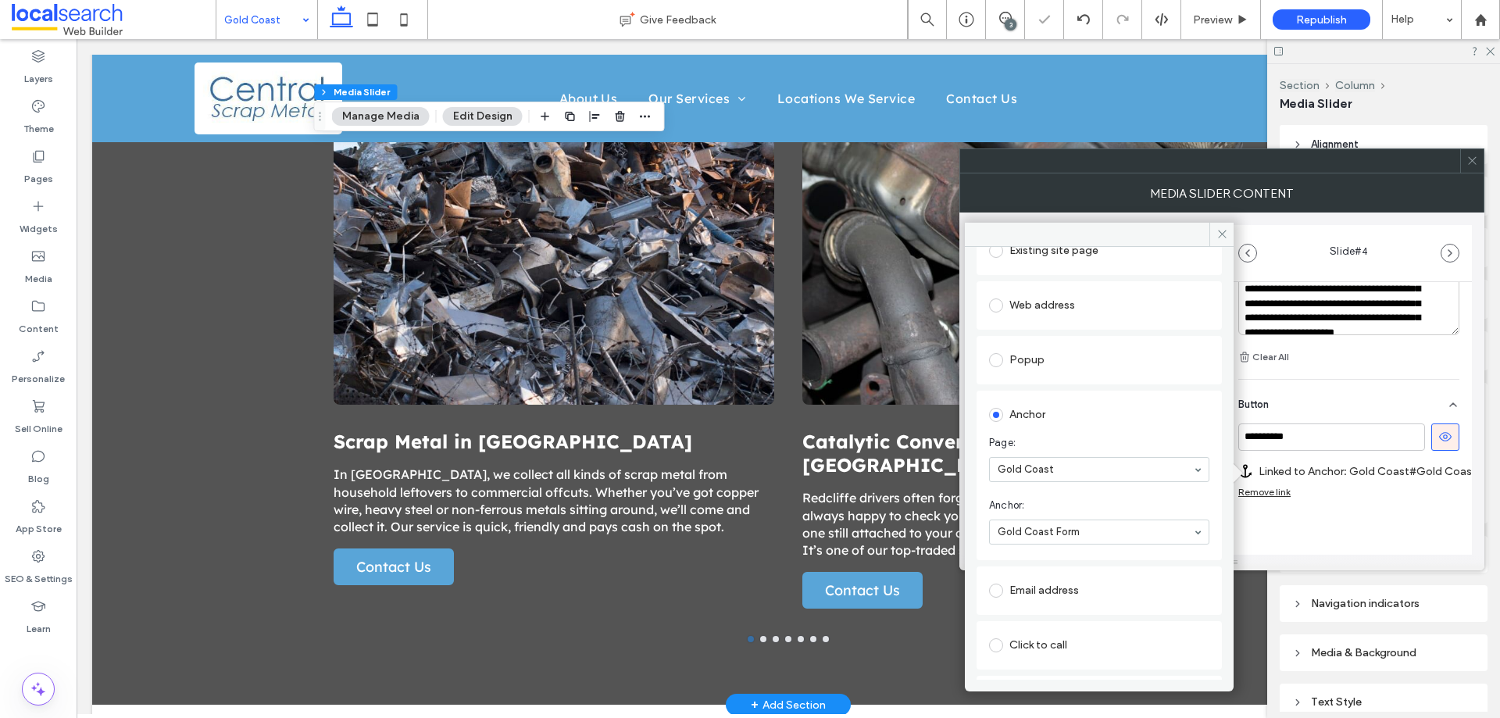
click at [1357, 528] on div "**********" at bounding box center [1349, 171] width 246 height 881
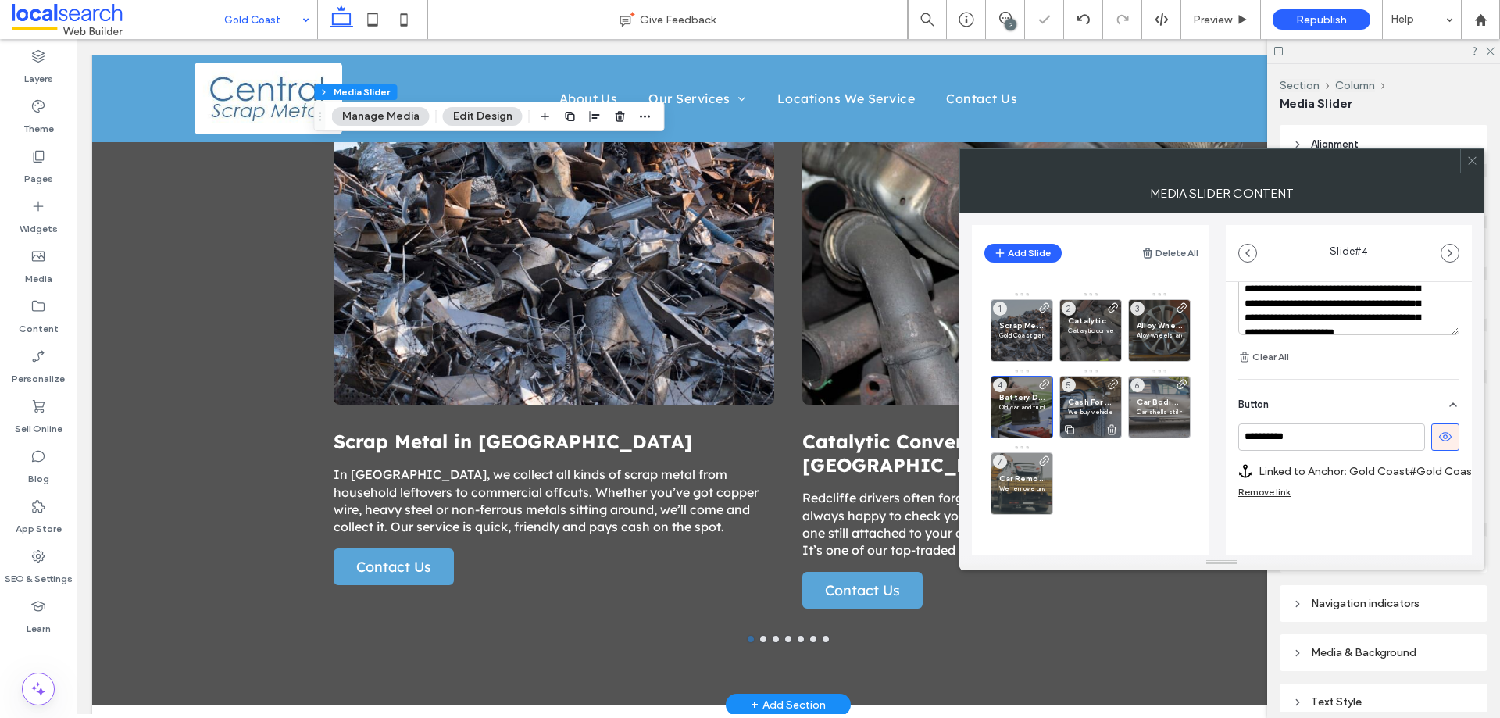
click at [1086, 394] on div "Cash For Cars on the Gold Coast We buy vehicles in all conditions across the Go…" at bounding box center [1091, 407] width 63 height 63
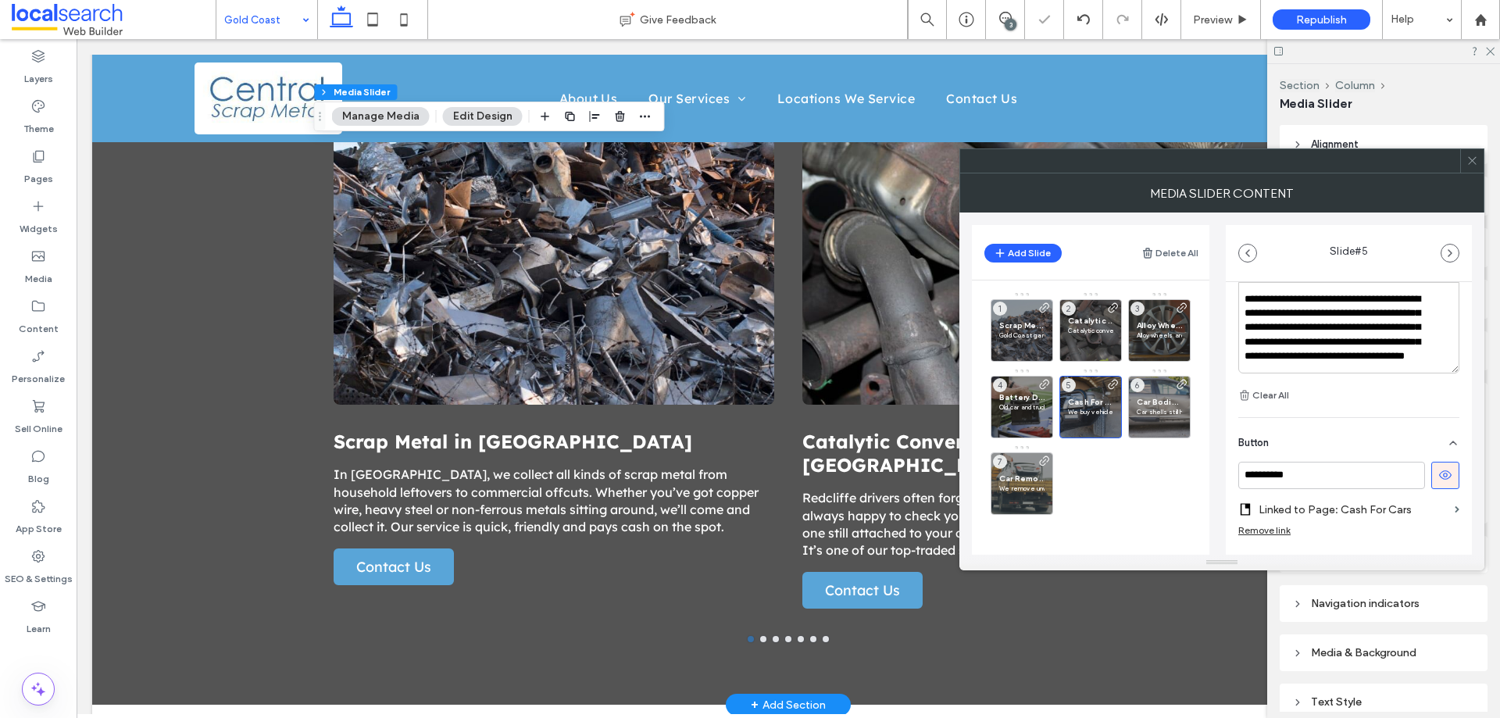
scroll to position [551, 0]
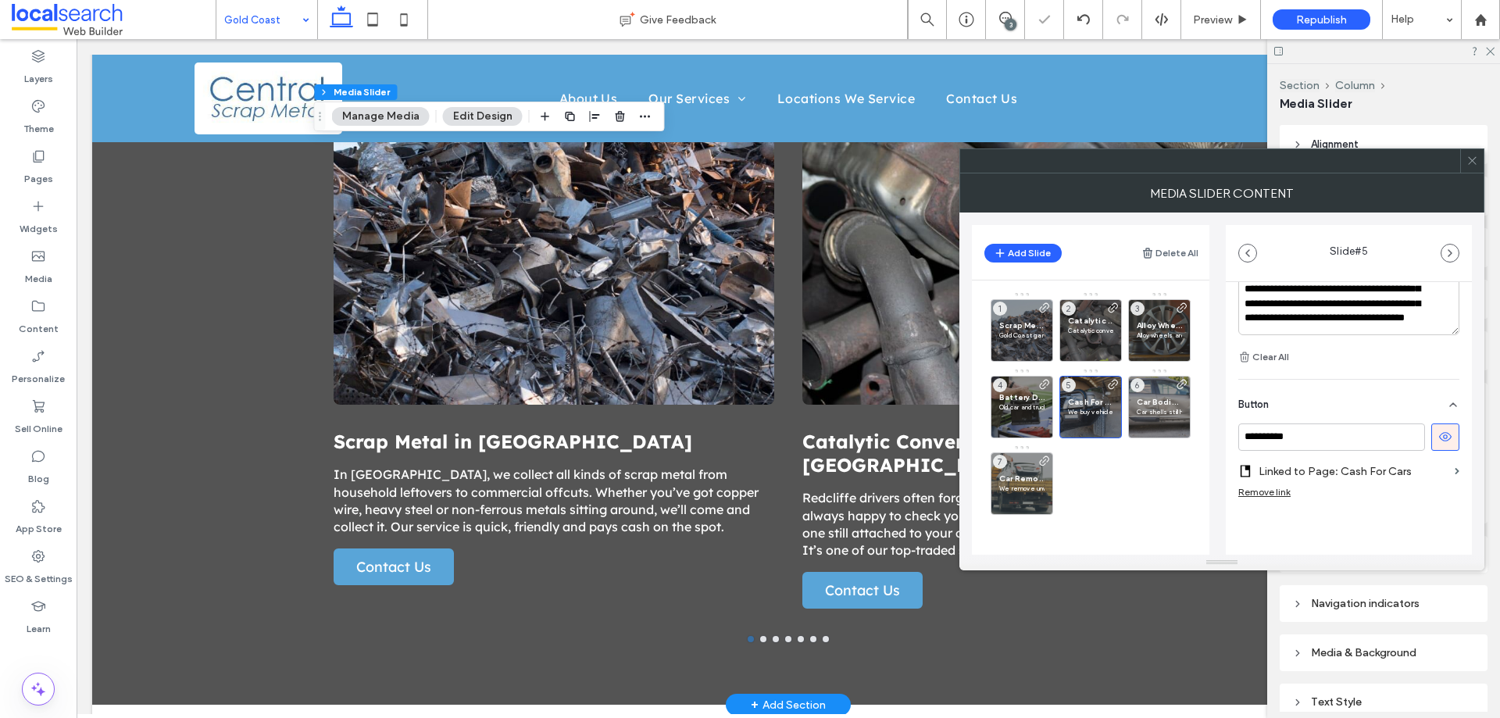
click at [1361, 468] on label "Linked to Page: Cash For Cars" at bounding box center [1354, 471] width 190 height 29
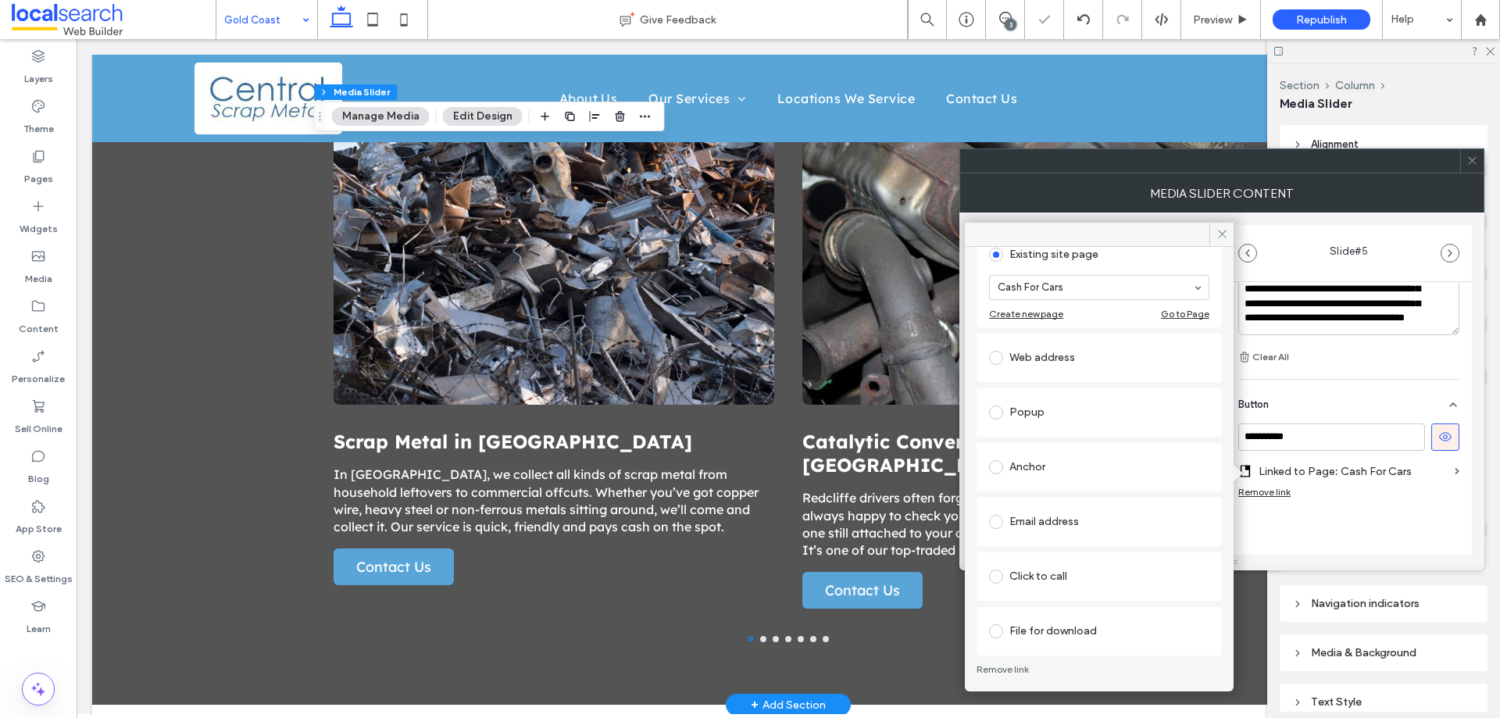
scroll to position [102, 0]
click at [1090, 470] on div "Anchor" at bounding box center [1099, 463] width 220 height 25
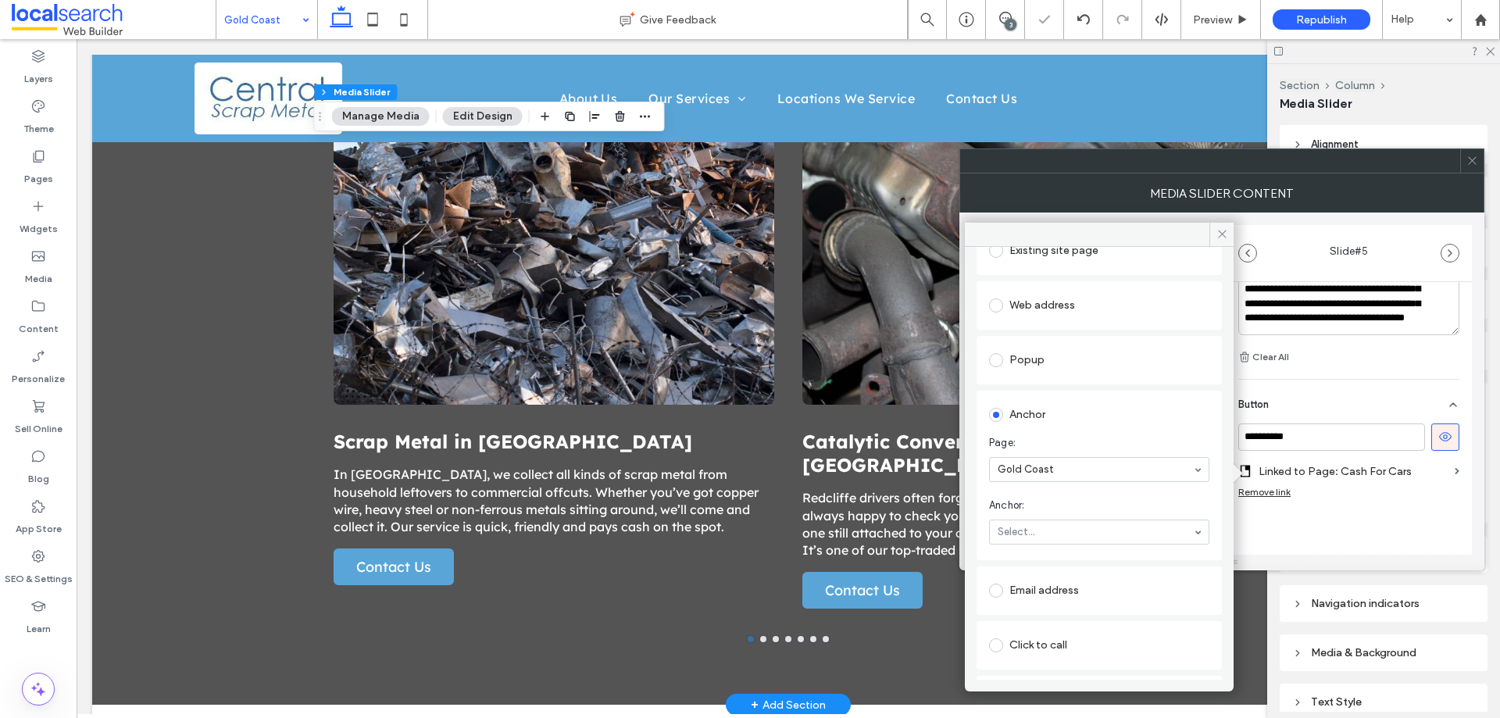
click at [1090, 514] on section "Anchor: Select..." at bounding box center [1099, 521] width 220 height 63
drag, startPoint x: 1085, startPoint y: 552, endPoint x: 1118, endPoint y: 540, distance: 34.9
click at [1310, 528] on div "**********" at bounding box center [1349, 171] width 246 height 881
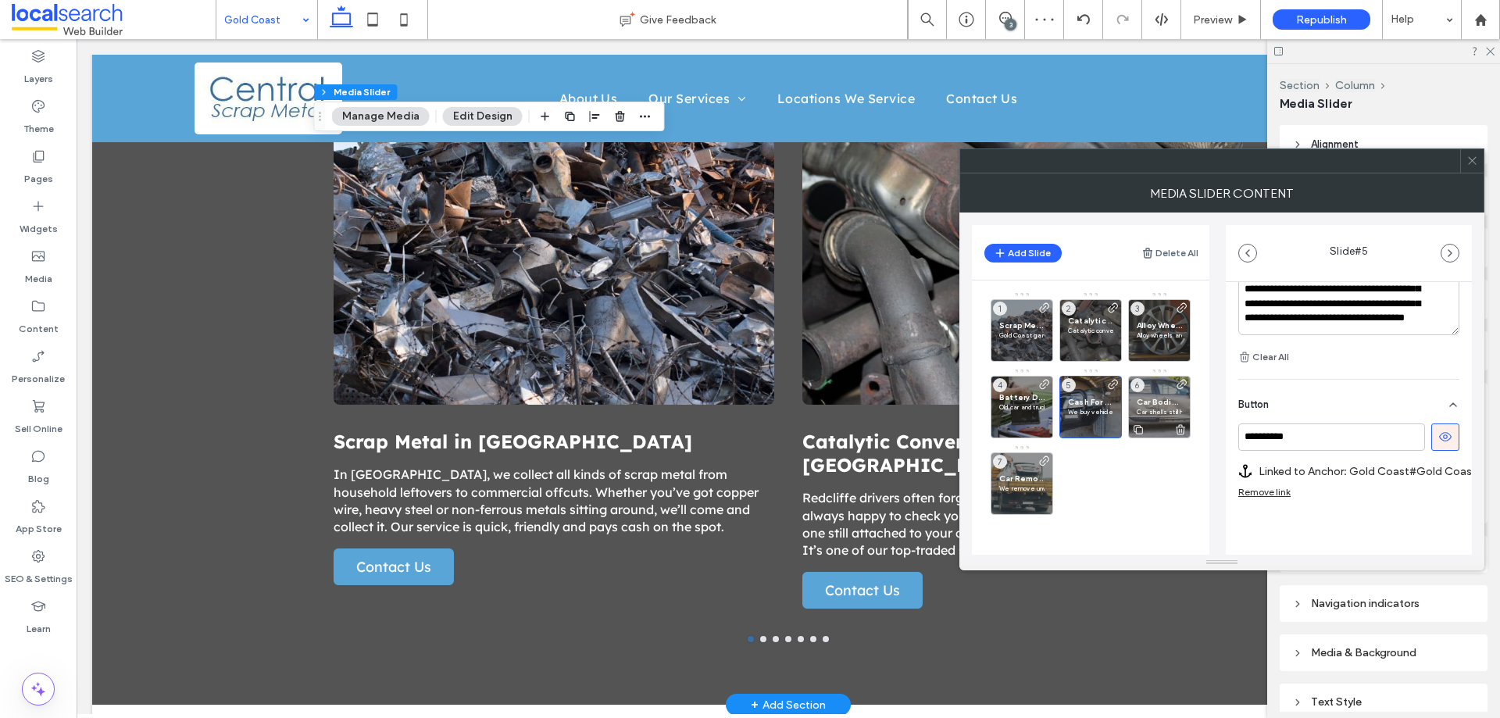
click at [1153, 406] on span "Car Bodies on the Gold Coast" at bounding box center [1159, 402] width 45 height 10
click at [1394, 474] on label "Linked to Page: Car Bodies" at bounding box center [1354, 471] width 190 height 29
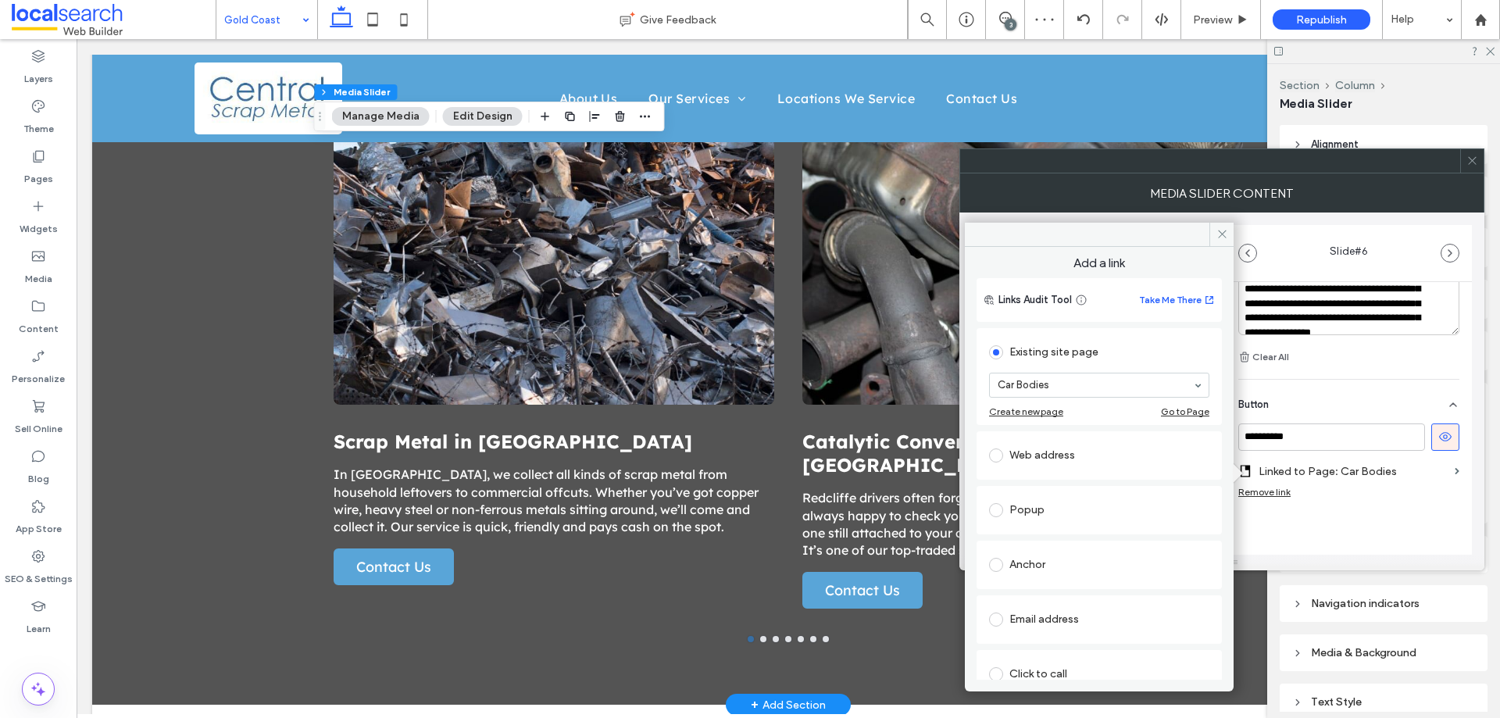
click at [1050, 567] on div "Anchor" at bounding box center [1099, 564] width 220 height 25
click at [1114, 617] on section "Anchor: Select..." at bounding box center [1099, 623] width 220 height 63
click at [1380, 556] on div at bounding box center [1222, 563] width 525 height 16
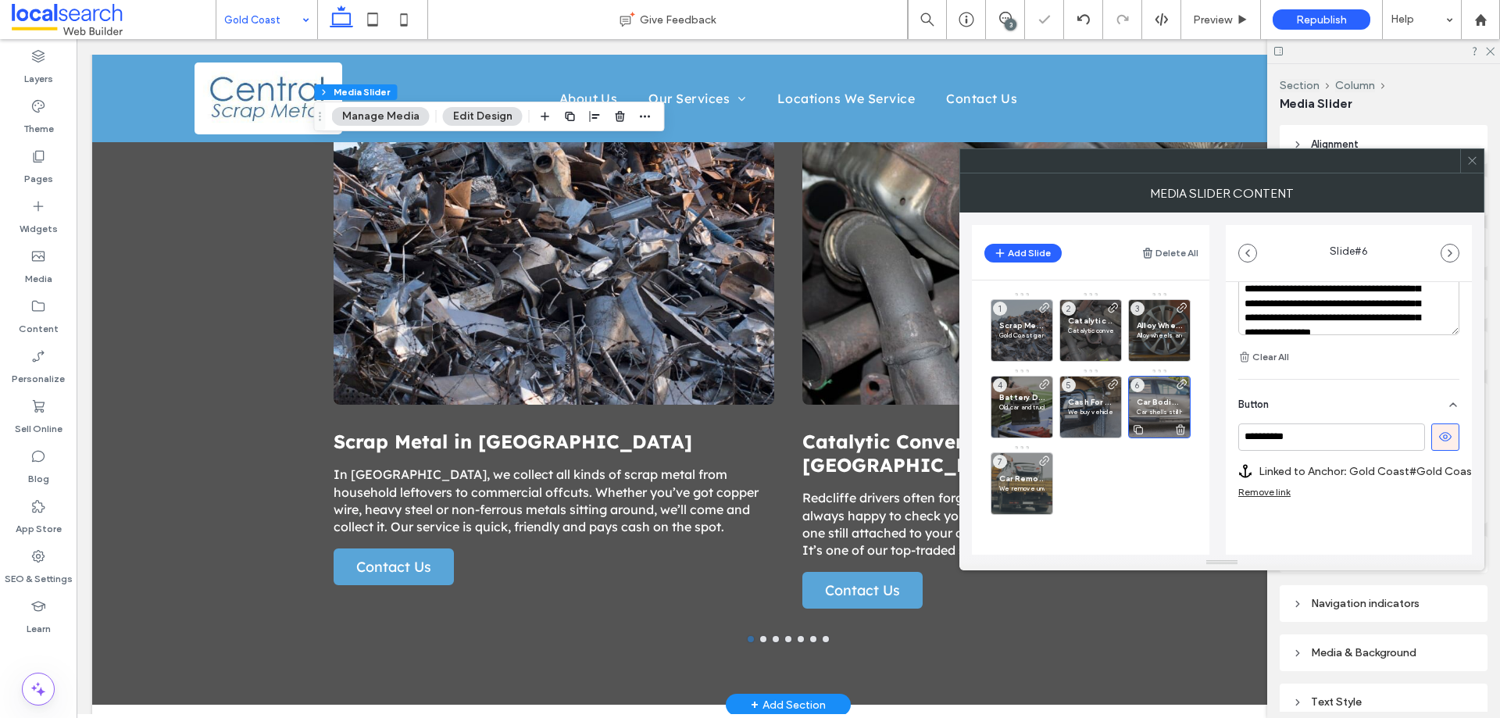
click at [1149, 417] on div "Car Bodies on the Gold Coast Car shells still hold value, even if they’re missi…" at bounding box center [1159, 407] width 63 height 63
click at [1157, 392] on div "Car Bodies on the Gold Coast Car shells still hold value, even if they’re missi…" at bounding box center [1159, 407] width 63 height 63
click at [1015, 472] on div "Car Removal on the Gold Coast We remove unwanted cars and trucks from all over …" at bounding box center [1022, 483] width 63 height 63
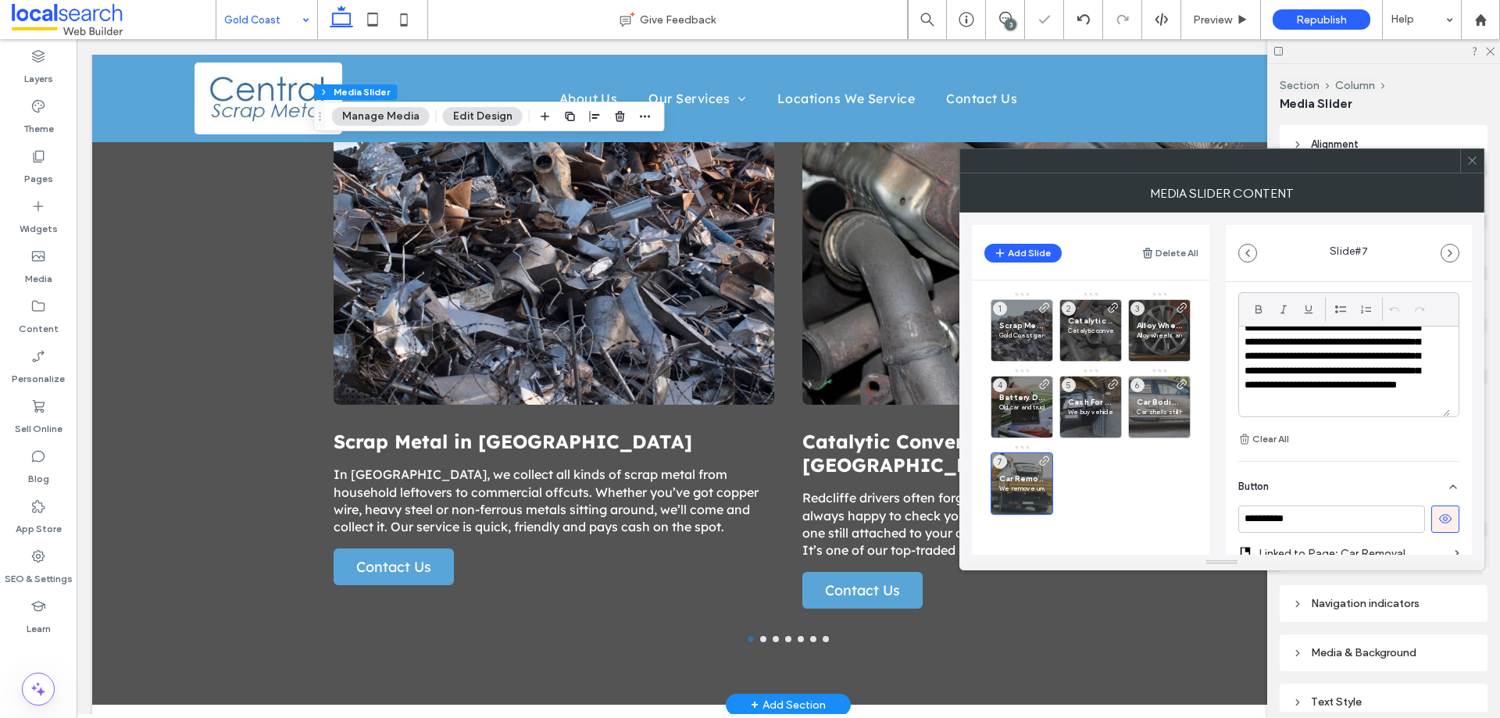
scroll to position [551, 0]
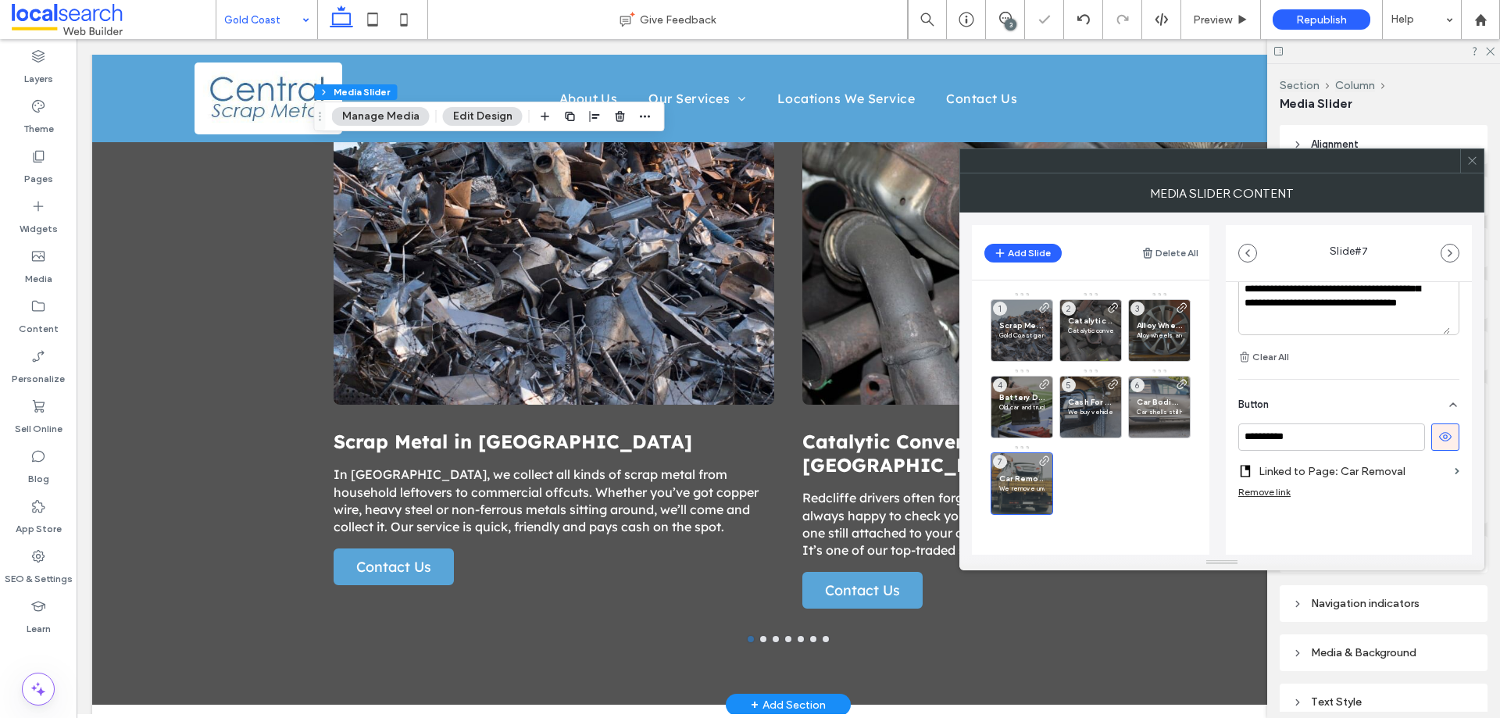
click at [1298, 467] on label "Linked to Page: Car Removal" at bounding box center [1354, 471] width 190 height 29
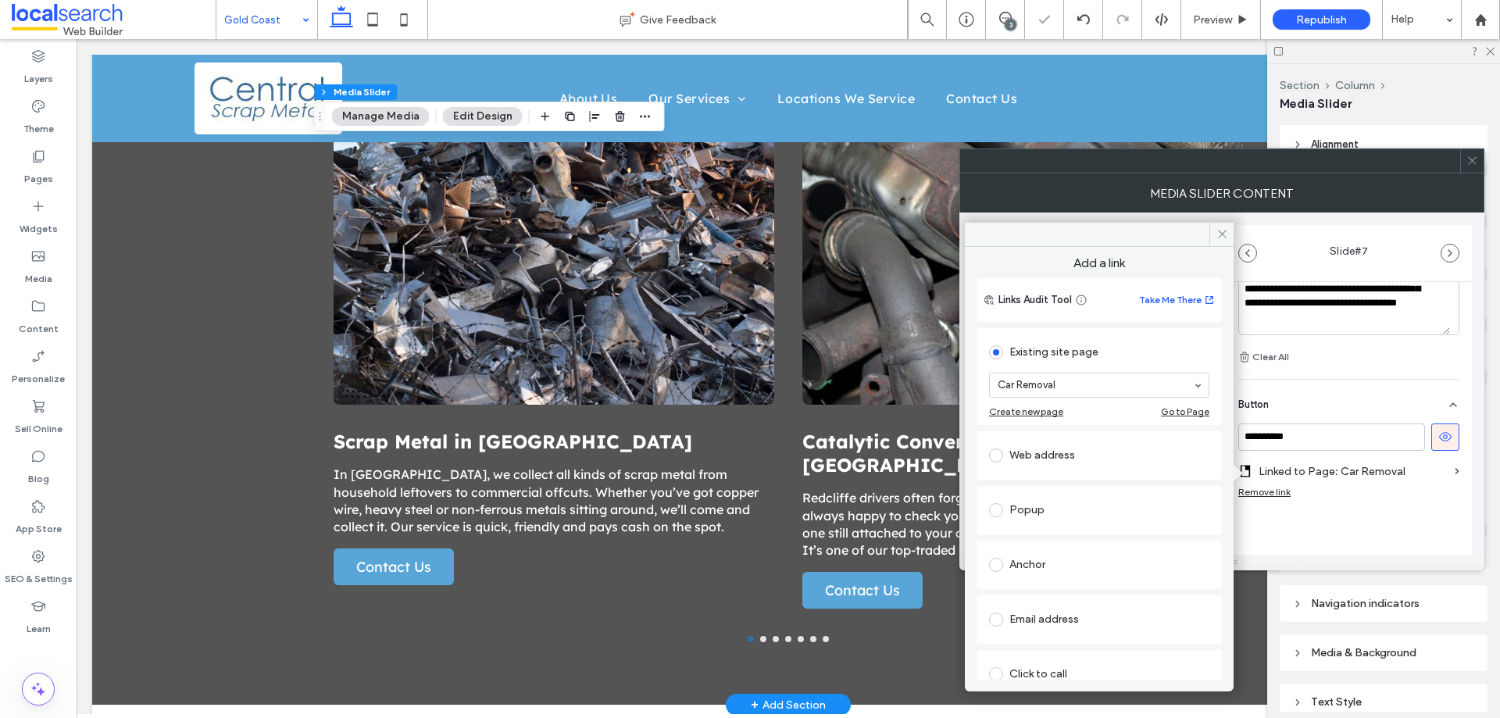
click at [1063, 570] on div "Anchor" at bounding box center [1099, 564] width 220 height 25
drag, startPoint x: 1084, startPoint y: 653, endPoint x: 1100, endPoint y: 643, distance: 19.3
click at [1370, 514] on div "**********" at bounding box center [1349, 471] width 221 height 95
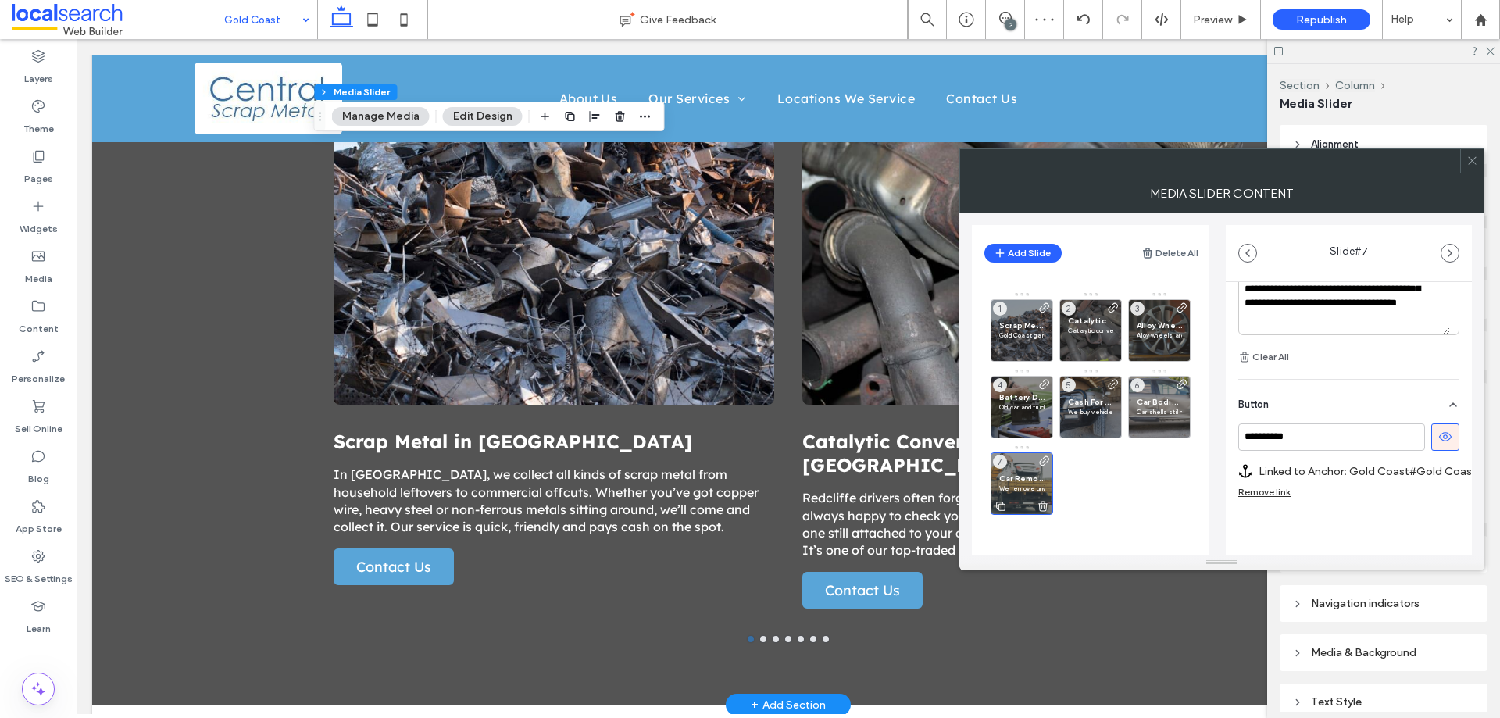
click at [1032, 484] on p "We remove unwanted cars and trucks from all over the Gold Coast. There’s no nee…" at bounding box center [1021, 488] width 45 height 9
click at [1478, 156] on icon at bounding box center [1473, 161] width 12 height 12
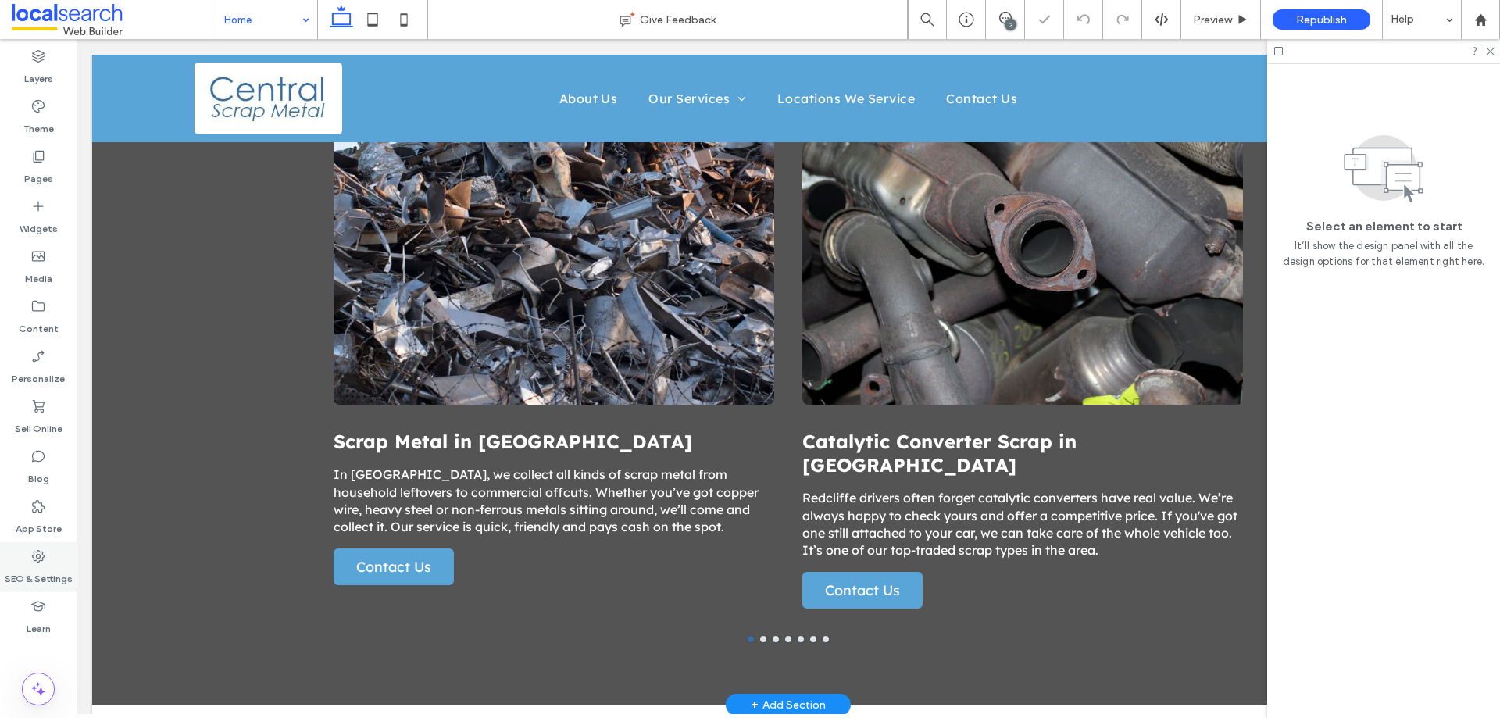
click at [40, 570] on label "SEO & Settings" at bounding box center [39, 575] width 68 height 22
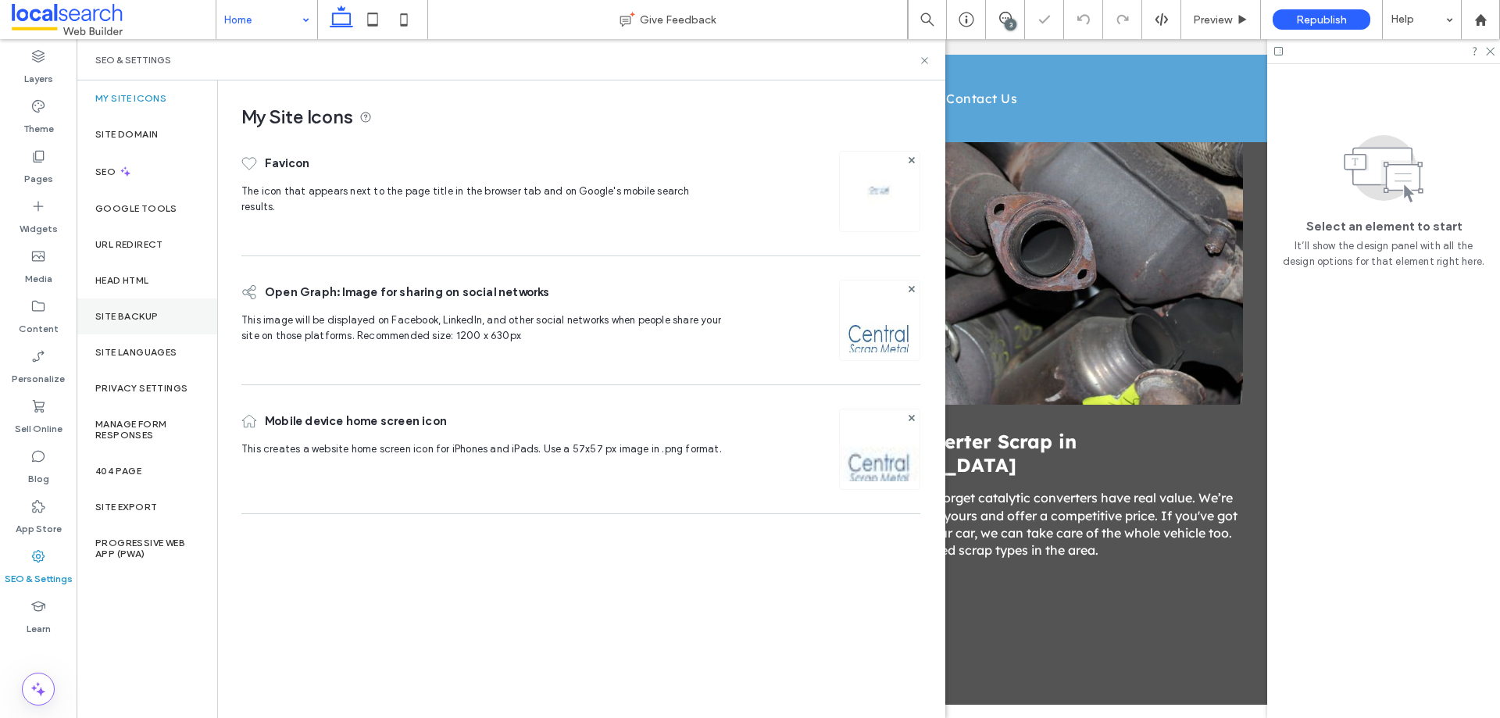
click at [169, 330] on div "Site Backup" at bounding box center [147, 317] width 141 height 36
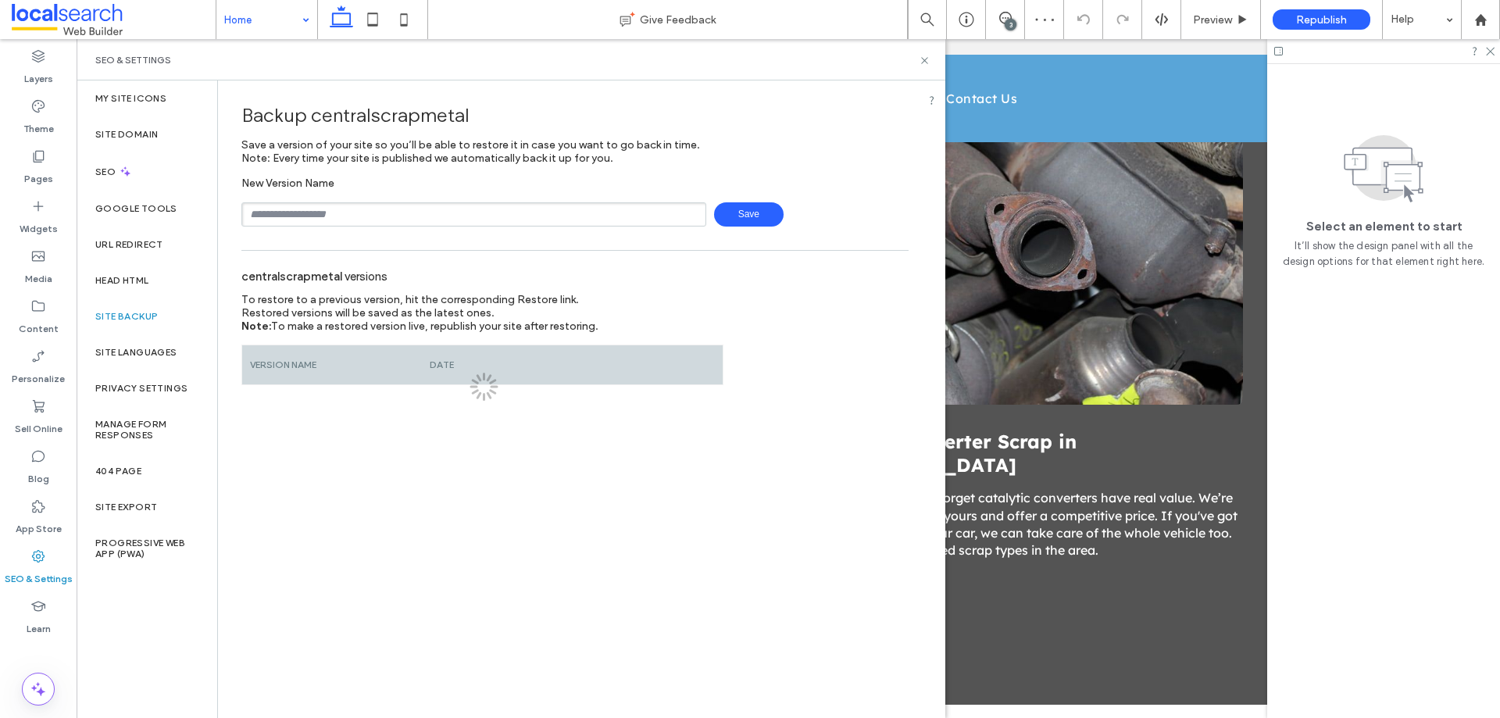
click at [160, 309] on div "Site Backup" at bounding box center [147, 317] width 141 height 36
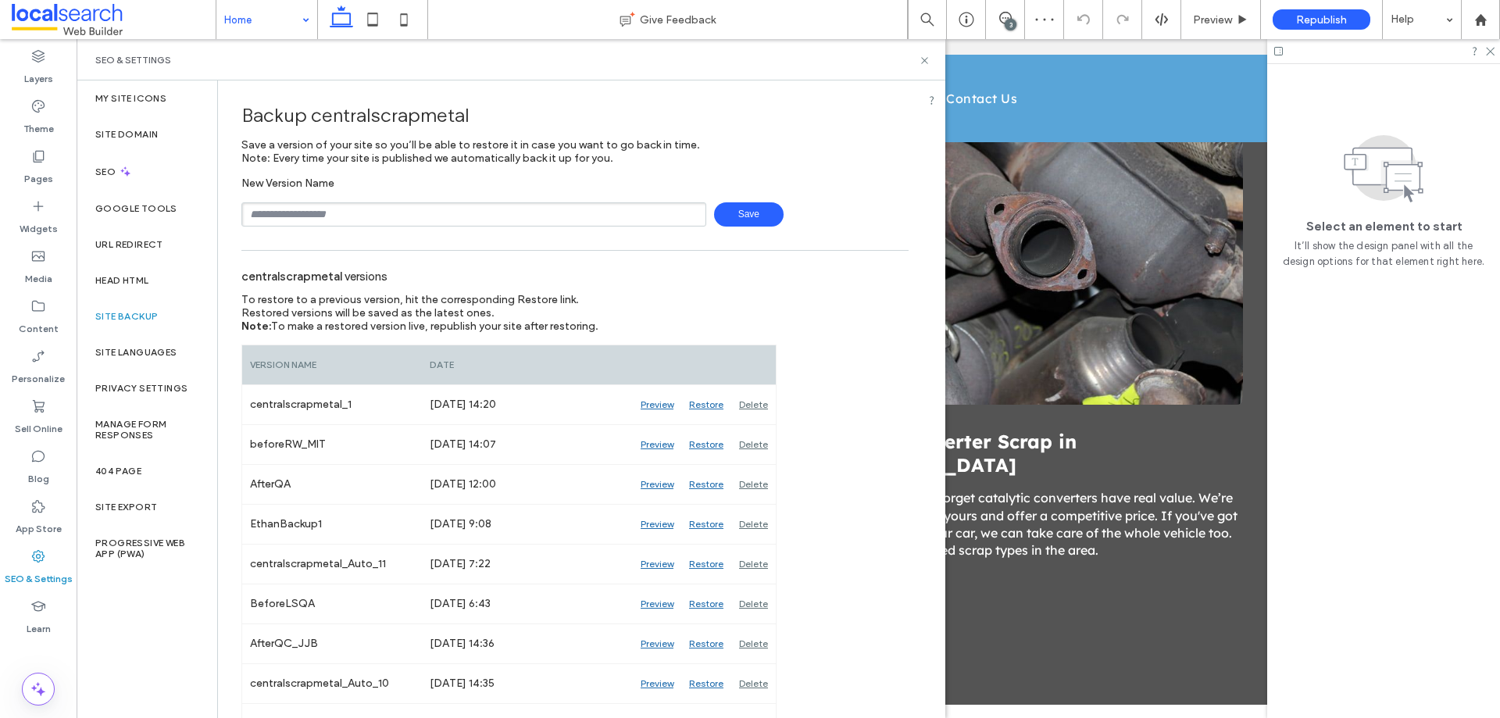
click at [740, 213] on span "Save" at bounding box center [749, 214] width 70 height 24
click at [921, 63] on icon at bounding box center [925, 61] width 12 height 12
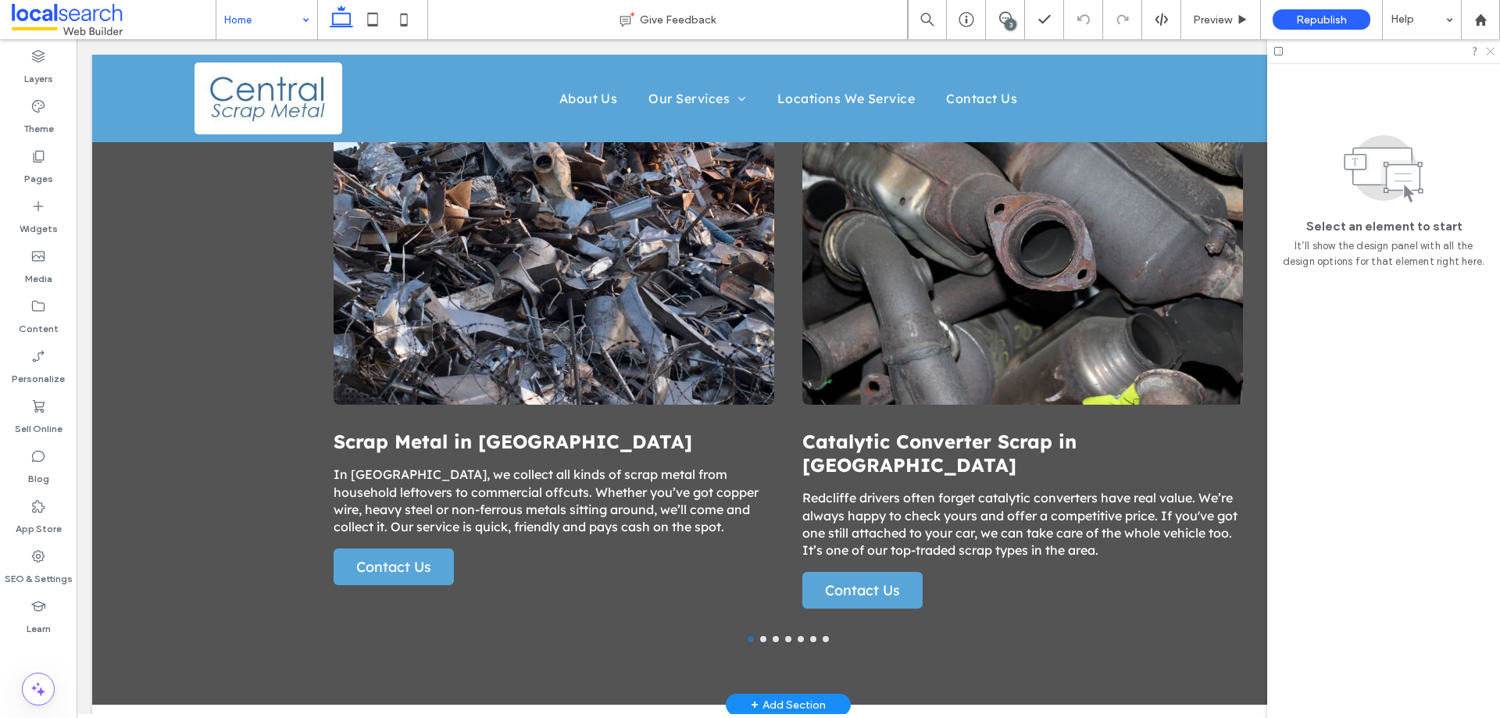
click at [1490, 50] on icon at bounding box center [1490, 50] width 10 height 10
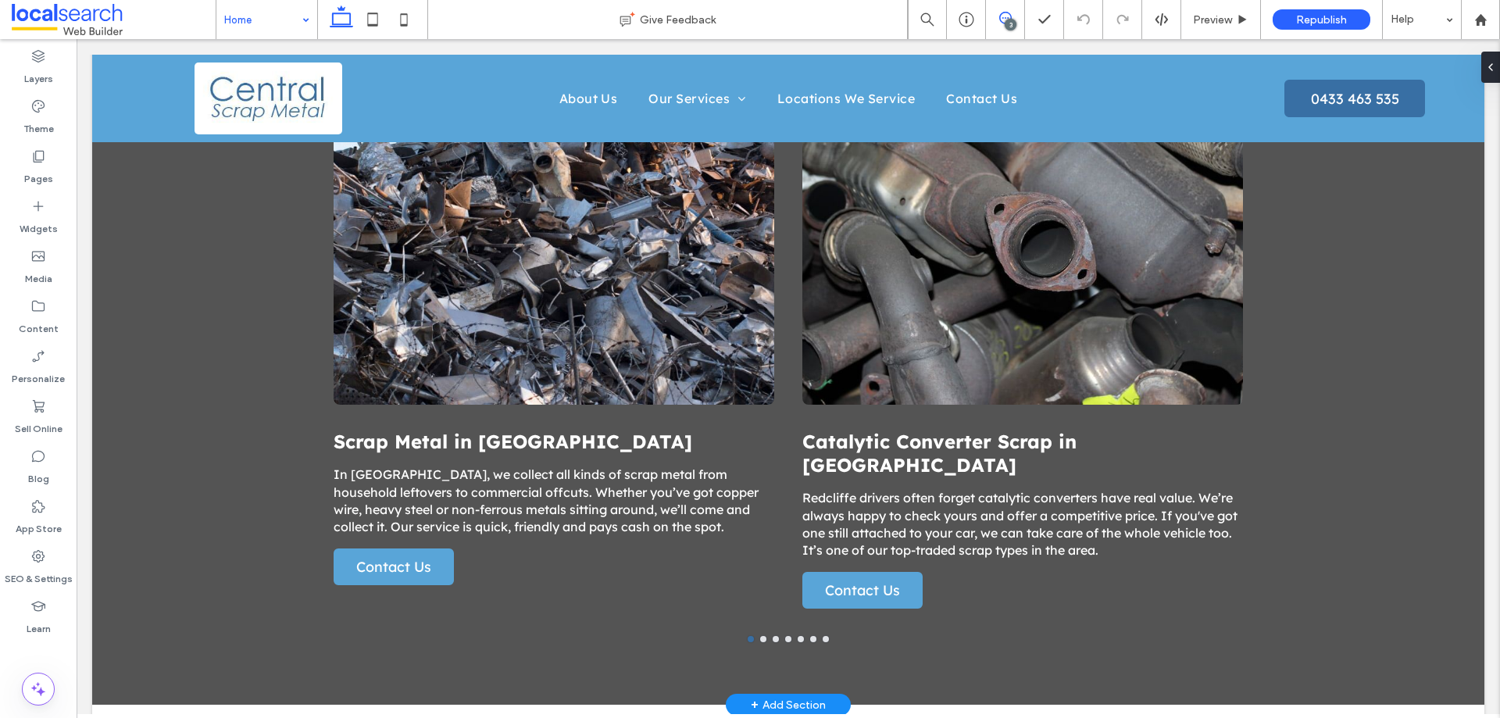
click at [1013, 16] on span at bounding box center [1005, 18] width 38 height 13
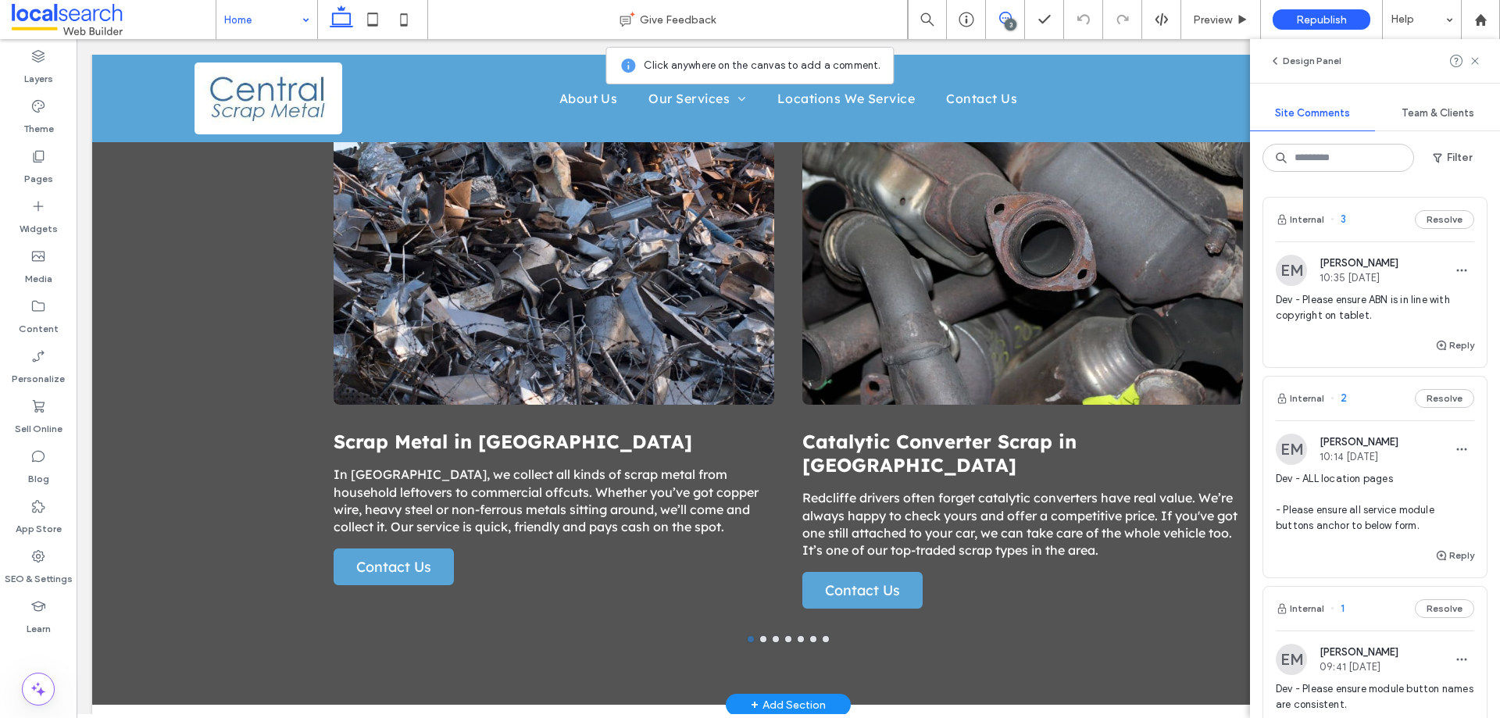
click at [1009, 20] on div "3" at bounding box center [1011, 25] width 12 height 12
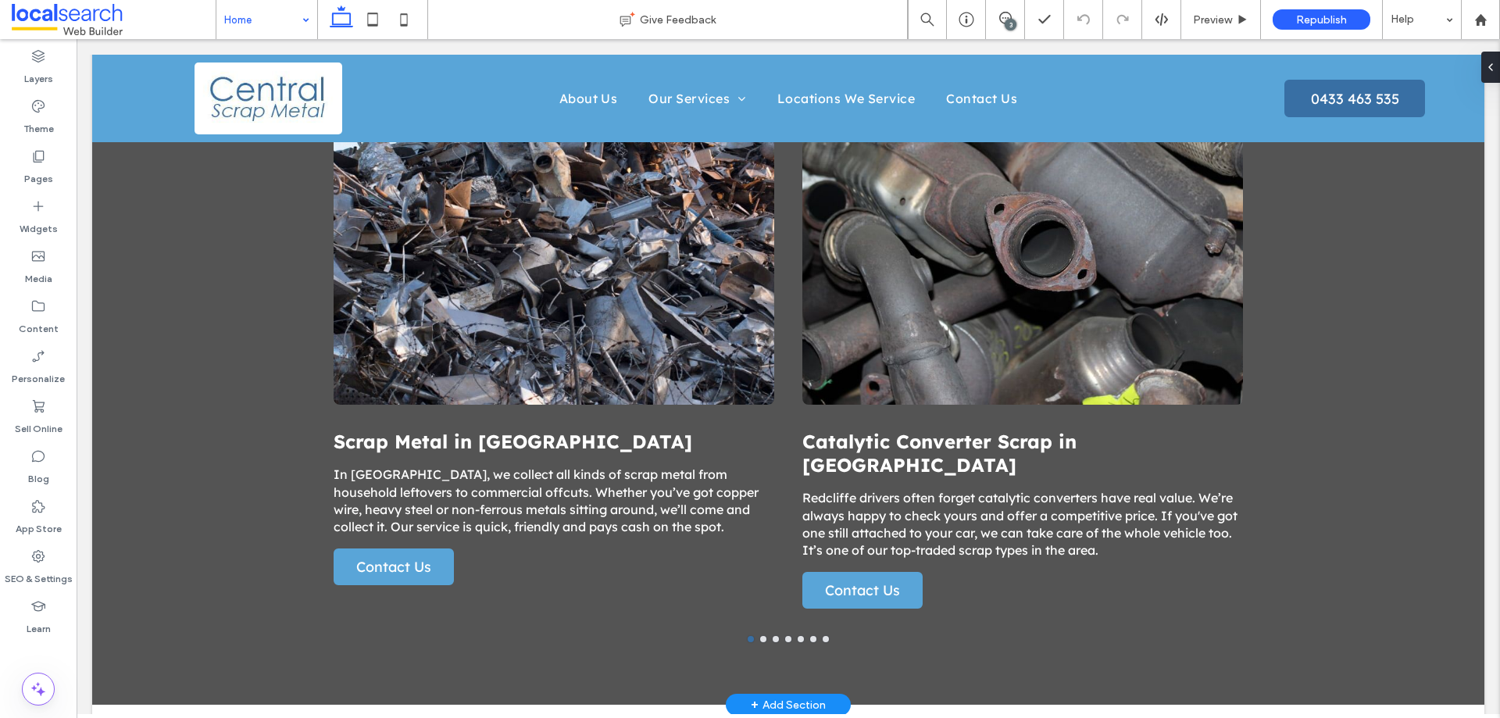
click at [1009, 20] on div "3" at bounding box center [1011, 25] width 12 height 12
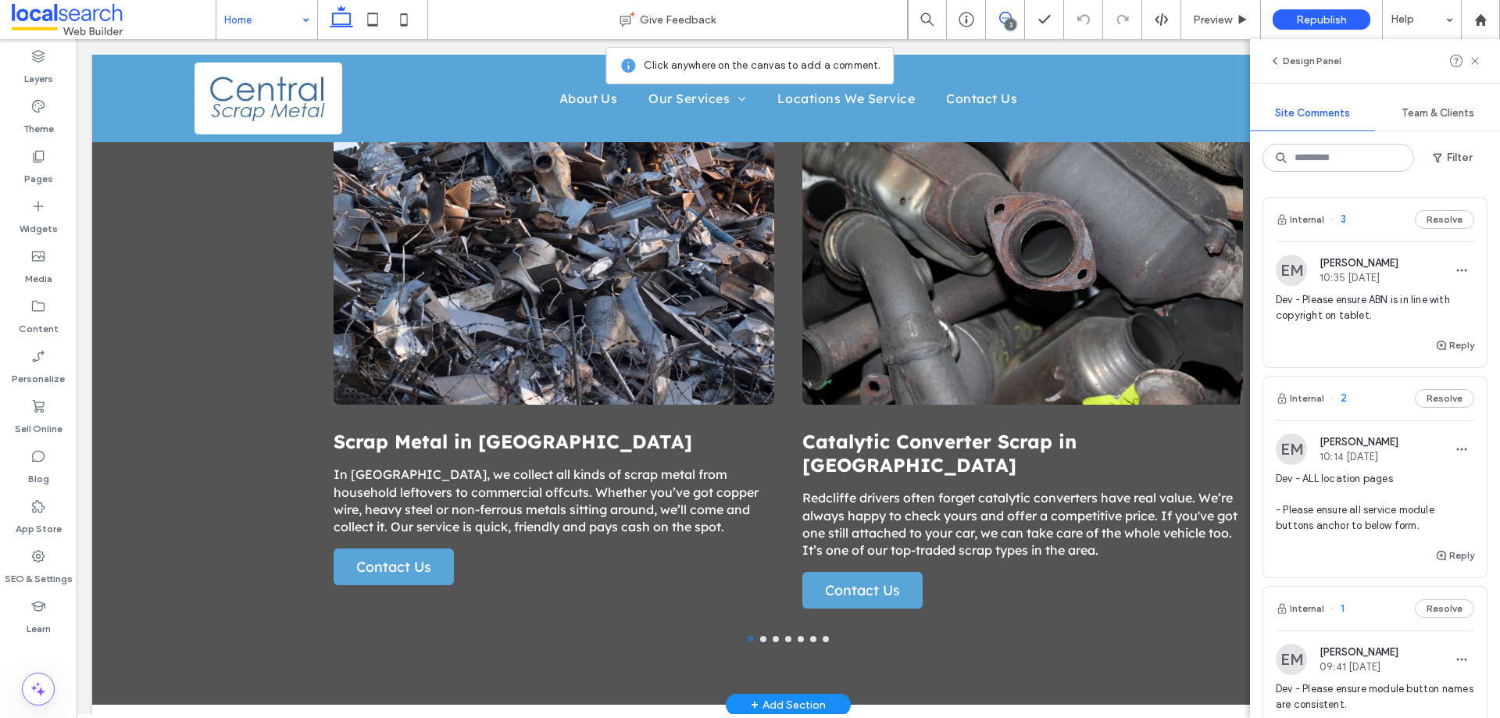
click at [1468, 63] on div at bounding box center [1465, 61] width 31 height 19
click at [1475, 65] on icon at bounding box center [1475, 61] width 13 height 13
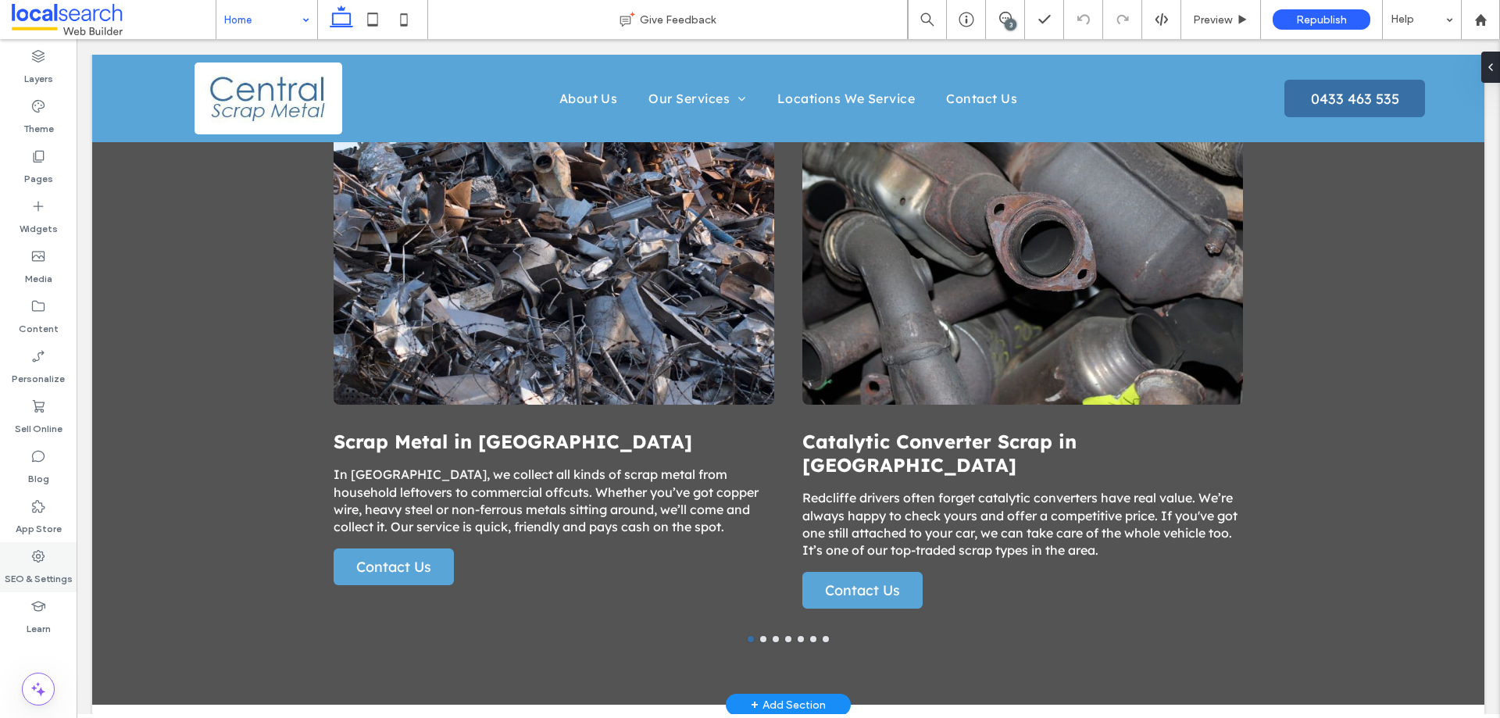
click at [47, 552] on div "SEO & Settings" at bounding box center [38, 567] width 77 height 50
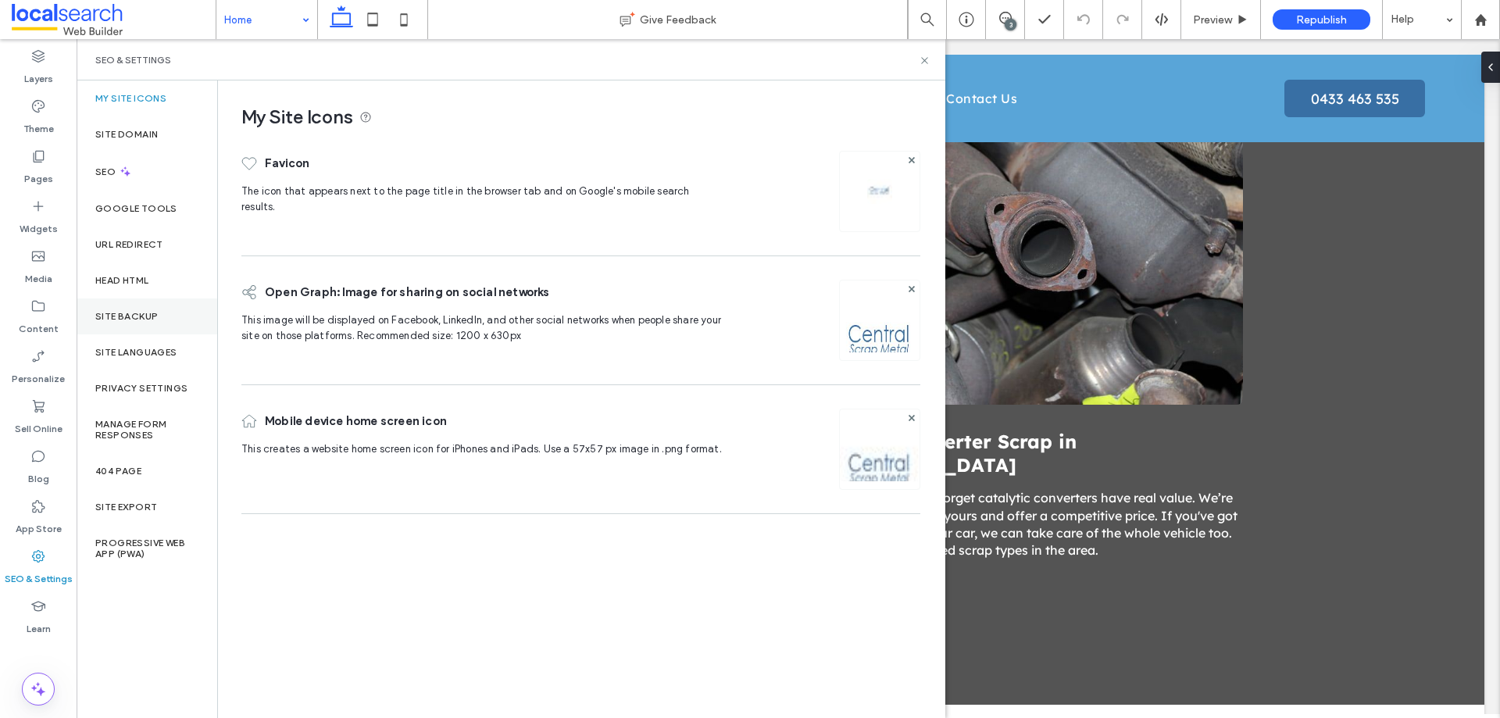
click at [147, 324] on div "Site Backup" at bounding box center [147, 317] width 141 height 36
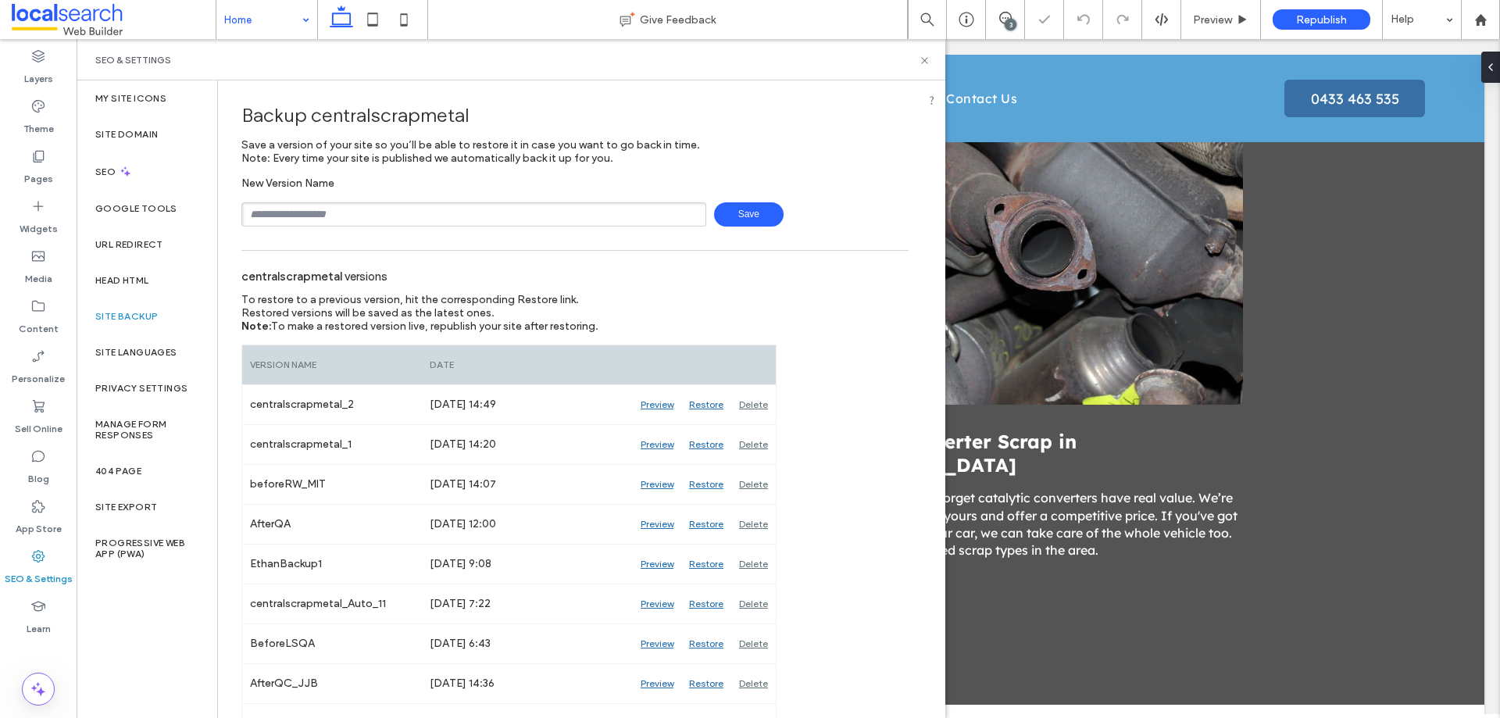
click at [729, 216] on span "Save" at bounding box center [749, 214] width 70 height 24
click at [921, 63] on icon at bounding box center [925, 61] width 12 height 12
